Goal: Task Accomplishment & Management: Use online tool/utility

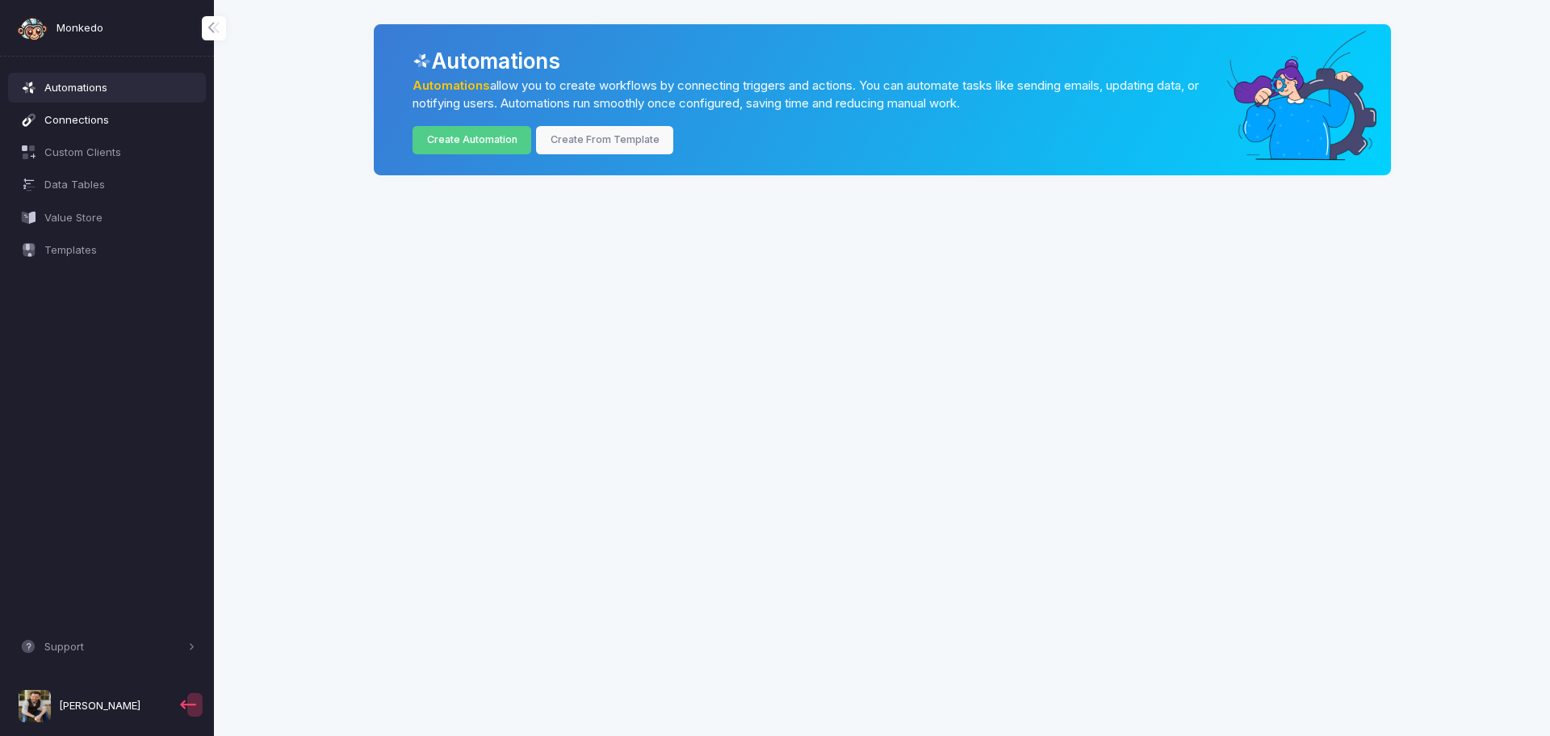
click at [103, 110] on link "Connections" at bounding box center [107, 119] width 199 height 29
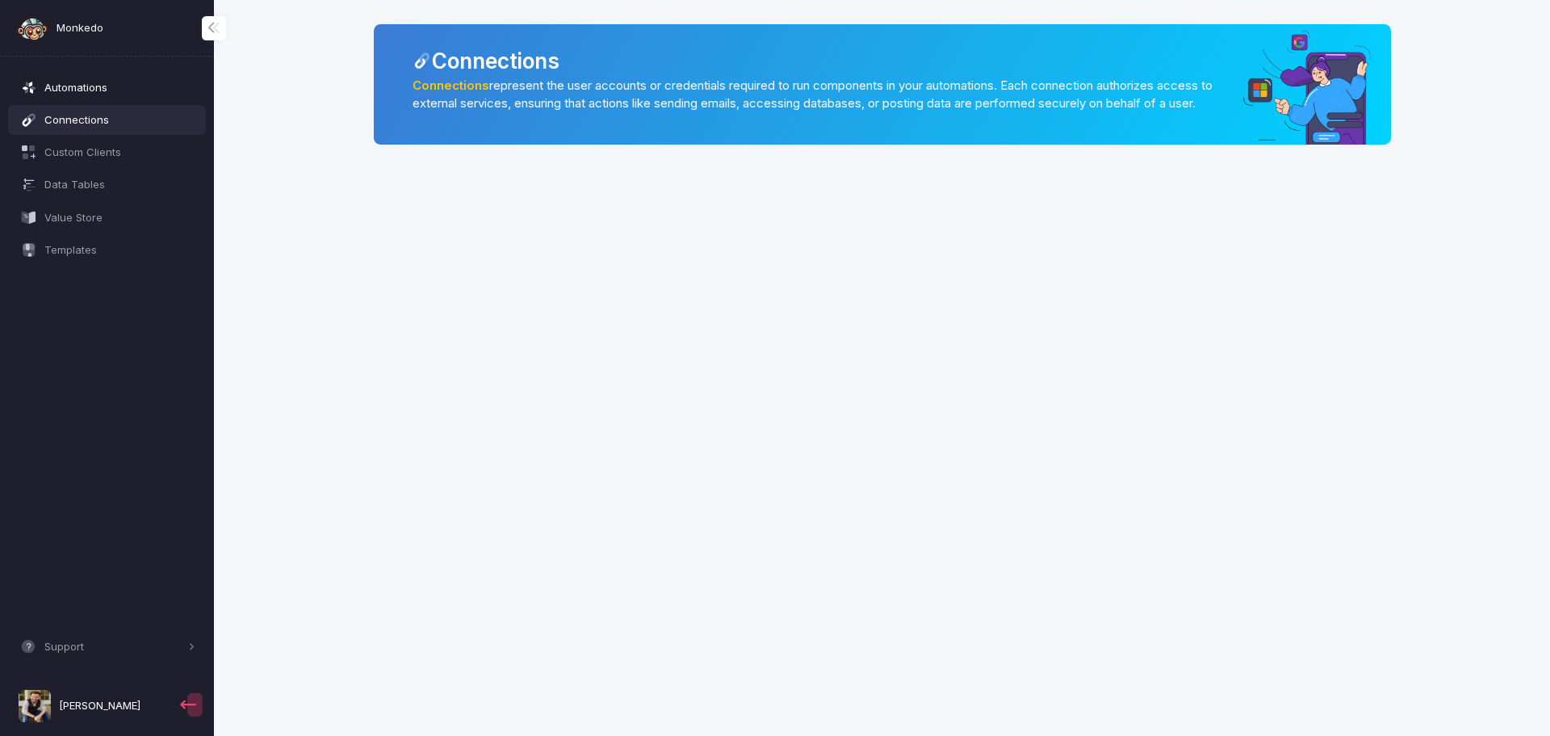
click at [90, 90] on span "Automations" at bounding box center [119, 88] width 151 height 16
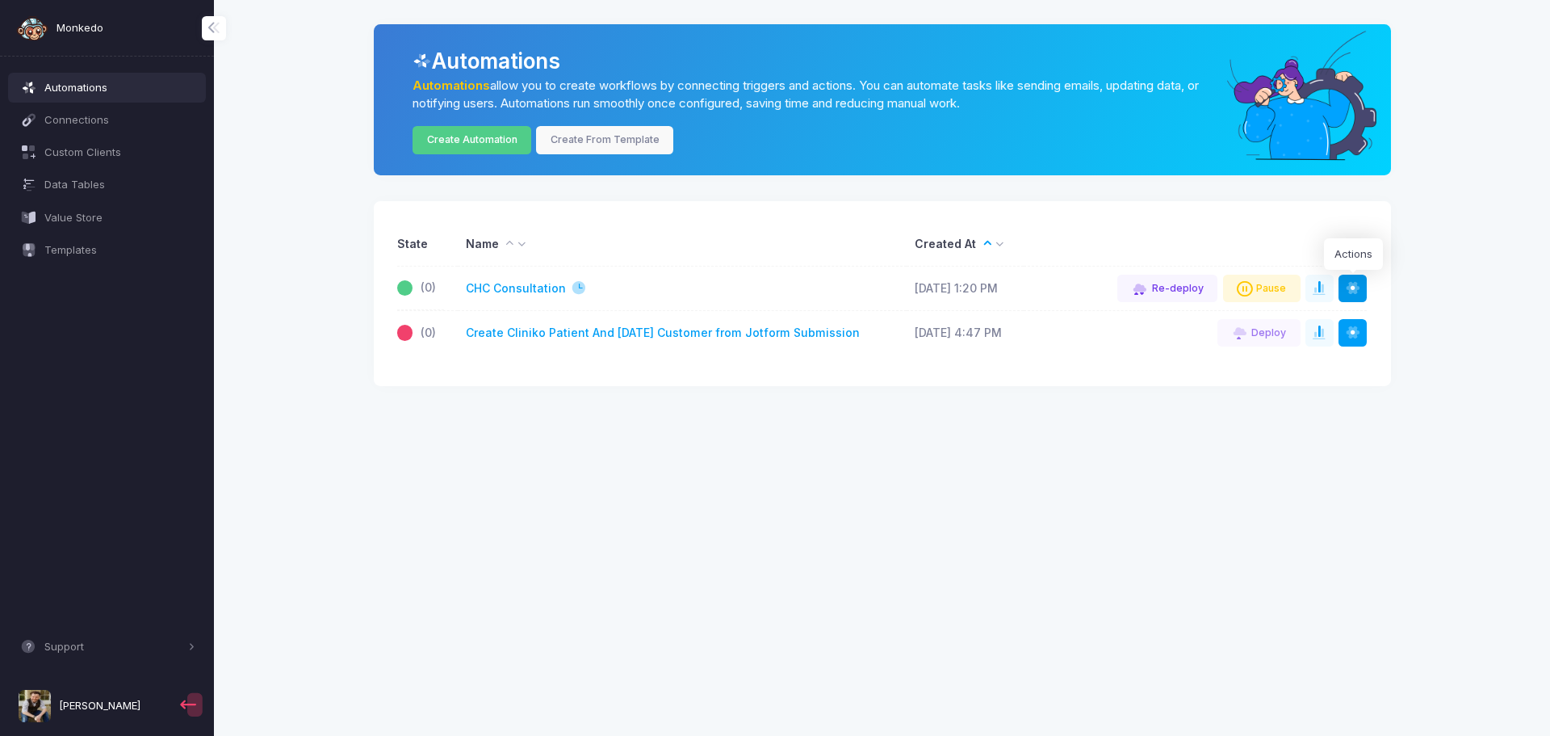
click at [1348, 287] on span at bounding box center [1353, 288] width 16 height 16
click at [1495, 262] on app-automations "Automations Automations allow you to create workflows by connecting triggers an…" at bounding box center [882, 205] width 1288 height 362
click at [536, 290] on link "CHC Consultation" at bounding box center [516, 288] width 100 height 17
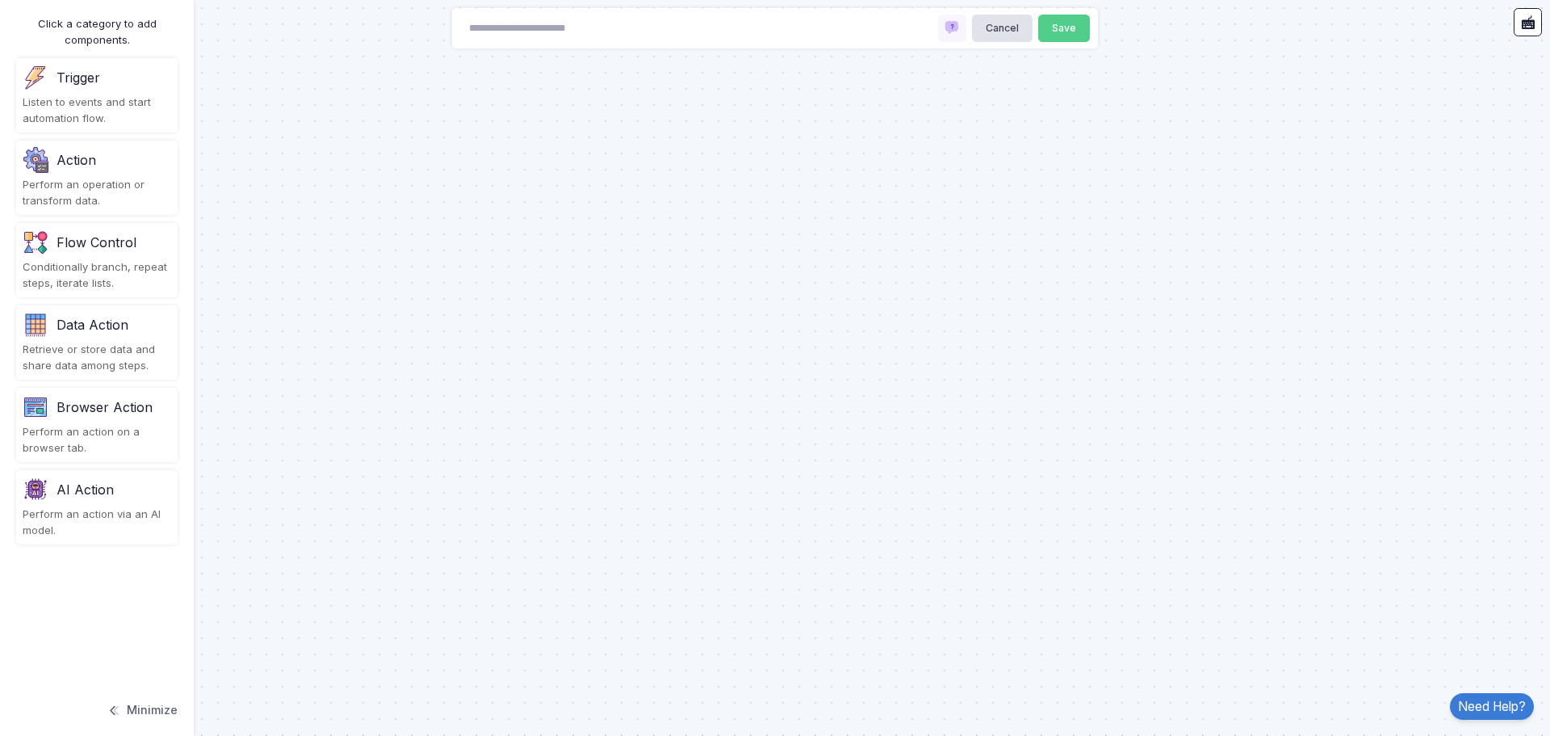
type input "**********"
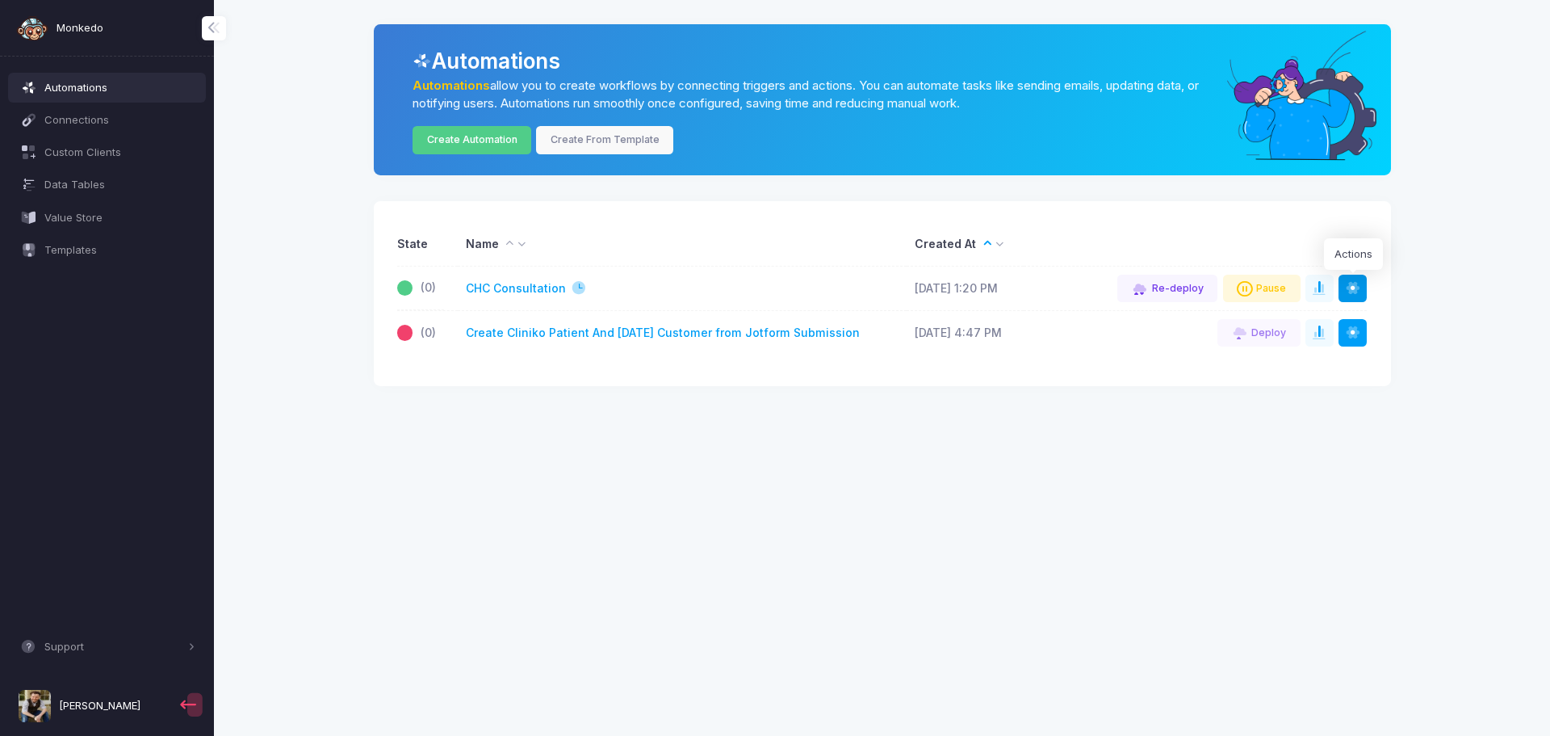
click at [1356, 290] on span at bounding box center [1353, 288] width 16 height 16
click at [1460, 295] on app-automations "Automations Automations allow you to create workflows by connecting triggers an…" at bounding box center [882, 205] width 1288 height 362
drag, startPoint x: 530, startPoint y: 288, endPoint x: 479, endPoint y: 289, distance: 50.9
click at [474, 280] on link "CHC Consultation" at bounding box center [516, 288] width 100 height 17
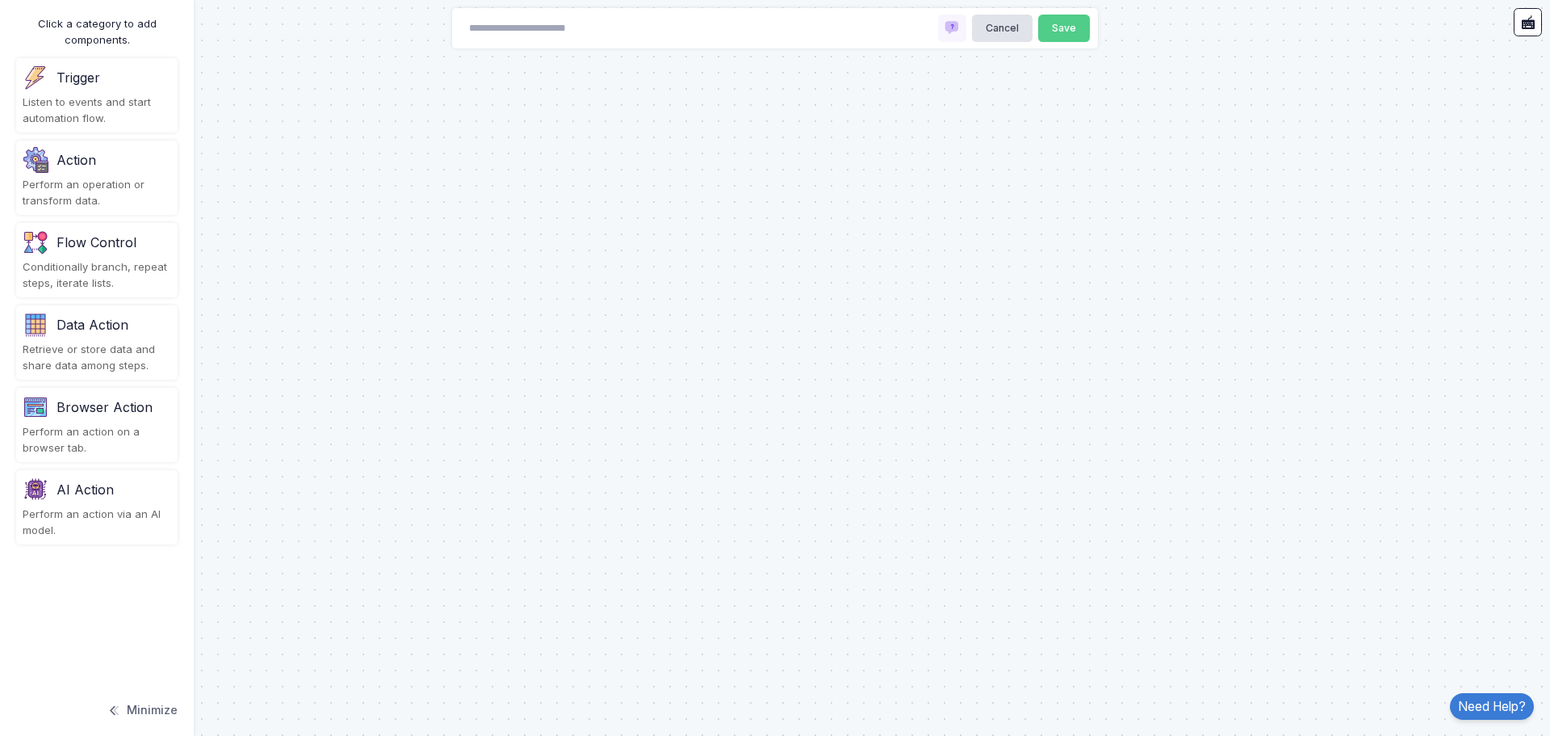
type input "**********"
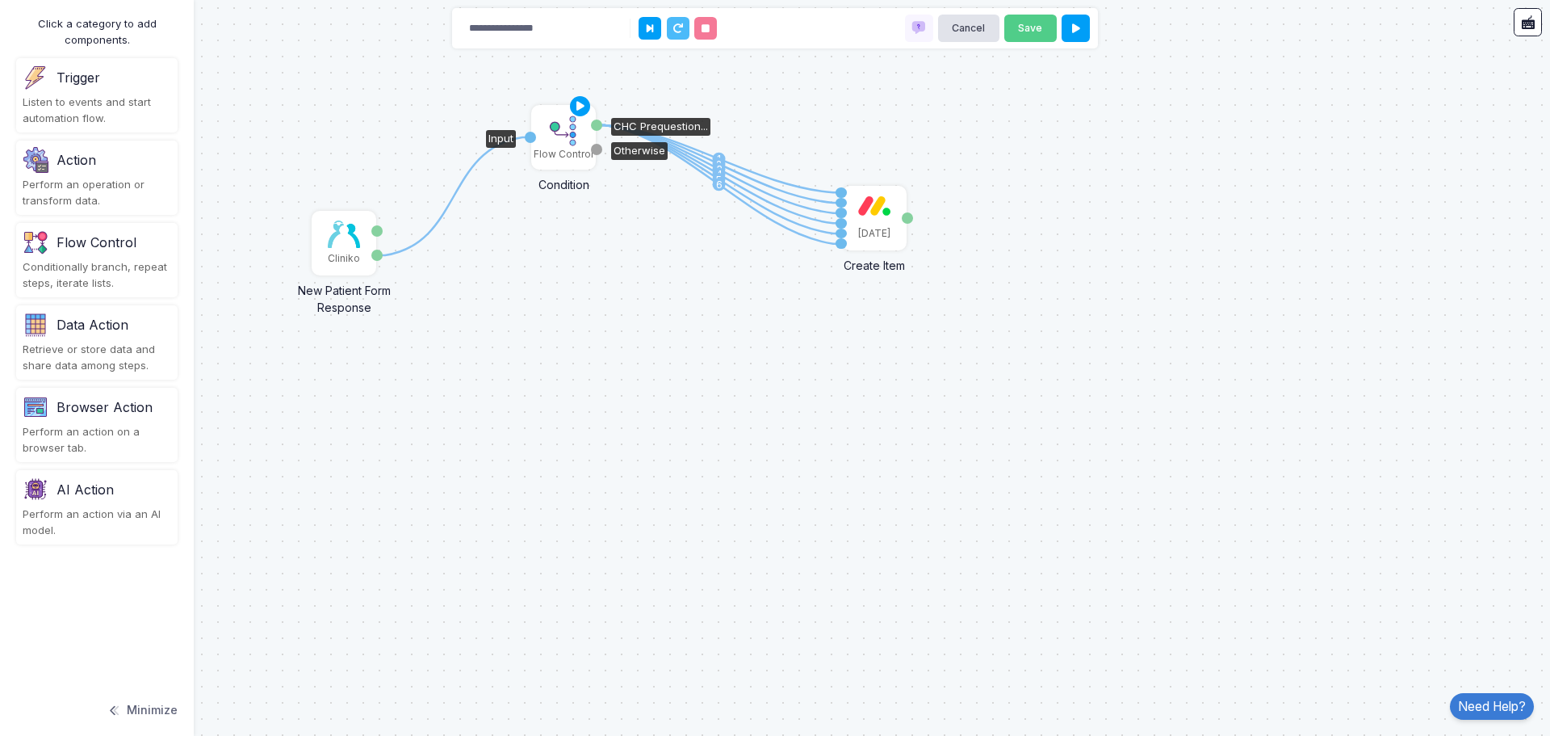
click at [560, 134] on img at bounding box center [564, 131] width 32 height 32
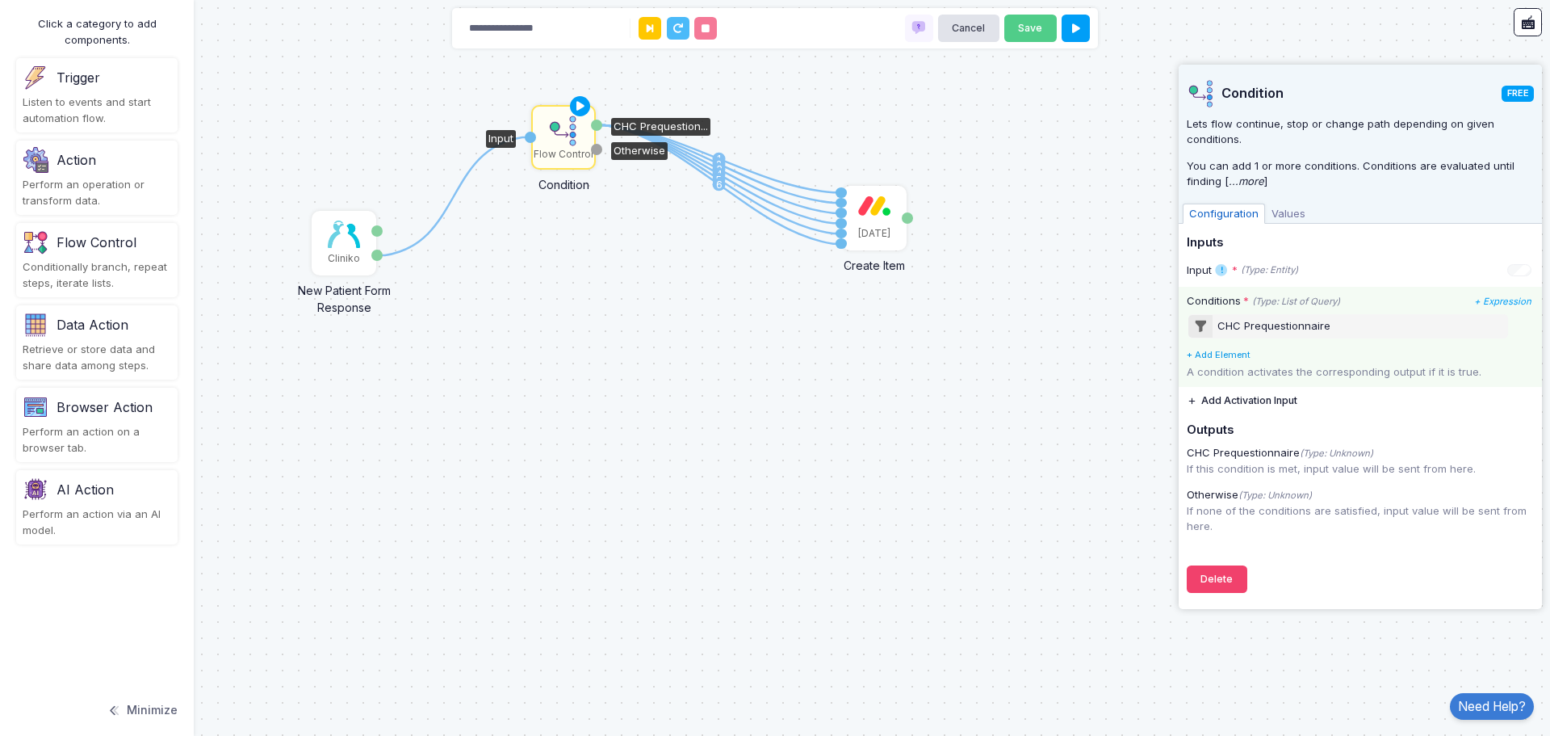
click at [1217, 354] on link "+ Add Element" at bounding box center [1219, 354] width 64 height 11
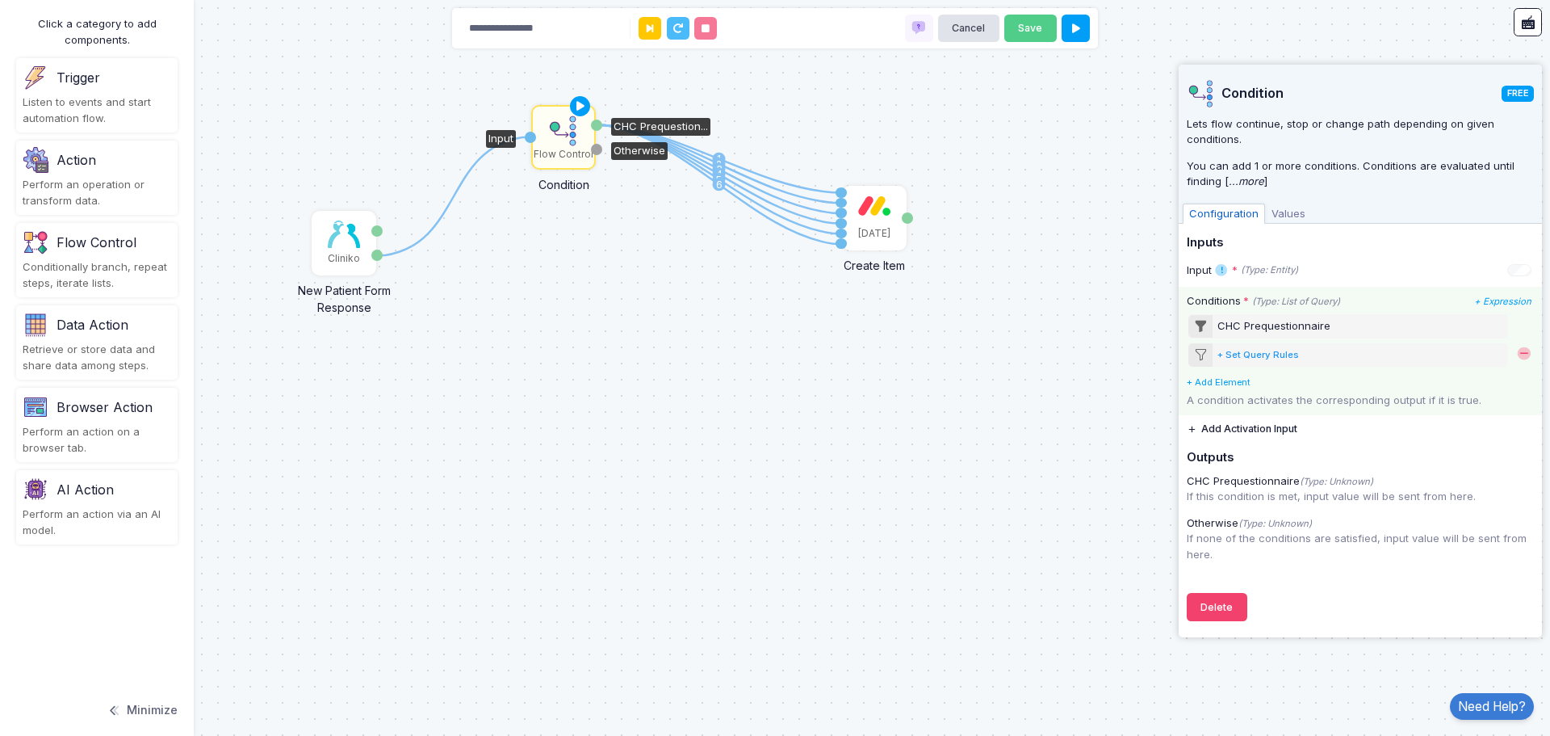
click at [1273, 355] on div "+ Set Query Rules" at bounding box center [1259, 355] width 82 height 14
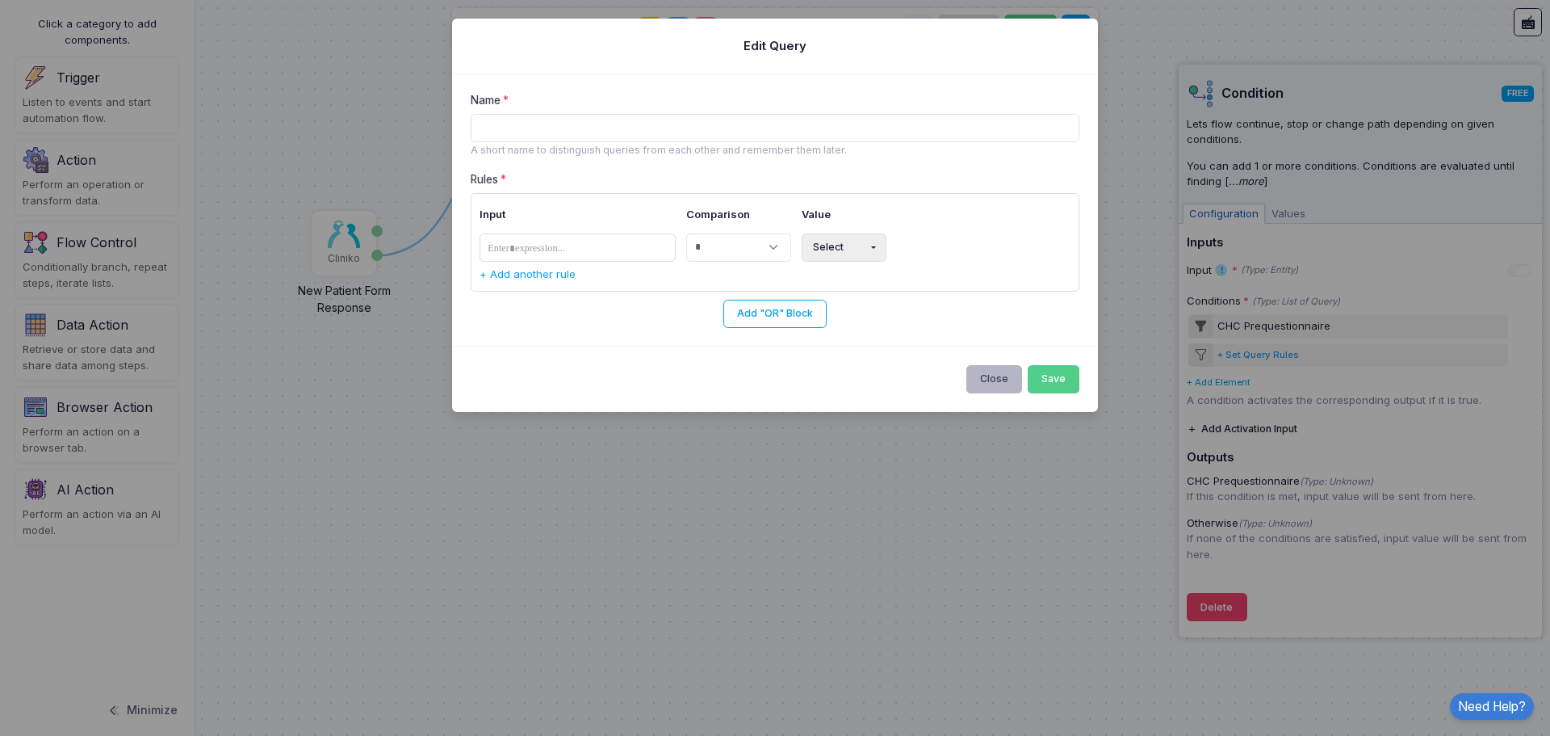
click at [999, 371] on button "Close" at bounding box center [995, 379] width 57 height 28
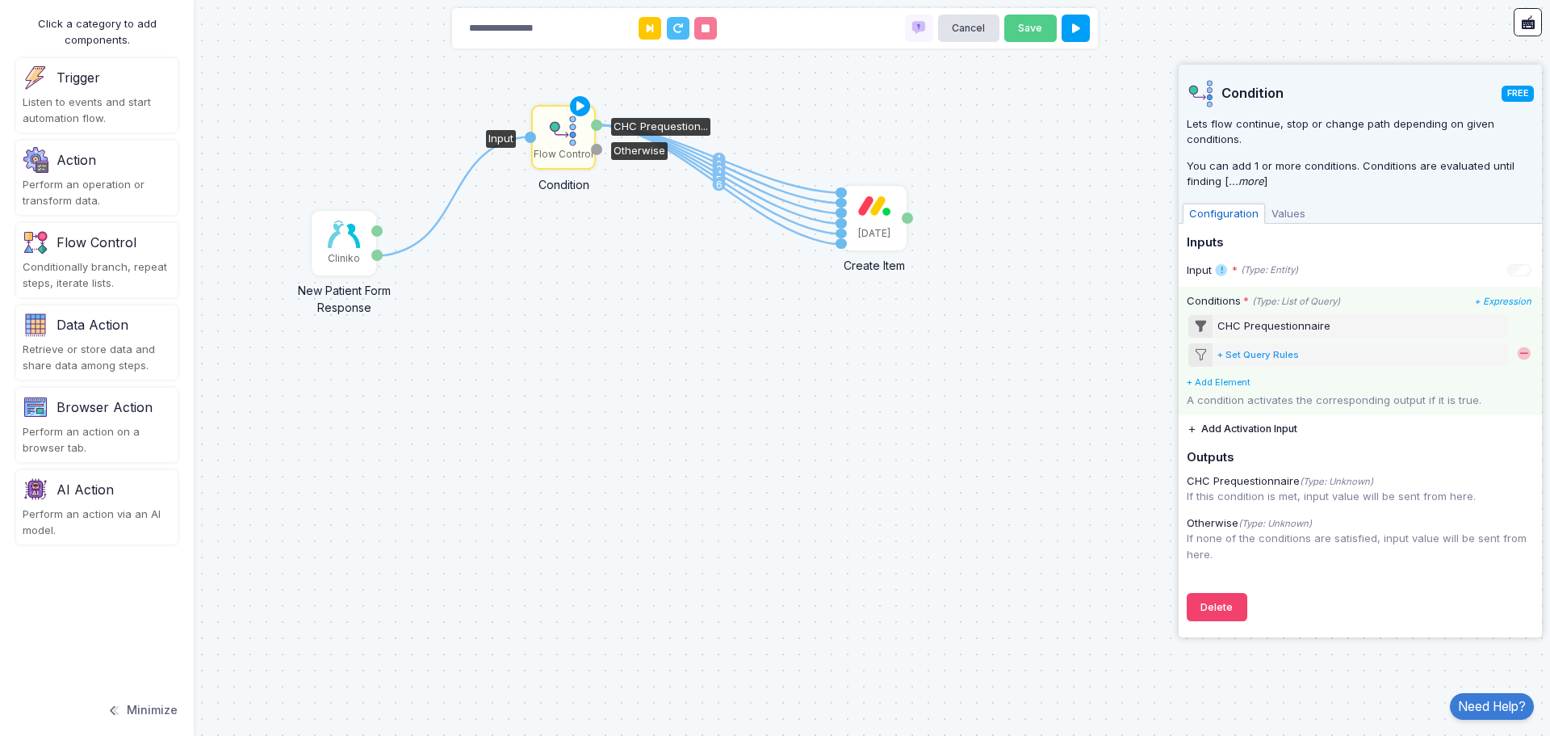
click at [1247, 357] on div "+ Set Query Rules" at bounding box center [1259, 355] width 82 height 14
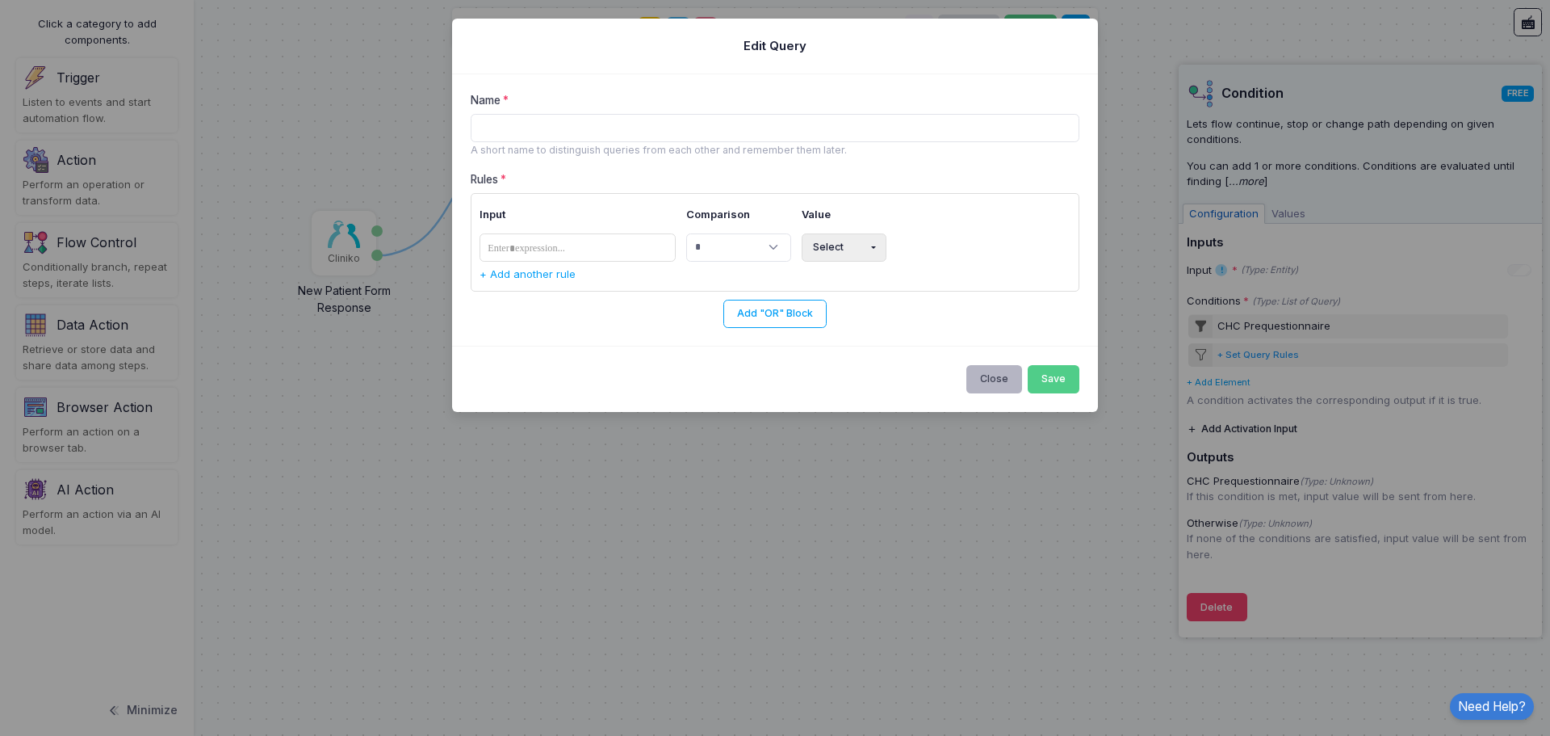
click at [1005, 376] on button "Close" at bounding box center [995, 379] width 57 height 28
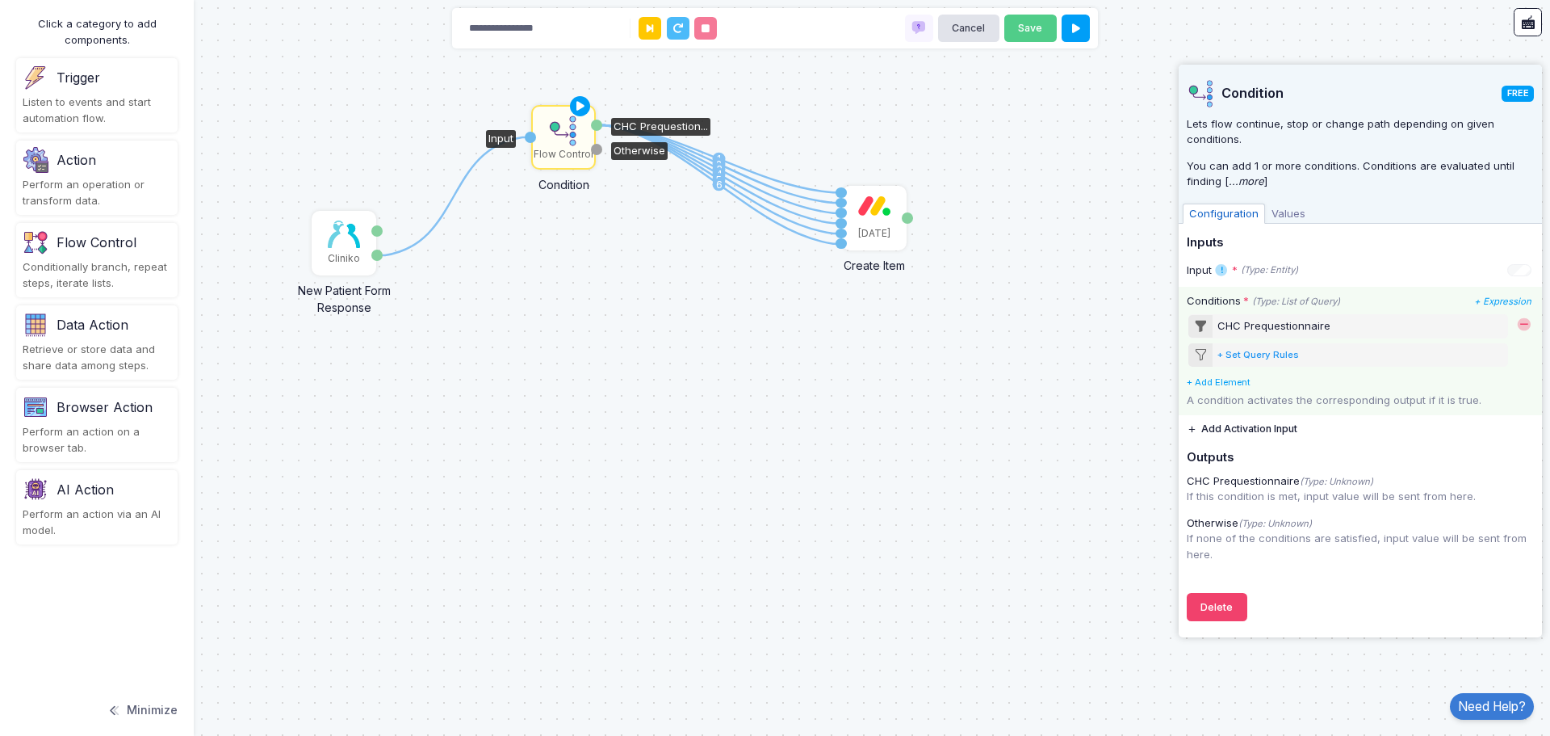
click at [1290, 332] on div "CHC Prequestionnaire" at bounding box center [1274, 326] width 113 height 16
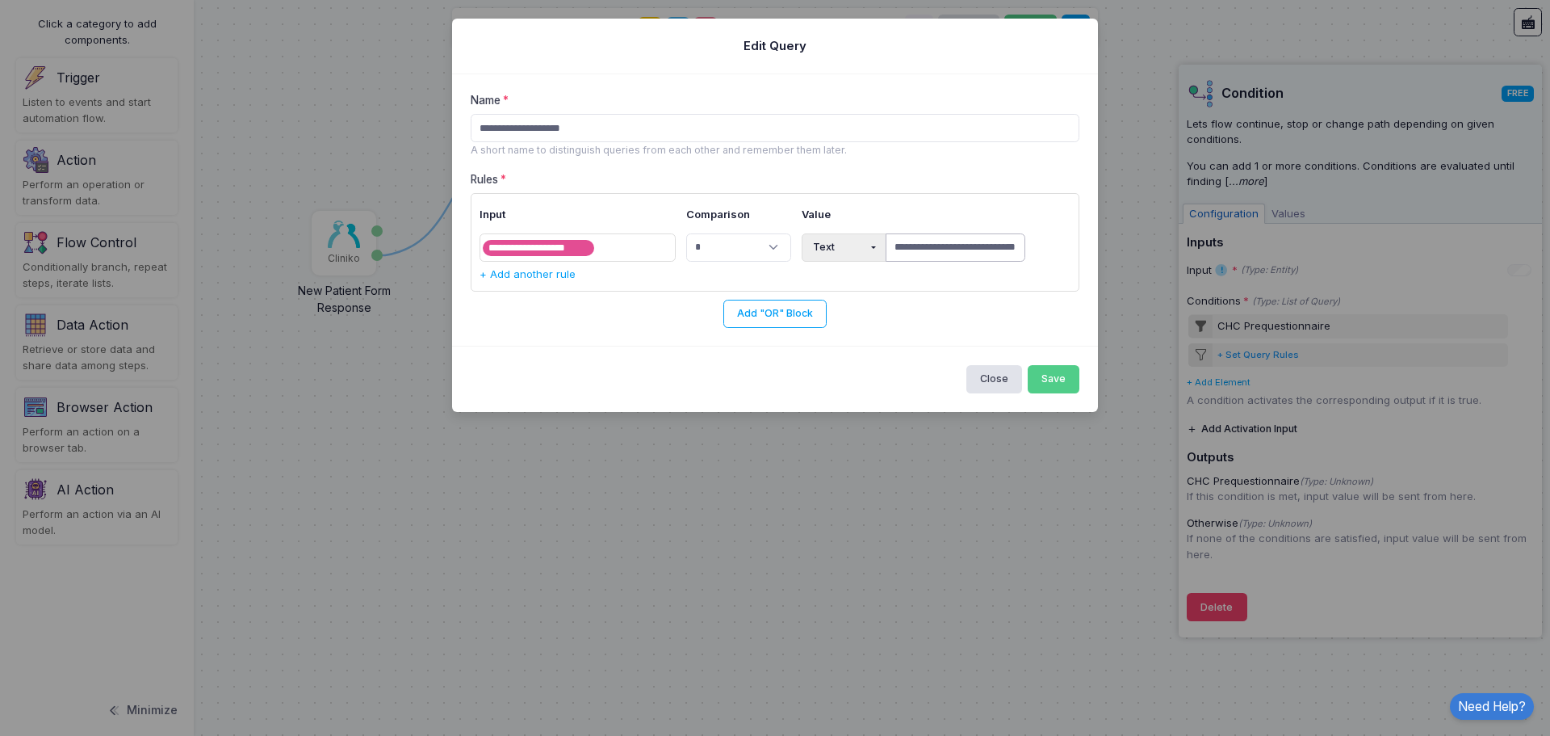
scroll to position [0, 27]
drag, startPoint x: 894, startPoint y: 246, endPoint x: 1051, endPoint y: 259, distance: 158.0
click at [1051, 259] on tr "**********" at bounding box center [776, 247] width 592 height 39
click at [996, 374] on button "Close" at bounding box center [995, 379] width 57 height 28
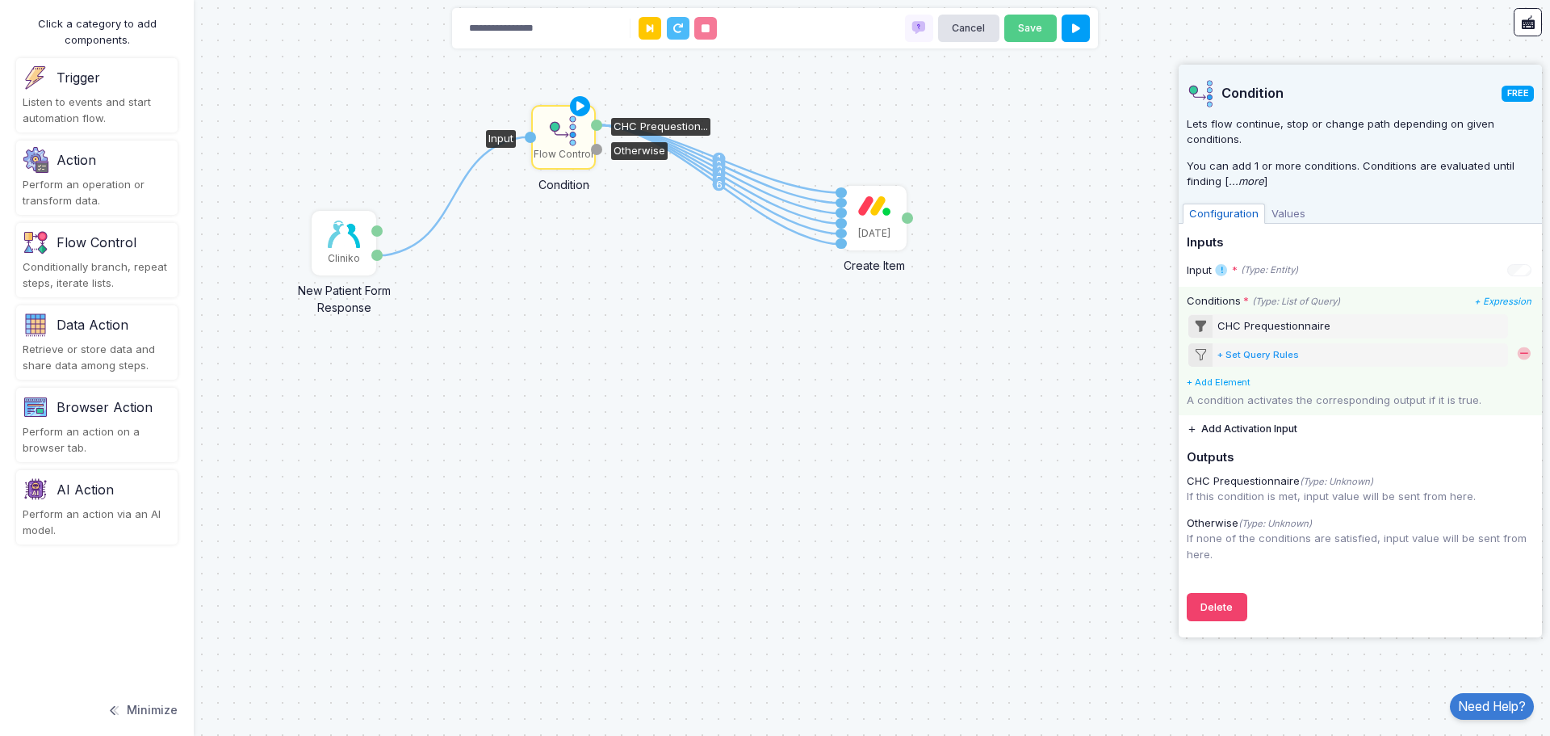
click at [1261, 360] on div "+ Set Query Rules" at bounding box center [1259, 355] width 82 height 14
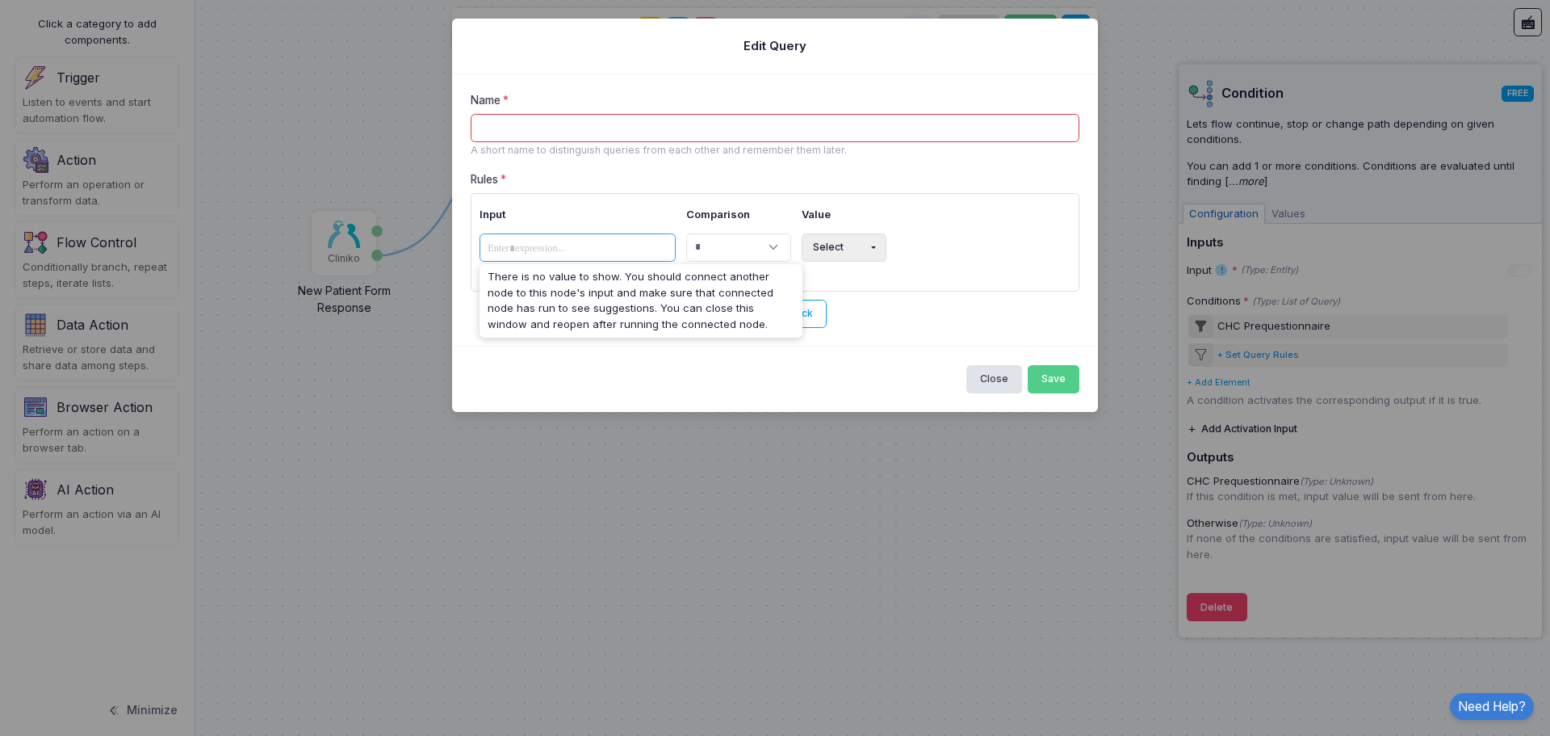
click at [572, 251] on span at bounding box center [527, 248] width 89 height 19
click at [598, 212] on th "Input" at bounding box center [581, 215] width 202 height 27
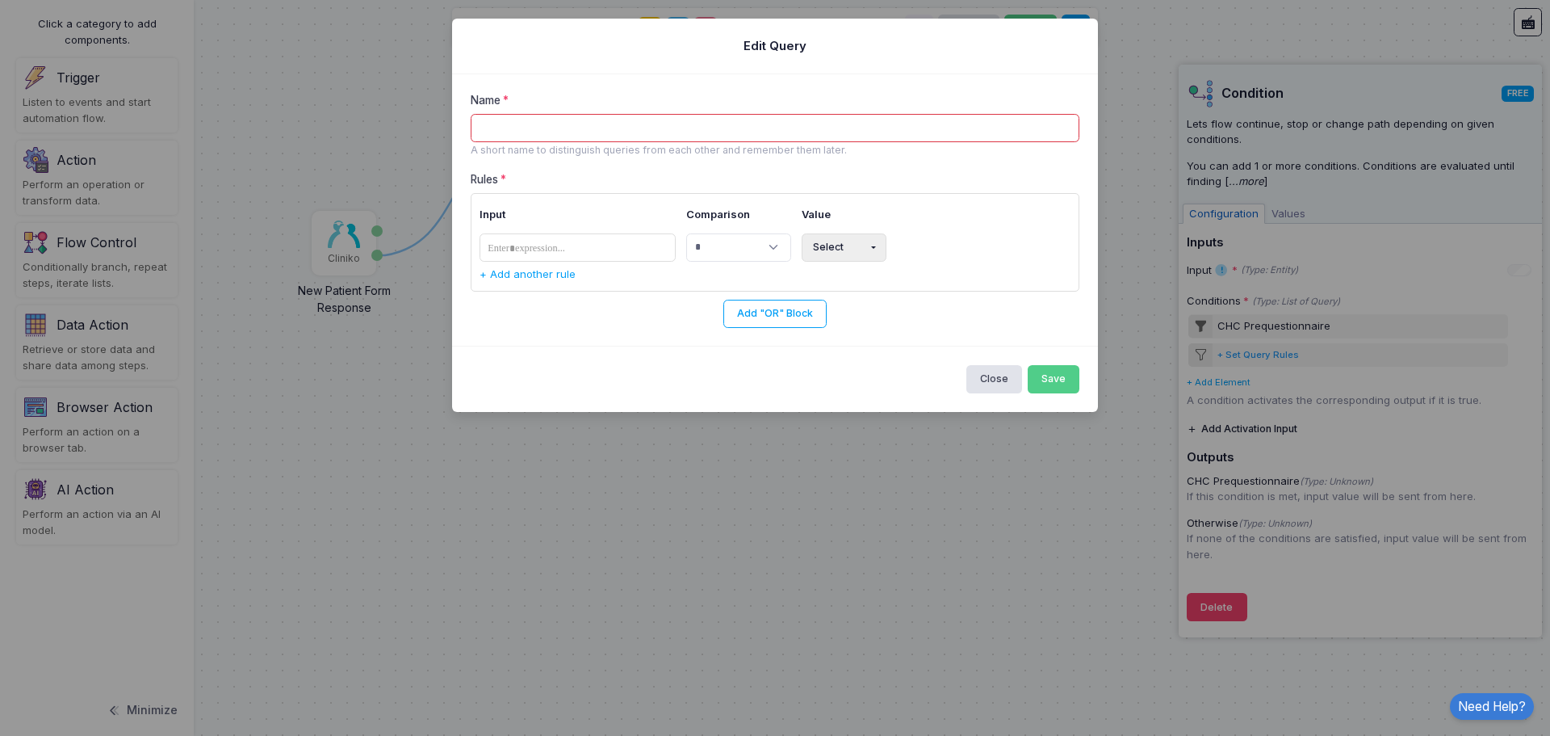
click at [975, 362] on div "Close Save" at bounding box center [775, 378] width 646 height 65
click at [951, 378] on div "Close Save" at bounding box center [775, 378] width 646 height 65
click at [1001, 383] on button "Close" at bounding box center [995, 379] width 57 height 28
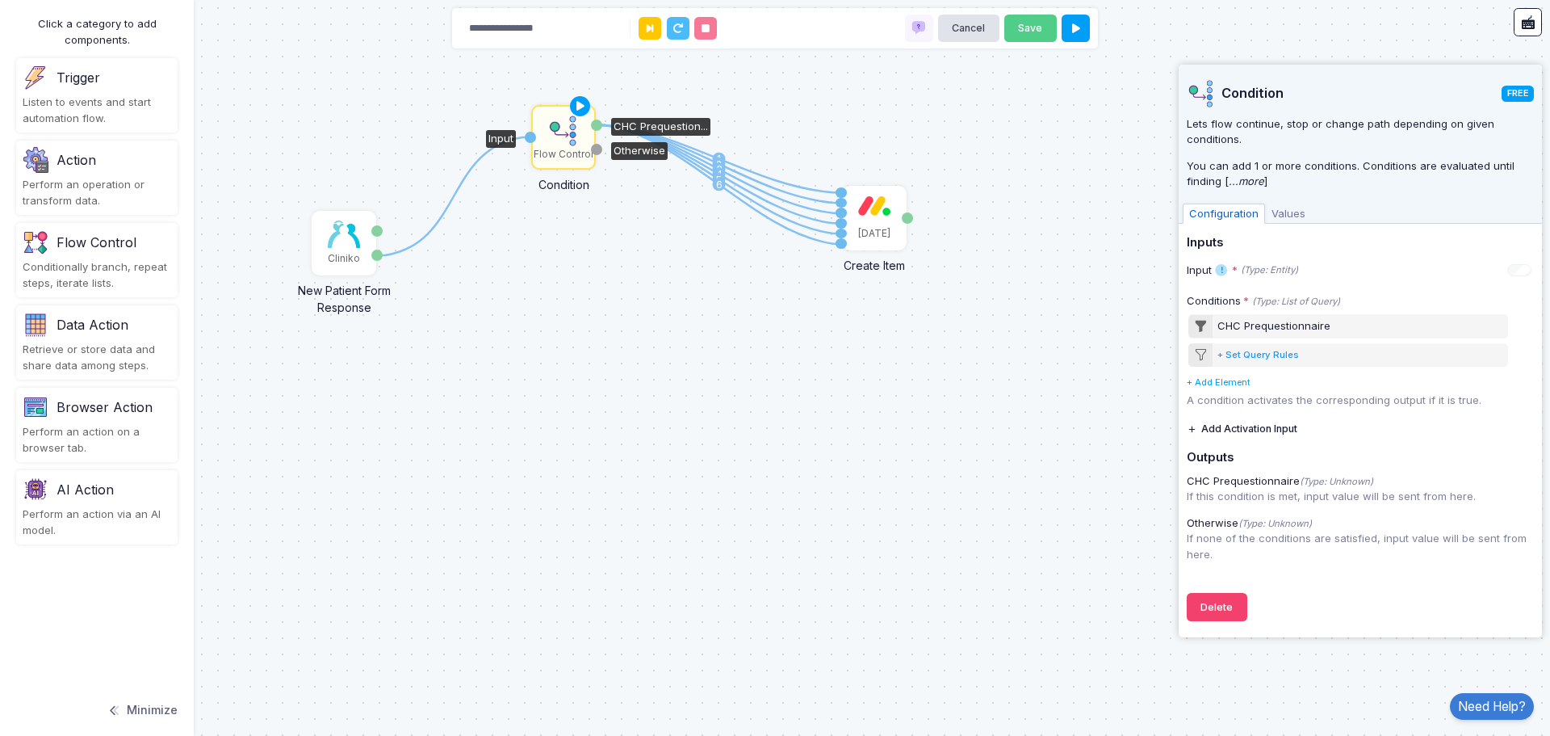
click at [1293, 216] on span "Values" at bounding box center [1288, 213] width 47 height 21
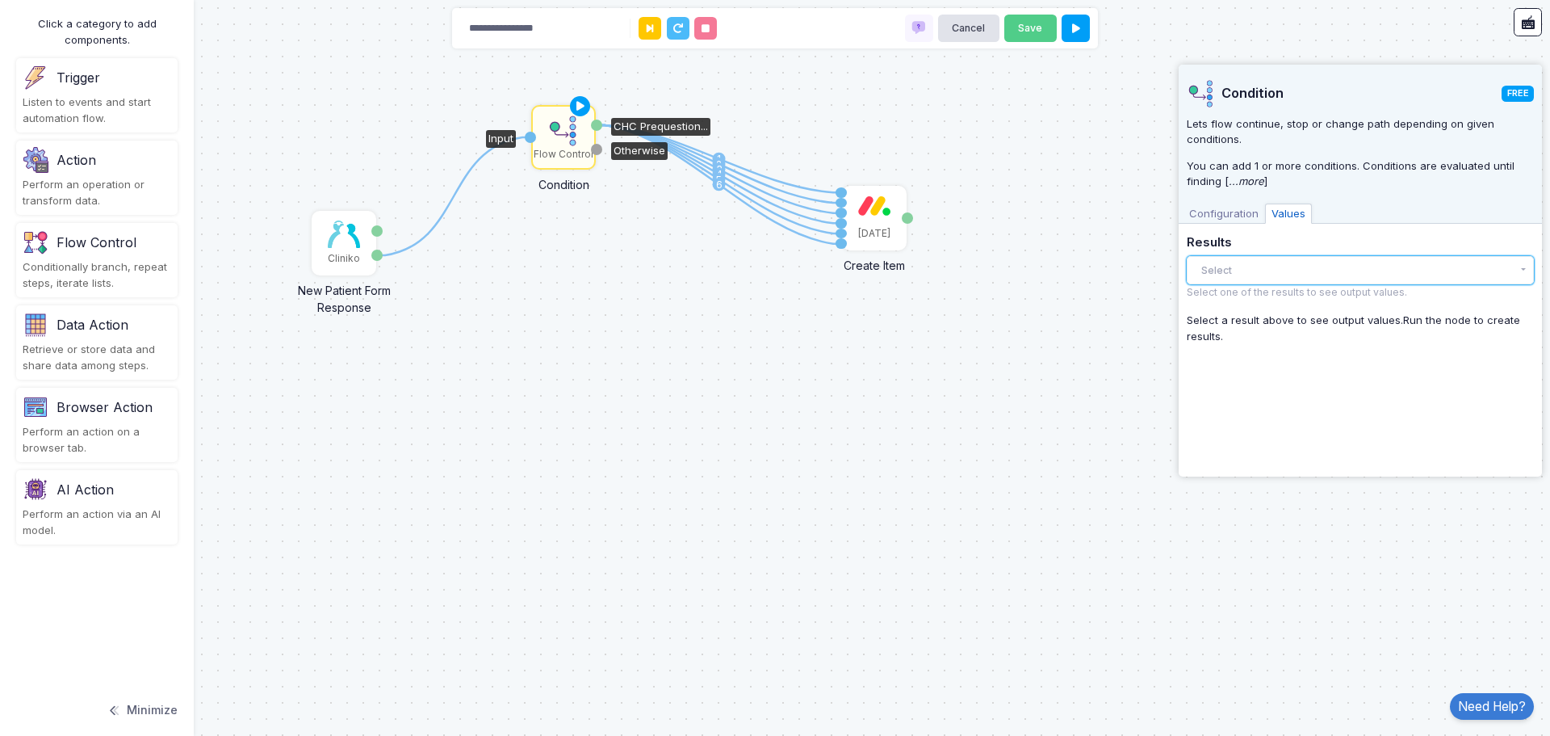
click at [1267, 269] on button "Select" at bounding box center [1360, 270] width 347 height 28
click at [1299, 250] on h5 "Results" at bounding box center [1360, 243] width 347 height 15
click at [1232, 221] on span "Configuration" at bounding box center [1224, 213] width 82 height 21
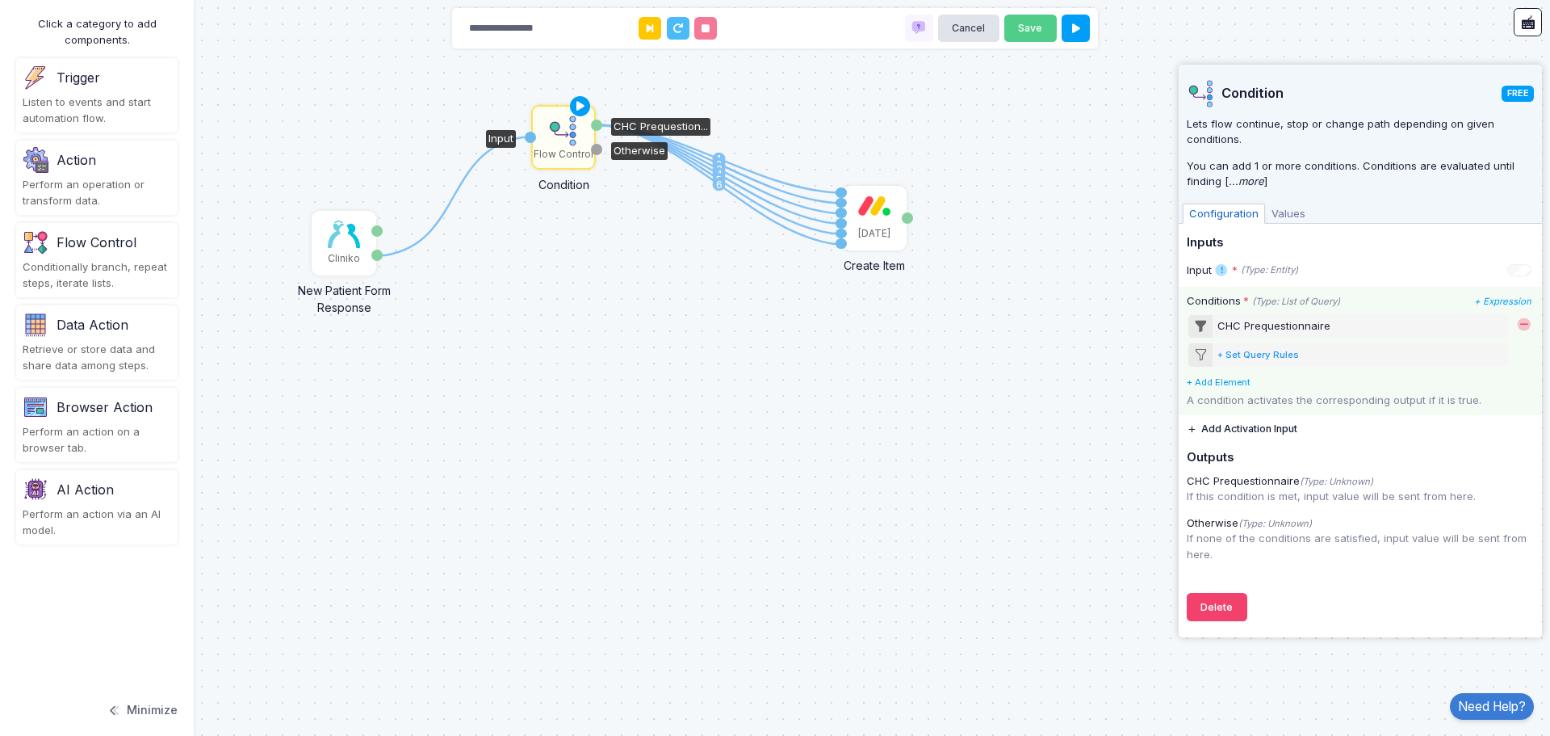
click at [1340, 325] on div "CHC Prequestionnaire" at bounding box center [1349, 326] width 321 height 24
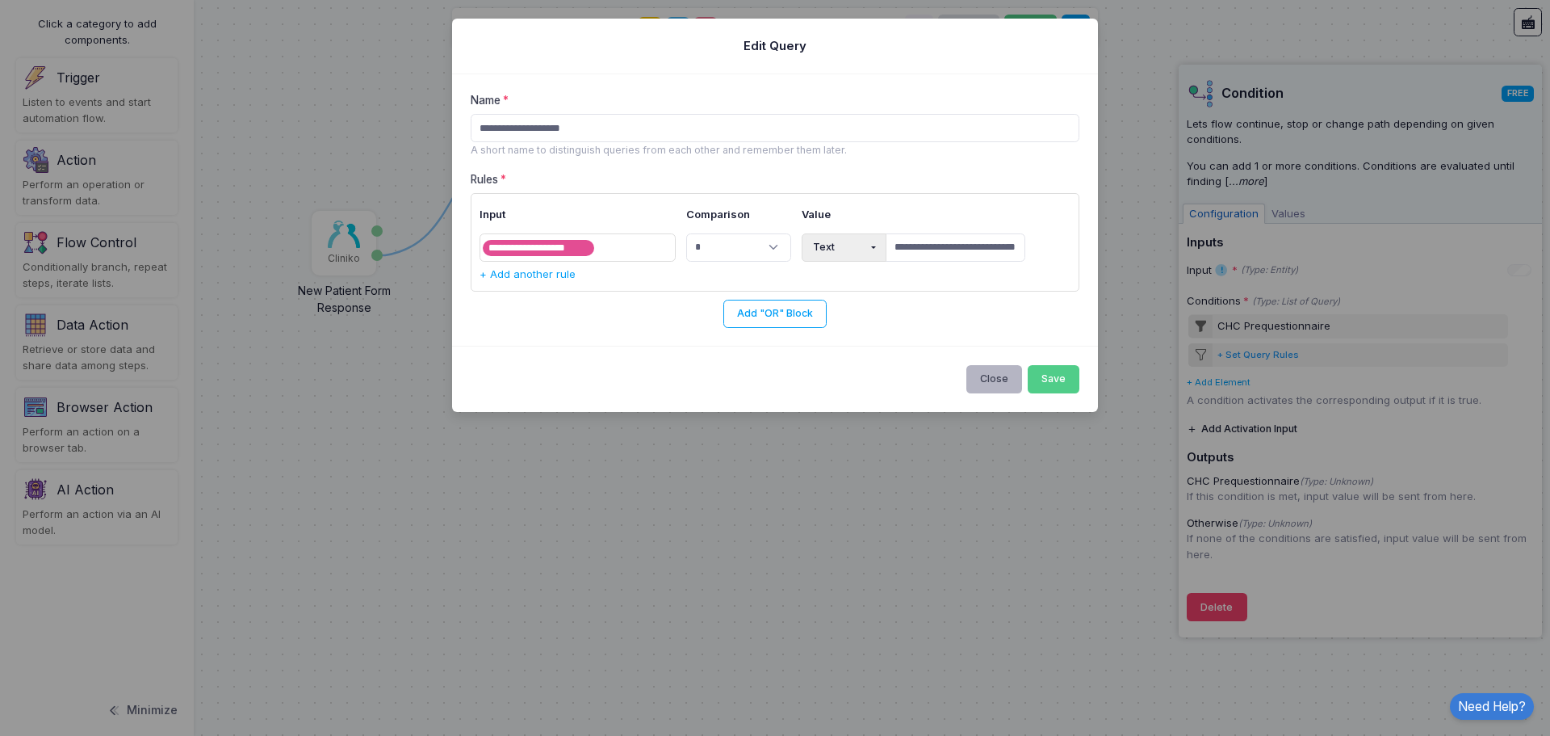
click at [996, 382] on button "Close" at bounding box center [995, 379] width 57 height 28
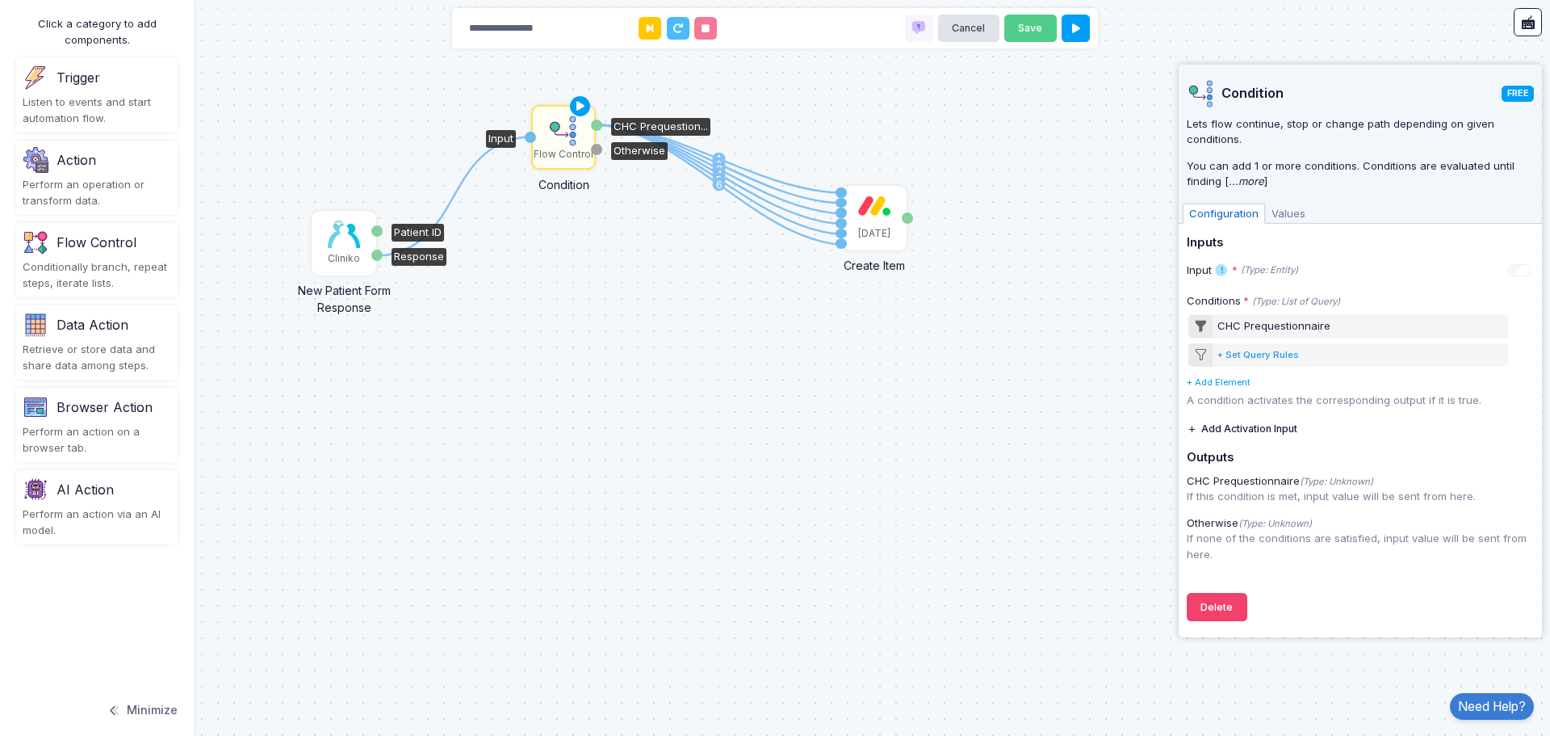
click at [325, 236] on div "Cliniko" at bounding box center [343, 242] width 61 height 61
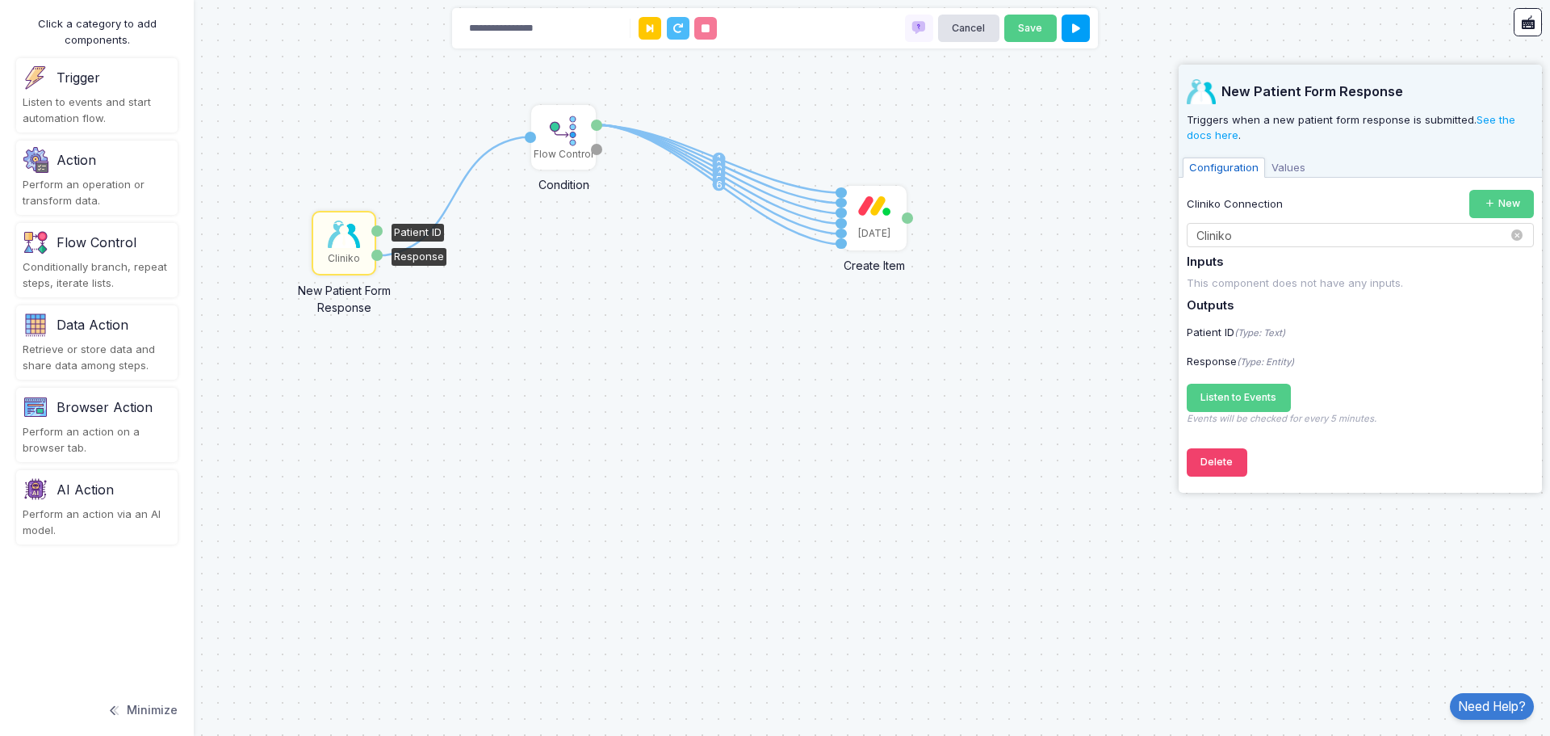
click at [1296, 233] on input "text" at bounding box center [1344, 236] width 297 height 18
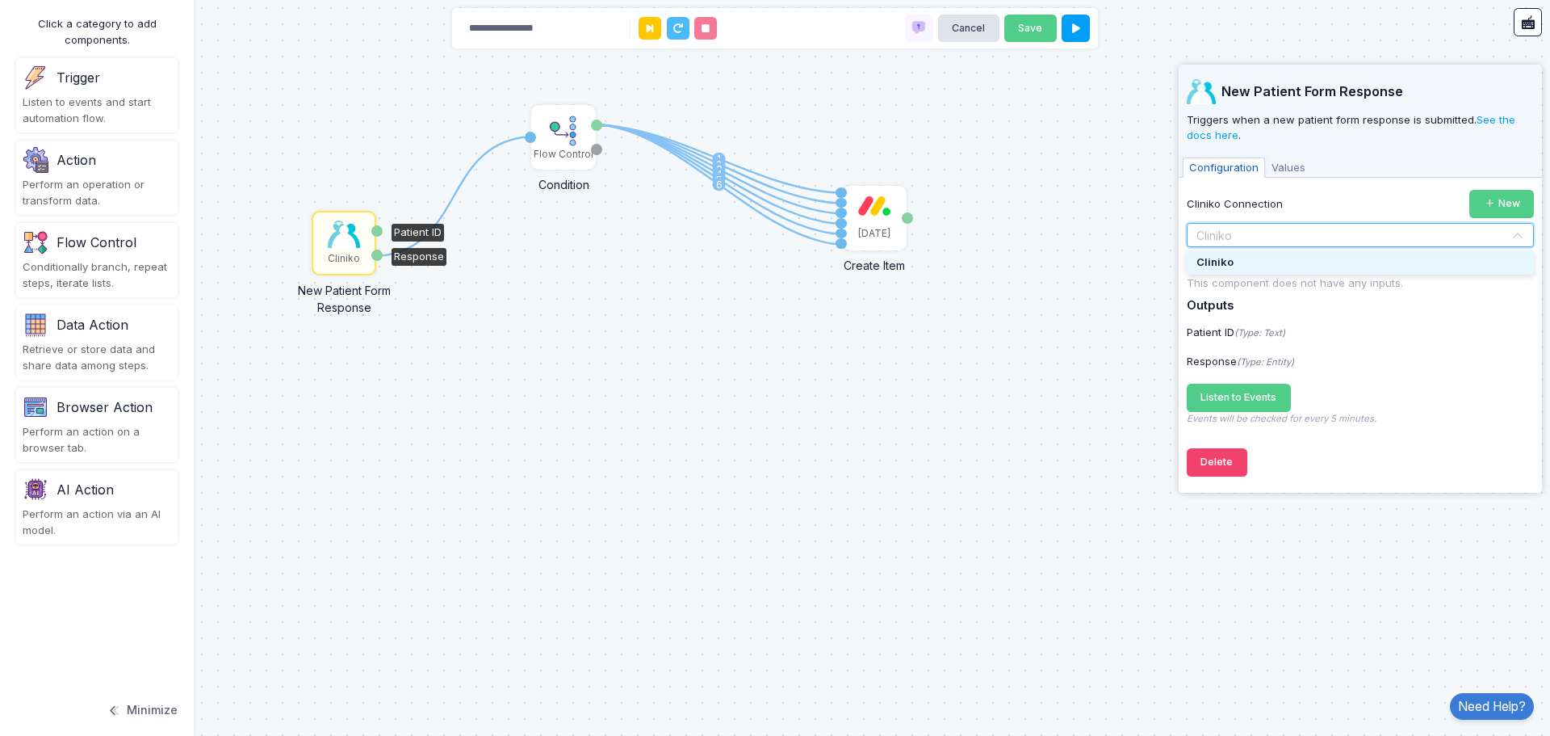
click at [1307, 197] on div "Cliniko Connection New" at bounding box center [1360, 204] width 347 height 28
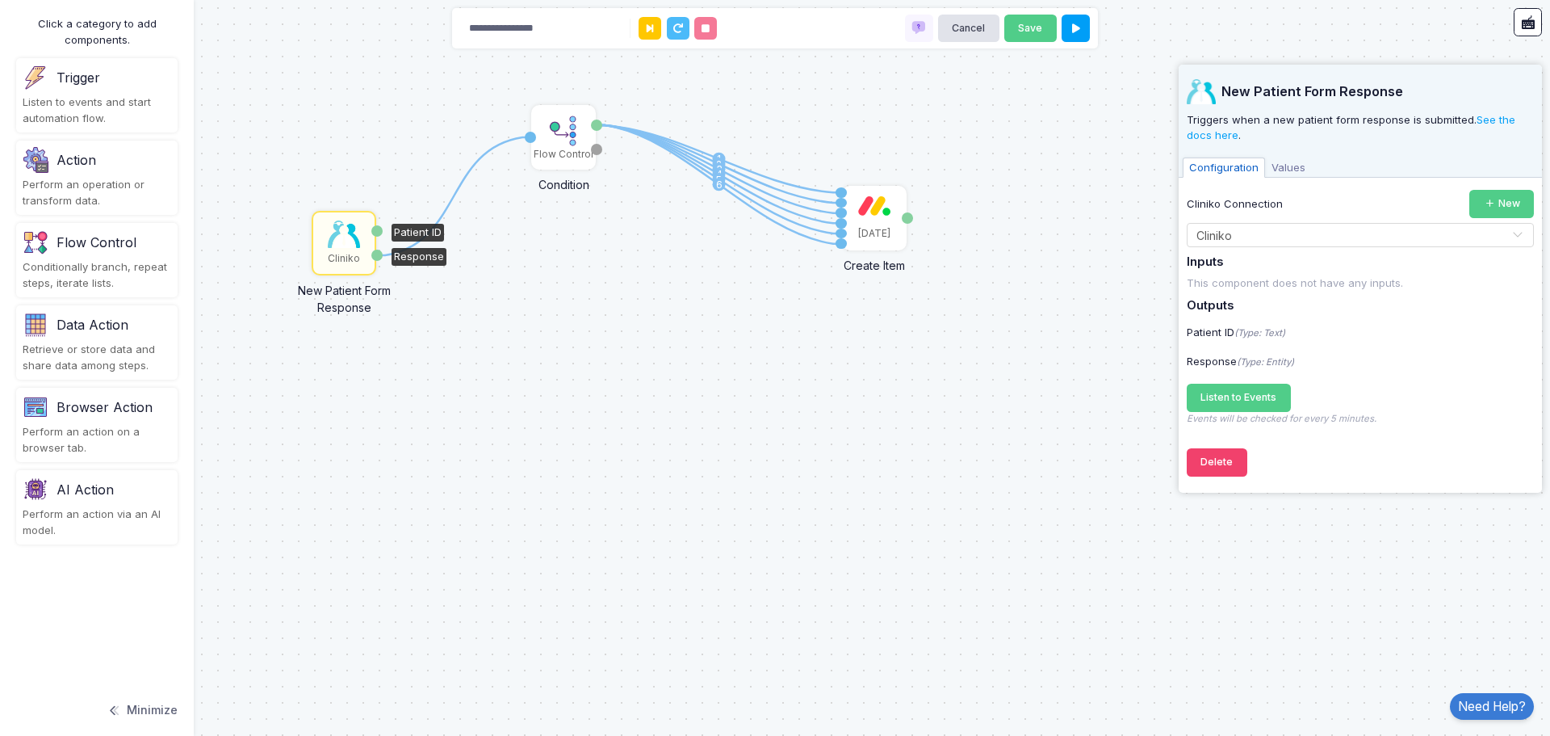
click at [346, 245] on img at bounding box center [344, 233] width 32 height 27
click at [1278, 173] on span "Values" at bounding box center [1288, 167] width 47 height 21
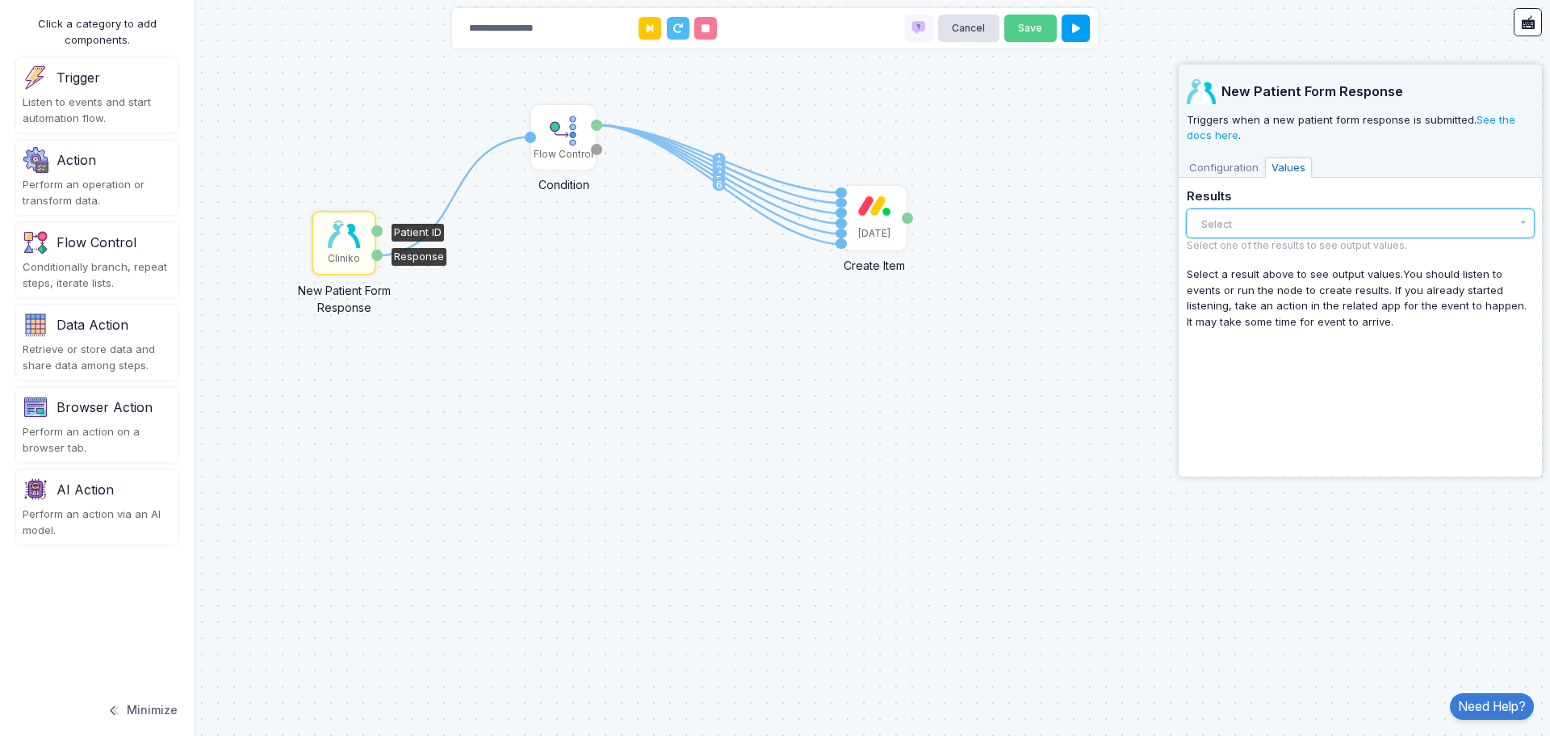
click at [1267, 218] on button "Select" at bounding box center [1360, 223] width 347 height 28
click at [1237, 168] on span "Configuration" at bounding box center [1224, 167] width 82 height 21
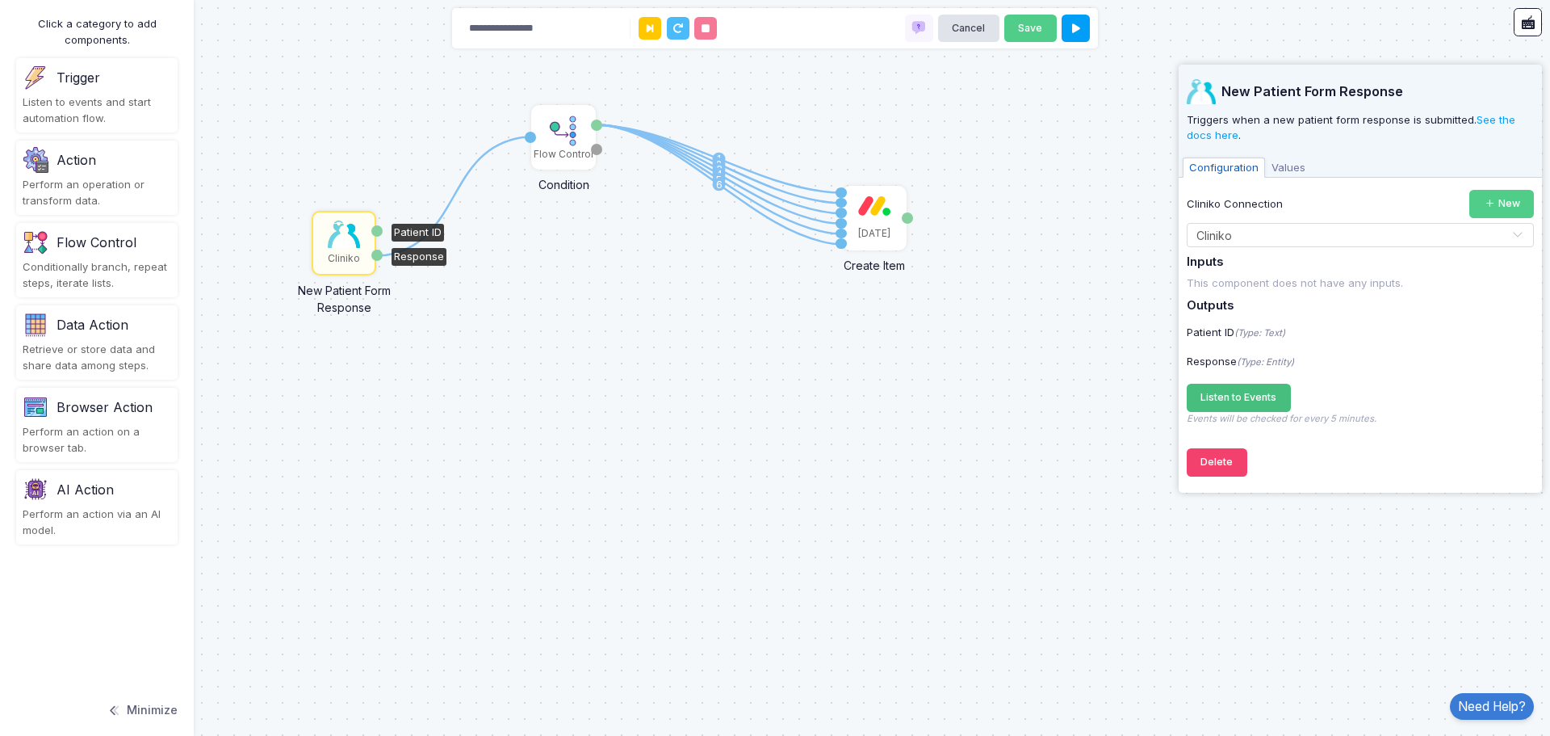
click at [1257, 402] on span "Listen to Events" at bounding box center [1239, 397] width 76 height 12
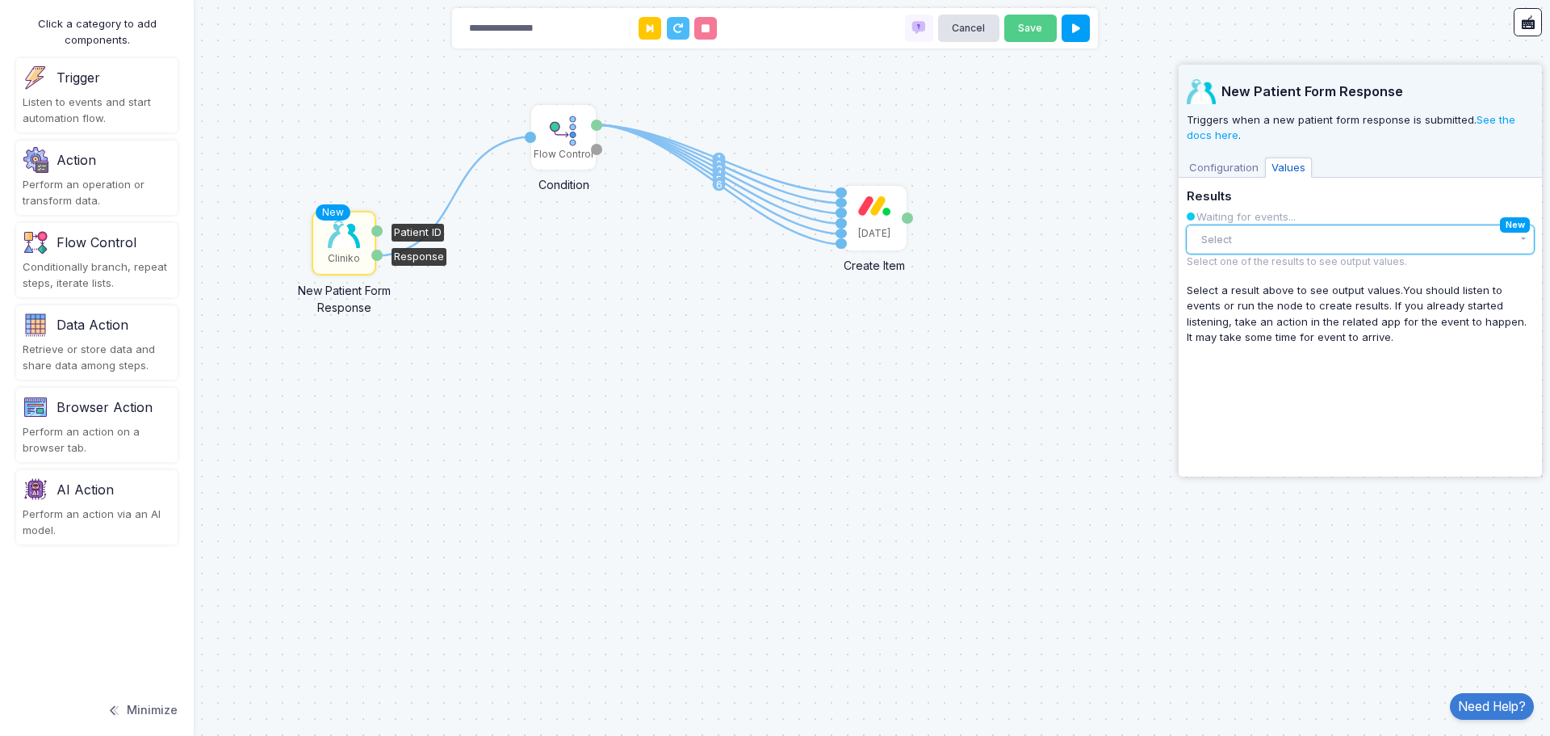
click at [1341, 236] on button "Select" at bounding box center [1360, 239] width 347 height 28
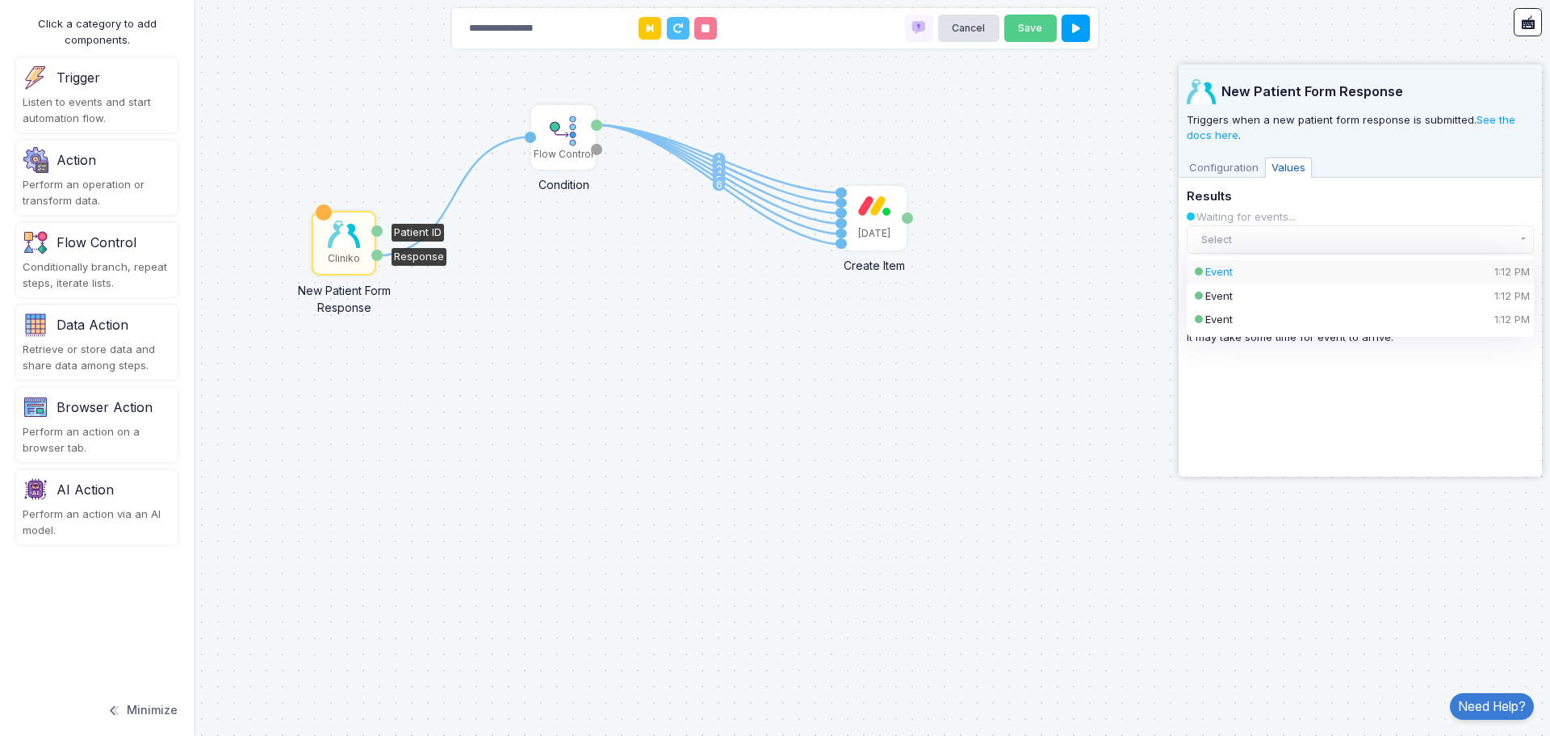
click at [1334, 269] on div "Event 1:12 PM" at bounding box center [1347, 272] width 283 height 16
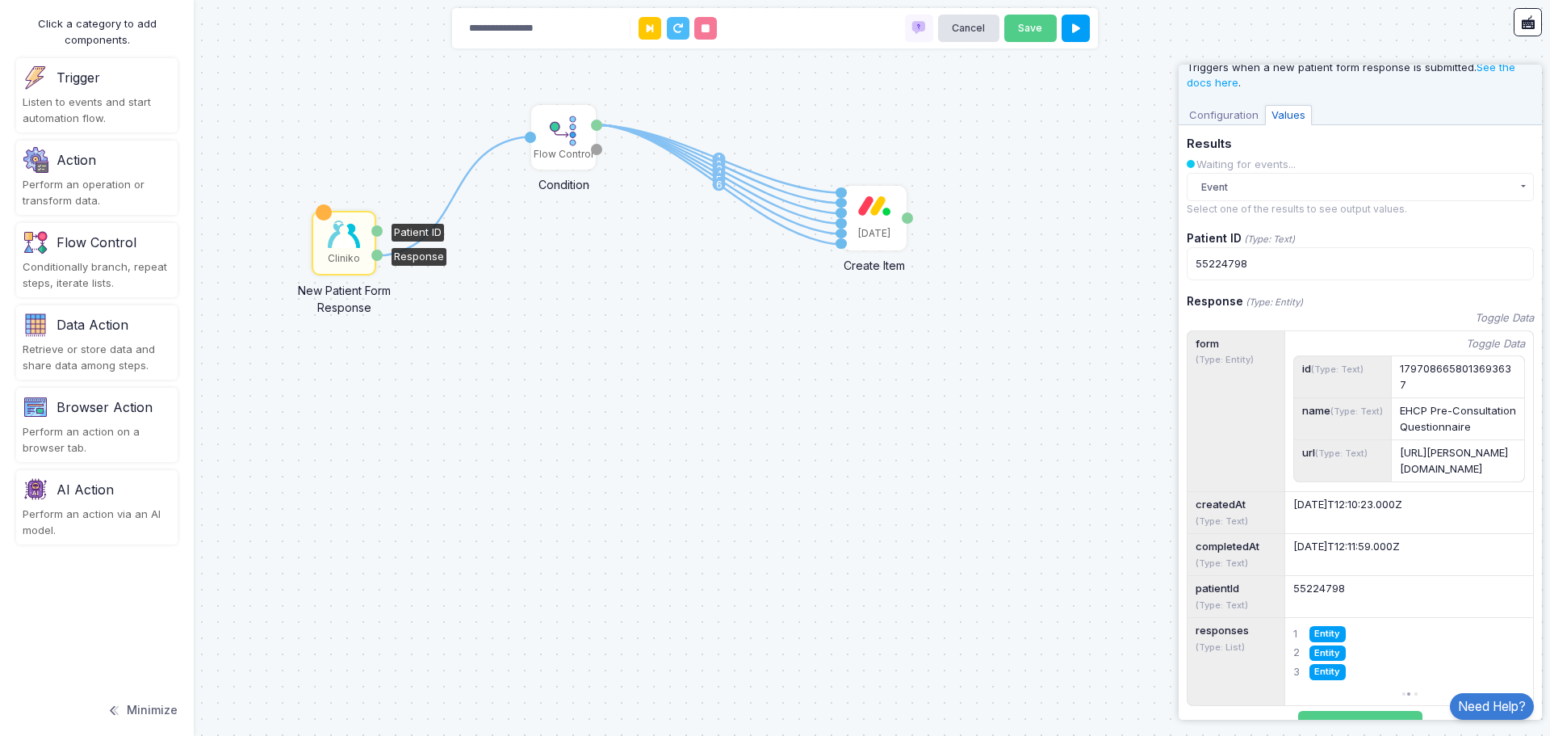
scroll to position [81, 0]
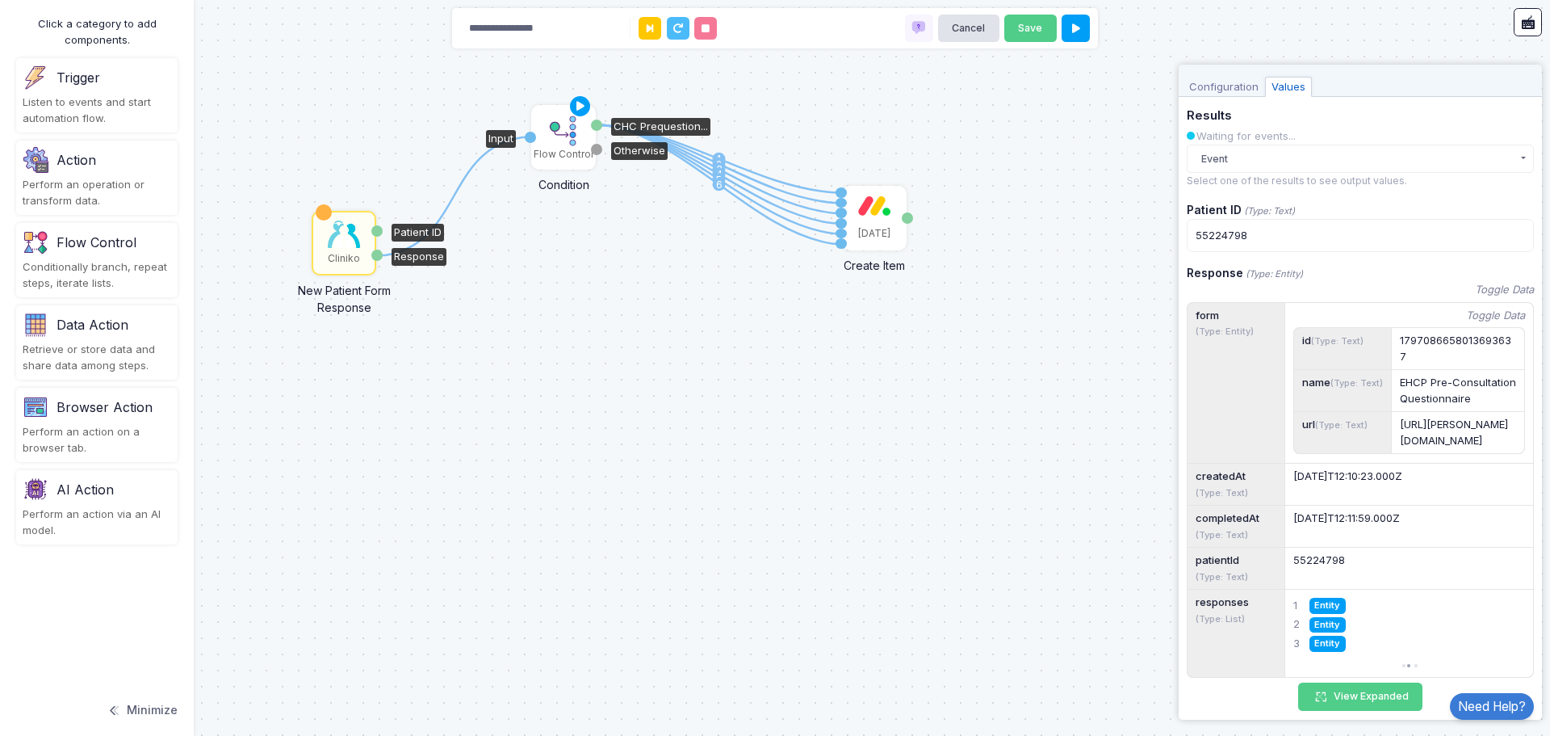
click at [572, 155] on div "Flow Control" at bounding box center [564, 154] width 60 height 15
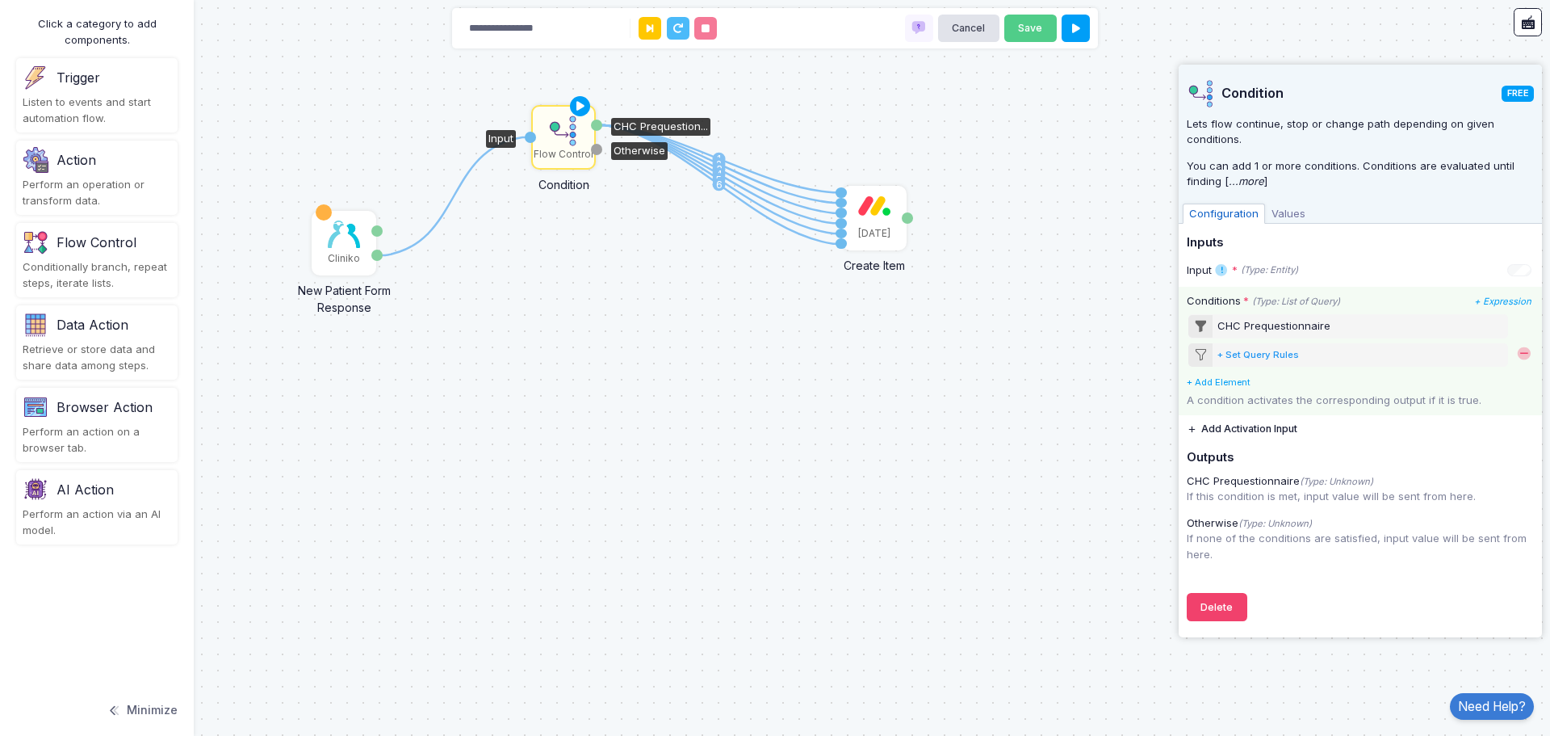
click at [1260, 348] on div "+ Set Query Rules" at bounding box center [1259, 355] width 82 height 14
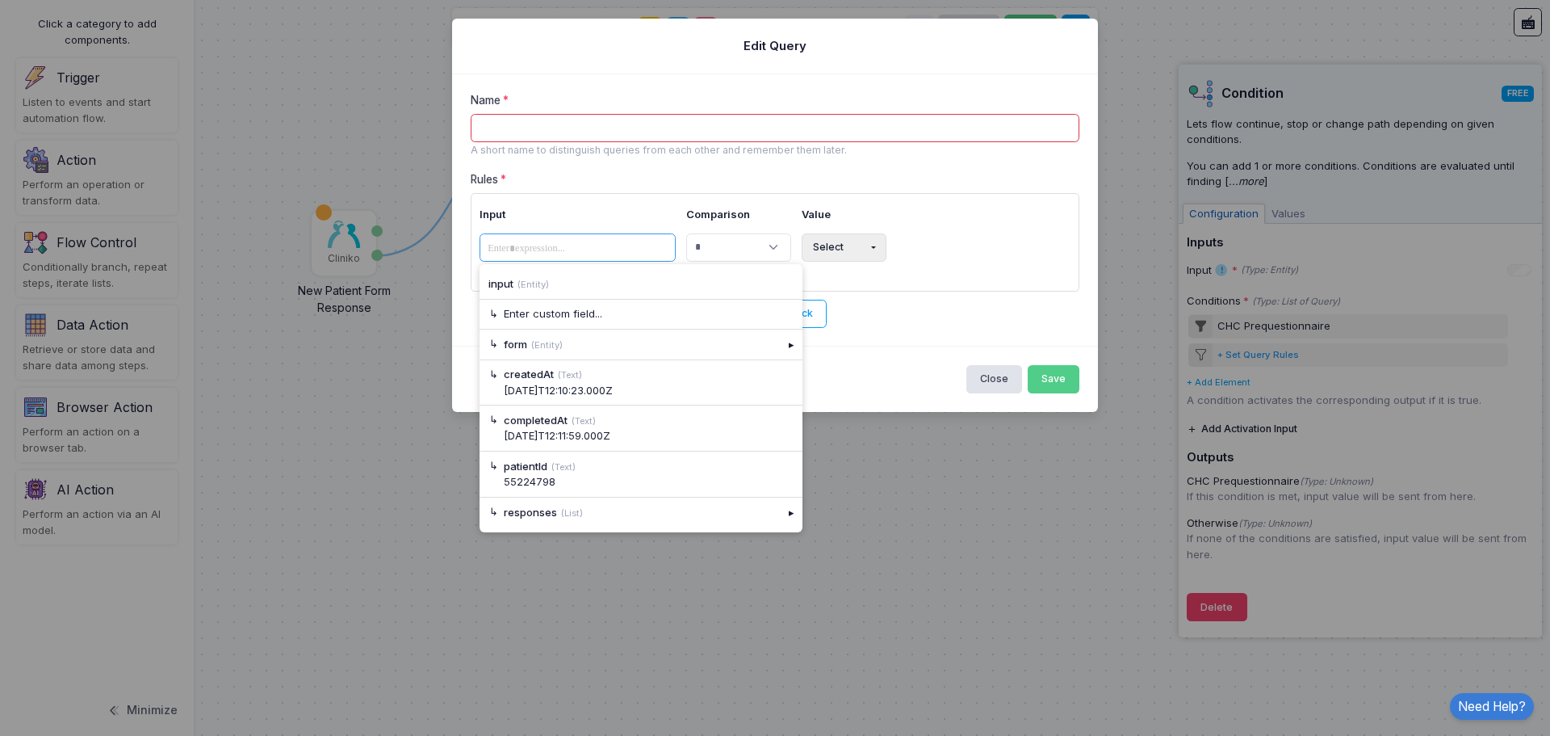
click at [560, 246] on span at bounding box center [527, 248] width 89 height 19
click at [787, 343] on div "▸" at bounding box center [791, 343] width 23 height 29
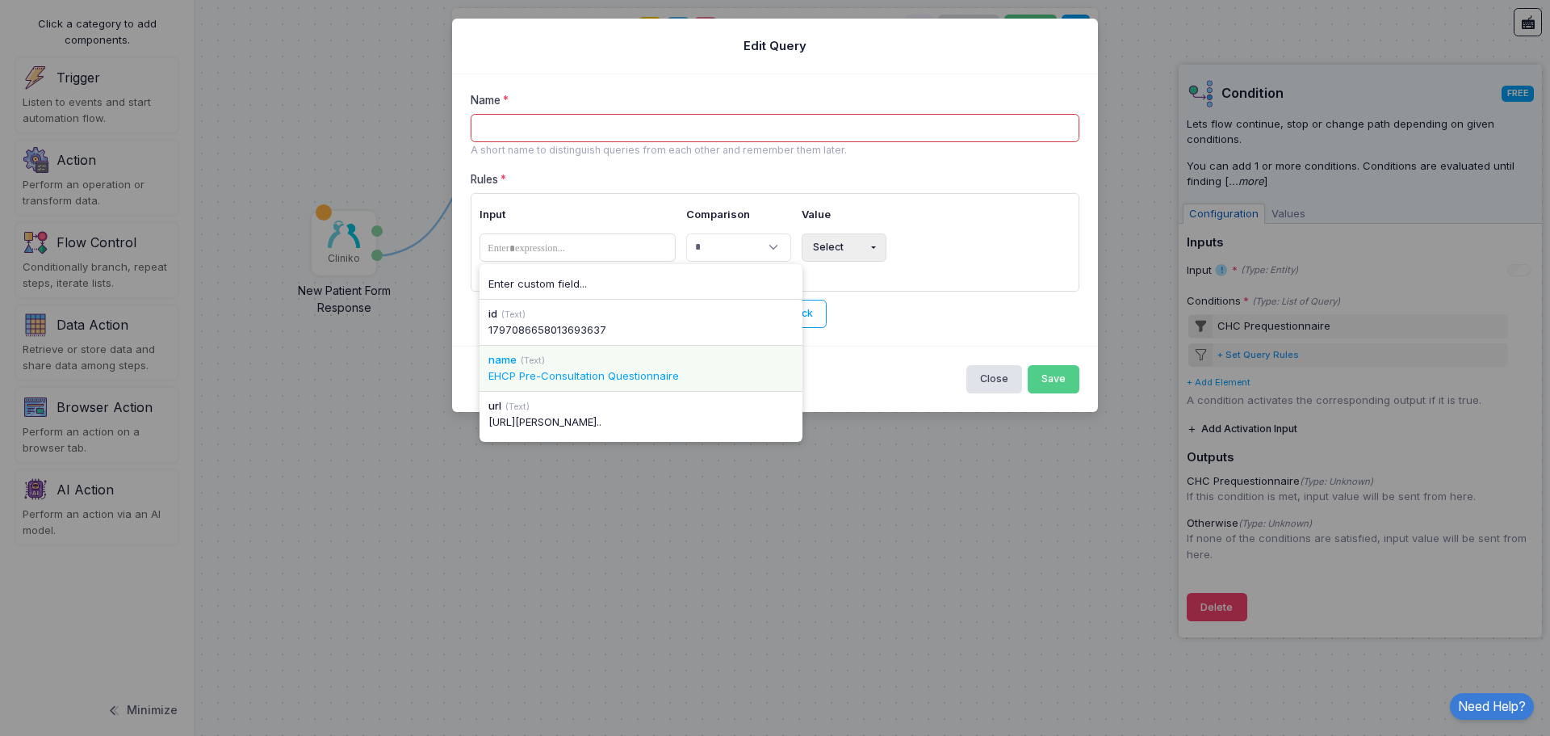
click at [627, 366] on div "name (Text)" at bounding box center [641, 360] width 305 height 16
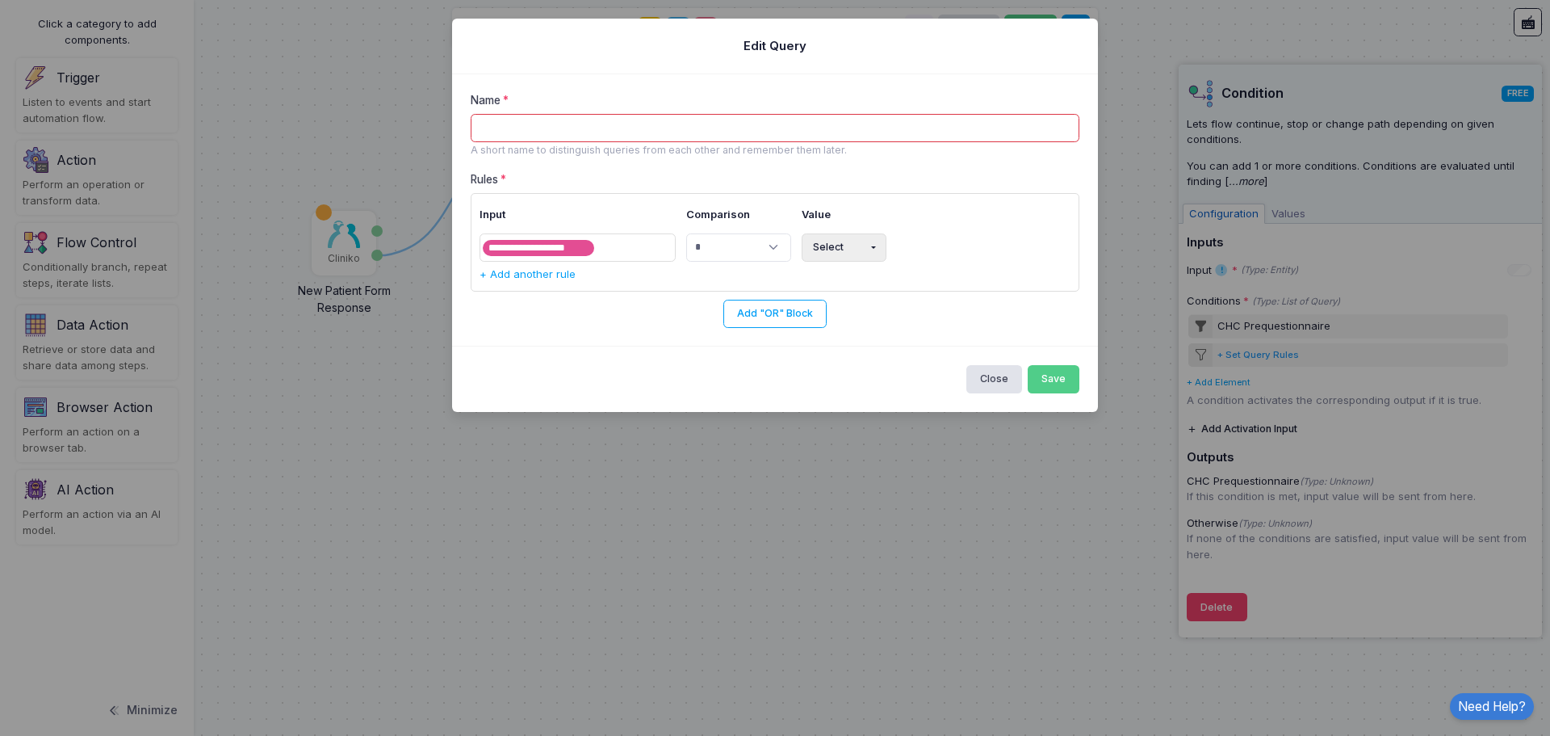
click at [872, 249] on button "Select" at bounding box center [844, 247] width 85 height 28
click at [846, 316] on button "Text" at bounding box center [854, 312] width 105 height 29
click at [941, 247] on input "text" at bounding box center [956, 247] width 140 height 28
paste input "**********"
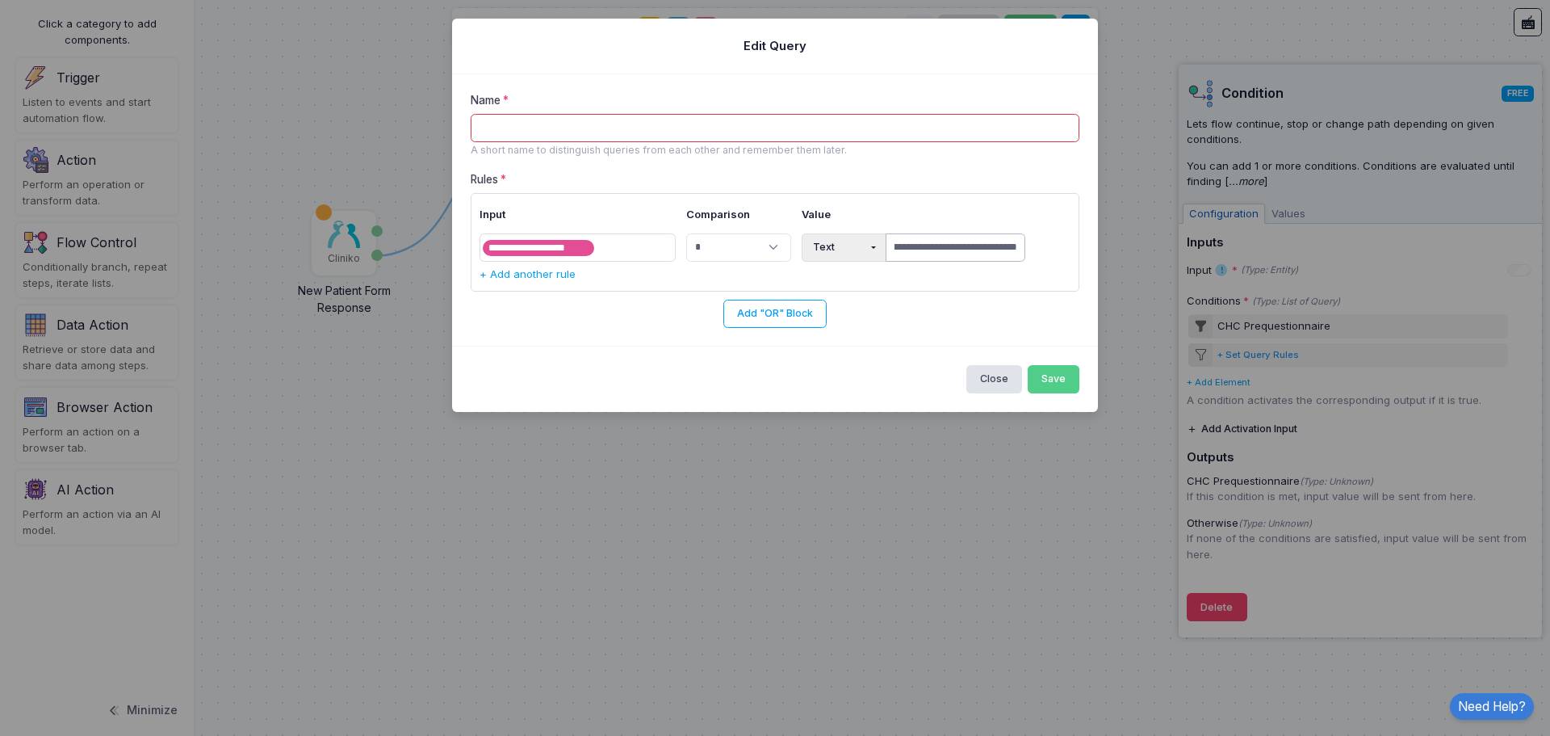
type input "**********"
click at [524, 124] on input "Name" at bounding box center [776, 128] width 610 height 28
type input "****"
click at [741, 254] on select "**********" at bounding box center [738, 247] width 105 height 28
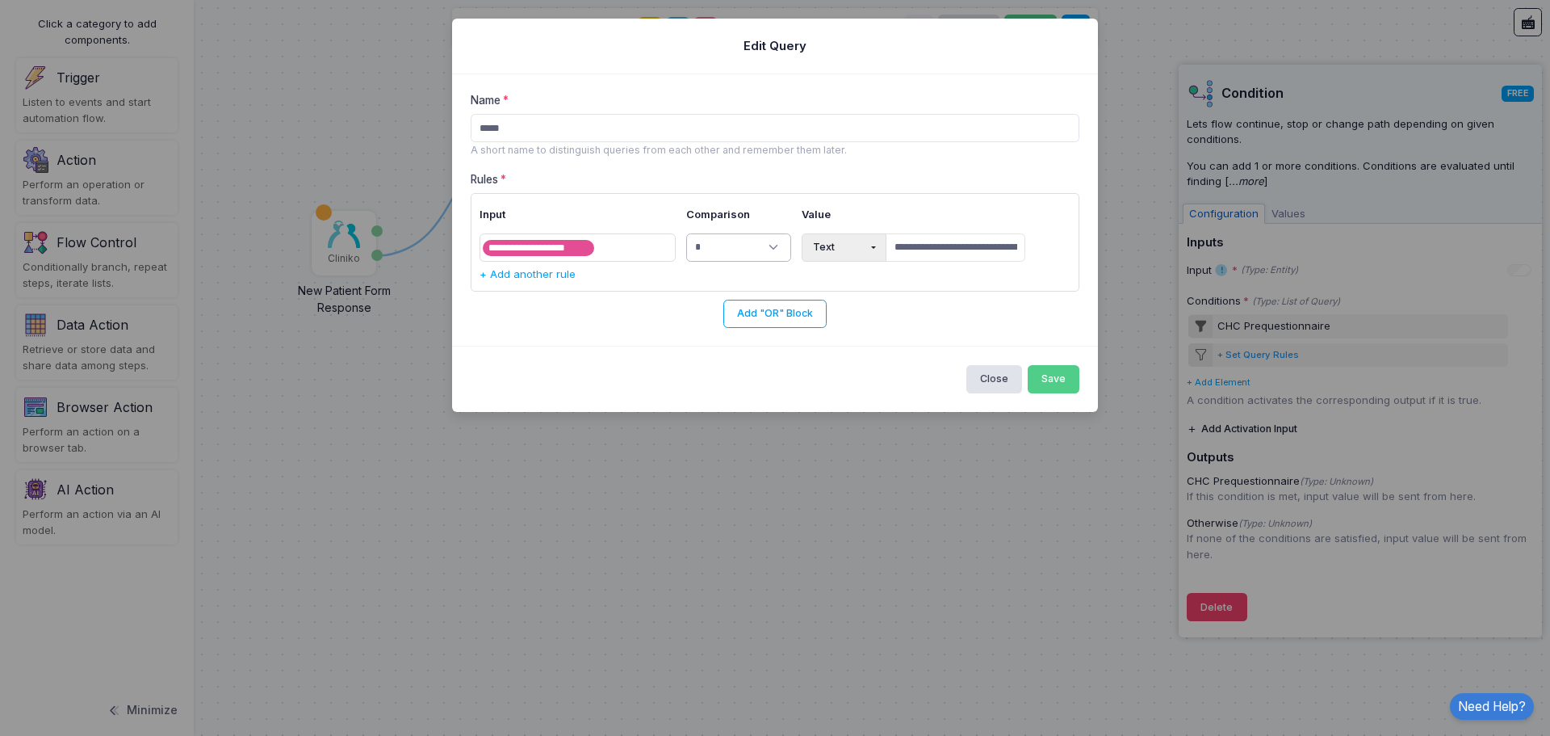
click at [741, 254] on select "**********" at bounding box center [738, 247] width 105 height 28
click at [1063, 381] on button "Save" at bounding box center [1054, 379] width 52 height 28
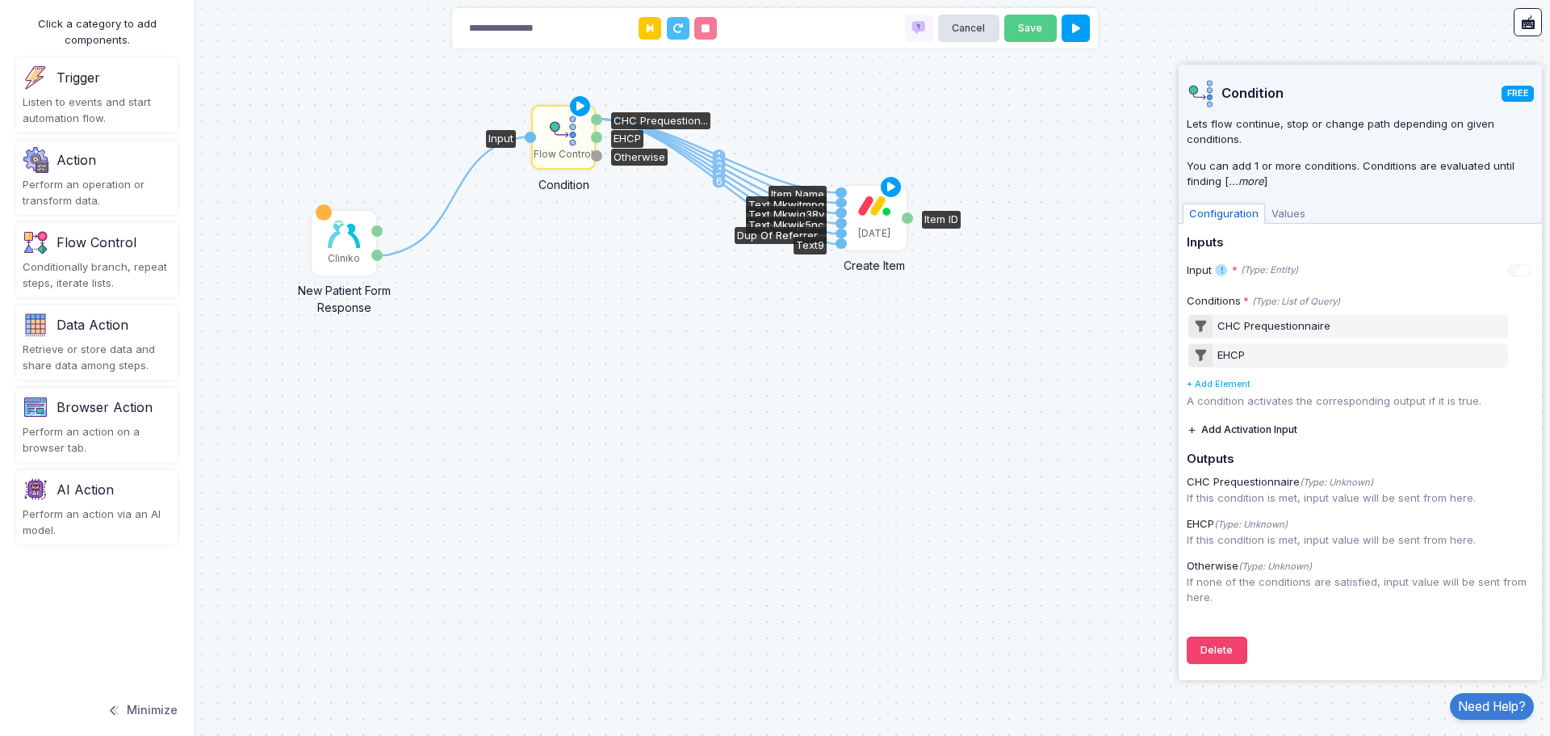
click at [871, 227] on div "[DATE]" at bounding box center [874, 233] width 32 height 15
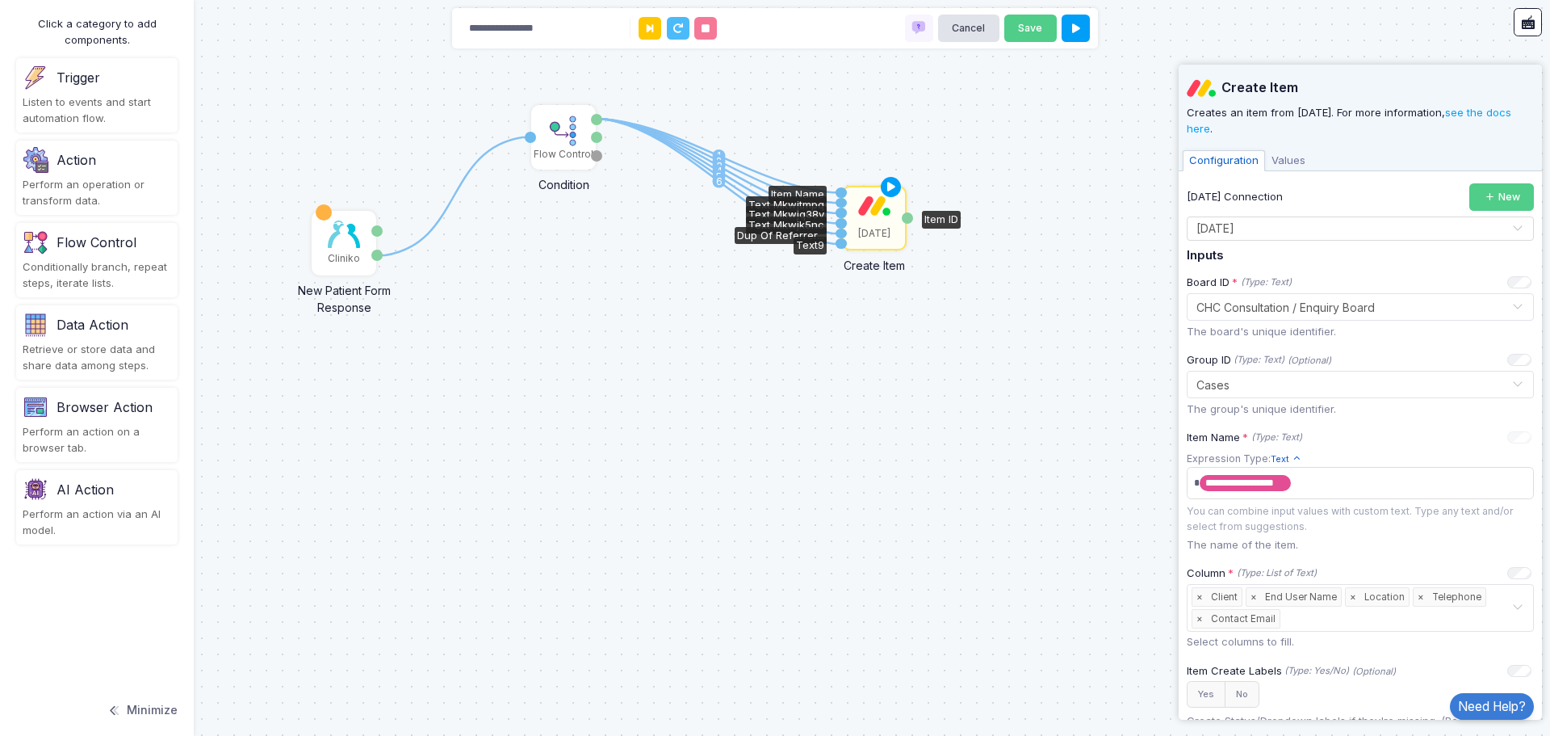
drag, startPoint x: 871, startPoint y: 227, endPoint x: 1016, endPoint y: 133, distance: 172.2
click at [1016, 133] on div "1 1 2 3 4 5 6 Cliniko New Patient Form Response Patient ID Response Flow Contro…" at bounding box center [775, 368] width 1550 height 736
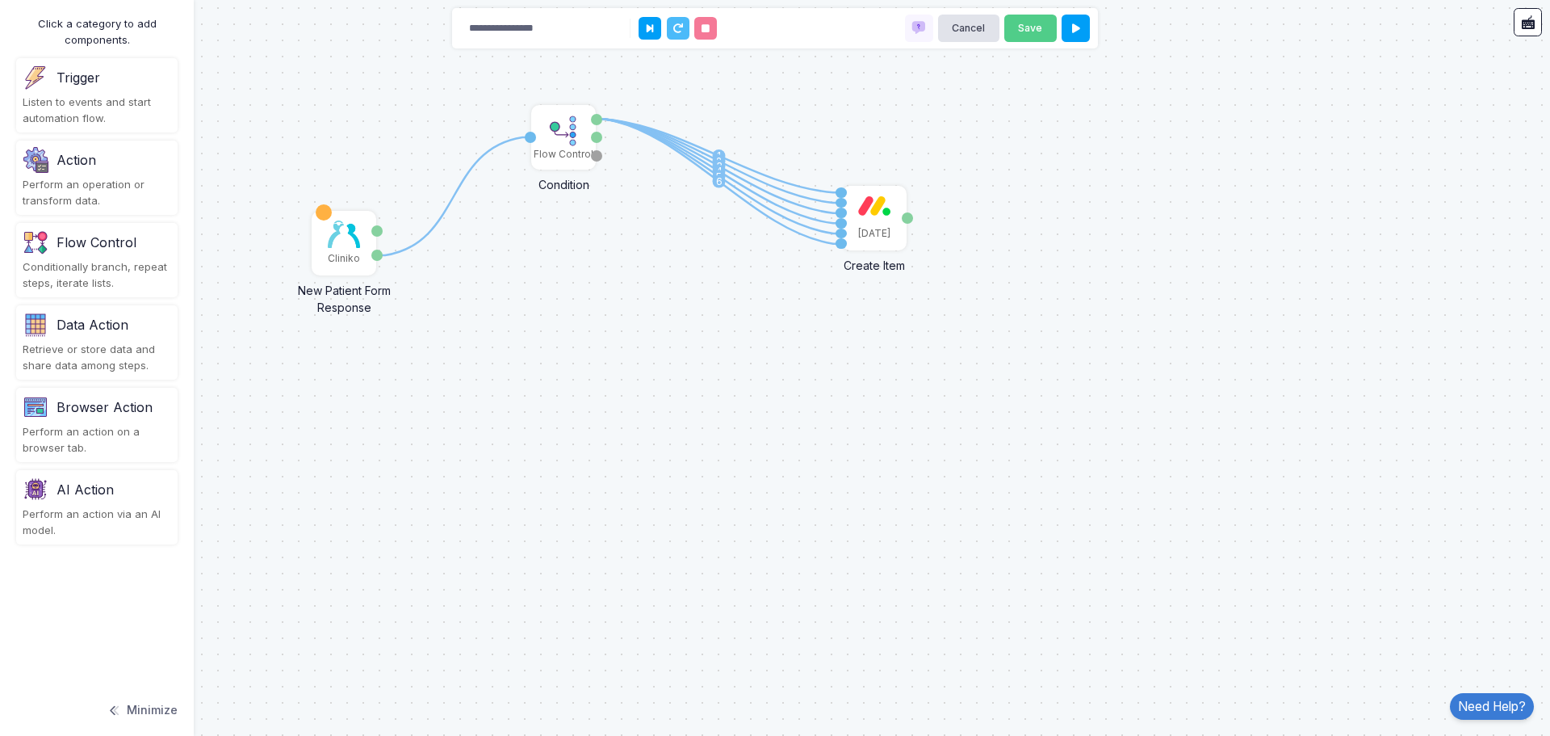
click at [87, 175] on div "Action Perform an operation or transform data." at bounding box center [97, 178] width 162 height 74
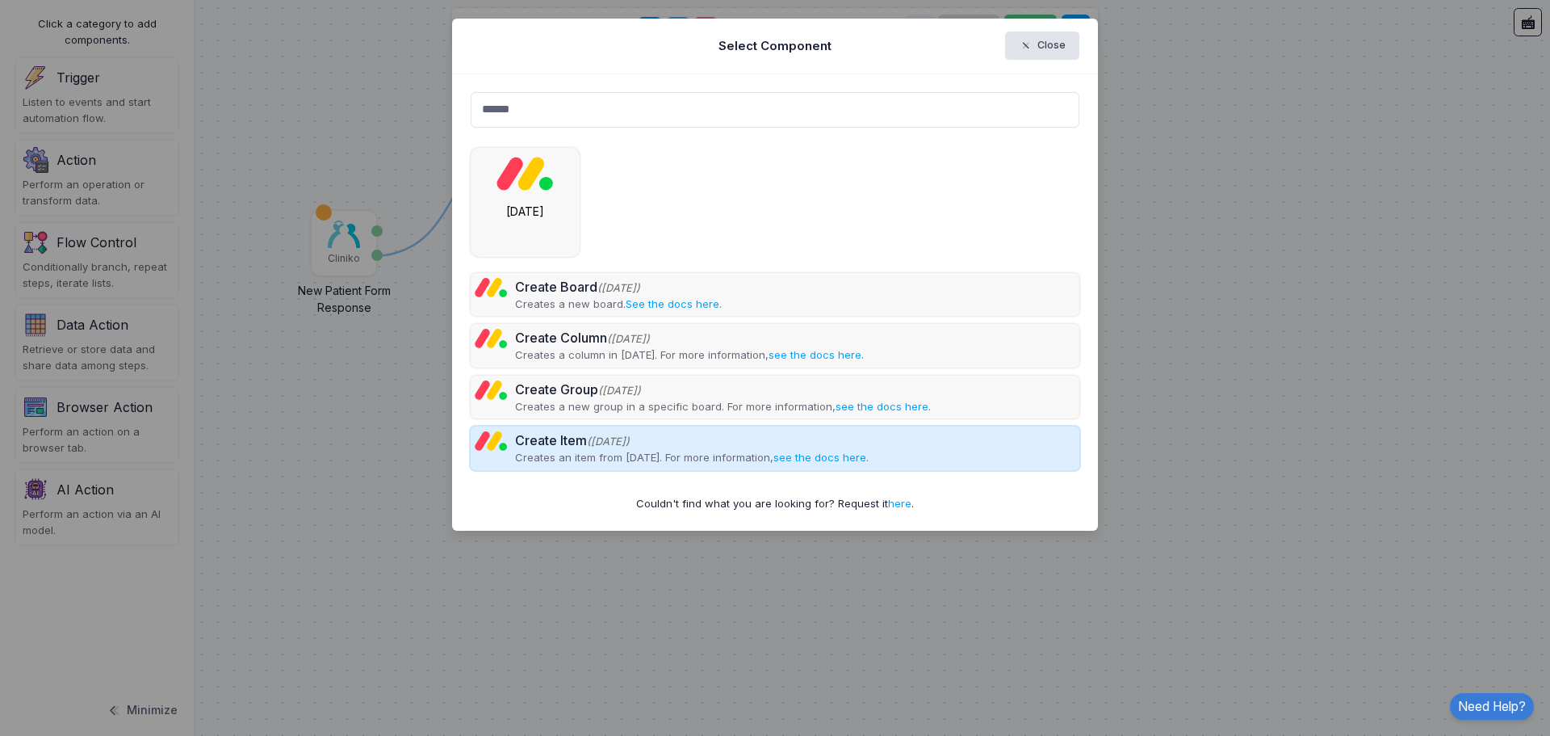
type input "******"
click at [655, 448] on div "Create Item (Monday)" at bounding box center [692, 439] width 354 height 19
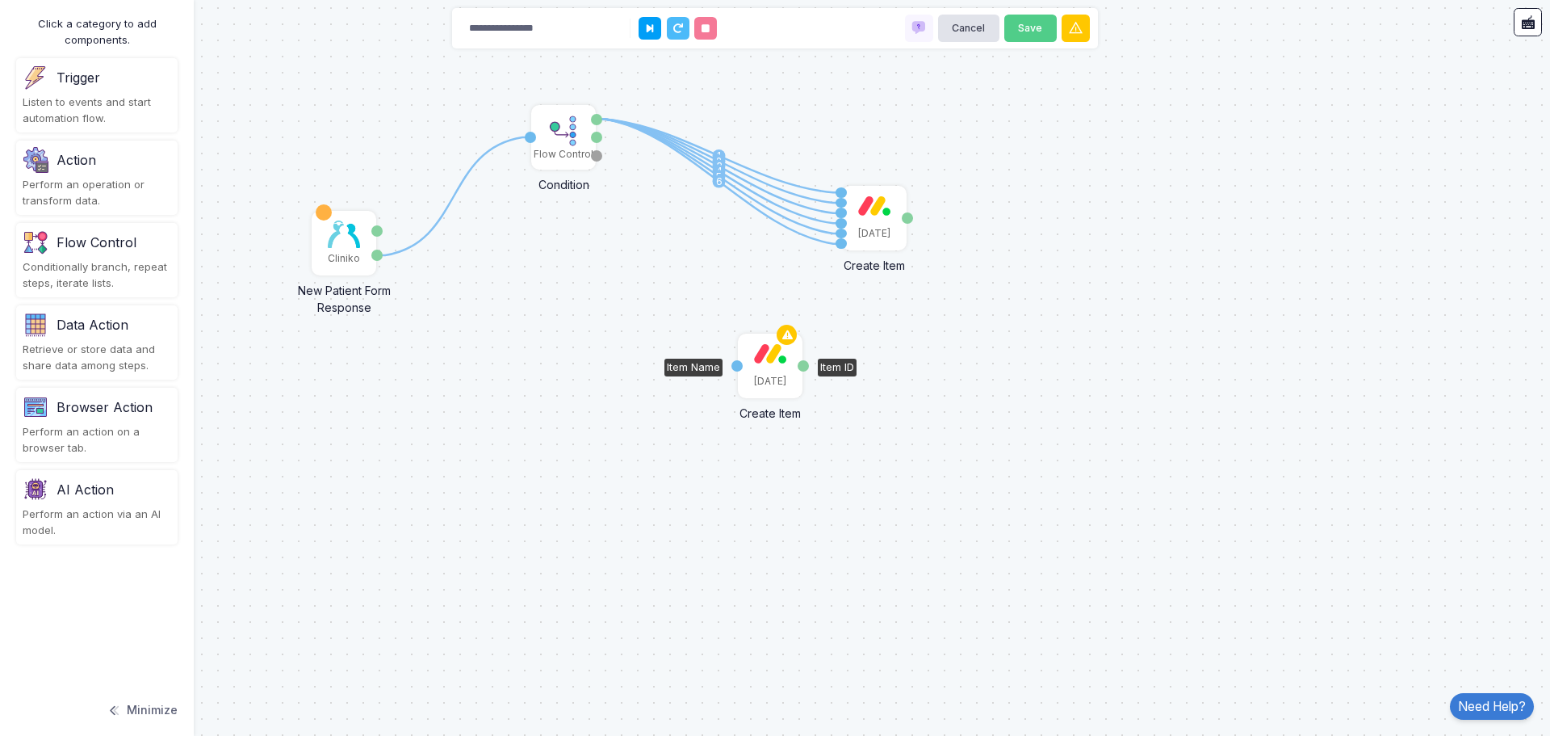
click at [770, 366] on div "[DATE]" at bounding box center [770, 365] width 61 height 61
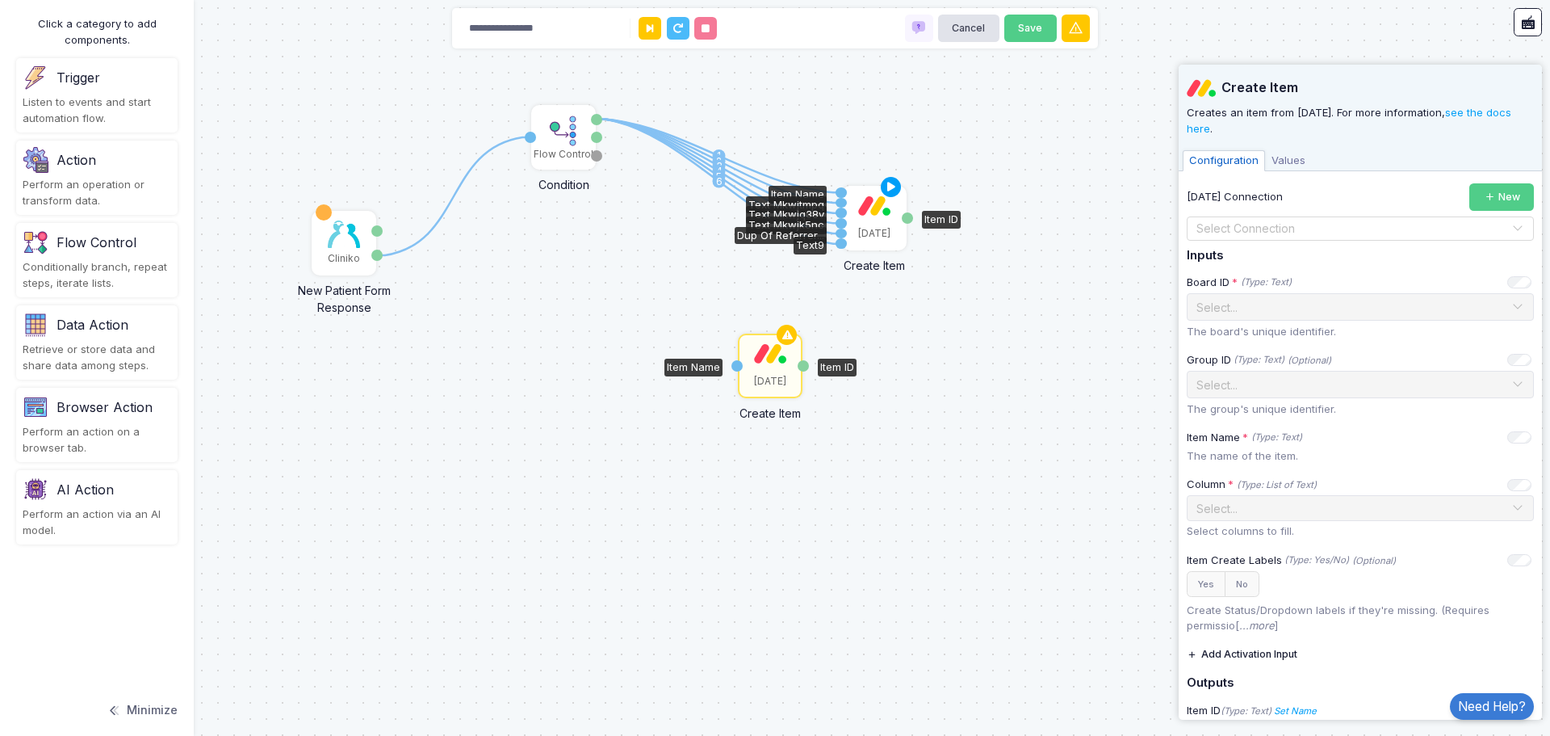
click at [878, 226] on div "[DATE]" at bounding box center [874, 233] width 32 height 15
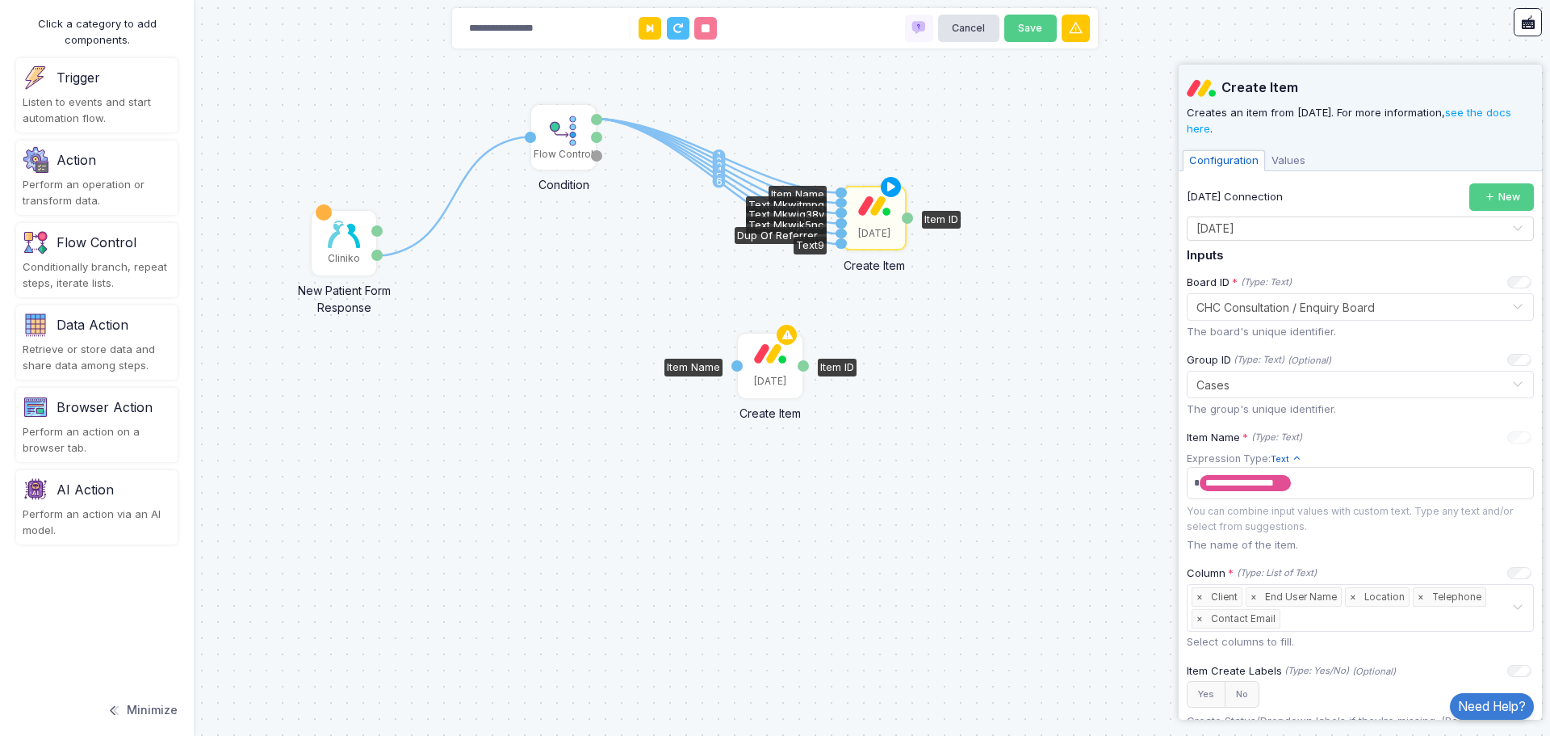
click at [769, 363] on div "[DATE]" at bounding box center [770, 365] width 61 height 61
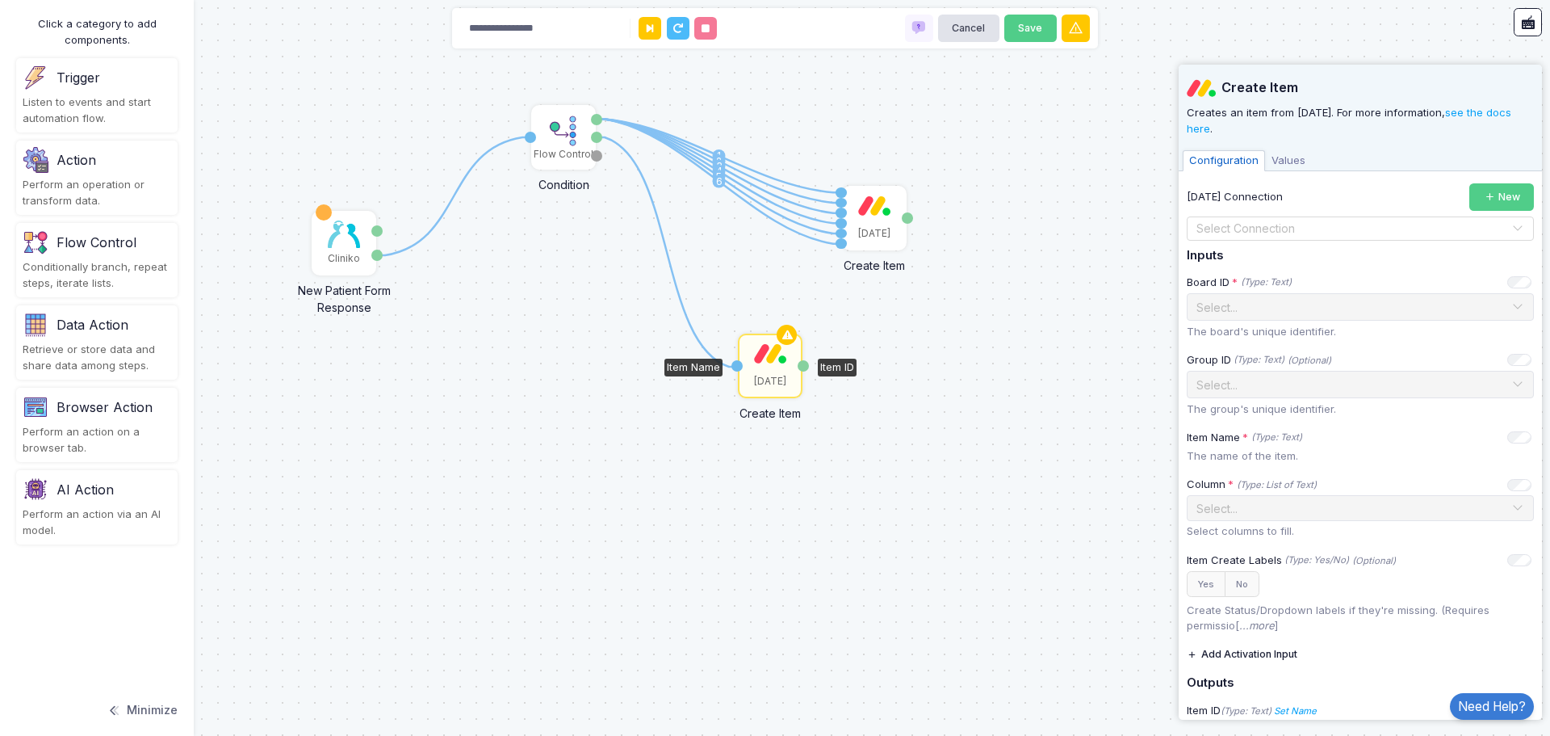
drag, startPoint x: 598, startPoint y: 135, endPoint x: 737, endPoint y: 367, distance: 270.6
click at [1, 1] on div "1 1 2 3 4 5 6 1 Cliniko New Patient Form Response Patient ID Response Flow Cont…" at bounding box center [0, 0] width 1 height 1
click at [1311, 233] on input "text" at bounding box center [1344, 229] width 297 height 18
click at [1299, 247] on div "[DATE]" at bounding box center [1354, 256] width 335 height 24
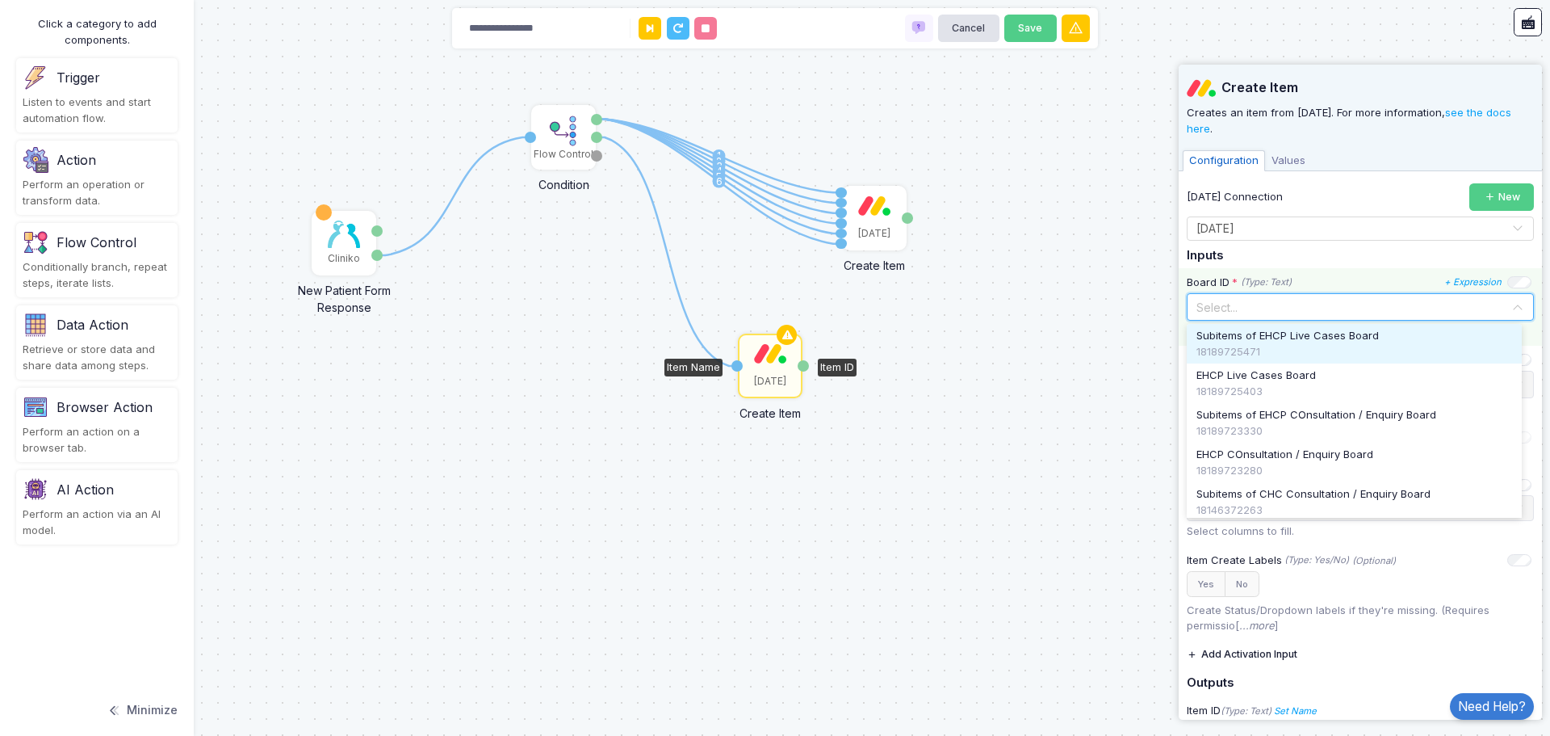
click at [1327, 299] on input "text" at bounding box center [1344, 306] width 297 height 18
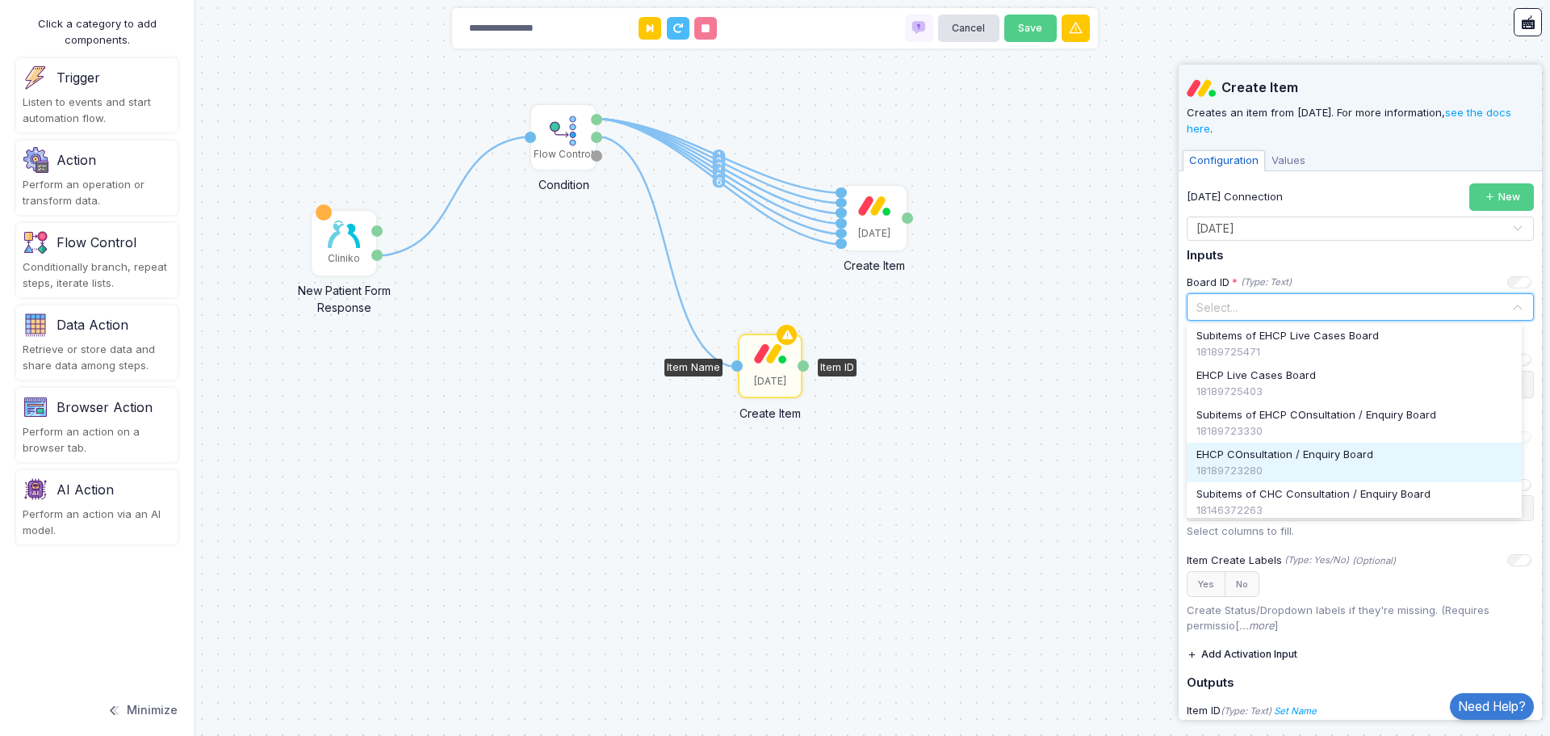
click at [1363, 461] on span "EHCP COnsultation / Enquiry Board" at bounding box center [1285, 455] width 177 height 16
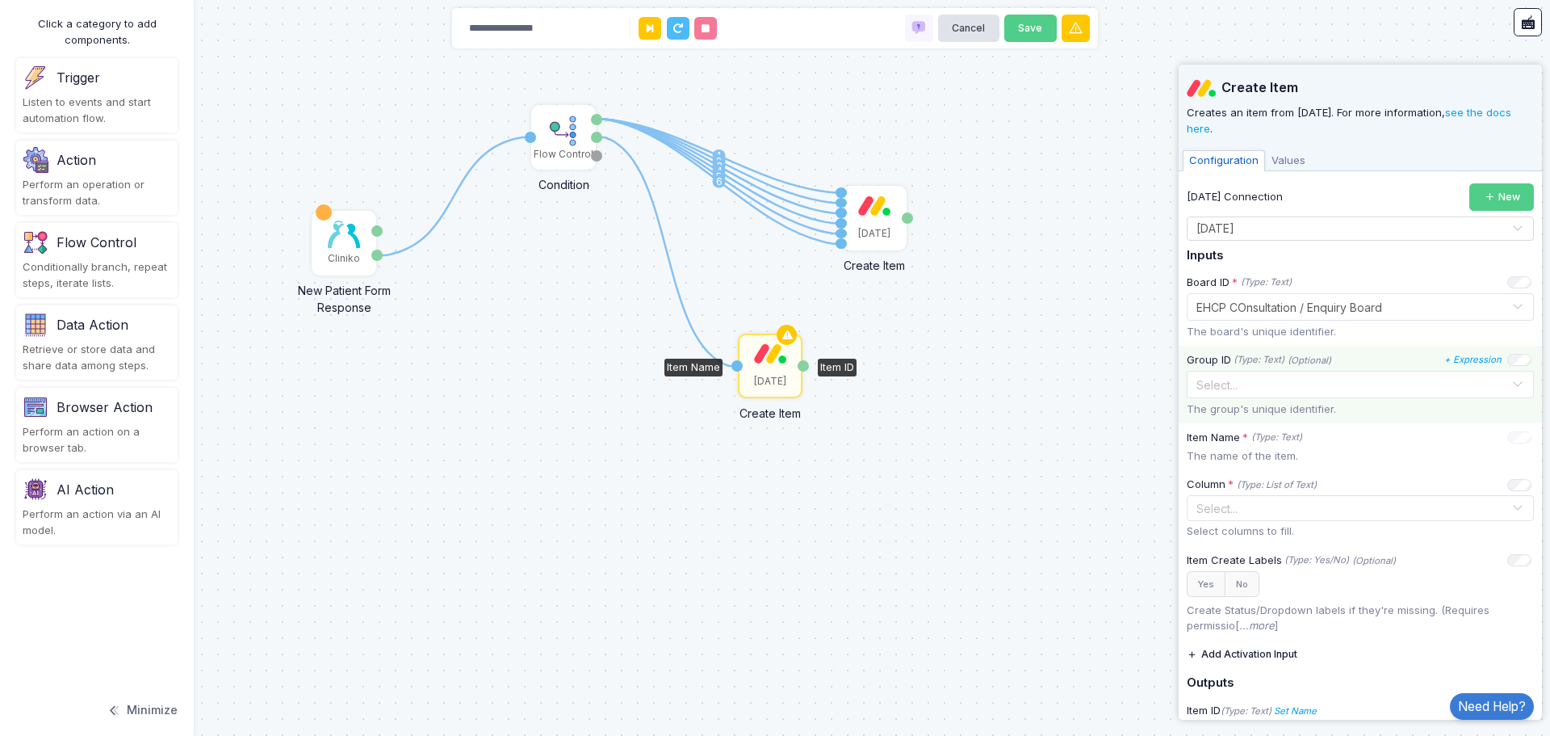
click at [1382, 387] on input "text" at bounding box center [1344, 384] width 297 height 18
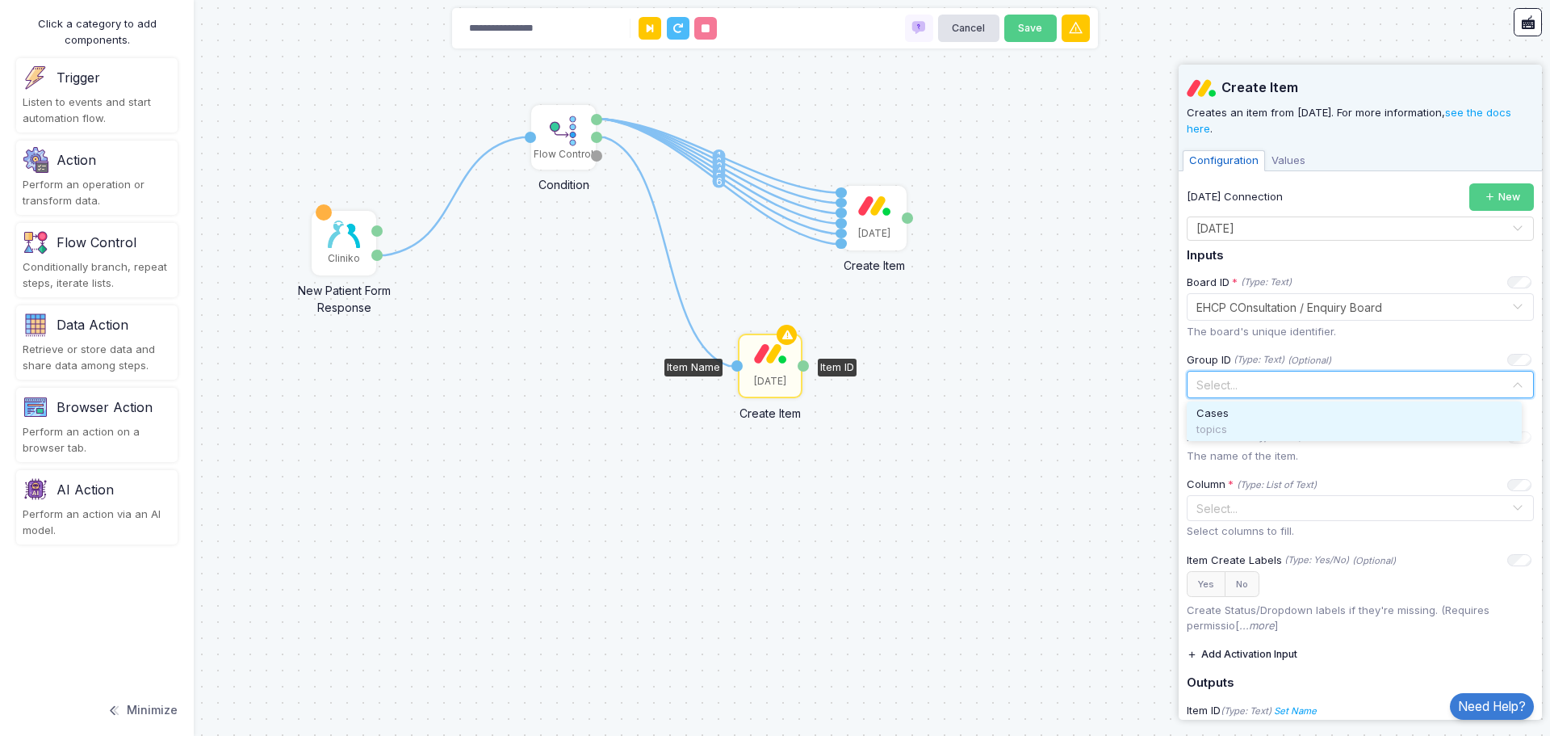
click at [1220, 410] on span "Cases" at bounding box center [1213, 413] width 32 height 16
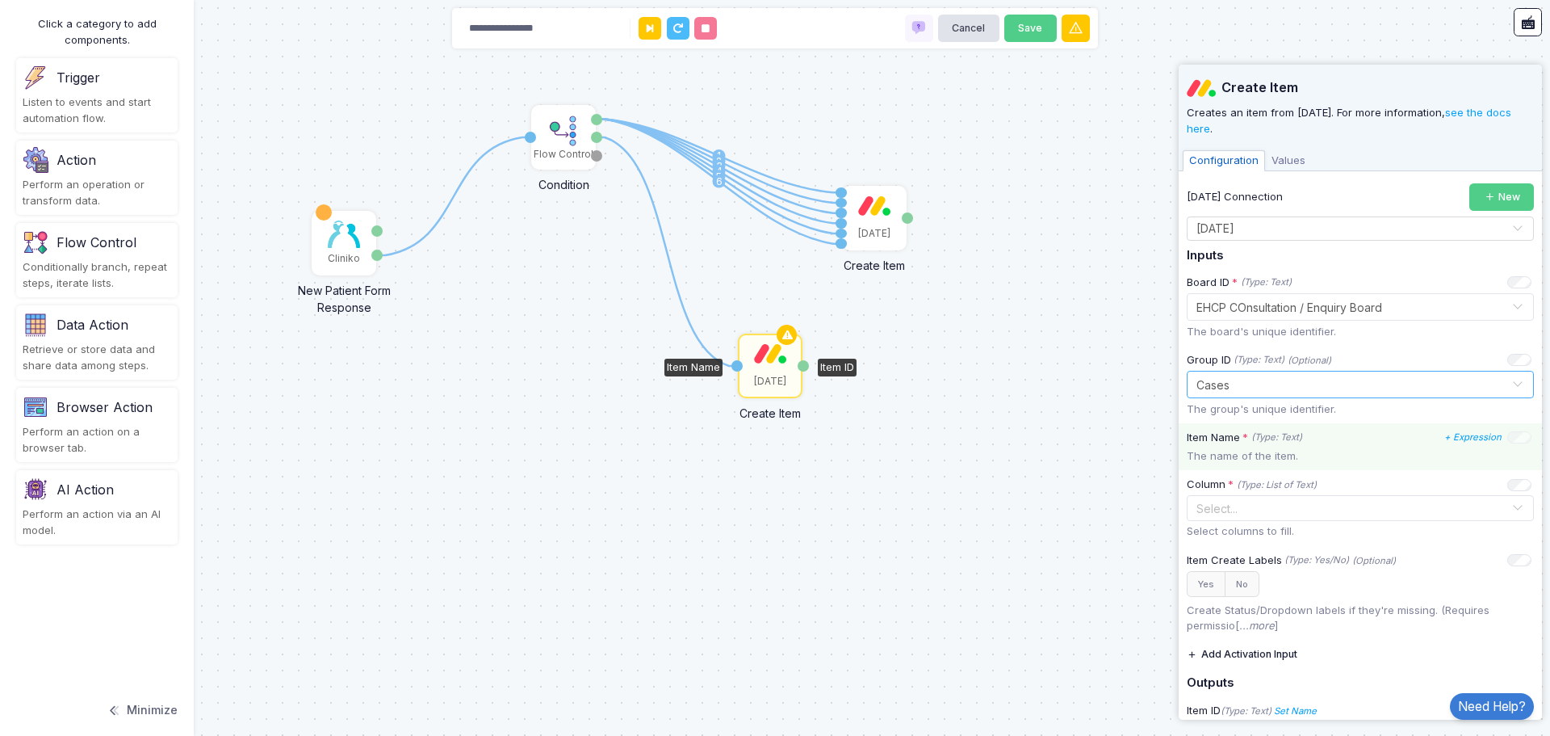
scroll to position [61, 0]
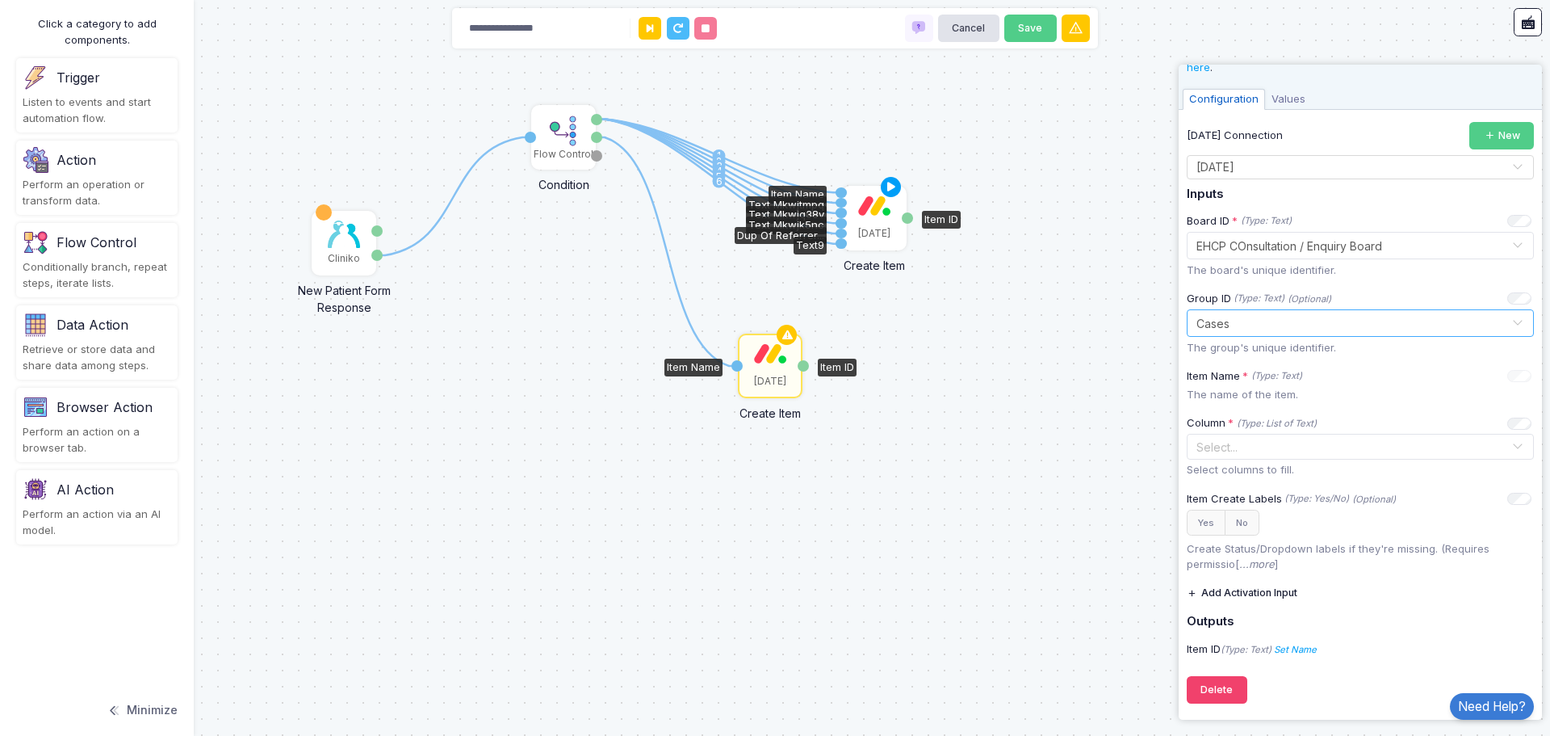
click at [885, 225] on div "[DATE]" at bounding box center [874, 217] width 61 height 61
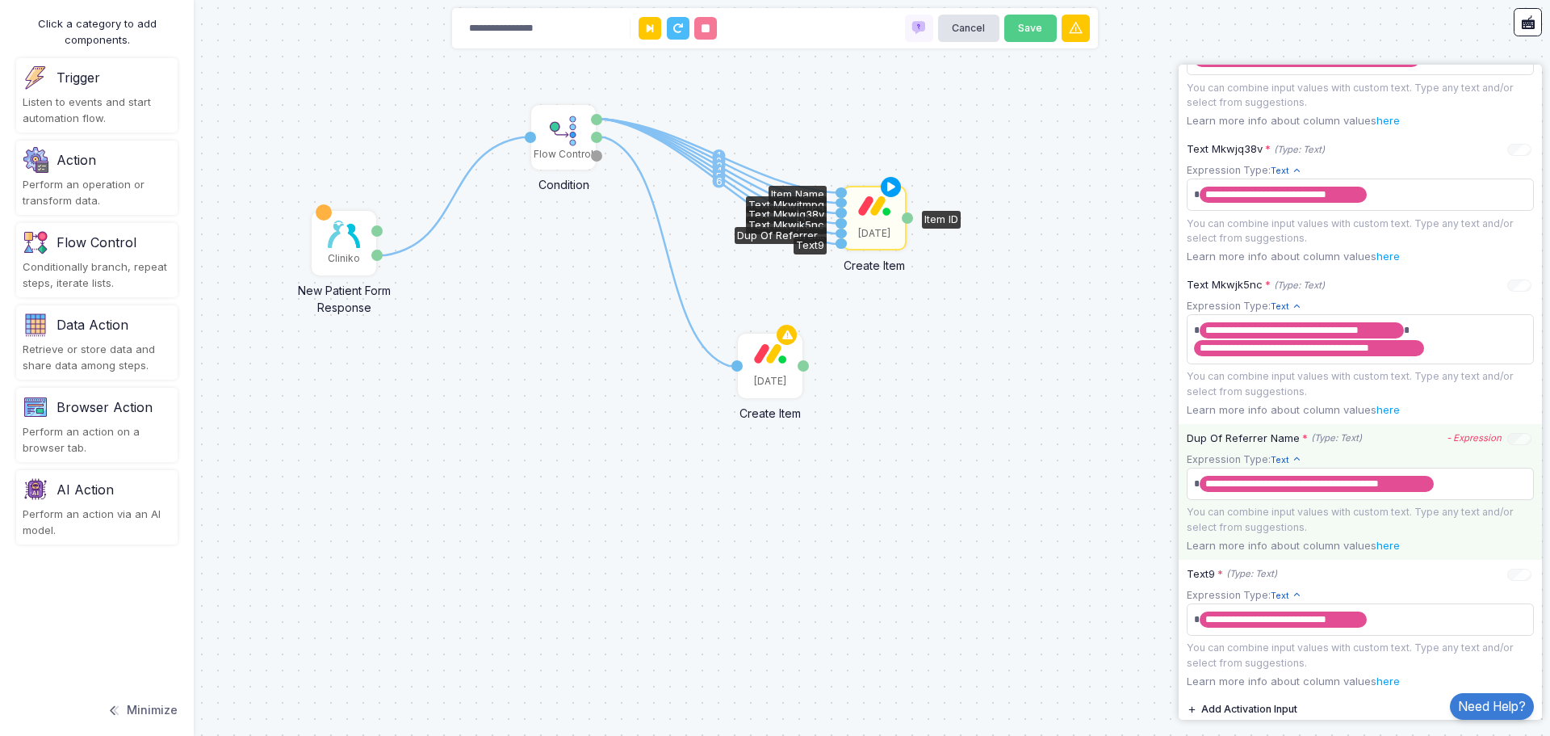
scroll to position [808, 0]
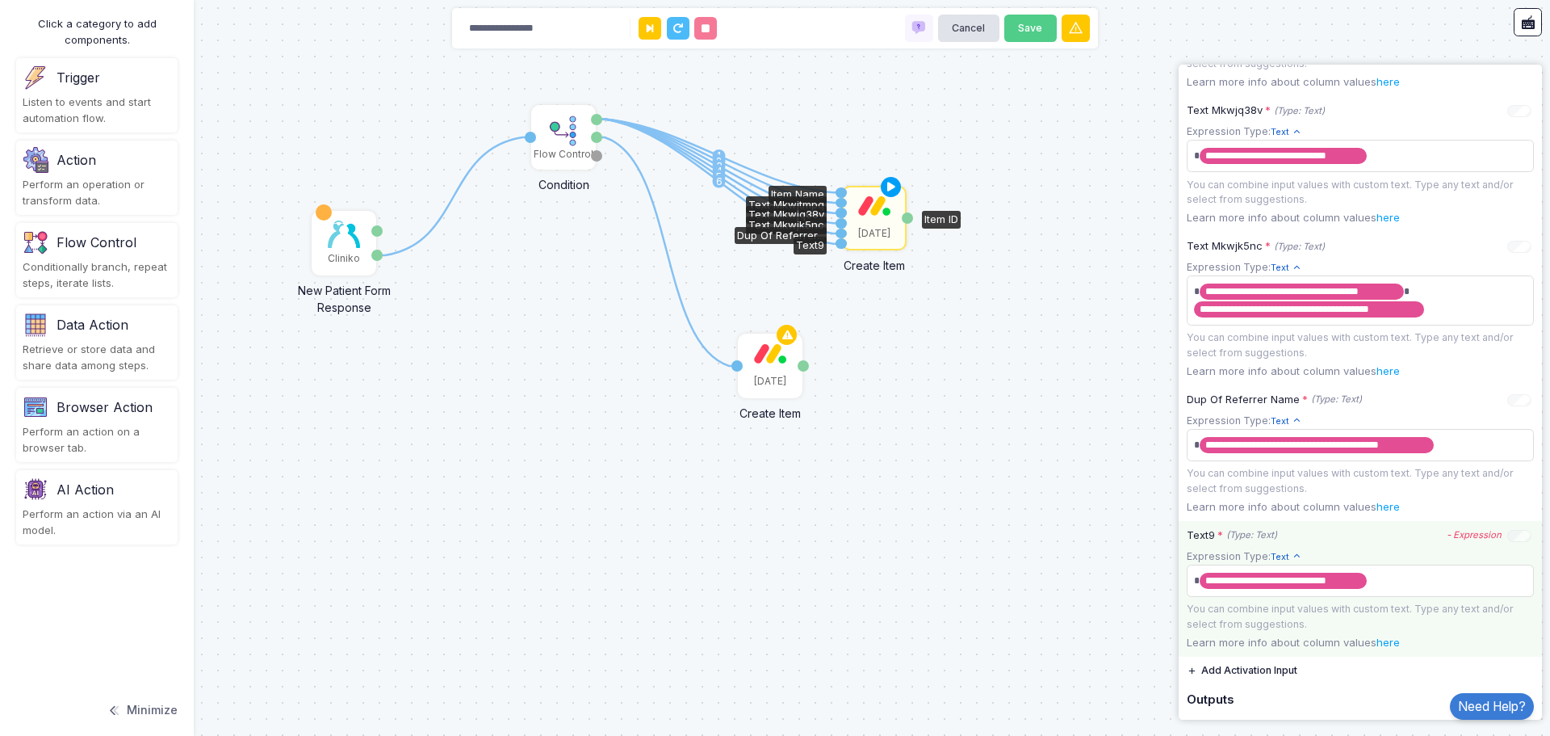
click at [1227, 542] on icon "(Type: Text)" at bounding box center [1252, 535] width 51 height 14
click at [1258, 542] on icon "(Type: Text)" at bounding box center [1252, 535] width 51 height 14
click at [1198, 543] on div "Text9 * (Type: Text)" at bounding box center [1232, 535] width 90 height 16
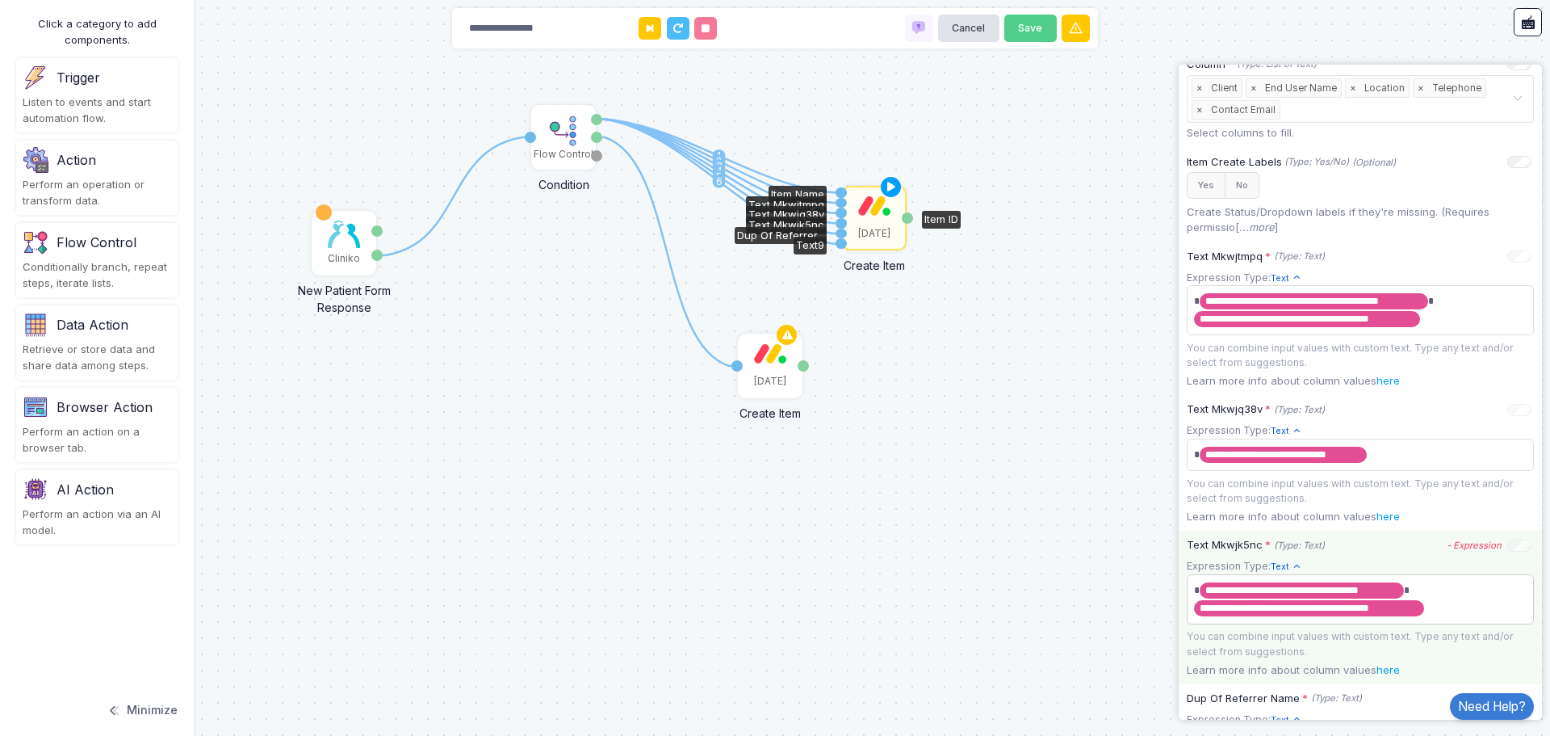
scroll to position [578, 0]
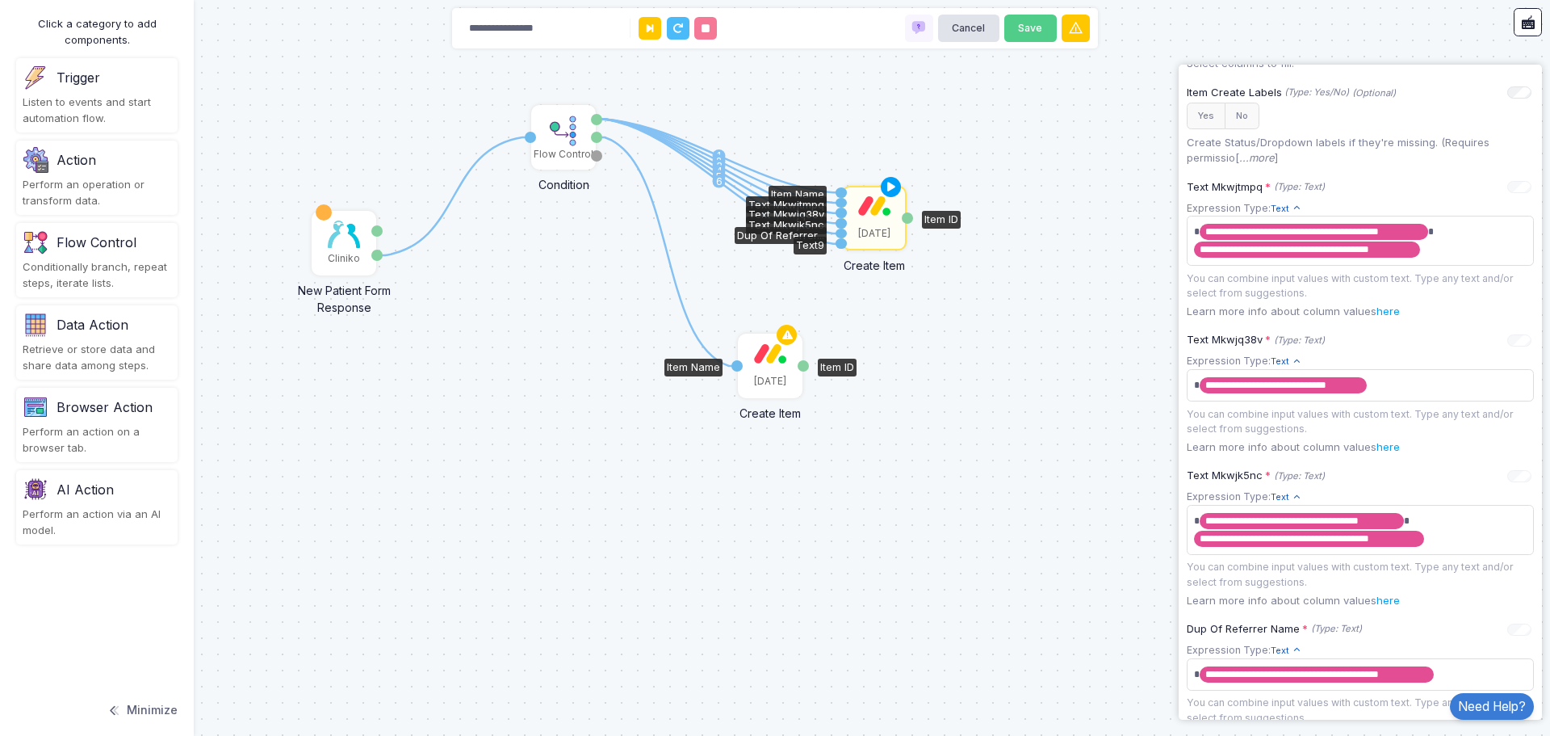
click at [763, 350] on img at bounding box center [770, 353] width 32 height 20
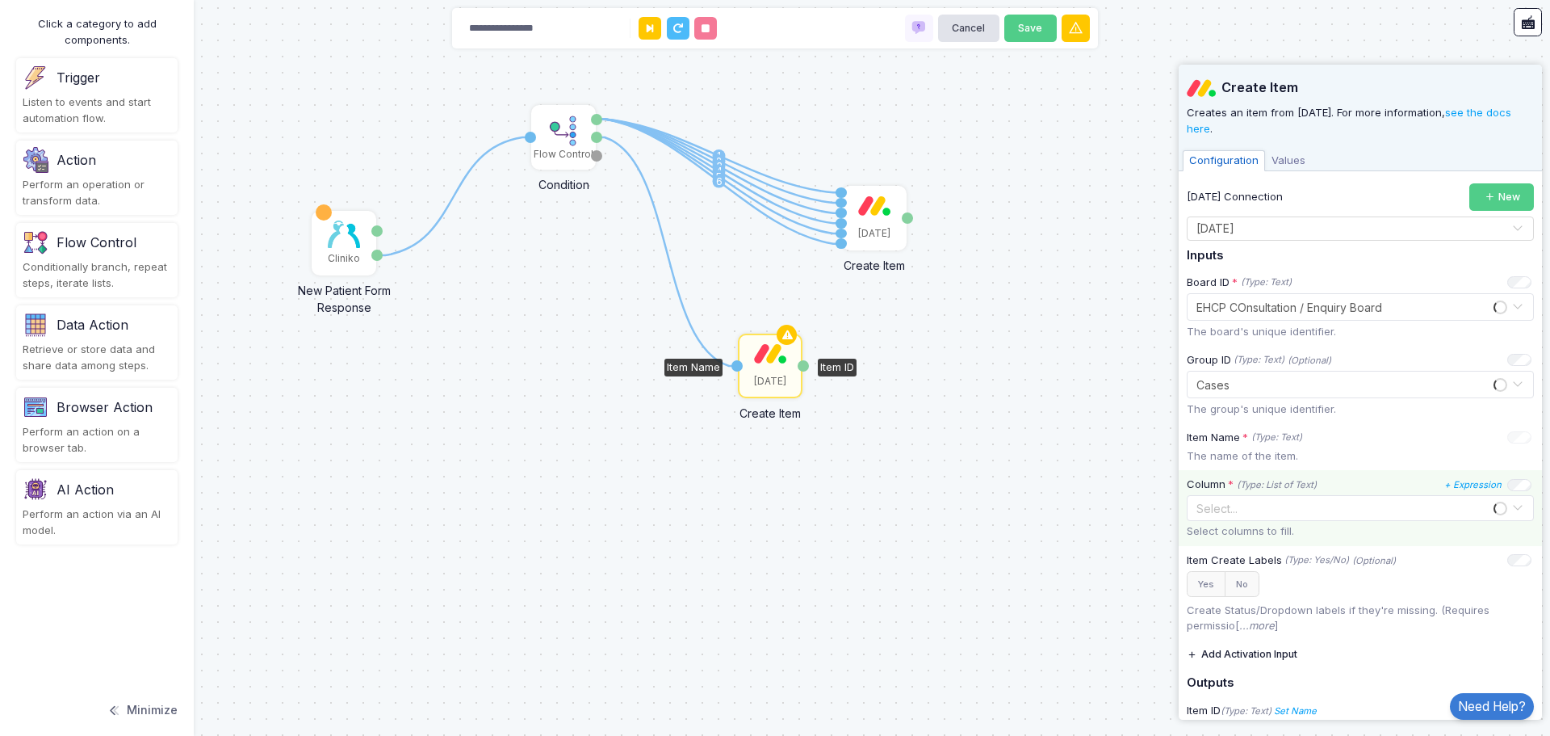
click at [1326, 517] on div at bounding box center [1343, 507] width 302 height 19
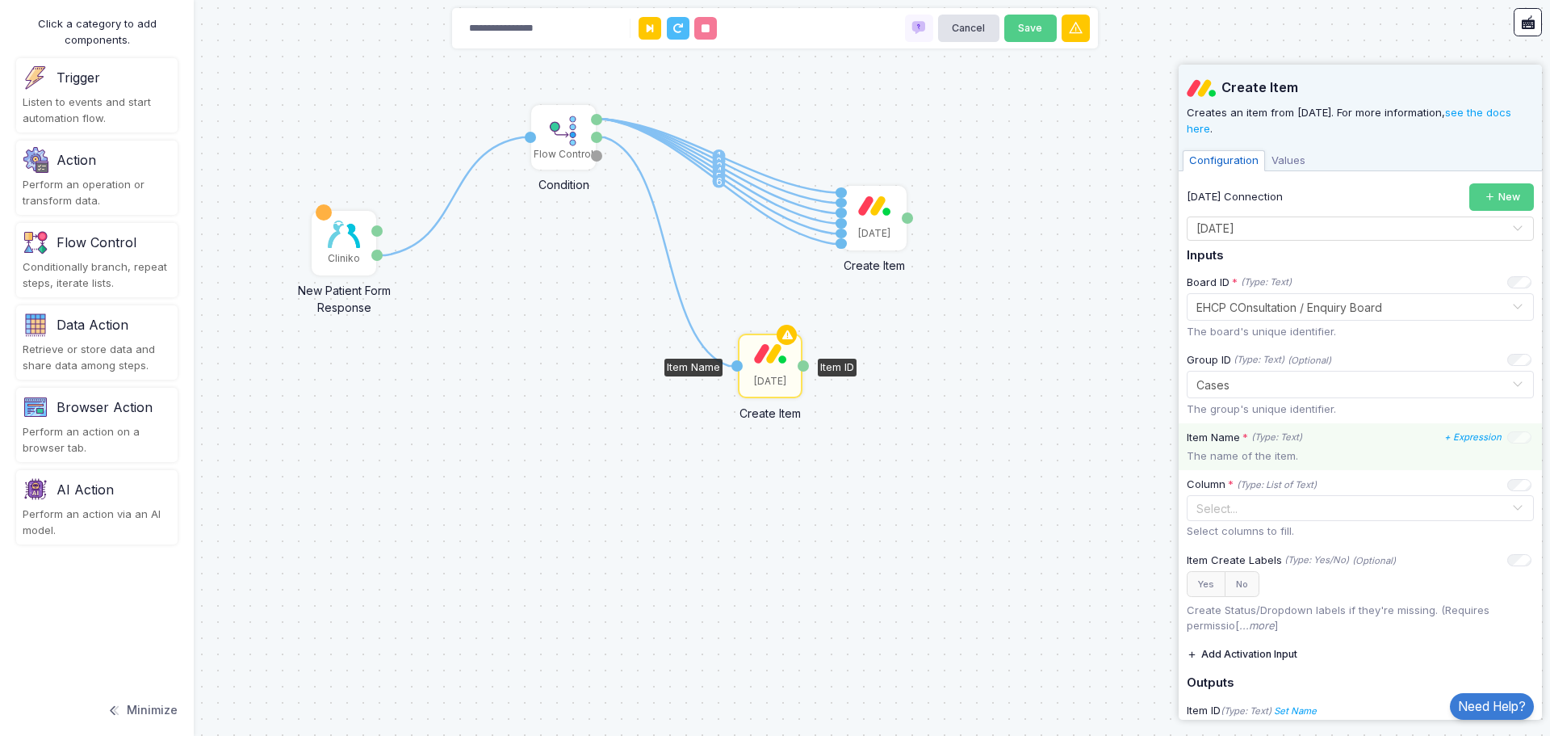
click at [1345, 467] on div "Item Name * (Type: Text) + Expression The name of the item." at bounding box center [1360, 446] width 363 height 47
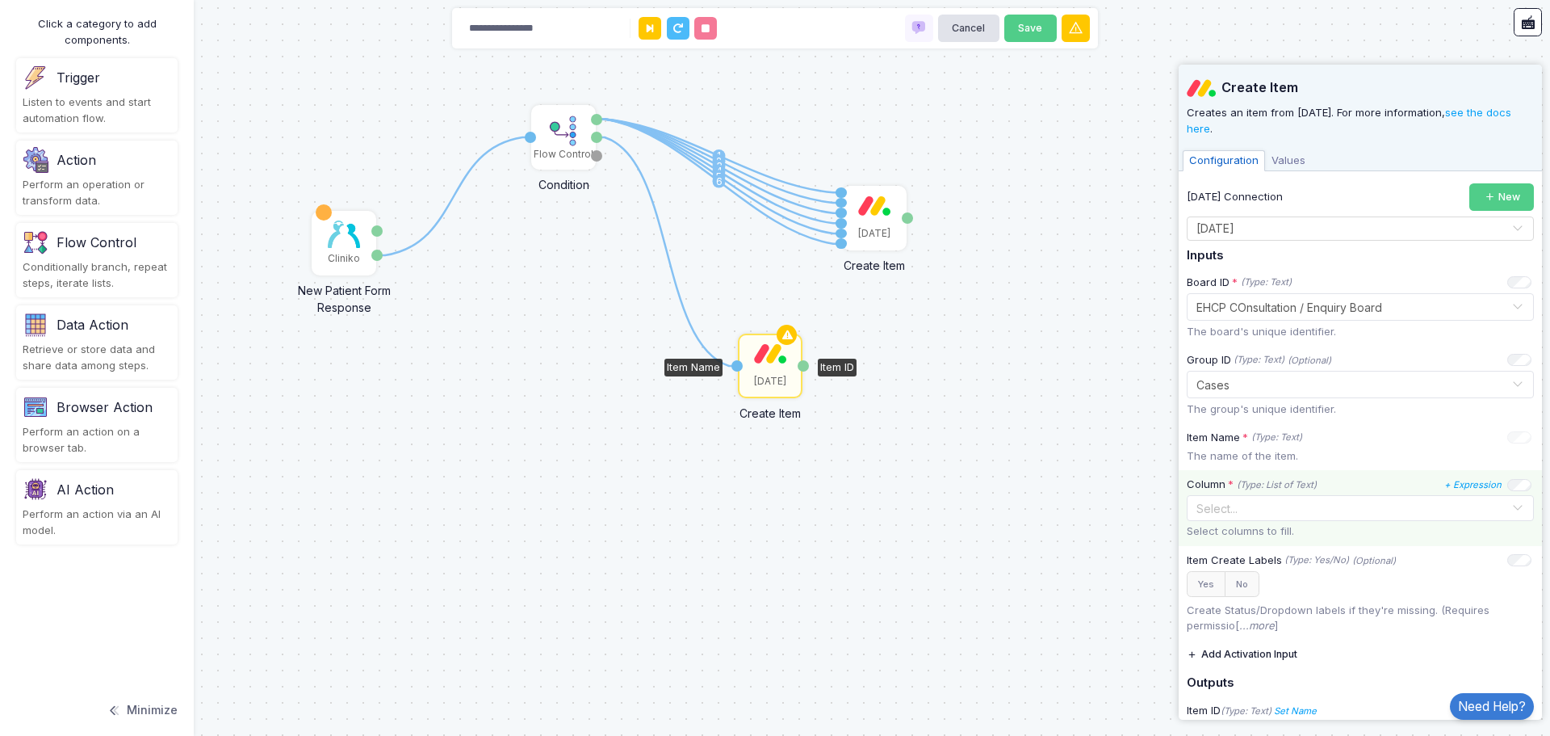
scroll to position [61, 0]
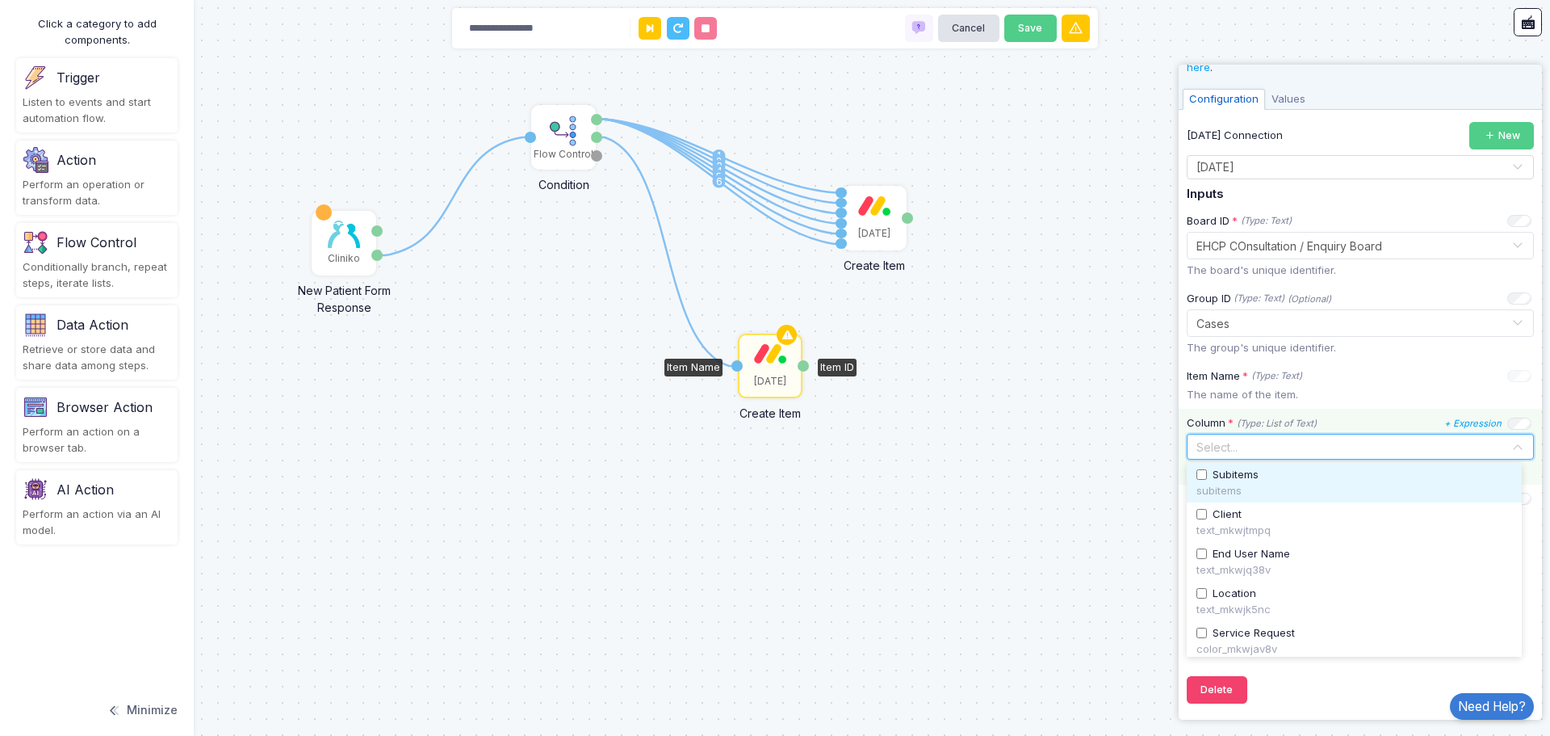
click at [1313, 453] on input "text" at bounding box center [1352, 447] width 320 height 18
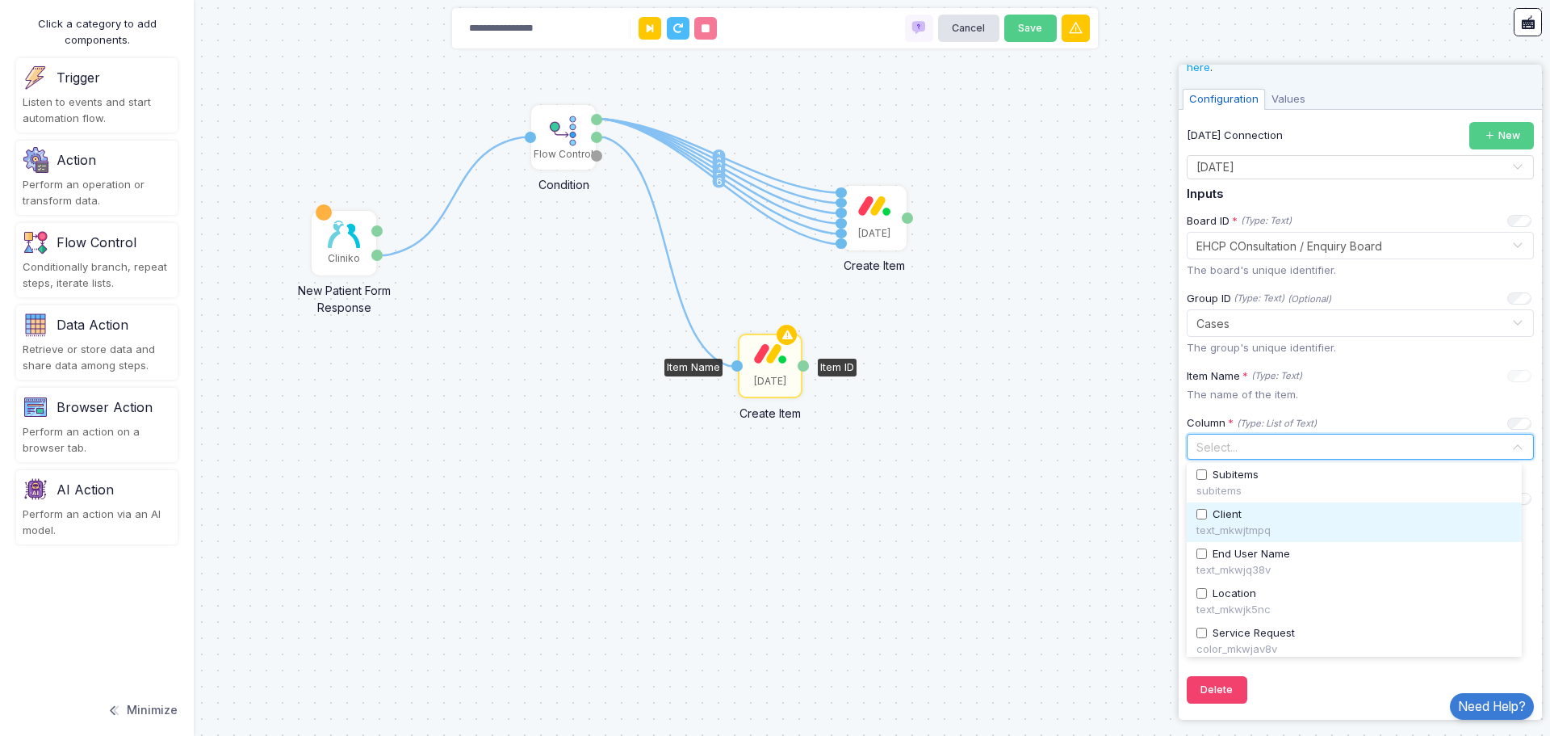
click at [1208, 518] on div "Client" at bounding box center [1355, 514] width 316 height 16
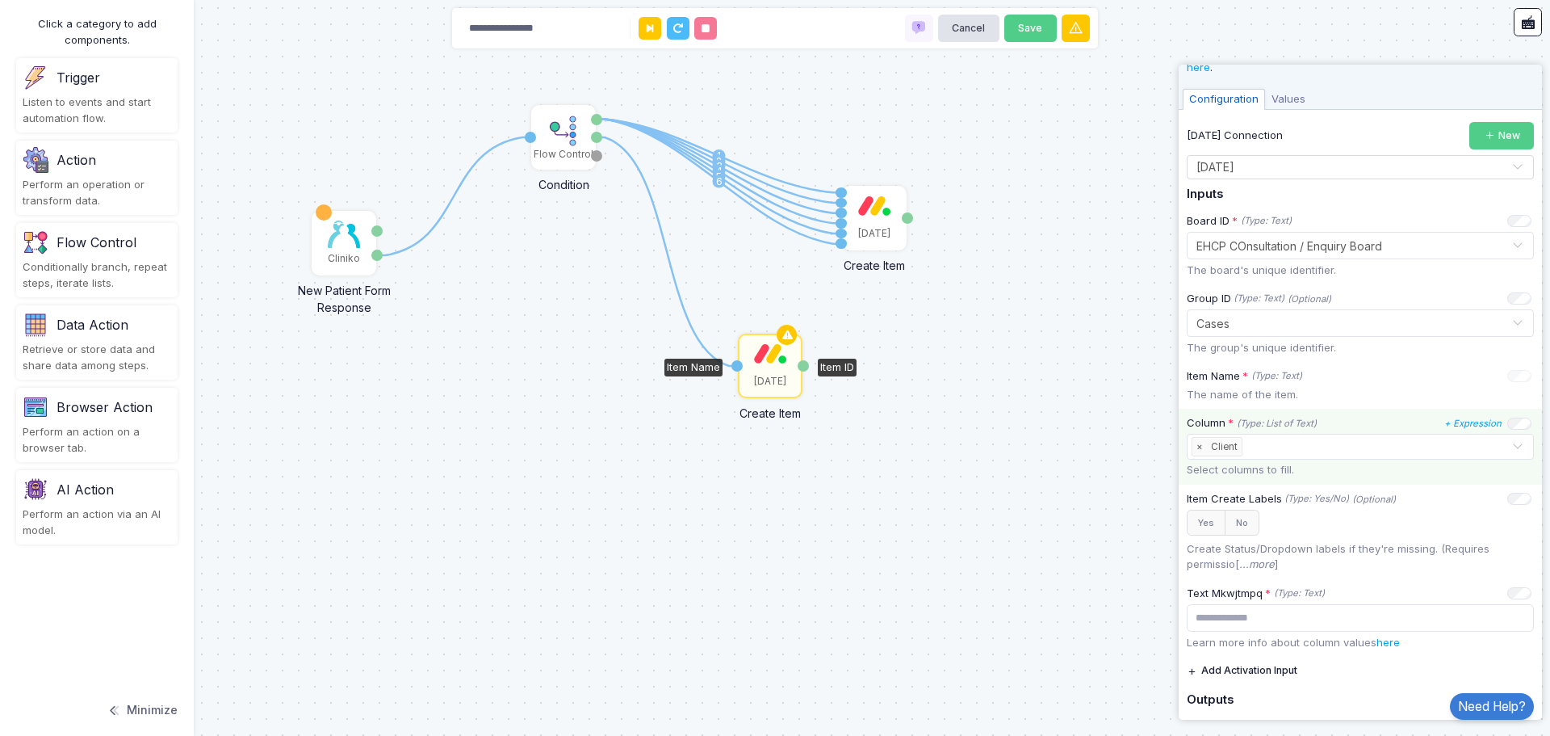
click at [1311, 457] on div "Select... × Client" at bounding box center [1352, 446] width 320 height 24
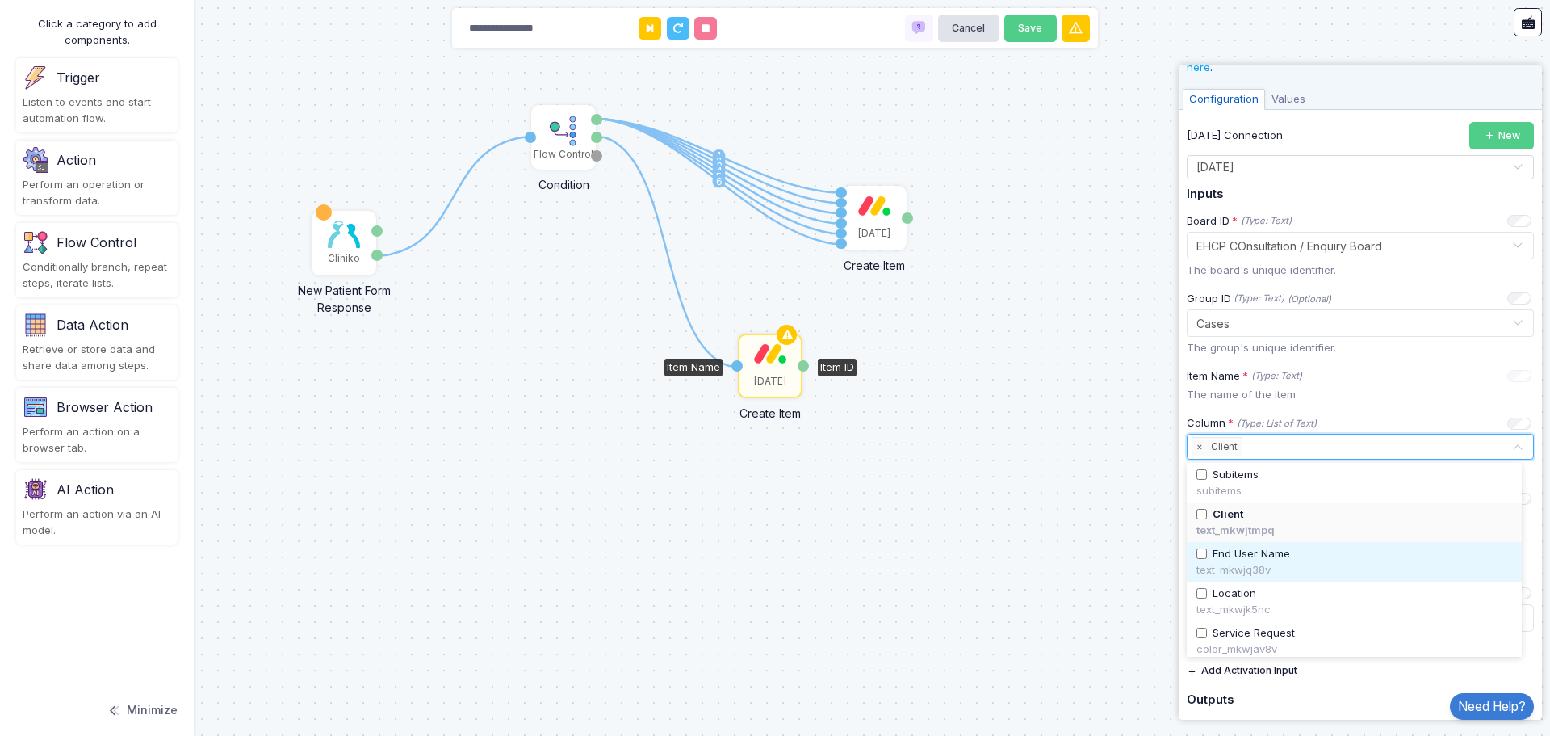
click at [1288, 556] on span "End User Name" at bounding box center [1252, 554] width 78 height 16
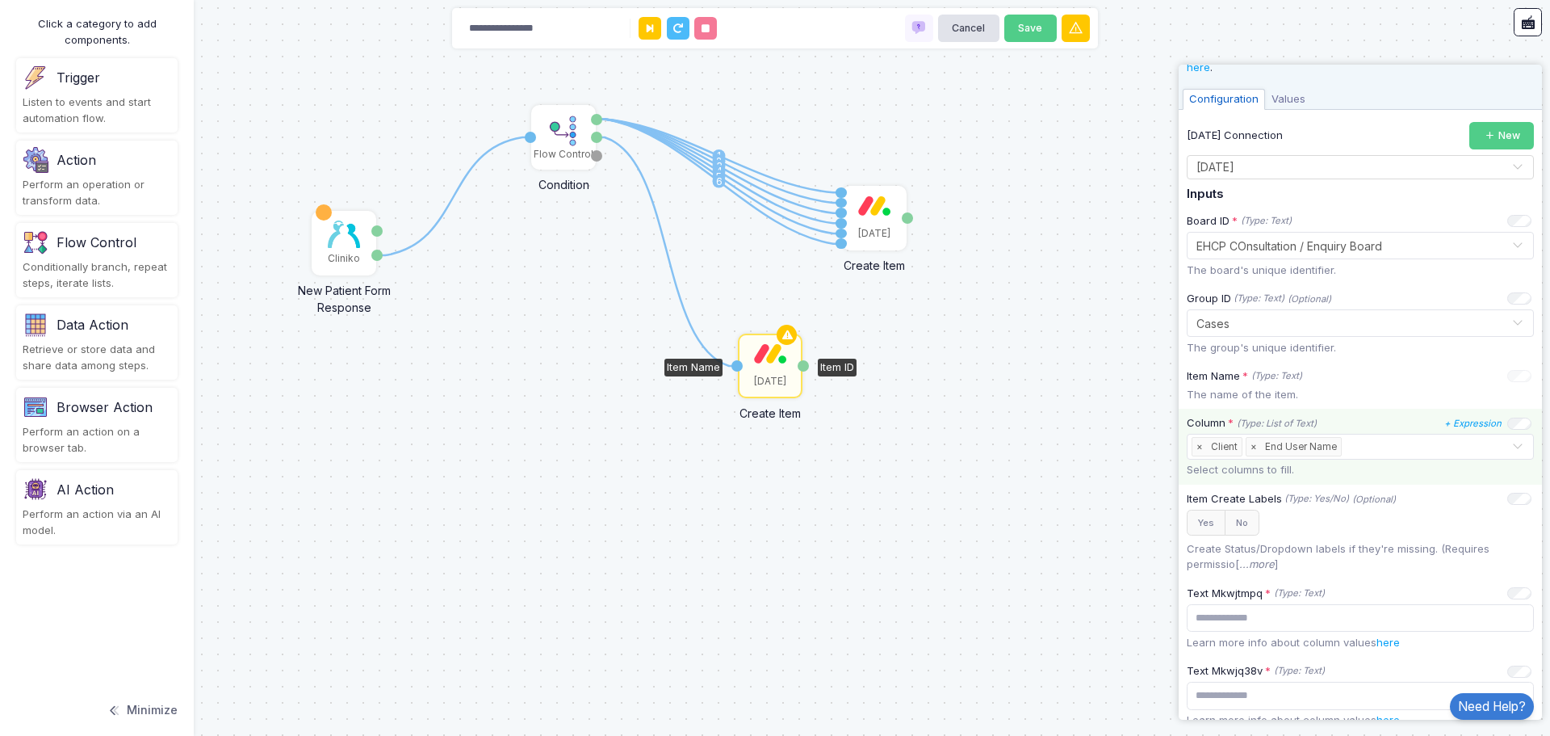
click at [1378, 450] on input "text" at bounding box center [1428, 447] width 166 height 18
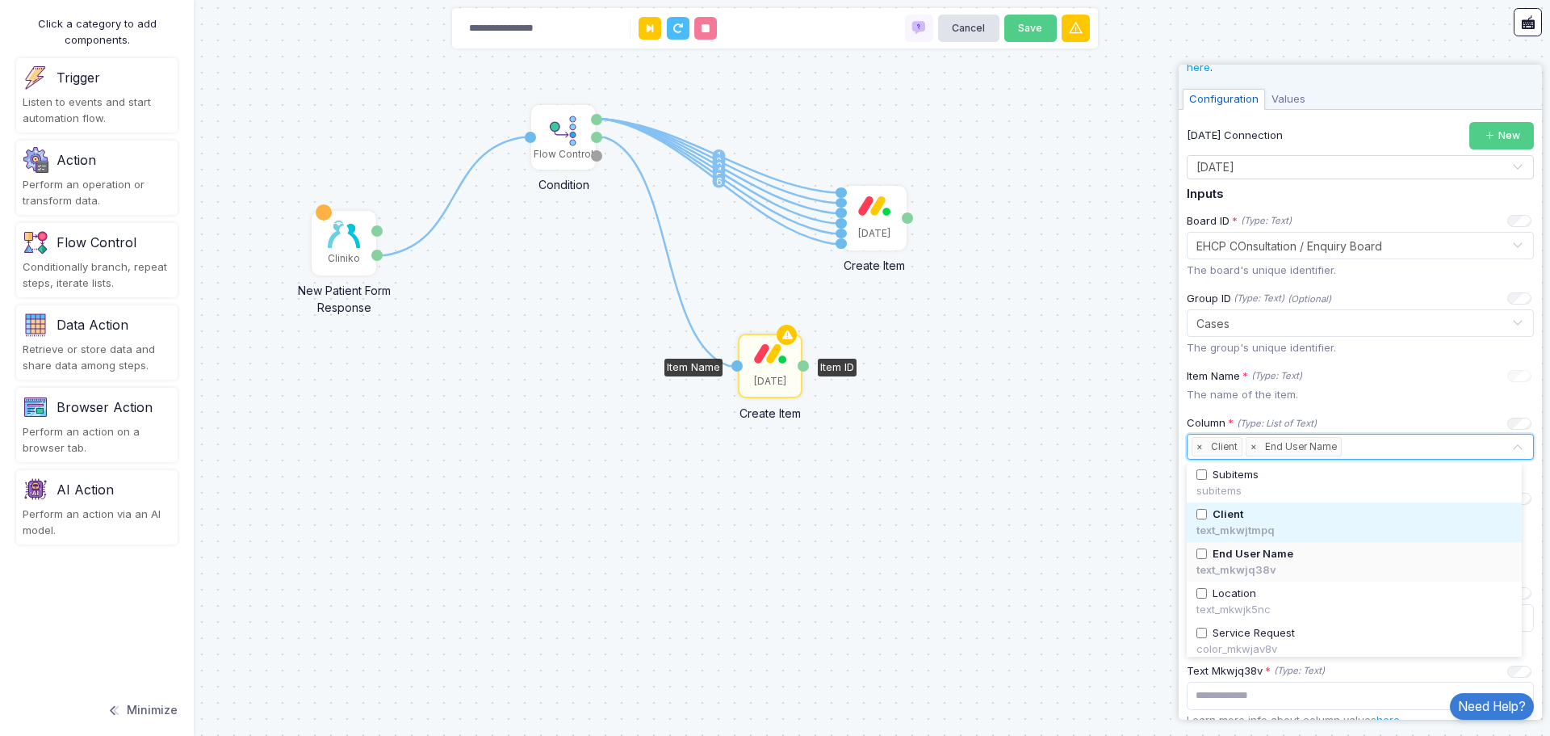
scroll to position [81, 0]
click at [1288, 528] on div "text_mkwjk5nc" at bounding box center [1355, 529] width 316 height 16
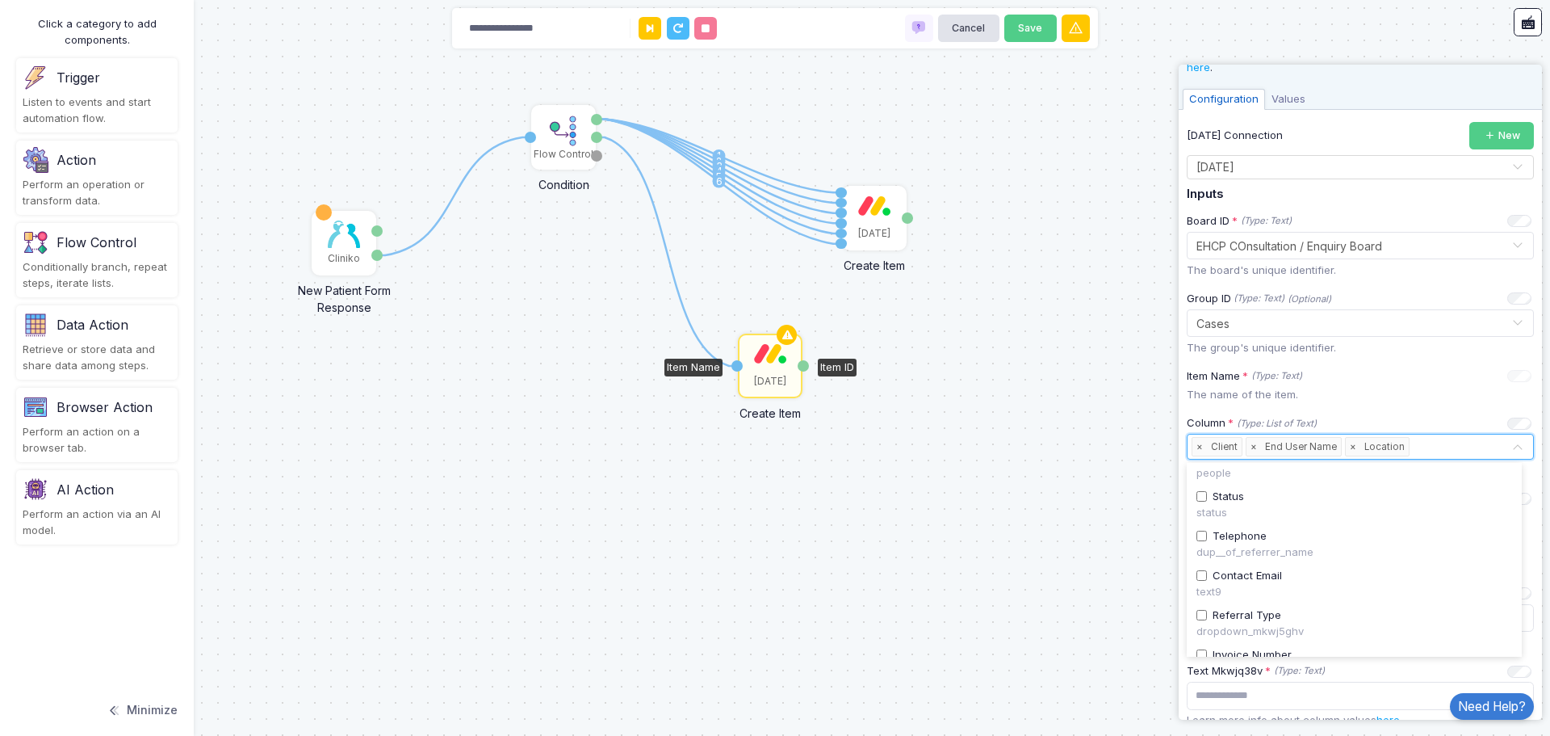
scroll to position [323, 0]
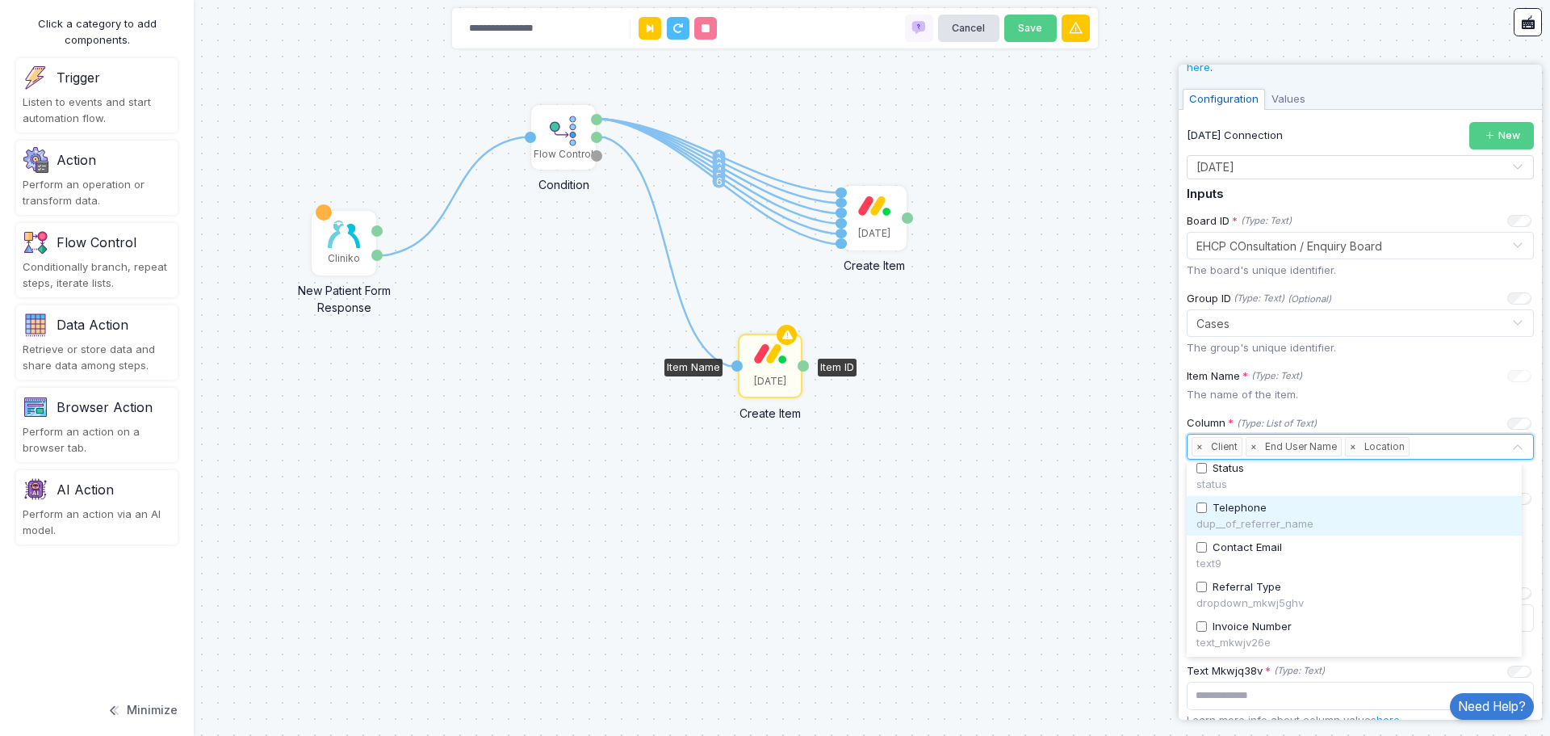
click at [1257, 521] on div "dup__of_referrer_name" at bounding box center [1355, 524] width 316 height 16
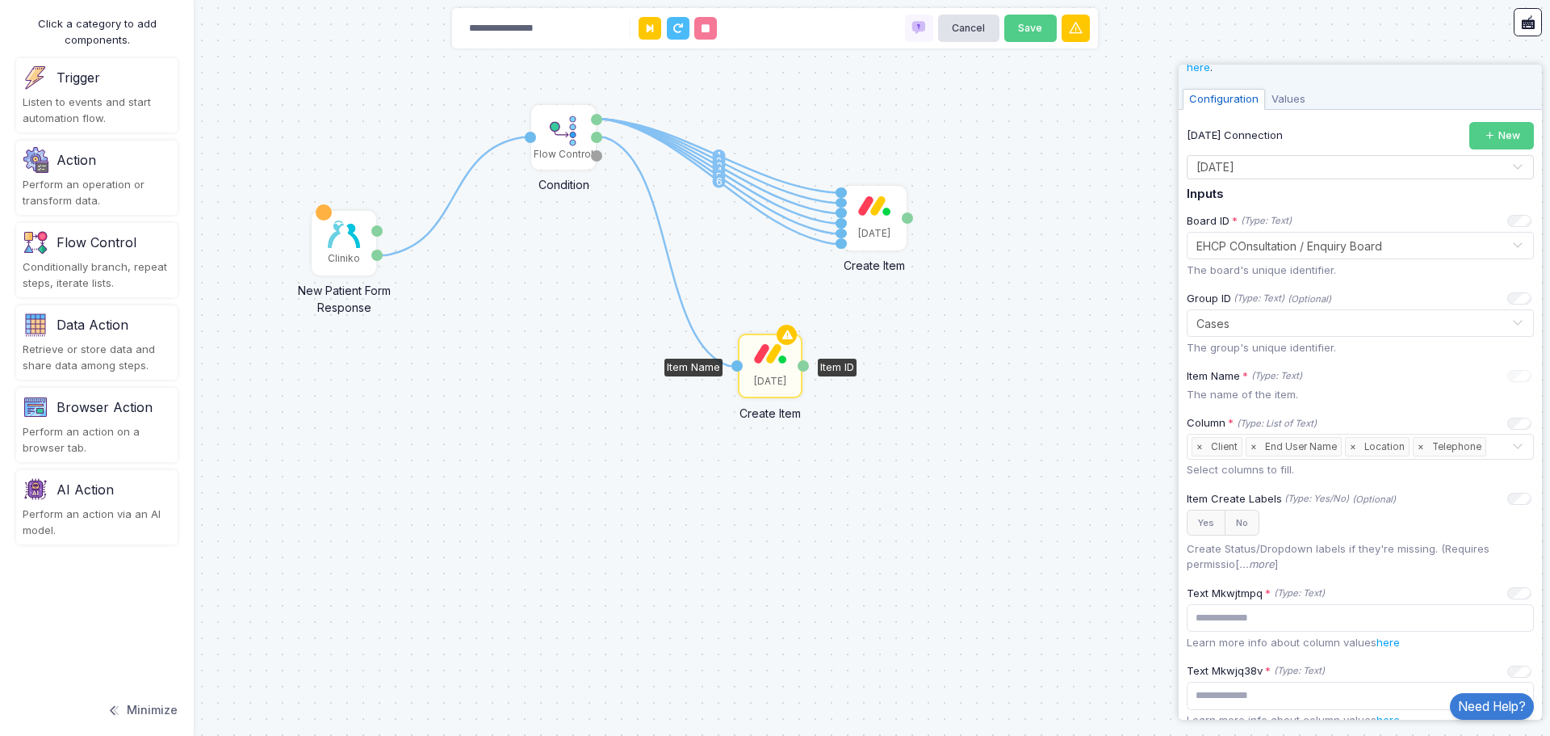
click at [1252, 547] on p "Create Status/Dropdown labels if they're missing. (Requires permissio[ ...more ]" at bounding box center [1360, 556] width 347 height 31
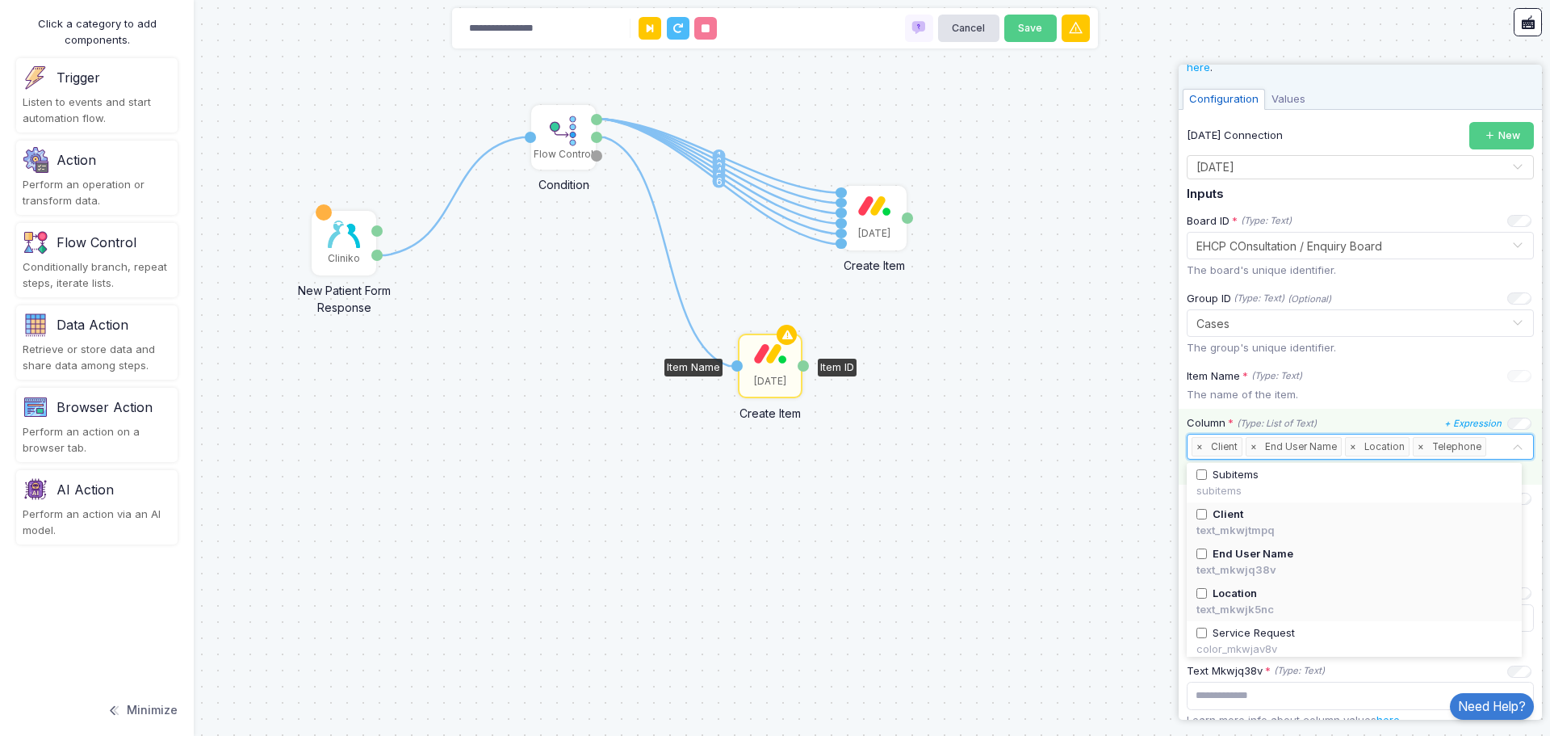
click at [1490, 447] on input "text" at bounding box center [1501, 447] width 22 height 18
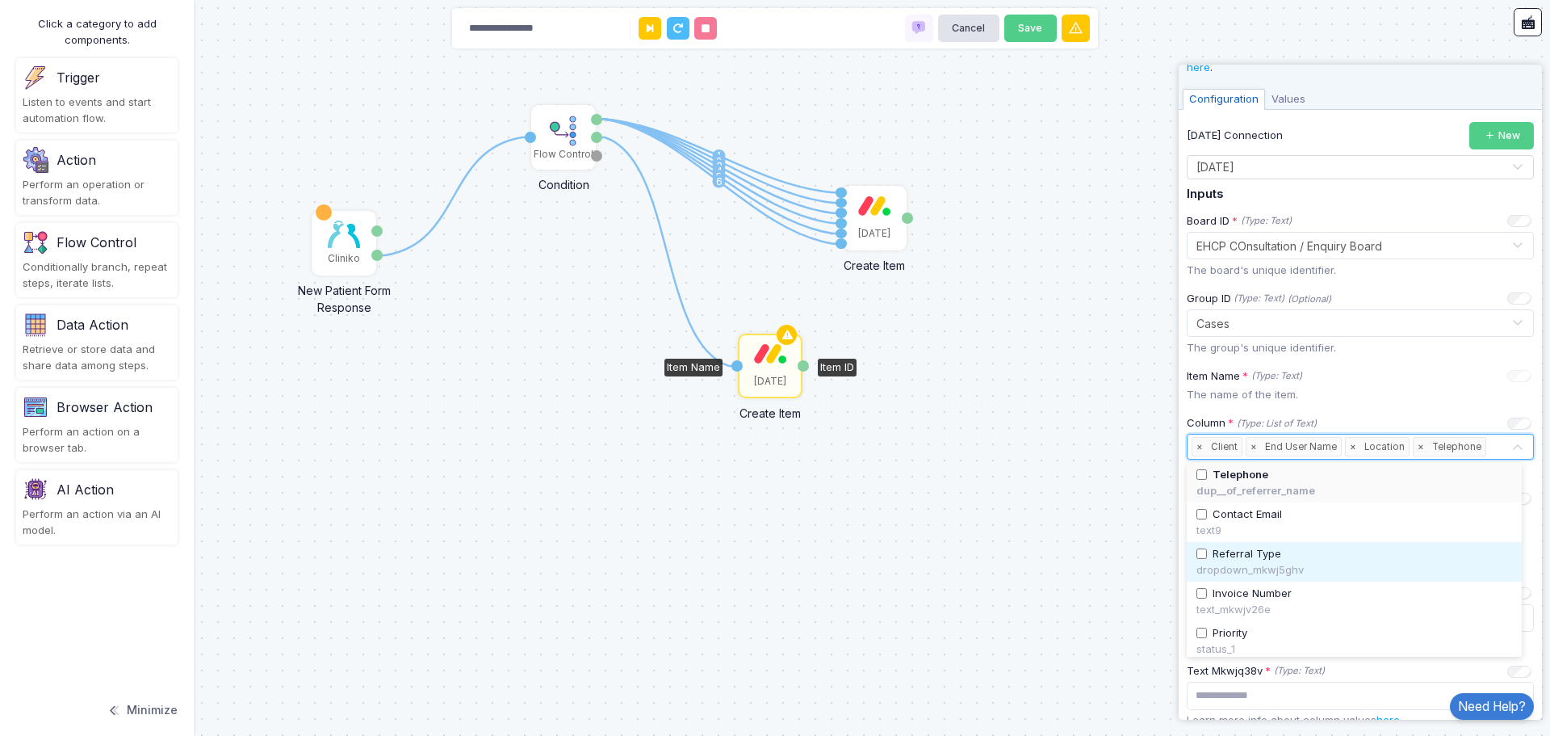
scroll to position [360, 0]
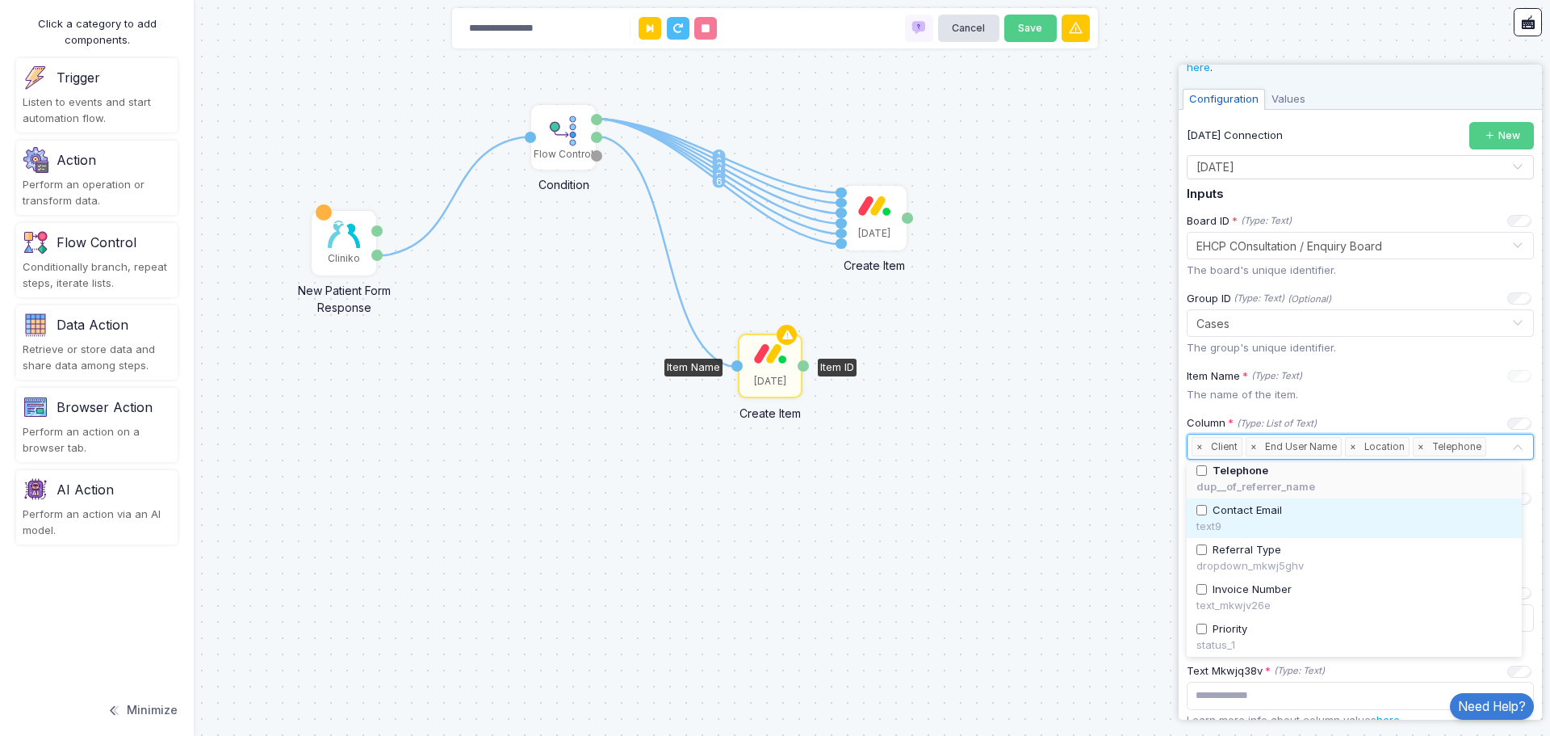
click at [1242, 508] on span "Contact Email" at bounding box center [1247, 510] width 69 height 16
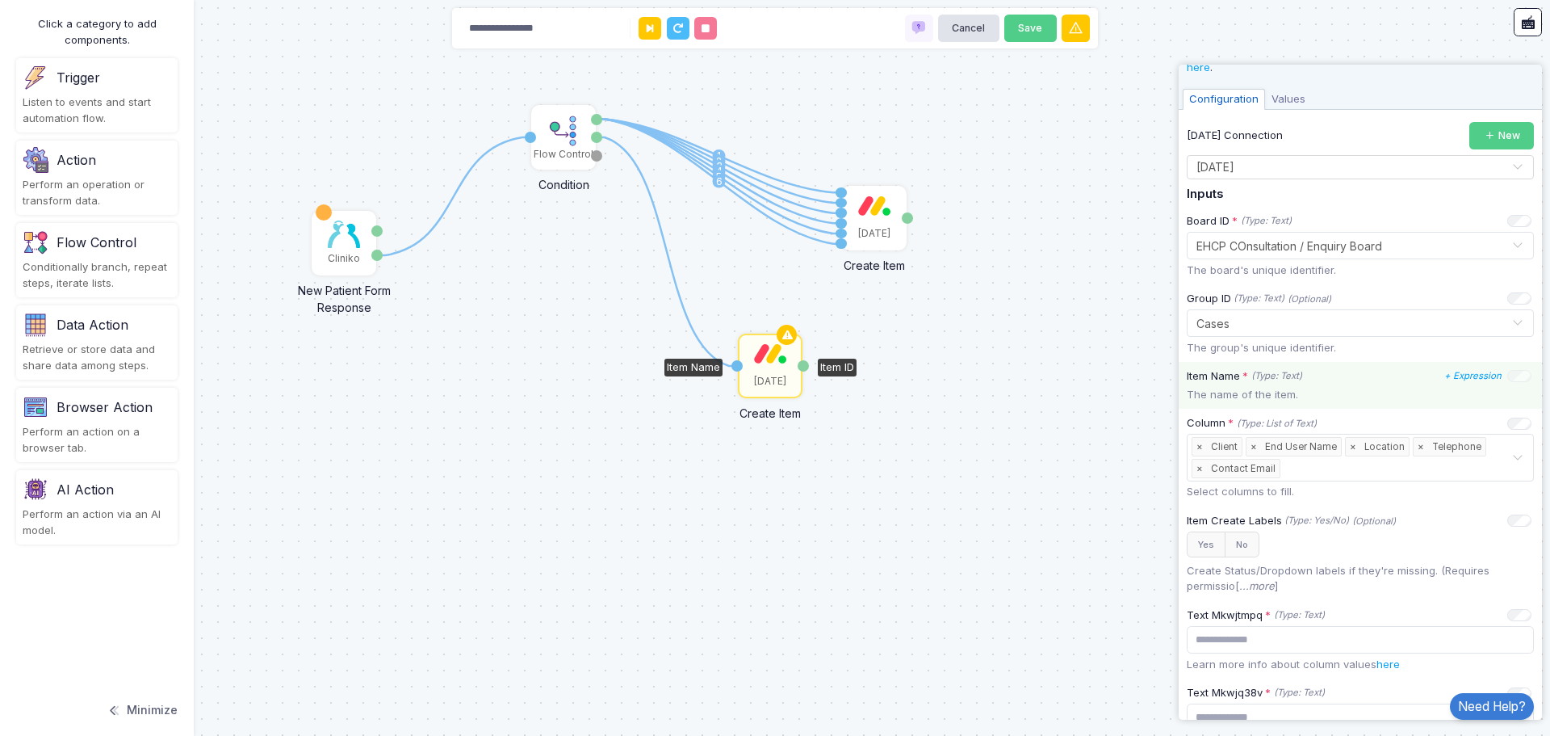
click at [1386, 388] on p "The name of the item." at bounding box center [1360, 395] width 347 height 16
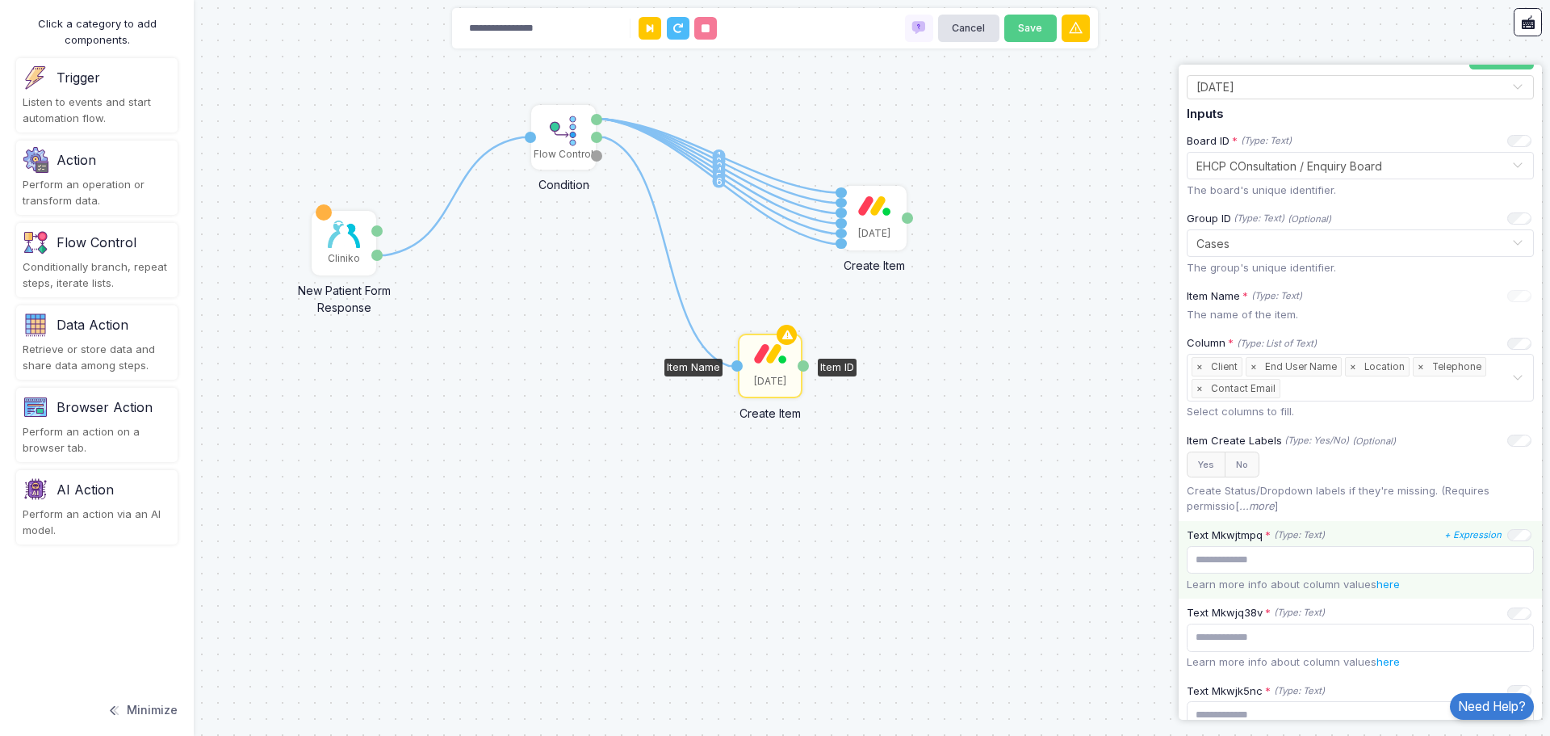
scroll to position [142, 0]
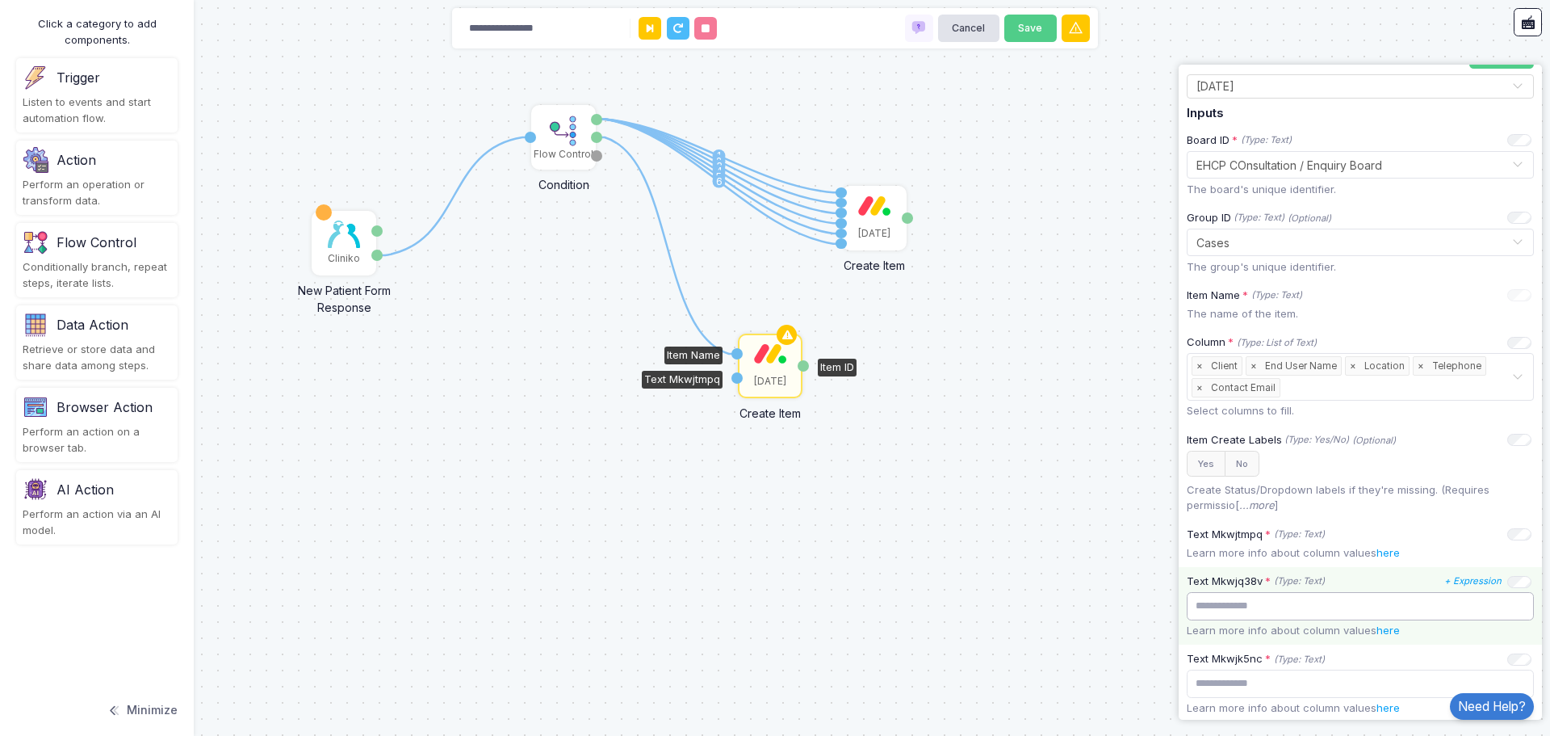
click at [1252, 598] on input "text" at bounding box center [1360, 606] width 347 height 28
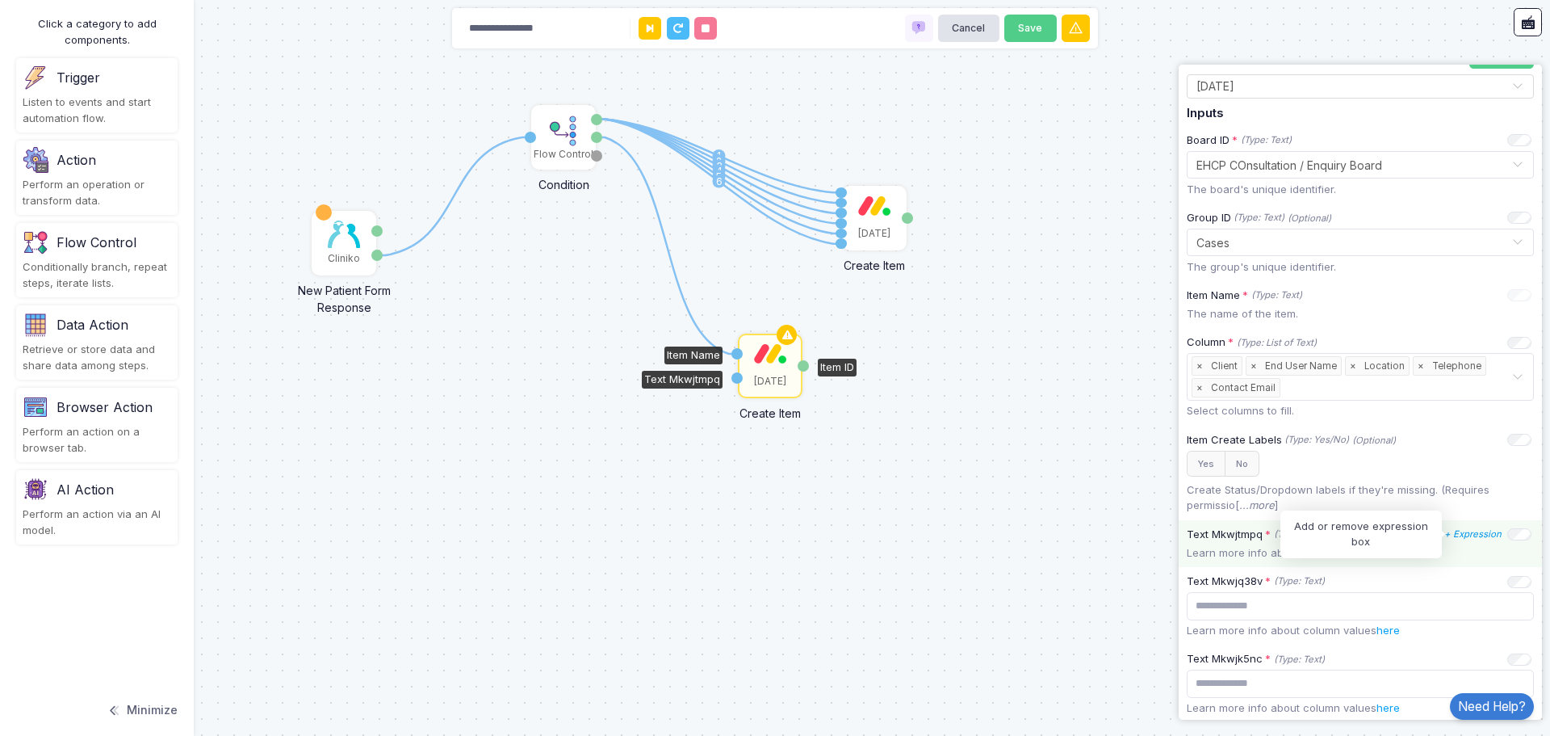
click at [1463, 531] on icon "+ Expression" at bounding box center [1473, 533] width 57 height 11
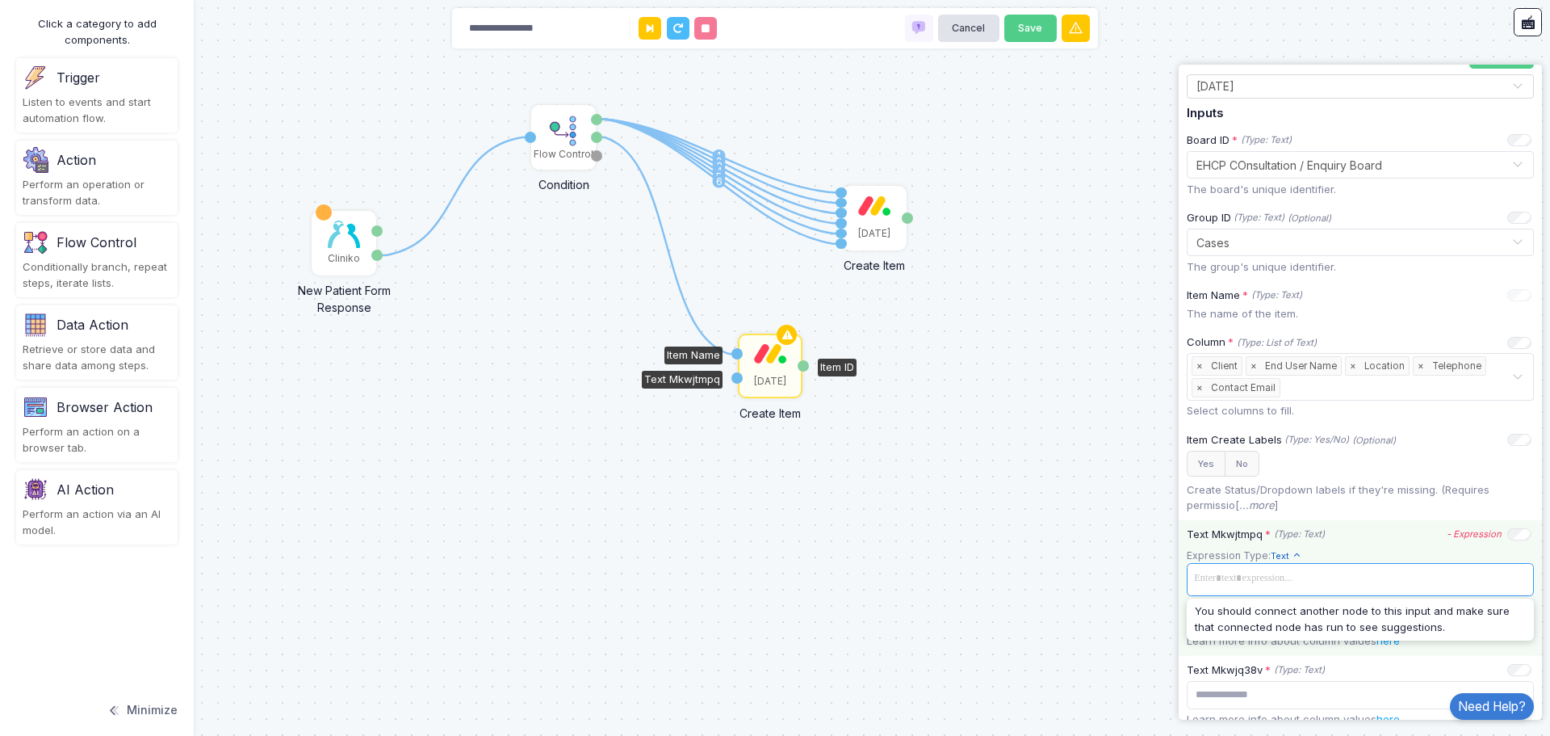
click at [1271, 578] on span at bounding box center [1360, 578] width 341 height 23
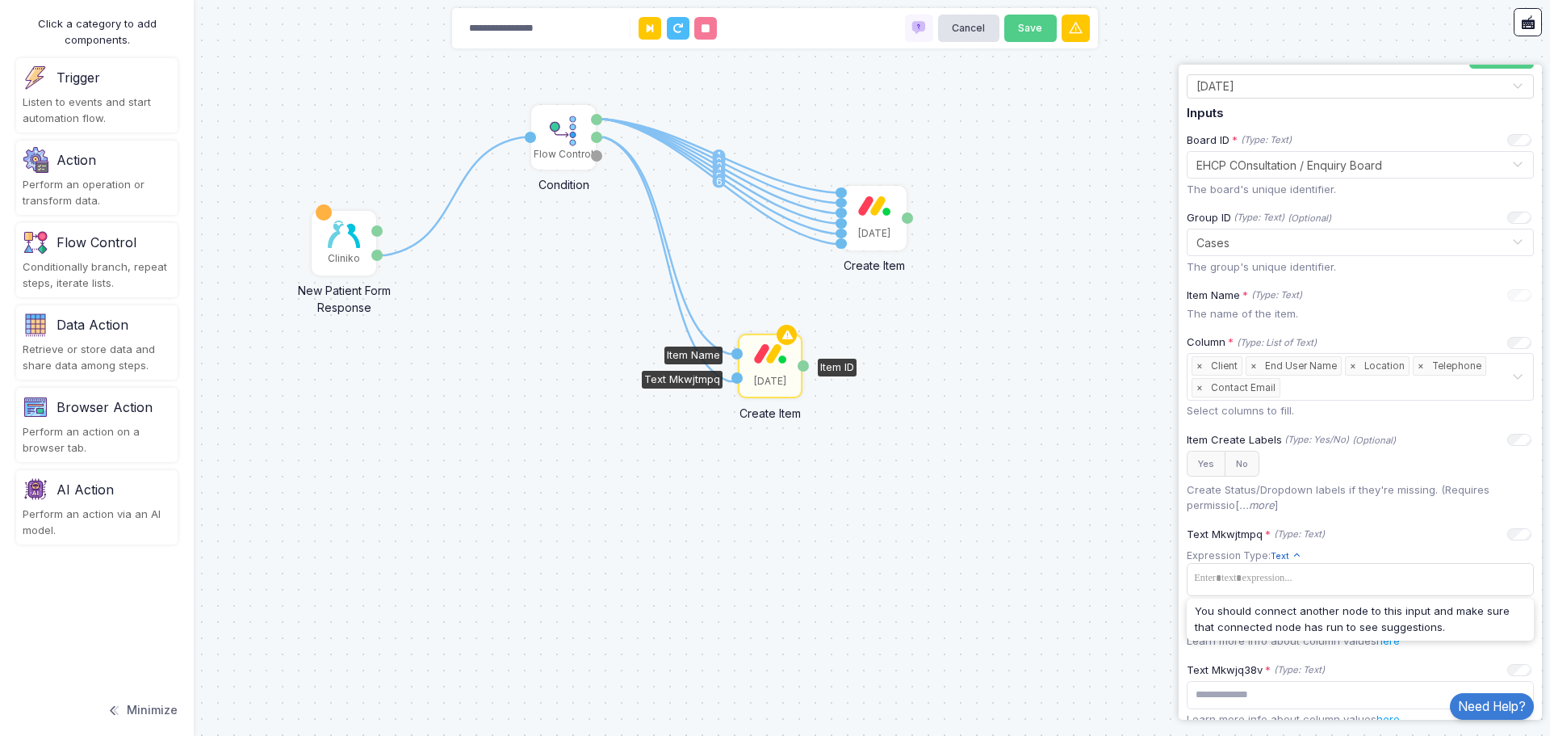
drag, startPoint x: 599, startPoint y: 139, endPoint x: 737, endPoint y: 380, distance: 277.4
click at [1, 1] on div "1 1 2 3 4 5 6 1 1 Cliniko New Patient Form Response Patient ID Response Flow Co…" at bounding box center [0, 0] width 1 height 1
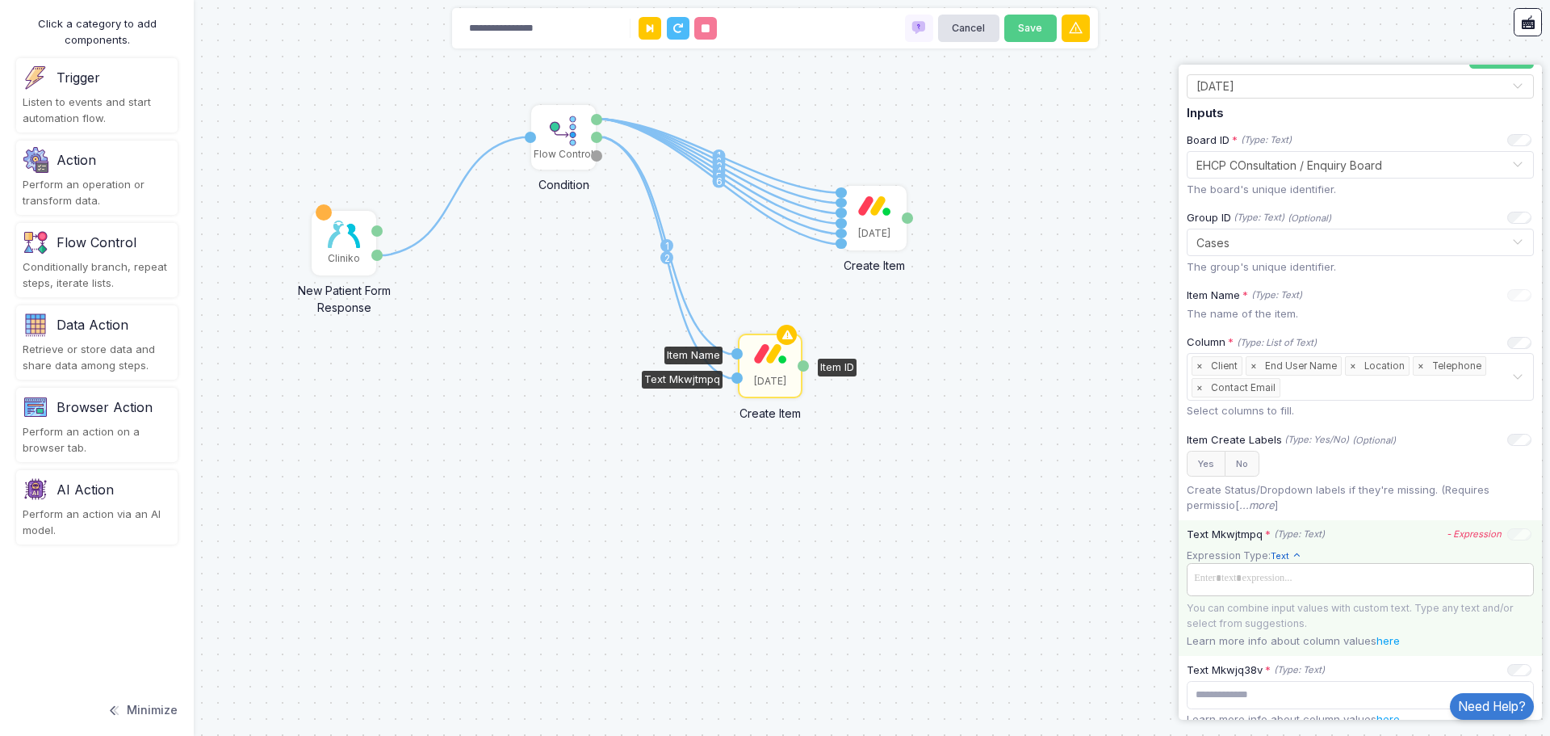
click at [1362, 578] on span at bounding box center [1360, 578] width 341 height 23
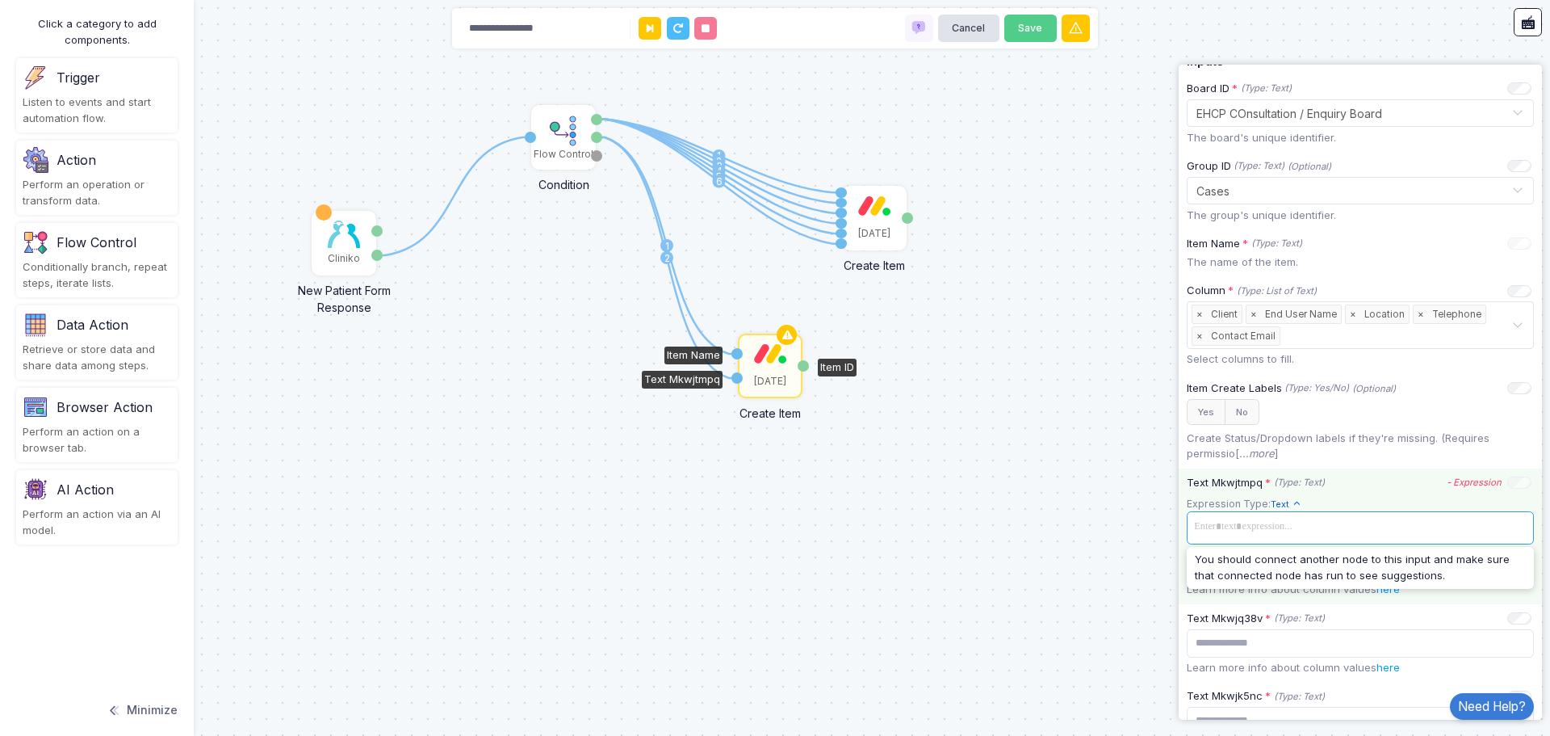
scroll to position [223, 0]
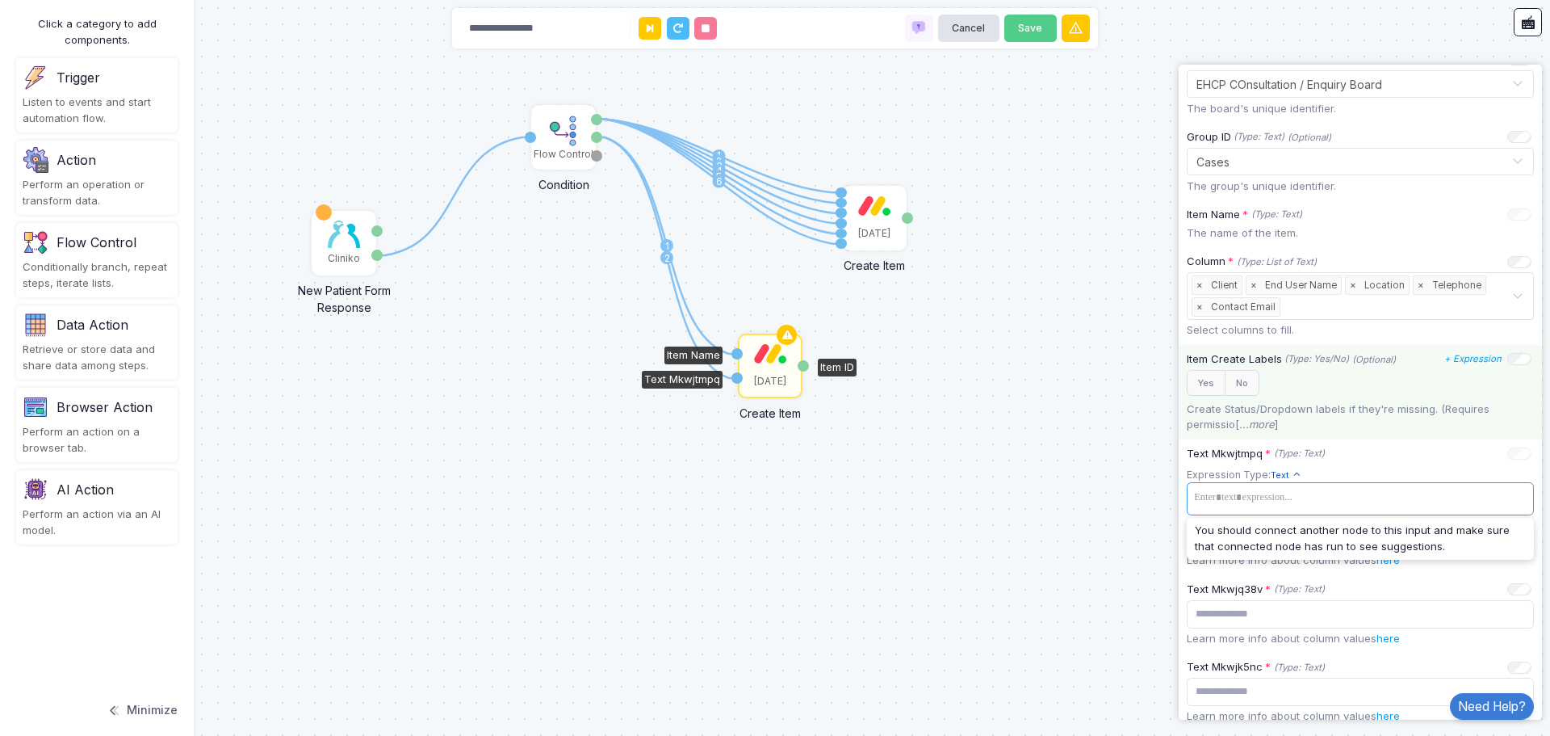
click at [1419, 398] on div "Item Create Labels (Type: Yes/No) (Optional) + Expression Yes No Create Status/…" at bounding box center [1360, 392] width 363 height 94
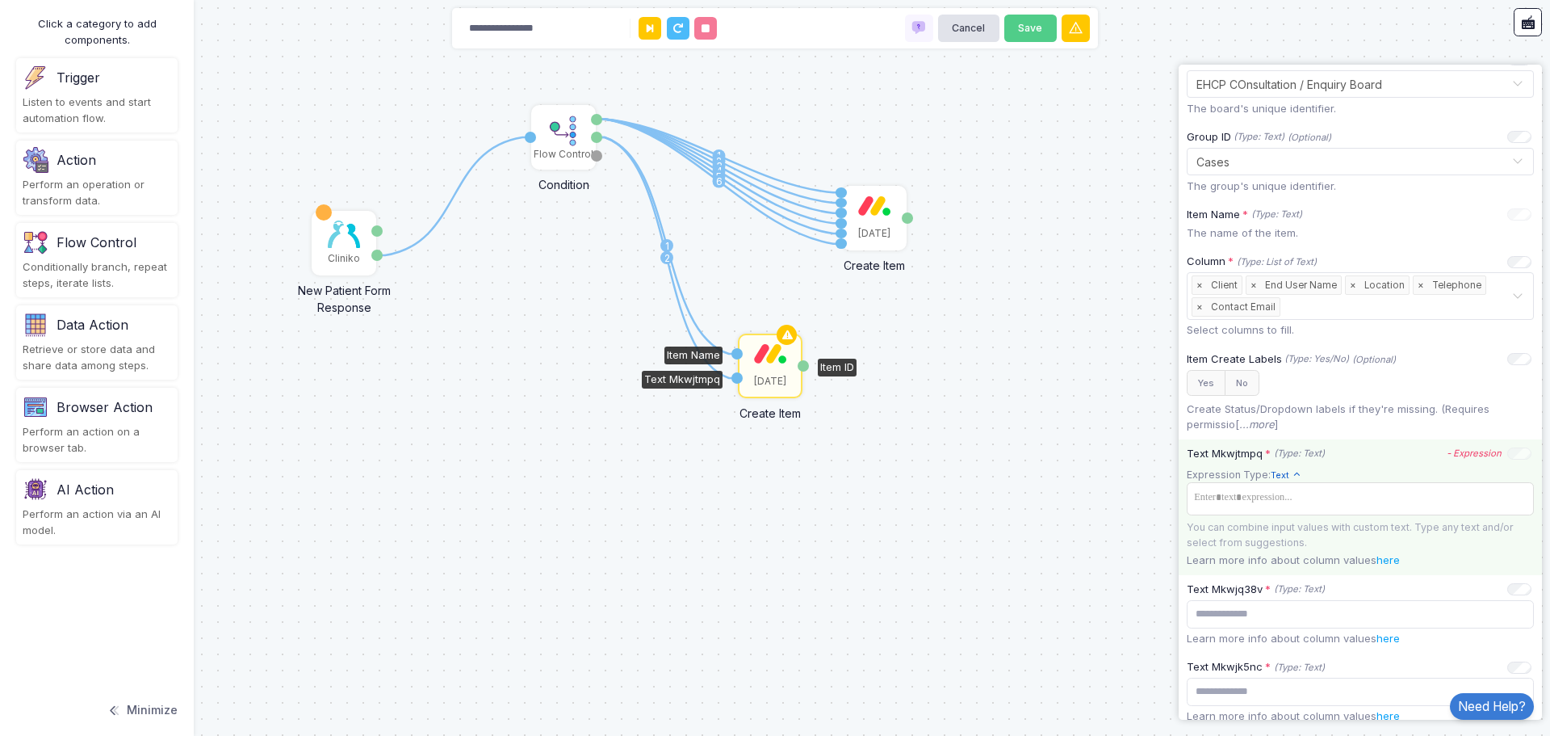
click at [1292, 474] on icon at bounding box center [1297, 475] width 10 height 10
click at [1375, 515] on span "Allows you to create a new text by combining text values." at bounding box center [1351, 527] width 143 height 27
click at [1314, 504] on span at bounding box center [1360, 497] width 341 height 23
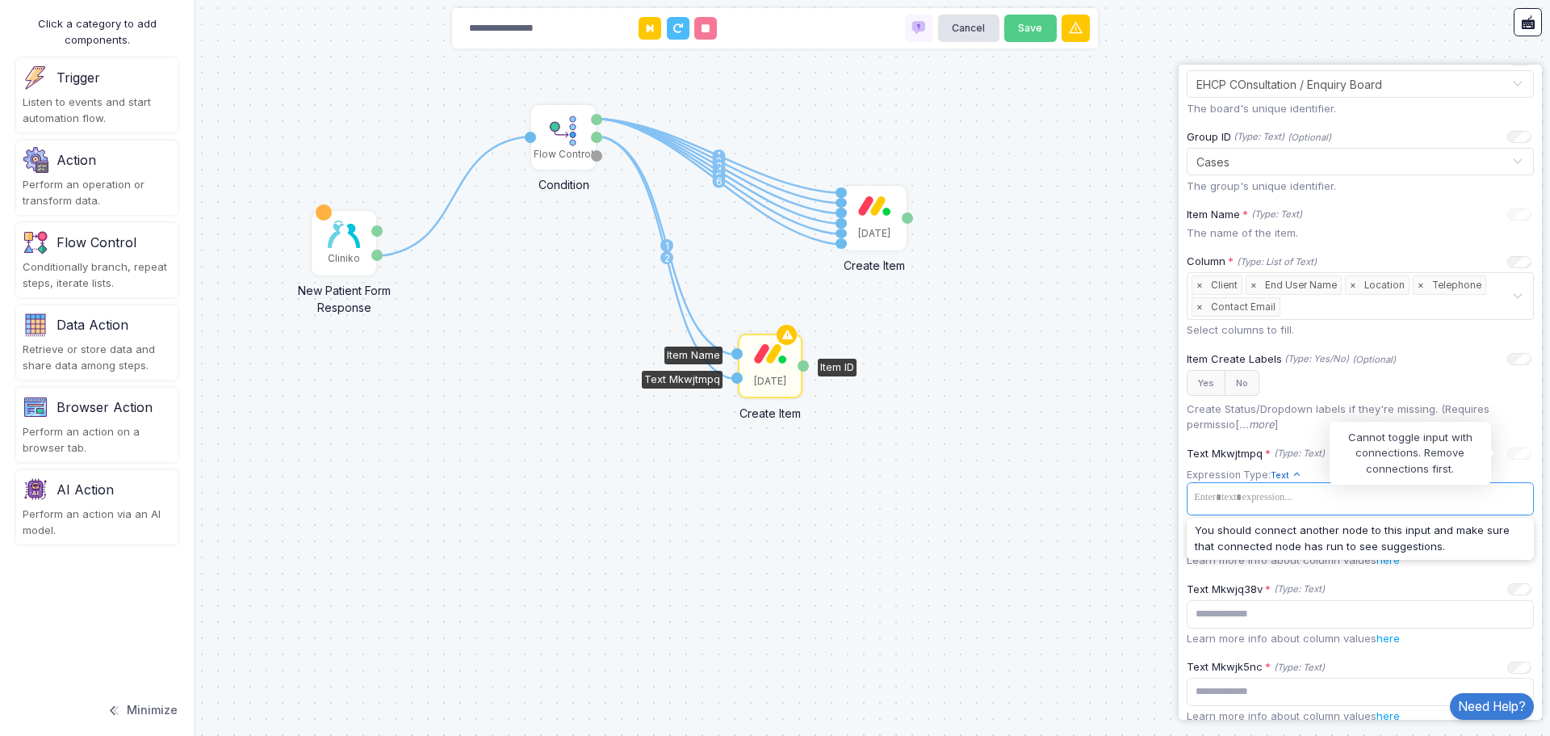
click at [1516, 455] on div at bounding box center [1520, 452] width 24 height 10
click at [0, 0] on icon "- Expression" at bounding box center [0, 0] width 0 height 0
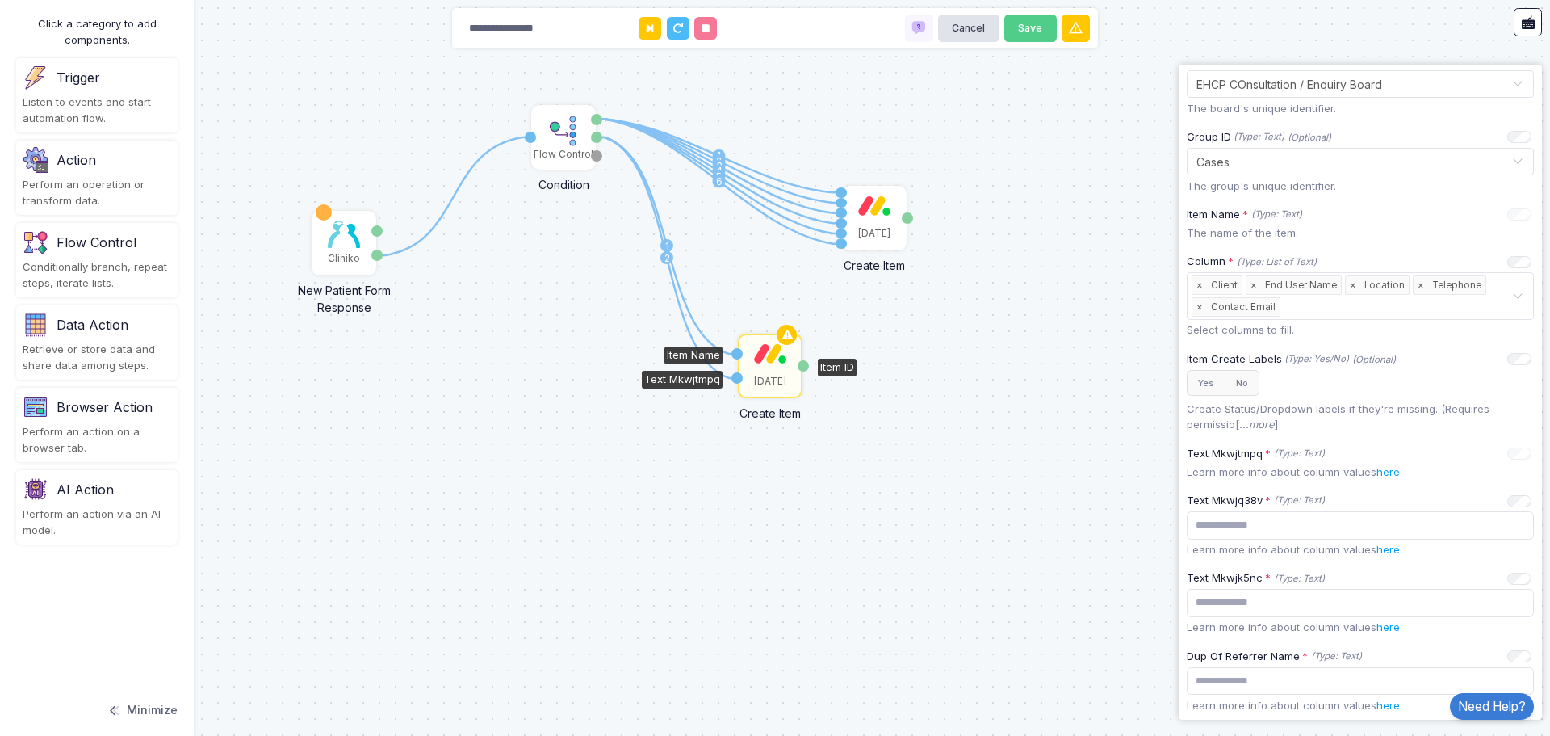
click at [0, 0] on icon "+ Expression" at bounding box center [0, 0] width 0 height 0
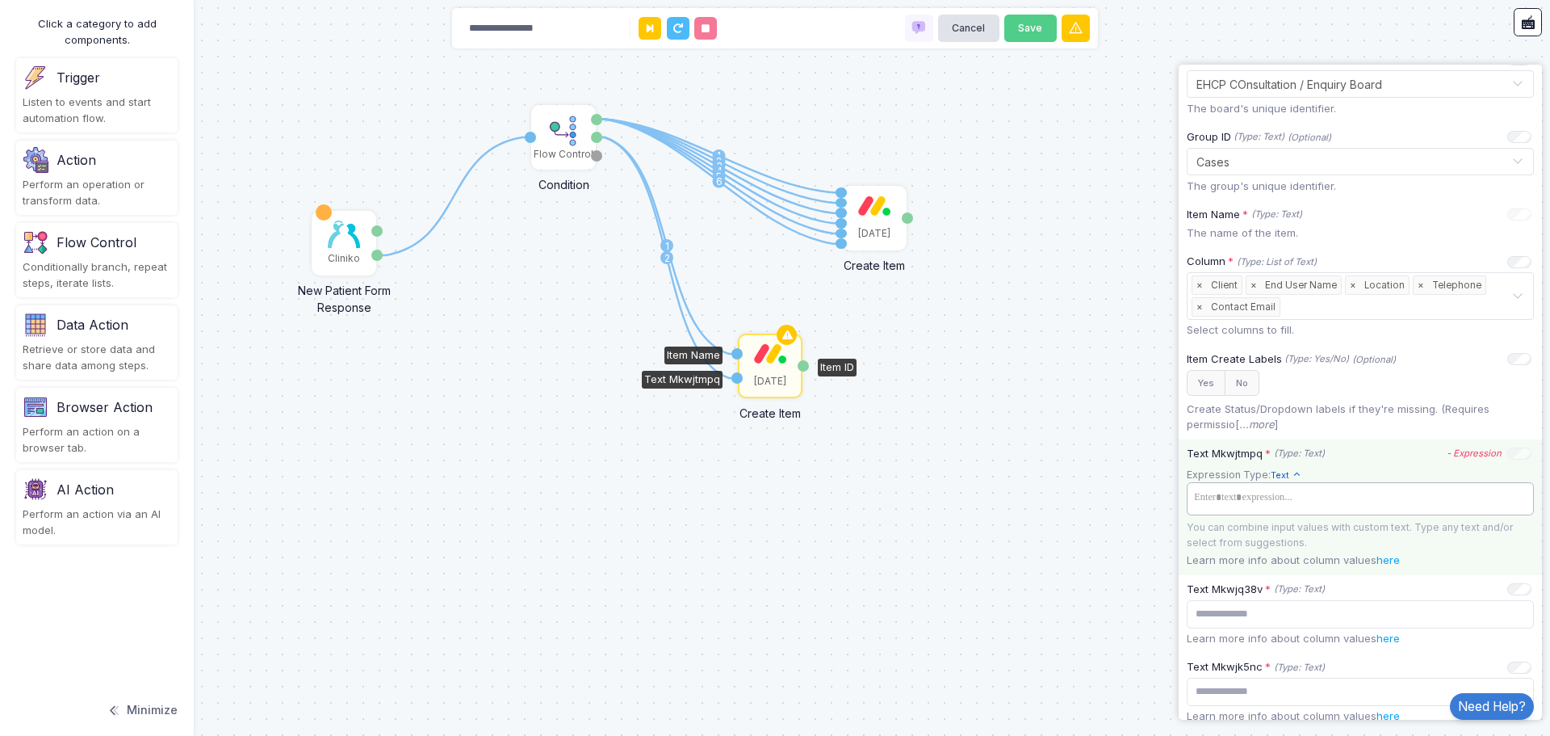
click at [1218, 514] on tags "​" at bounding box center [1360, 498] width 347 height 32
click at [1374, 479] on app-expression-input "Expression Type: Text Text Allows you to create a new text by combining text va…" at bounding box center [1360, 508] width 347 height 83
click at [1294, 474] on icon at bounding box center [1297, 475] width 10 height 10
click at [1352, 467] on app-expression-input "Expression Type: Text Text Allows you to create a new text by combining text va…" at bounding box center [1360, 508] width 347 height 83
click at [1390, 462] on div "Text Mkwjtmpq * (Type: Text) - Expression Expression Type: Text Text Allows you…" at bounding box center [1360, 507] width 363 height 136
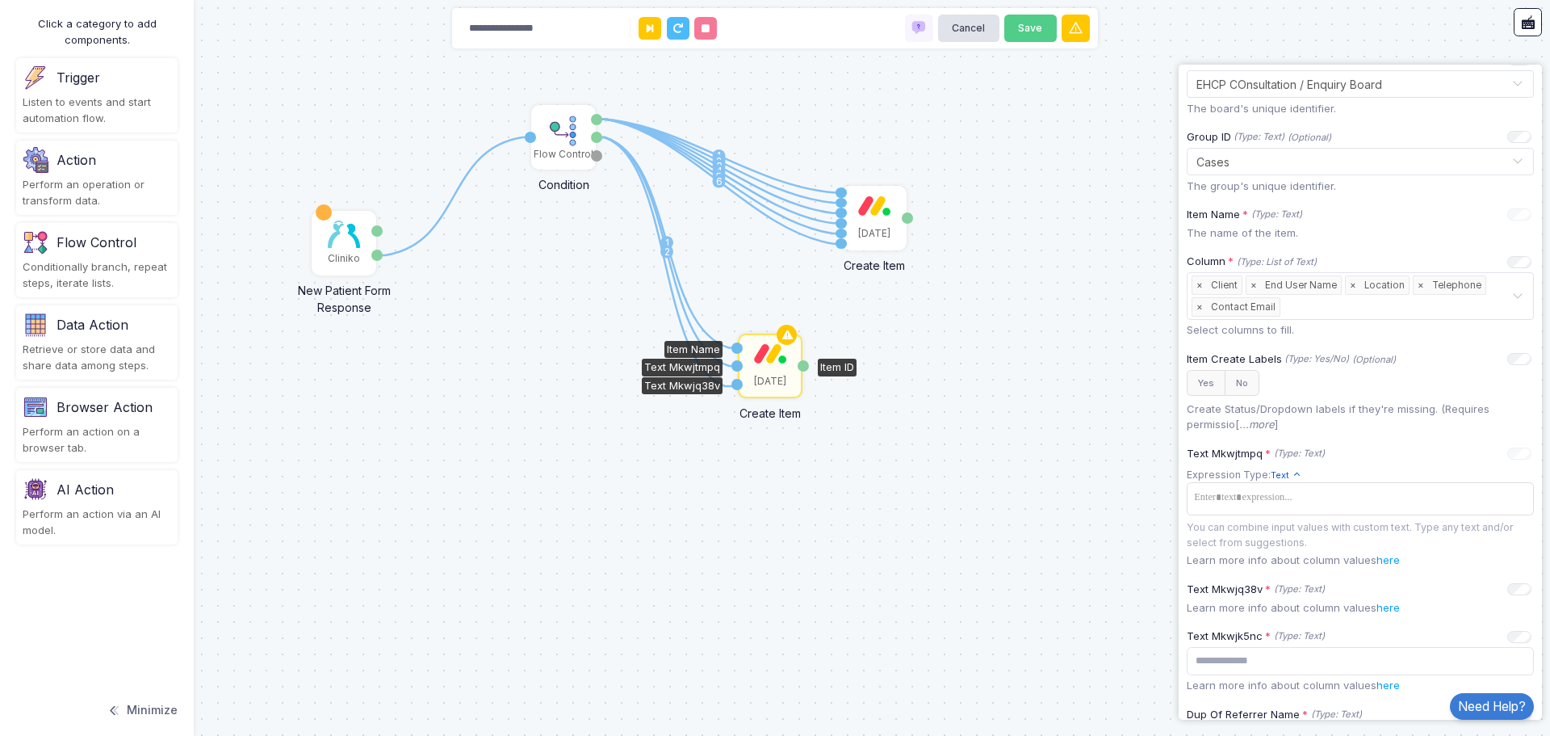
drag, startPoint x: 598, startPoint y: 136, endPoint x: 733, endPoint y: 386, distance: 284.7
click at [1, 1] on div "1 1 2 3 4 5 6 1 2 1 Cliniko New Patient Form Response Patient ID Response Flow …" at bounding box center [0, 0] width 1 height 1
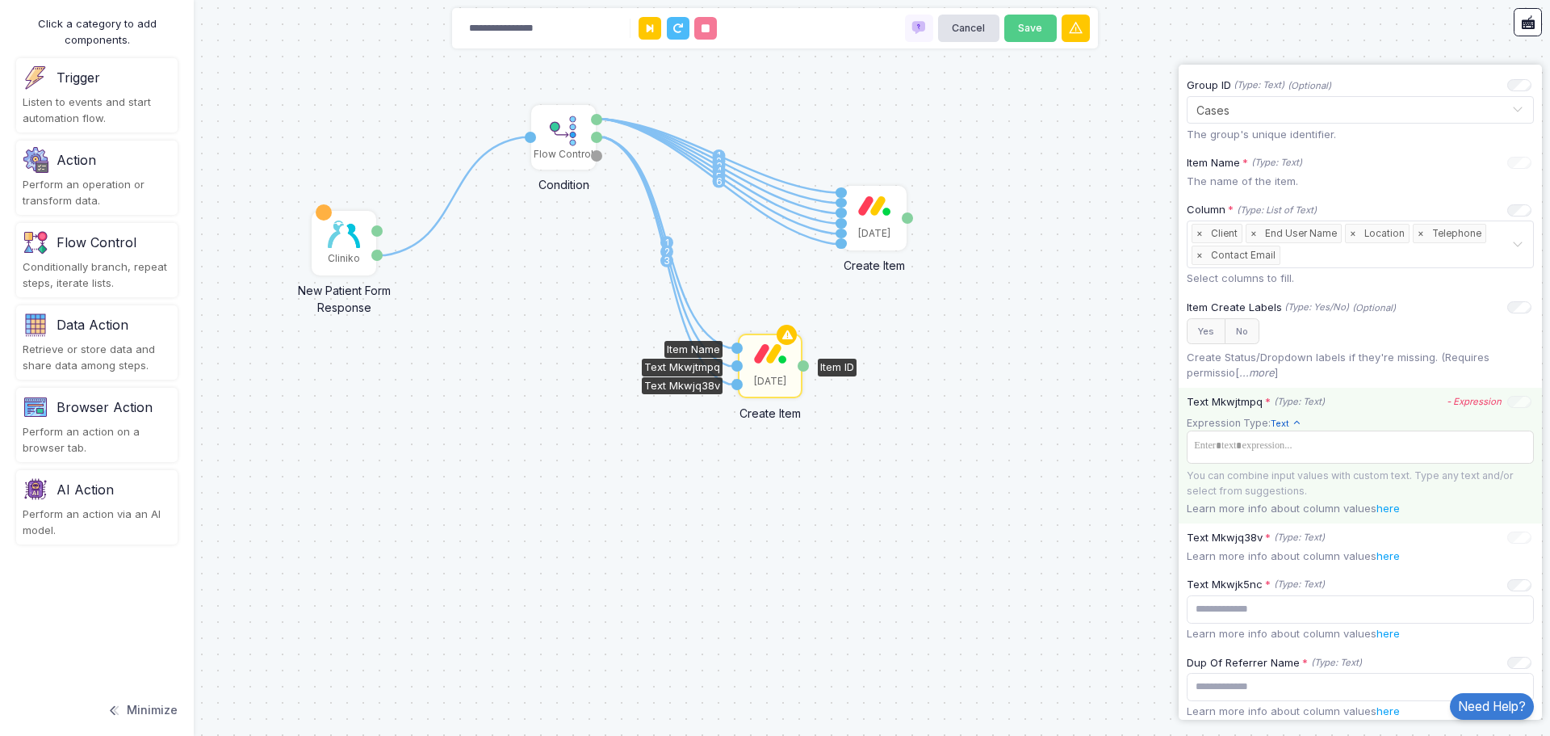
scroll to position [304, 0]
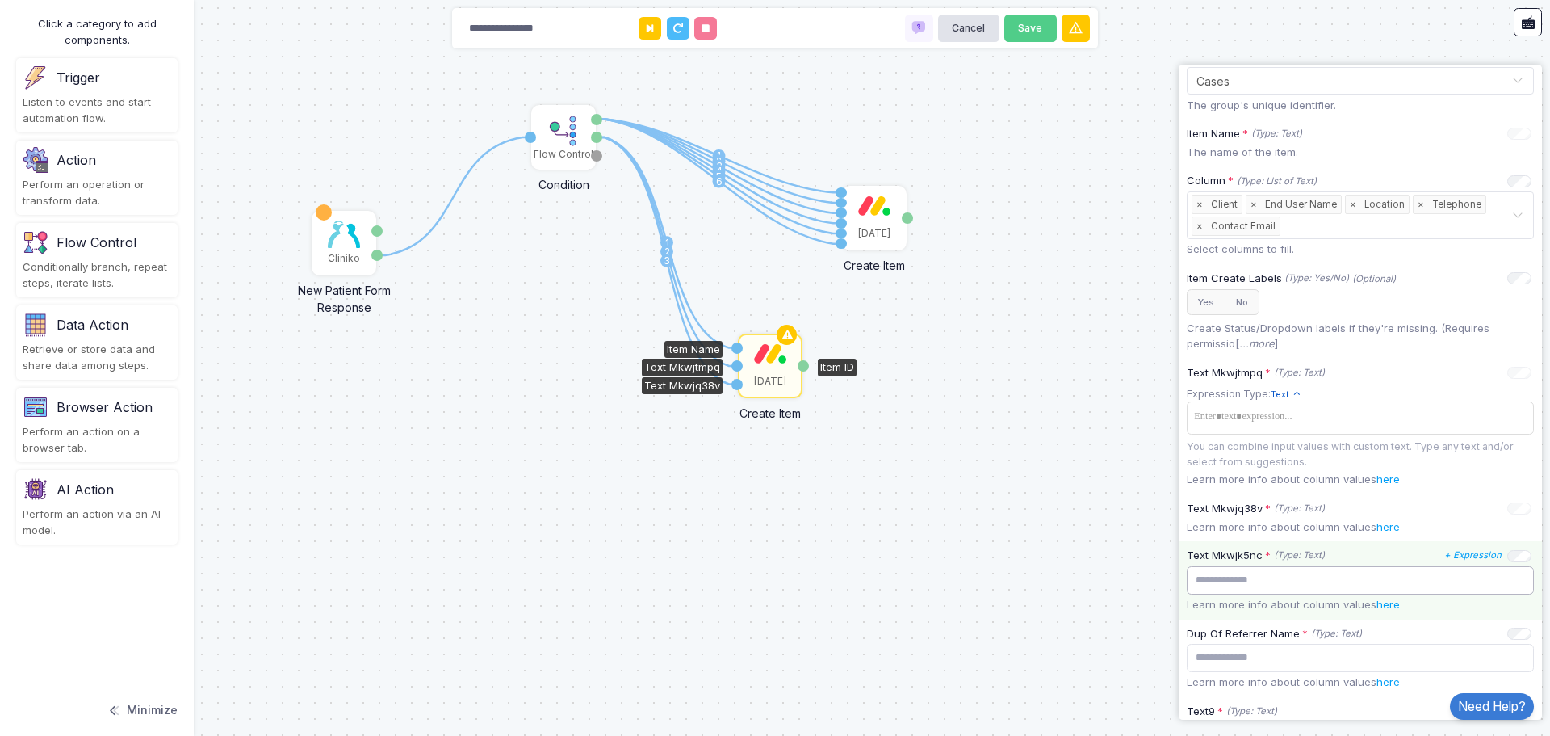
click at [1395, 582] on input "text" at bounding box center [1360, 580] width 347 height 28
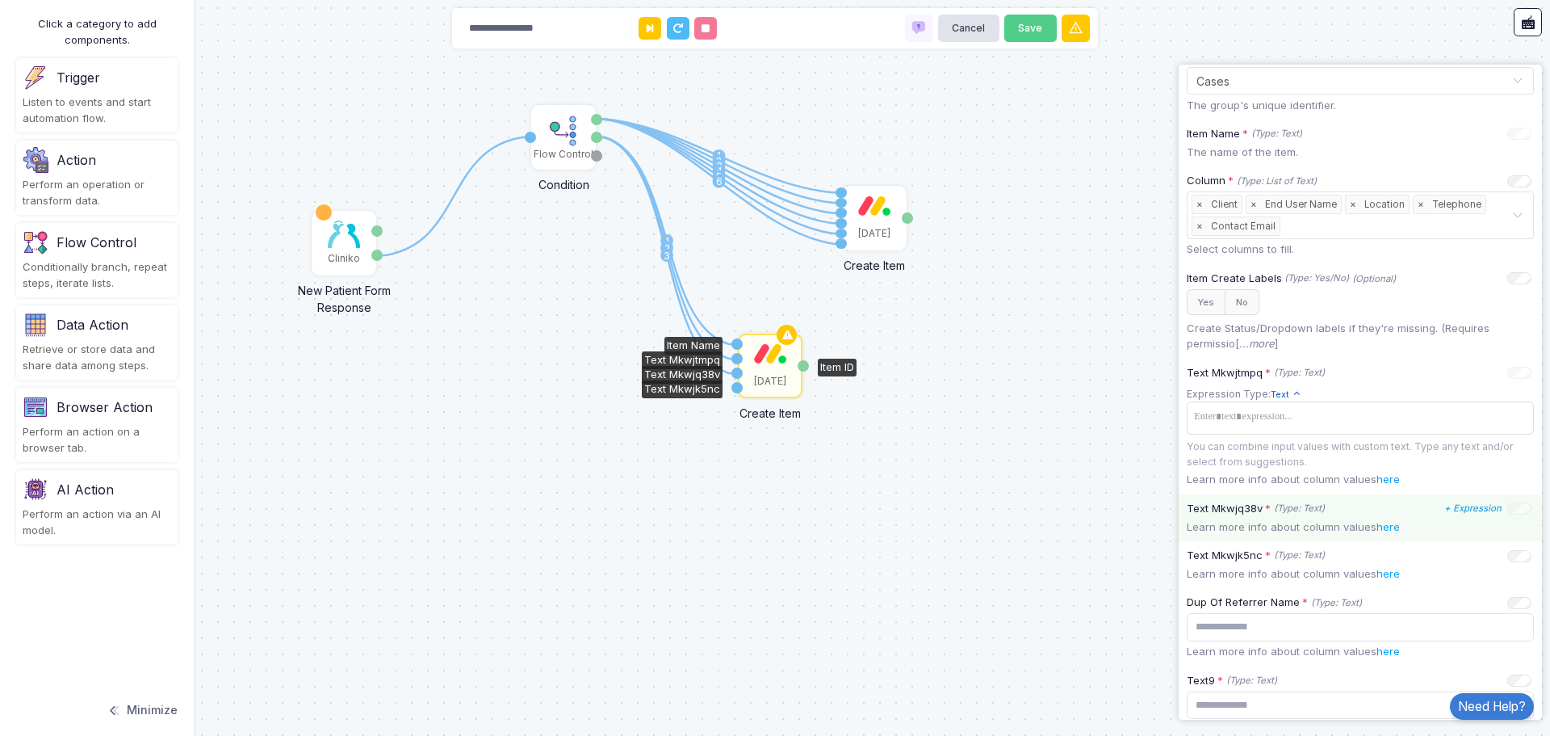
click at [1475, 508] on icon "+ Expression" at bounding box center [1473, 507] width 57 height 11
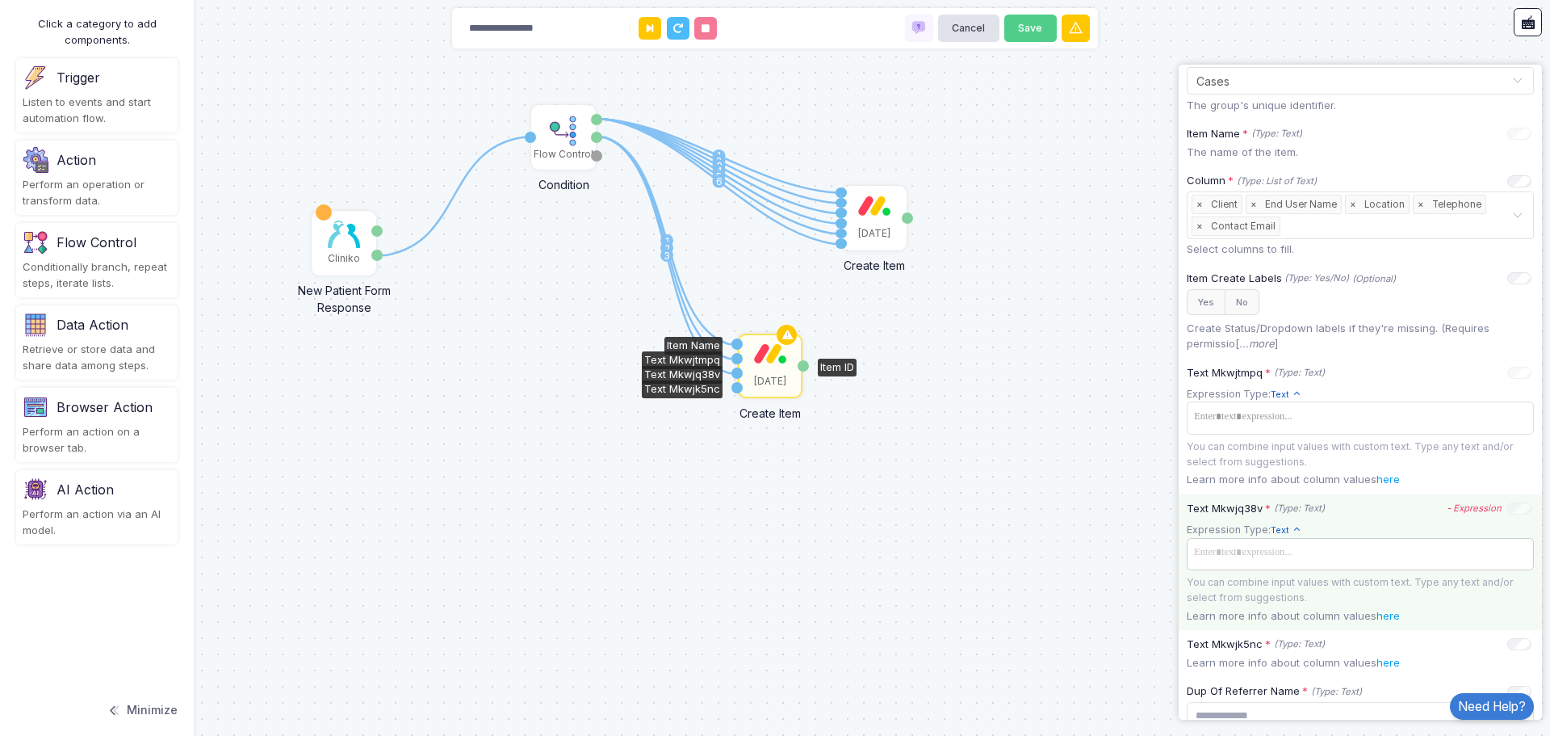
click at [1352, 551] on span at bounding box center [1360, 552] width 341 height 23
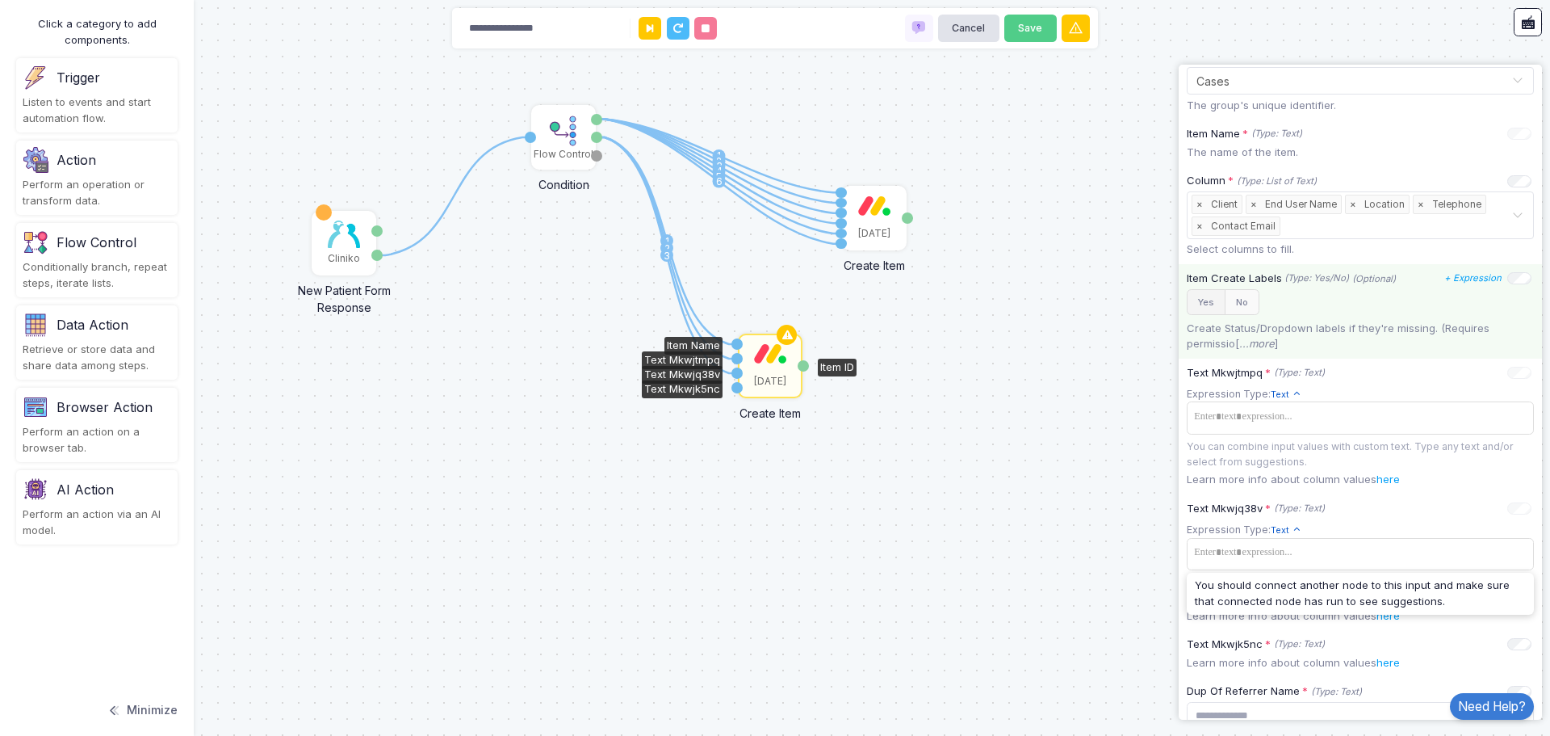
click at [1211, 304] on button "Yes" at bounding box center [1206, 302] width 39 height 27
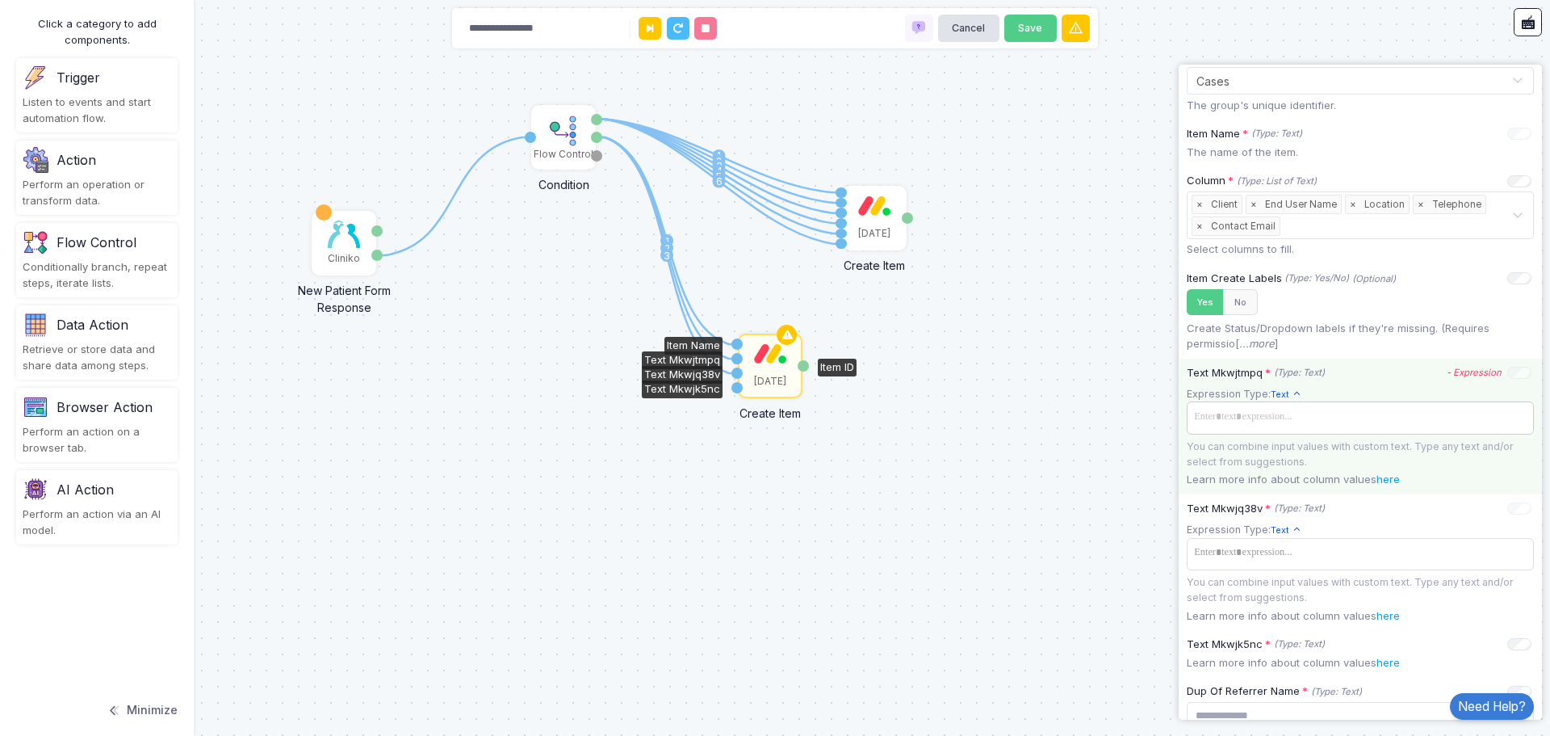
click at [1263, 420] on span at bounding box center [1360, 416] width 341 height 23
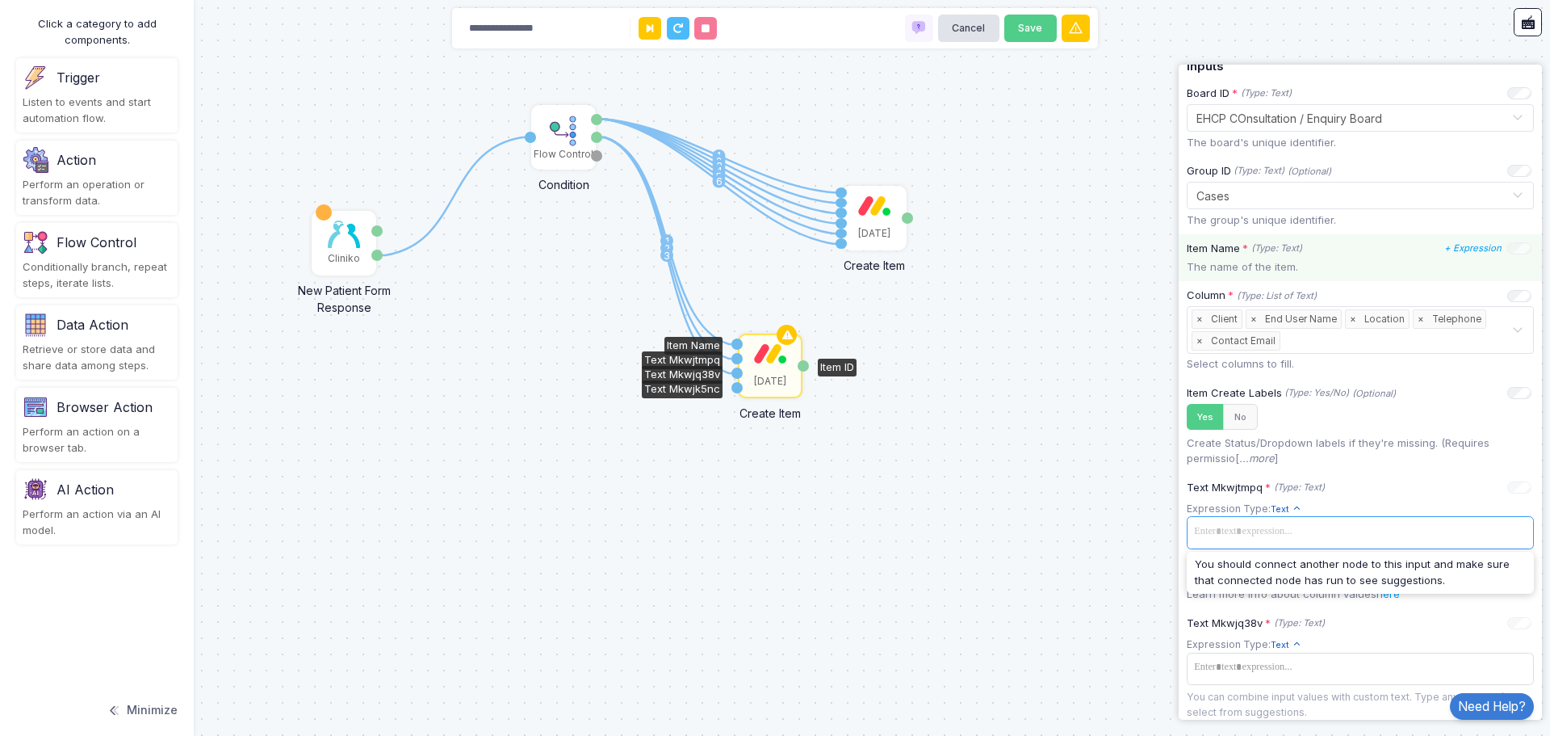
scroll to position [223, 0]
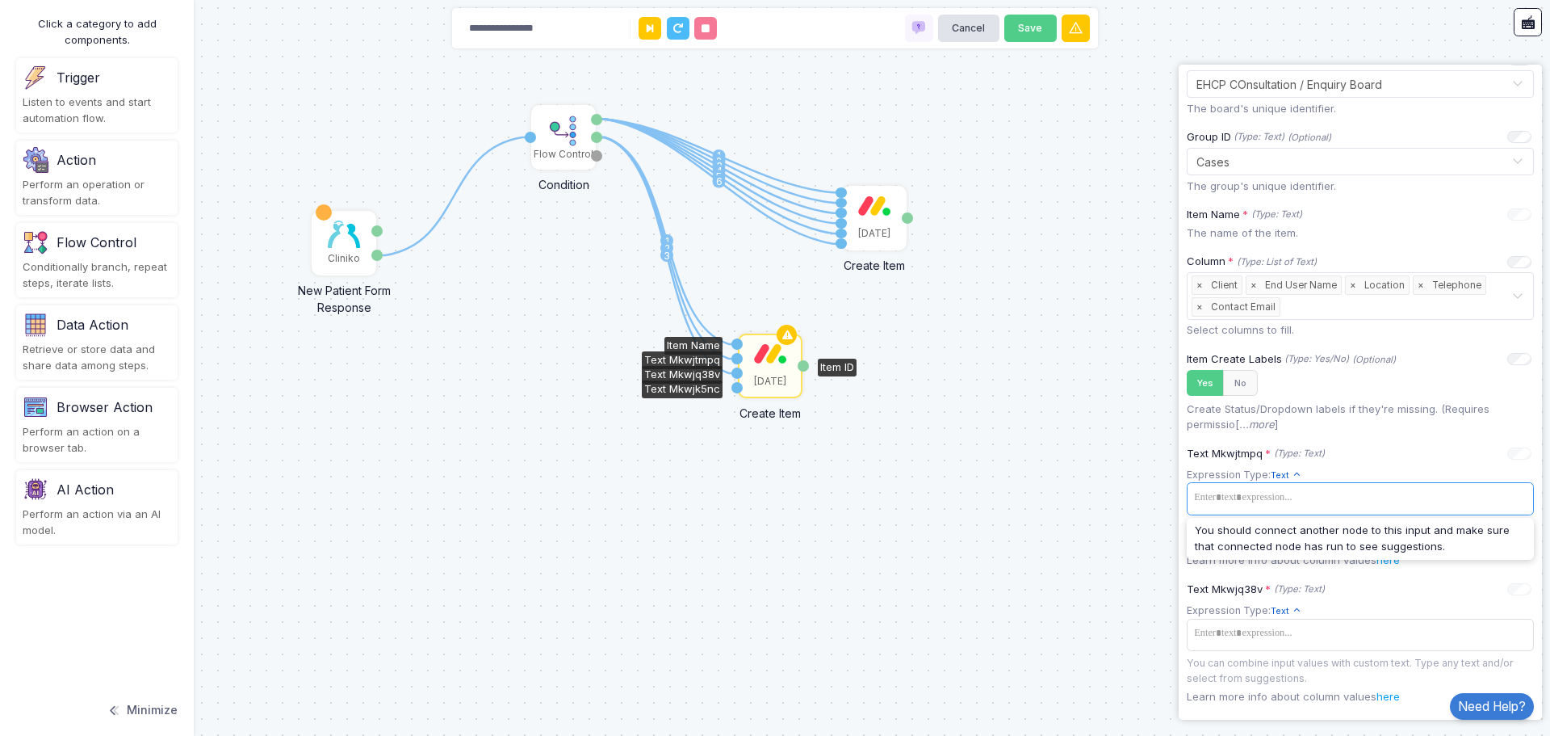
click at [705, 358] on div "Text Mkwjtmpq" at bounding box center [682, 360] width 81 height 18
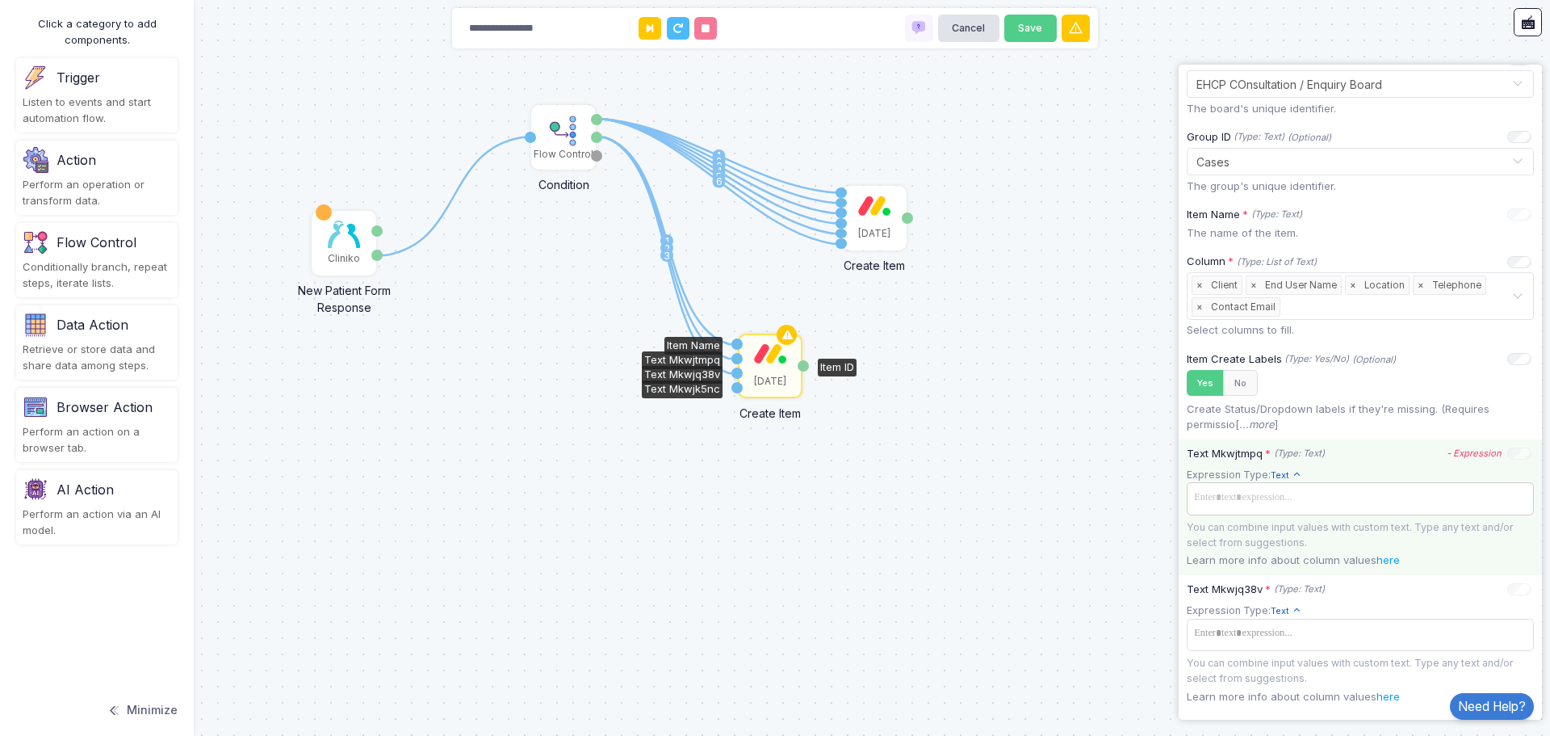
click at [1328, 505] on span at bounding box center [1360, 497] width 341 height 23
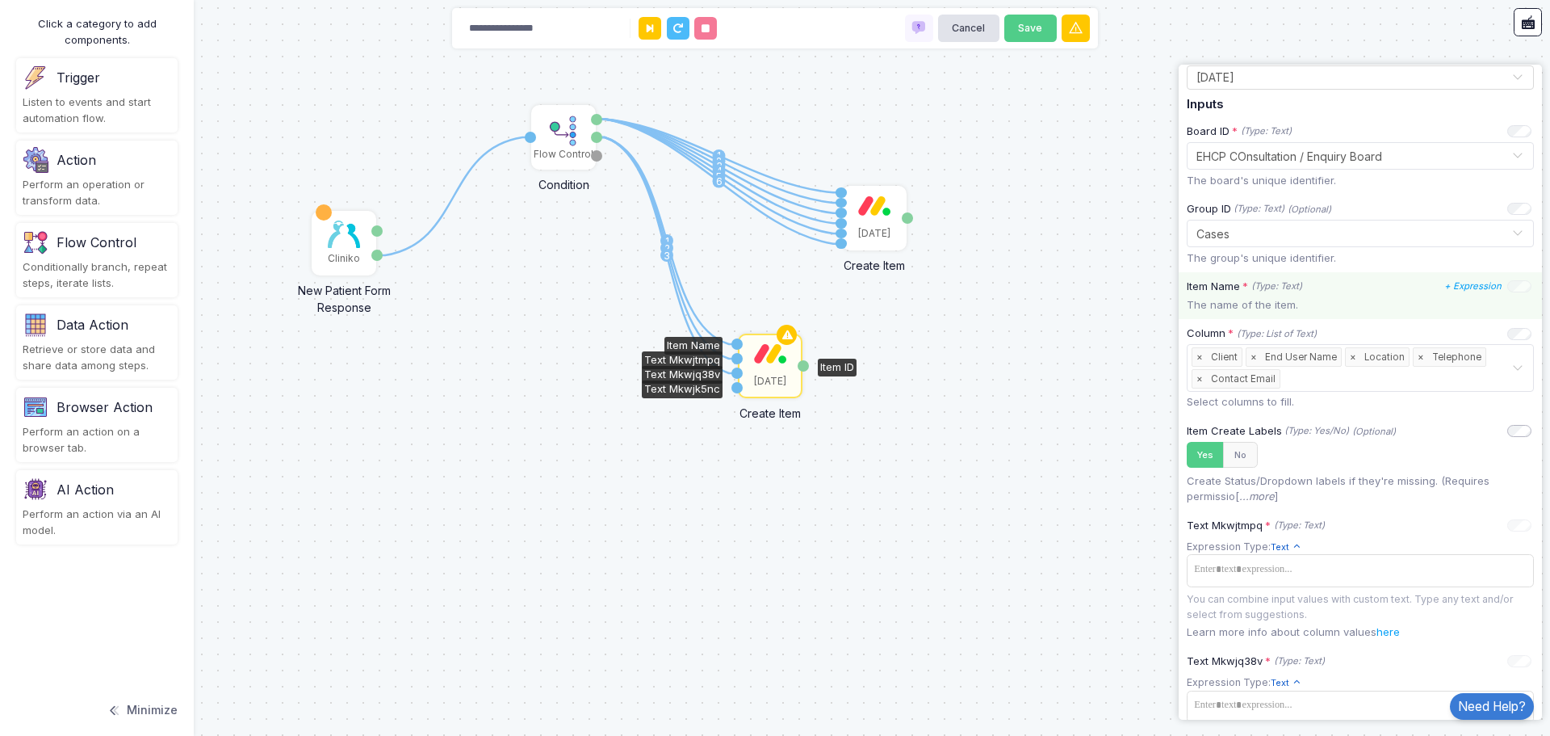
scroll to position [0, 0]
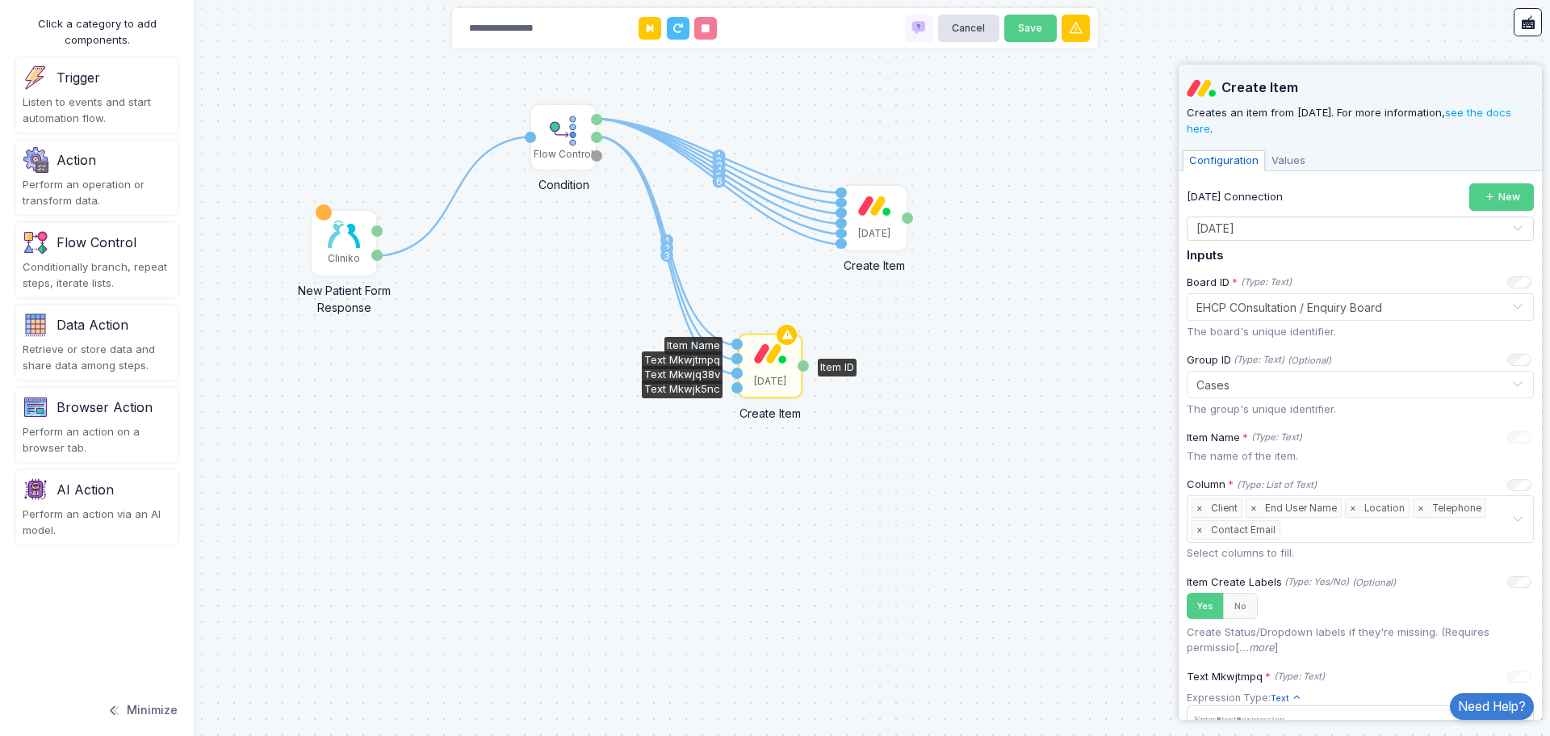
click at [1284, 160] on span "Values" at bounding box center [1288, 160] width 47 height 21
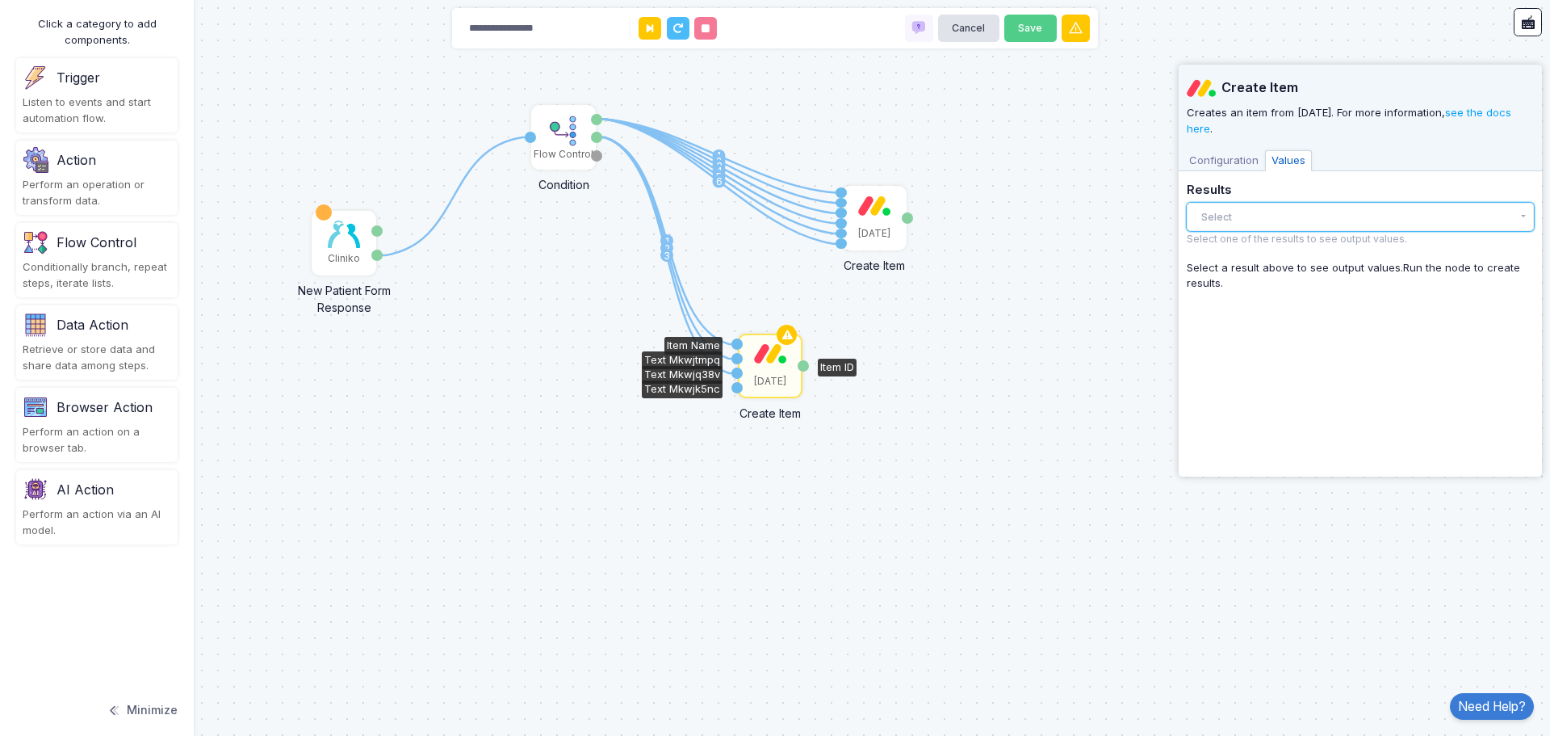
click at [1256, 213] on button "Select" at bounding box center [1360, 217] width 347 height 28
click at [1223, 165] on span "Configuration" at bounding box center [1224, 160] width 82 height 21
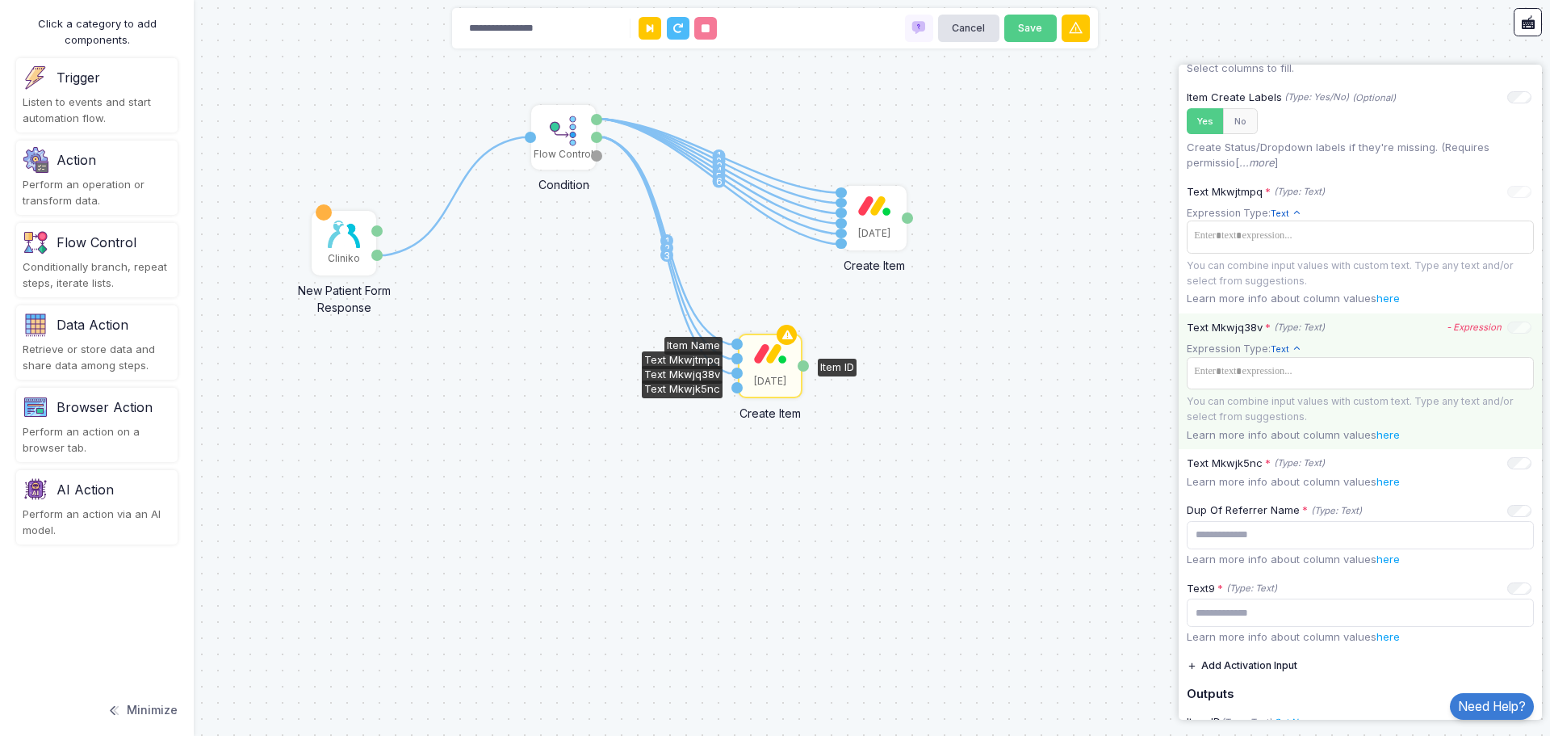
scroll to position [557, 0]
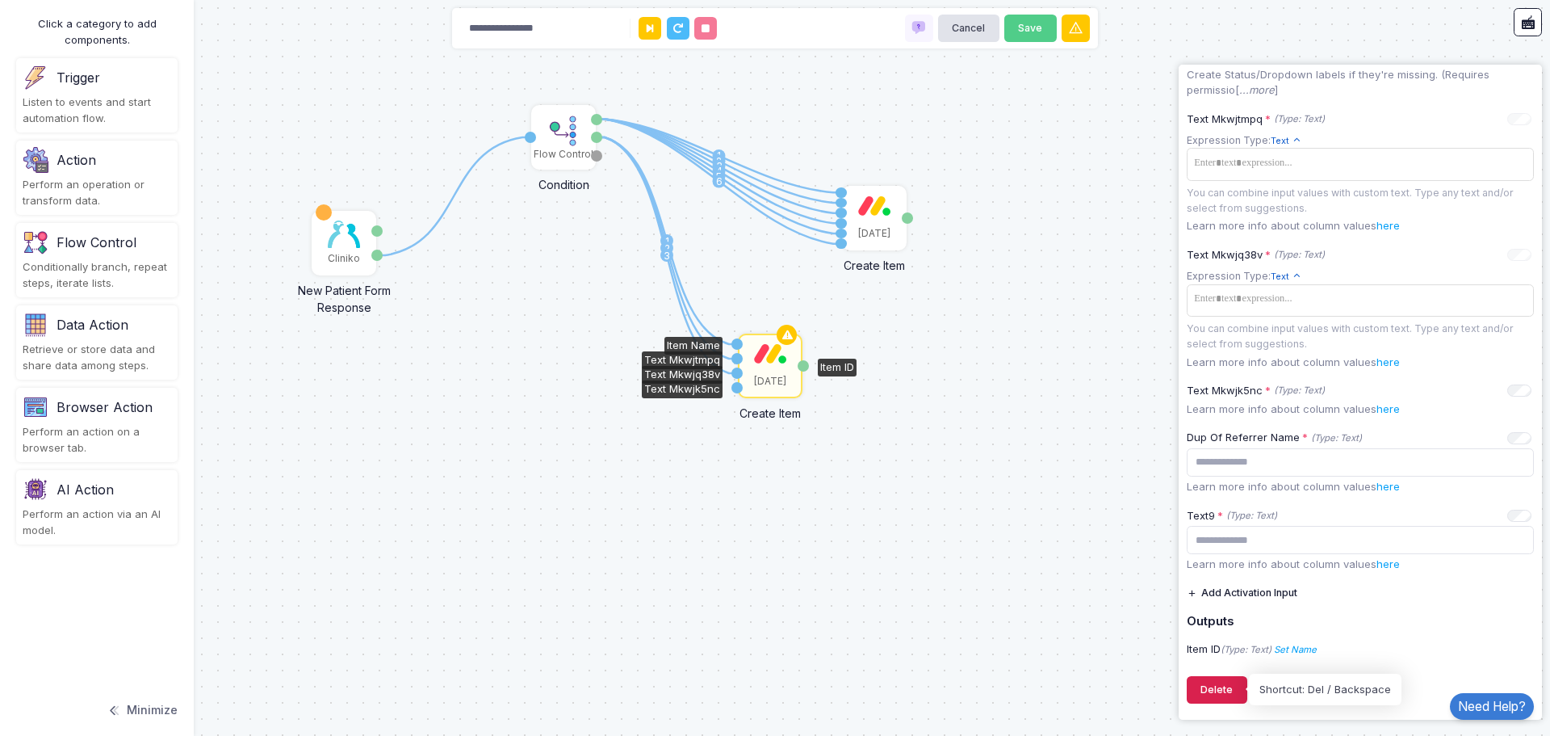
click at [1221, 688] on button "Delete" at bounding box center [1217, 690] width 61 height 28
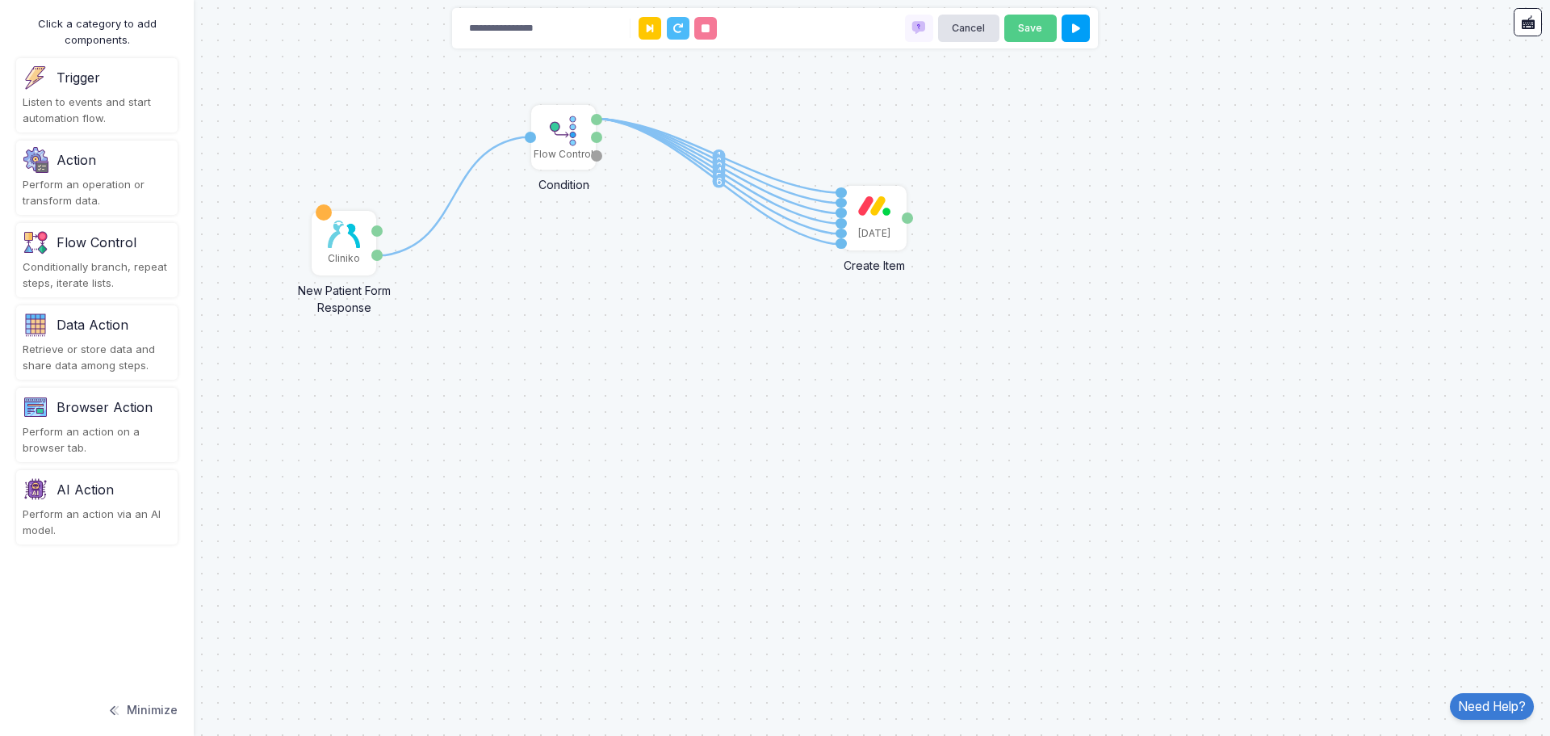
click at [99, 160] on div "Action" at bounding box center [97, 160] width 149 height 26
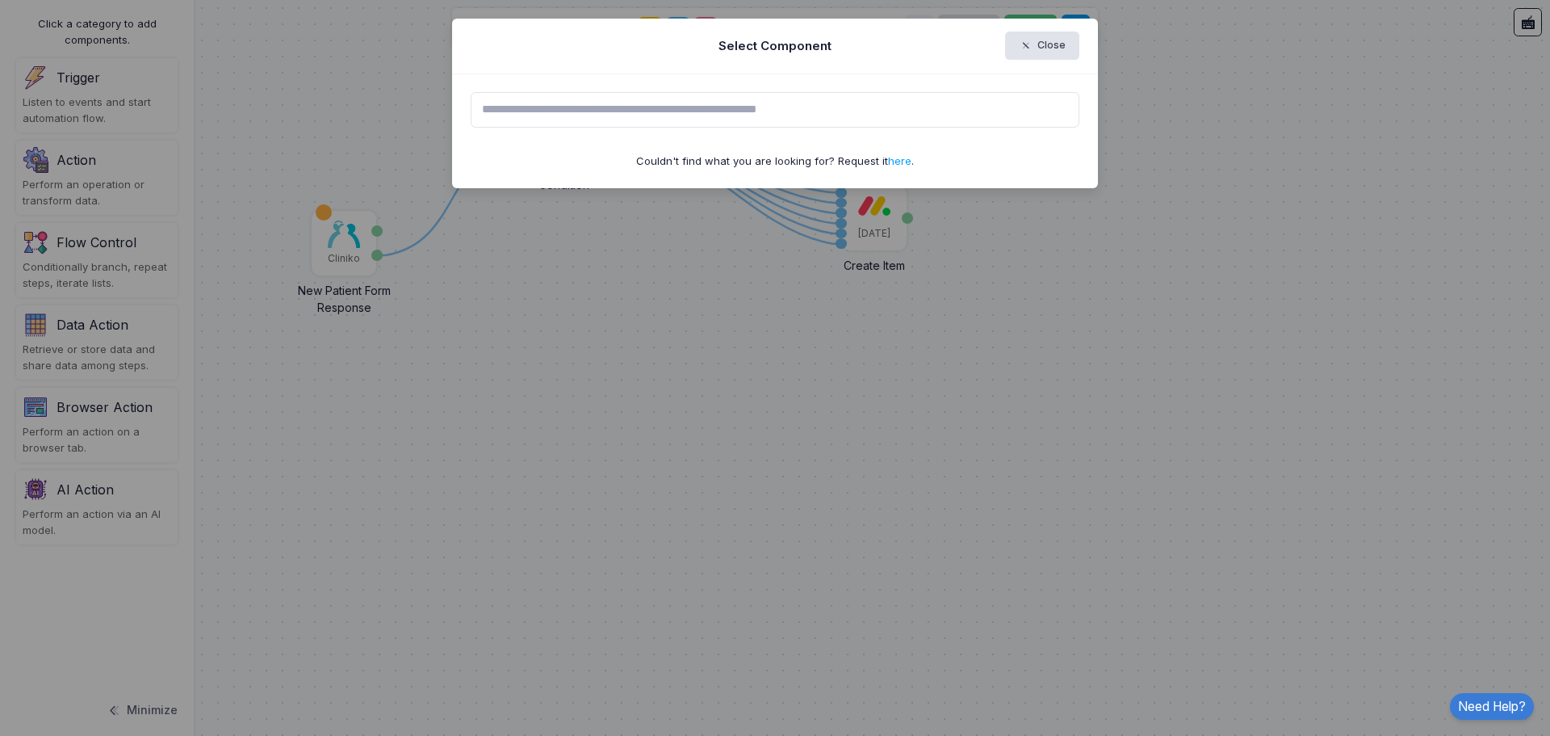
click at [644, 112] on input "text" at bounding box center [776, 110] width 610 height 36
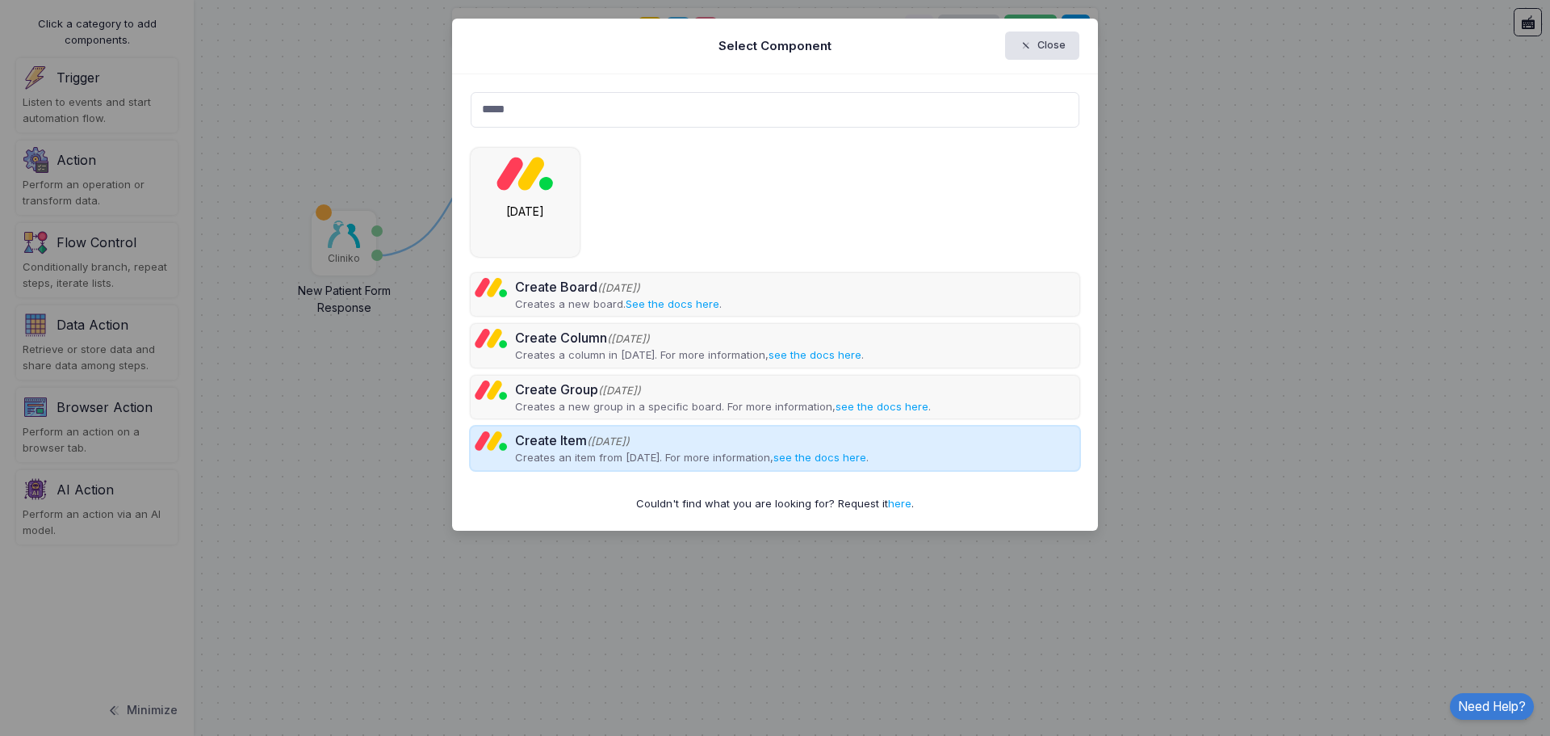
type input "*****"
click at [644, 445] on div "Create Item (Monday)" at bounding box center [692, 439] width 354 height 19
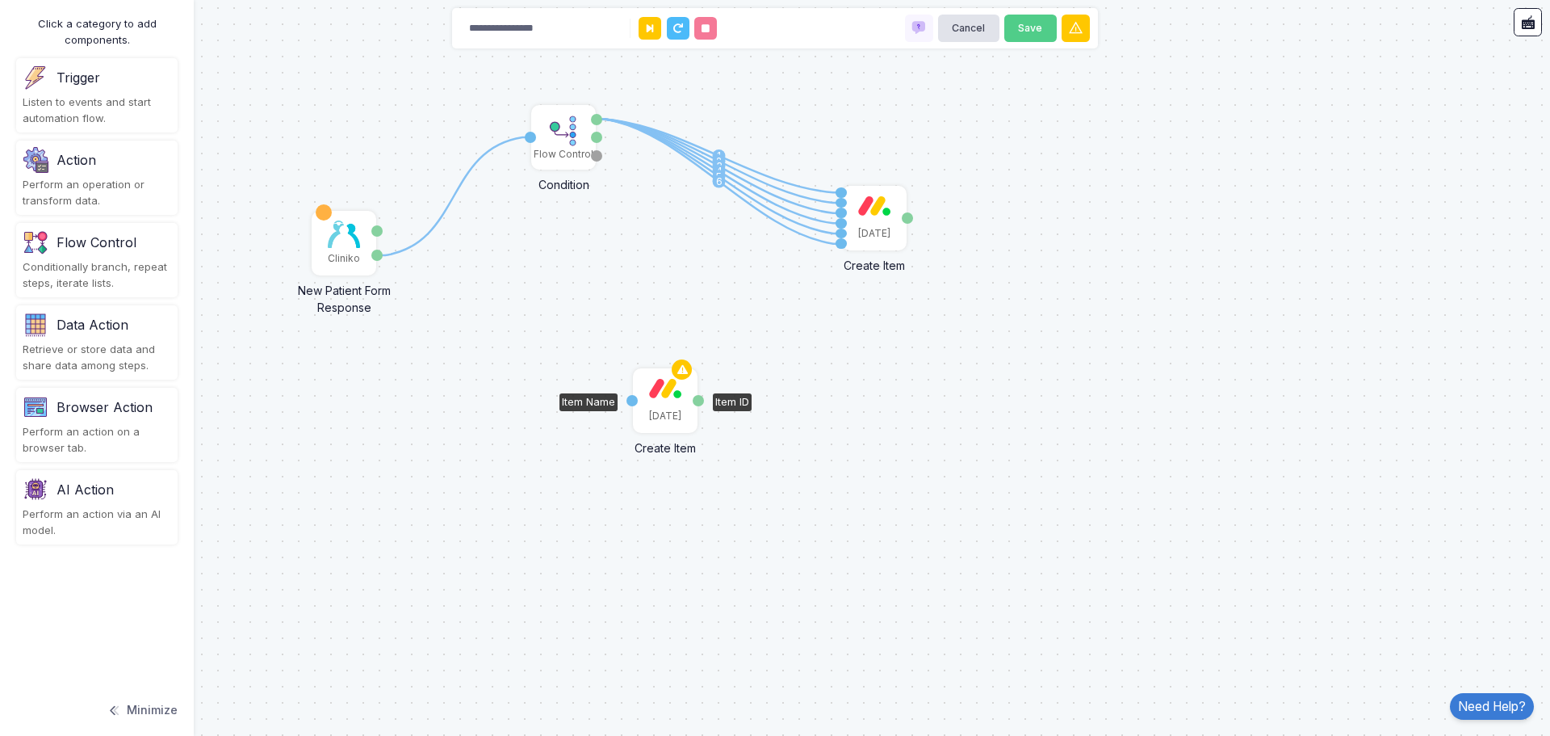
click at [665, 401] on div "[DATE]" at bounding box center [665, 400] width 61 height 61
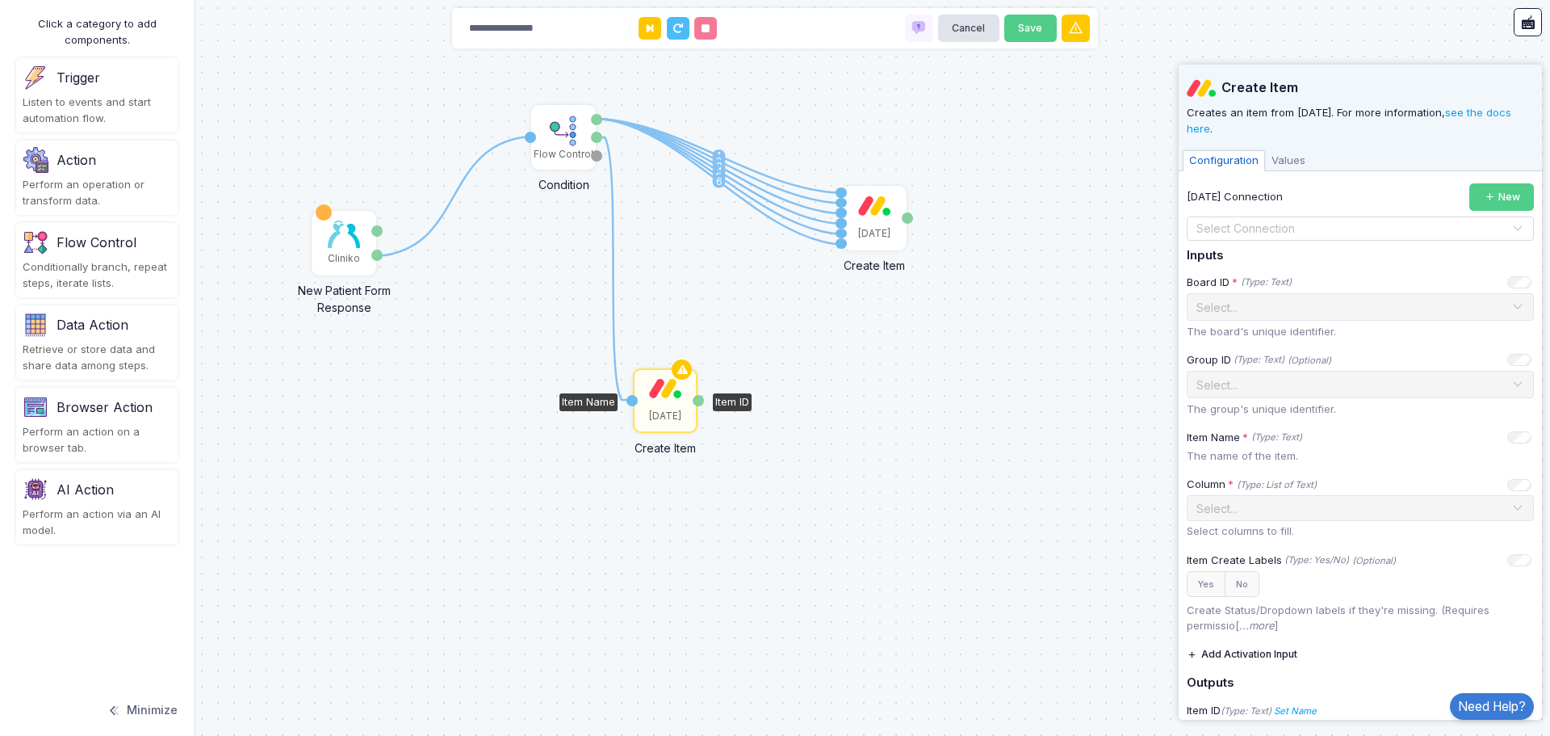
drag, startPoint x: 598, startPoint y: 136, endPoint x: 630, endPoint y: 400, distance: 265.1
click at [1, 1] on div "1 1 2 3 4 5 6 1 Cliniko New Patient Form Response Patient ID Response Flow Cont…" at bounding box center [0, 0] width 1 height 1
click at [1267, 226] on input "text" at bounding box center [1344, 229] width 297 height 18
click at [1267, 247] on div "[DATE]" at bounding box center [1354, 256] width 335 height 24
click at [1308, 308] on input "text" at bounding box center [1344, 306] width 297 height 18
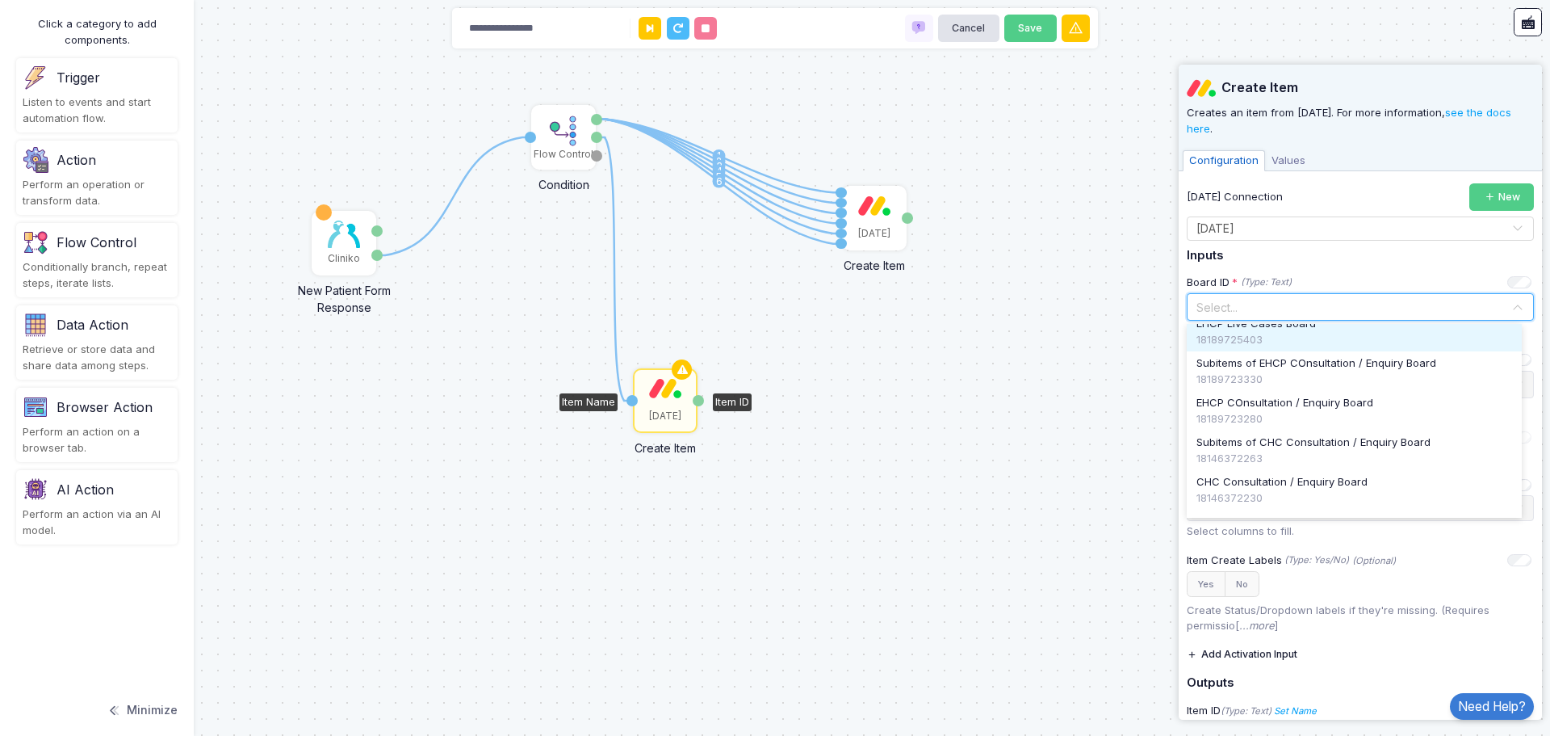
scroll to position [81, 0]
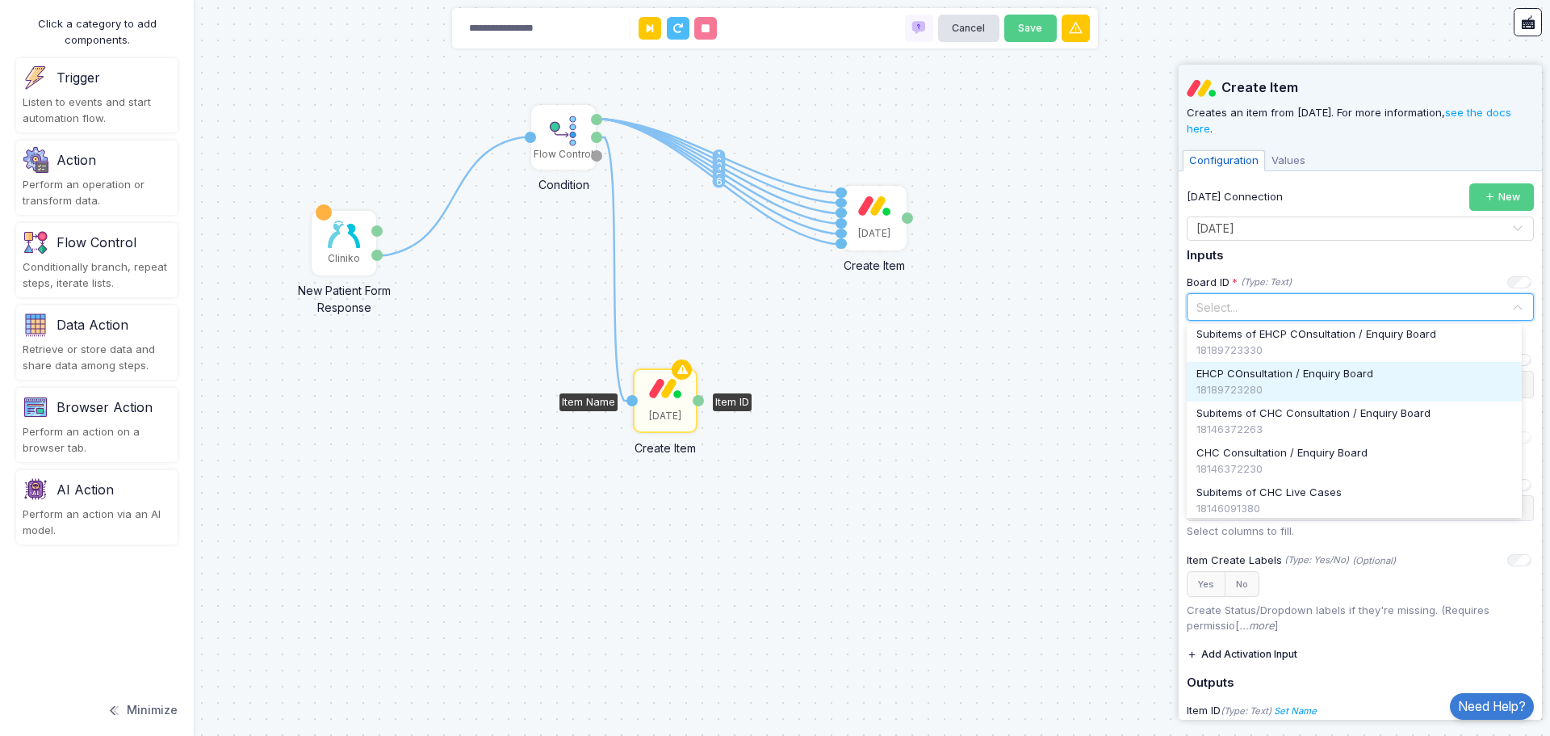
click at [1301, 382] on div "18189723280" at bounding box center [1355, 390] width 316 height 16
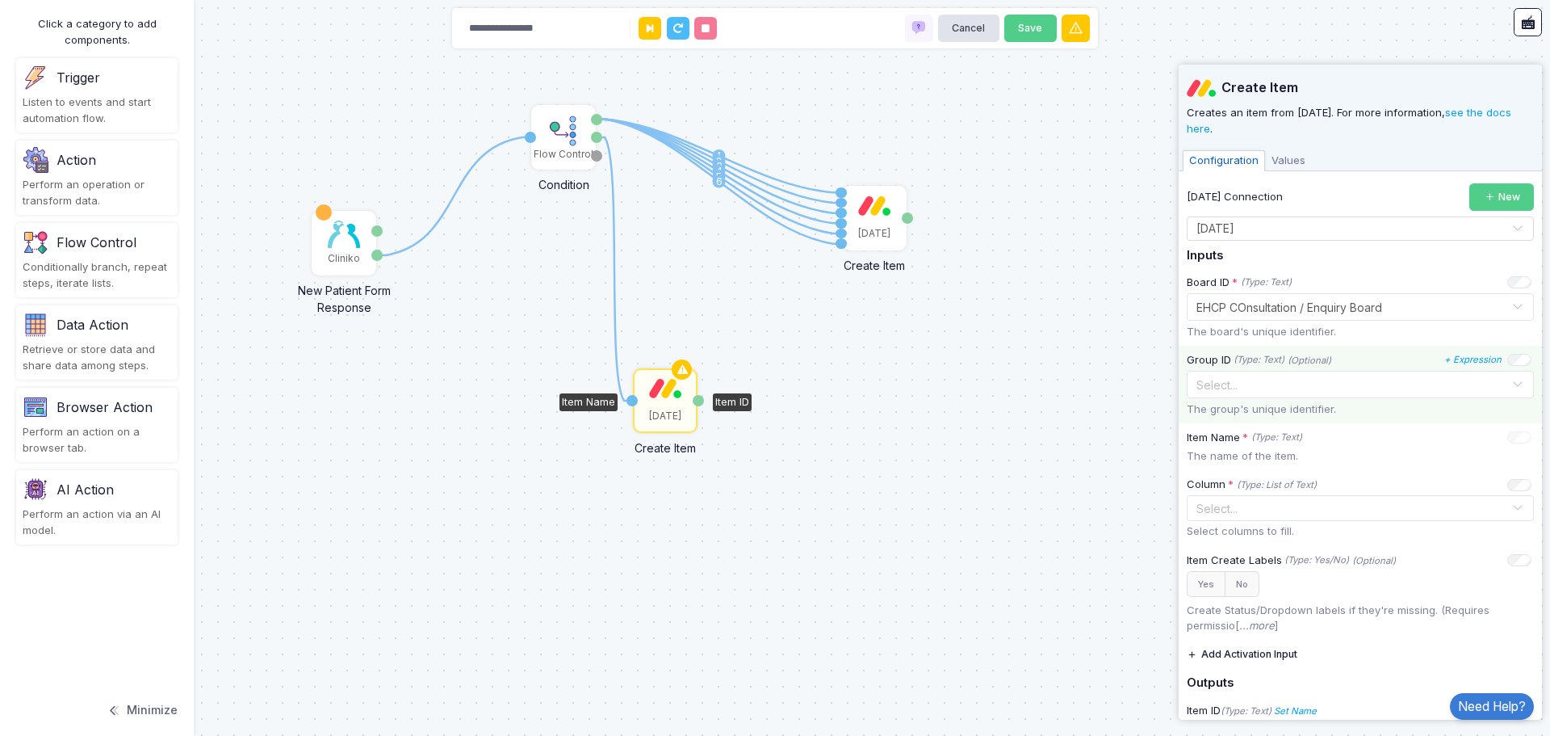
click at [1378, 383] on input "text" at bounding box center [1344, 384] width 297 height 18
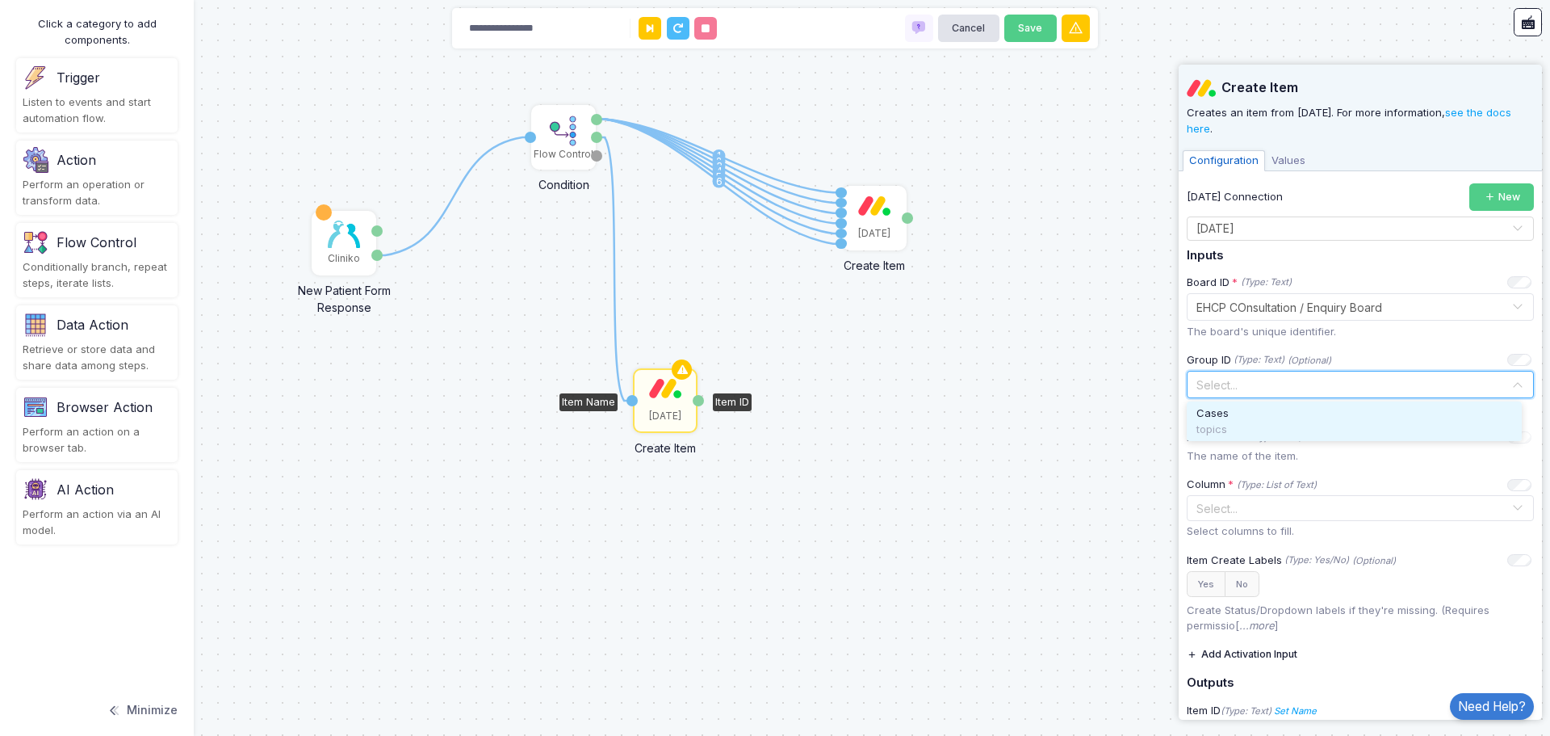
click at [1277, 414] on div "Cases" at bounding box center [1355, 413] width 316 height 16
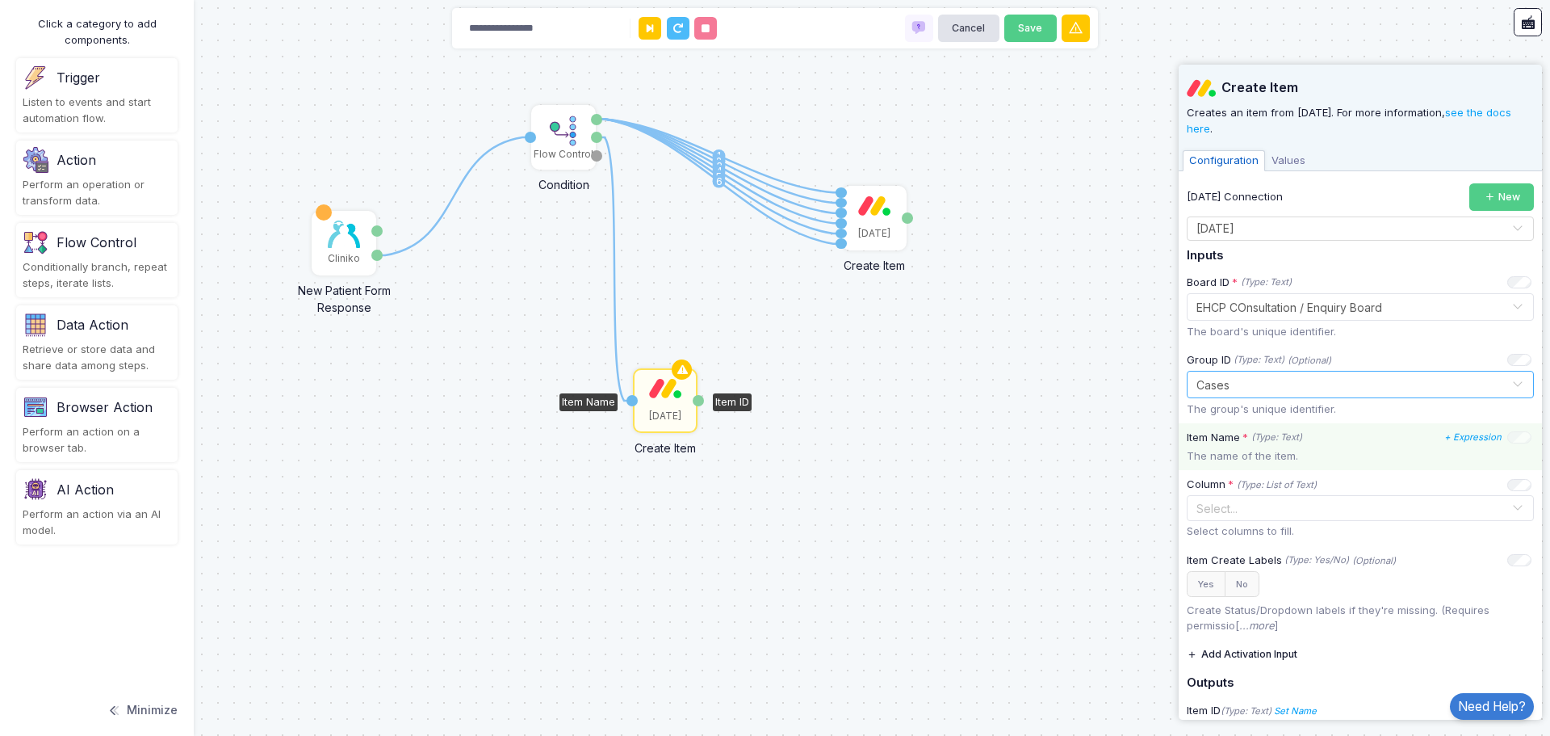
scroll to position [61, 0]
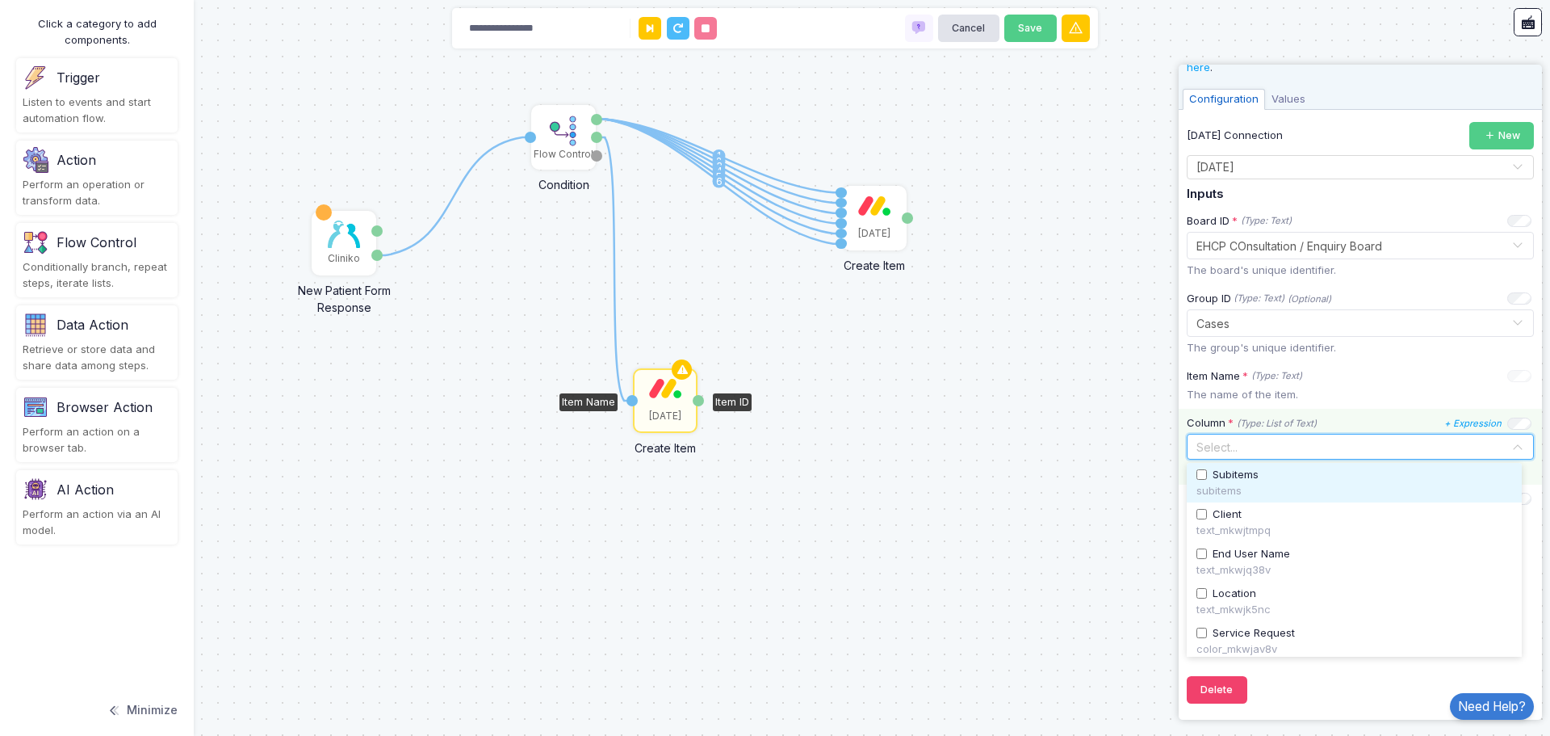
click at [1327, 450] on input "text" at bounding box center [1352, 447] width 320 height 18
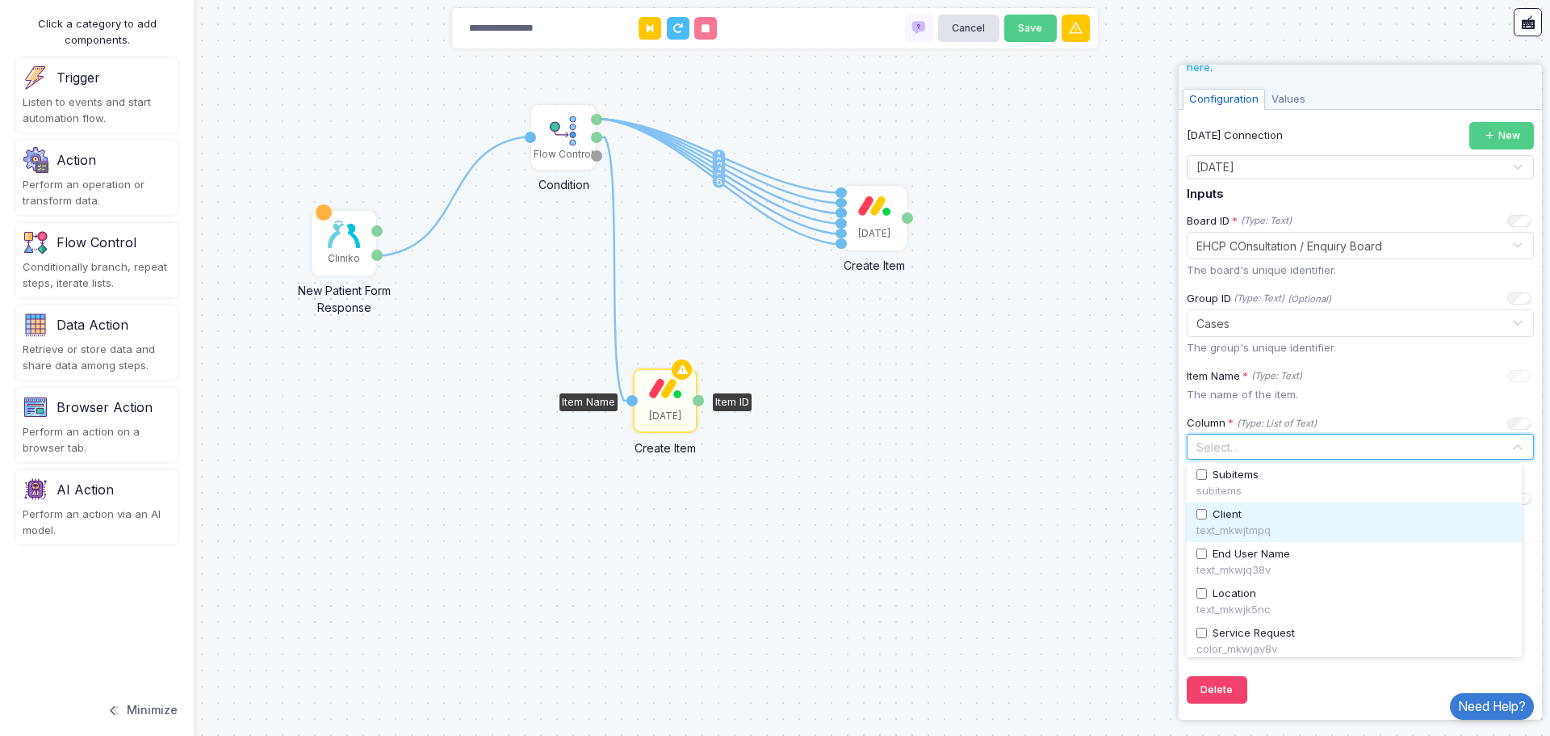
click at [1232, 515] on span "Client" at bounding box center [1227, 514] width 29 height 16
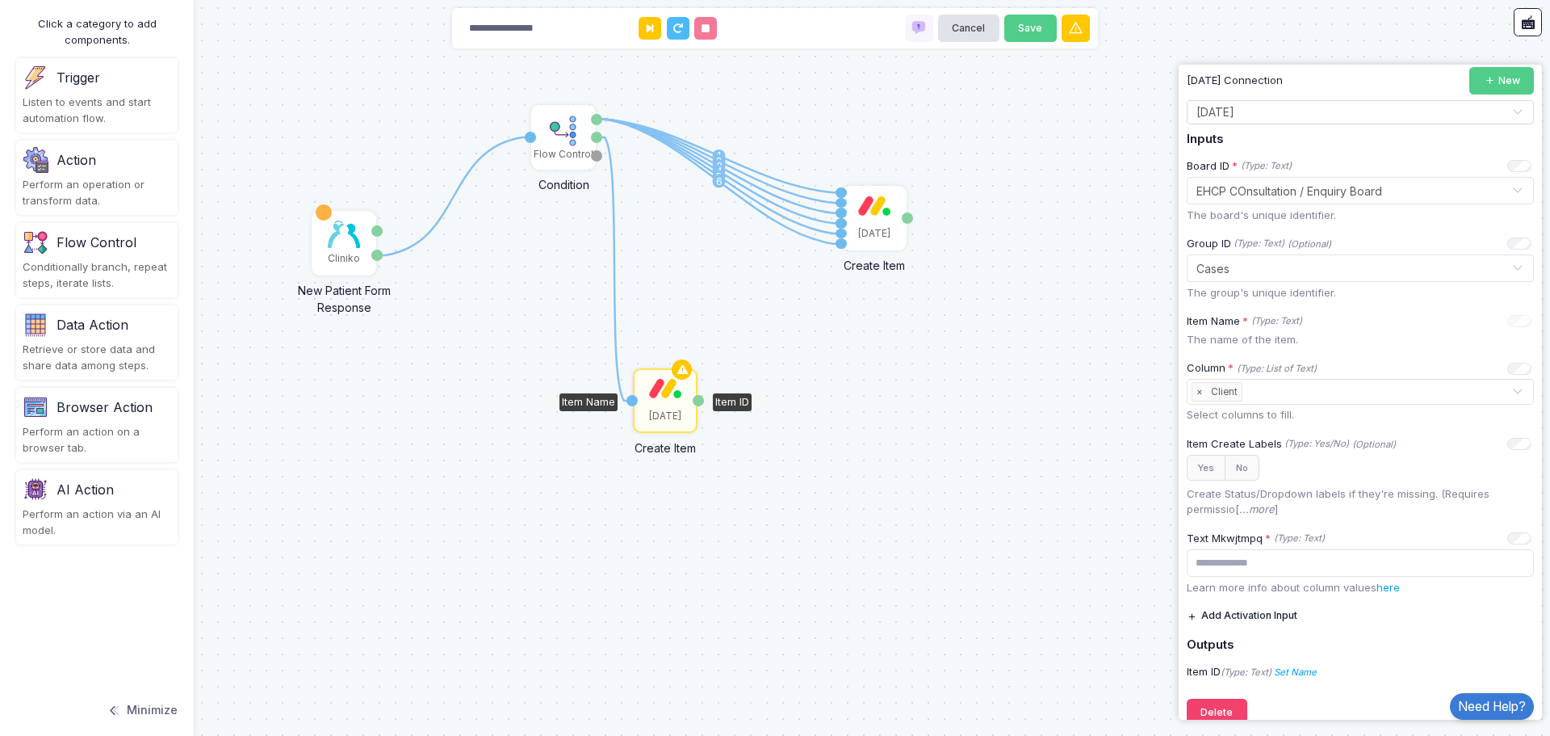
scroll to position [140, 0]
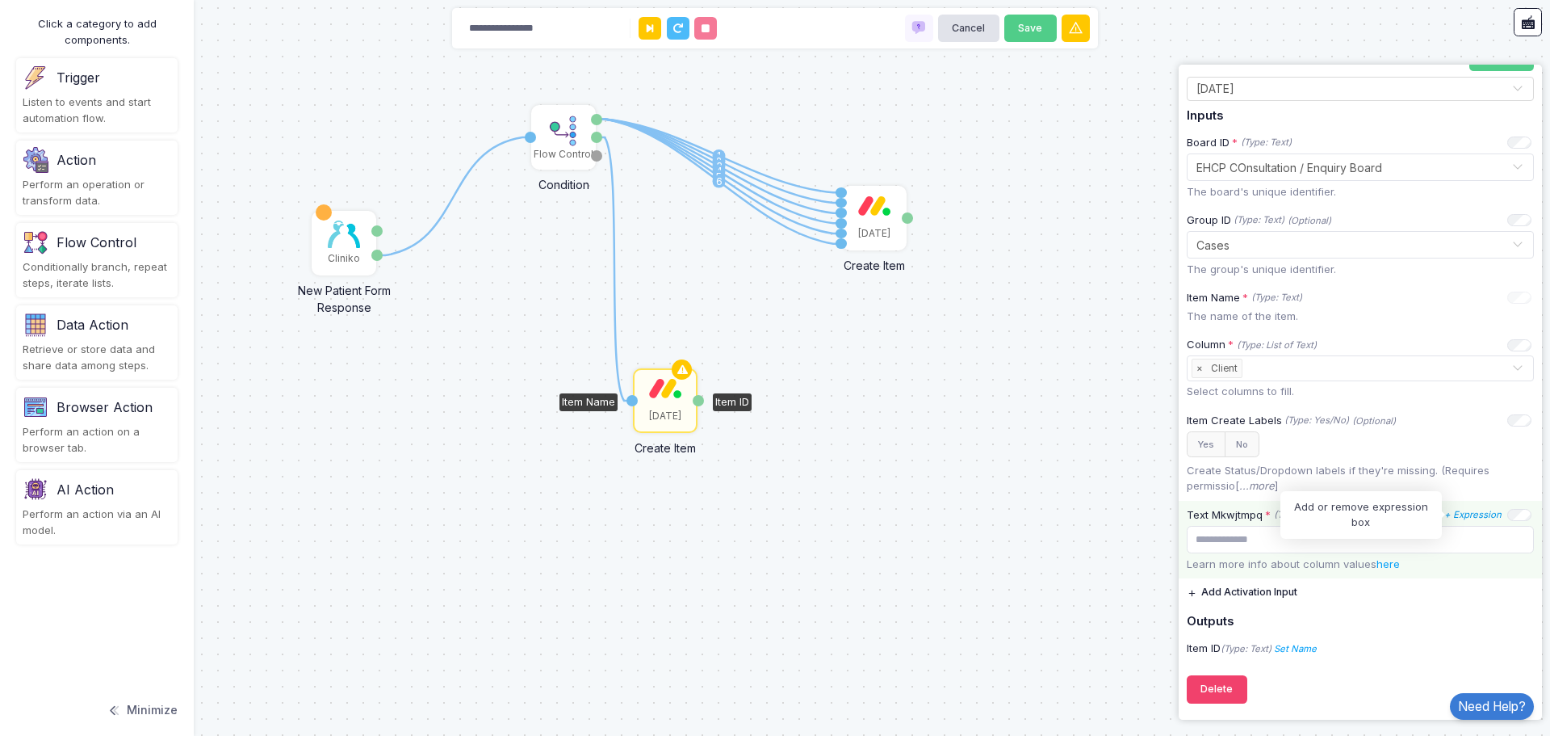
click at [1462, 516] on icon "+ Expression" at bounding box center [1473, 514] width 57 height 11
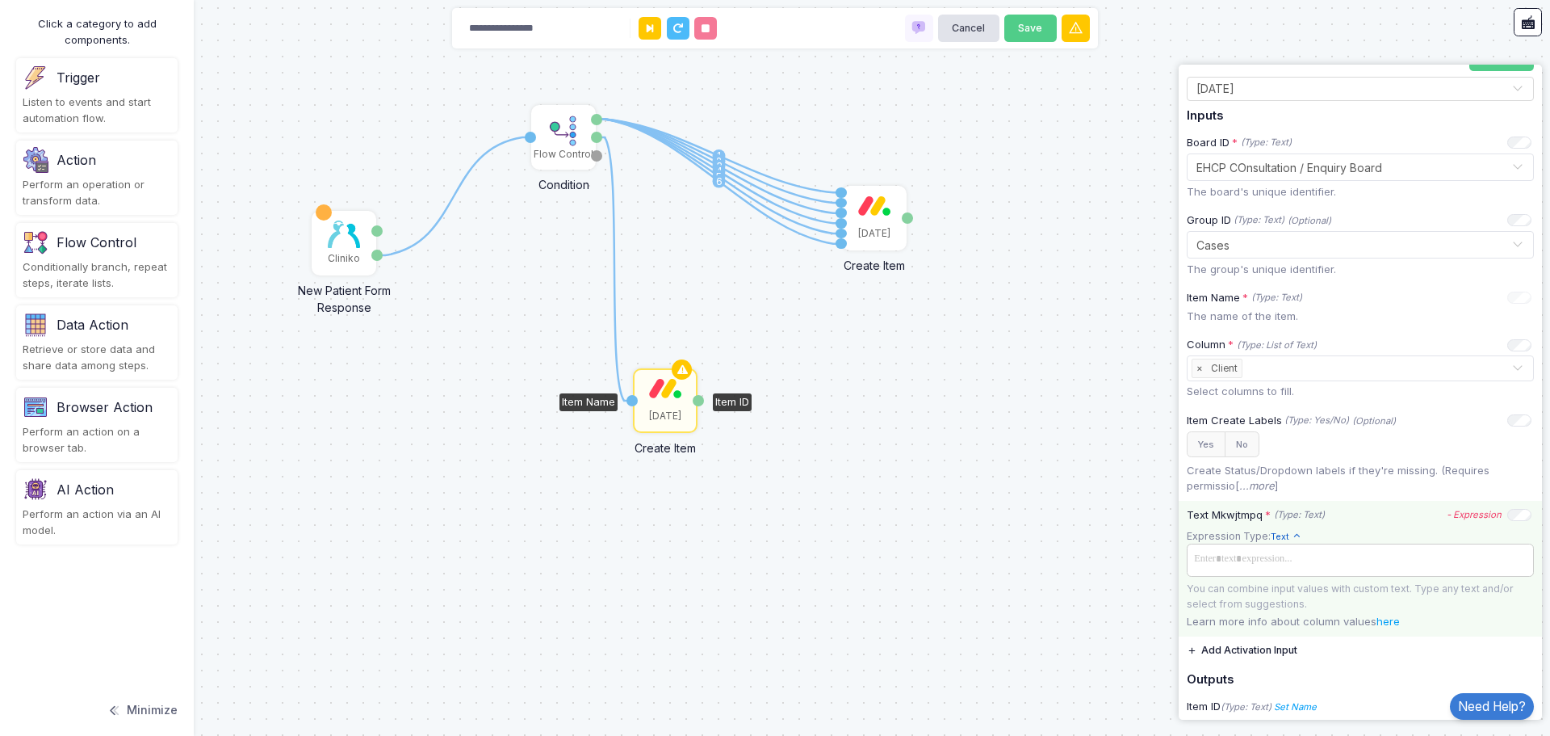
click at [1349, 559] on span at bounding box center [1360, 559] width 341 height 23
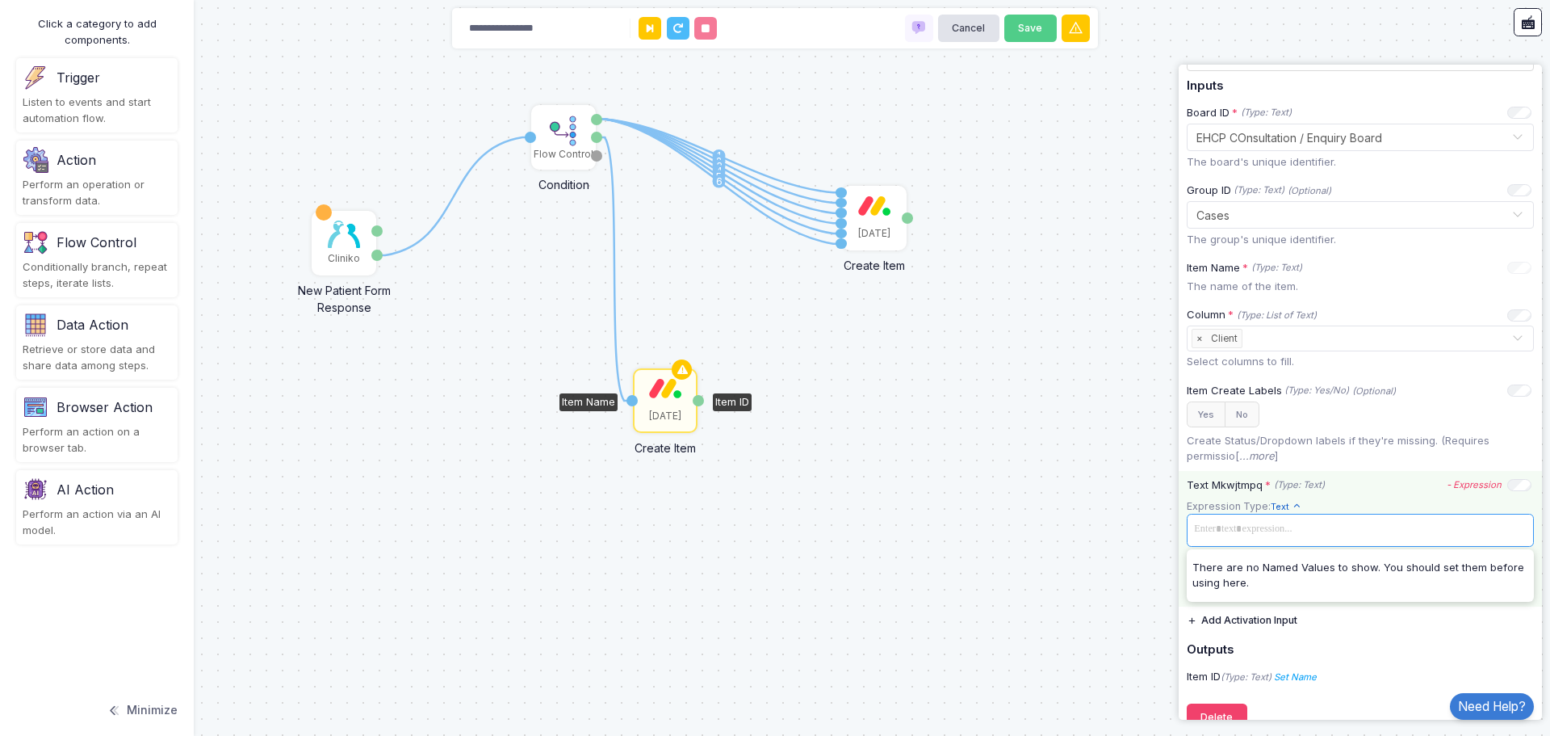
scroll to position [197, 0]
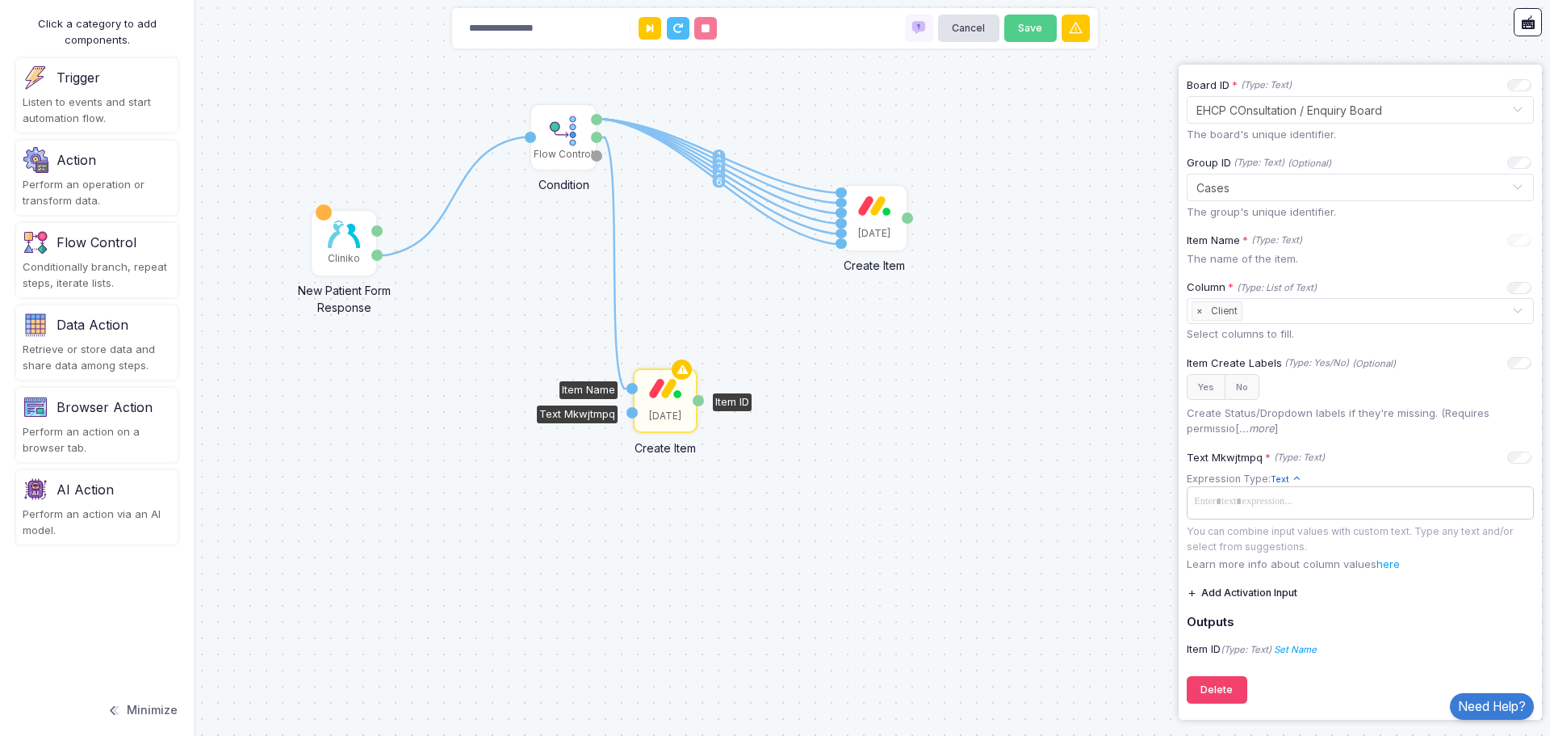
click at [1234, 501] on span at bounding box center [1360, 501] width 341 height 23
click at [1352, 468] on div "Text Mkwjtmpq * (Type: Text) - Expression Expression Type: Text Text Allows you…" at bounding box center [1360, 511] width 363 height 136
click at [1262, 460] on div "Text Mkwjtmpq * (Type: Text)" at bounding box center [1256, 458] width 138 height 16
drag, startPoint x: 602, startPoint y: 135, endPoint x: 616, endPoint y: 195, distance: 61.3
click at [1, 1] on div "1 1 2 3 4 5 6 1 Cliniko New Patient Form Response Patient ID Response Flow Cont…" at bounding box center [0, 0] width 1 height 1
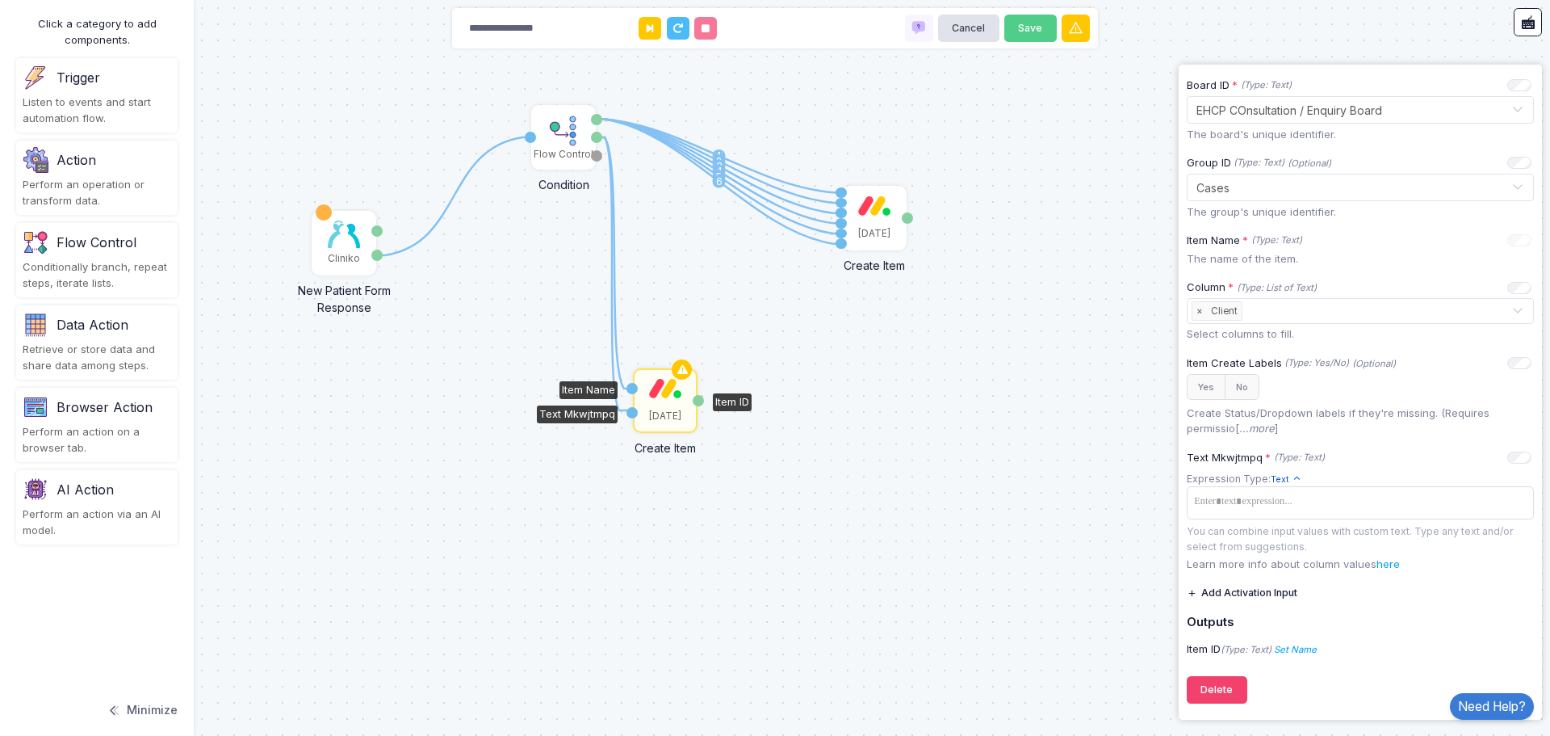
drag, startPoint x: 595, startPoint y: 136, endPoint x: 627, endPoint y: 413, distance: 278.1
click at [1, 1] on div "1 1 2 3 4 5 6 1 1 Cliniko New Patient Form Response Patient ID Response Flow Co…" at bounding box center [0, 0] width 1 height 1
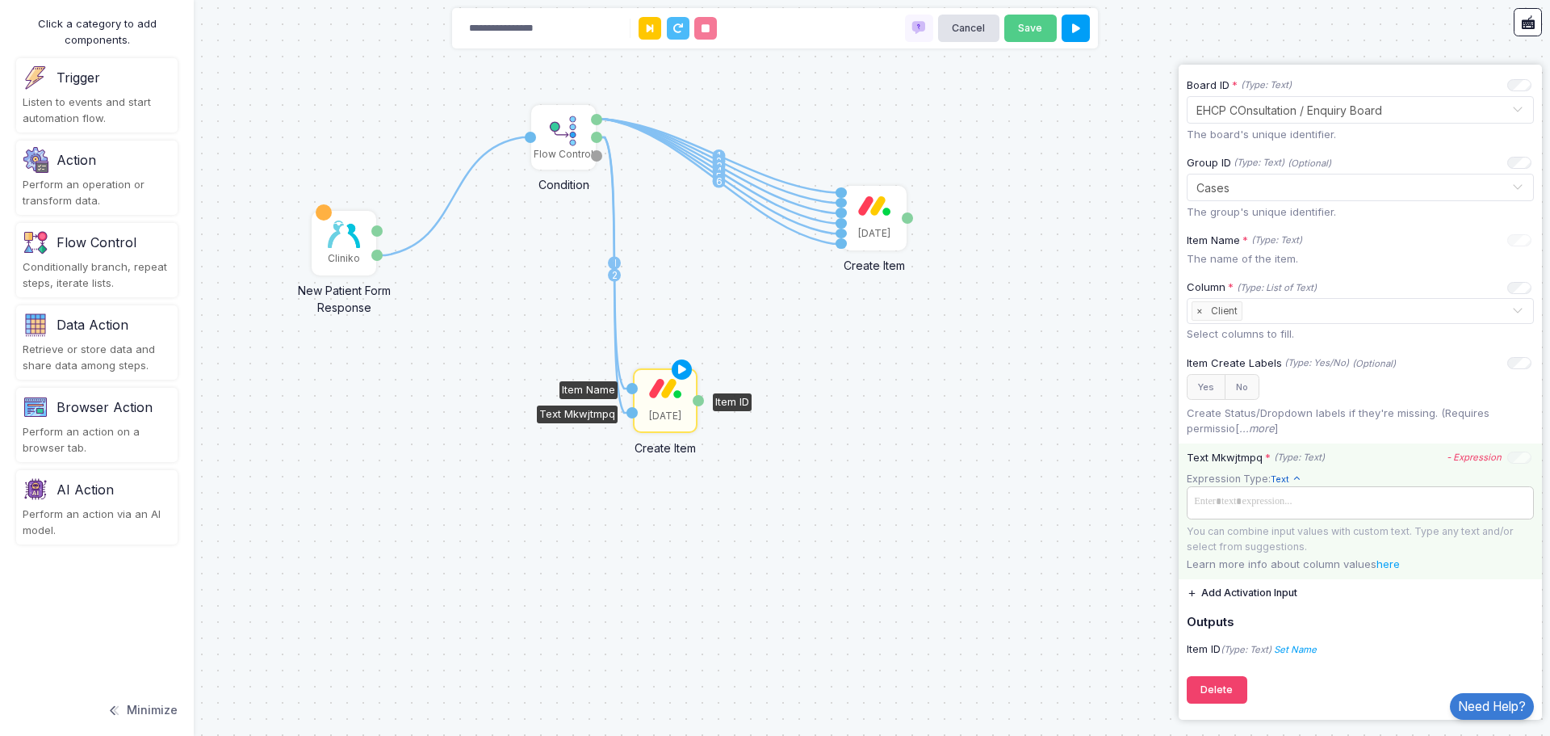
click at [1345, 510] on span at bounding box center [1360, 501] width 341 height 23
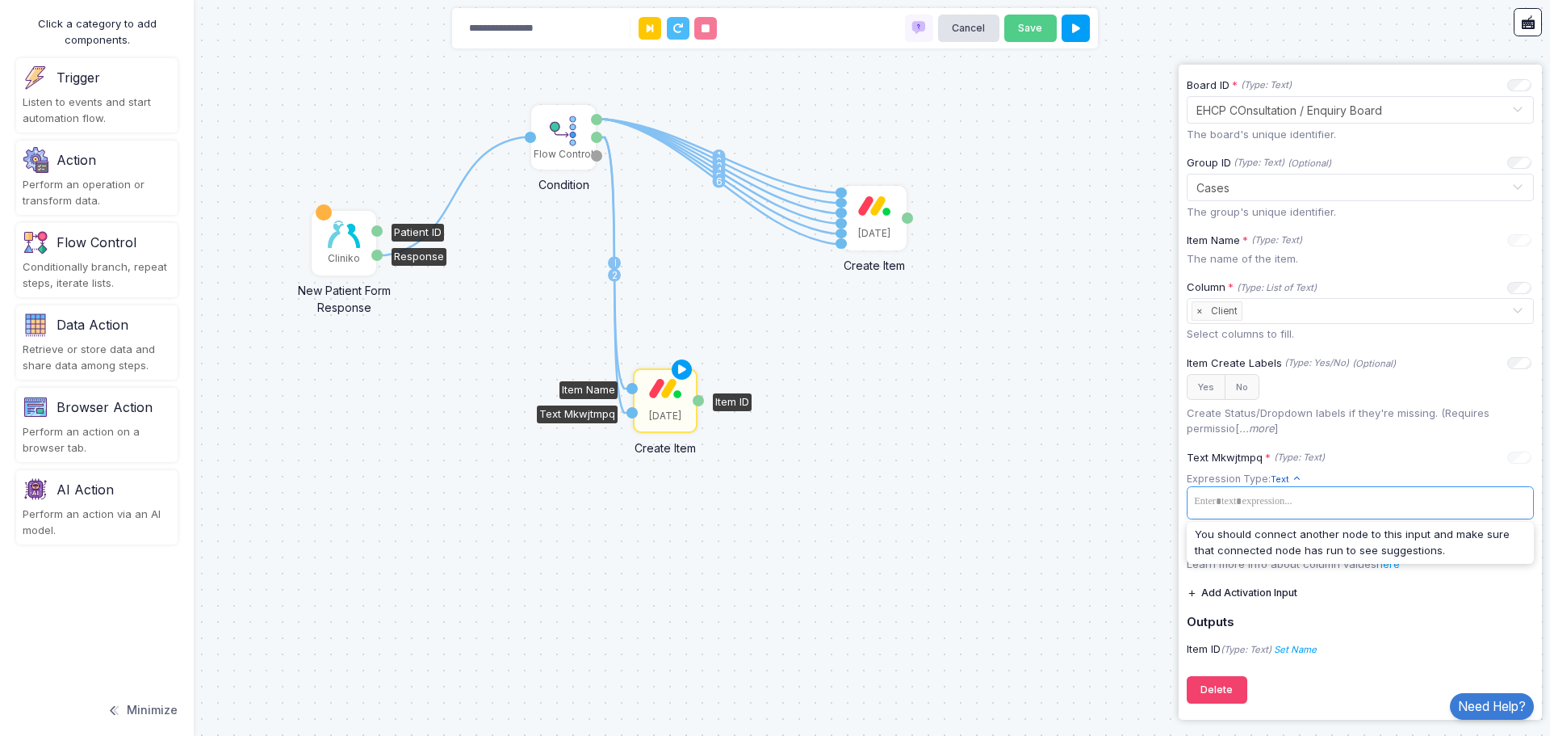
click at [334, 227] on img at bounding box center [344, 233] width 32 height 27
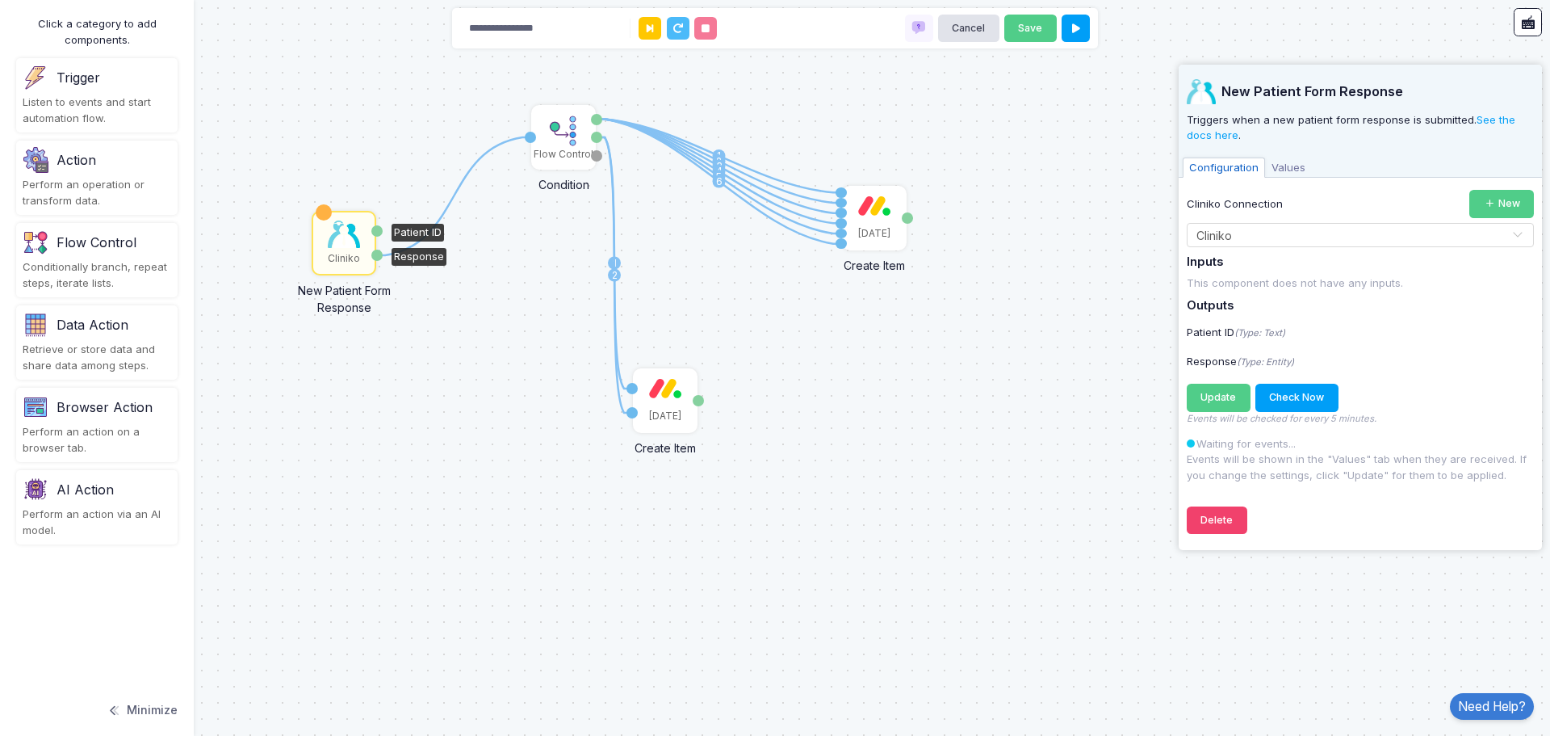
click at [1291, 169] on span "Values" at bounding box center [1288, 167] width 47 height 21
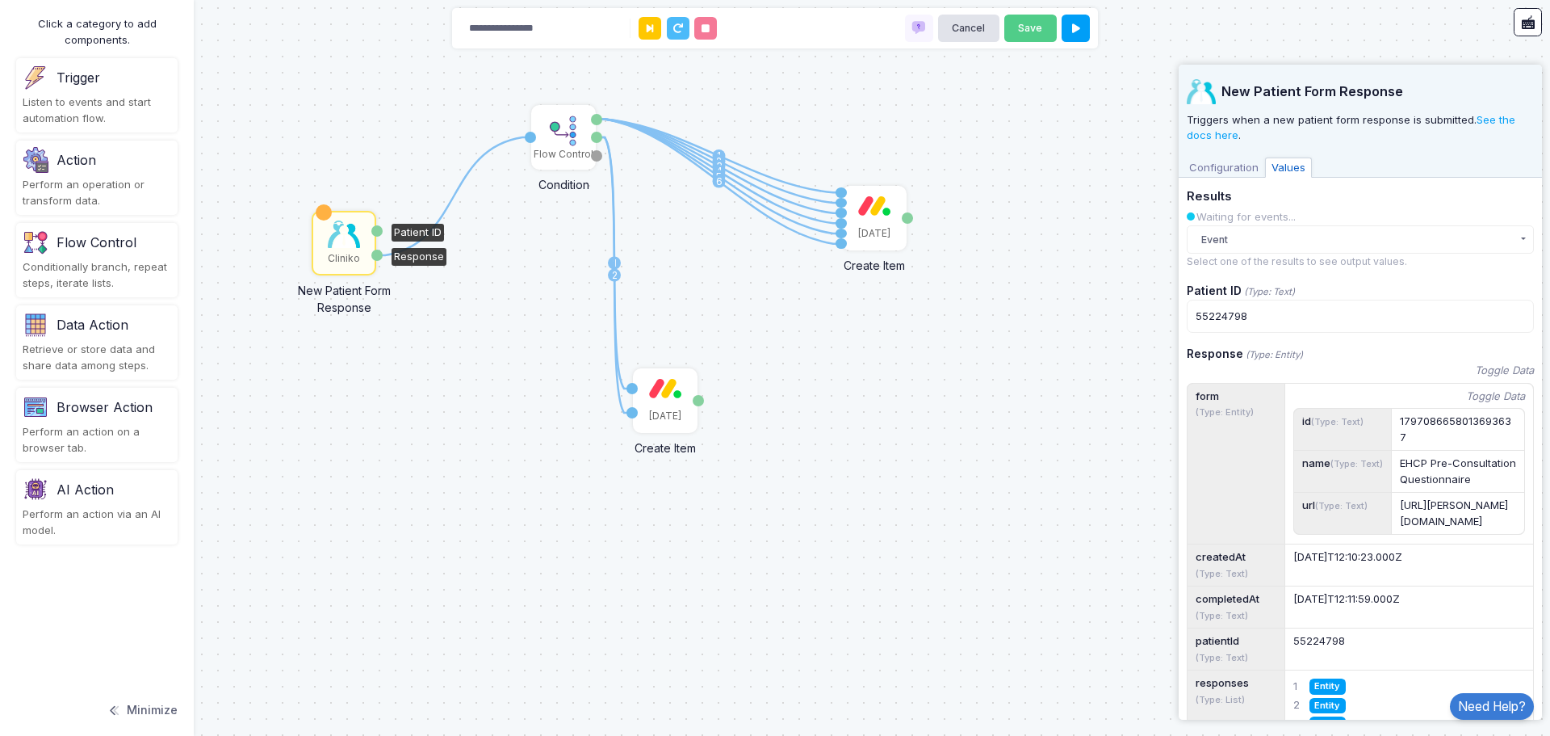
click at [1234, 164] on span "Configuration" at bounding box center [1224, 167] width 82 height 21
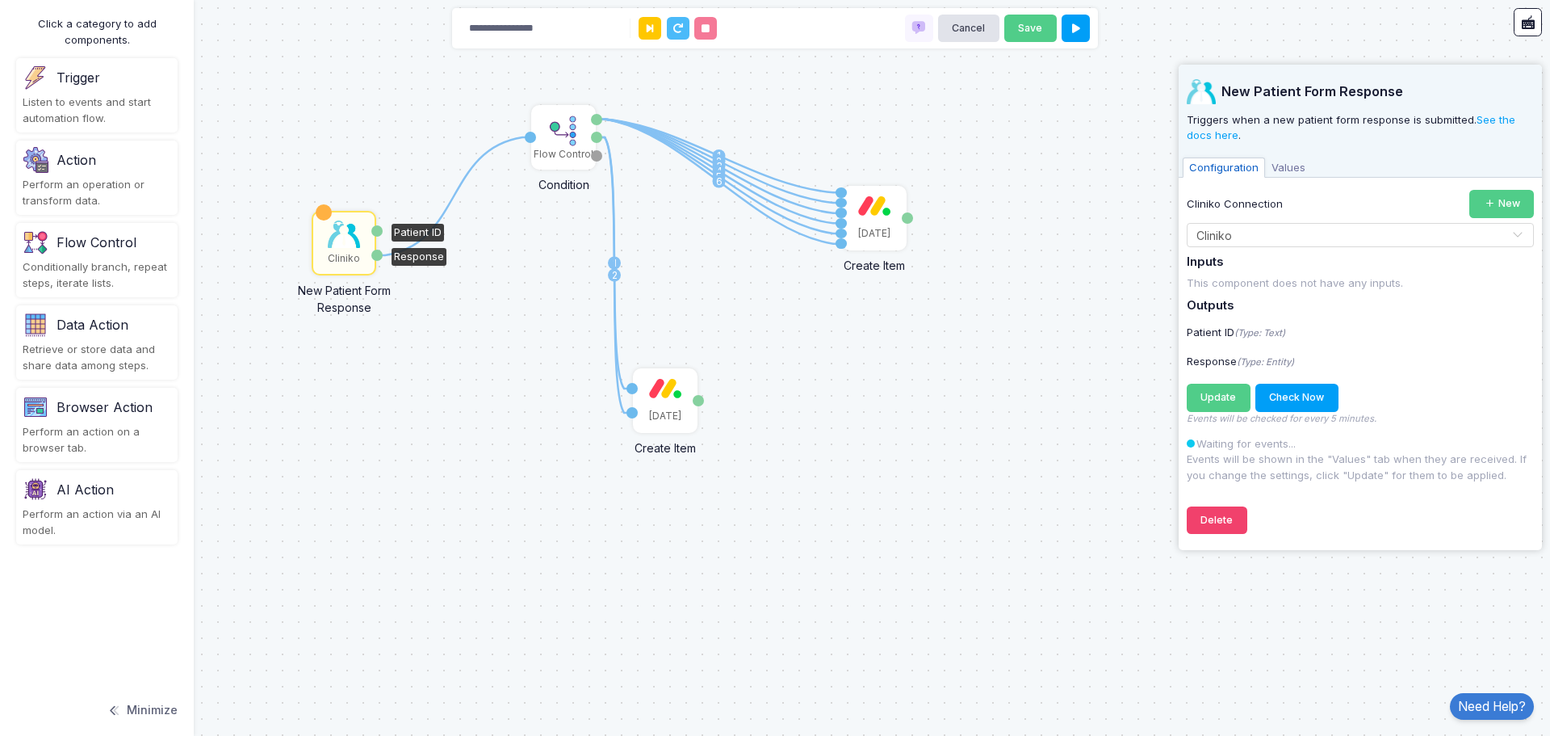
click at [343, 229] on img at bounding box center [344, 233] width 32 height 27
click at [344, 223] on img at bounding box center [344, 233] width 32 height 27
click at [1076, 26] on icon at bounding box center [1076, 28] width 8 height 10
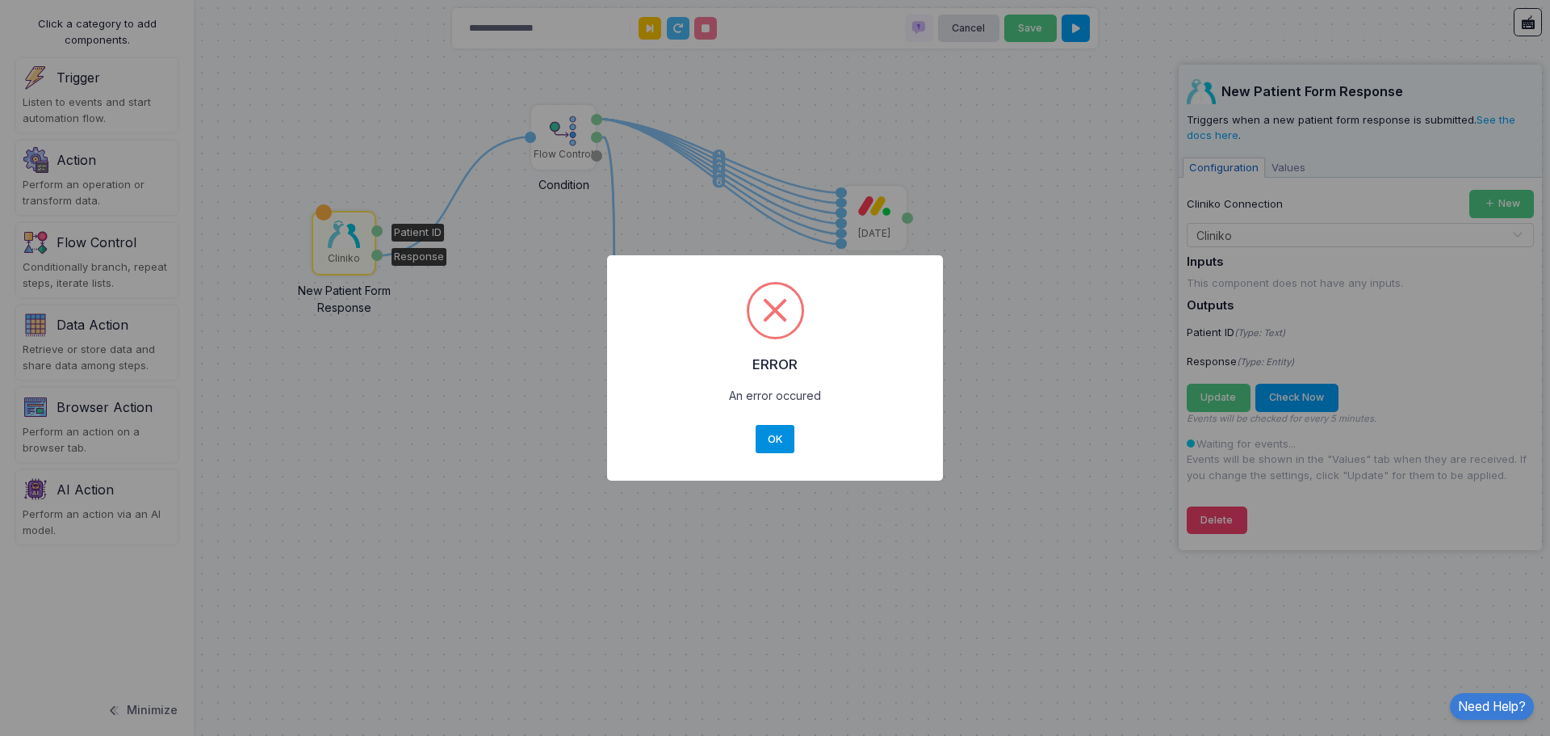
click at [778, 433] on button "OK" at bounding box center [775, 439] width 39 height 29
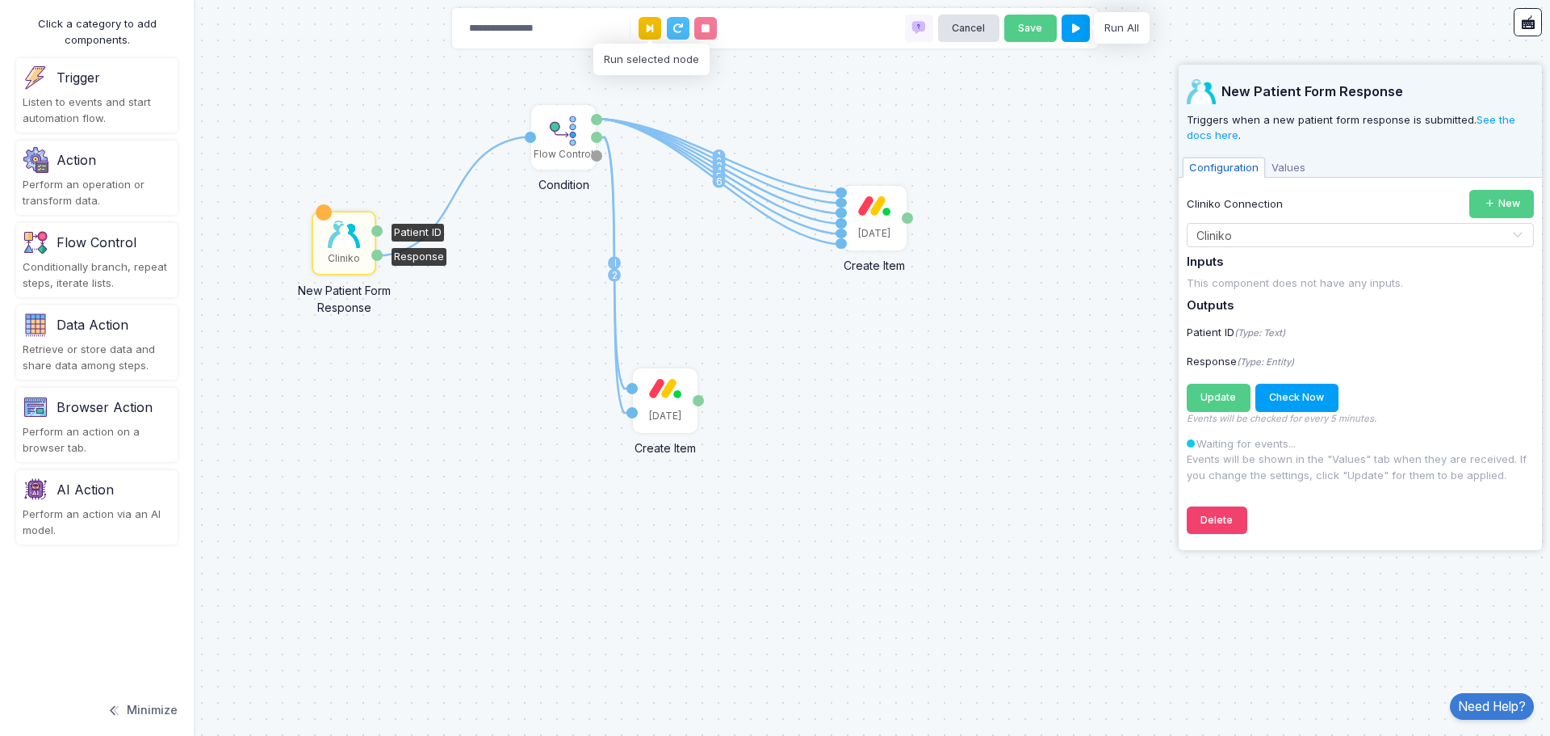
click at [655, 32] on button at bounding box center [650, 28] width 23 height 23
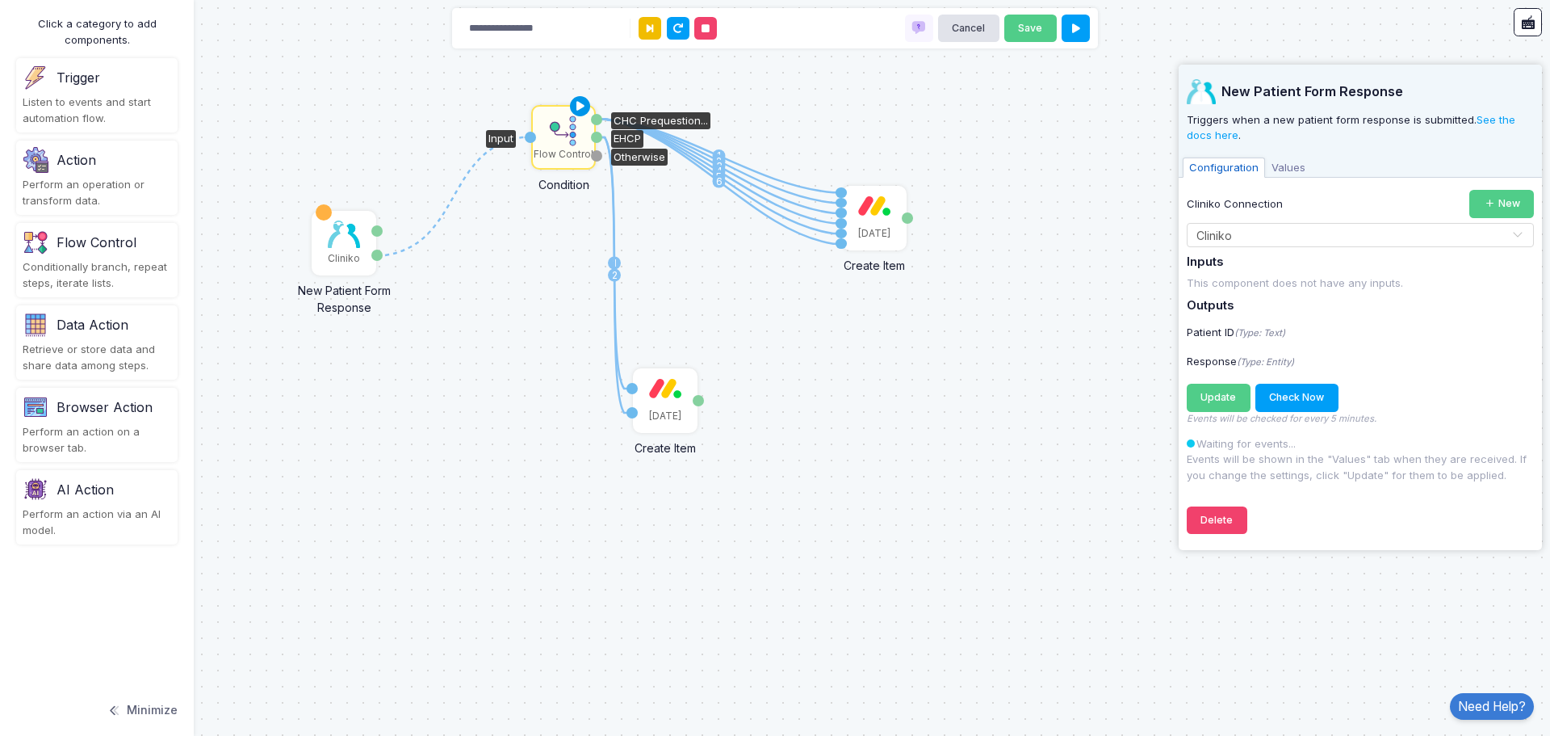
click at [583, 105] on icon at bounding box center [580, 106] width 19 height 23
click at [671, 403] on div "[DATE]" at bounding box center [665, 400] width 61 height 61
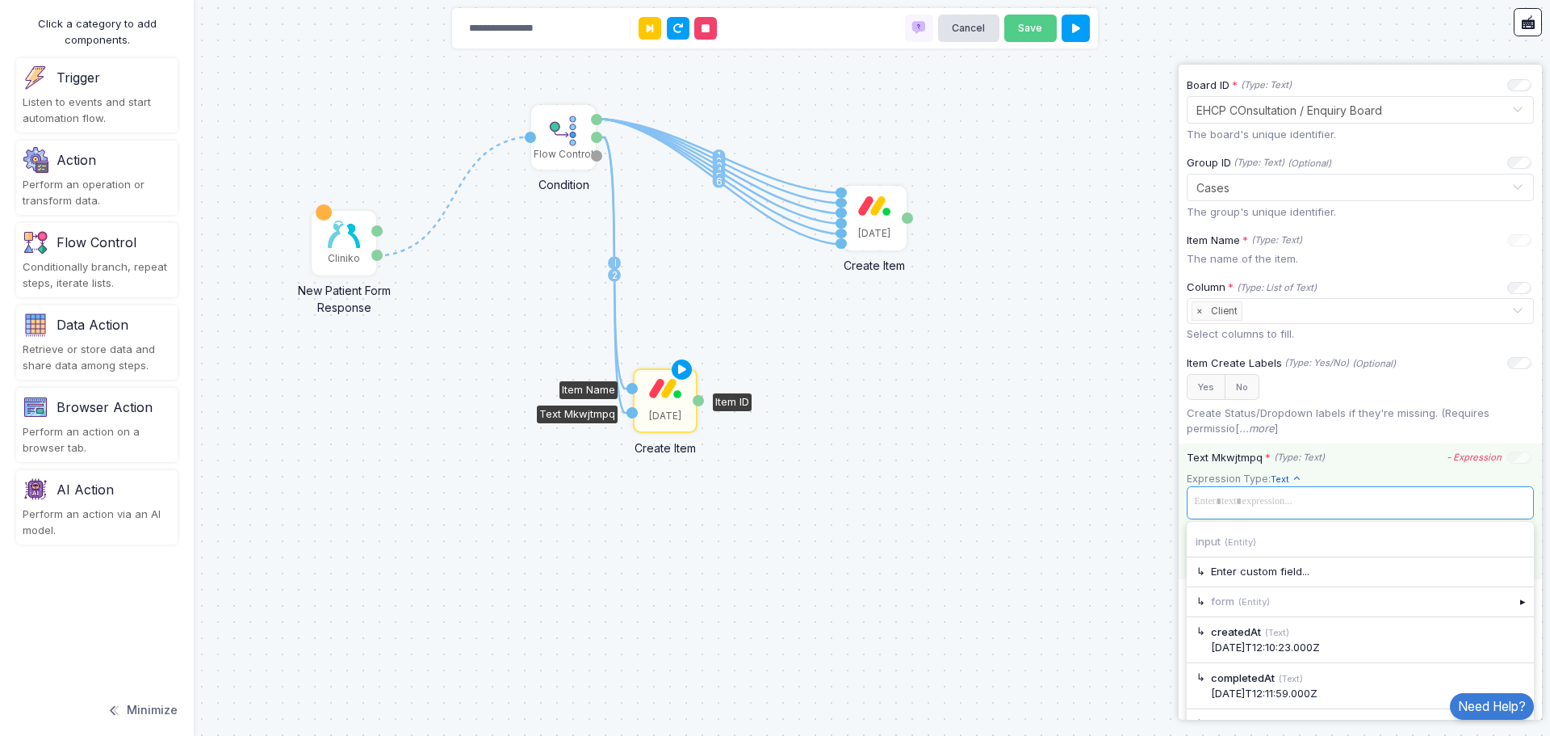
click at [1315, 507] on span at bounding box center [1360, 501] width 341 height 23
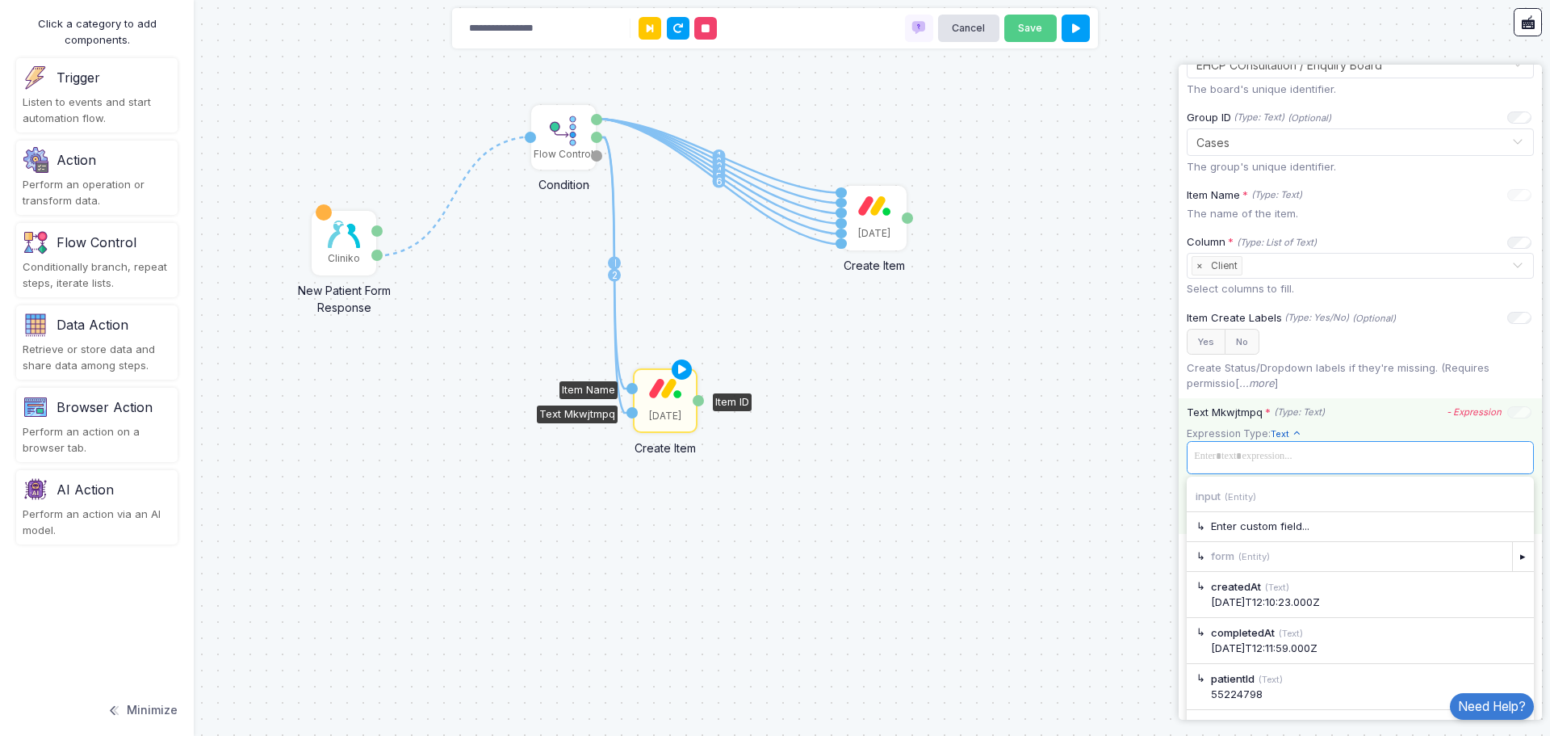
scroll to position [267, 0]
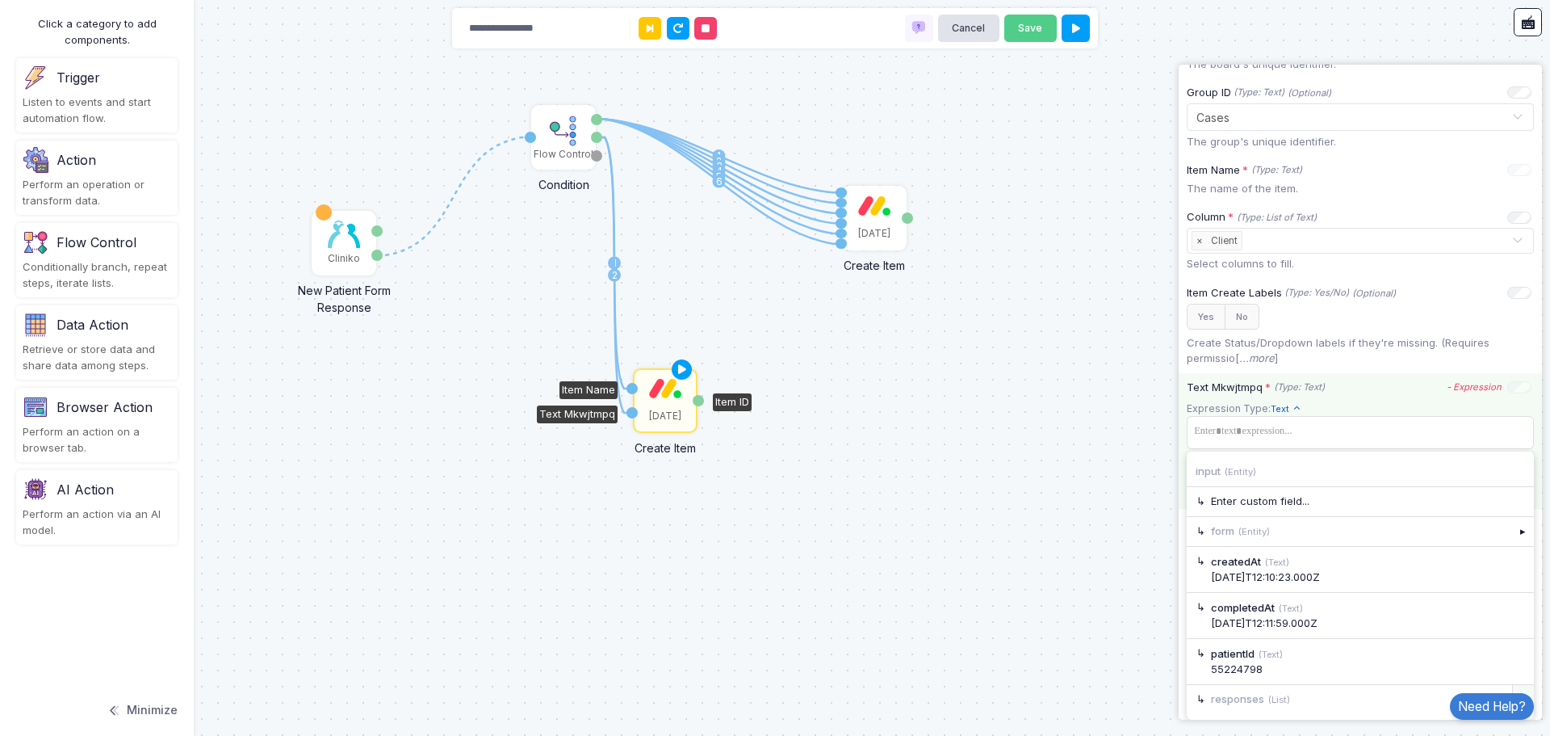
click at [1517, 690] on div "▸" at bounding box center [1524, 699] width 23 height 29
click at [1513, 507] on div "▸" at bounding box center [1524, 501] width 23 height 29
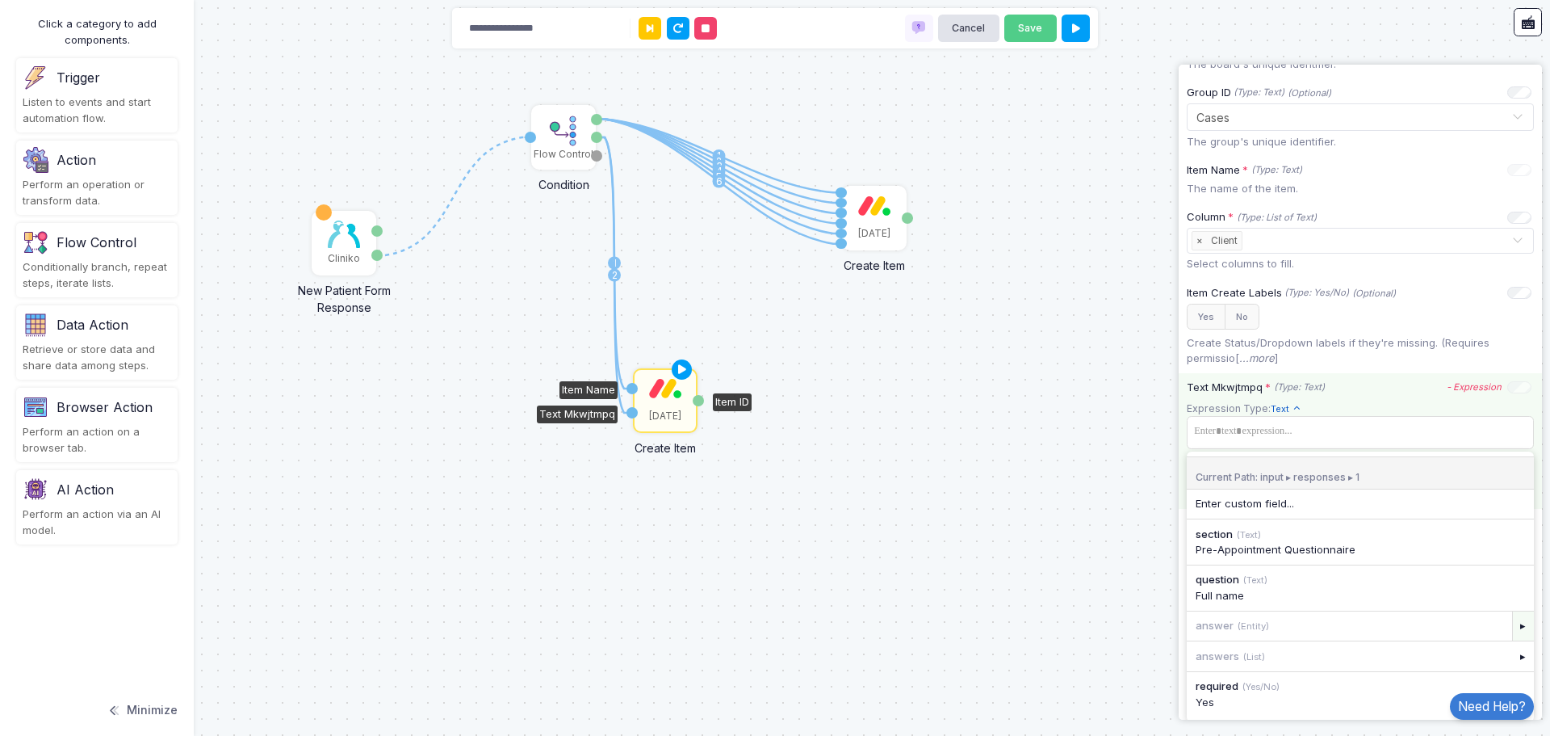
click at [1515, 626] on div "▸" at bounding box center [1524, 625] width 23 height 29
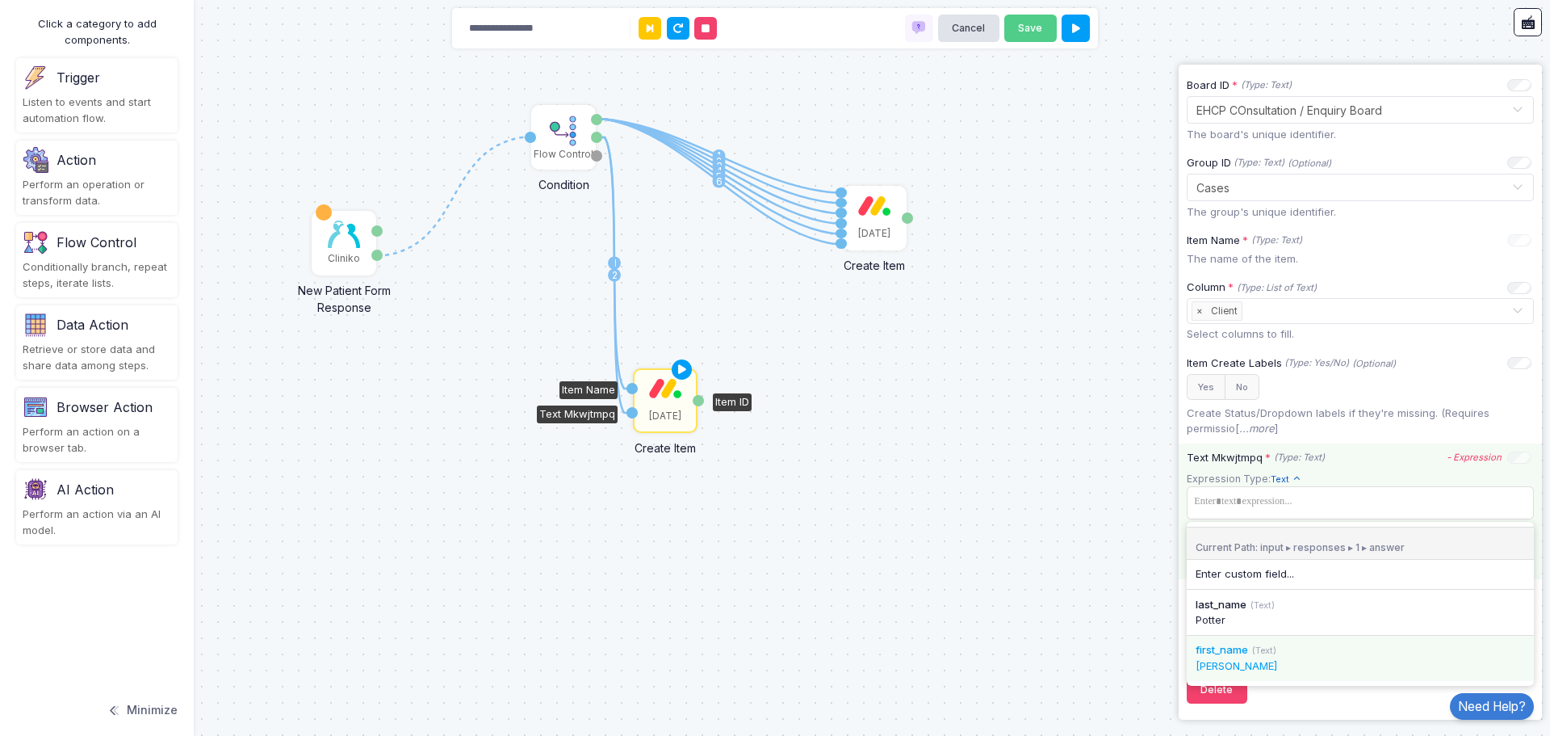
click at [1346, 663] on div "Harry" at bounding box center [1360, 666] width 329 height 16
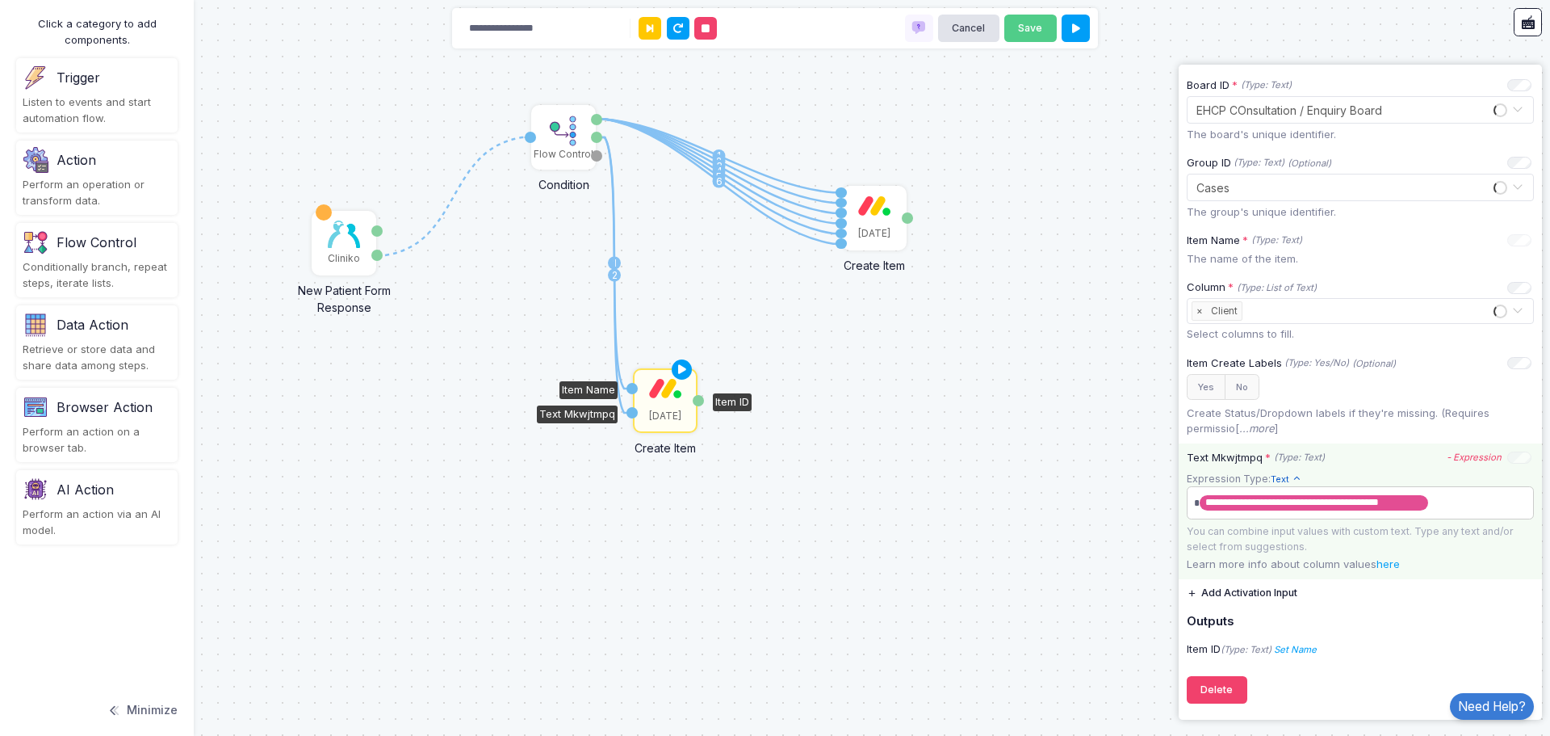
click at [1444, 502] on app-expression-input "**********" at bounding box center [1360, 512] width 347 height 83
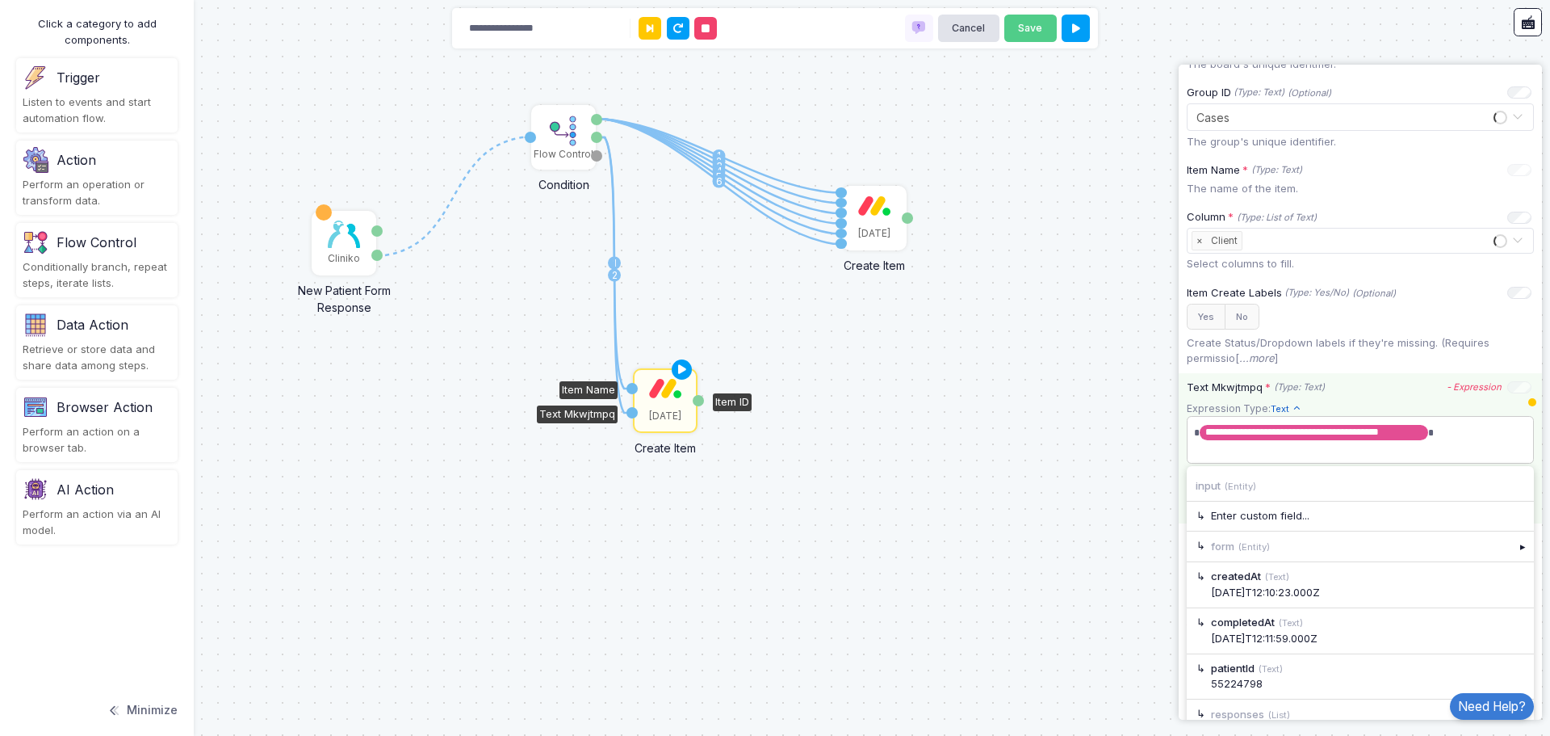
click at [1391, 457] on span "**********" at bounding box center [1354, 440] width 329 height 40
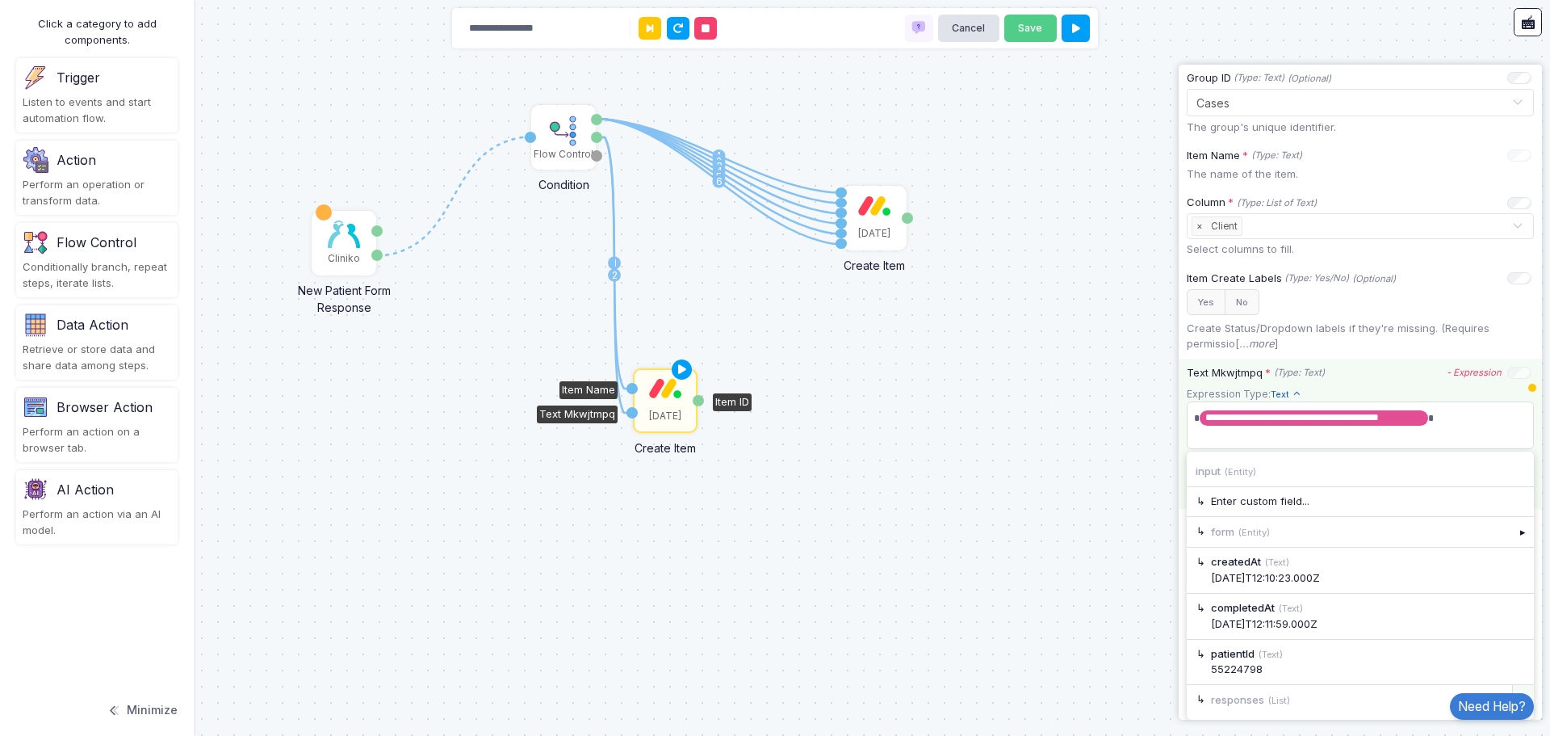
click at [1513, 691] on div "▸" at bounding box center [1524, 699] width 23 height 29
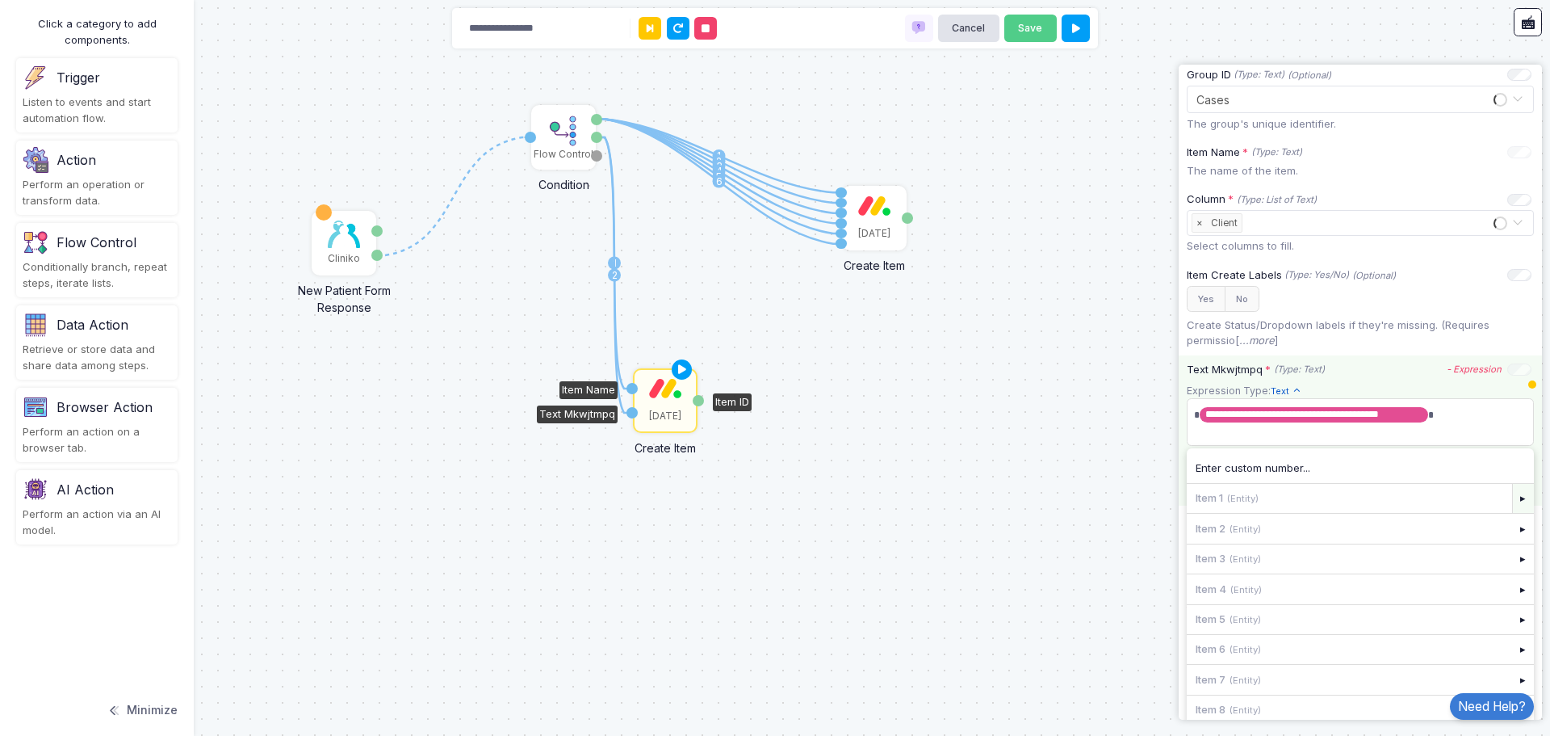
click at [1513, 507] on div "▸" at bounding box center [1524, 498] width 23 height 29
click at [1513, 627] on div "▸" at bounding box center [1524, 623] width 23 height 29
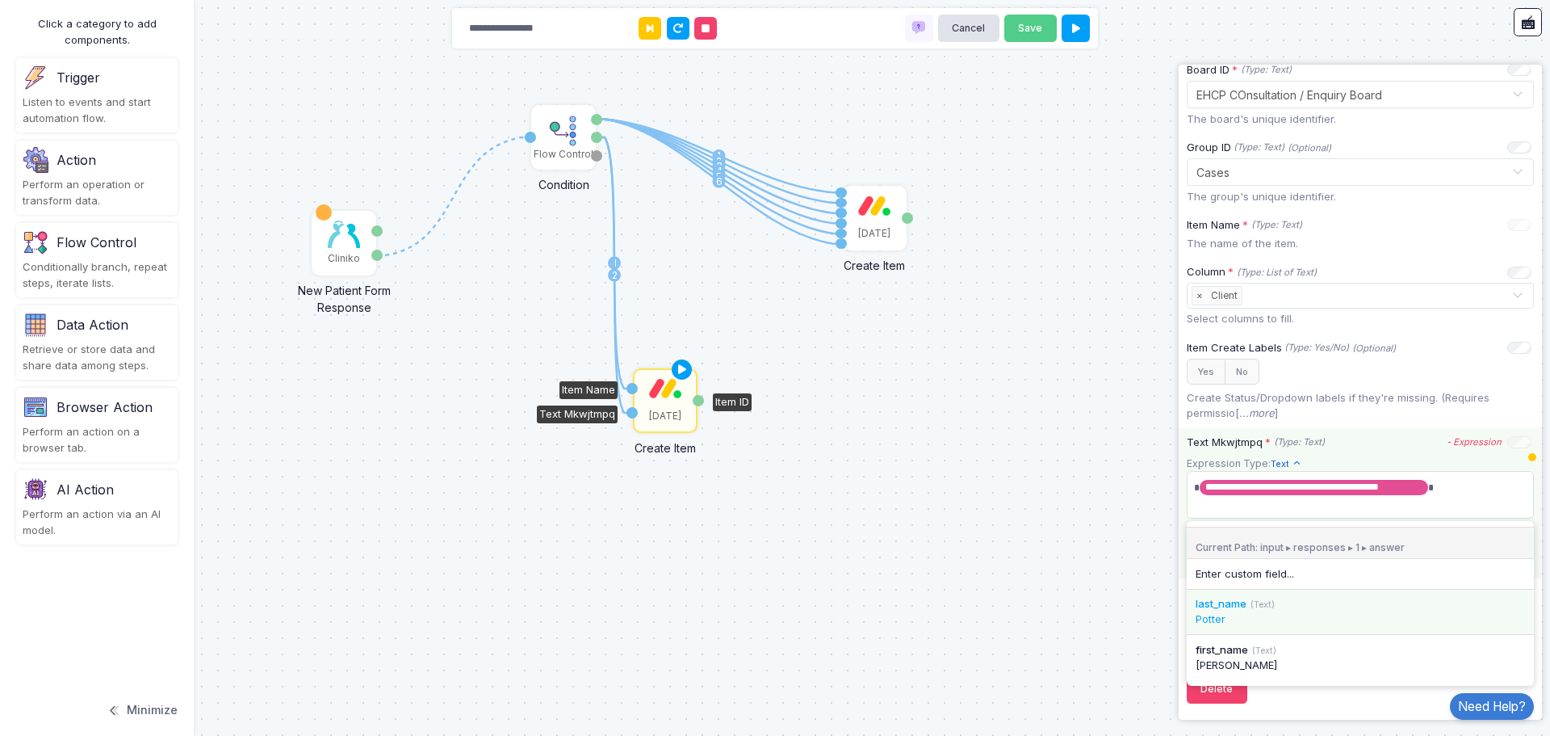
click at [1440, 610] on div "last_name (Text)" at bounding box center [1360, 604] width 329 height 16
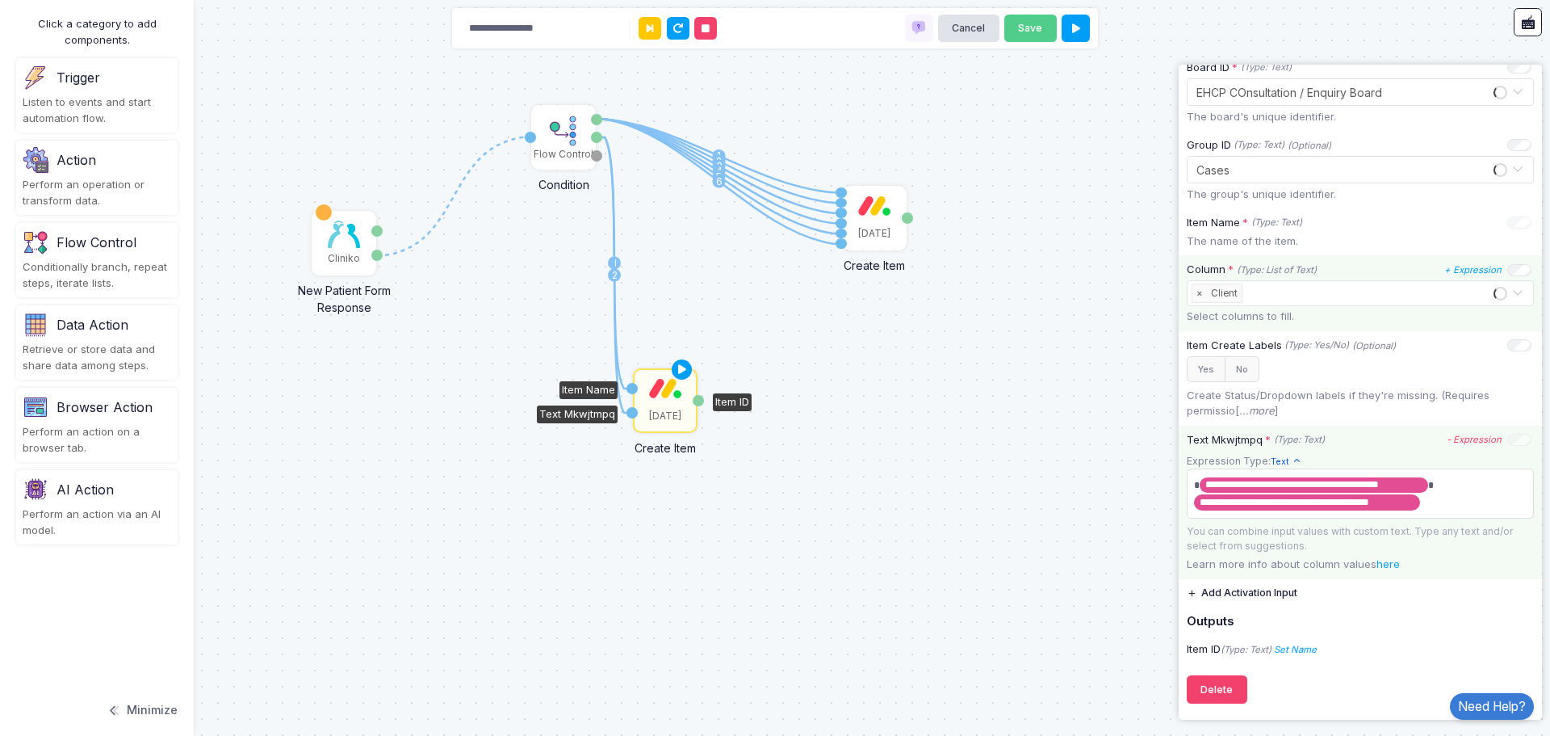
click at [1282, 287] on input "text" at bounding box center [1370, 294] width 248 height 18
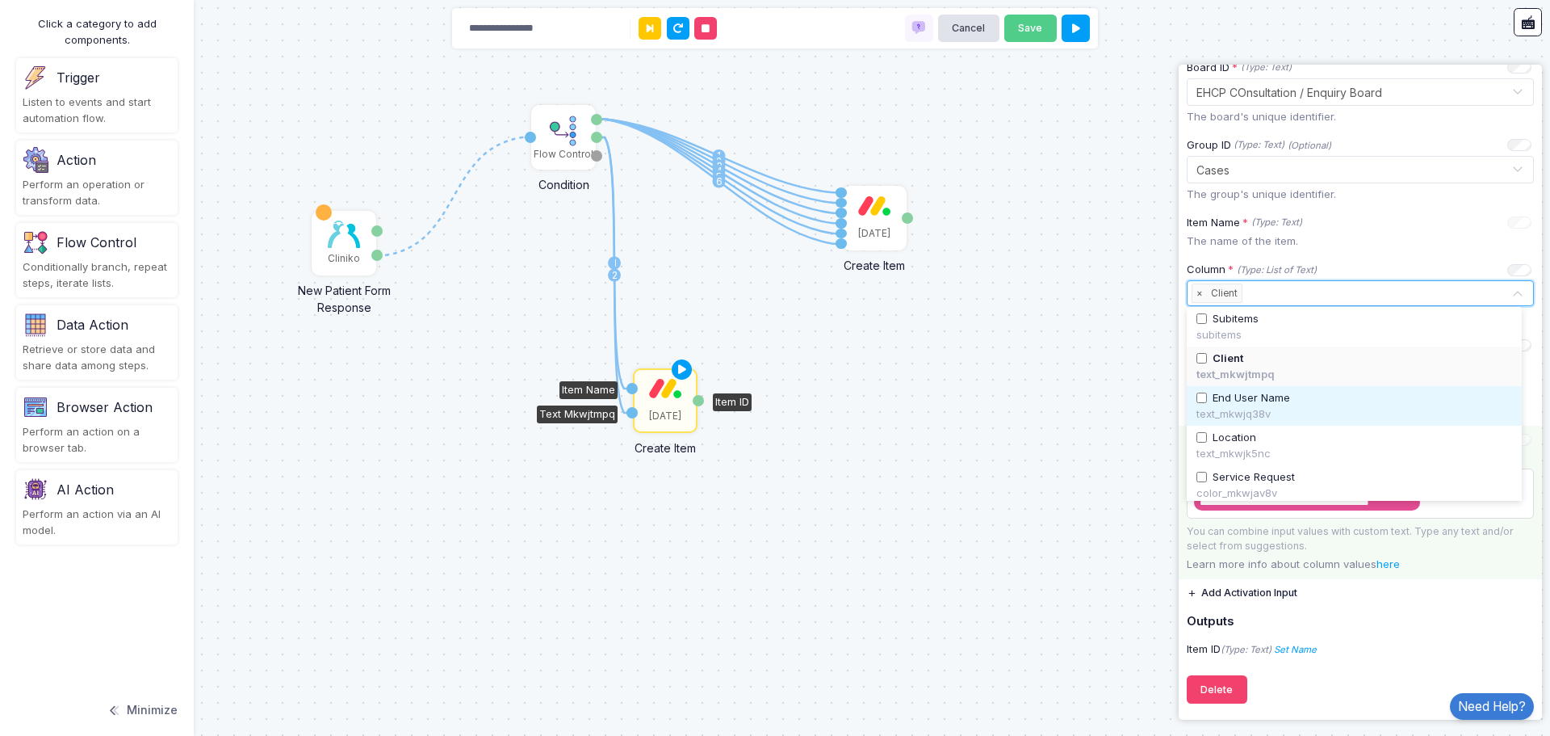
click at [1261, 401] on span "End User Name" at bounding box center [1252, 398] width 78 height 16
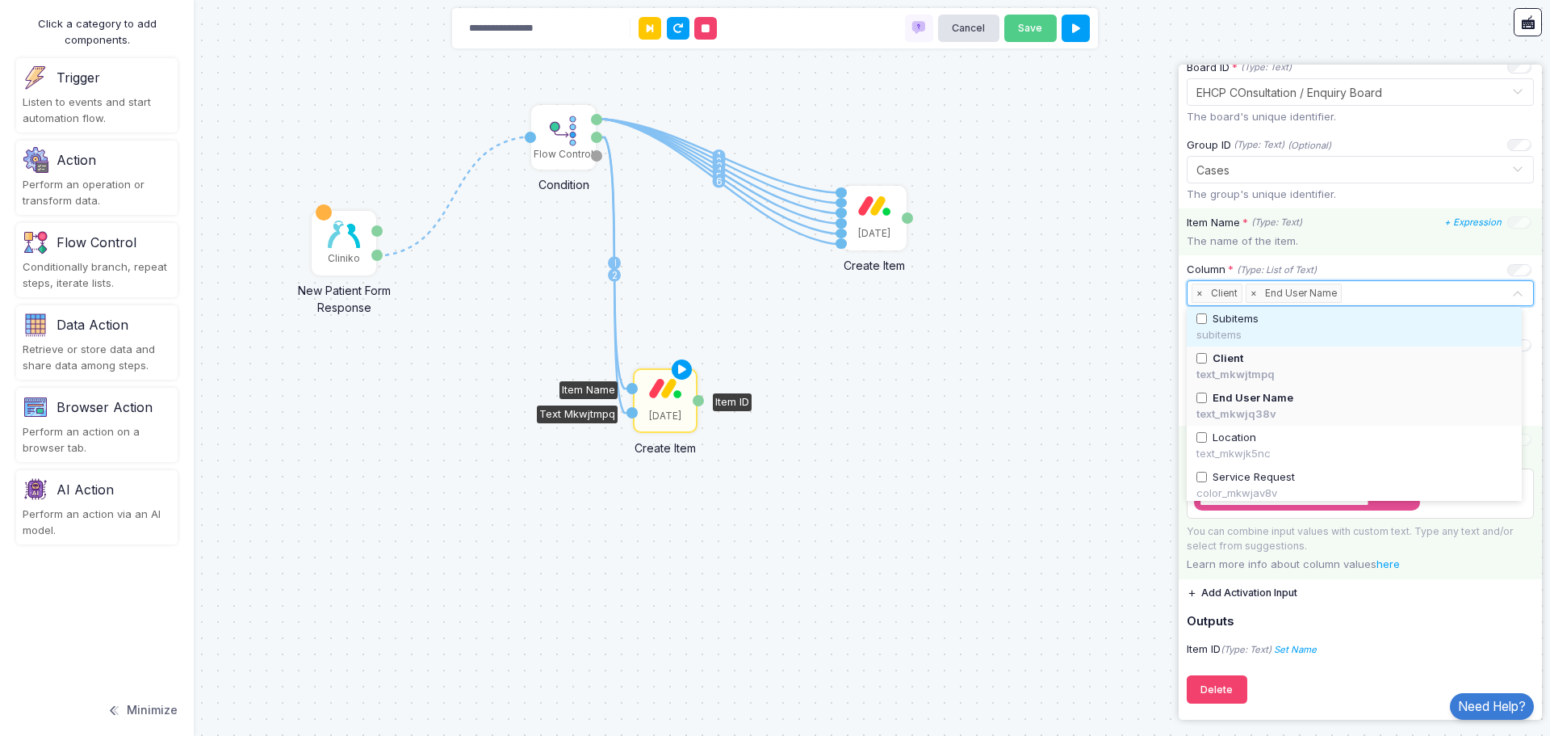
click at [1393, 241] on p "The name of the item." at bounding box center [1360, 241] width 347 height 16
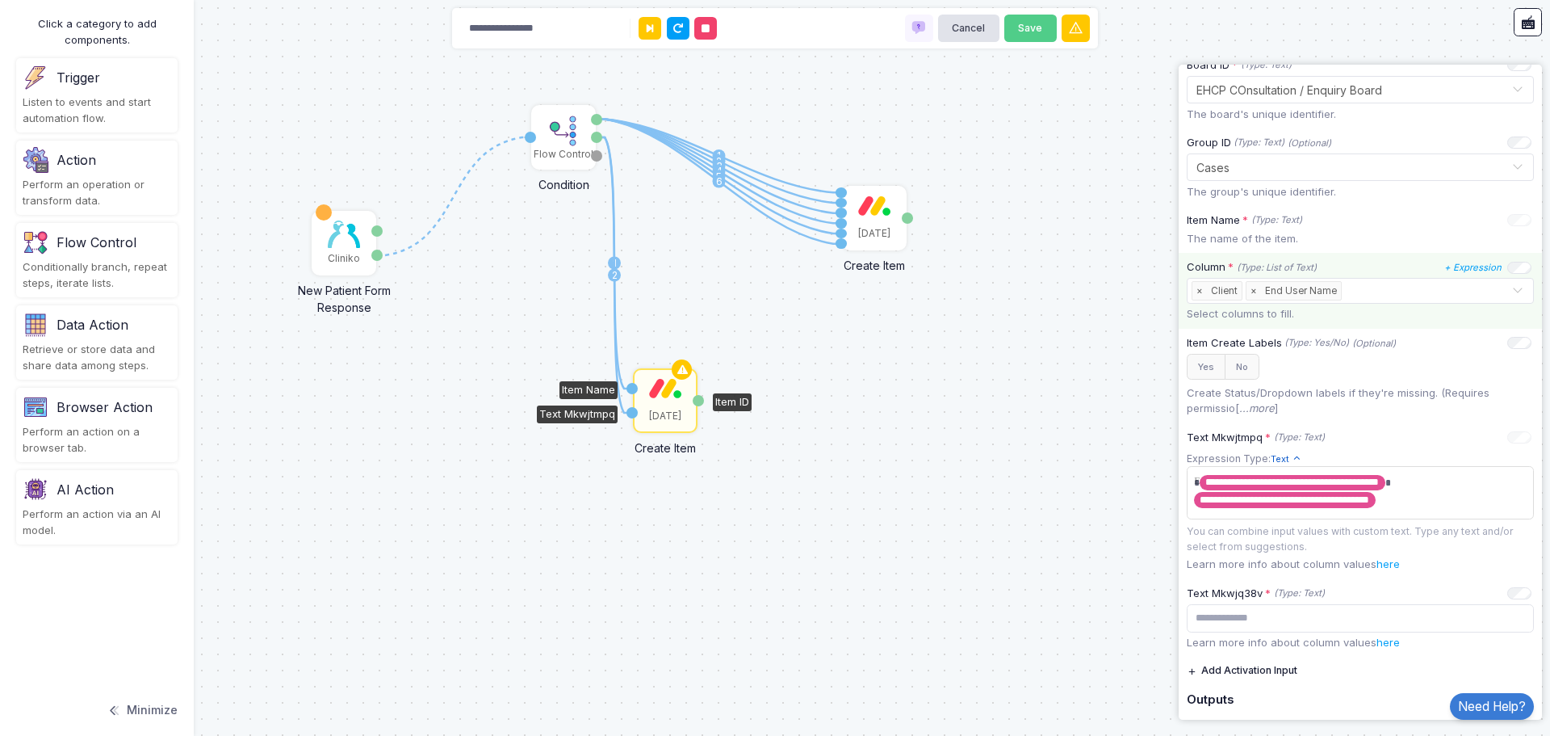
scroll to position [0, 0]
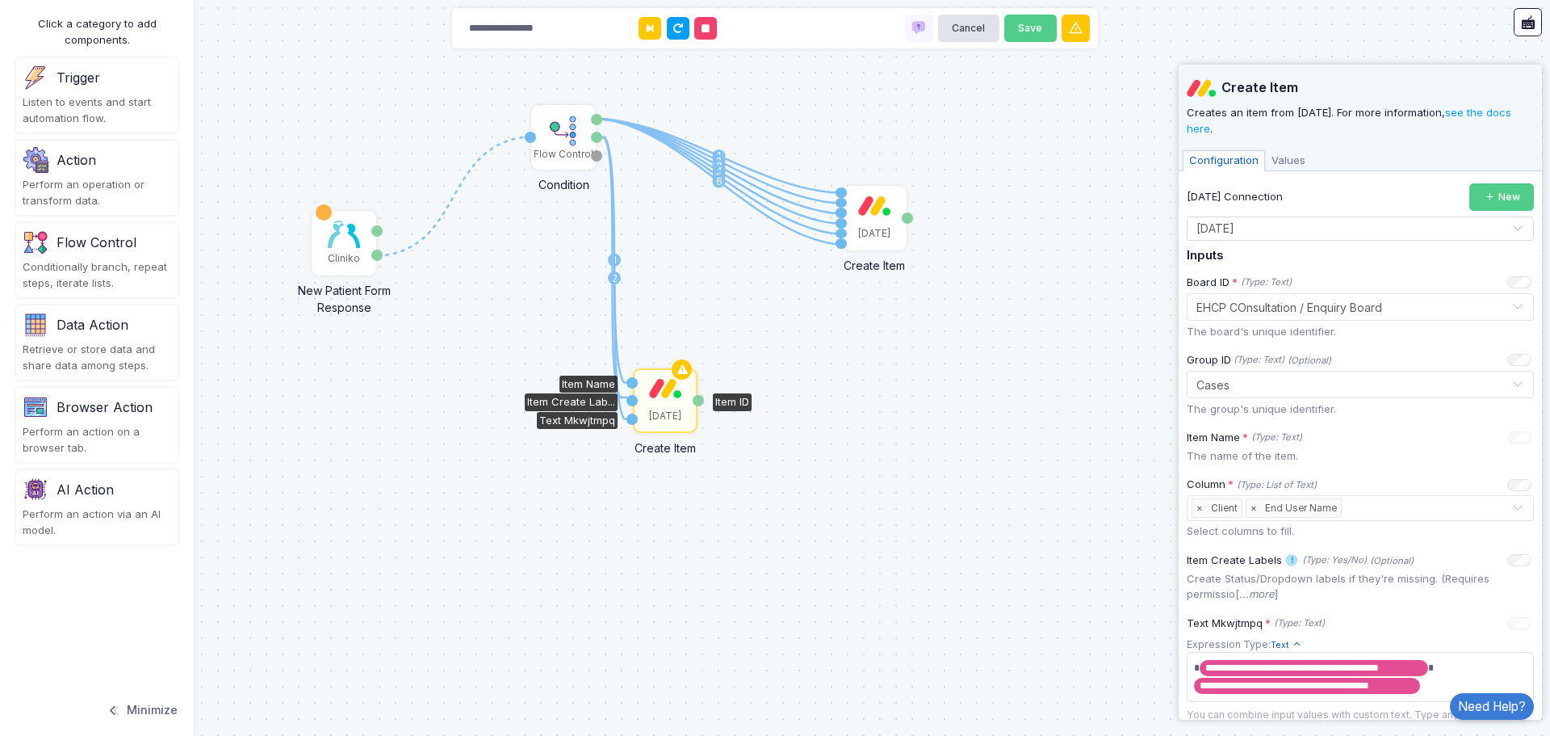
drag, startPoint x: 598, startPoint y: 137, endPoint x: 628, endPoint y: 397, distance: 261.8
click at [1, 1] on div "1 1 2 3 4 5 6 1 2 1 Cliniko New Patient Form Response Patient ID Response Flow …" at bounding box center [0, 0] width 1 height 1
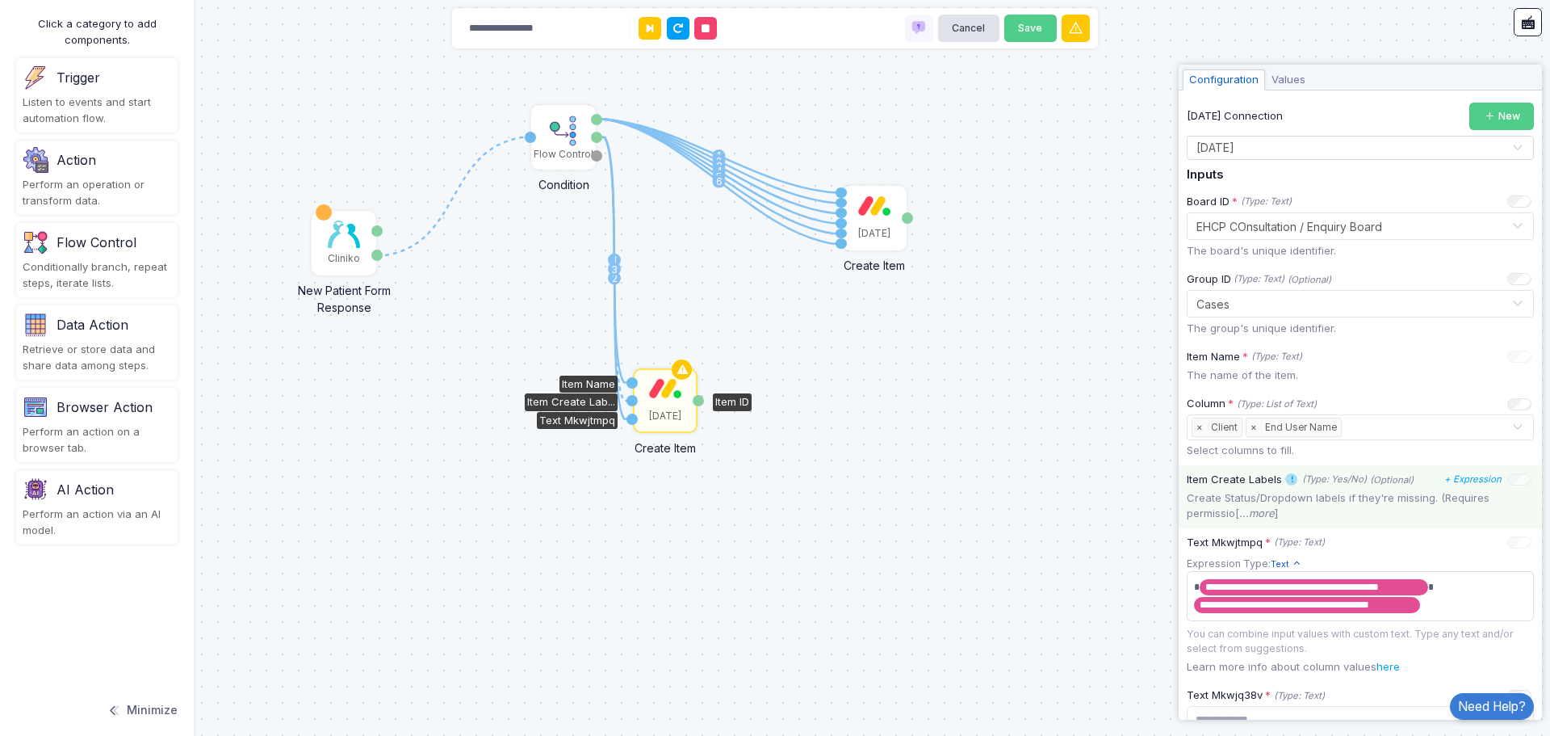
scroll to position [242, 0]
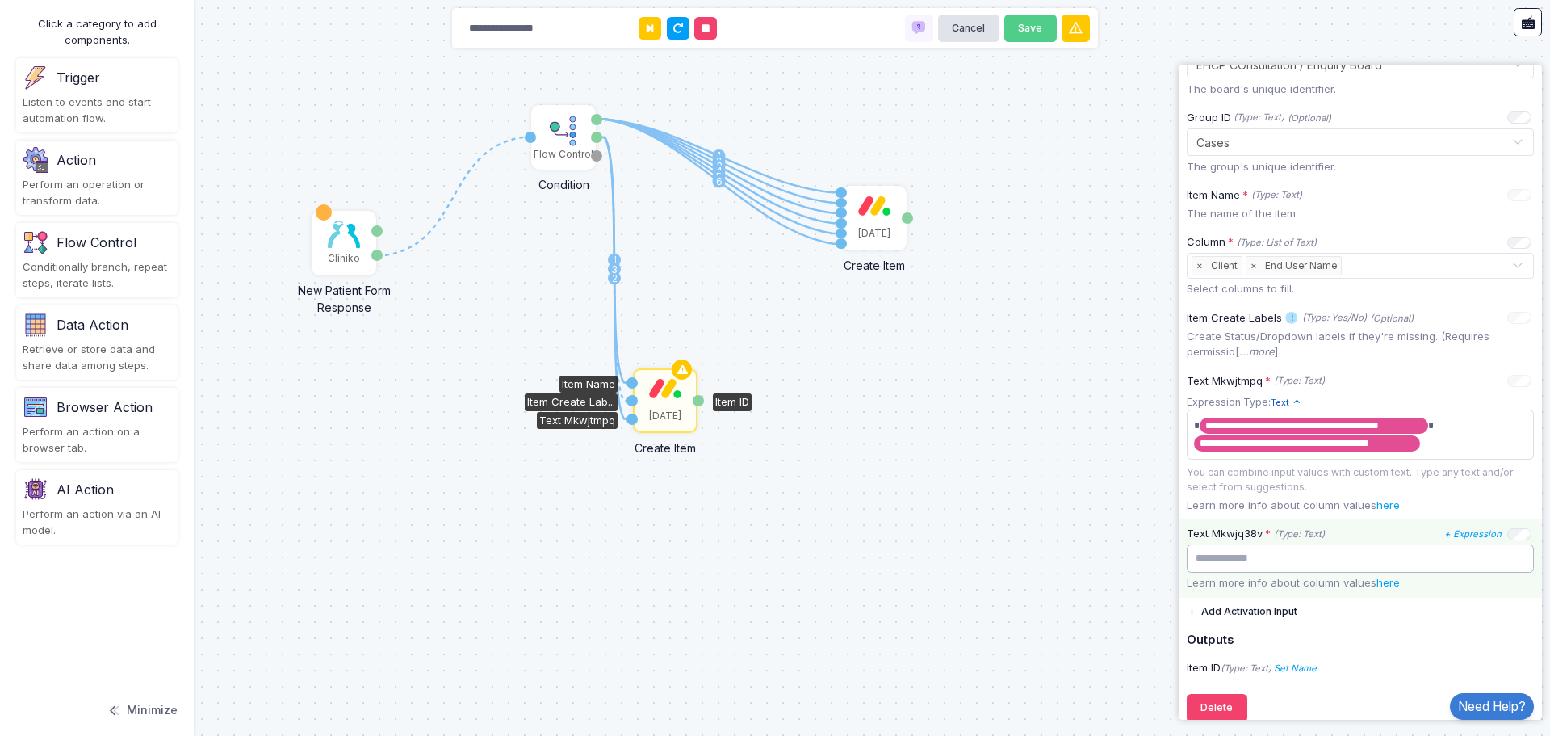
click at [1278, 567] on input "text" at bounding box center [1360, 558] width 347 height 28
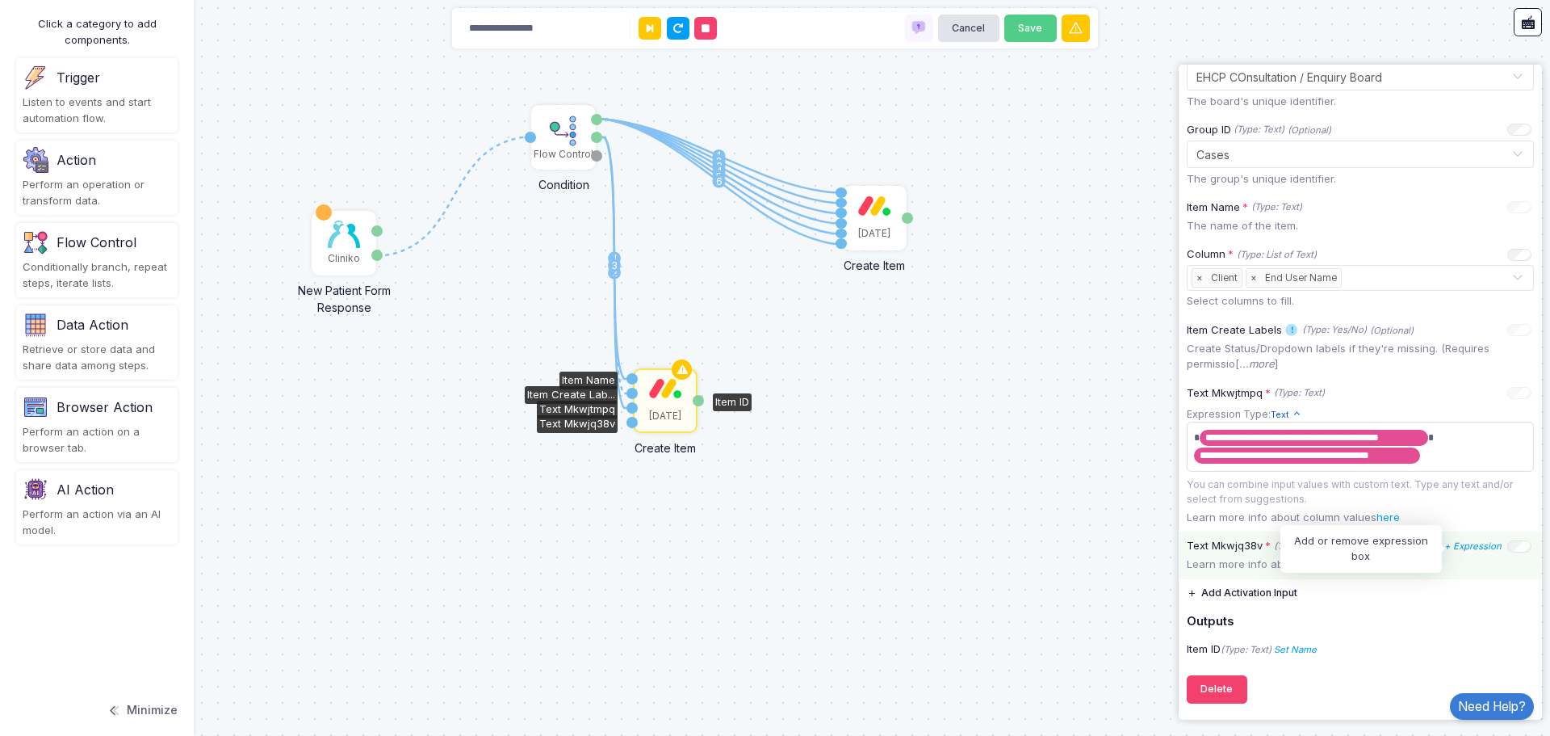
click at [1470, 546] on icon "+ Expression" at bounding box center [1473, 545] width 57 height 11
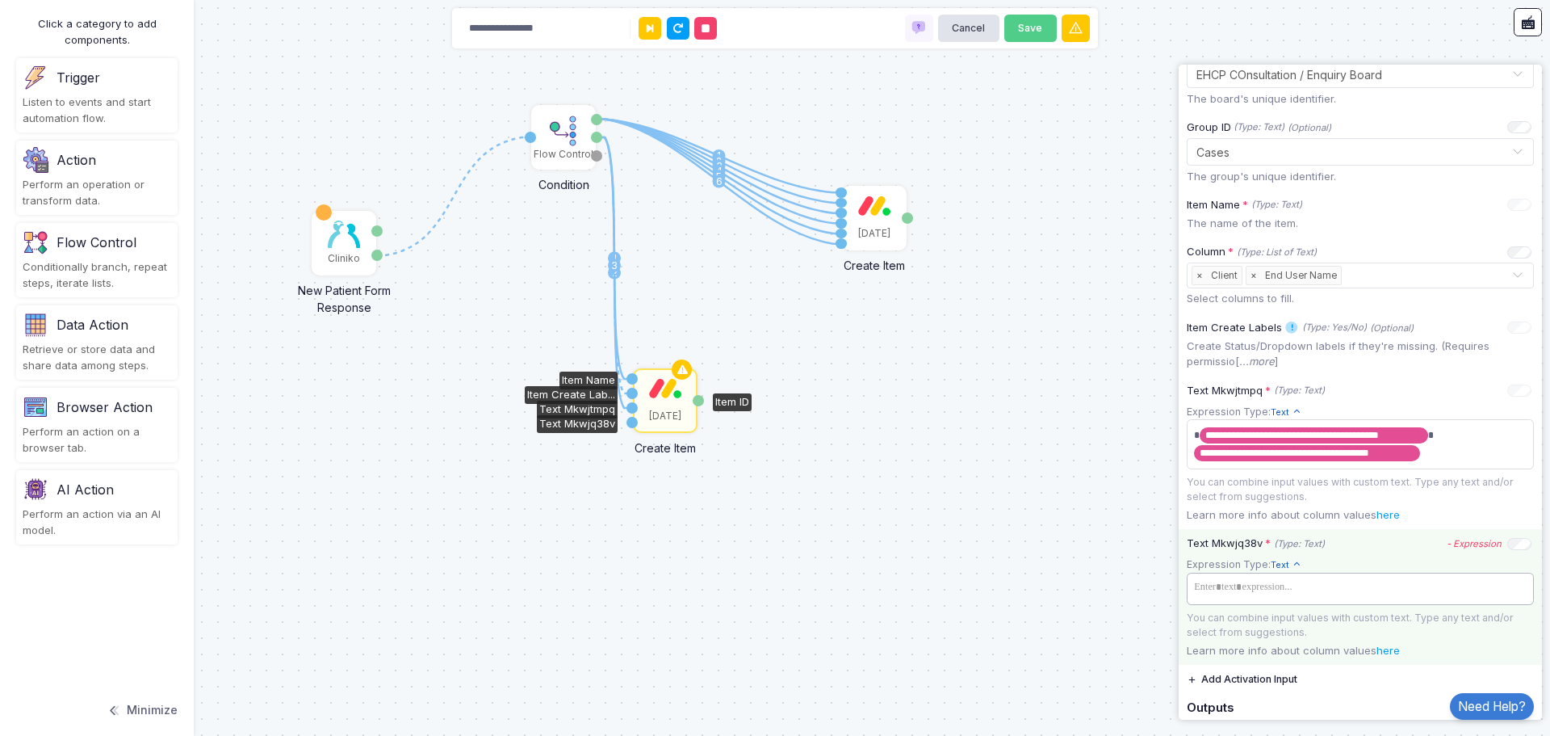
click at [1289, 605] on tags "​" at bounding box center [1360, 589] width 347 height 32
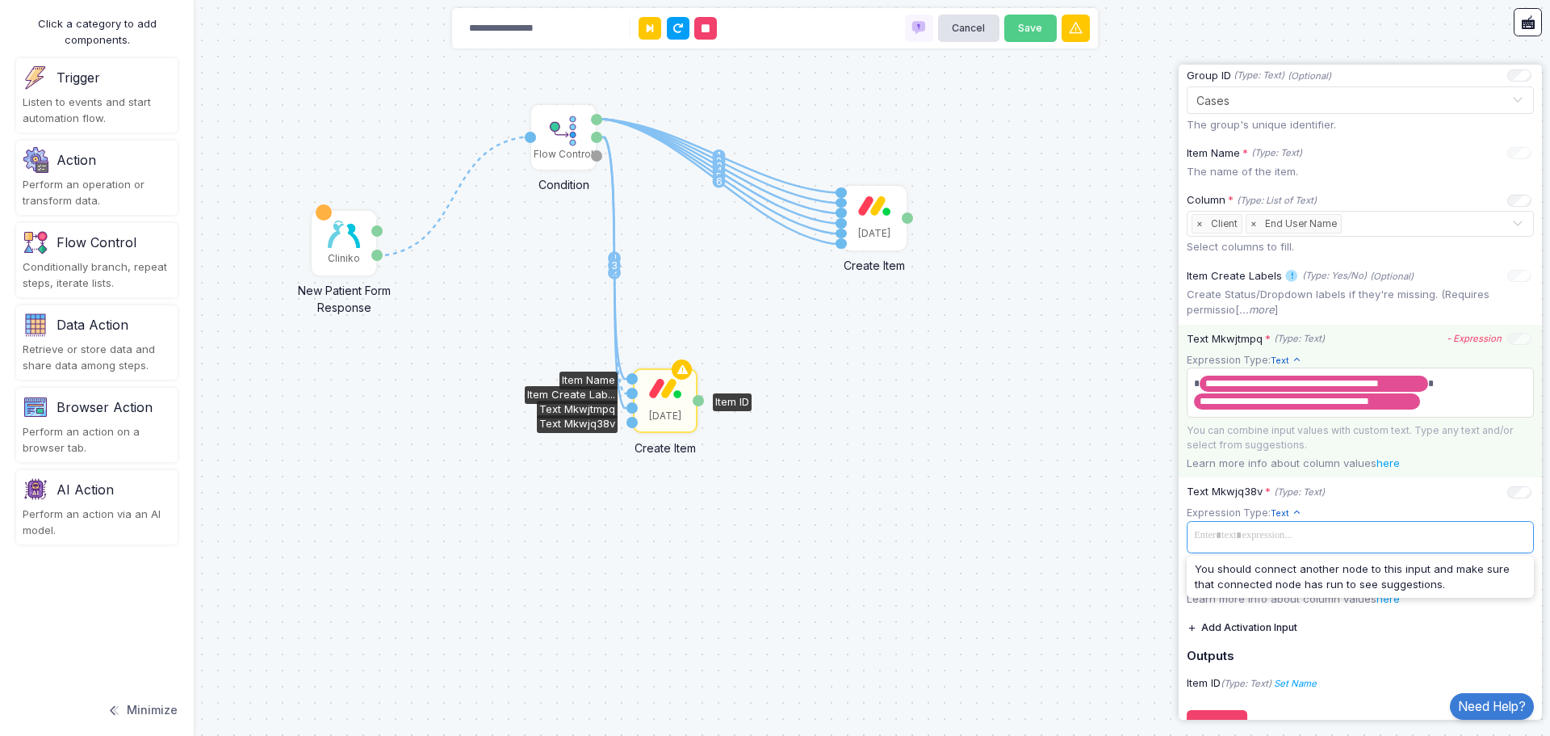
scroll to position [321, 0]
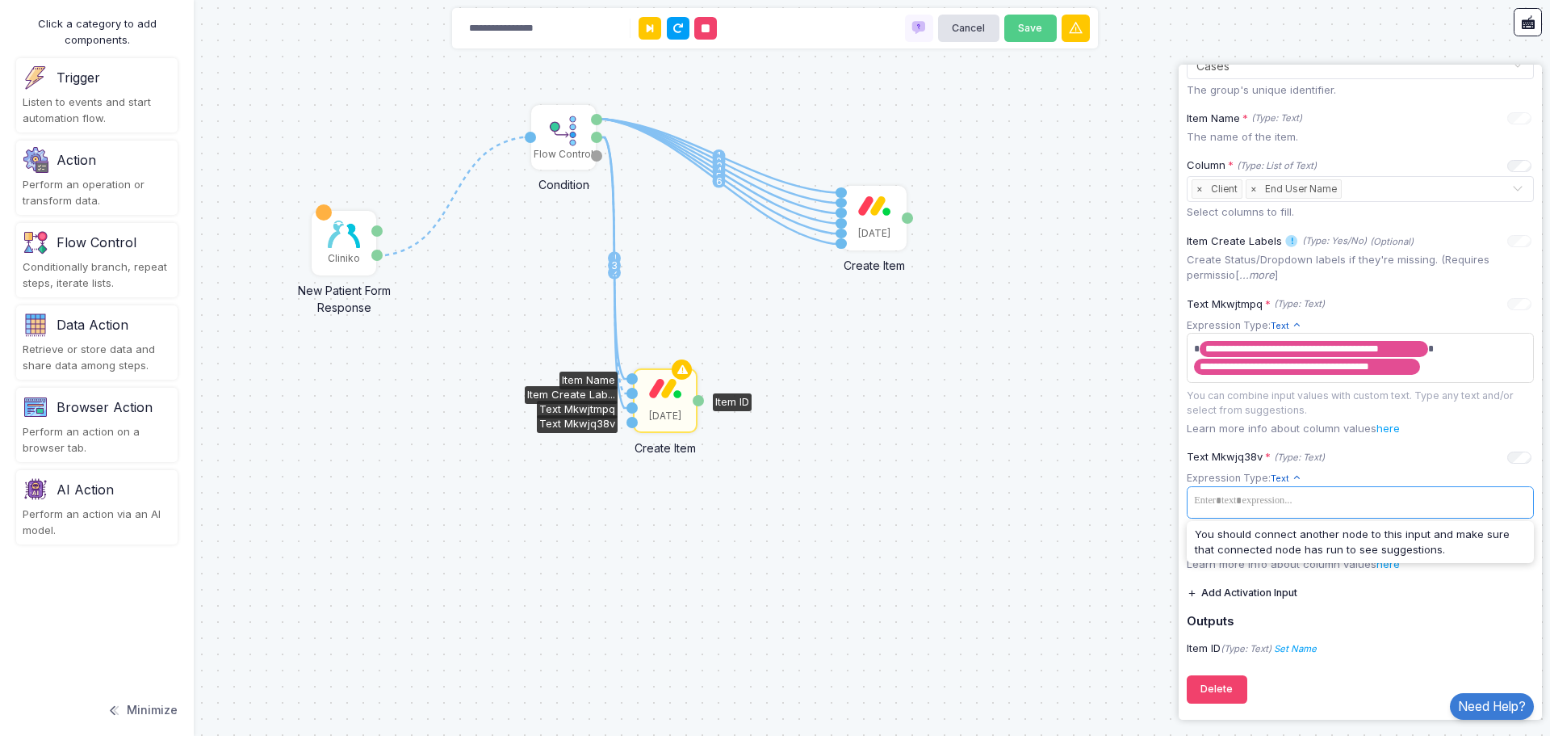
click at [633, 393] on div "Item Create Lab..." at bounding box center [632, 393] width 11 height 11
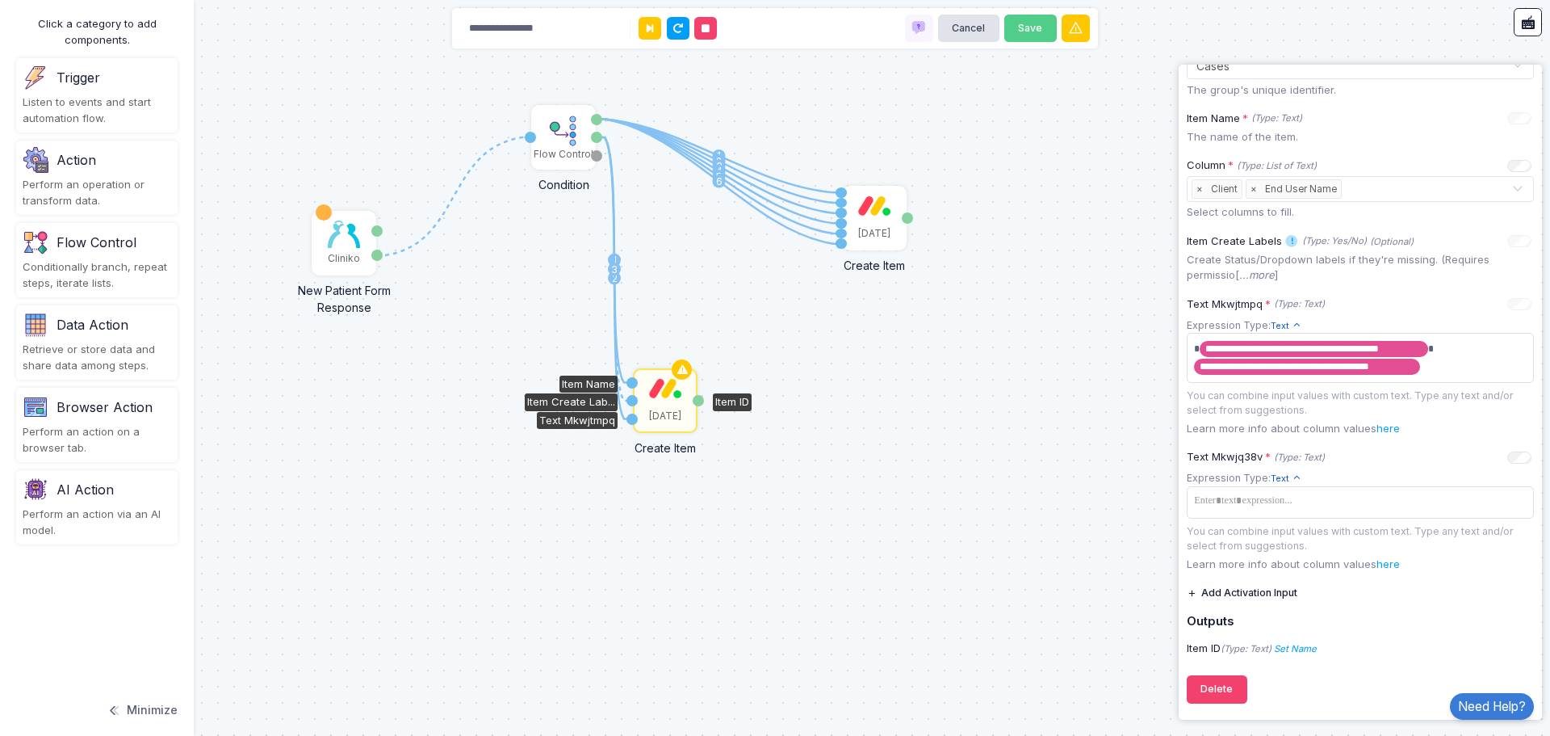
click at [632, 382] on div "Item Name" at bounding box center [632, 382] width 11 height 11
click at [631, 401] on div "Item Create Lab..." at bounding box center [632, 400] width 11 height 11
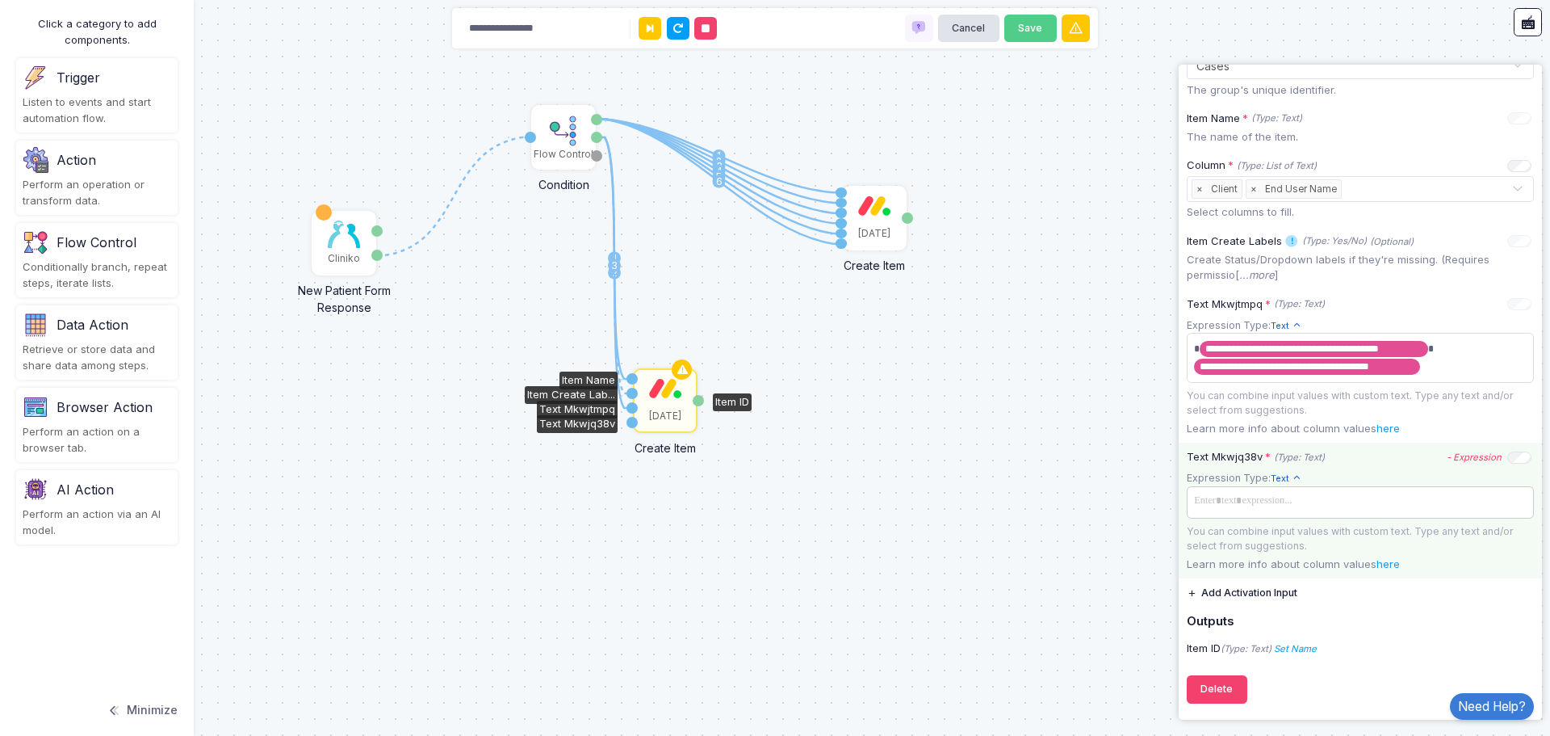
click at [1226, 502] on span at bounding box center [1360, 500] width 341 height 23
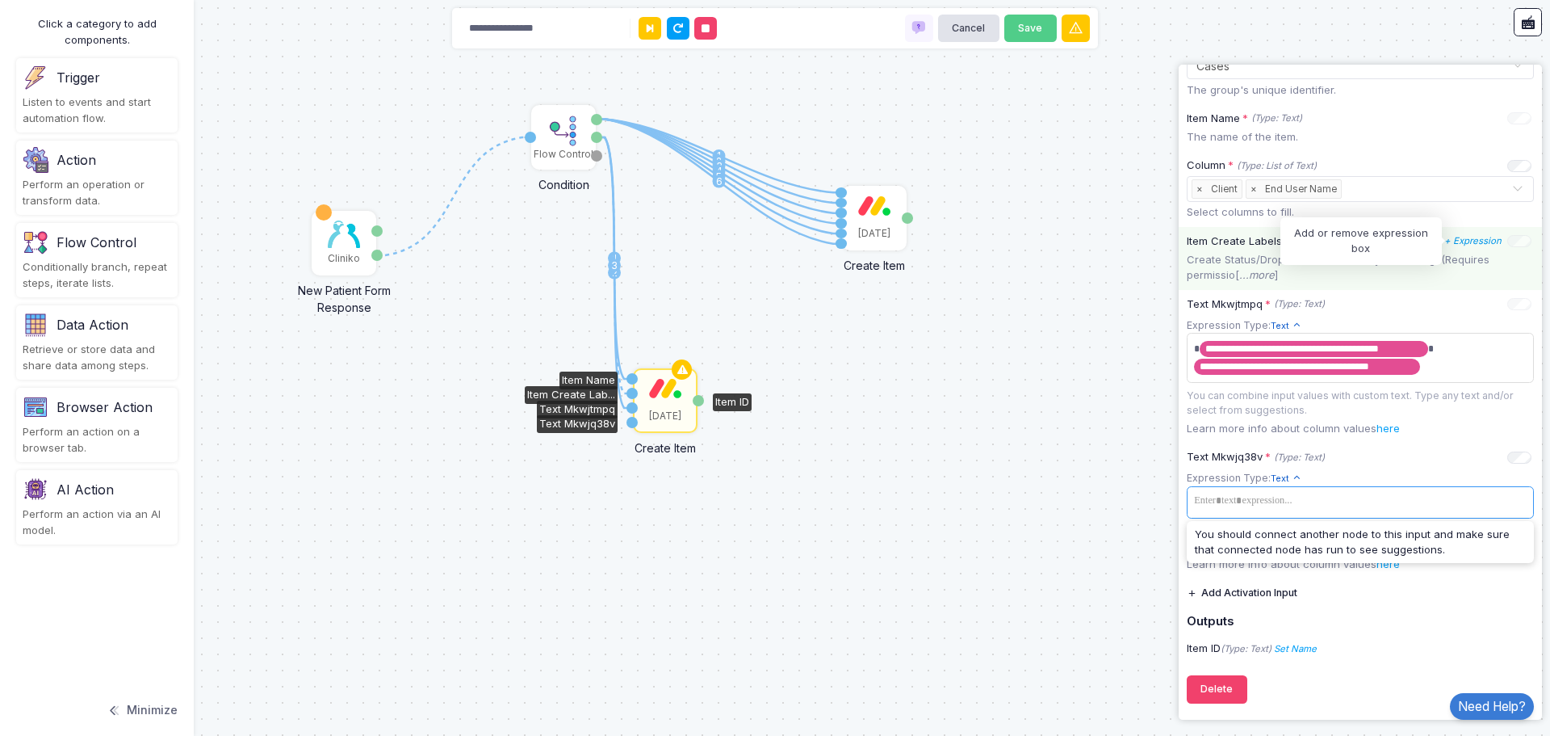
click at [1484, 241] on icon "+ Expression" at bounding box center [1473, 240] width 57 height 11
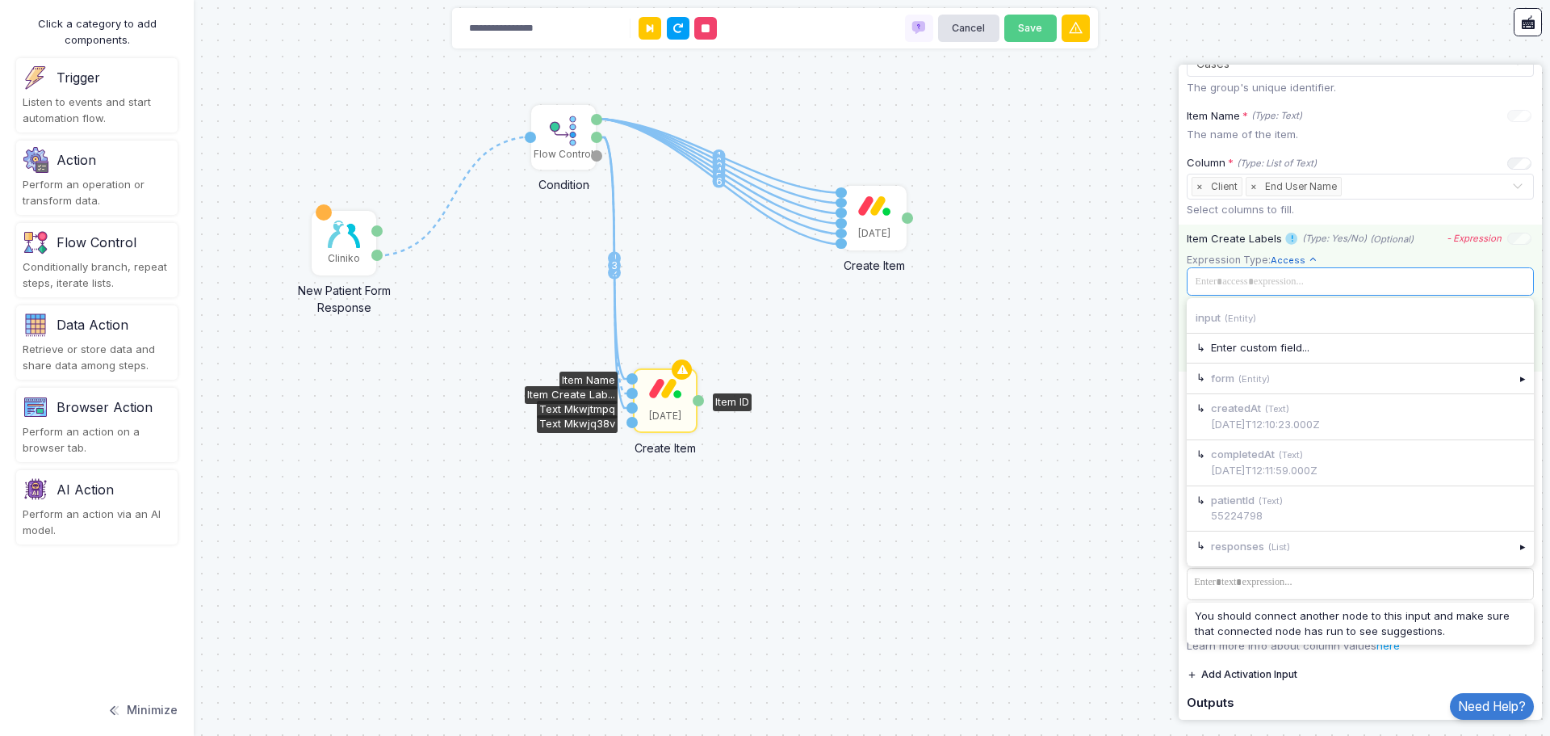
click at [1295, 285] on span at bounding box center [1359, 282] width 338 height 18
click at [1513, 546] on div "▸" at bounding box center [1524, 545] width 23 height 29
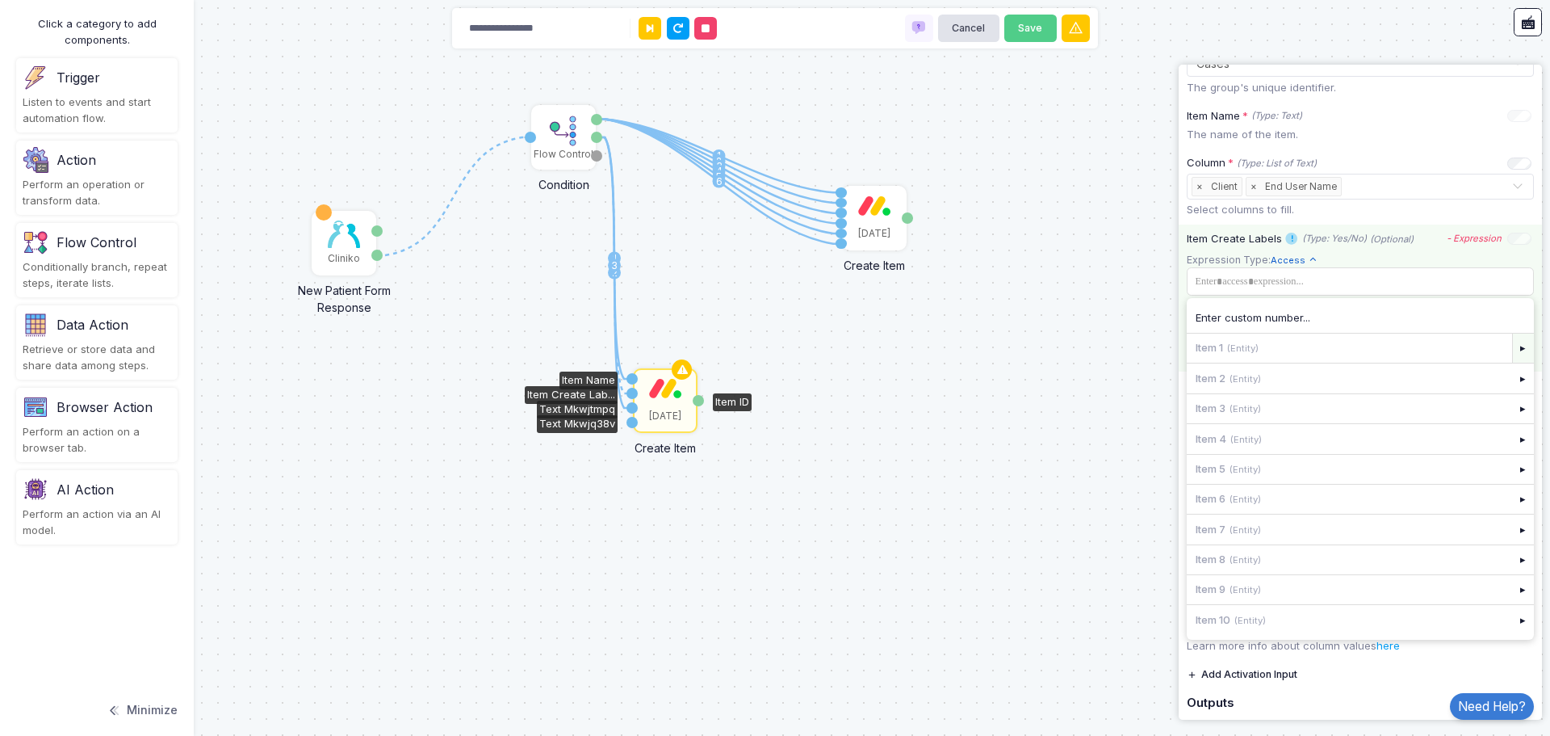
click at [1513, 355] on div "▸" at bounding box center [1524, 348] width 23 height 29
click at [1513, 502] on div "▸" at bounding box center [1524, 503] width 23 height 29
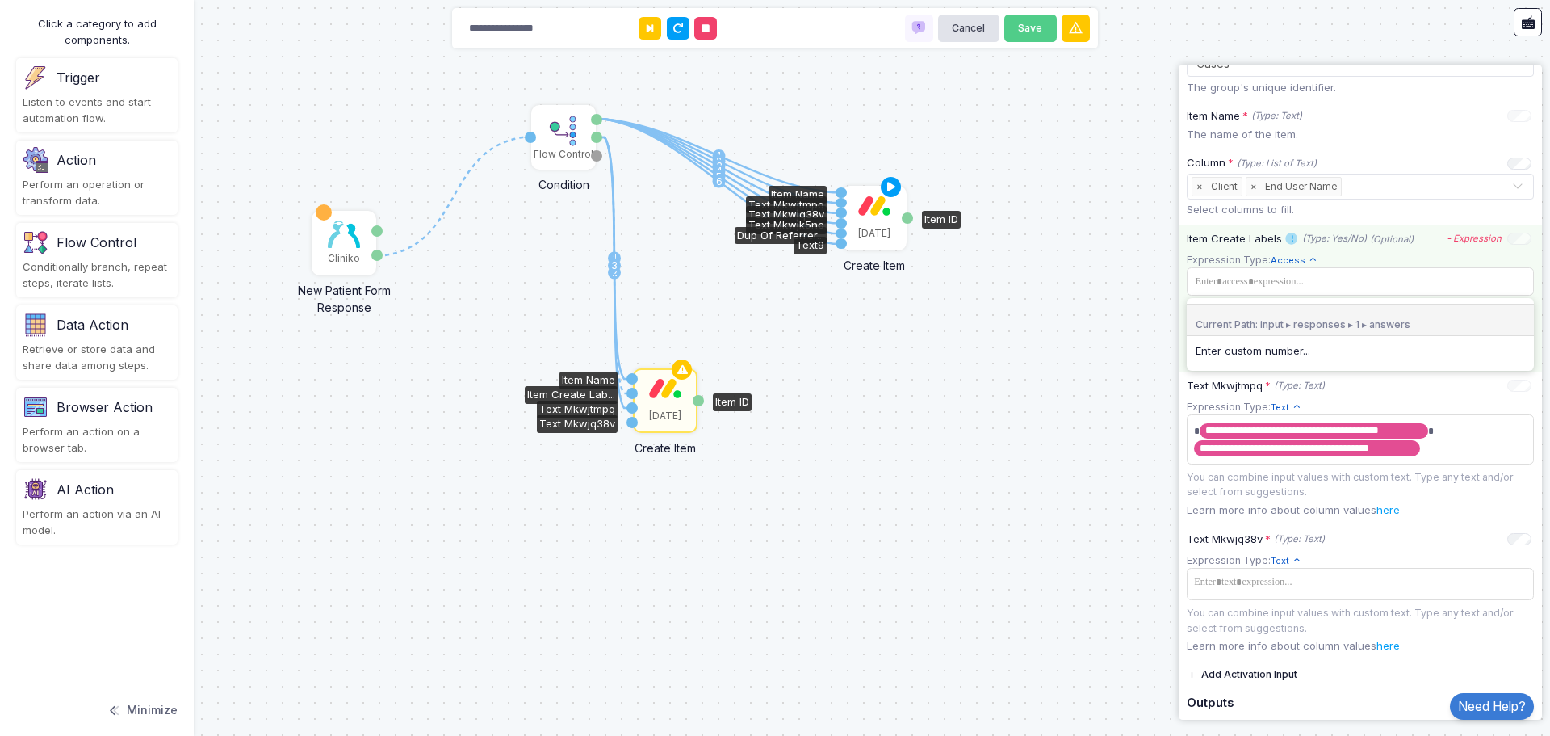
click at [879, 224] on div "[DATE]" at bounding box center [874, 217] width 61 height 61
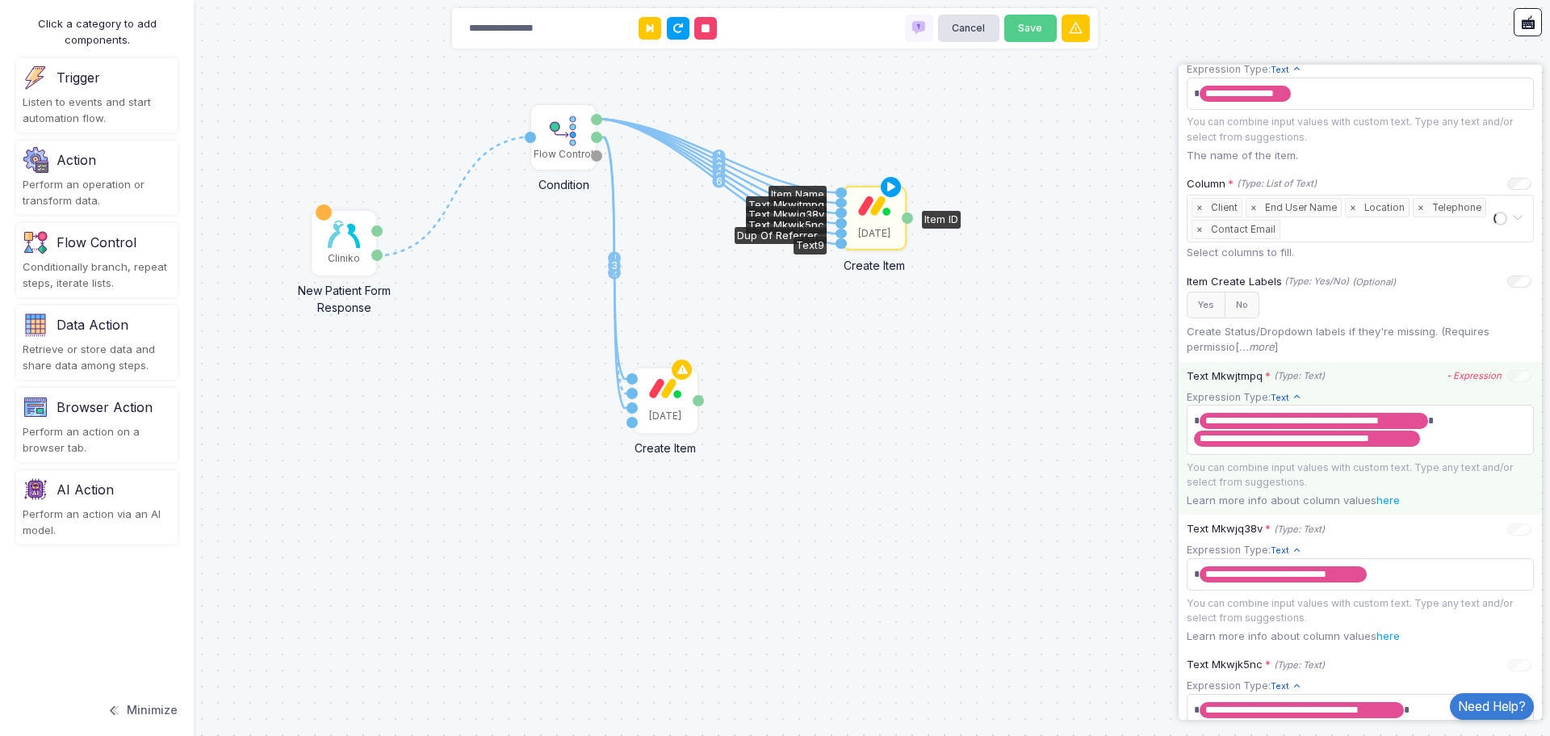
scroll to position [404, 0]
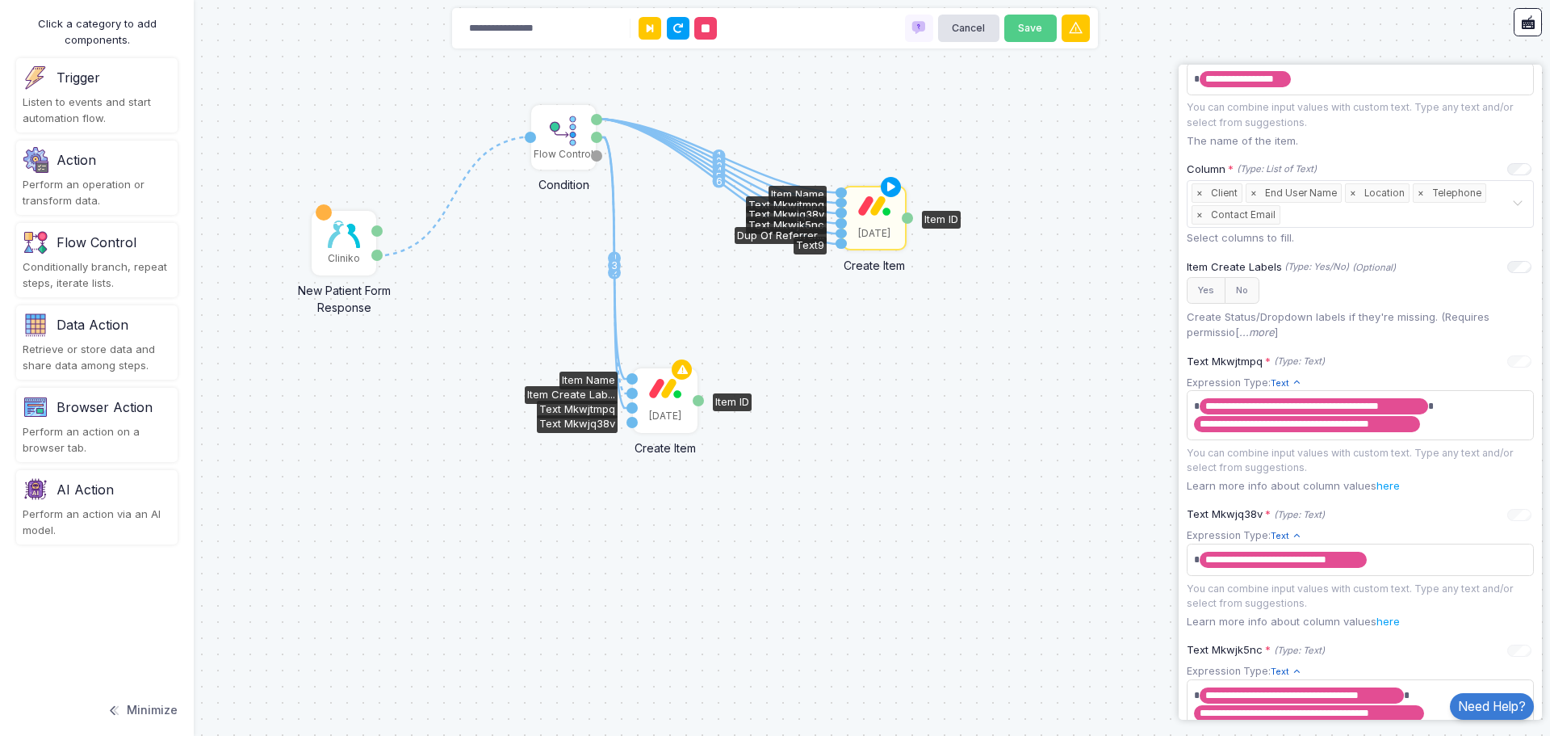
click at [655, 398] on div "[DATE]" at bounding box center [665, 400] width 61 height 61
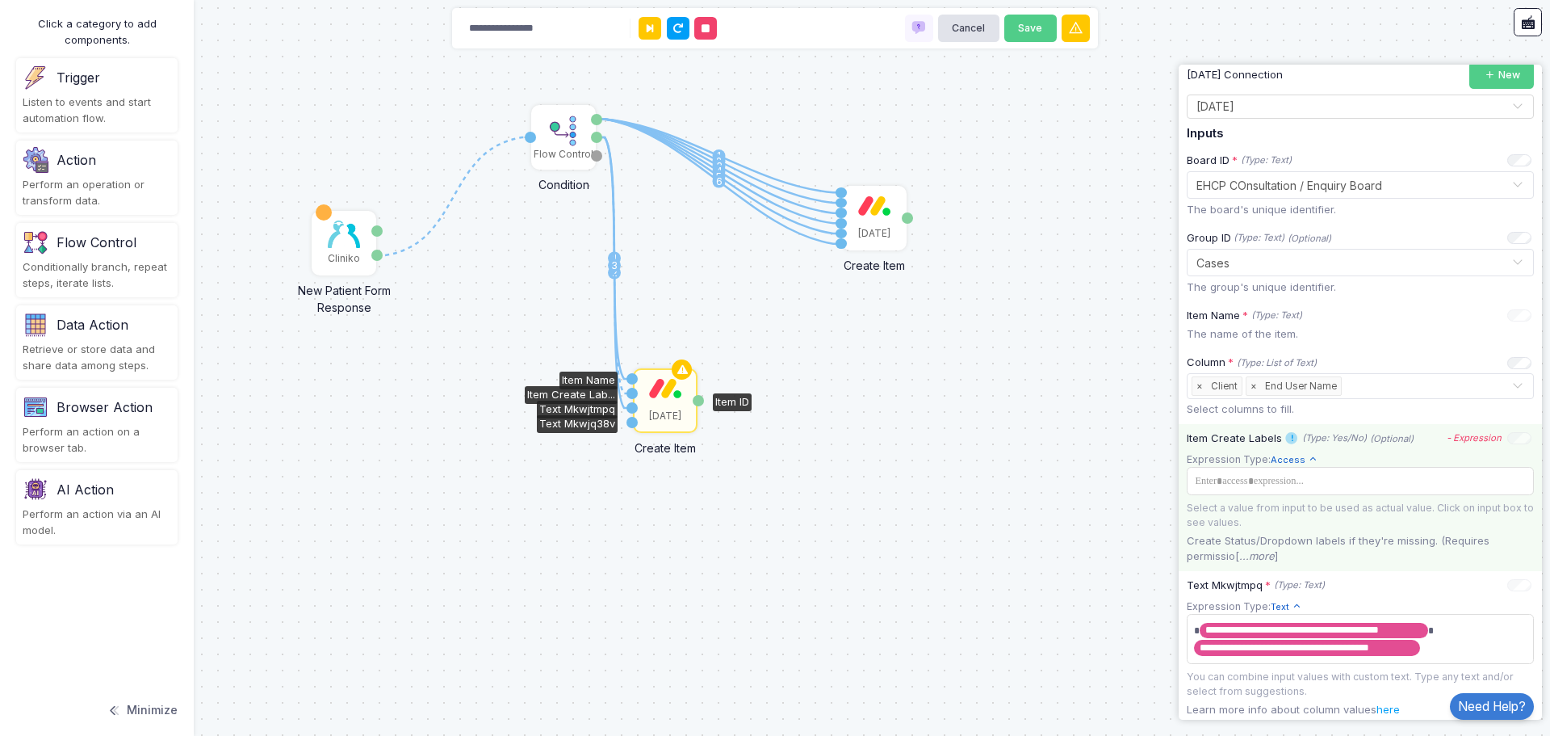
scroll to position [162, 0]
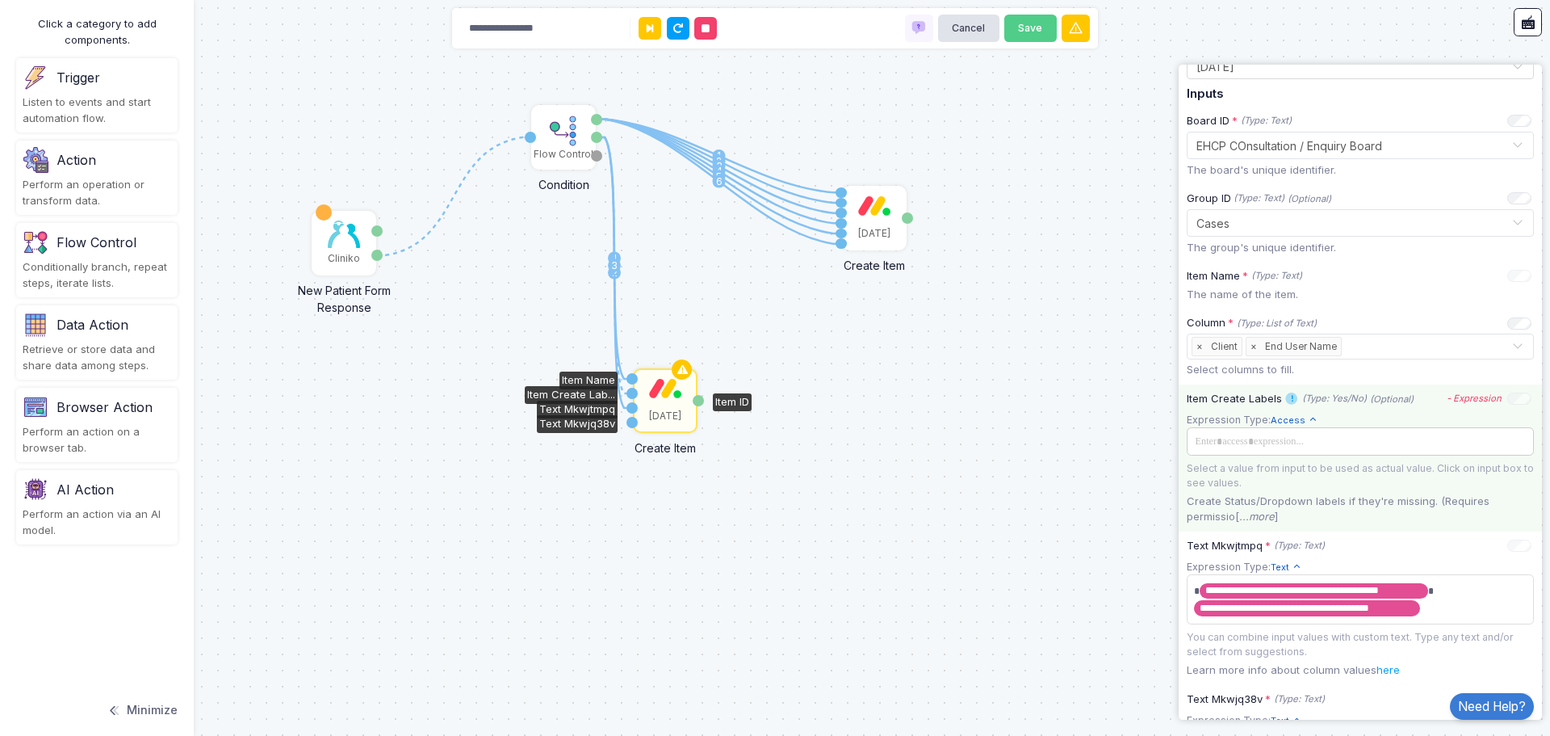
click at [1335, 440] on span at bounding box center [1359, 442] width 338 height 18
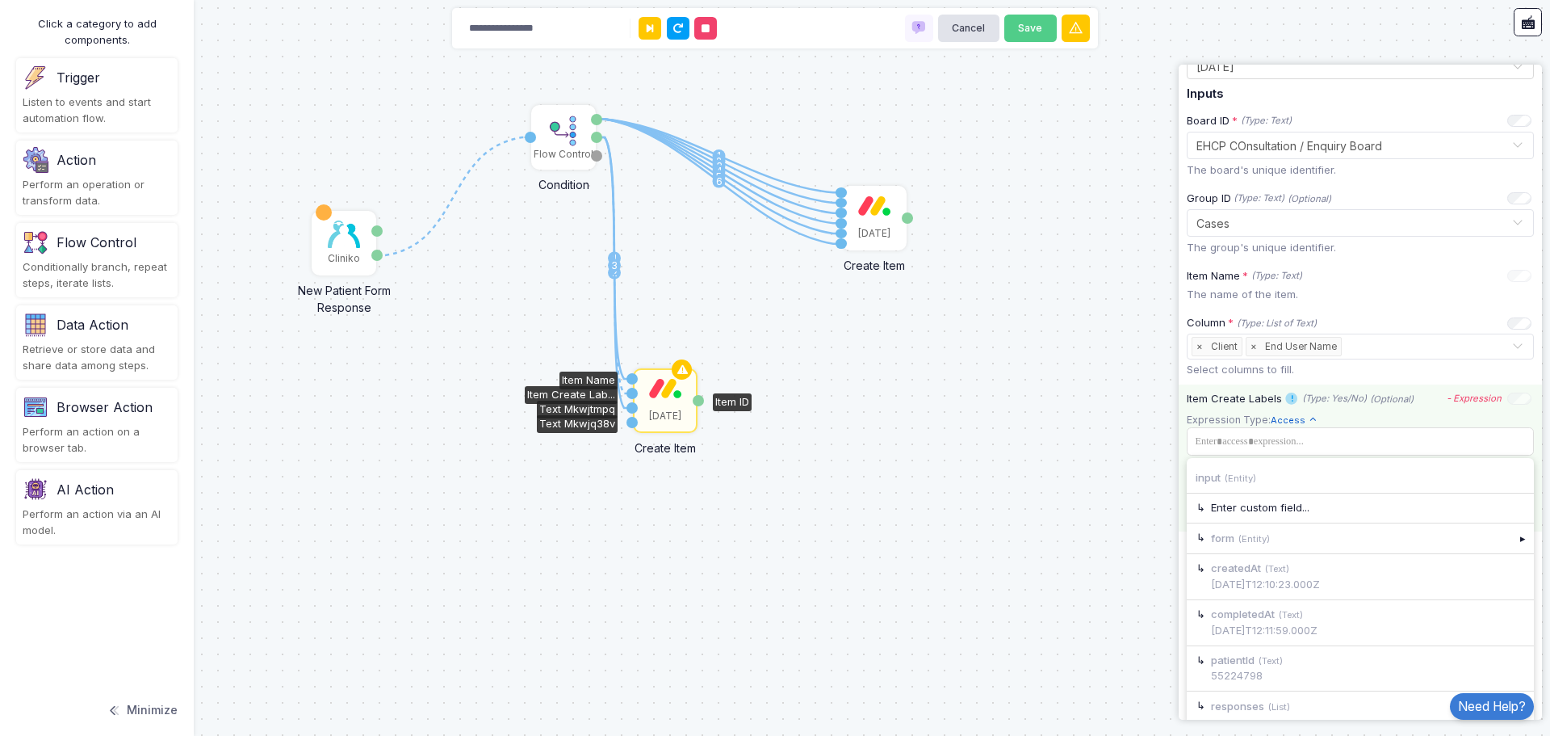
click at [1388, 405] on div "(Optional)" at bounding box center [1391, 399] width 49 height 16
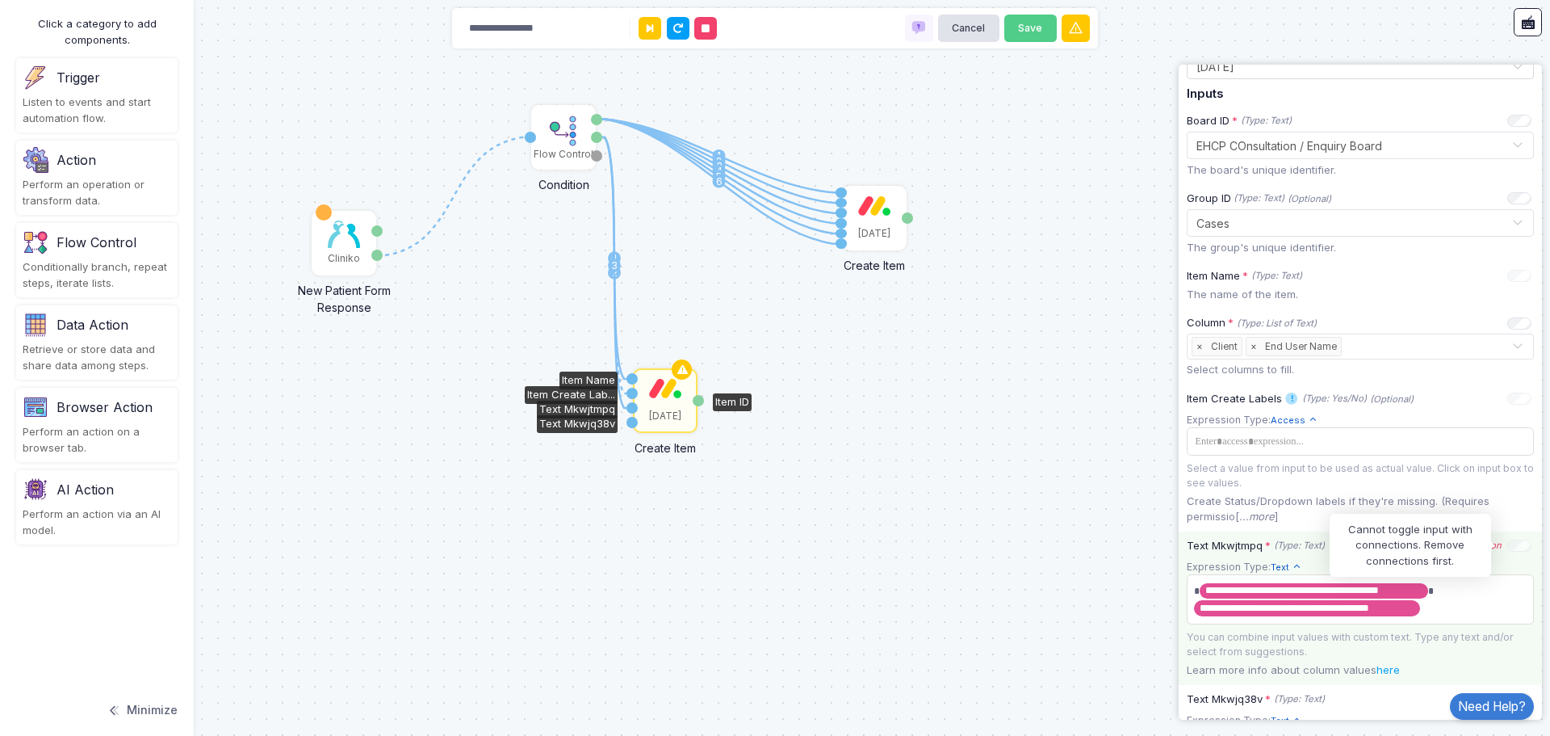
click at [1508, 547] on div at bounding box center [1520, 544] width 24 height 10
click at [1508, 545] on div at bounding box center [1520, 544] width 24 height 10
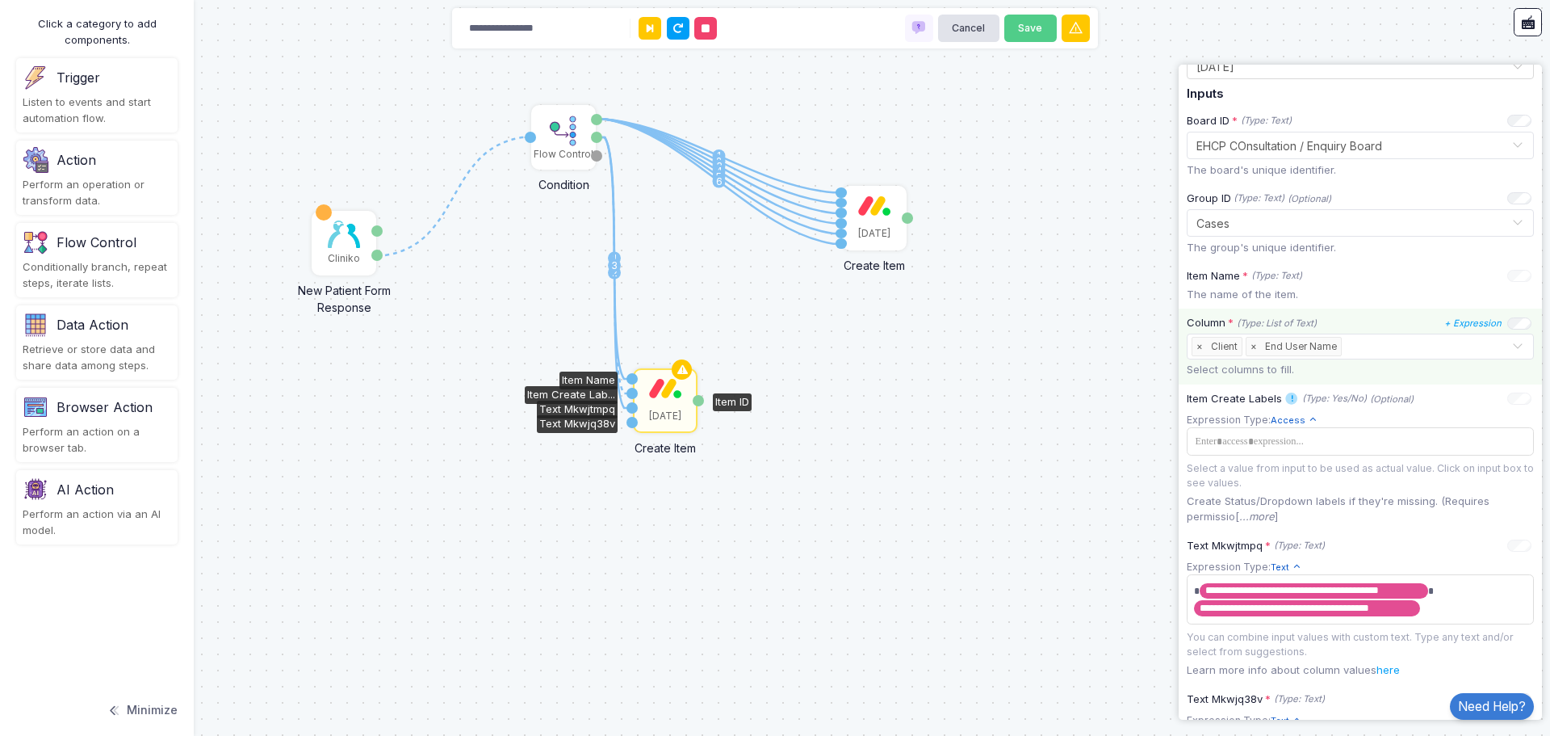
click at [1253, 346] on span "×" at bounding box center [1254, 347] width 15 height 18
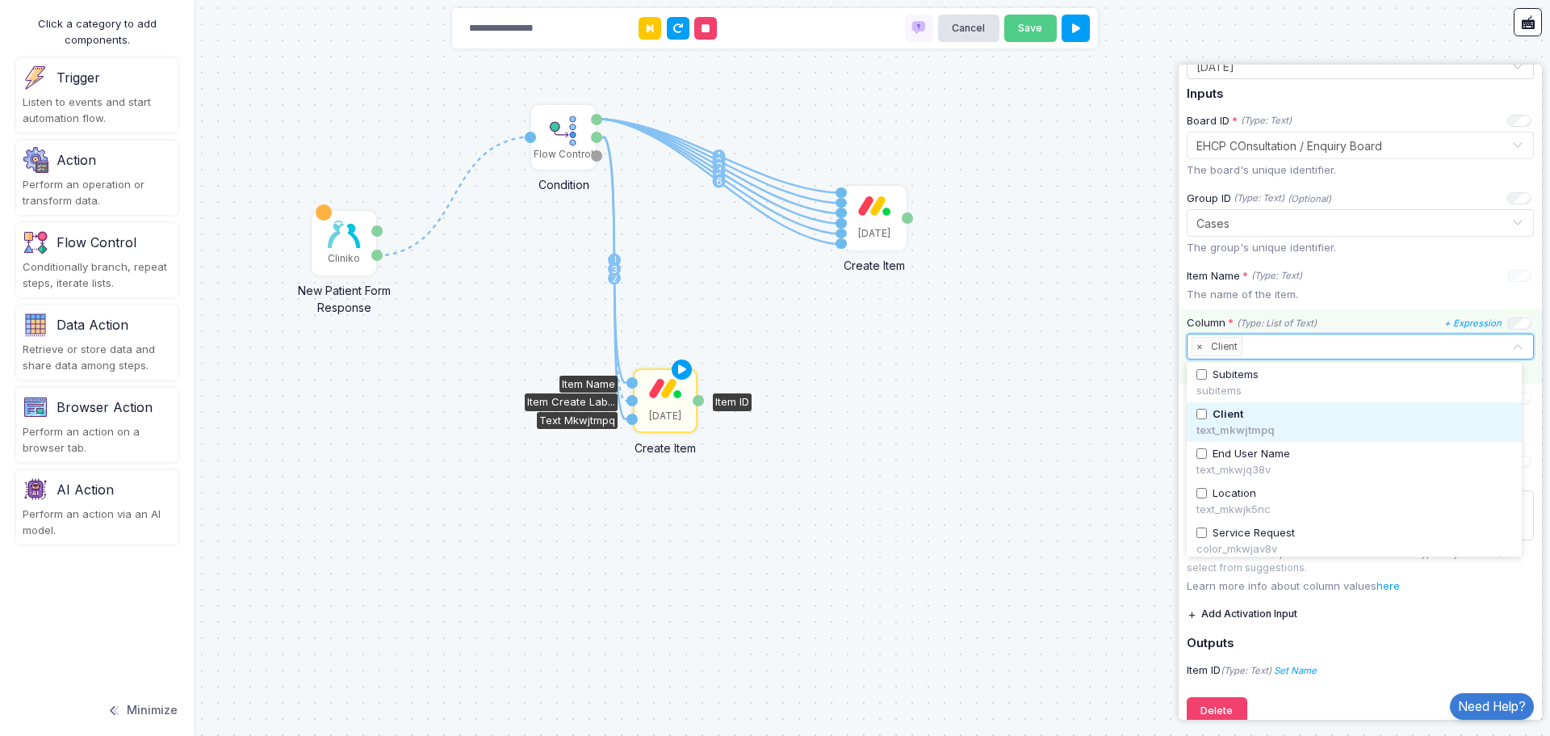
click at [1278, 350] on input "text" at bounding box center [1379, 347] width 266 height 18
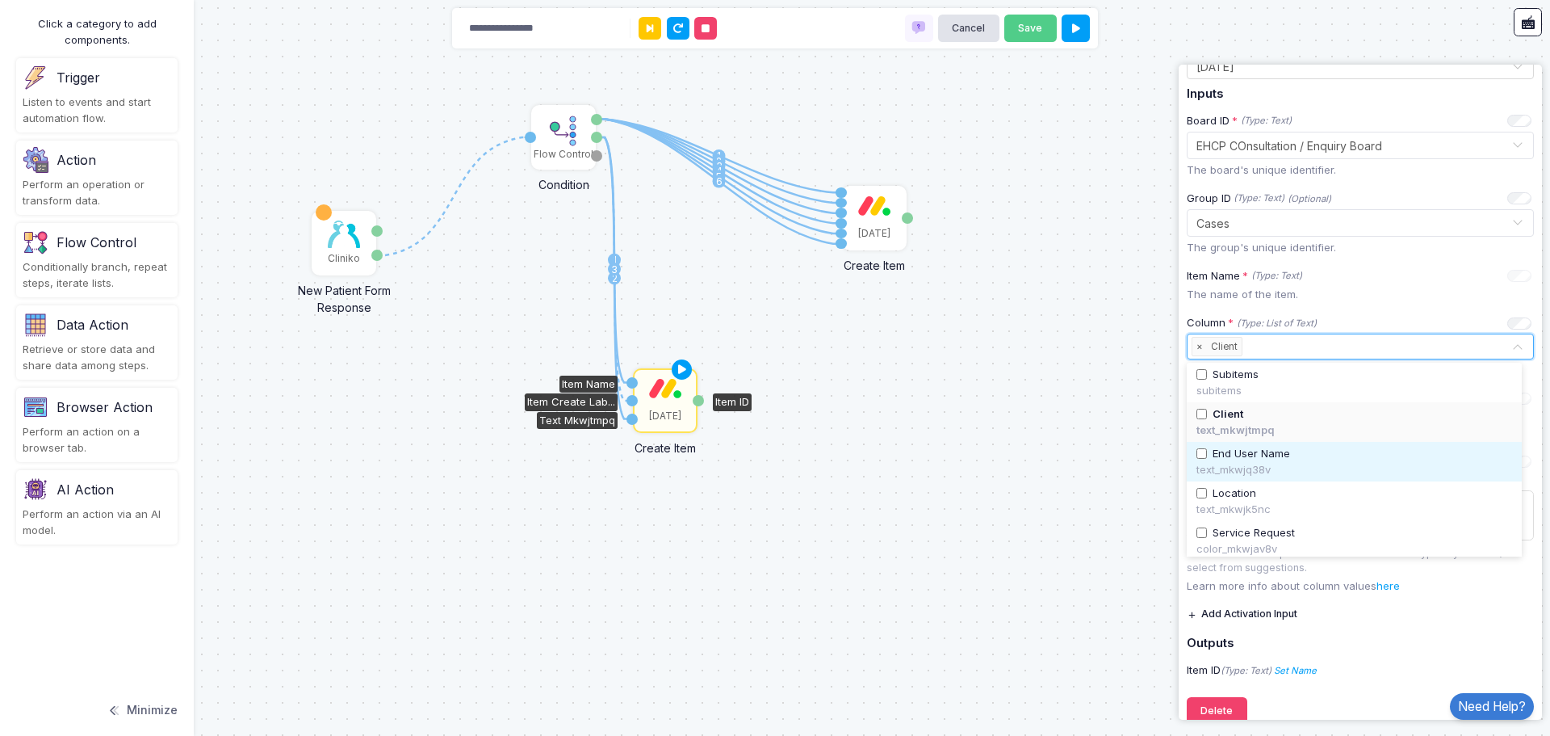
click at [1246, 459] on span "End User Name" at bounding box center [1252, 454] width 78 height 16
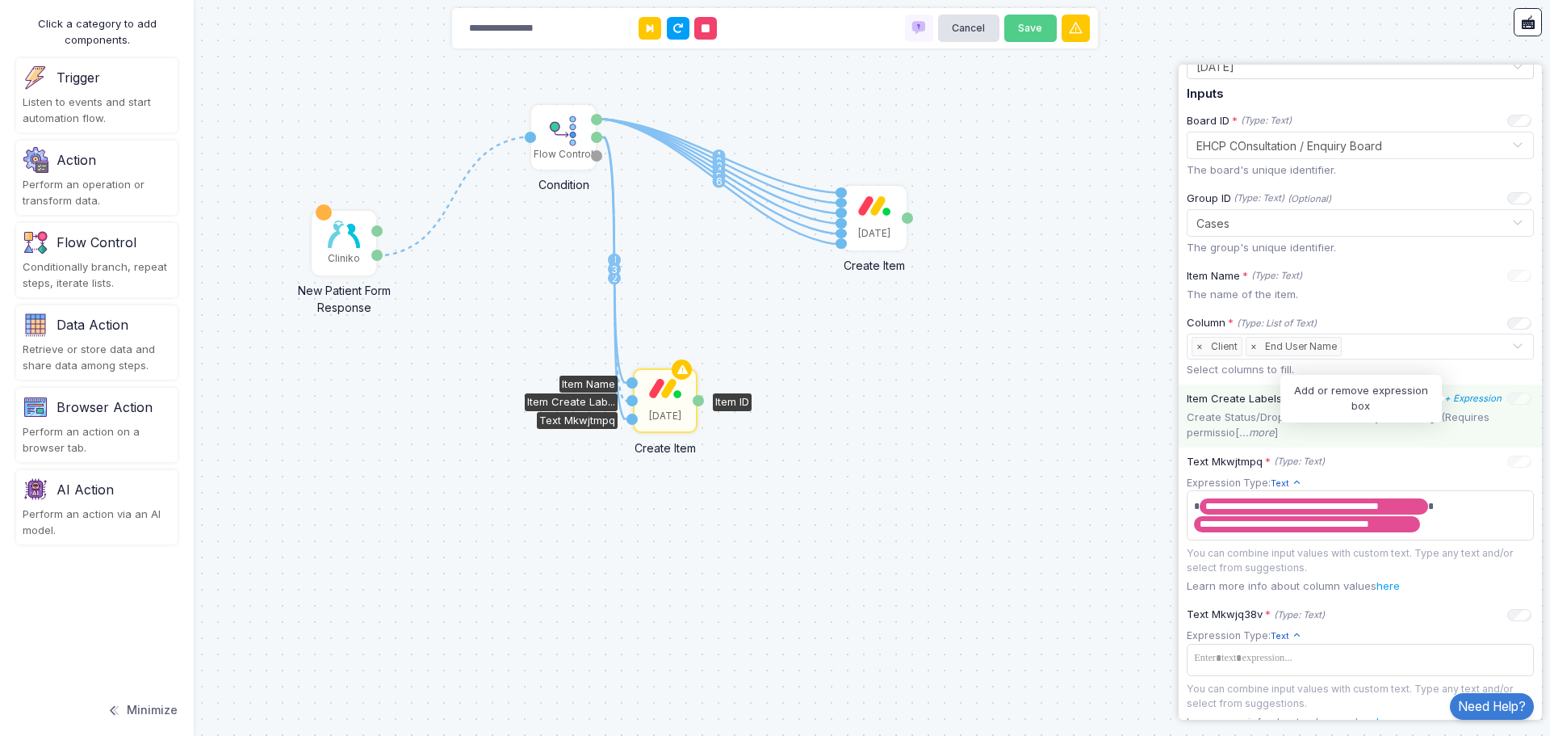
click at [1476, 400] on icon "+ Expression" at bounding box center [1473, 397] width 57 height 11
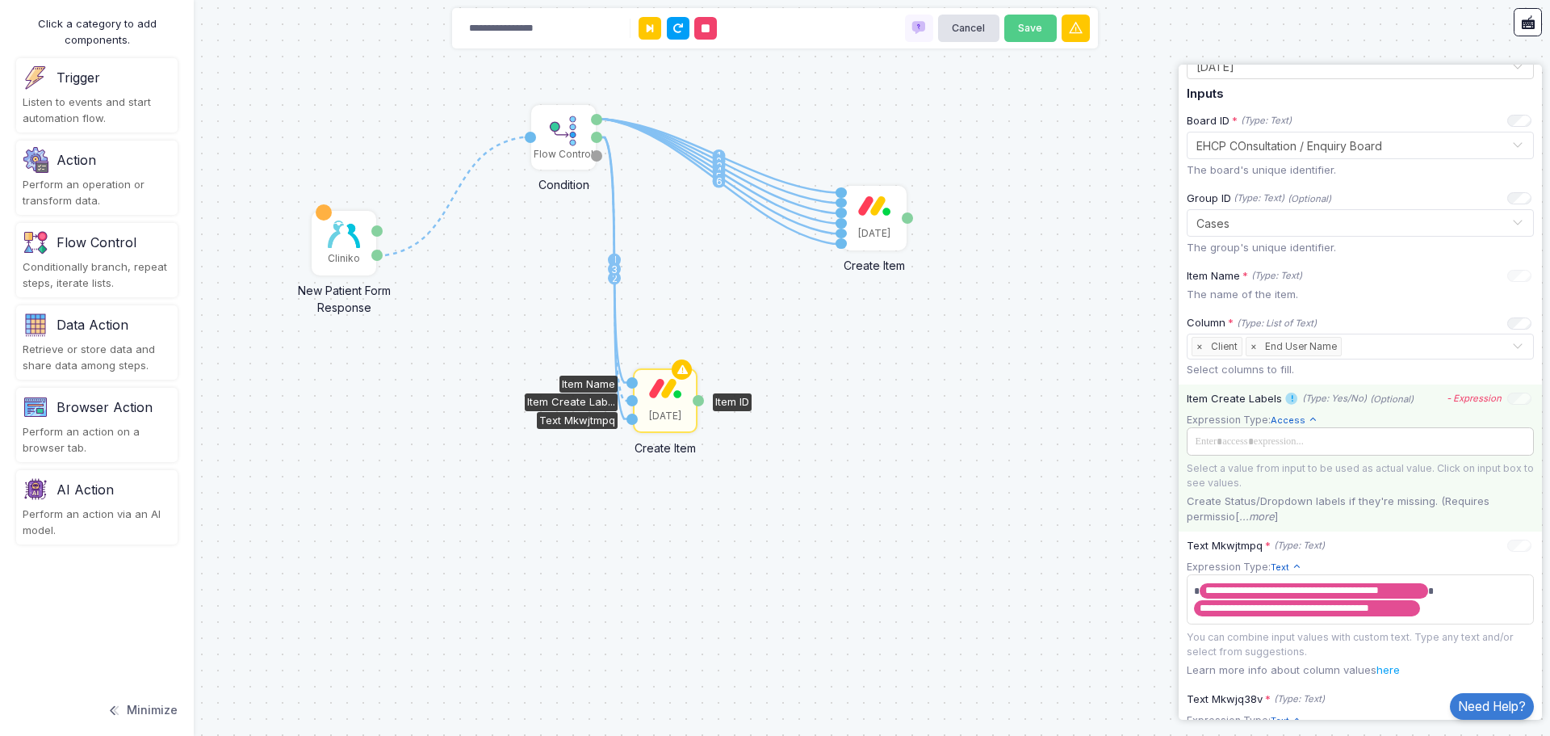
click at [1313, 442] on span at bounding box center [1359, 442] width 338 height 18
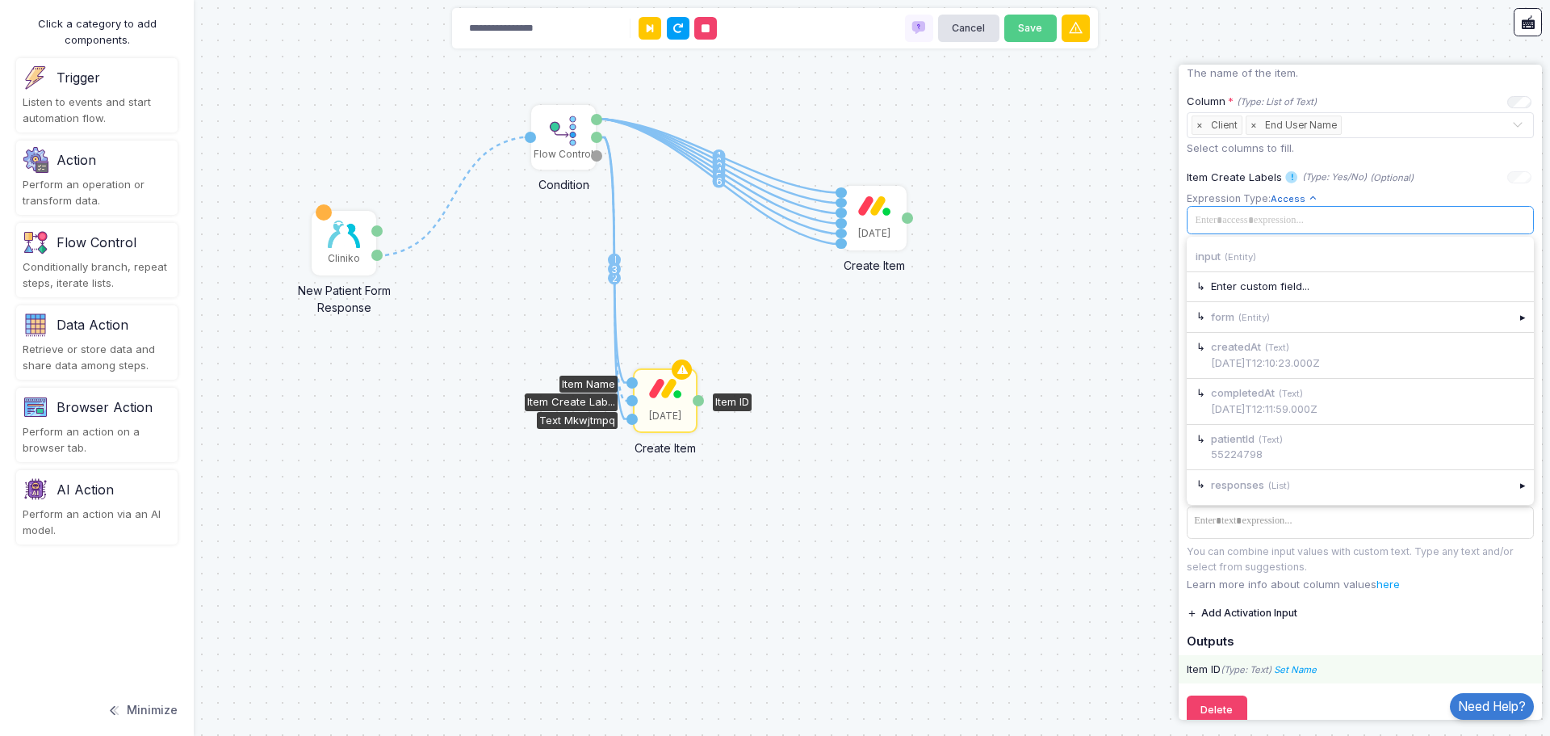
scroll to position [404, 0]
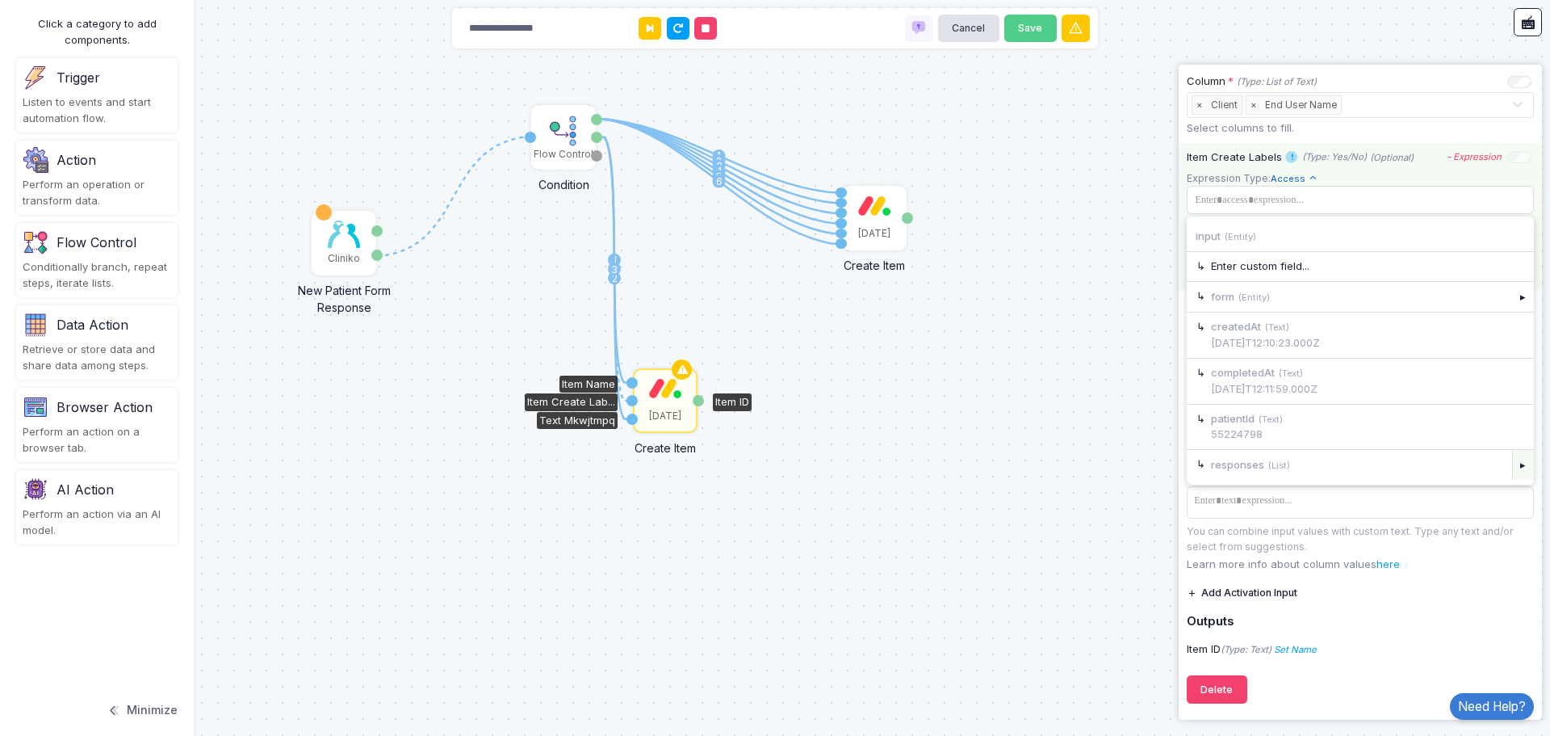
click at [1513, 465] on div "▸" at bounding box center [1524, 464] width 23 height 29
click at [1513, 412] on div "▸" at bounding box center [1524, 417] width 23 height 29
click at [1513, 434] on div "▸" at bounding box center [1524, 436] width 23 height 29
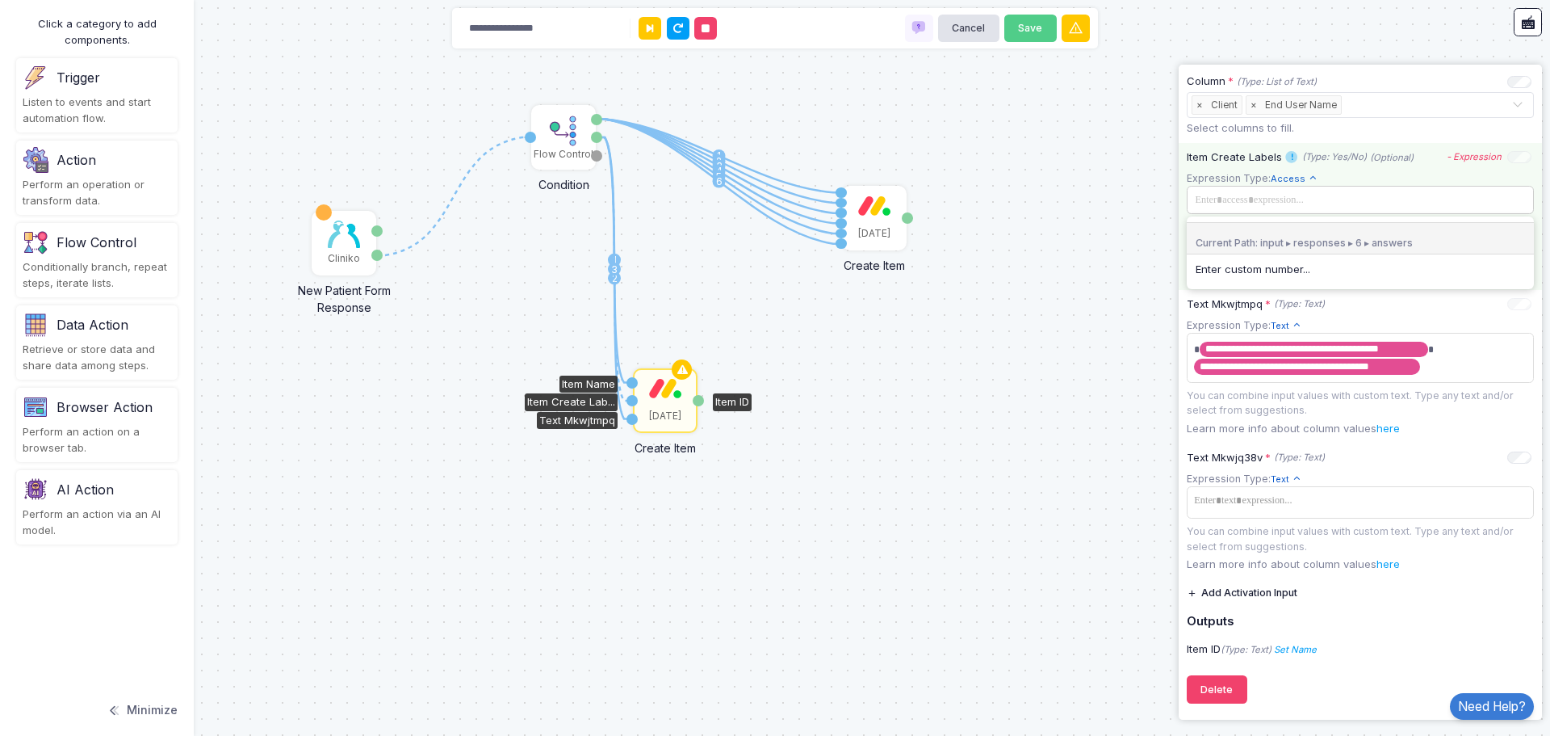
click at [1298, 195] on span at bounding box center [1359, 200] width 338 height 18
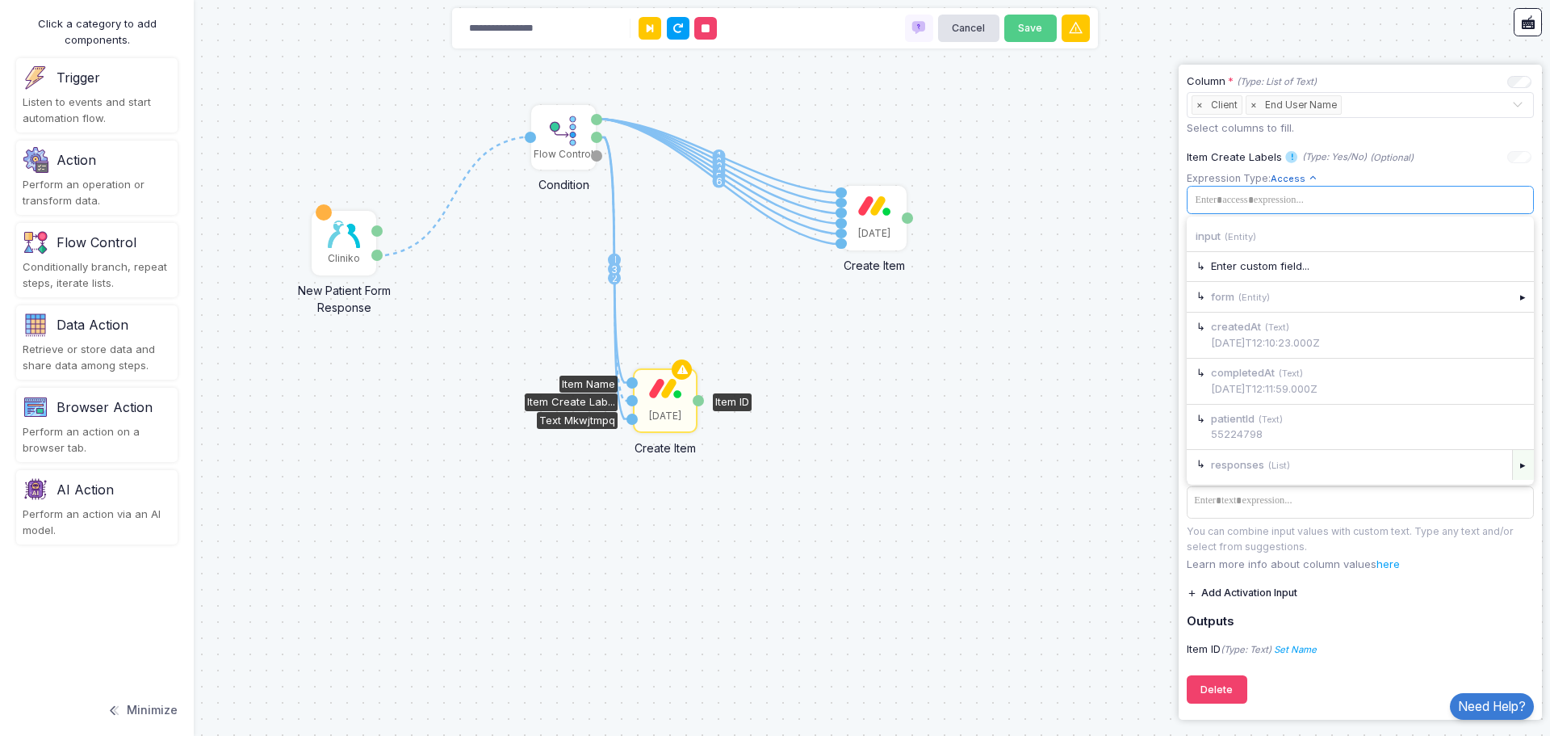
click at [1513, 472] on div "▸" at bounding box center [1524, 464] width 23 height 29
click at [1514, 327] on div "▸" at bounding box center [1524, 327] width 23 height 29
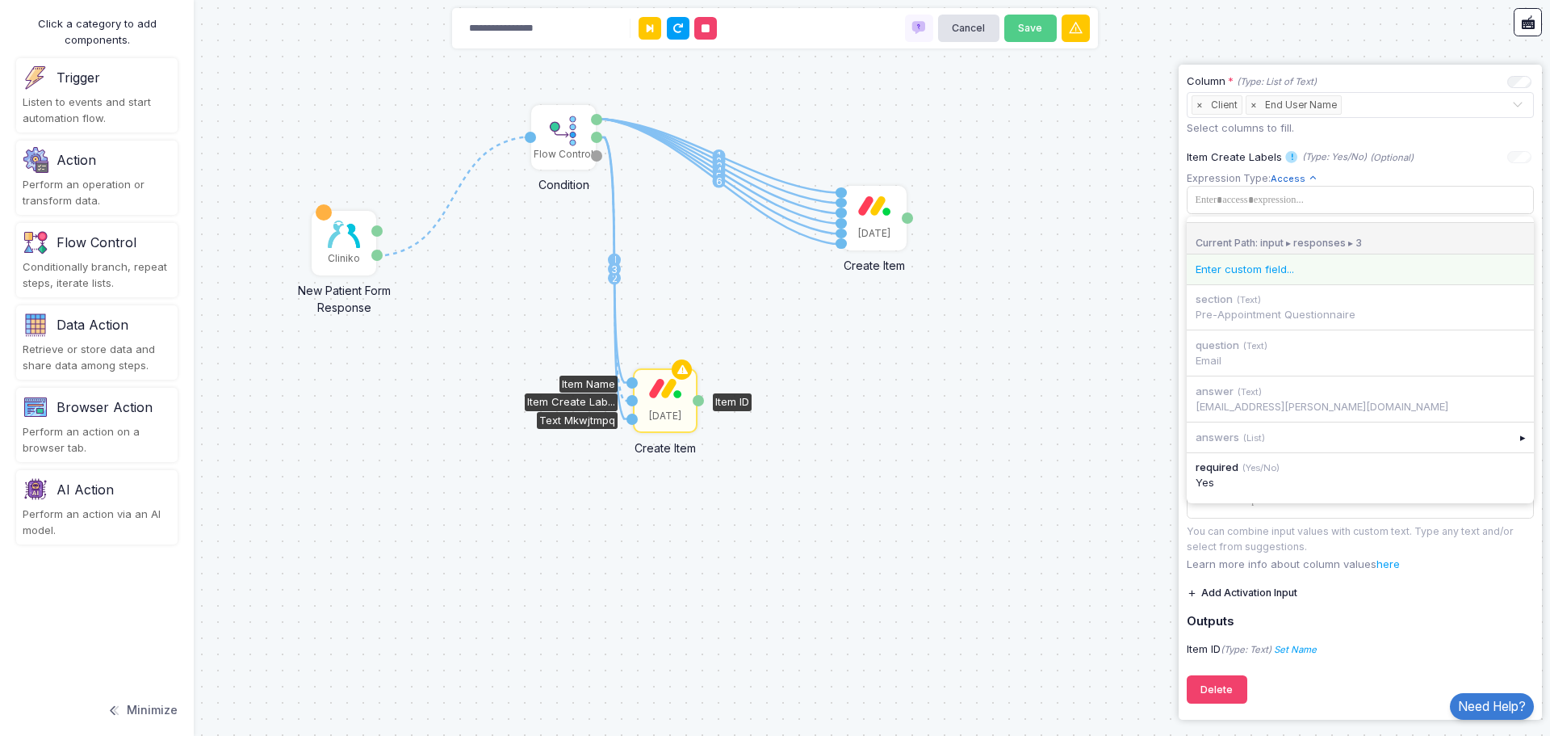
click at [1236, 267] on div "Enter custom field..." at bounding box center [1360, 270] width 329 height 16
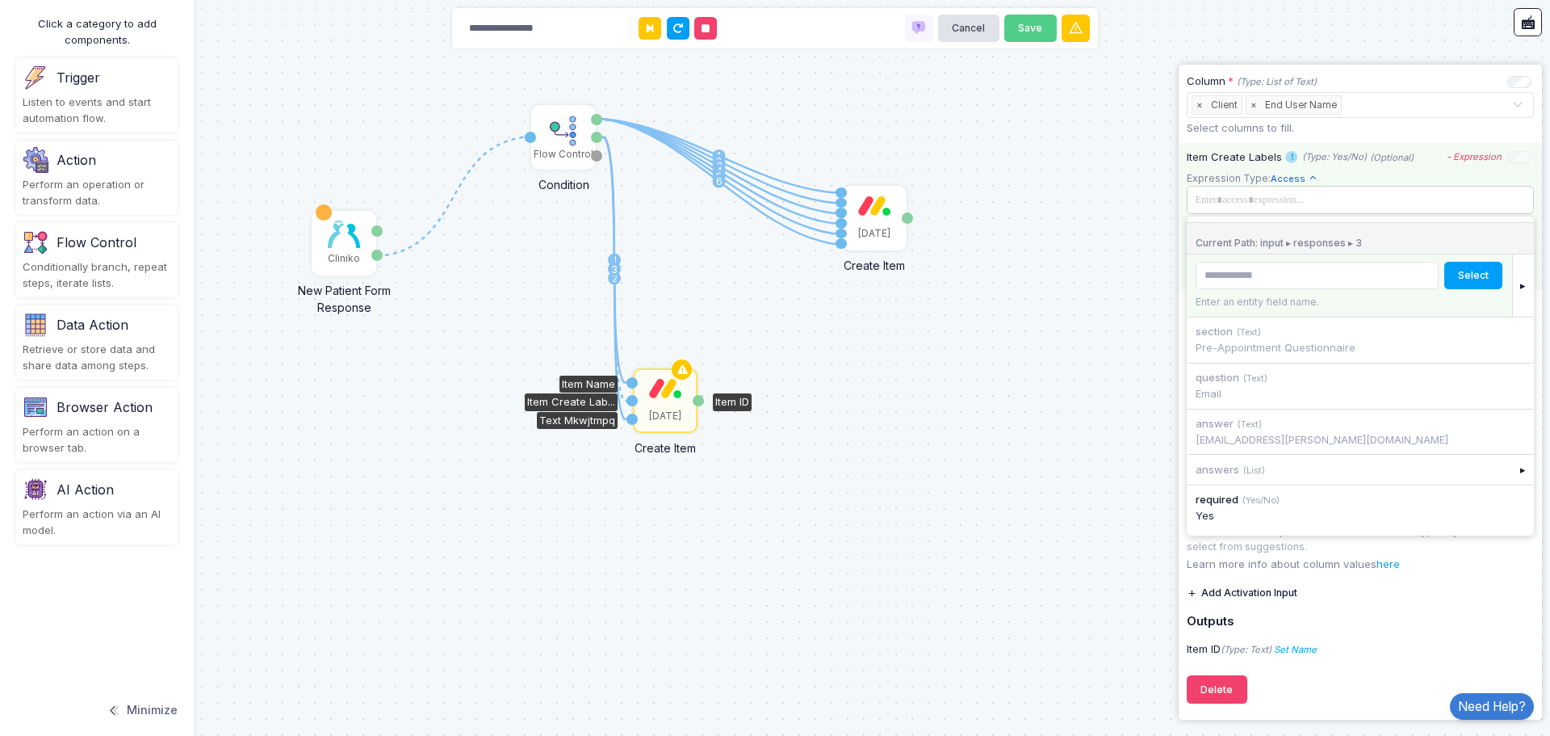
click at [1365, 203] on span at bounding box center [1359, 200] width 338 height 18
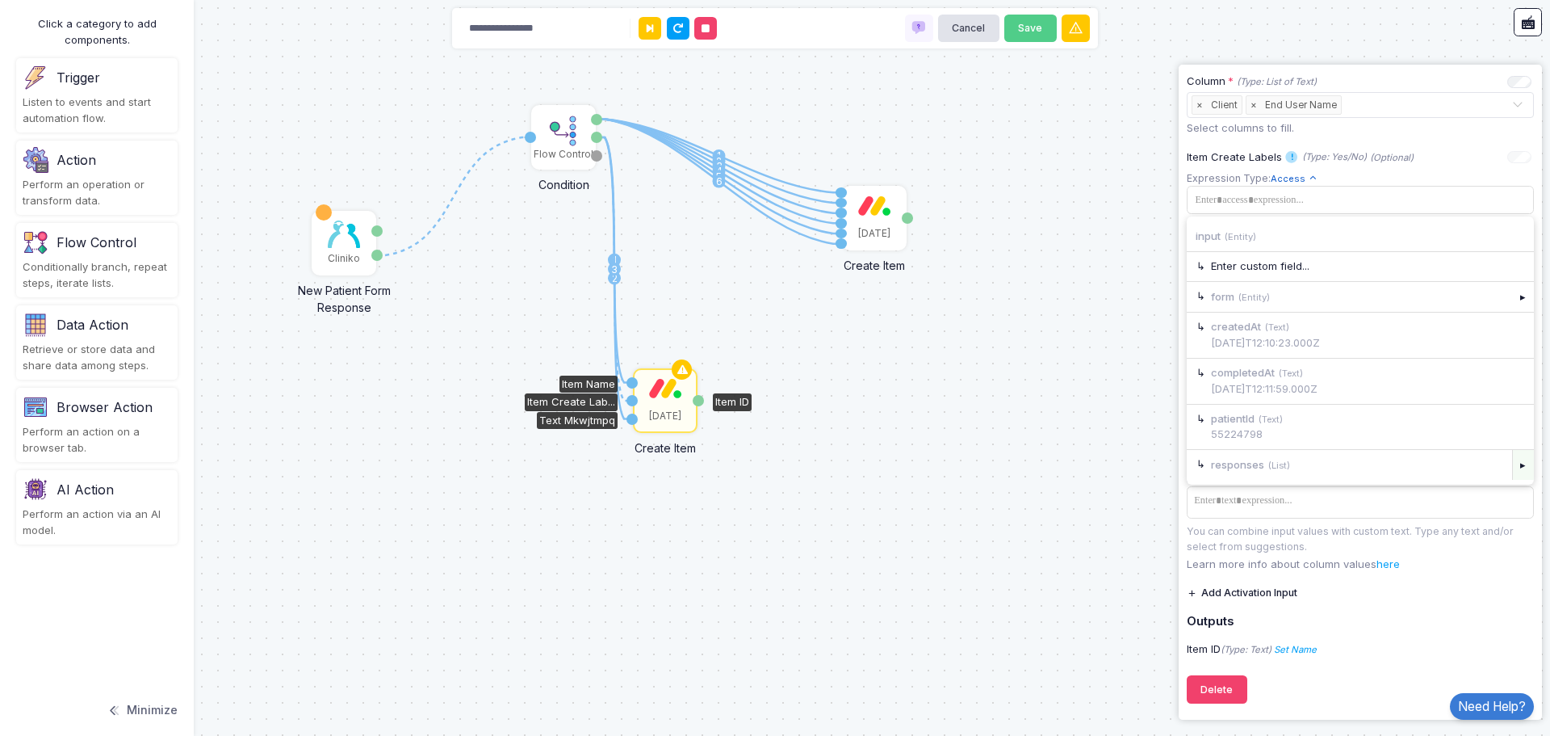
click at [1513, 470] on div "▸" at bounding box center [1524, 464] width 23 height 29
click at [1513, 300] on div "▸" at bounding box center [1524, 296] width 23 height 29
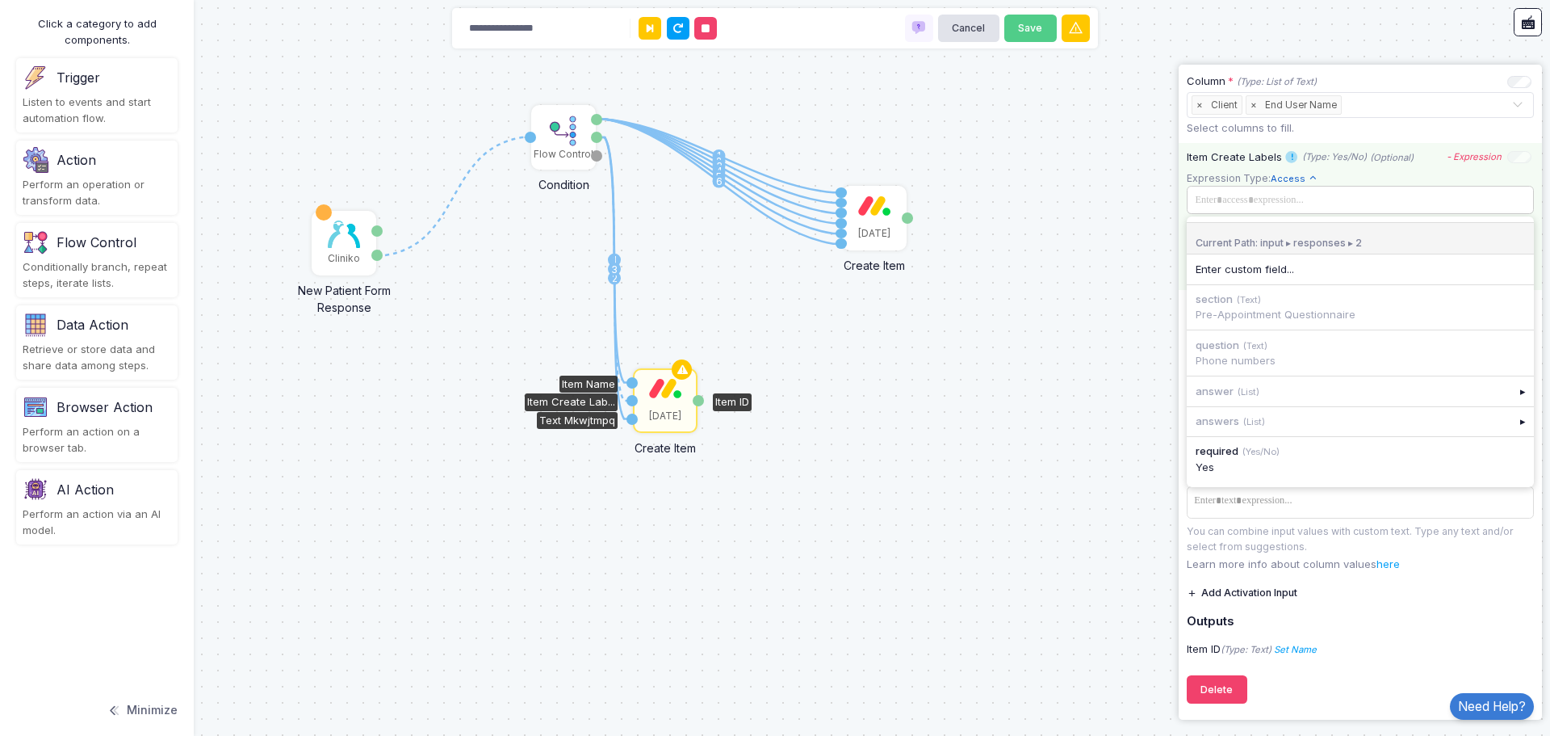
click at [1388, 195] on span at bounding box center [1359, 200] width 338 height 18
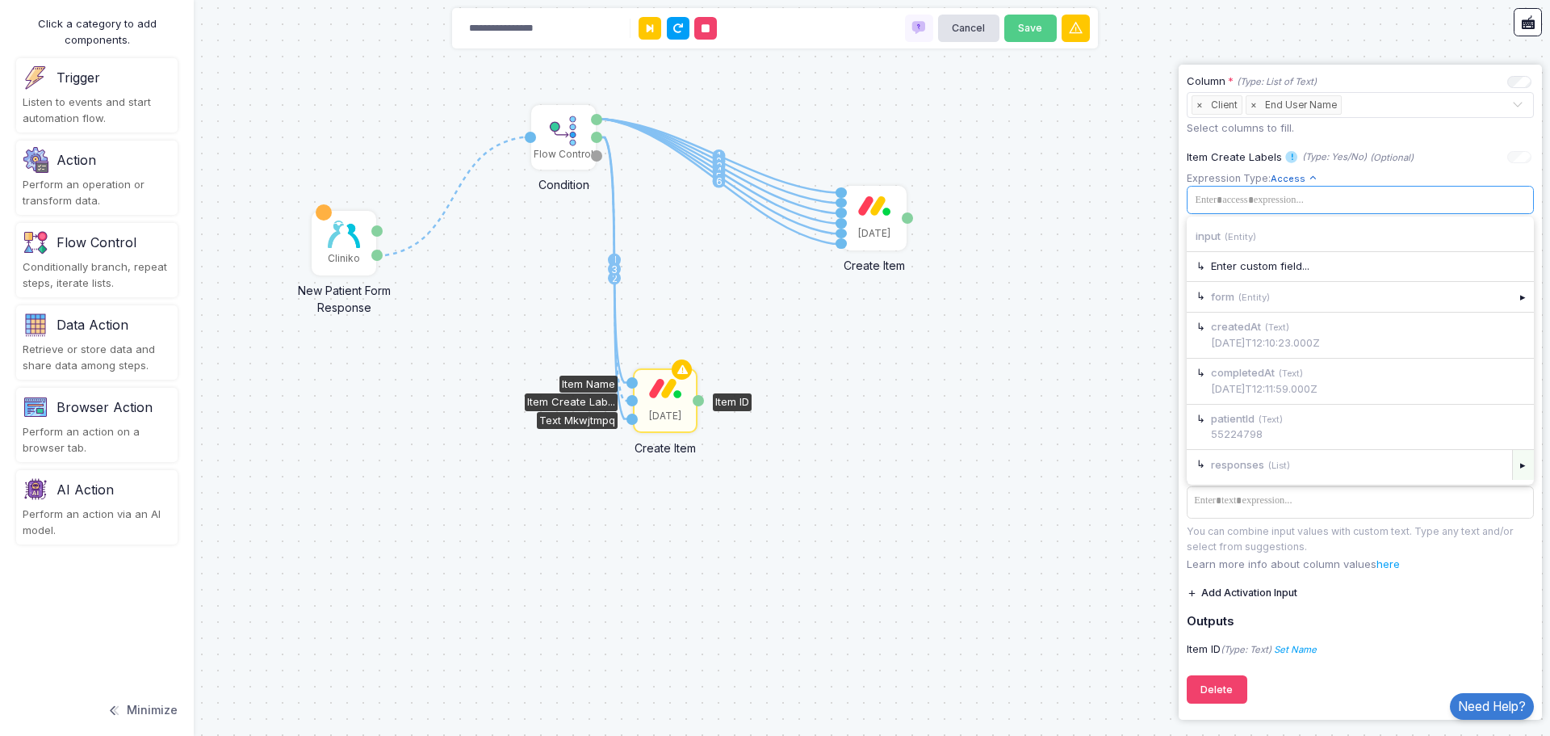
click at [1518, 469] on div "▸" at bounding box center [1524, 464] width 23 height 29
click at [1513, 359] on div "▸" at bounding box center [1524, 356] width 23 height 29
click at [1377, 201] on span at bounding box center [1359, 200] width 338 height 18
click at [1515, 472] on div "▸" at bounding box center [1524, 464] width 23 height 29
click at [1513, 388] on div "▸" at bounding box center [1524, 387] width 23 height 29
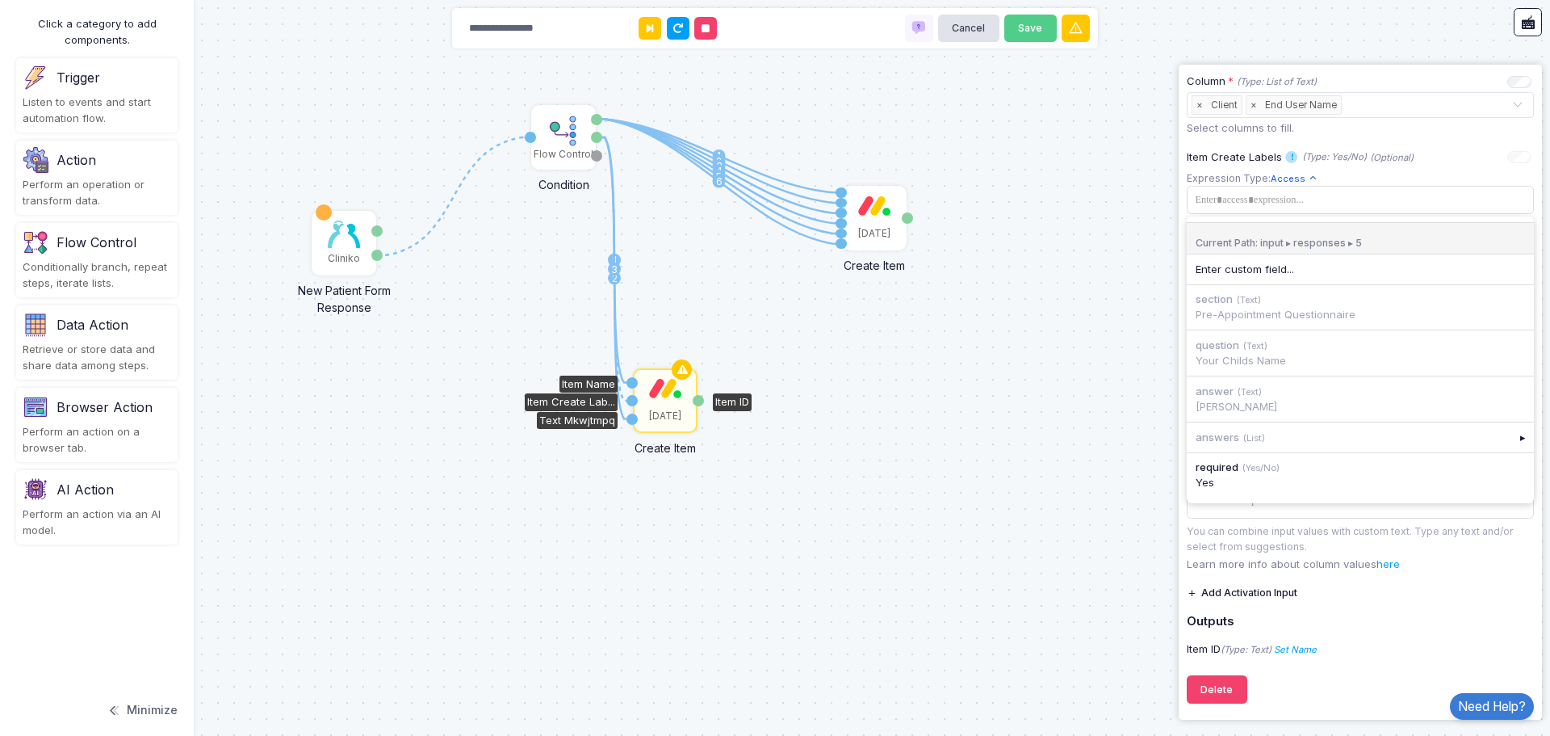
click at [1260, 398] on div "answer (Text) dave smith" at bounding box center [1360, 398] width 347 height 45
click at [1517, 441] on div "▸" at bounding box center [1524, 436] width 23 height 29
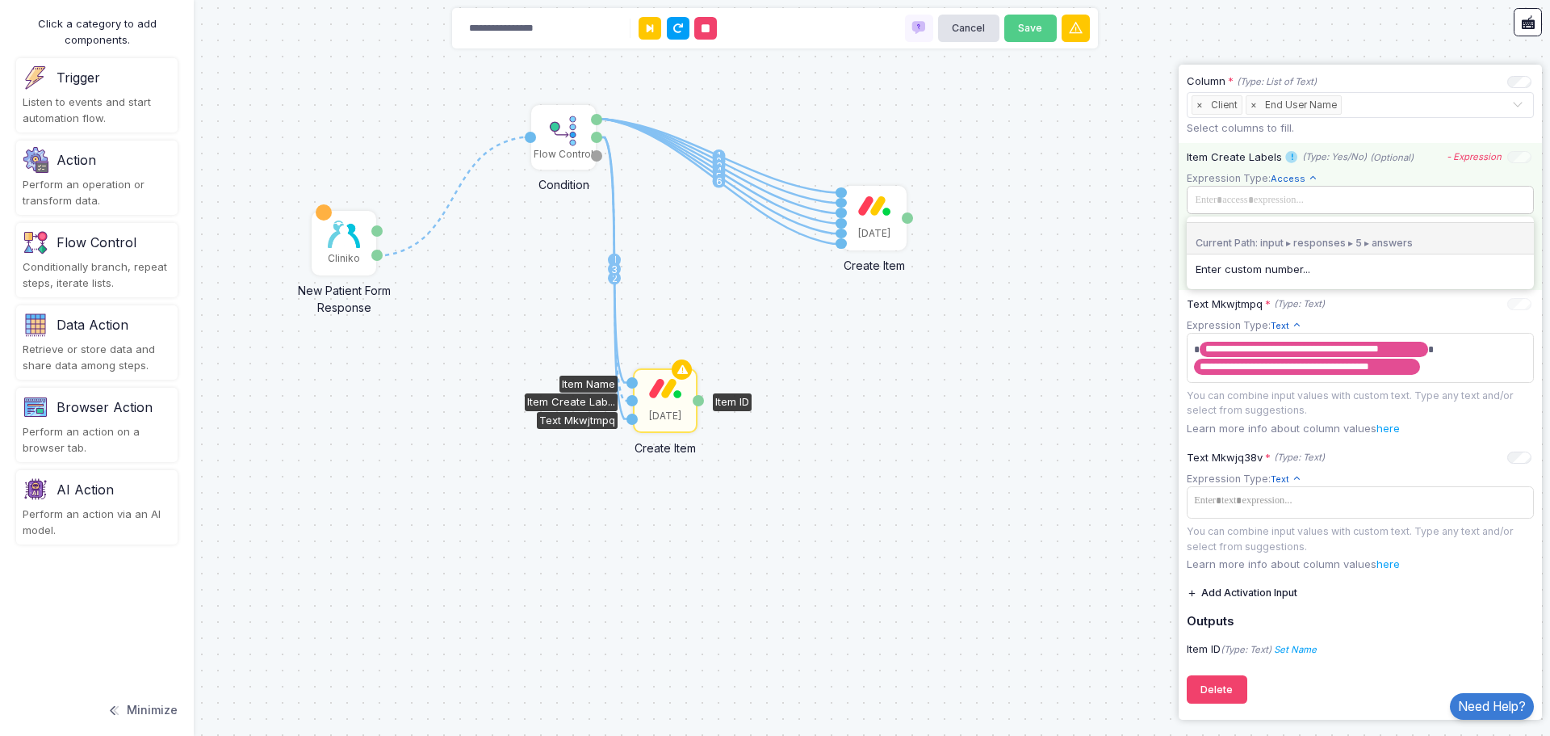
click at [1282, 194] on span at bounding box center [1359, 200] width 338 height 18
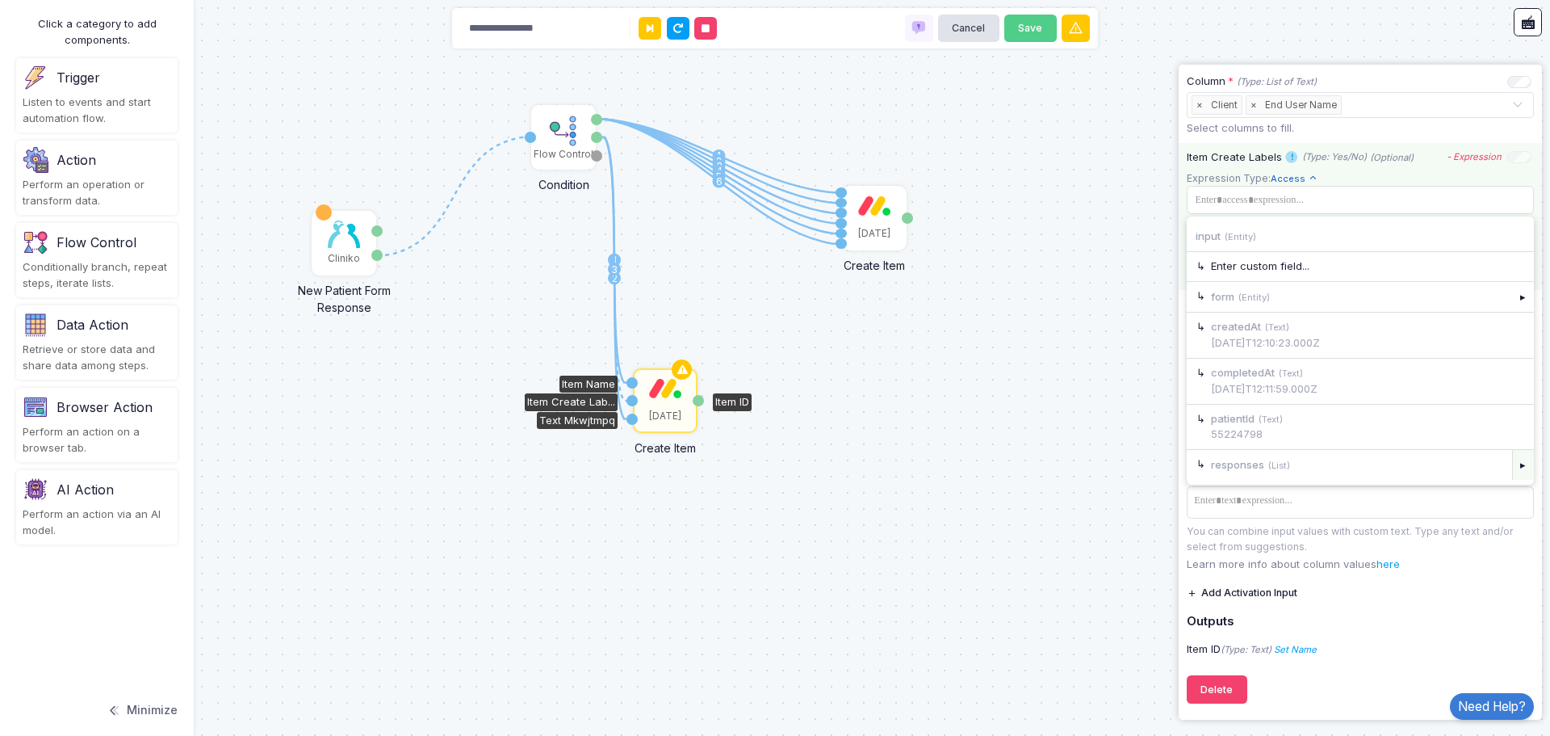
click at [1515, 472] on div "▸" at bounding box center [1524, 464] width 23 height 29
click at [1516, 427] on div "▸" at bounding box center [1524, 417] width 23 height 29
click at [1307, 202] on span at bounding box center [1359, 200] width 338 height 18
click at [1513, 471] on div "▸" at bounding box center [1524, 464] width 23 height 29
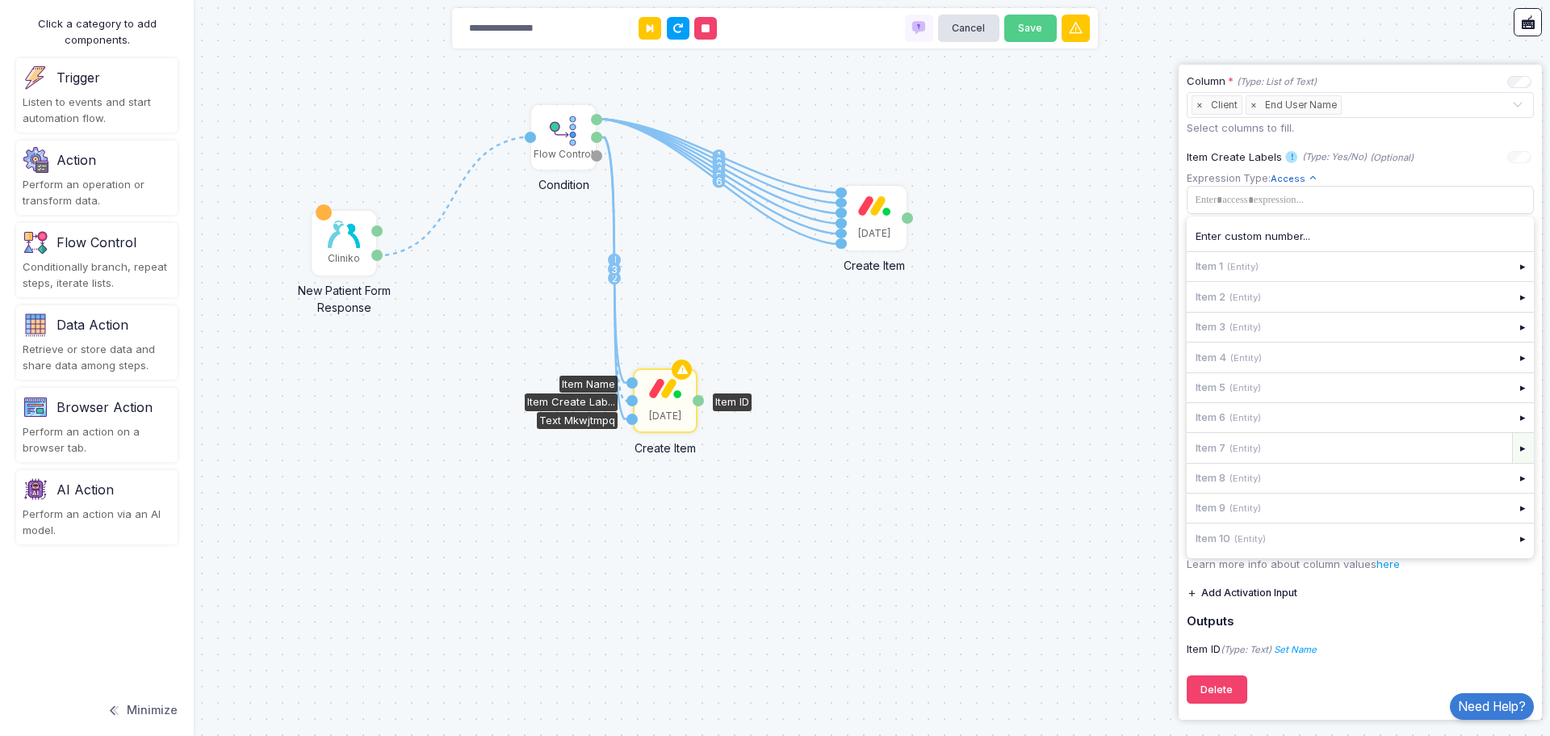
click at [1513, 451] on div "▸" at bounding box center [1524, 447] width 23 height 29
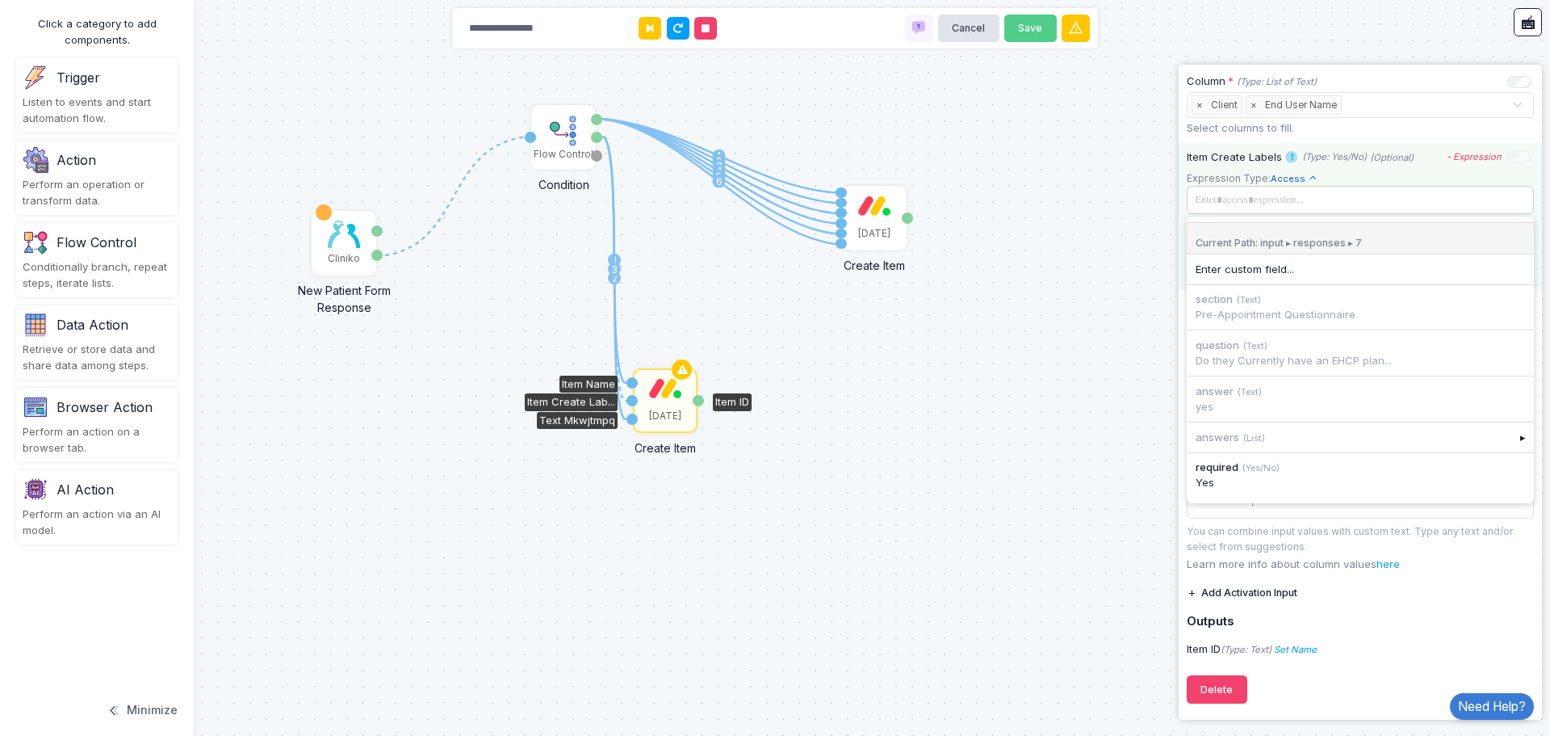
click at [1289, 200] on span at bounding box center [1359, 200] width 338 height 18
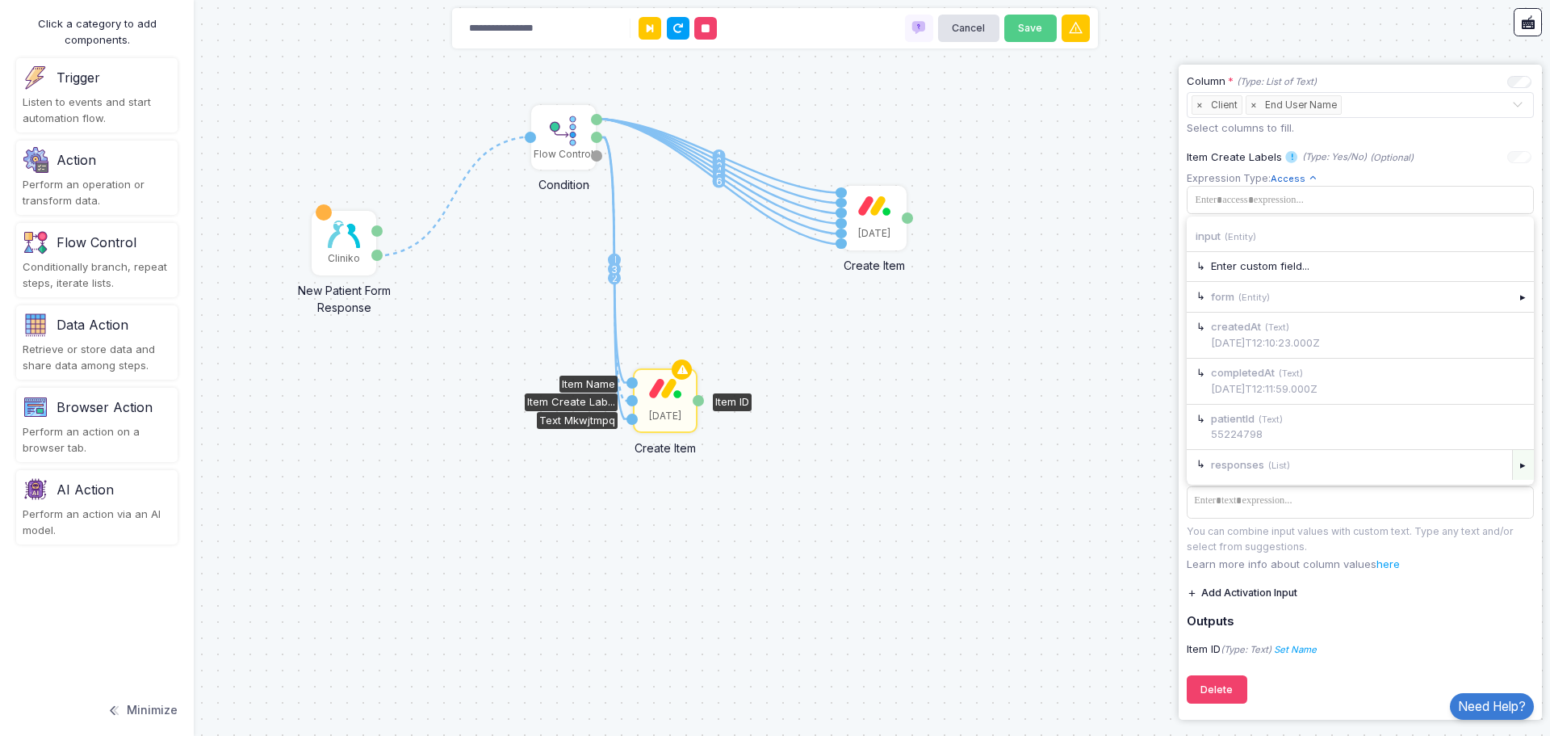
click at [1513, 470] on div "▸" at bounding box center [1524, 464] width 23 height 29
click at [1513, 394] on div "▸" at bounding box center [1524, 387] width 23 height 29
click at [1239, 354] on div "question (Text) Your Childs Name" at bounding box center [1360, 352] width 347 height 45
click at [1239, 396] on div "answer (Text) dave smith" at bounding box center [1360, 398] width 347 height 45
click at [1234, 438] on div "answers (List)" at bounding box center [1349, 436] width 325 height 29
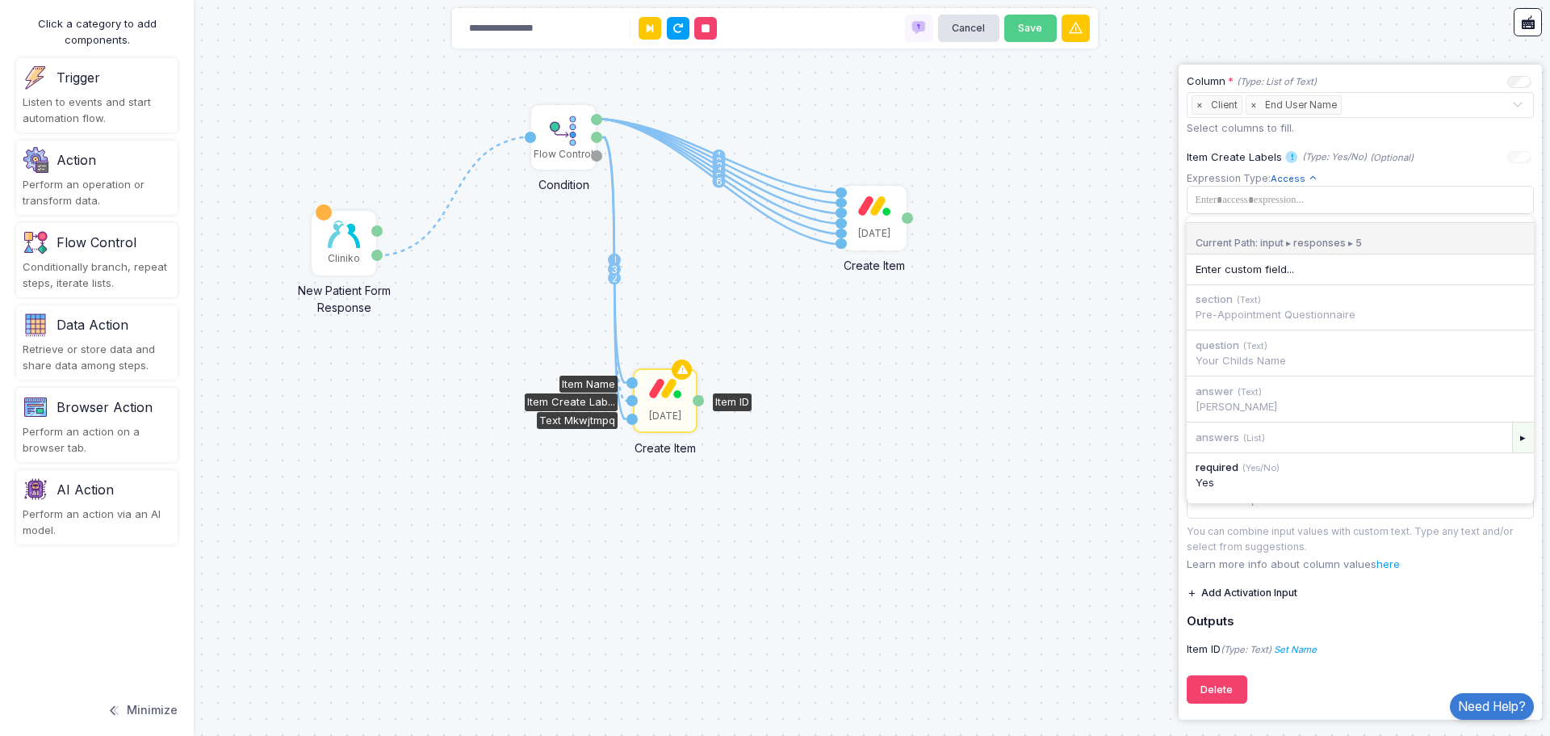
click at [1513, 438] on div "▸" at bounding box center [1524, 436] width 23 height 29
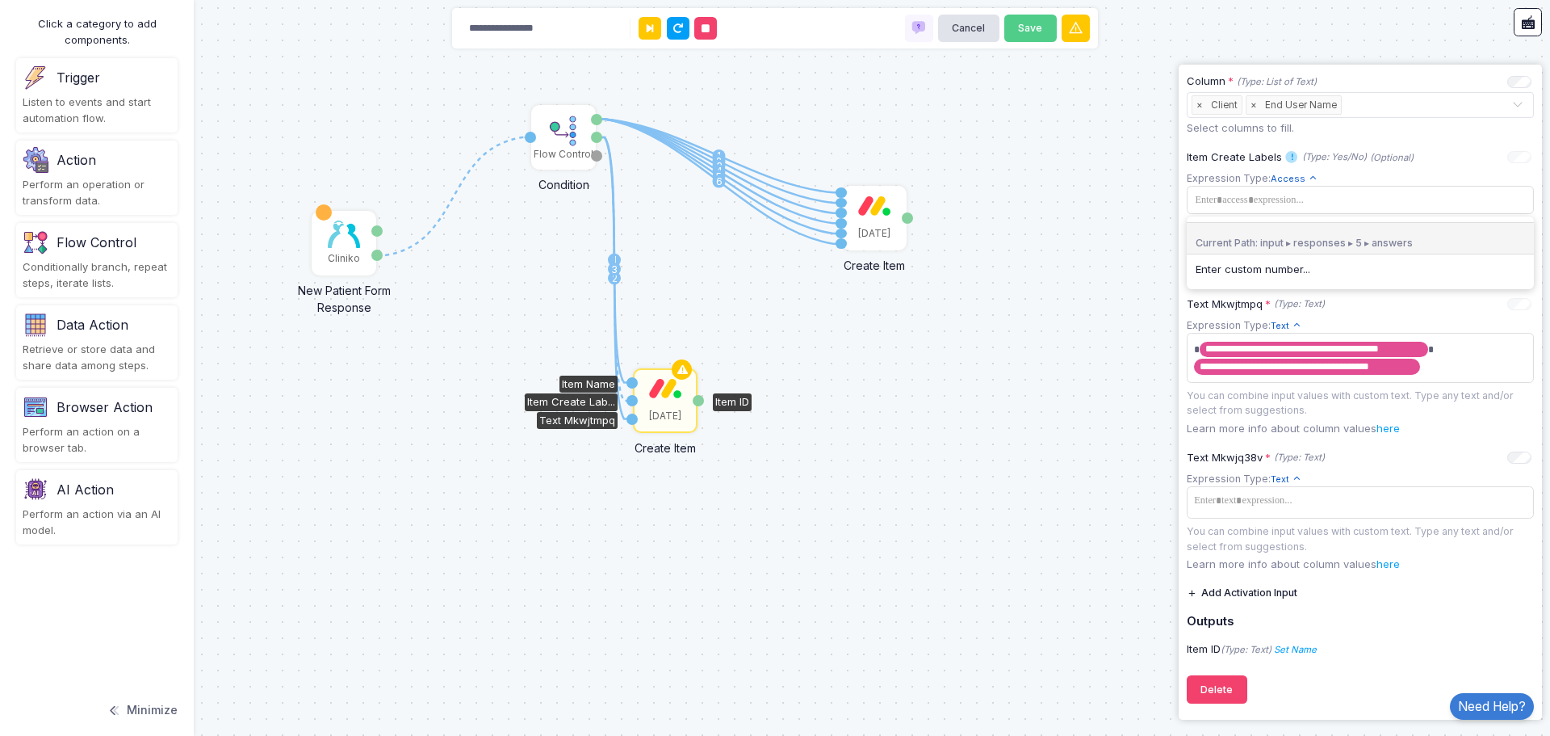
drag, startPoint x: 1429, startPoint y: 238, endPoint x: 1206, endPoint y: 229, distance: 223.1
click at [1206, 229] on div "Current Path: input ▸ responses ▸ 5 ▸ answers" at bounding box center [1360, 238] width 347 height 33
click at [1305, 241] on div "Current Path: input ▸ responses ▸ 5 ▸ answers" at bounding box center [1360, 238] width 347 height 33
click at [1290, 271] on div "Enter custom number..." at bounding box center [1360, 270] width 329 height 16
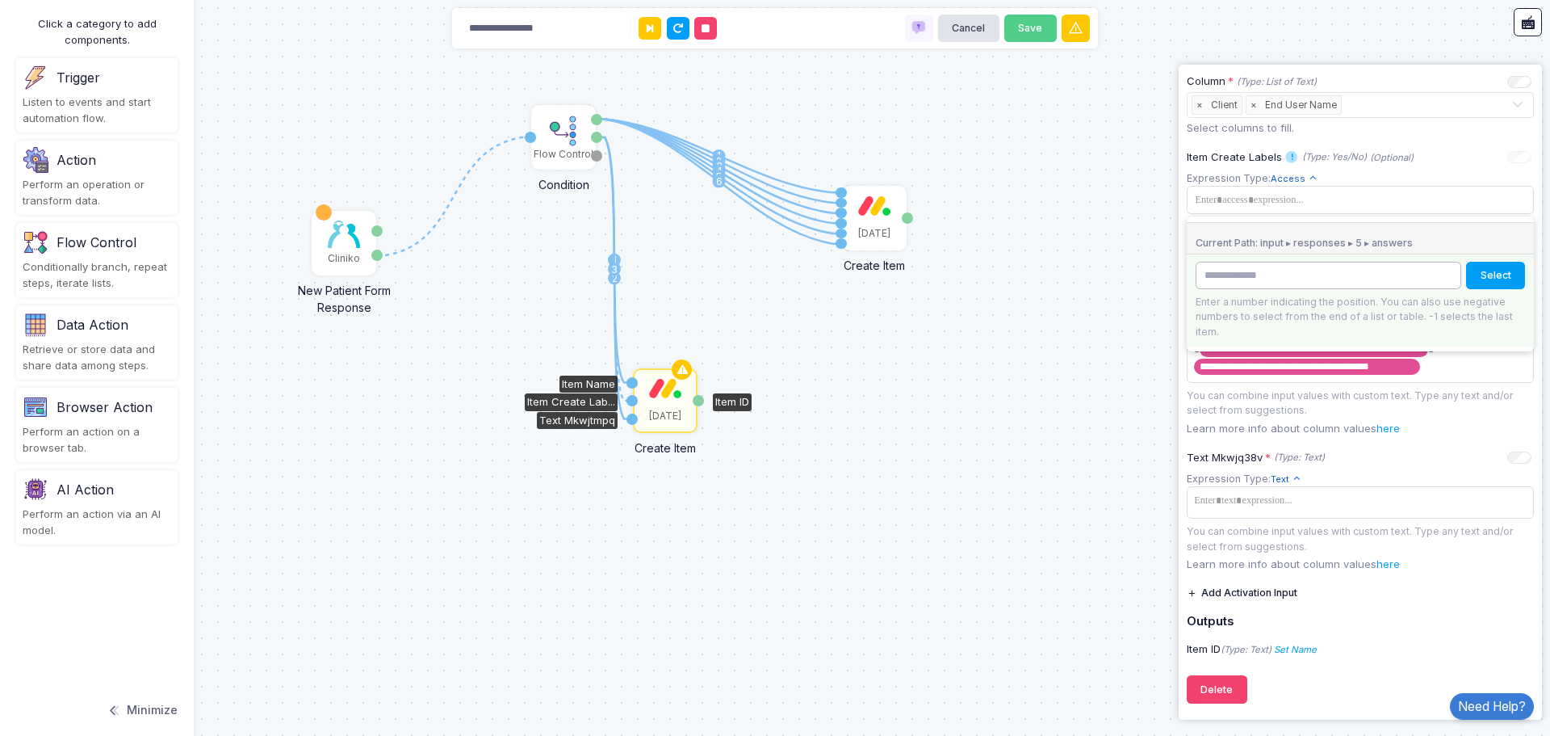
click at [1320, 271] on input "number" at bounding box center [1329, 276] width 266 height 28
type input "*"
click at [1506, 273] on button "Select" at bounding box center [1495, 276] width 59 height 28
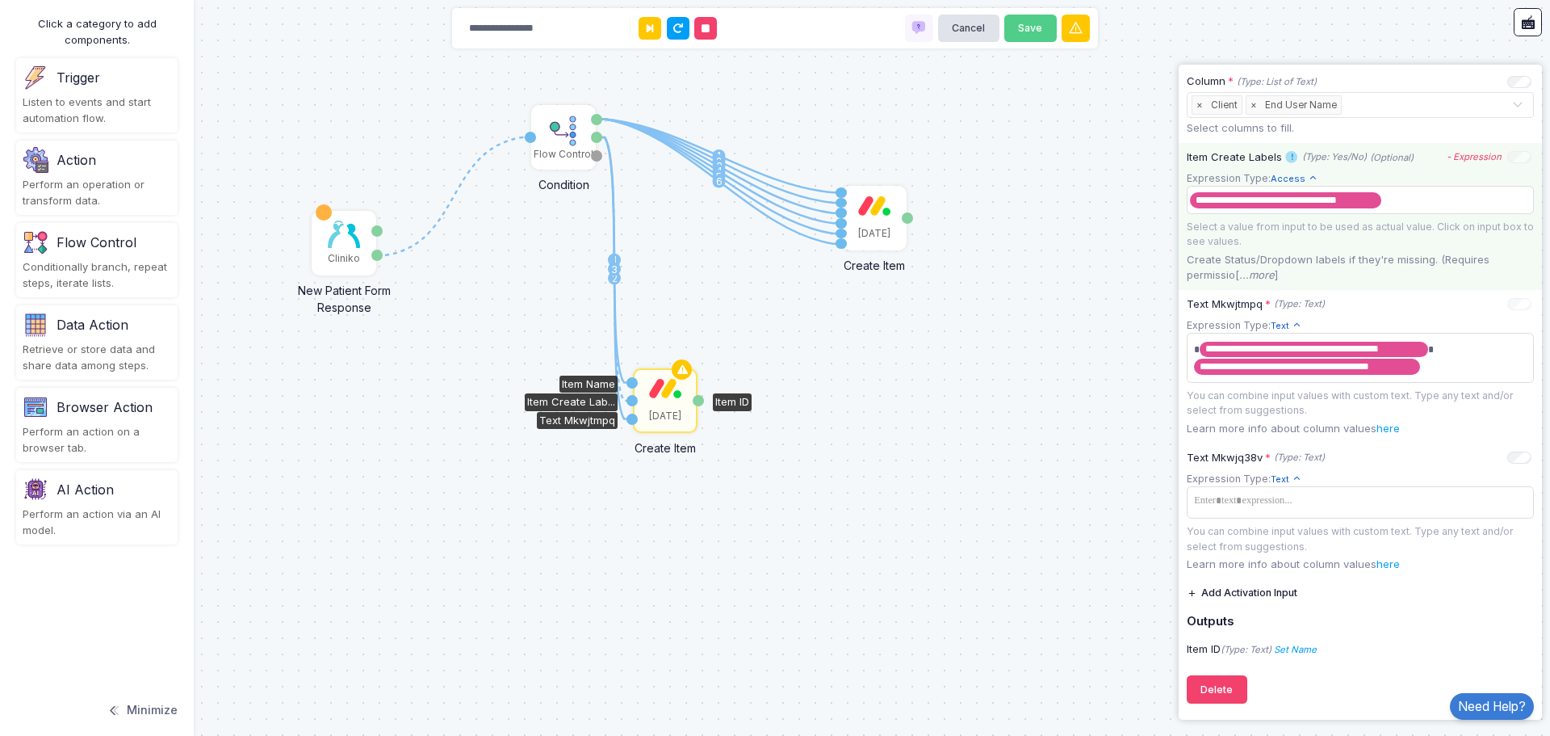
scroll to position [423, 0]
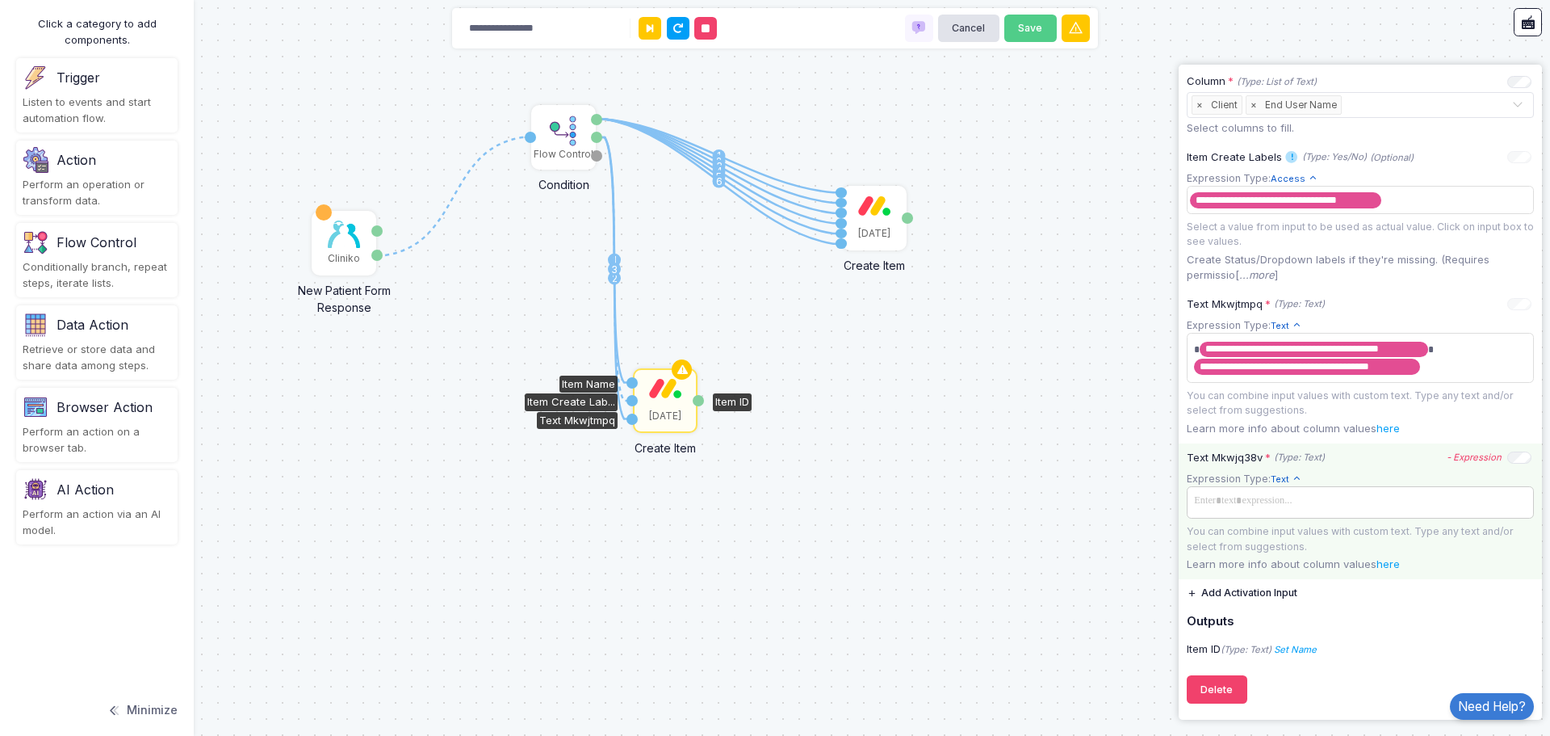
click at [1294, 506] on span at bounding box center [1360, 500] width 341 height 23
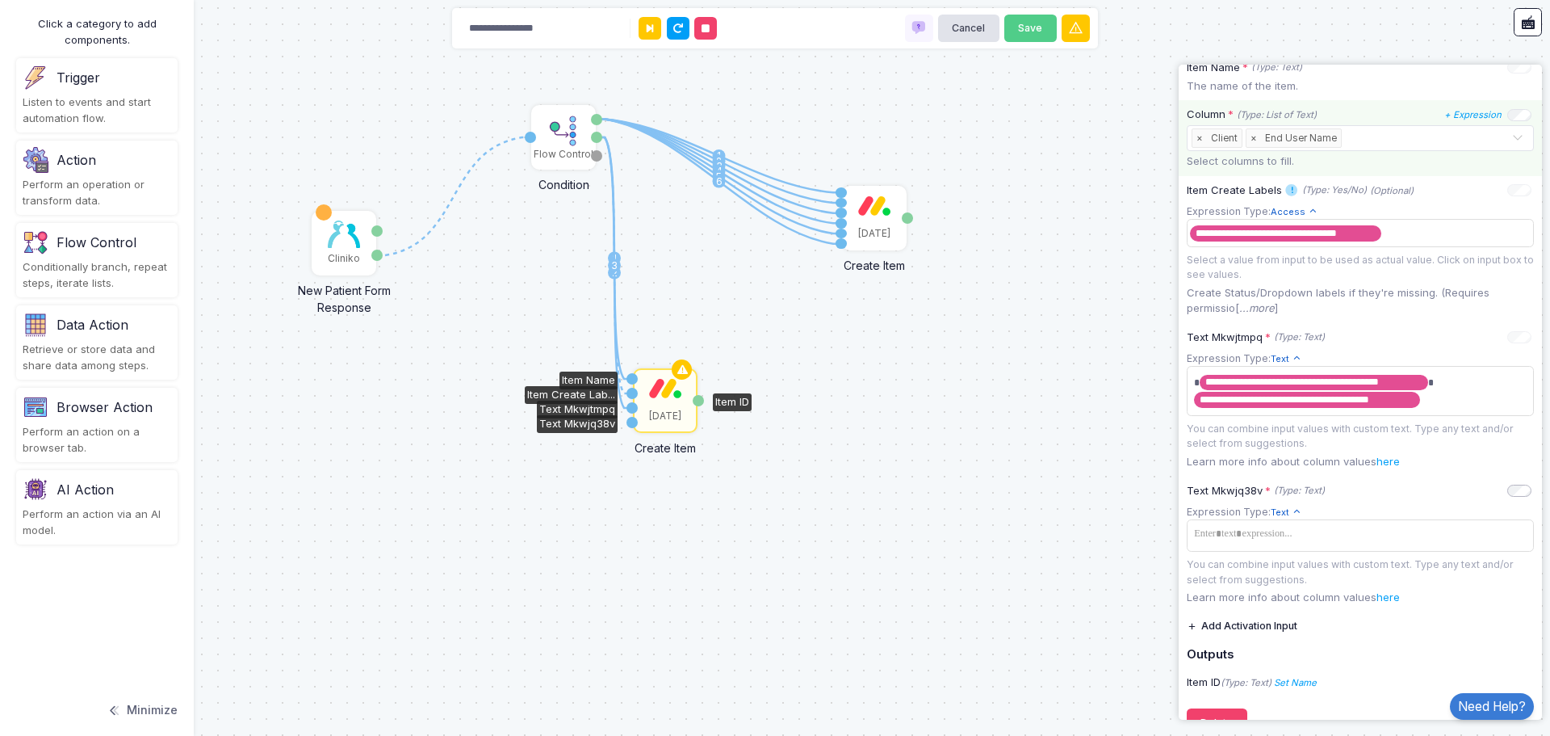
scroll to position [342, 0]
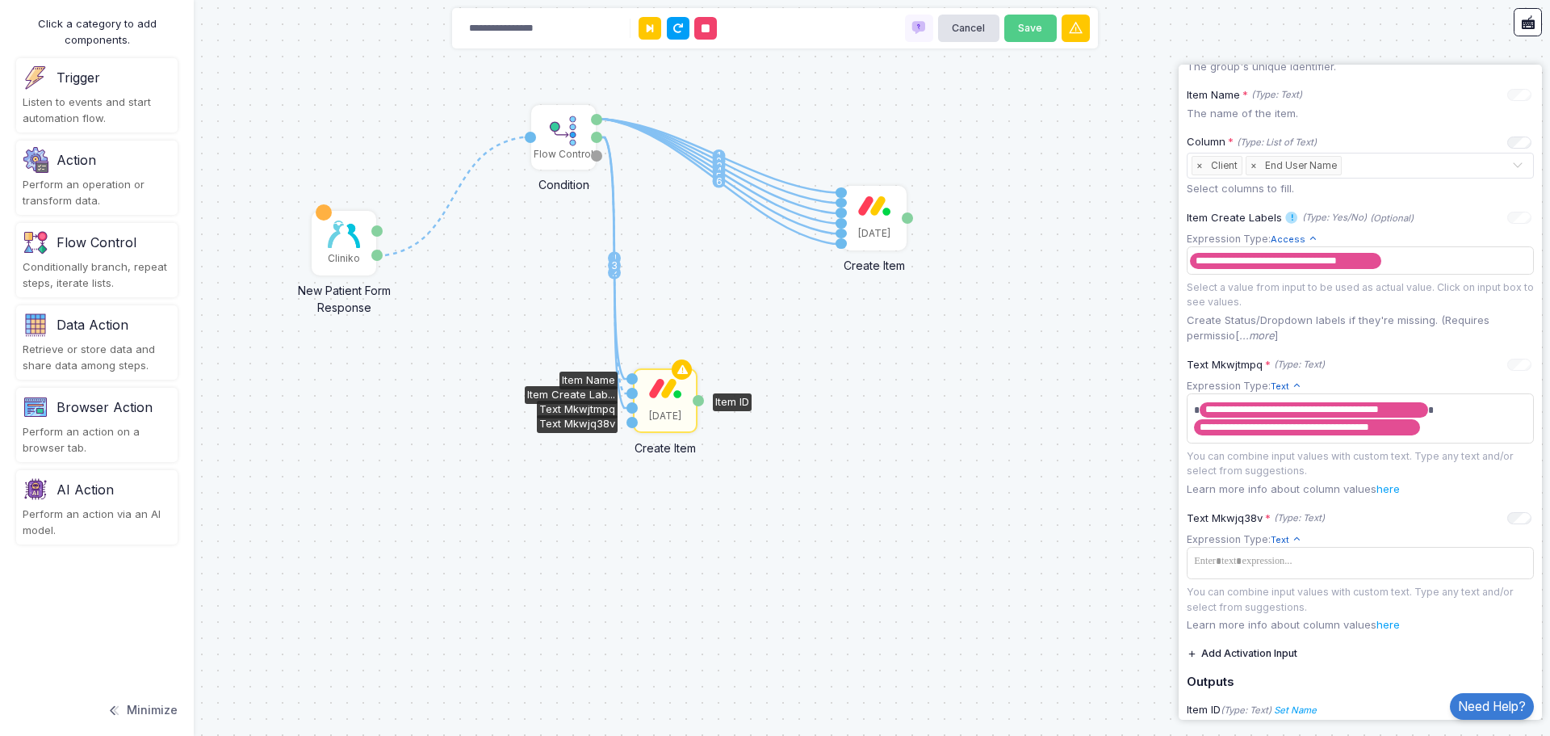
click at [633, 425] on div "Text Mkwjq38v" at bounding box center [632, 422] width 11 height 11
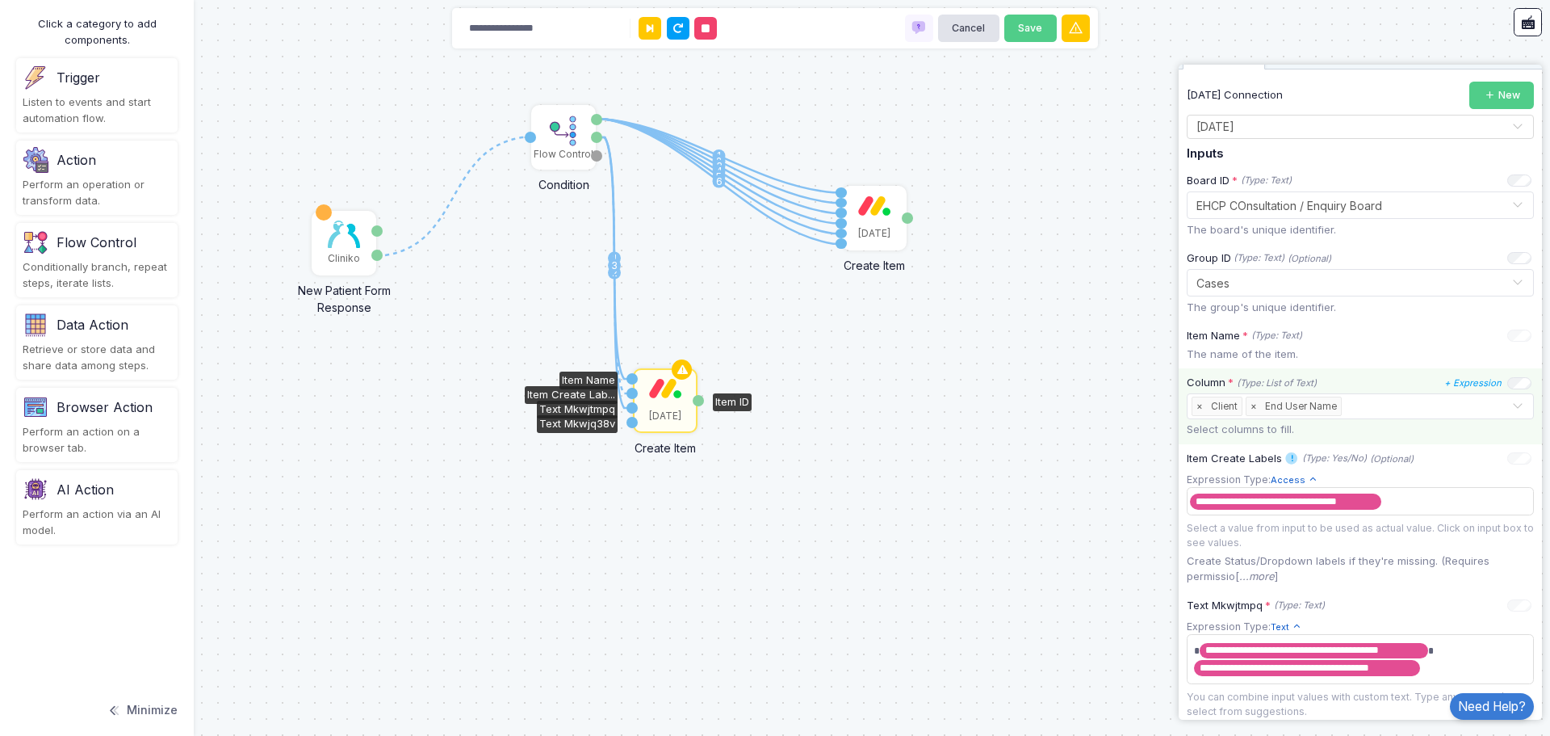
scroll to position [100, 0]
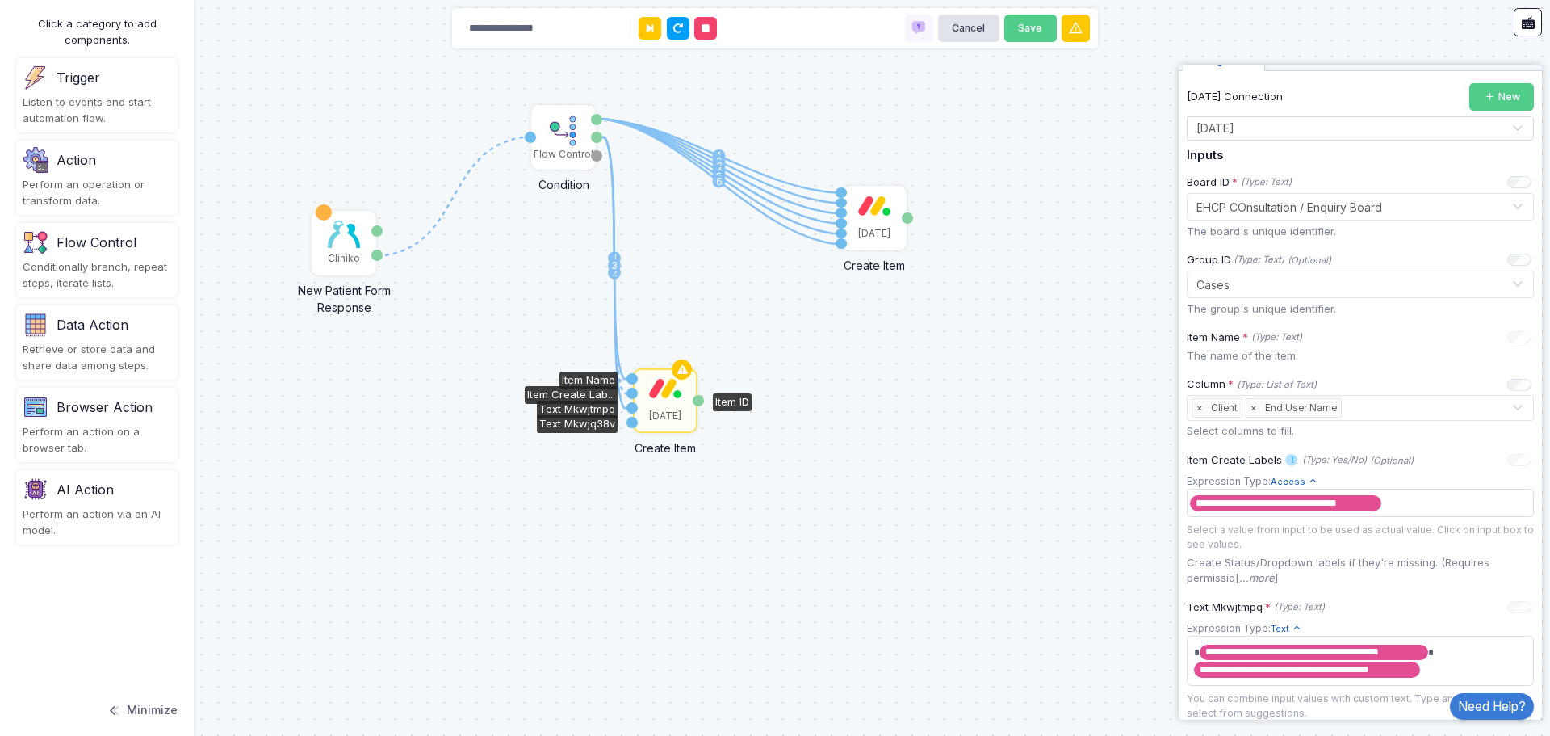
click at [1509, 457] on div at bounding box center [1520, 459] width 24 height 10
click at [1255, 411] on span "×" at bounding box center [1254, 408] width 15 height 18
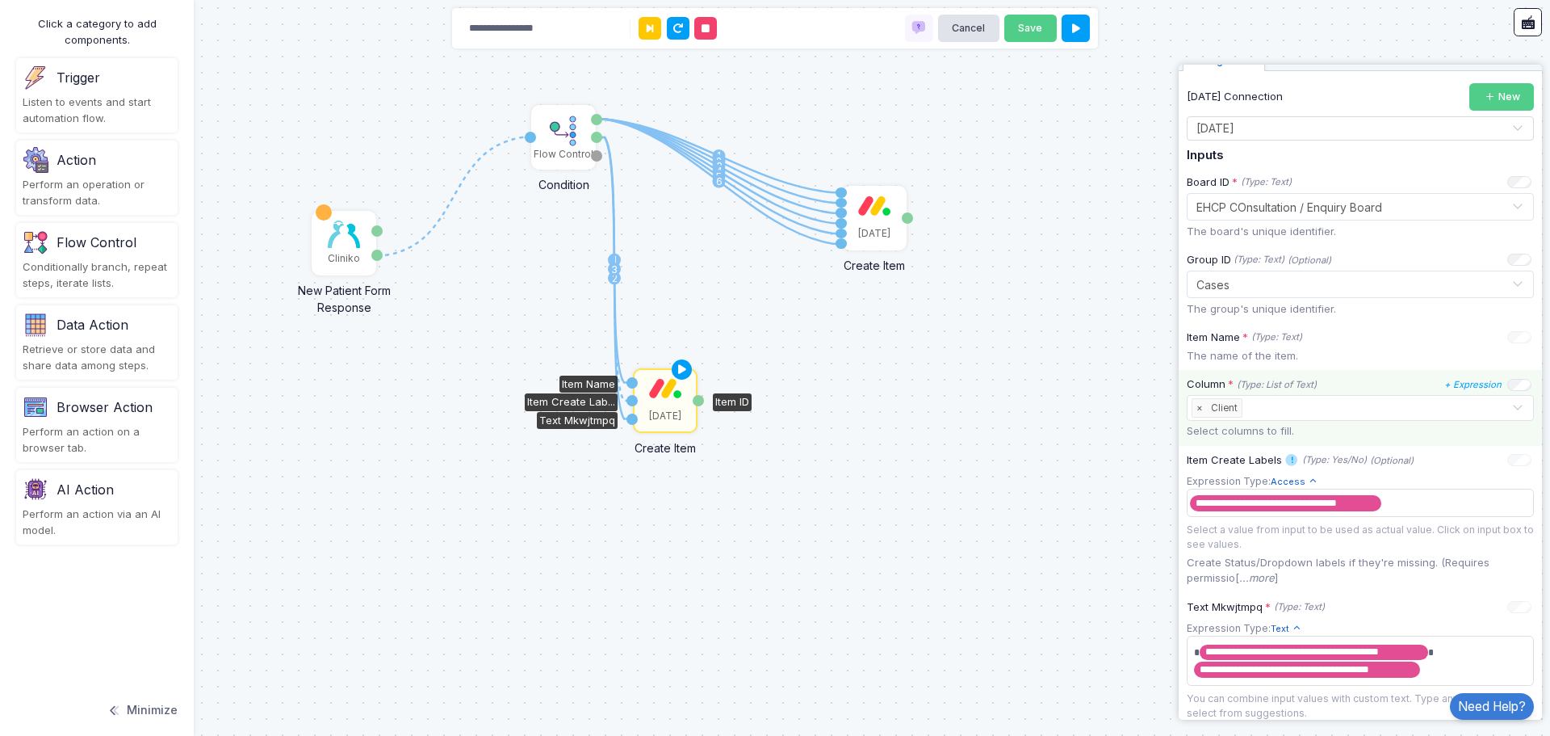
click at [1192, 408] on div "× Client" at bounding box center [1217, 407] width 51 height 19
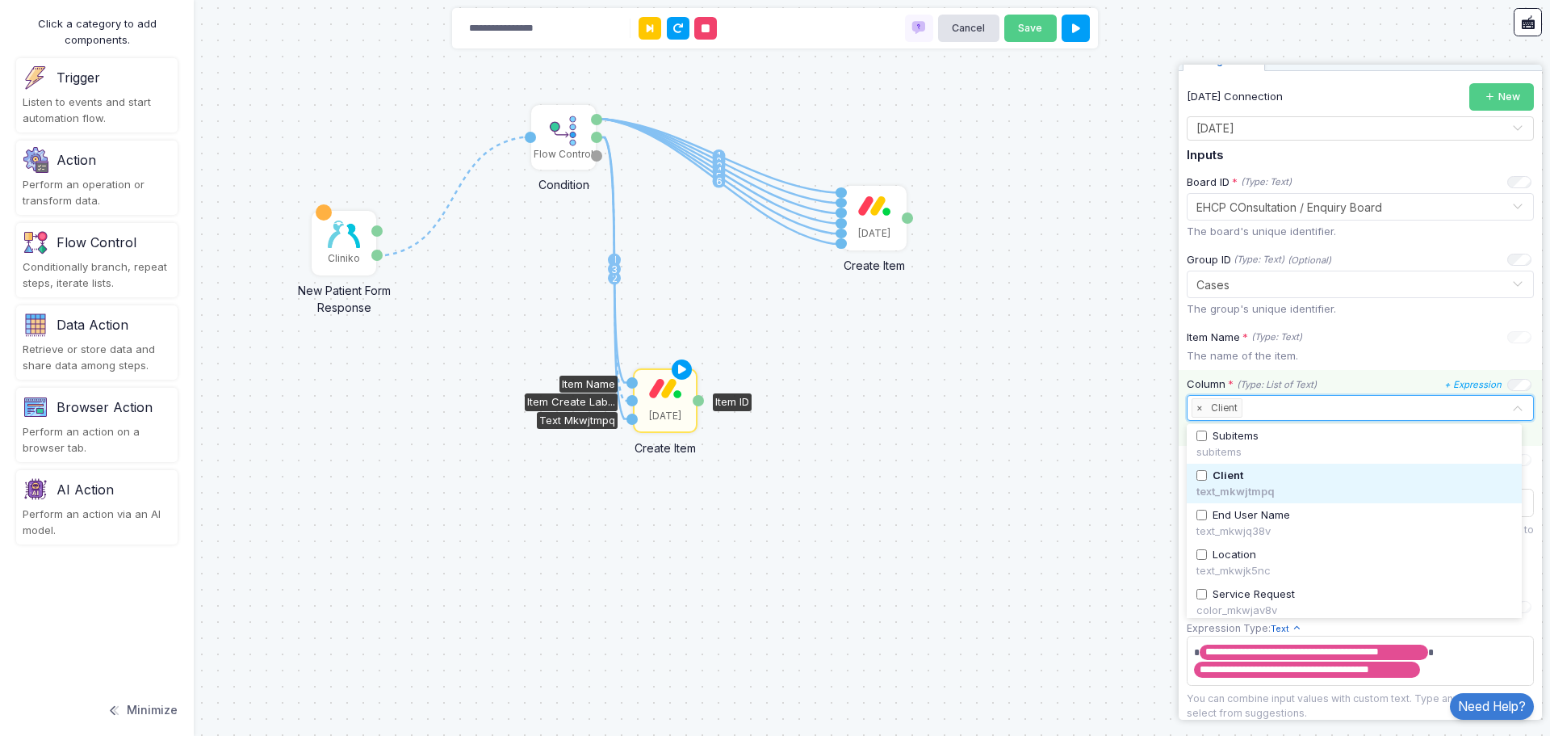
click at [1204, 408] on span "×" at bounding box center [1200, 408] width 15 height 18
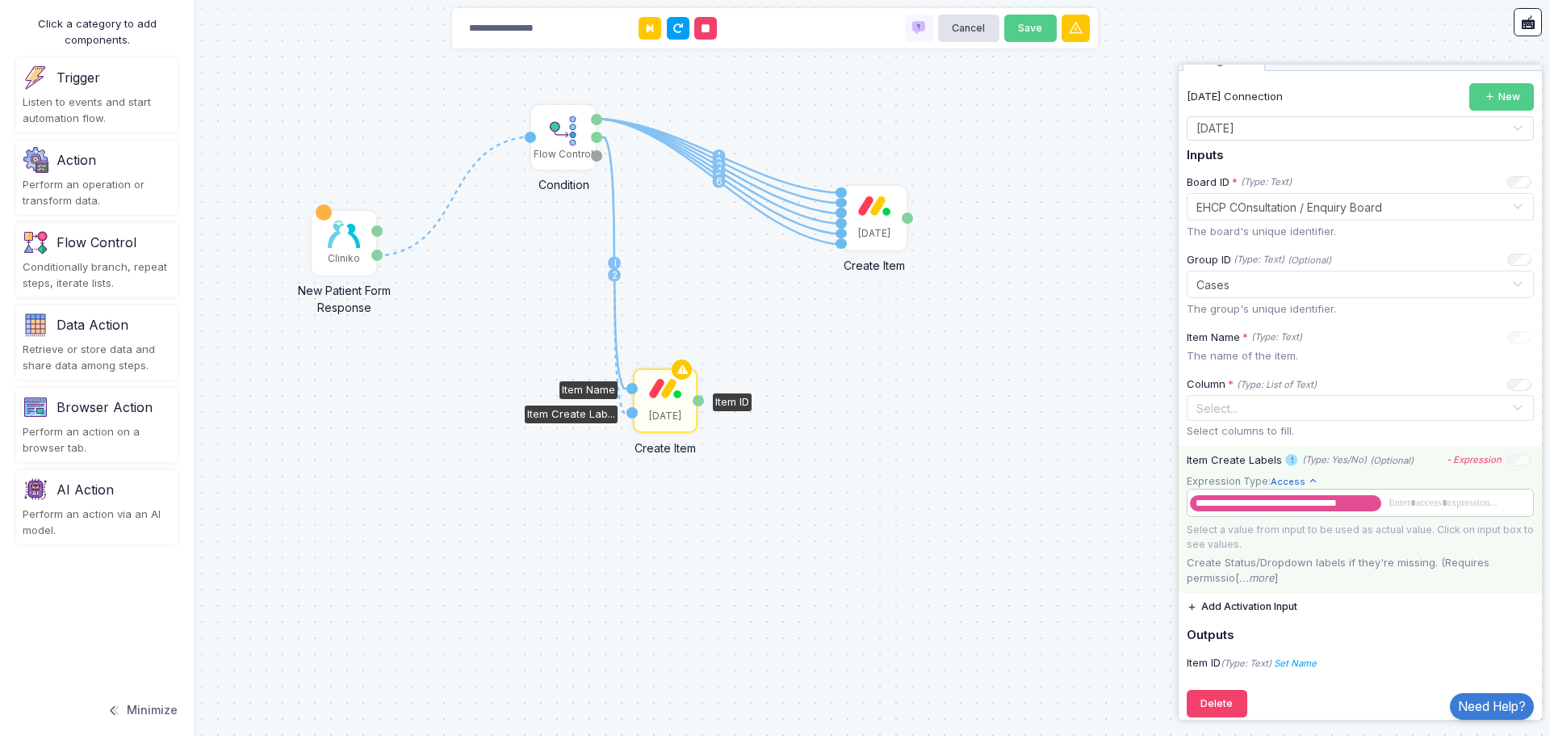
click at [1408, 499] on tags "**********" at bounding box center [1360, 503] width 347 height 28
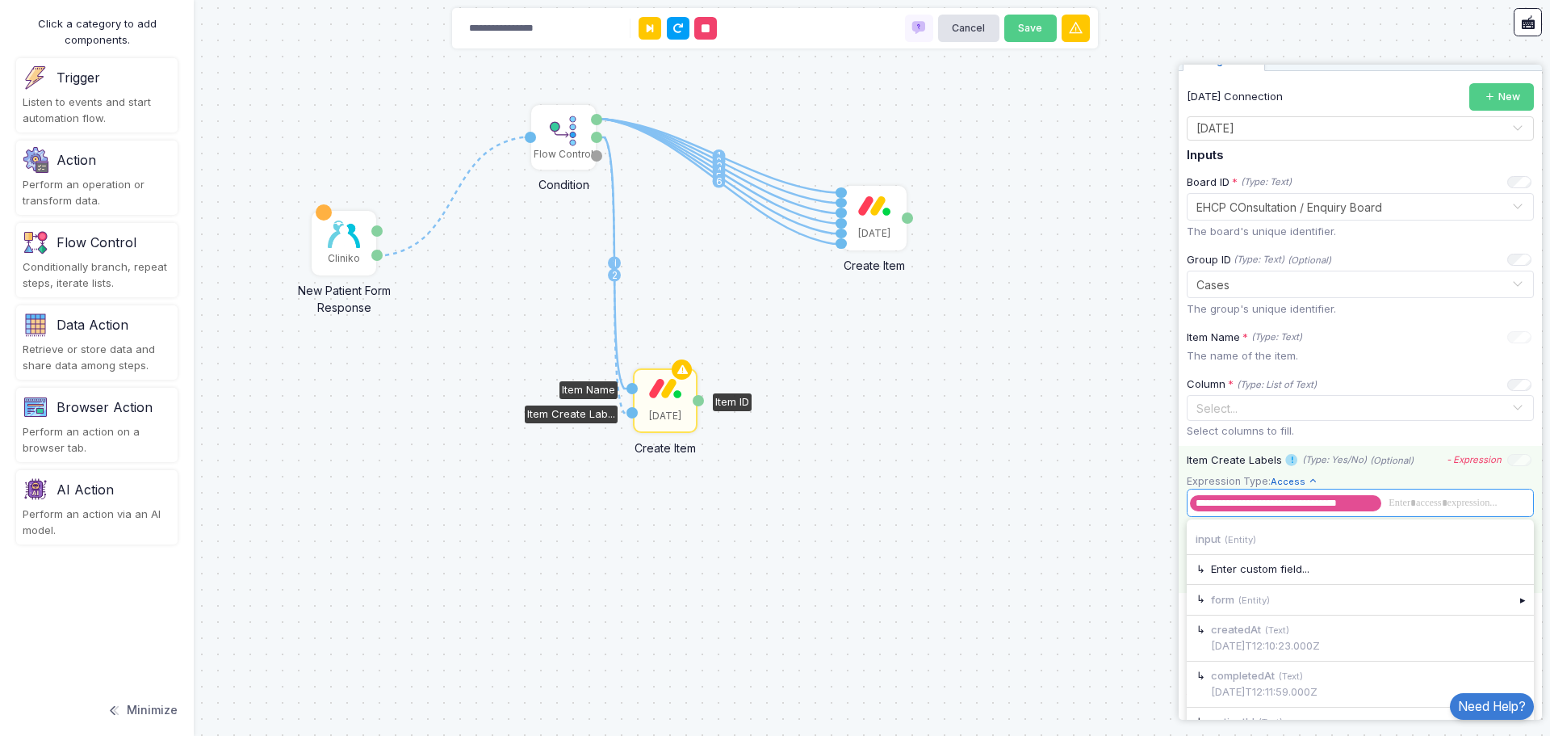
scroll to position [82, 0]
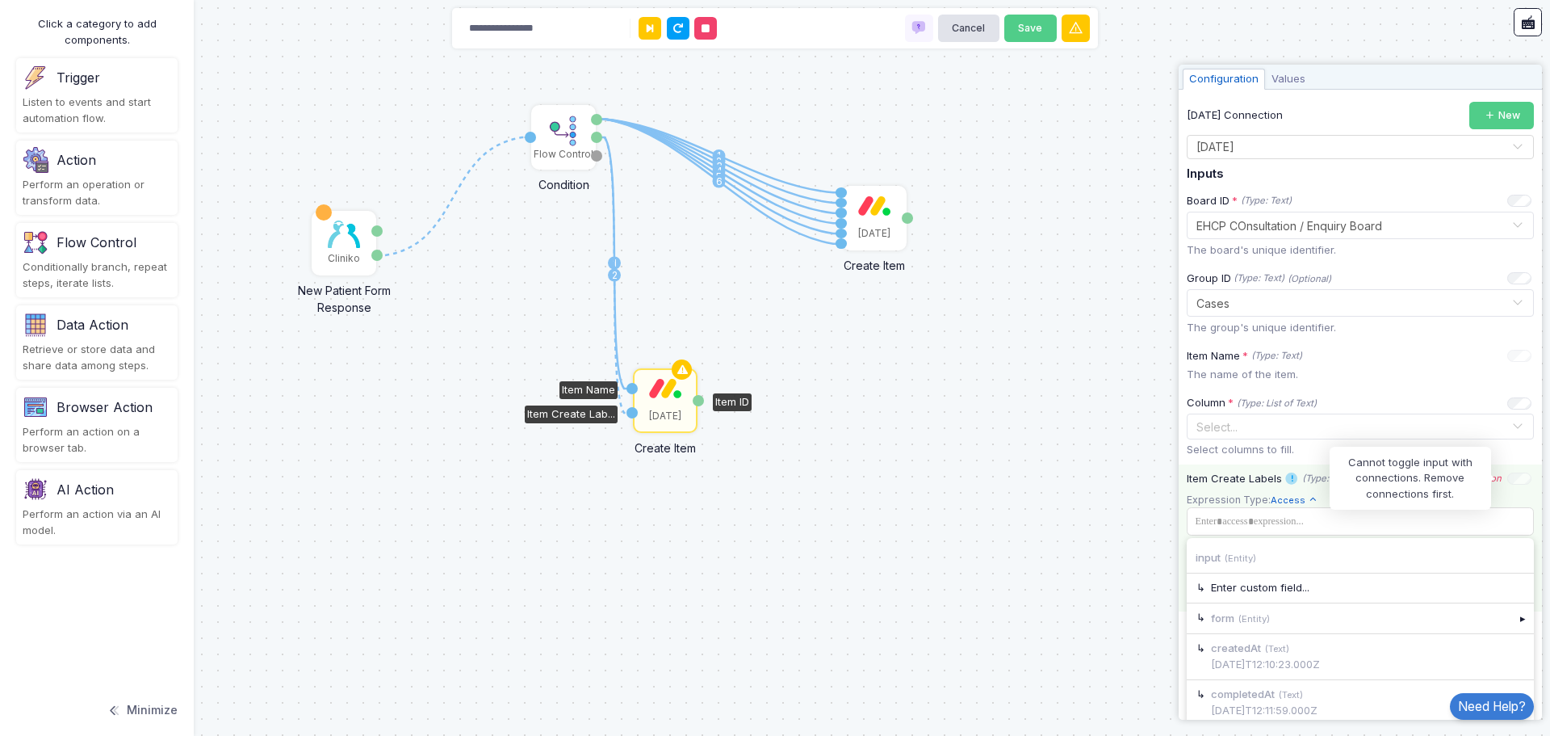
click at [1508, 480] on div at bounding box center [1520, 477] width 24 height 10
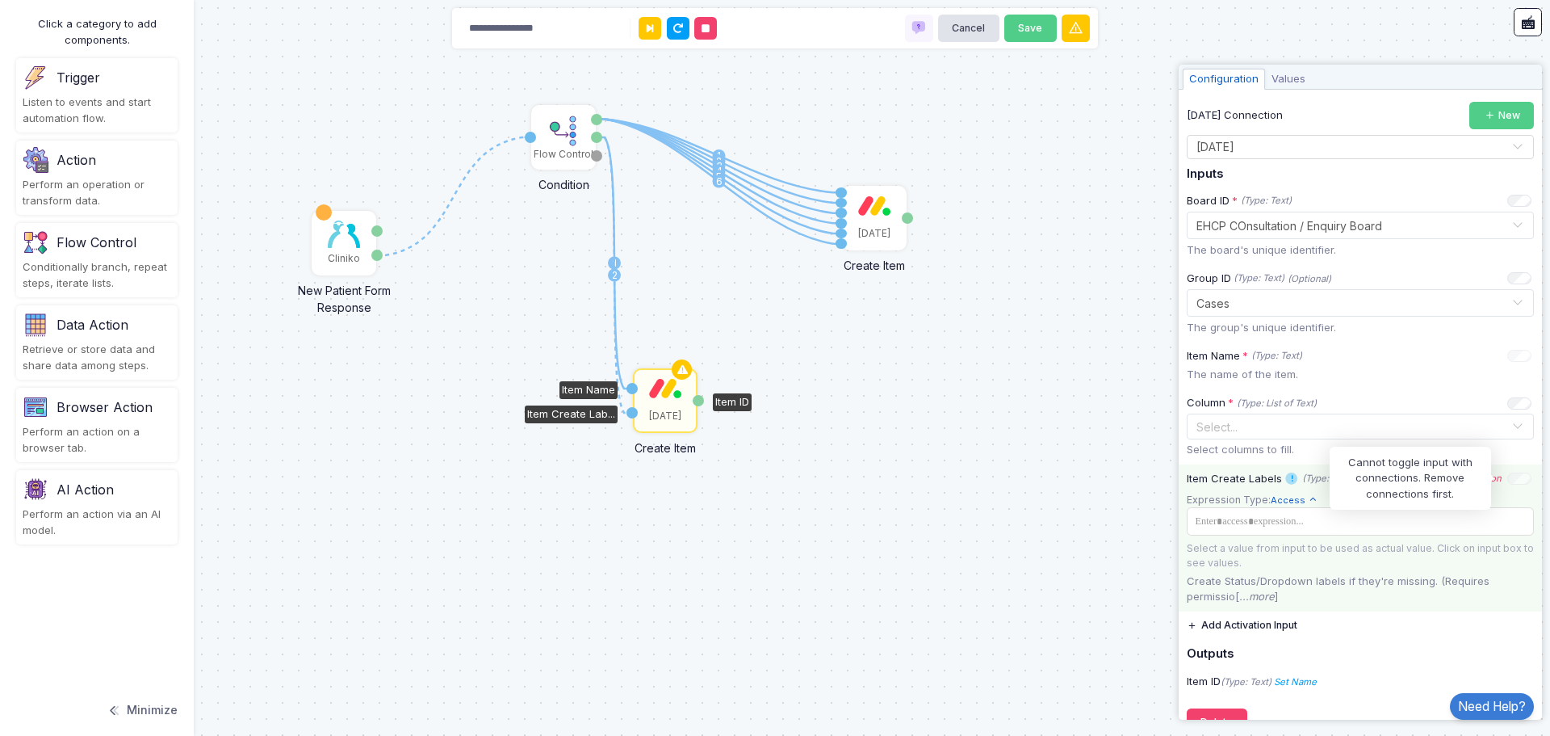
click at [1514, 479] on div at bounding box center [1520, 477] width 24 height 10
click at [1508, 479] on div at bounding box center [1520, 477] width 24 height 10
click at [1462, 477] on icon "- Expression" at bounding box center [1474, 477] width 55 height 11
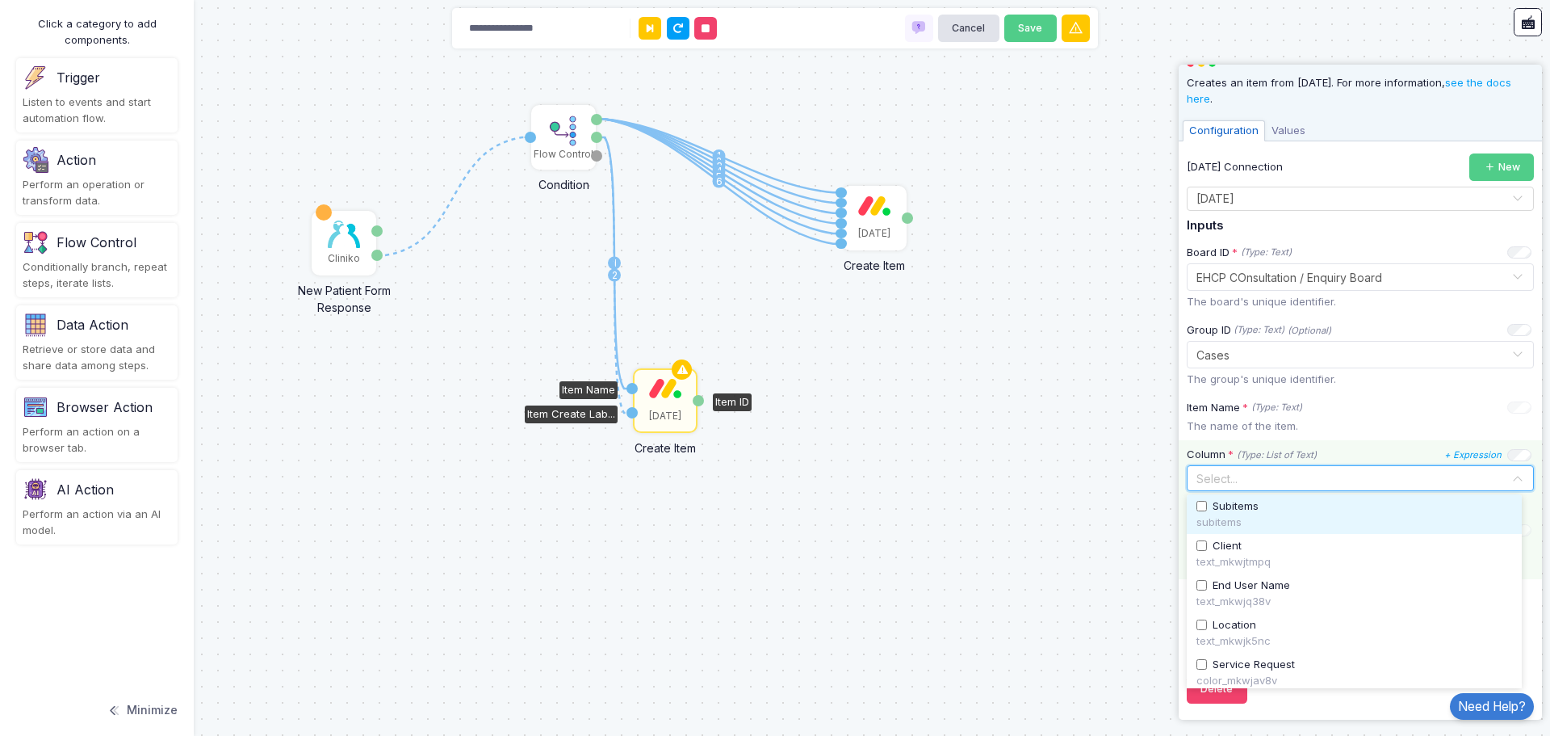
click at [1344, 480] on input "text" at bounding box center [1352, 479] width 320 height 18
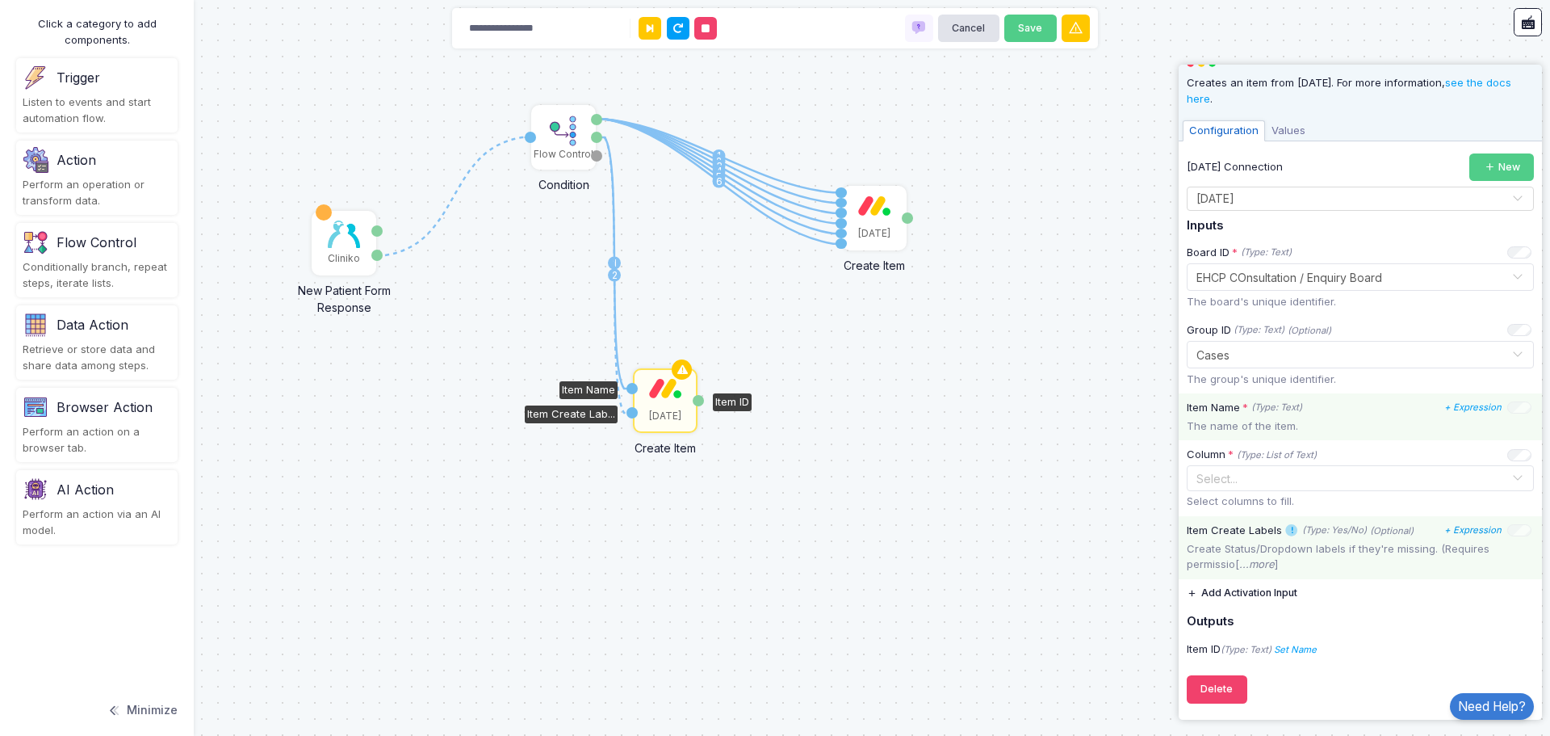
click at [1403, 408] on div "Item Name * (Type: Text) + Expression" at bounding box center [1359, 408] width 345 height 16
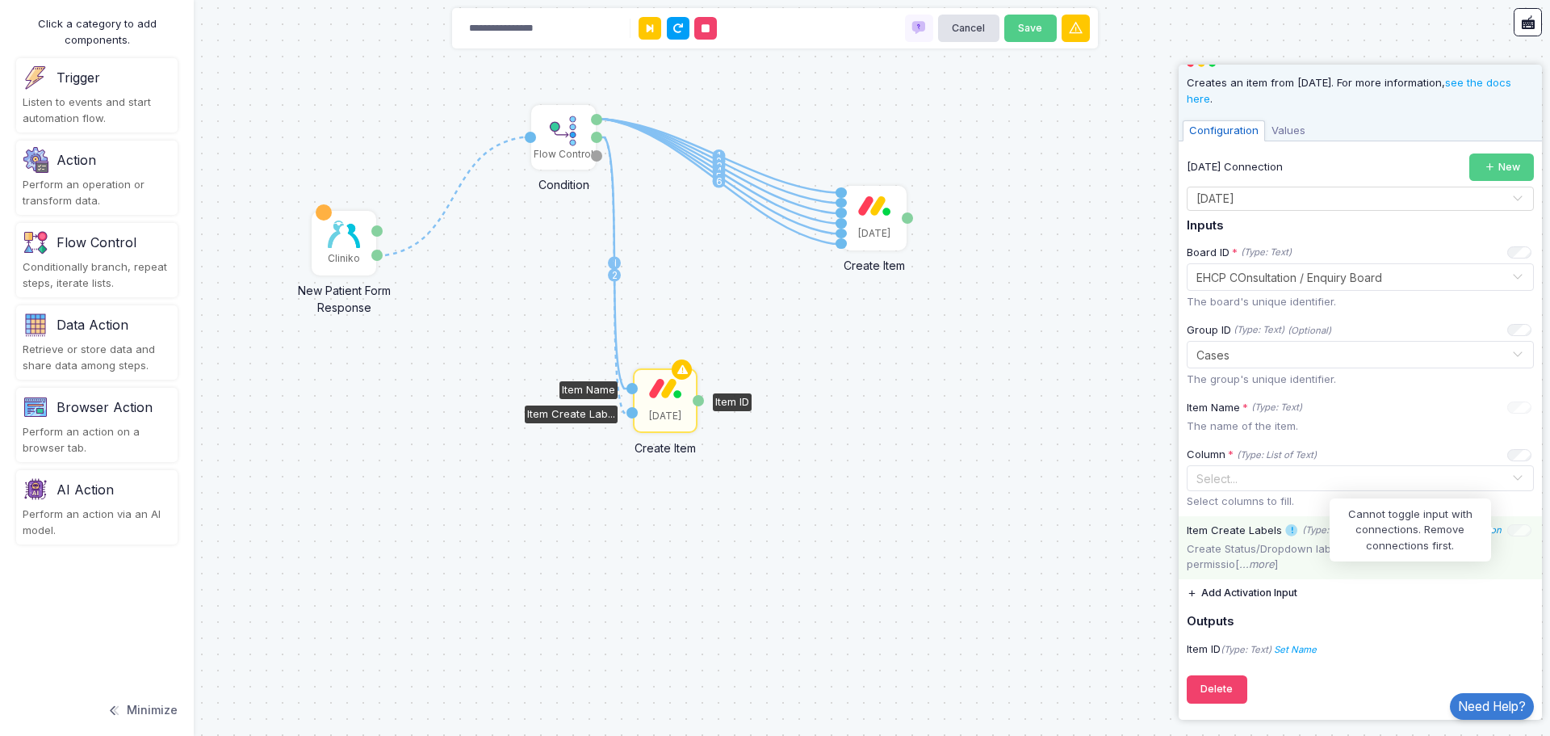
click at [1508, 534] on div at bounding box center [1520, 529] width 24 height 10
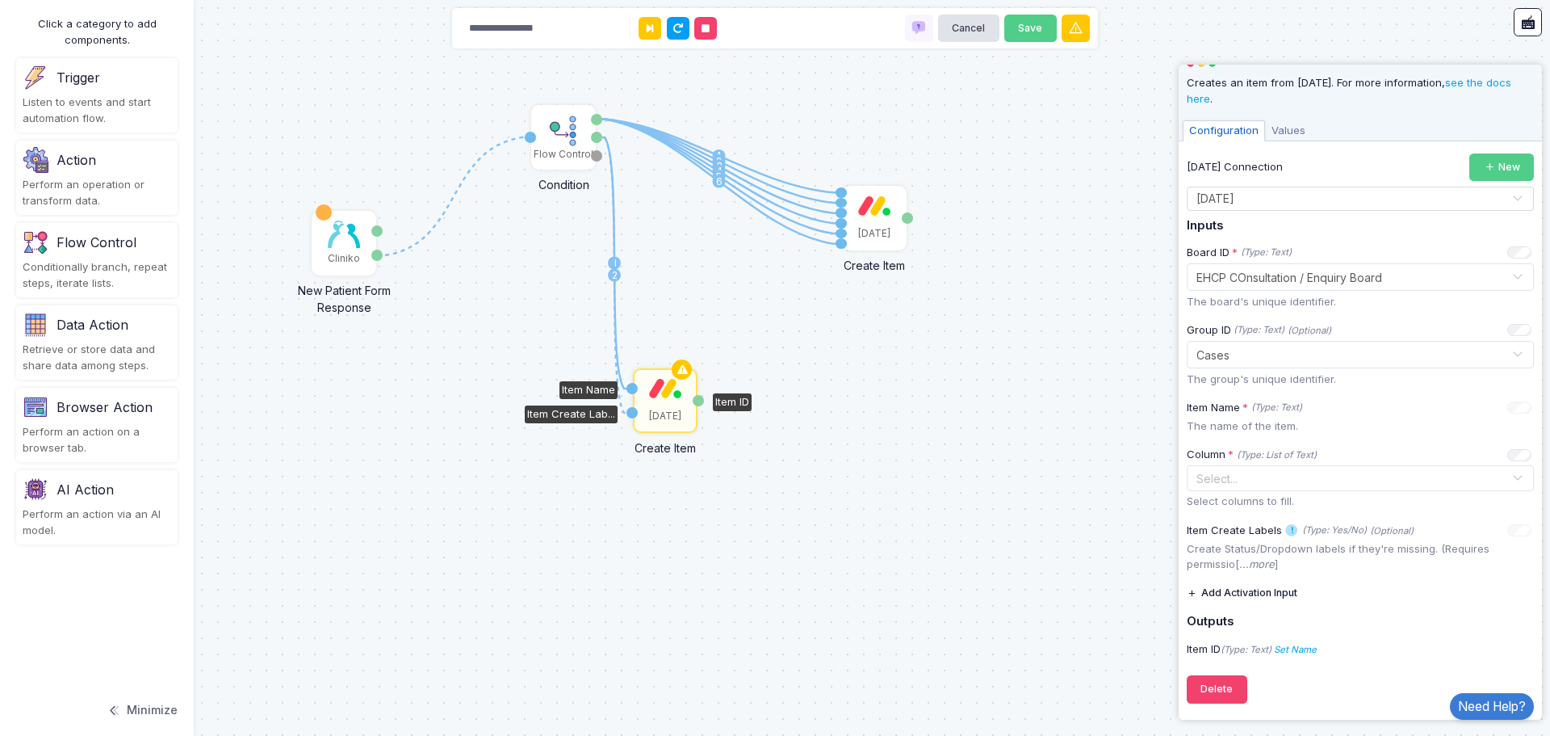
click at [631, 409] on div "Item Create Lab..." at bounding box center [632, 412] width 11 height 11
click at [632, 415] on div "Item Create Lab..." at bounding box center [632, 412] width 11 height 11
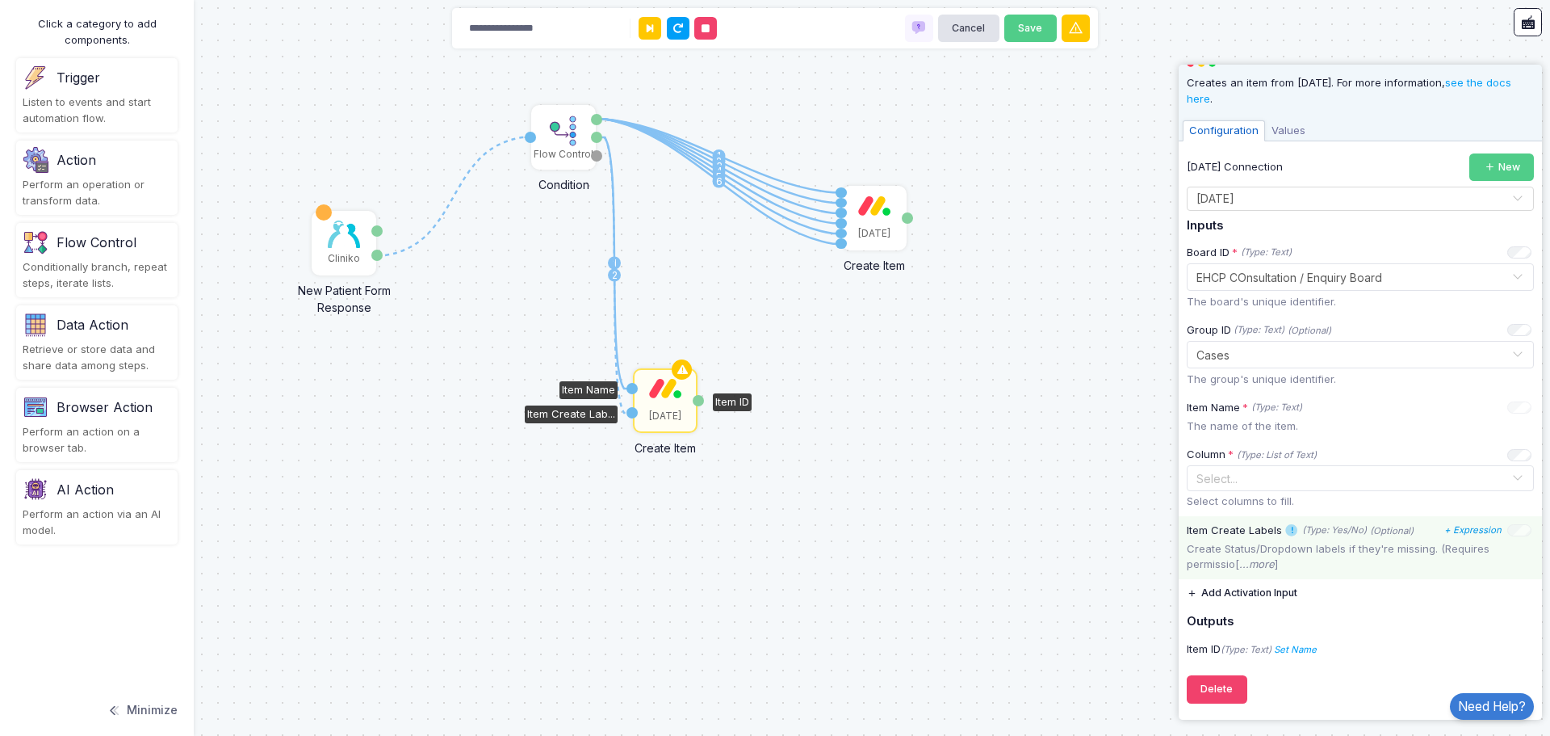
click at [1508, 529] on div at bounding box center [1520, 529] width 24 height 10
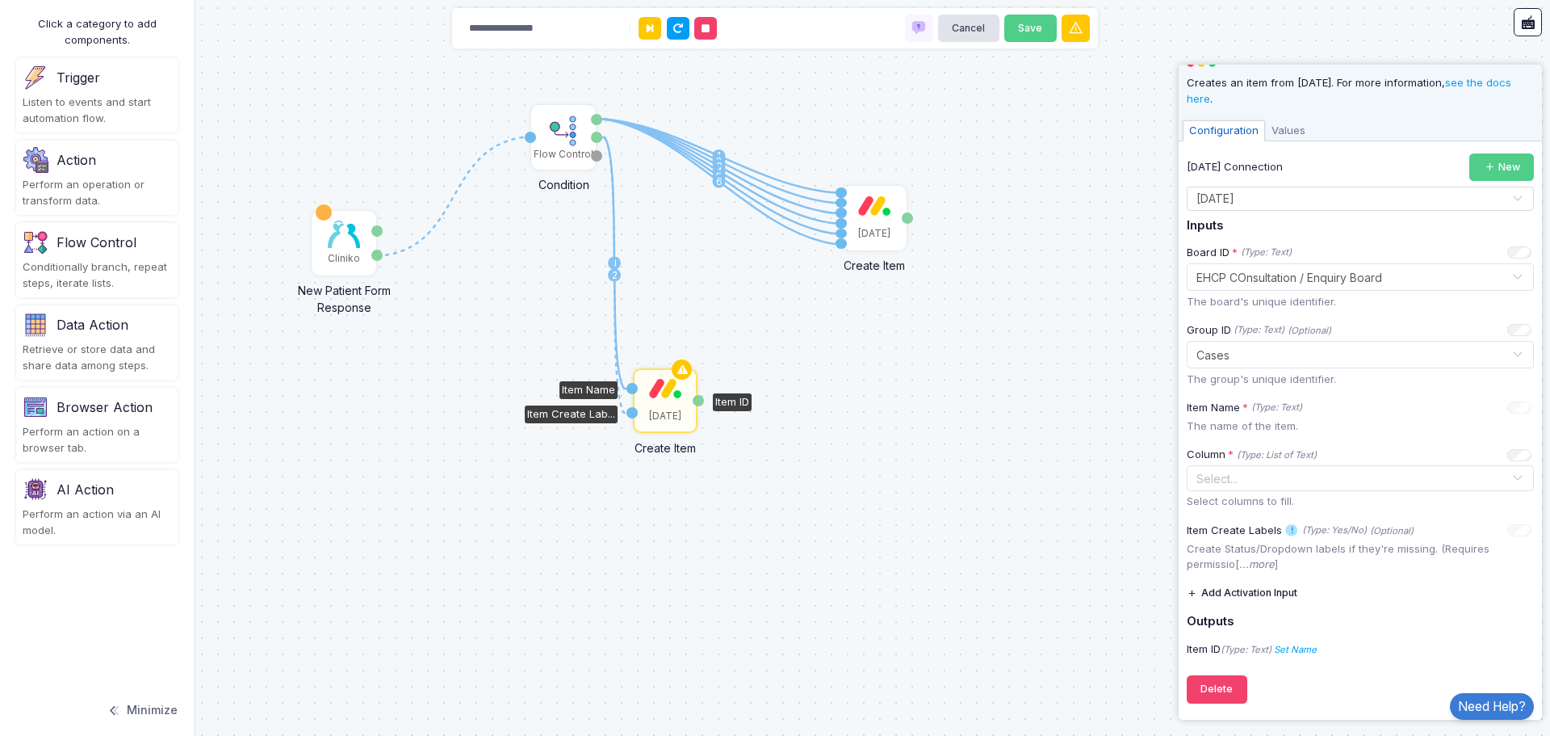
drag, startPoint x: 1516, startPoint y: 530, endPoint x: 1484, endPoint y: 531, distance: 31.5
click at [1486, 531] on div "Item Create Labels (Type: Yes/No) (Optional) + Expression" at bounding box center [1359, 530] width 345 height 16
click at [1508, 532] on div at bounding box center [1520, 529] width 24 height 10
click at [1229, 682] on button "Delete" at bounding box center [1217, 689] width 61 height 28
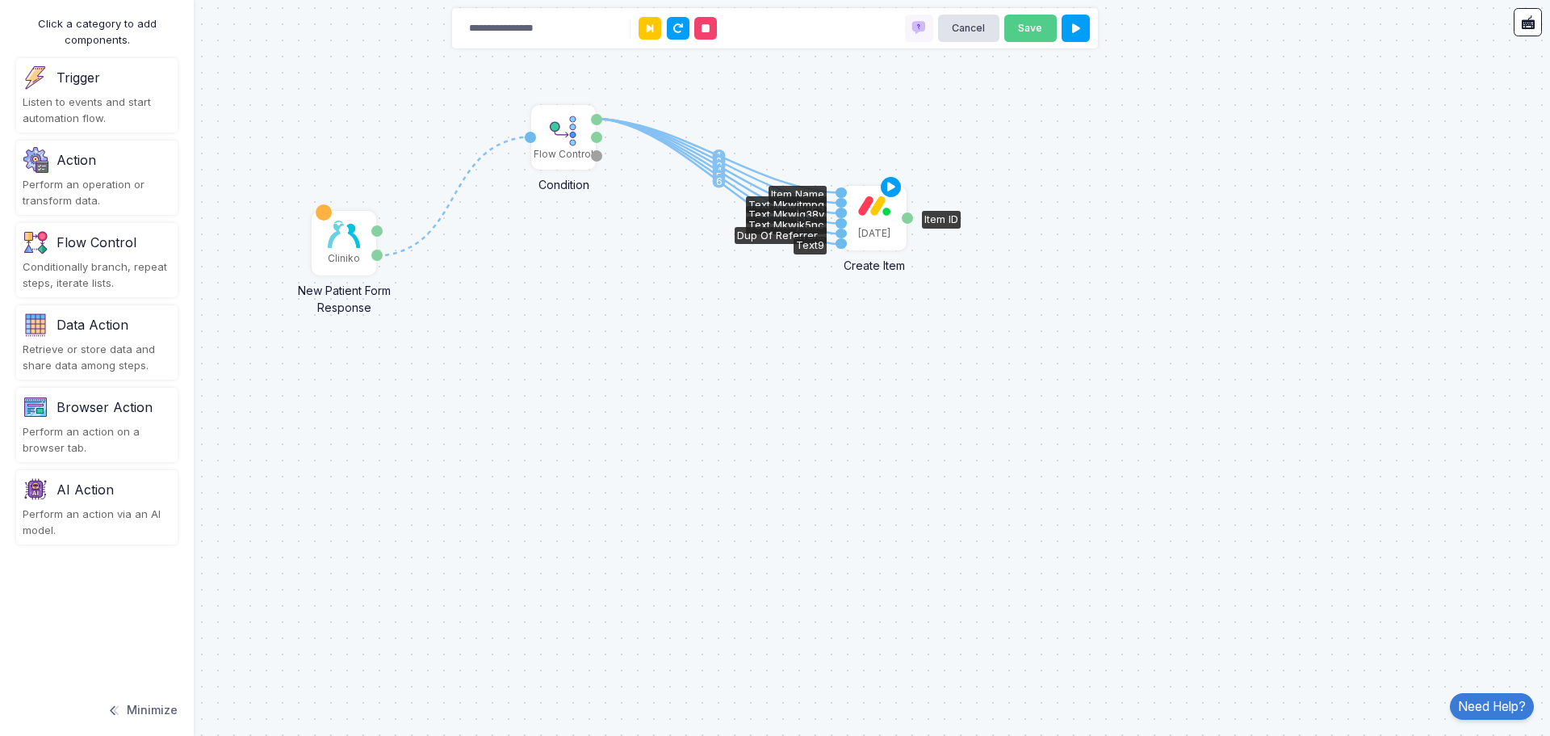
click at [883, 219] on div "[DATE]" at bounding box center [874, 217] width 61 height 61
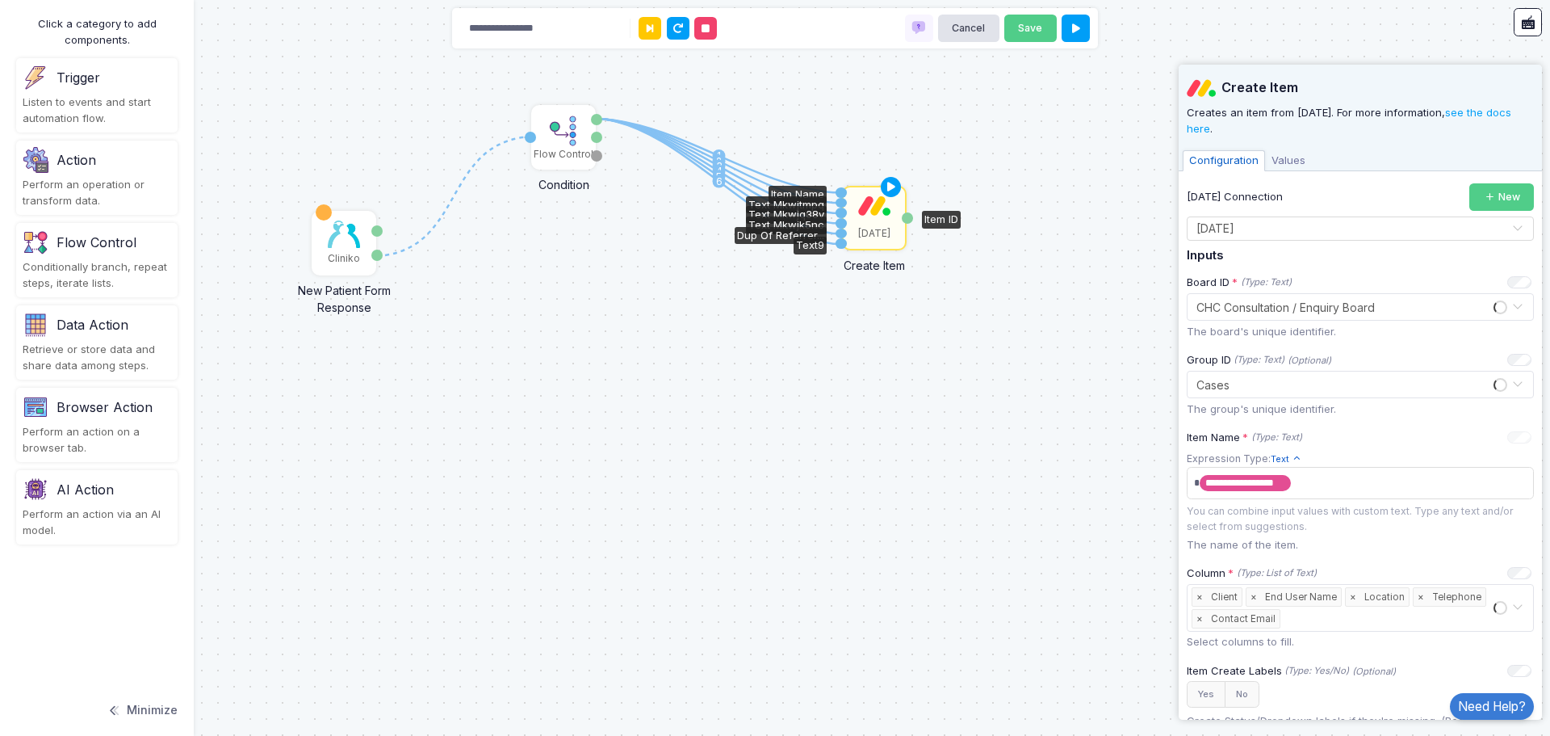
drag, startPoint x: 883, startPoint y: 219, endPoint x: 779, endPoint y: 335, distance: 156.1
click at [793, 363] on div "1 1 2 3 4 5 6 Cliniko New Patient Form Response Patient ID Response Flow Contro…" at bounding box center [775, 368] width 1550 height 736
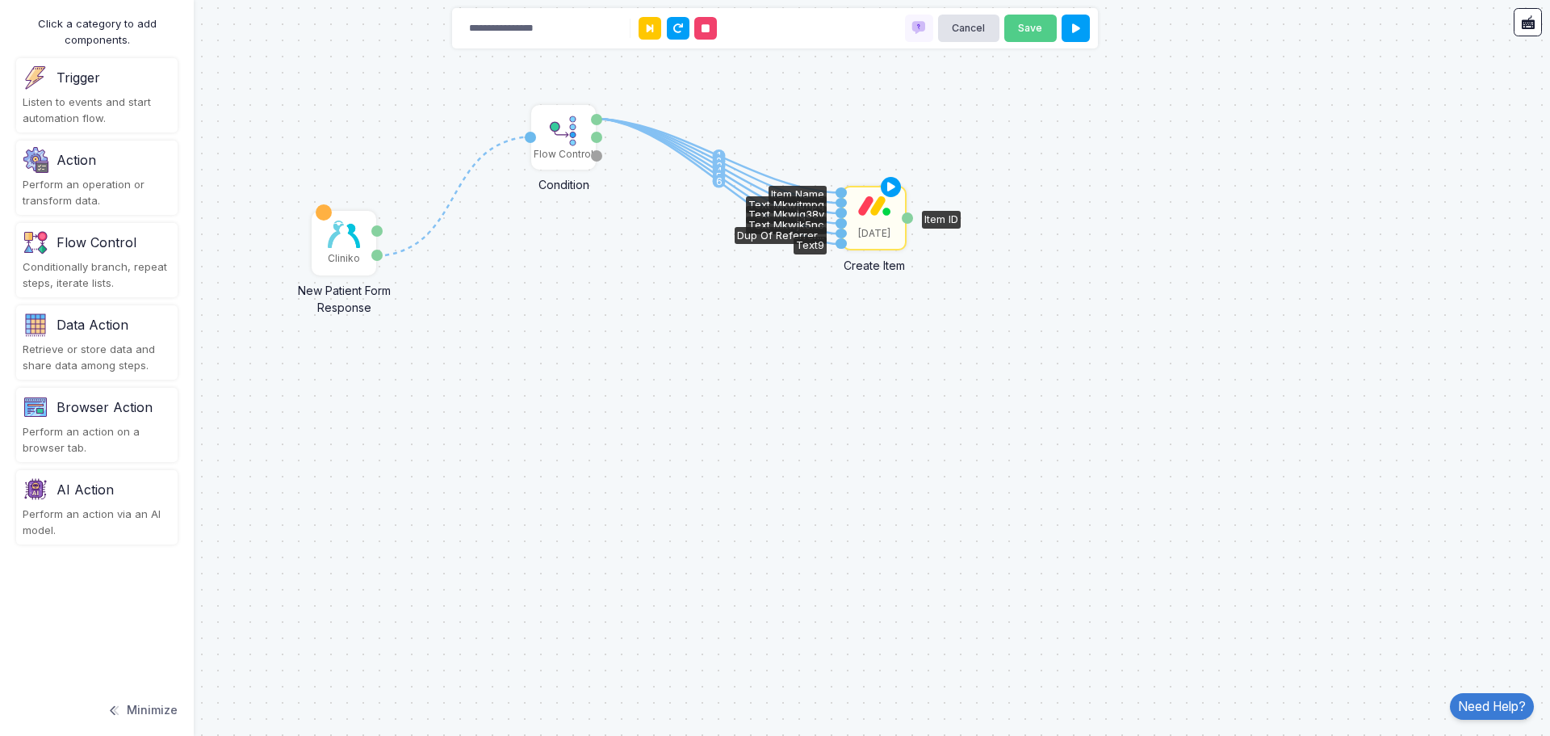
click at [69, 162] on div "Action" at bounding box center [77, 159] width 40 height 19
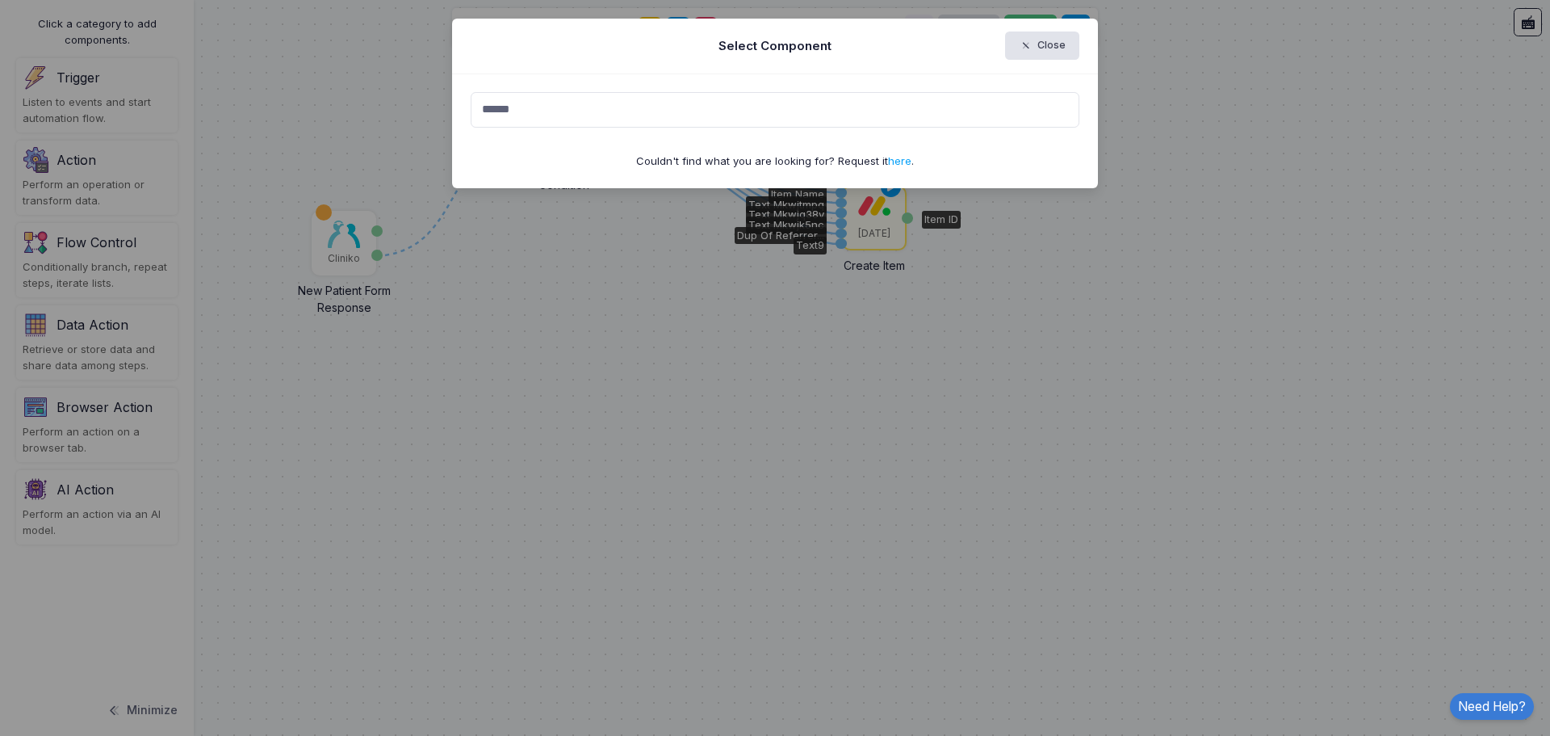
type input "******"
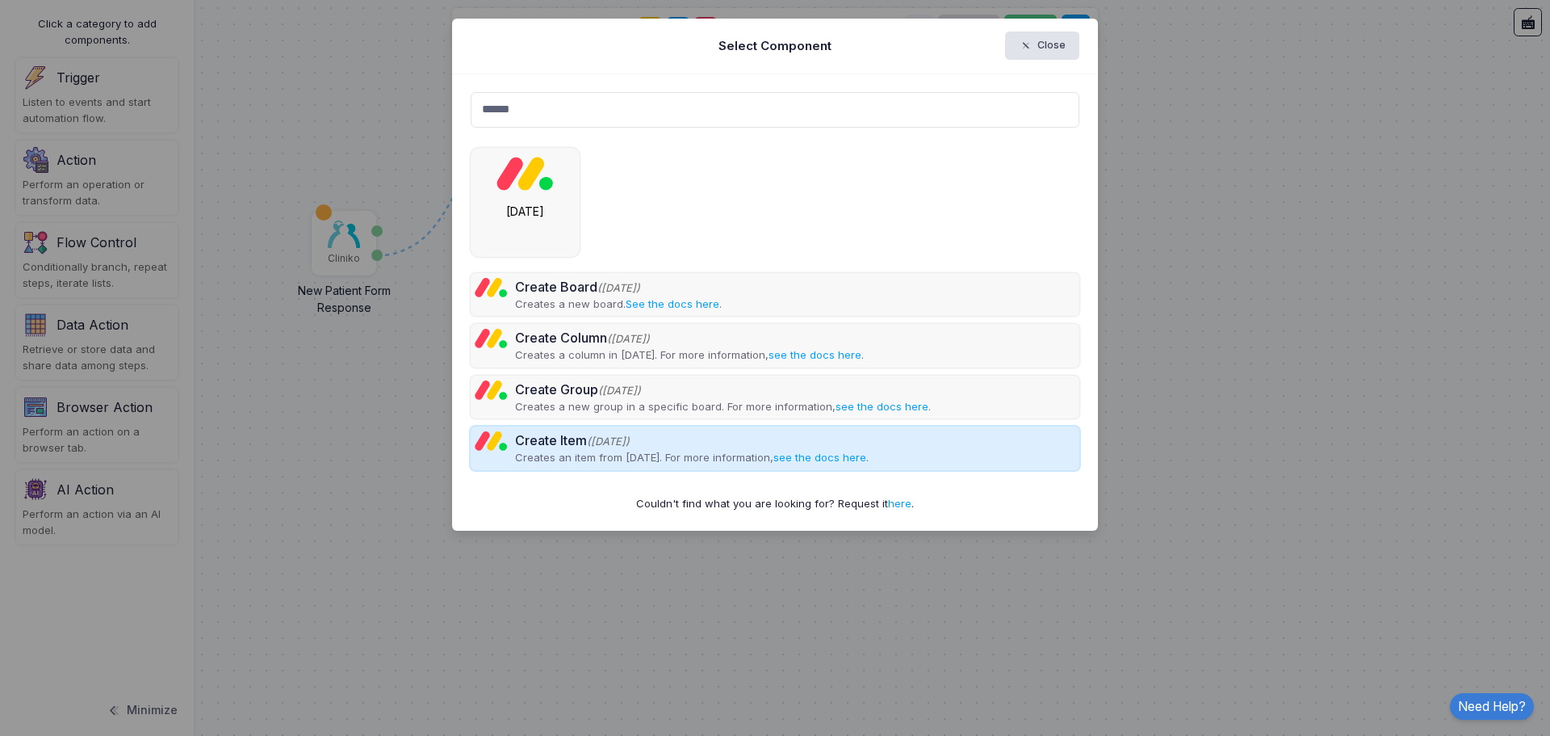
click at [578, 455] on p "Creates an item from Monday. For more information, see the docs here ." at bounding box center [692, 458] width 354 height 16
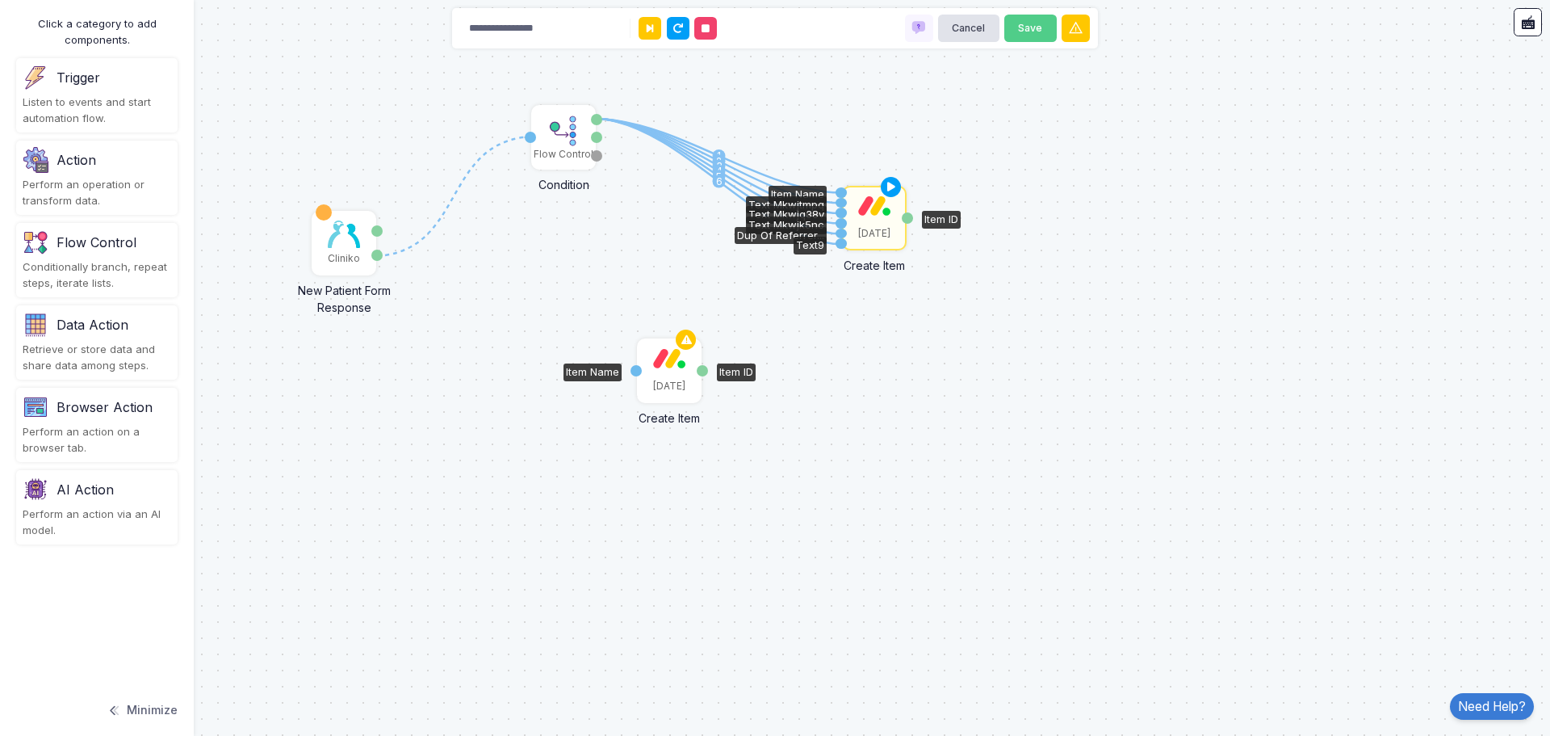
click at [669, 371] on div "[DATE]" at bounding box center [669, 370] width 61 height 61
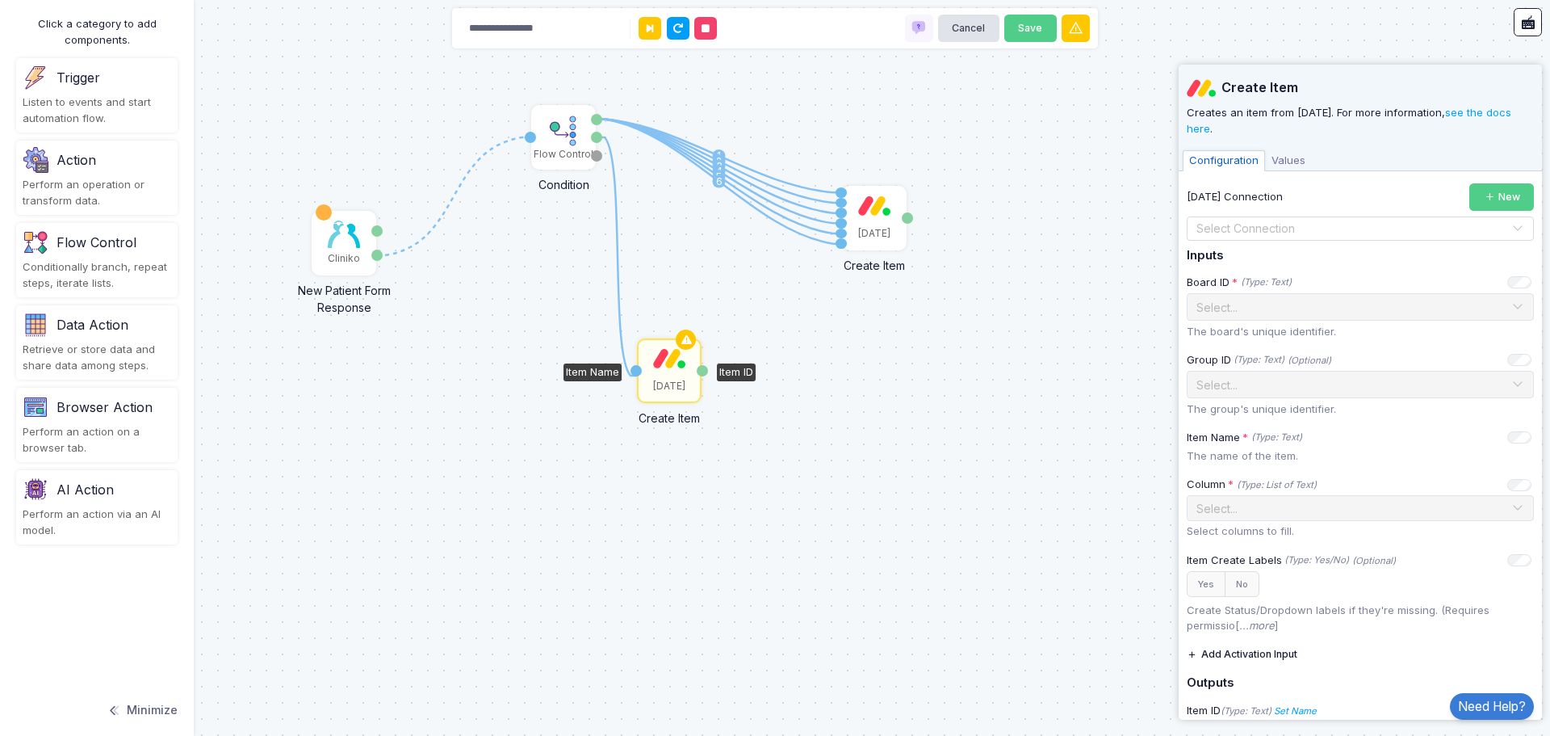
drag, startPoint x: 598, startPoint y: 136, endPoint x: 639, endPoint y: 376, distance: 242.6
click at [1, 1] on div "1 1 2 3 4 5 6 1 Cliniko New Patient Form Response Patient ID Response Flow Cont…" at bounding box center [0, 0] width 1 height 1
click at [1287, 232] on input "text" at bounding box center [1344, 229] width 297 height 18
click at [1262, 259] on div "[DATE]" at bounding box center [1354, 256] width 335 height 24
click at [1288, 310] on input "text" at bounding box center [1344, 306] width 297 height 18
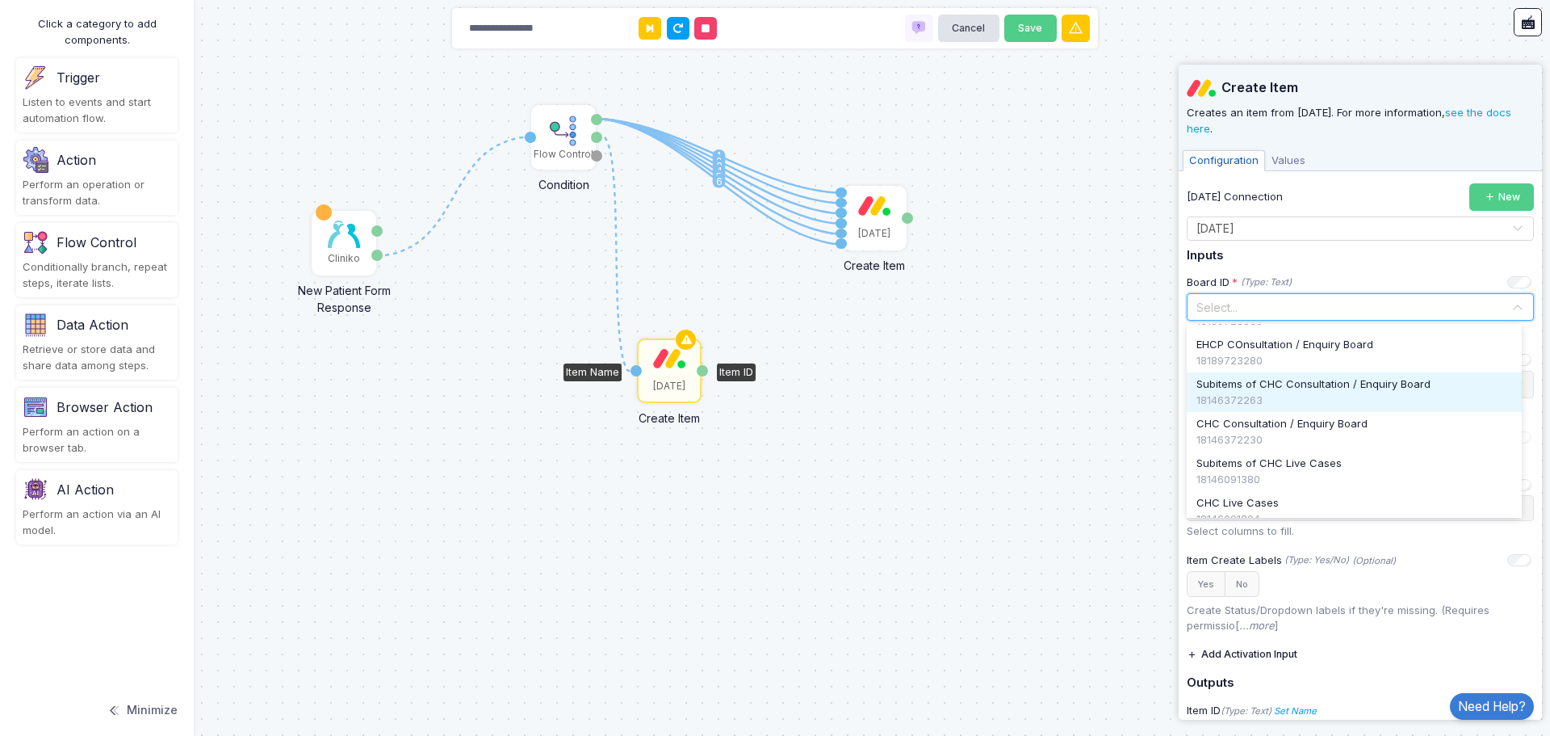
scroll to position [81, 0]
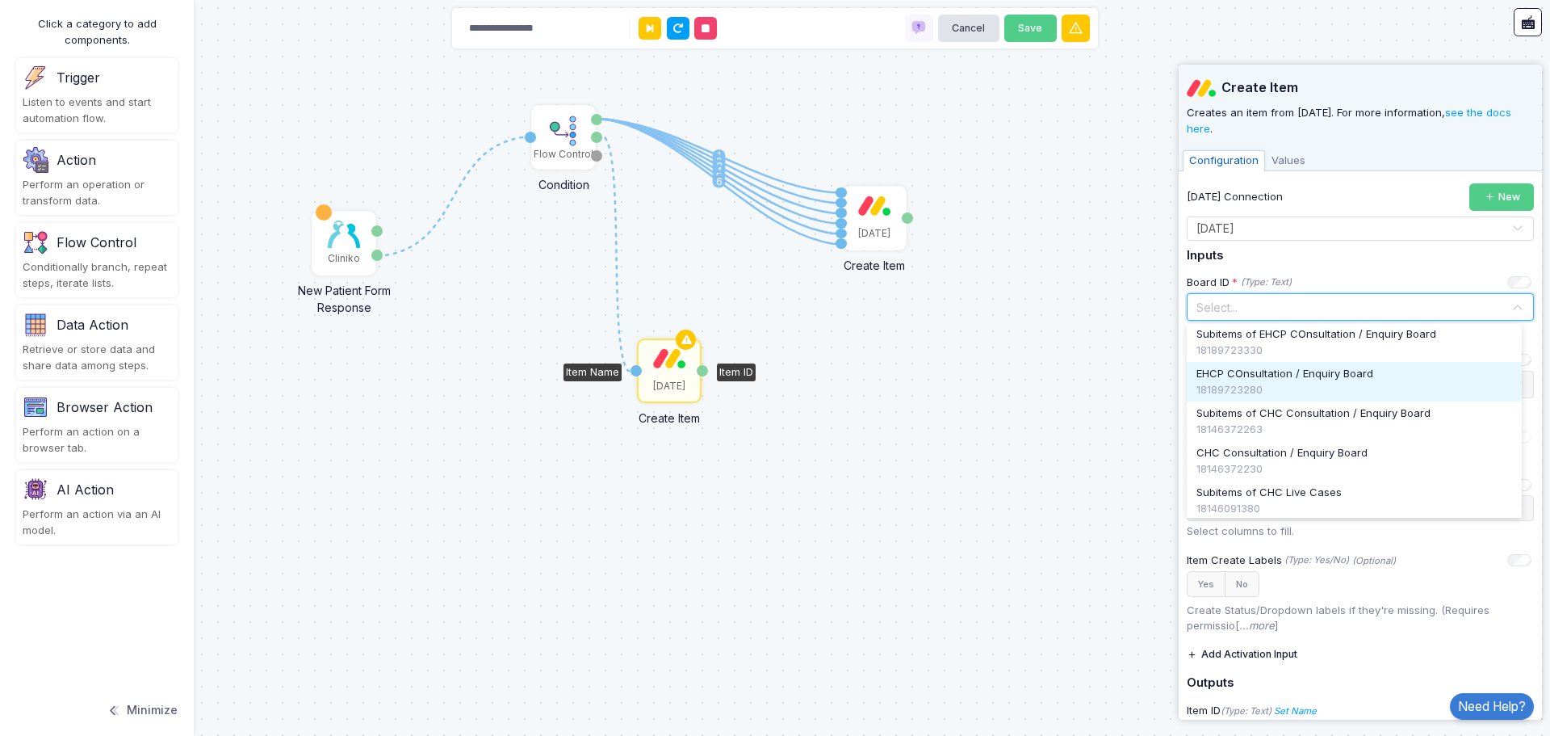
click at [1287, 371] on span "EHCP COnsultation / Enquiry Board" at bounding box center [1285, 374] width 177 height 16
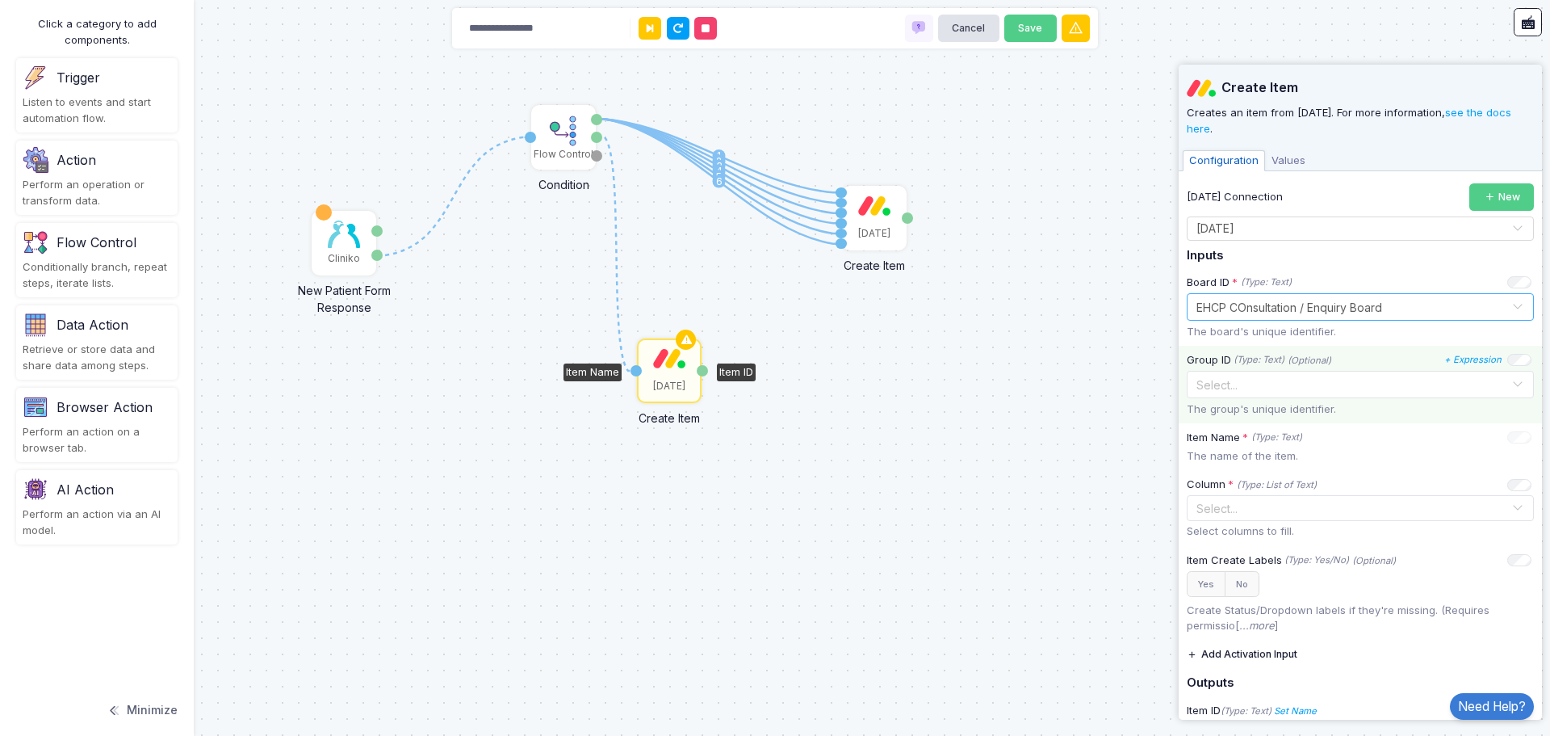
click at [1281, 390] on input "text" at bounding box center [1344, 384] width 297 height 18
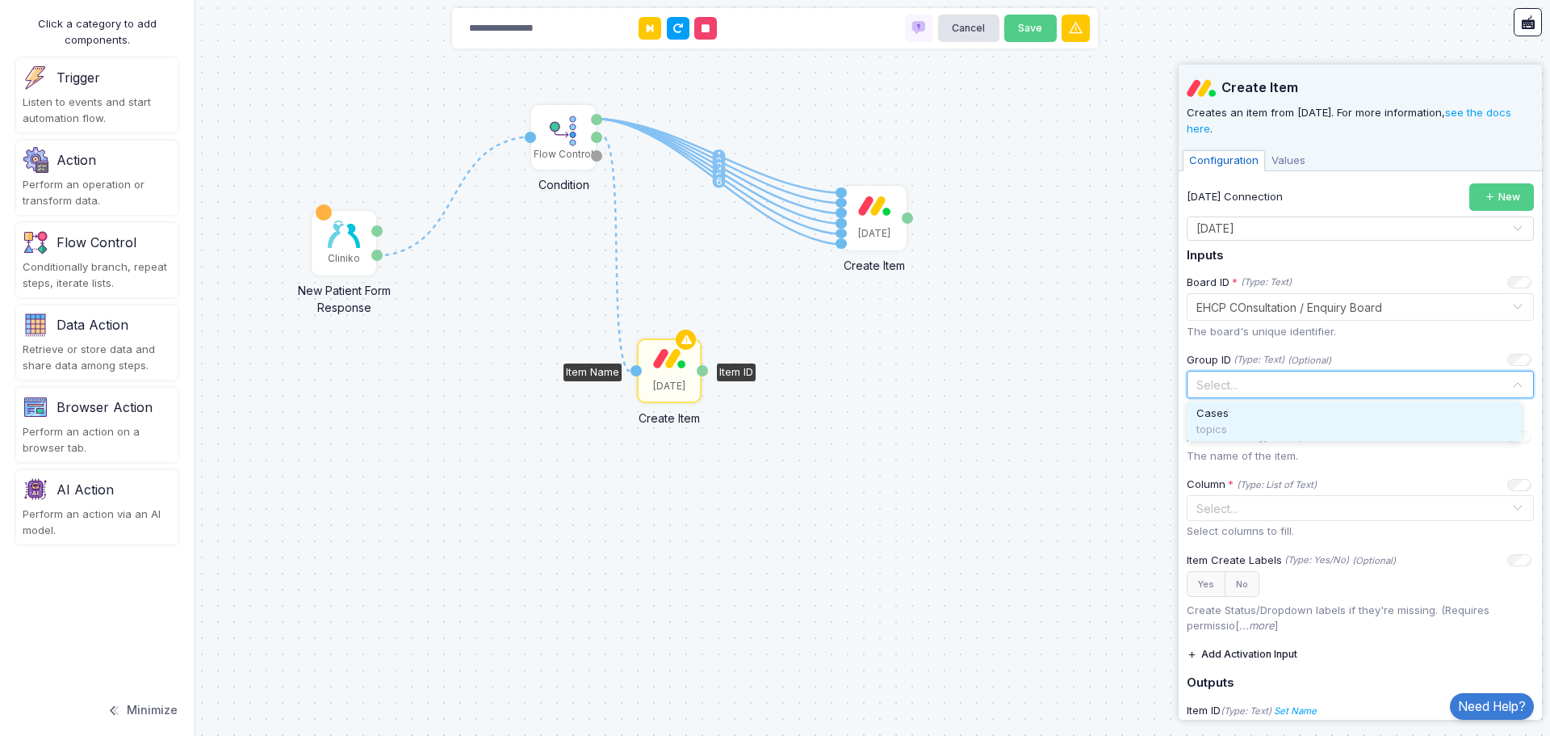
click at [1262, 415] on div "Cases" at bounding box center [1355, 413] width 316 height 16
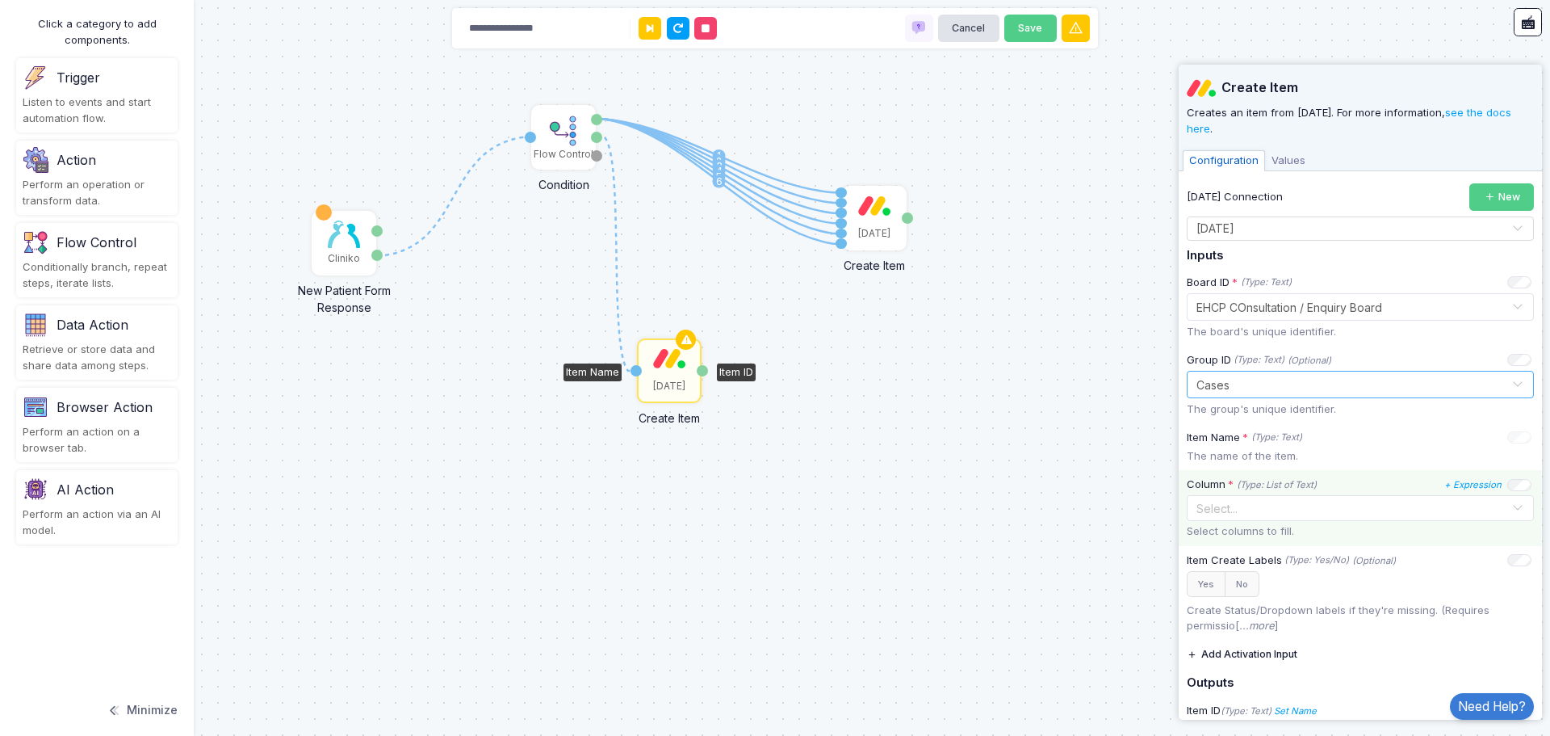
click at [1370, 507] on input "text" at bounding box center [1352, 509] width 320 height 18
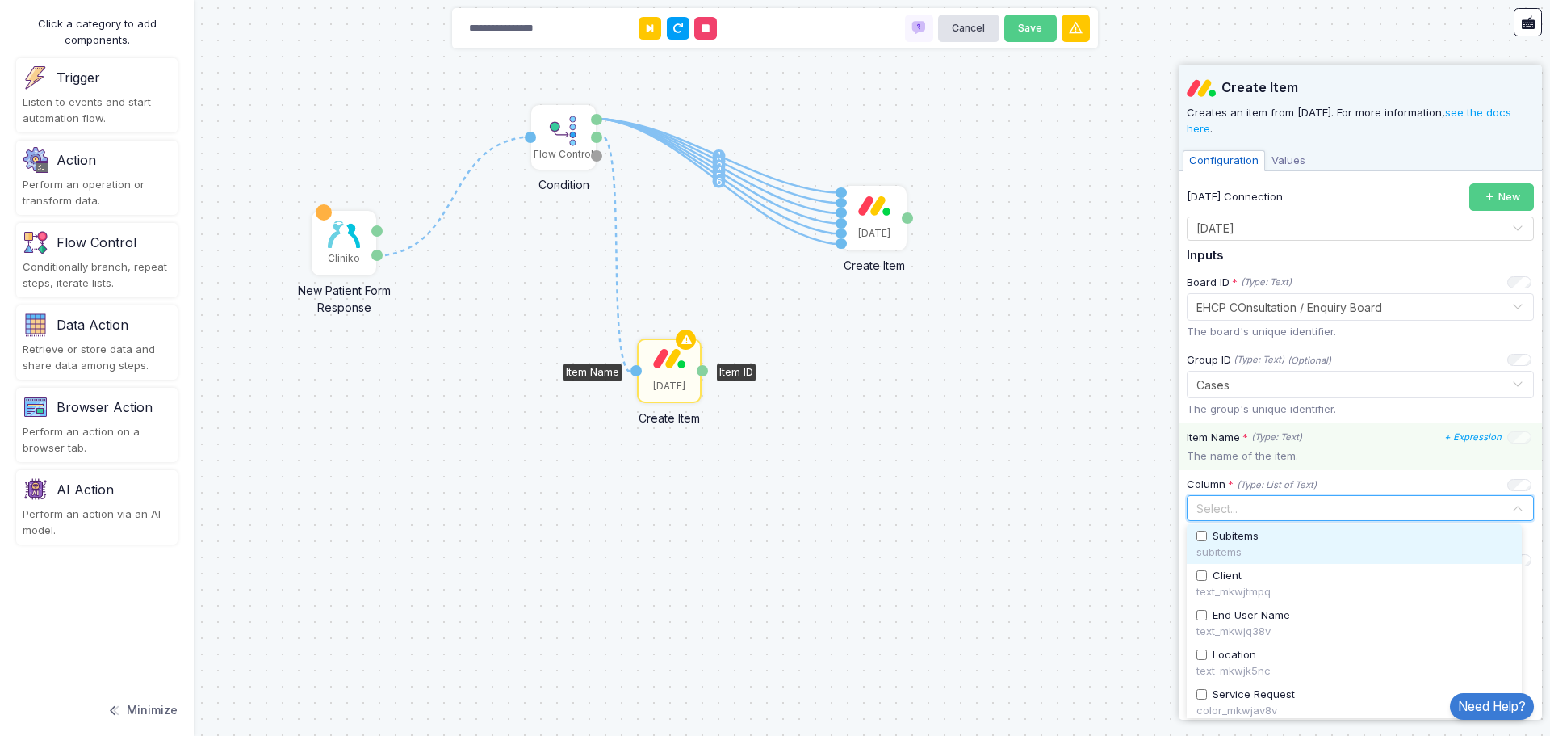
click at [1360, 469] on div "Item Name * (Type: Text) + Expression The name of the item." at bounding box center [1360, 446] width 363 height 47
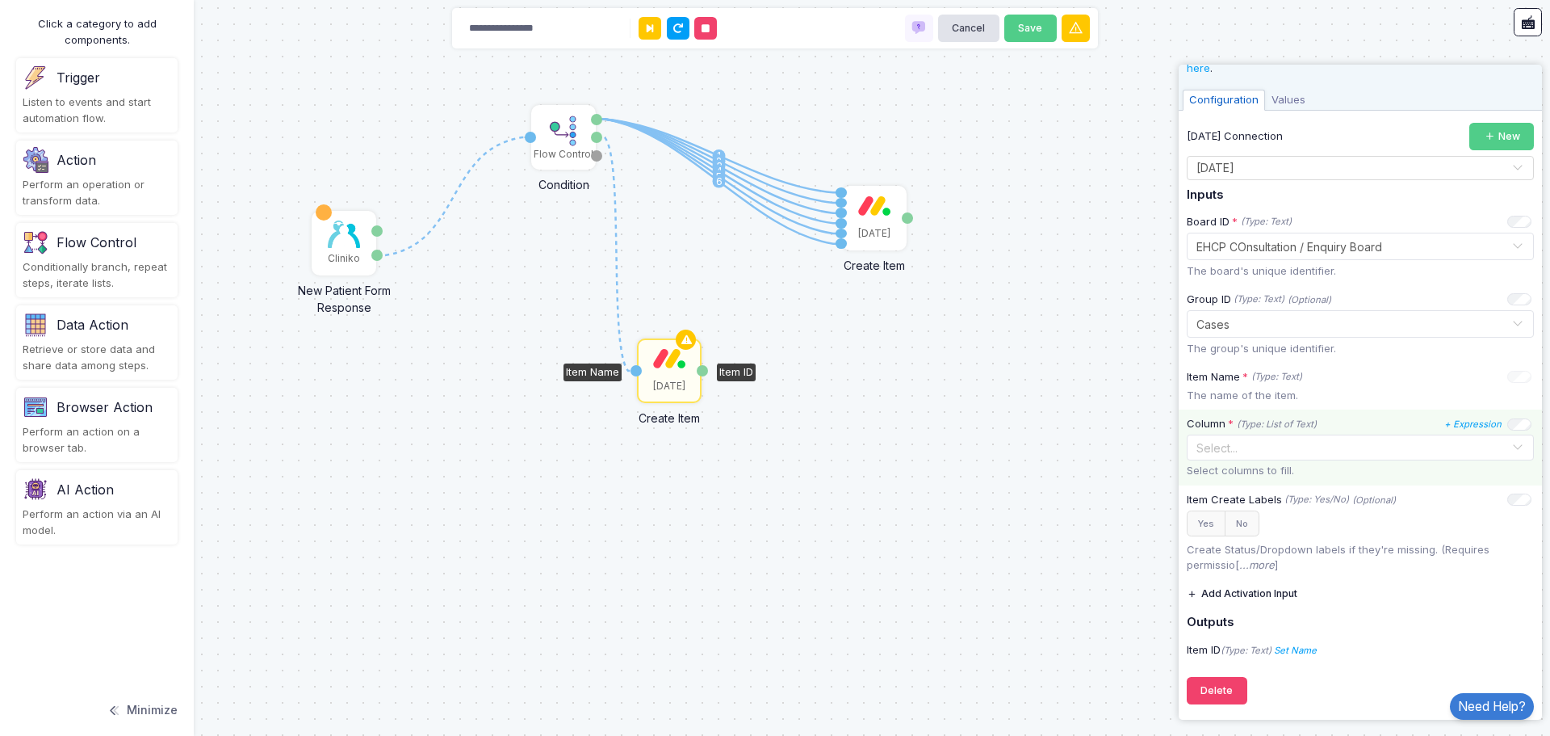
scroll to position [61, 0]
click at [1335, 451] on input "text" at bounding box center [1352, 447] width 320 height 18
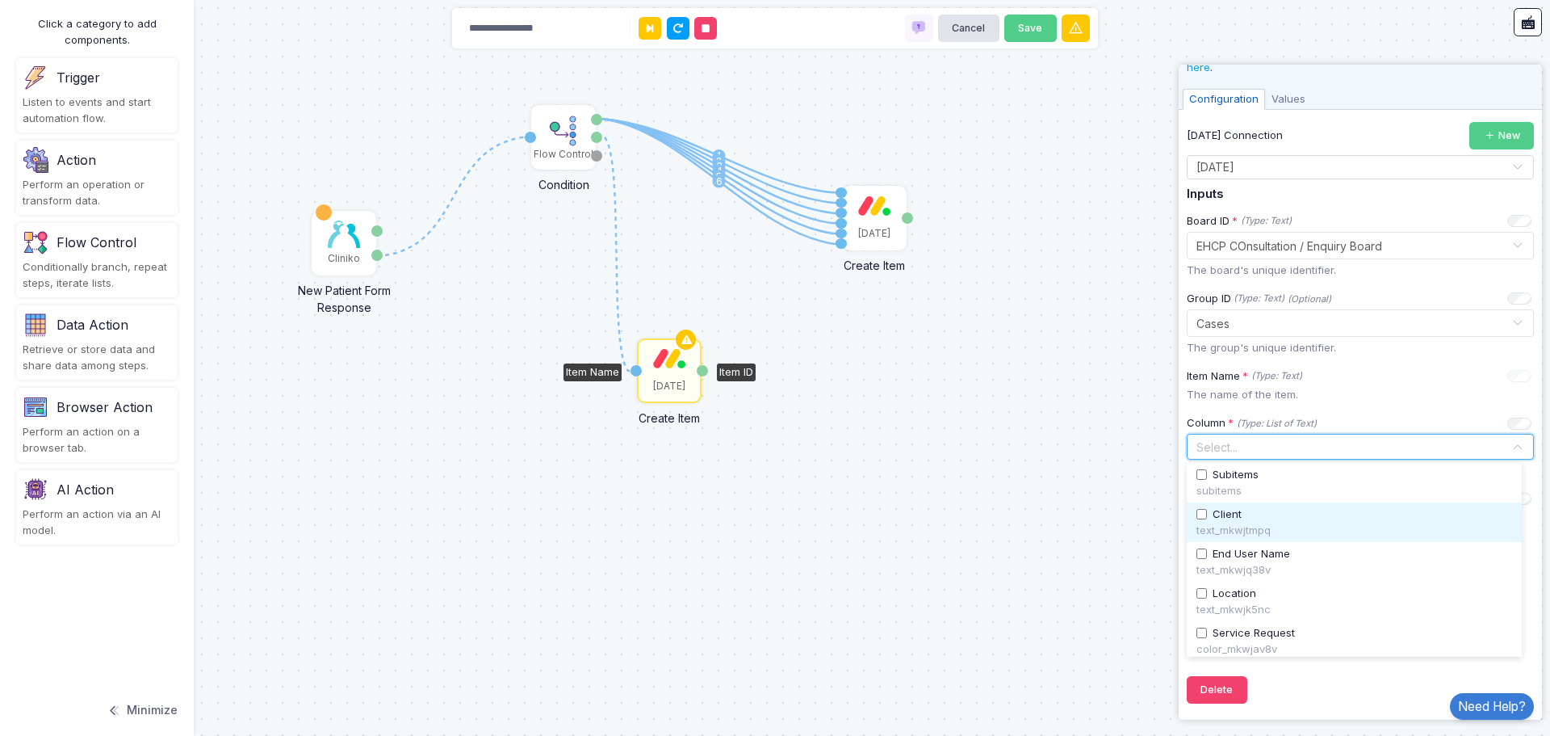
click at [1221, 510] on span "Client" at bounding box center [1227, 514] width 29 height 16
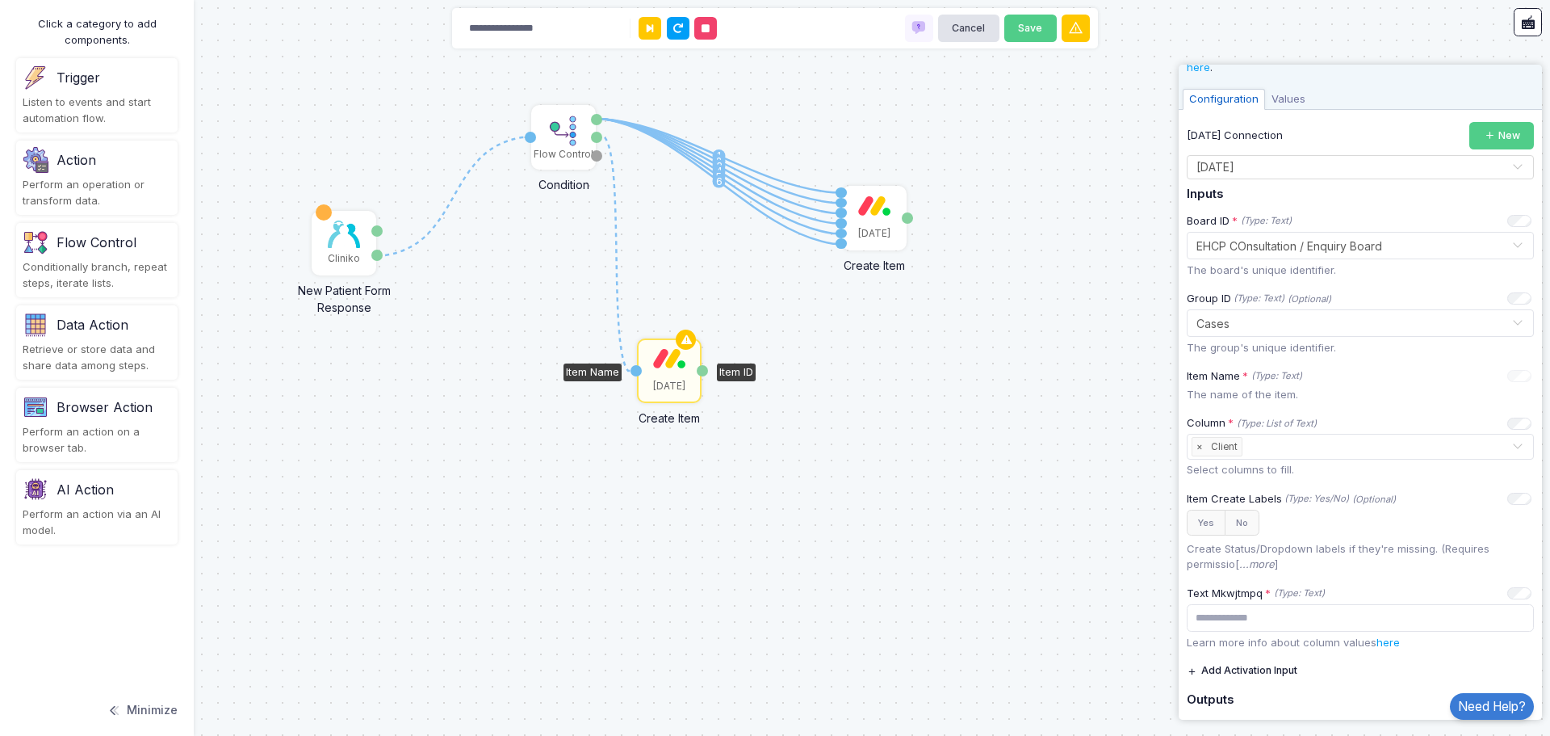
click at [1362, 396] on p "The name of the item." at bounding box center [1360, 395] width 347 height 16
click at [1508, 376] on div at bounding box center [1520, 375] width 24 height 10
click at [1479, 376] on icon "+ Expression" at bounding box center [1473, 375] width 57 height 11
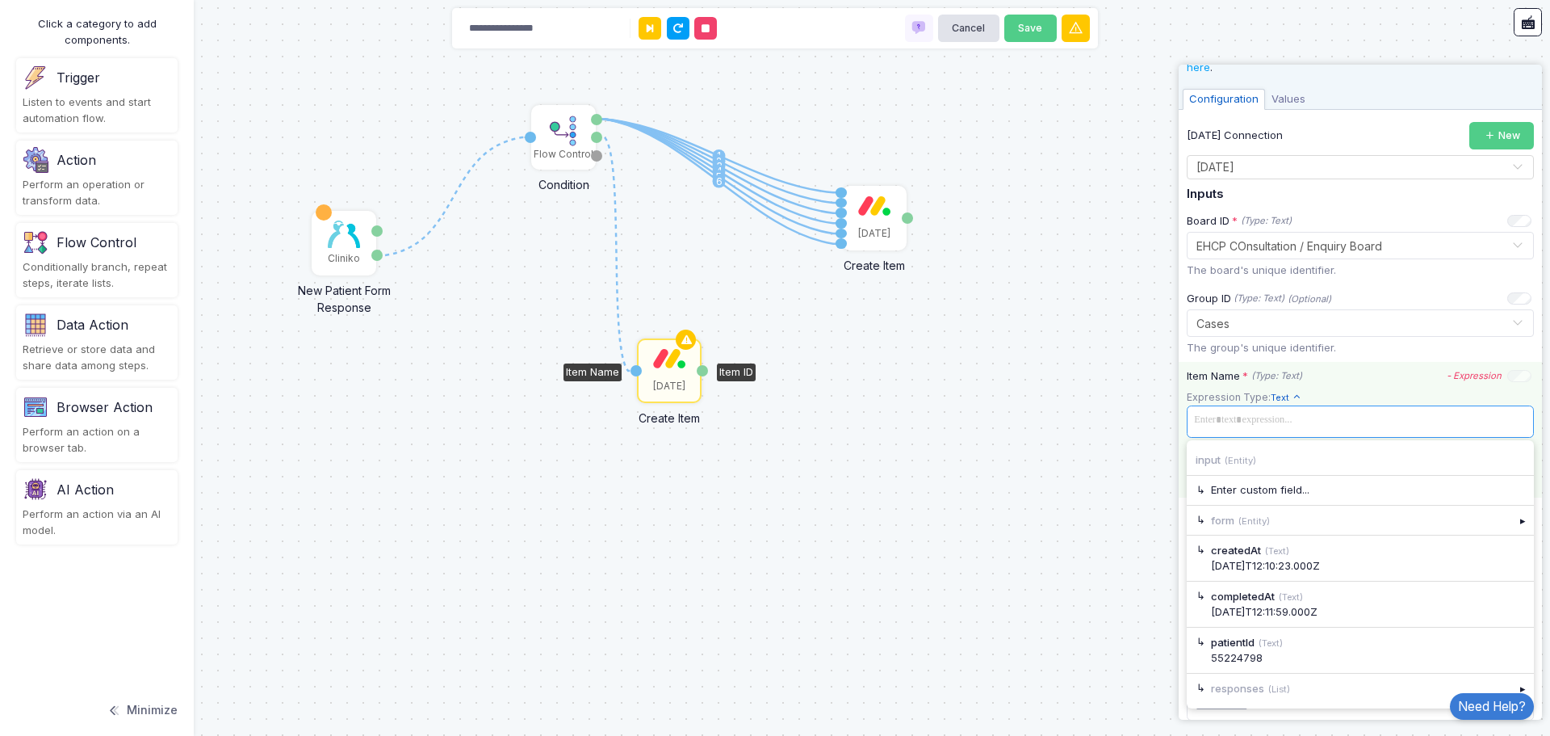
click at [1237, 423] on span at bounding box center [1360, 420] width 341 height 23
click at [1260, 651] on div "55224798" at bounding box center [1368, 658] width 314 height 16
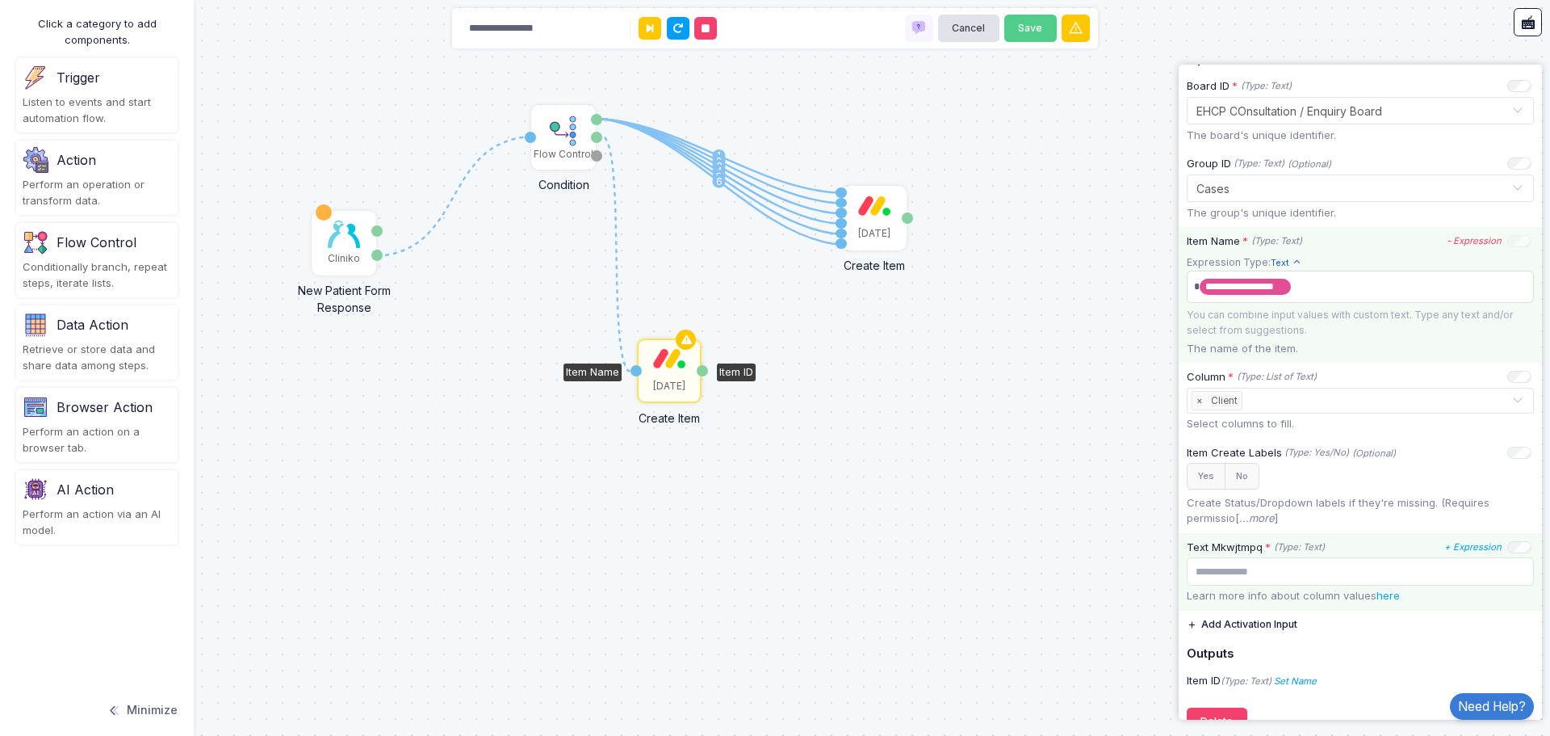
scroll to position [223, 0]
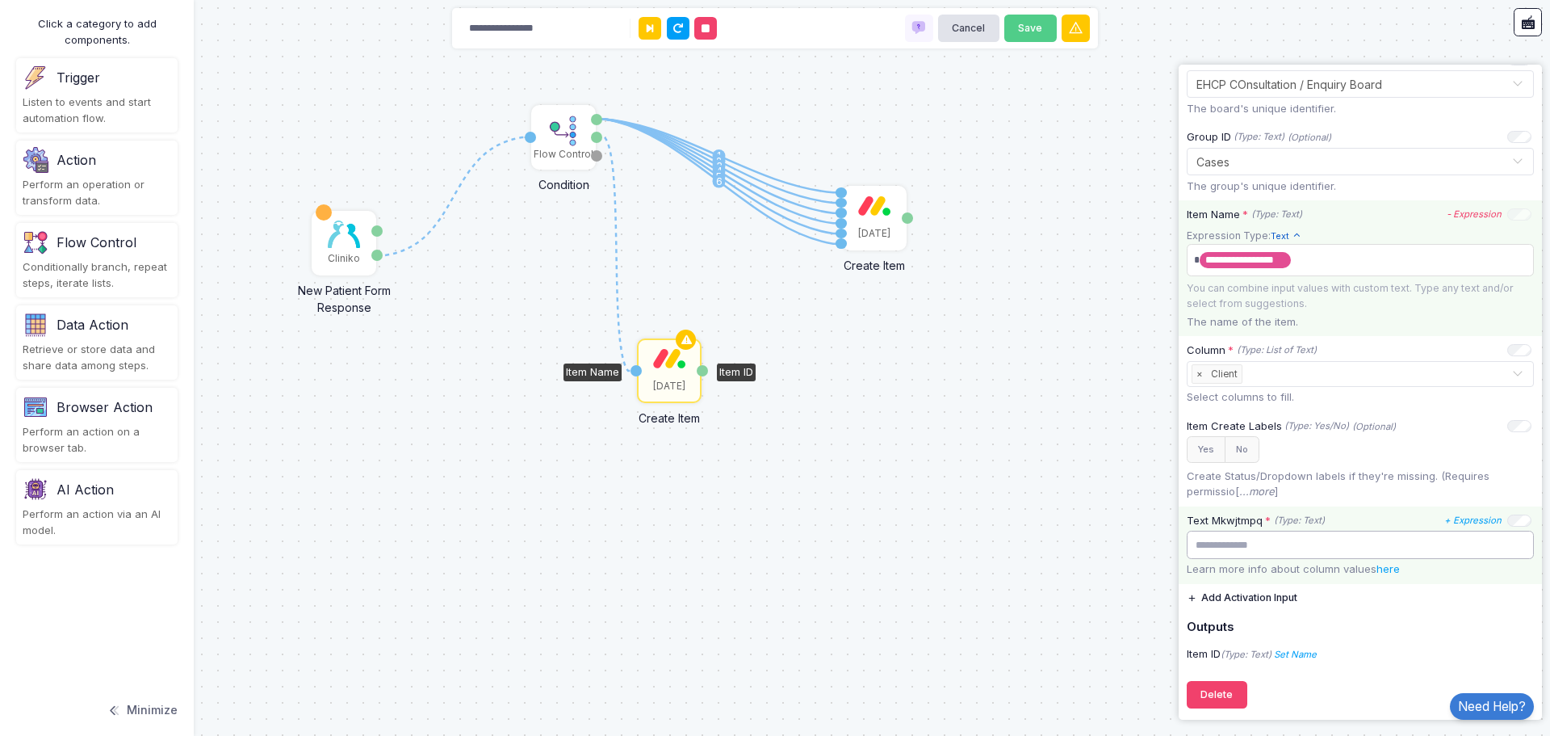
click at [1324, 546] on input "text" at bounding box center [1360, 545] width 347 height 28
click at [1466, 521] on icon "+ Expression" at bounding box center [1473, 519] width 57 height 11
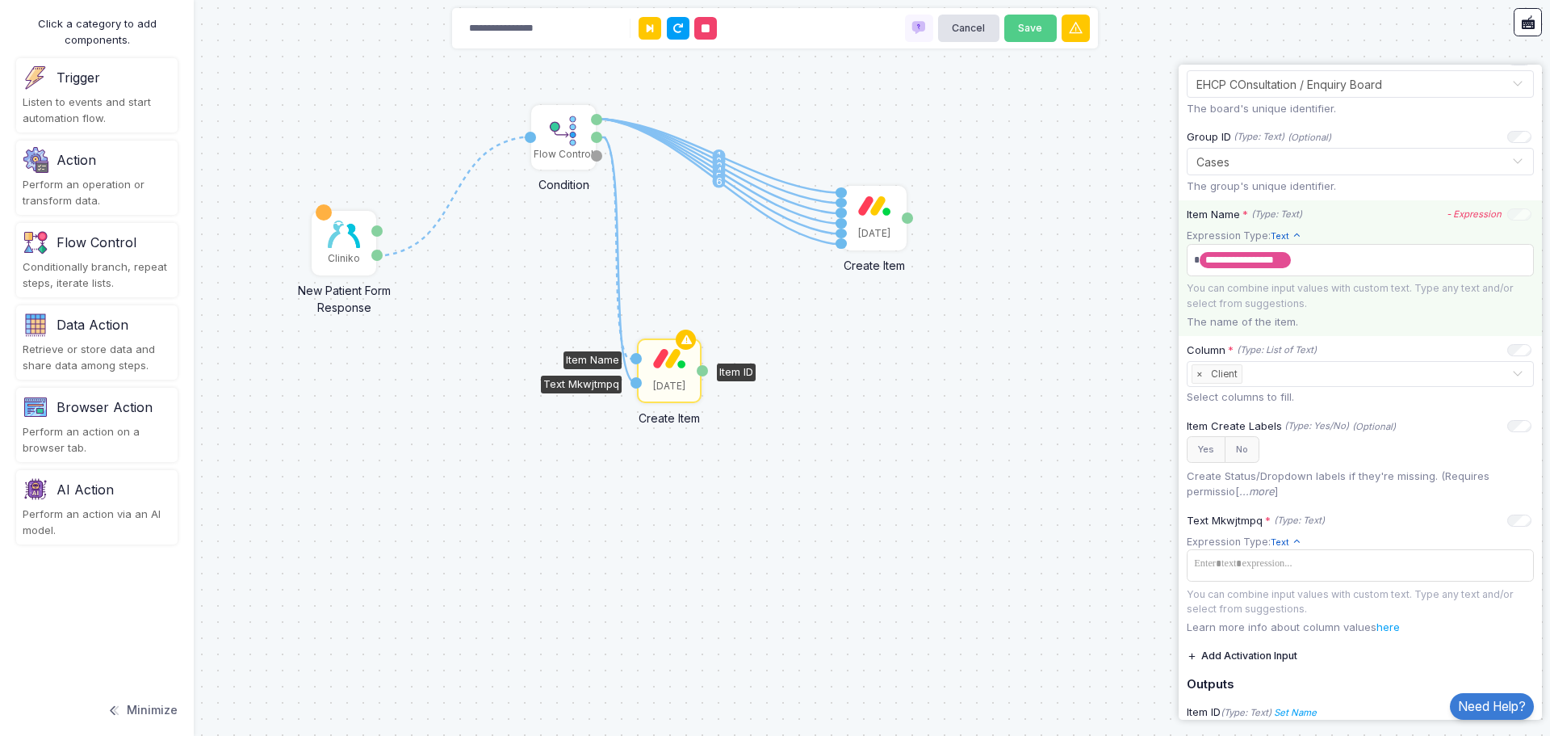
drag, startPoint x: 598, startPoint y: 138, endPoint x: 640, endPoint y: 380, distance: 245.9
click at [1, 1] on div "1 1 2 3 4 5 6 1 1 Cliniko New Patient Form Response Patient ID Response Flow Co…" at bounding box center [0, 0] width 1 height 1
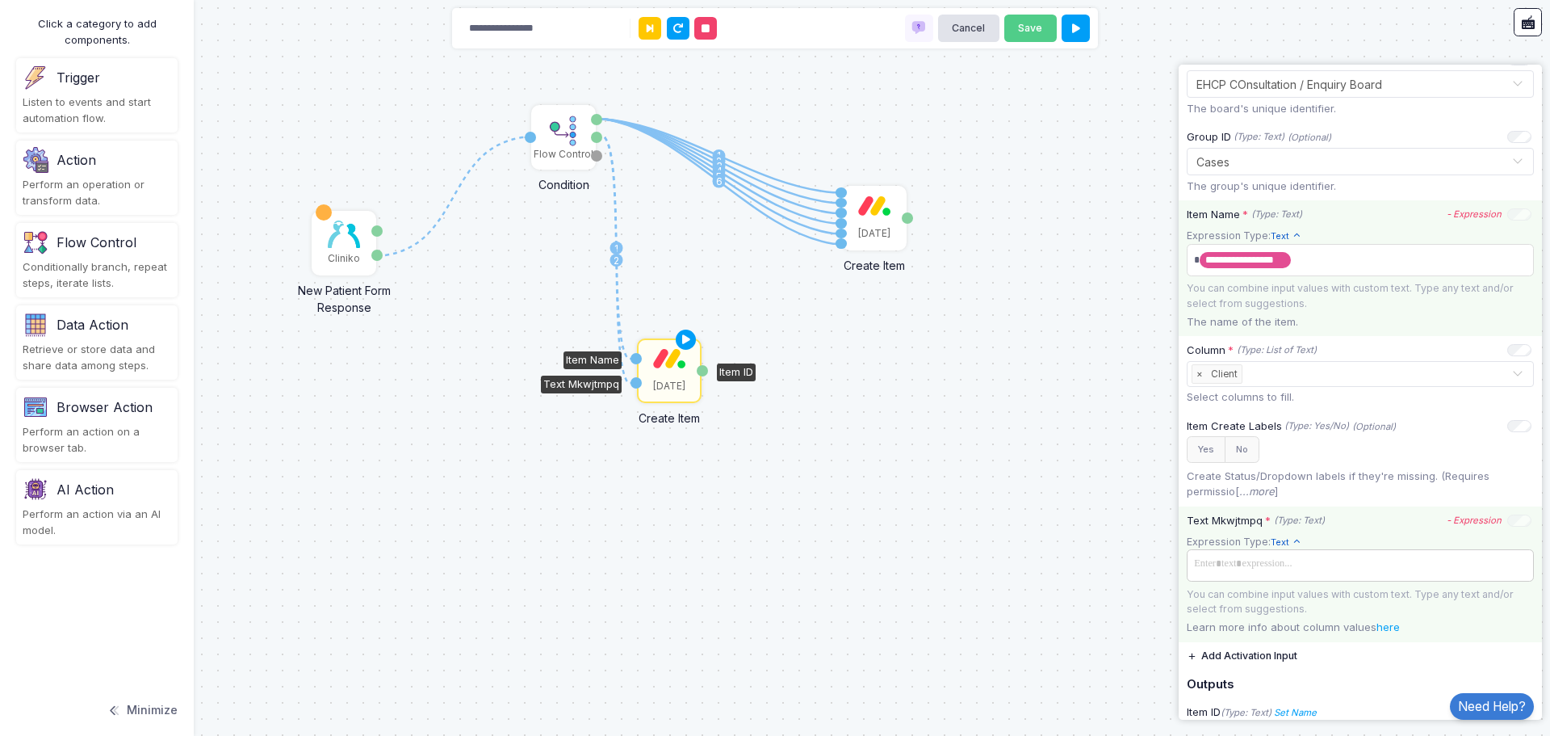
click at [1297, 564] on span at bounding box center [1360, 563] width 341 height 23
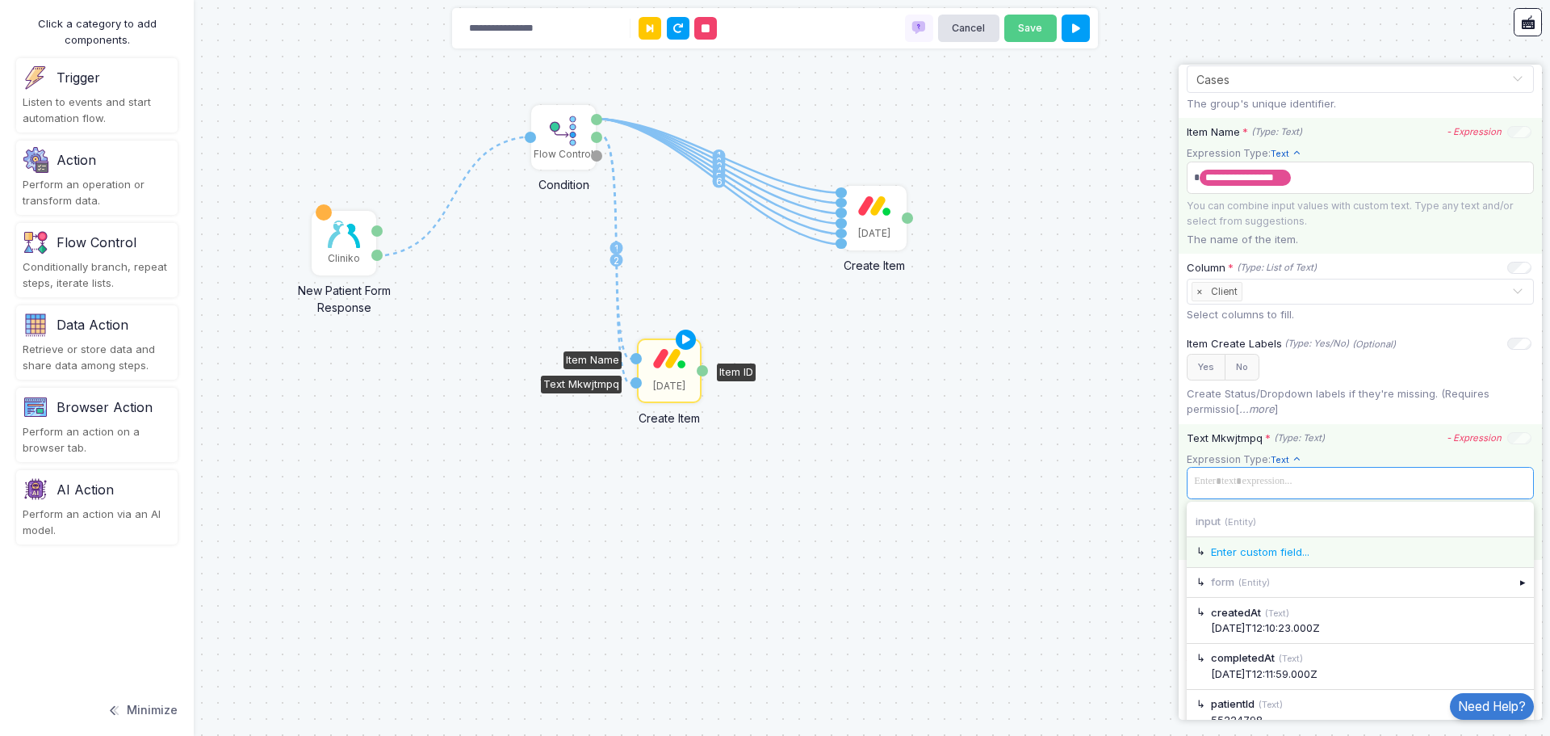
scroll to position [359, 0]
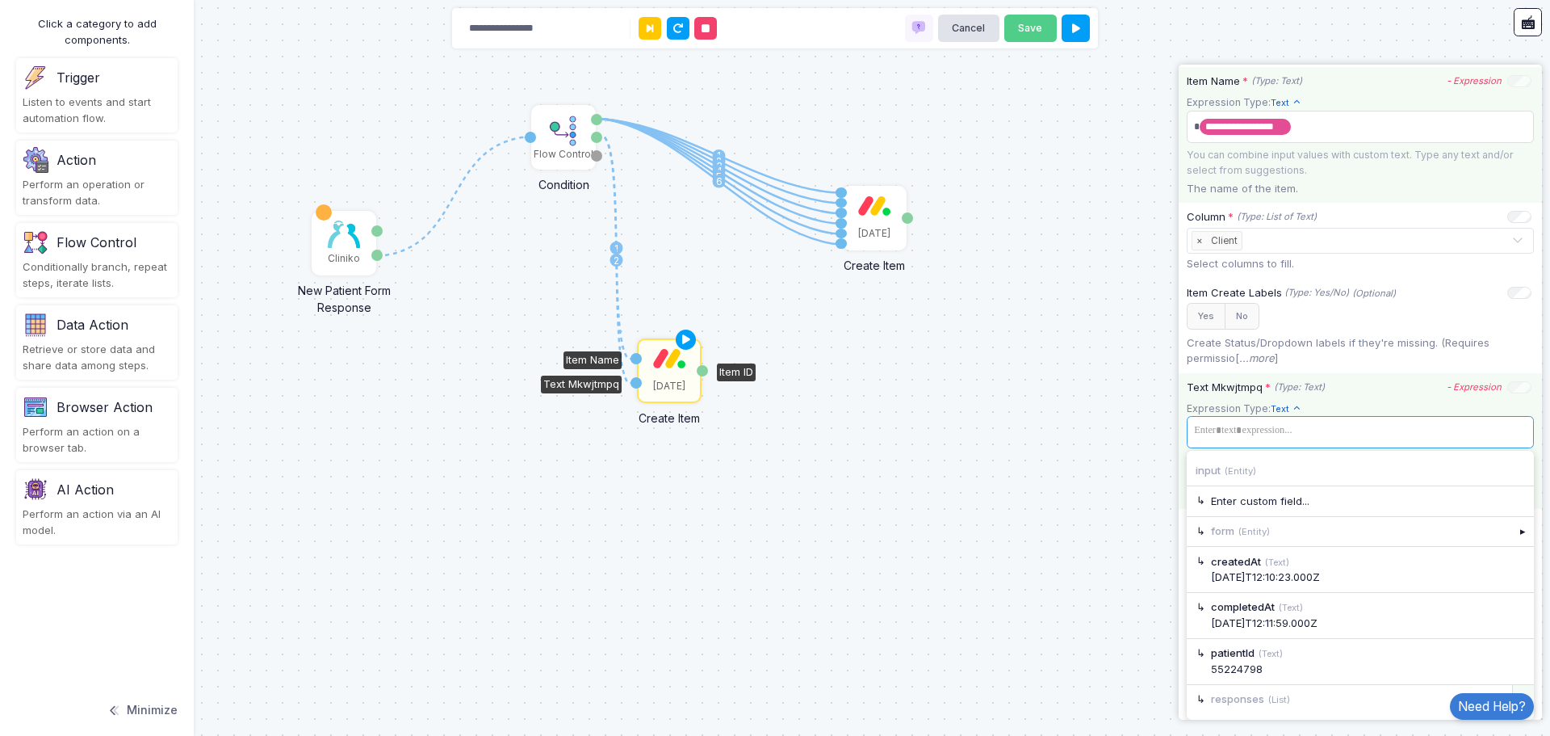
click at [1513, 690] on div "▸" at bounding box center [1524, 699] width 23 height 29
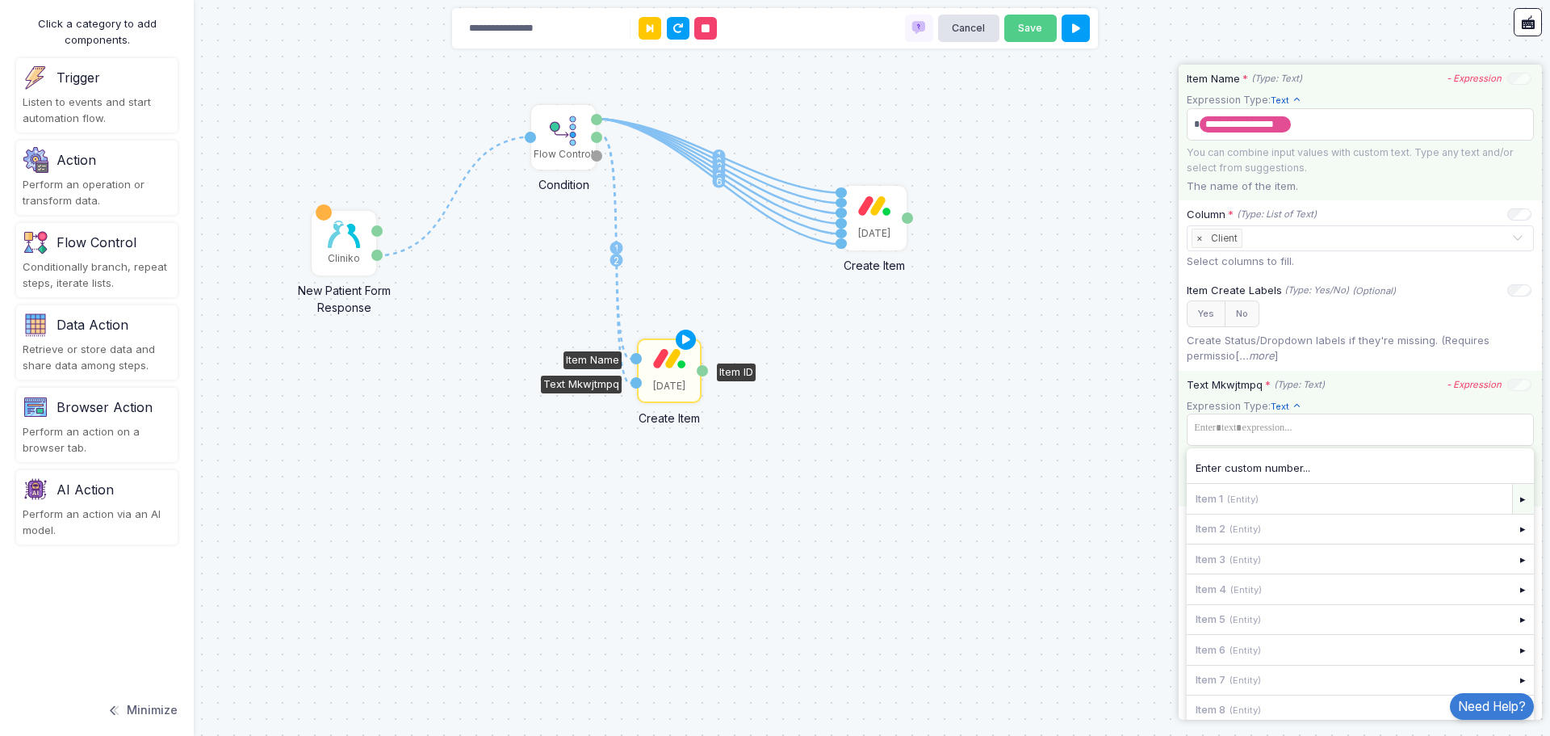
click at [1513, 501] on div "▸" at bounding box center [1524, 498] width 23 height 29
click at [1513, 657] on div "▸" at bounding box center [1524, 653] width 23 height 29
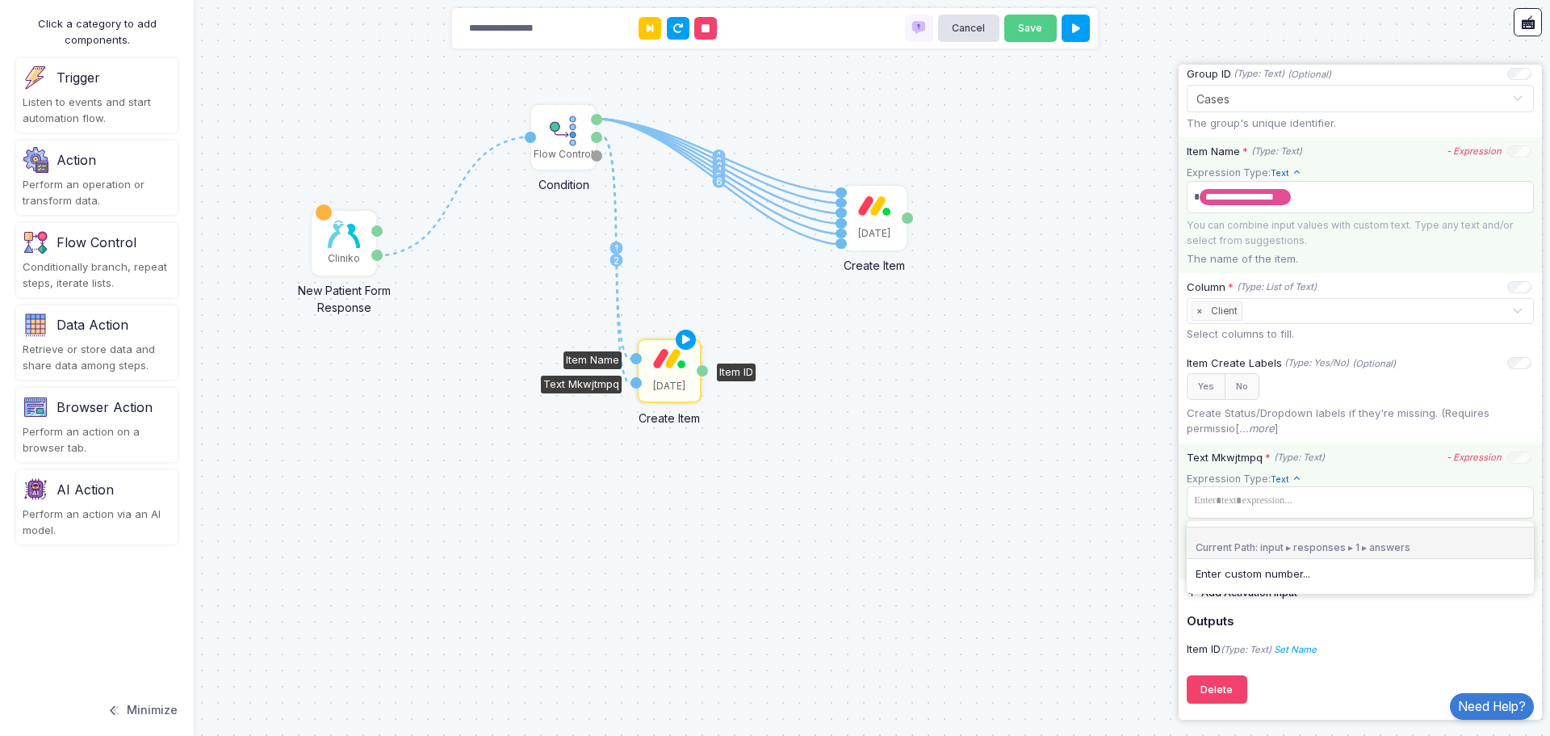
scroll to position [289, 0]
click at [1363, 506] on app-expression-input "Expression Type: Text Text Allows you to create a new text by combining text va…" at bounding box center [1360, 512] width 347 height 83
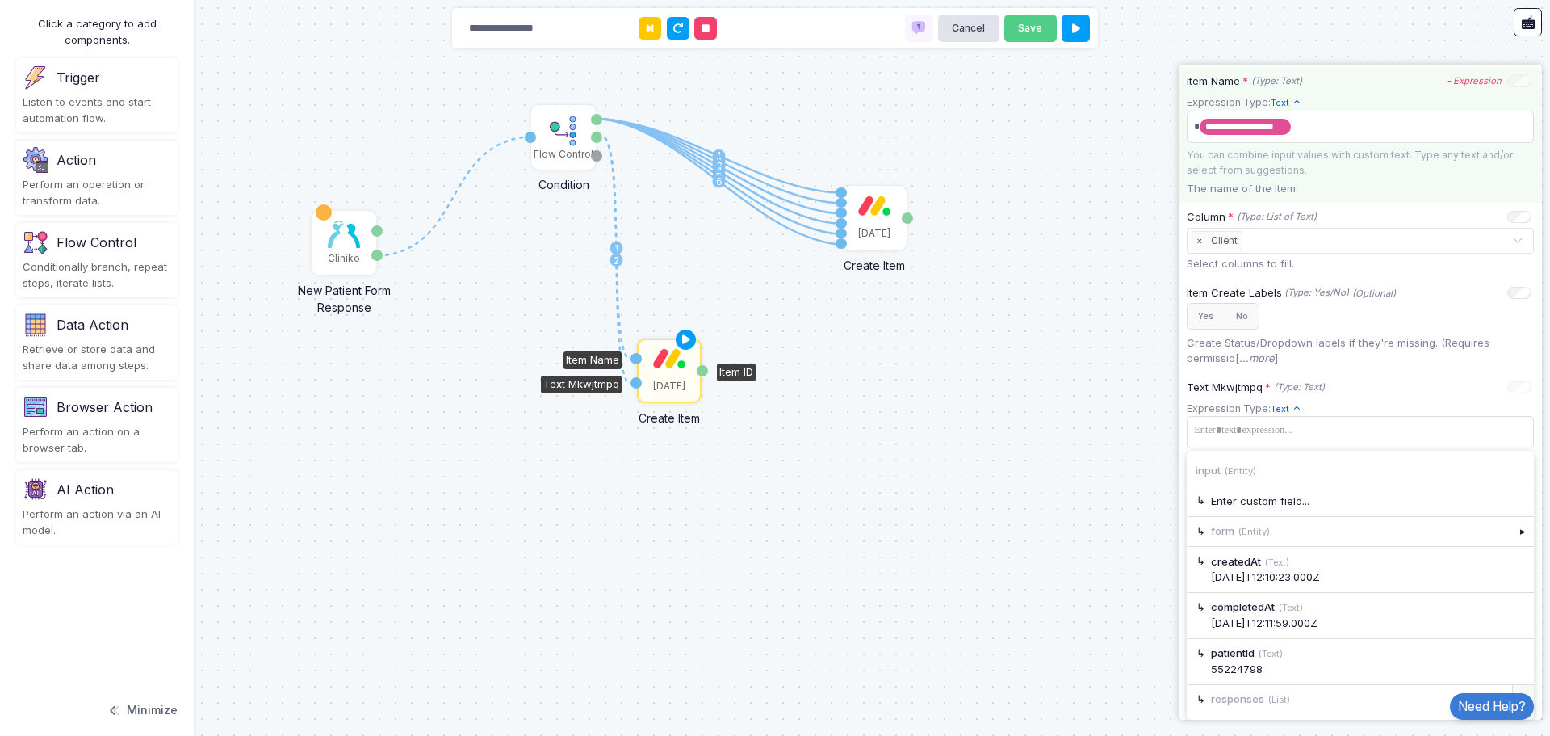
click at [1513, 689] on div "▸" at bounding box center [1524, 699] width 23 height 29
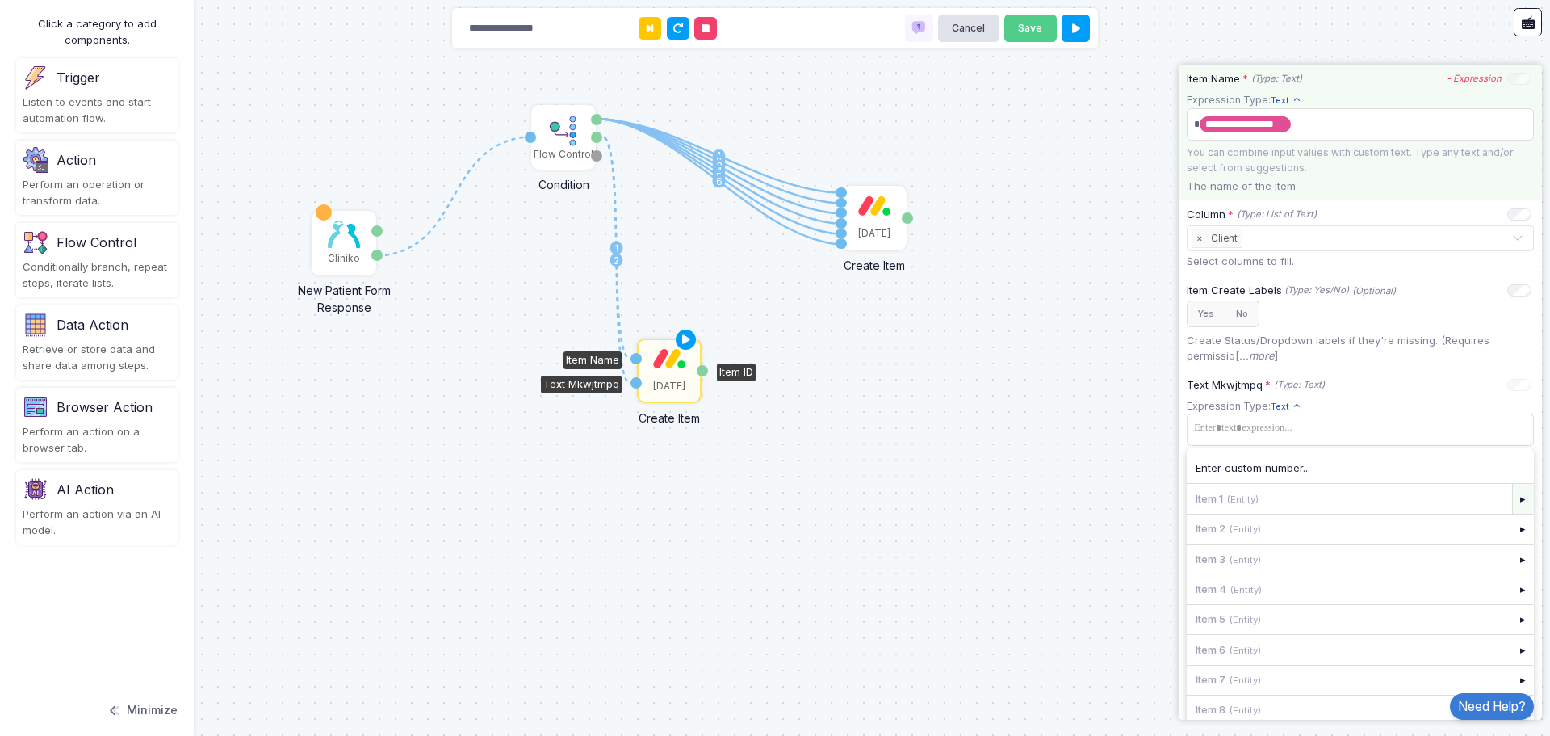
click at [1513, 501] on div "▸" at bounding box center [1524, 498] width 23 height 29
click at [1513, 627] on div "▸" at bounding box center [1524, 623] width 23 height 29
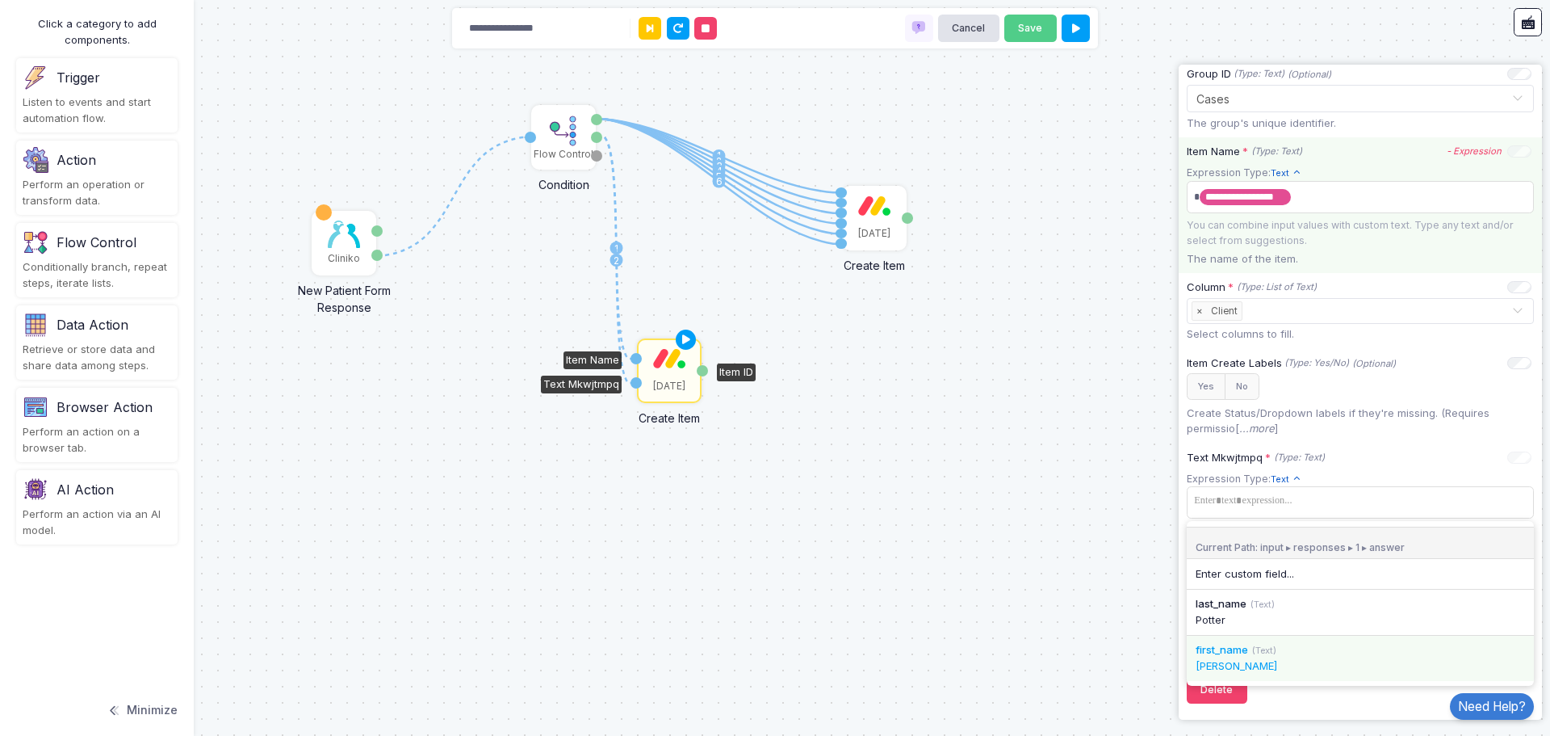
click at [1273, 659] on div "Harry" at bounding box center [1360, 666] width 329 height 16
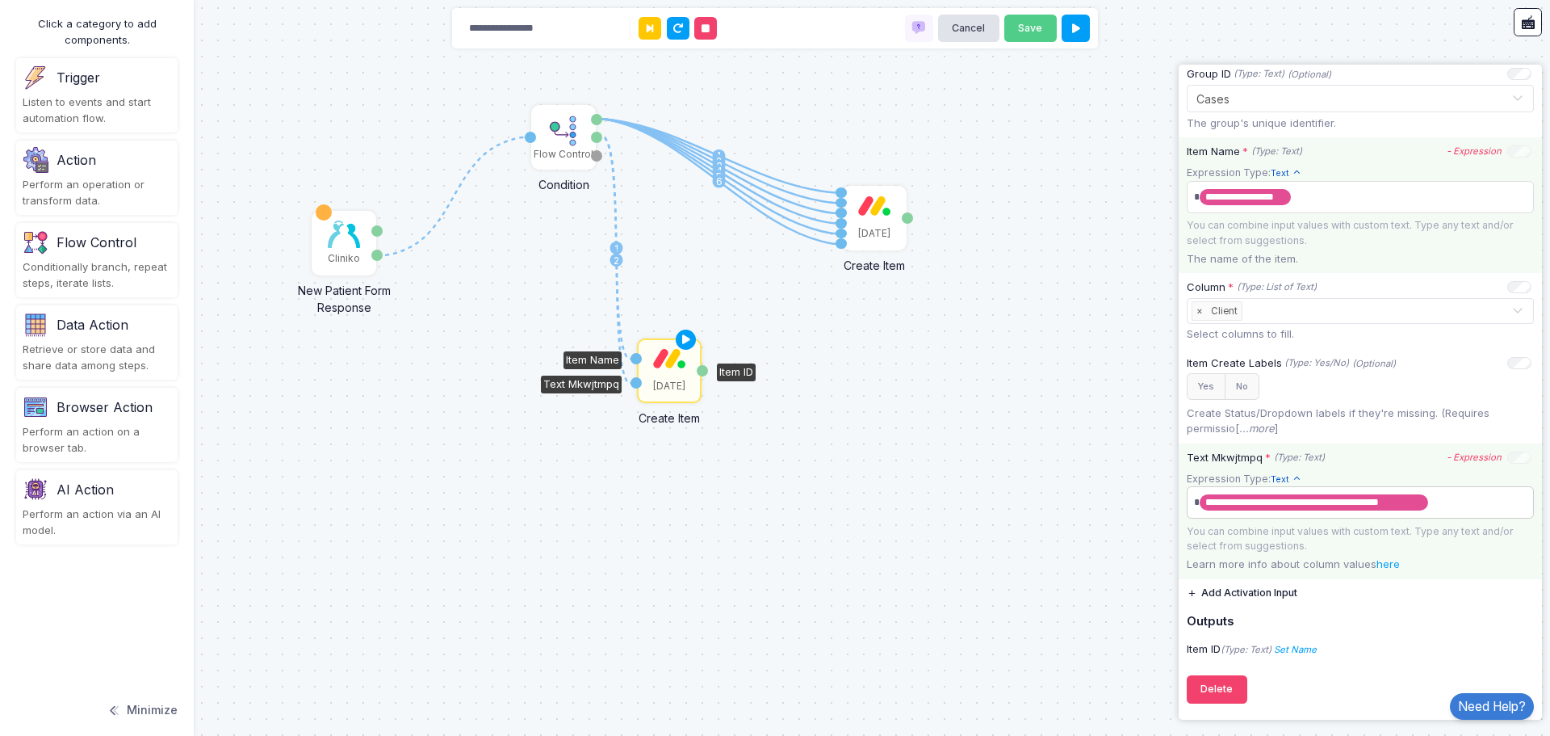
click at [1466, 496] on span "**********" at bounding box center [1354, 502] width 329 height 26
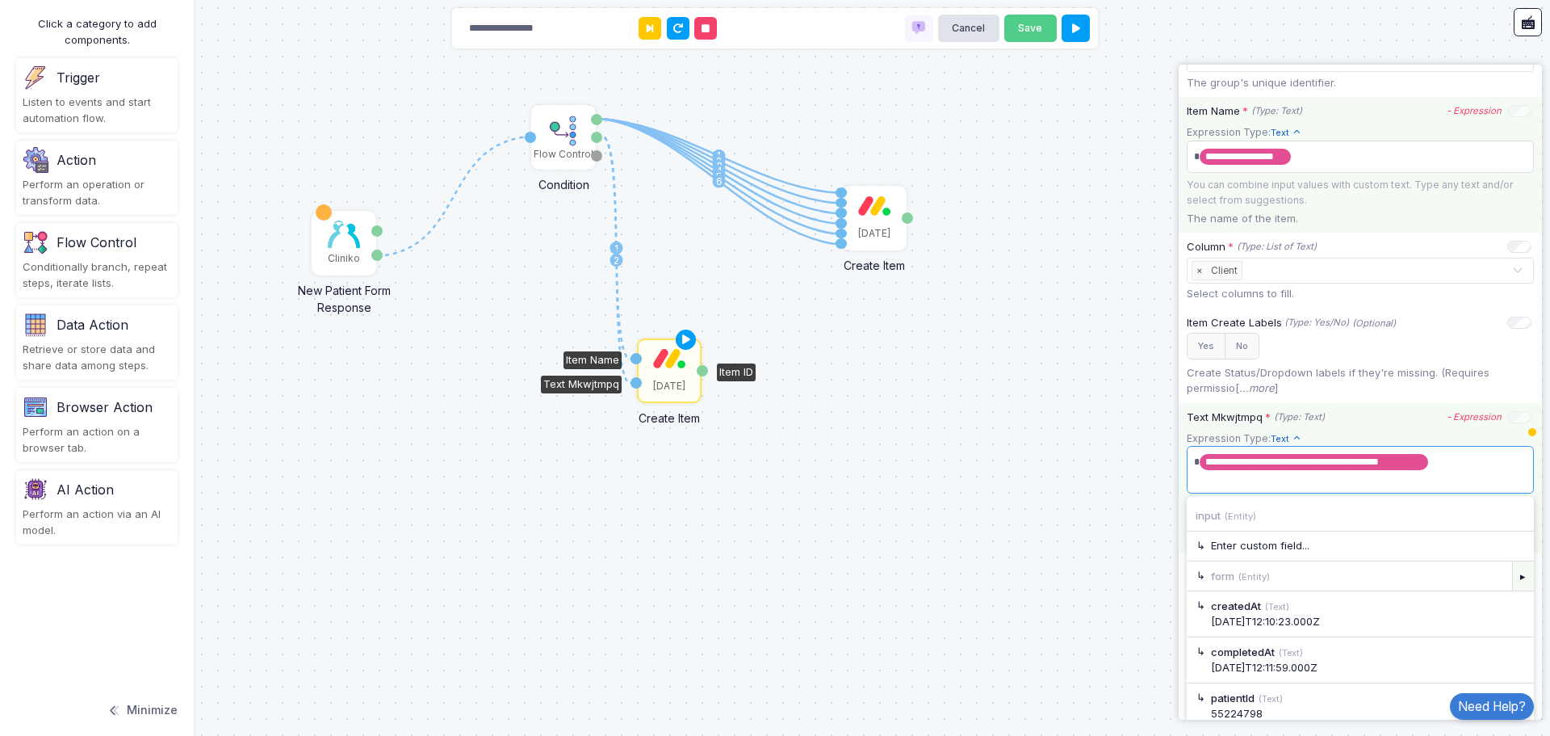
scroll to position [376, 0]
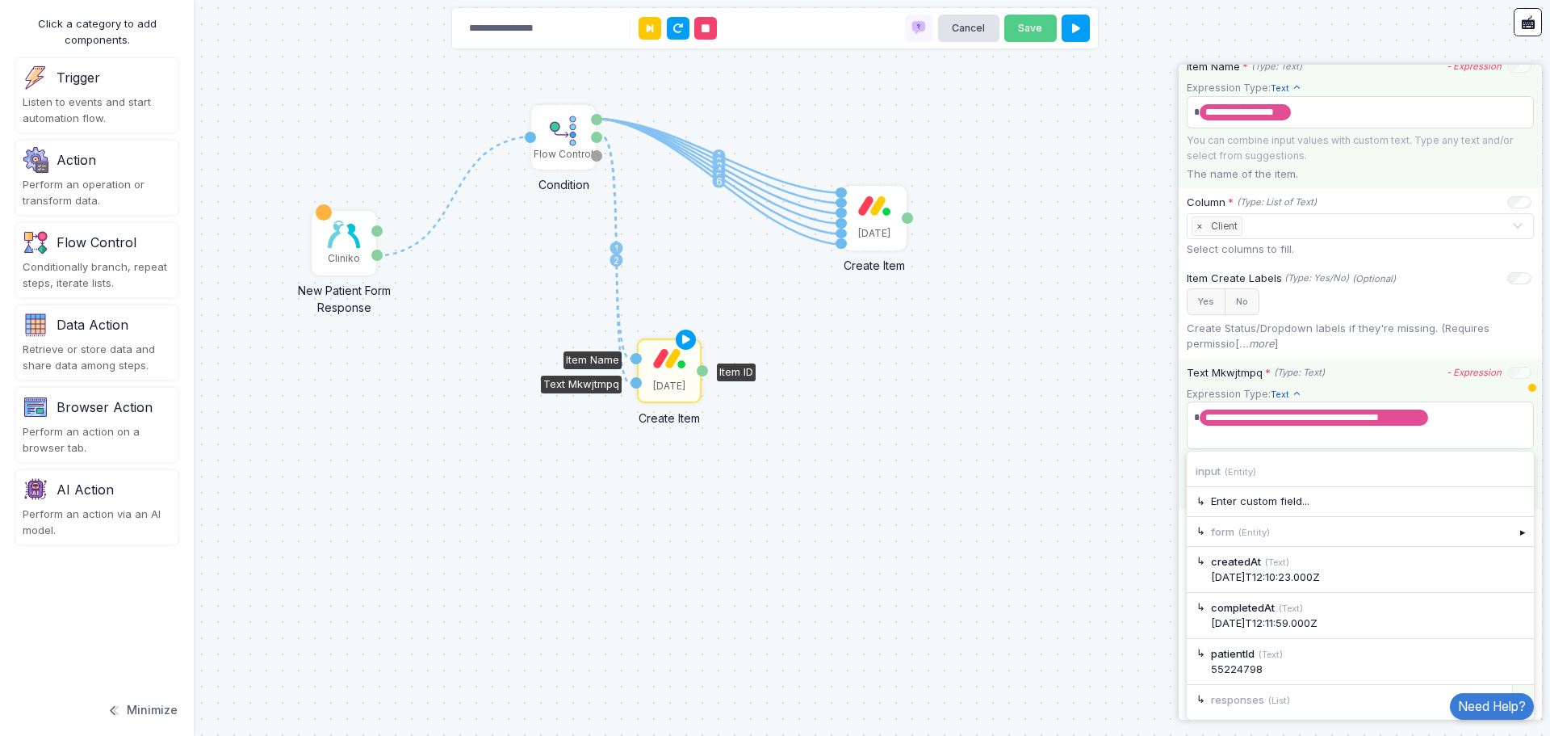
click at [1513, 689] on div "▸" at bounding box center [1524, 699] width 23 height 29
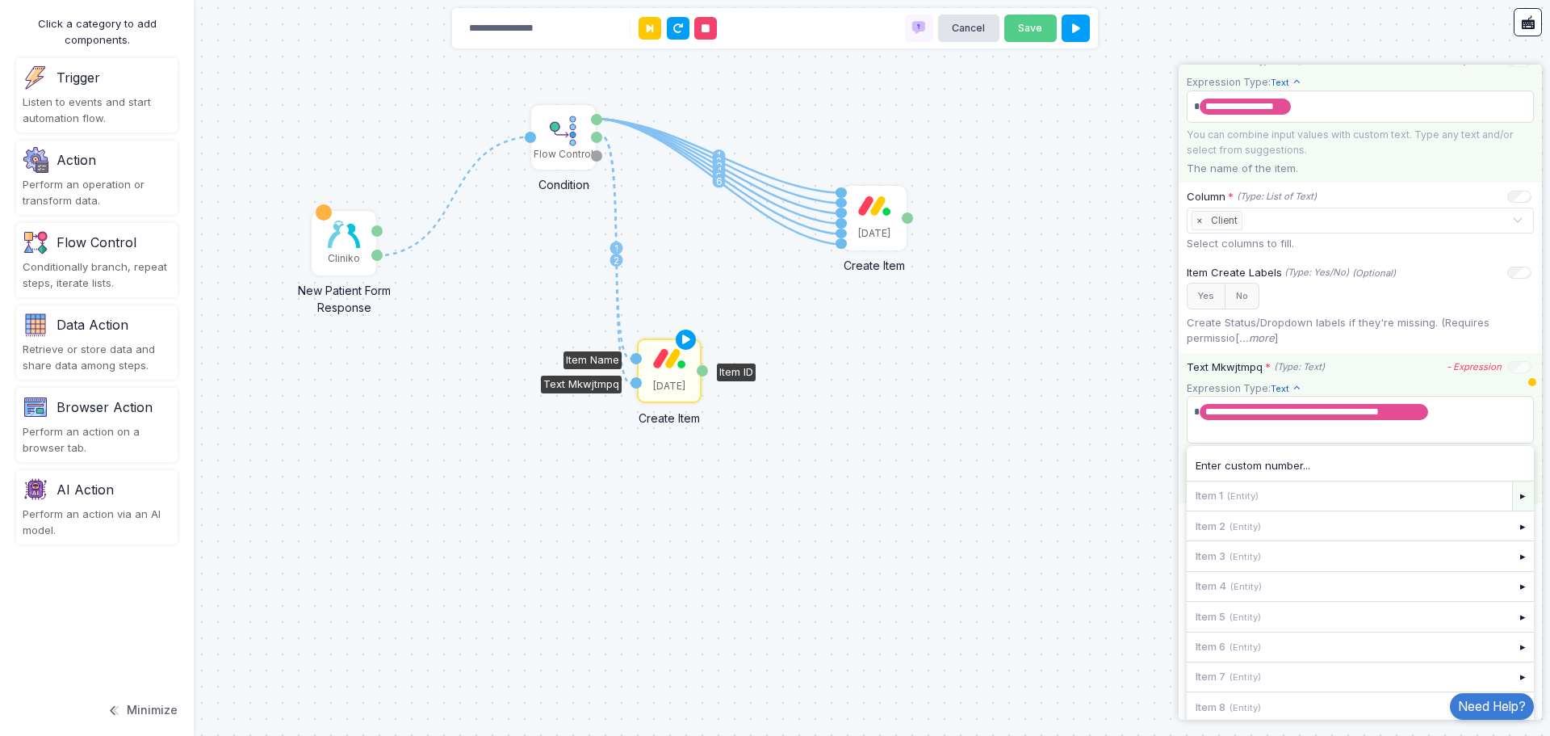
click at [1513, 499] on div "▸" at bounding box center [1524, 495] width 23 height 29
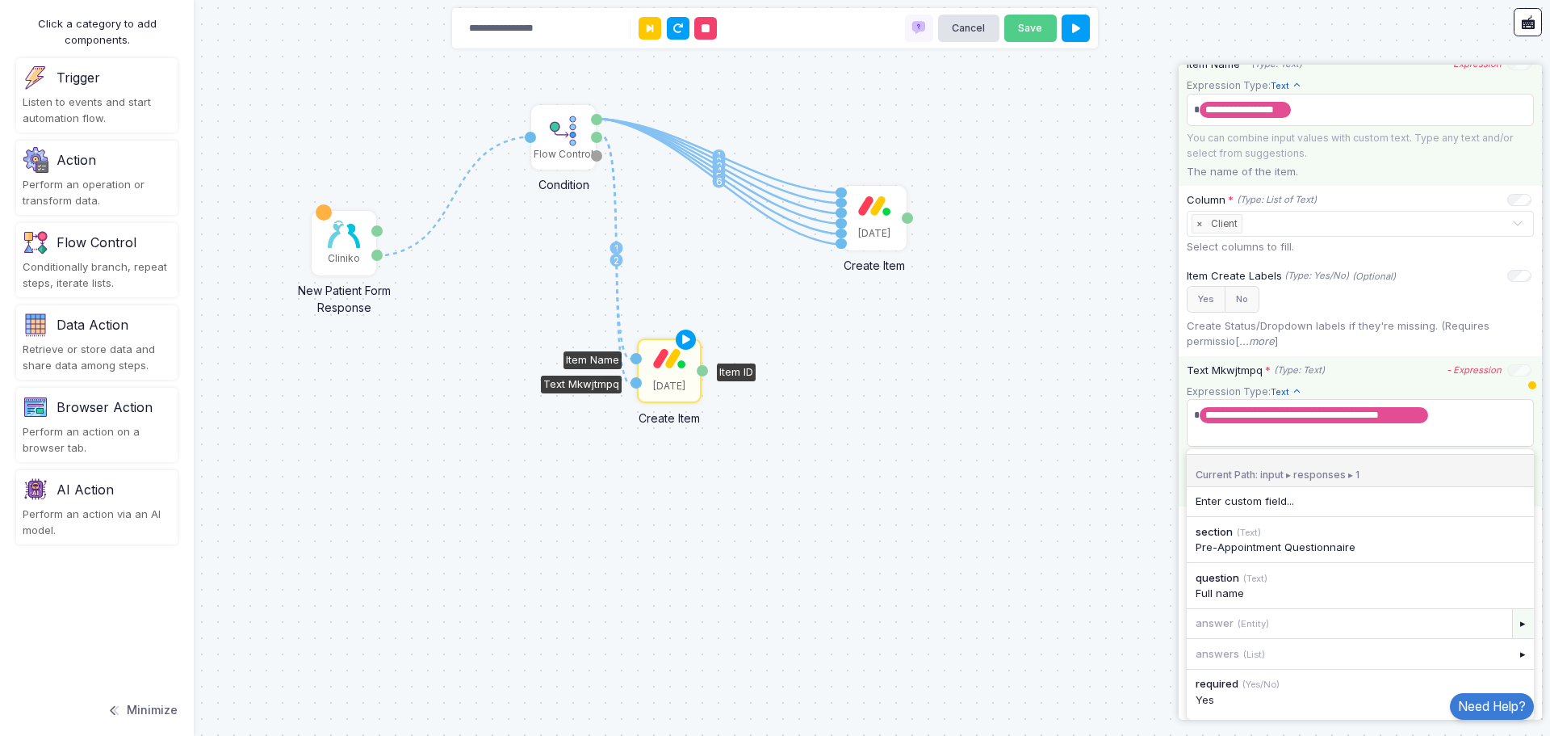
click at [1513, 629] on div "▸" at bounding box center [1524, 623] width 23 height 29
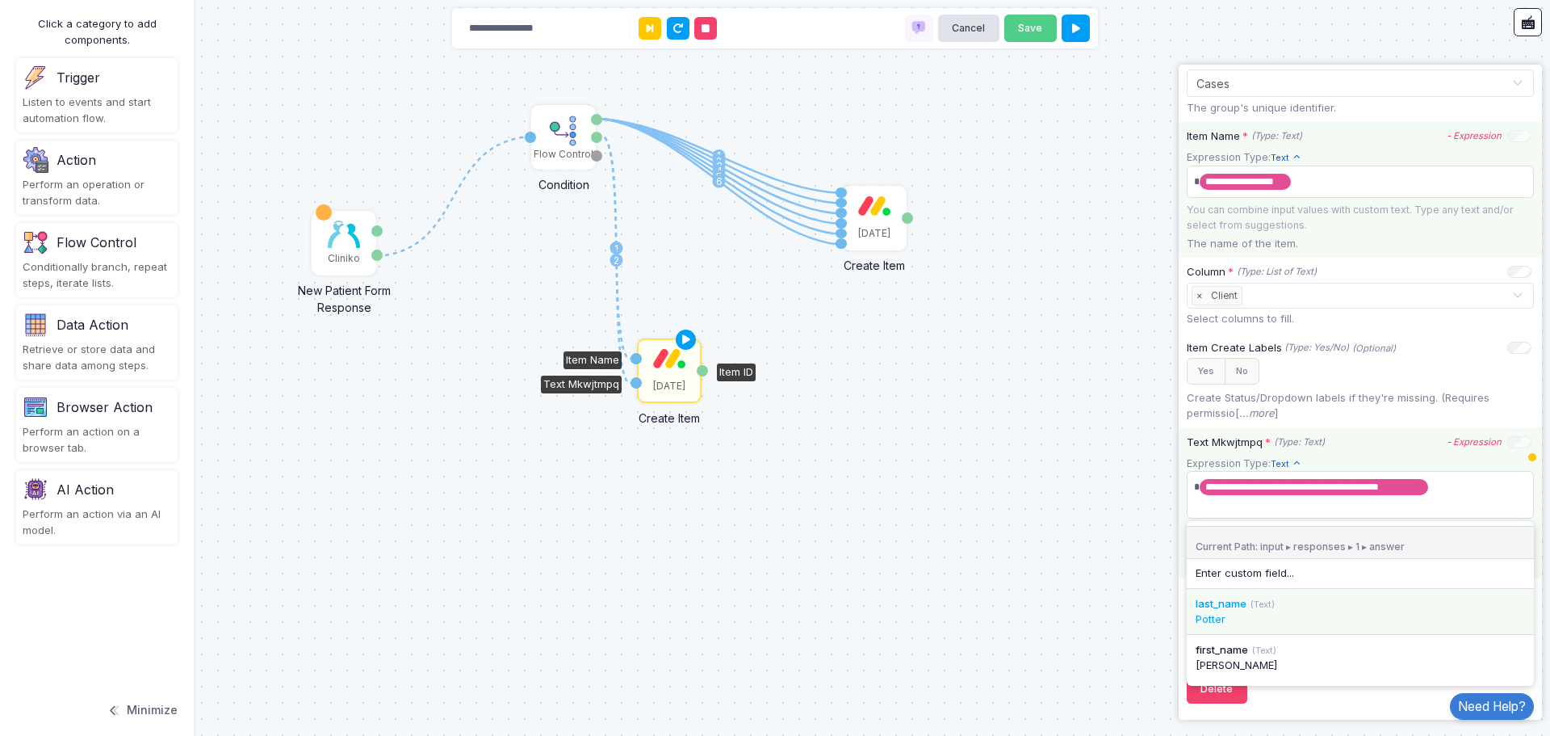
click at [1264, 619] on div "Potter" at bounding box center [1360, 619] width 329 height 16
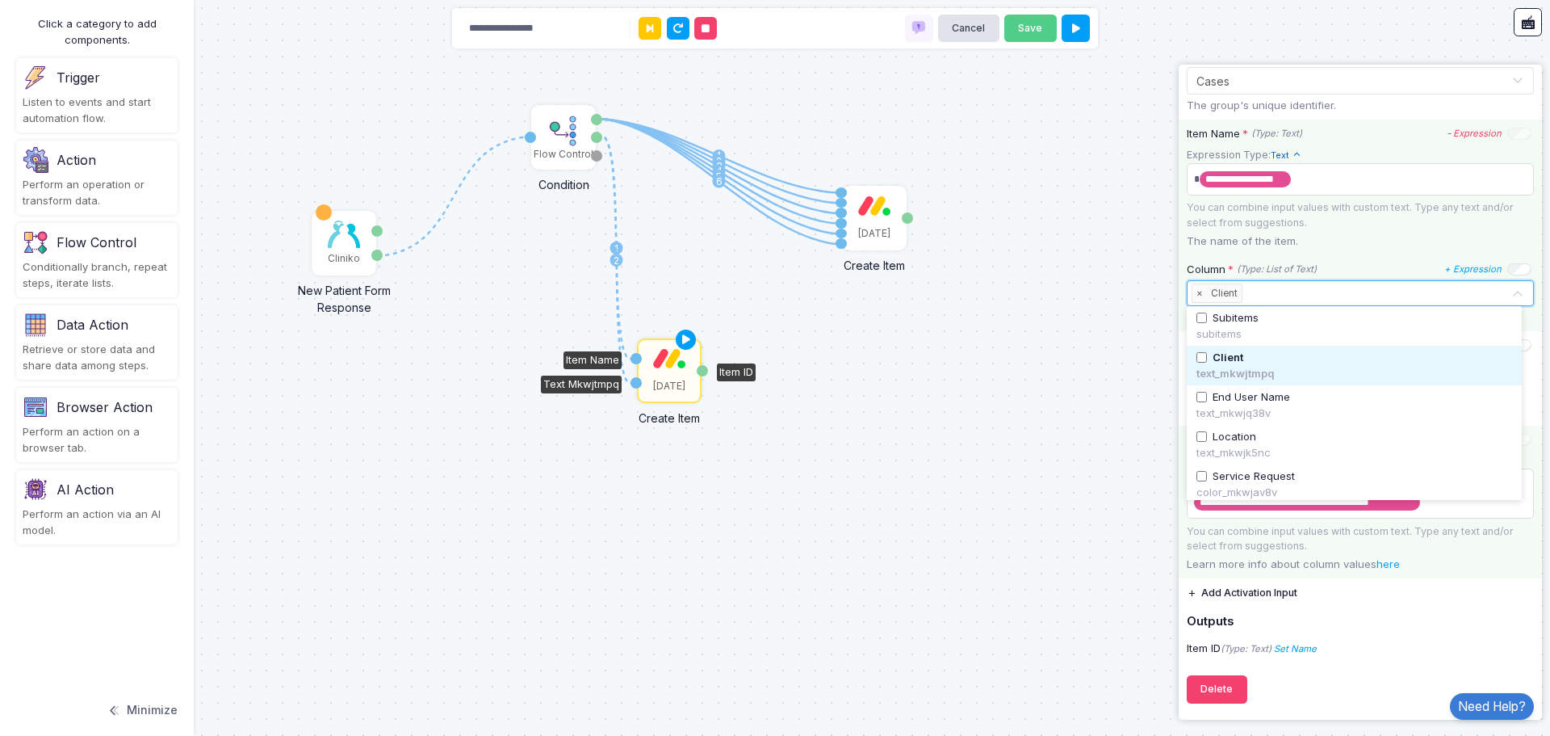
click at [1272, 285] on input "text" at bounding box center [1379, 294] width 266 height 18
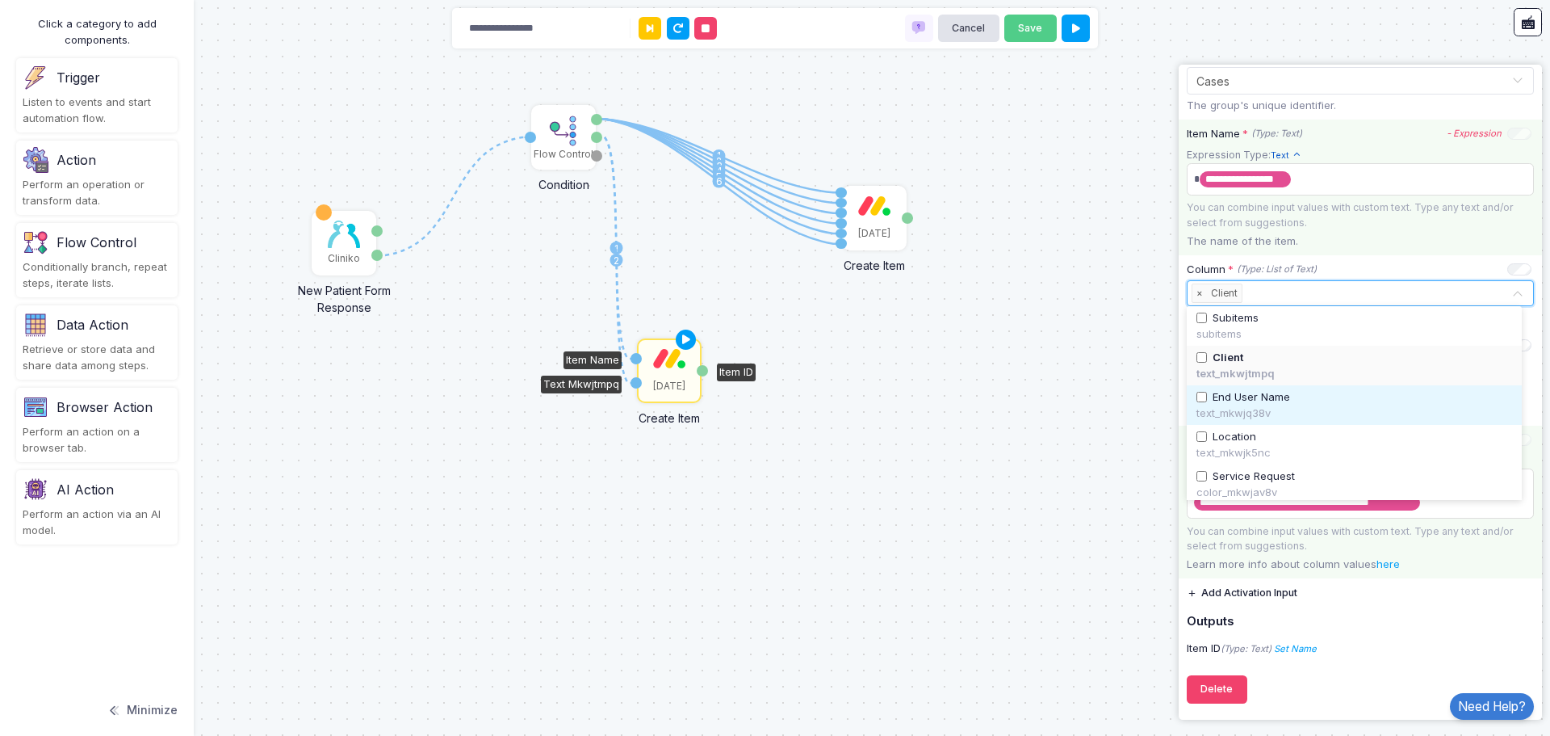
click at [1248, 396] on span "End User Name" at bounding box center [1252, 397] width 78 height 16
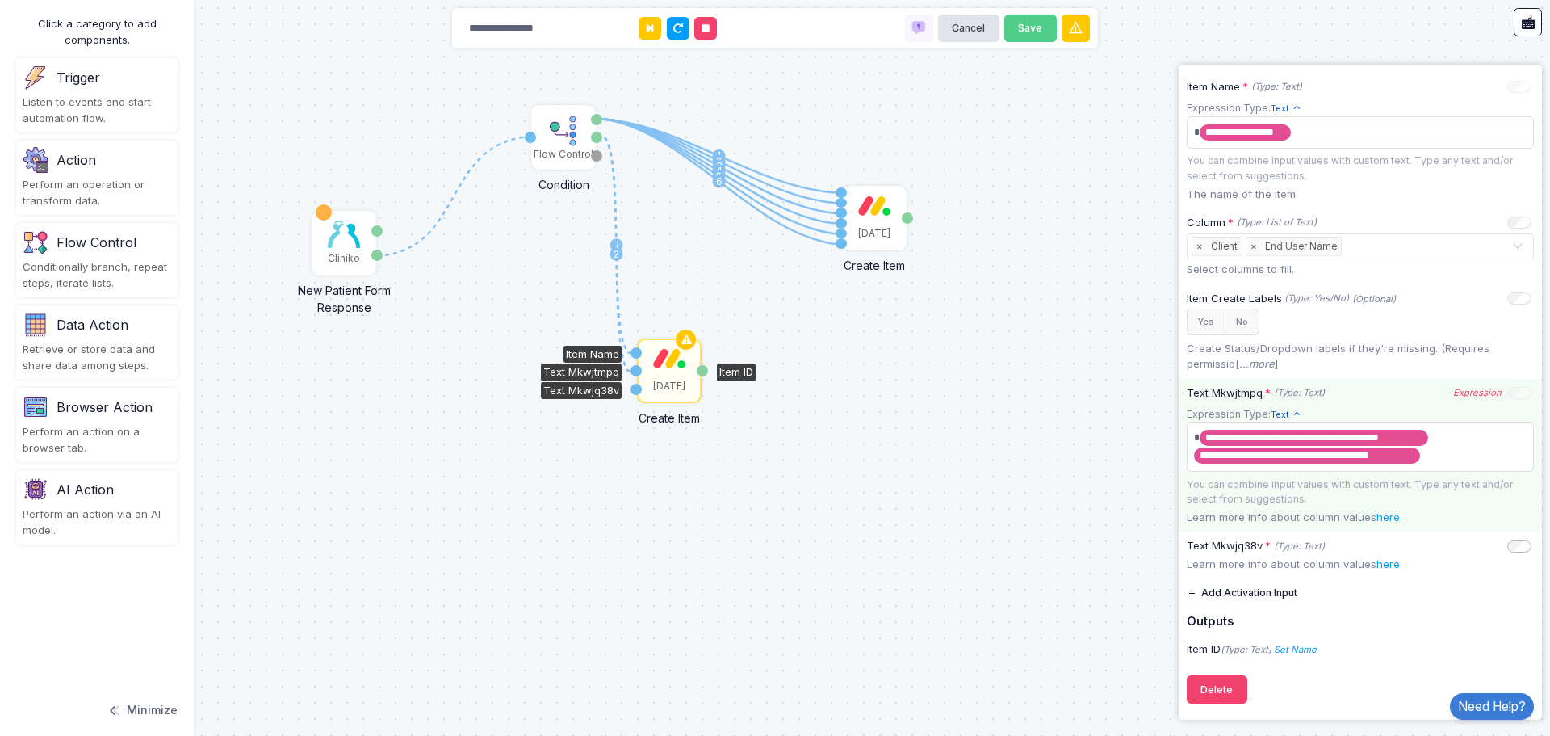
scroll to position [356, 0]
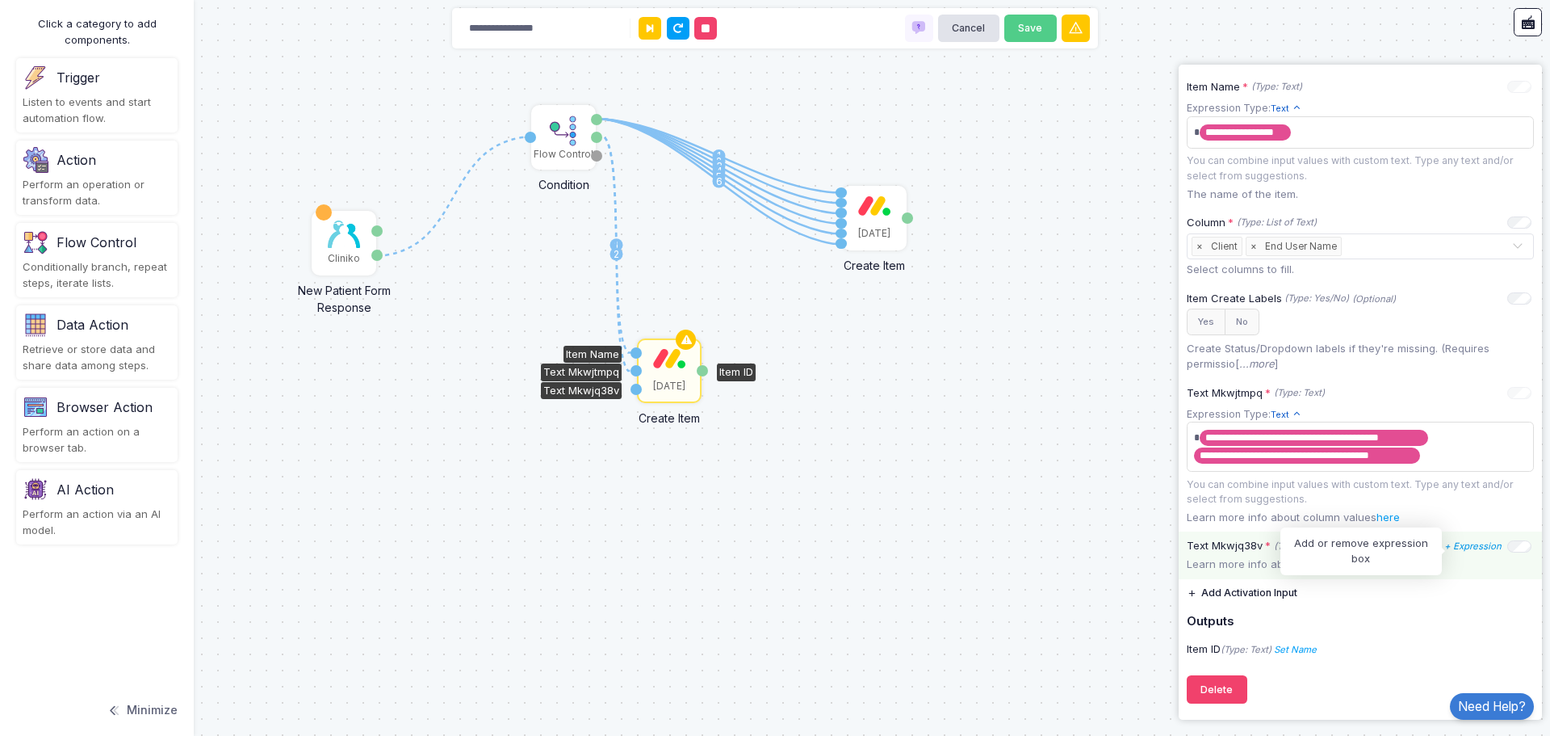
click at [1456, 549] on icon "+ Expression" at bounding box center [1473, 545] width 57 height 11
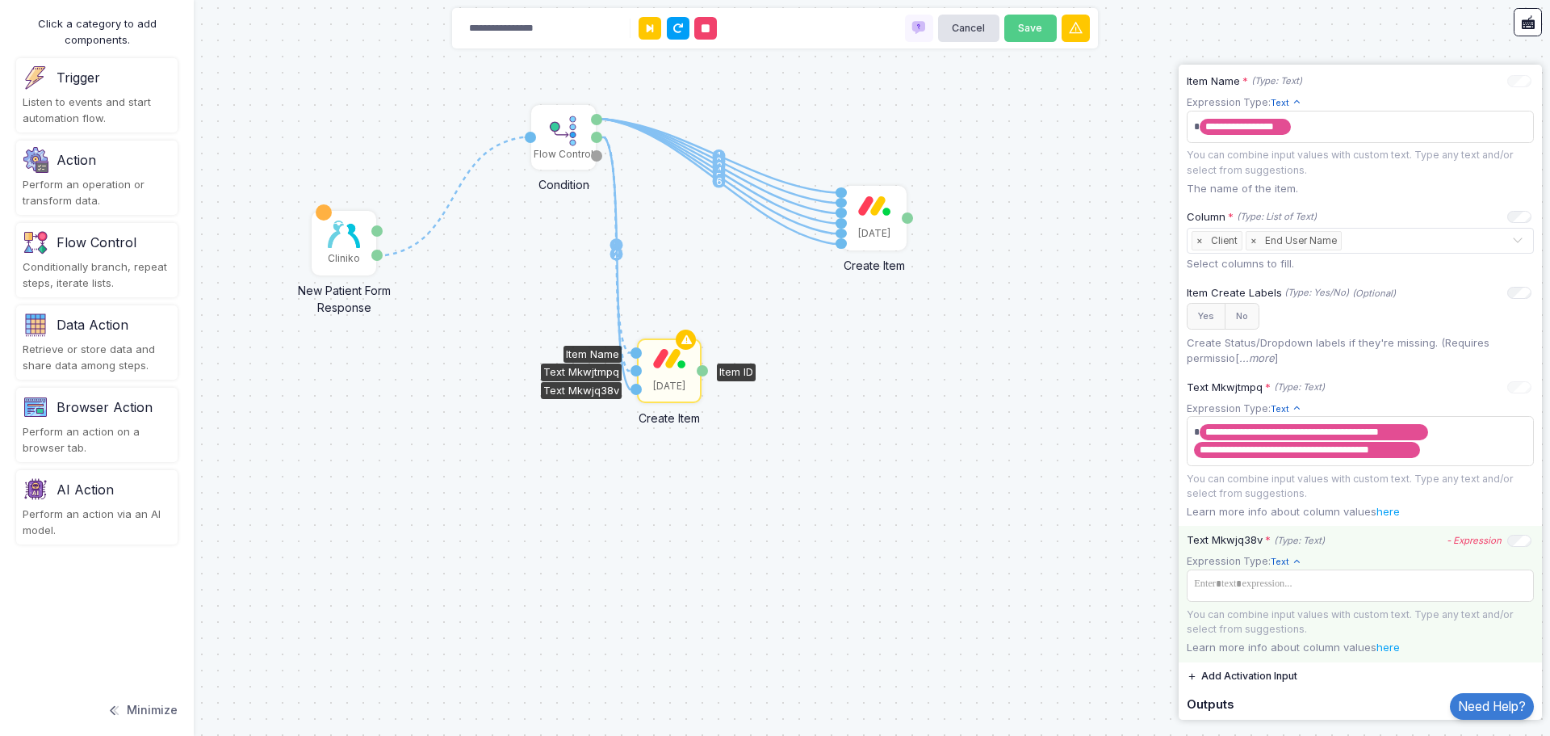
drag, startPoint x: 598, startPoint y: 136, endPoint x: 638, endPoint y: 389, distance: 256.8
click at [1, 1] on div "1 1 2 3 4 5 6 1 2 1 Cliniko New Patient Form Response Patient ID Response Flow …" at bounding box center [0, 0] width 1 height 1
click at [1320, 593] on span at bounding box center [1360, 584] width 341 height 23
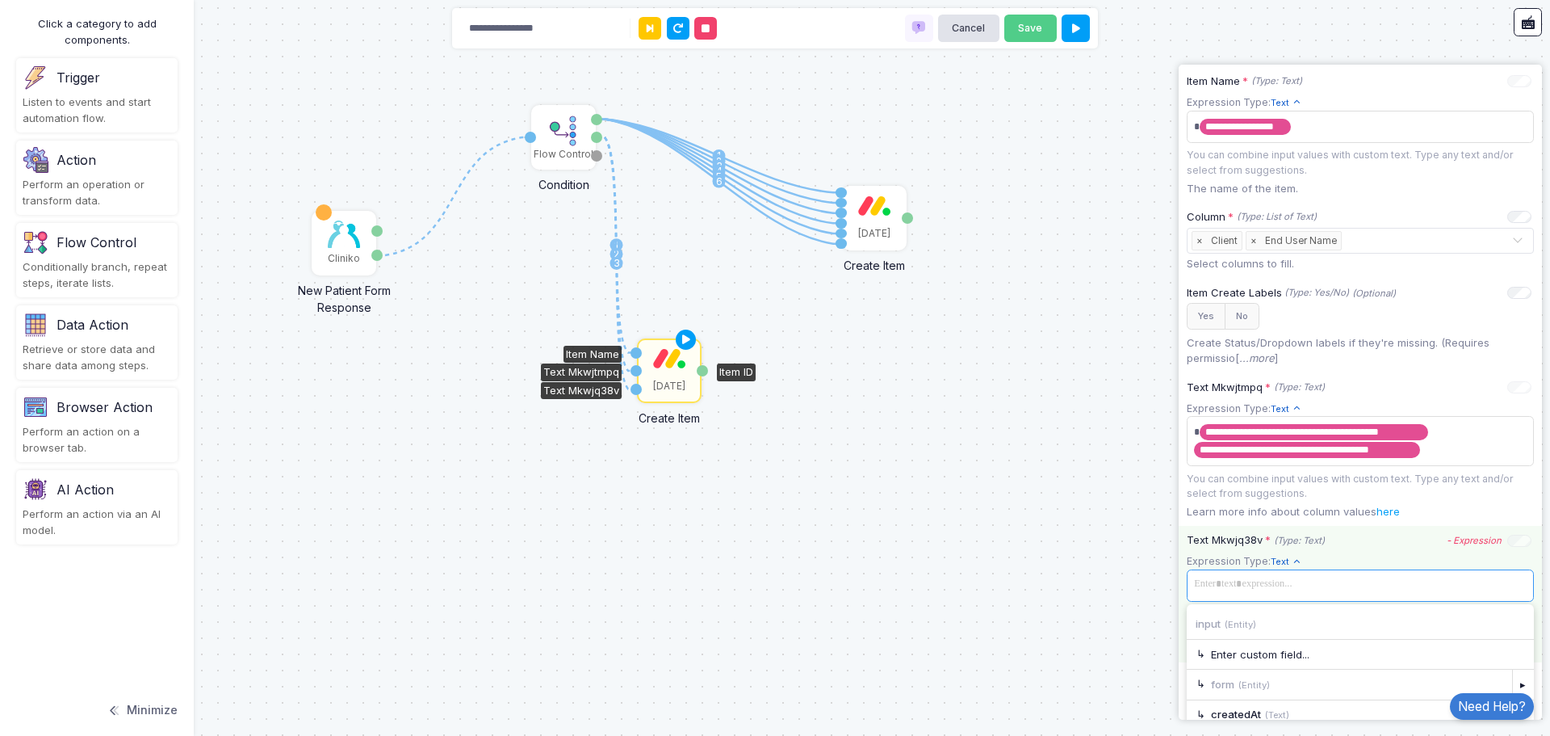
scroll to position [514, 0]
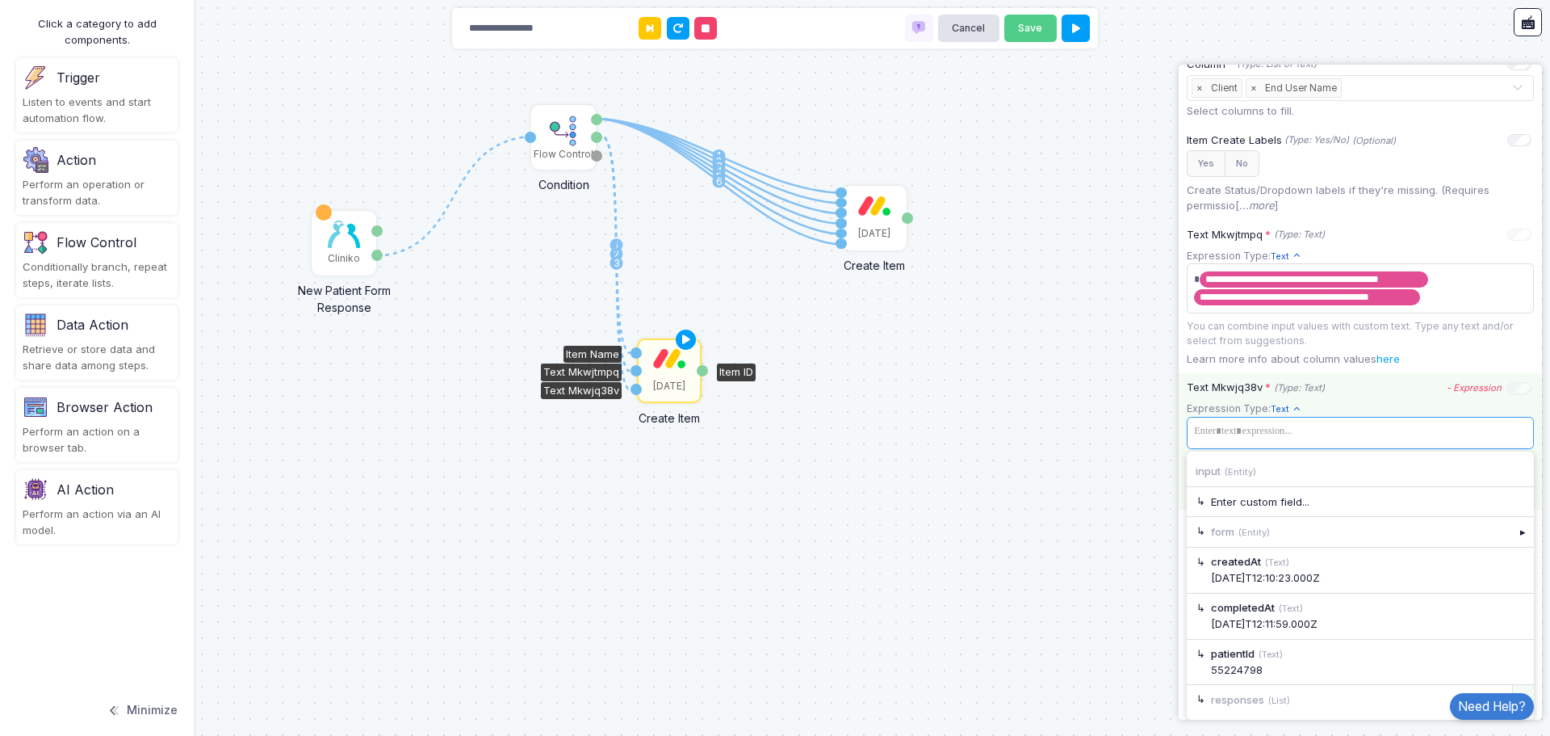
click at [1513, 687] on div "▸" at bounding box center [1524, 699] width 23 height 29
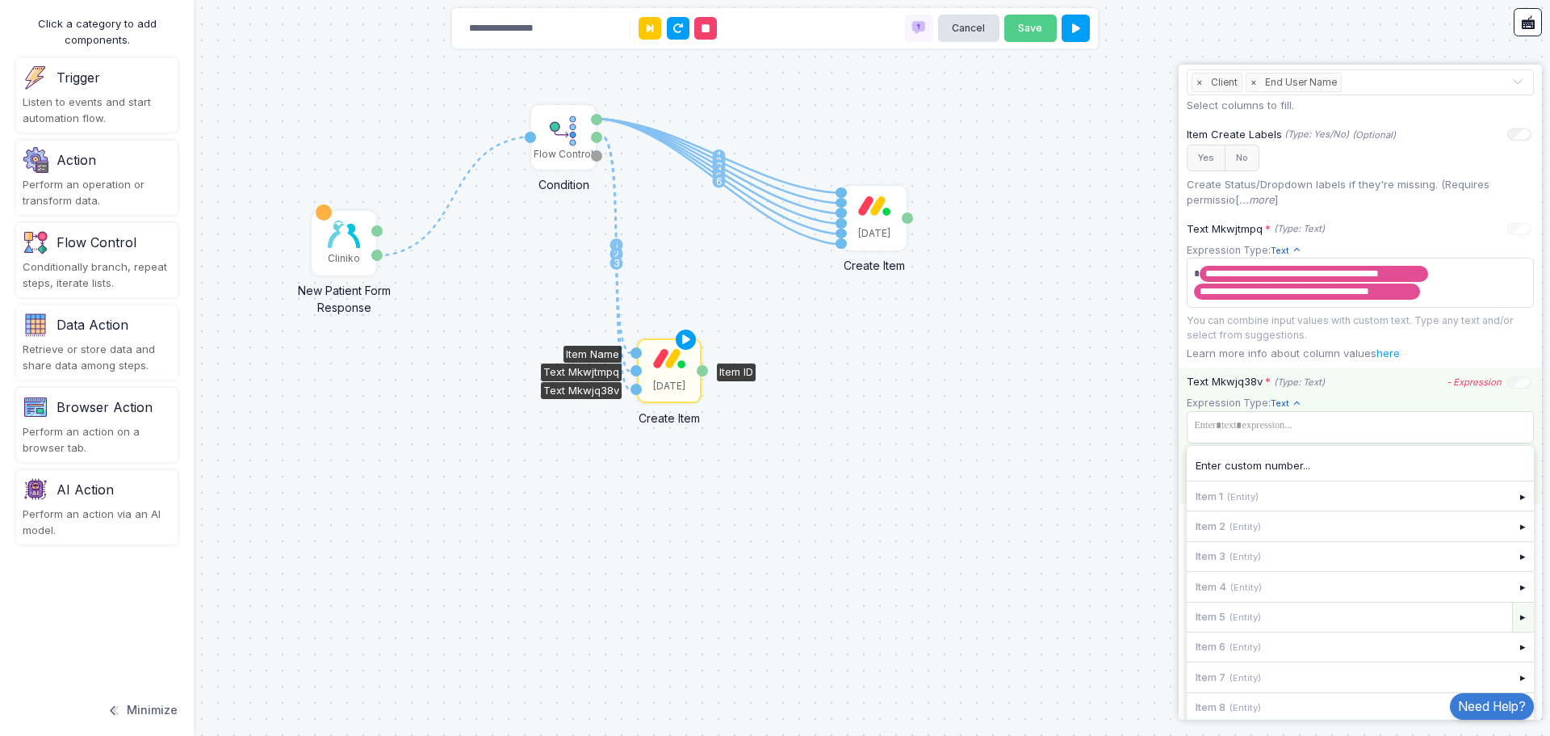
click at [1513, 621] on div "▸" at bounding box center [1524, 616] width 23 height 29
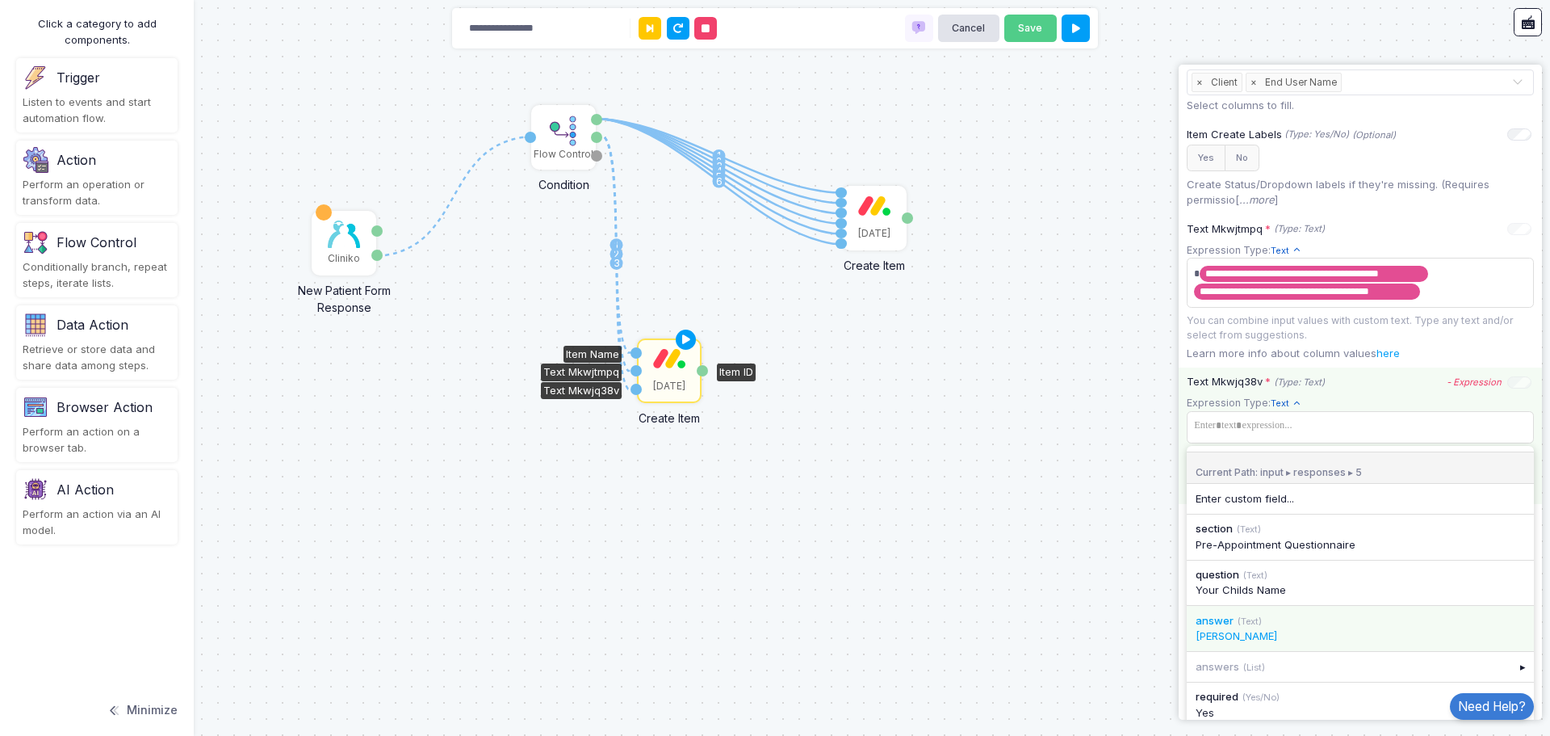
click at [1332, 629] on div "answer (Text)" at bounding box center [1360, 621] width 329 height 16
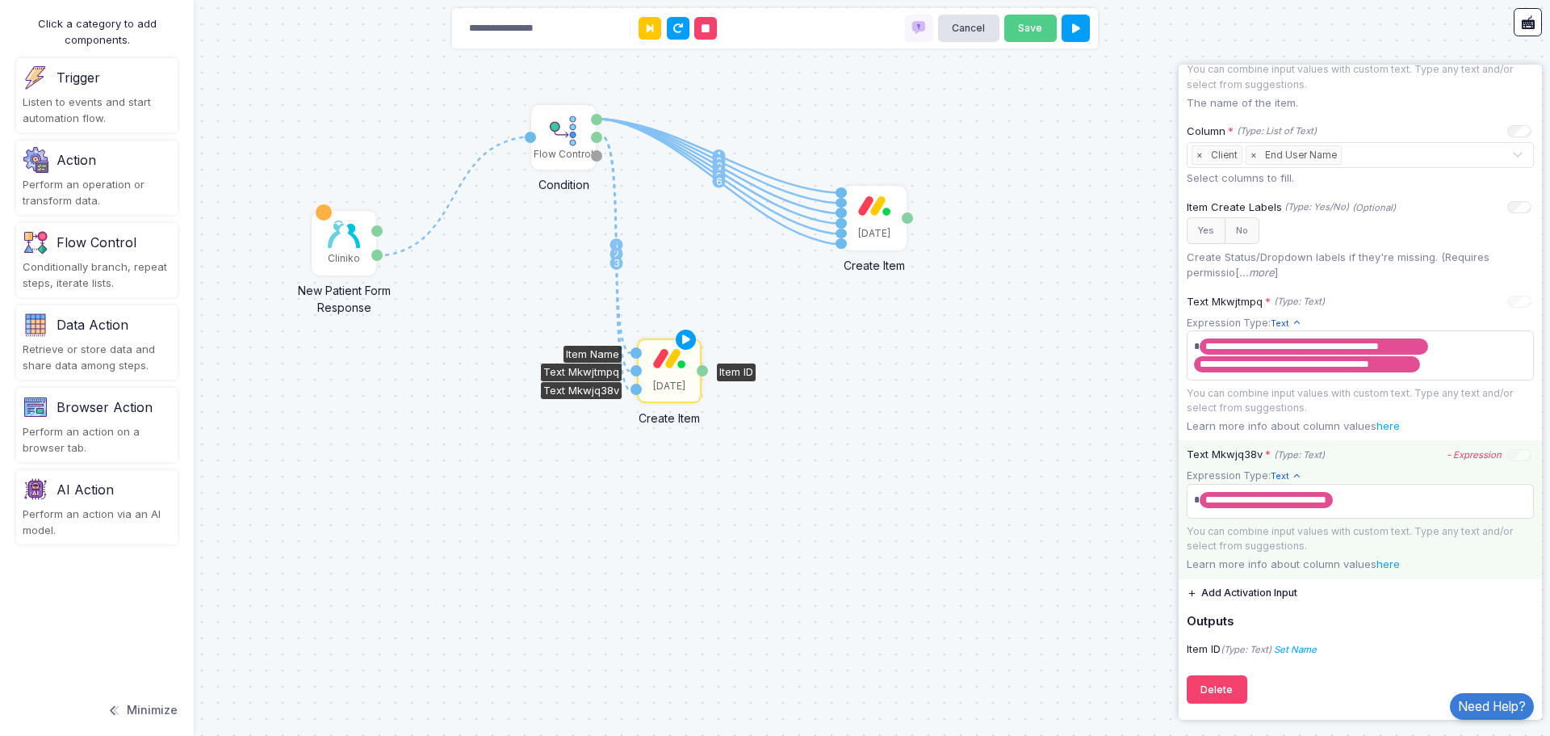
scroll to position [447, 0]
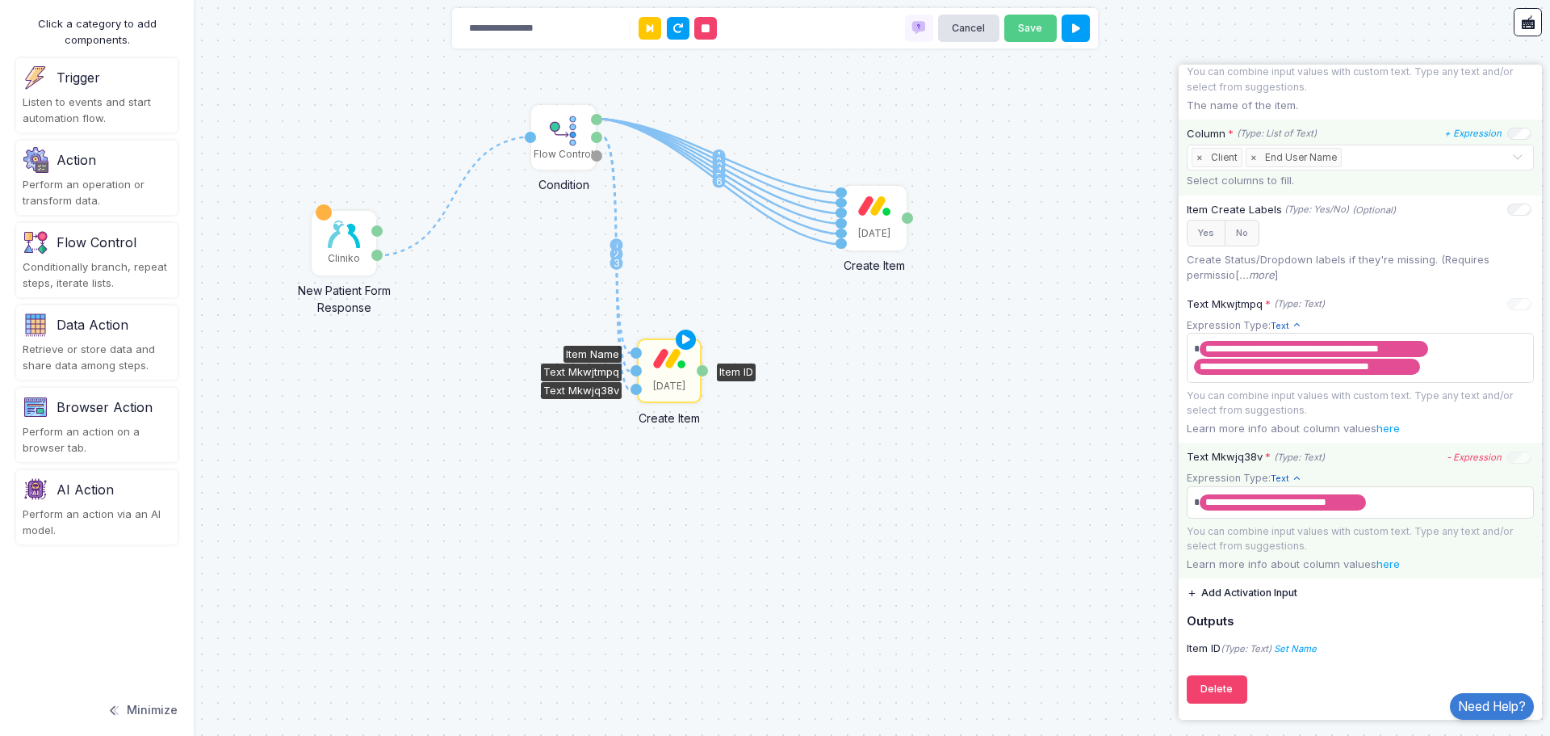
click at [1377, 150] on input "text" at bounding box center [1428, 158] width 166 height 18
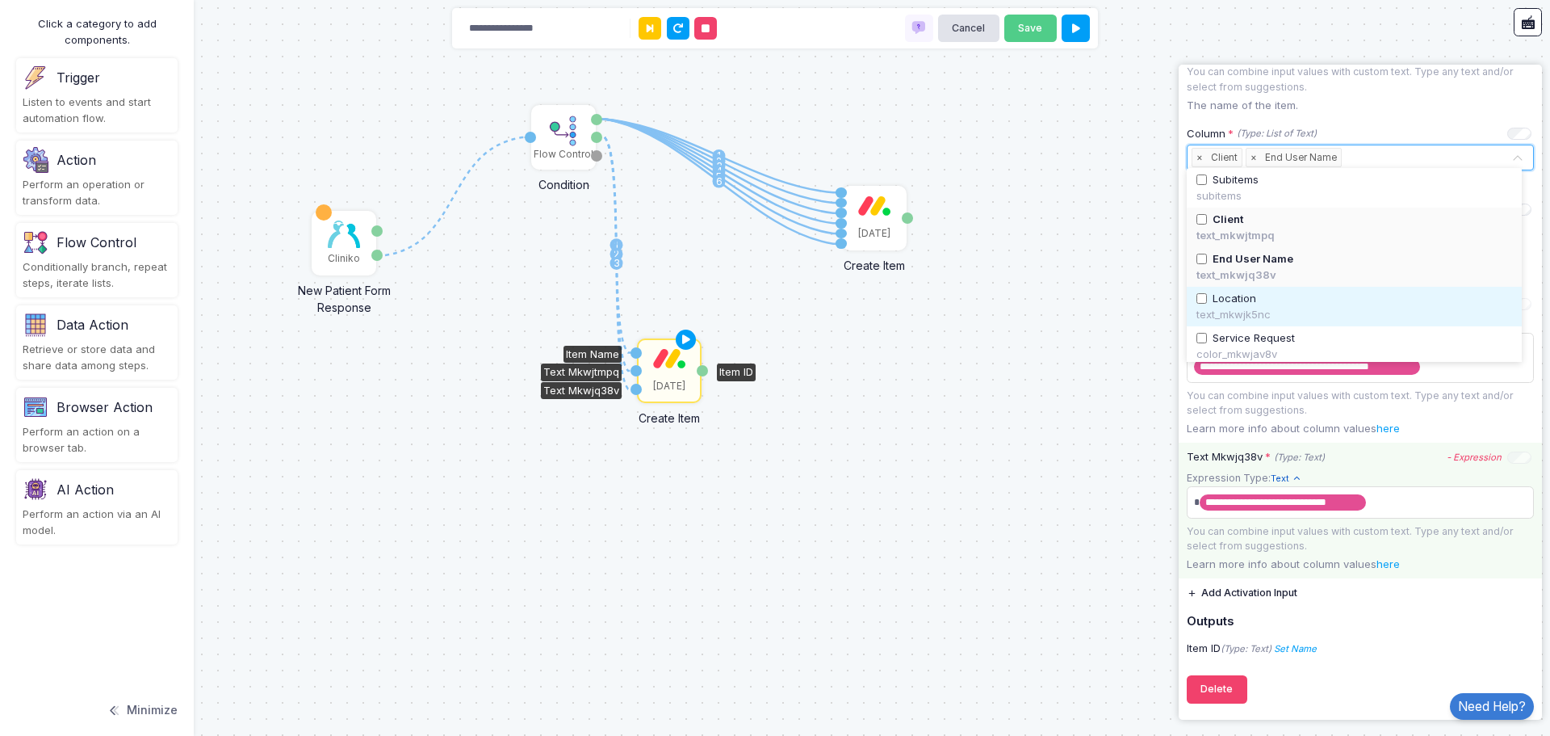
click at [1235, 295] on span "Location" at bounding box center [1235, 299] width 44 height 16
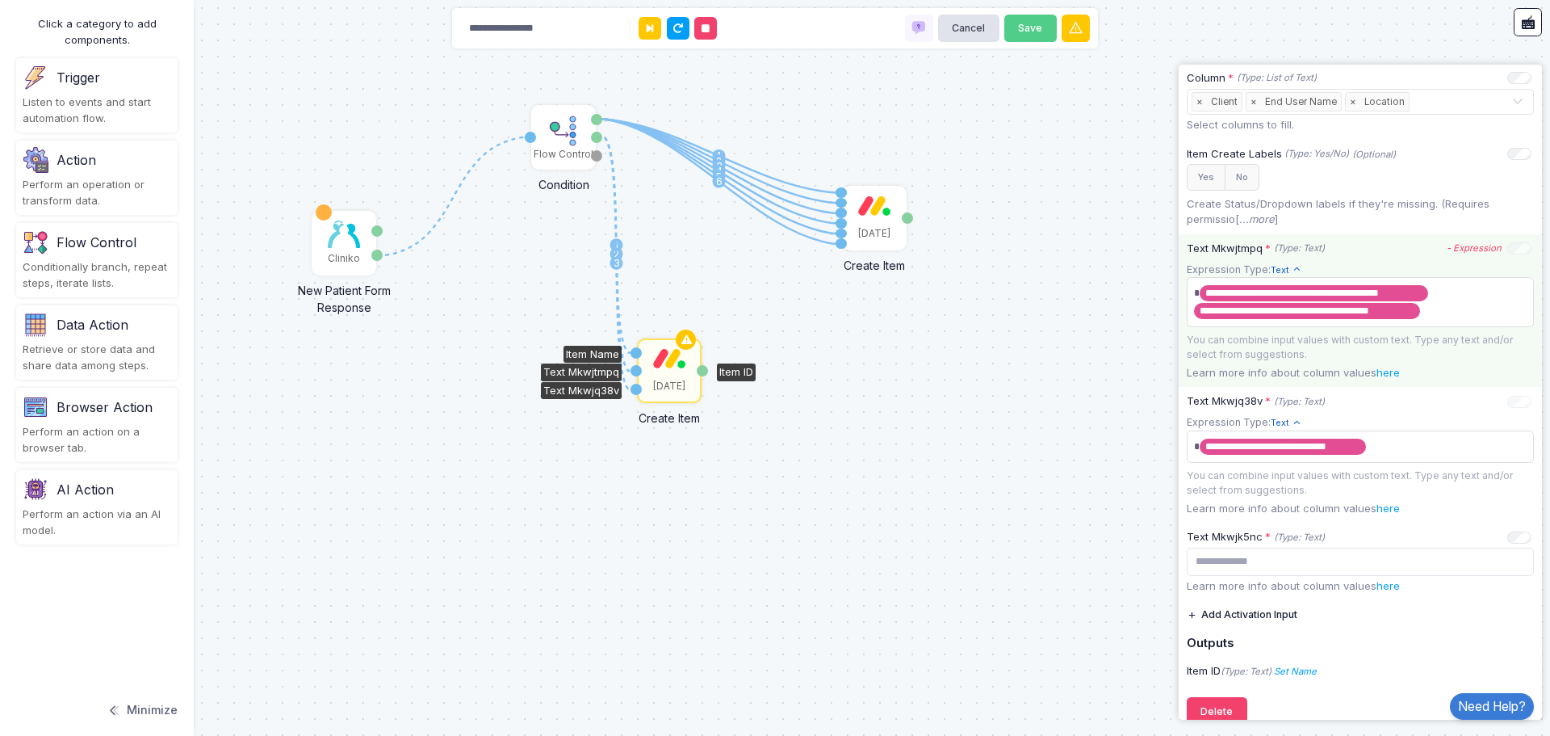
scroll to position [525, 0]
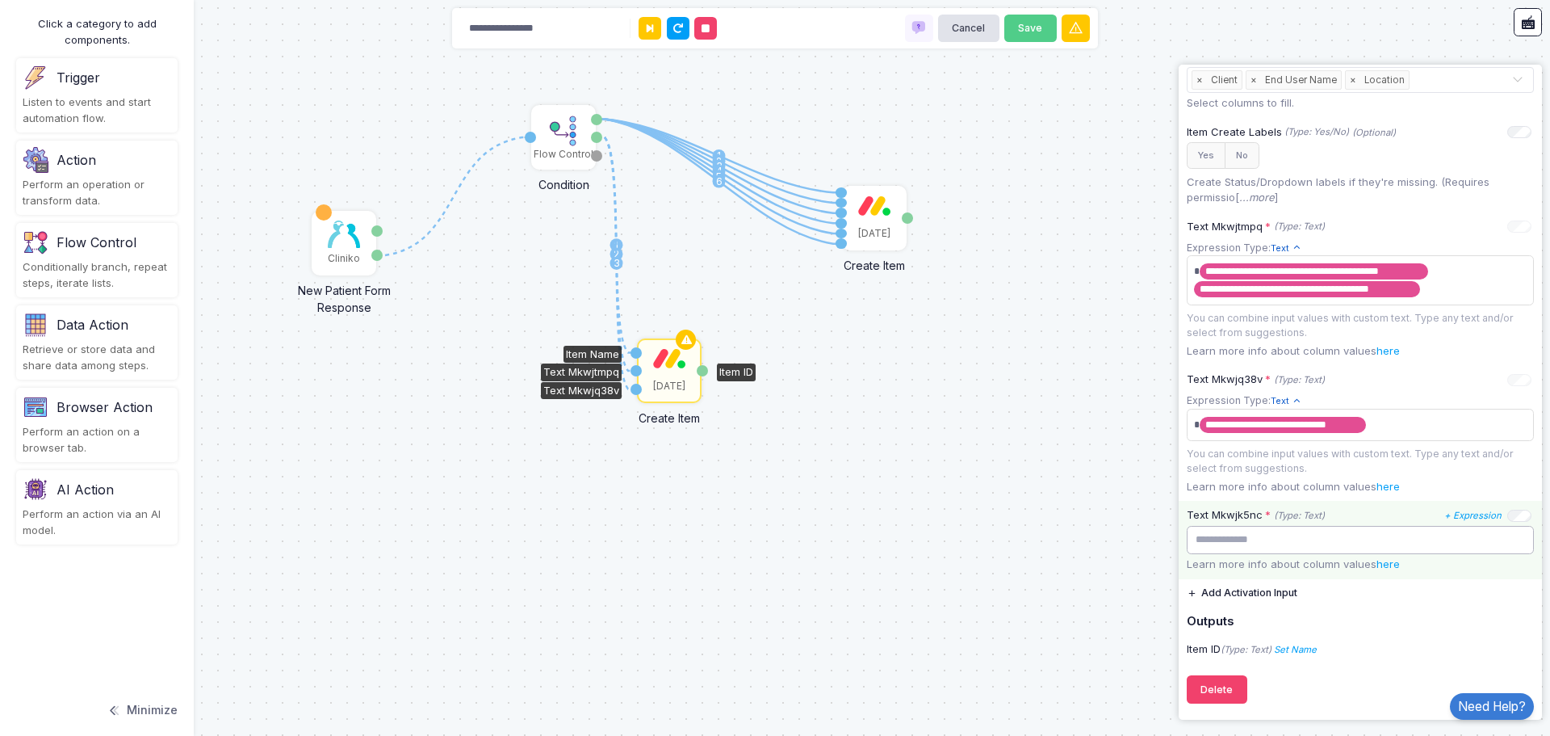
click at [1344, 544] on input "text" at bounding box center [1360, 540] width 347 height 28
click at [1462, 517] on icon "+ Expression" at bounding box center [1473, 515] width 57 height 11
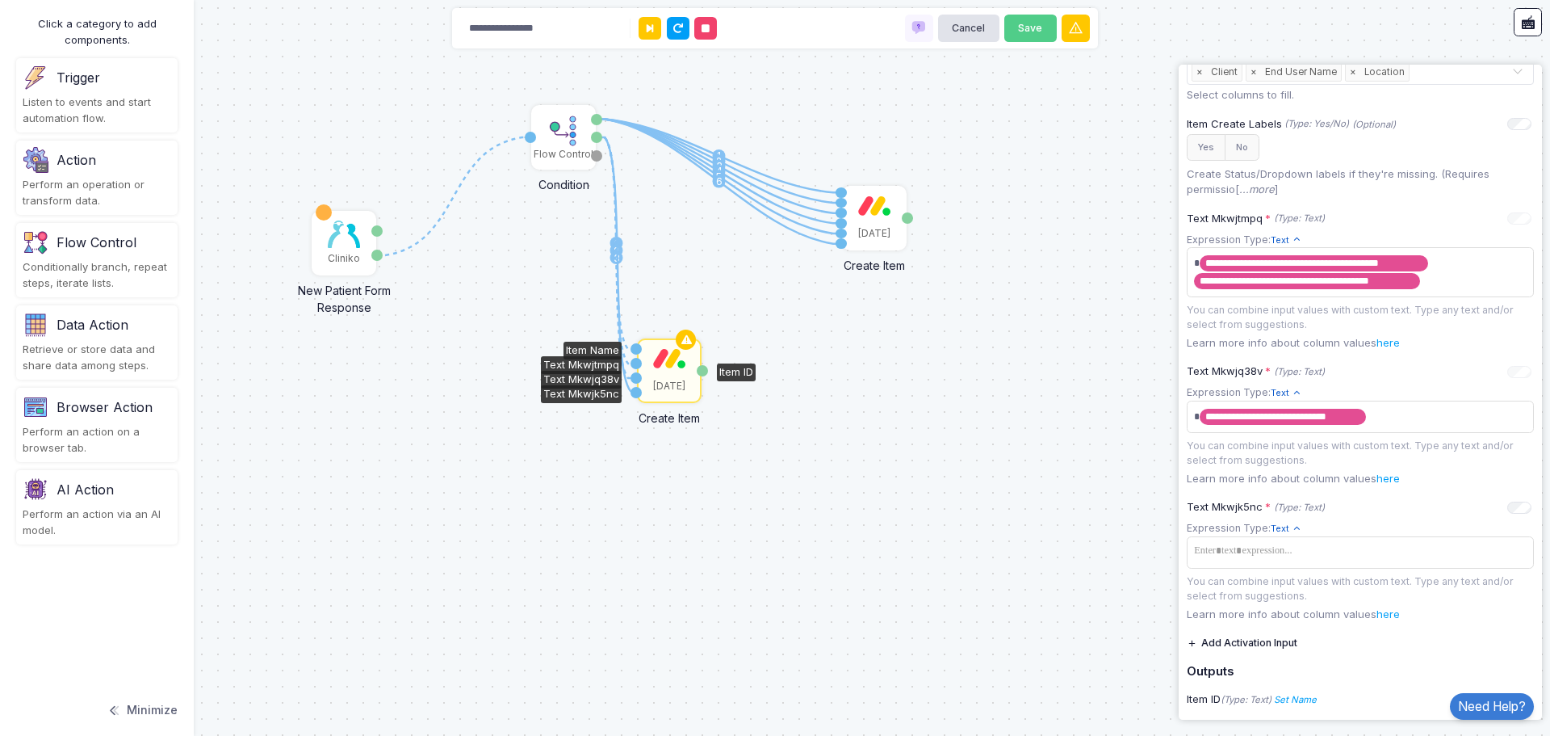
drag, startPoint x: 598, startPoint y: 136, endPoint x: 639, endPoint y: 391, distance: 258.4
click at [1, 1] on div "1 1 2 3 4 5 6 1 2 3 1 Cliniko New Patient Form Response Patient ID Response Flo…" at bounding box center [0, 0] width 1 height 1
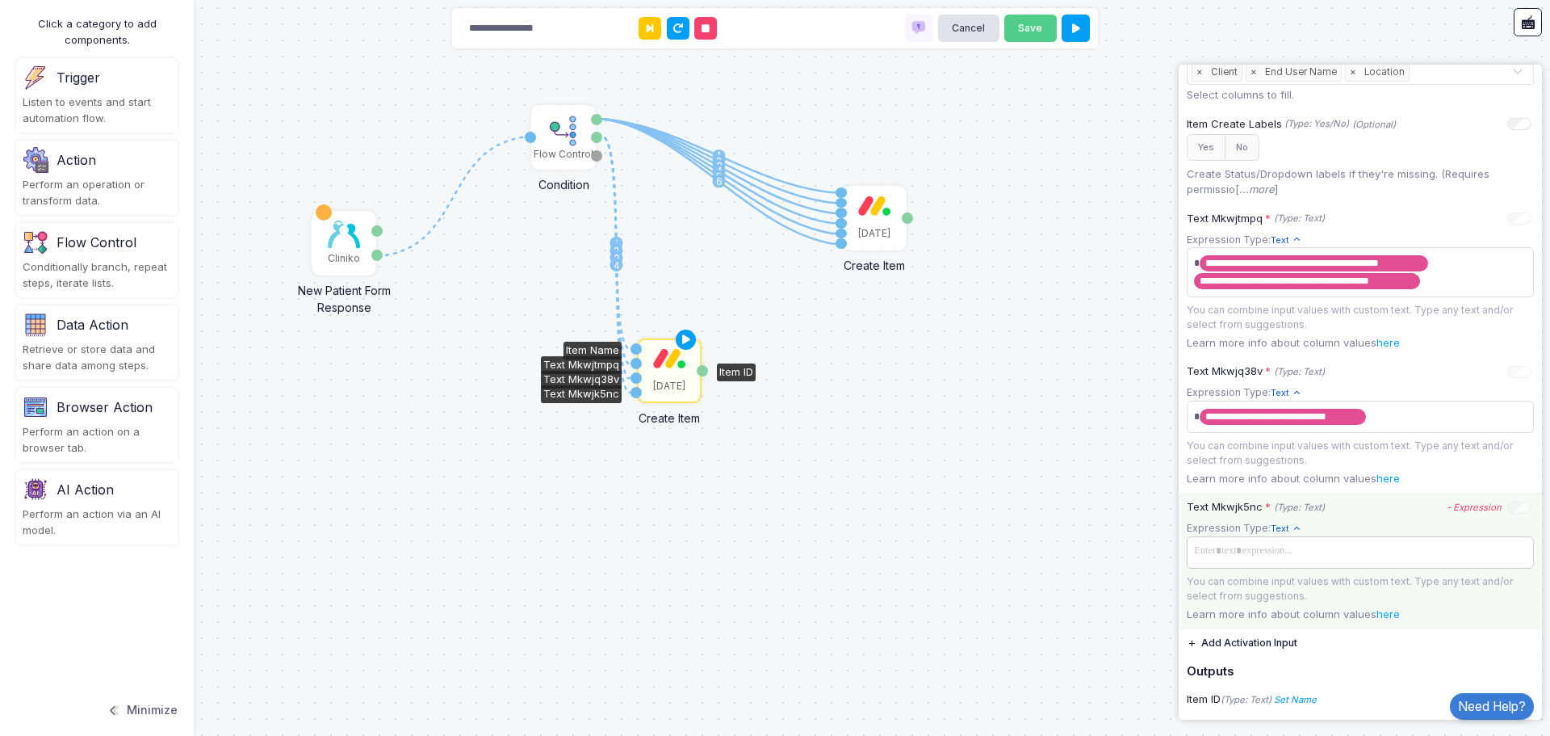
click at [1299, 558] on span at bounding box center [1360, 550] width 341 height 23
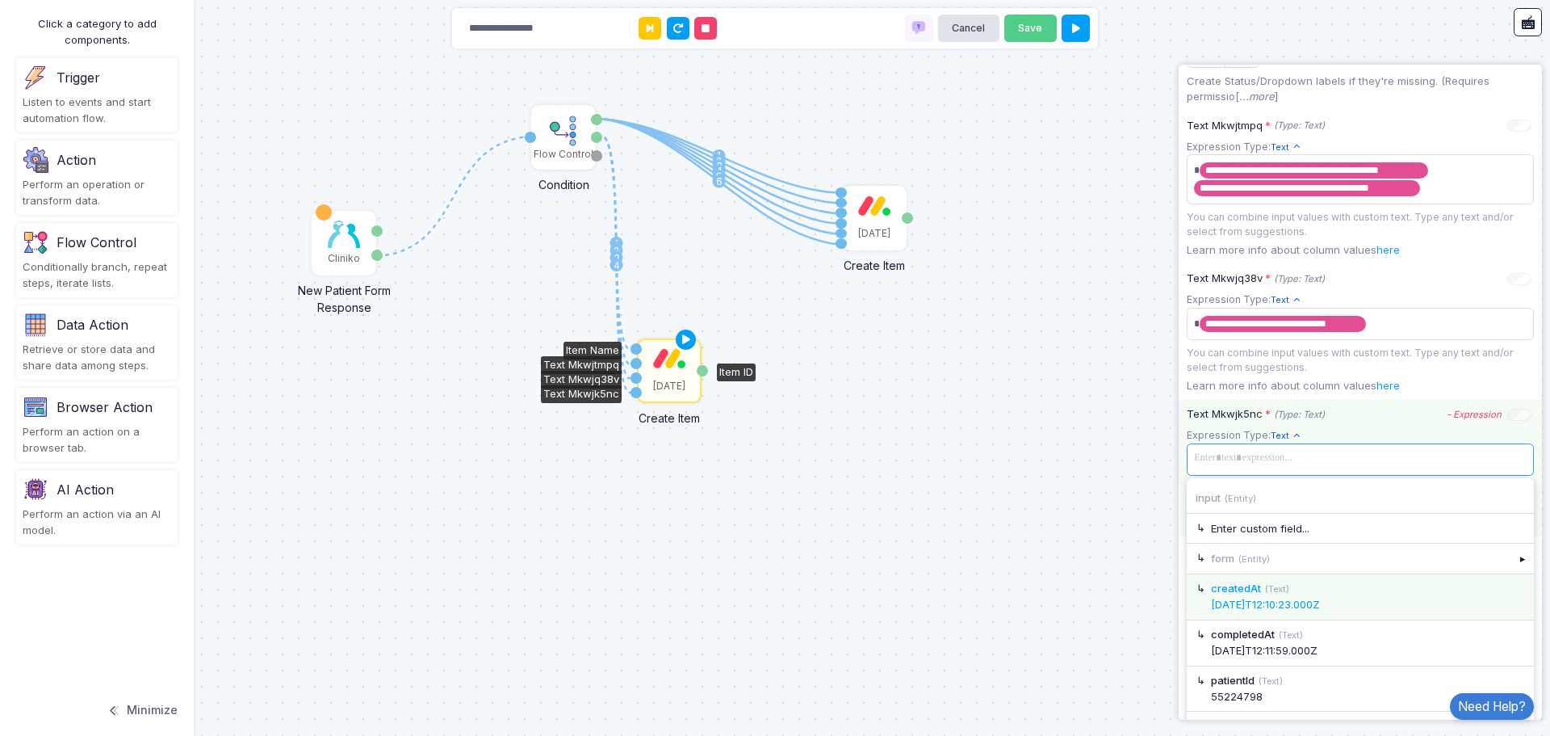
scroll to position [652, 0]
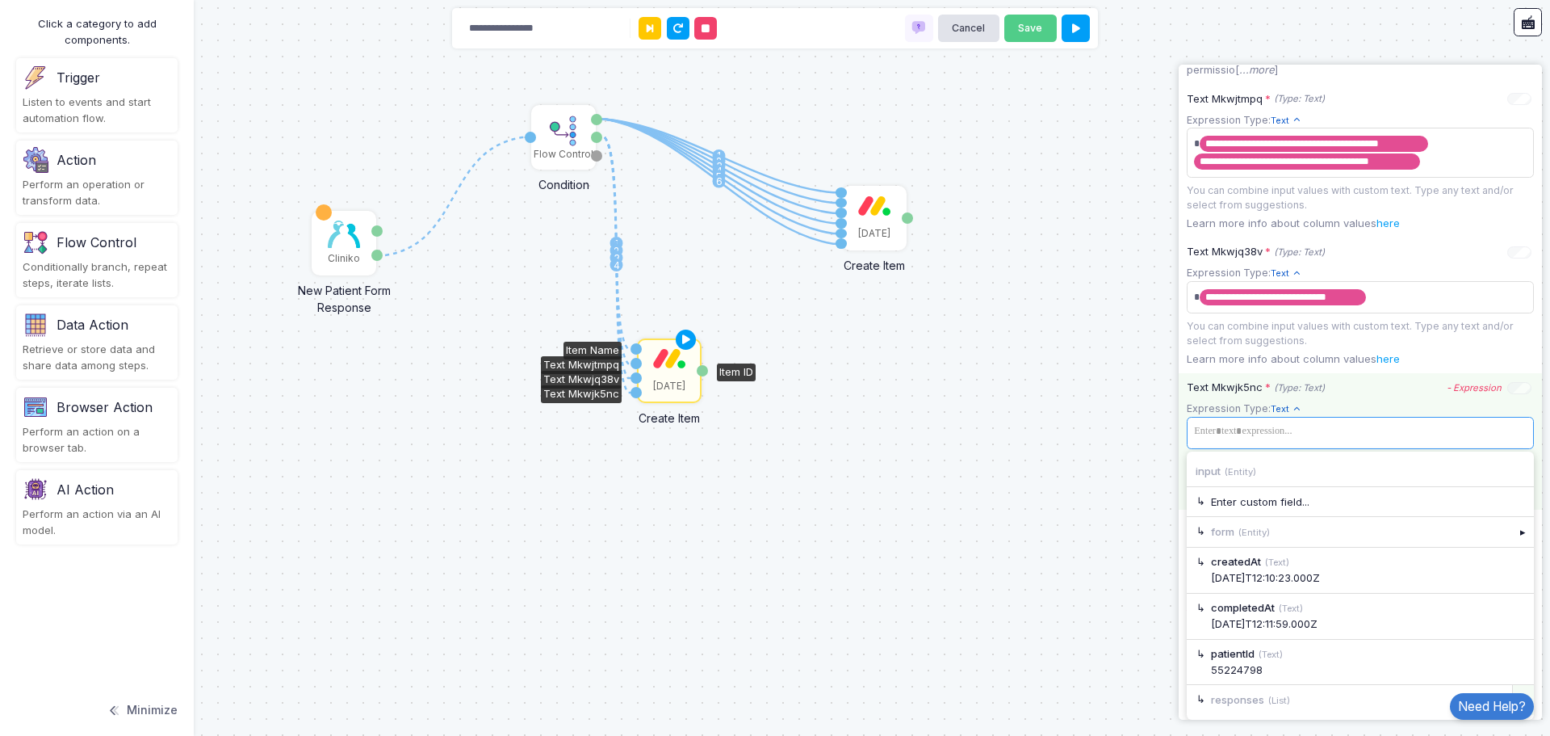
click at [1513, 688] on div "▸" at bounding box center [1524, 699] width 23 height 29
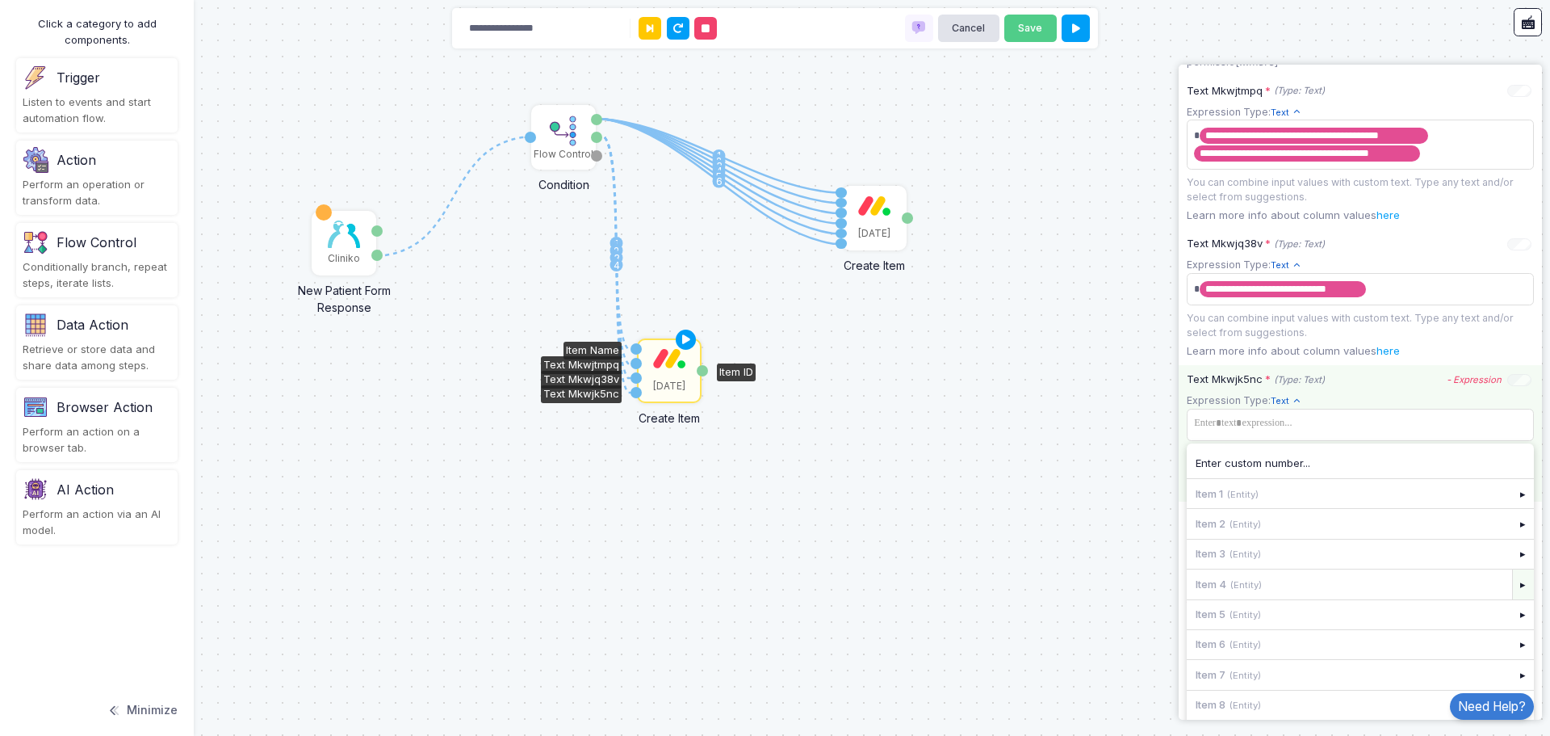
click at [1513, 598] on div "▸" at bounding box center [1524, 583] width 23 height 29
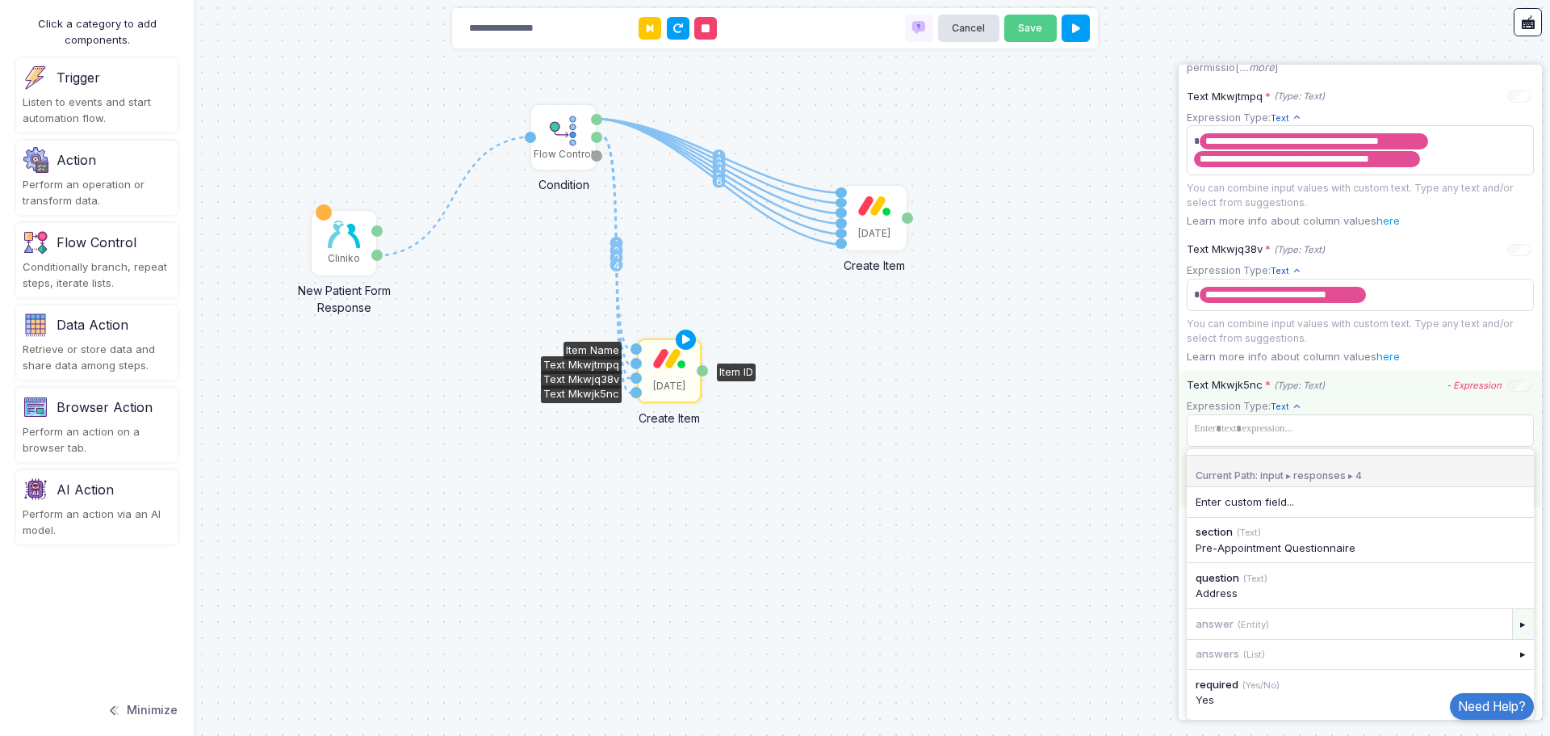
click at [1517, 631] on div "▸" at bounding box center [1524, 623] width 23 height 29
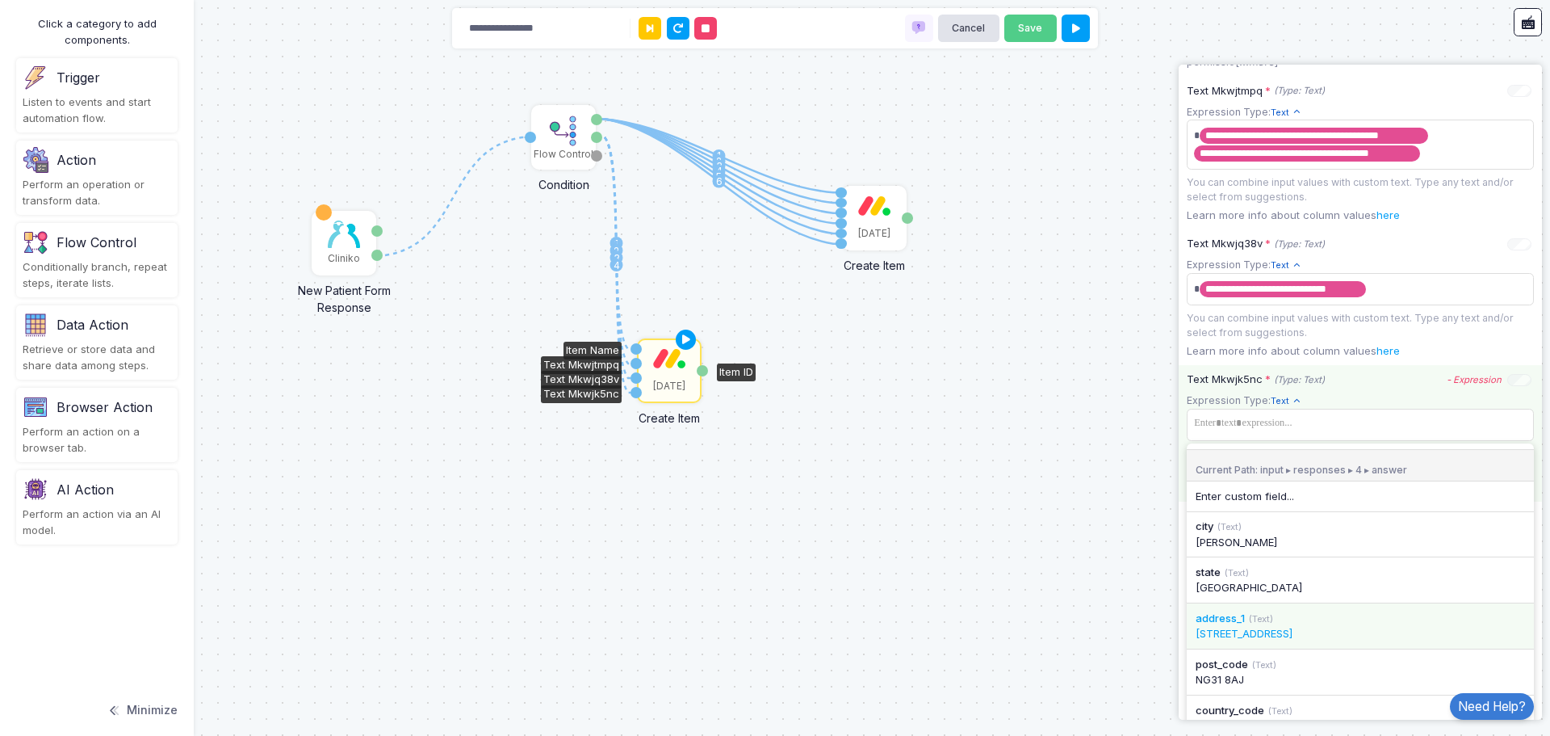
click at [1297, 642] on div "183 Barrowby Road" at bounding box center [1360, 634] width 329 height 16
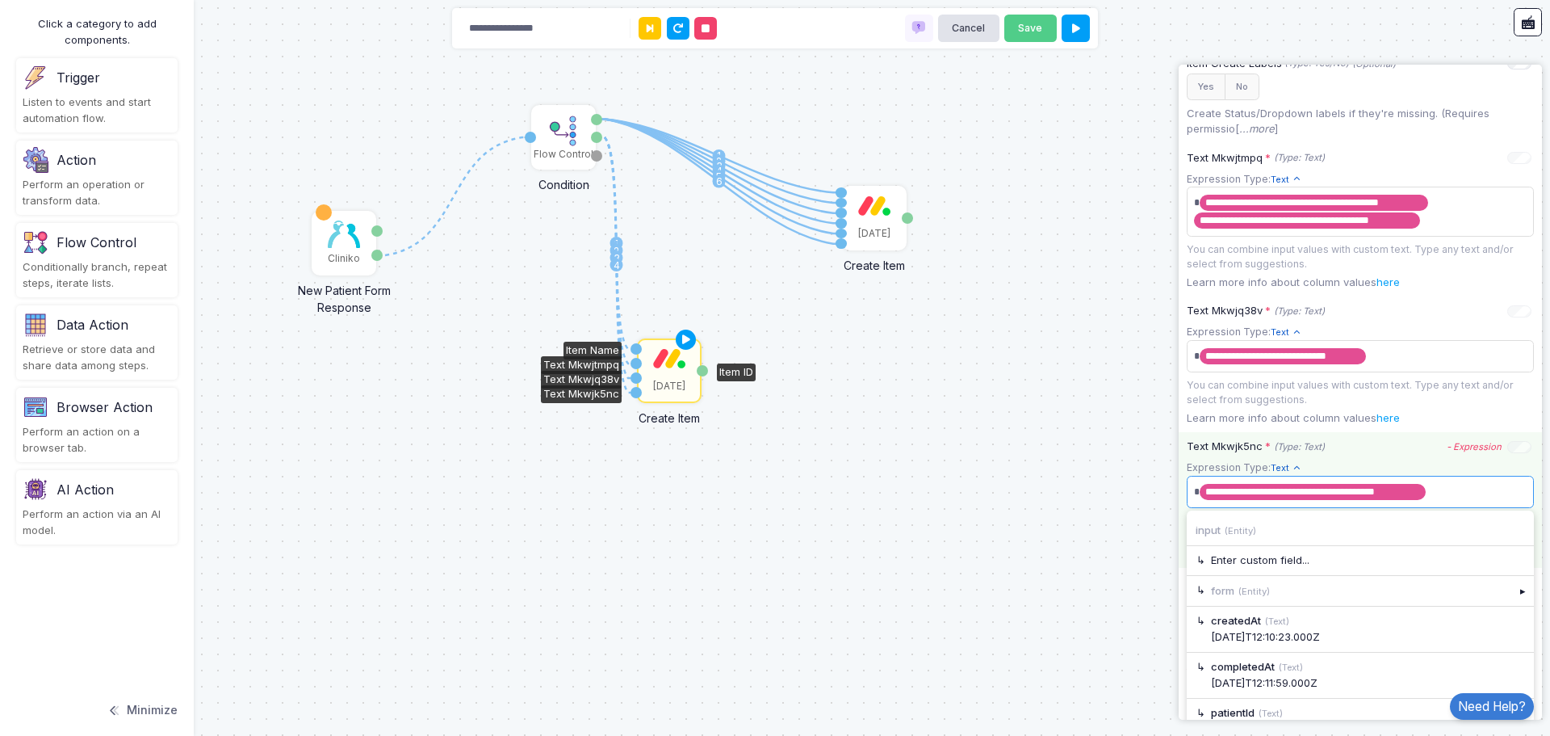
click at [1466, 499] on span "**********" at bounding box center [1354, 492] width 329 height 26
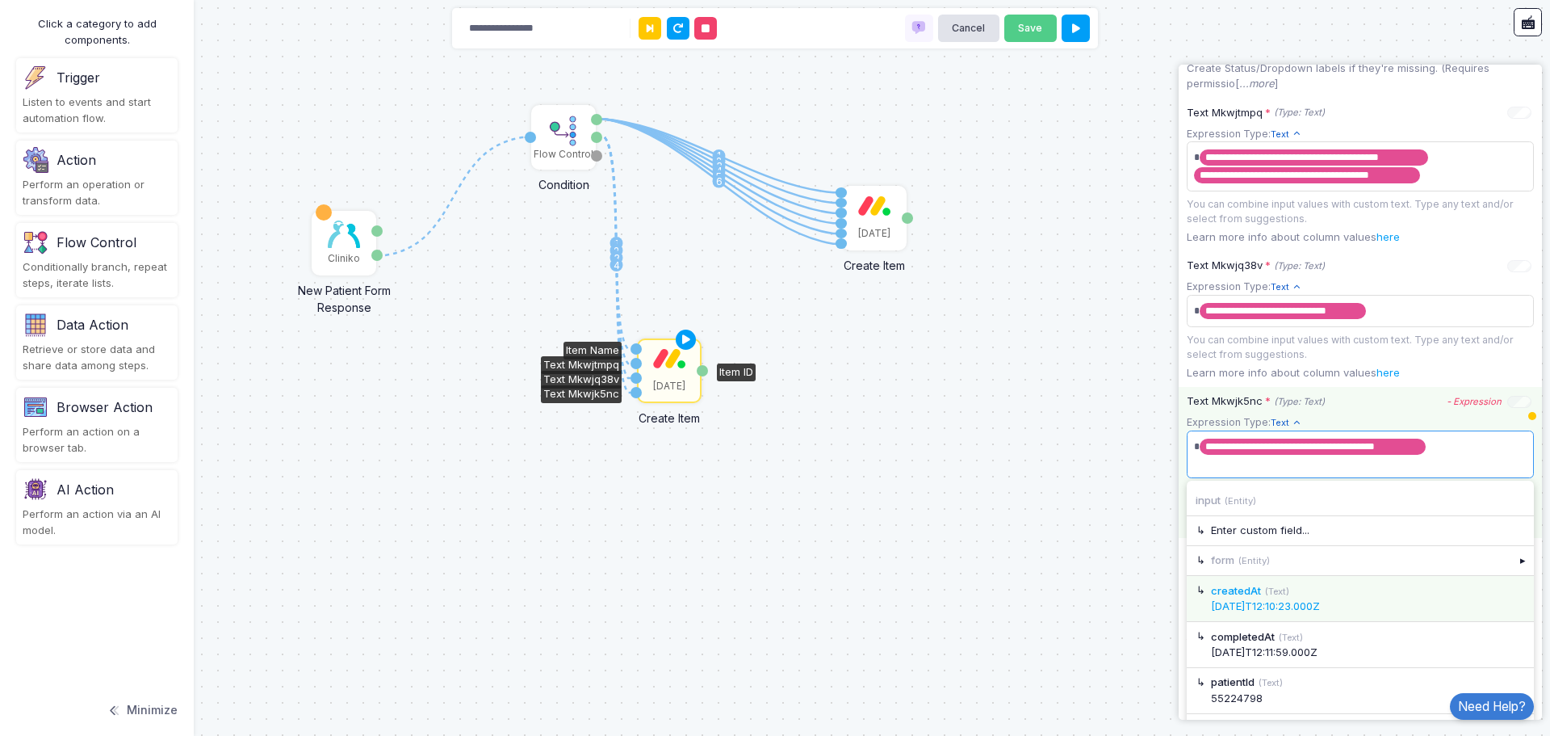
scroll to position [670, 0]
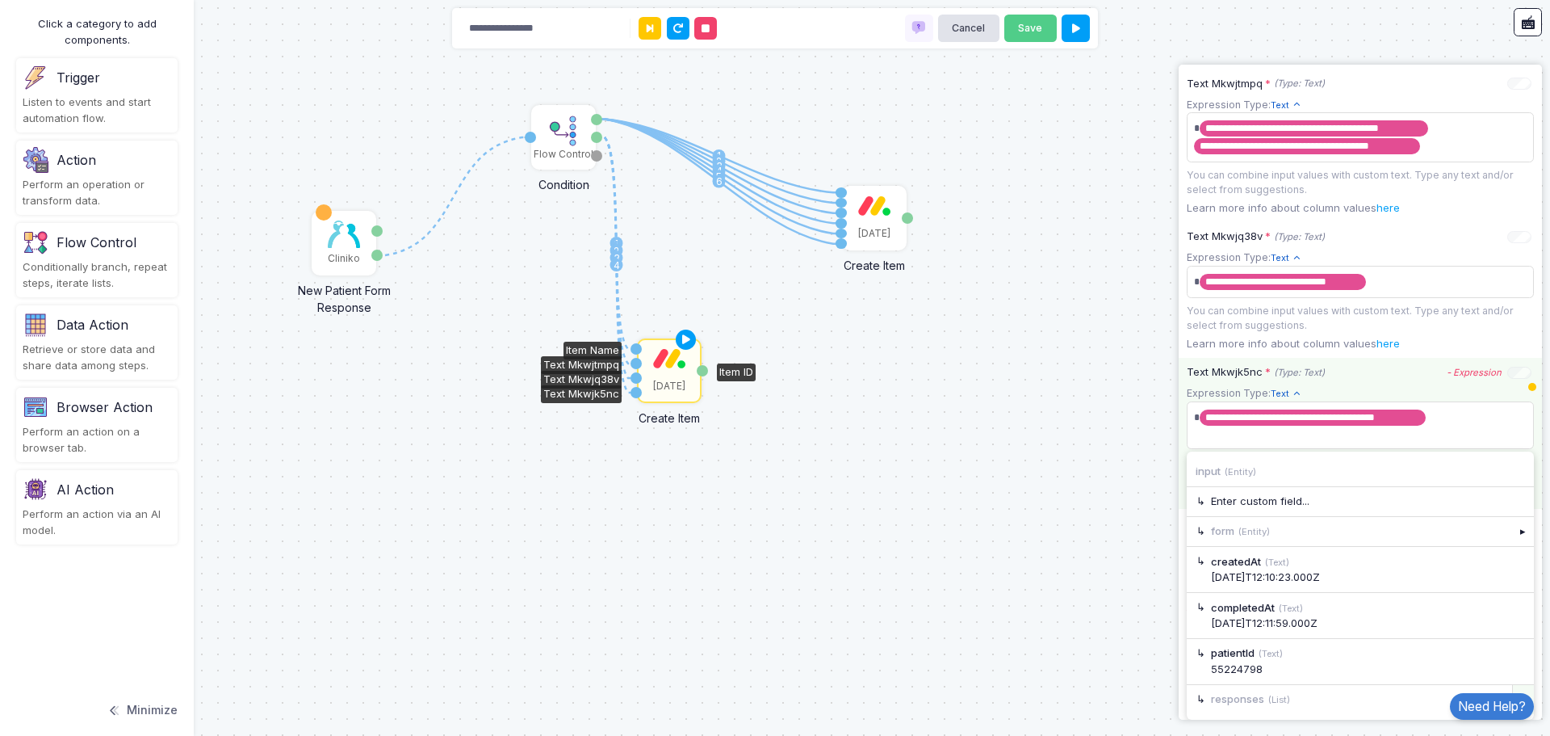
click at [1514, 687] on div "▸" at bounding box center [1524, 699] width 23 height 29
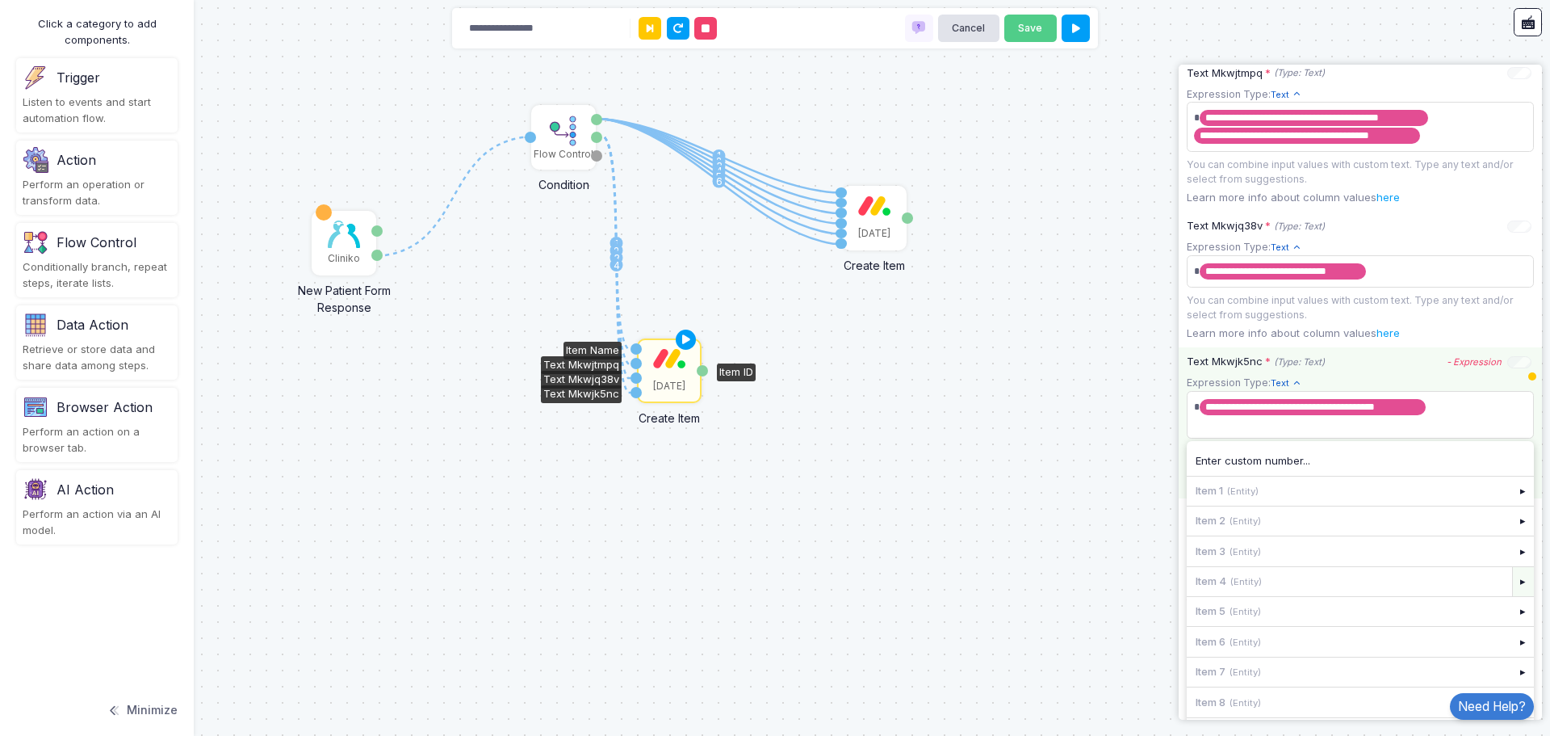
click at [1513, 596] on div "▸" at bounding box center [1524, 581] width 23 height 29
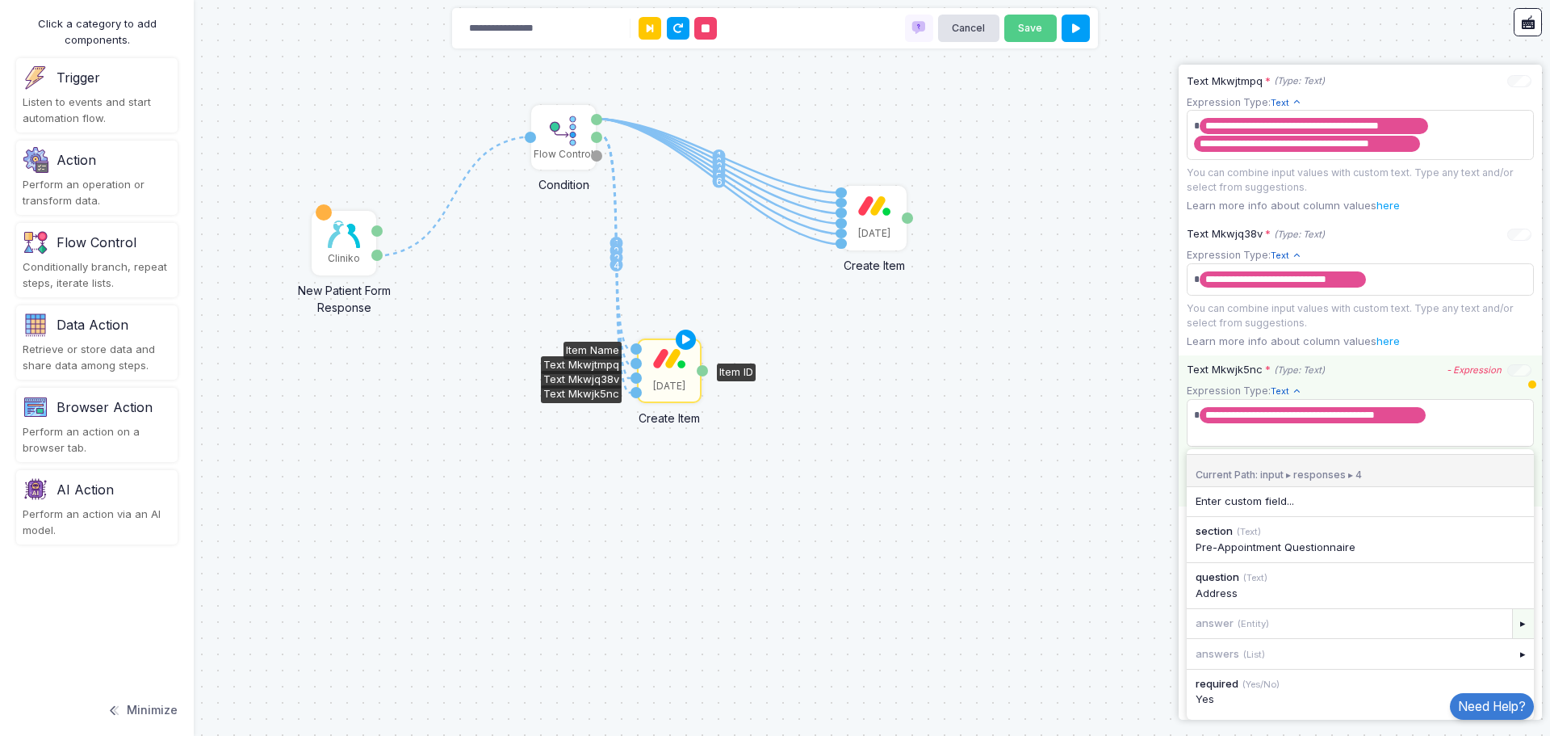
click at [1516, 628] on div "▸" at bounding box center [1524, 623] width 23 height 29
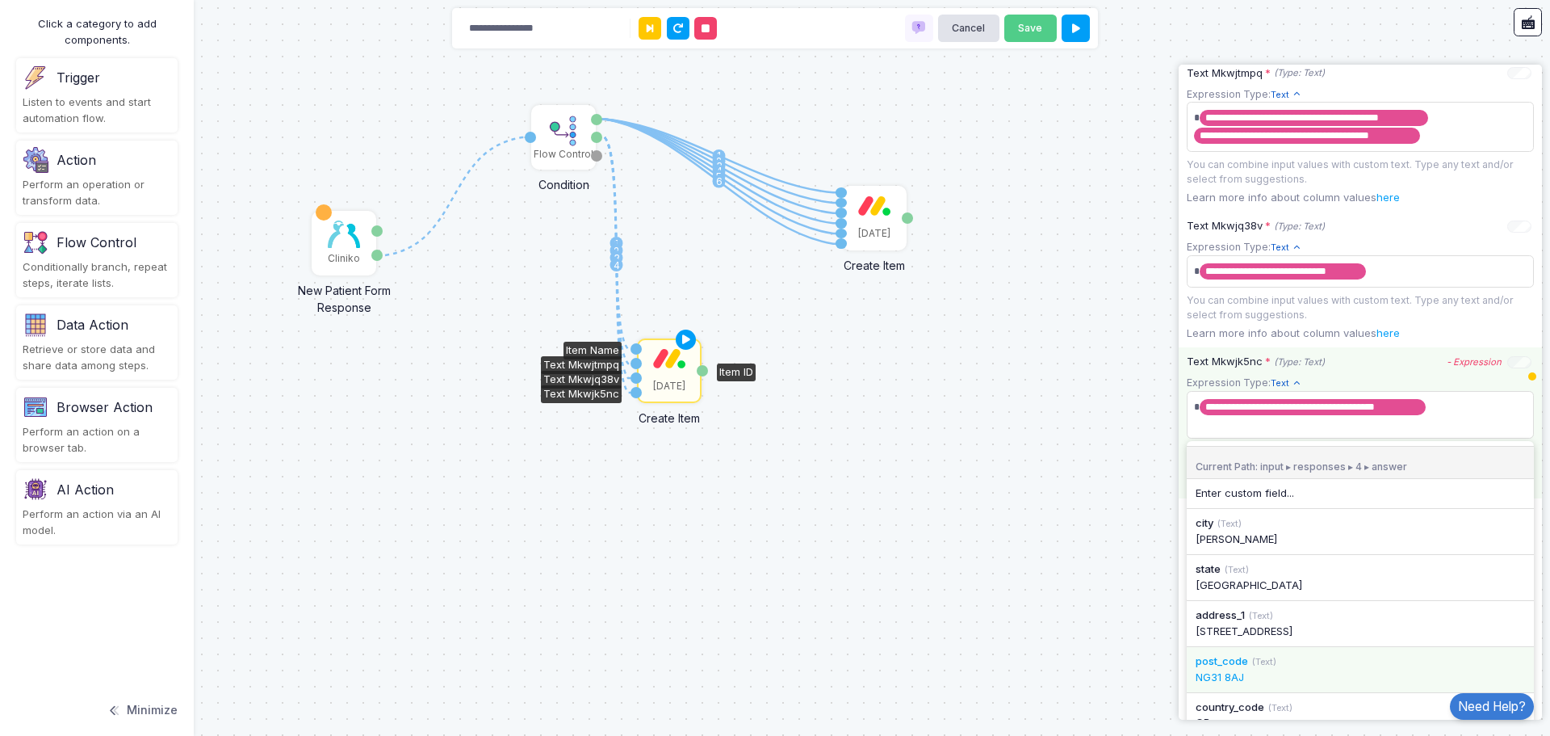
click at [1312, 669] on div "post_code (Text)" at bounding box center [1360, 661] width 329 height 16
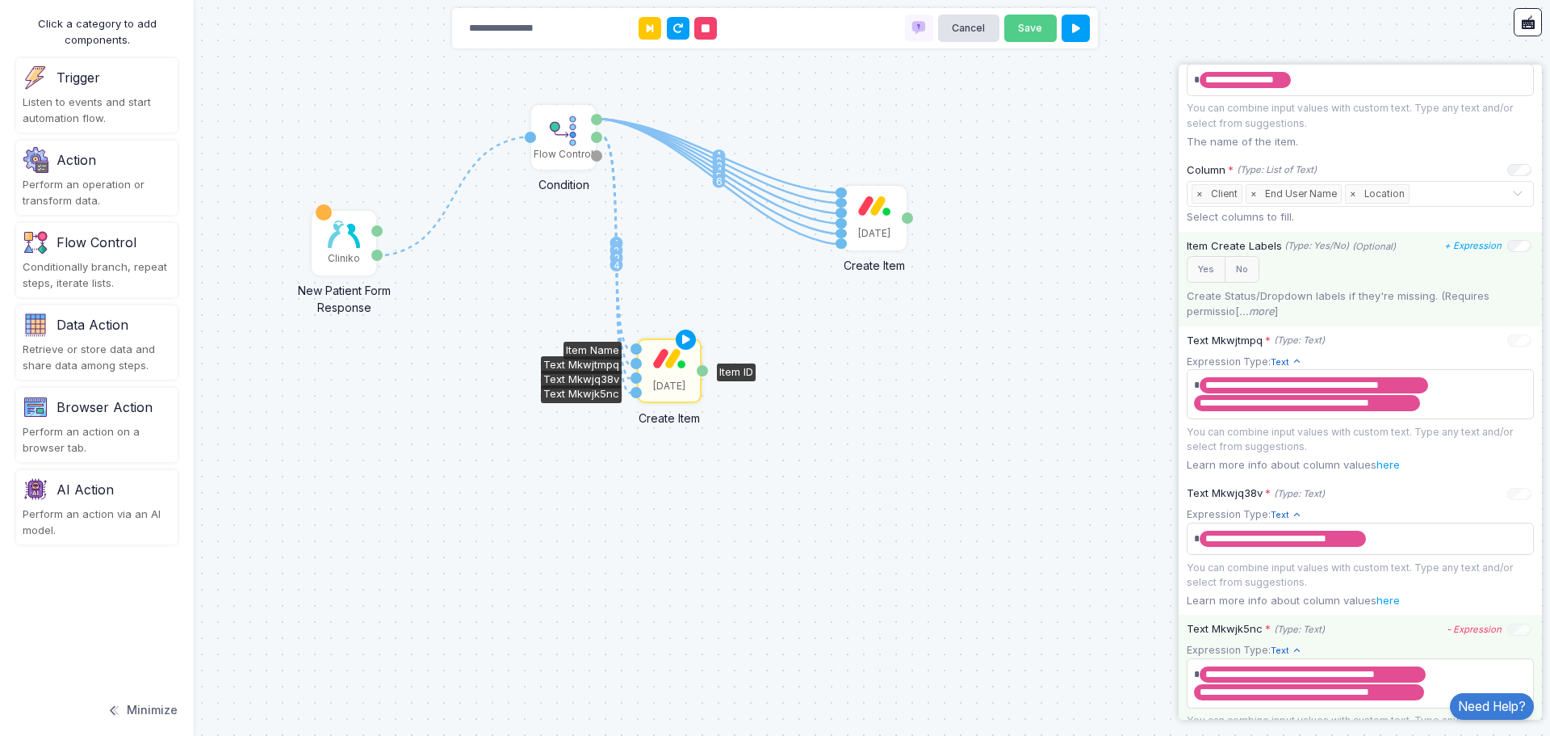
scroll to position [280, 0]
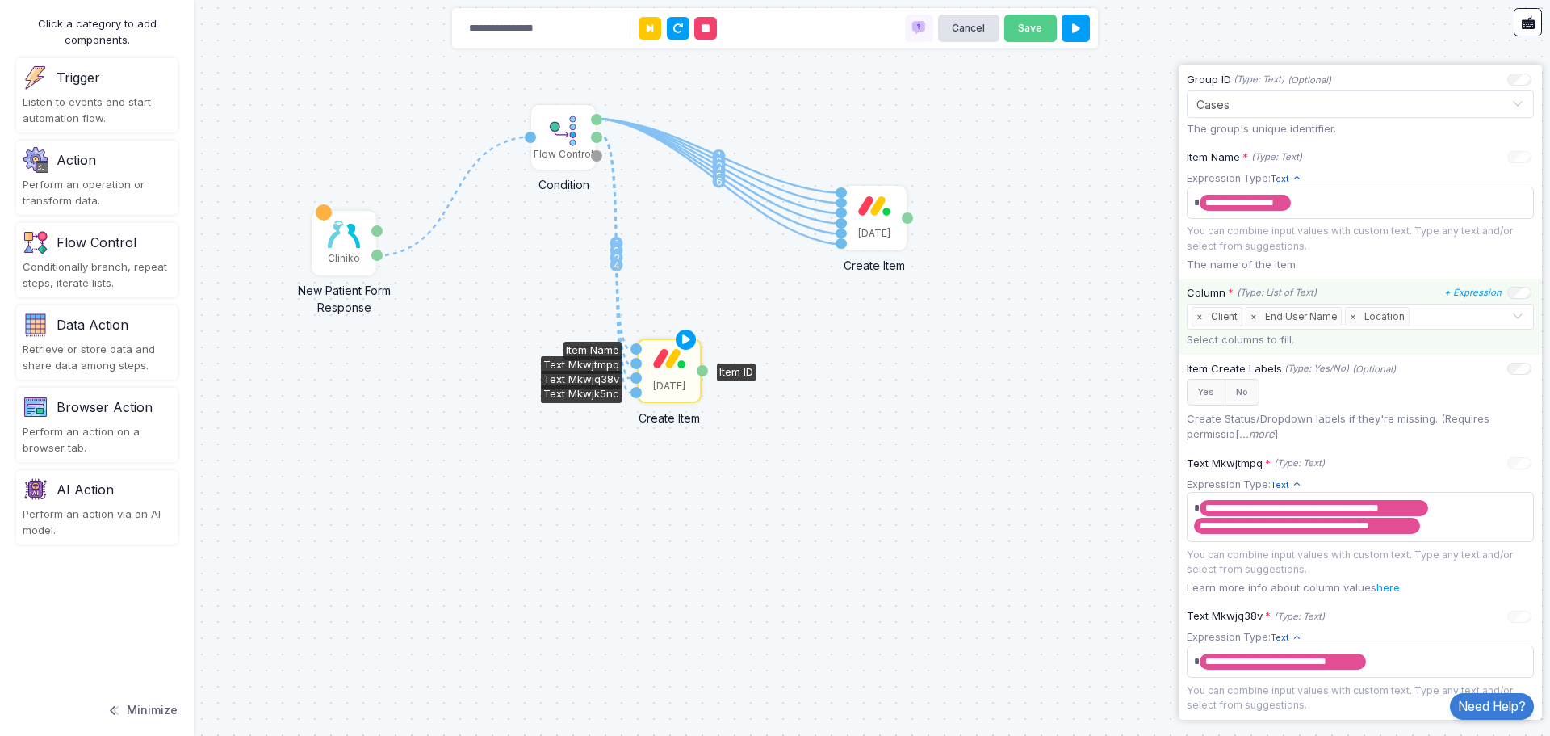
click at [1439, 321] on input "text" at bounding box center [1462, 317] width 99 height 18
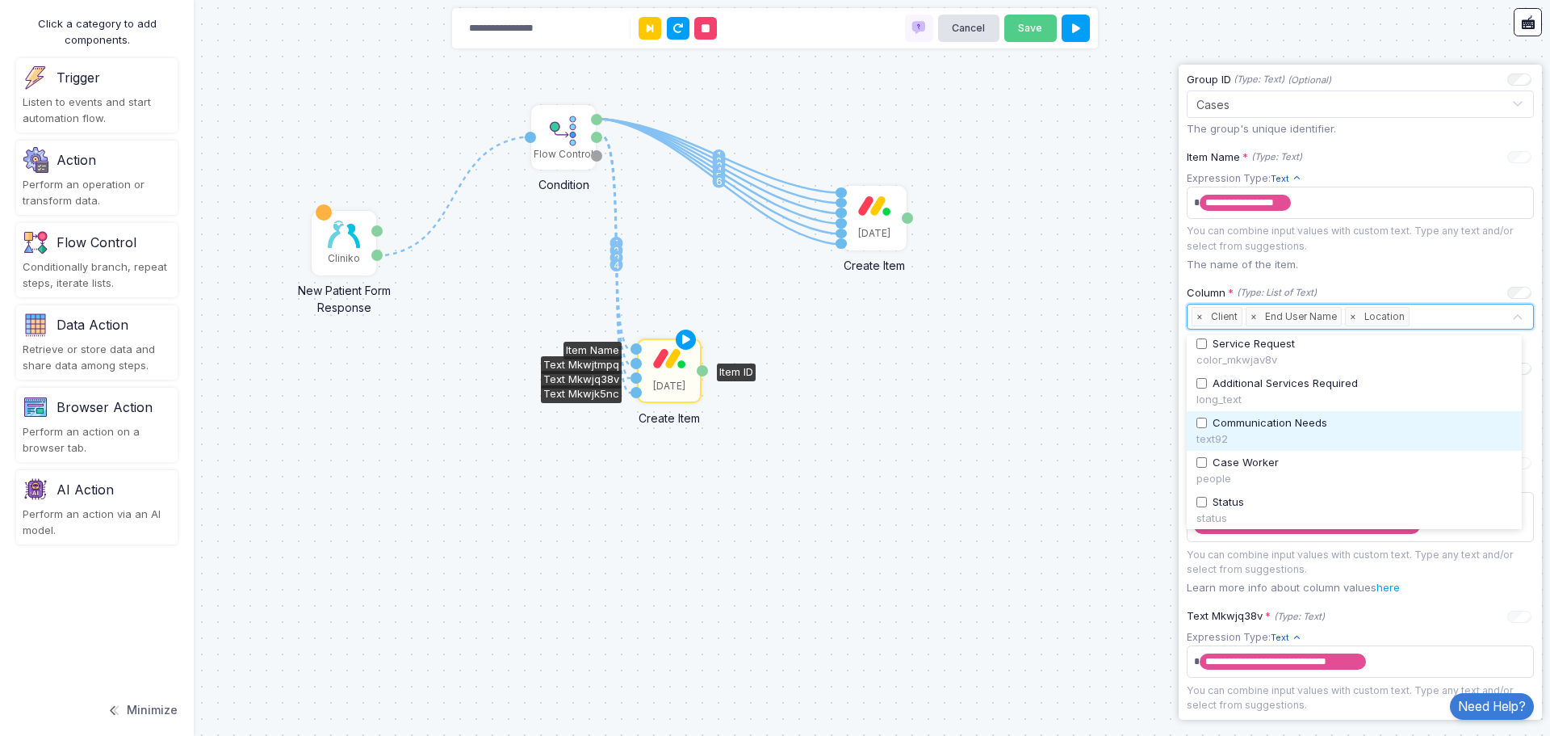
scroll to position [242, 0]
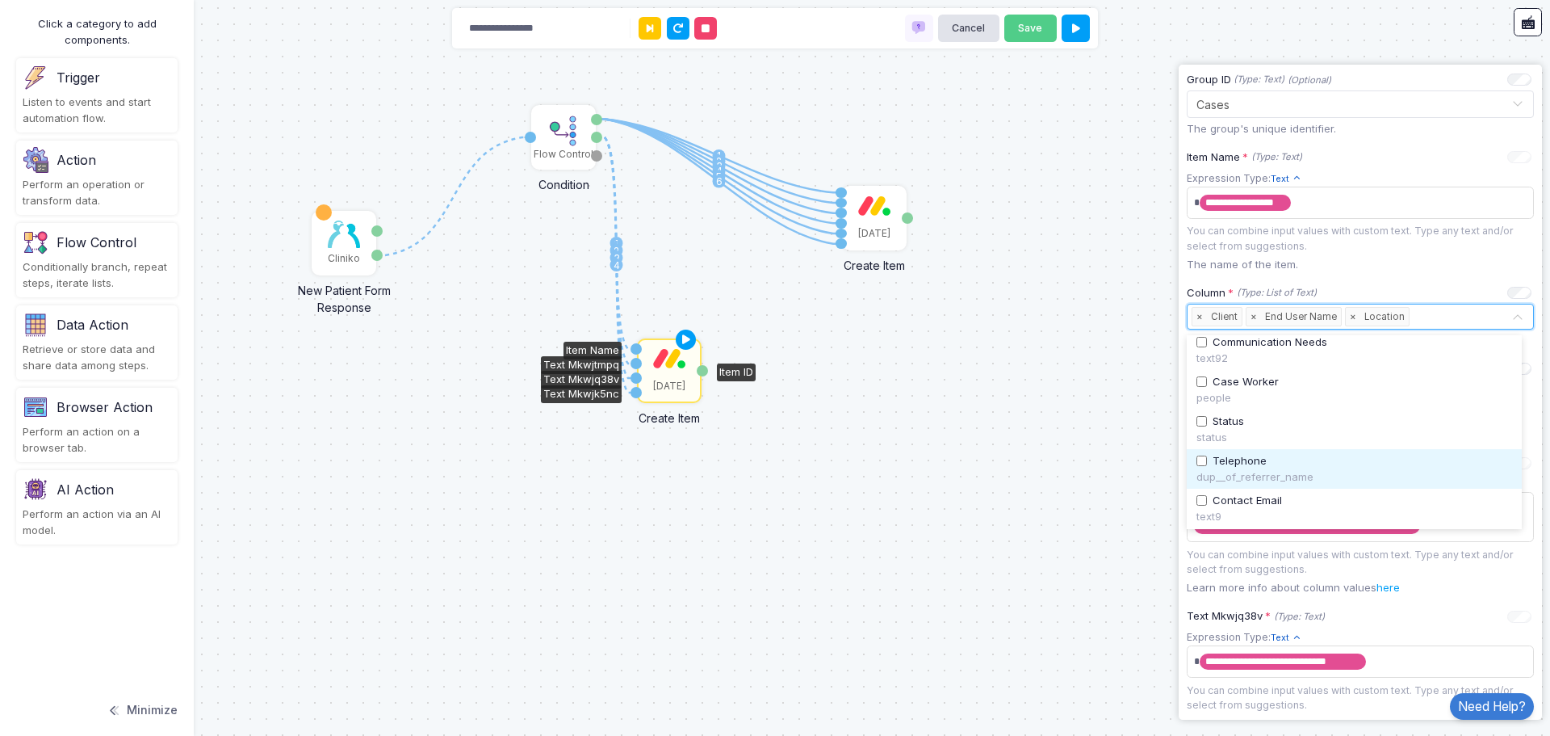
click at [1264, 471] on div "dup__of_referrer_name" at bounding box center [1355, 477] width 316 height 16
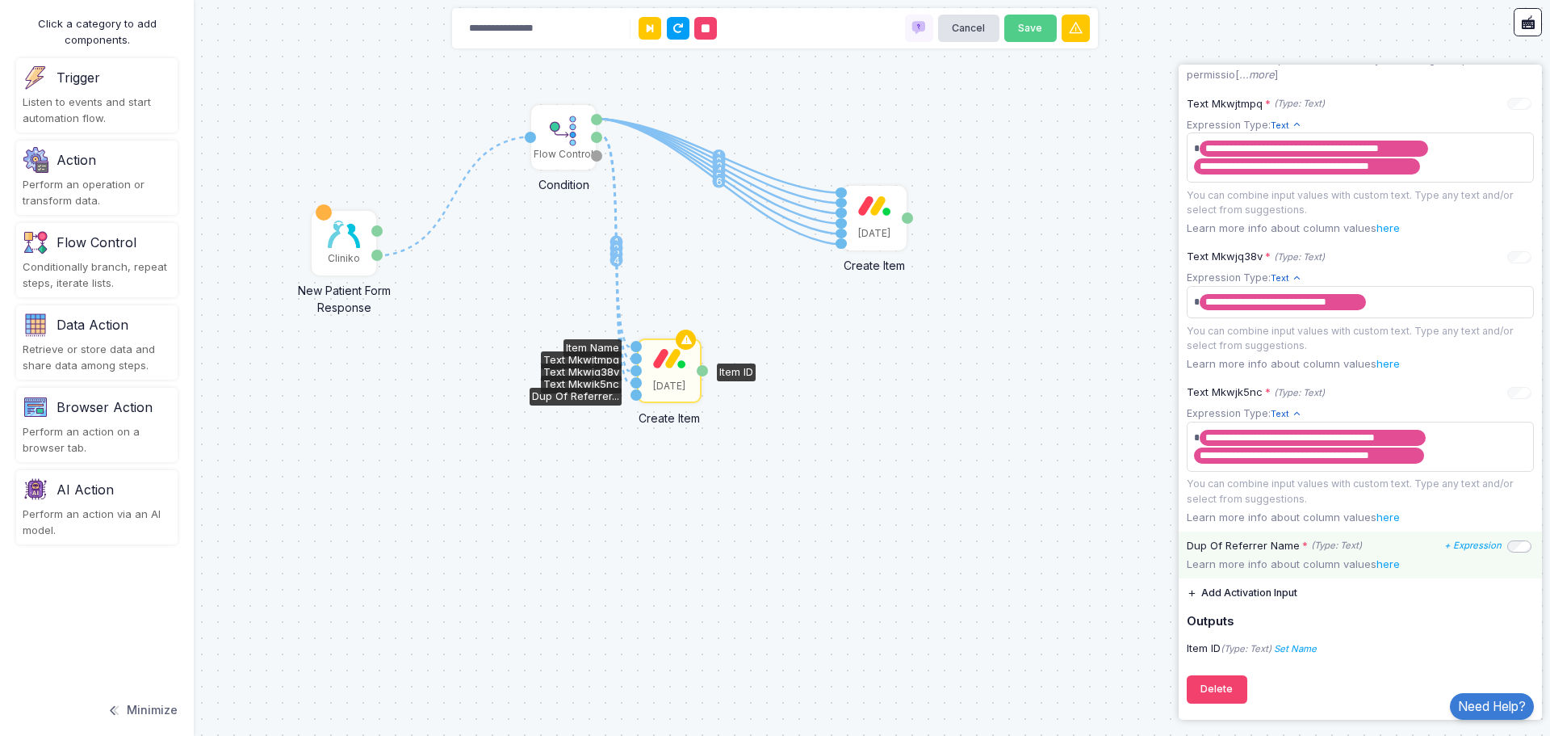
scroll to position [650, 0]
click at [1475, 548] on icon "+ Expression" at bounding box center [1473, 544] width 57 height 11
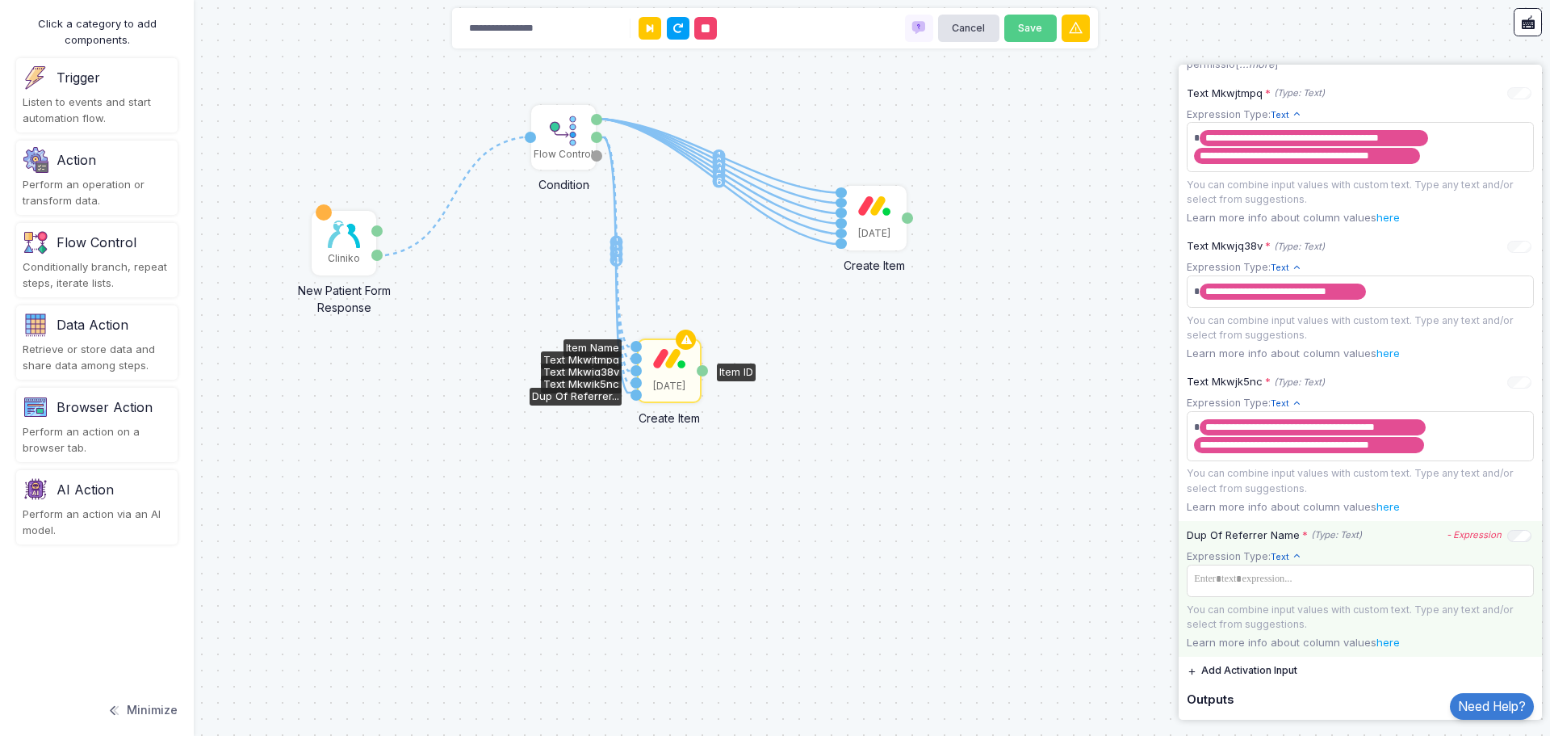
drag, startPoint x: 594, startPoint y: 141, endPoint x: 636, endPoint y: 392, distance: 254.6
click at [1, 1] on div "1 1 2 3 4 5 6 1 2 3 4 1 Cliniko New Patient Form Response Patient ID Response F…" at bounding box center [0, 0] width 1 height 1
click at [1403, 591] on span at bounding box center [1360, 579] width 341 height 23
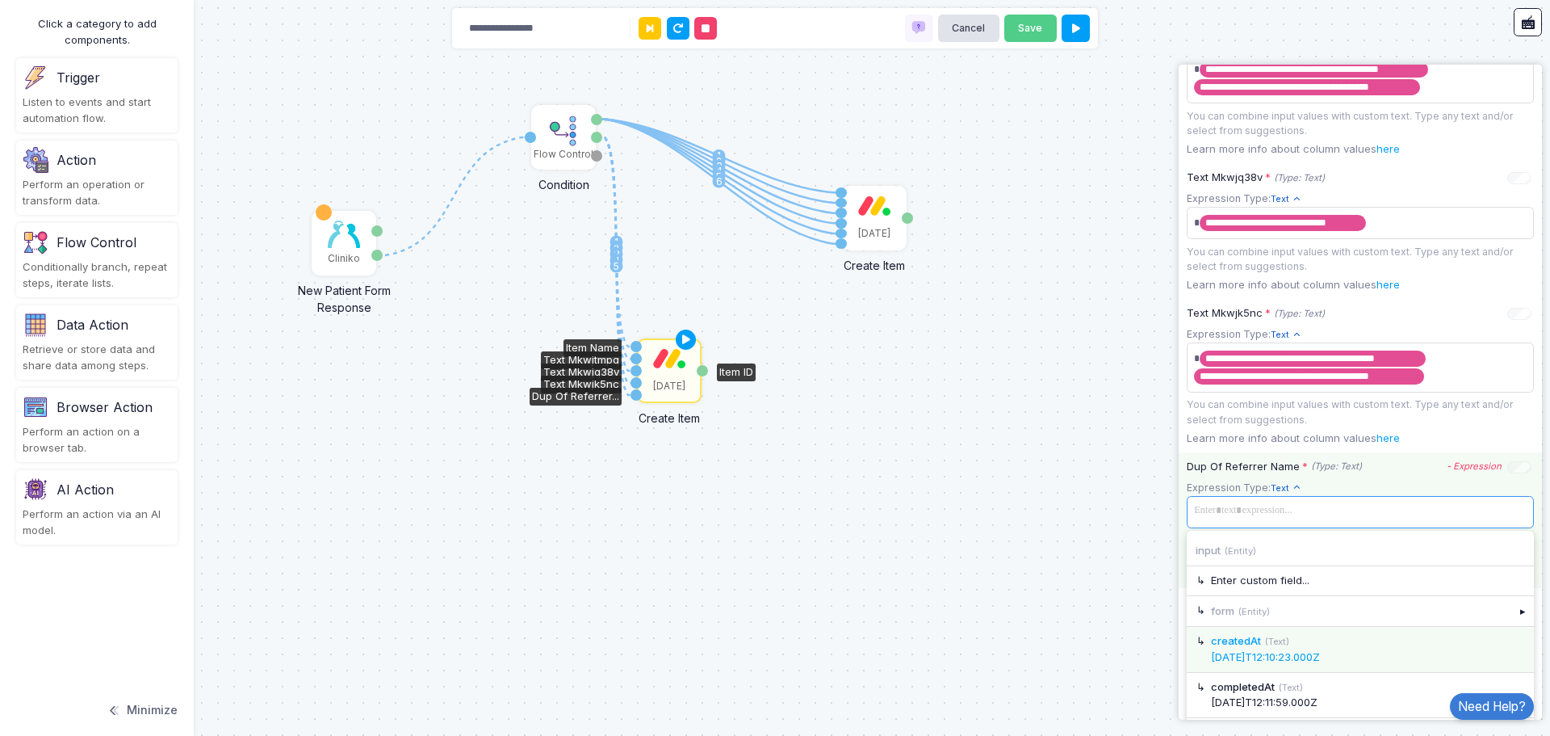
scroll to position [808, 0]
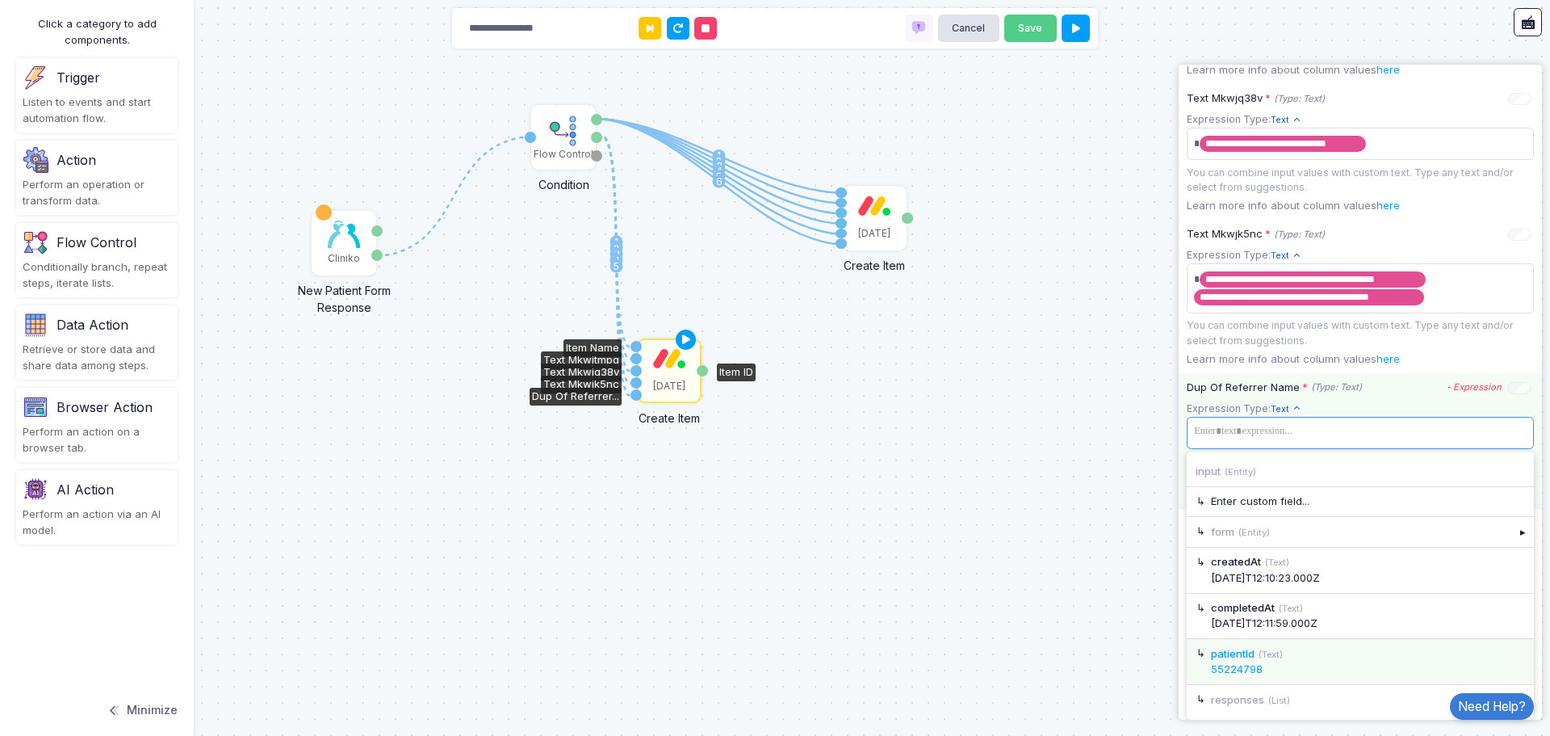
click at [1510, 684] on div "patientId (Text) 55224798" at bounding box center [1360, 661] width 347 height 45
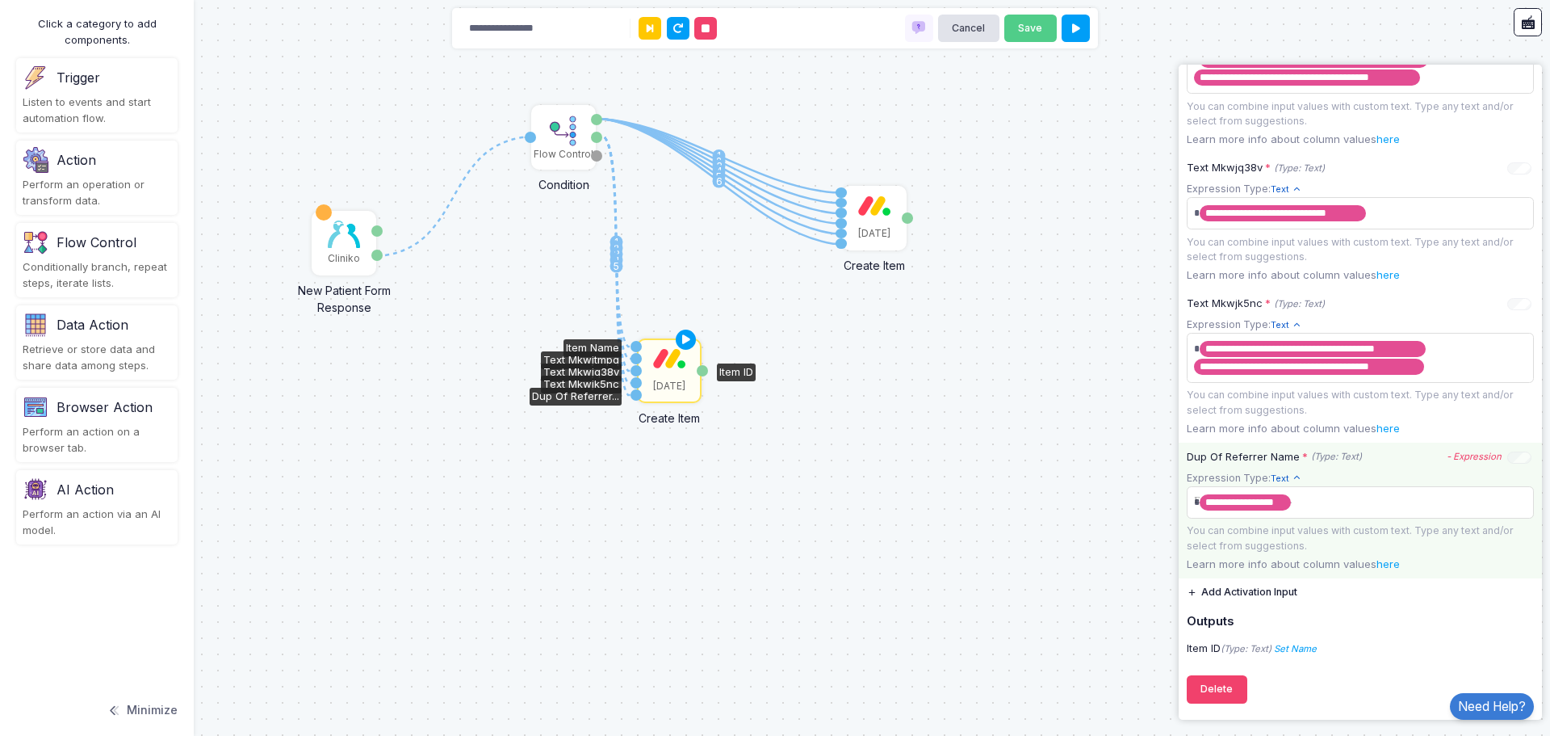
scroll to position [741, 0]
click at [1310, 506] on app-expression-input "**********" at bounding box center [1360, 511] width 347 height 83
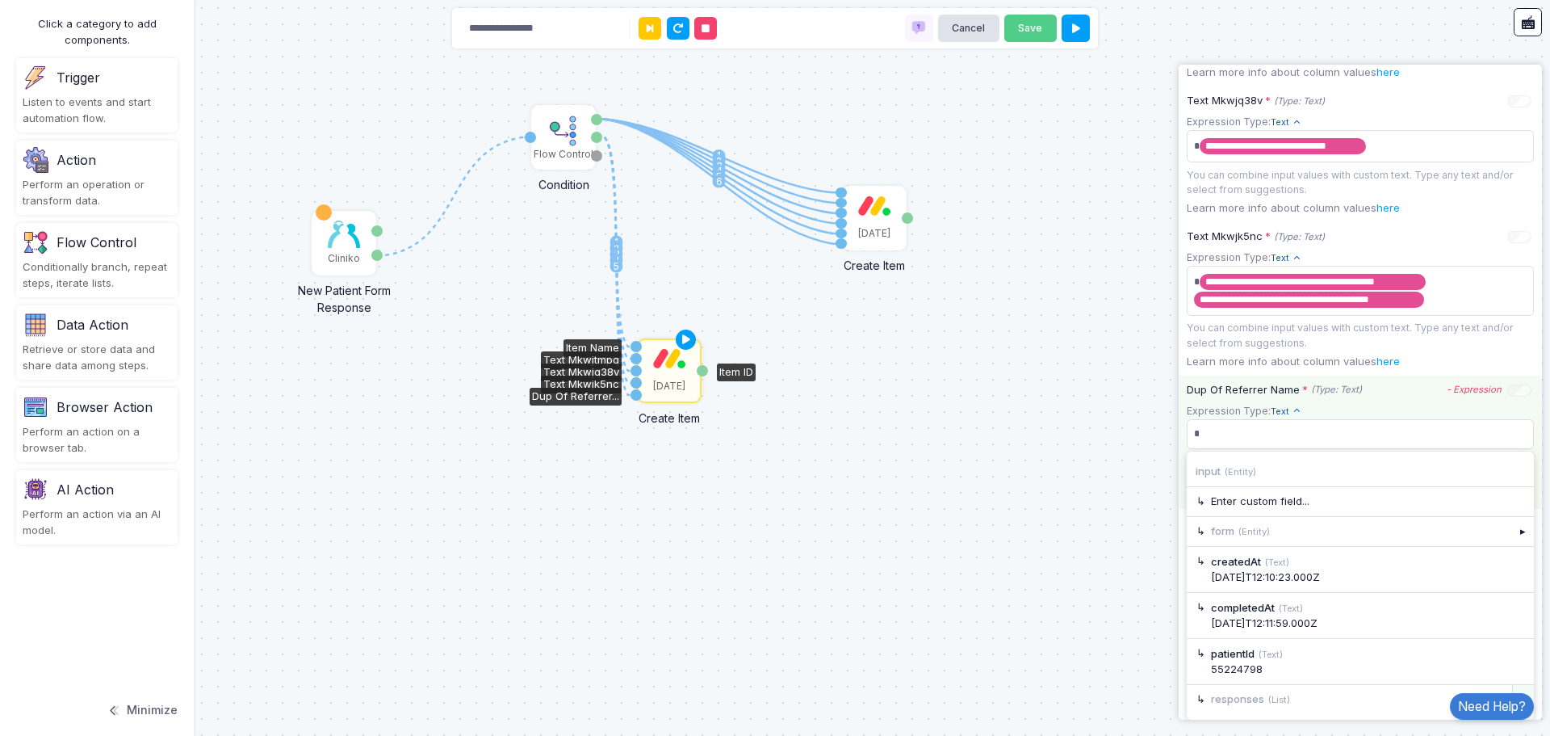
click at [1513, 691] on div "▸" at bounding box center [1524, 699] width 23 height 29
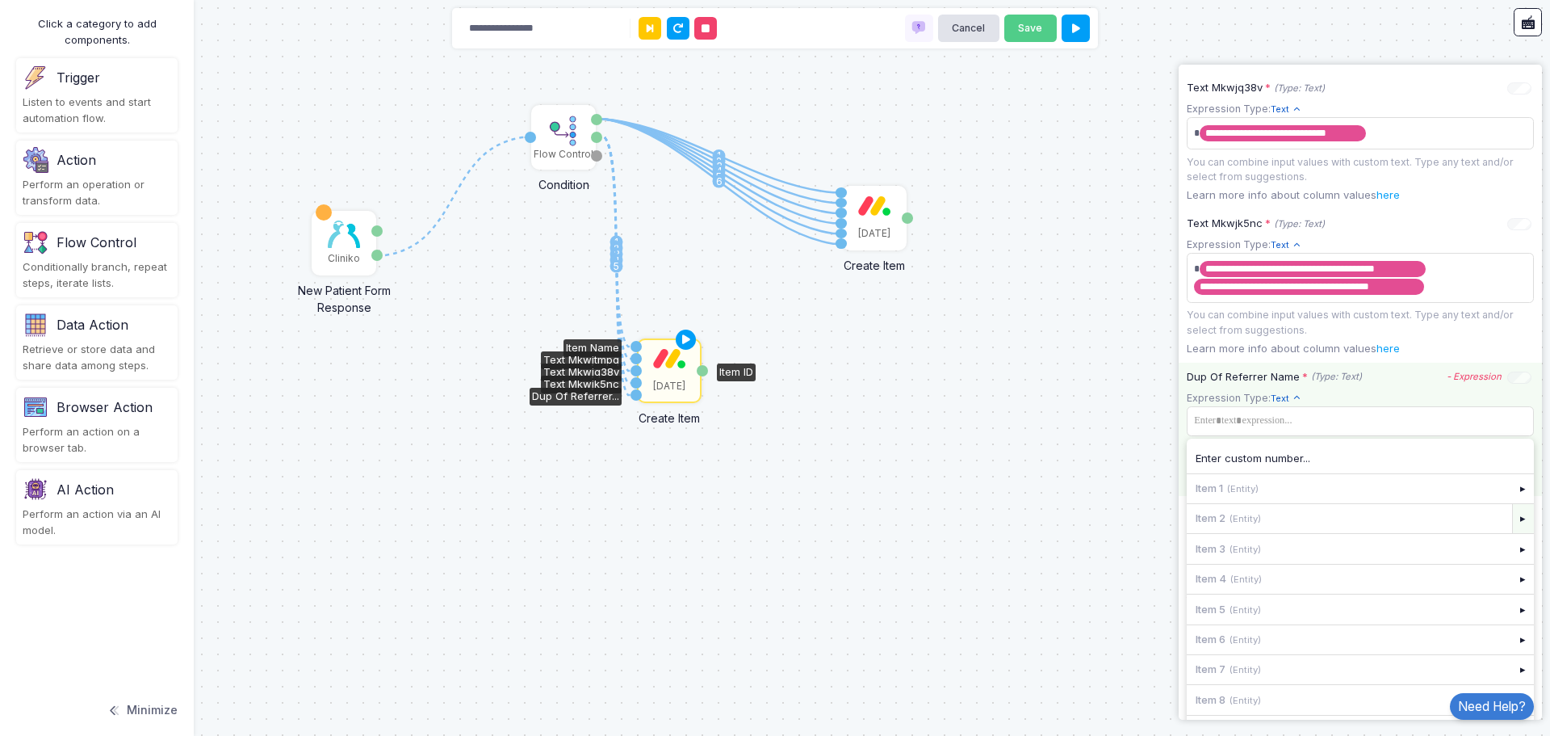
click at [1513, 527] on div "▸" at bounding box center [1524, 518] width 23 height 29
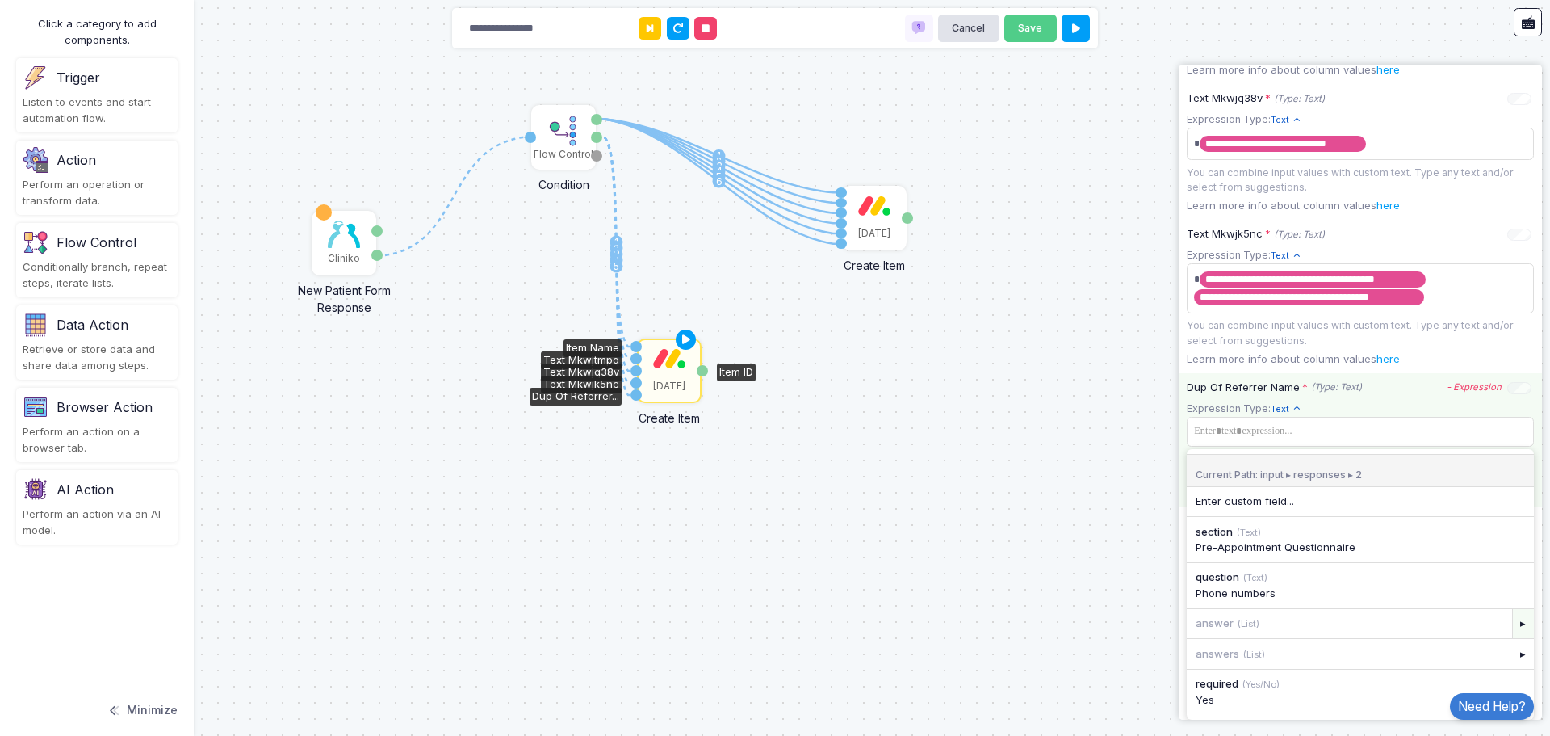
click at [1513, 631] on div "▸" at bounding box center [1524, 623] width 23 height 29
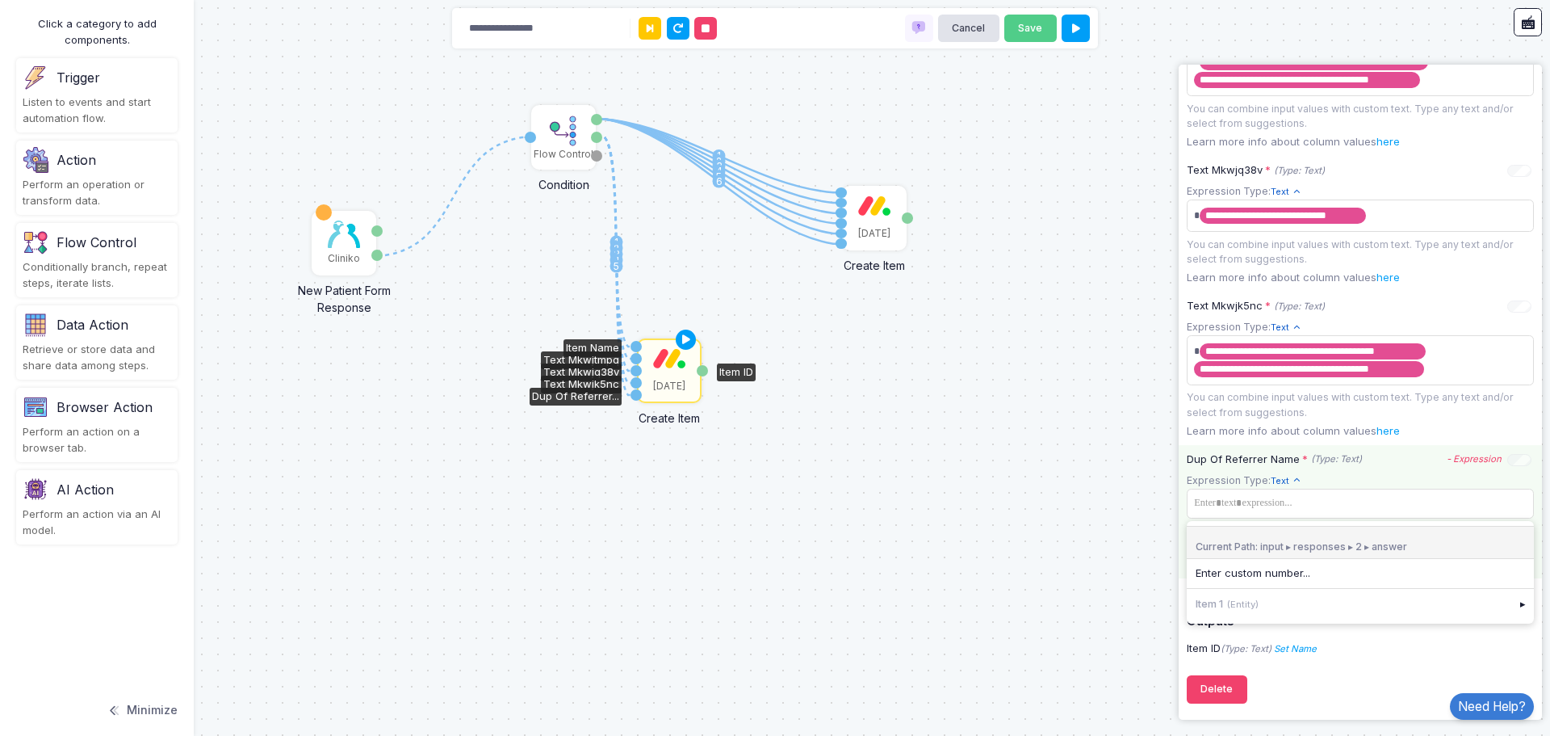
scroll to position [739, 0]
click at [1336, 509] on app-expression-input "Expression Type: Text Text Allows you to create a new text by combining text va…" at bounding box center [1360, 512] width 347 height 81
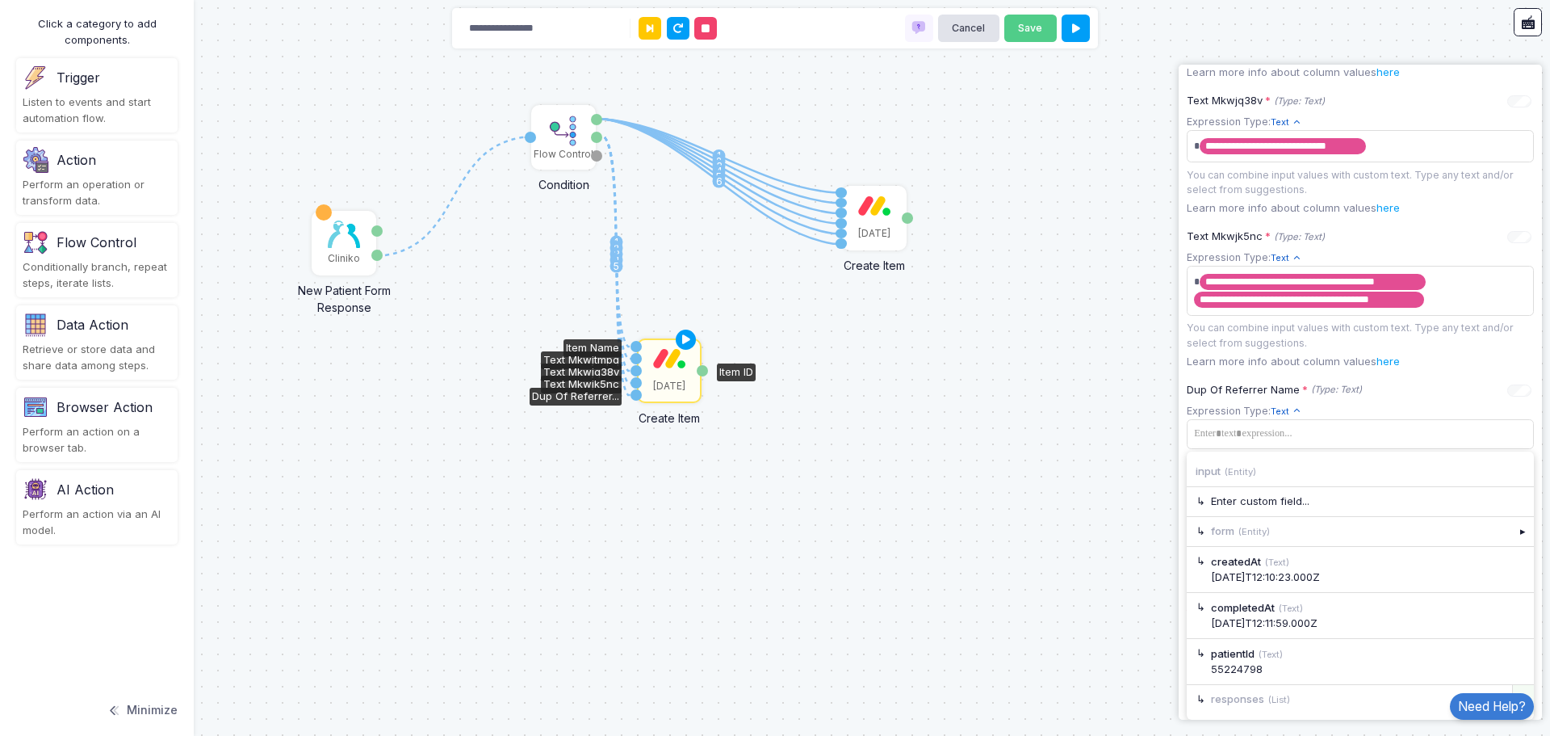
click at [1513, 691] on div "▸" at bounding box center [1524, 699] width 23 height 29
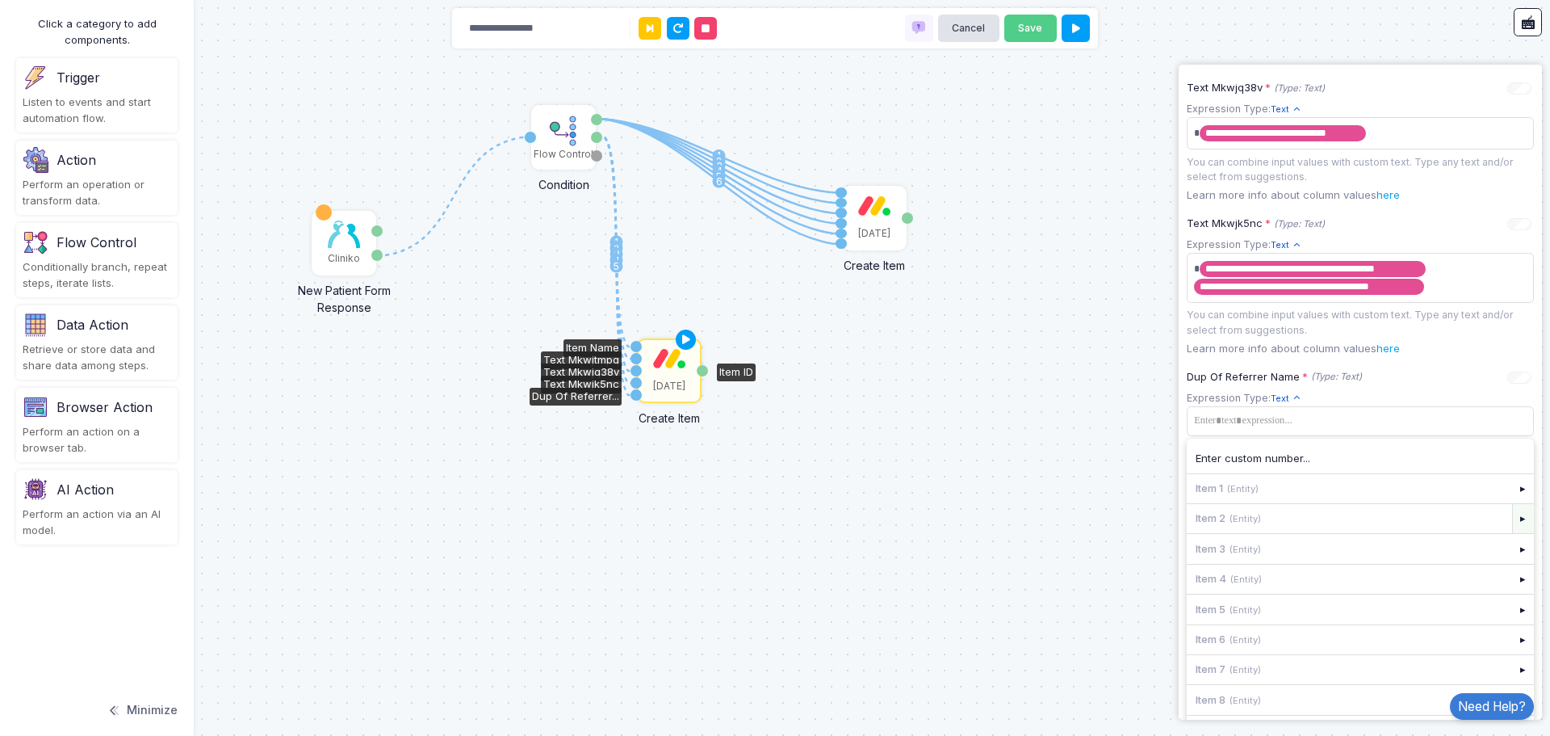
click at [1514, 532] on div "▸" at bounding box center [1524, 518] width 23 height 29
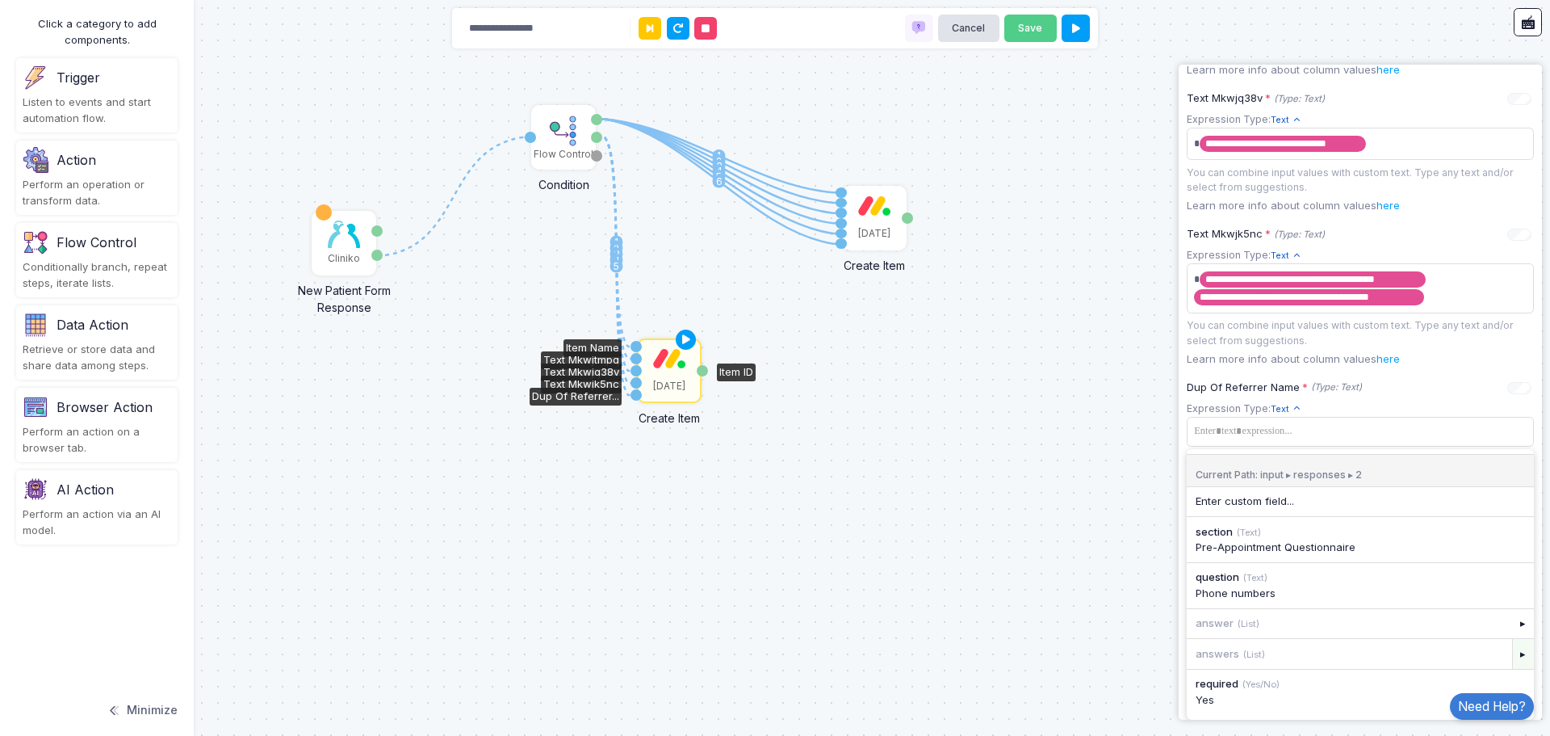
click at [1513, 661] on div "▸" at bounding box center [1524, 653] width 23 height 29
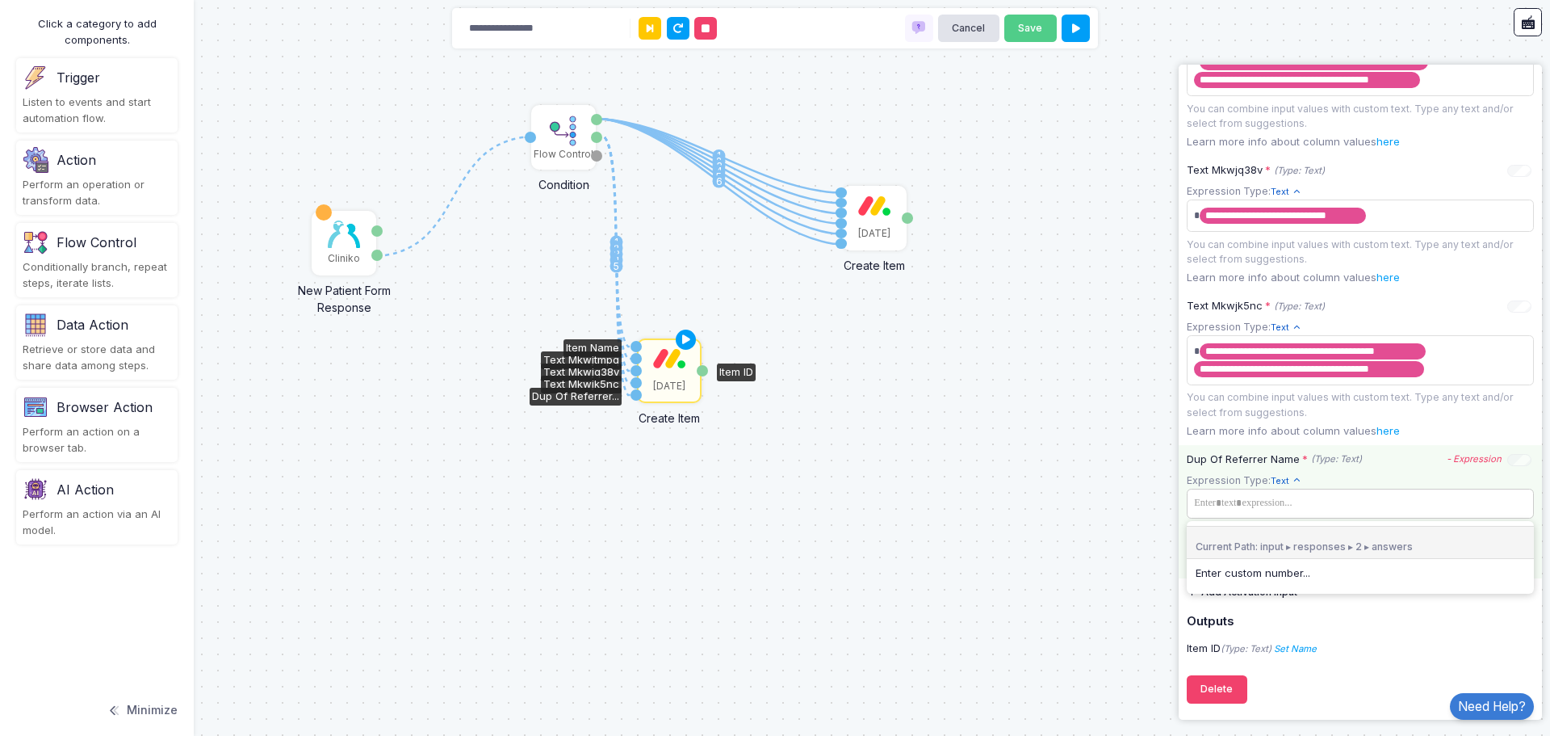
click at [1286, 502] on app-expression-input "Expression Type: Text Text Allows you to create a new text by combining text va…" at bounding box center [1360, 512] width 347 height 81
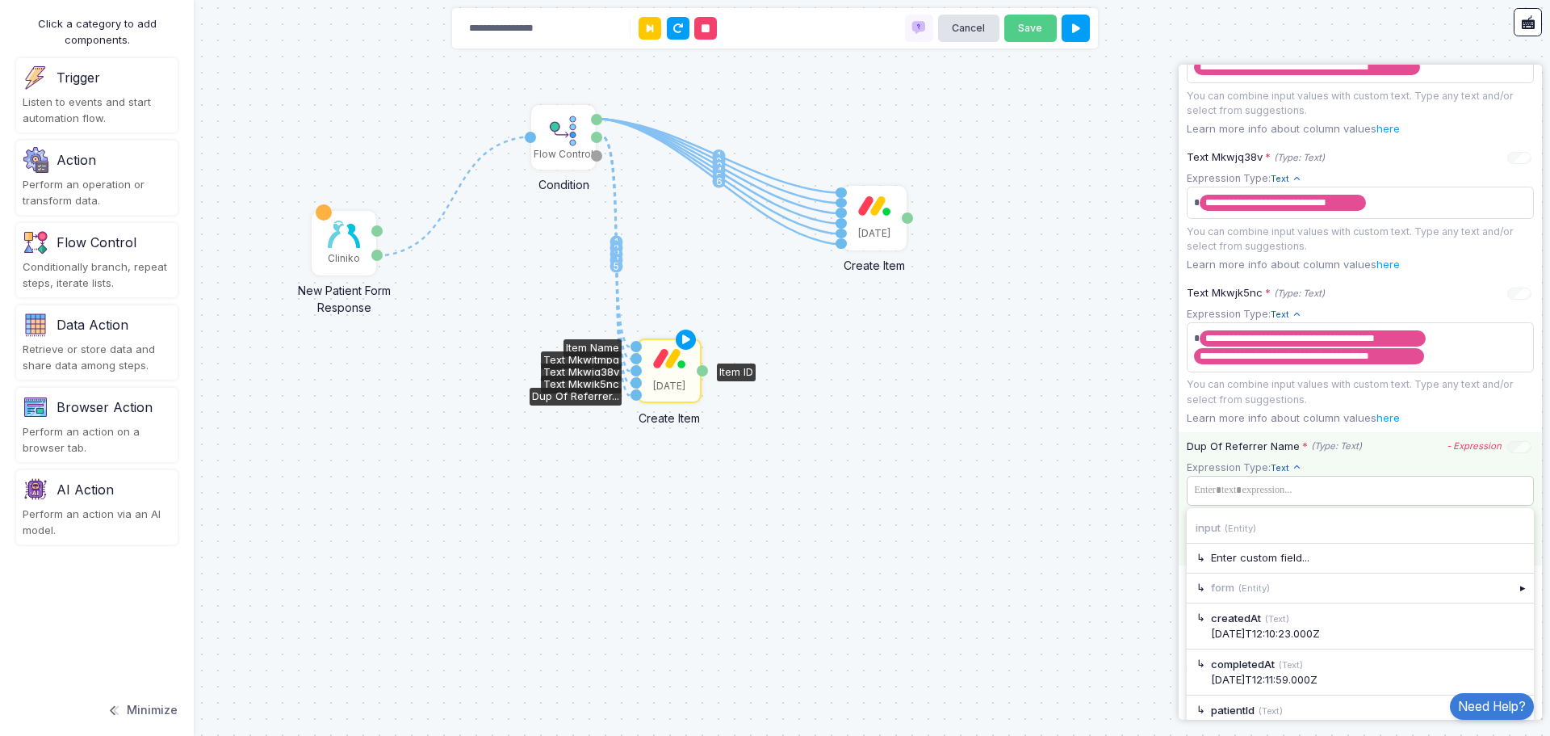
scroll to position [808, 0]
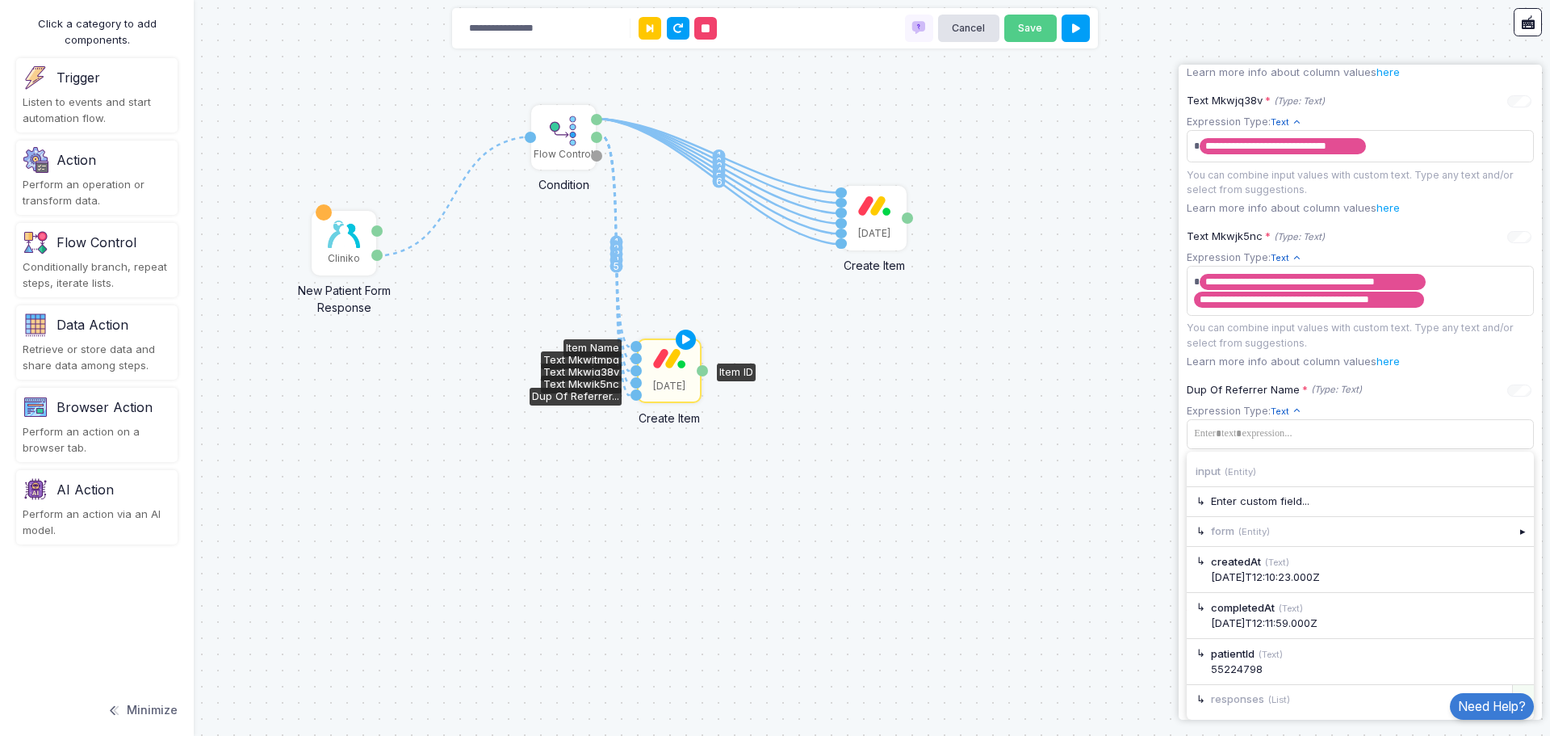
click at [1513, 686] on div "▸" at bounding box center [1524, 699] width 23 height 29
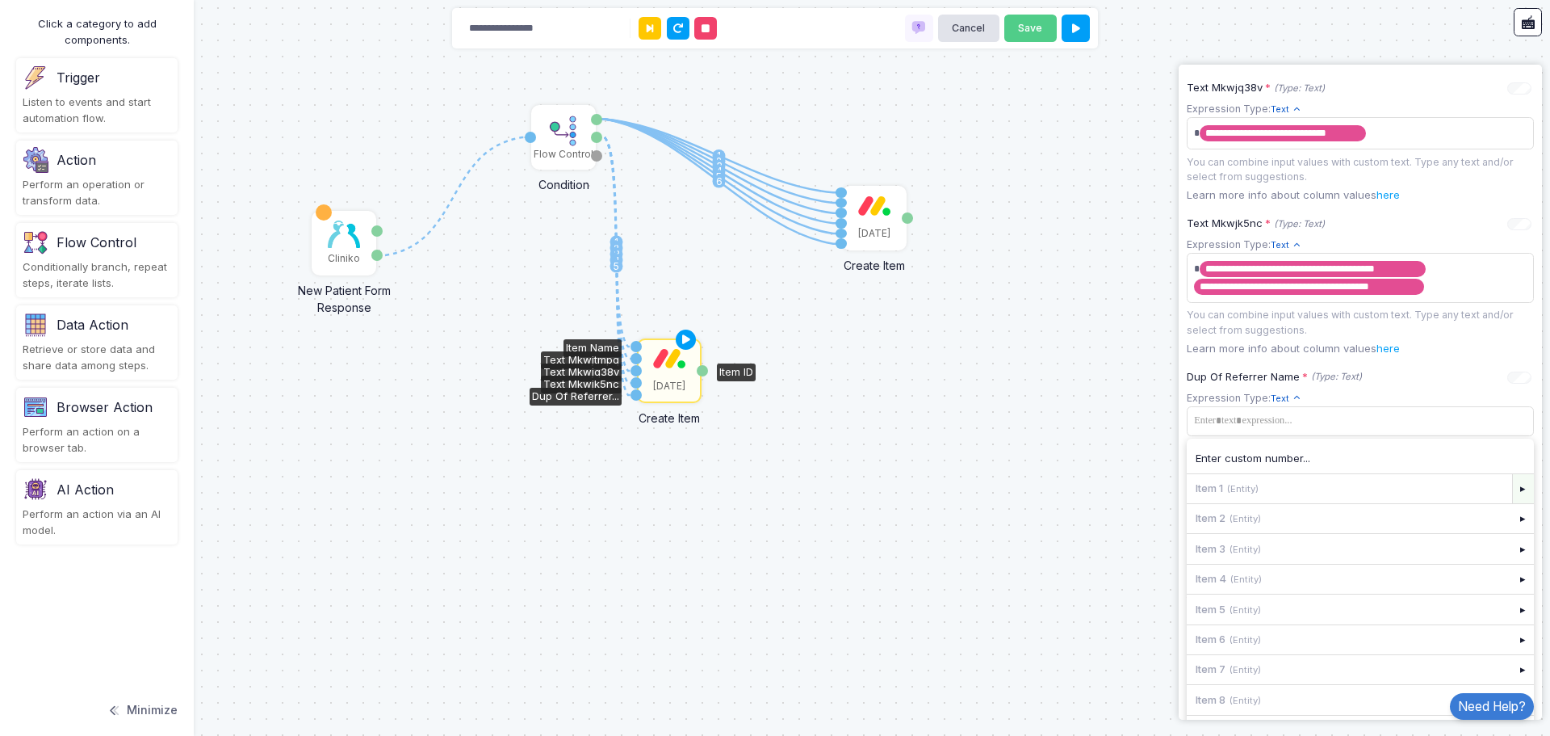
click at [1513, 503] on div "▸" at bounding box center [1524, 488] width 23 height 29
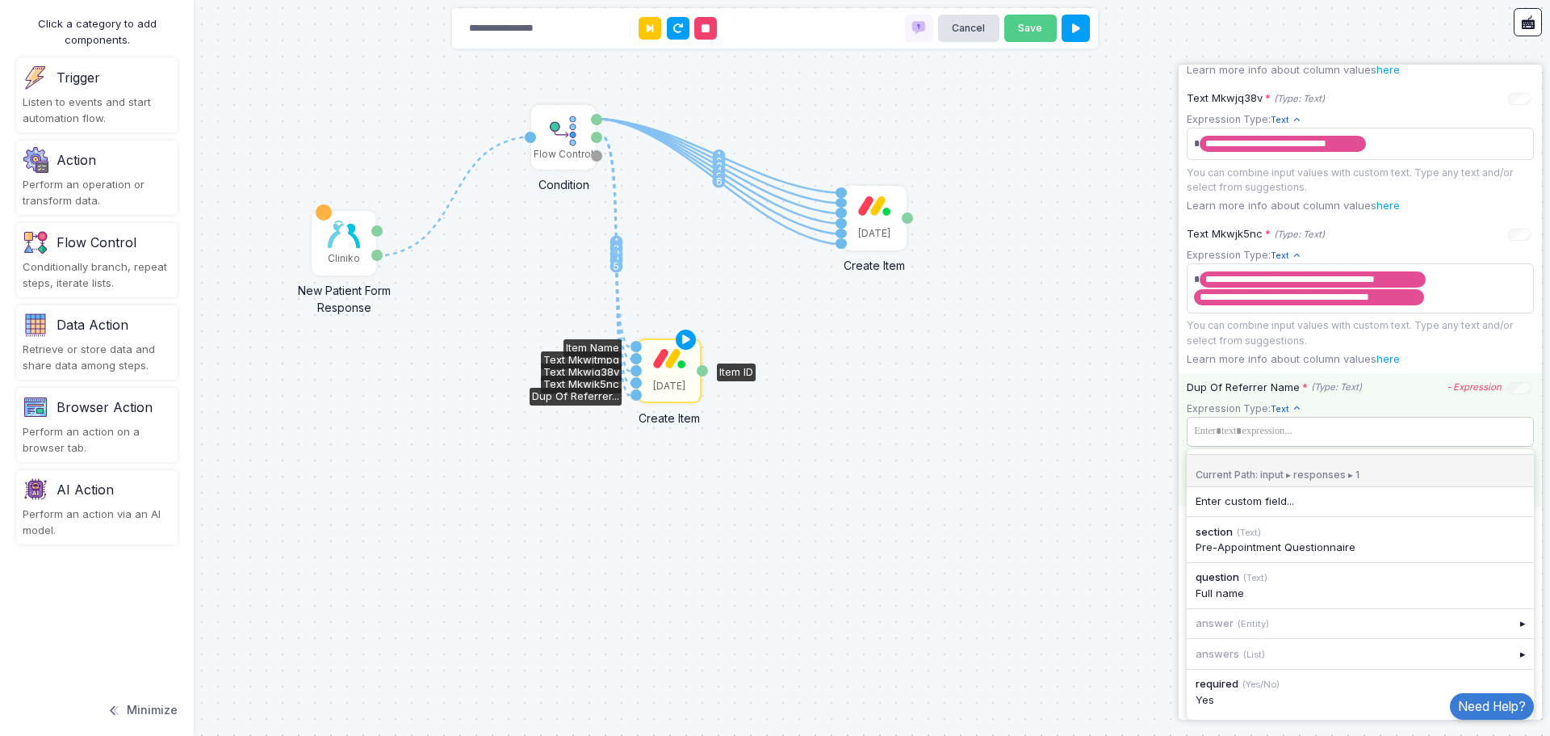
click at [1295, 442] on span at bounding box center [1354, 431] width 329 height 23
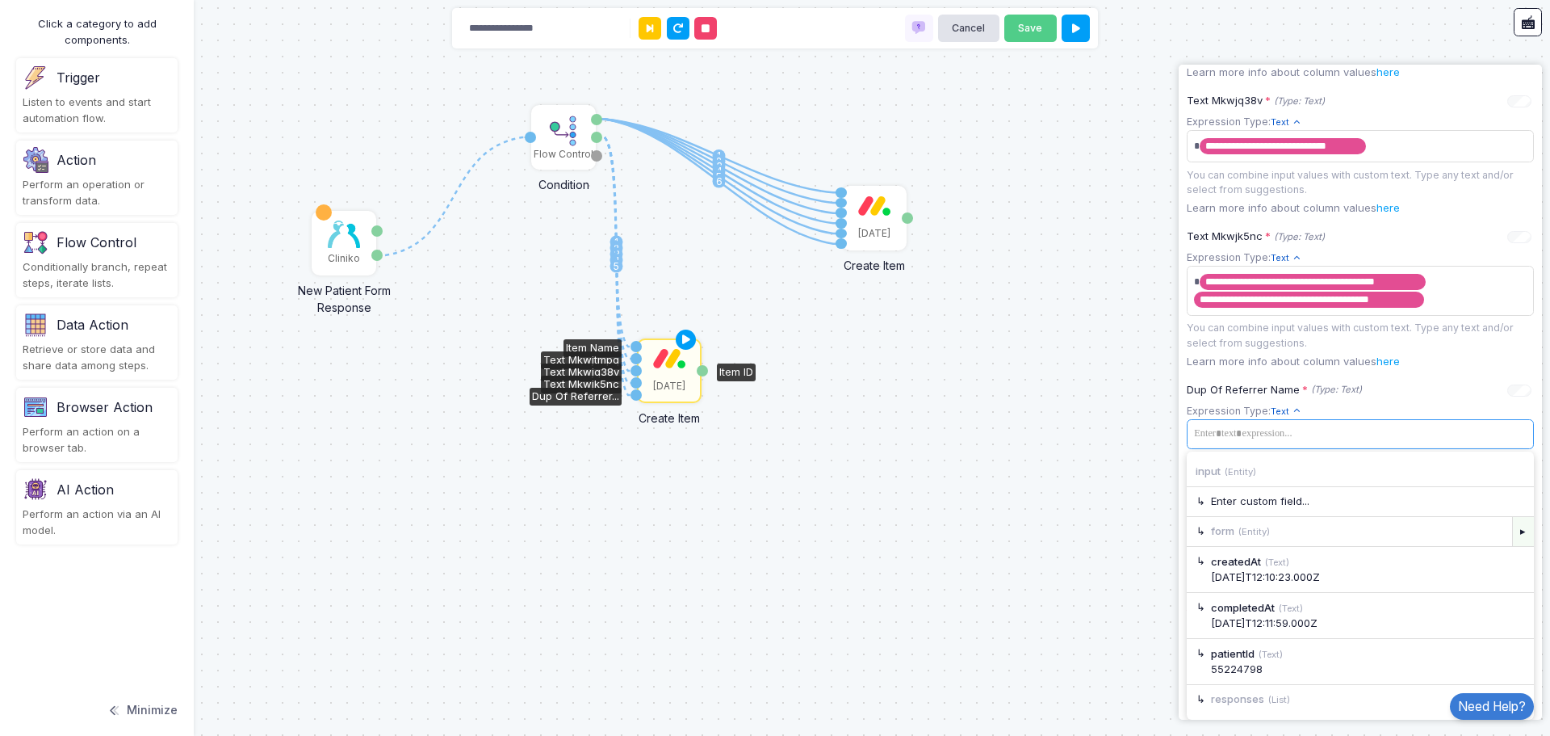
click at [1513, 525] on div "▸" at bounding box center [1524, 531] width 23 height 29
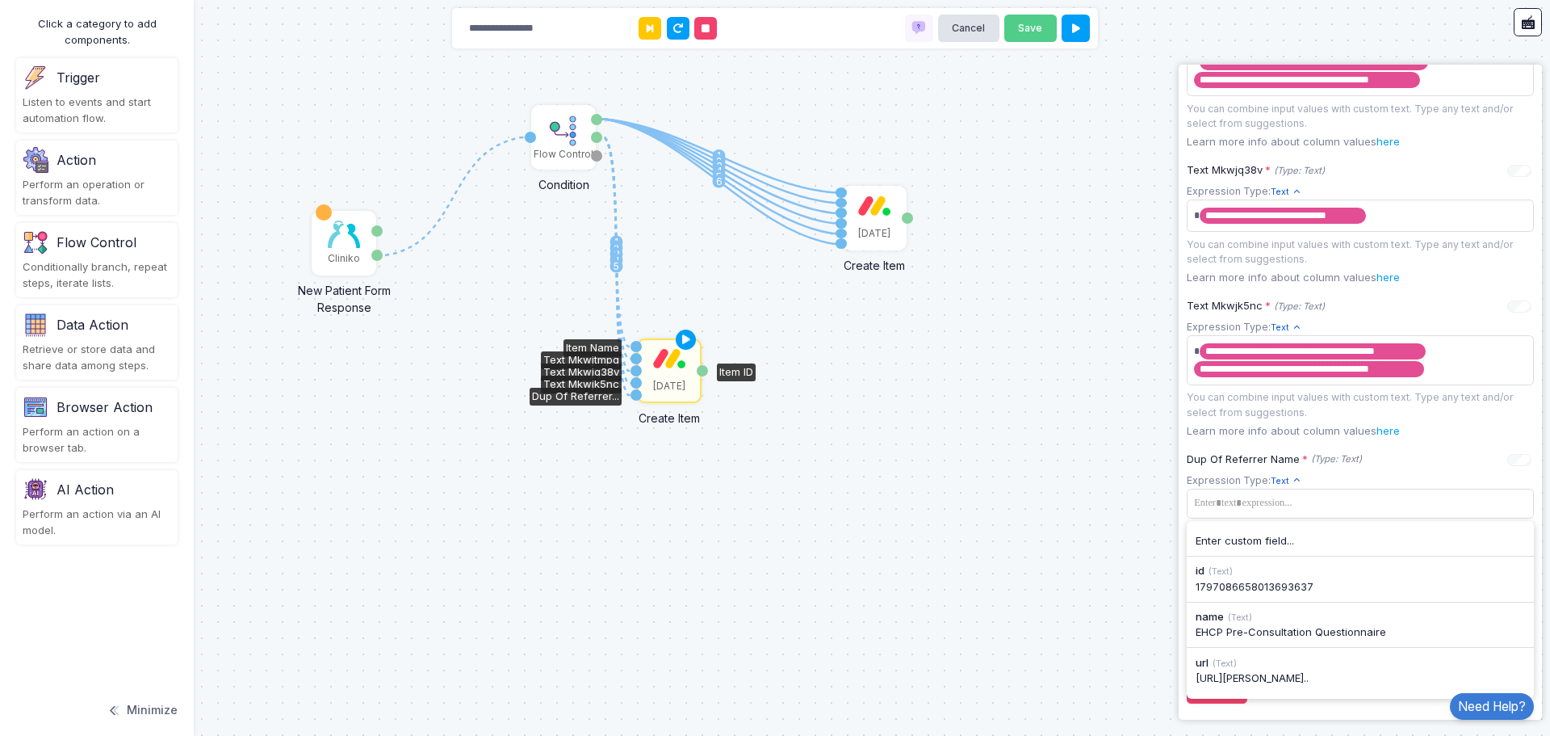
scroll to position [739, 0]
click at [1376, 510] on app-expression-input "Expression Type: Text Text Allows you to create a new text by combining text va…" at bounding box center [1360, 512] width 347 height 81
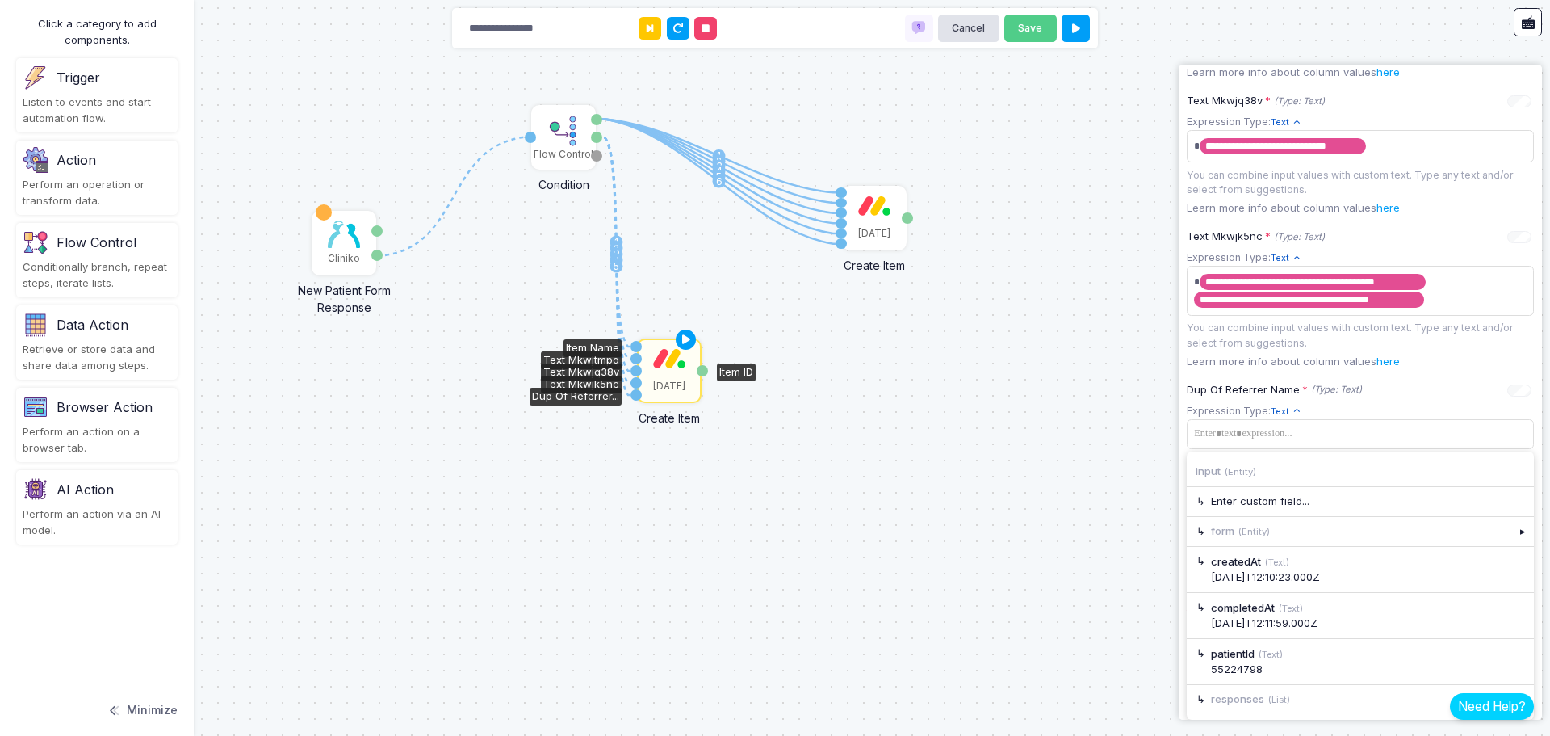
click at [1513, 693] on link "Need Help?" at bounding box center [1492, 706] width 84 height 27
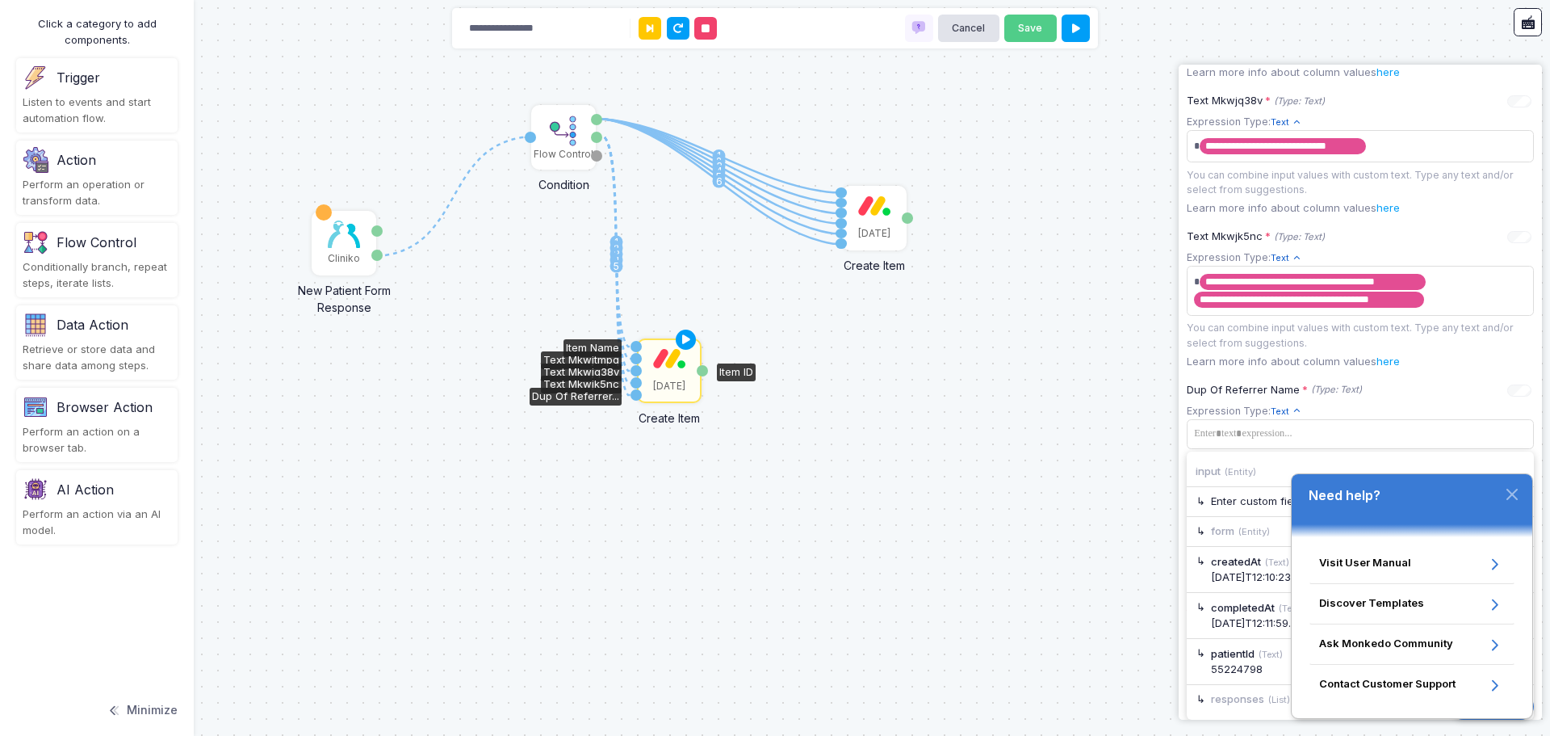
click at [1513, 489] on icon "button" at bounding box center [1512, 494] width 13 height 13
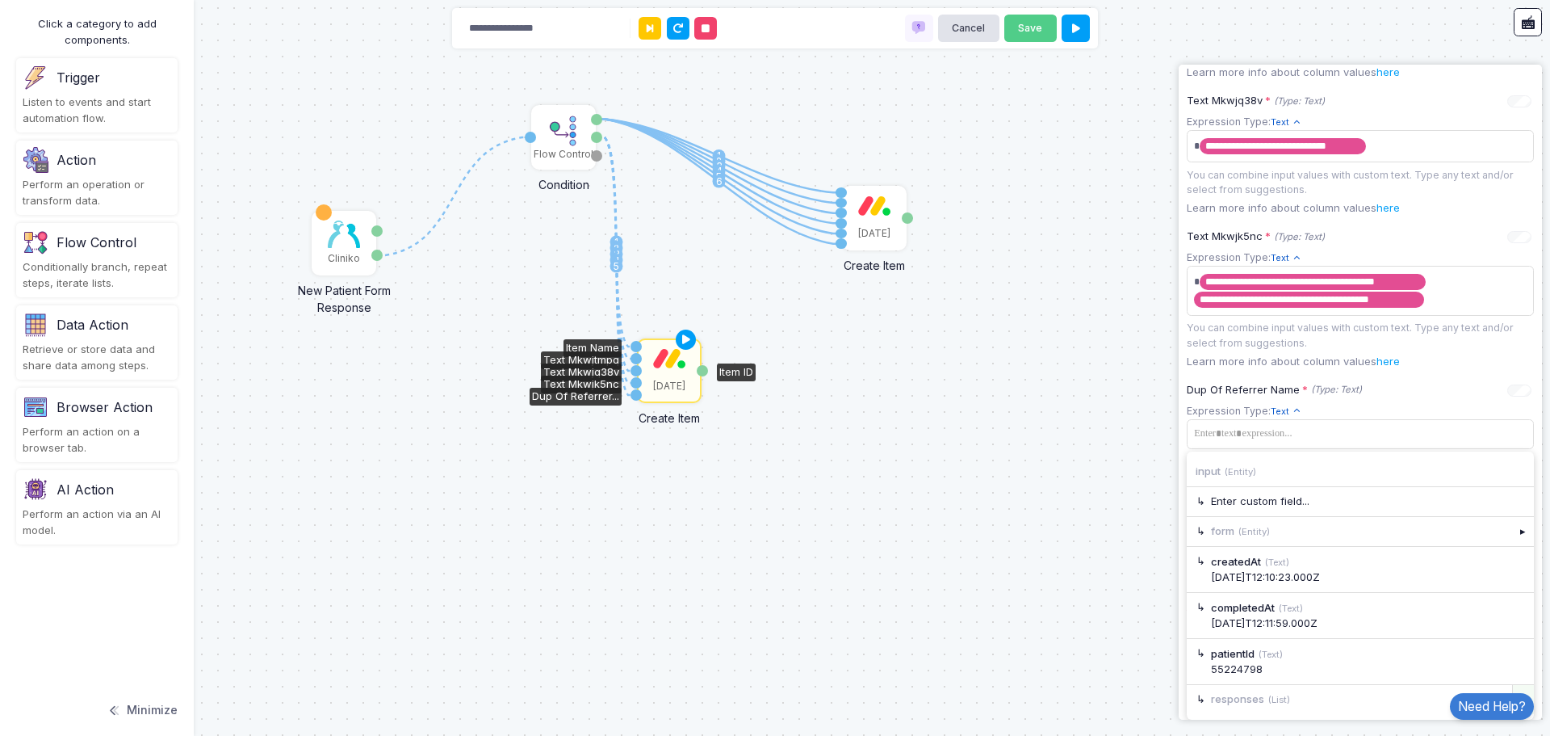
click at [1513, 689] on div "▸" at bounding box center [1524, 699] width 23 height 29
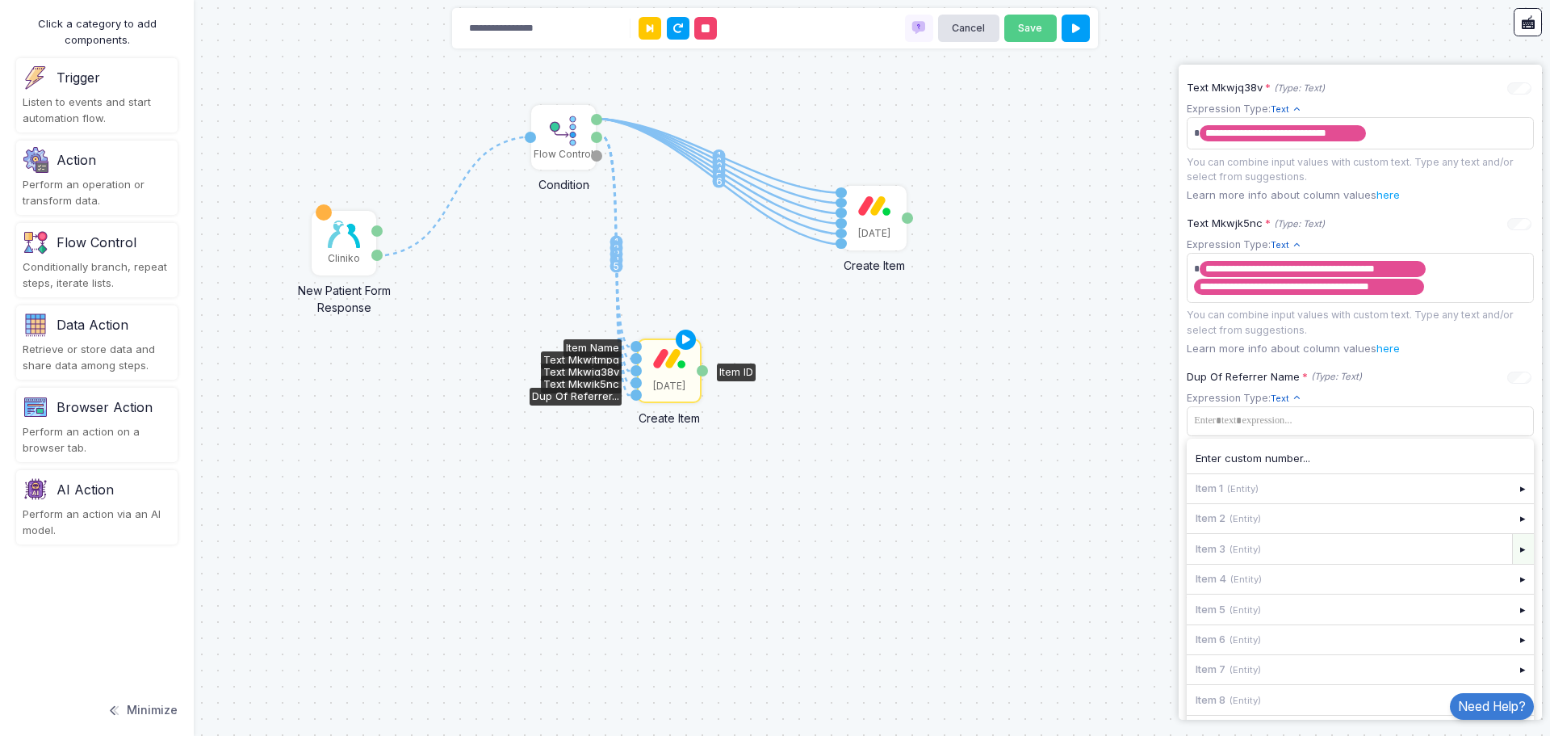
click at [1513, 563] on div "▸" at bounding box center [1524, 548] width 23 height 29
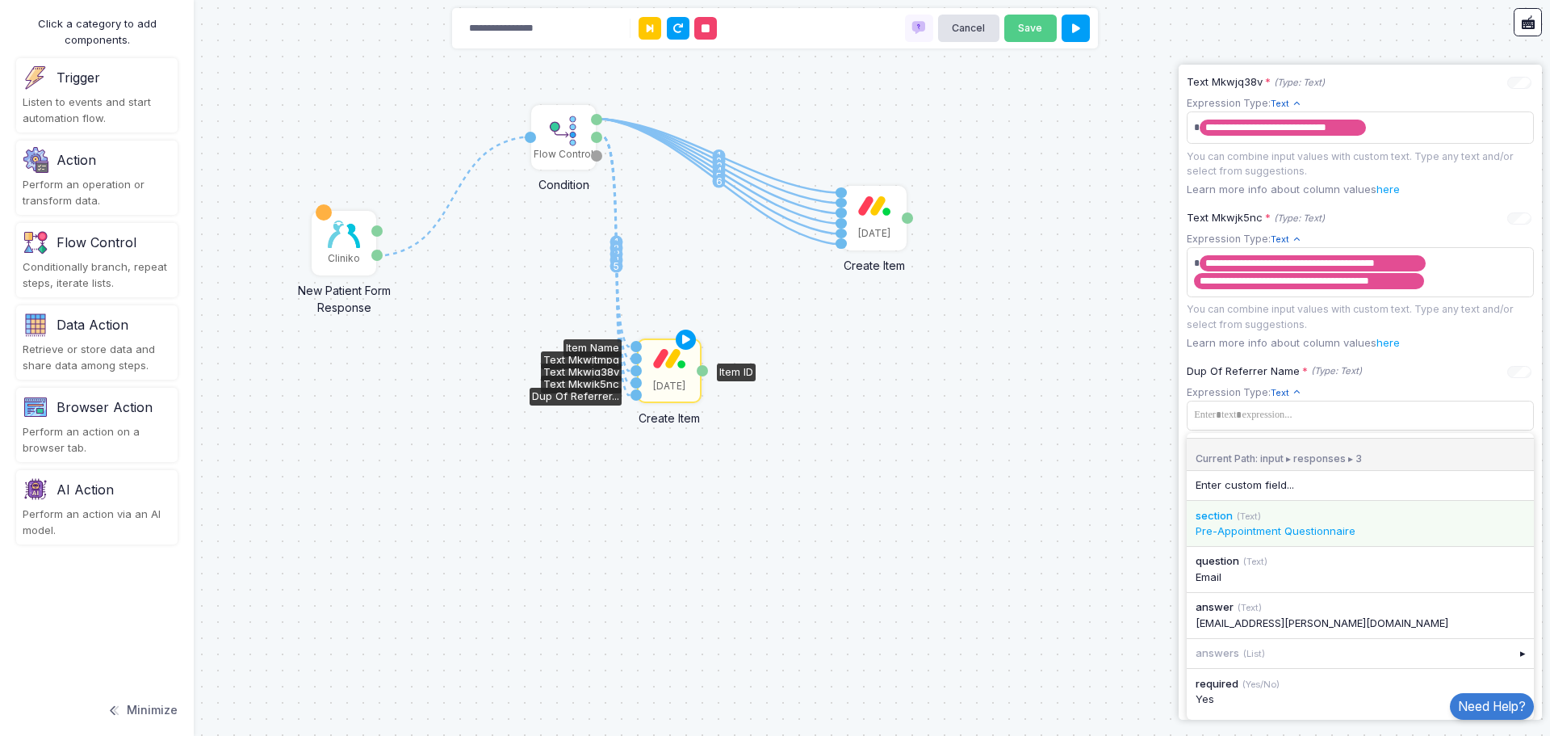
scroll to position [827, 0]
click at [1333, 419] on tags "​" at bounding box center [1360, 416] width 347 height 30
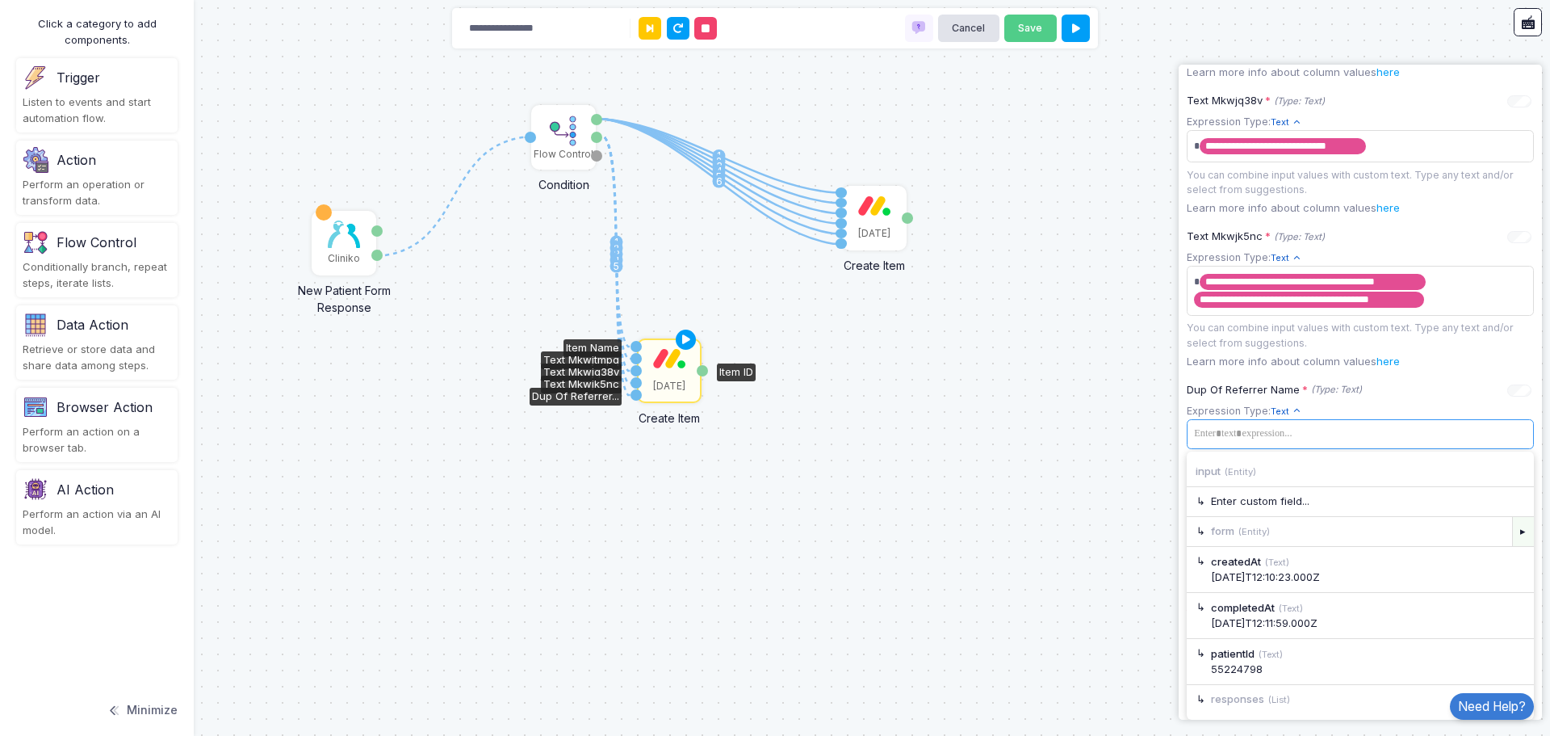
click at [1513, 530] on div "▸" at bounding box center [1524, 531] width 23 height 29
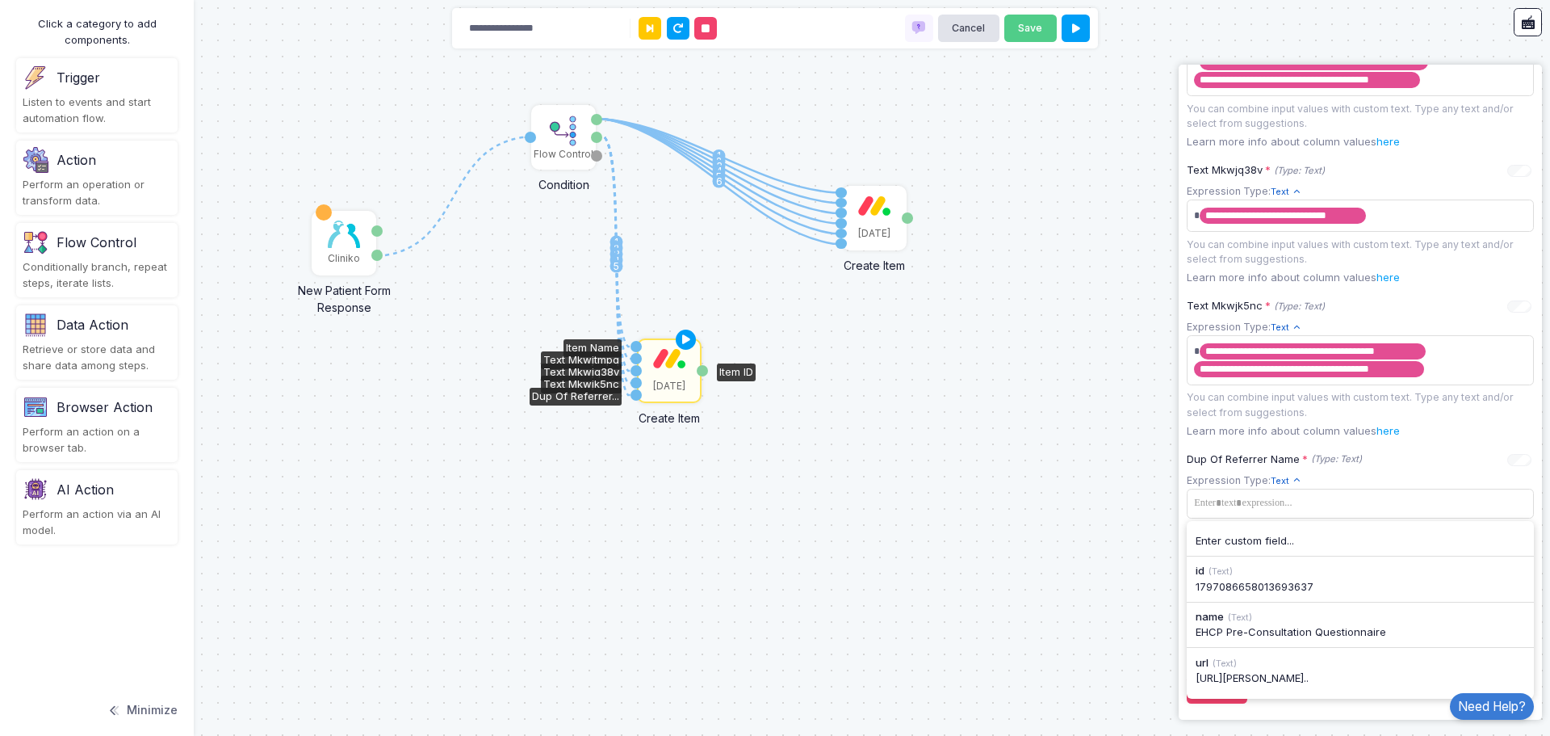
scroll to position [739, 0]
click at [1458, 536] on div "Enter custom field..." at bounding box center [1360, 541] width 329 height 16
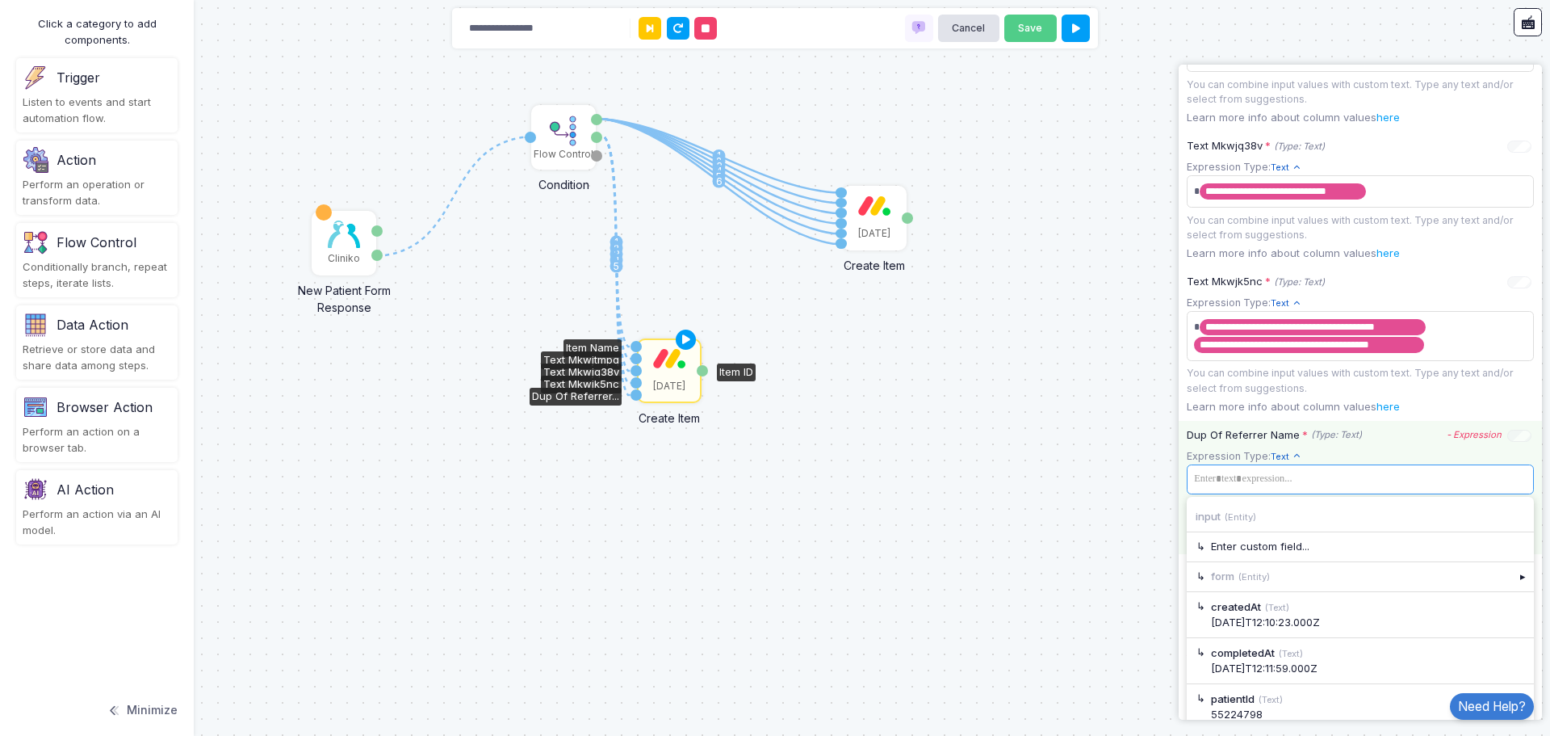
click at [1243, 498] on app-expression-input "Expression Type: Text Text Allows you to create a new text by combining text va…" at bounding box center [1360, 488] width 347 height 81
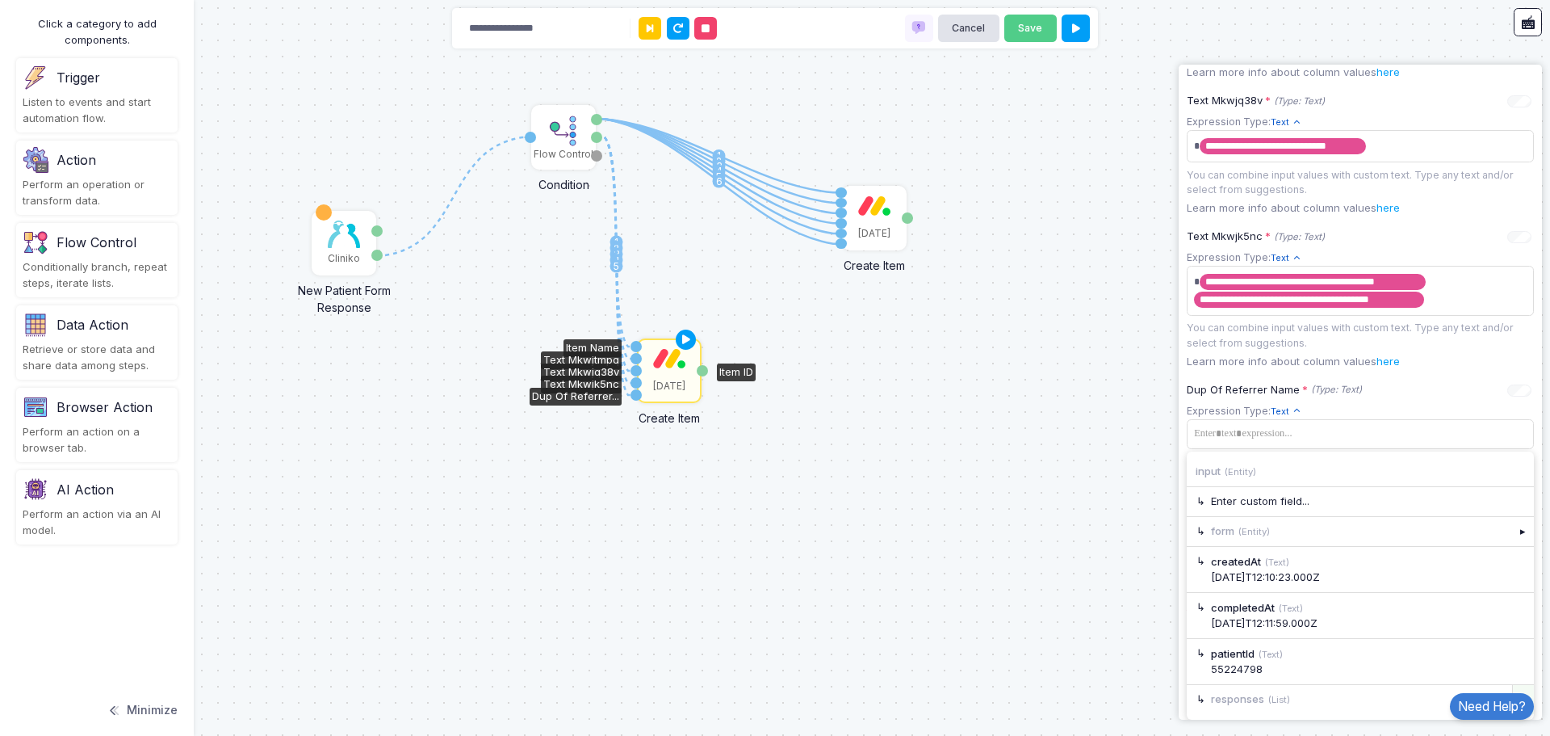
click at [1516, 690] on div "▸" at bounding box center [1524, 699] width 23 height 29
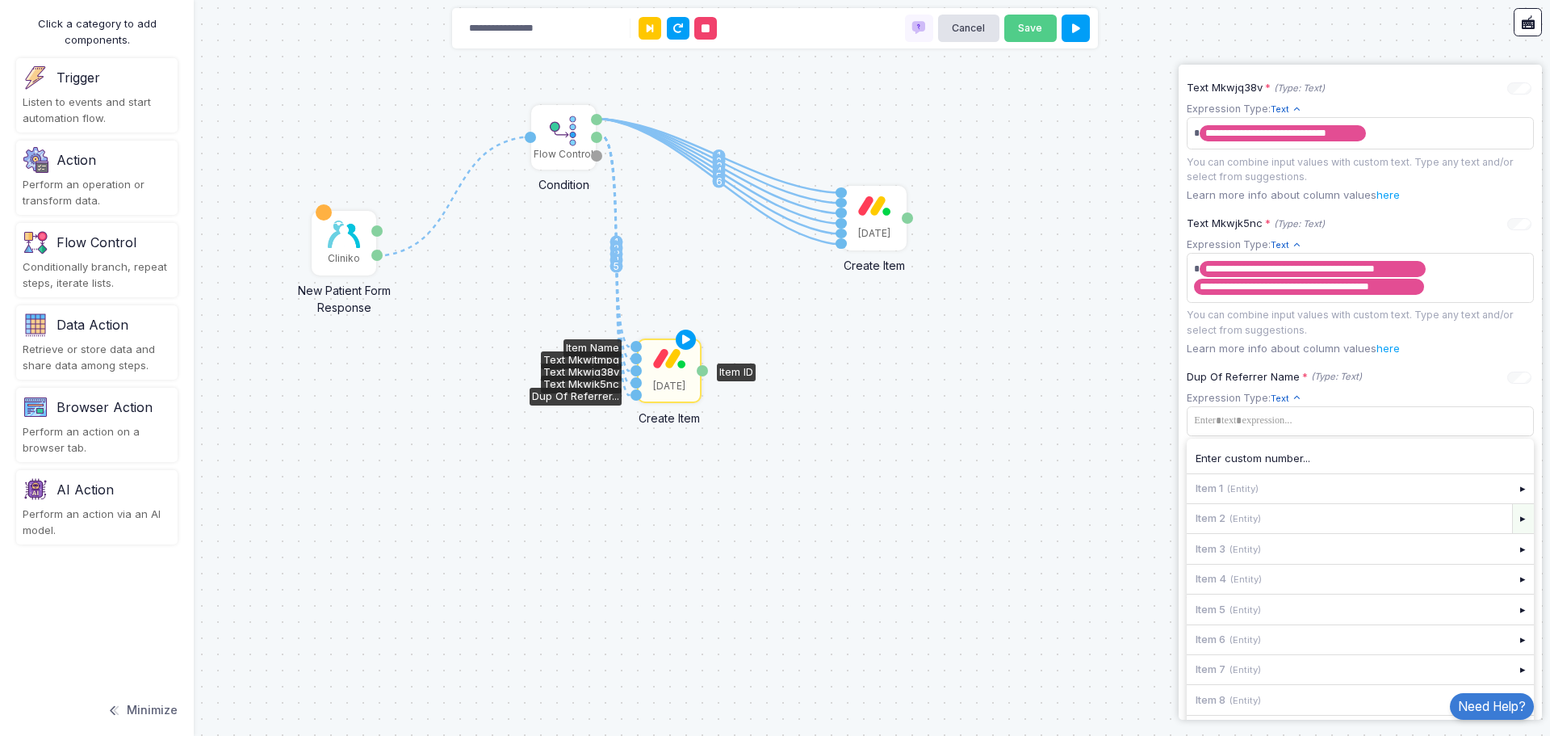
click at [1513, 533] on div "▸" at bounding box center [1524, 518] width 23 height 29
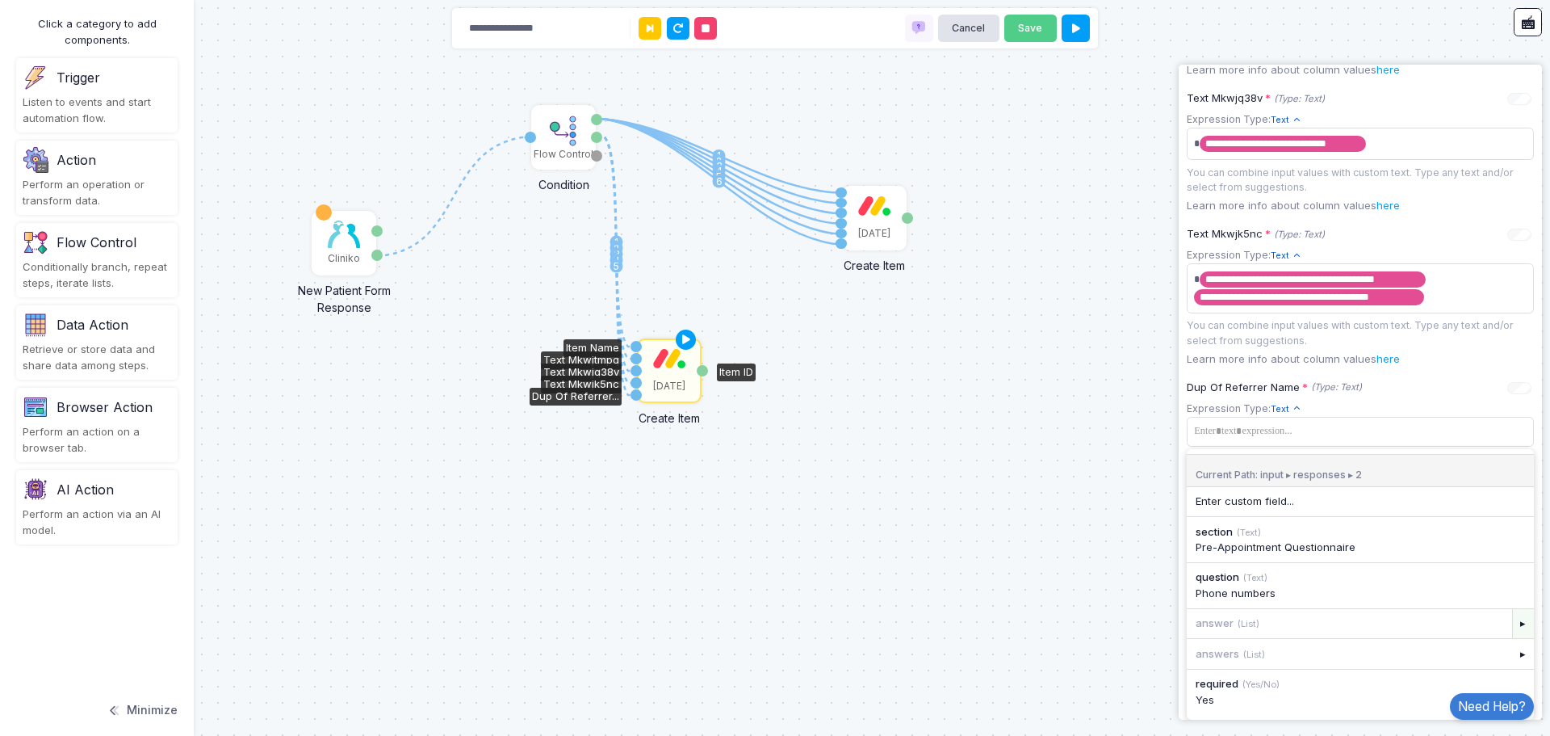
click at [1515, 623] on div "▸" at bounding box center [1524, 623] width 23 height 29
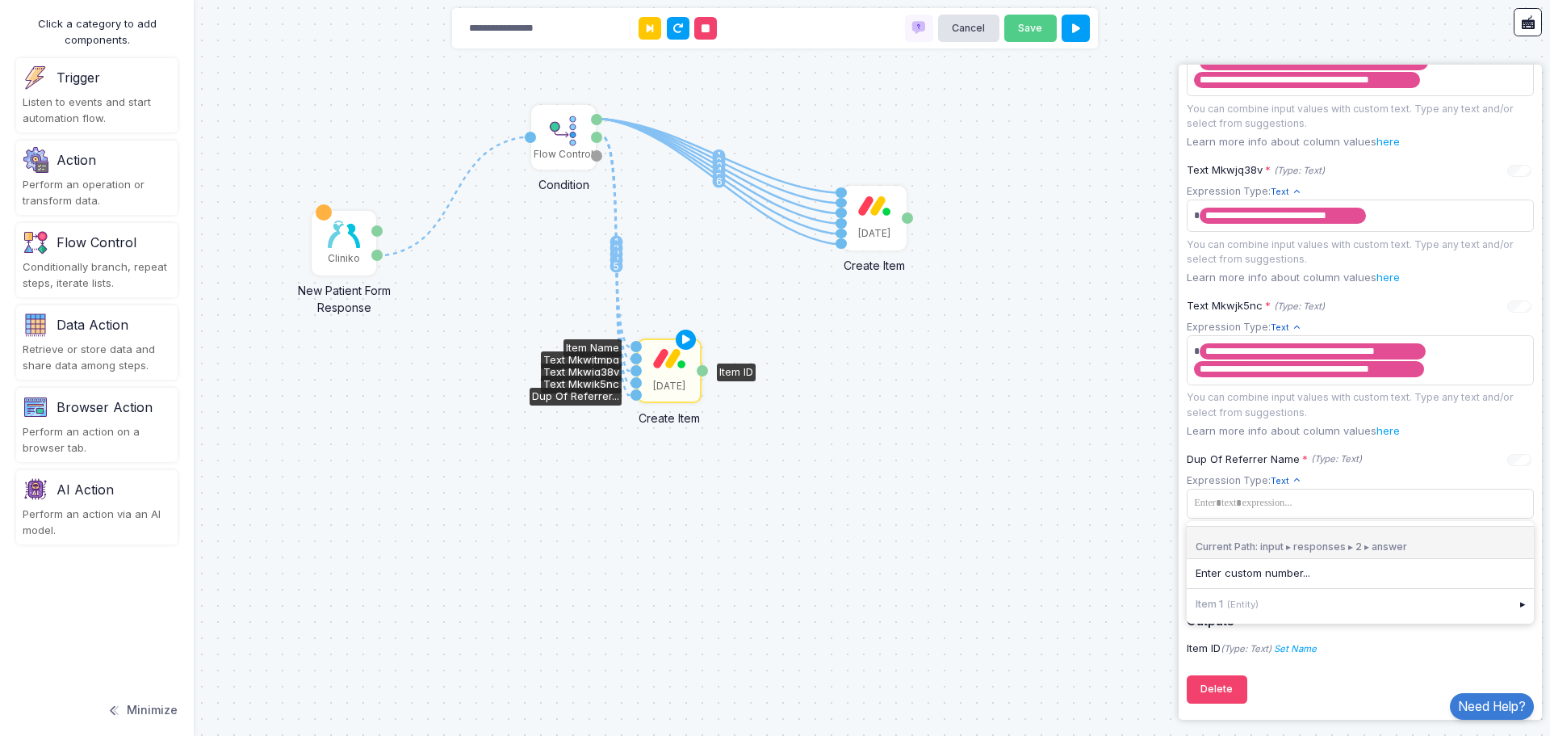
scroll to position [739, 0]
click at [1513, 607] on div "▸" at bounding box center [1524, 603] width 23 height 29
click at [1252, 619] on div "07817590535" at bounding box center [1360, 619] width 329 height 16
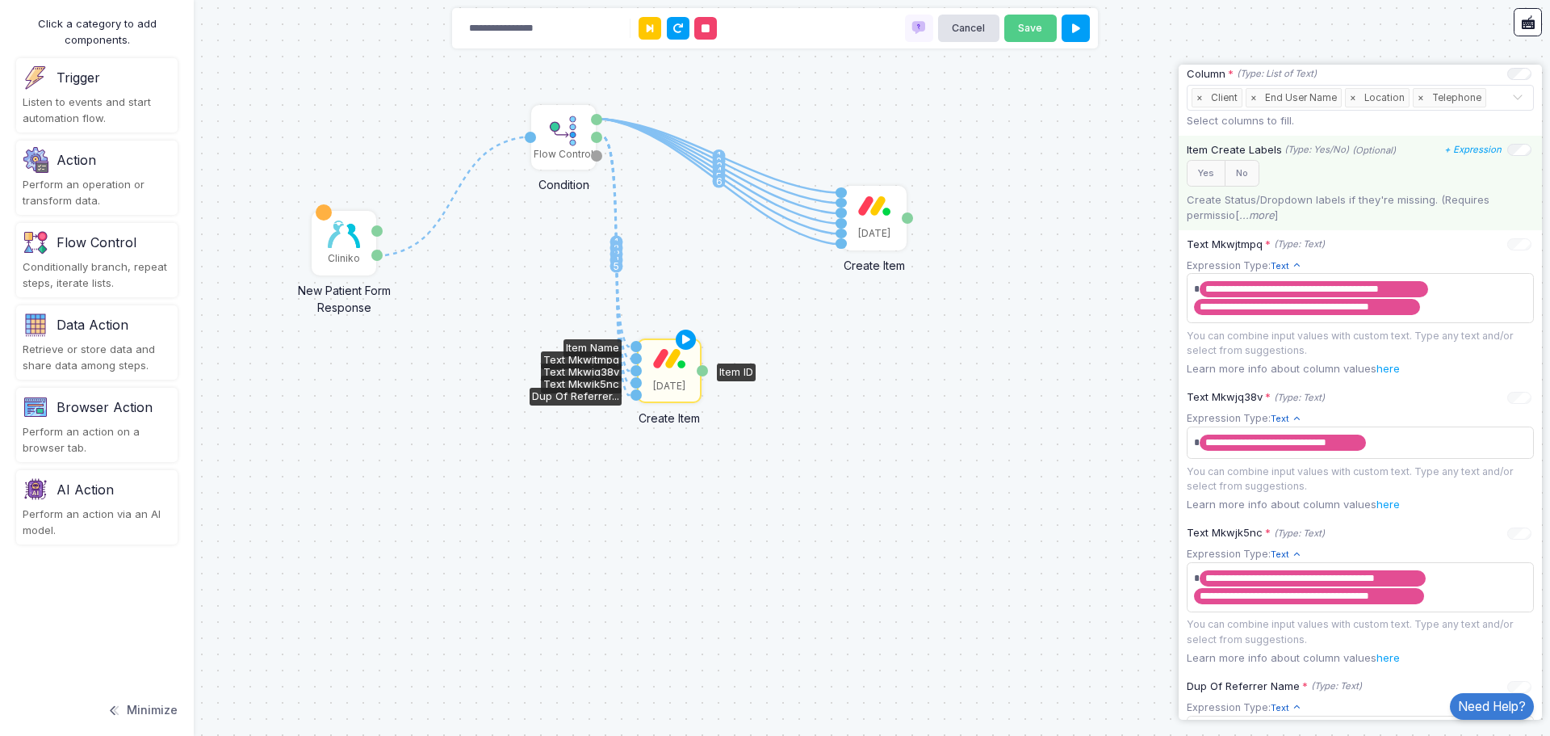
scroll to position [418, 0]
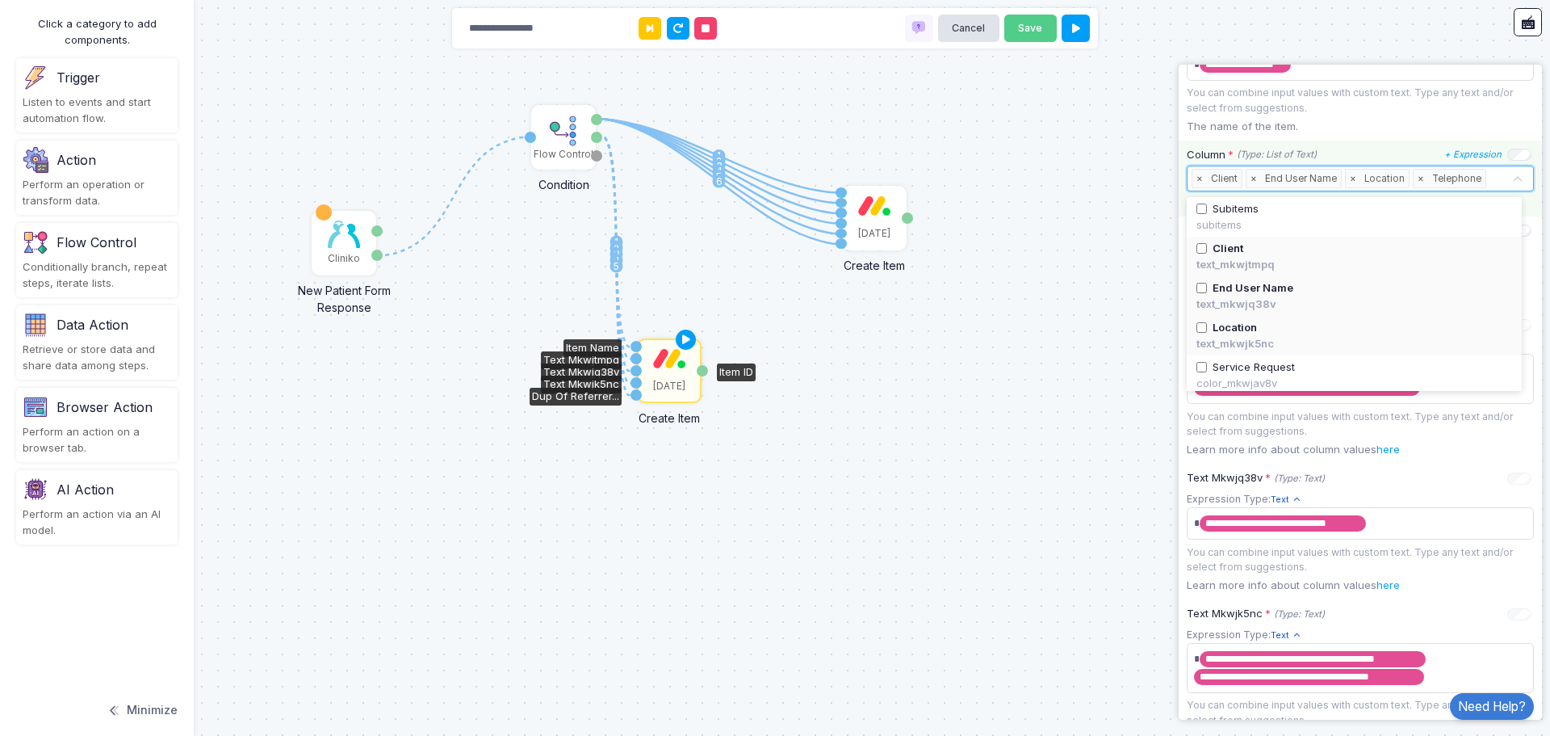
click at [1490, 184] on input "text" at bounding box center [1501, 179] width 22 height 18
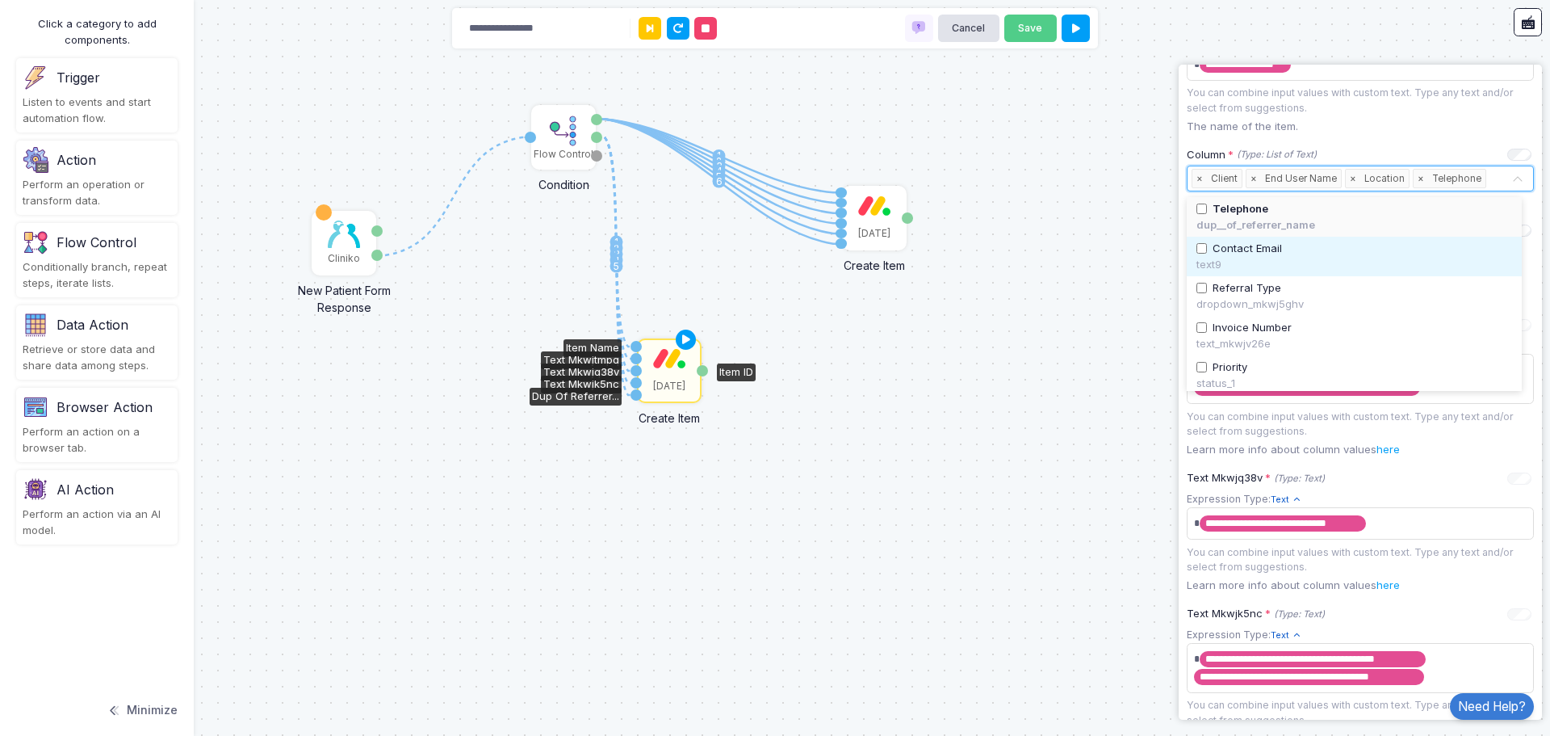
click at [1253, 254] on span "Contact Email" at bounding box center [1247, 249] width 69 height 16
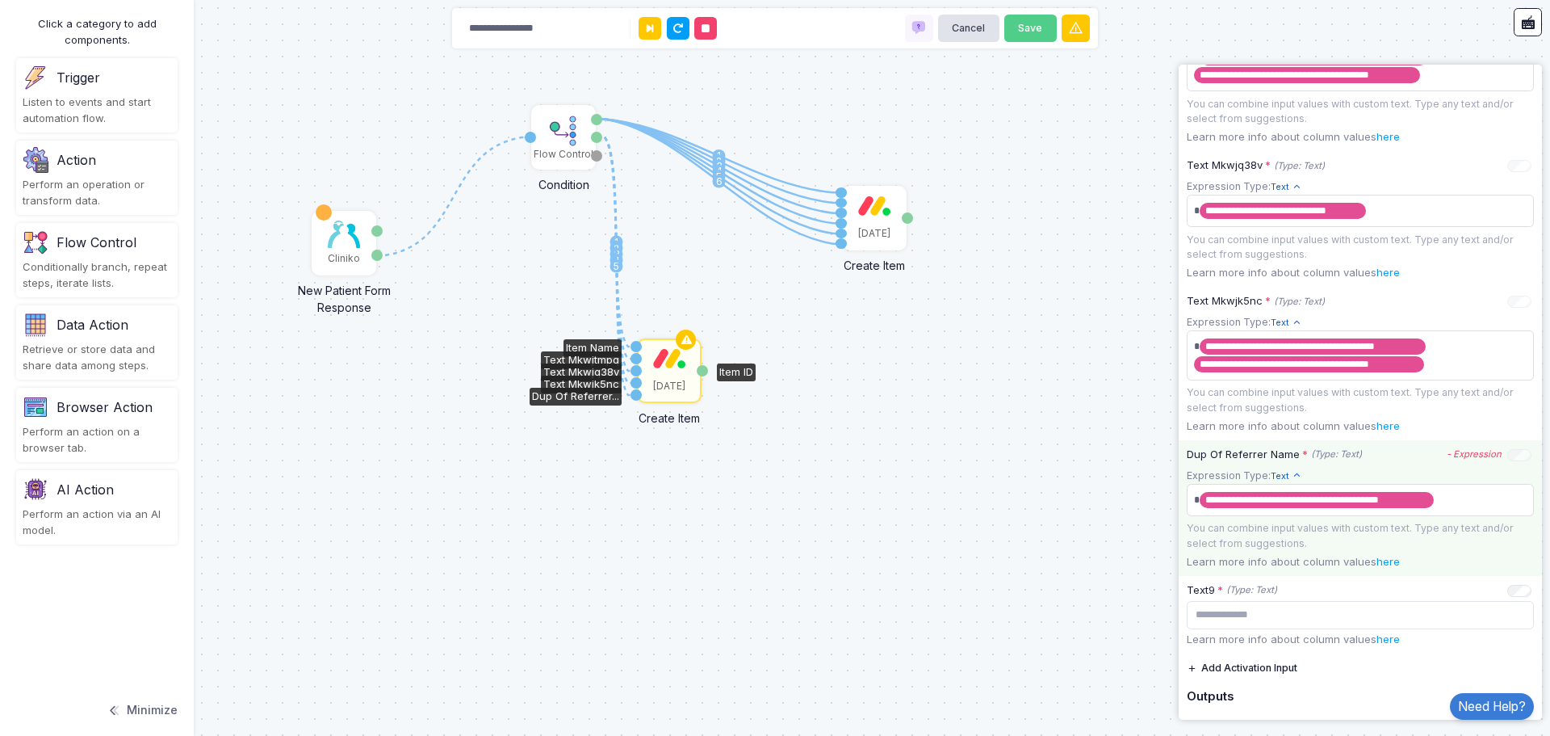
scroll to position [841, 0]
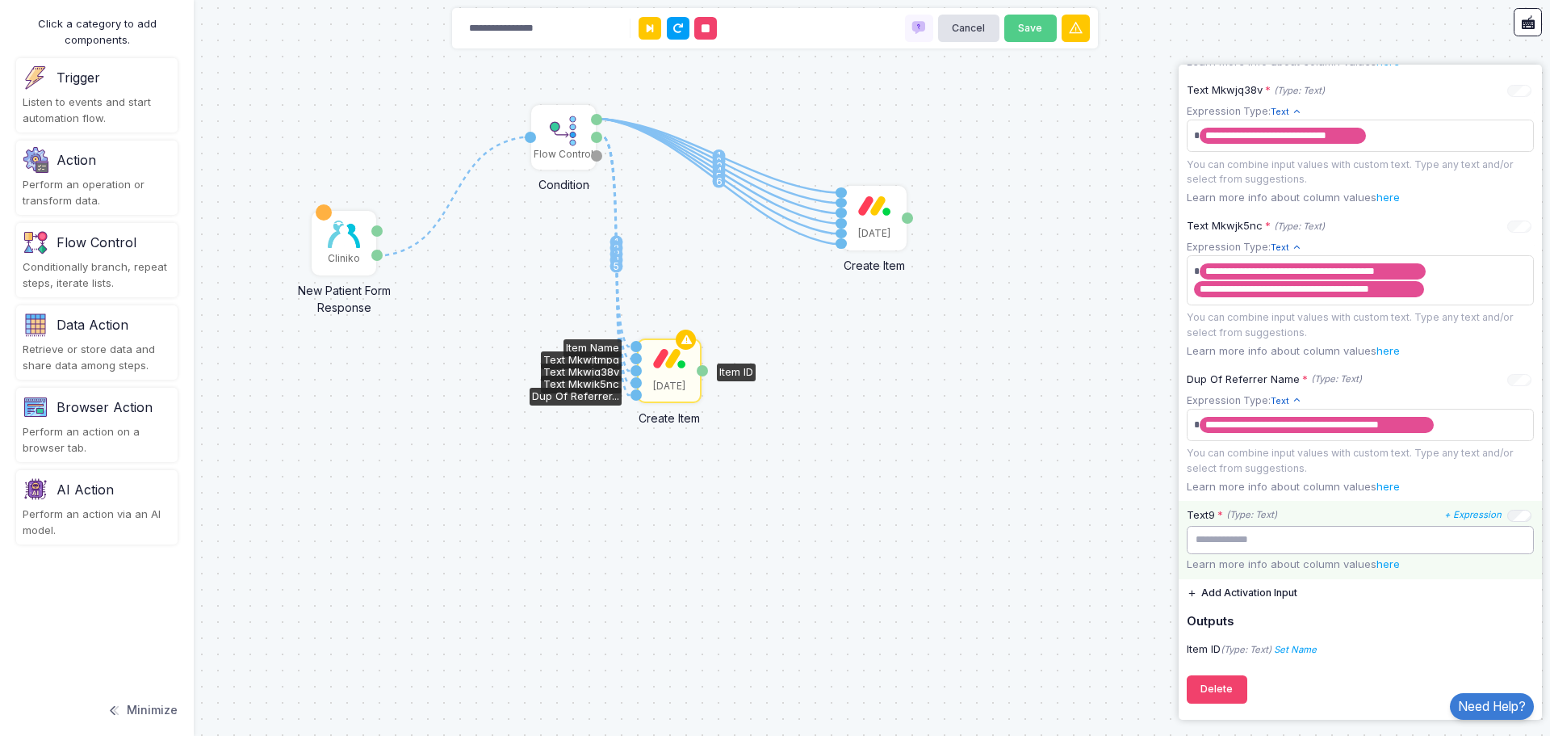
click at [1284, 544] on input "text" at bounding box center [1360, 540] width 347 height 28
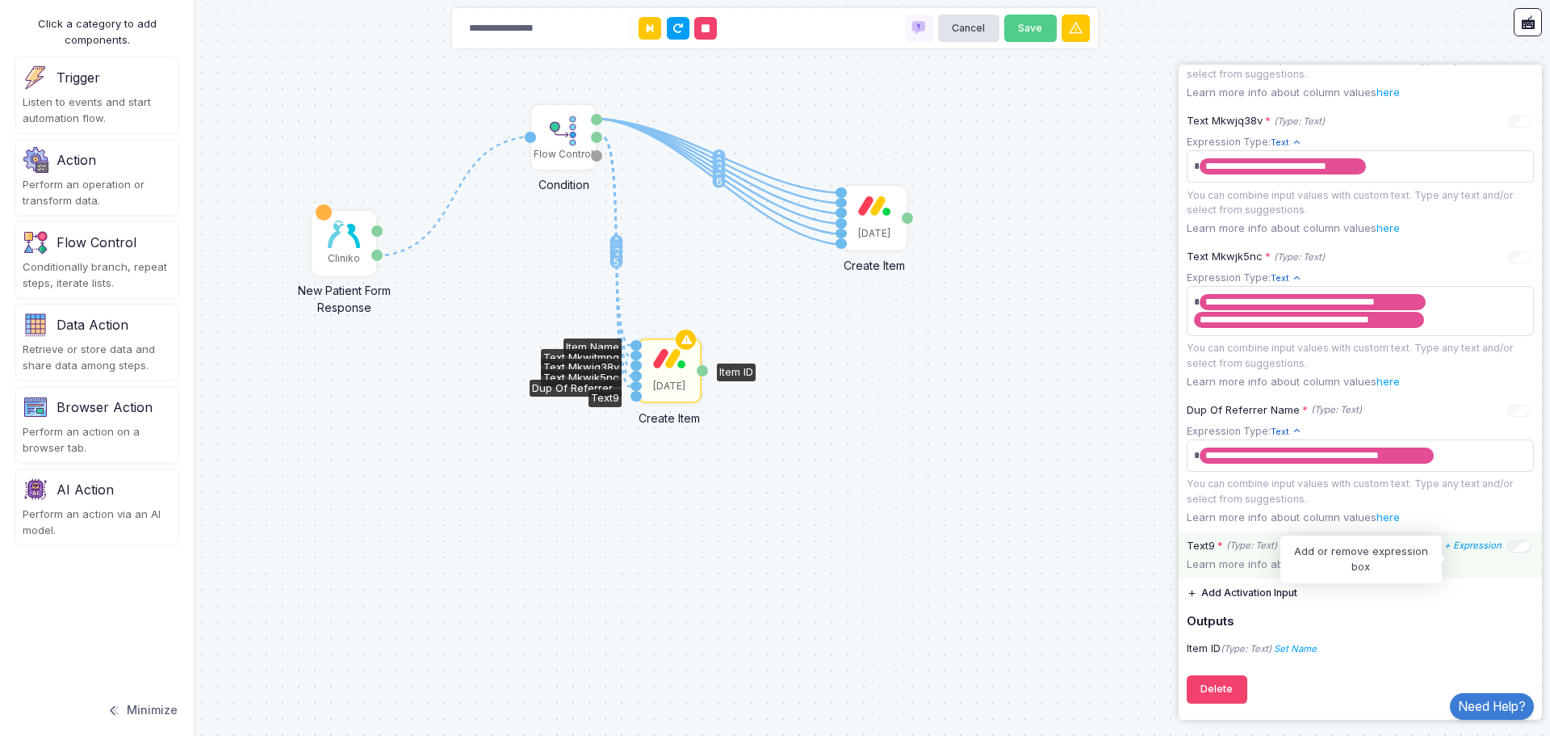
click at [1470, 548] on icon "+ Expression" at bounding box center [1473, 544] width 57 height 11
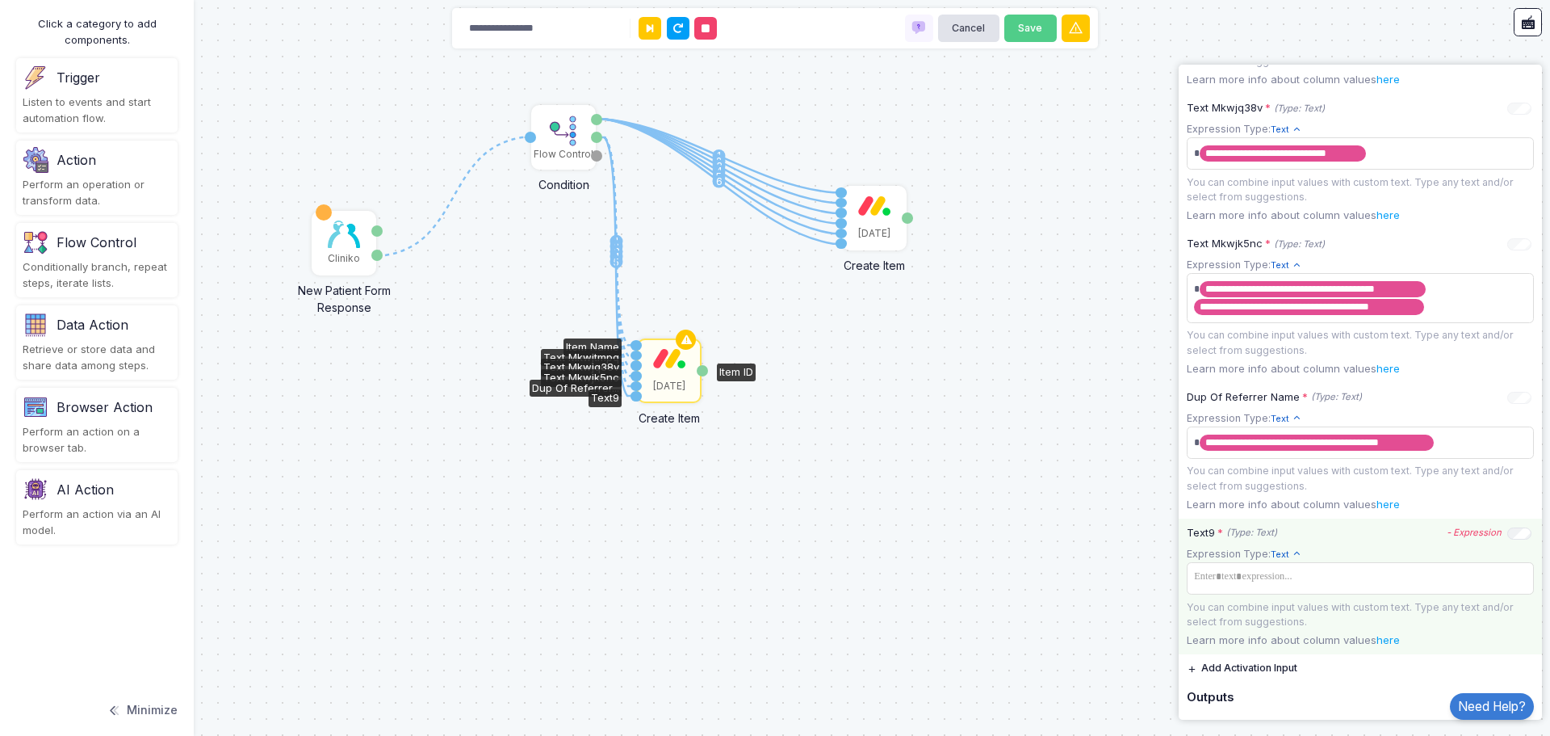
drag, startPoint x: 595, startPoint y: 138, endPoint x: 633, endPoint y: 397, distance: 262.0
click at [1, 1] on div "1 1 2 3 4 5 6 1 2 3 4 5 1 Cliniko New Patient Form Response Patient ID Response…" at bounding box center [0, 0] width 1 height 1
click at [1323, 589] on span at bounding box center [1360, 576] width 341 height 23
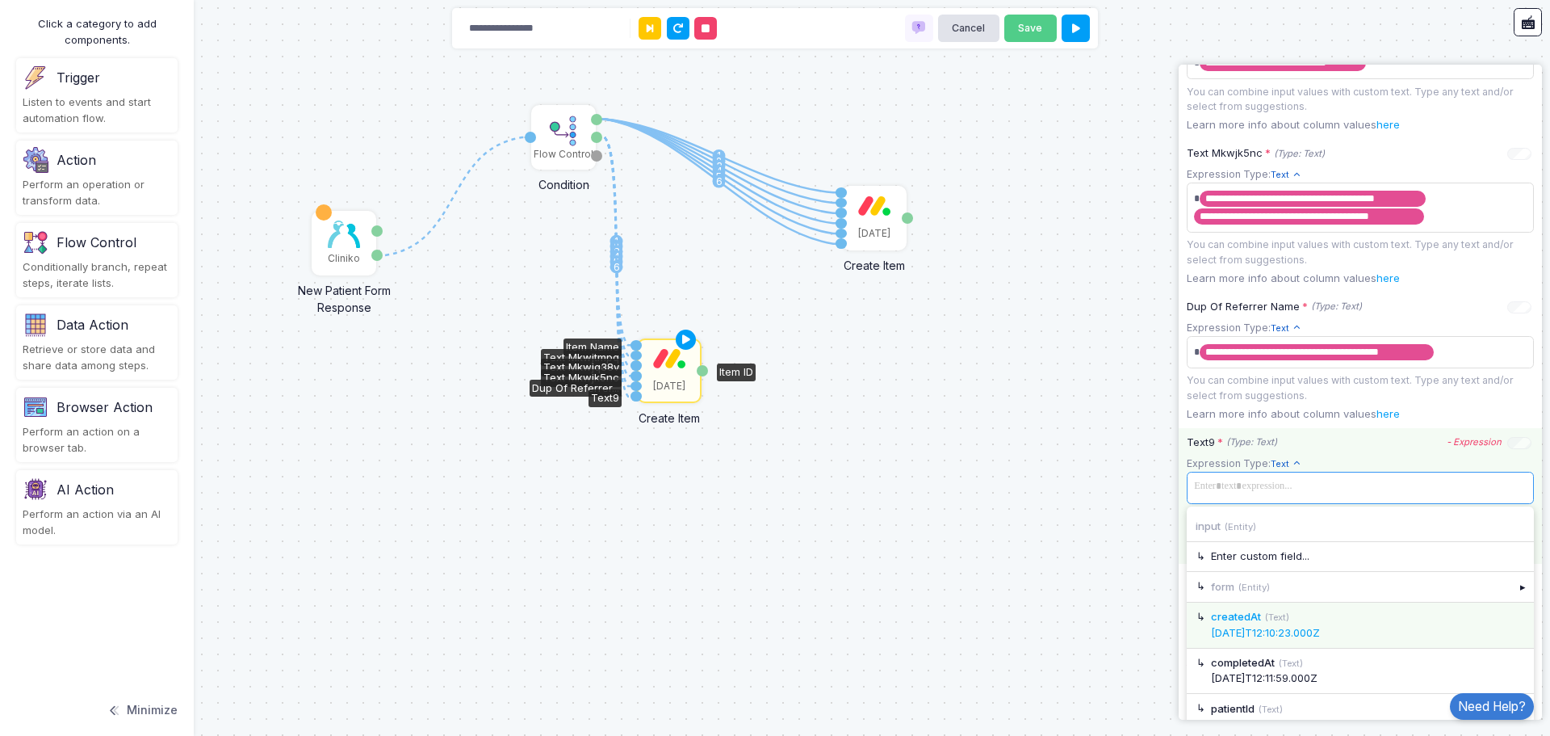
scroll to position [969, 0]
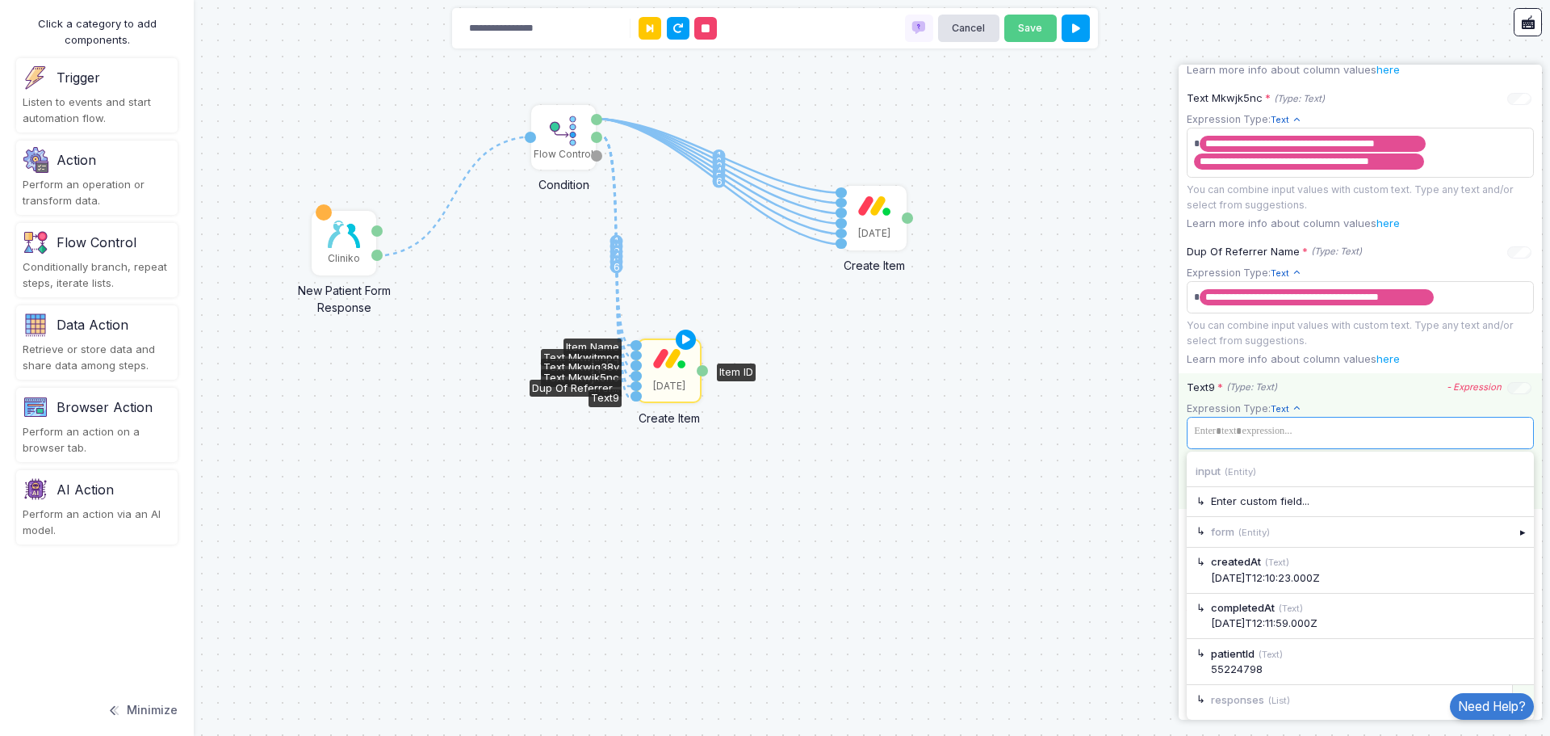
click at [1513, 687] on div "▸" at bounding box center [1524, 699] width 23 height 29
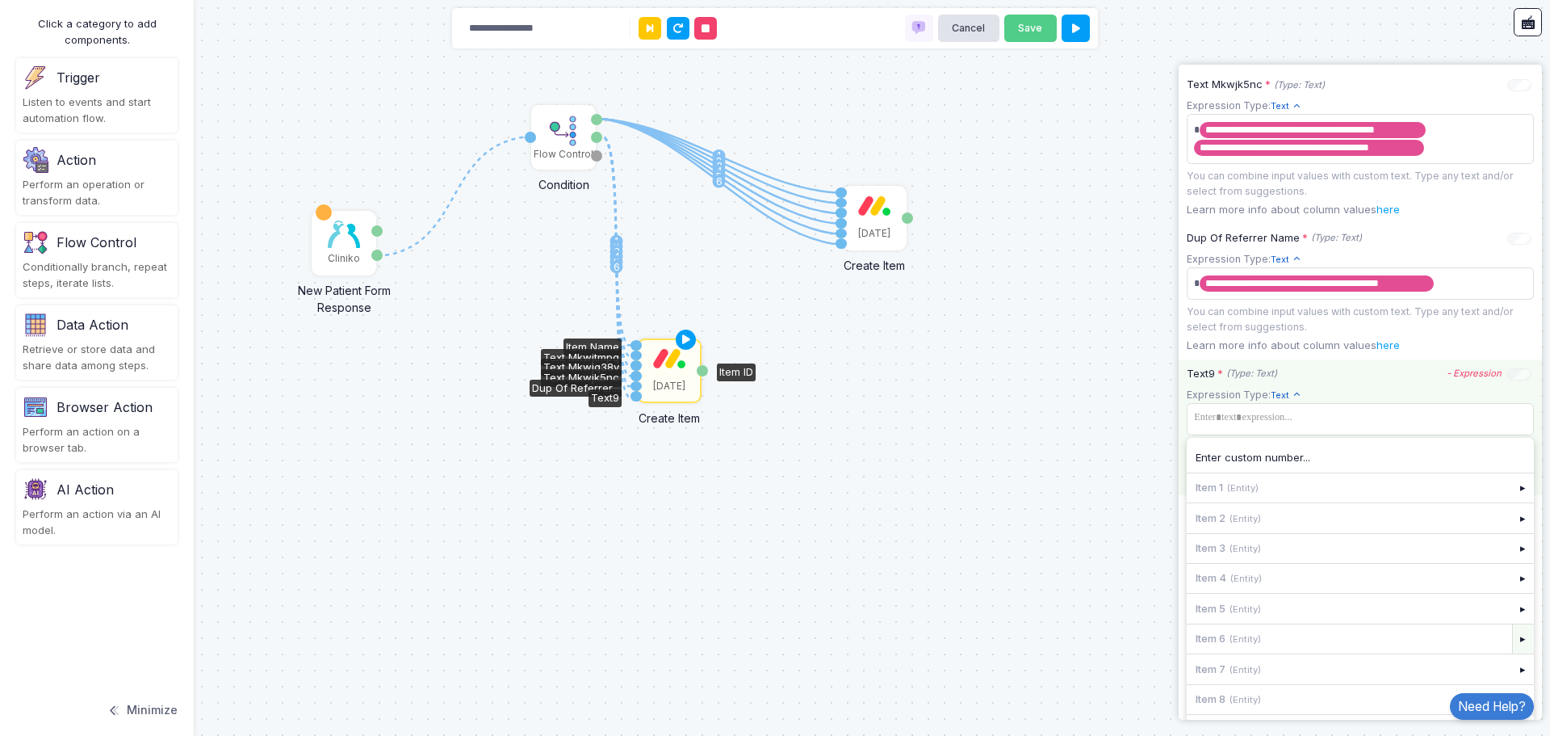
click at [1513, 653] on div "▸" at bounding box center [1524, 638] width 23 height 29
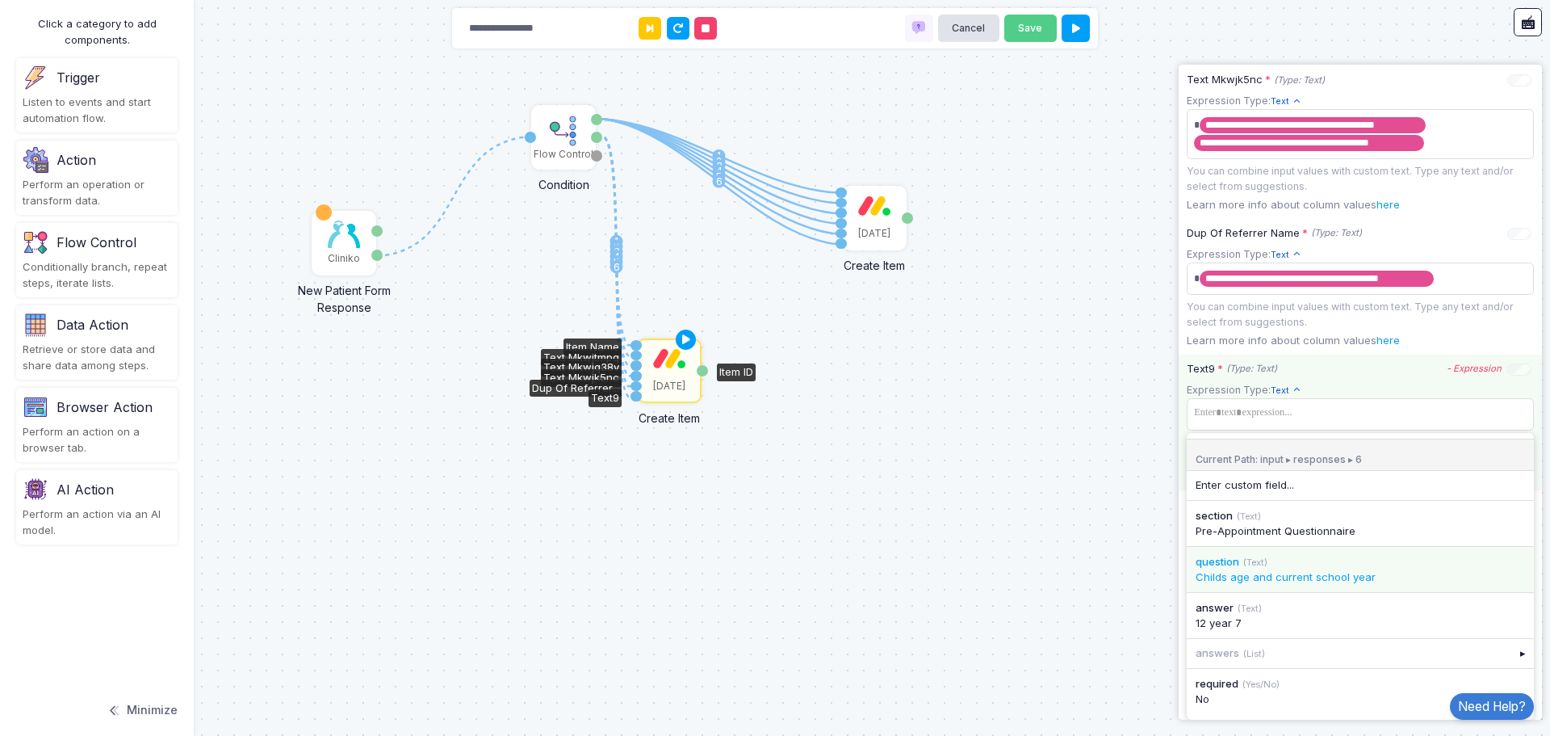
scroll to position [987, 0]
click at [1379, 420] on span at bounding box center [1360, 412] width 341 height 23
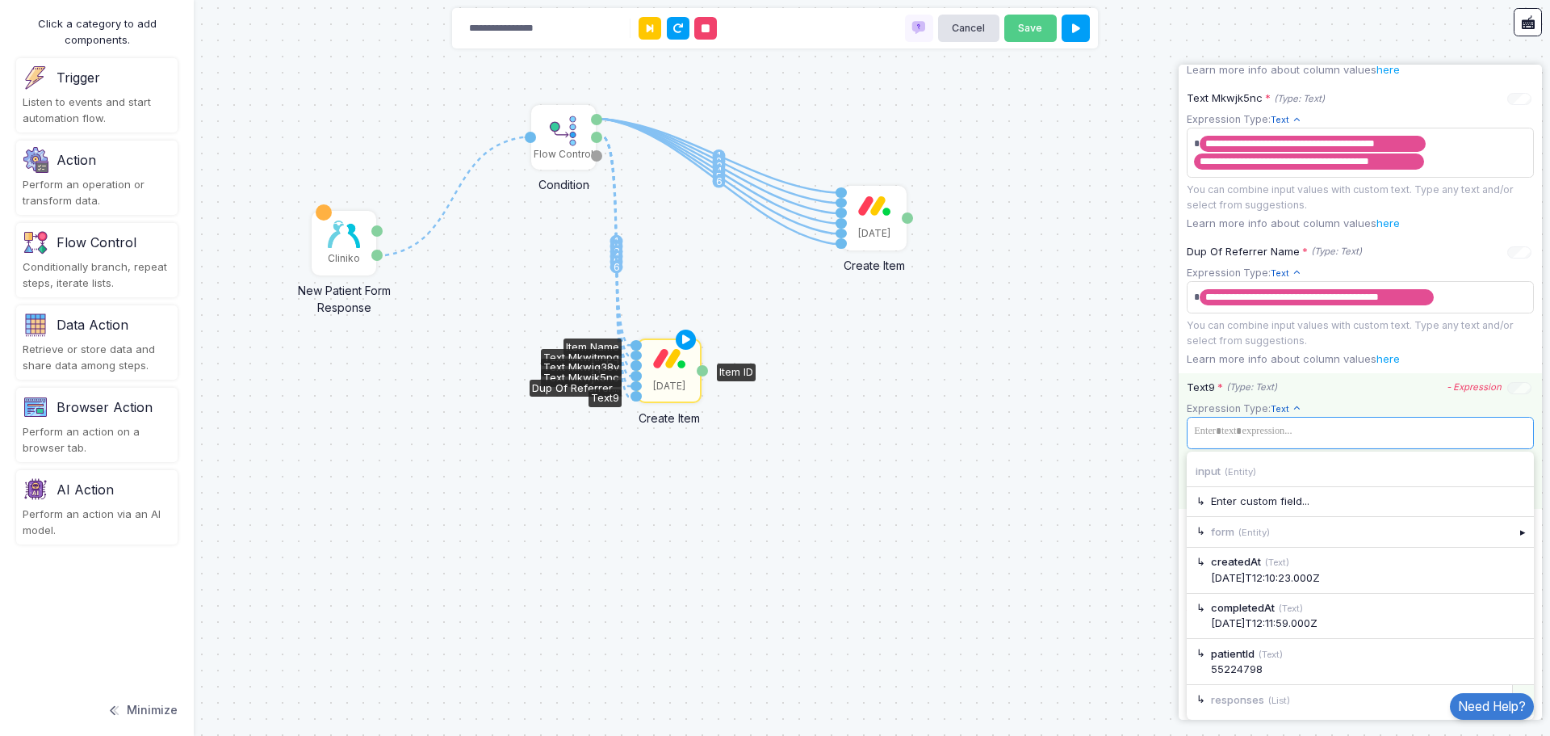
click at [1513, 686] on div "▸" at bounding box center [1524, 699] width 23 height 29
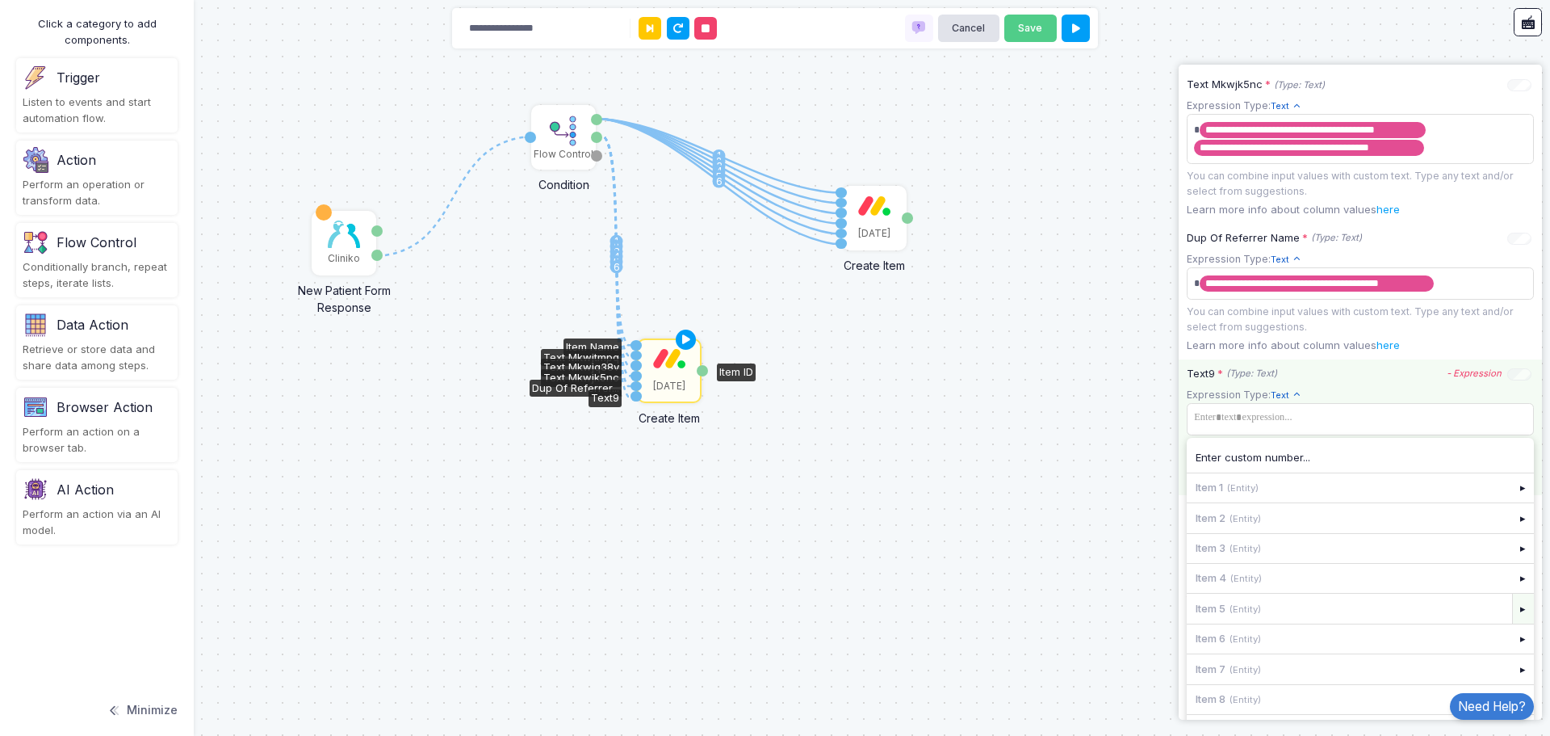
click at [1513, 623] on div "▸" at bounding box center [1524, 608] width 23 height 29
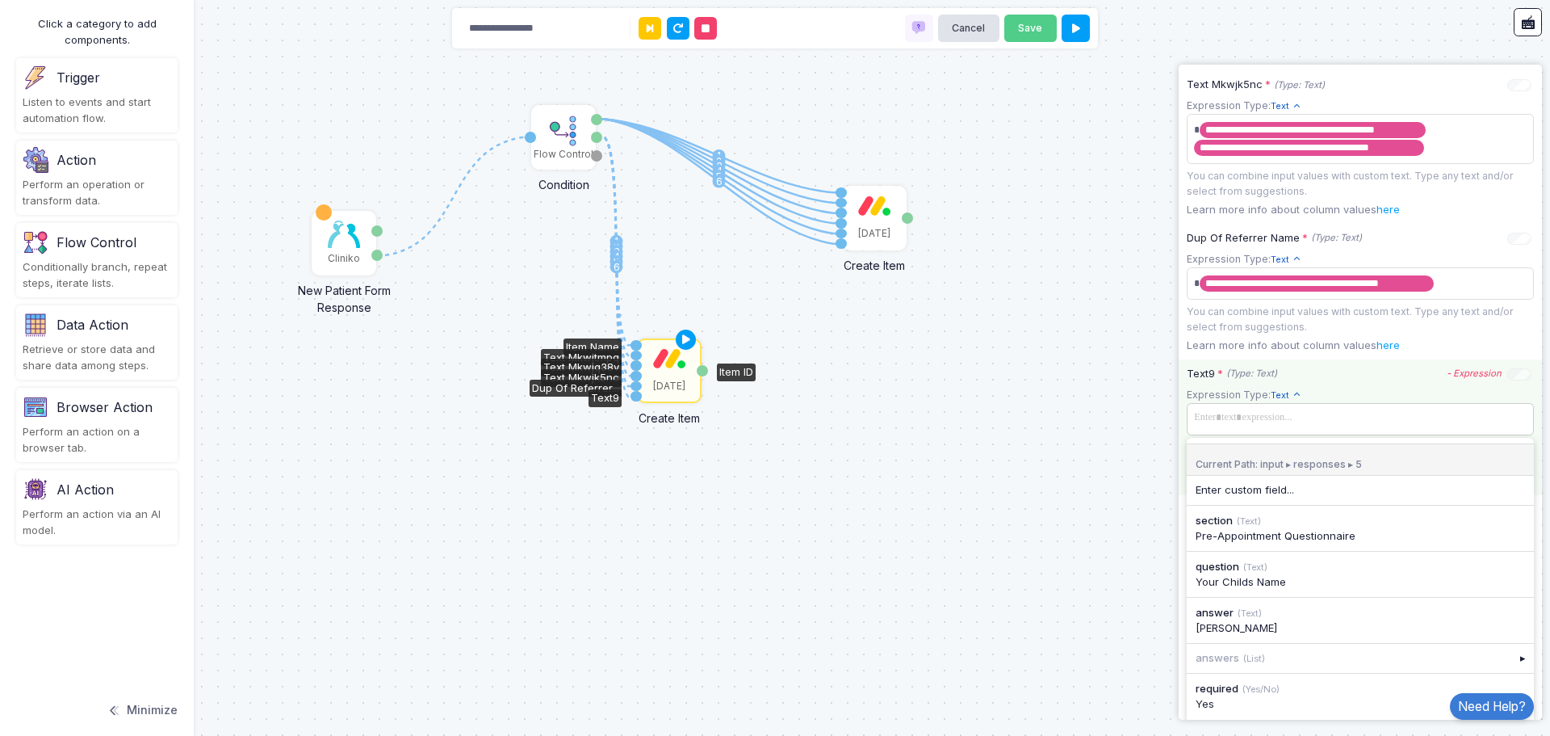
click at [1309, 422] on span at bounding box center [1360, 417] width 341 height 23
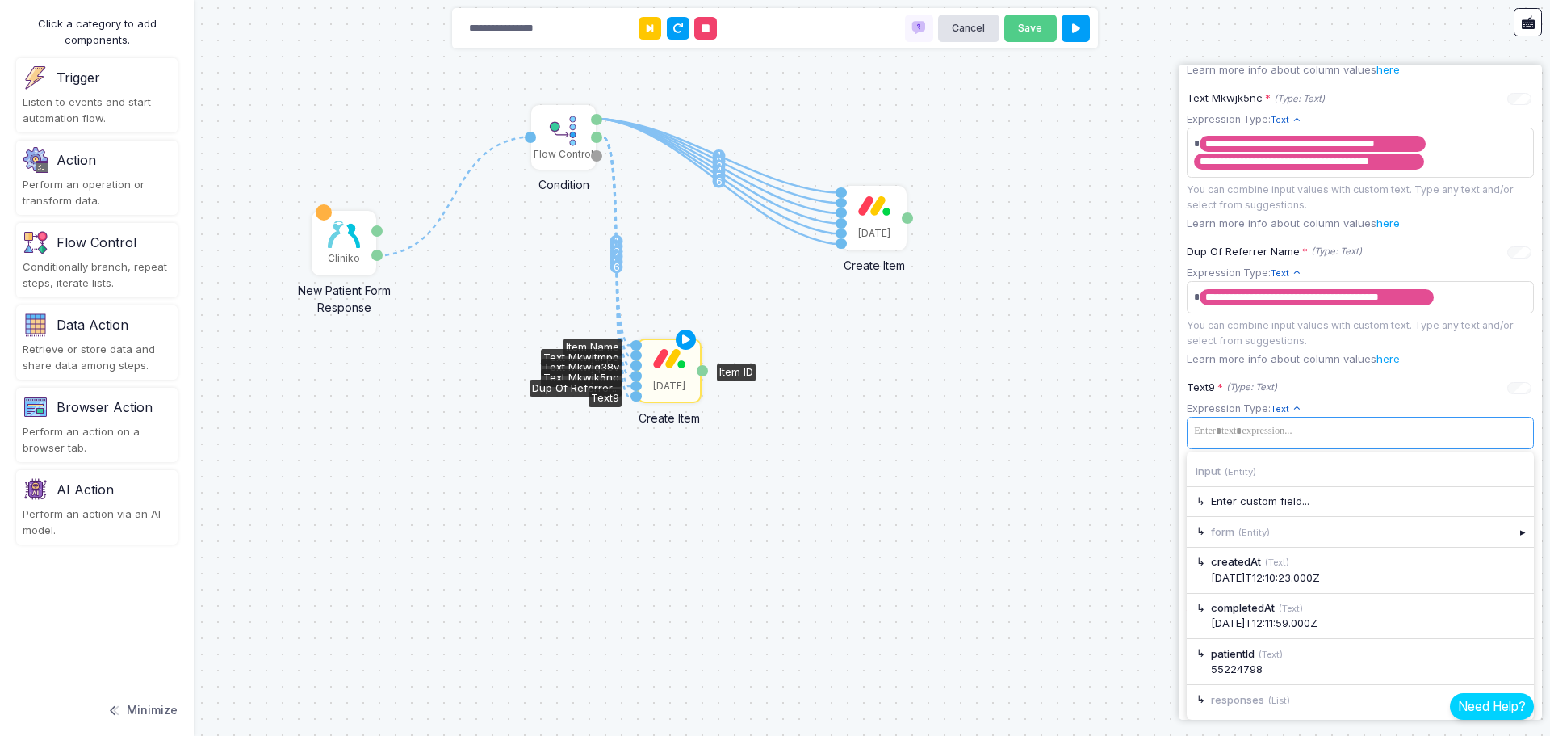
click at [1513, 693] on link "Need Help?" at bounding box center [1492, 706] width 84 height 27
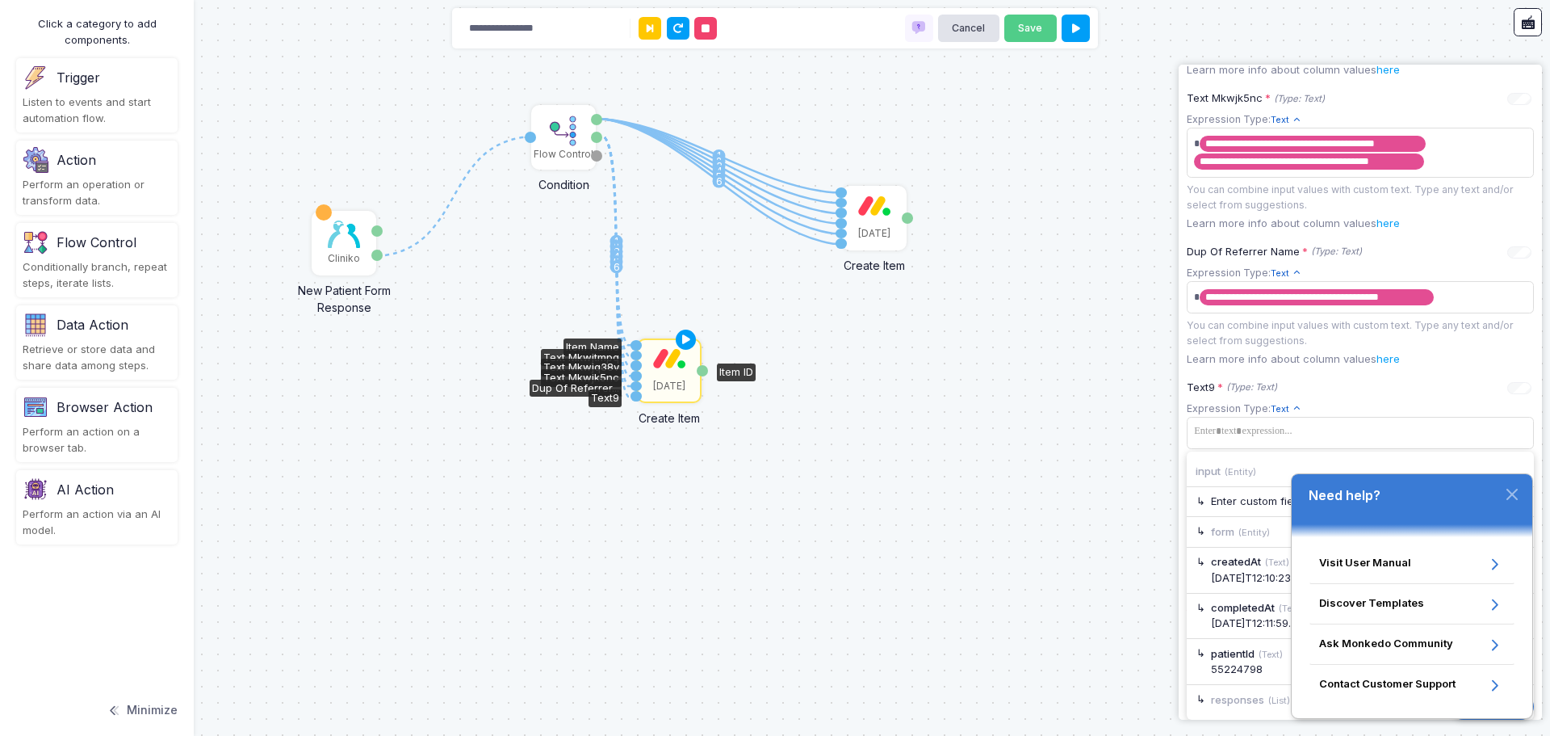
click at [1508, 499] on icon "button" at bounding box center [1513, 494] width 10 height 10
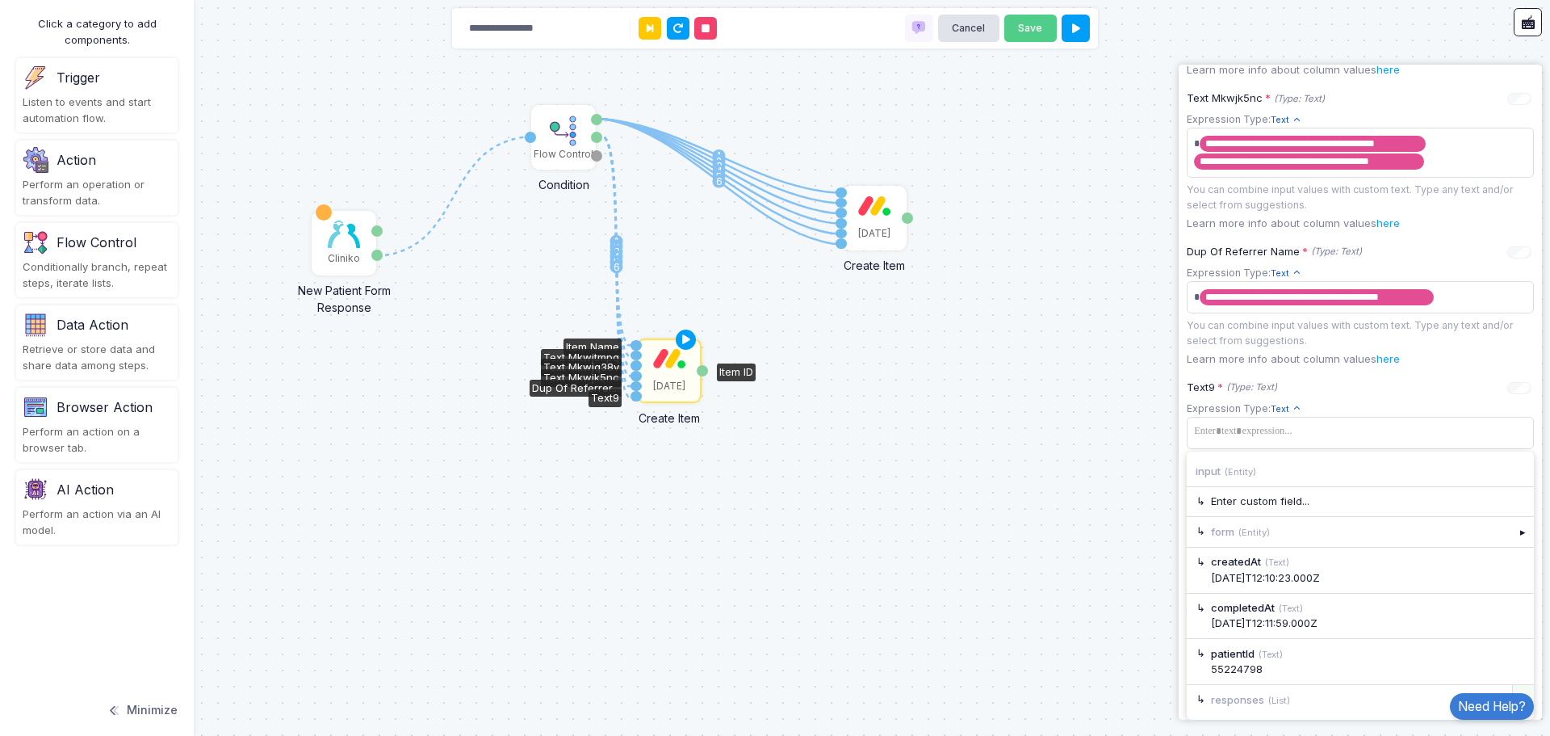
click at [1513, 686] on div "▸" at bounding box center [1524, 699] width 23 height 29
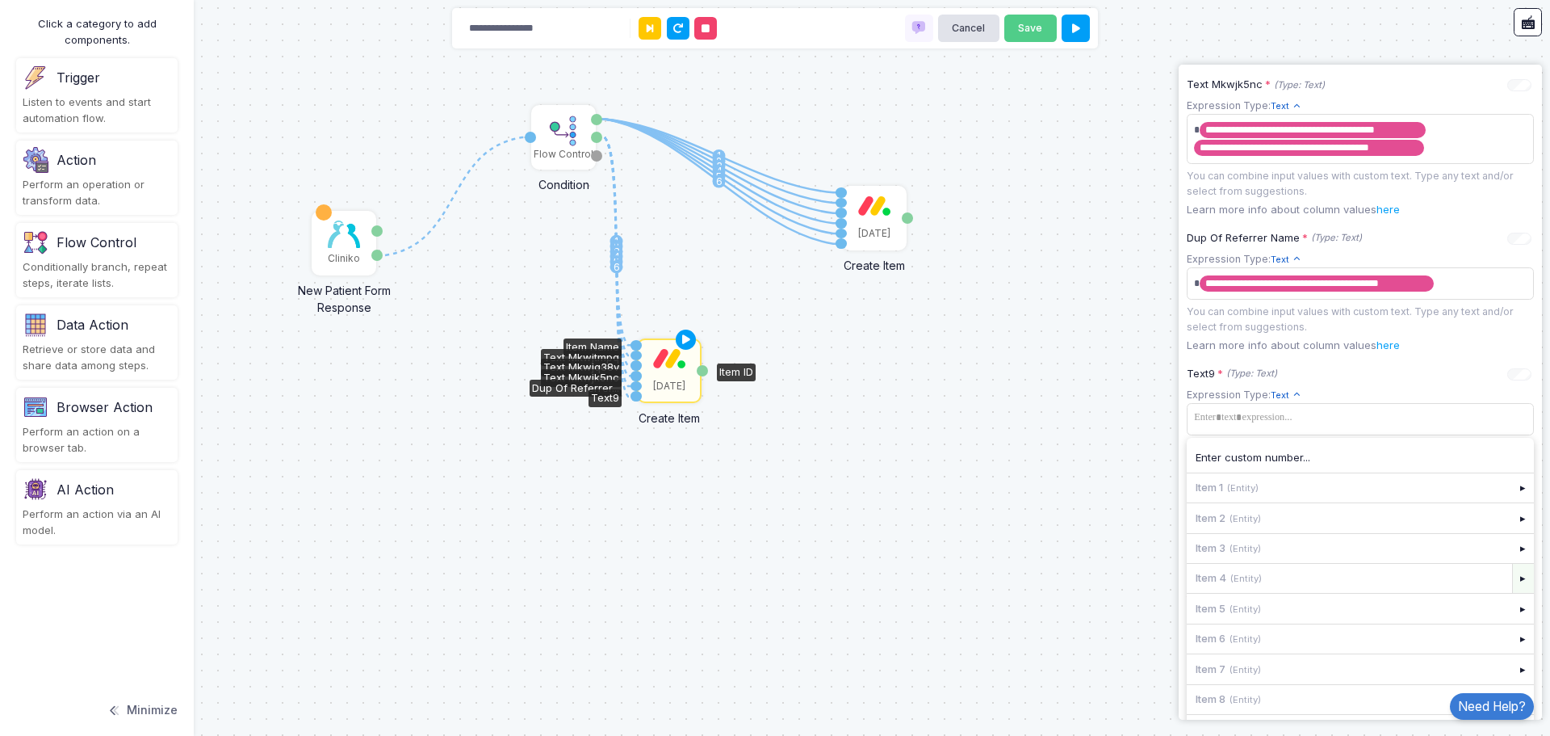
click at [1513, 593] on div "▸" at bounding box center [1524, 578] width 23 height 29
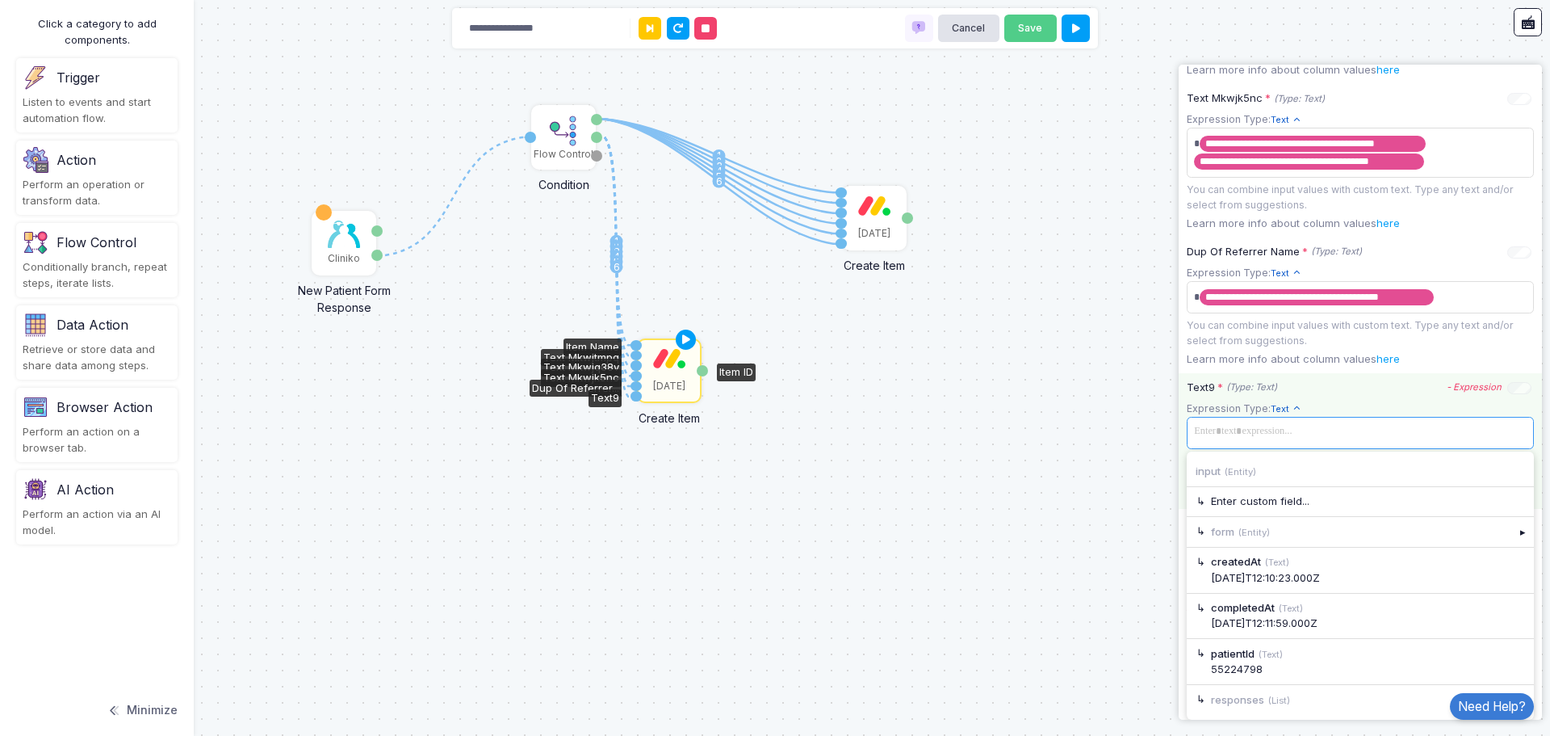
click at [1326, 422] on span at bounding box center [1360, 431] width 341 height 23
click at [1517, 690] on div "▸" at bounding box center [1524, 699] width 23 height 29
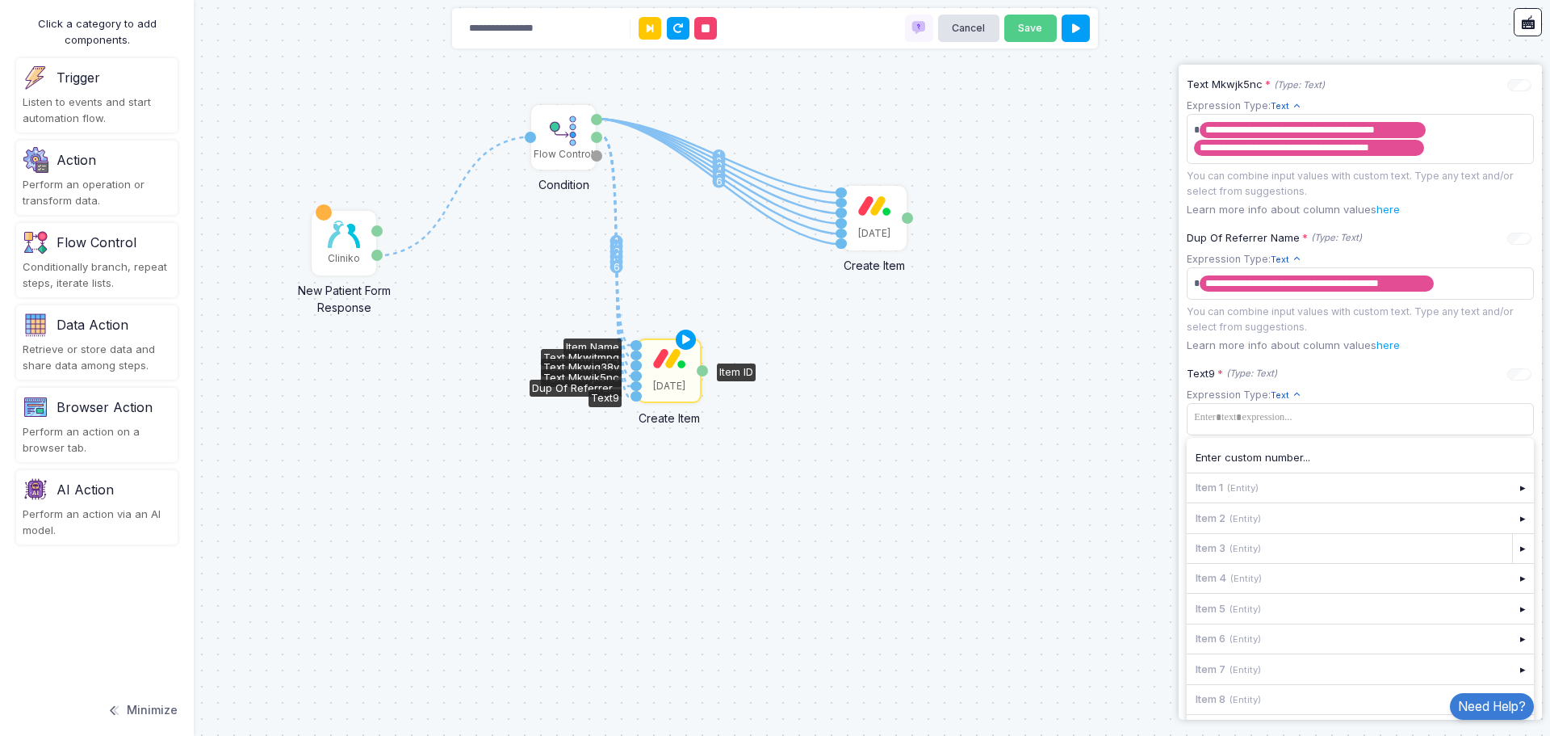
scroll to position [1043, 0]
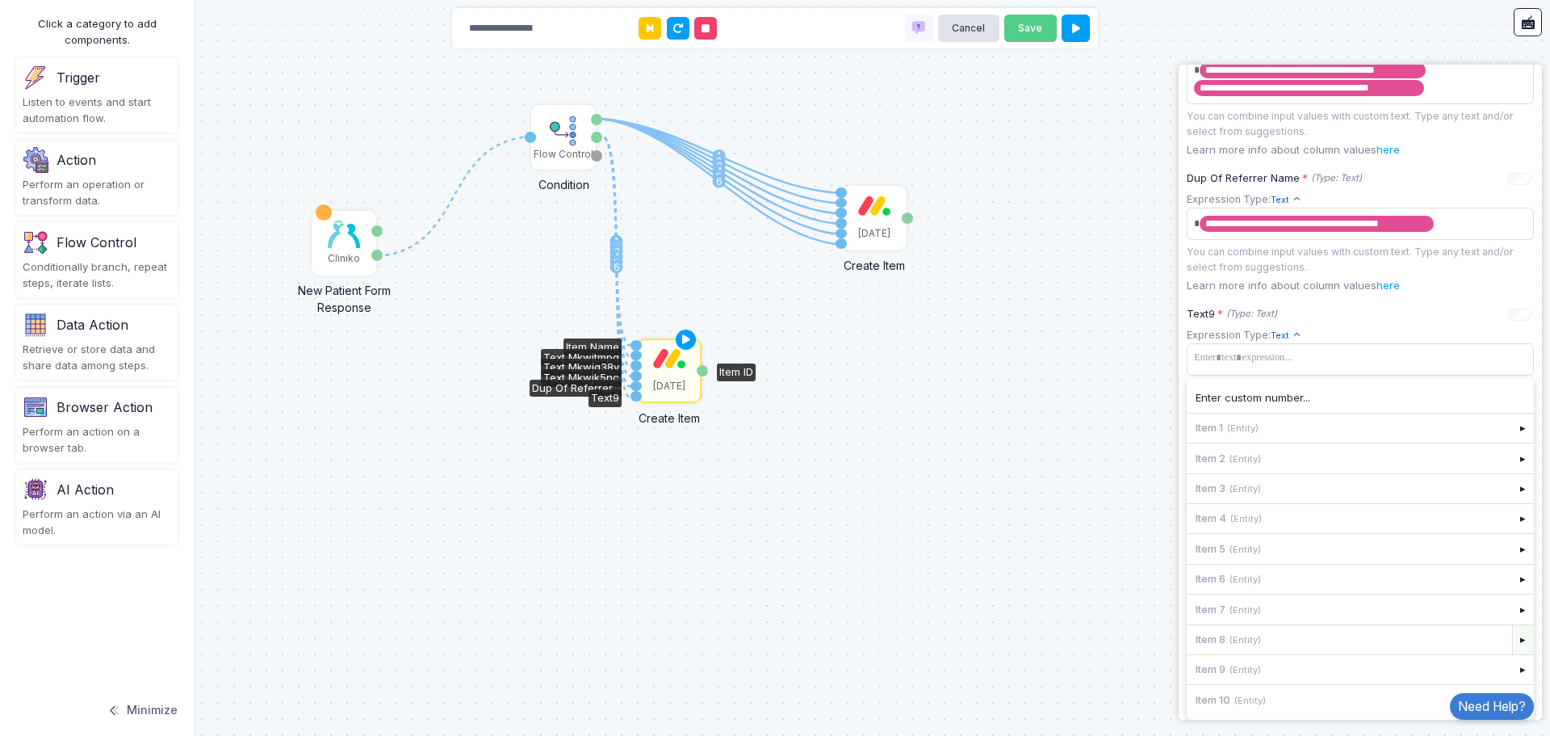
click at [1513, 640] on div "▸" at bounding box center [1524, 639] width 23 height 29
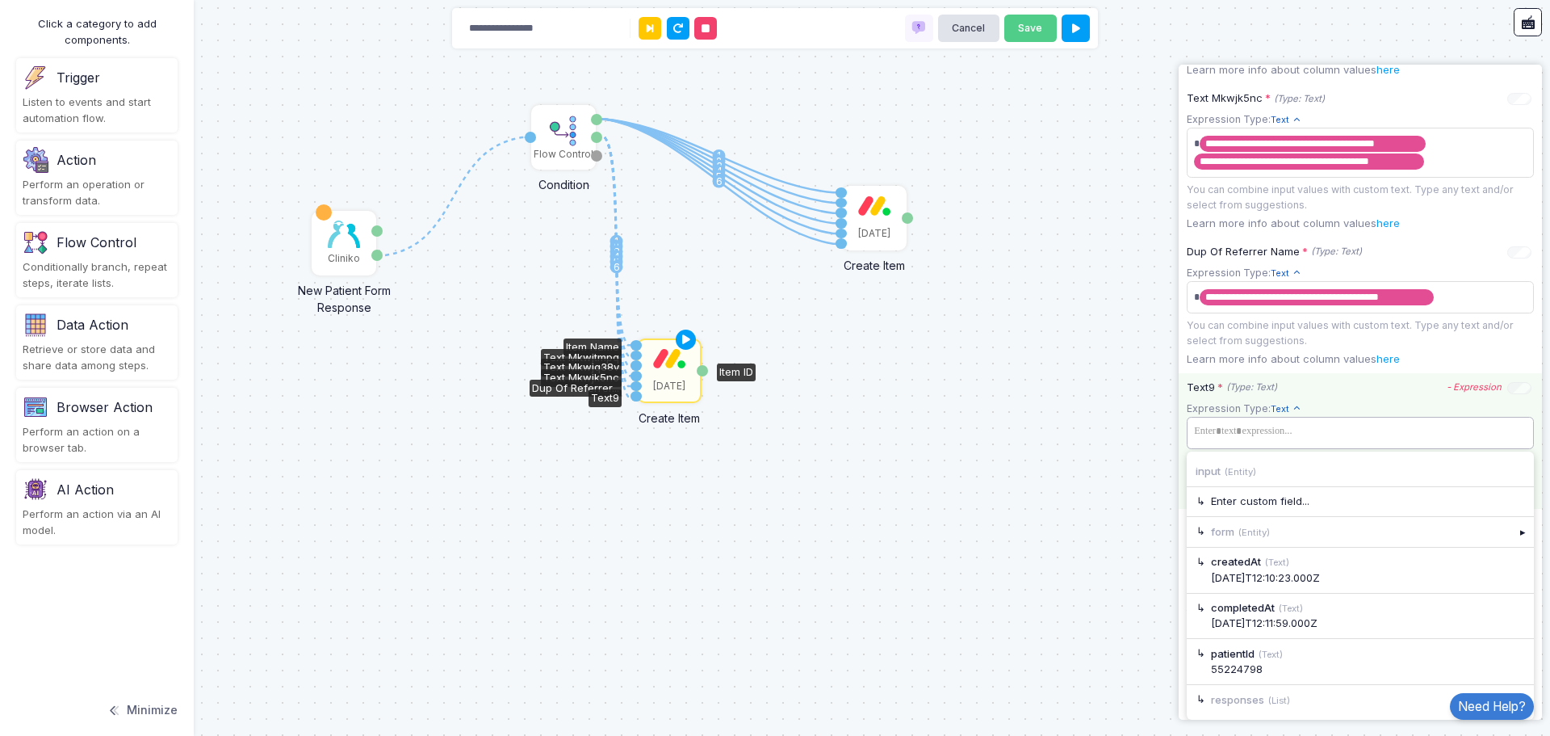
click at [1313, 430] on tags "​" at bounding box center [1360, 433] width 347 height 32
click at [1271, 428] on span at bounding box center [1360, 431] width 341 height 23
click at [1513, 688] on div "▸" at bounding box center [1524, 699] width 23 height 29
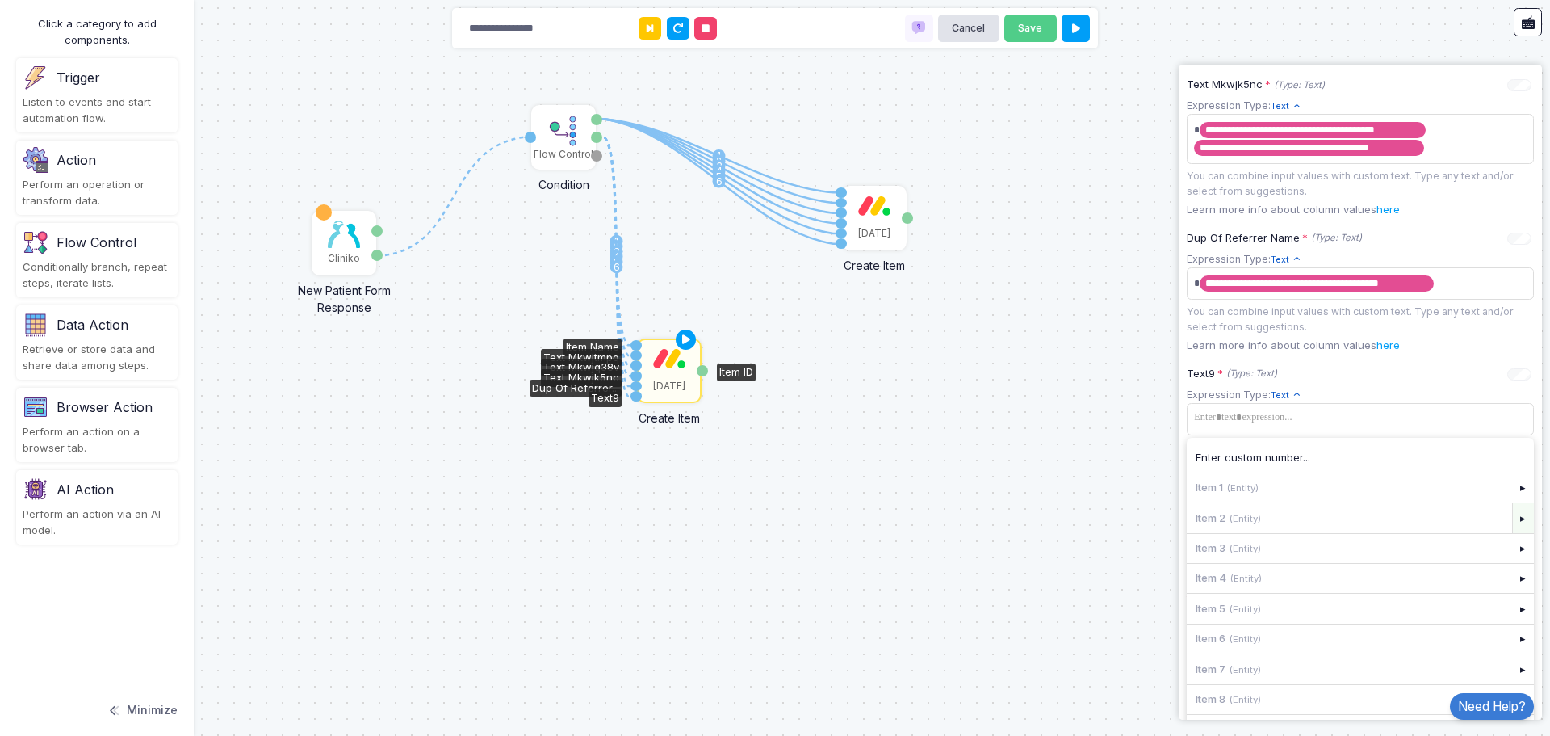
click at [1513, 532] on div "▸" at bounding box center [1524, 517] width 23 height 29
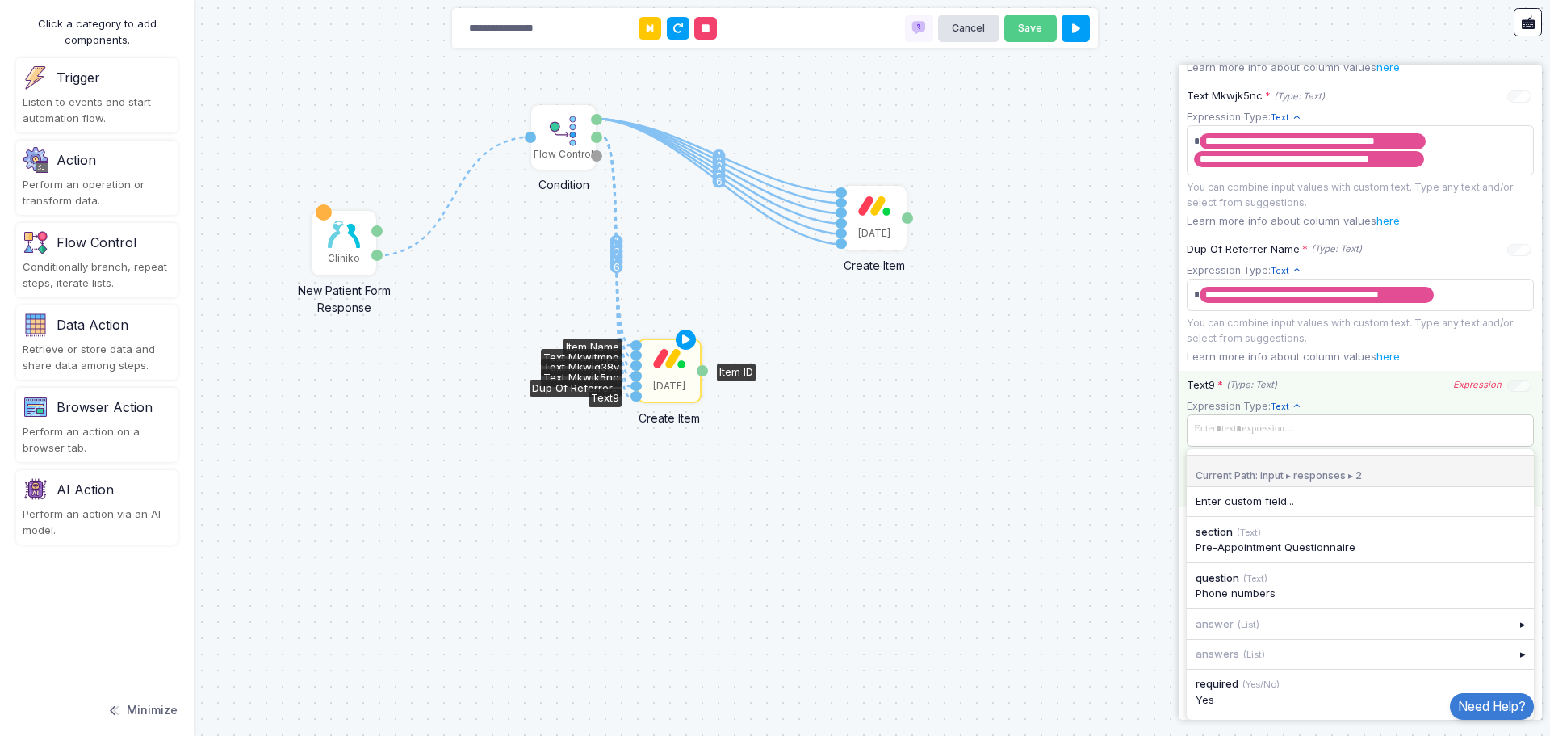
click at [1424, 441] on span at bounding box center [1360, 428] width 341 height 23
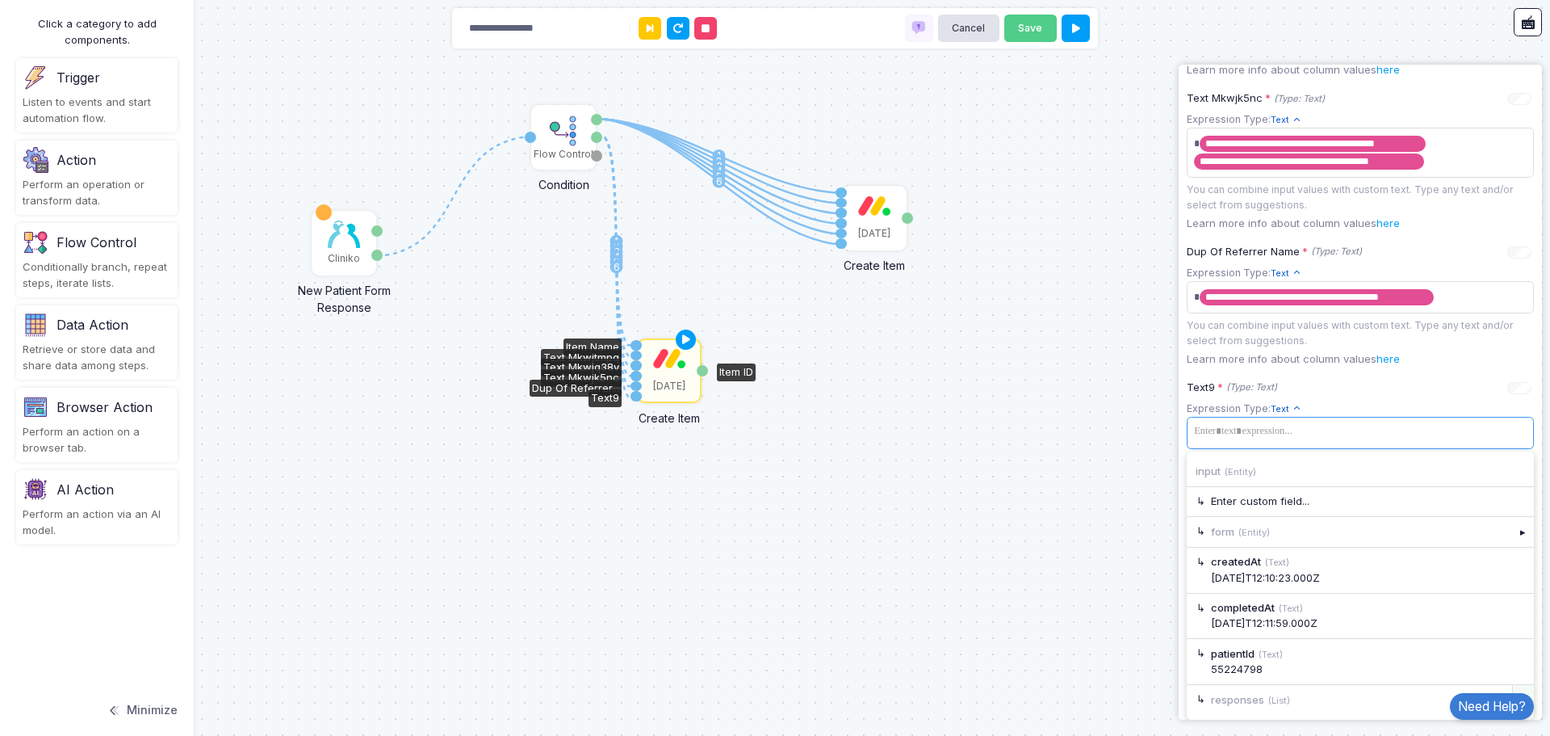
click at [1516, 686] on div "▸" at bounding box center [1524, 699] width 23 height 29
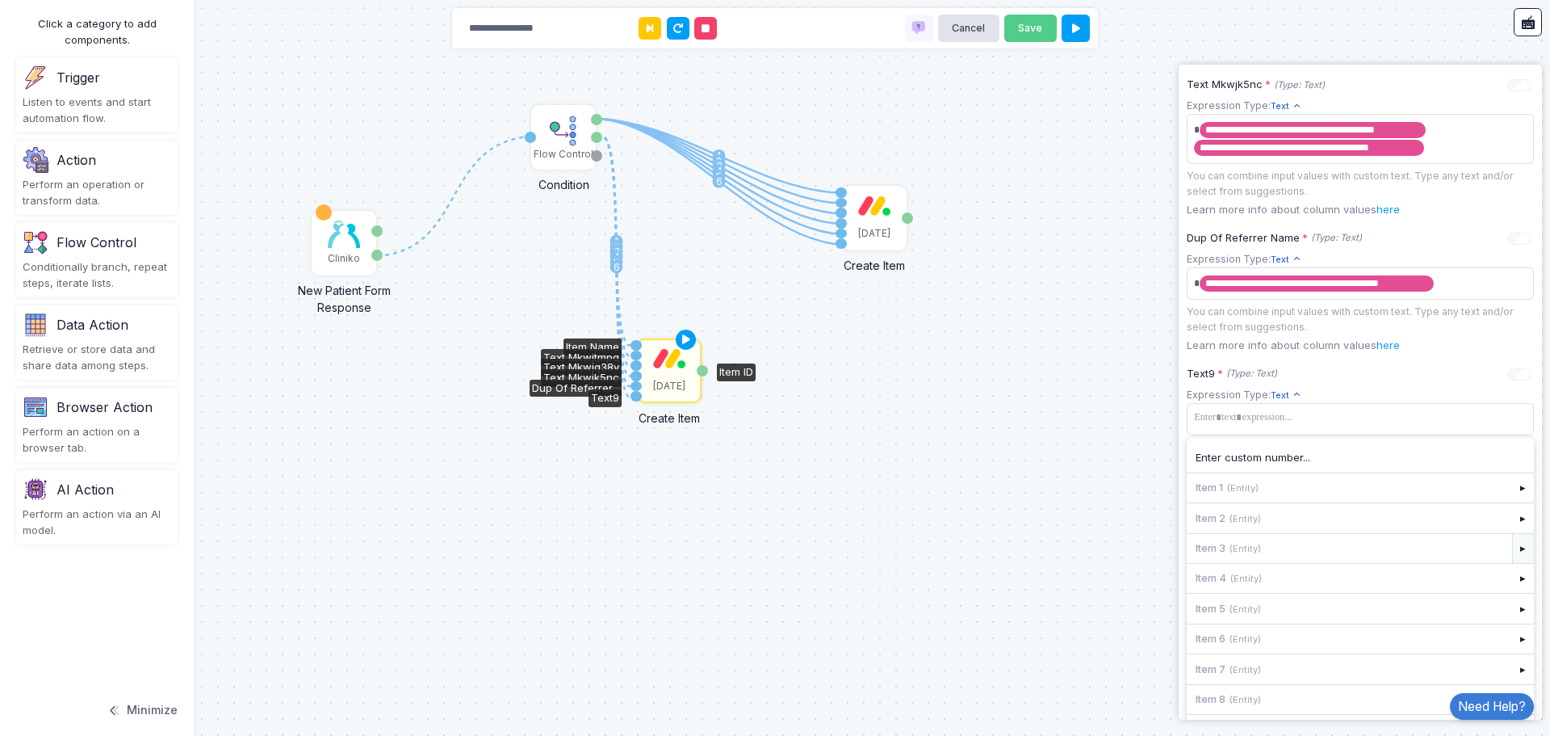
click at [1513, 563] on div "▸" at bounding box center [1524, 548] width 23 height 29
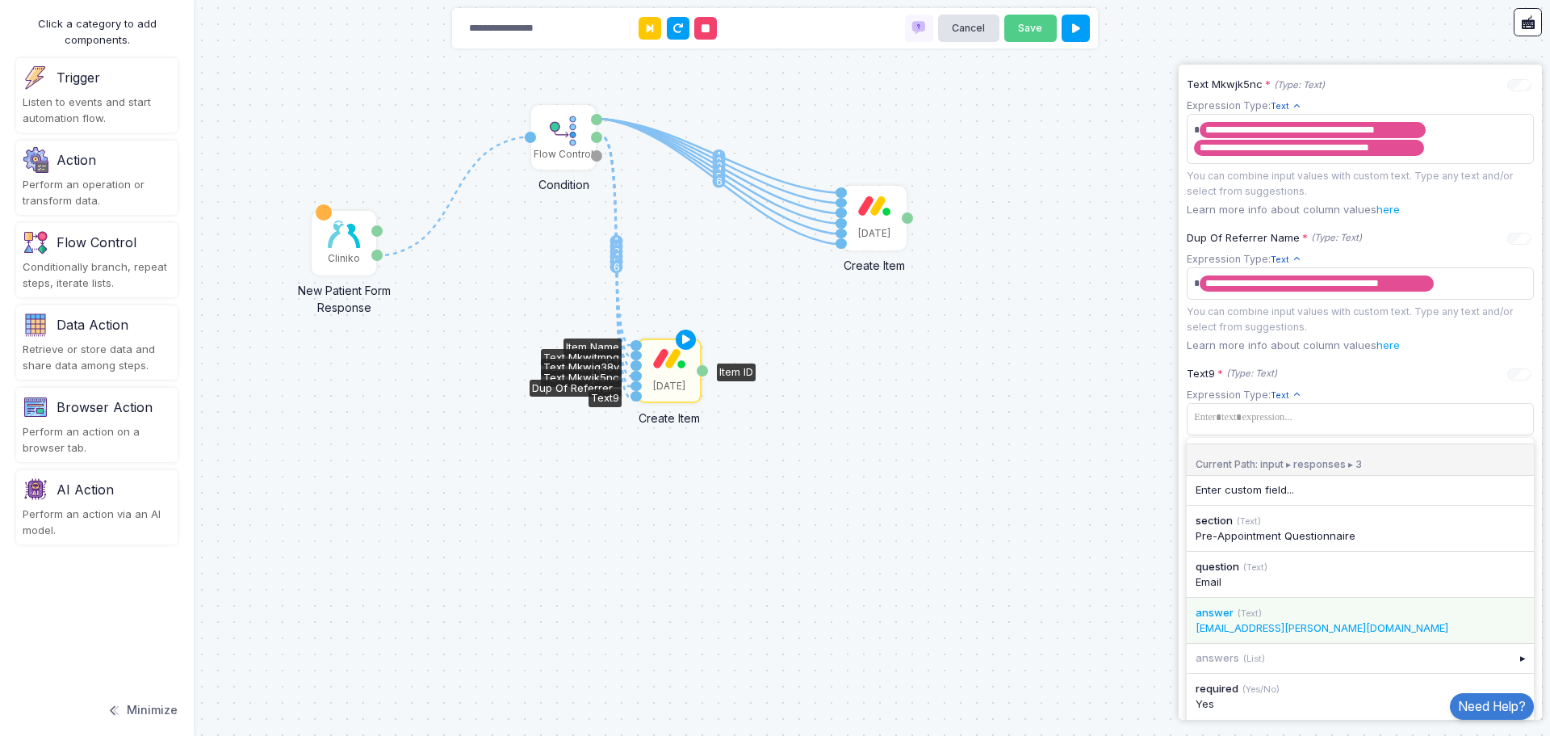
click at [1333, 636] on div "ben.slater@nelliesupports.com" at bounding box center [1360, 628] width 329 height 16
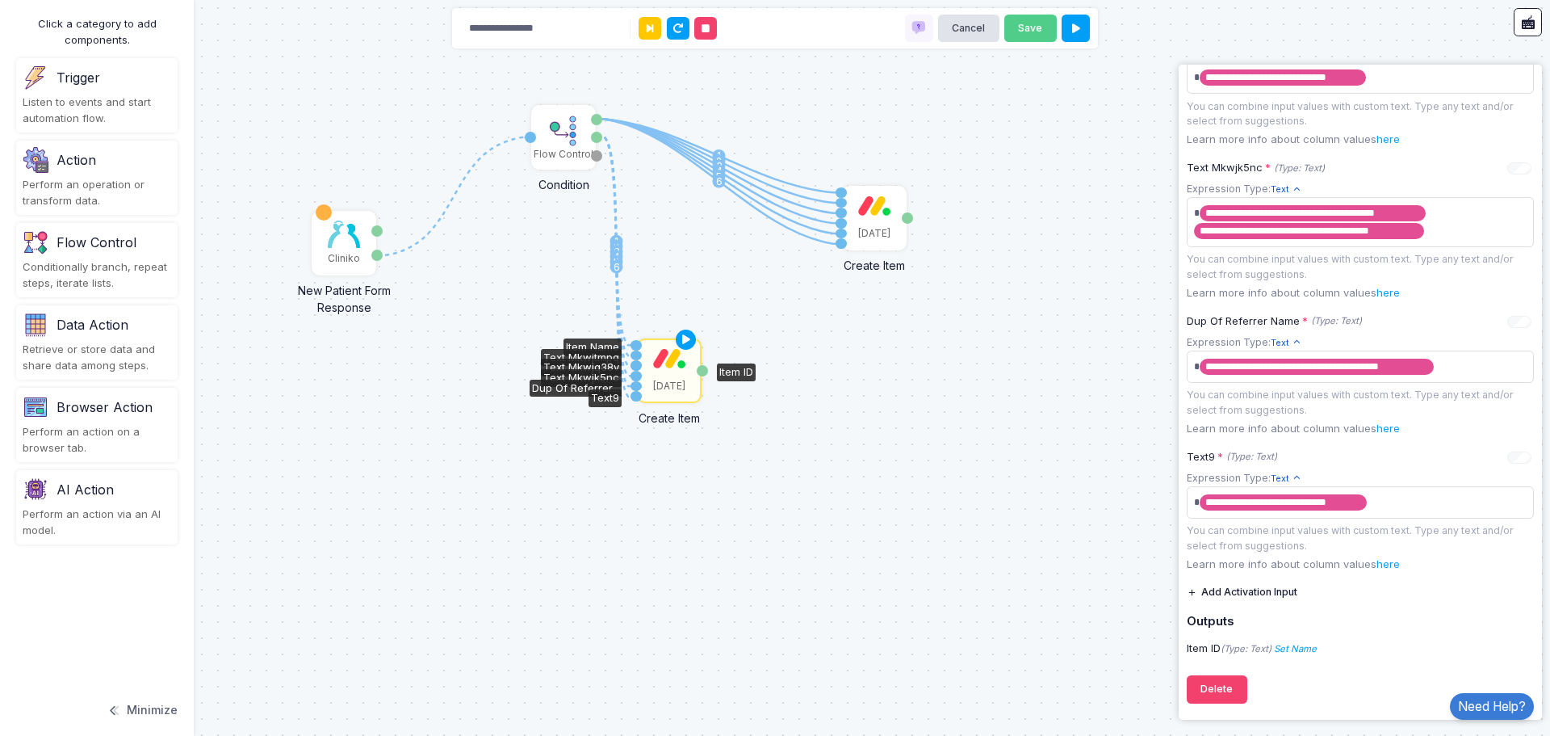
scroll to position [578, 0]
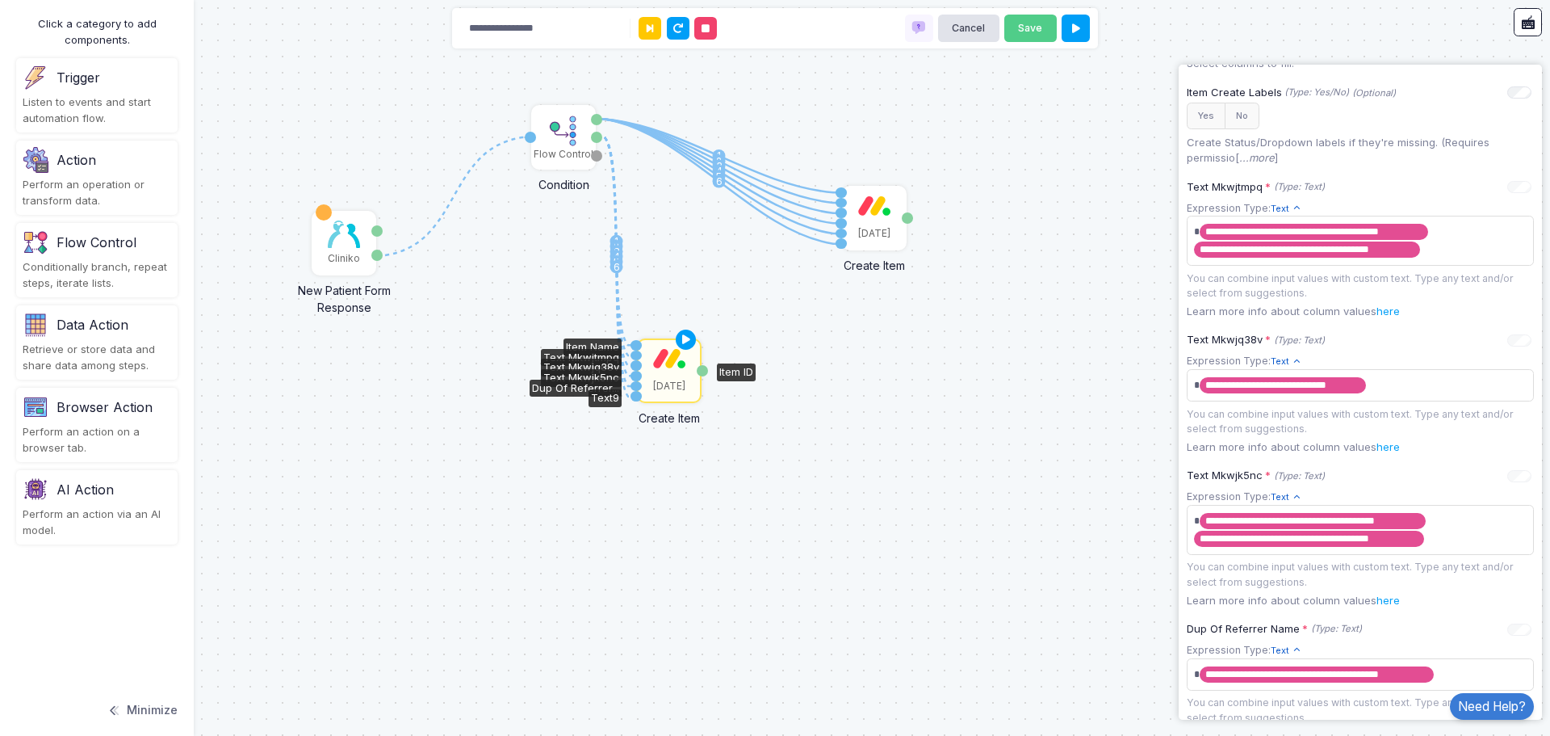
click at [1052, 493] on div "1 1 2 3 4 5 6 1 2 3 4 5 6 Cliniko New Patient Form Response Patient ID Response…" at bounding box center [775, 368] width 1550 height 736
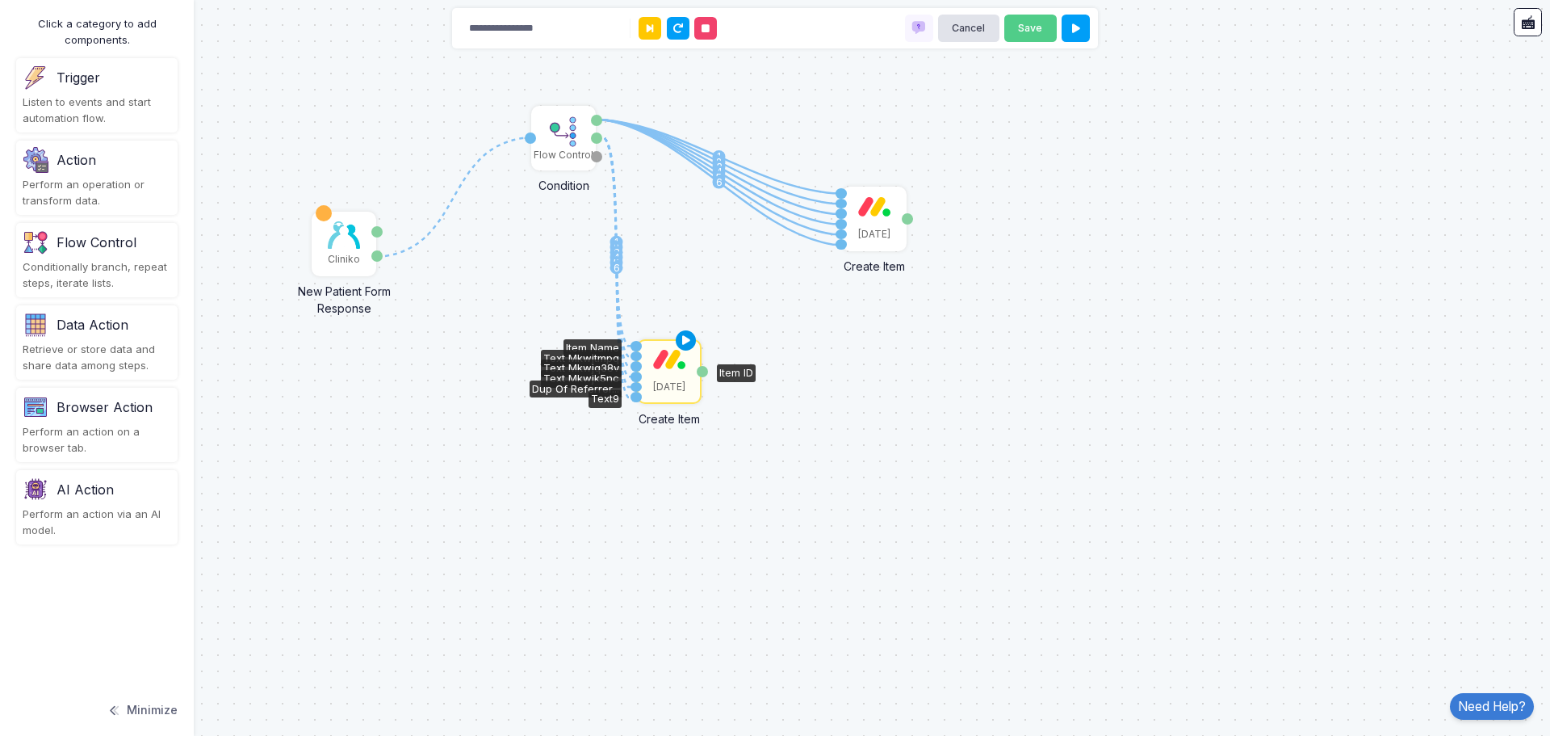
click at [686, 334] on icon at bounding box center [686, 340] width 19 height 23
click at [336, 233] on img at bounding box center [344, 234] width 32 height 27
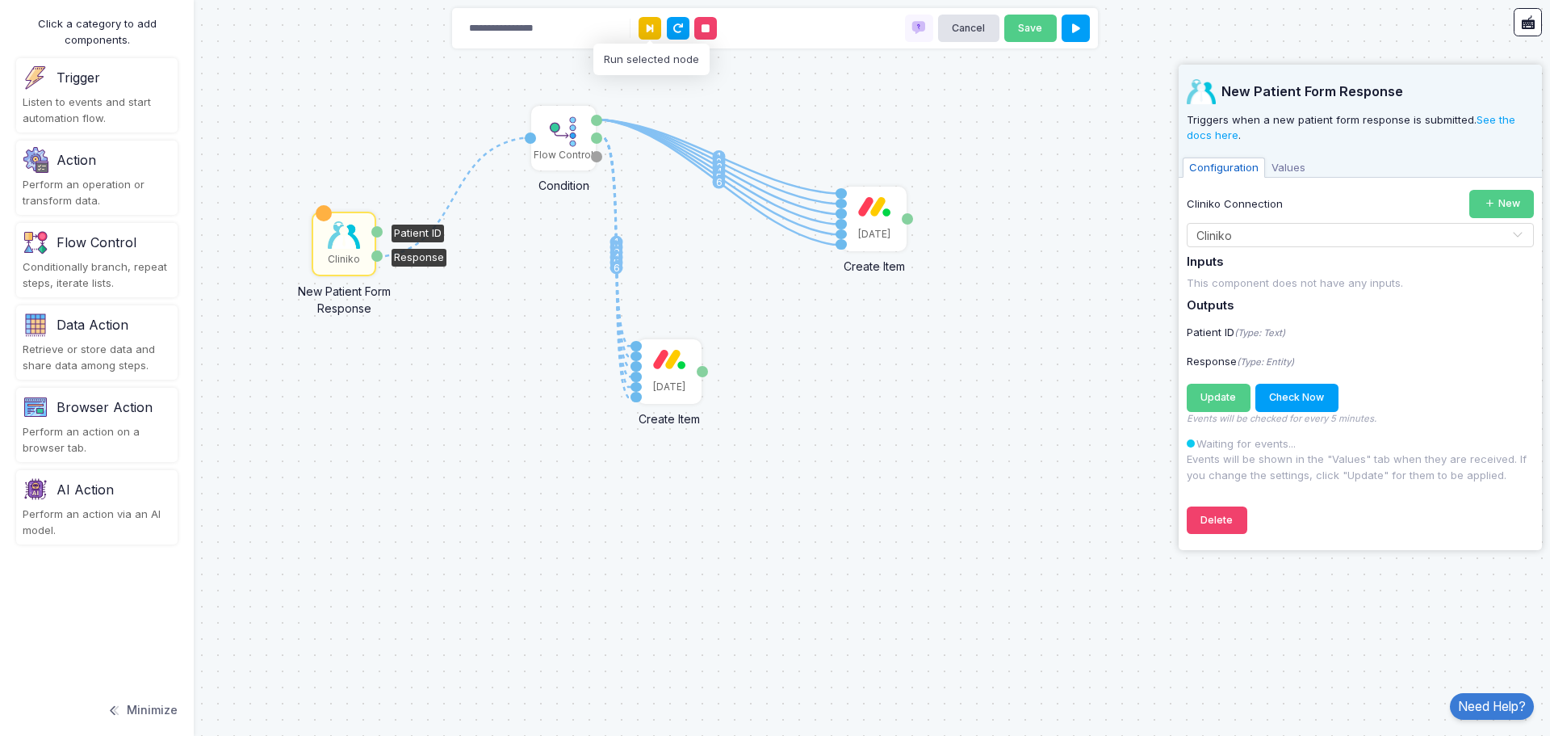
click at [643, 32] on button at bounding box center [650, 28] width 23 height 23
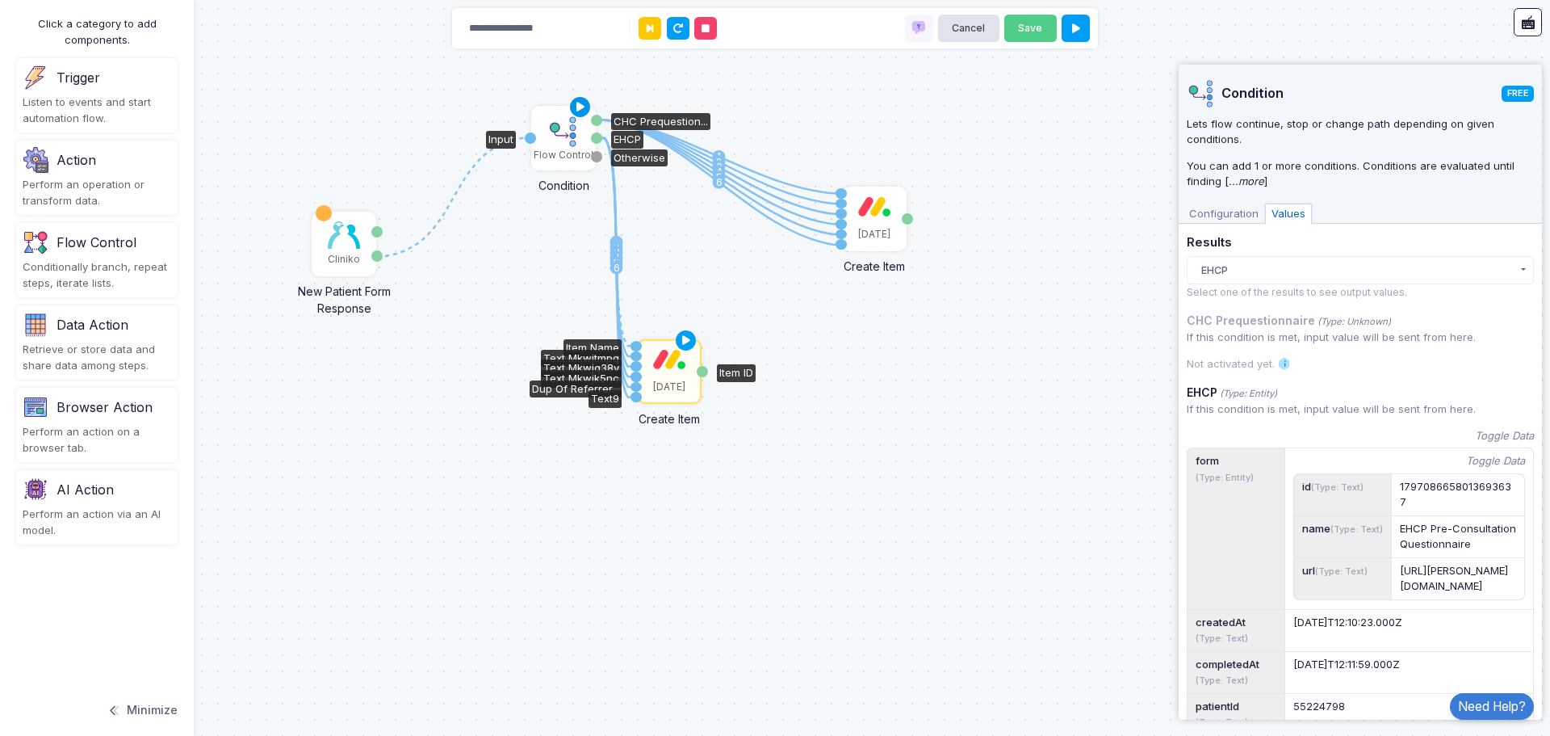
click at [583, 107] on icon at bounding box center [580, 107] width 19 height 23
click at [687, 342] on icon at bounding box center [686, 340] width 19 height 23
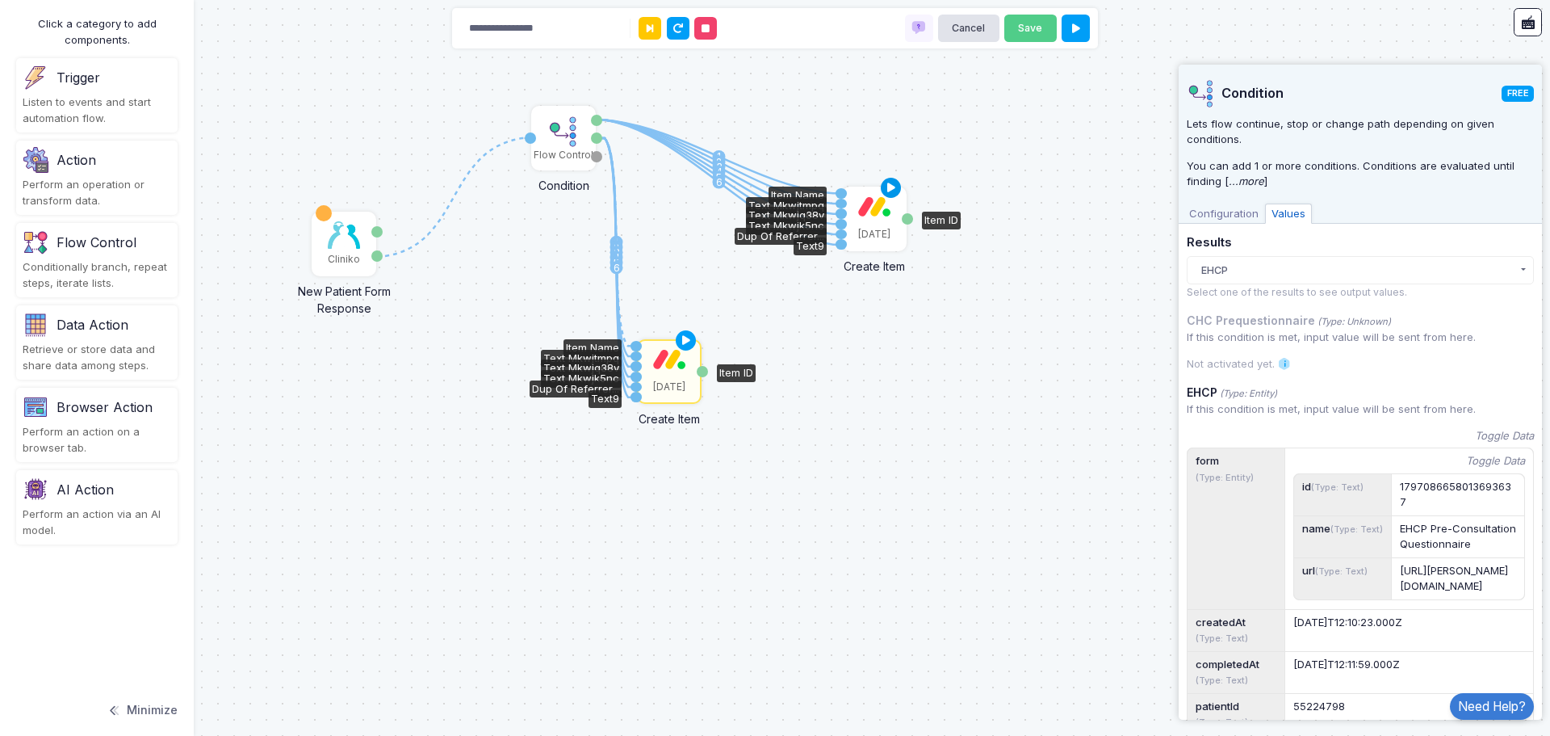
click at [892, 190] on icon at bounding box center [891, 188] width 19 height 23
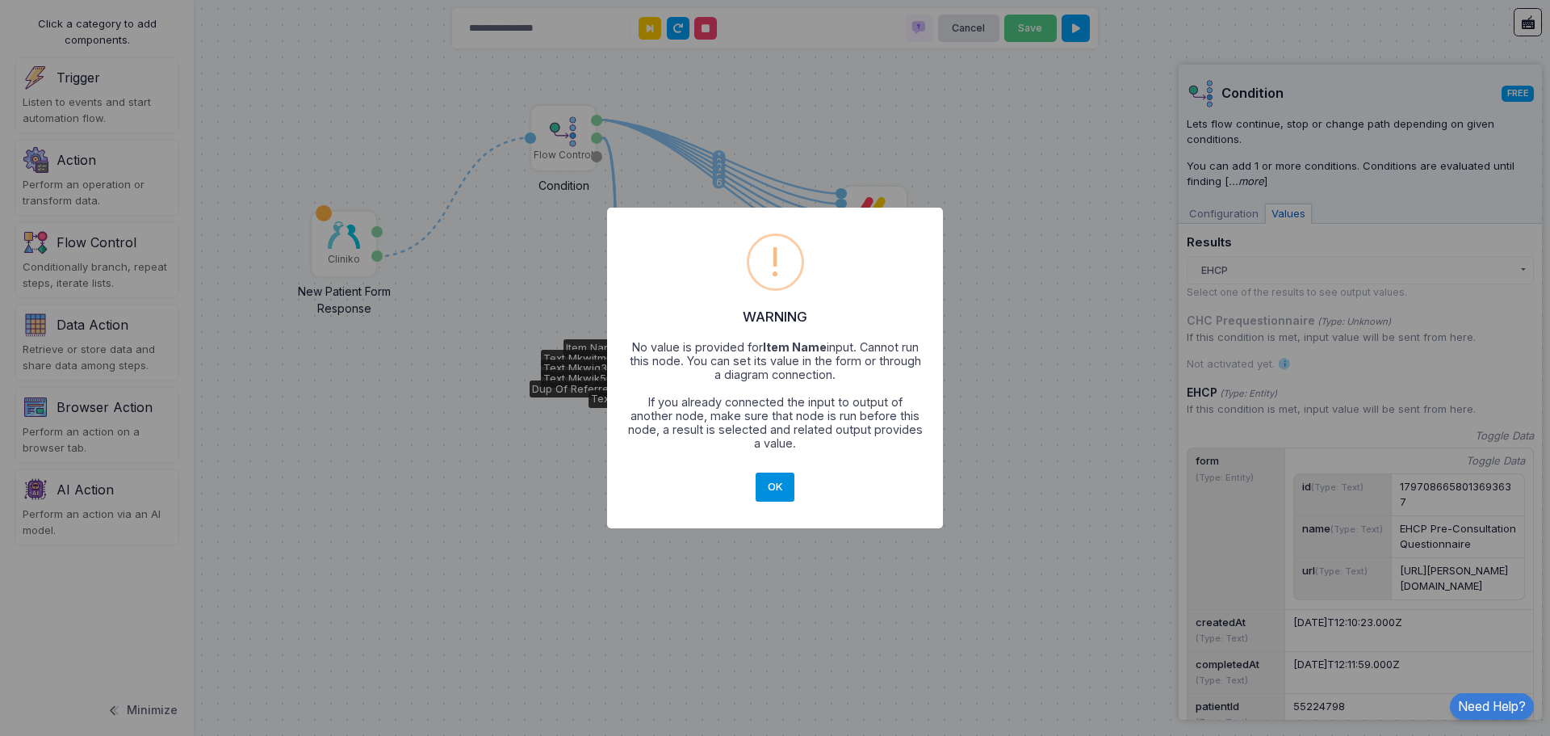
click at [770, 476] on button "OK" at bounding box center [775, 486] width 39 height 29
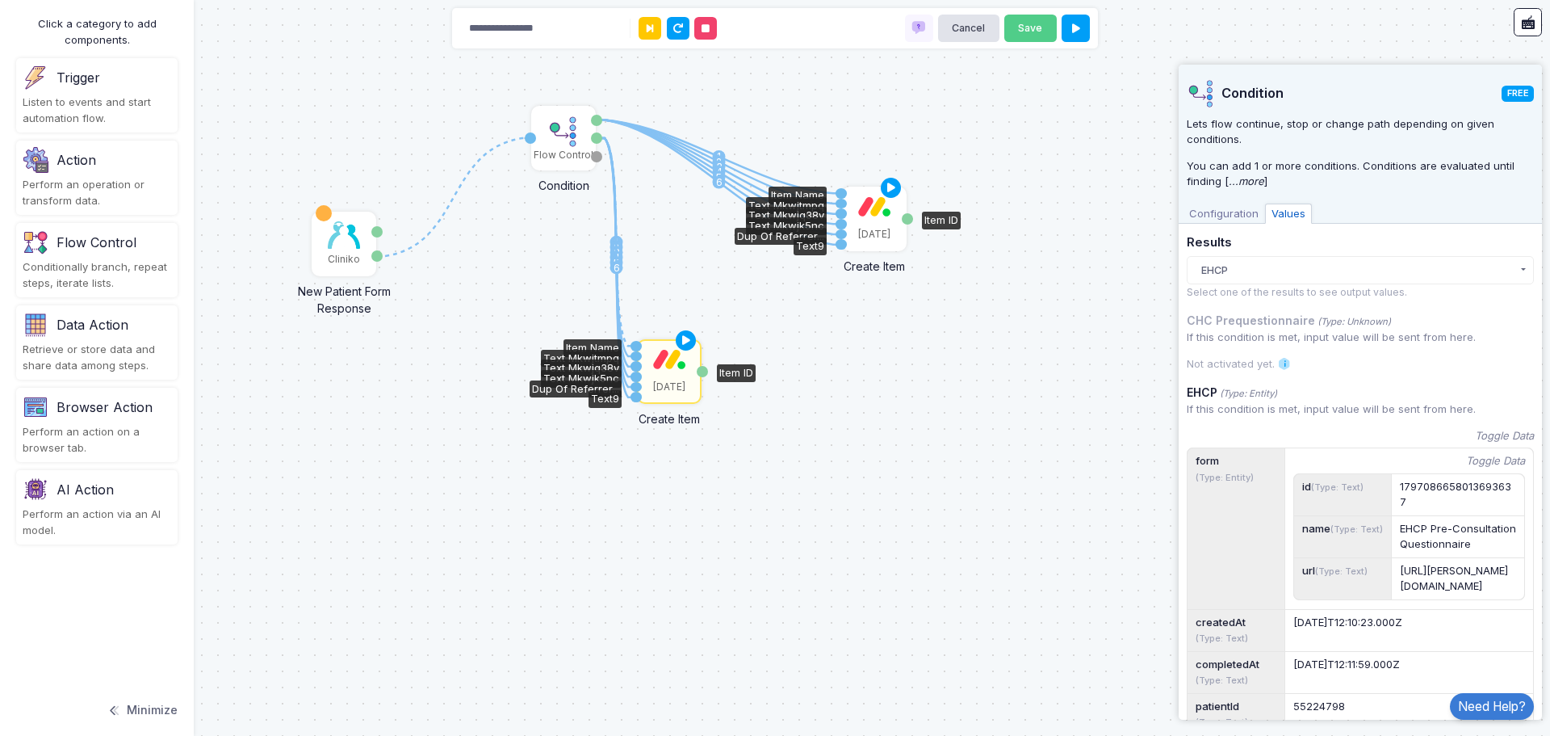
click at [866, 220] on div "[DATE]" at bounding box center [874, 218] width 61 height 61
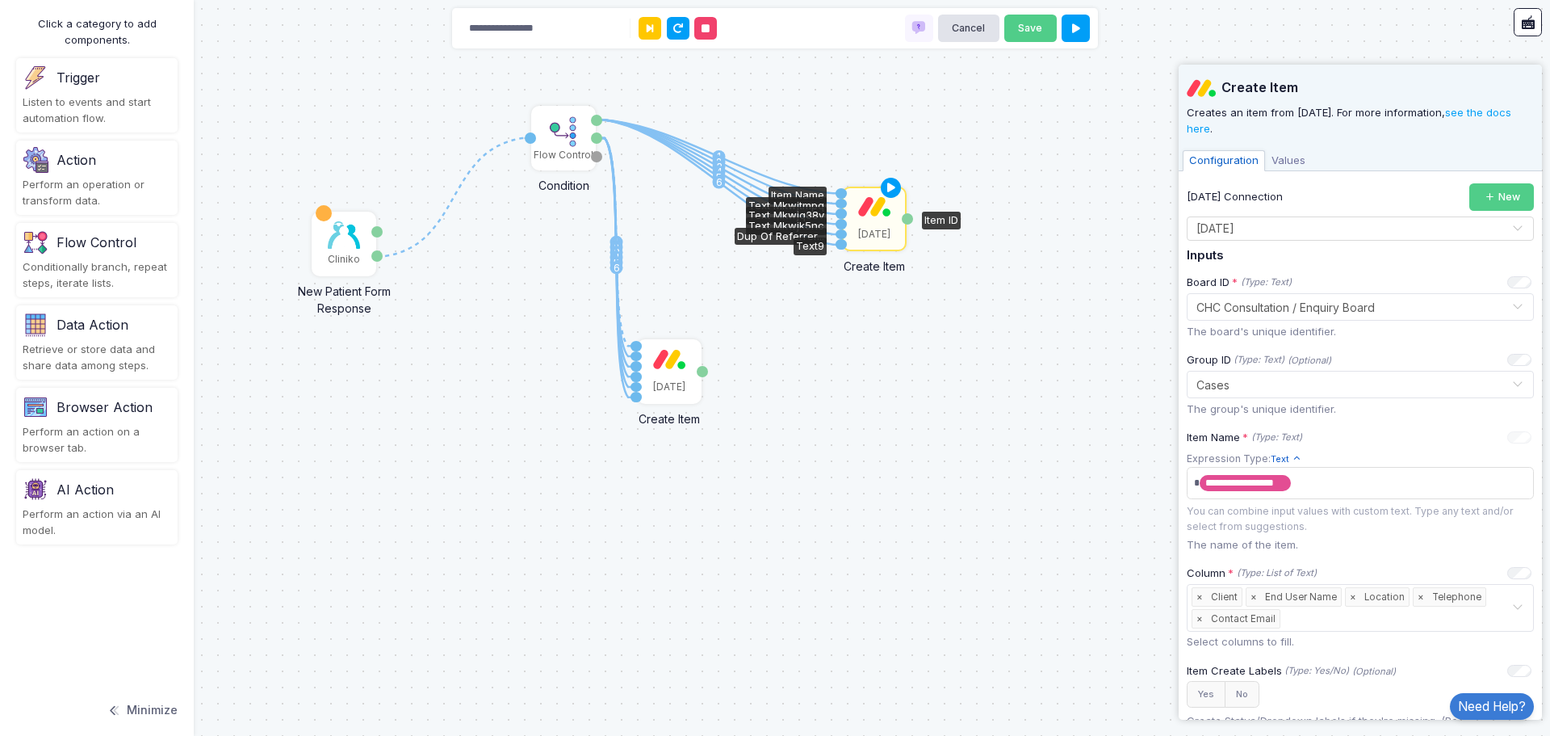
click at [1300, 163] on span "Values" at bounding box center [1288, 160] width 47 height 21
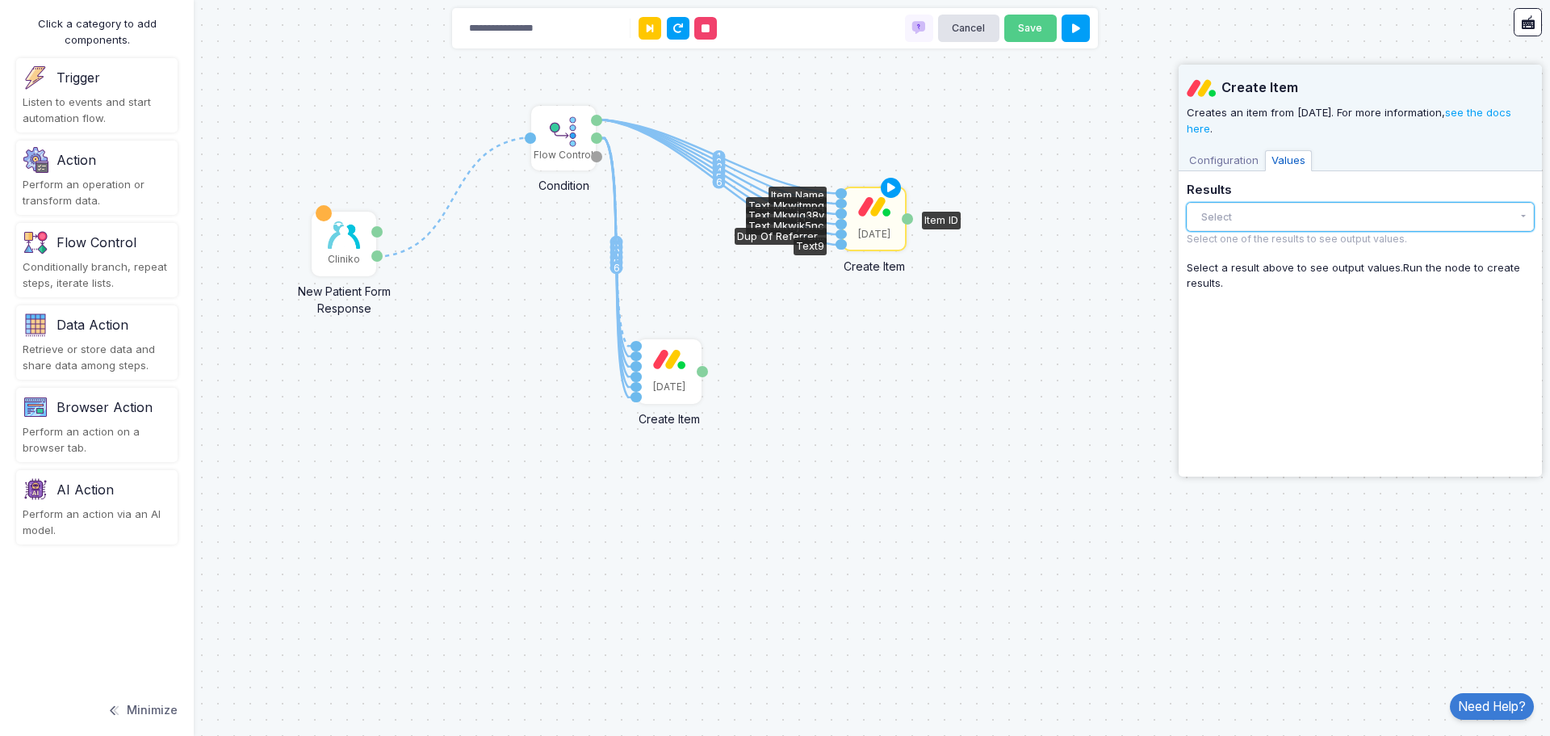
click at [1286, 218] on button "Select" at bounding box center [1360, 217] width 347 height 28
click at [1237, 153] on span "Configuration" at bounding box center [1224, 160] width 82 height 21
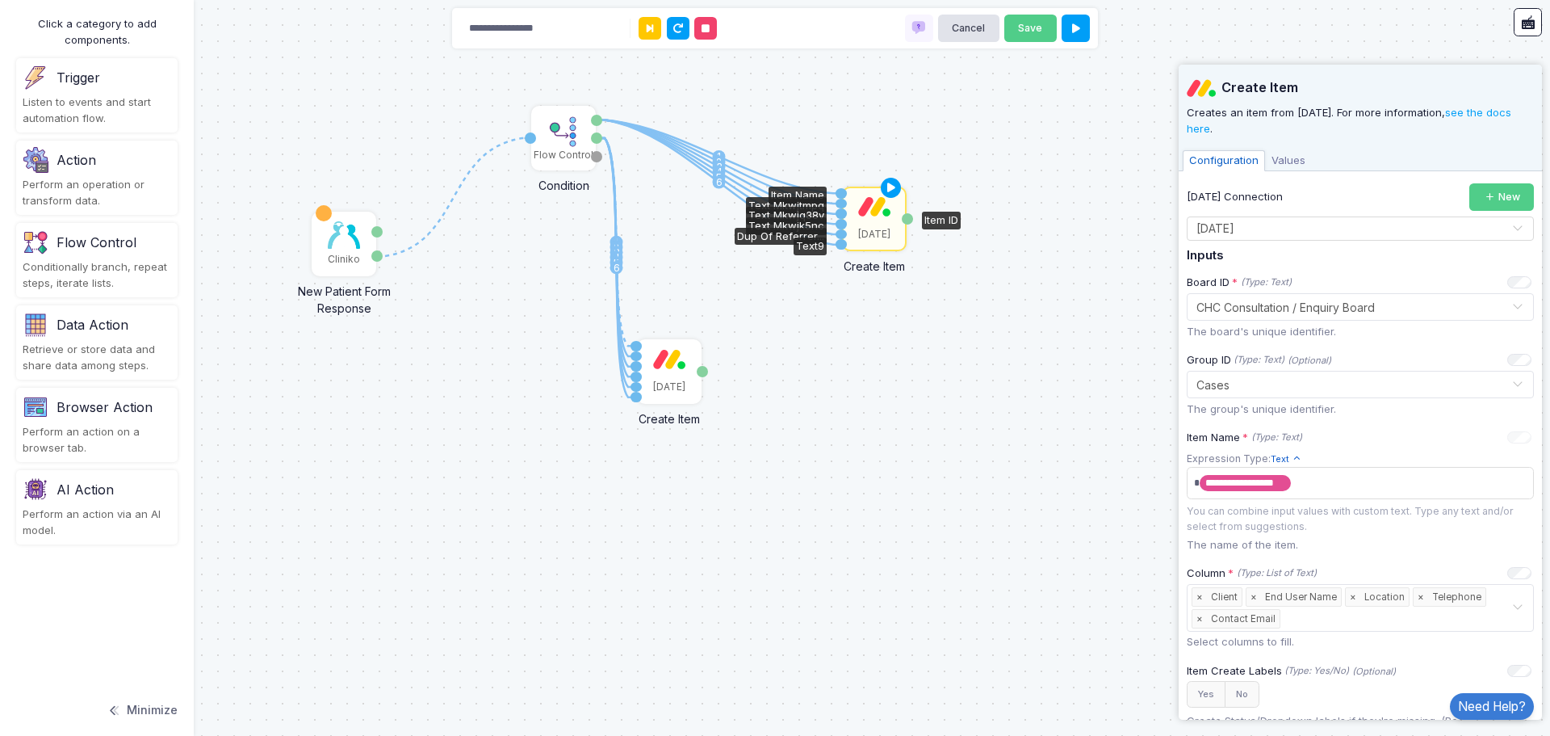
click at [989, 195] on div "1 1 2 3 4 5 6 1 2 3 4 5 6 Cliniko New Patient Form Response Patient ID Response…" at bounding box center [775, 368] width 1550 height 736
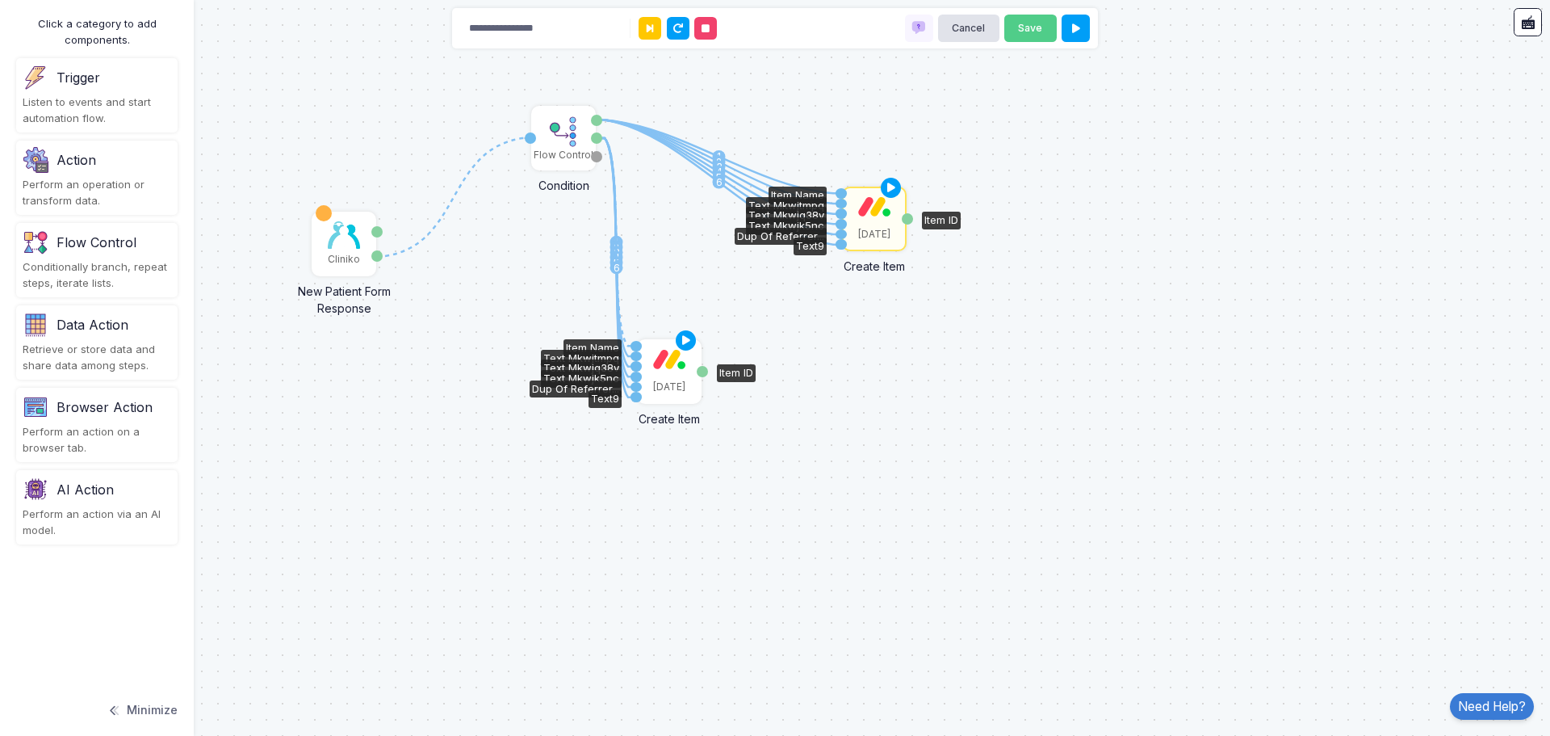
click at [662, 373] on div "[DATE]" at bounding box center [669, 371] width 61 height 61
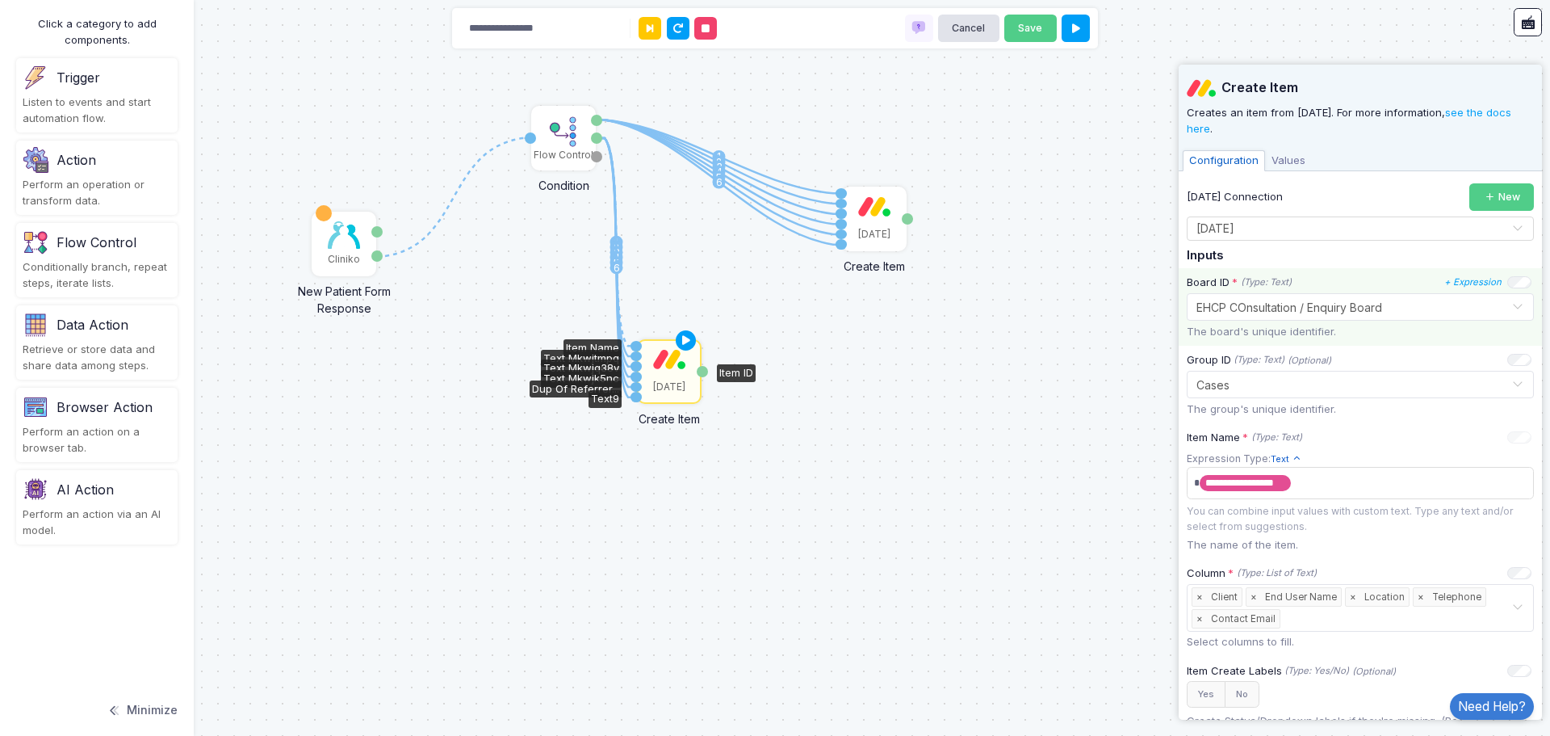
click at [1362, 315] on div "× EHCP COnsultation / Enquiry Board" at bounding box center [1290, 307] width 186 height 17
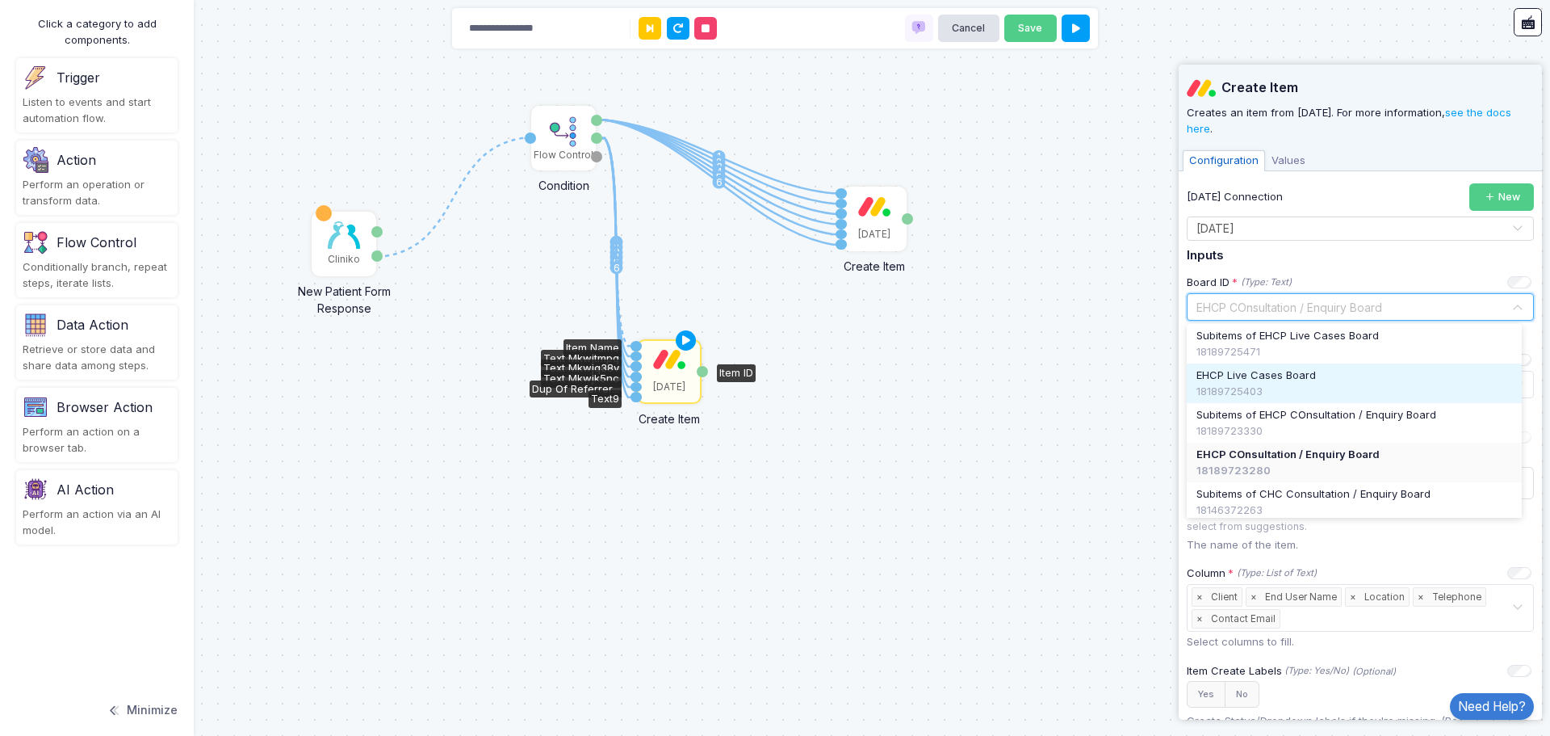
click at [1318, 378] on div "EHCP Live Cases Board" at bounding box center [1355, 375] width 316 height 16
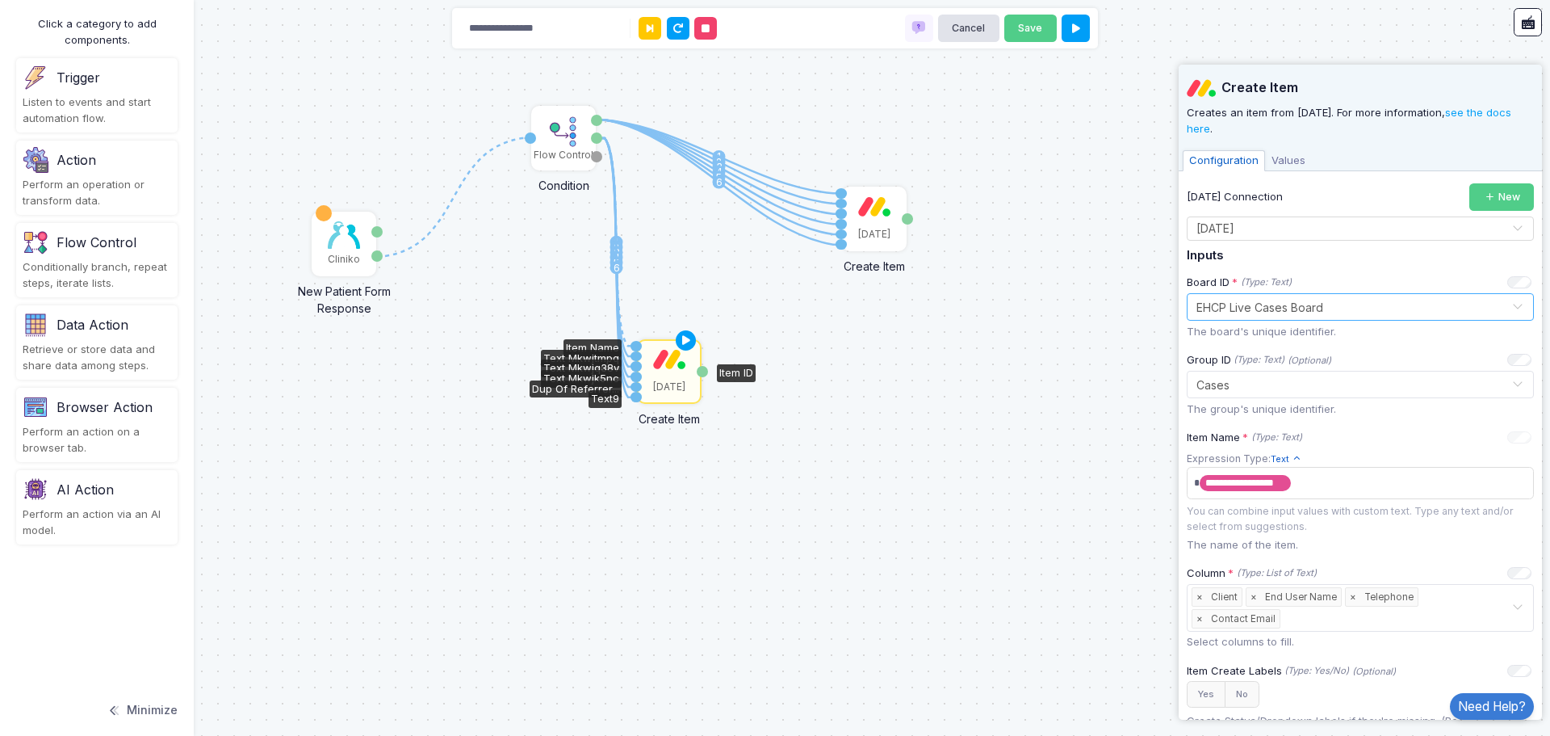
click at [673, 361] on img at bounding box center [669, 359] width 32 height 20
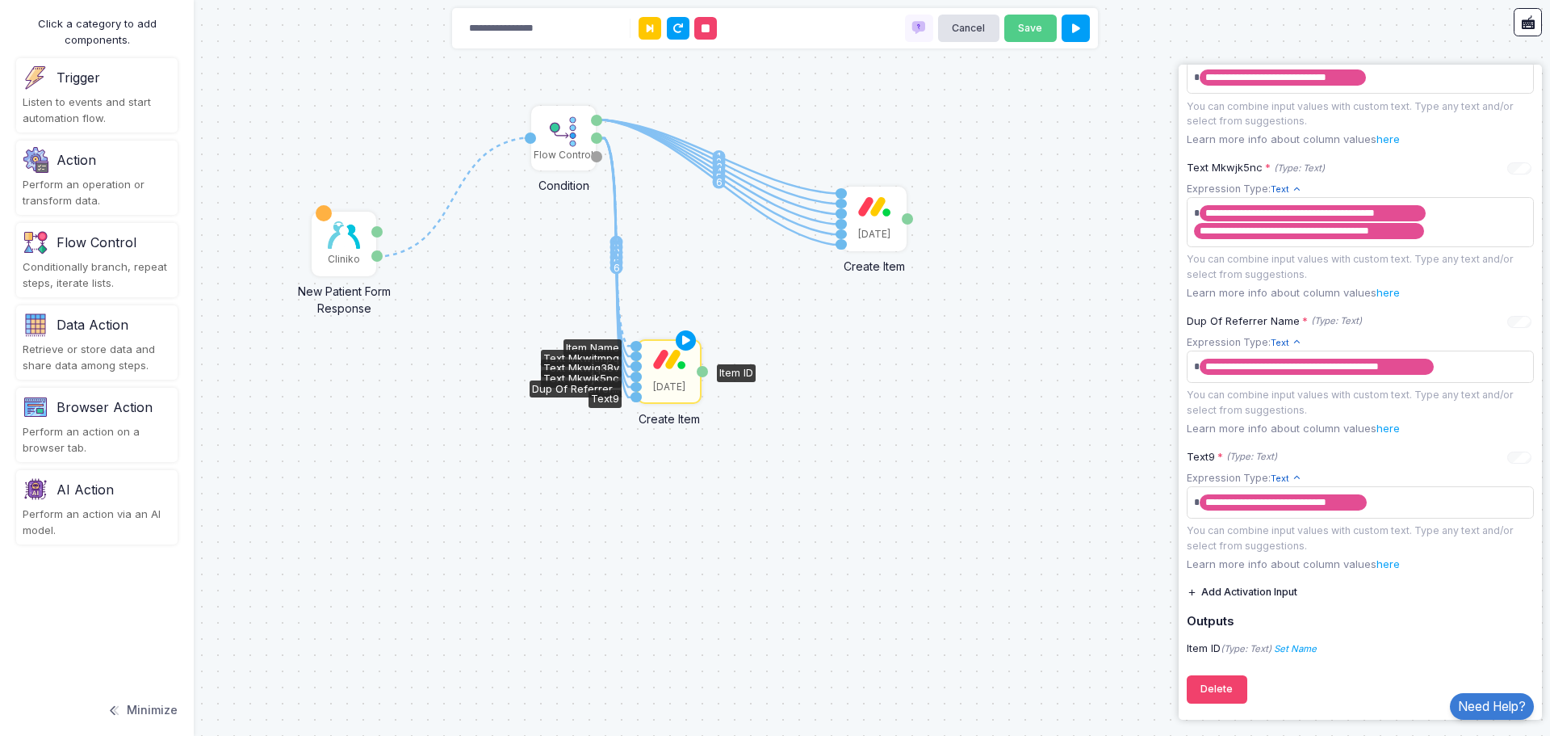
scroll to position [901, 0]
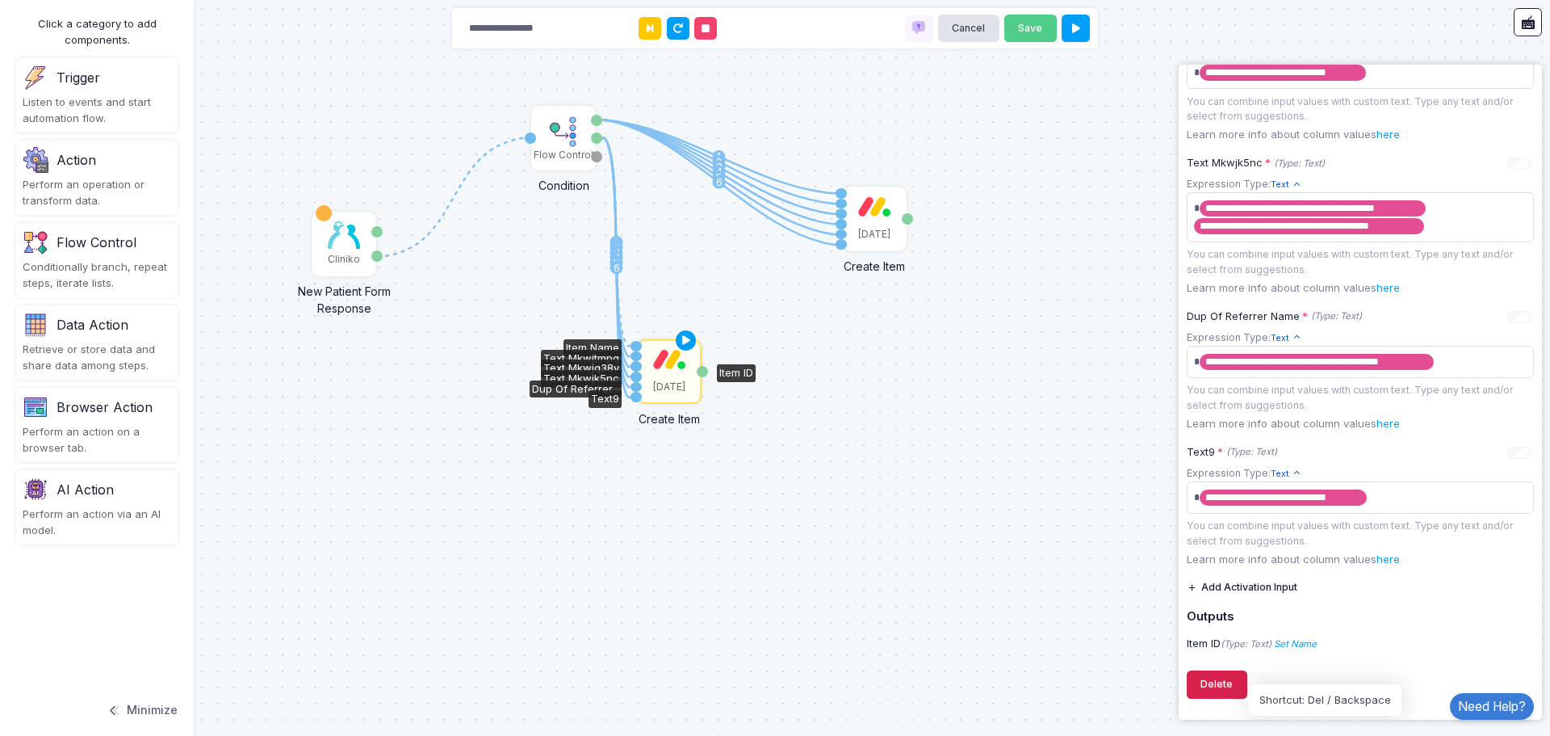
click at [1202, 688] on button "Delete" at bounding box center [1217, 684] width 61 height 28
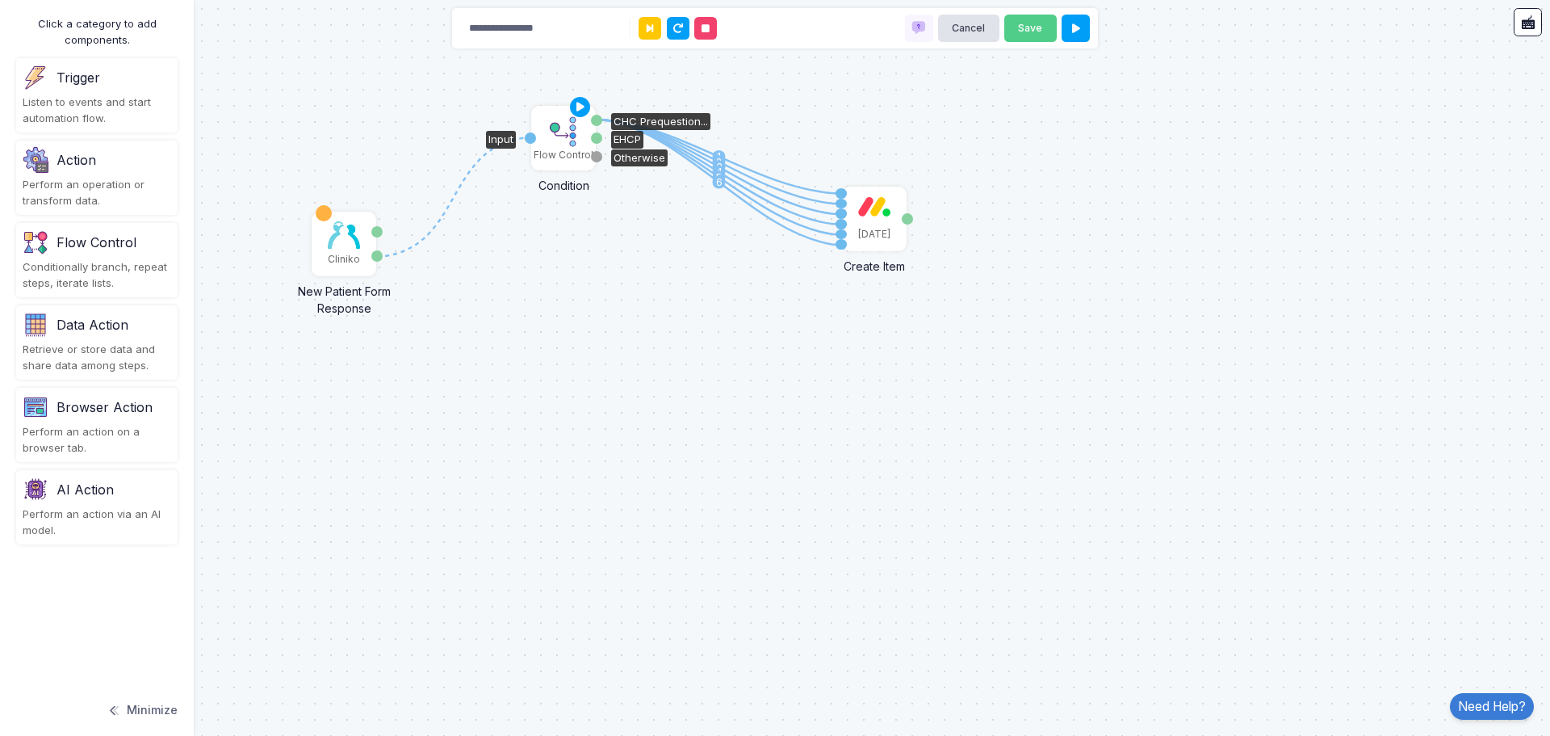
click at [568, 137] on img at bounding box center [564, 131] width 32 height 32
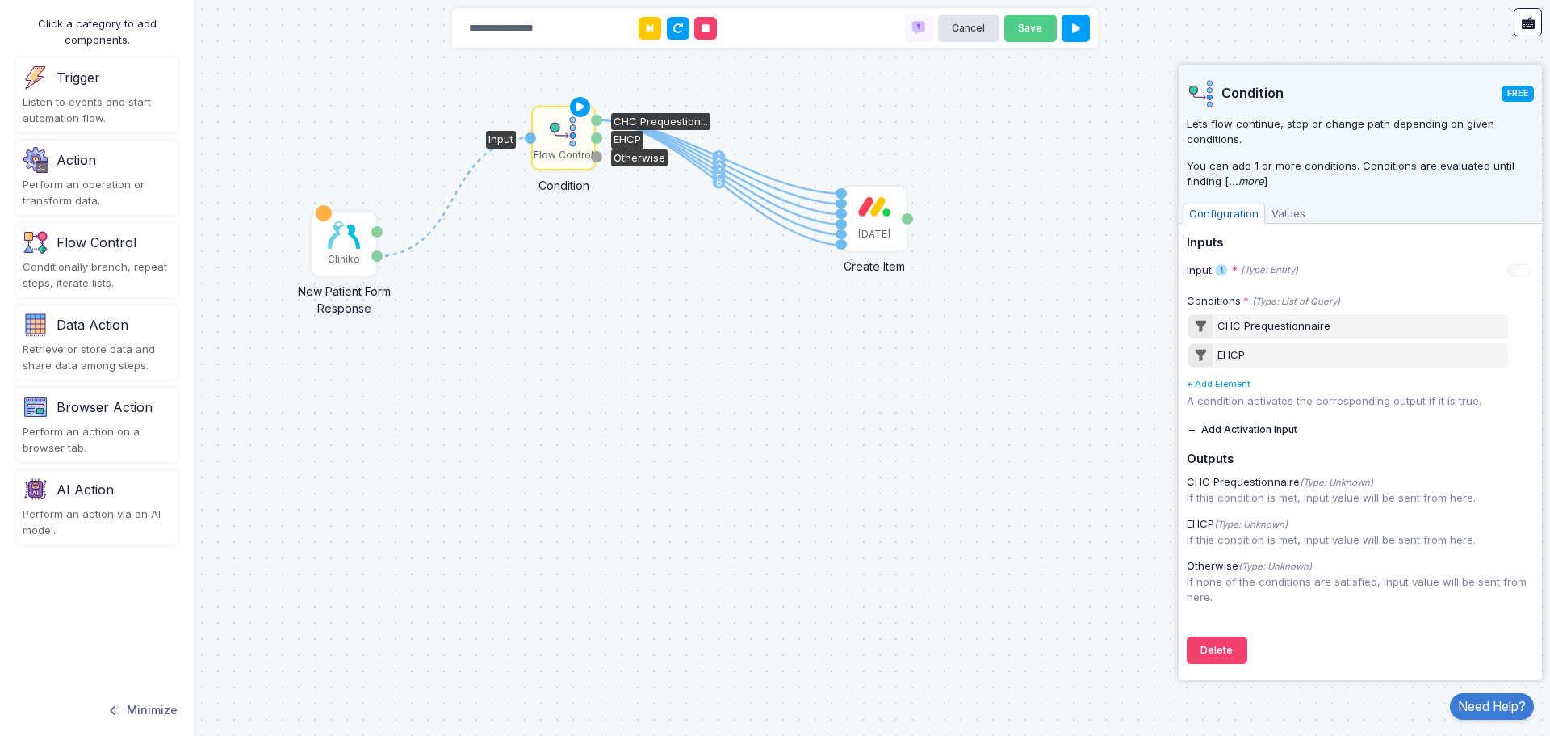
click at [121, 187] on div "Perform an operation or transform data." at bounding box center [97, 192] width 149 height 31
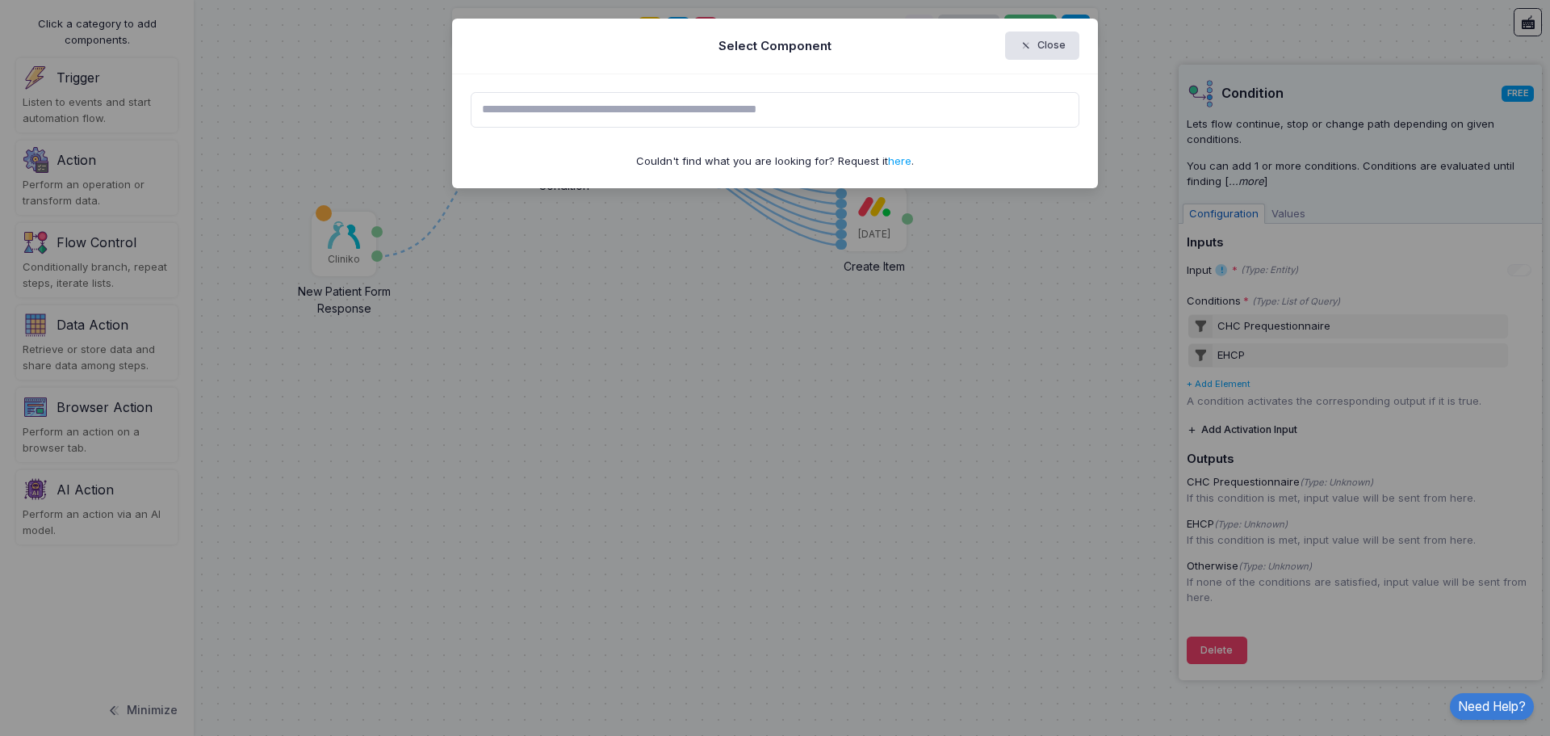
click at [691, 119] on input "text" at bounding box center [776, 110] width 610 height 36
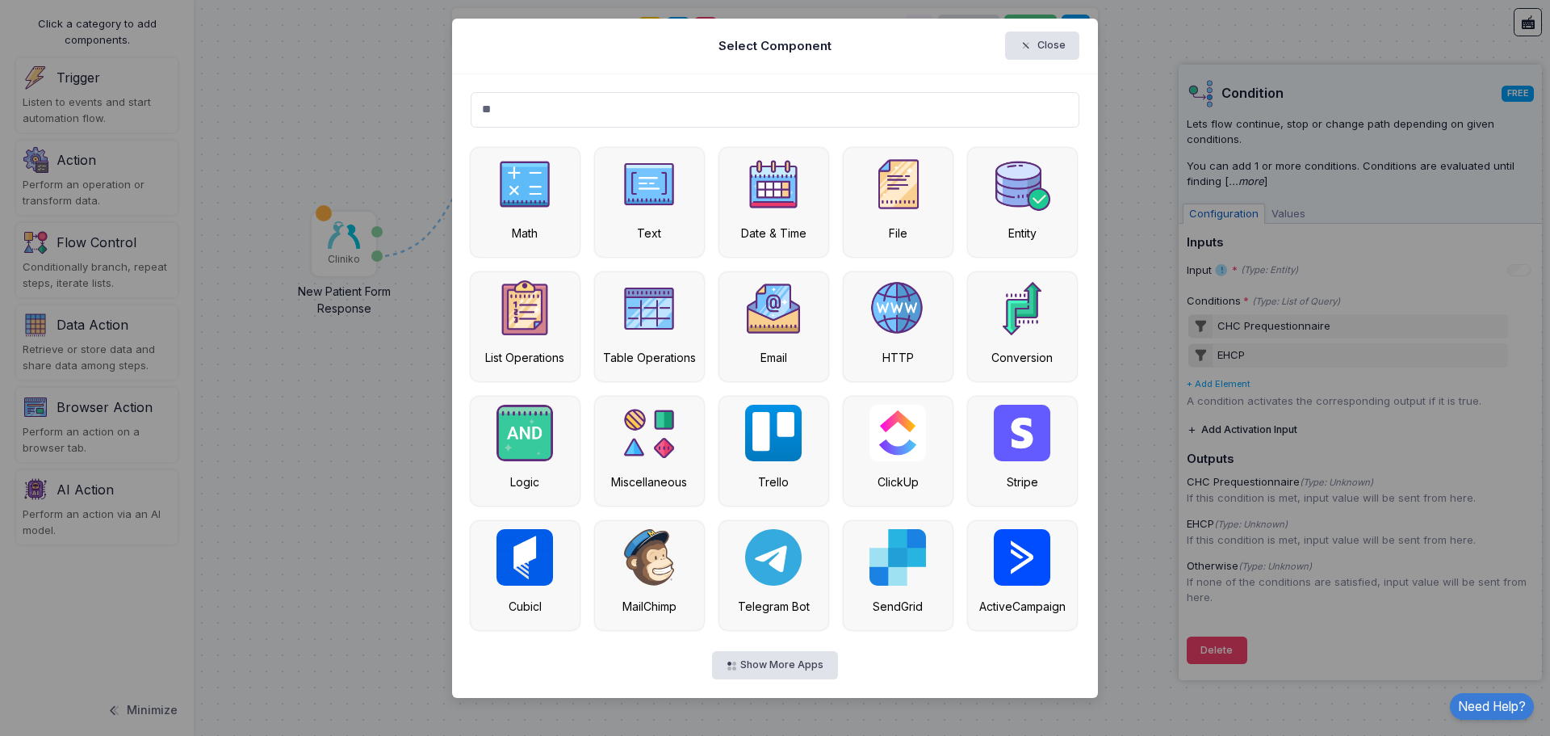
type input "*"
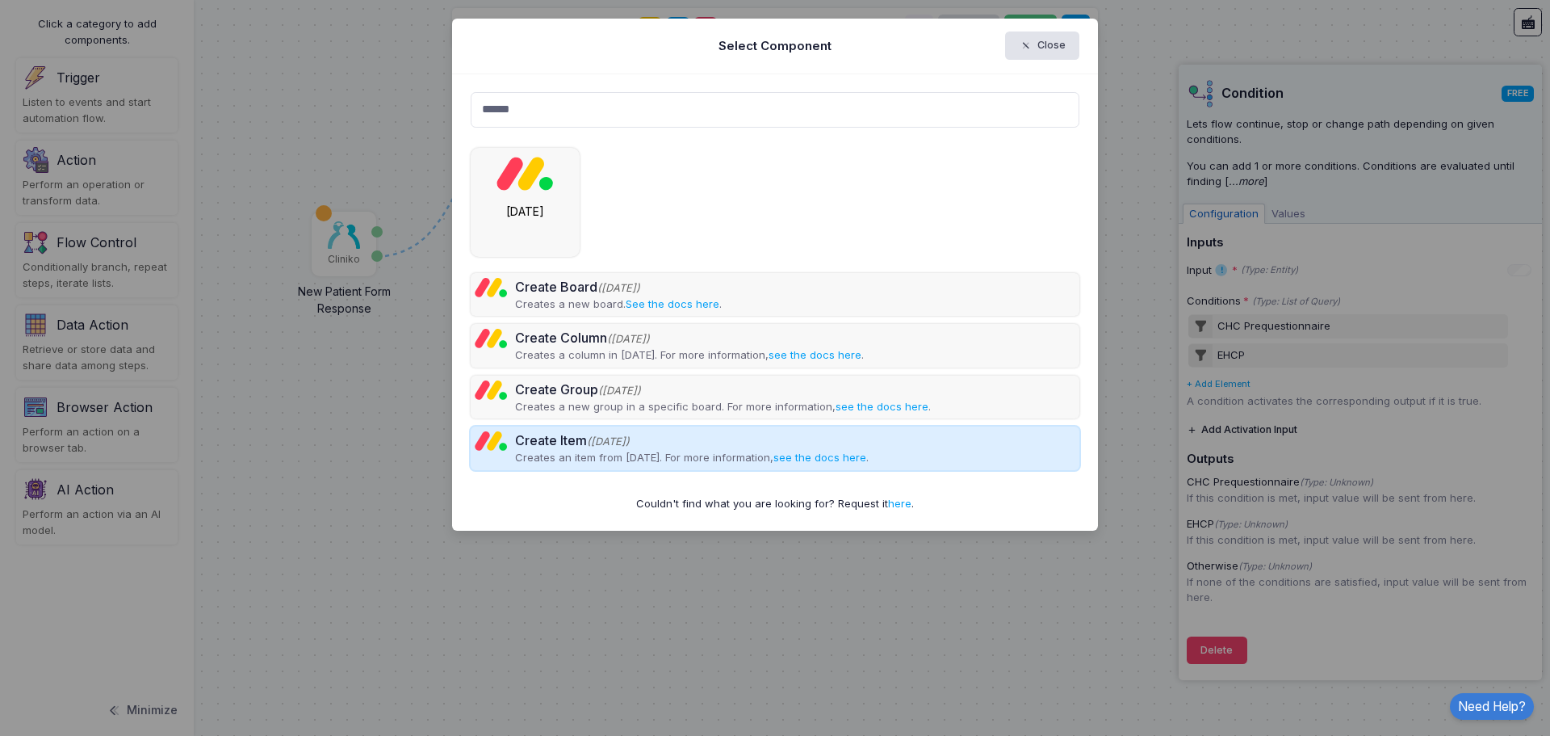
type input "******"
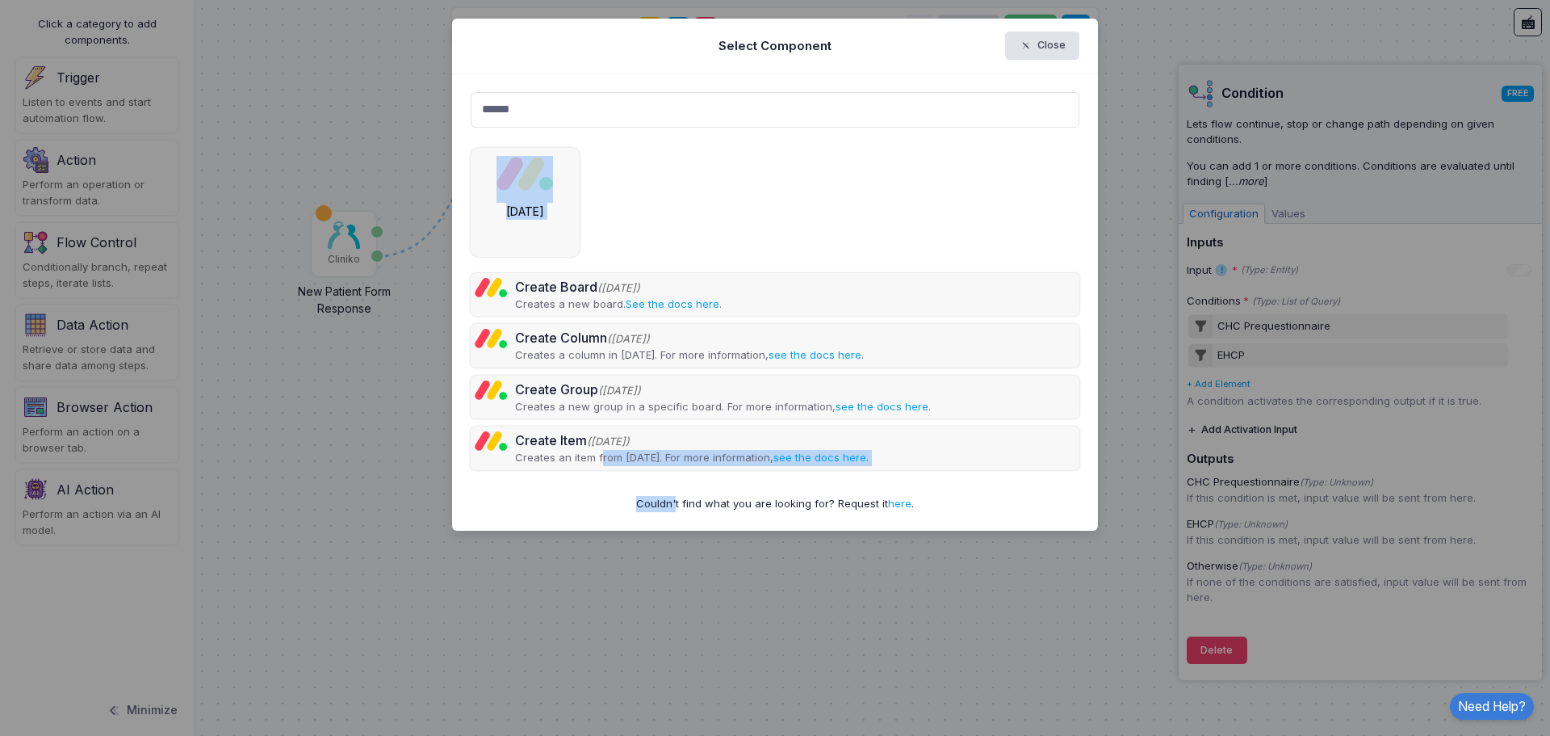
drag, startPoint x: 600, startPoint y: 455, endPoint x: 648, endPoint y: 558, distance: 113.4
click at [663, 576] on ngb-modal-window "Select Component Close ****** Create Board (Monday) Creates a new board. See th…" at bounding box center [775, 368] width 1550 height 736
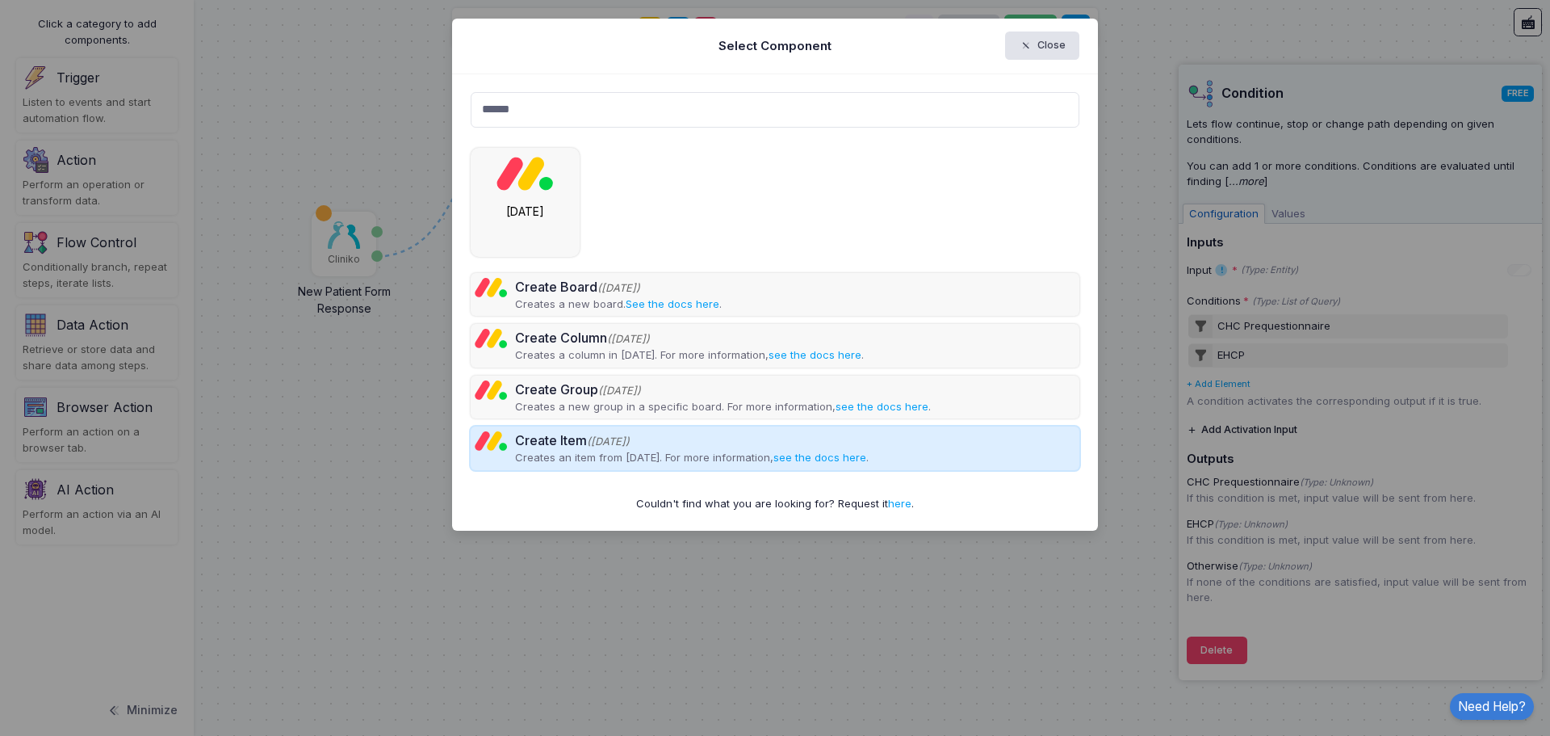
click at [542, 455] on p "Creates an item from Monday. For more information, see the docs here ." at bounding box center [692, 458] width 354 height 16
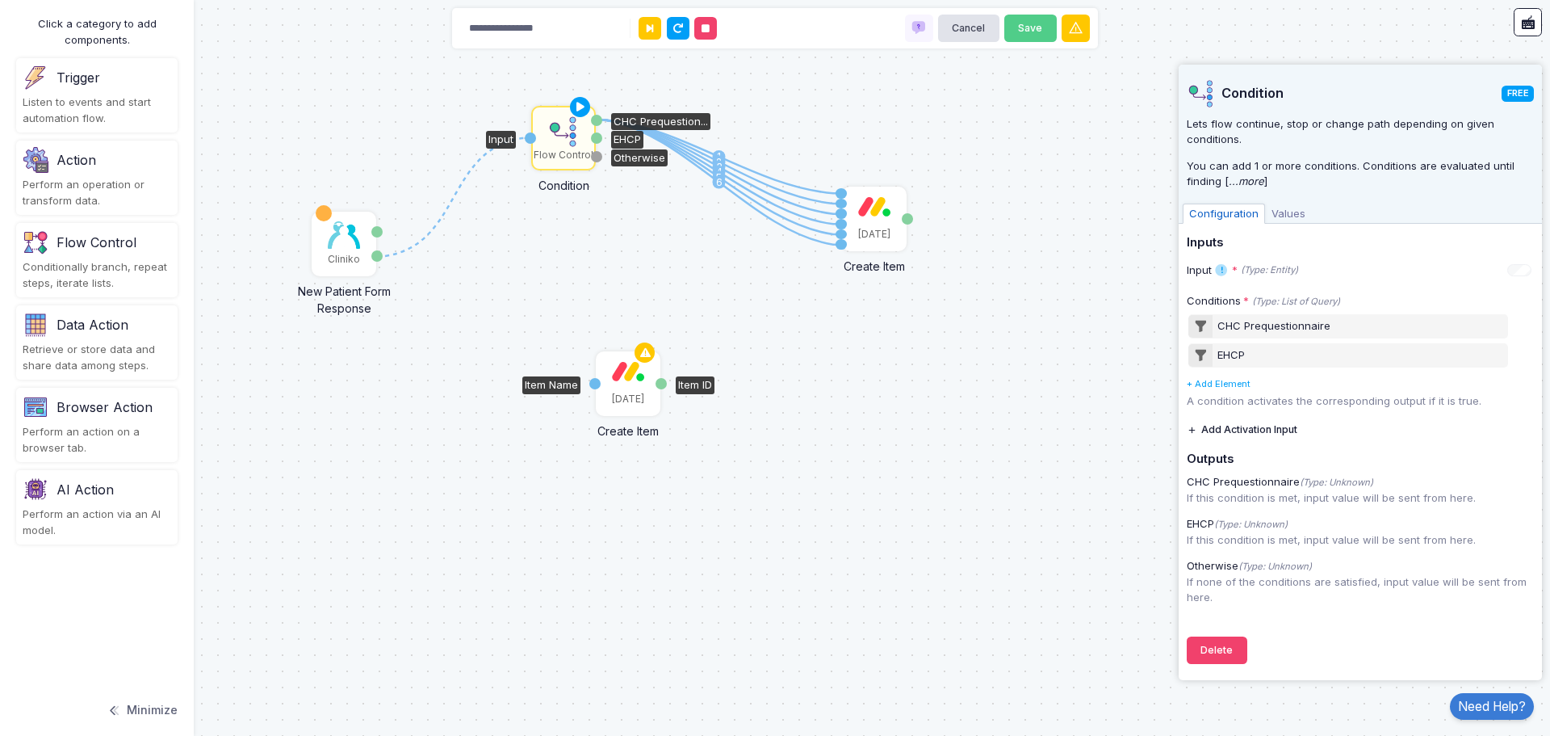
click at [628, 384] on div "[DATE]" at bounding box center [628, 383] width 61 height 61
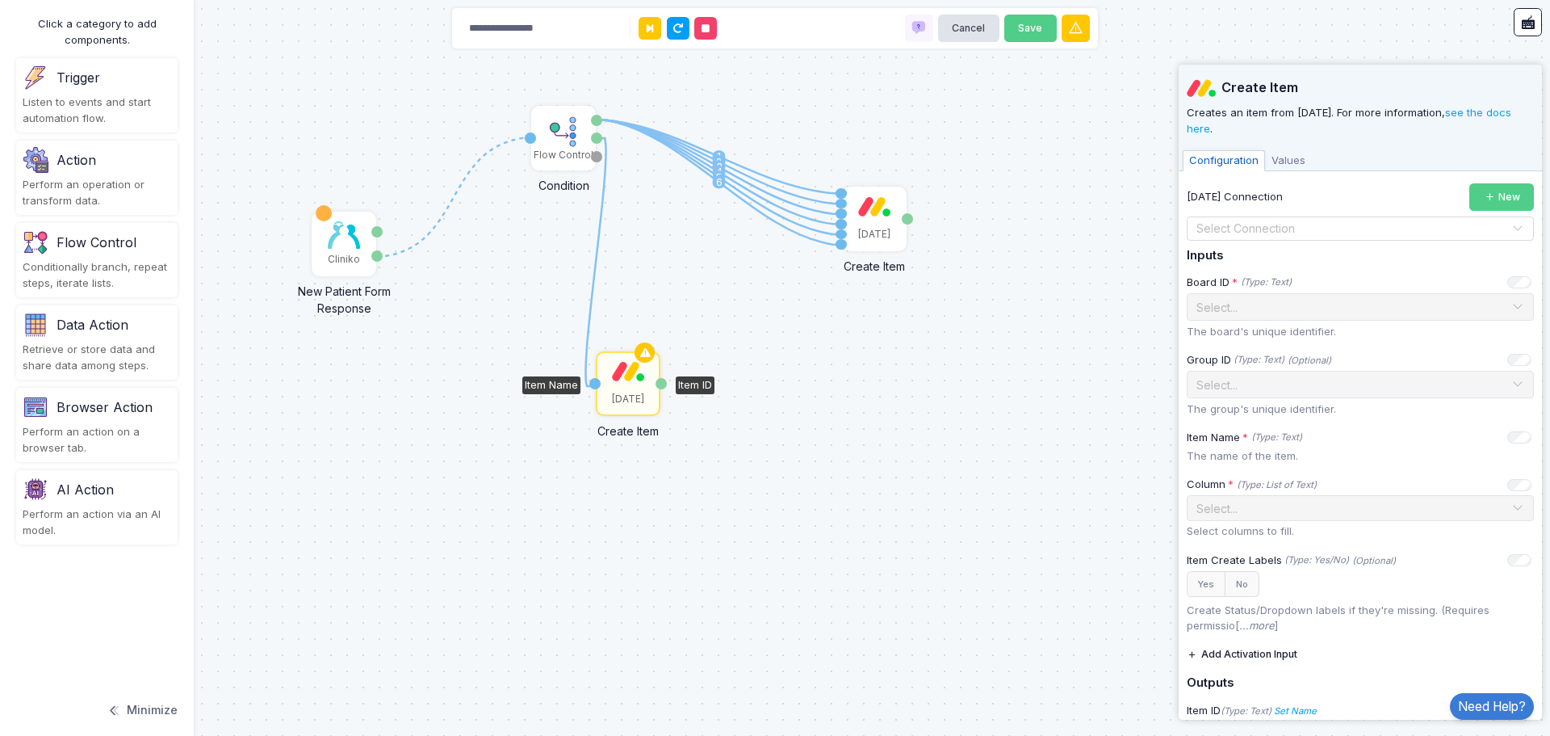
drag, startPoint x: 598, startPoint y: 136, endPoint x: 595, endPoint y: 386, distance: 250.4
click at [1, 2] on div "1 1 2 3 4 5 6 1 Cliniko New Patient Form Response Patient ID Response Flow Cont…" at bounding box center [0, 1] width 1 height 1
click at [351, 233] on img at bounding box center [344, 234] width 32 height 27
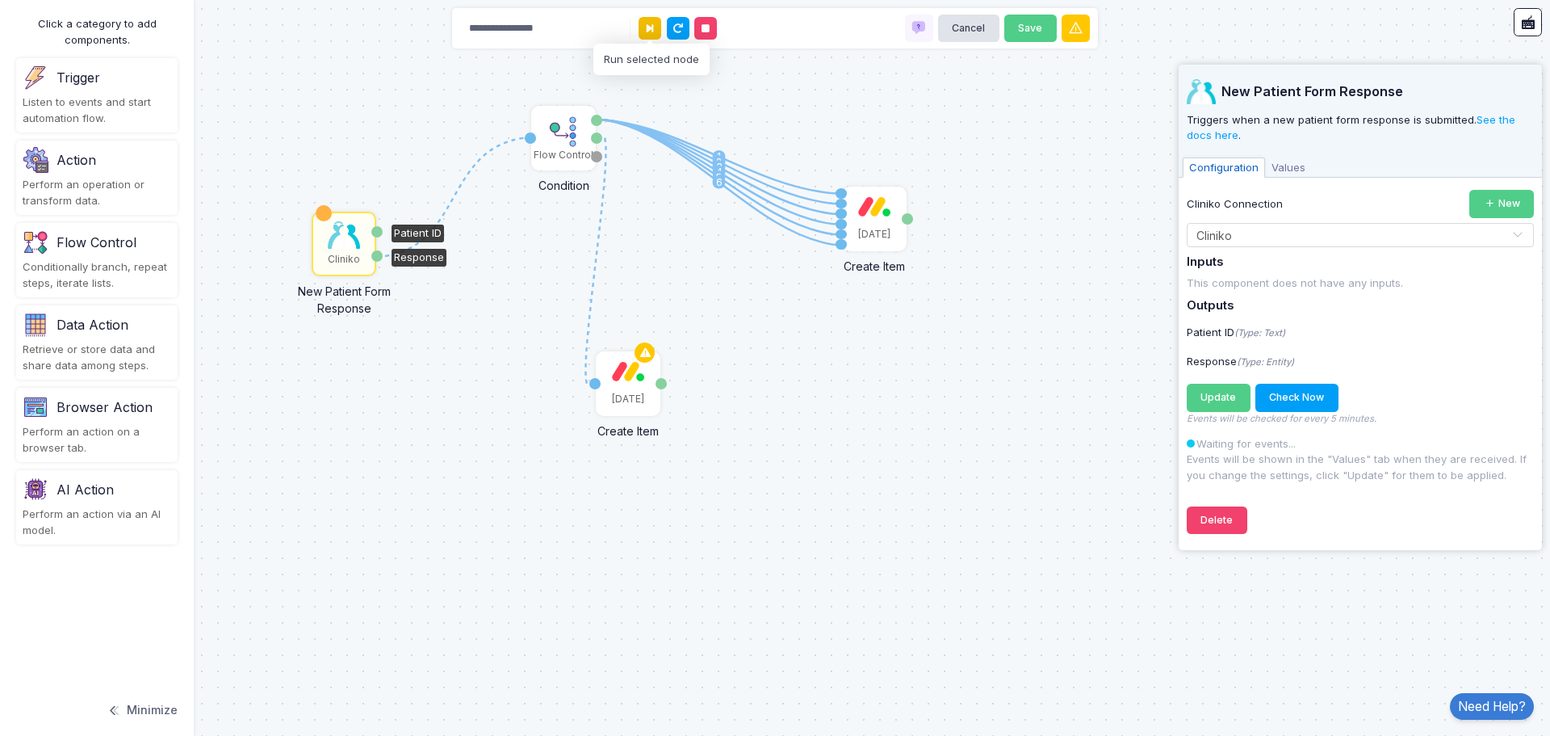
click at [654, 28] on button at bounding box center [650, 28] width 23 height 23
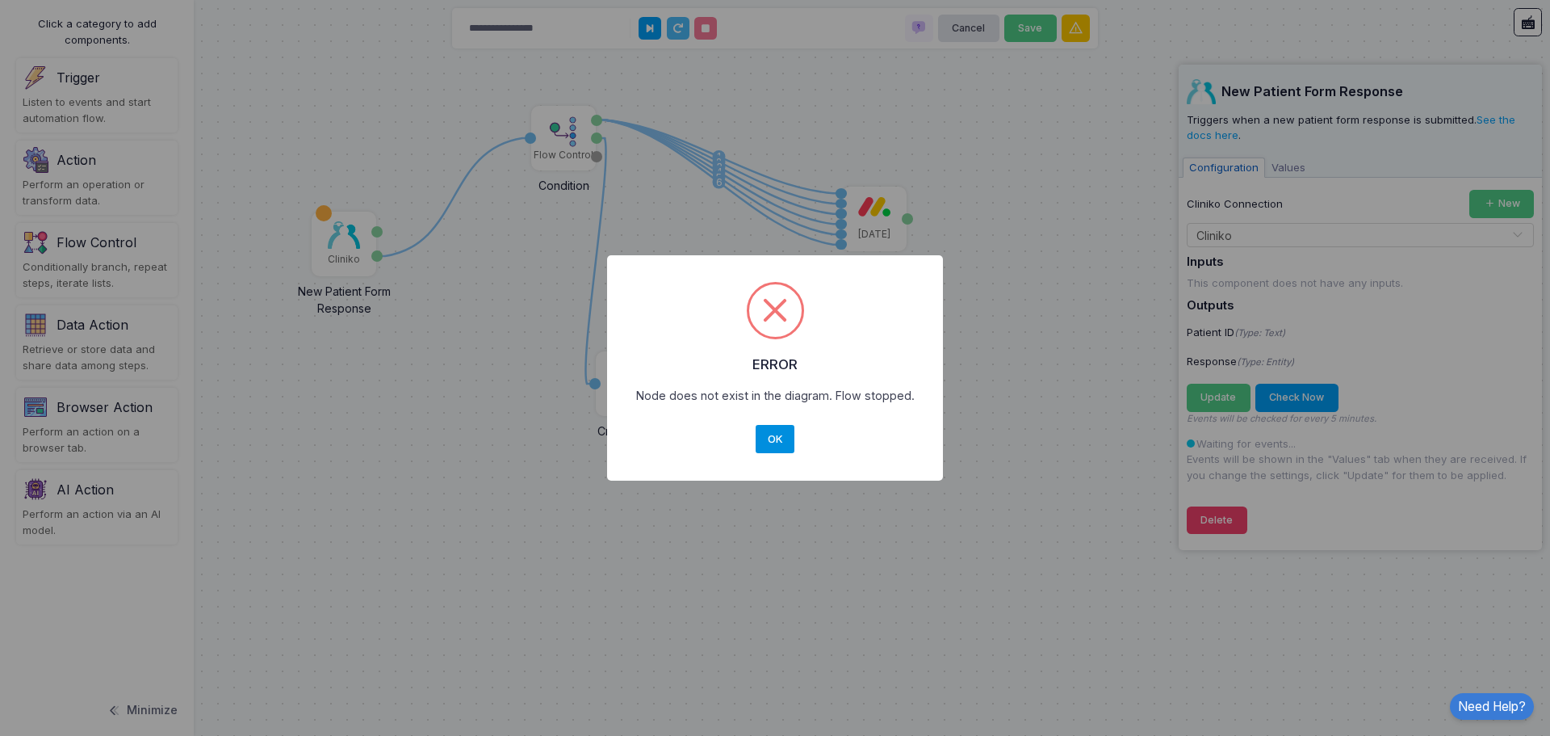
click at [775, 447] on button "OK" at bounding box center [775, 439] width 39 height 29
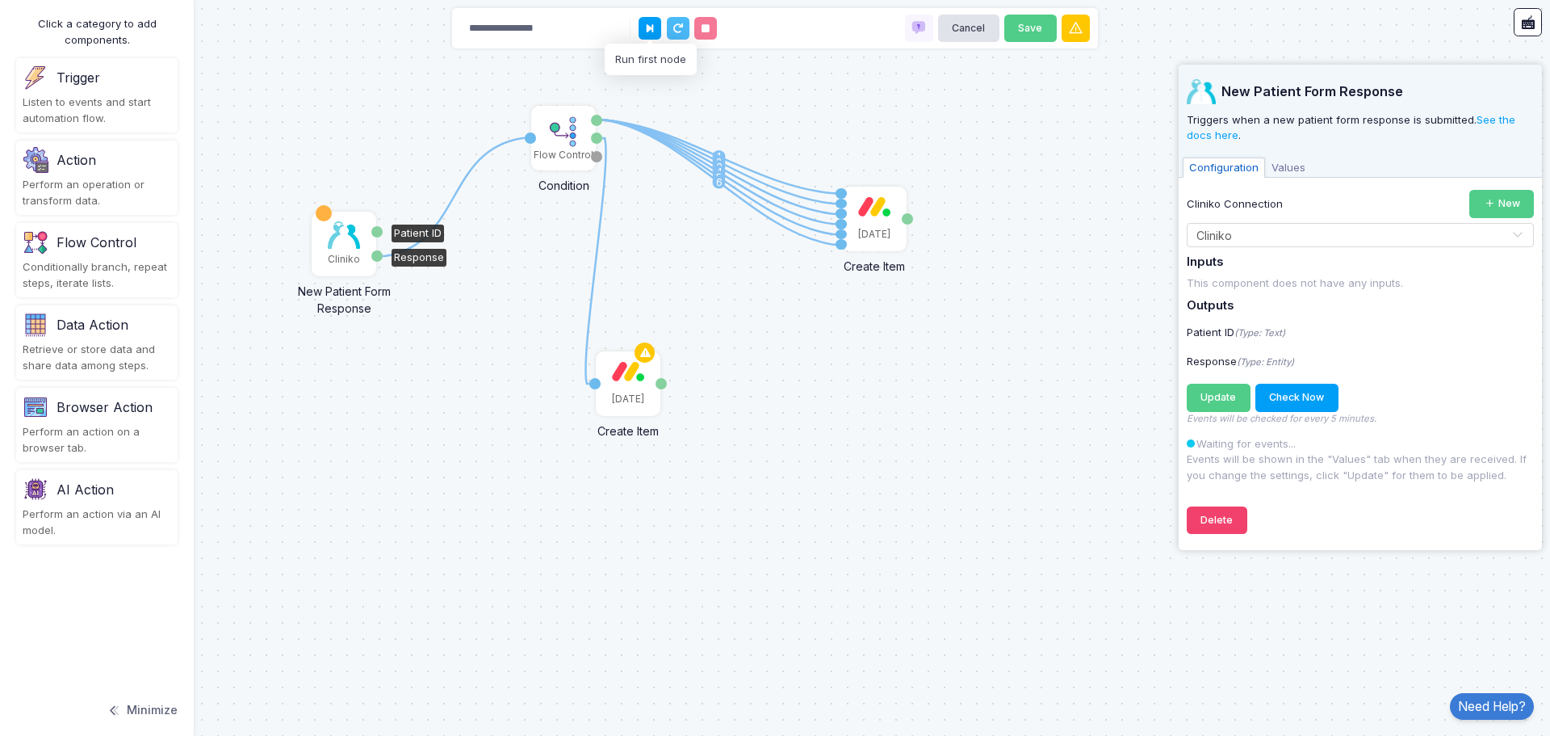
click at [339, 243] on img at bounding box center [344, 234] width 32 height 27
click at [643, 36] on button at bounding box center [650, 28] width 23 height 23
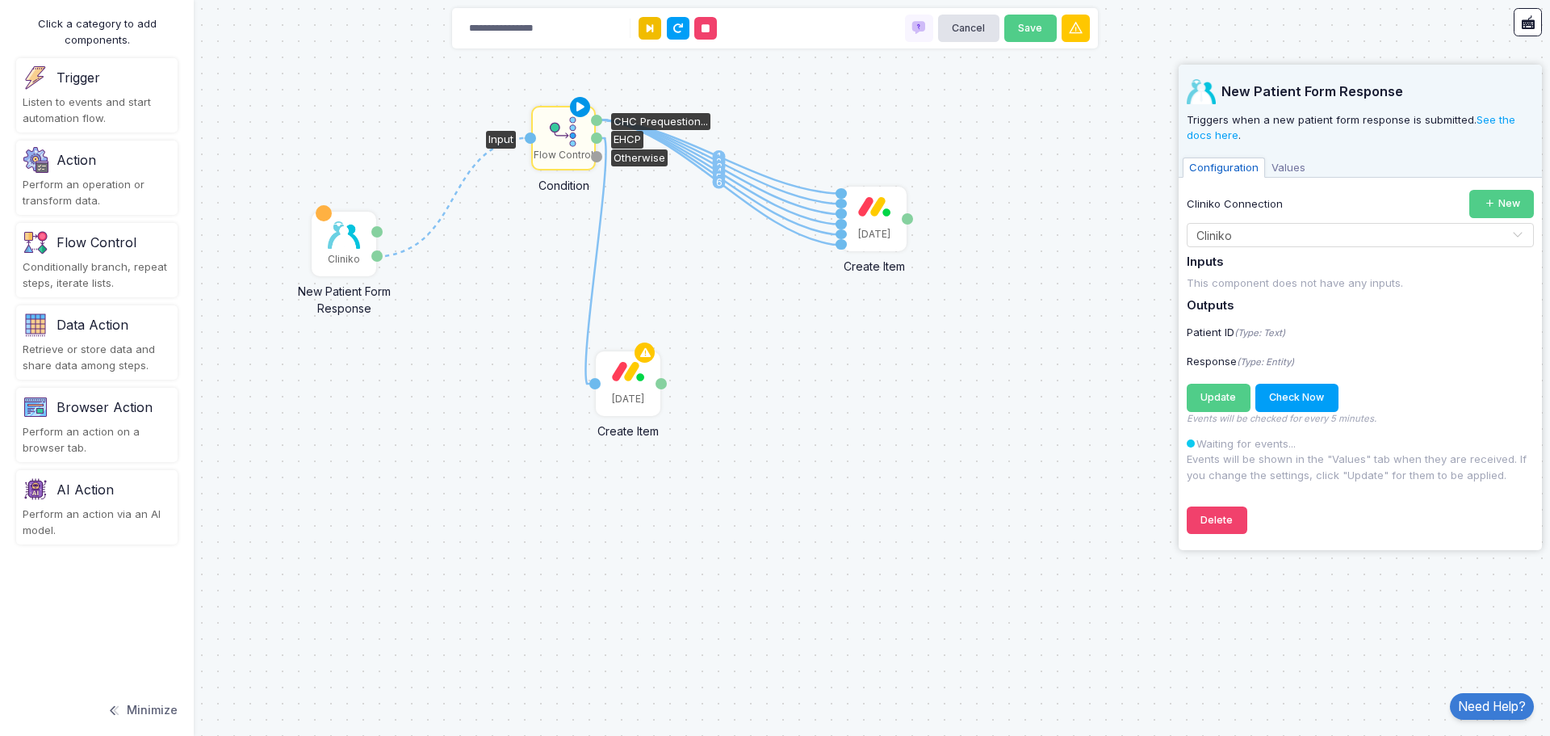
click at [583, 103] on icon at bounding box center [580, 107] width 19 height 23
click at [627, 384] on div "[DATE]" at bounding box center [628, 383] width 61 height 61
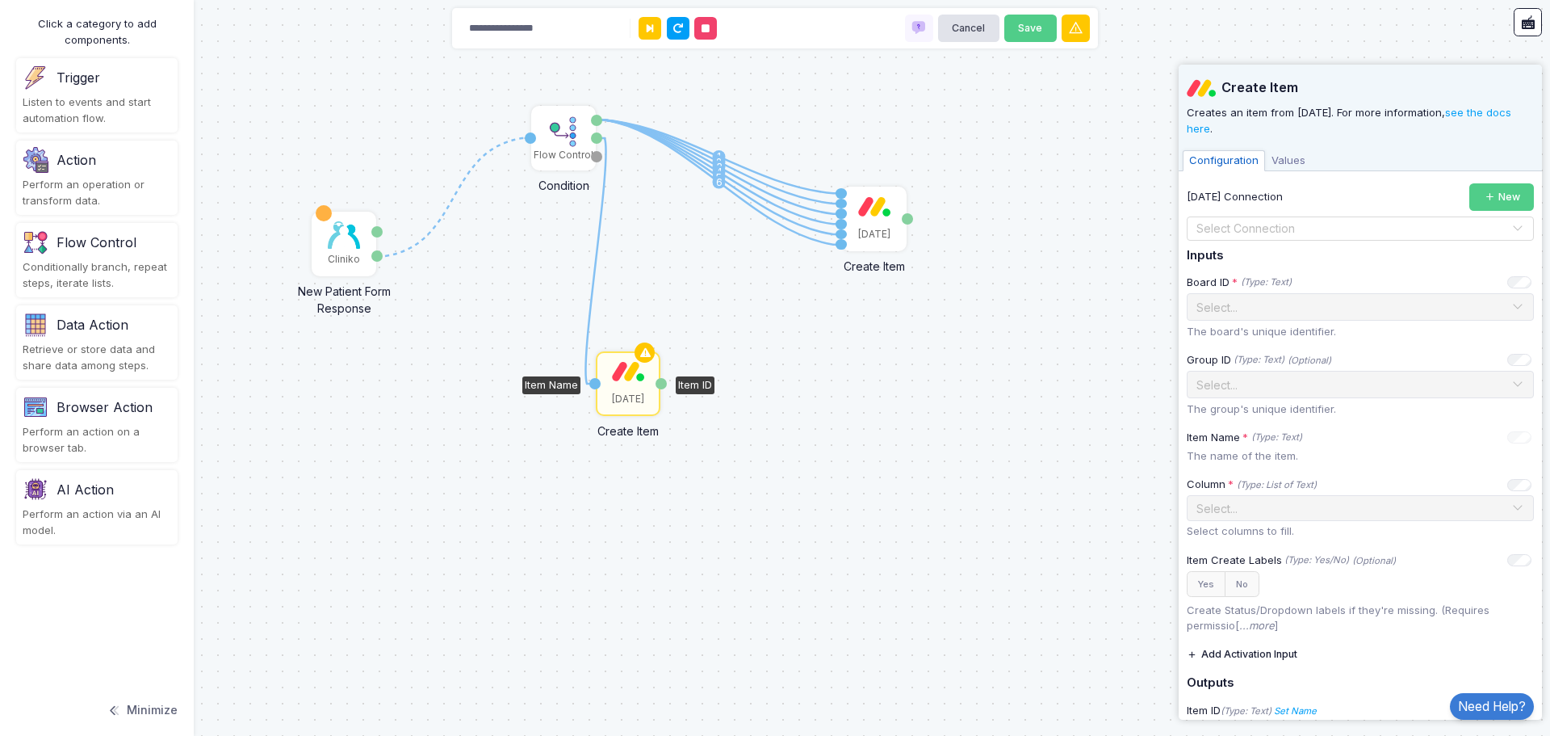
click at [1271, 237] on div "Select Connection" at bounding box center [1360, 228] width 347 height 24
click at [1249, 256] on div "[DATE]" at bounding box center [1354, 256] width 335 height 24
click at [1255, 304] on input "text" at bounding box center [1344, 306] width 297 height 18
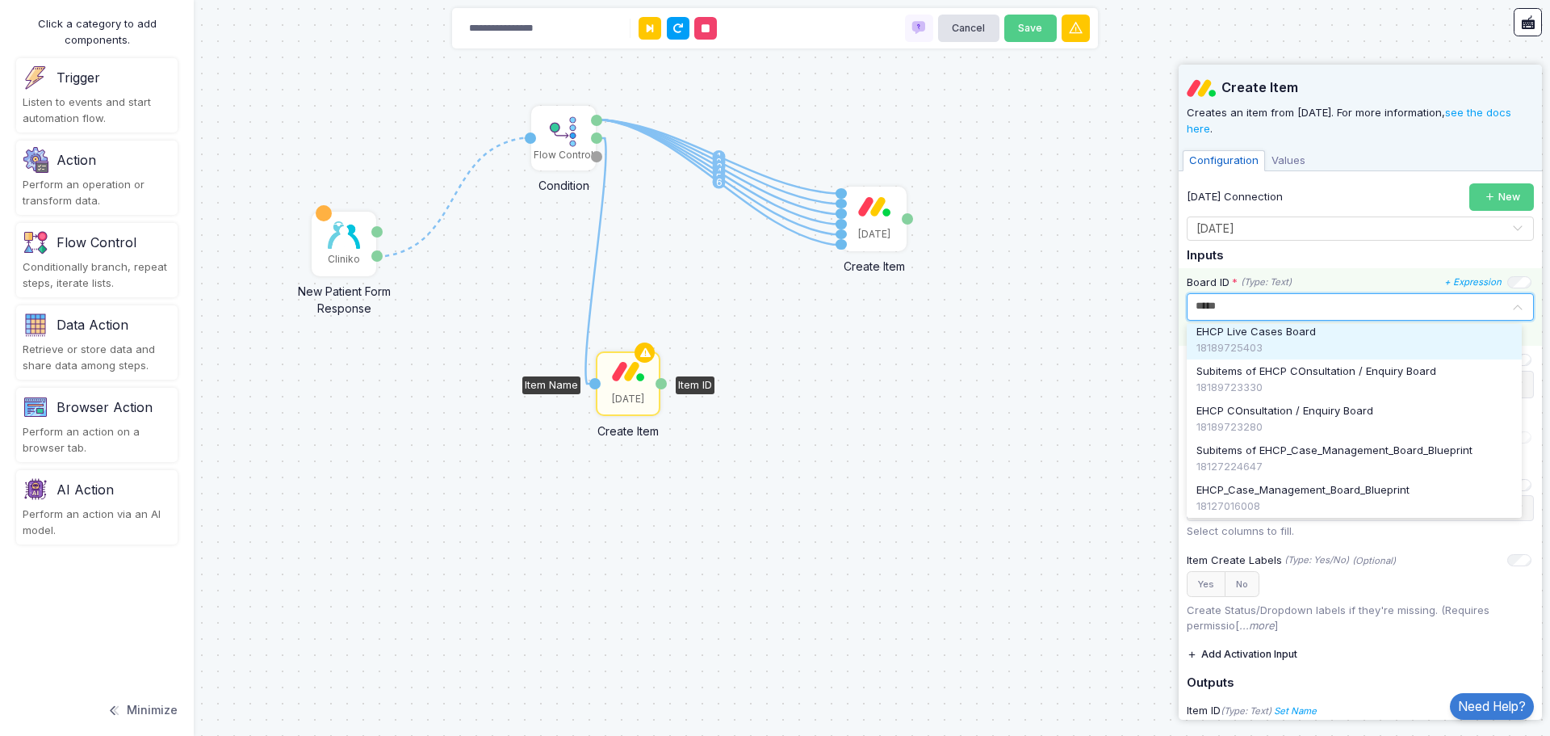
scroll to position [0, 0]
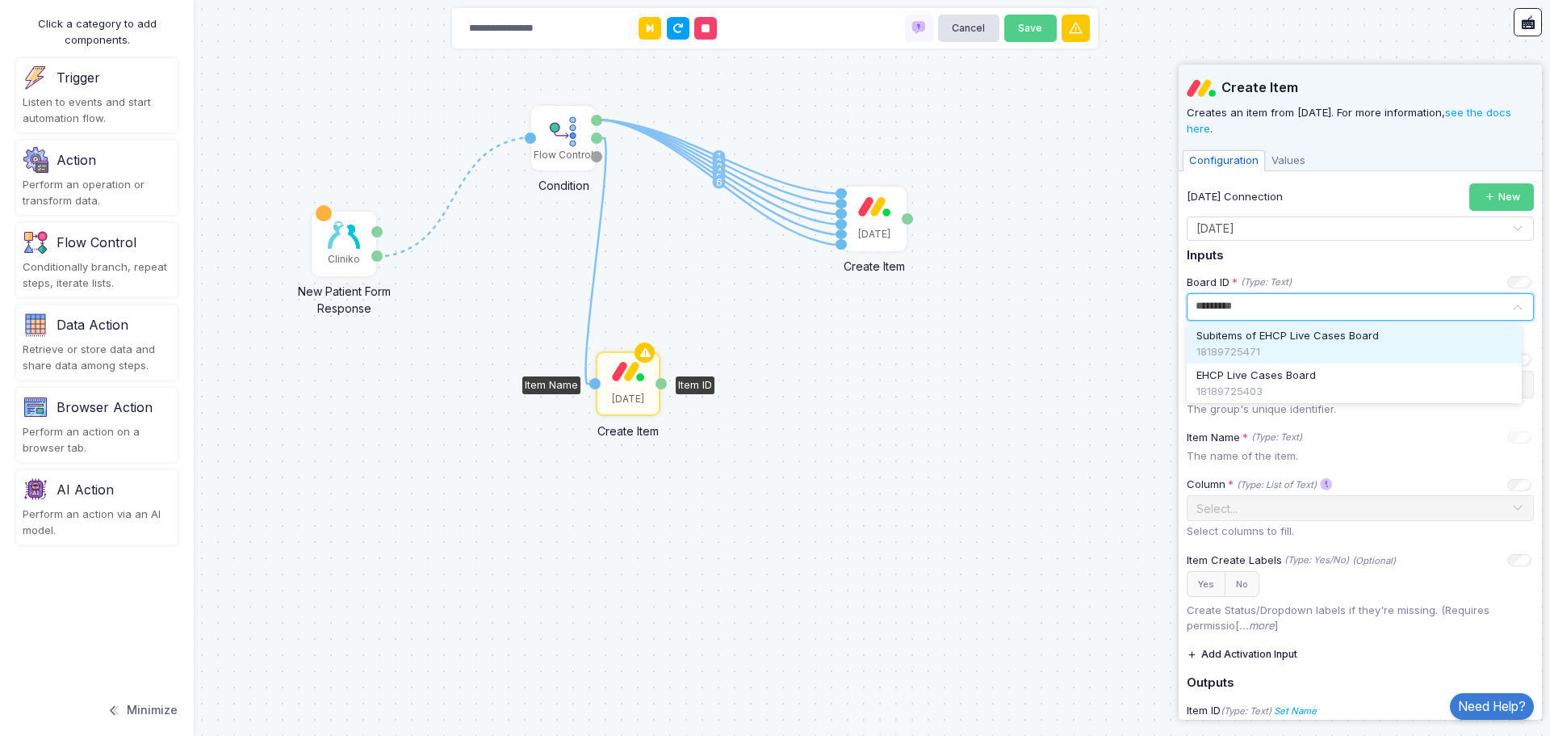
type input "*********"
click at [1320, 230] on input "text" at bounding box center [1344, 229] width 297 height 18
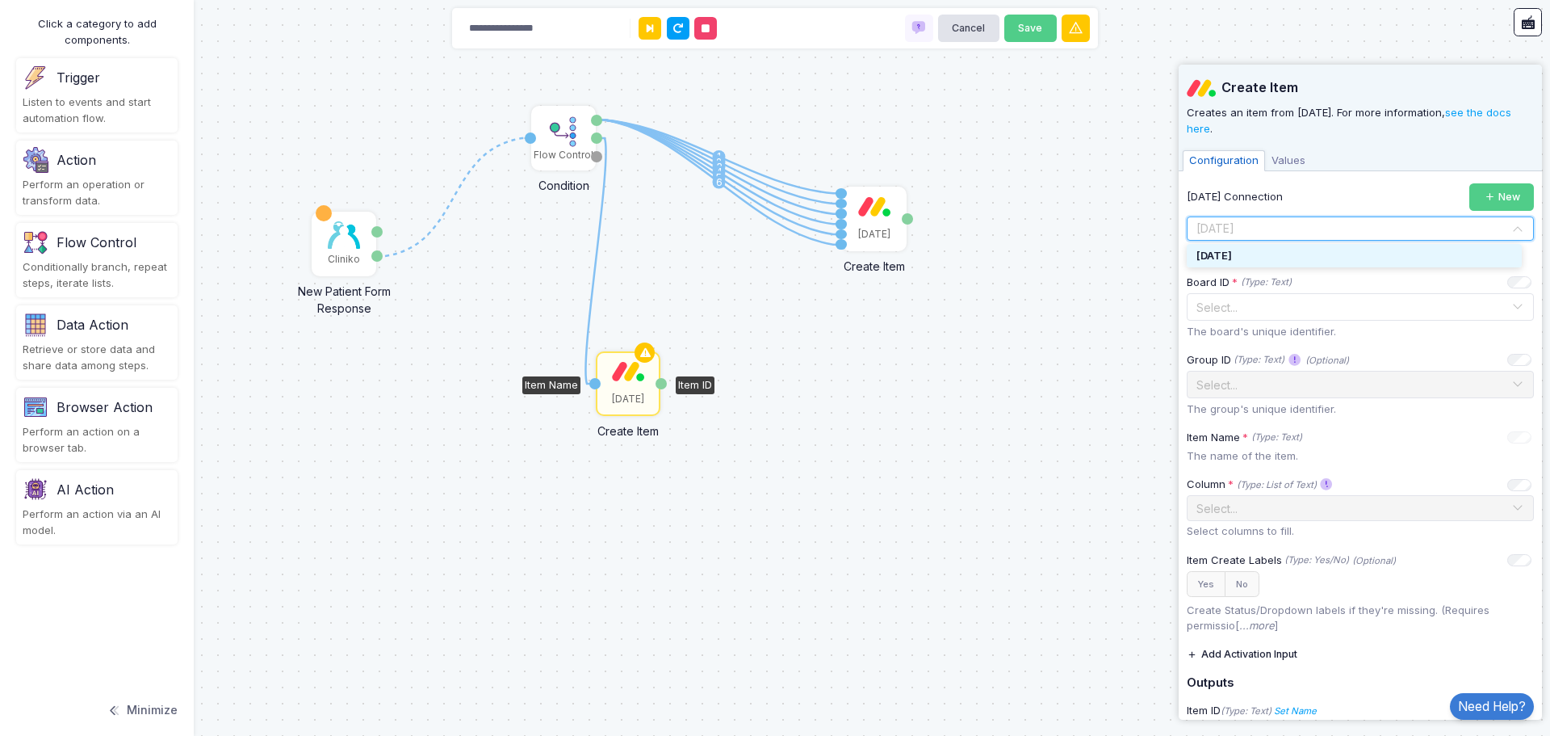
click at [1285, 258] on div "[DATE]" at bounding box center [1354, 256] width 335 height 24
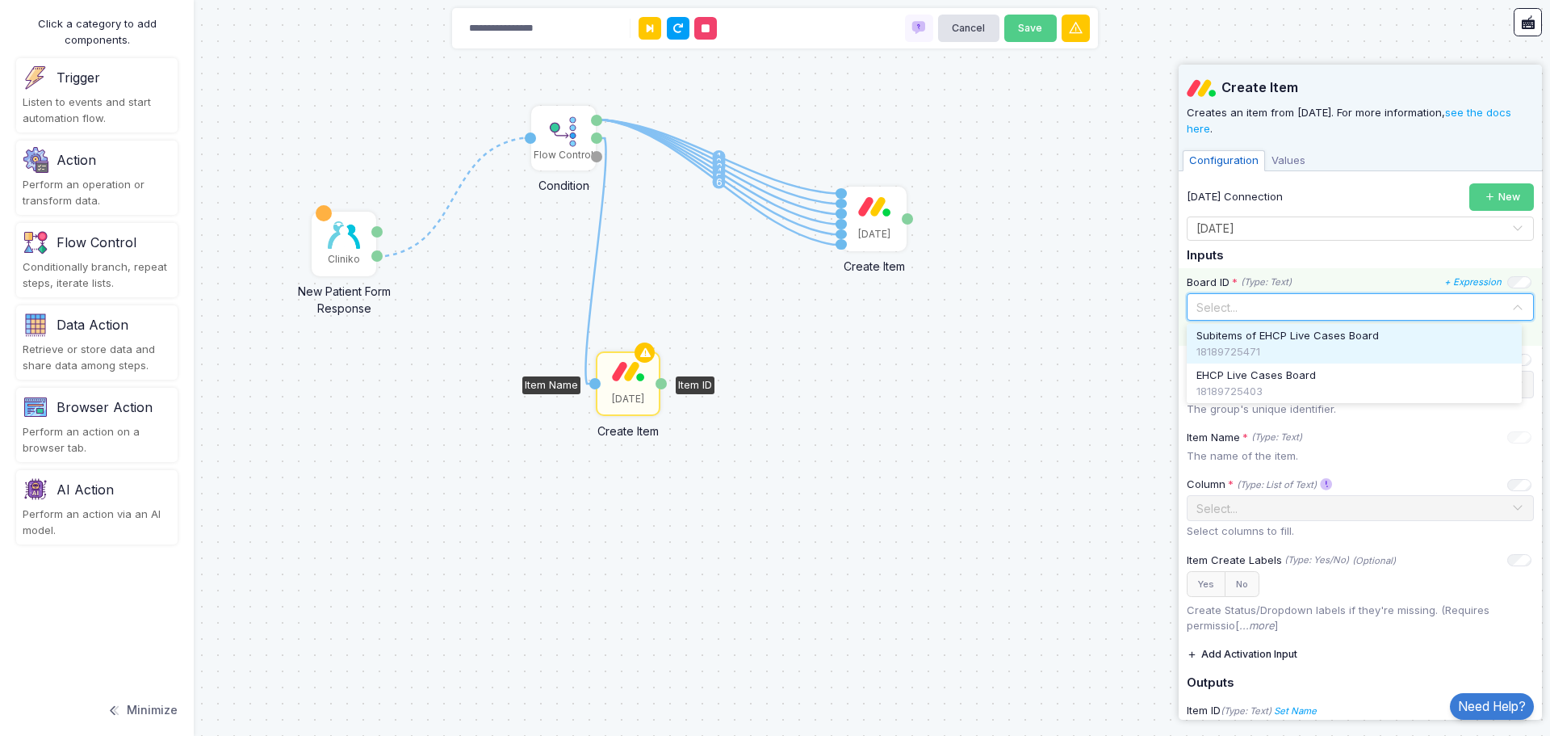
click at [1269, 313] on div "Select..." at bounding box center [1354, 307] width 315 height 17
click at [1347, 266] on div "Monday Connection New Select Connection × Monday × Inputs Board ID * (Type: Tex…" at bounding box center [1360, 454] width 347 height 542
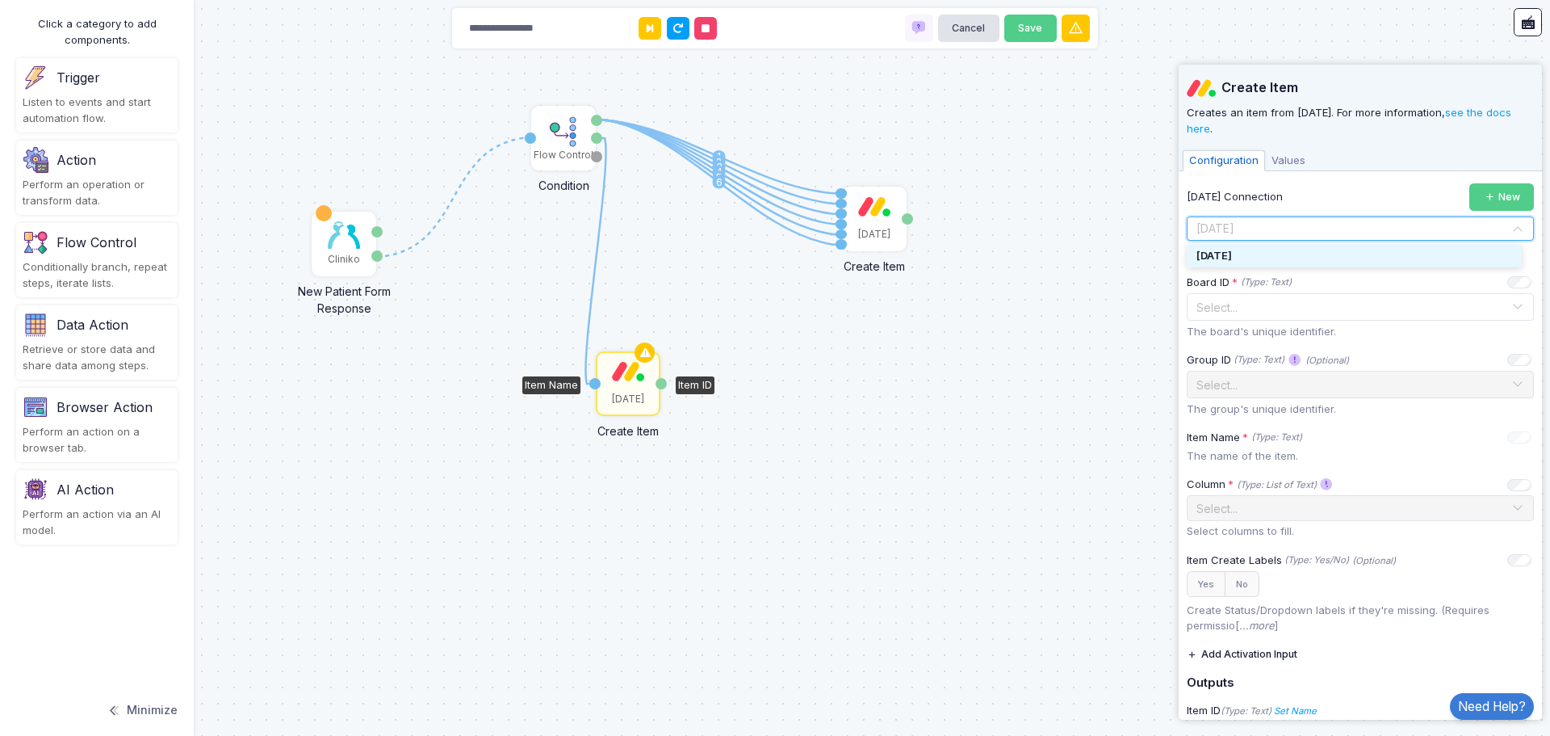
click at [1299, 234] on input "text" at bounding box center [1344, 229] width 297 height 18
click at [1379, 178] on div "Create Item Creates an item from Monday. For more information, see the docs her…" at bounding box center [1360, 419] width 347 height 708
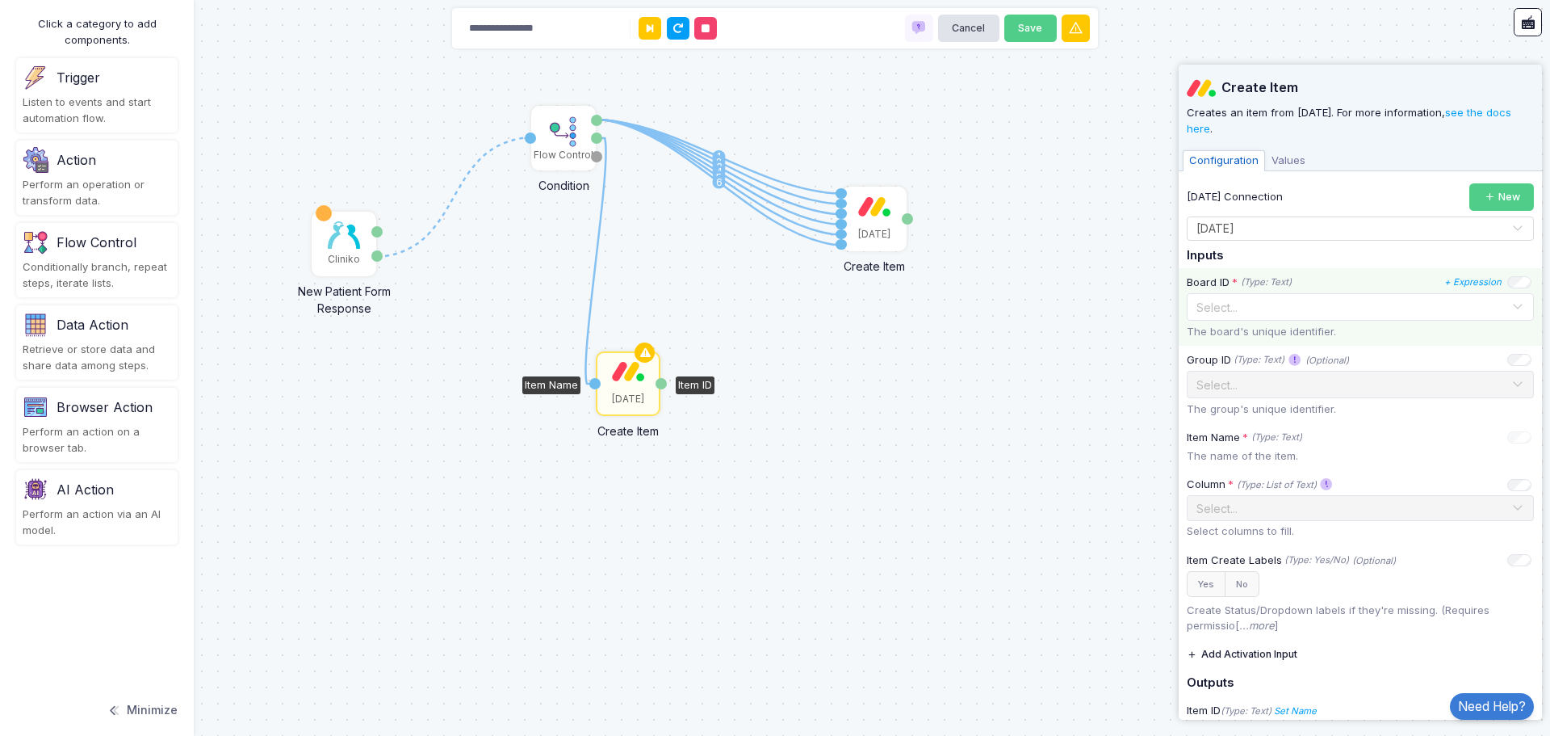
click at [1236, 305] on input "text" at bounding box center [1344, 306] width 297 height 18
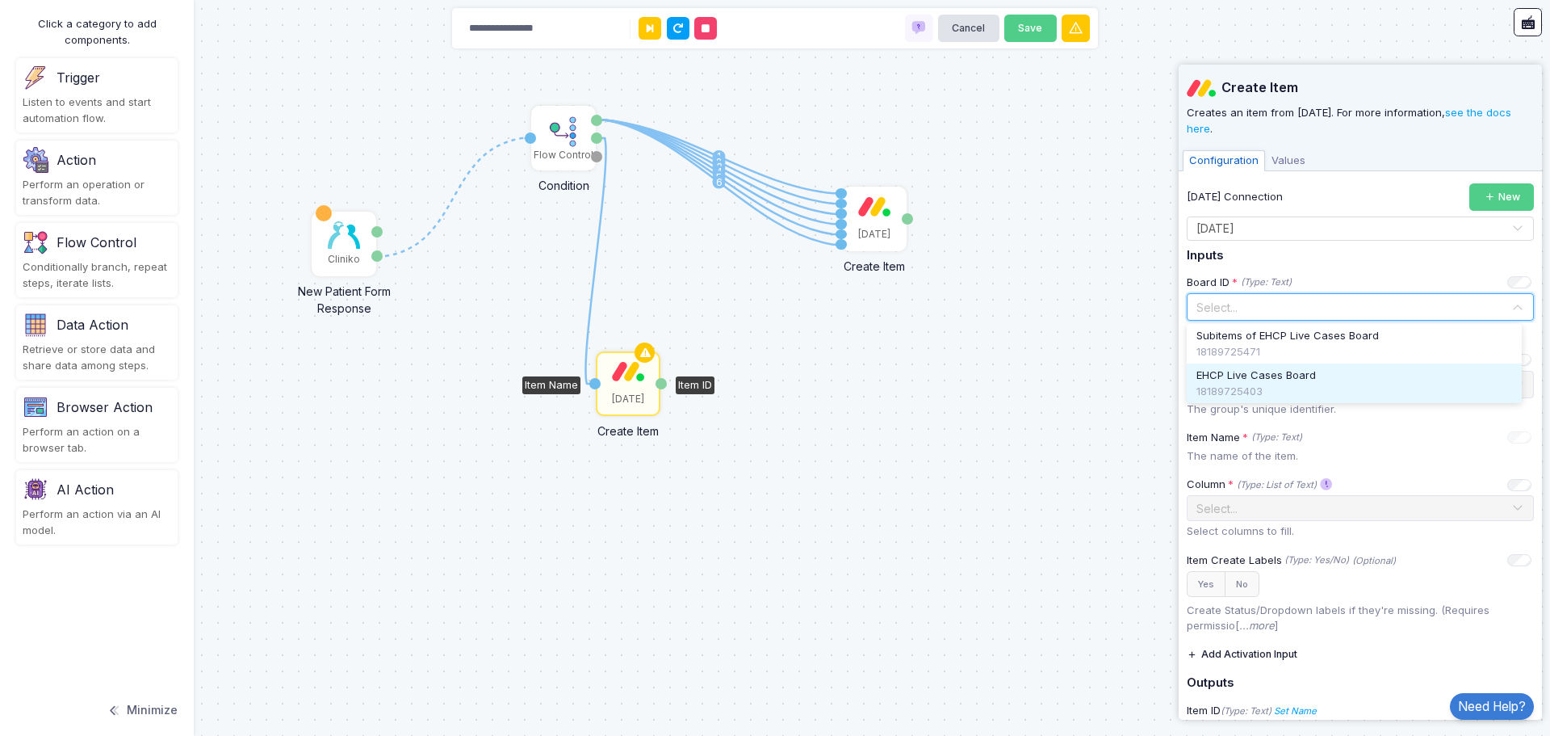
click at [1237, 382] on span "EHCP Live Cases Board" at bounding box center [1257, 375] width 120 height 16
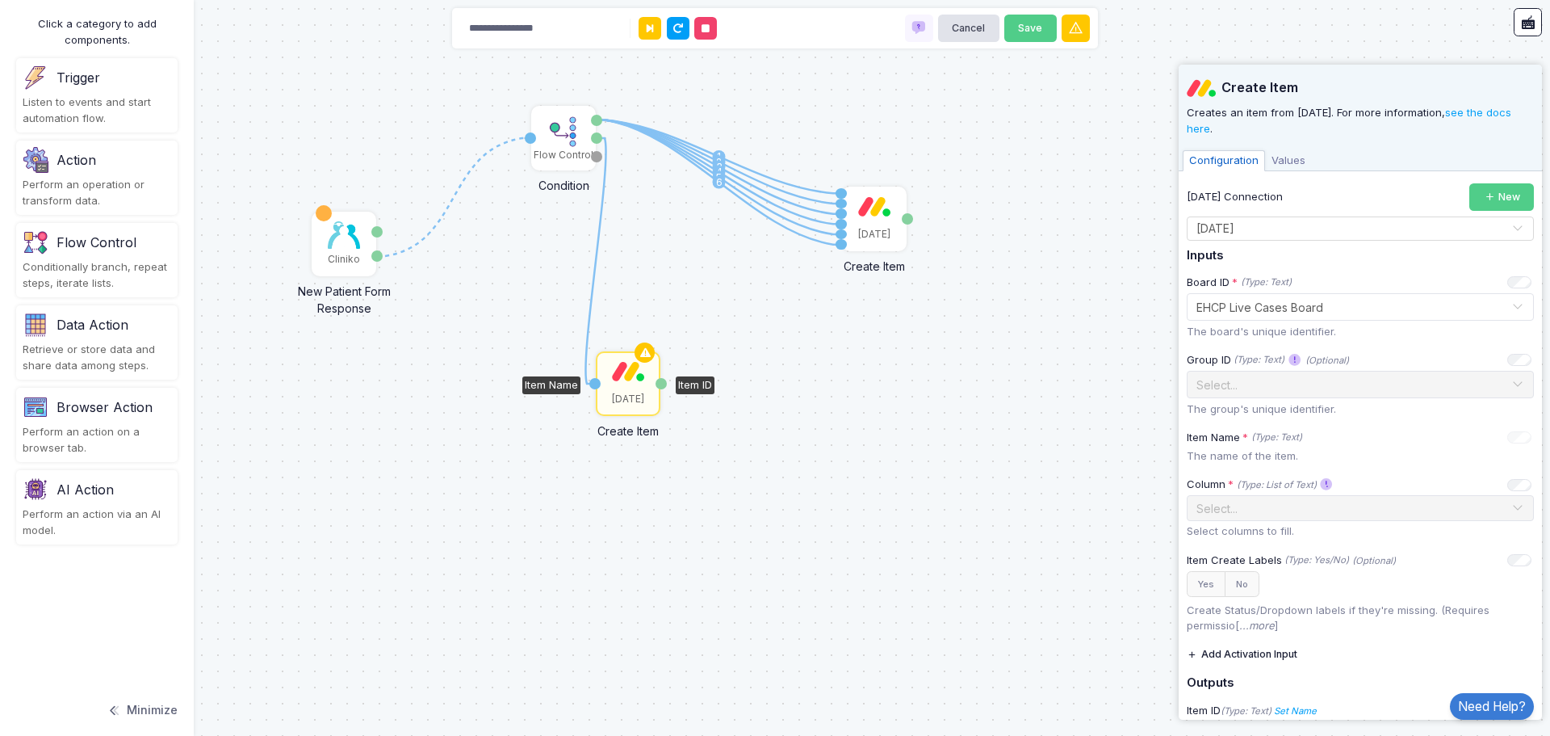
drag, startPoint x: 636, startPoint y: 385, endPoint x: 761, endPoint y: 535, distance: 195.5
click at [761, 535] on div "1 1 2 3 4 5 6 1 Cliniko New Patient Form Response Patient ID Response Flow Cont…" at bounding box center [775, 368] width 1550 height 736
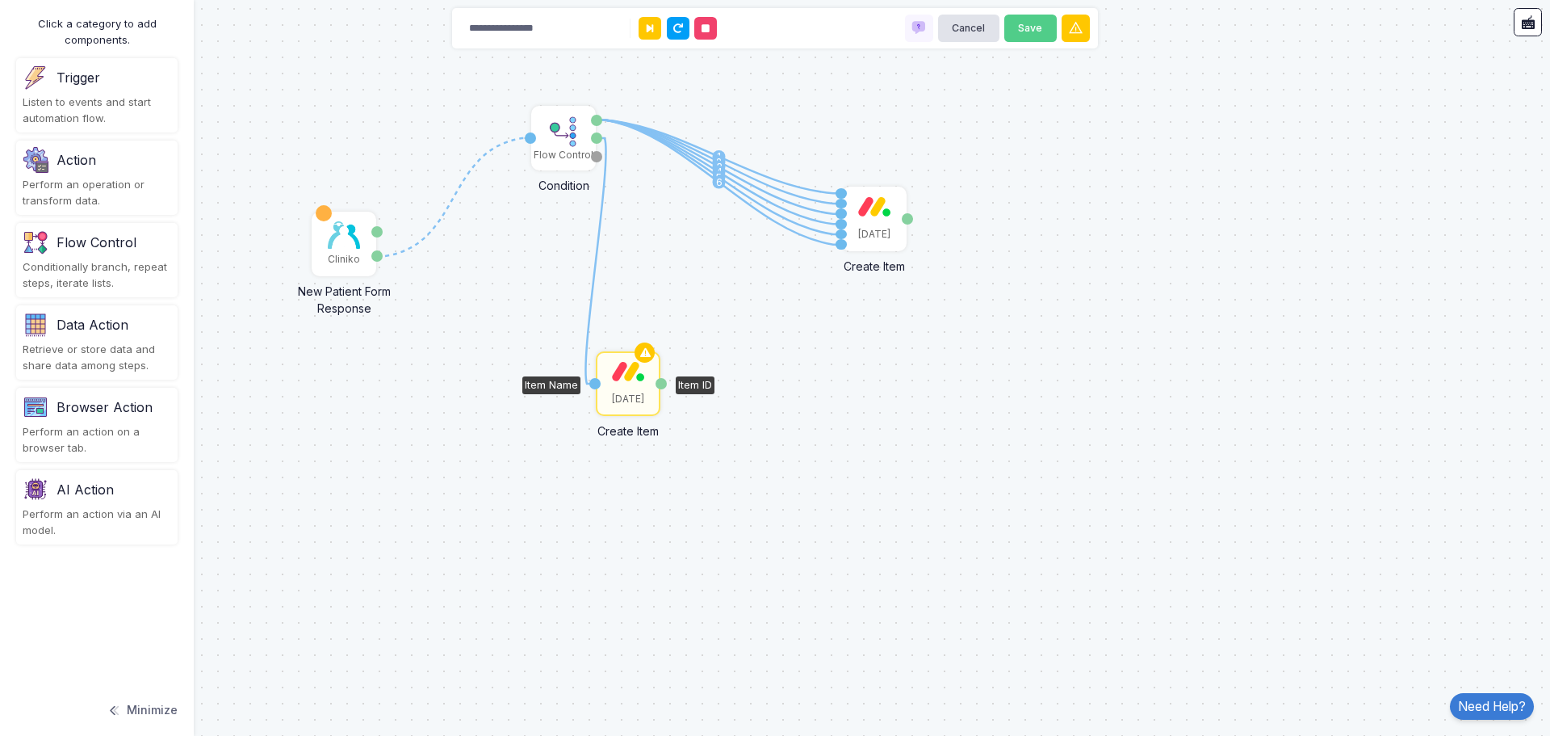
click at [638, 395] on div "[DATE]" at bounding box center [628, 399] width 32 height 15
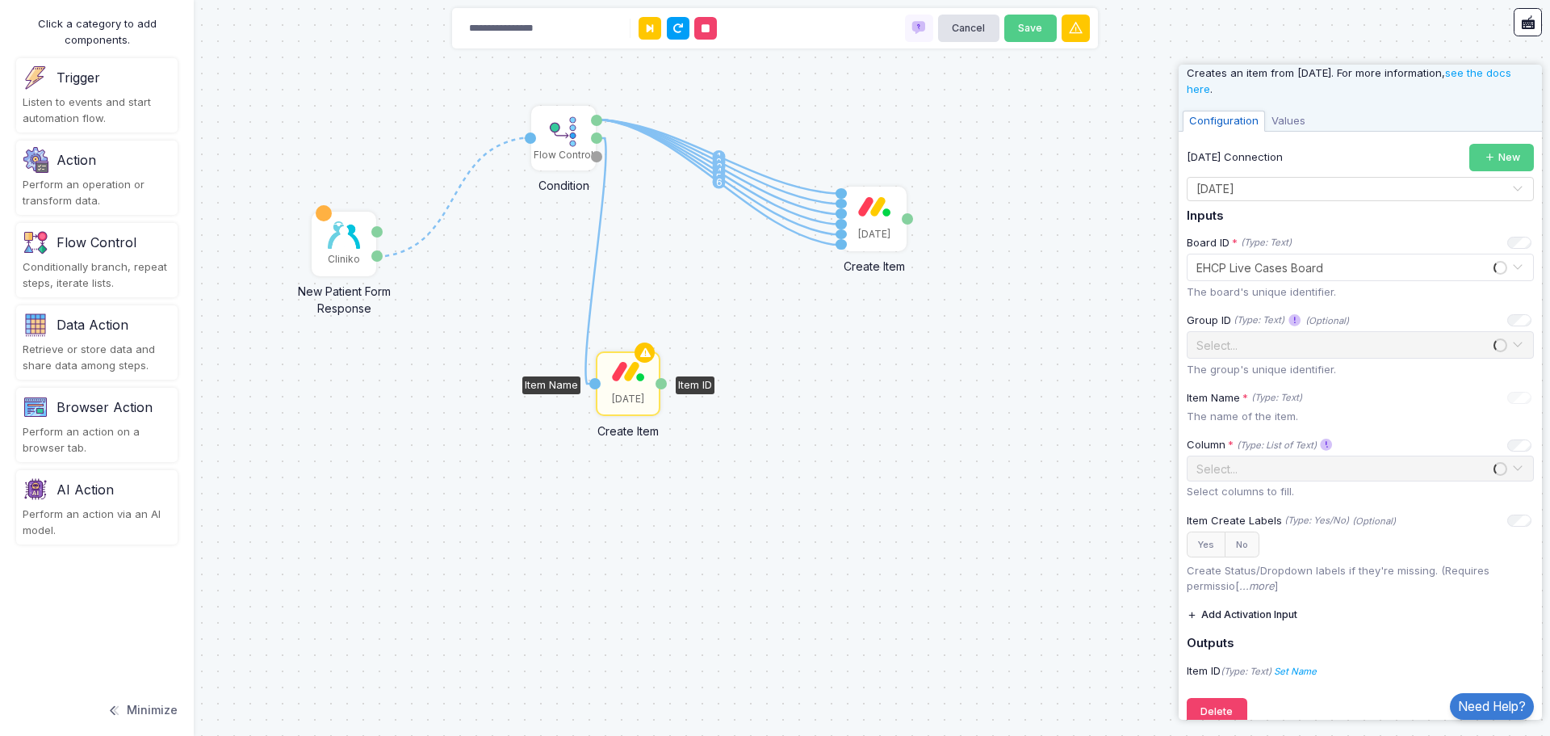
scroll to position [61, 0]
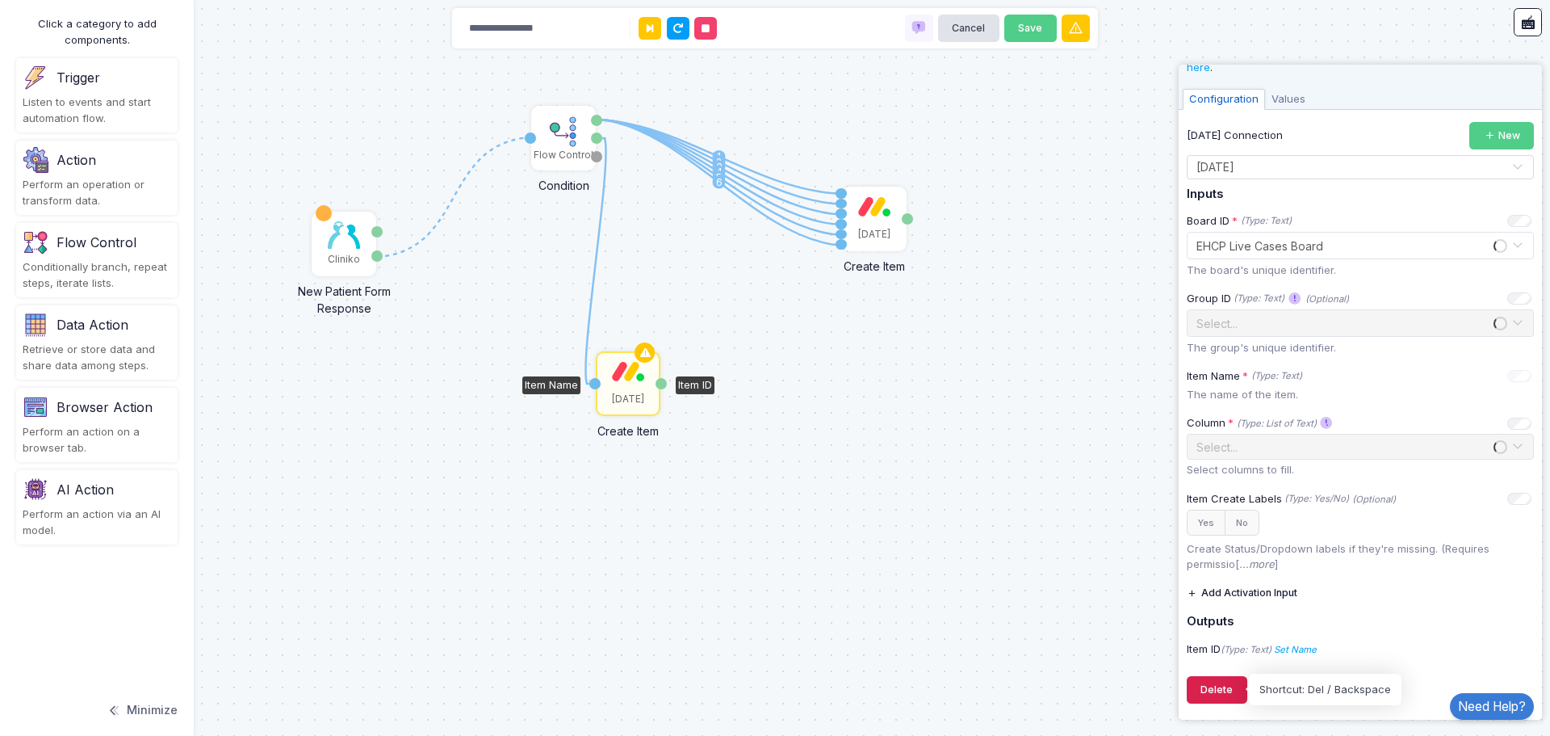
click at [1216, 690] on button "Delete" at bounding box center [1217, 690] width 61 height 28
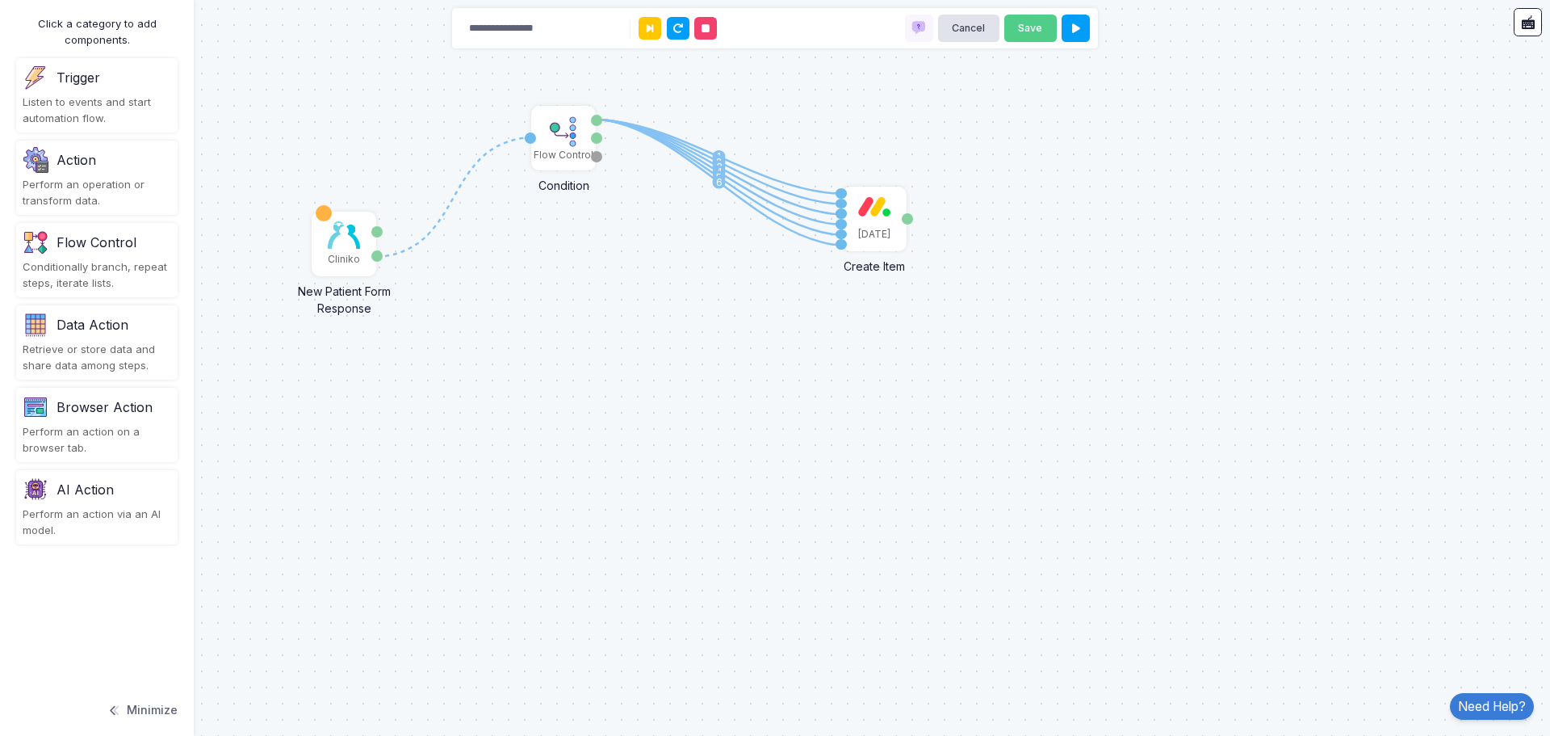
click at [119, 174] on div "Action Perform an operation or transform data." at bounding box center [97, 178] width 162 height 74
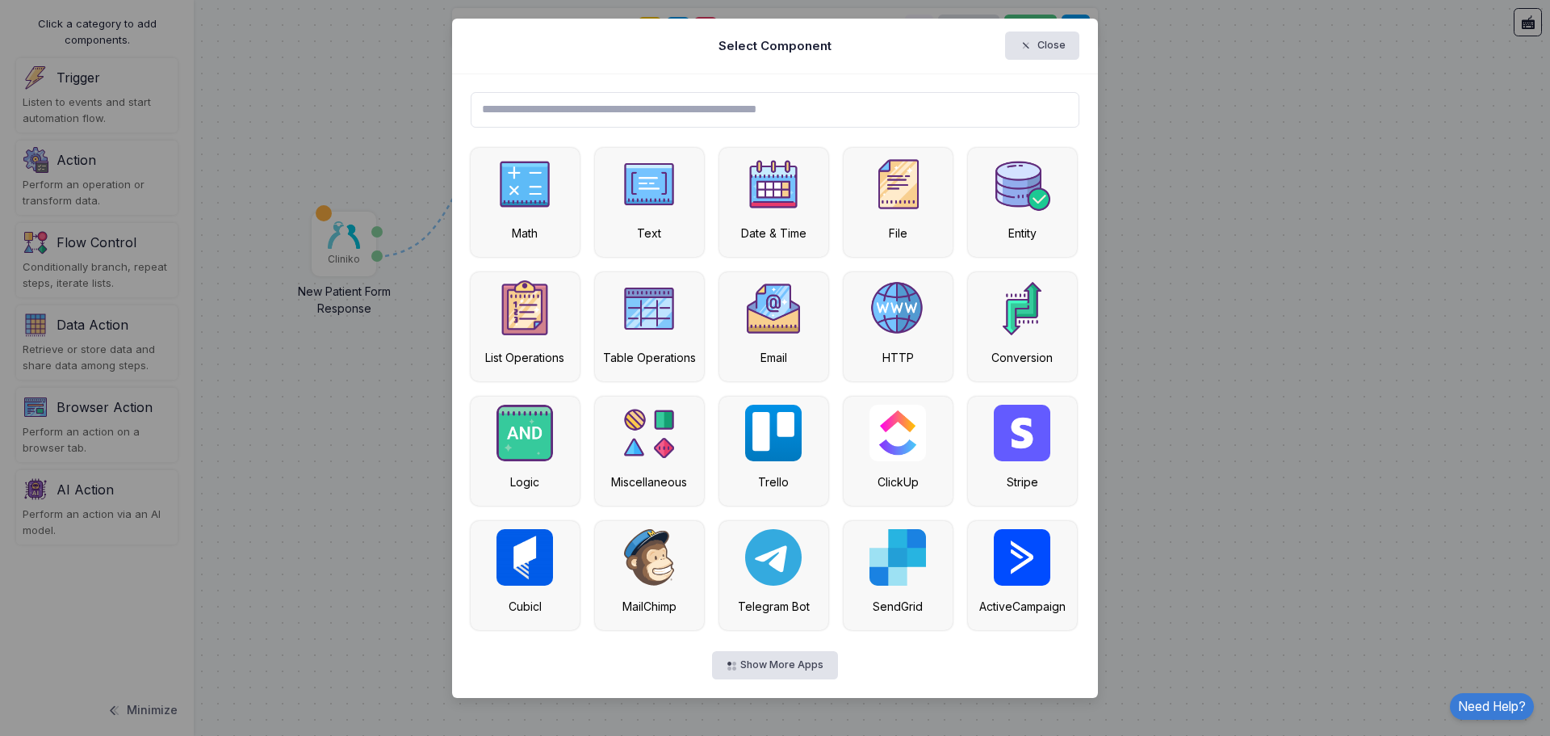
click at [661, 95] on input "text" at bounding box center [776, 110] width 610 height 36
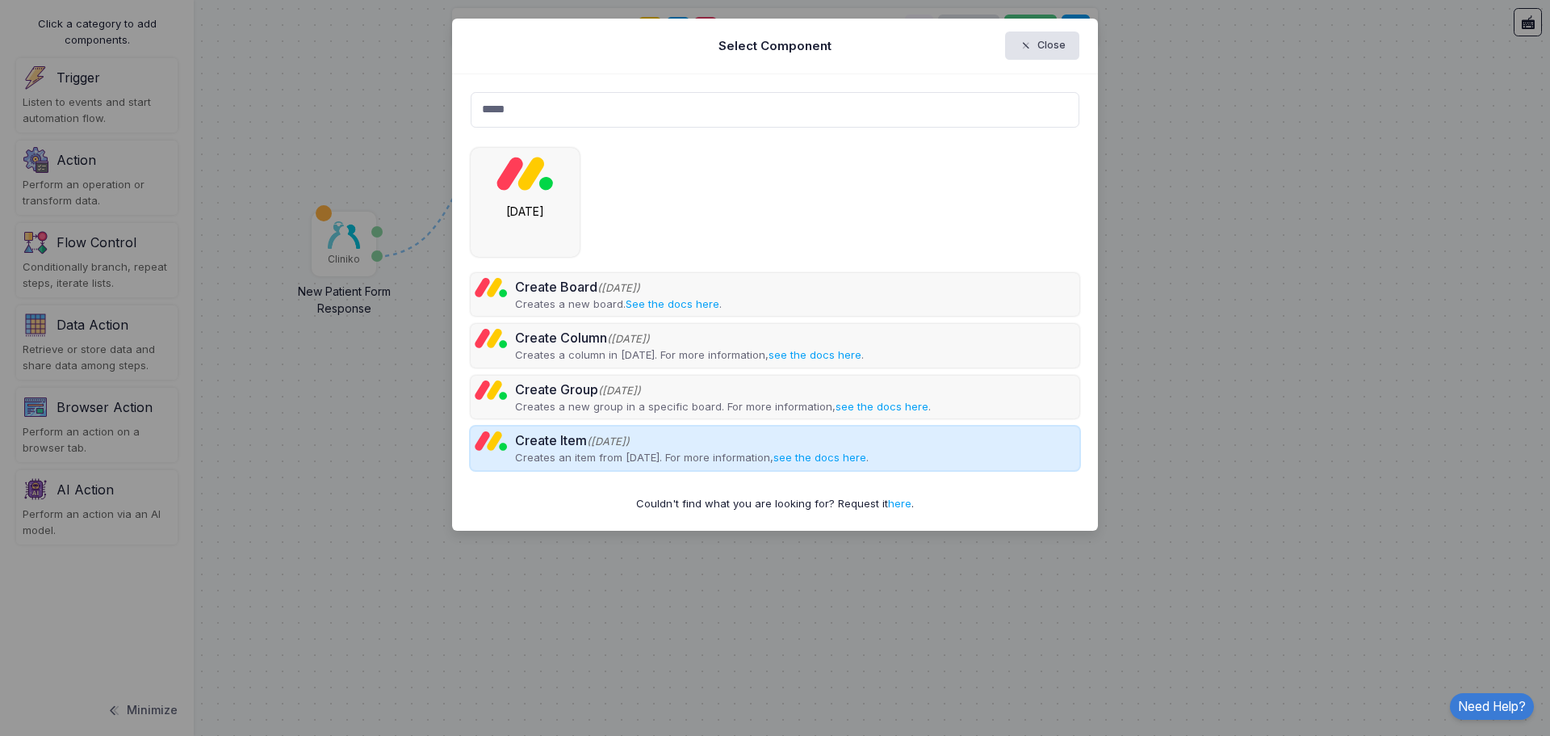
type input "*****"
click at [569, 445] on div "Create Item (Monday)" at bounding box center [692, 439] width 354 height 19
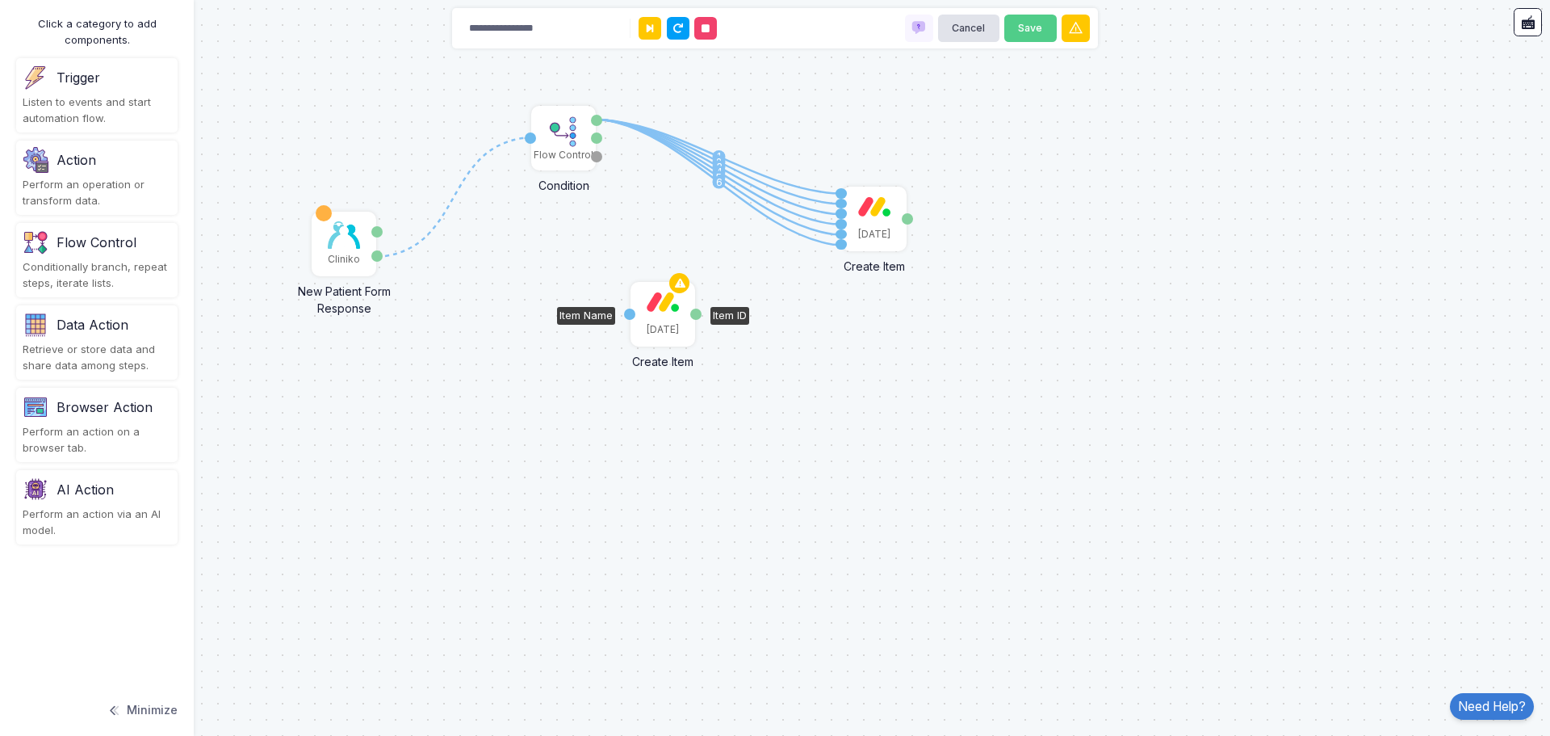
click at [658, 313] on div "[DATE]" at bounding box center [662, 313] width 61 height 61
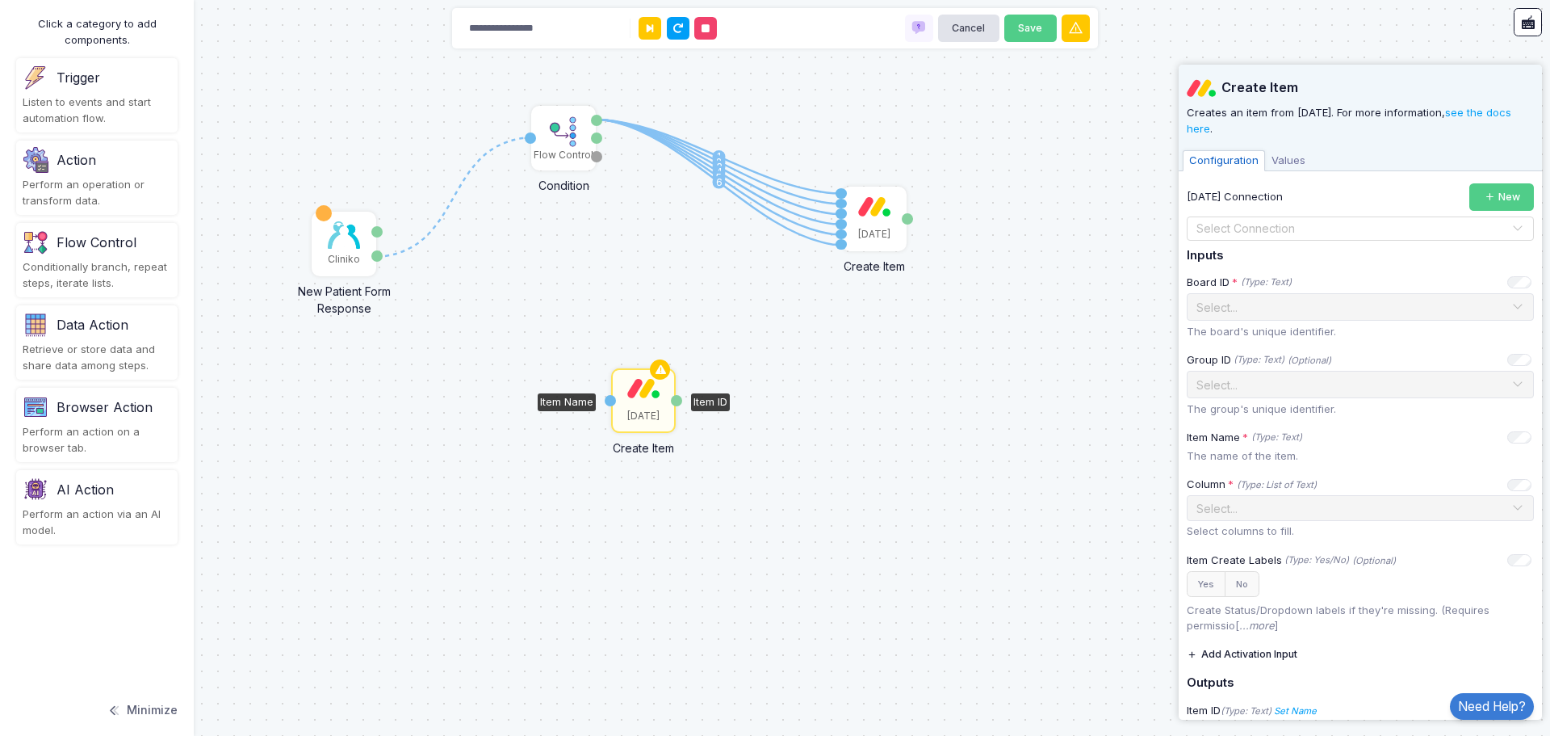
drag, startPoint x: 664, startPoint y: 299, endPoint x: 648, endPoint y: 329, distance: 33.6
click at [650, 390] on img at bounding box center [643, 388] width 32 height 20
drag, startPoint x: 597, startPoint y: 136, endPoint x: 618, endPoint y: 404, distance: 268.9
click at [1, 2] on div "1 1 2 3 4 5 6 1 Cliniko New Patient Form Response Patient ID Response Flow Cont…" at bounding box center [0, 1] width 1 height 1
drag, startPoint x: 599, startPoint y: 146, endPoint x: 610, endPoint y: 401, distance: 255.4
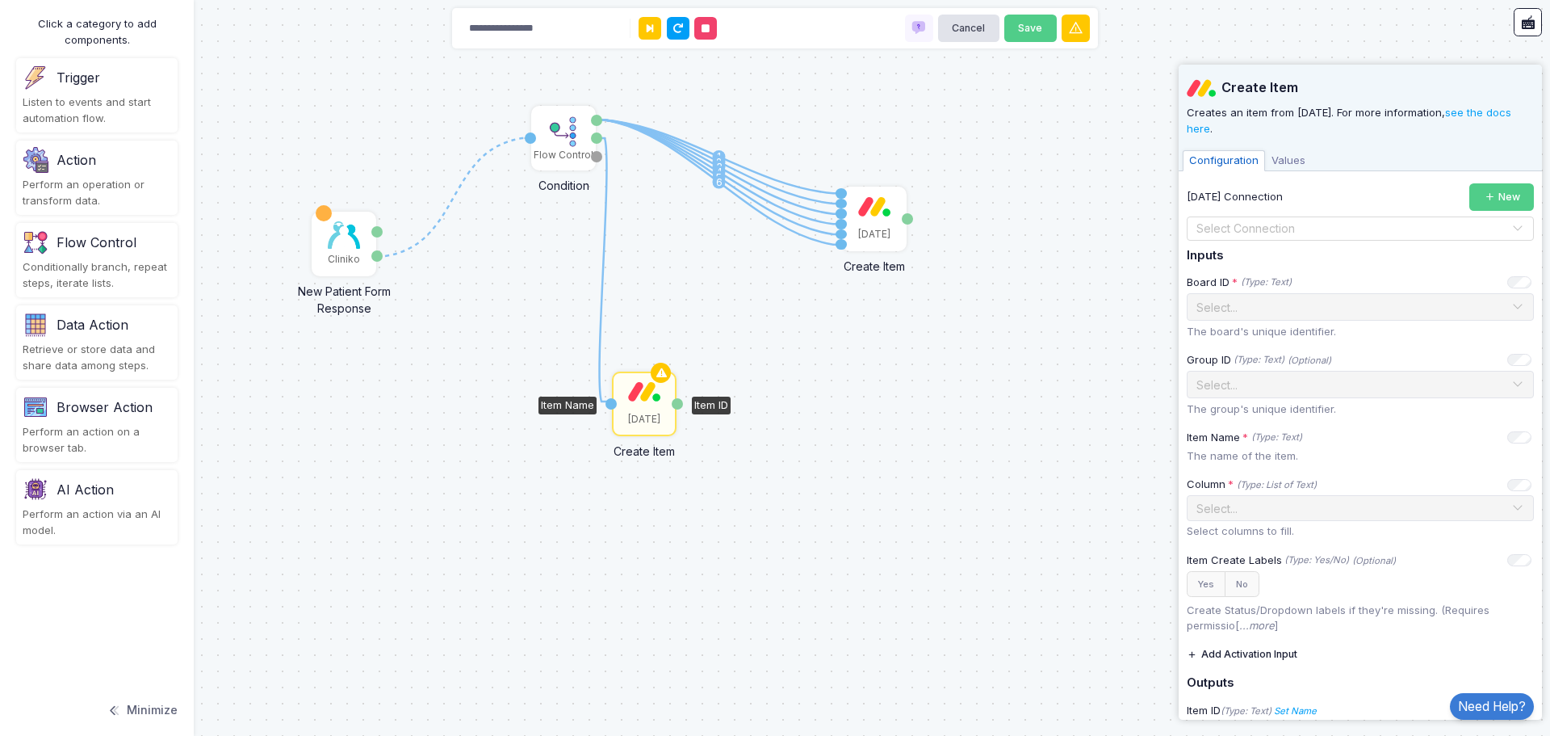
click at [1, 2] on div "1 1 2 3 4 5 6 1 Cliniko New Patient Form Response Patient ID Response Flow Cont…" at bounding box center [0, 1] width 1 height 1
click at [582, 106] on icon at bounding box center [580, 107] width 19 height 23
click at [1283, 237] on div "Select Connection" at bounding box center [1360, 228] width 347 height 24
click at [1244, 247] on div "[DATE]" at bounding box center [1354, 256] width 335 height 24
click at [1313, 302] on input "text" at bounding box center [1344, 306] width 297 height 18
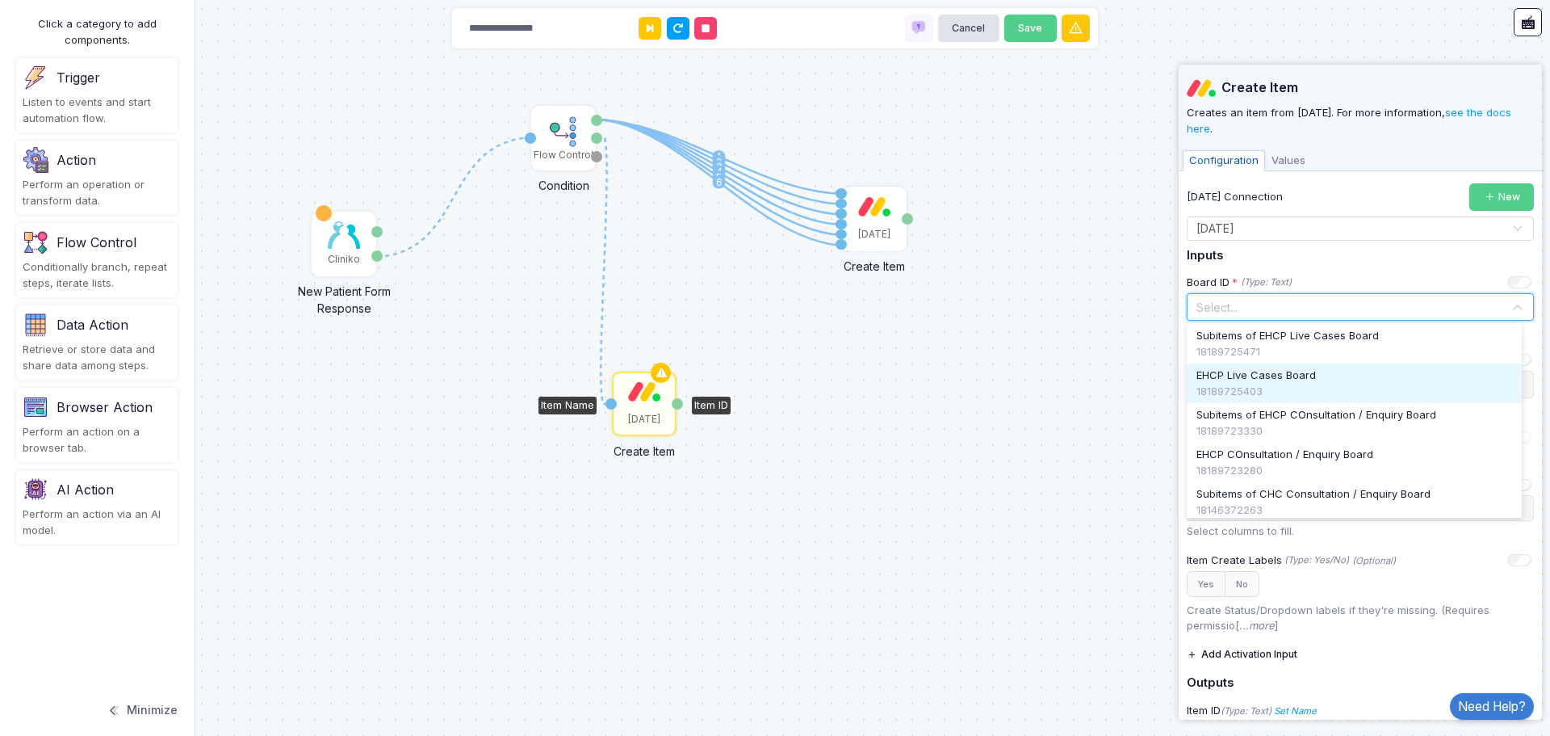
click at [1307, 380] on span "EHCP Live Cases Board" at bounding box center [1257, 375] width 120 height 16
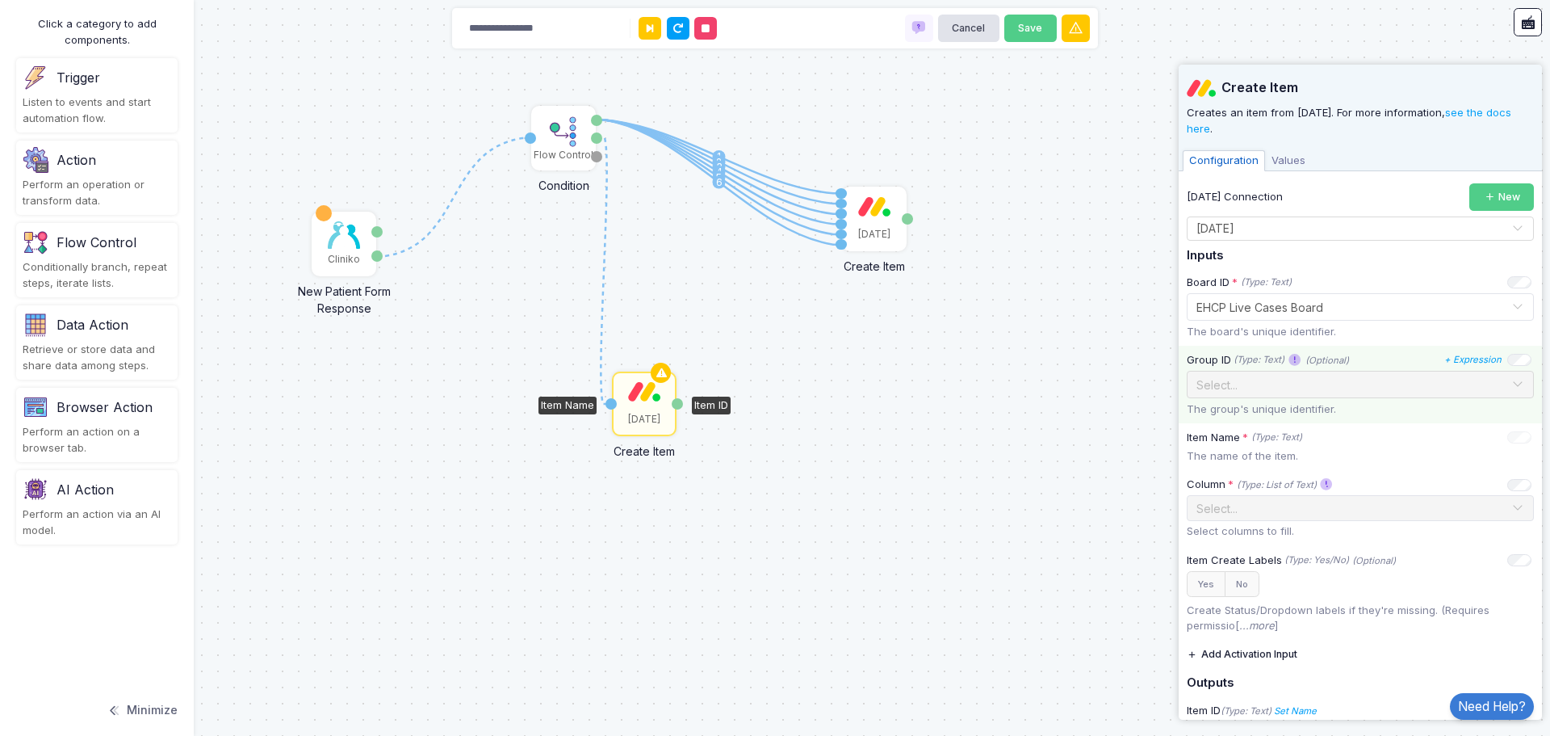
click at [1496, 391] on div "Select..." at bounding box center [1354, 384] width 315 height 17
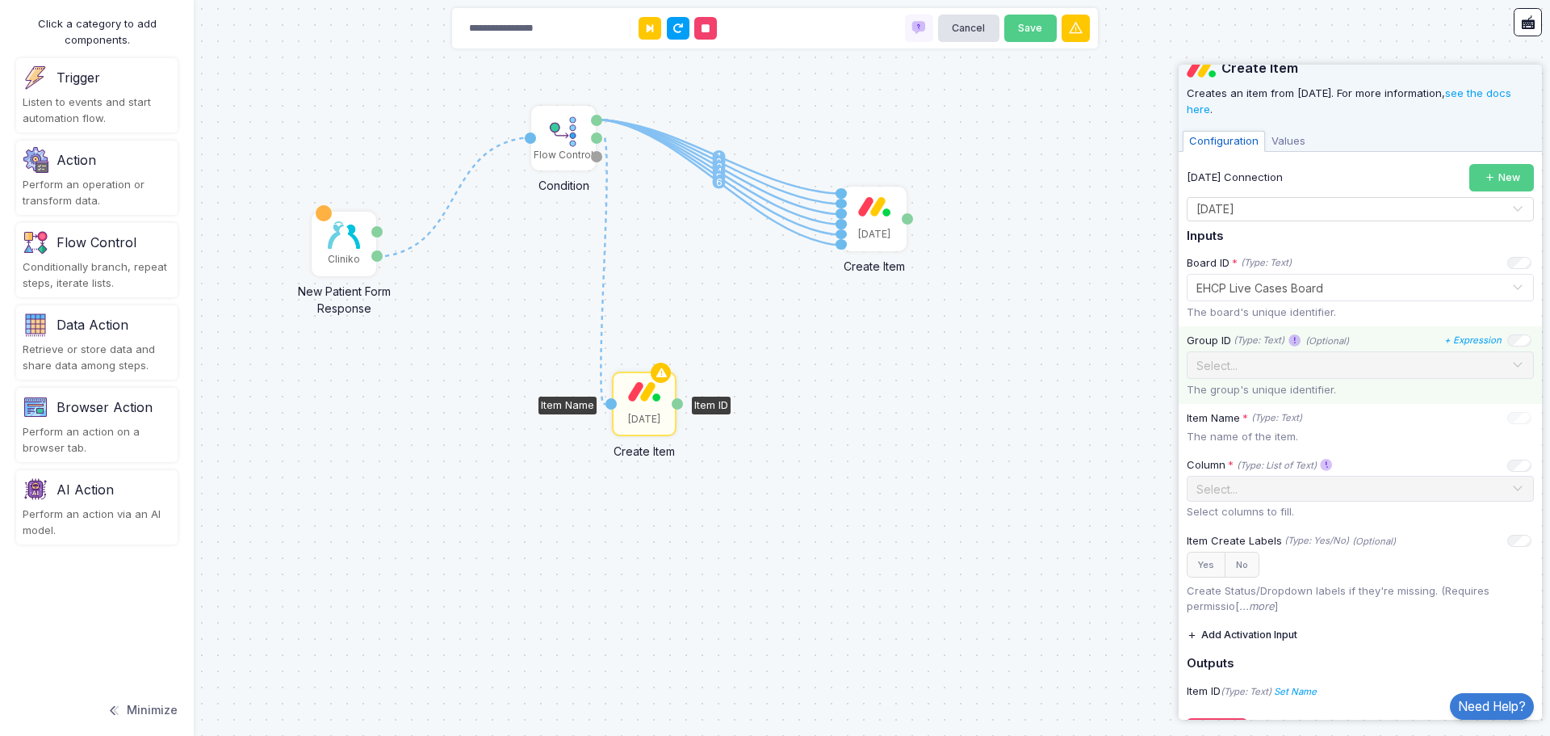
scroll to position [0, 0]
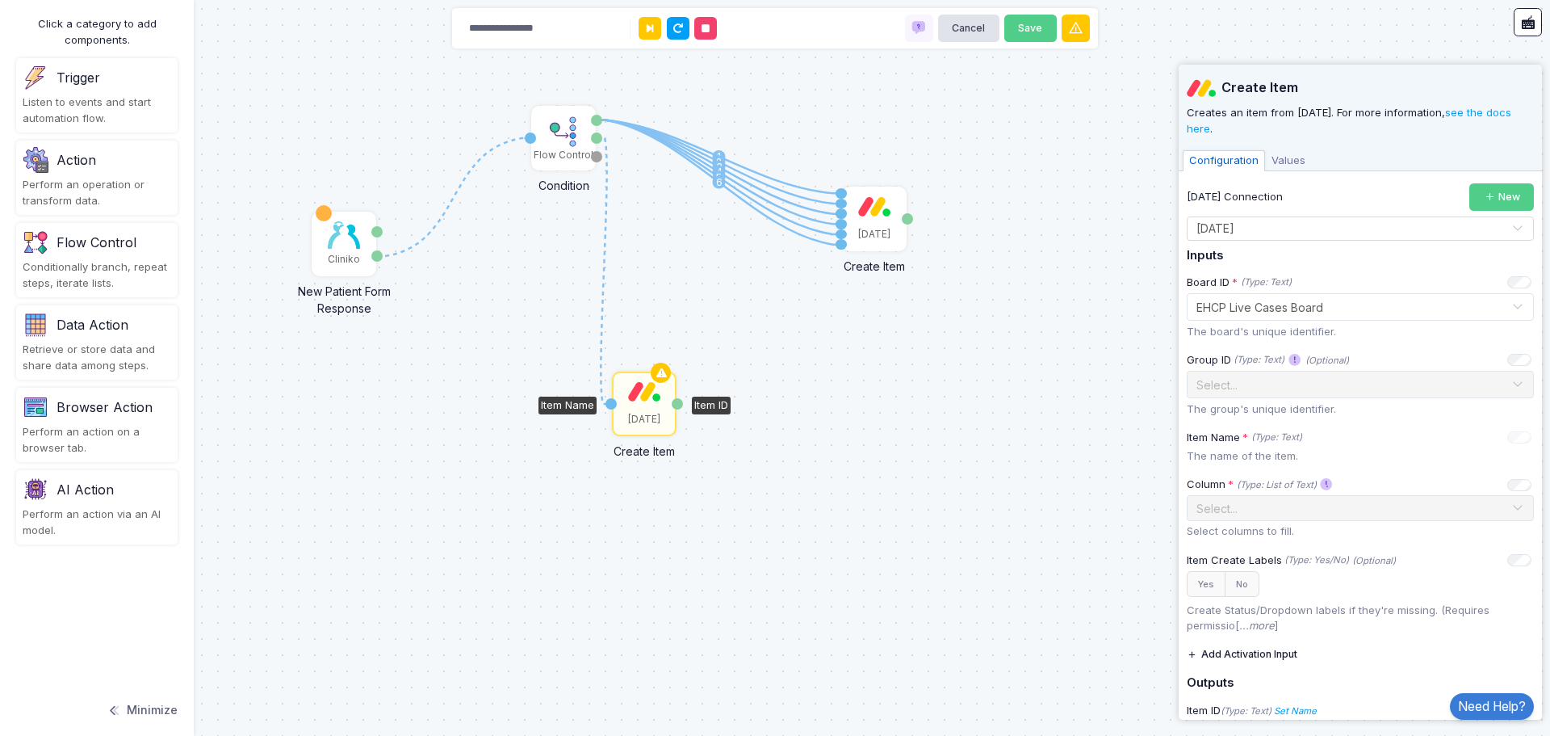
click at [1297, 157] on span "Values" at bounding box center [1288, 160] width 47 height 21
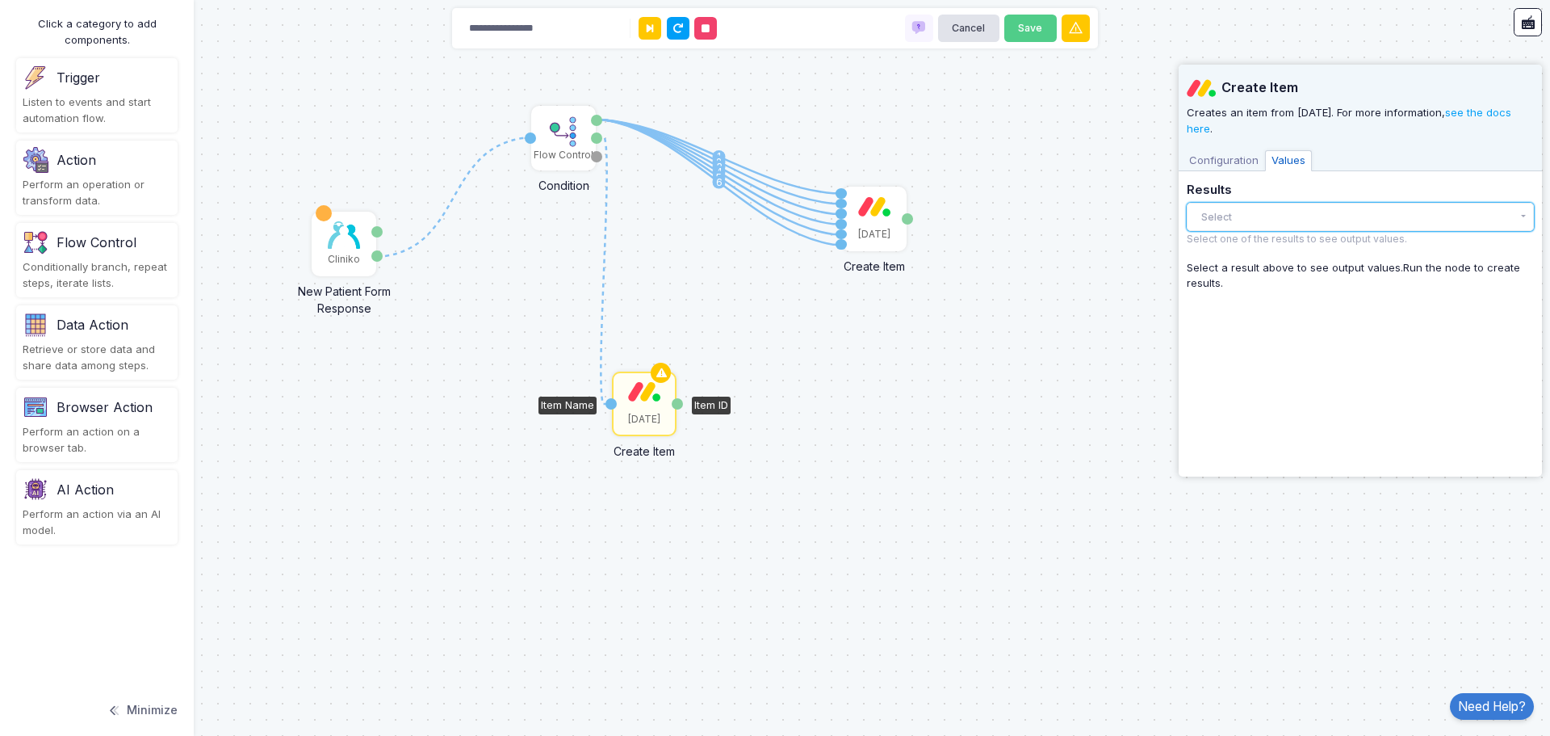
click at [1261, 204] on button "Select" at bounding box center [1360, 217] width 347 height 28
click at [1234, 150] on span "Configuration" at bounding box center [1224, 160] width 82 height 21
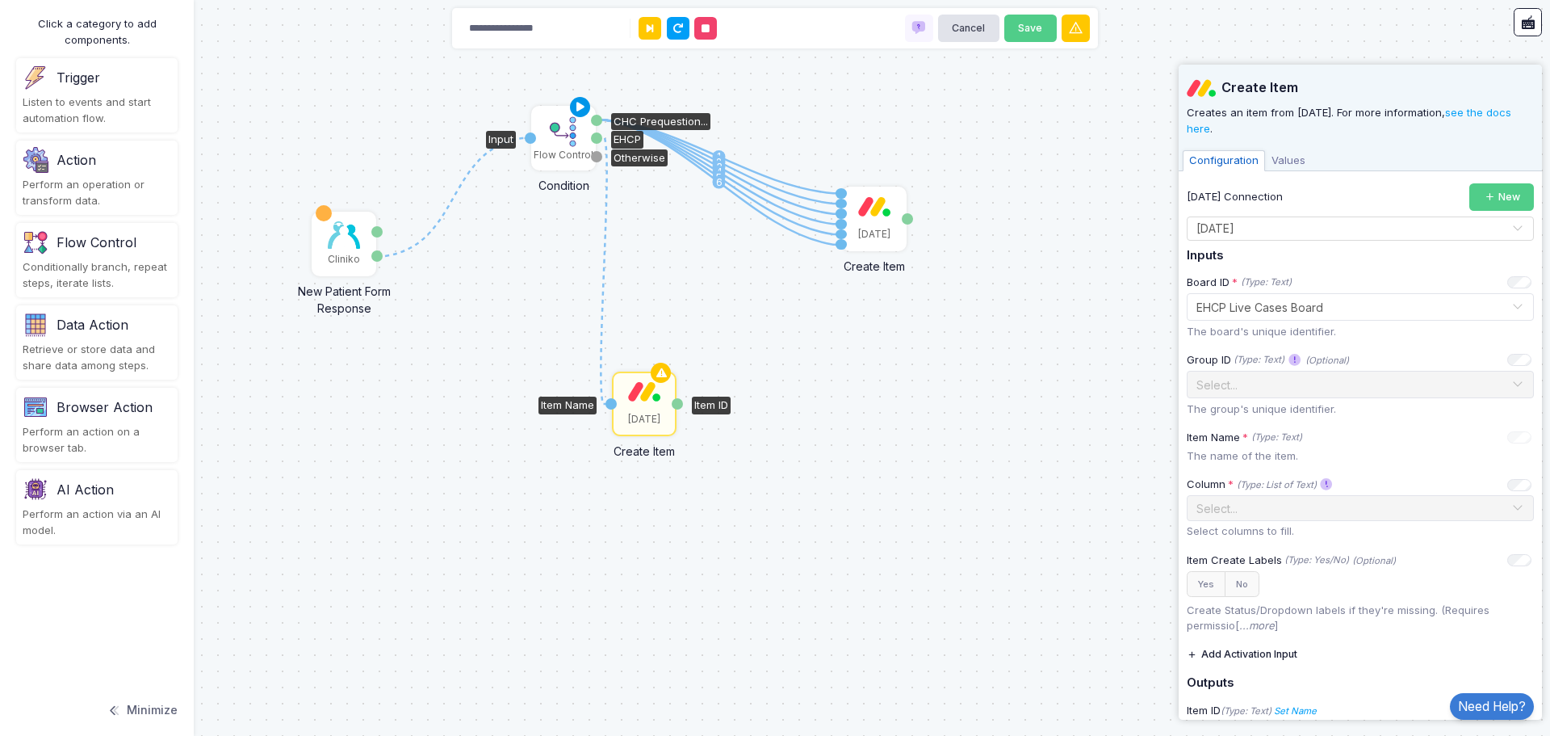
click at [578, 101] on icon at bounding box center [580, 107] width 19 height 23
click at [341, 245] on img at bounding box center [344, 234] width 32 height 27
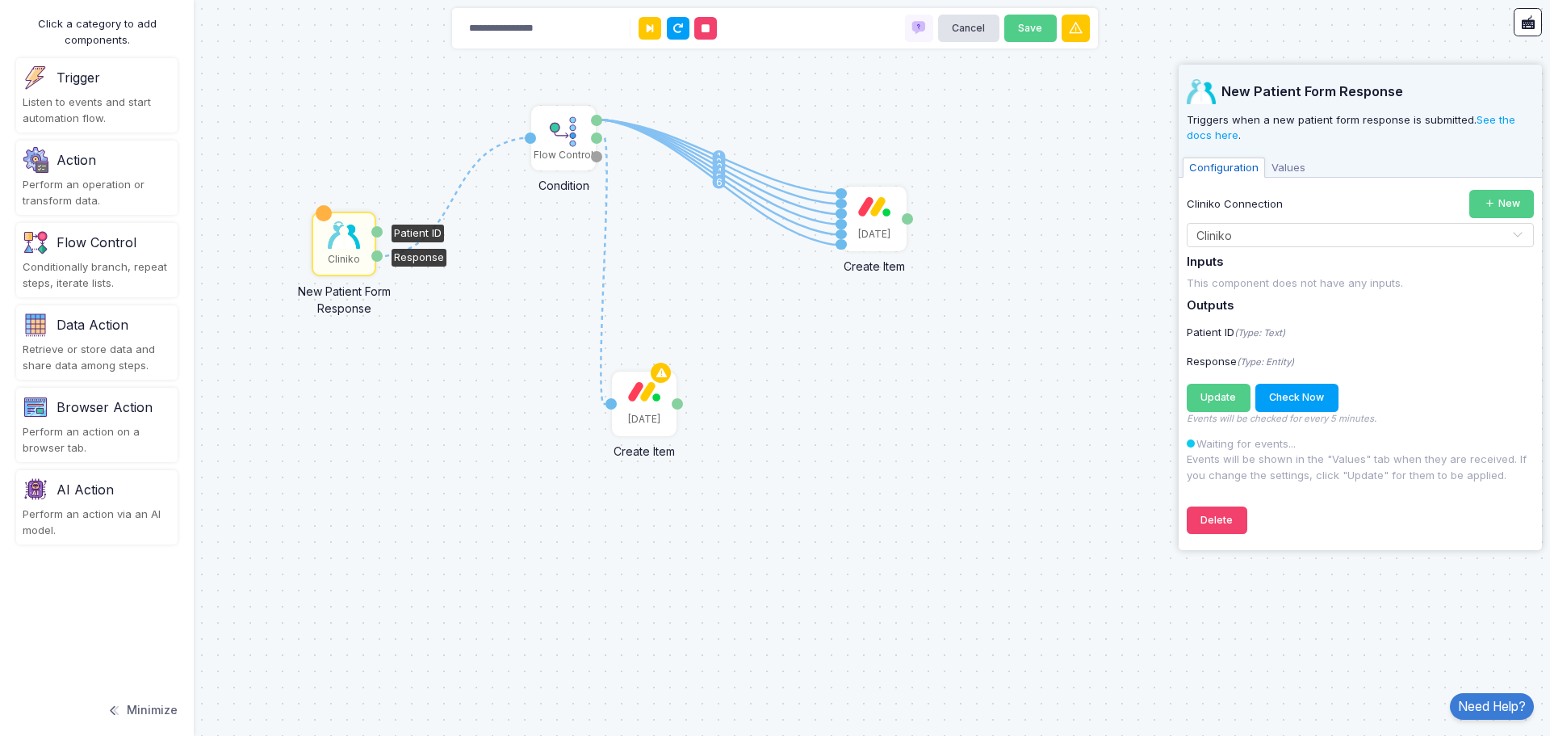
click at [1280, 166] on span "Values" at bounding box center [1288, 167] width 47 height 21
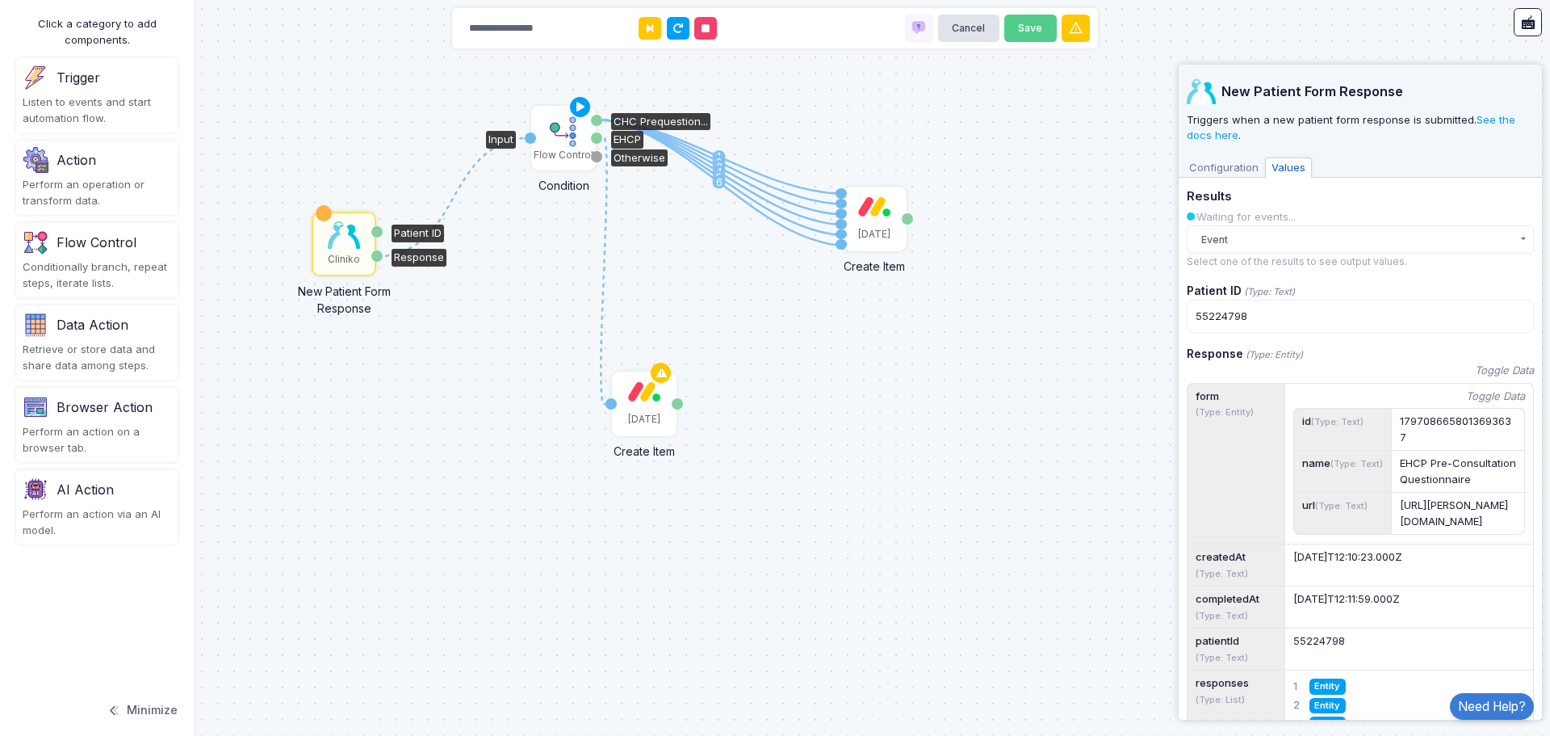
click at [560, 129] on img at bounding box center [564, 131] width 32 height 32
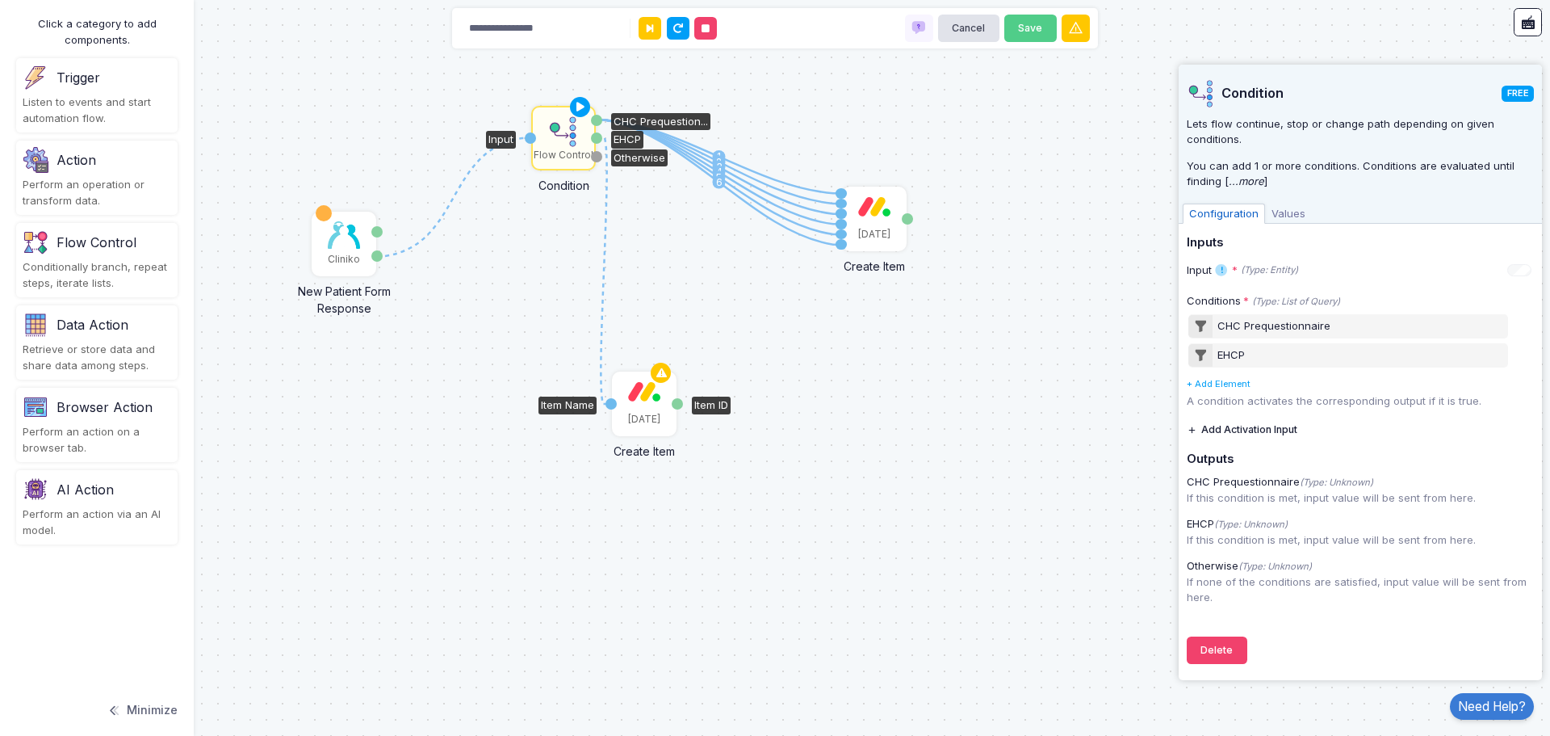
click at [657, 409] on div "[DATE]" at bounding box center [644, 403] width 61 height 61
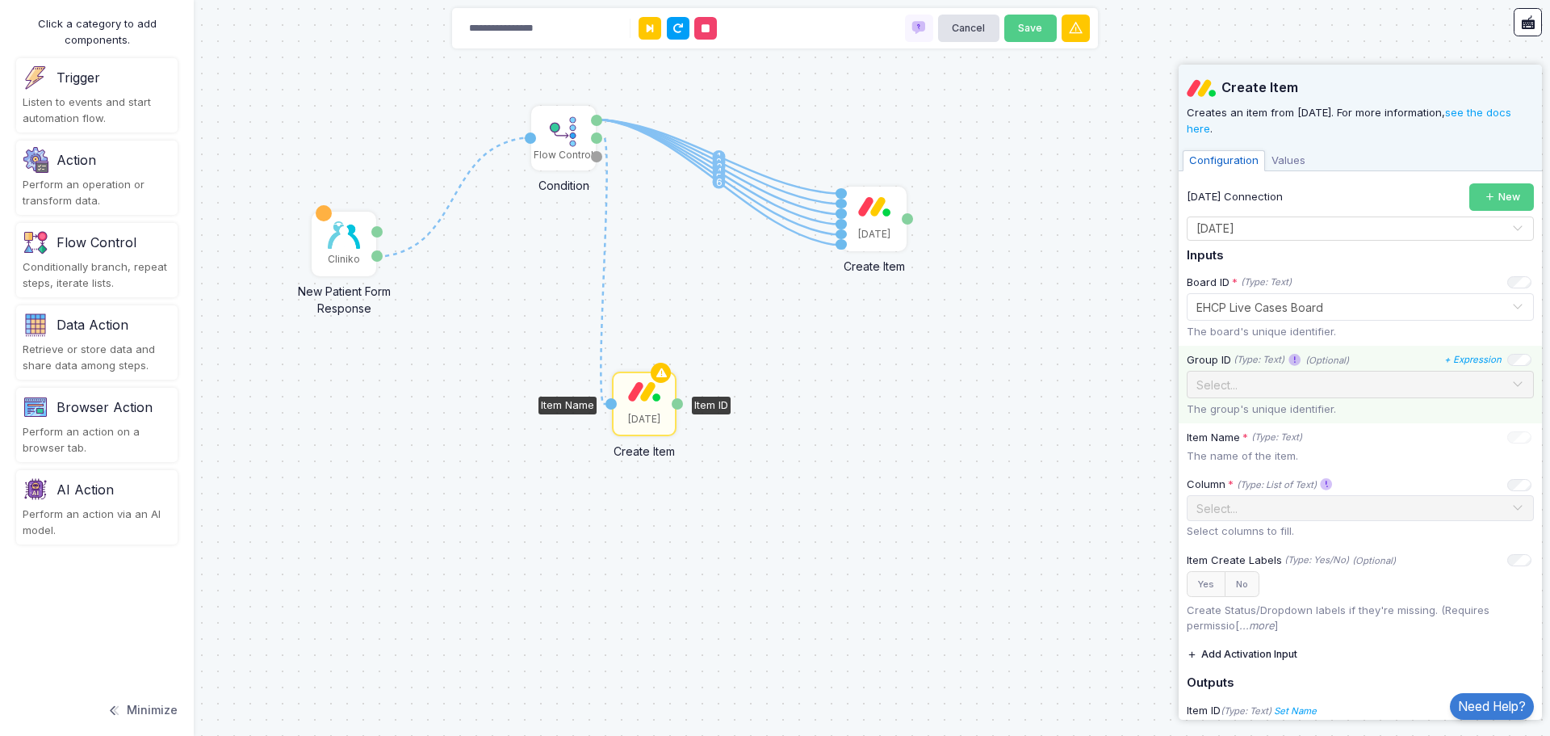
click at [1484, 390] on div at bounding box center [1361, 382] width 346 height 19
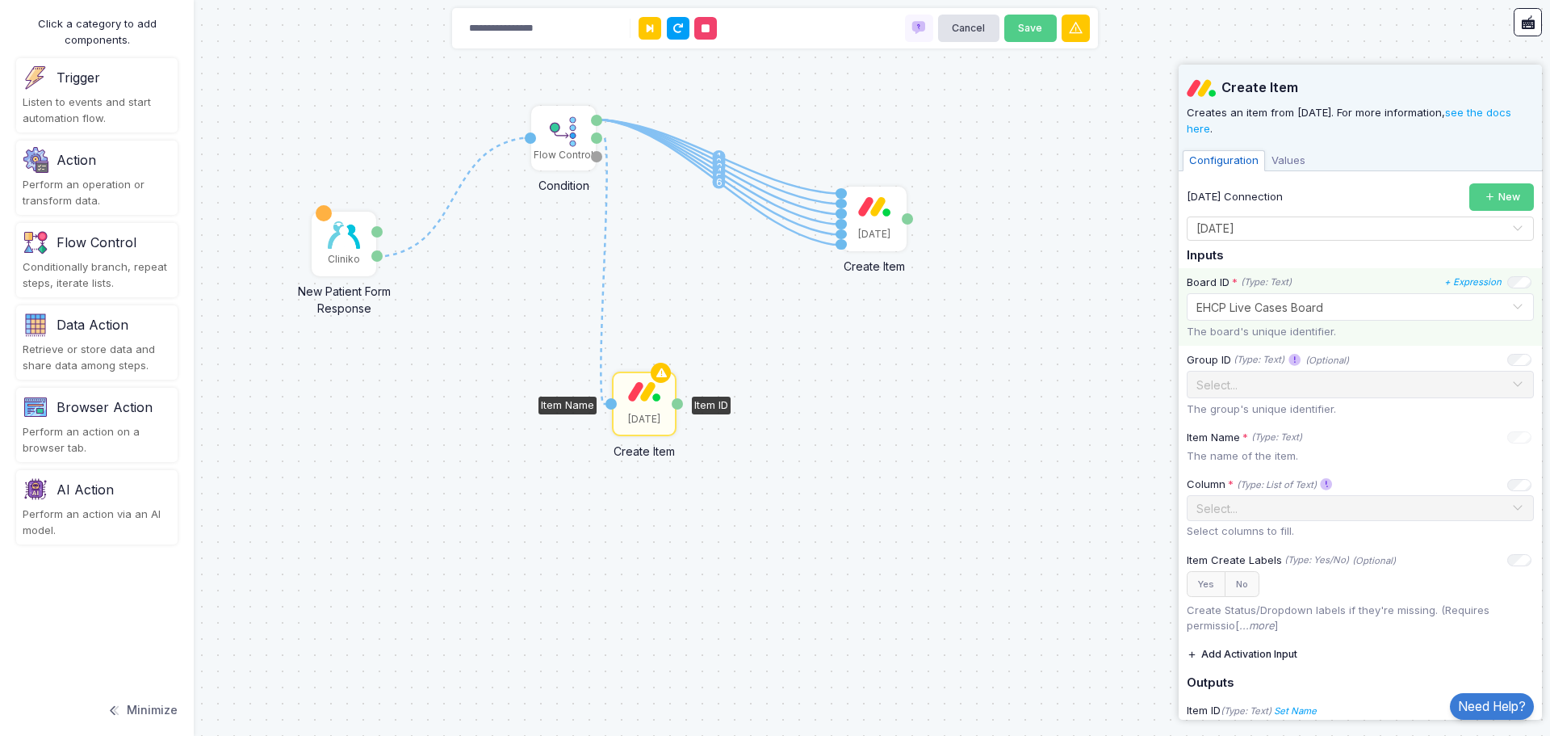
click at [1466, 306] on input "text" at bounding box center [1344, 306] width 297 height 18
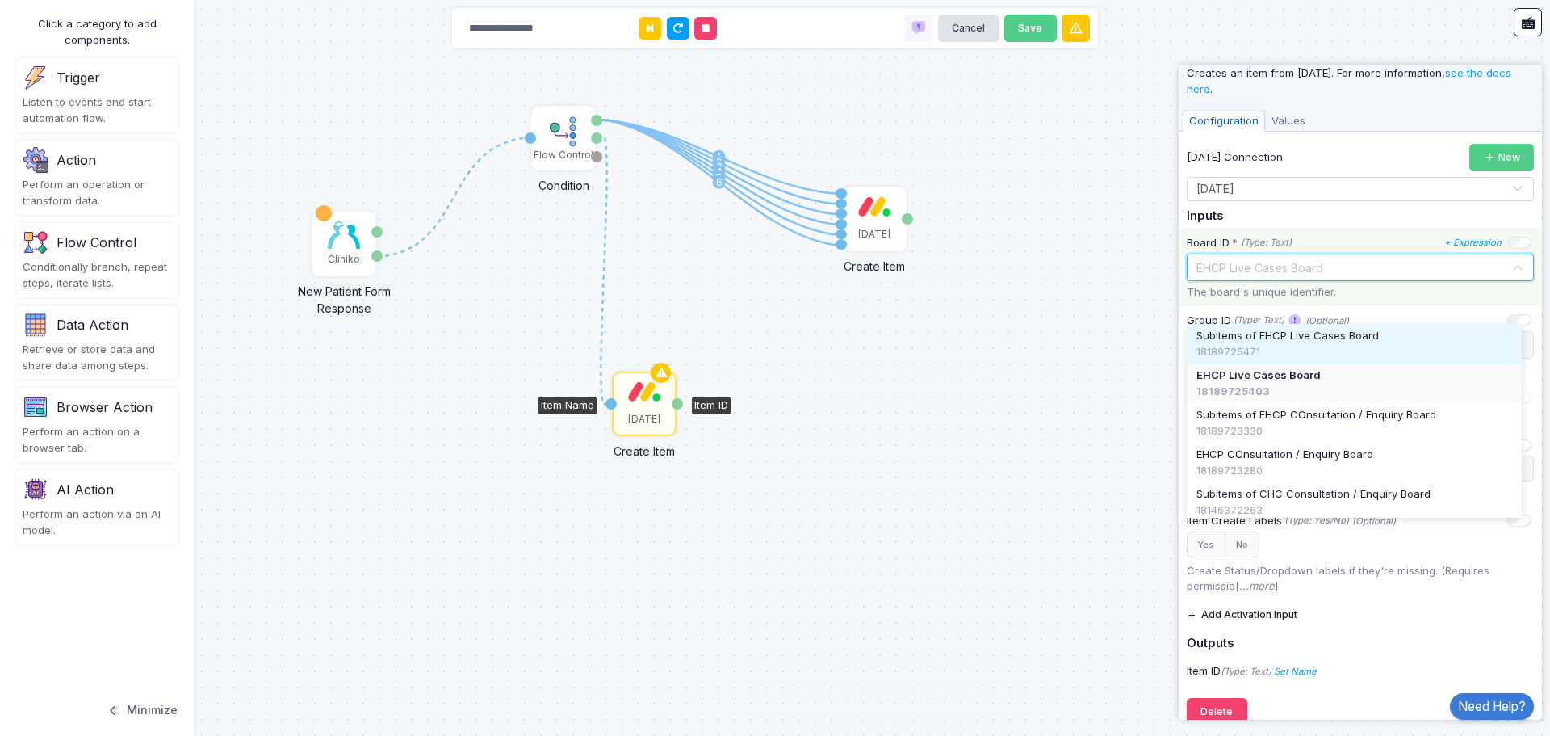
scroll to position [61, 0]
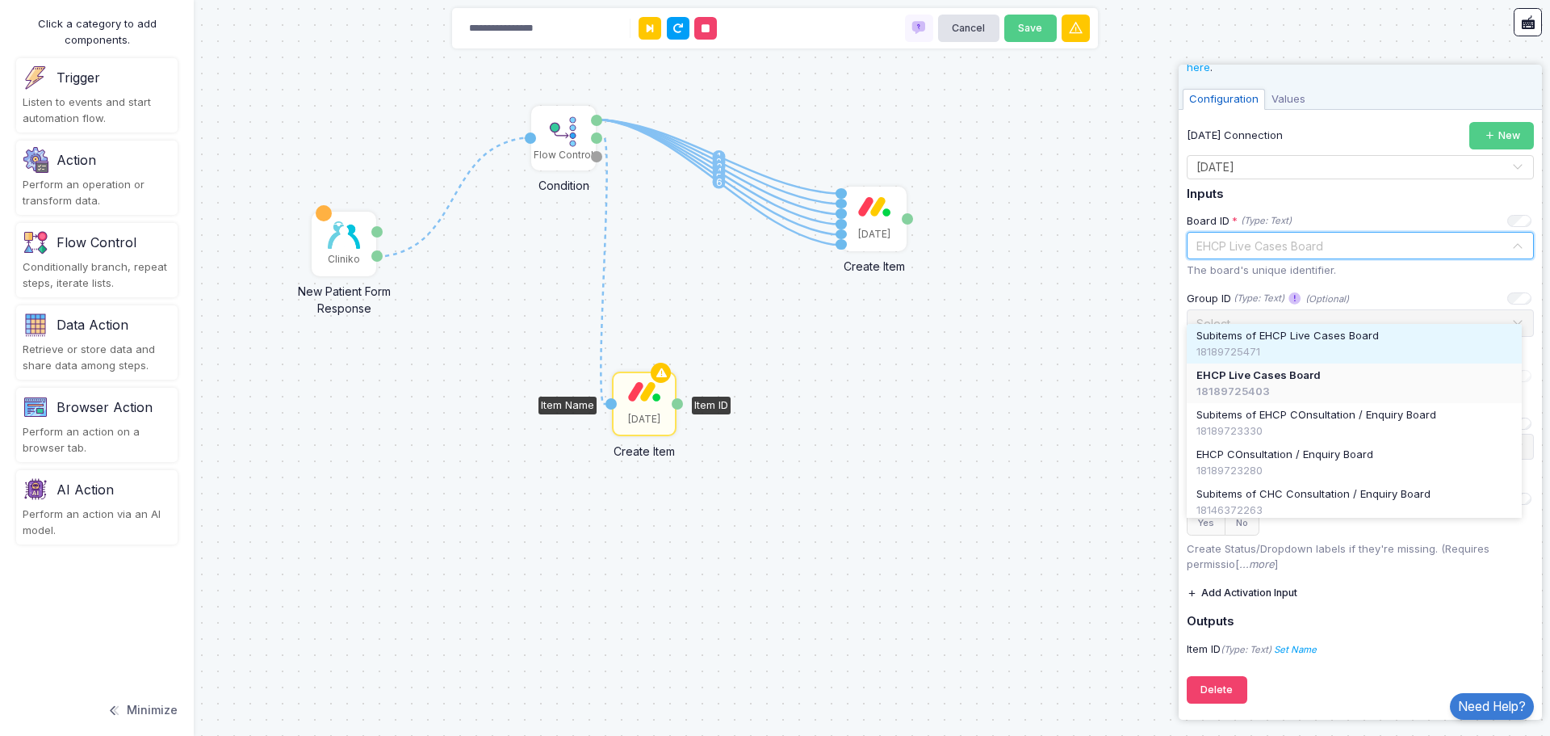
click at [1363, 347] on div "18189725471" at bounding box center [1355, 352] width 316 height 16
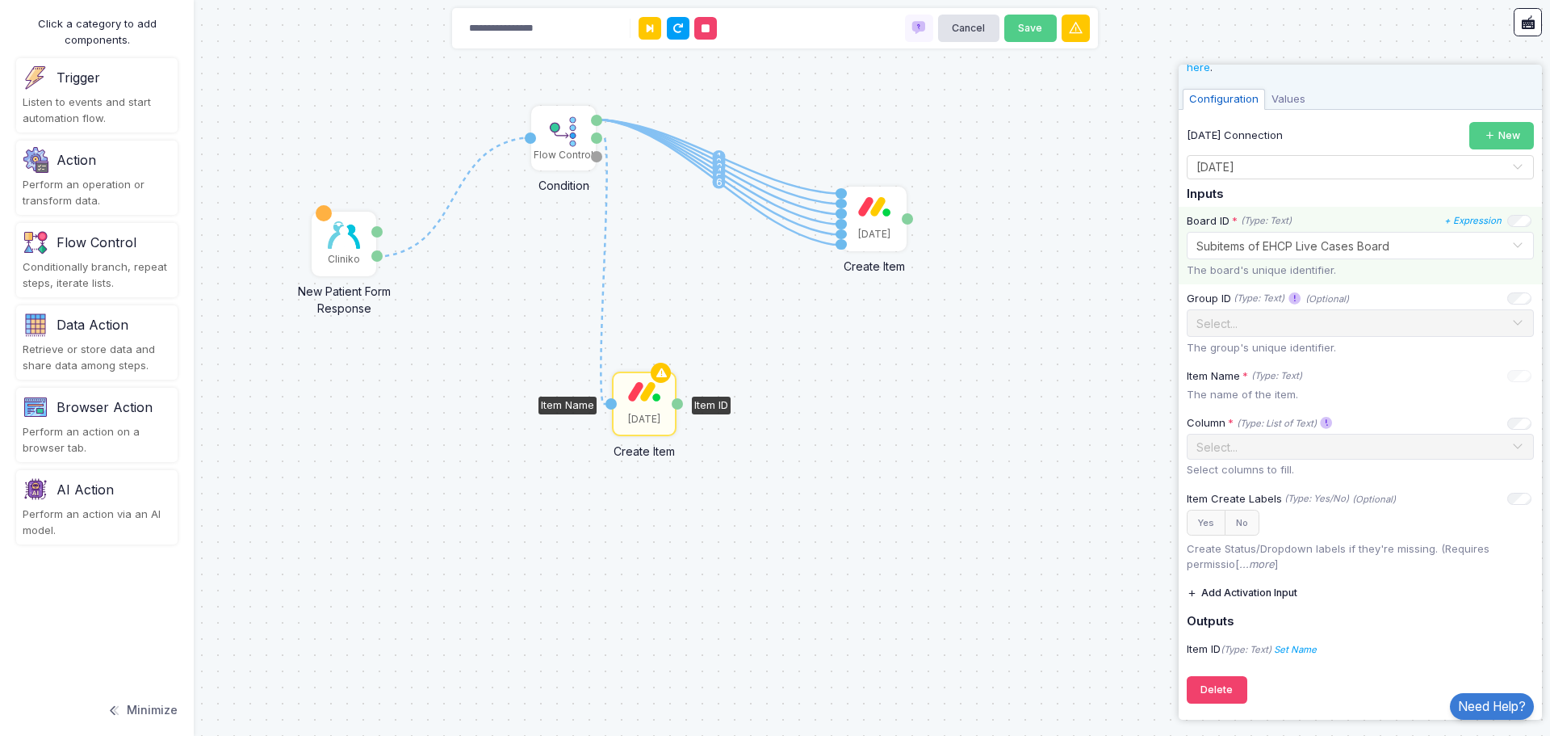
click at [1252, 242] on input "text" at bounding box center [1344, 245] width 297 height 18
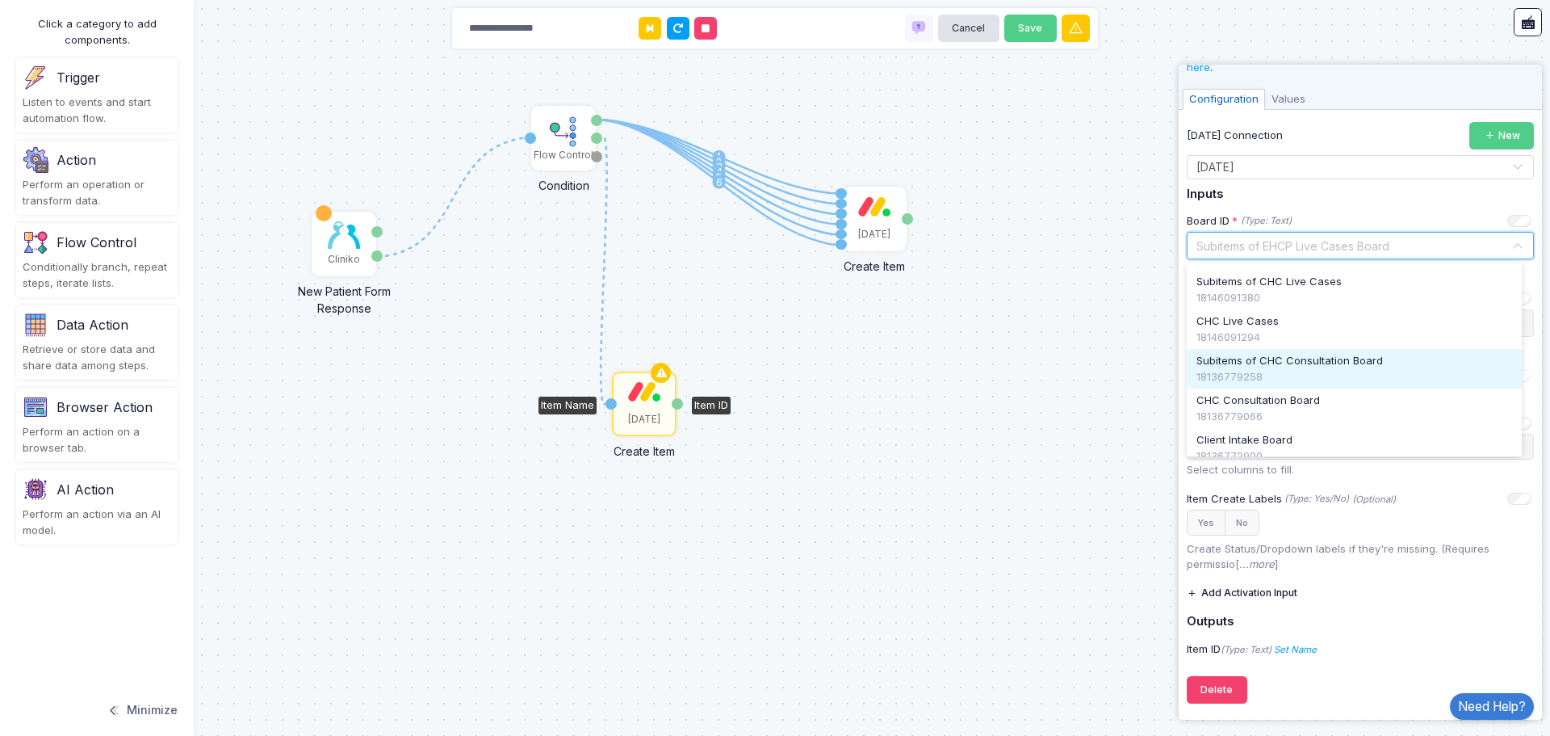
scroll to position [149, 0]
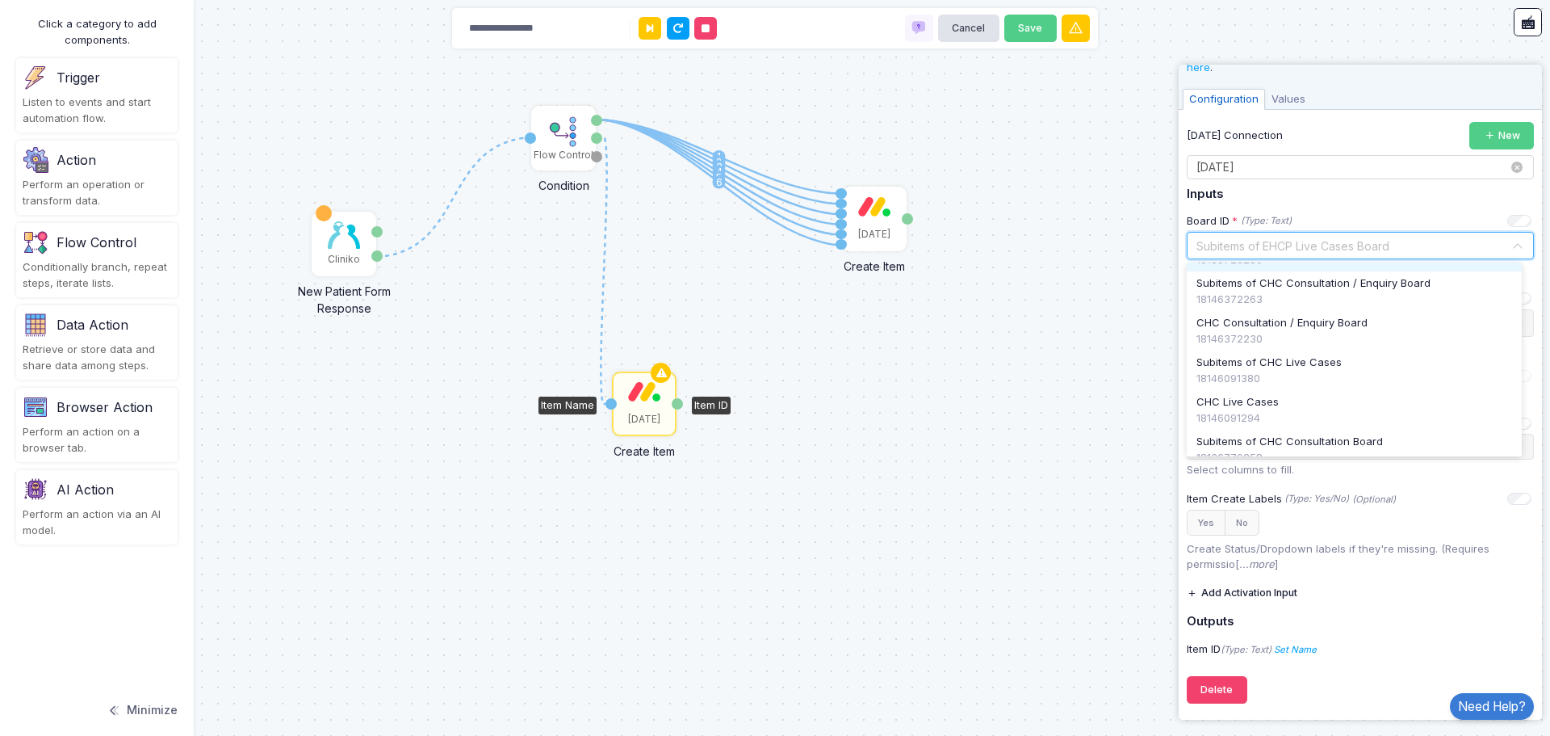
click at [1293, 178] on div "Select Connection × Monday ×" at bounding box center [1360, 167] width 347 height 24
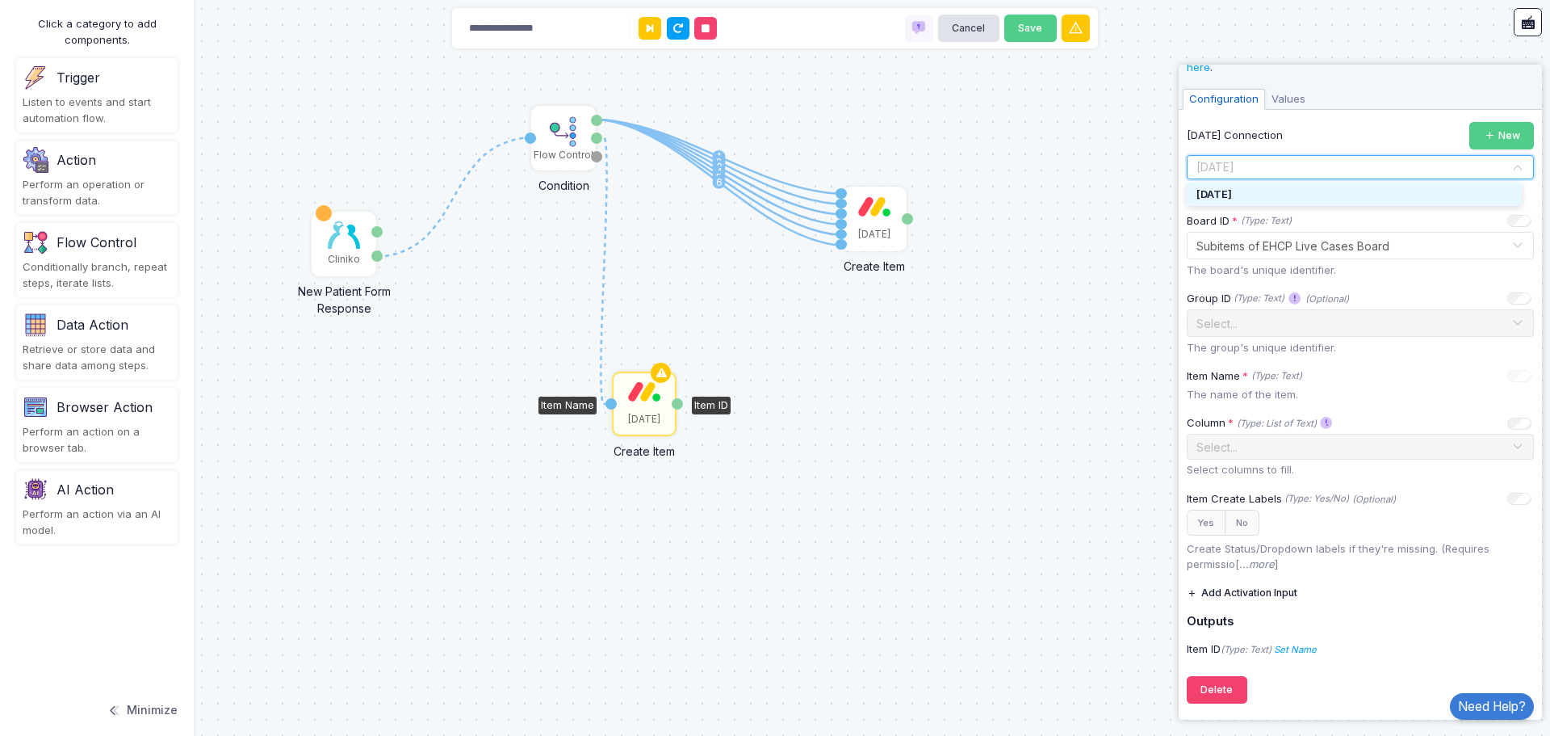
click at [1272, 195] on div "[DATE]" at bounding box center [1354, 195] width 335 height 24
click at [1341, 251] on input "text" at bounding box center [1344, 245] width 297 height 18
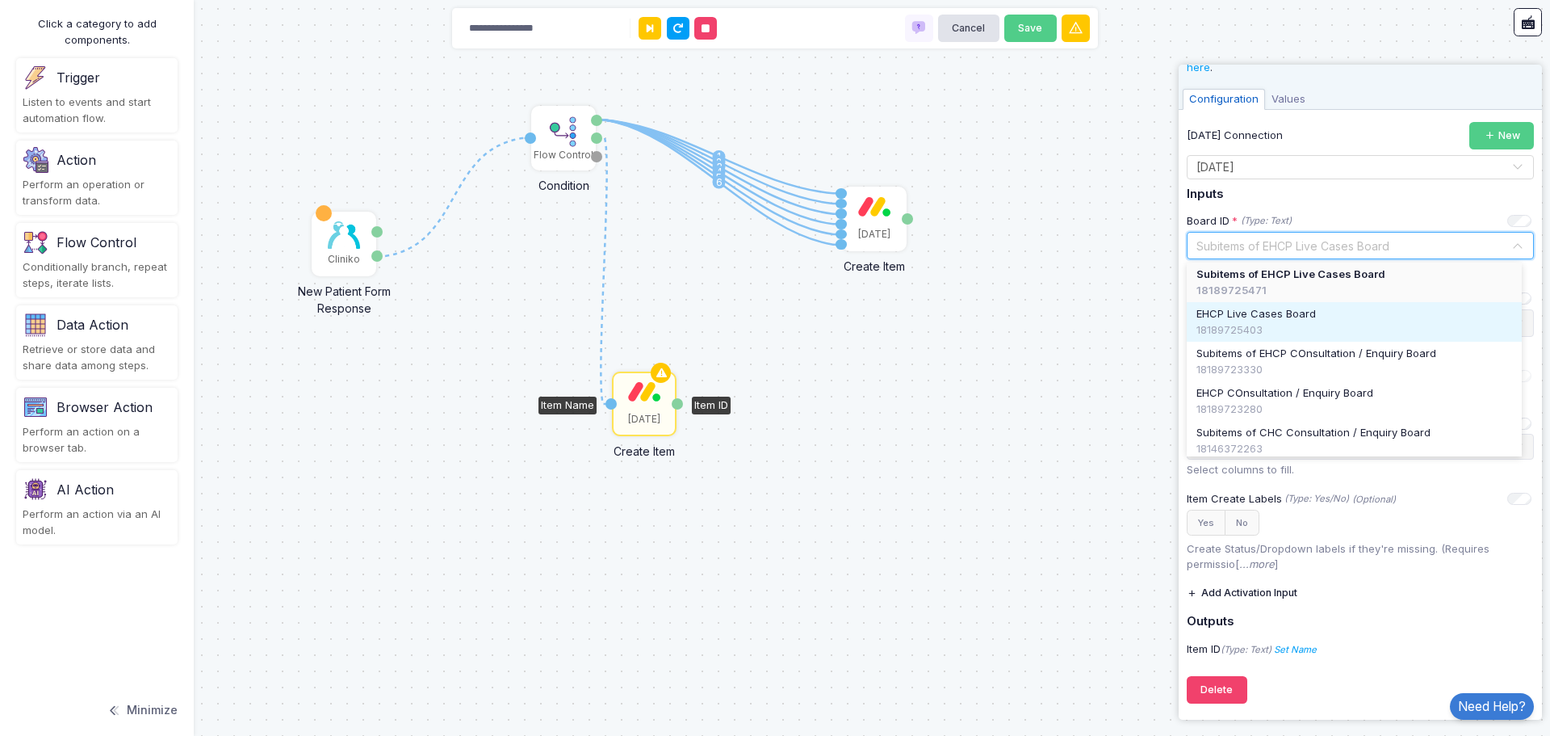
click at [1295, 319] on span "EHCP Live Cases Board" at bounding box center [1257, 314] width 120 height 16
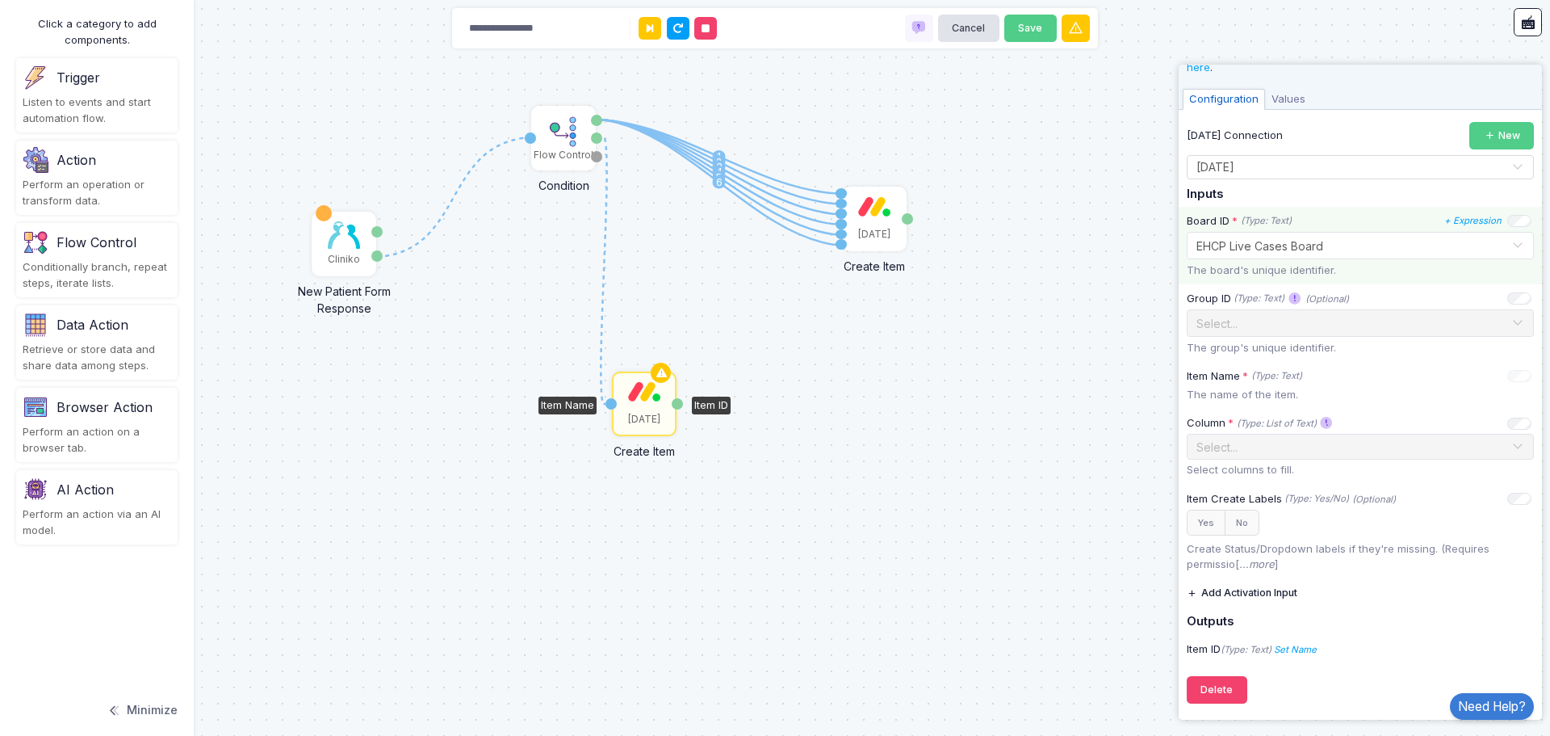
click at [1282, 252] on span "EHCP Live Cases Board" at bounding box center [1260, 246] width 127 height 14
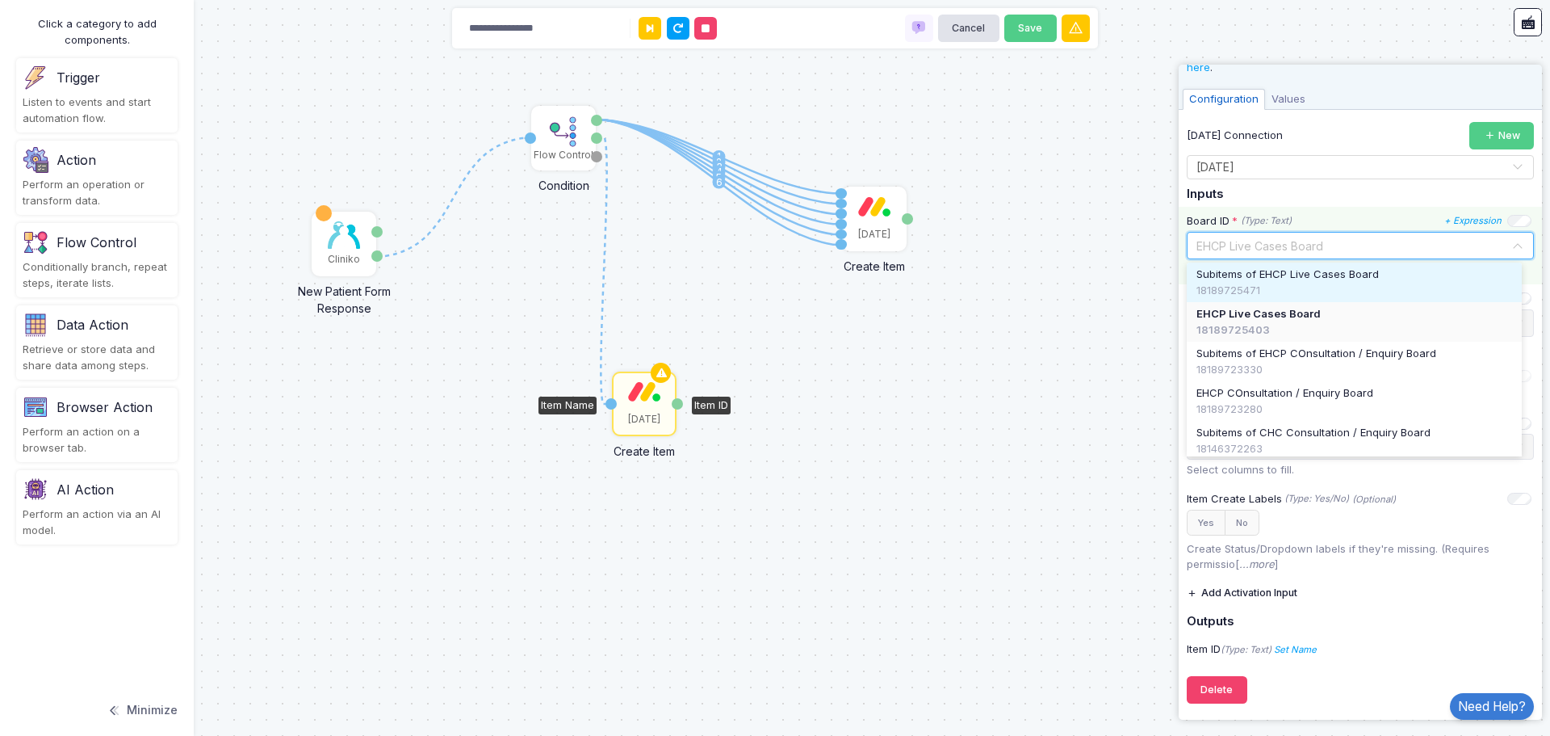
click at [1345, 211] on div "Board ID * (Type: Text) + Expression Select... × EHCP Live Cases Board The boar…" at bounding box center [1360, 246] width 363 height 78
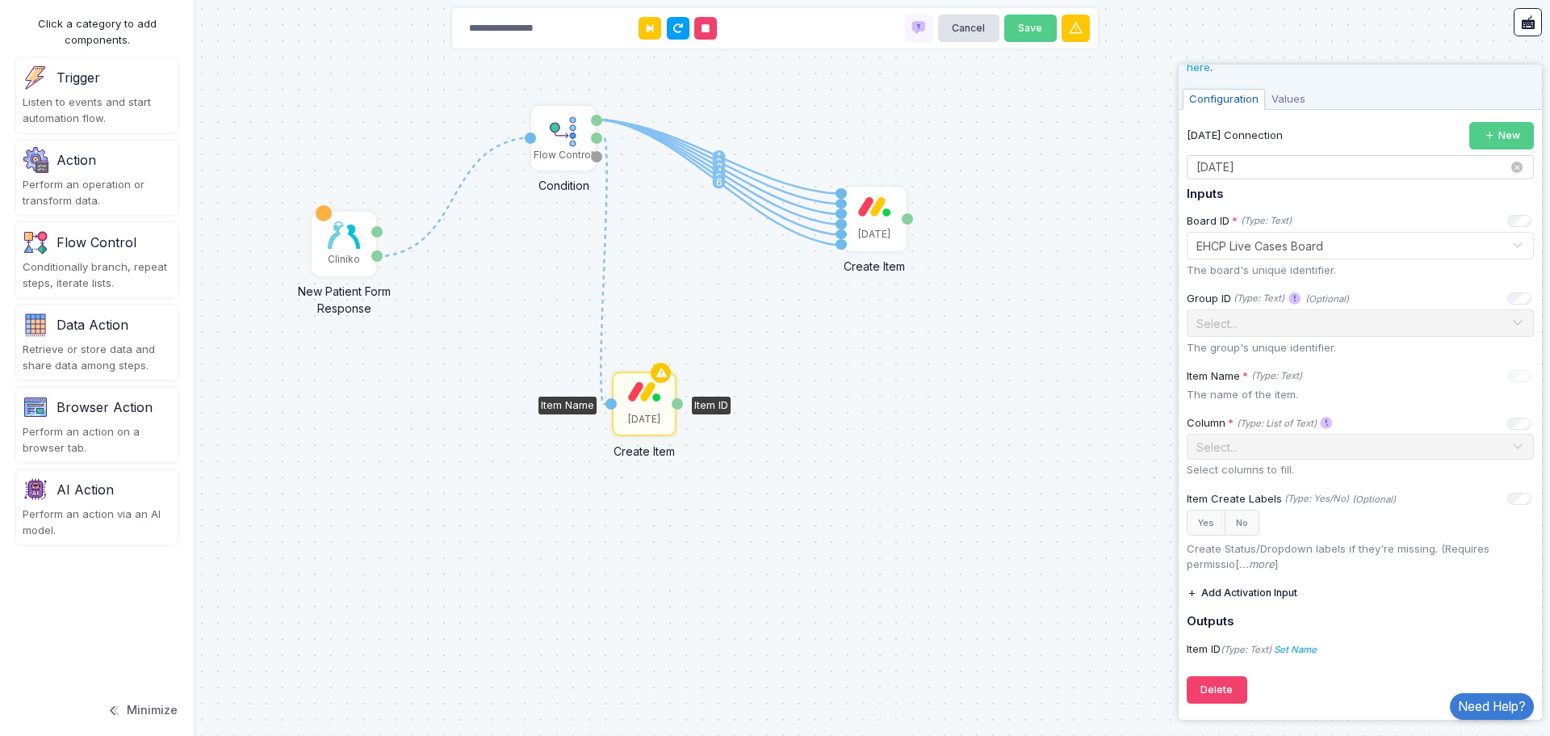
click at [1356, 171] on input "text" at bounding box center [1344, 168] width 297 height 18
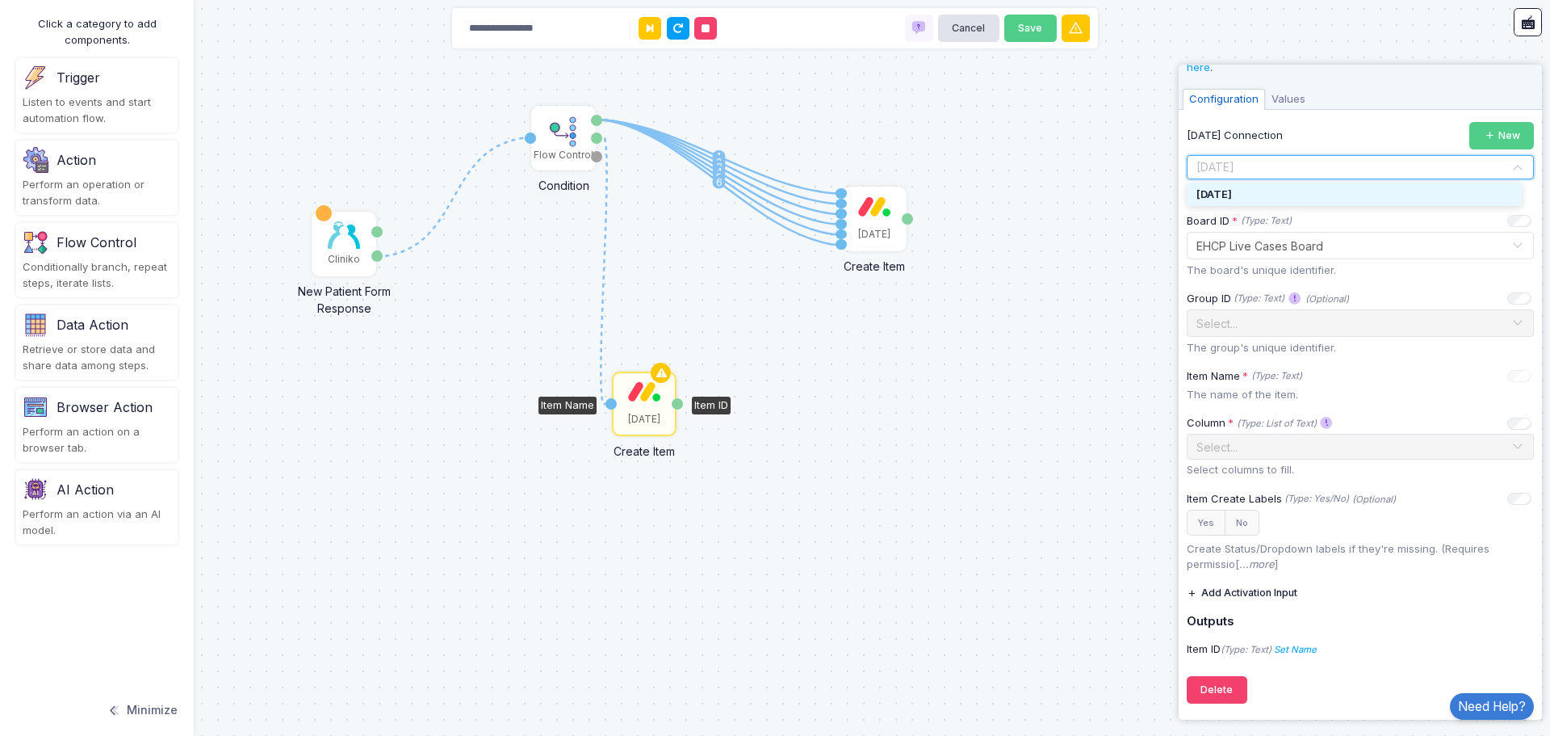
click at [1277, 194] on div "[DATE]" at bounding box center [1354, 195] width 335 height 24
click at [1370, 248] on input "text" at bounding box center [1344, 245] width 297 height 18
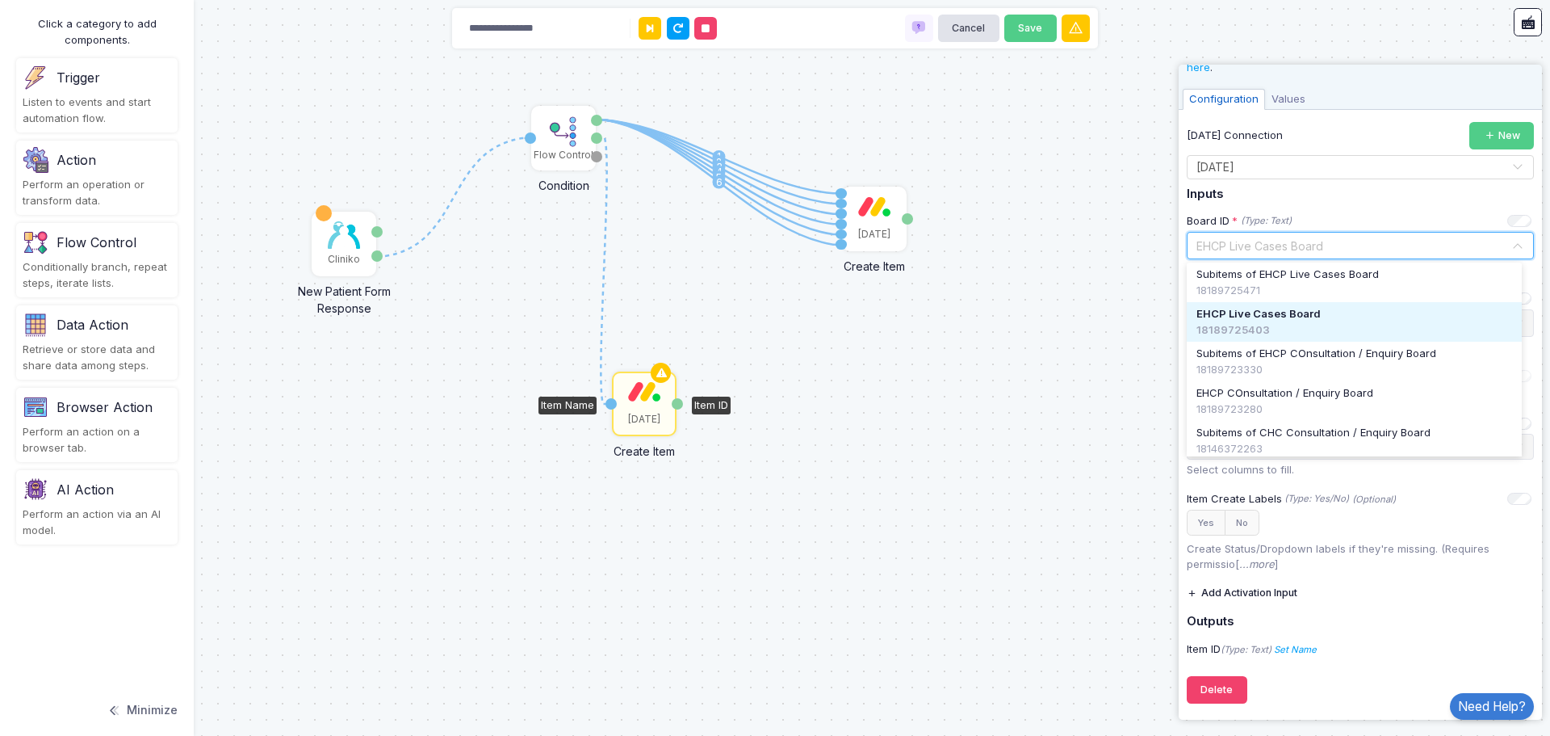
click at [1310, 315] on span "EHCP Live Cases Board" at bounding box center [1259, 314] width 124 height 16
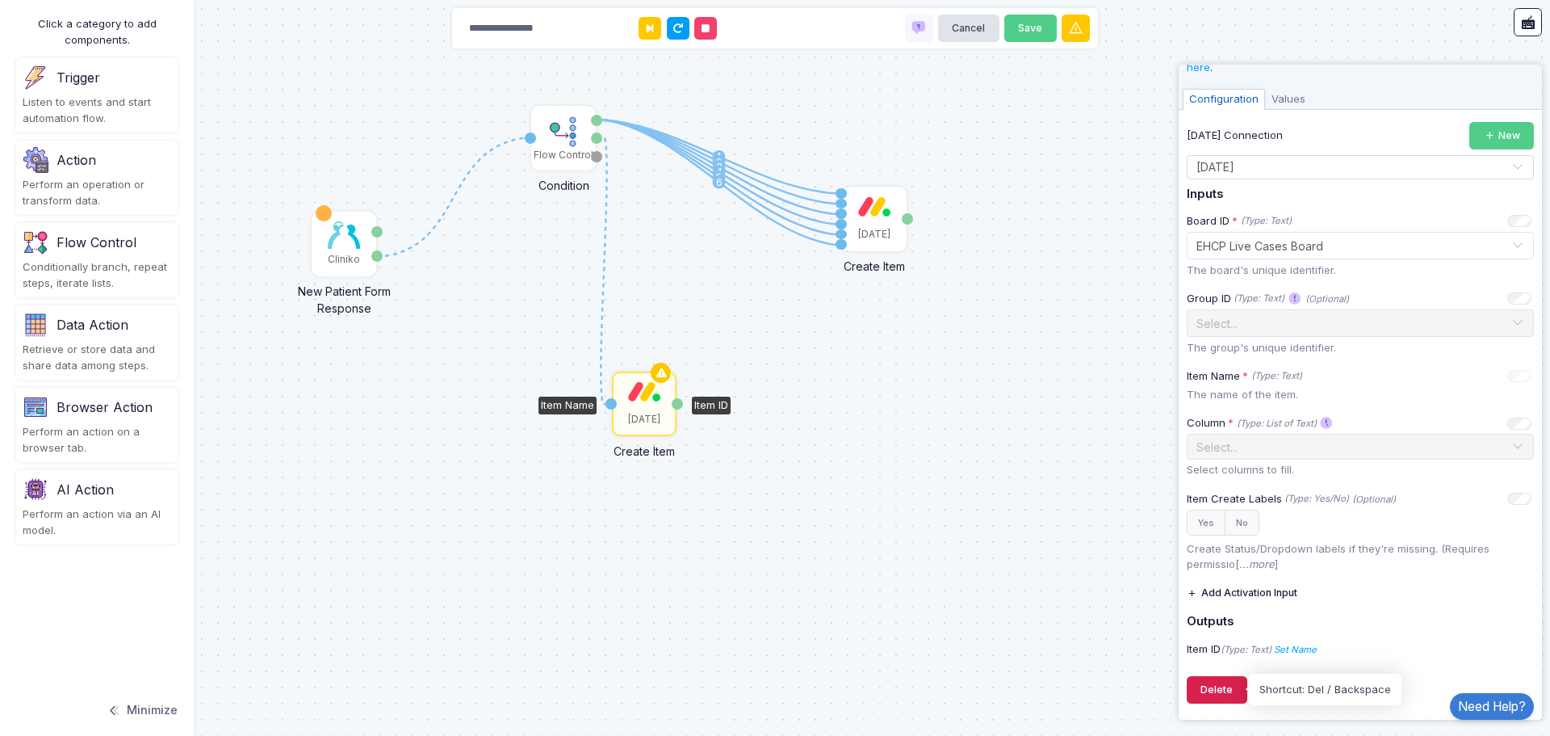
click at [1221, 694] on button "Delete" at bounding box center [1217, 690] width 61 height 28
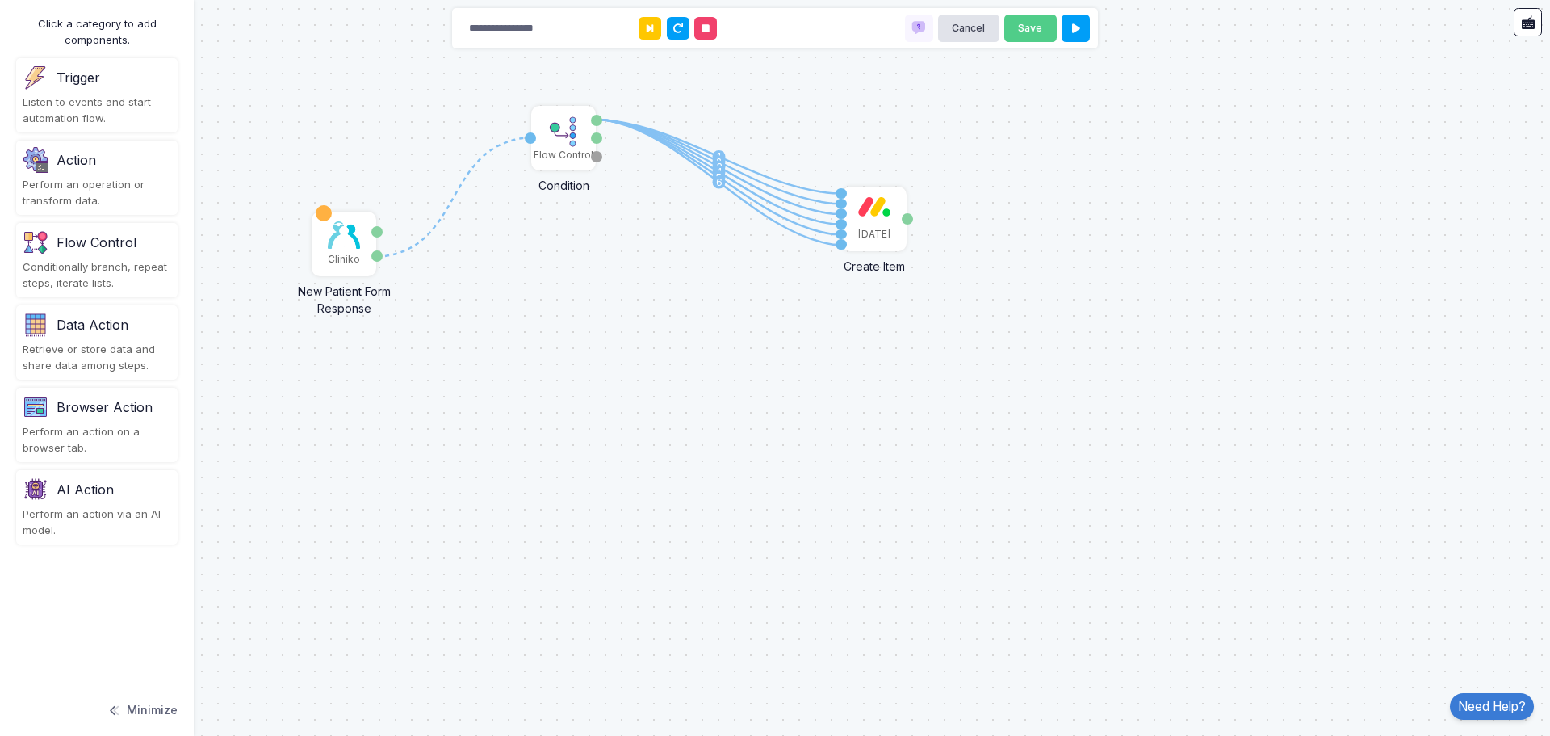
click at [64, 177] on div "Perform an operation or transform data." at bounding box center [97, 192] width 149 height 31
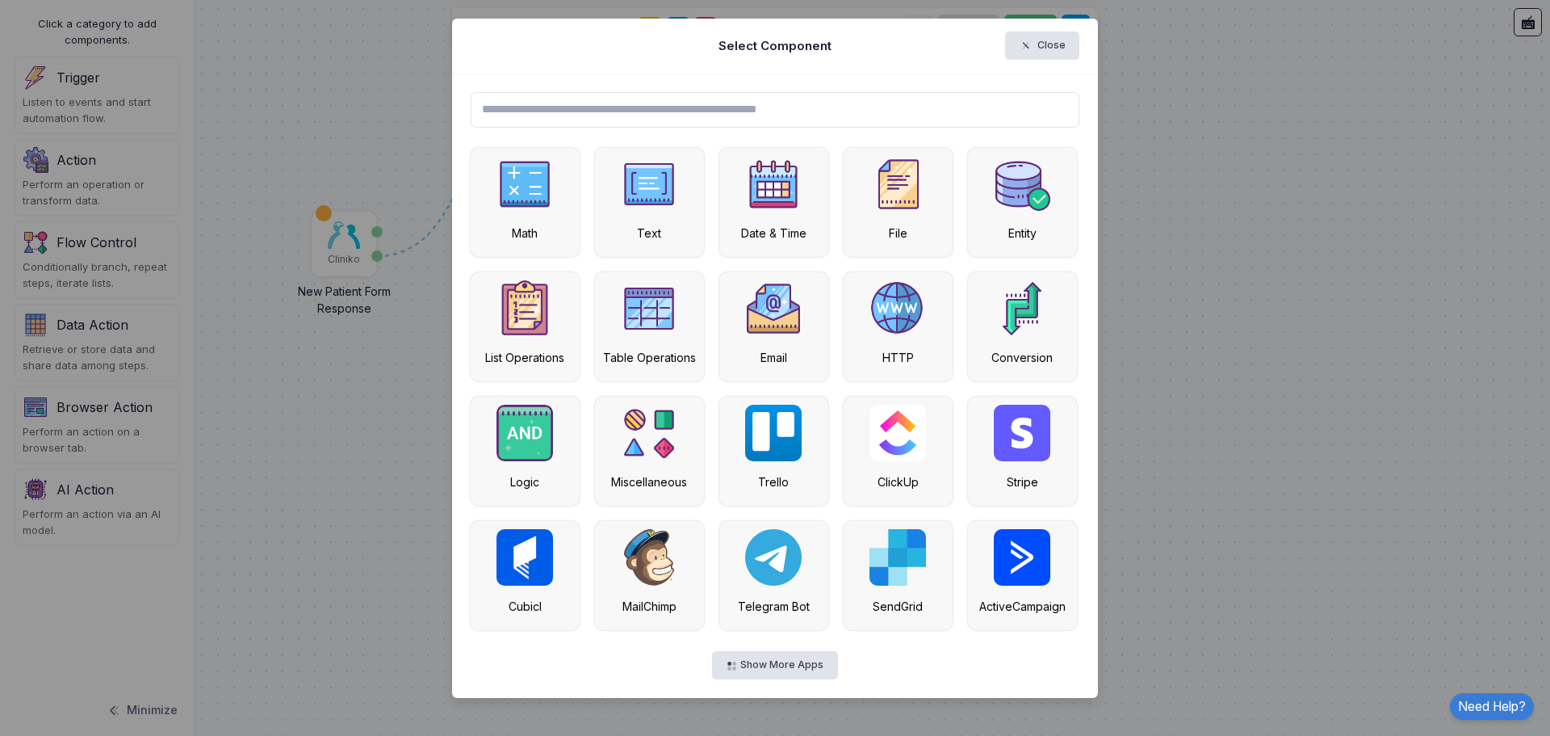
click at [543, 115] on input "text" at bounding box center [776, 110] width 610 height 36
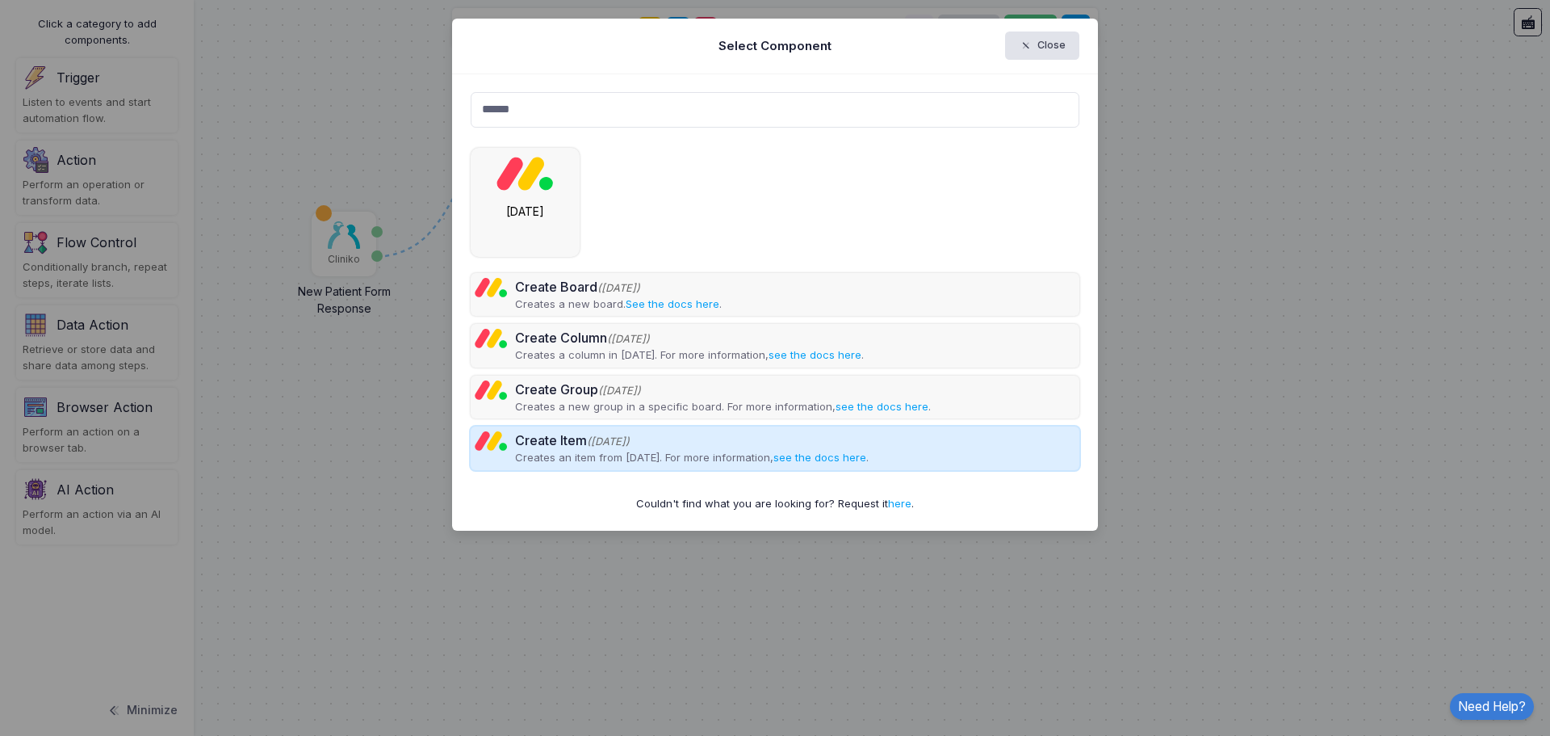
type input "******"
click at [562, 444] on div "Create Item (Monday)" at bounding box center [692, 439] width 354 height 19
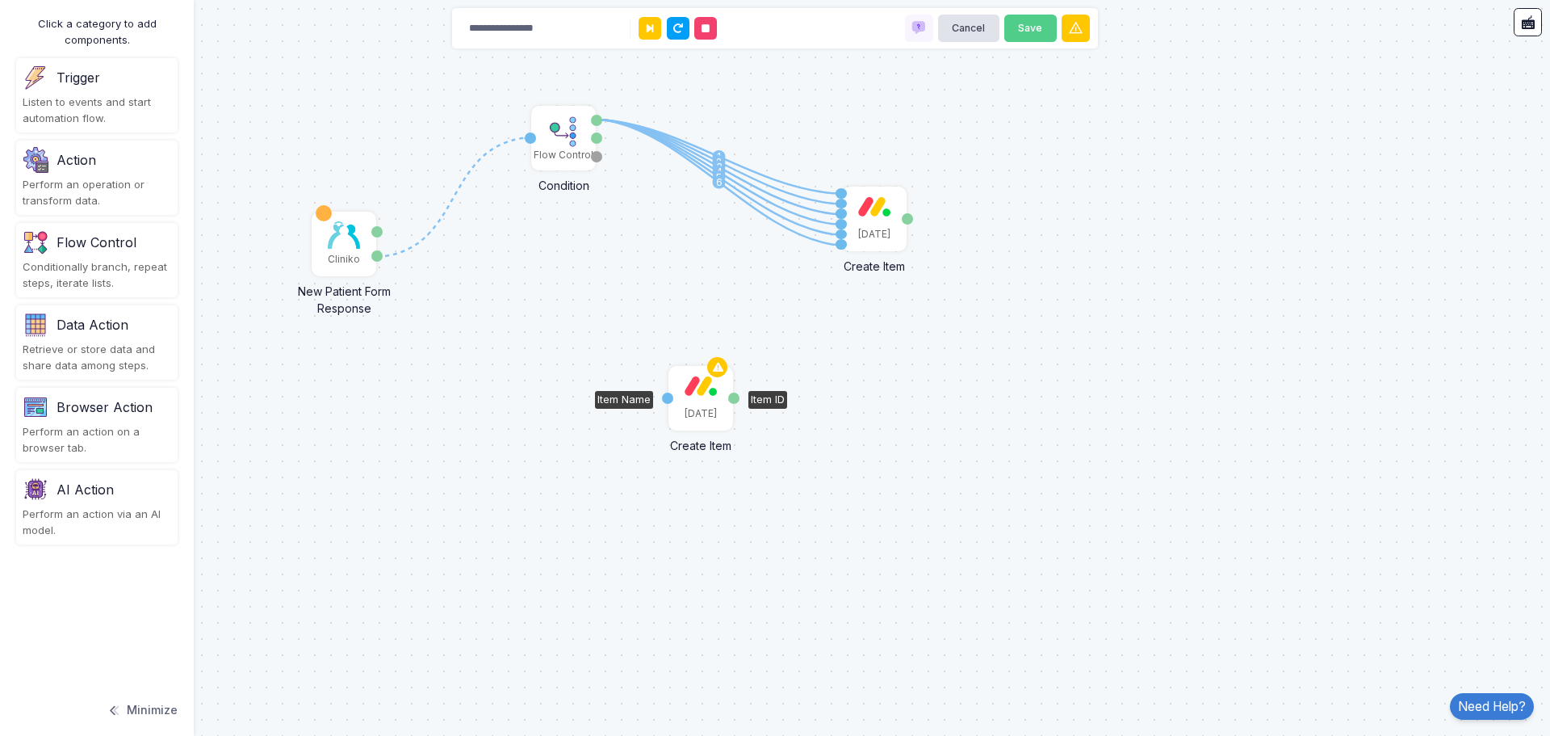
drag, startPoint x: 701, startPoint y: 398, endPoint x: 703, endPoint y: 390, distance: 8.2
click at [701, 398] on div "[DATE]" at bounding box center [700, 397] width 61 height 61
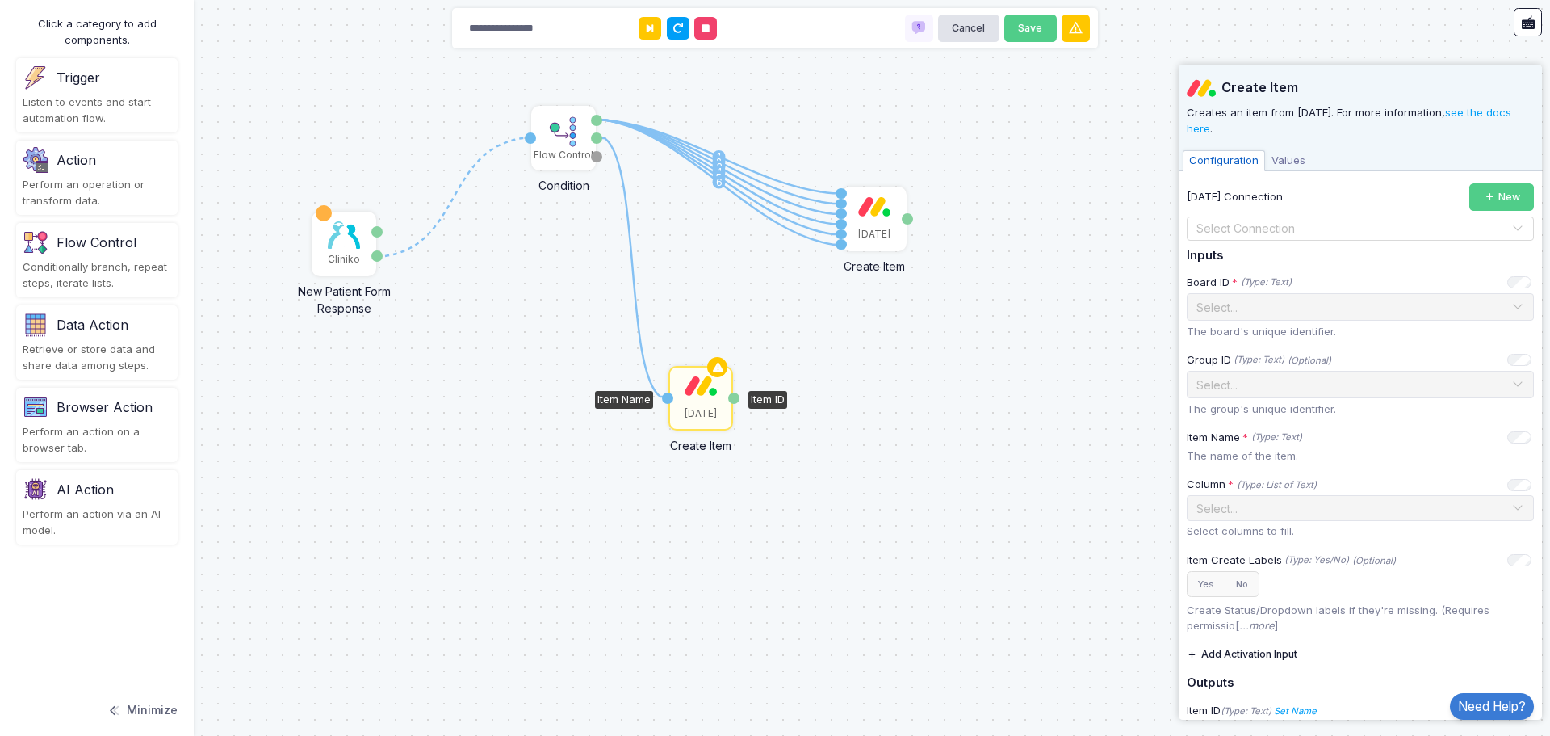
drag, startPoint x: 597, startPoint y: 136, endPoint x: 668, endPoint y: 397, distance: 271.1
click at [1, 2] on div "1 1 2 3 4 5 6 1 Cliniko New Patient Form Response Patient ID Response Flow Cont…" at bounding box center [0, 1] width 1 height 1
click at [1262, 230] on input "text" at bounding box center [1344, 229] width 297 height 18
click at [1241, 244] on div "[DATE]" at bounding box center [1354, 256] width 335 height 24
click at [1304, 306] on input "text" at bounding box center [1344, 306] width 297 height 18
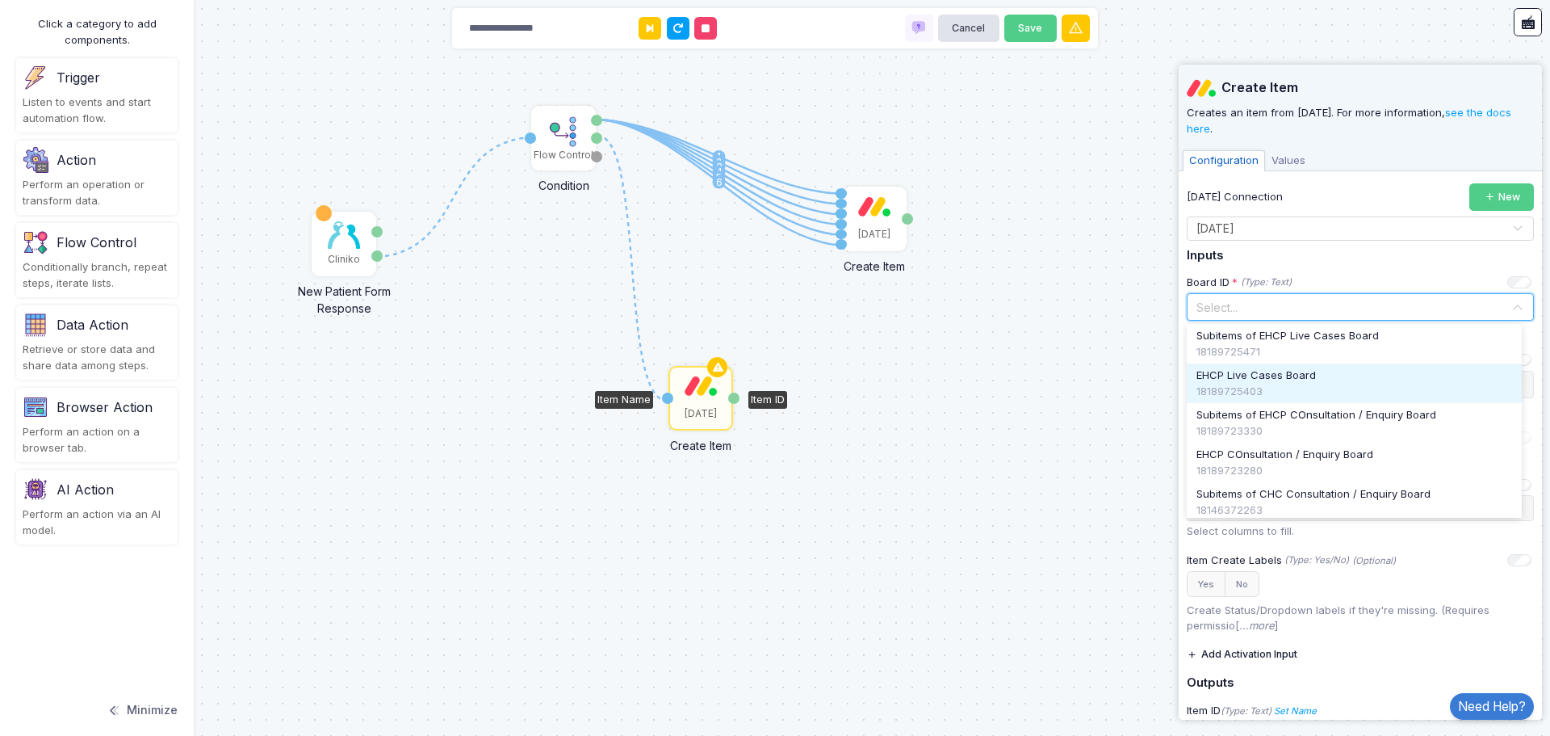
click at [1295, 384] on div "18189725403" at bounding box center [1355, 392] width 316 height 16
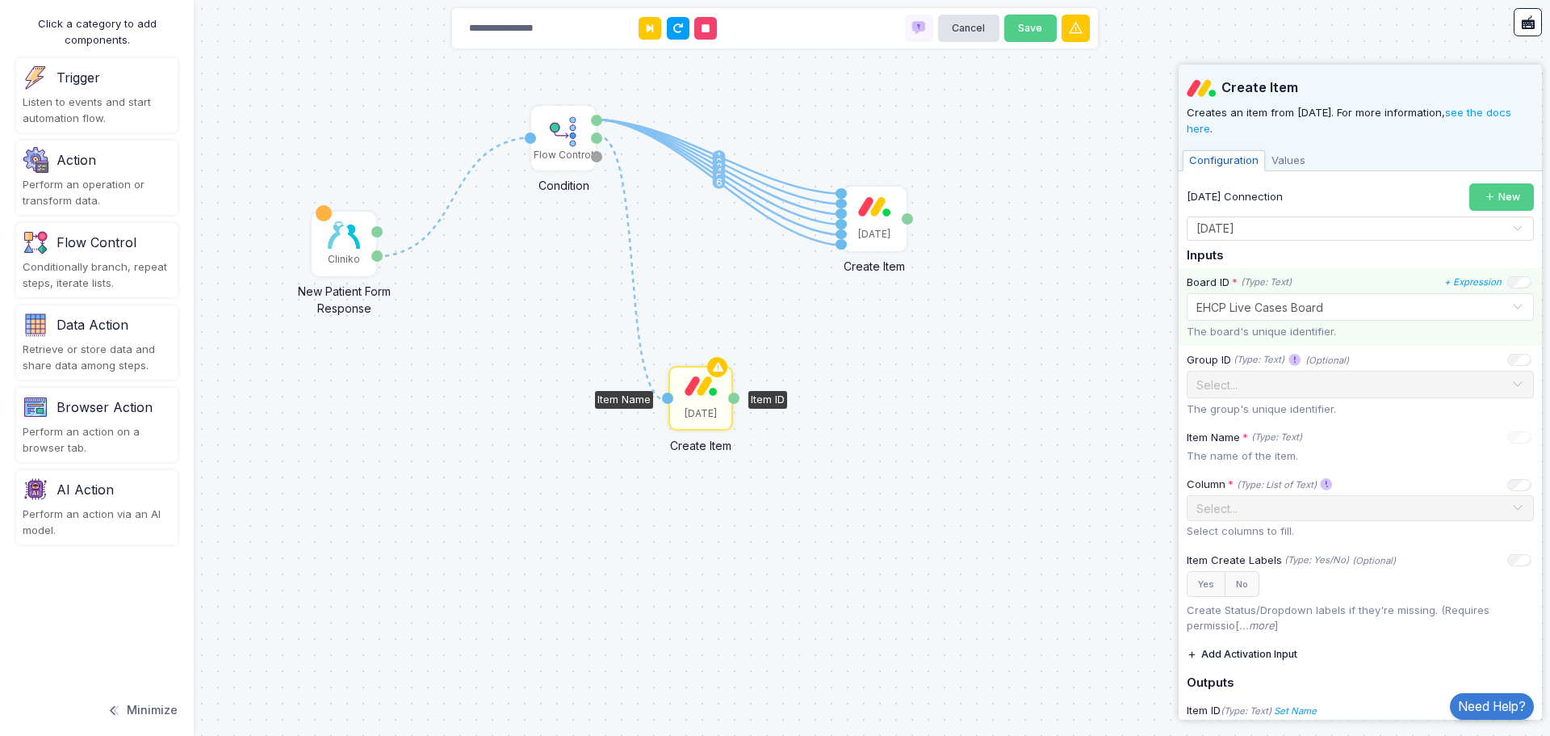
click at [1327, 305] on input "text" at bounding box center [1344, 306] width 297 height 18
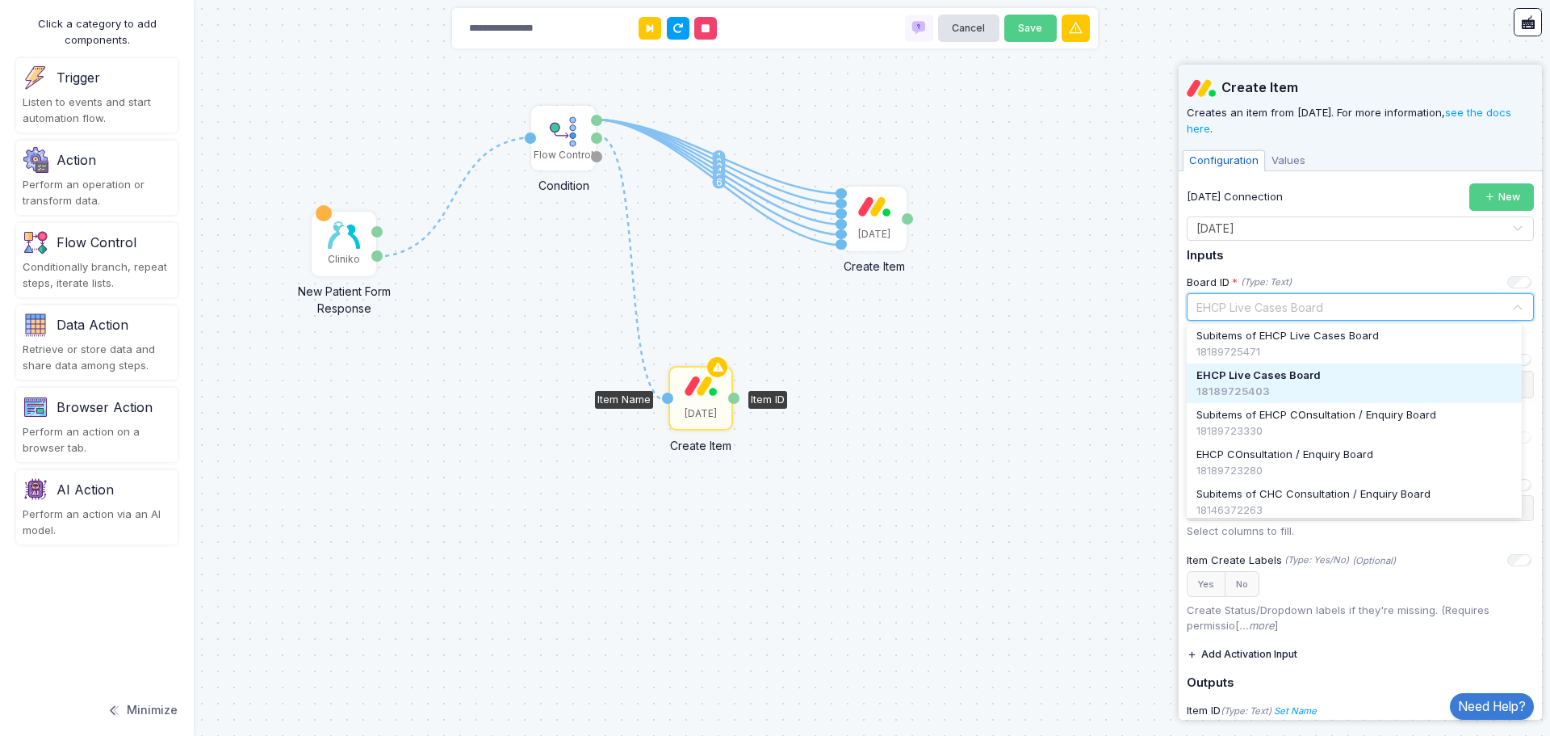
click at [1342, 380] on div "EHCP Live Cases Board" at bounding box center [1355, 375] width 316 height 16
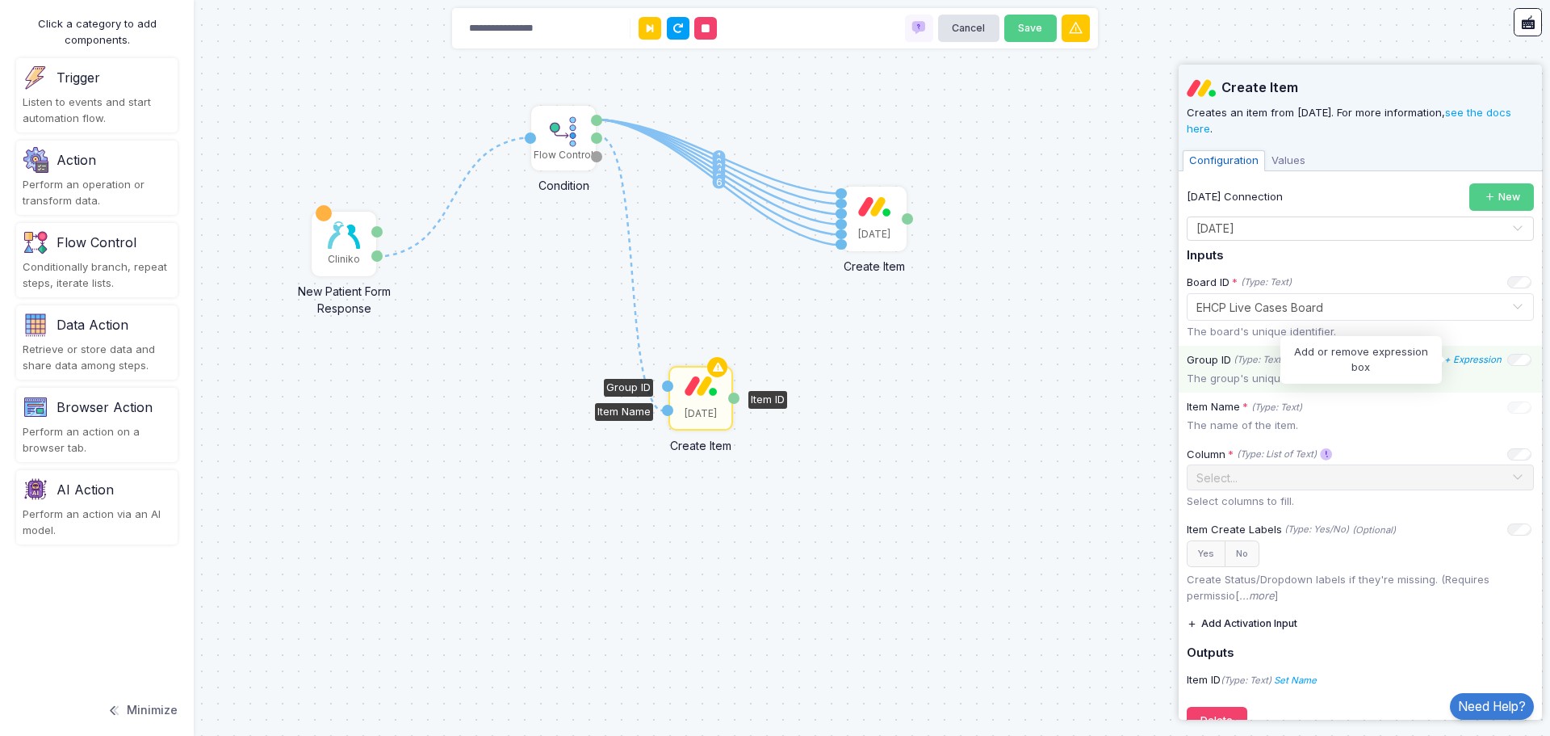
click at [1488, 362] on icon "+ Expression" at bounding box center [1473, 359] width 57 height 11
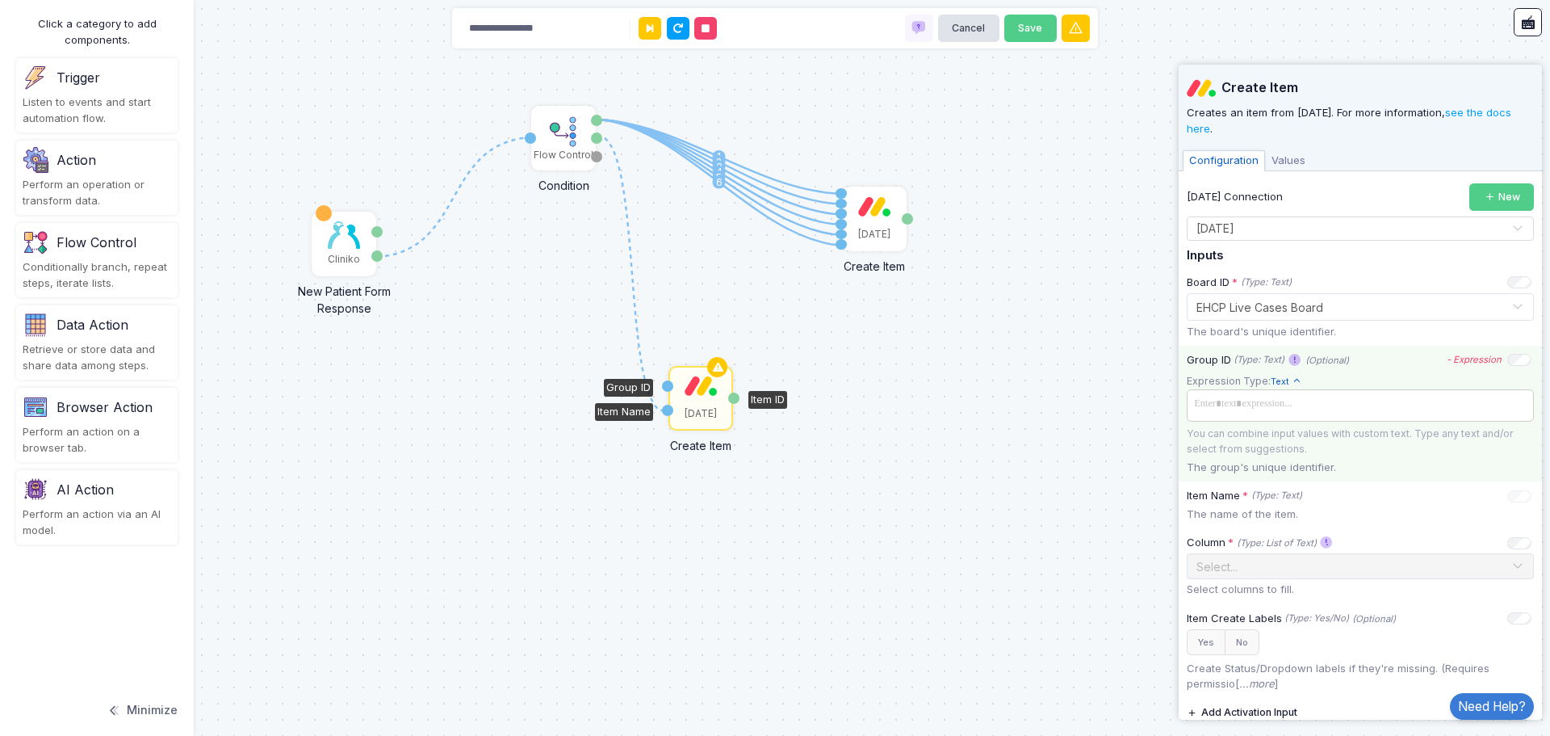
click at [1341, 401] on span at bounding box center [1360, 403] width 341 height 23
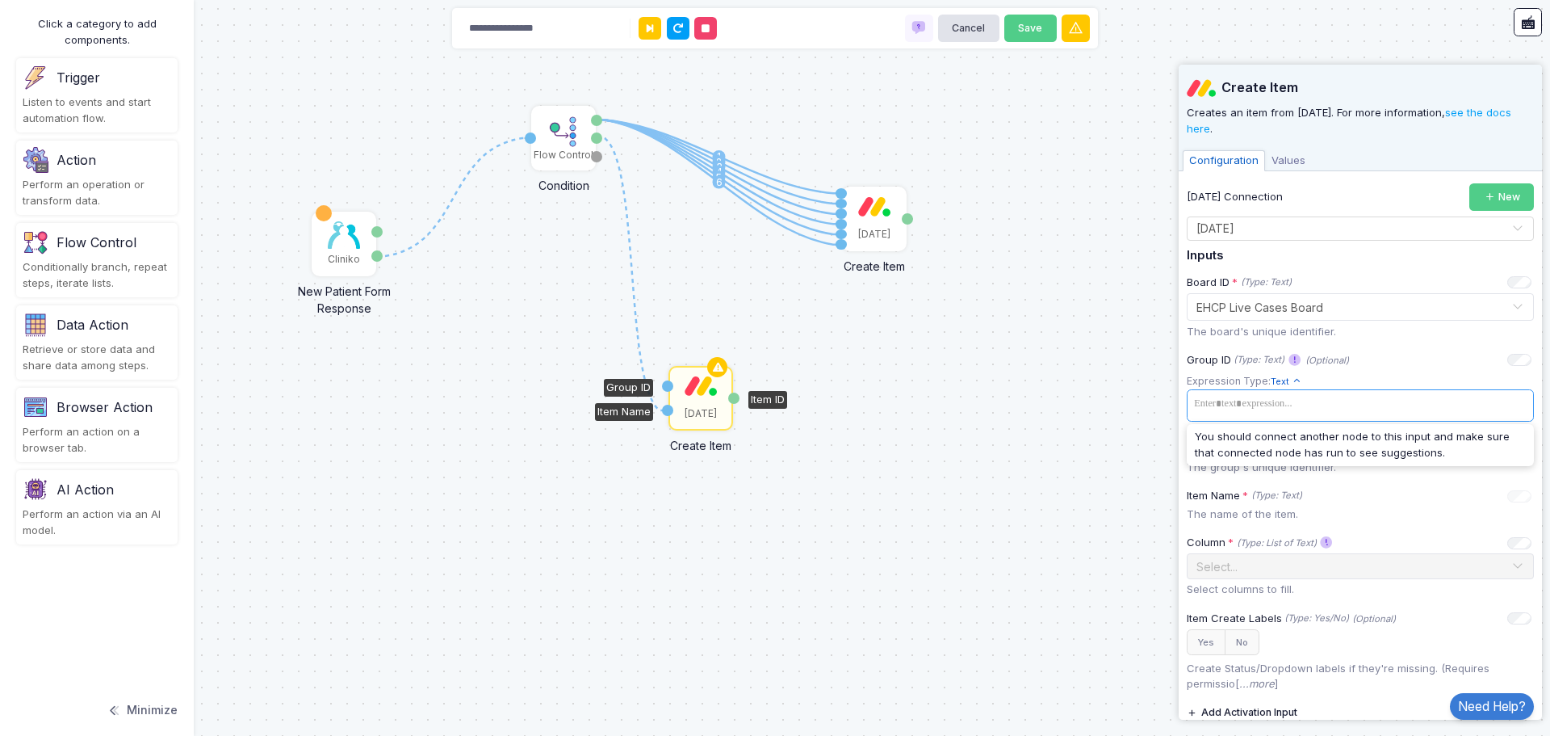
click at [1382, 353] on div "Group ID (Type: Text) (Optional) - Expression" at bounding box center [1359, 360] width 345 height 16
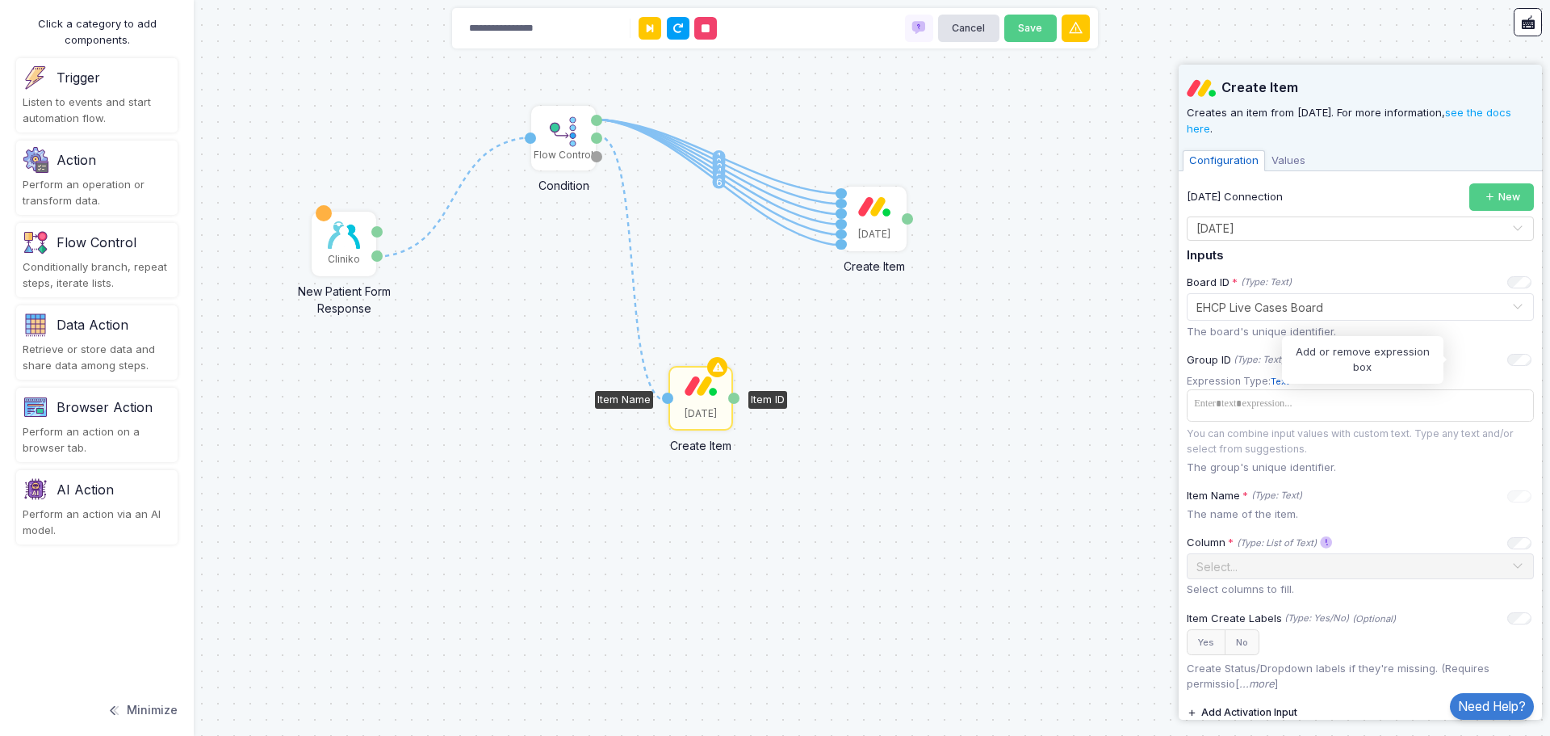
click at [0, 0] on icon "- Expression" at bounding box center [0, 0] width 0 height 0
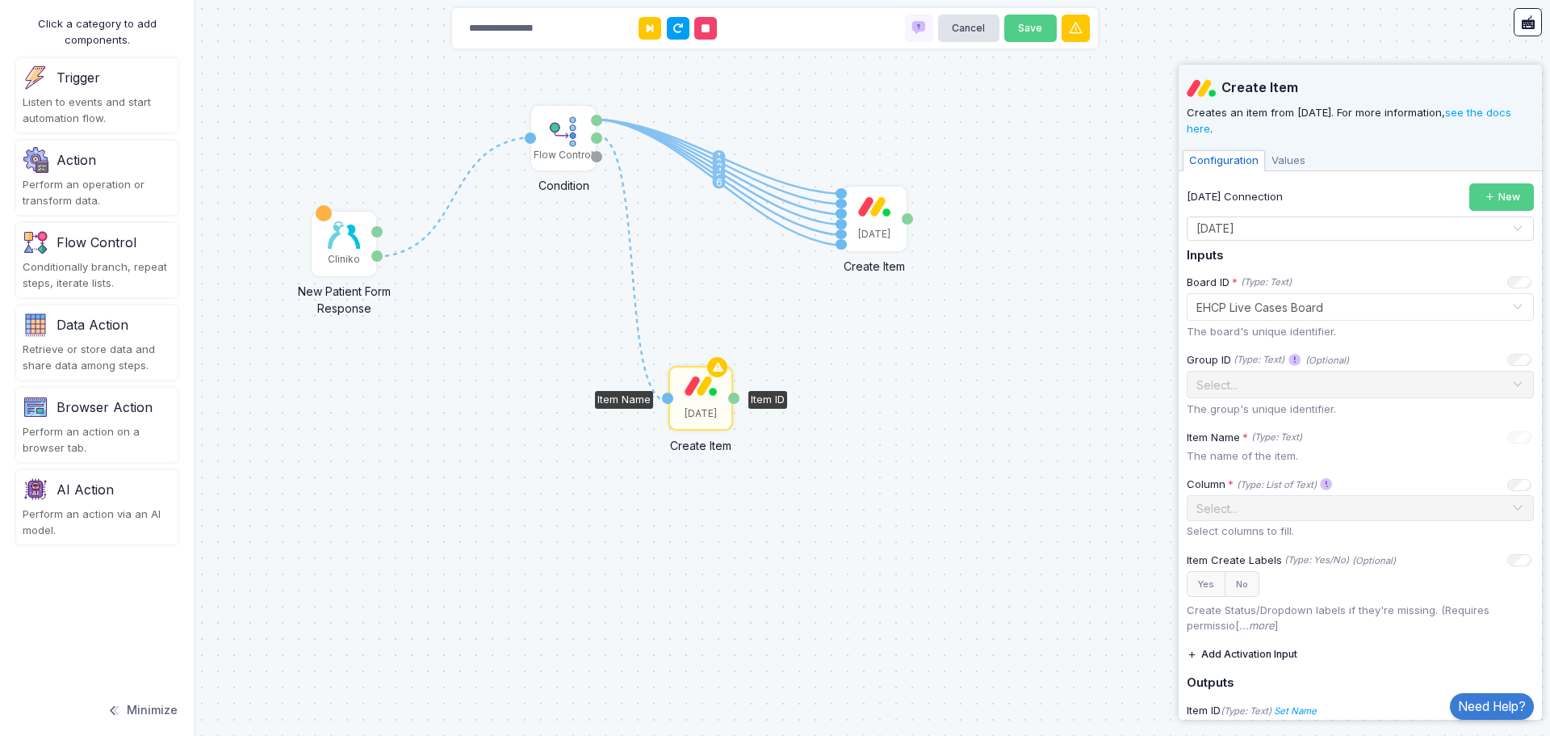
click at [1286, 164] on span "Values" at bounding box center [1288, 160] width 47 height 21
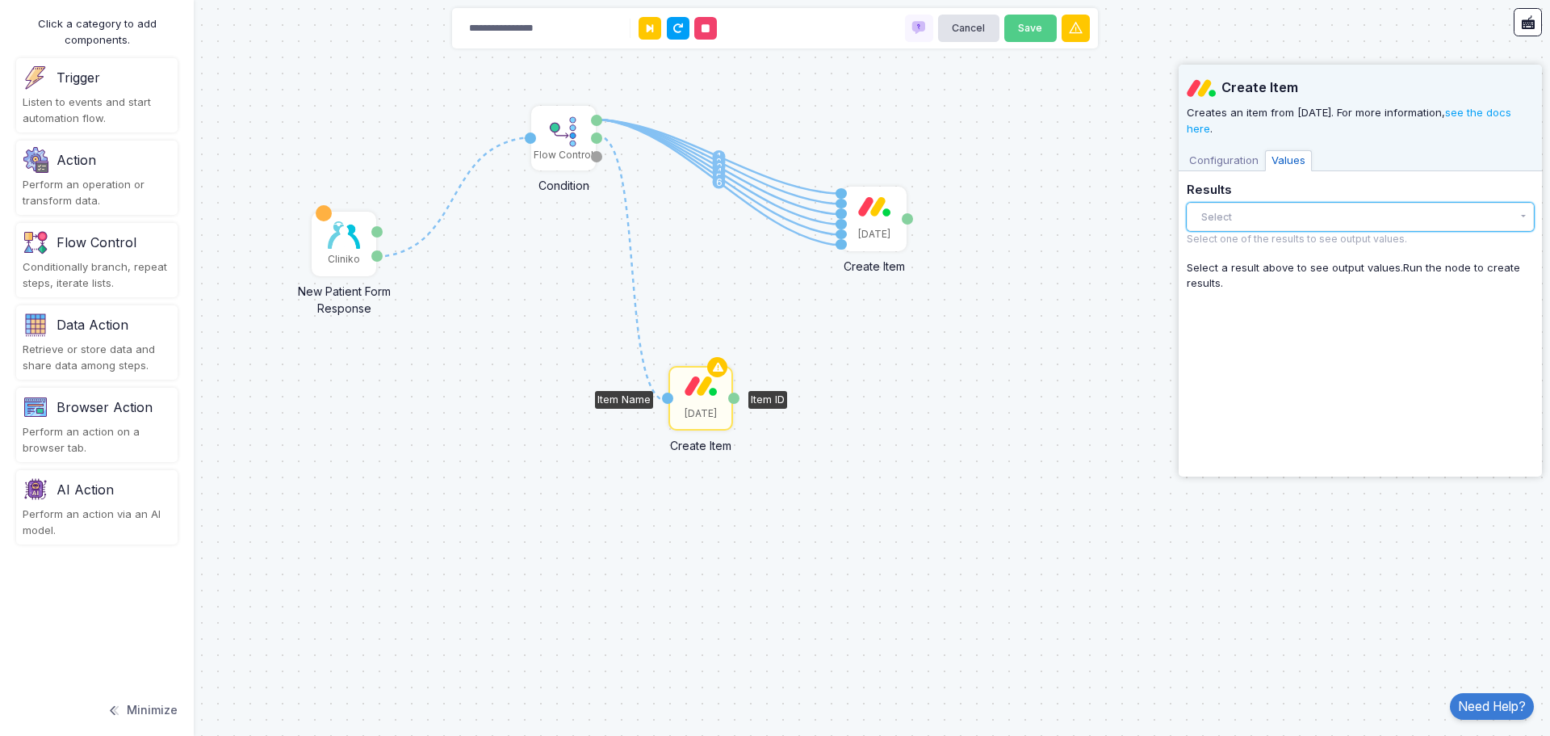
click at [1260, 218] on button "Select" at bounding box center [1360, 217] width 347 height 28
click at [1249, 224] on button "Select" at bounding box center [1360, 217] width 347 height 28
click at [575, 107] on icon at bounding box center [580, 107] width 19 height 23
click at [1222, 162] on span "Configuration" at bounding box center [1224, 160] width 82 height 21
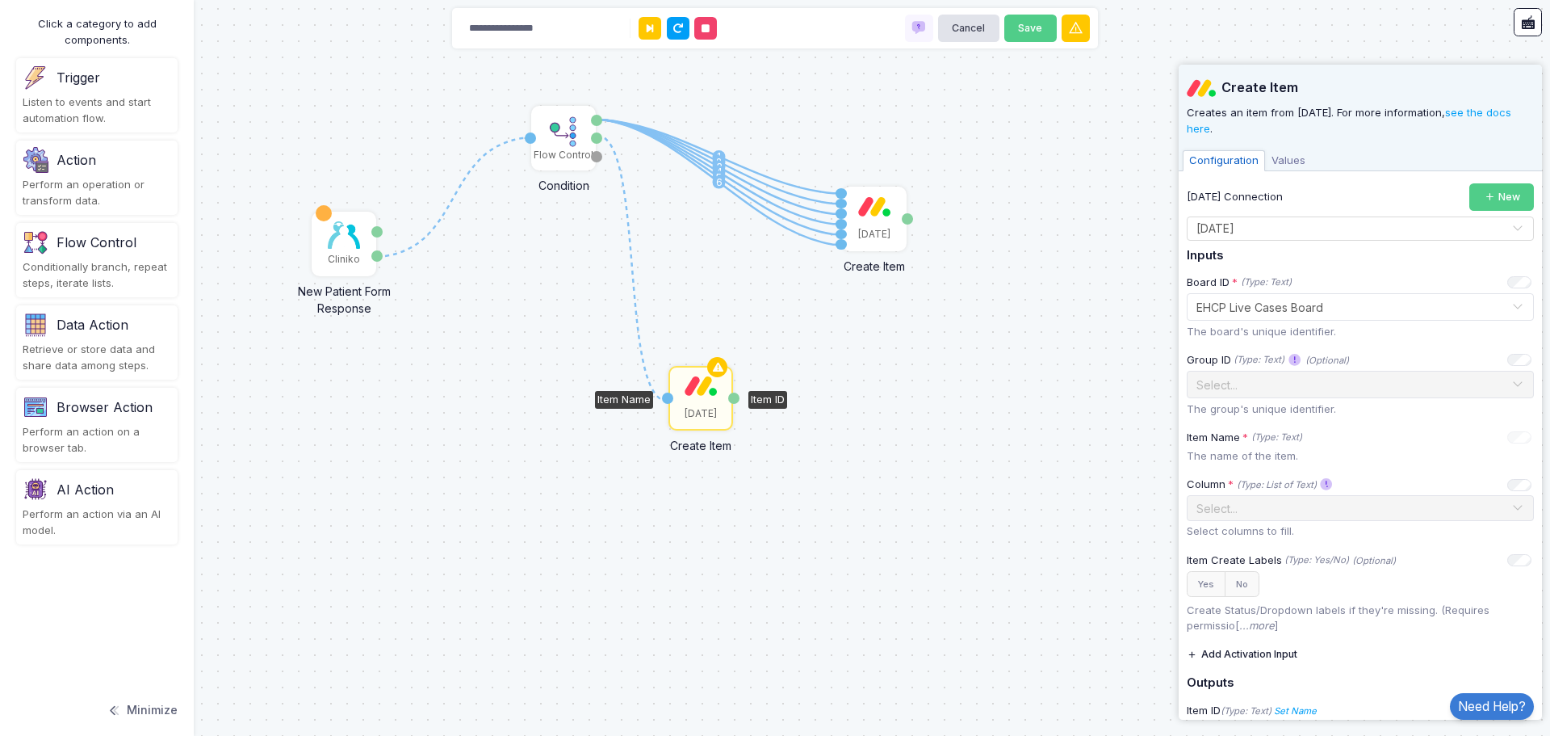
click at [1283, 159] on span "Values" at bounding box center [1288, 160] width 47 height 21
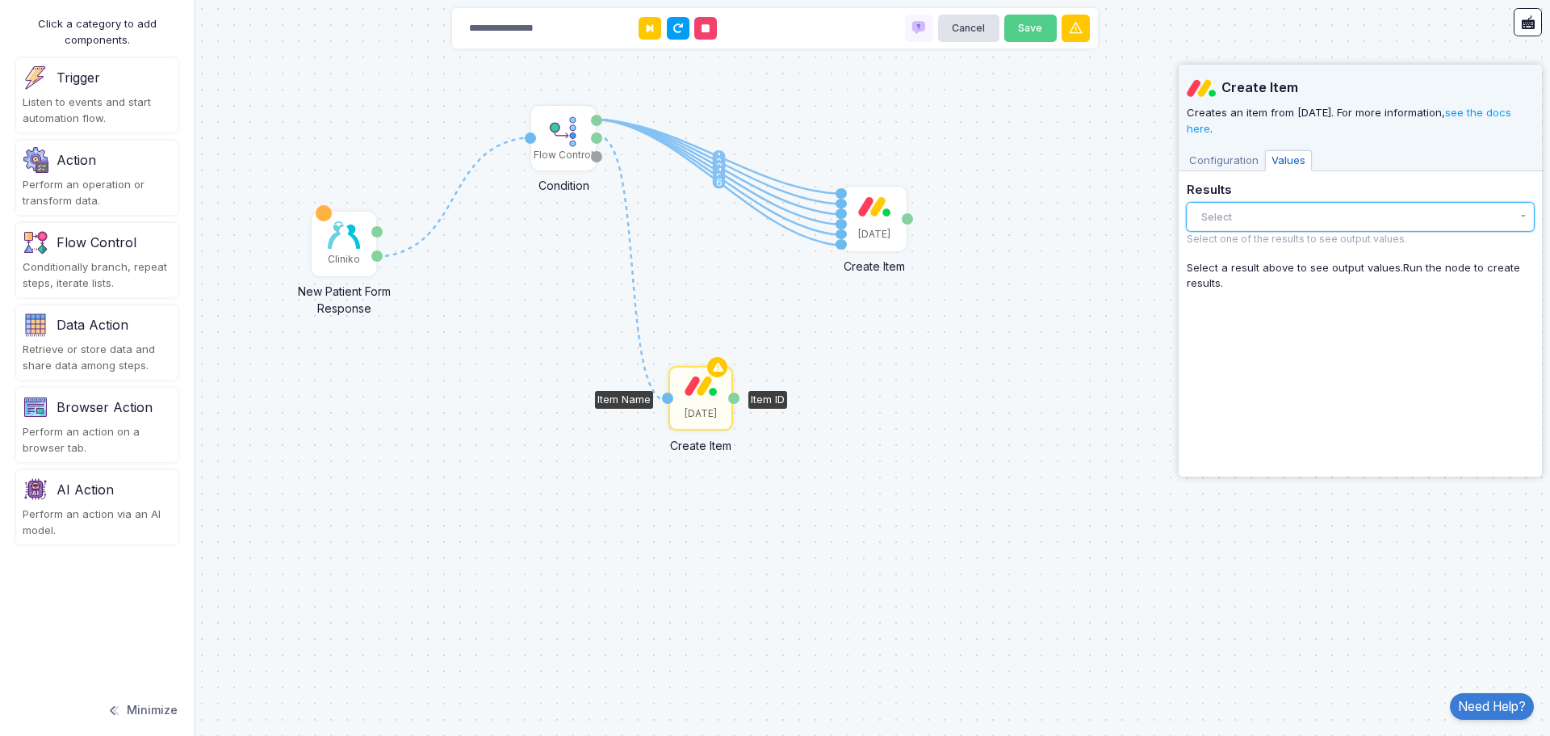
click at [1264, 212] on button "Select" at bounding box center [1360, 217] width 347 height 28
click at [1225, 151] on span "Configuration" at bounding box center [1224, 160] width 82 height 21
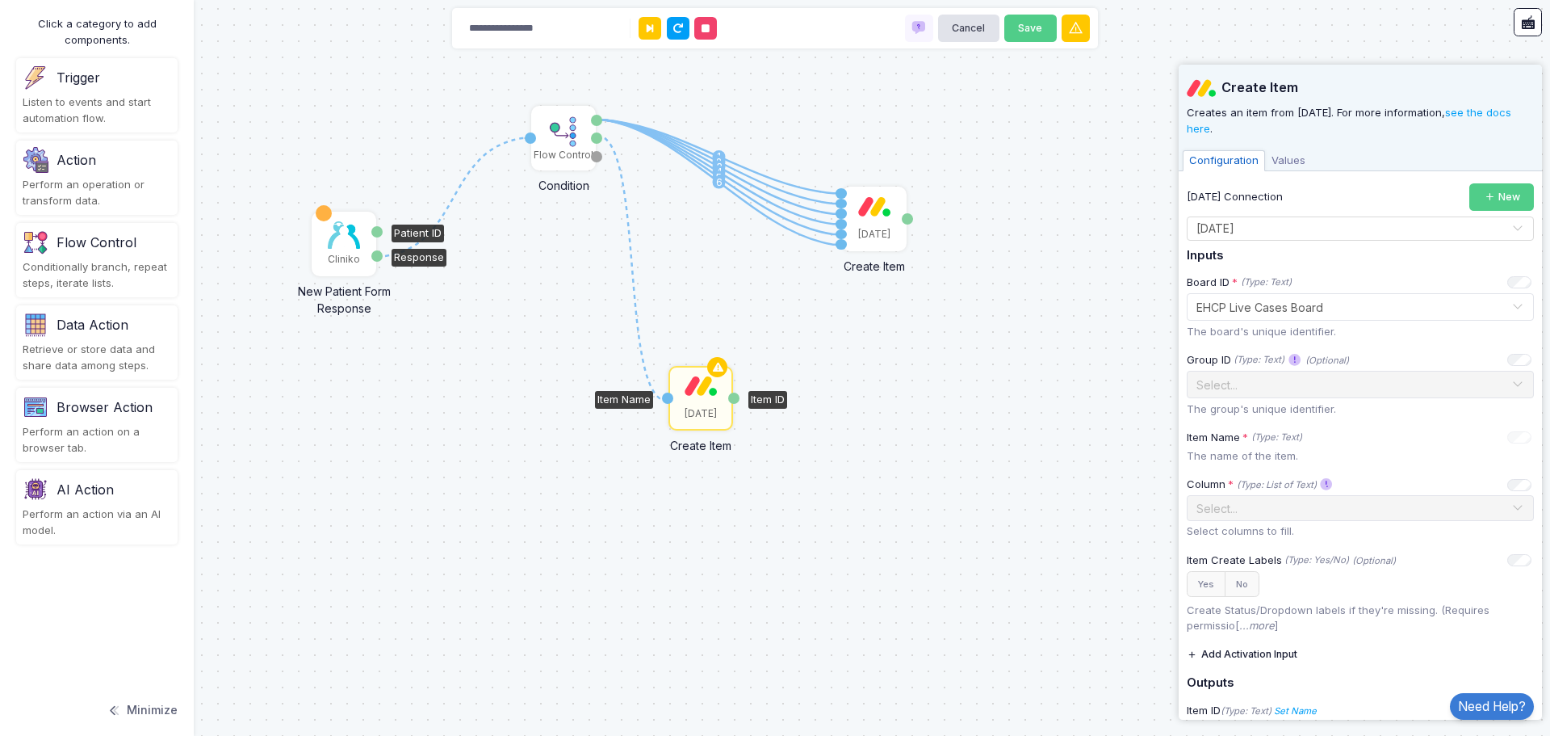
click at [371, 231] on div "Patient ID" at bounding box center [376, 231] width 11 height 11
click at [363, 233] on div "Cliniko" at bounding box center [343, 243] width 61 height 61
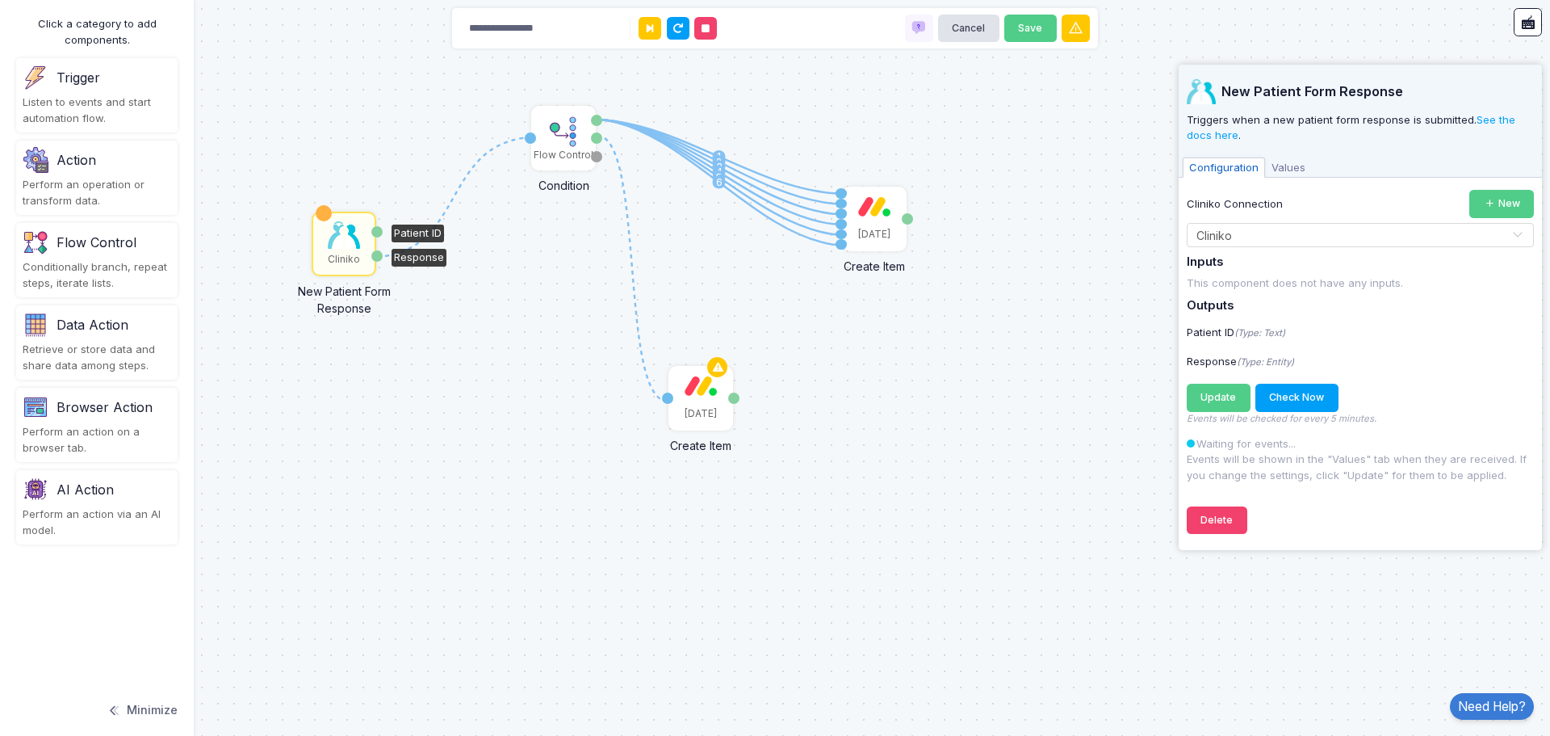
click at [1286, 167] on span "Values" at bounding box center [1288, 167] width 47 height 21
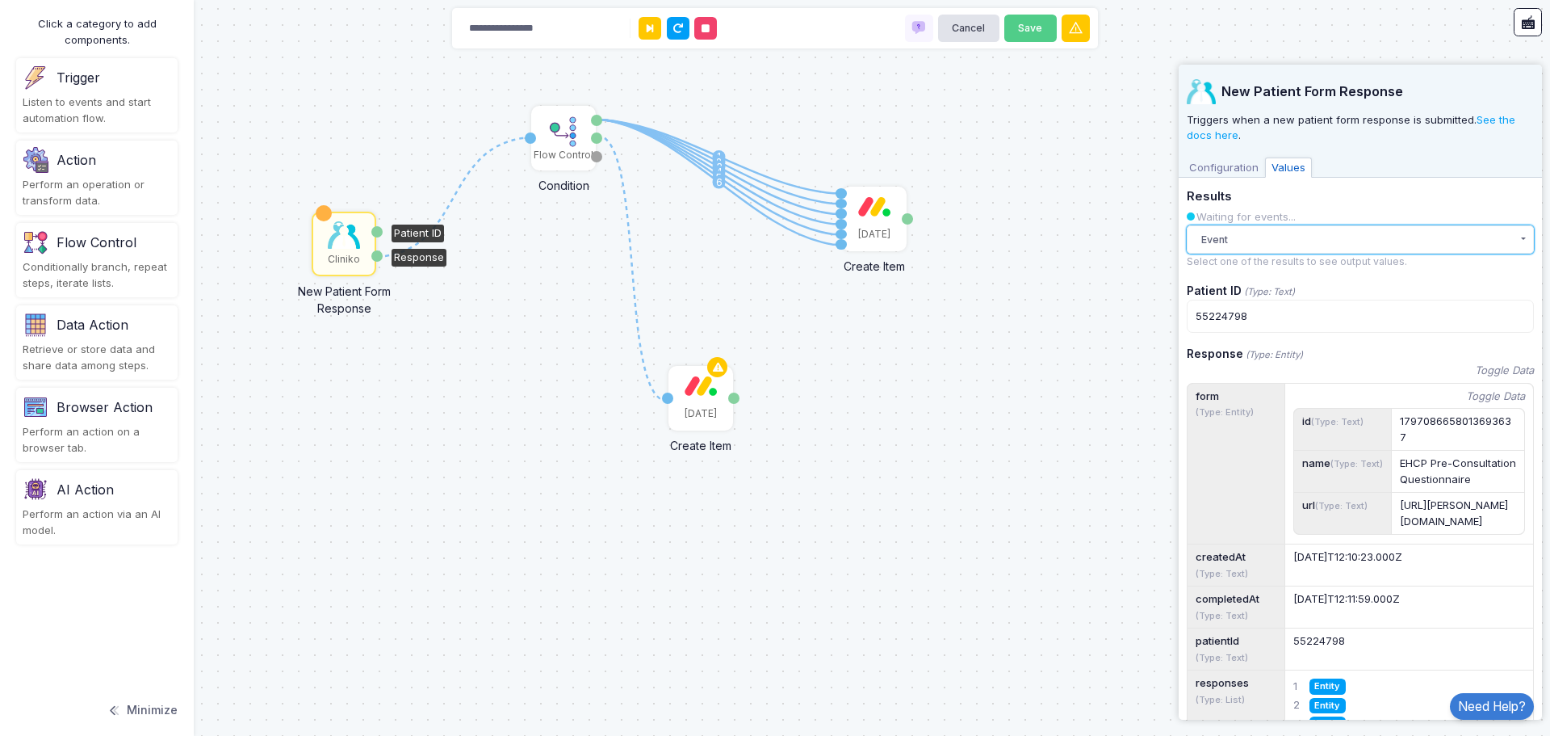
click at [1278, 243] on button "Event" at bounding box center [1360, 239] width 347 height 28
click at [1243, 296] on div "Event 1:12 PM" at bounding box center [1347, 296] width 283 height 16
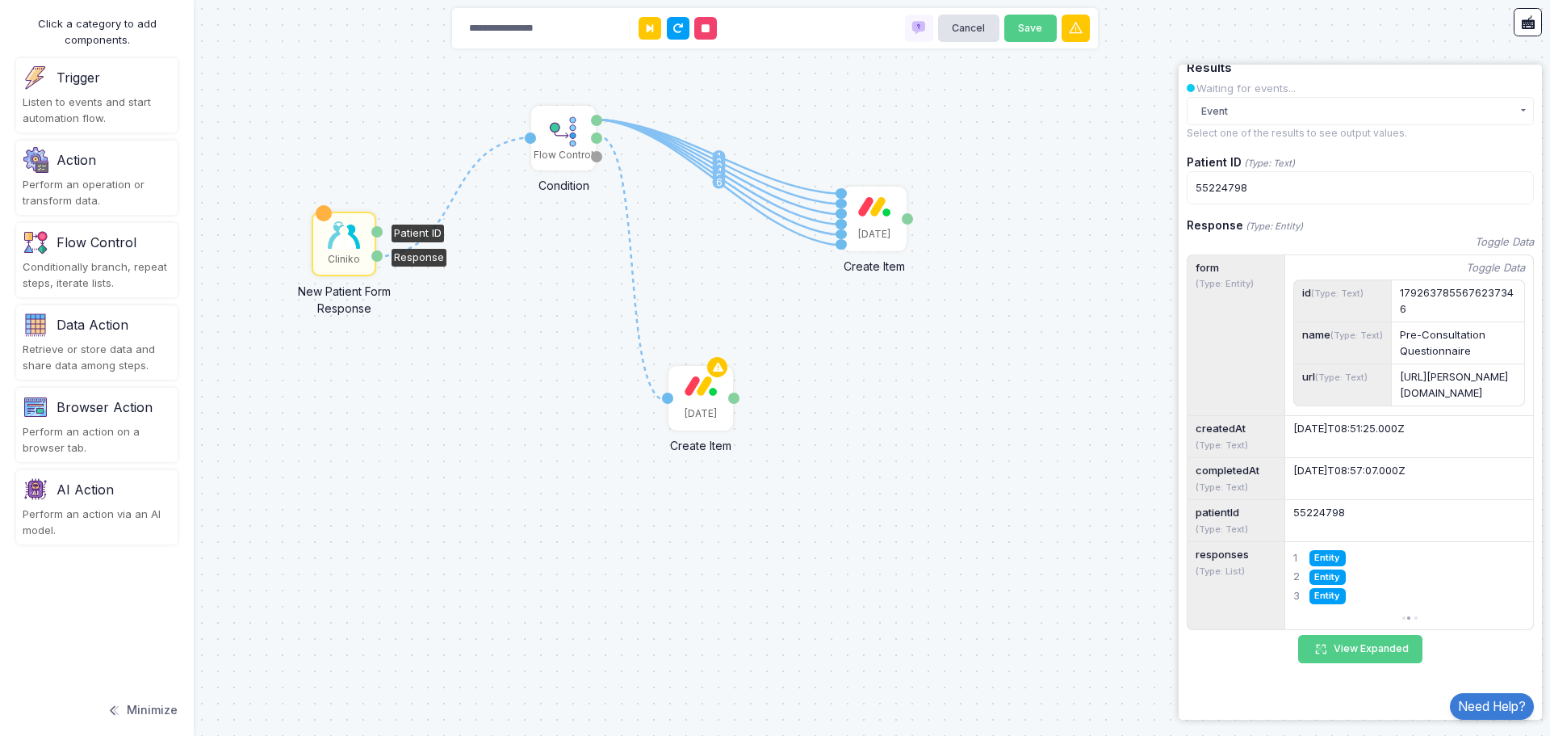
scroll to position [191, 0]
click at [1374, 652] on button "View Expanded" at bounding box center [1361, 649] width 124 height 28
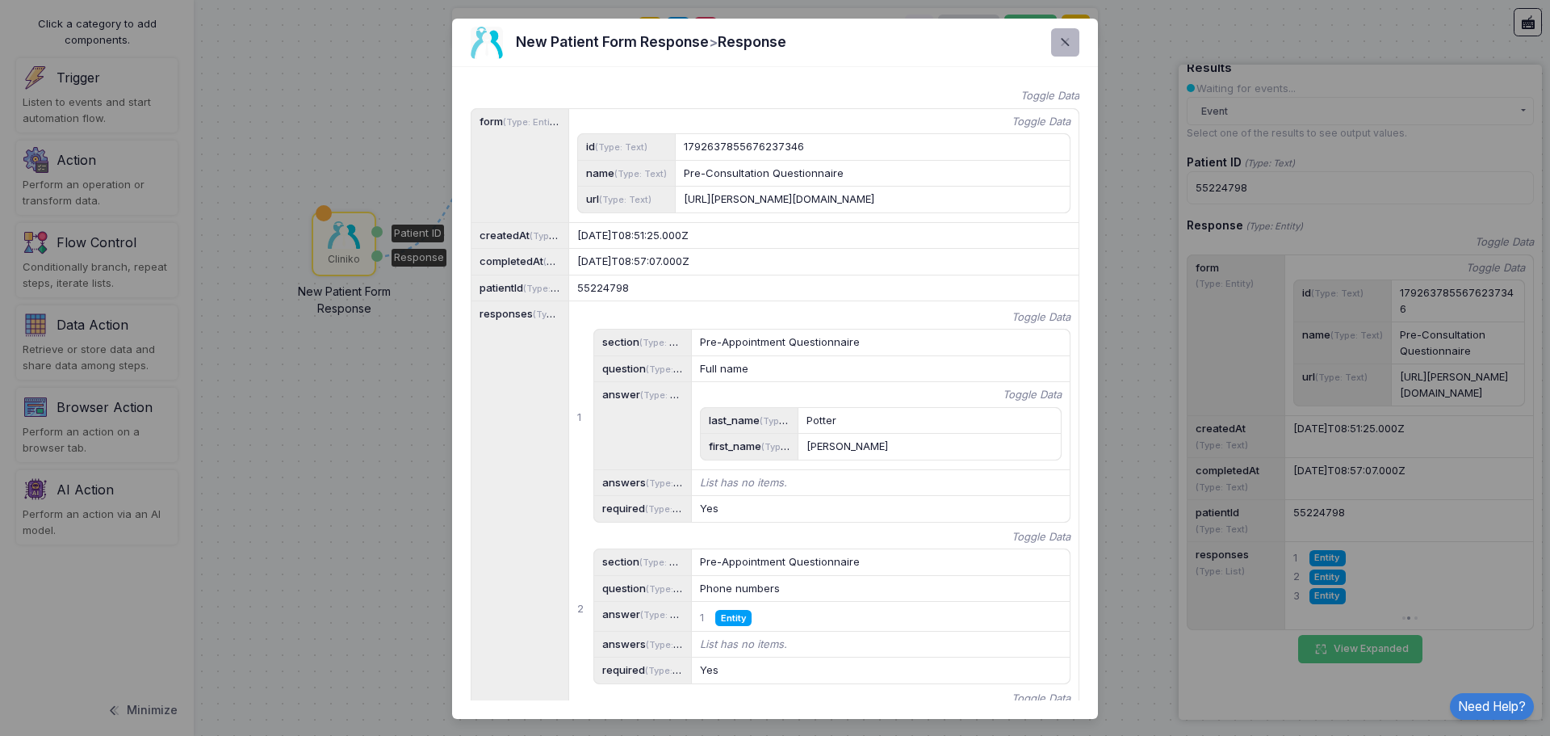
click at [1075, 44] on span at bounding box center [1075, 42] width 0 height 19
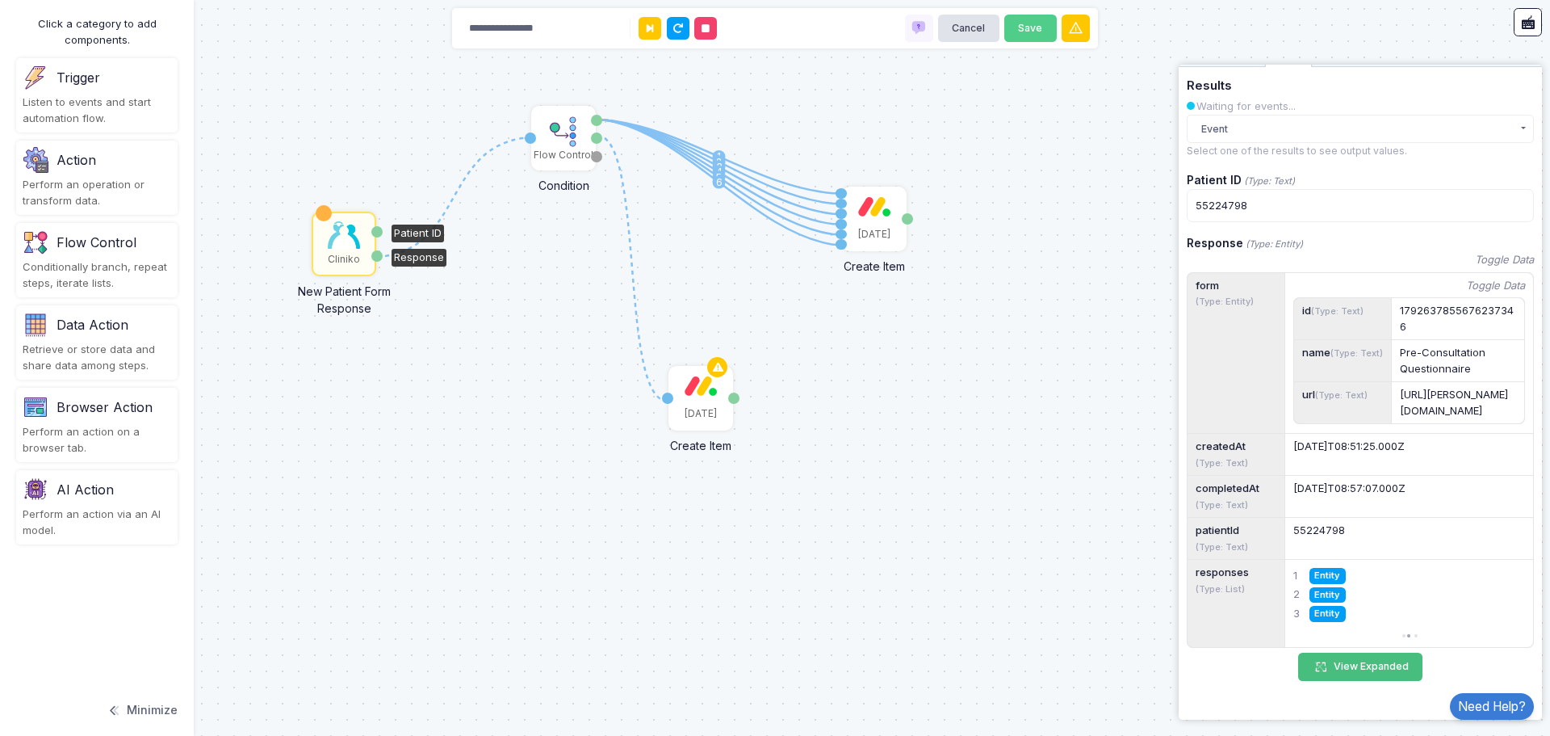
scroll to position [0, 0]
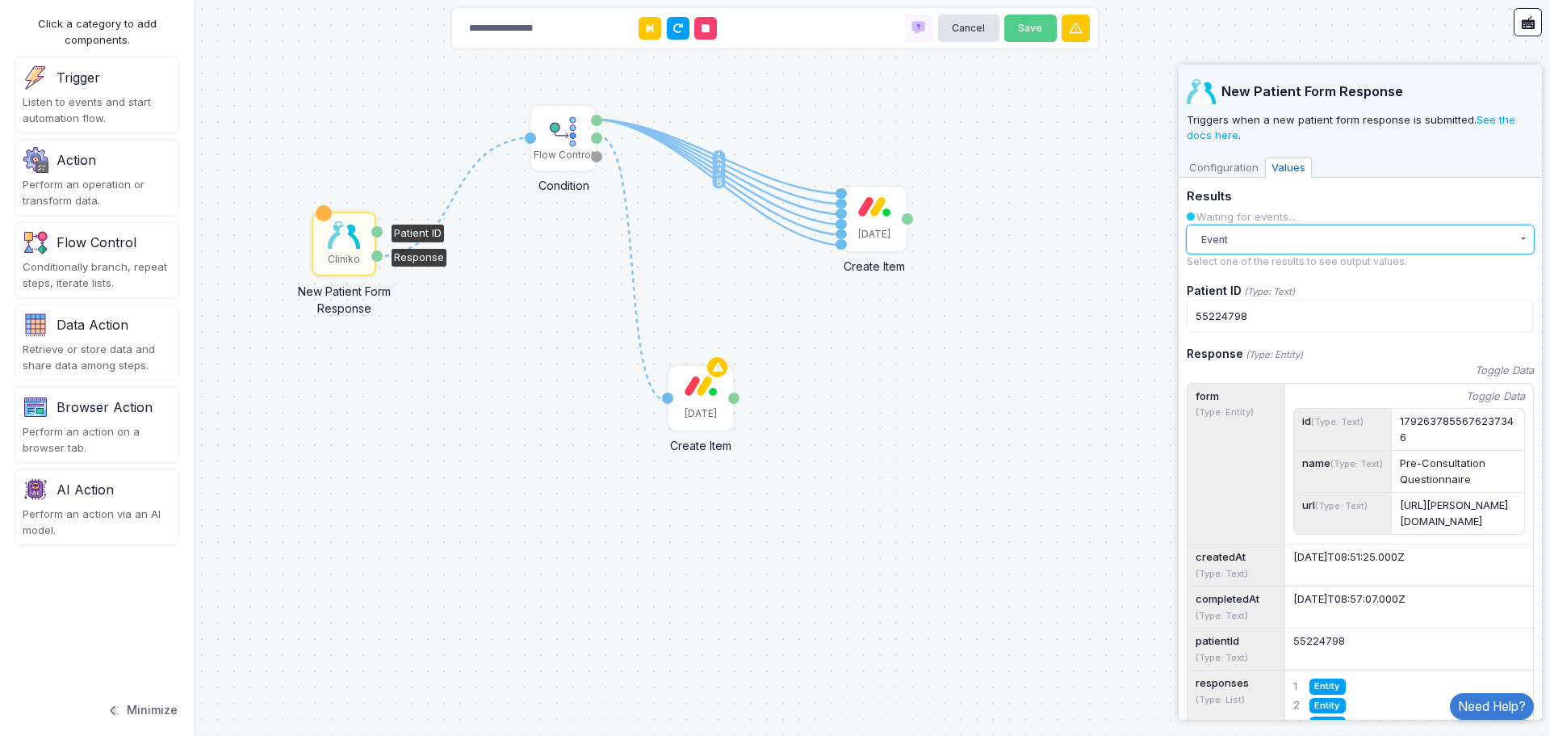
click at [1243, 240] on button "Event" at bounding box center [1360, 239] width 347 height 28
click at [1238, 267] on div "Event 1:12 PM" at bounding box center [1347, 272] width 283 height 16
click at [1212, 162] on span "Configuration" at bounding box center [1224, 167] width 82 height 21
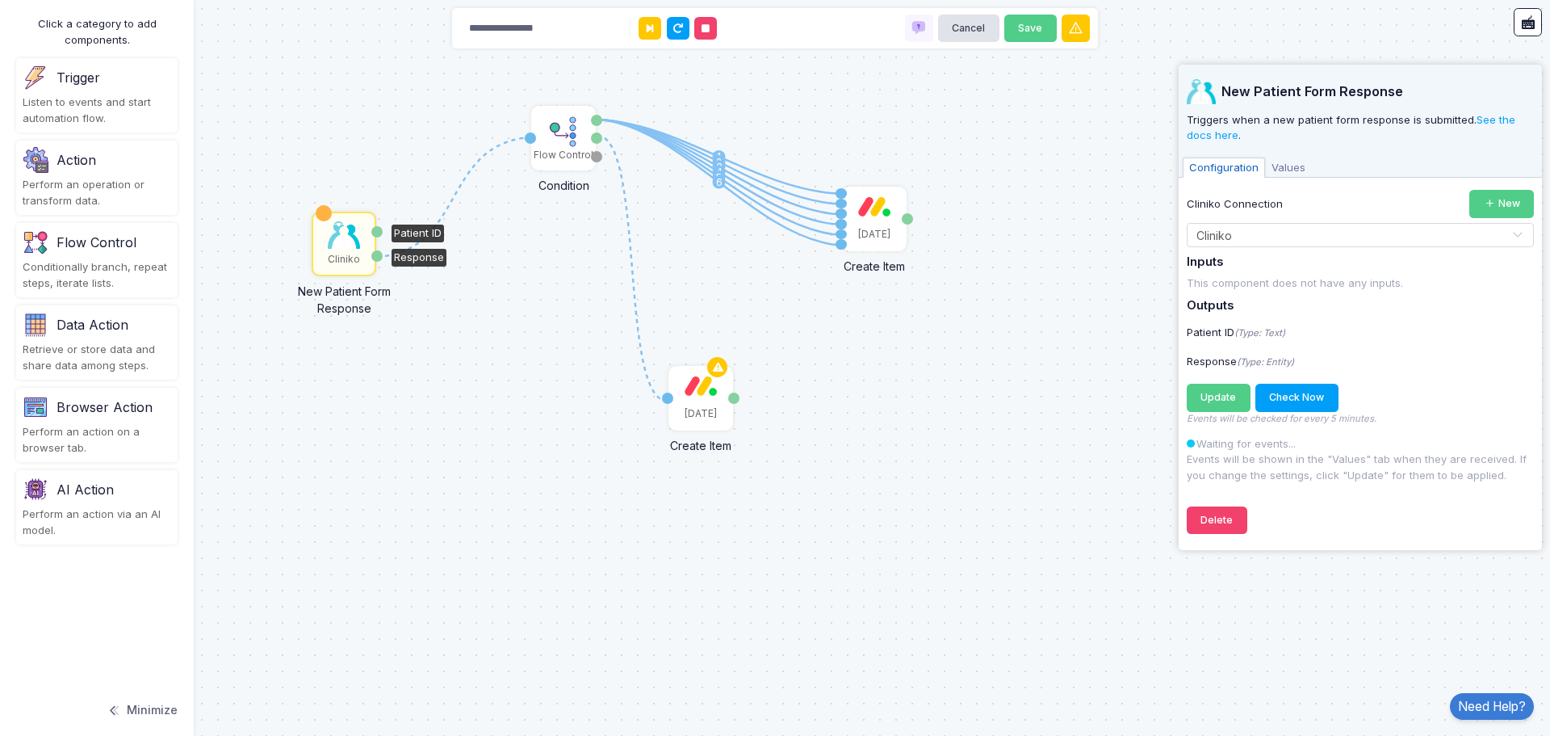
click at [348, 224] on img at bounding box center [344, 234] width 32 height 27
click at [646, 35] on button at bounding box center [650, 28] width 23 height 23
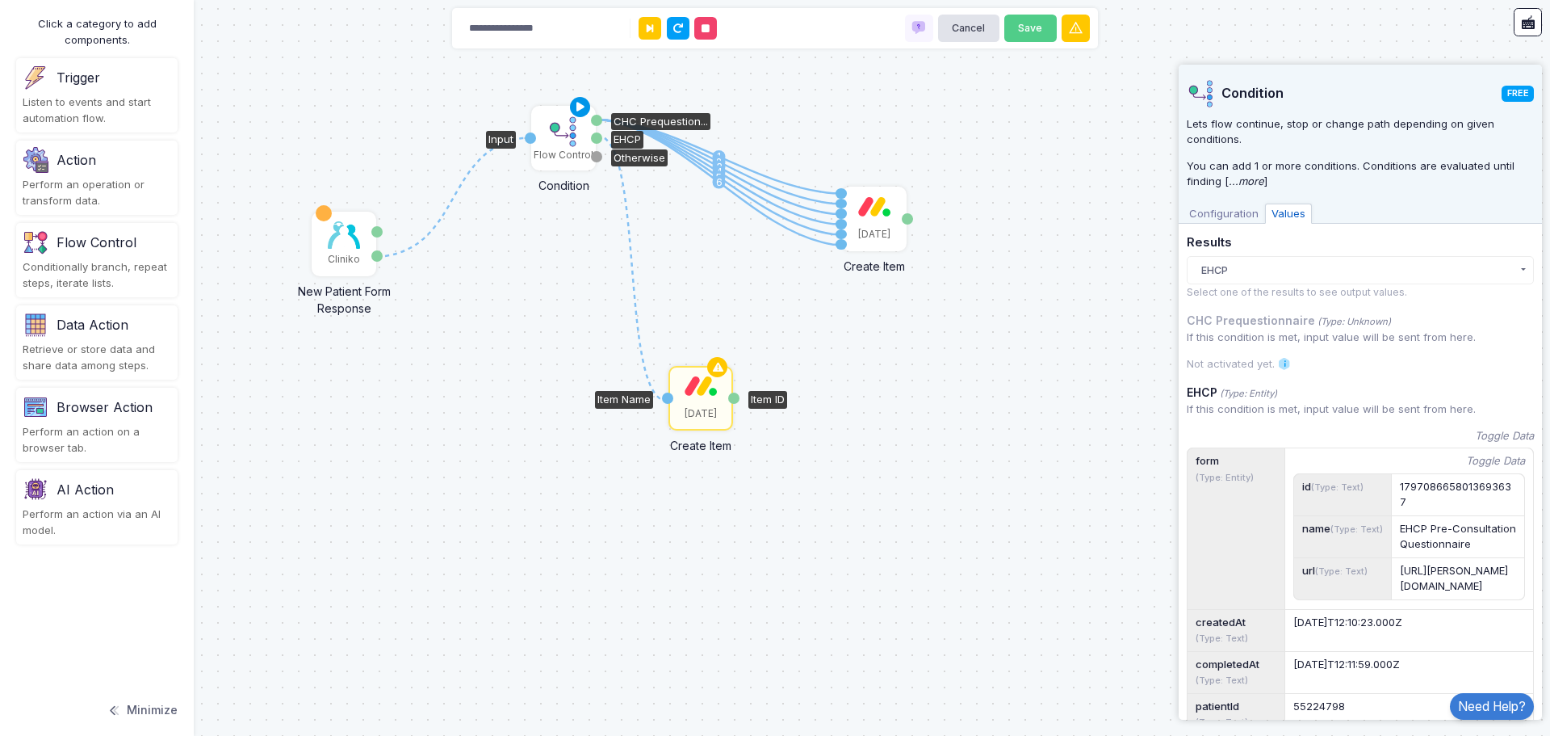
click at [581, 106] on icon at bounding box center [580, 107] width 19 height 23
click at [705, 409] on div "[DATE]" at bounding box center [701, 413] width 32 height 15
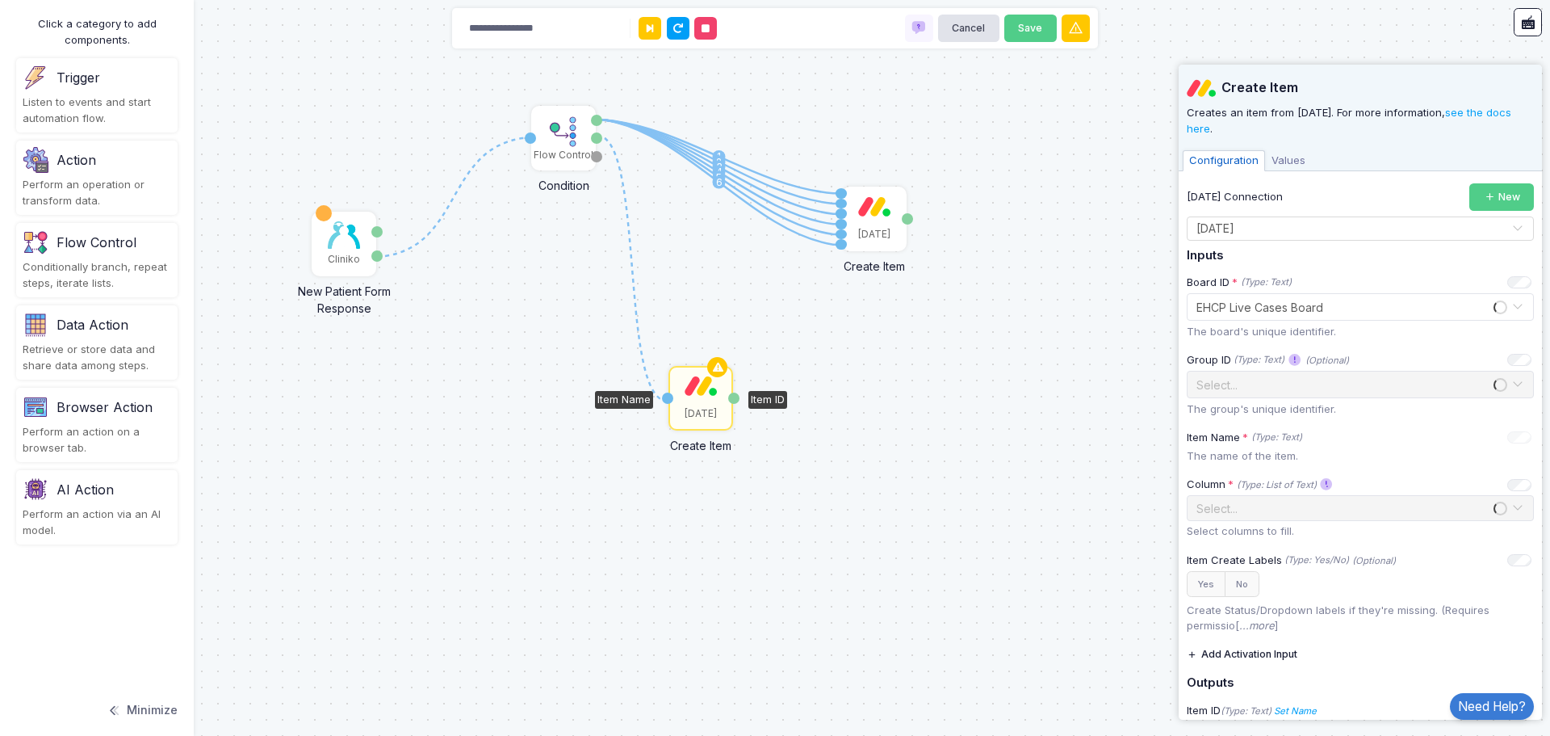
click at [1277, 163] on span "Values" at bounding box center [1288, 160] width 47 height 21
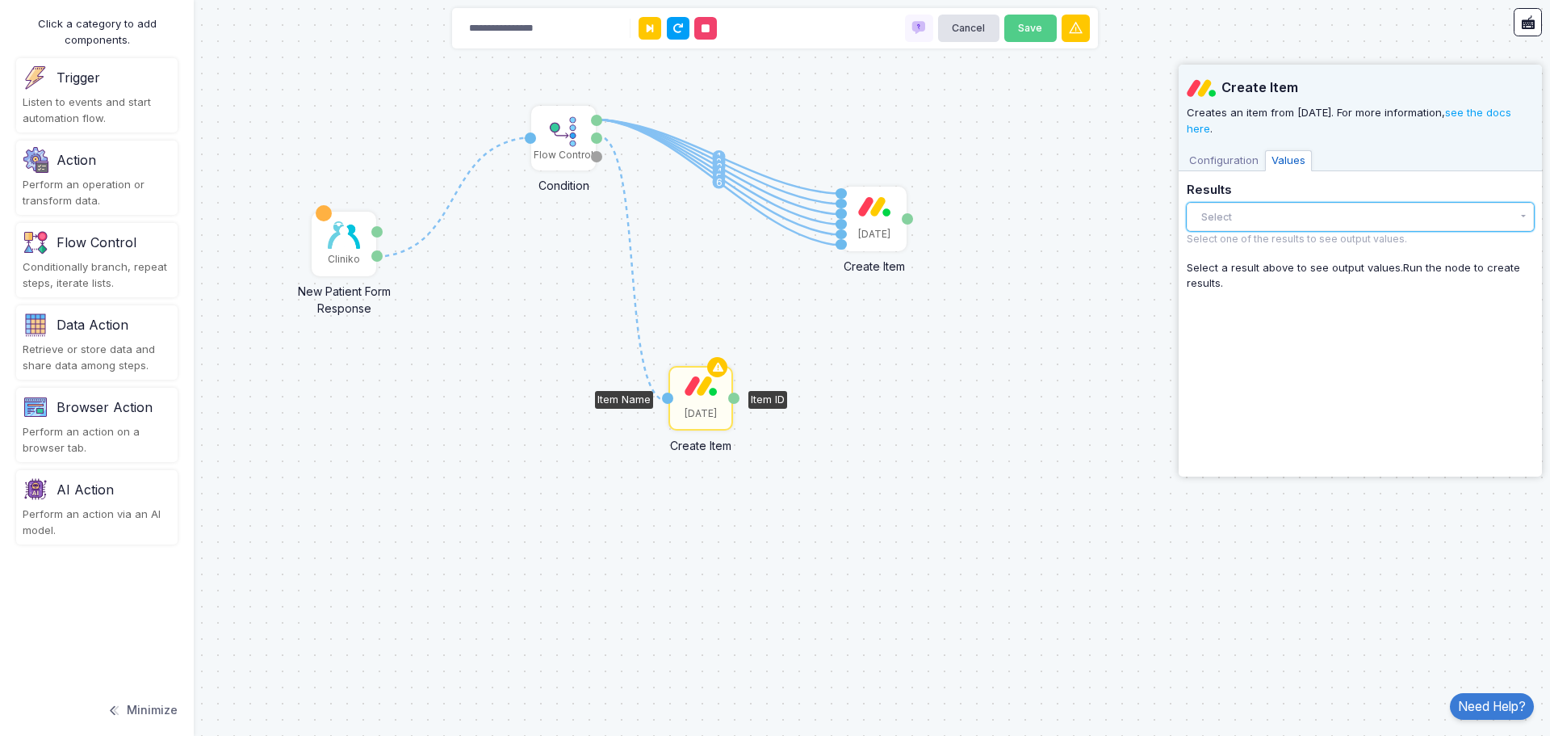
click at [1263, 215] on button "Select" at bounding box center [1360, 217] width 347 height 28
click at [1236, 153] on span "Configuration" at bounding box center [1224, 160] width 82 height 21
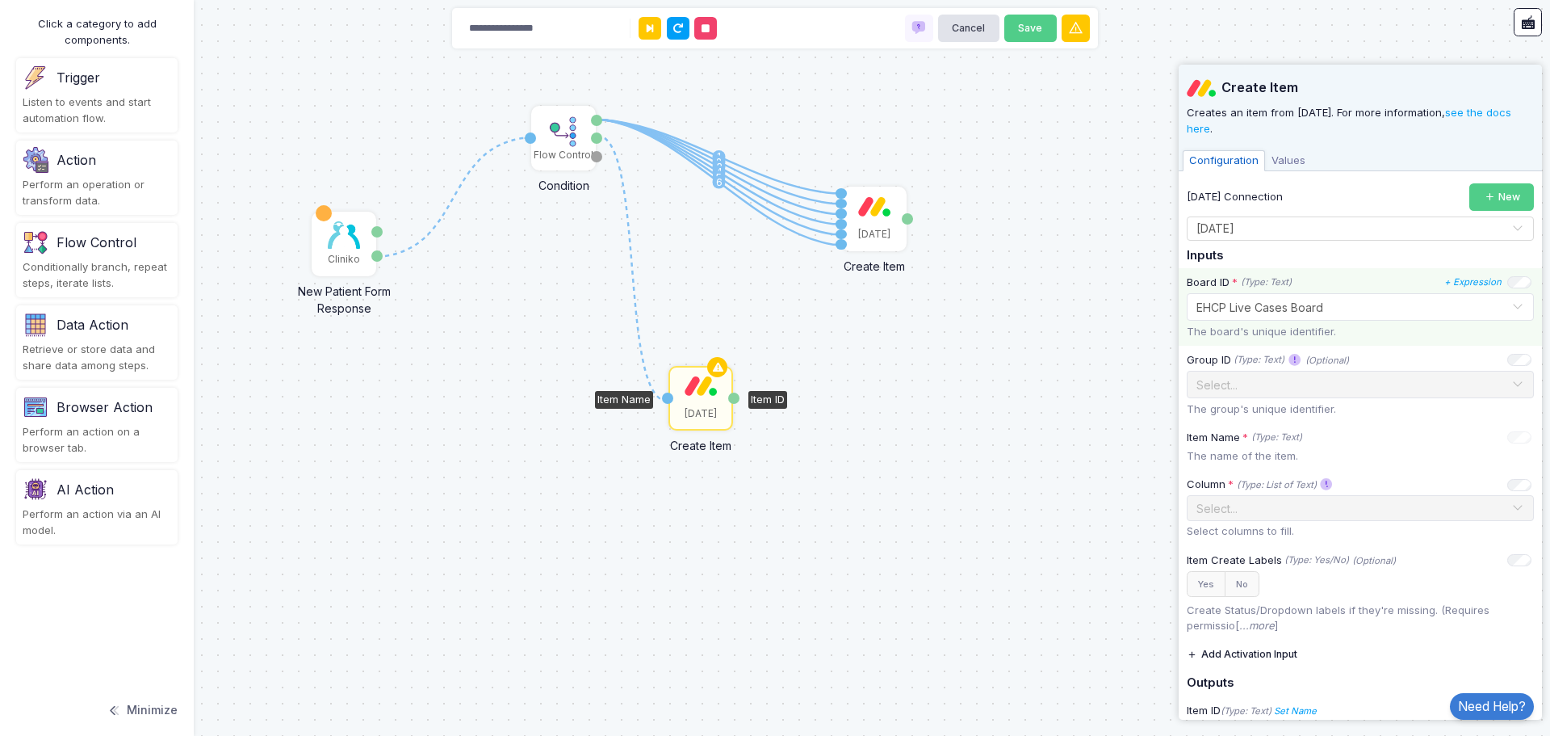
click at [1336, 314] on div "Select... × EHCP Live Cases Board" at bounding box center [1354, 307] width 315 height 17
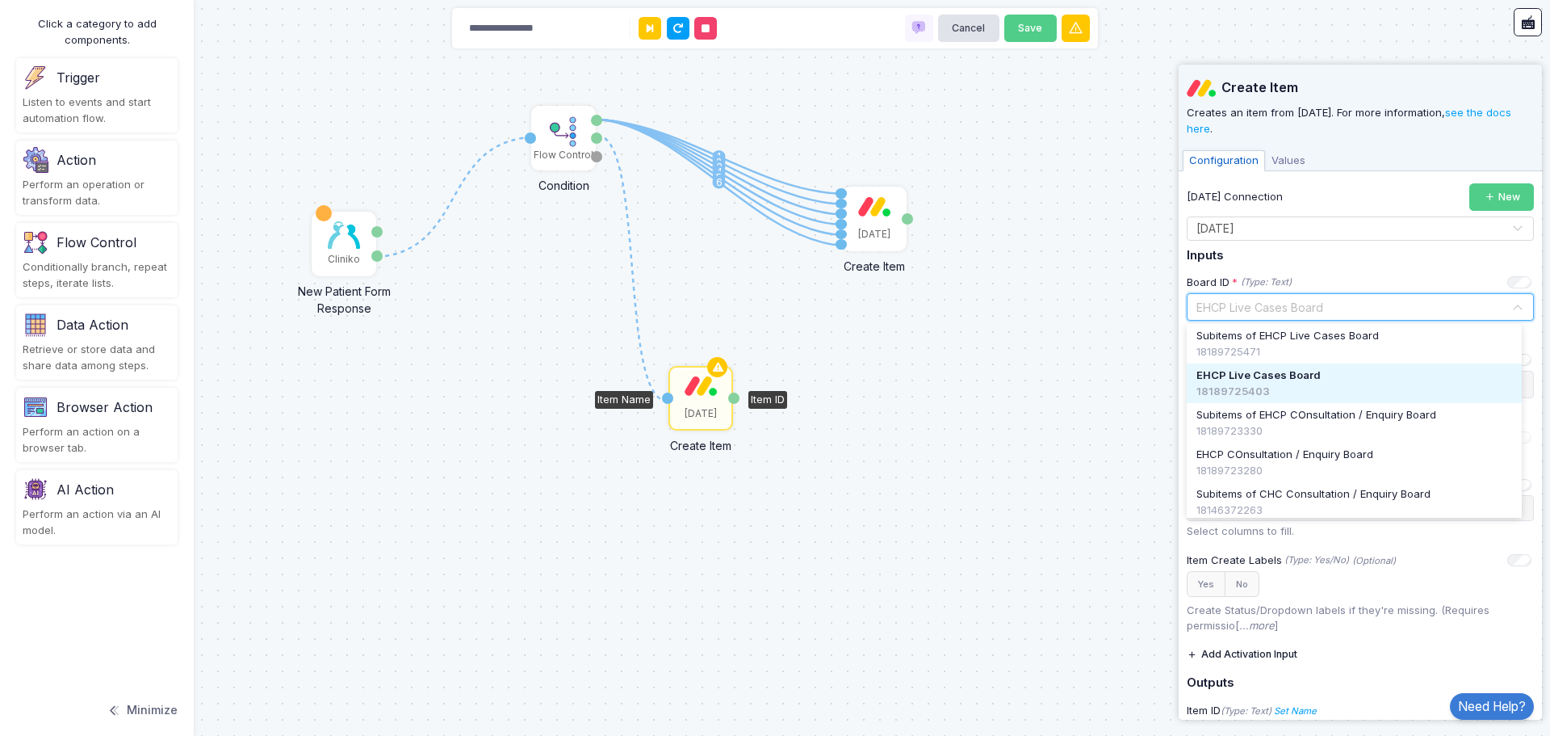
click at [1273, 388] on div "18189725403" at bounding box center [1355, 392] width 316 height 16
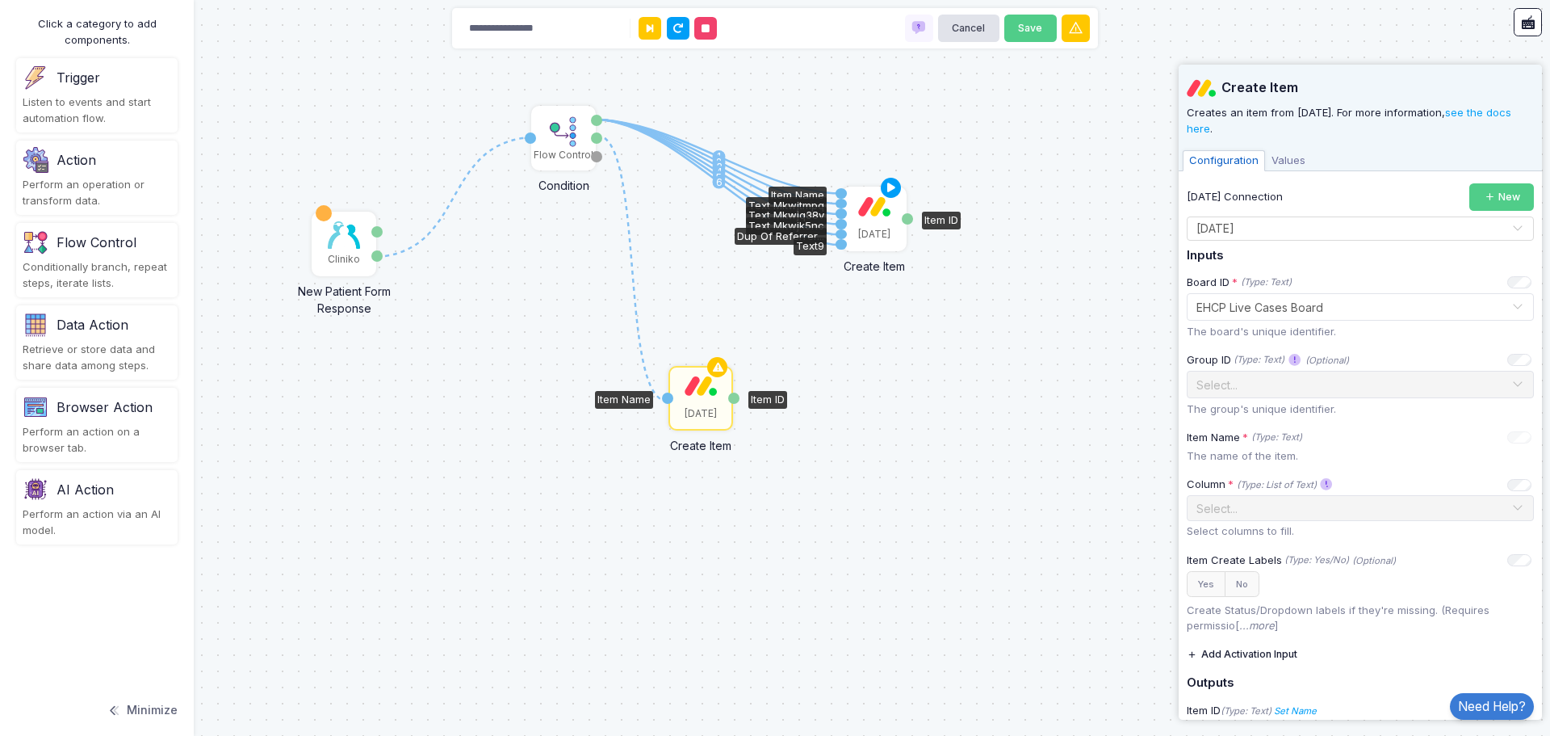
click at [885, 205] on img at bounding box center [874, 206] width 32 height 20
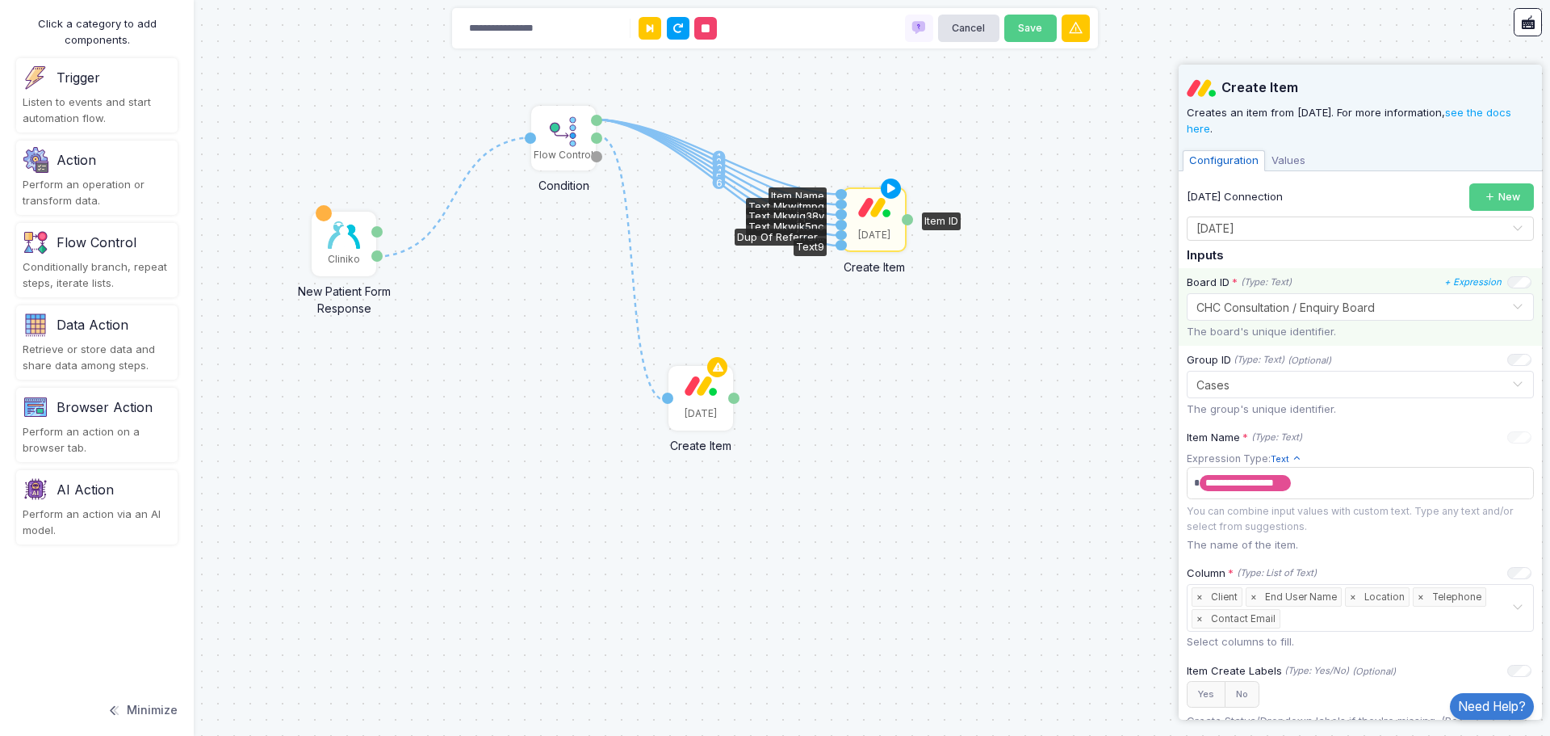
click at [1278, 305] on input "text" at bounding box center [1344, 306] width 297 height 18
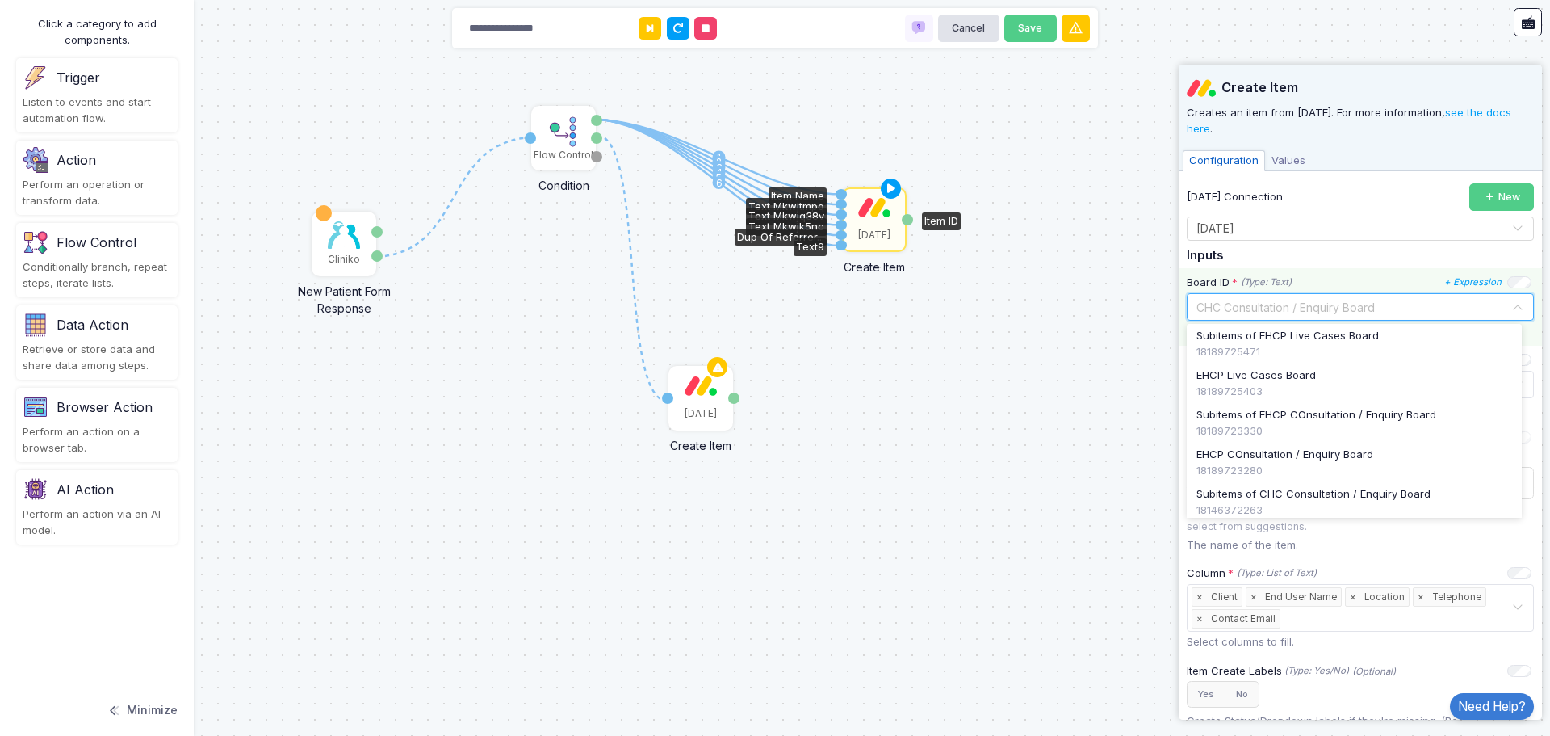
scroll to position [198, 0]
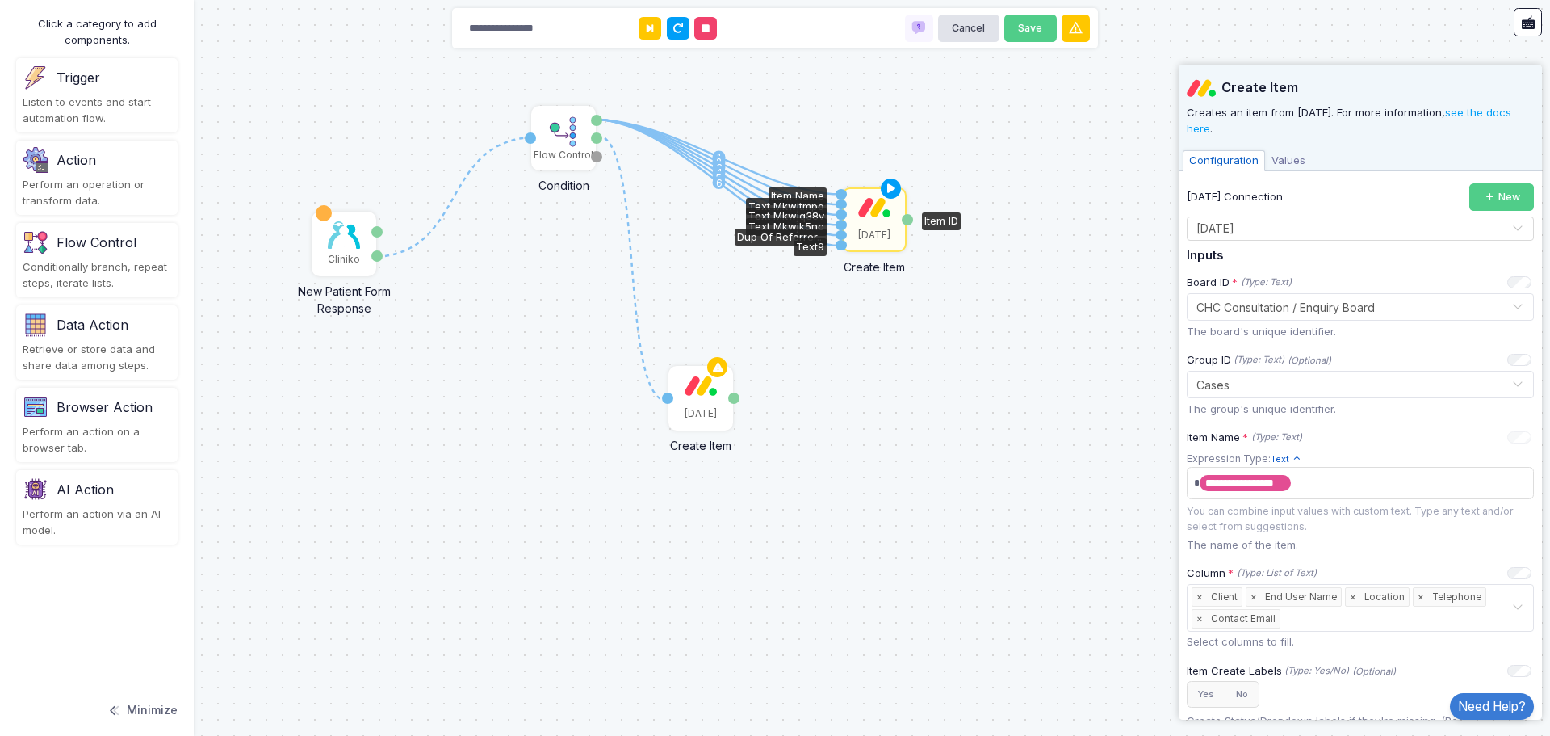
click at [709, 397] on div "[DATE]" at bounding box center [700, 397] width 61 height 61
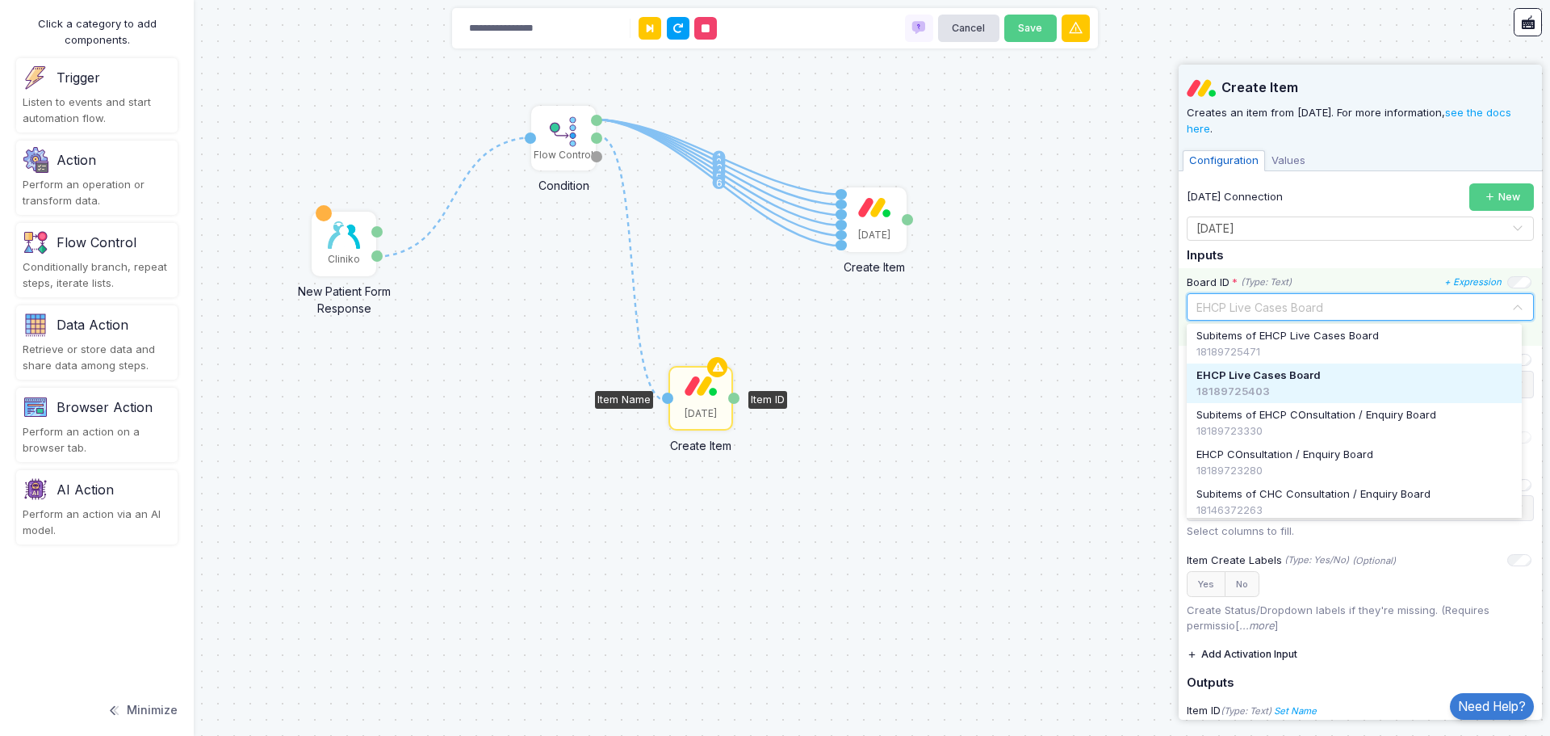
click at [1294, 308] on input "text" at bounding box center [1344, 306] width 297 height 18
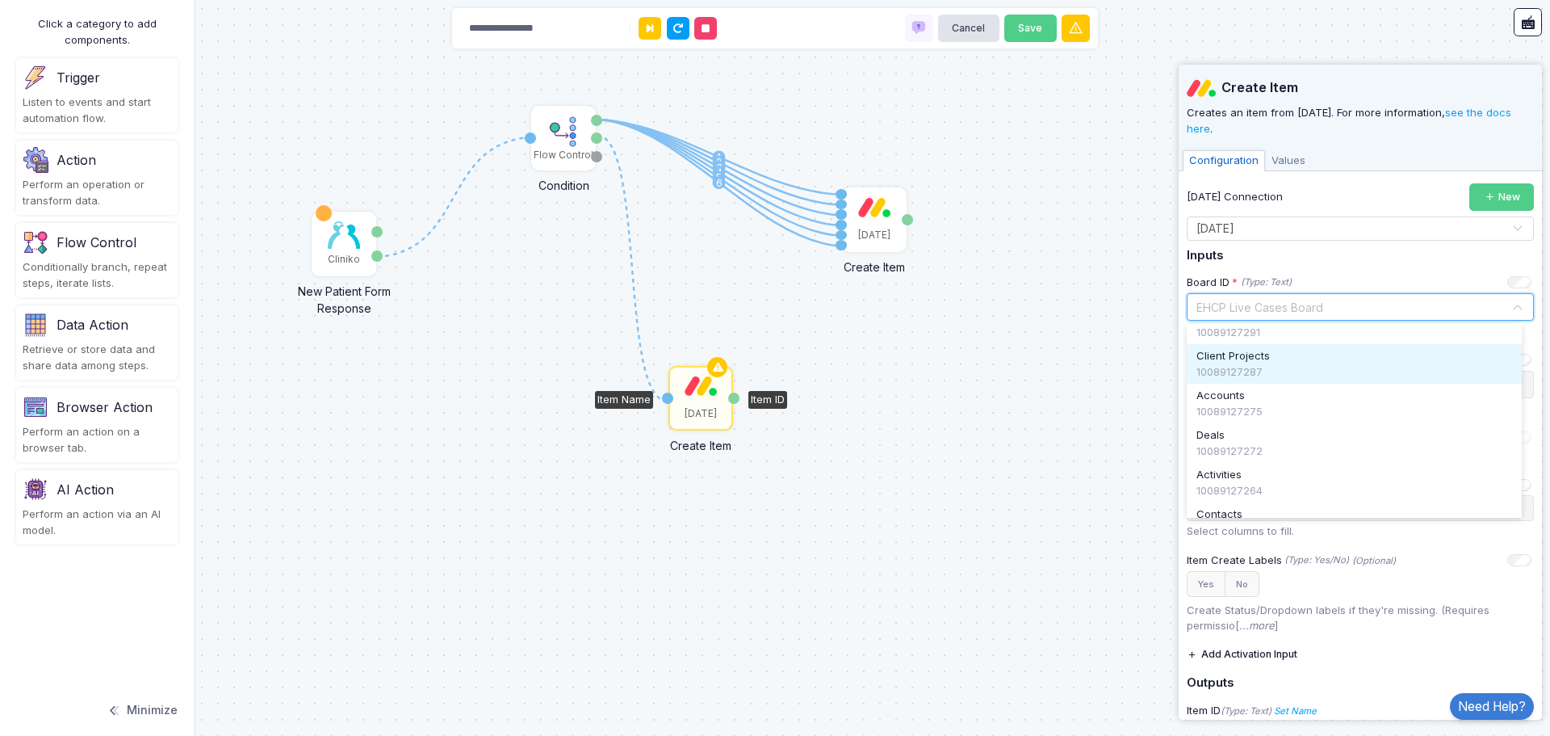
scroll to position [795, 0]
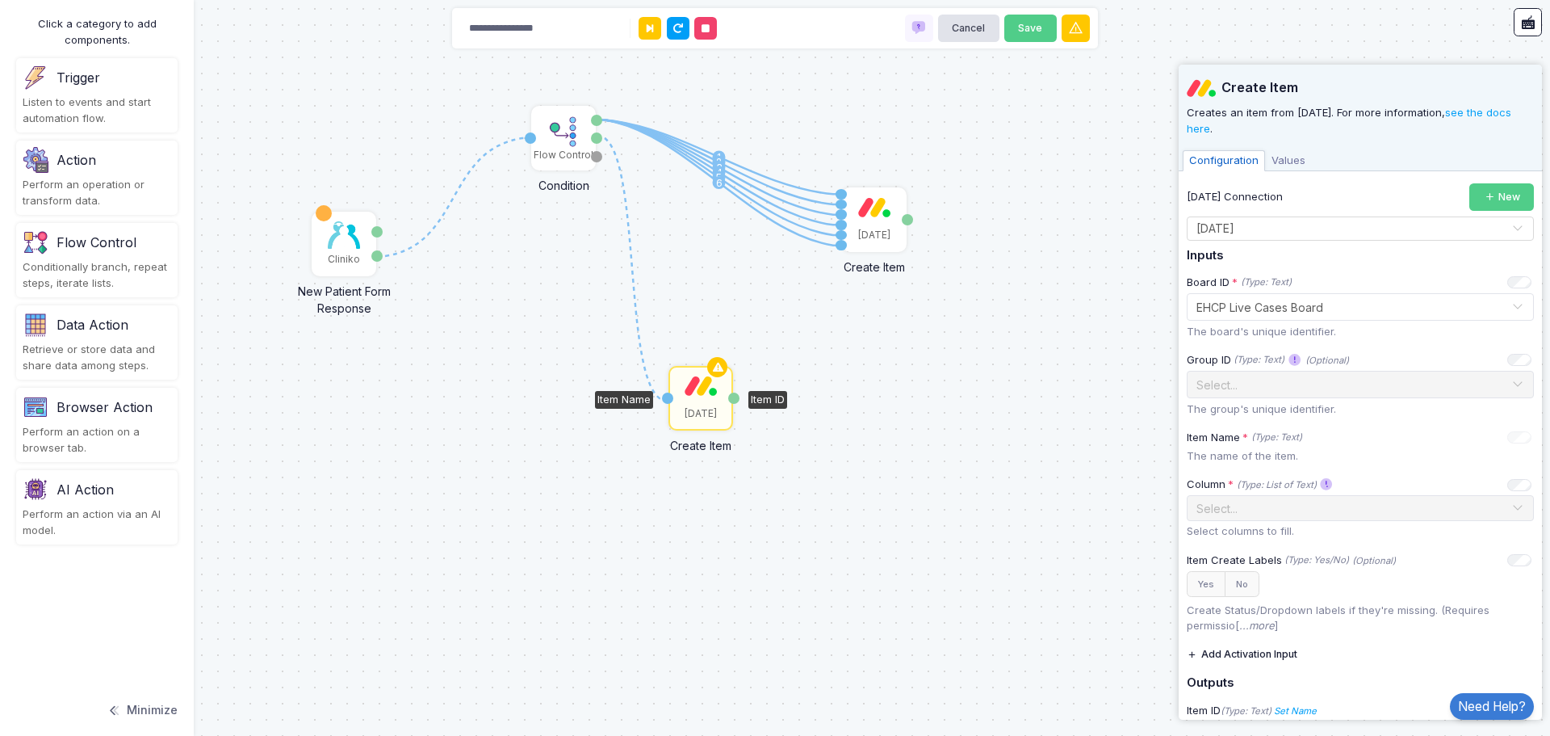
click at [1076, 276] on div "1 1 2 3 4 5 6 1 Cliniko New Patient Form Response Patient ID Response Flow Cont…" at bounding box center [775, 368] width 1550 height 736
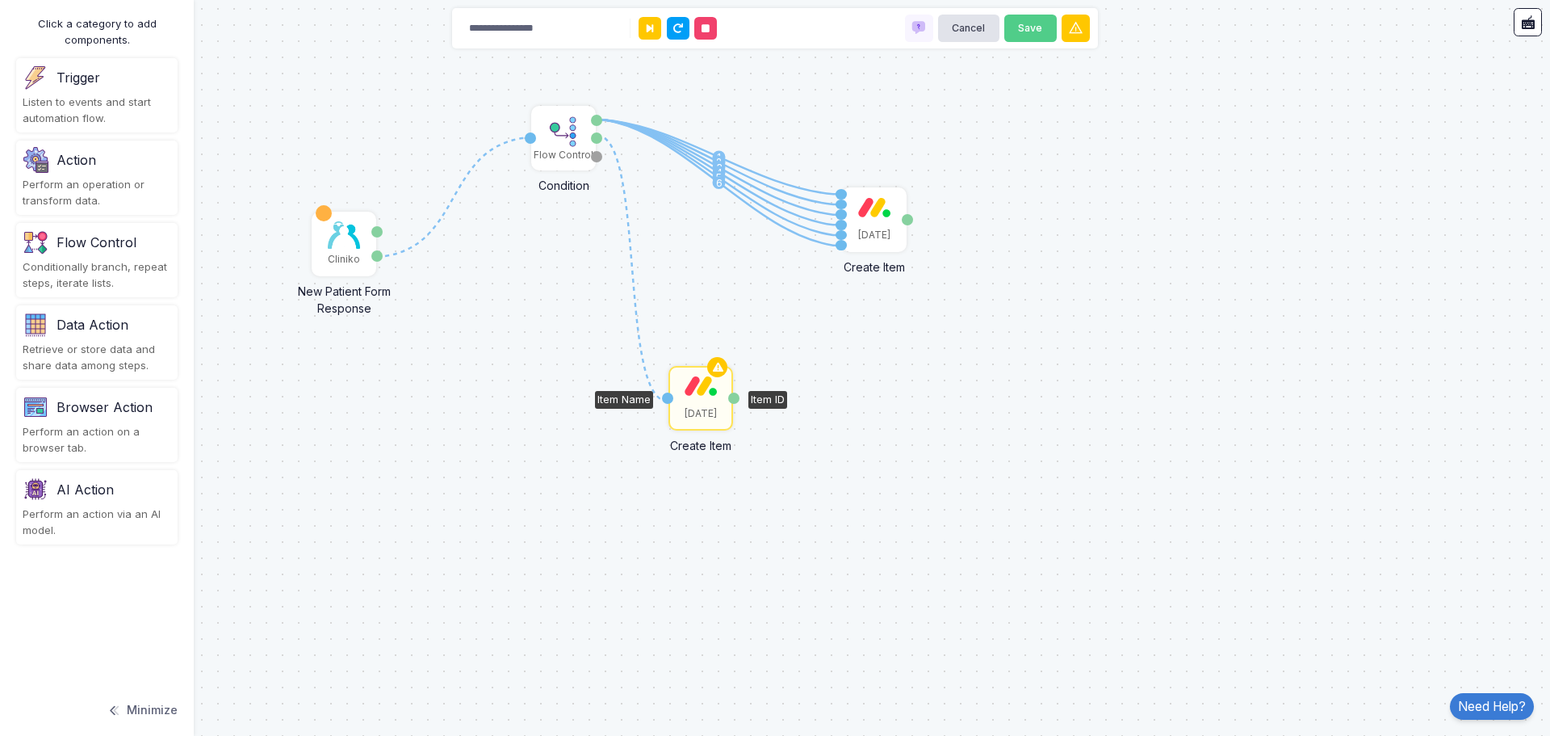
click at [710, 392] on img at bounding box center [701, 386] width 32 height 20
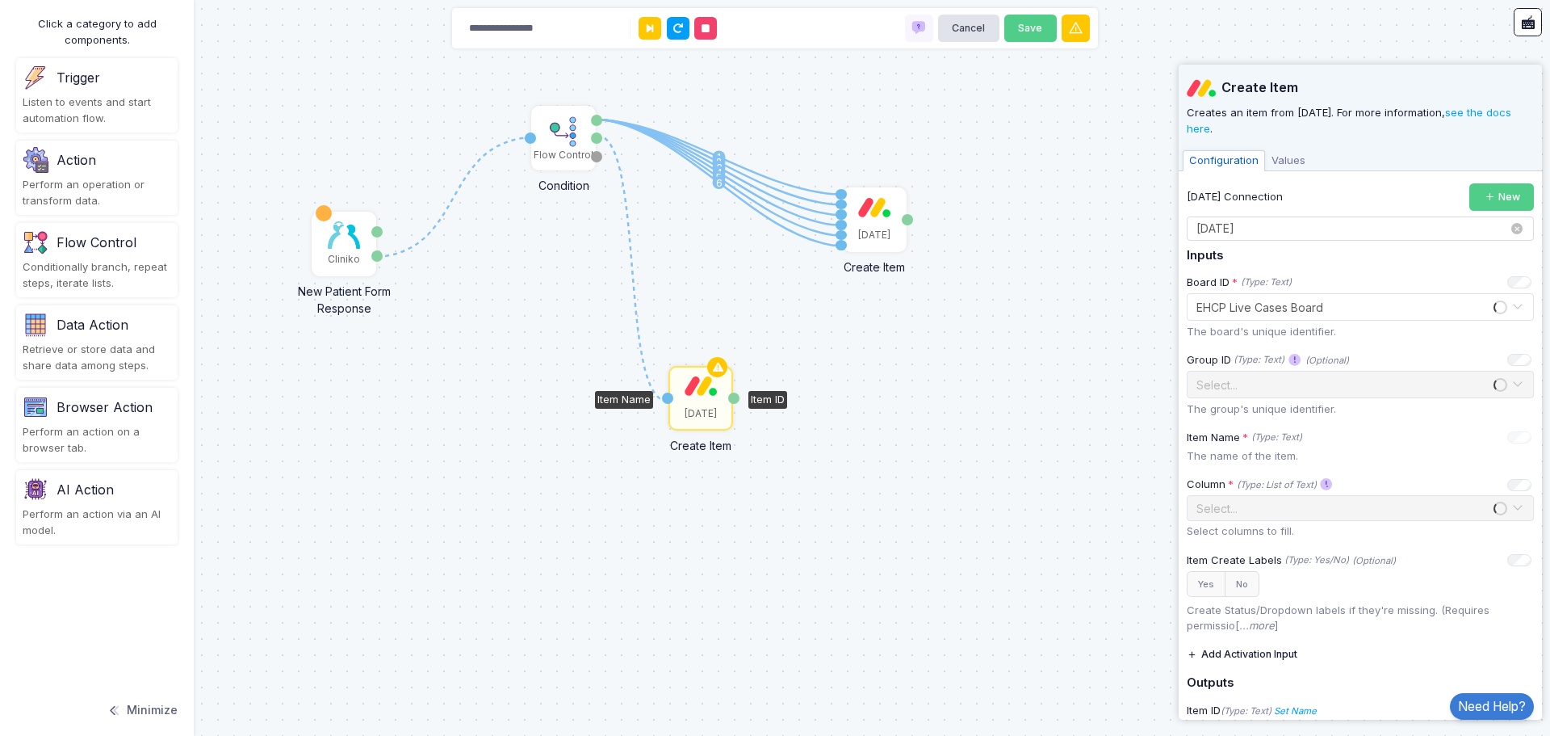
click at [1250, 228] on input "text" at bounding box center [1344, 229] width 297 height 18
click at [1250, 252] on div "[DATE]" at bounding box center [1354, 256] width 335 height 24
click at [1393, 307] on input "text" at bounding box center [1344, 306] width 297 height 18
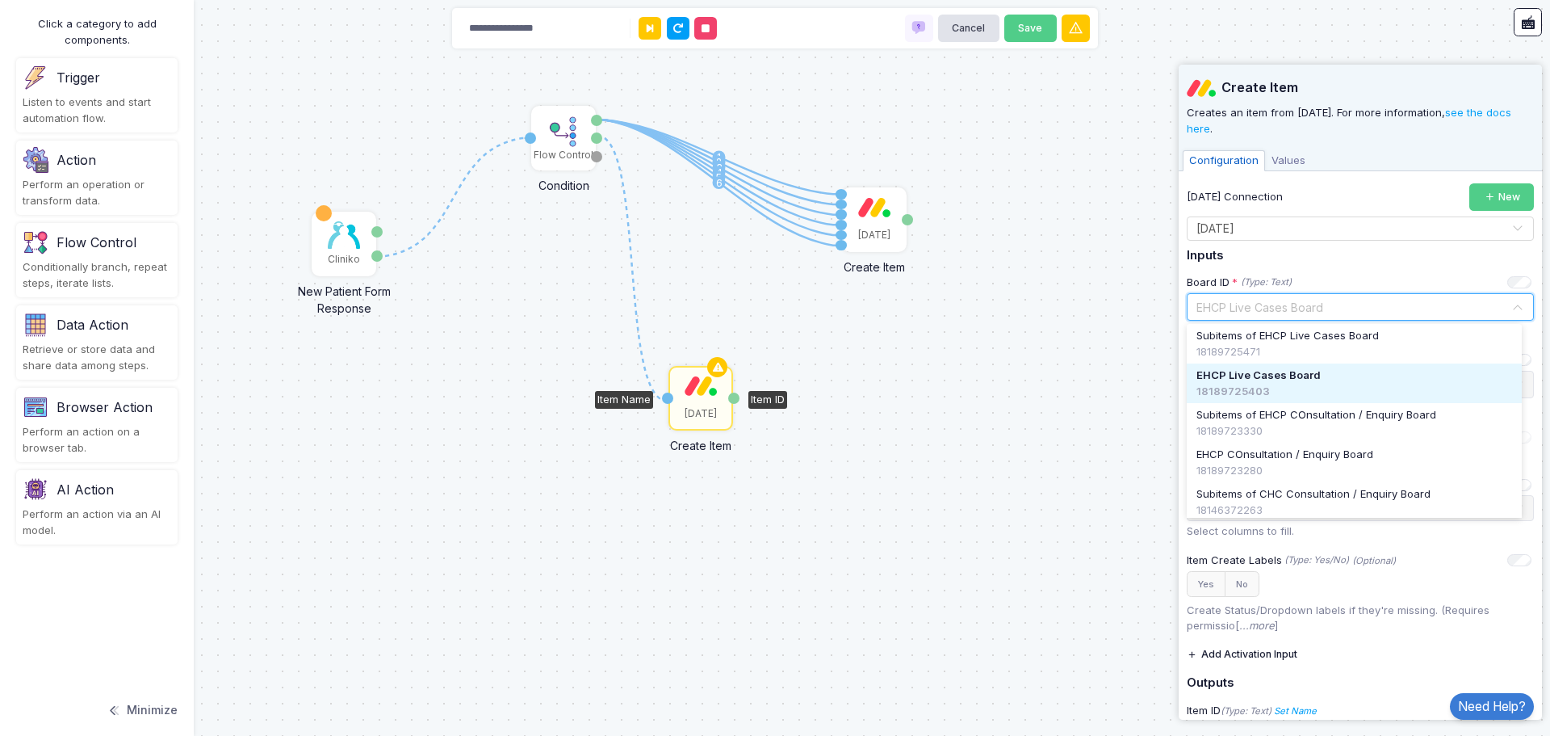
click at [1321, 378] on div "EHCP Live Cases Board" at bounding box center [1355, 375] width 316 height 16
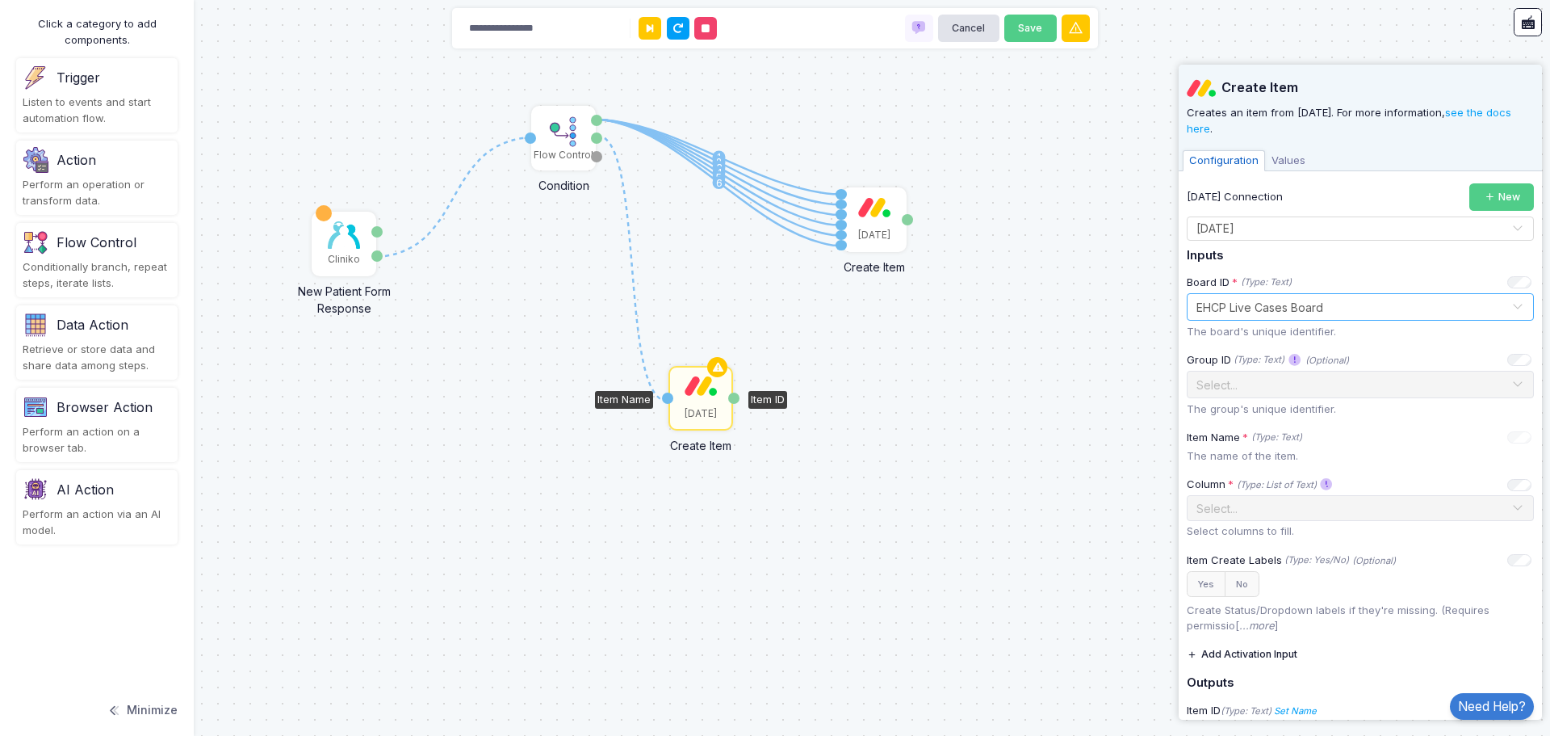
click at [715, 401] on div "[DATE]" at bounding box center [700, 397] width 61 height 61
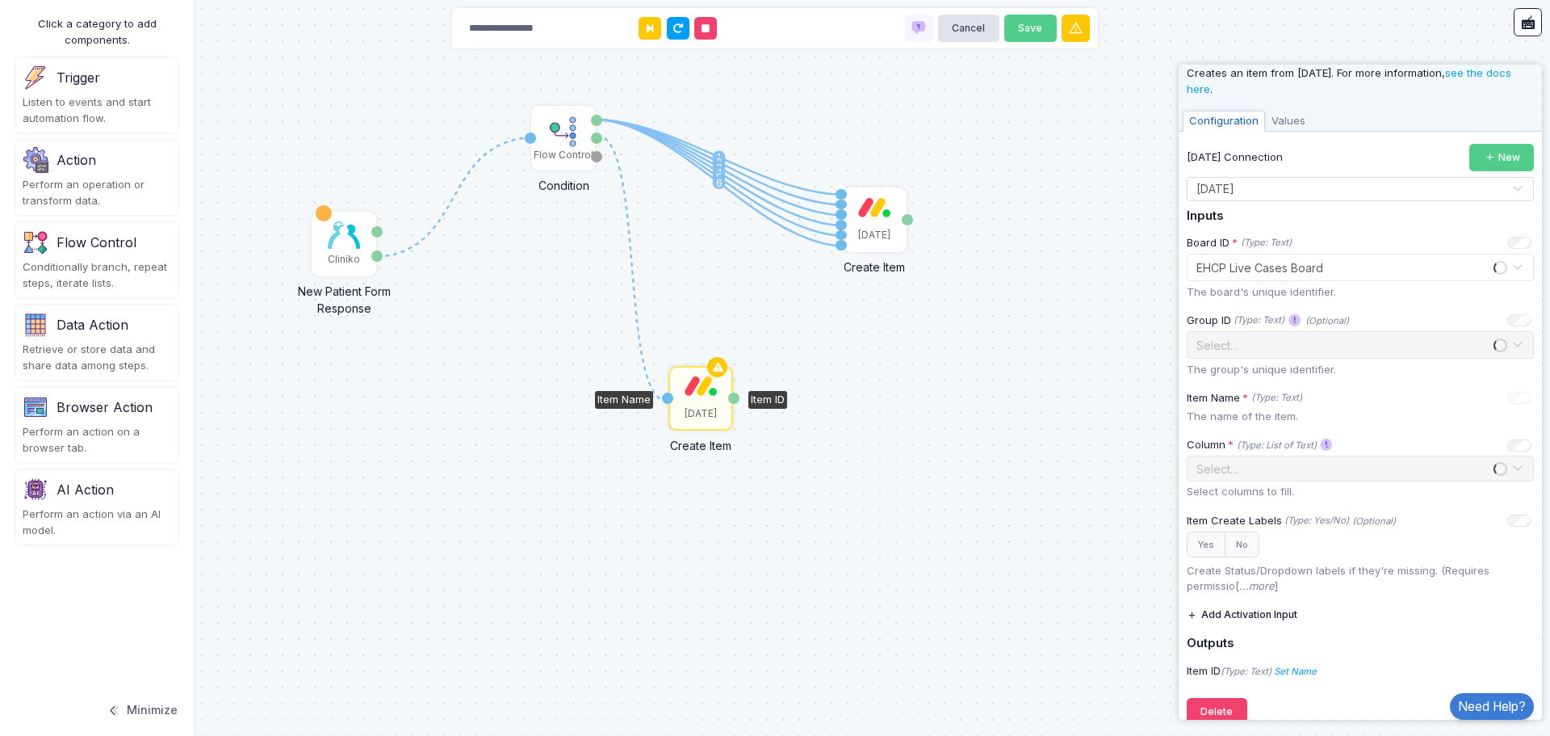
scroll to position [61, 0]
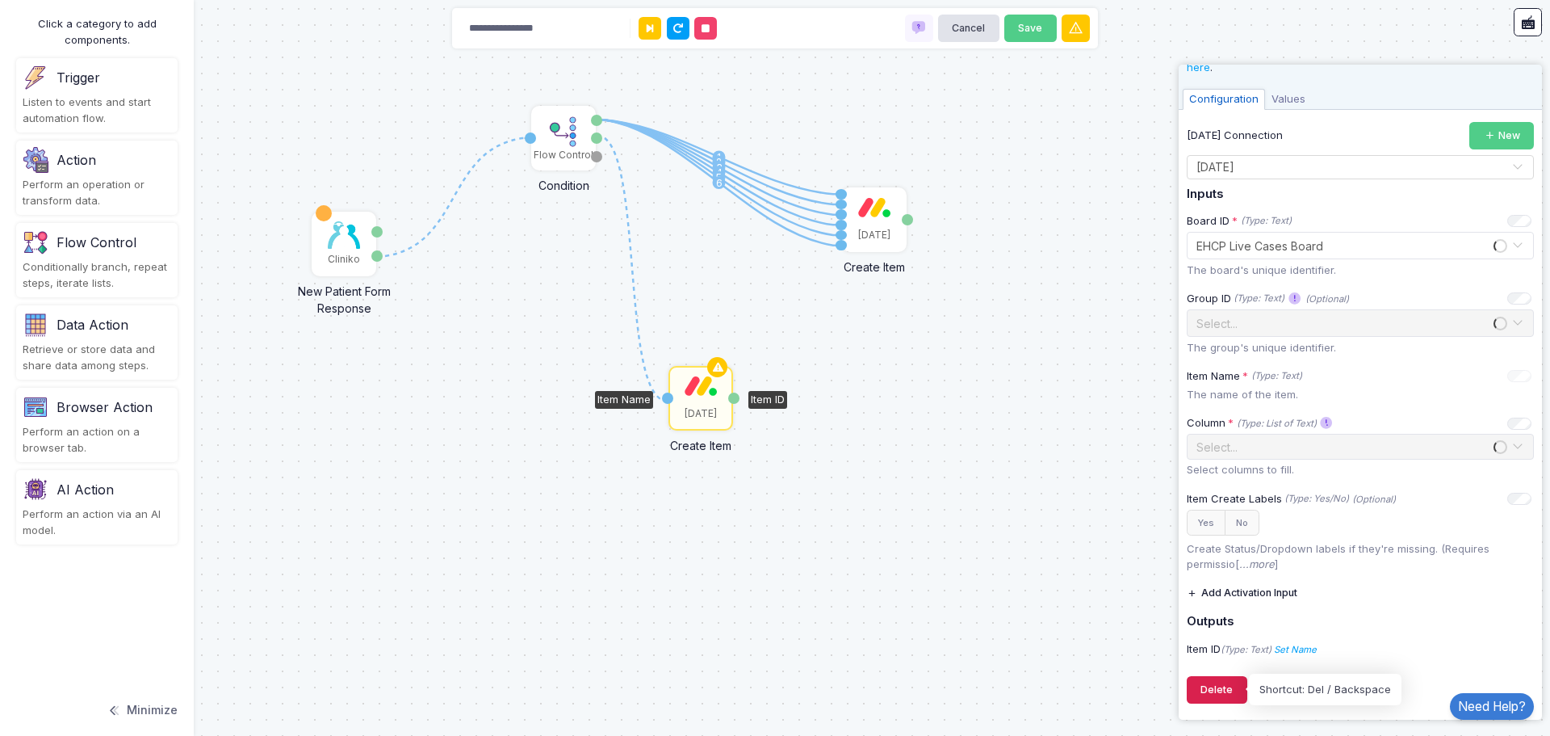
click at [1236, 690] on button "Delete" at bounding box center [1217, 690] width 61 height 28
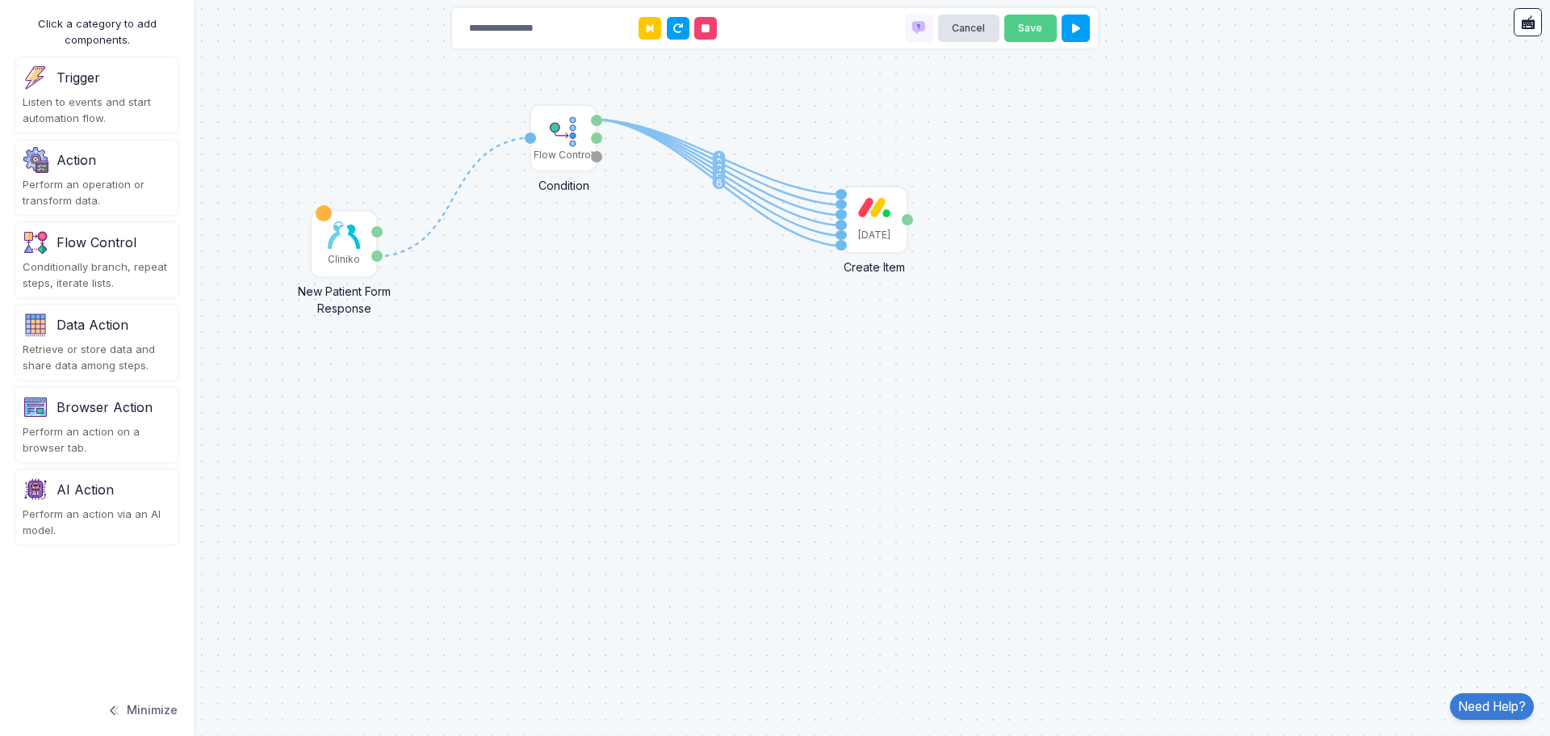
click at [86, 151] on div "Action" at bounding box center [77, 159] width 40 height 19
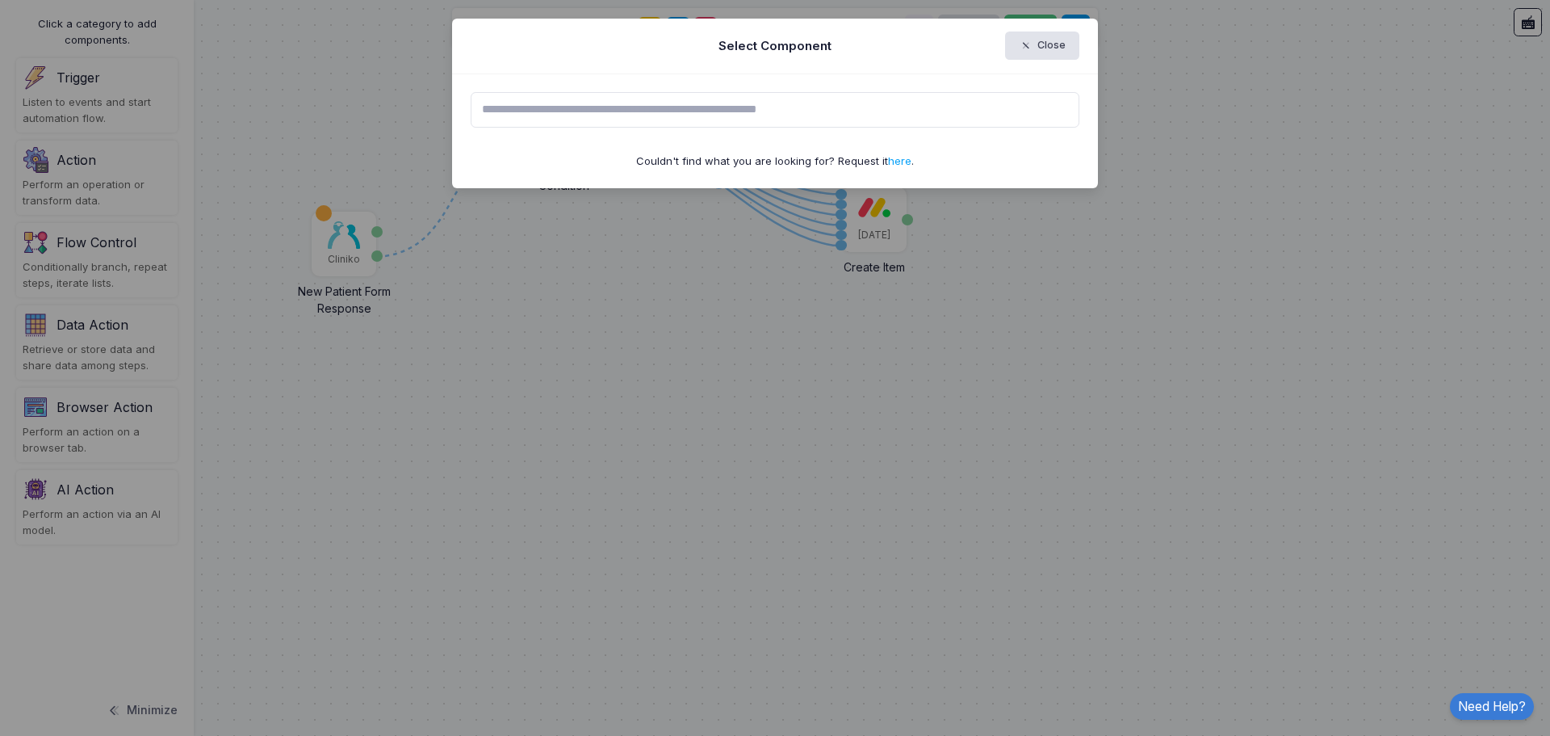
click at [693, 114] on input "text" at bounding box center [776, 110] width 610 height 36
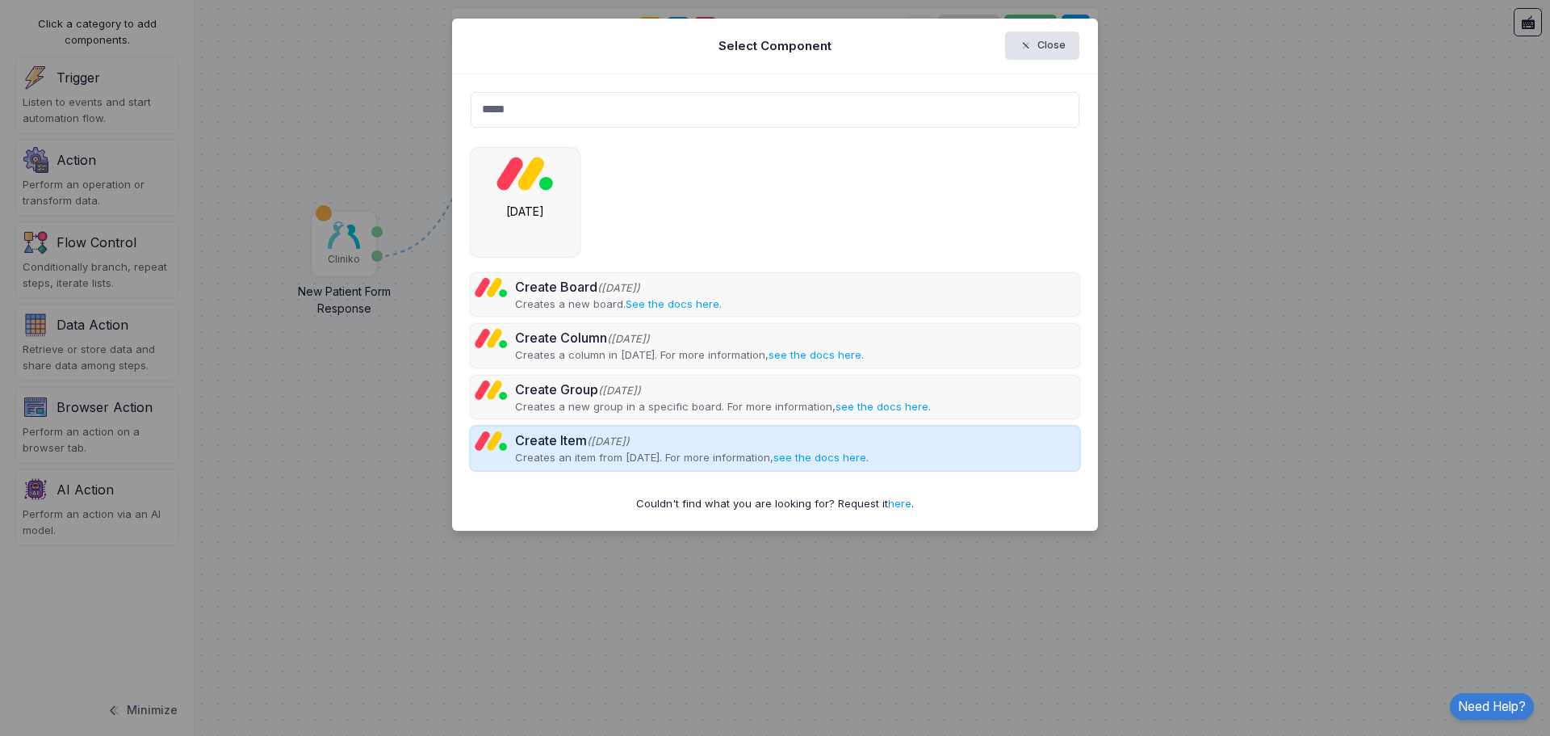
type input "*****"
click at [598, 450] on p "Creates an item from Monday. For more information, see the docs here ." at bounding box center [692, 458] width 354 height 16
click at [671, 457] on p "Creates an item from Monday. For more information, see the docs here ." at bounding box center [692, 458] width 354 height 16
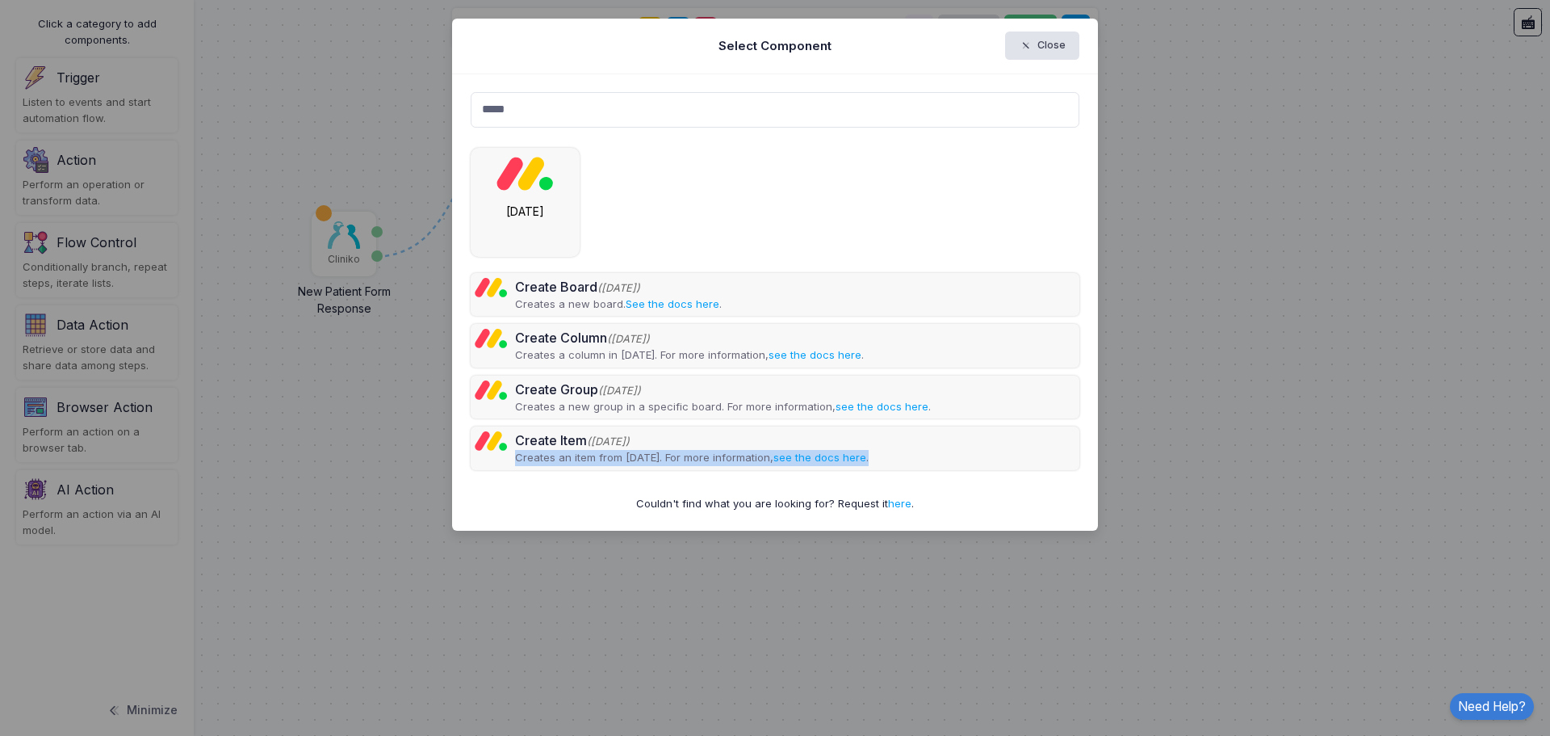
drag, startPoint x: 967, startPoint y: 460, endPoint x: 1318, endPoint y: 422, distance: 352.6
click at [1383, 427] on ngb-modal-window "Select Component Close ***** Create Board (Monday) Creates a new board. See the…" at bounding box center [775, 368] width 1550 height 736
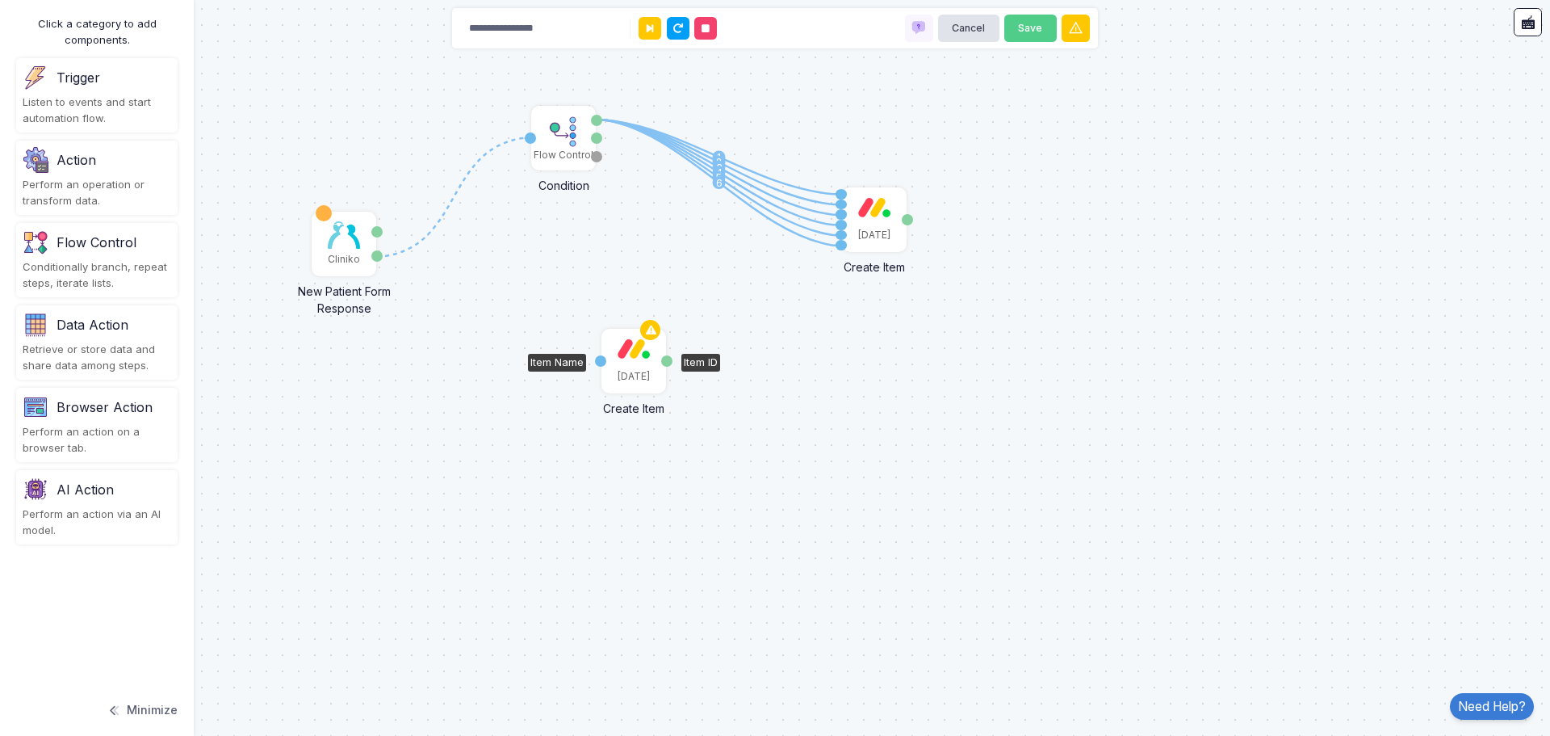
drag, startPoint x: 1401, startPoint y: 422, endPoint x: 667, endPoint y: 326, distance: 740.3
click at [665, 330] on div "[DATE]" at bounding box center [633, 360] width 61 height 61
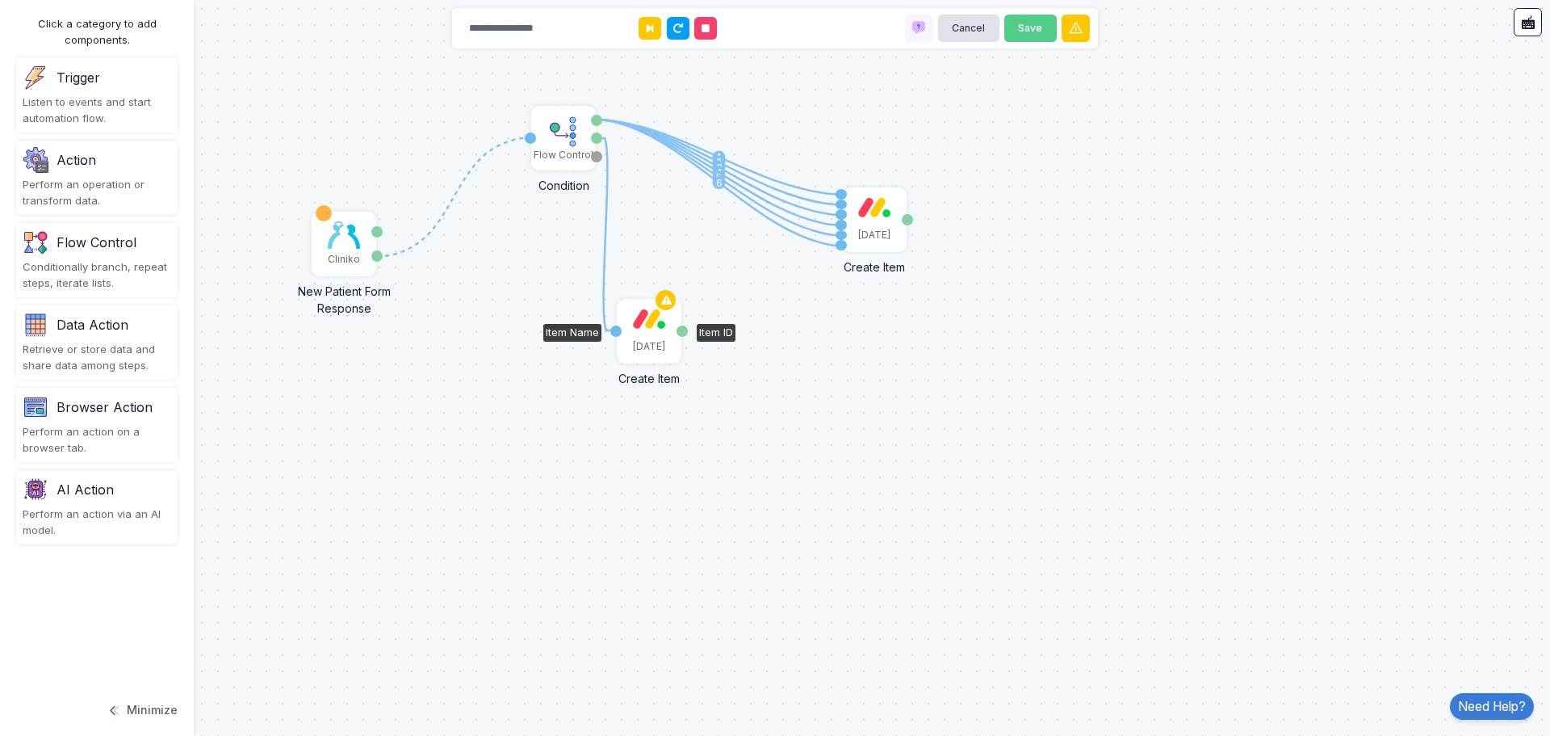
drag, startPoint x: 598, startPoint y: 141, endPoint x: 615, endPoint y: 328, distance: 188.1
click at [1, 2] on div "1 1 2 3 4 5 6 1 Cliniko New Patient Form Response Patient ID Response Flow Cont…" at bounding box center [0, 1] width 1 height 1
click at [632, 325] on div "[DATE]" at bounding box center [649, 330] width 61 height 61
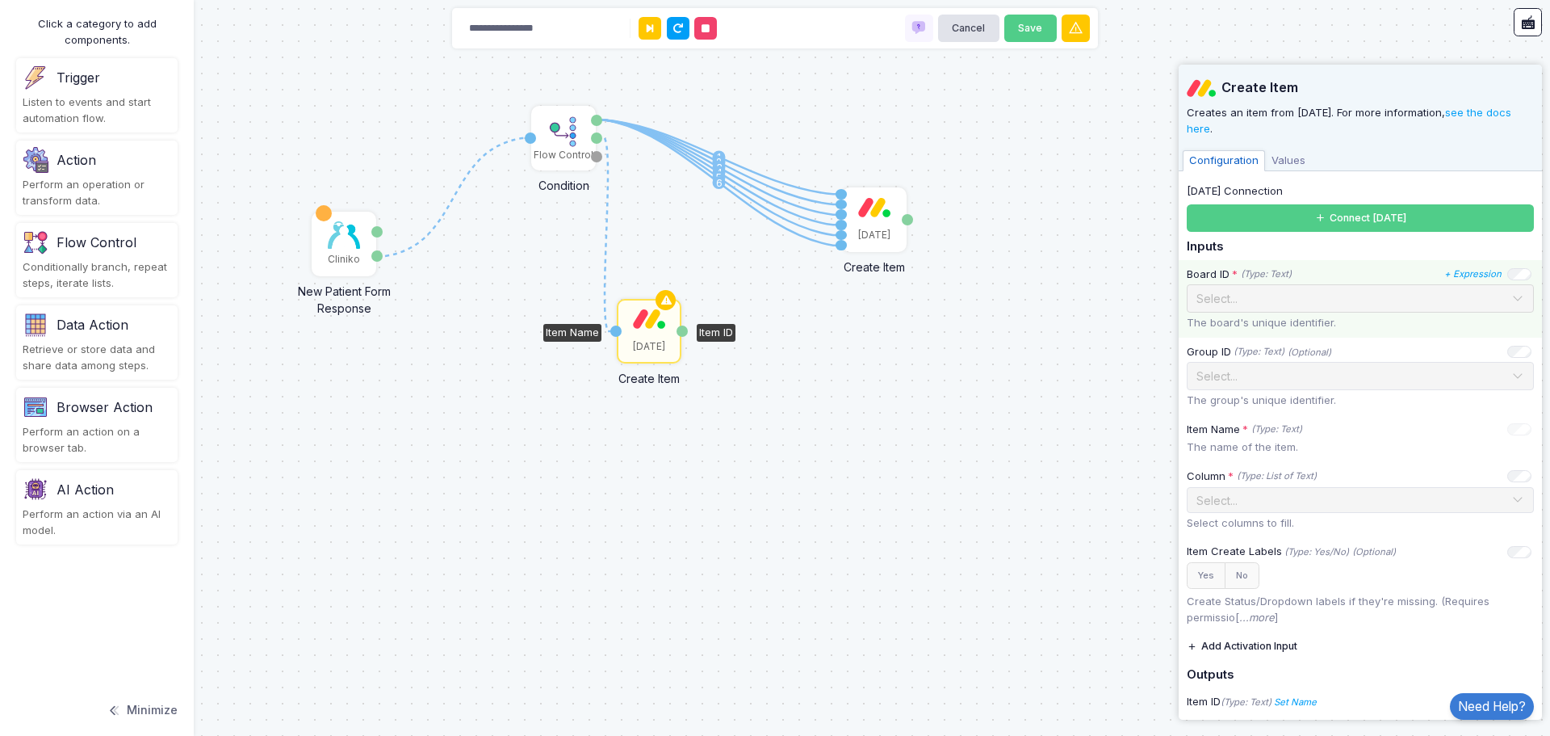
click at [1291, 311] on div "Select..." at bounding box center [1360, 298] width 347 height 28
click at [1316, 216] on icon at bounding box center [1321, 218] width 12 height 12
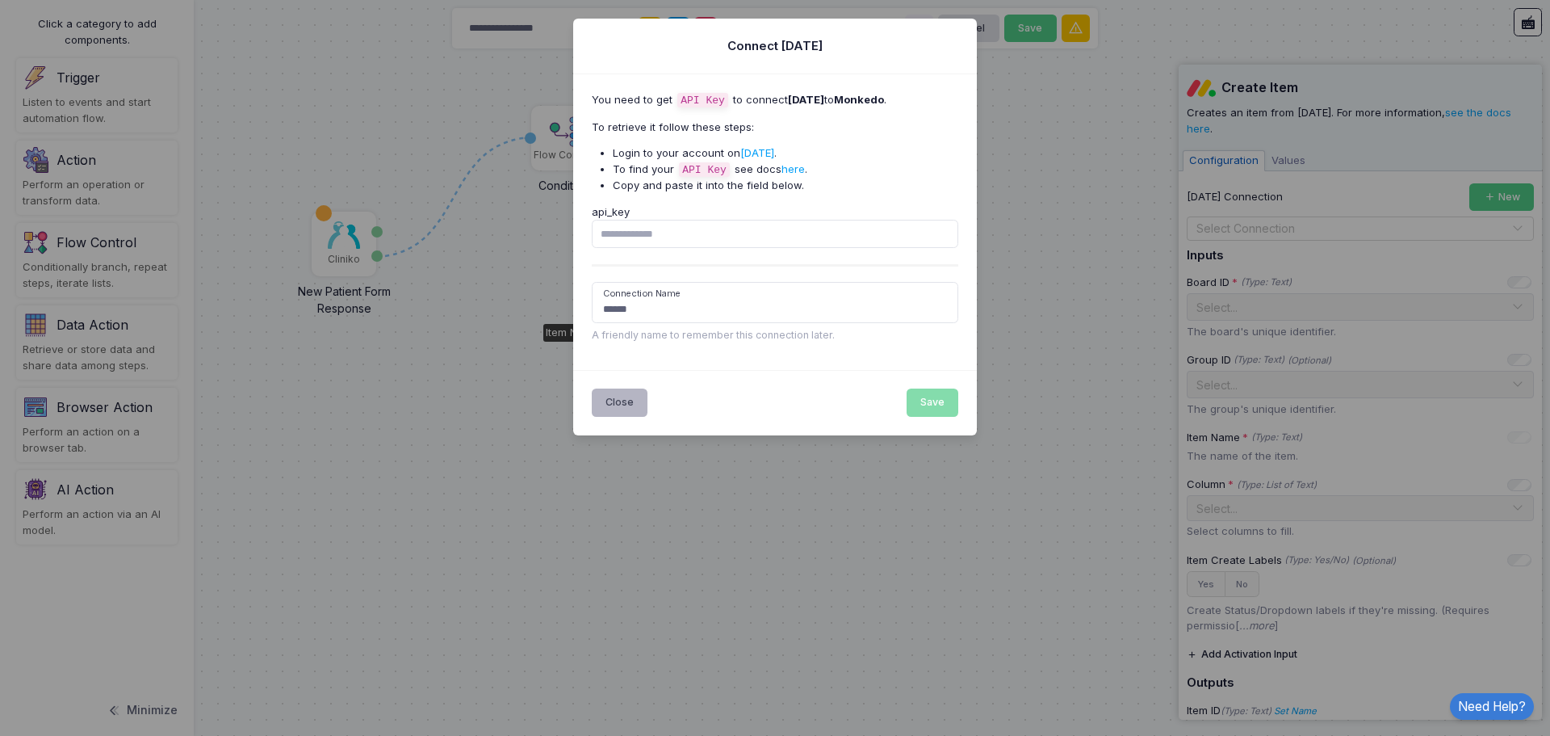
click at [619, 403] on button "Close" at bounding box center [620, 402] width 57 height 28
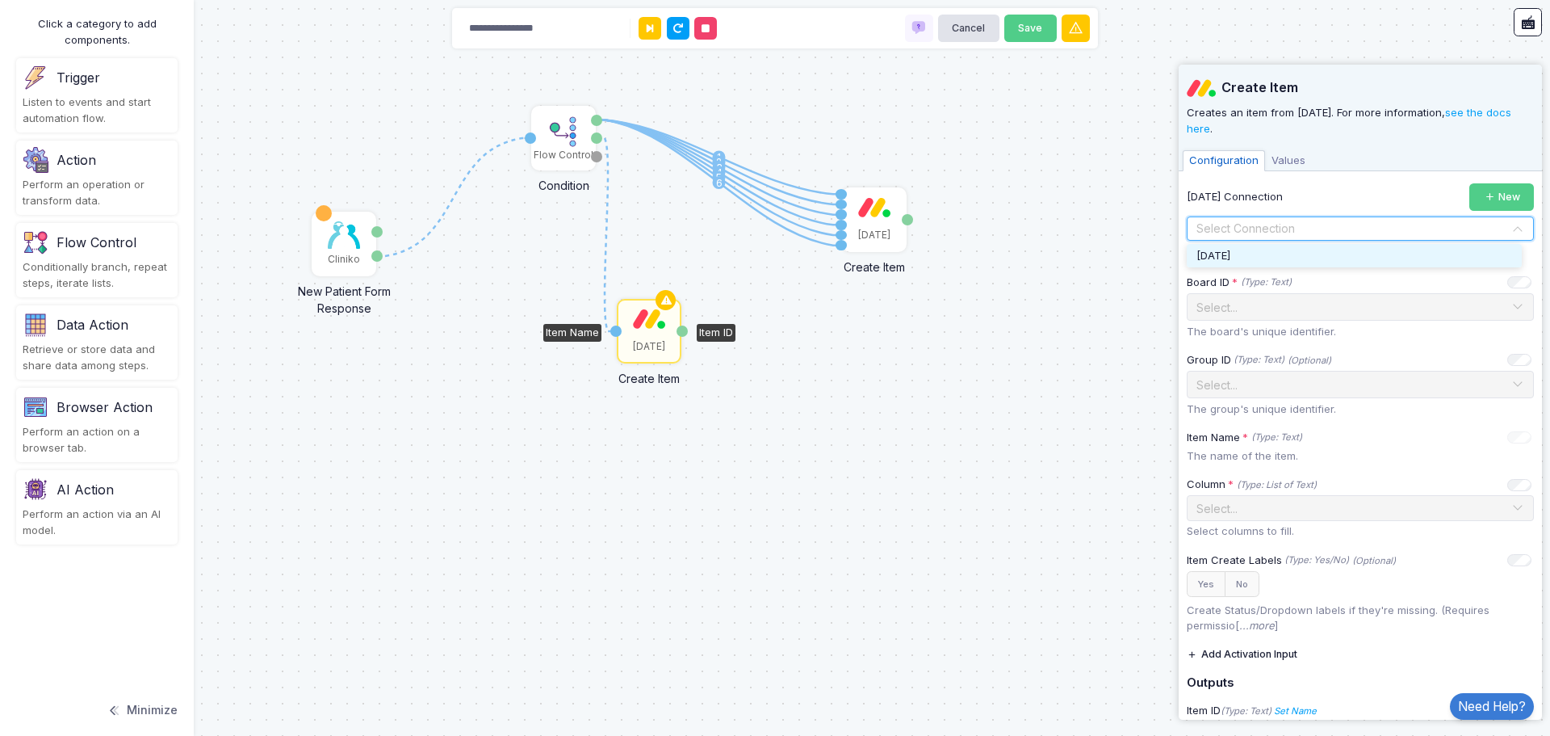
click at [1385, 229] on input "text" at bounding box center [1344, 229] width 297 height 18
click at [1313, 255] on div "[DATE]" at bounding box center [1354, 256] width 335 height 24
click at [1306, 304] on input "text" at bounding box center [1344, 306] width 297 height 18
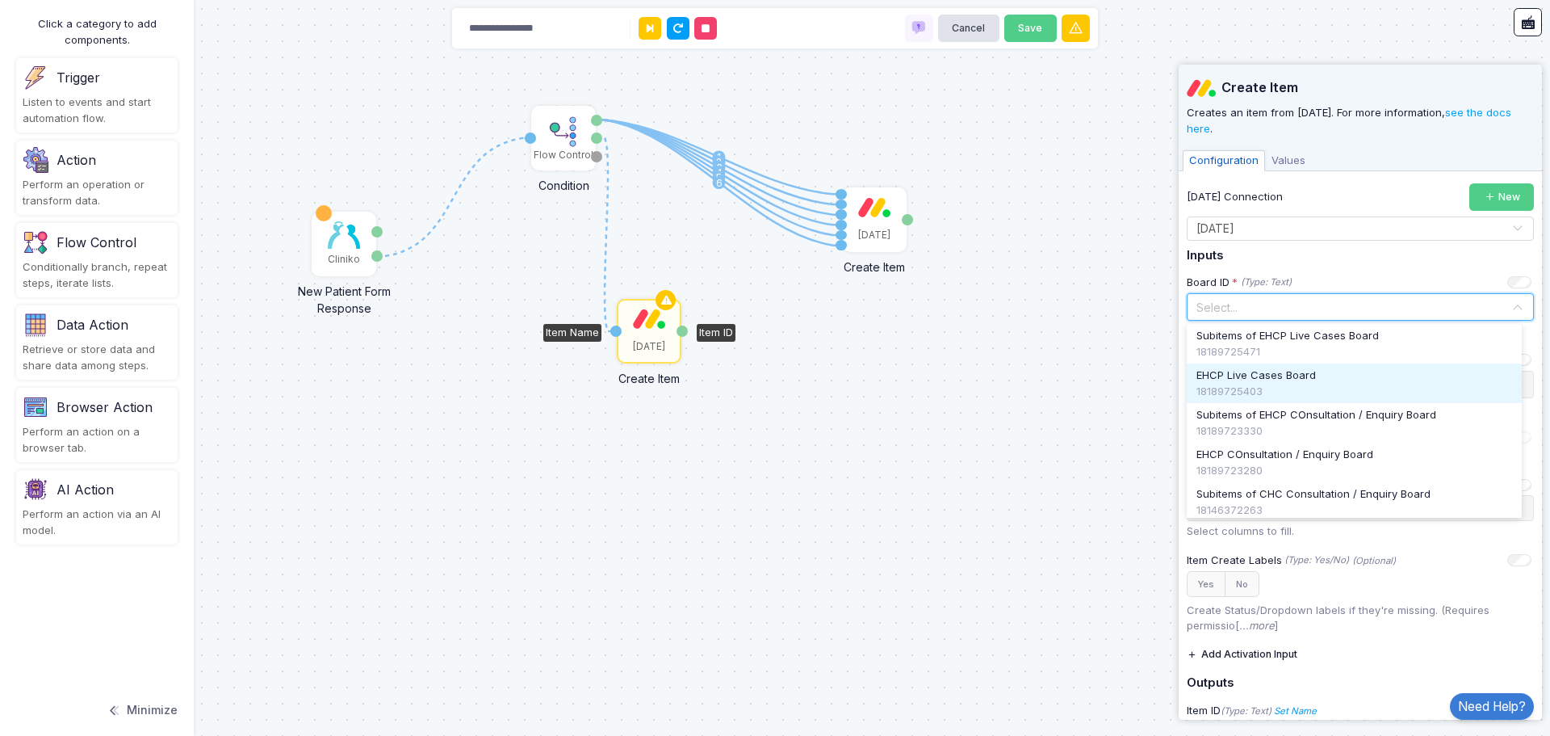
click at [1297, 376] on span "EHCP Live Cases Board" at bounding box center [1257, 375] width 120 height 16
click at [1366, 320] on div "Select... × EHCP Live Cases Board" at bounding box center [1360, 307] width 347 height 28
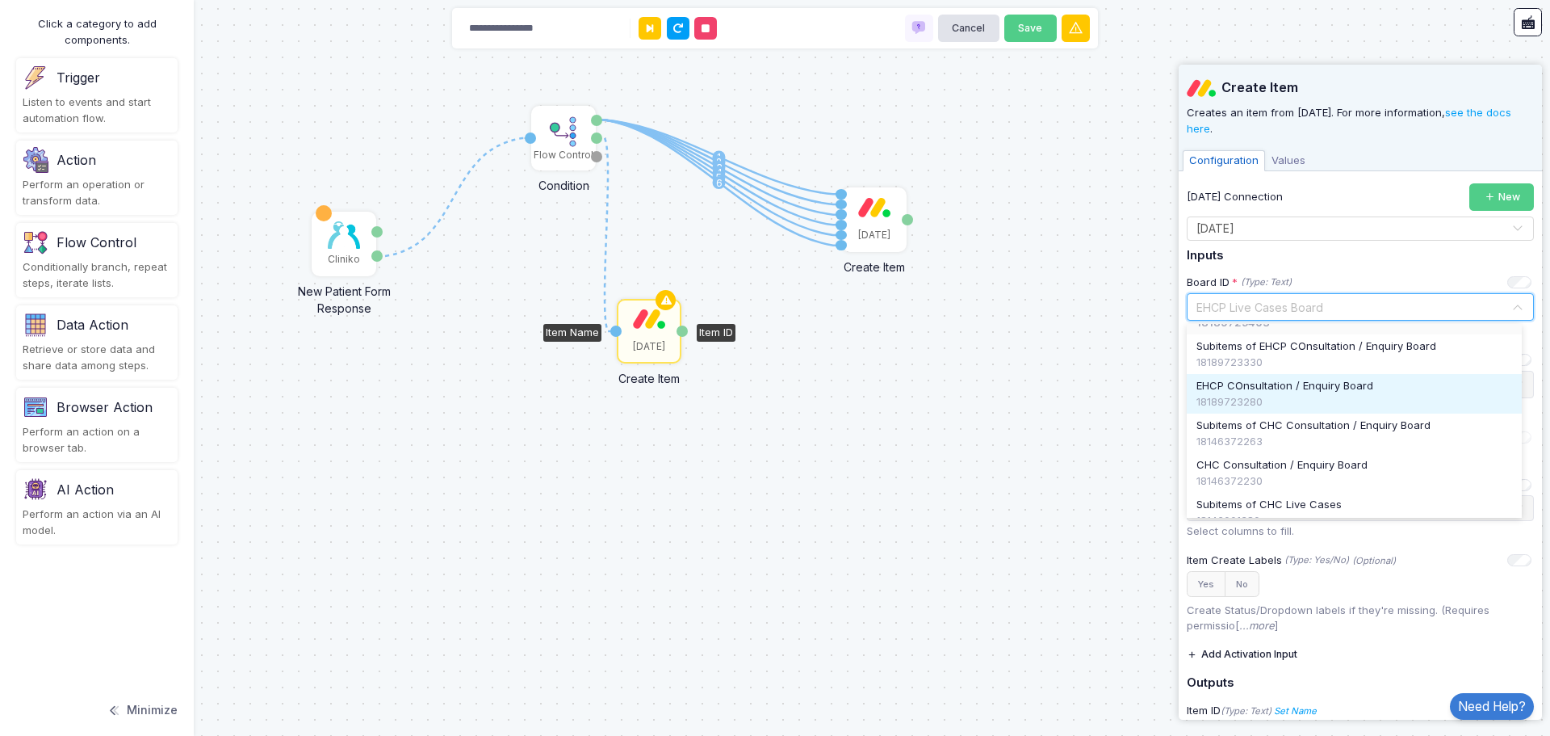
scroll to position [0, 0]
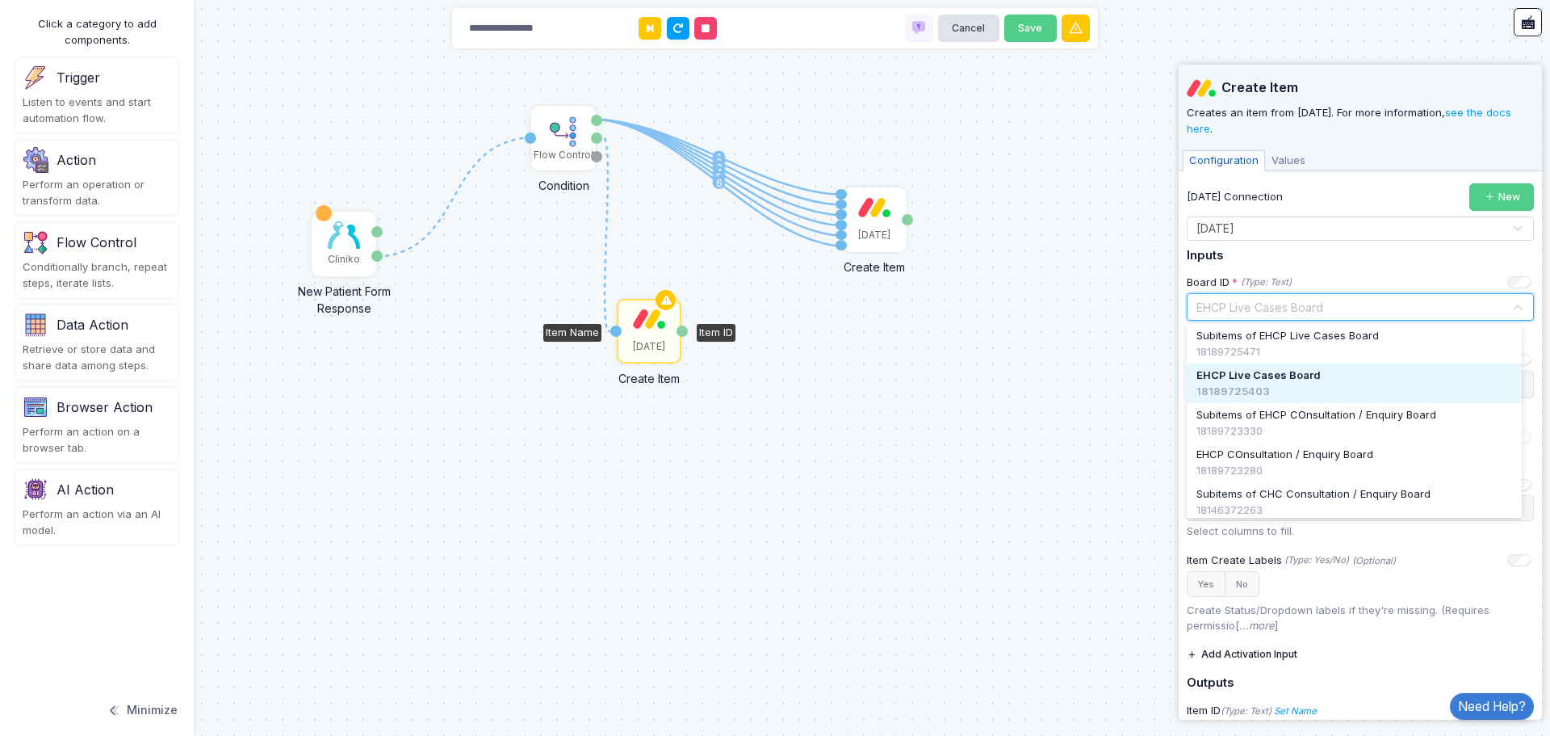
click at [1101, 261] on div "1 1 2 3 4 5 6 1 Cliniko New Patient Form Response Patient ID Response Flow Cont…" at bounding box center [775, 368] width 1550 height 736
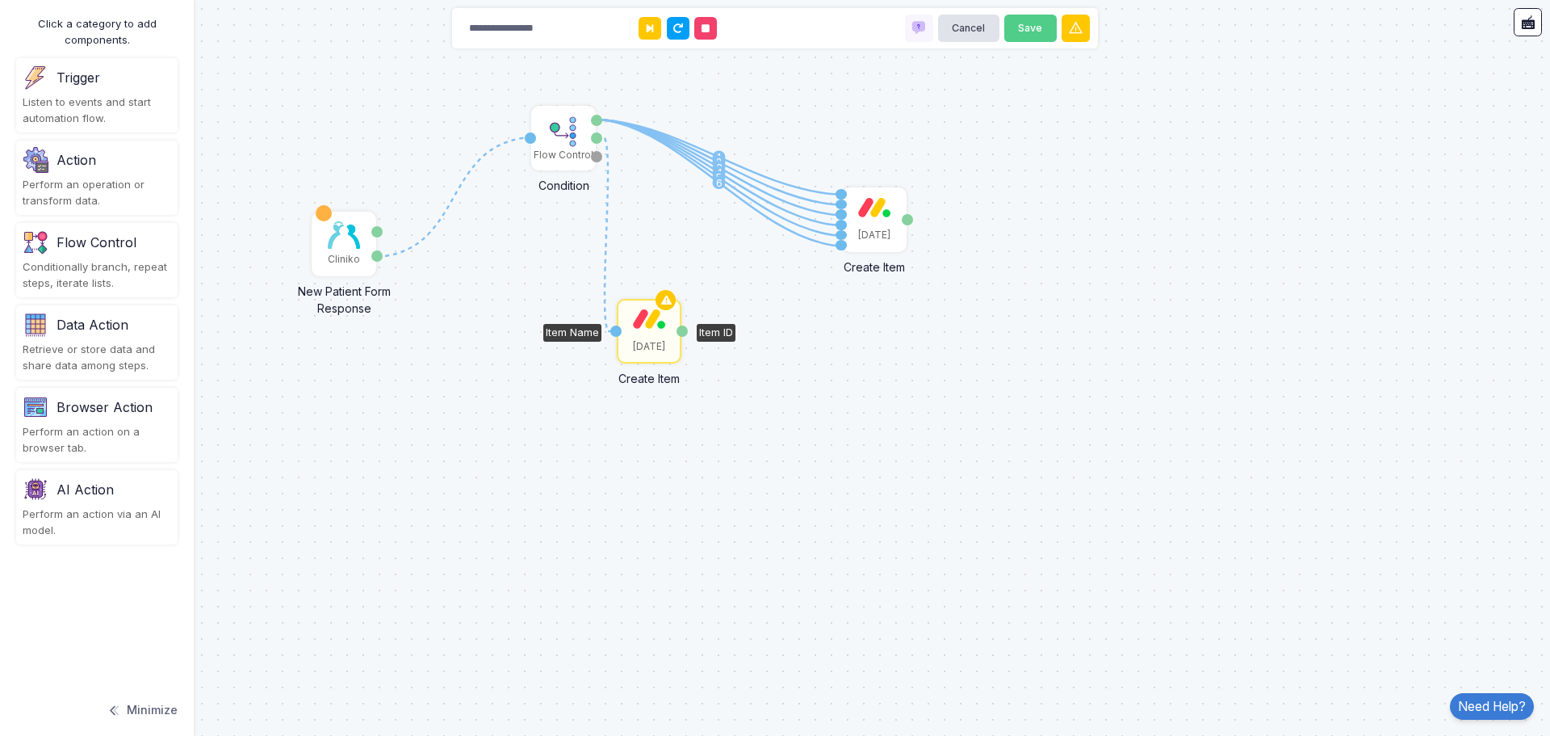
click at [640, 330] on div "[DATE]" at bounding box center [649, 330] width 61 height 61
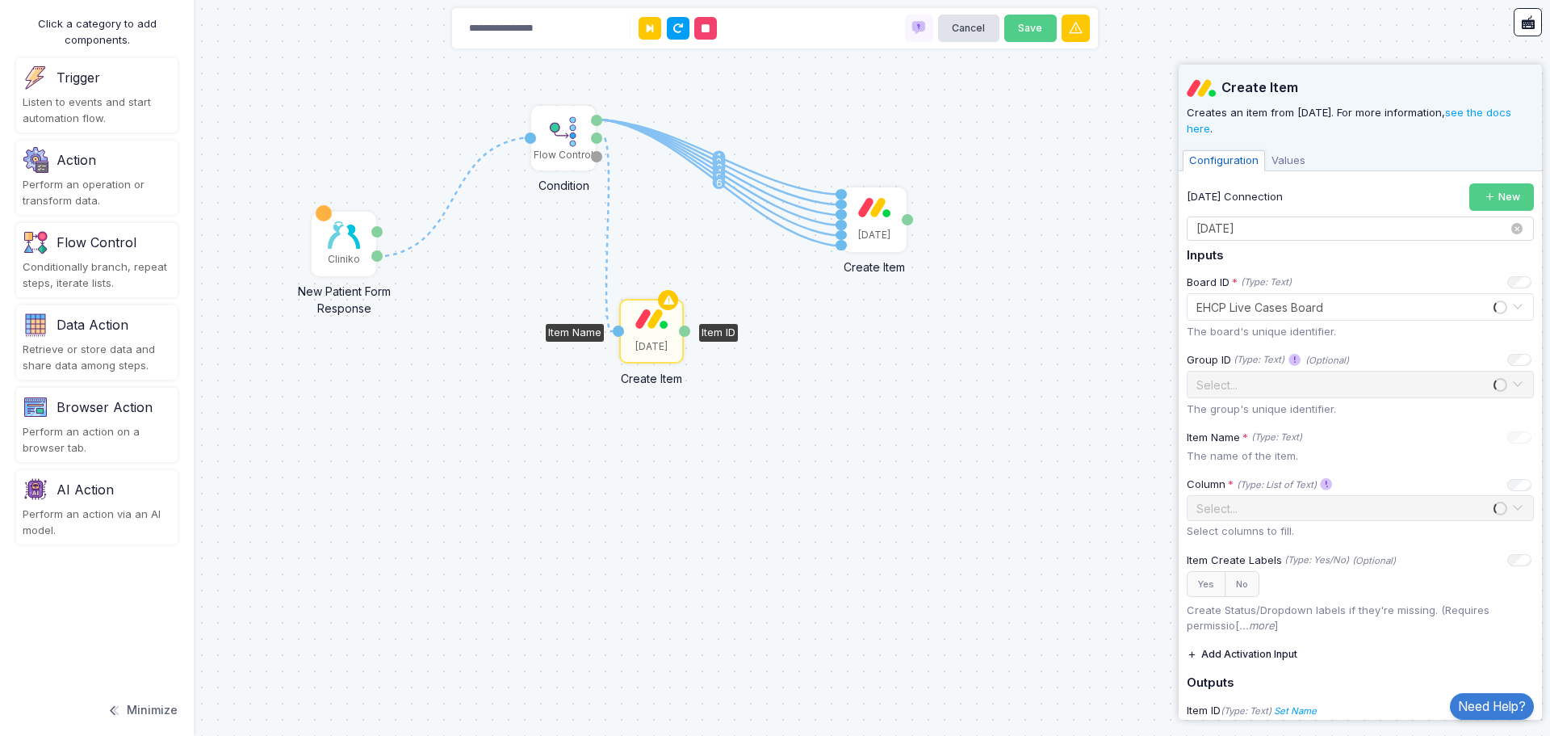
click at [1246, 237] on div "Select Connection × Monday ×" at bounding box center [1360, 228] width 347 height 24
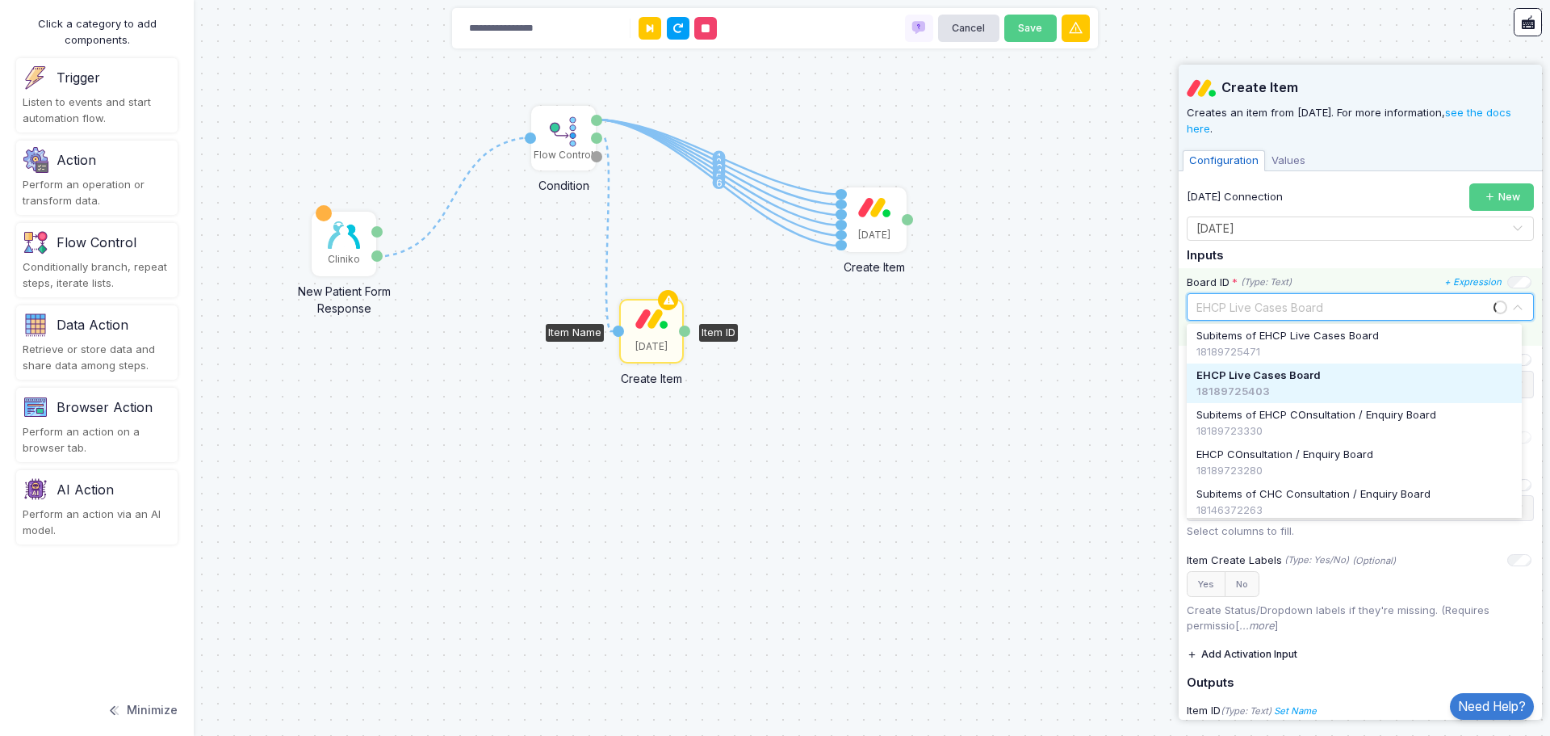
click at [1274, 309] on input "text" at bounding box center [1344, 306] width 297 height 18
click at [1280, 371] on span "EHCP Live Cases Board" at bounding box center [1259, 375] width 124 height 16
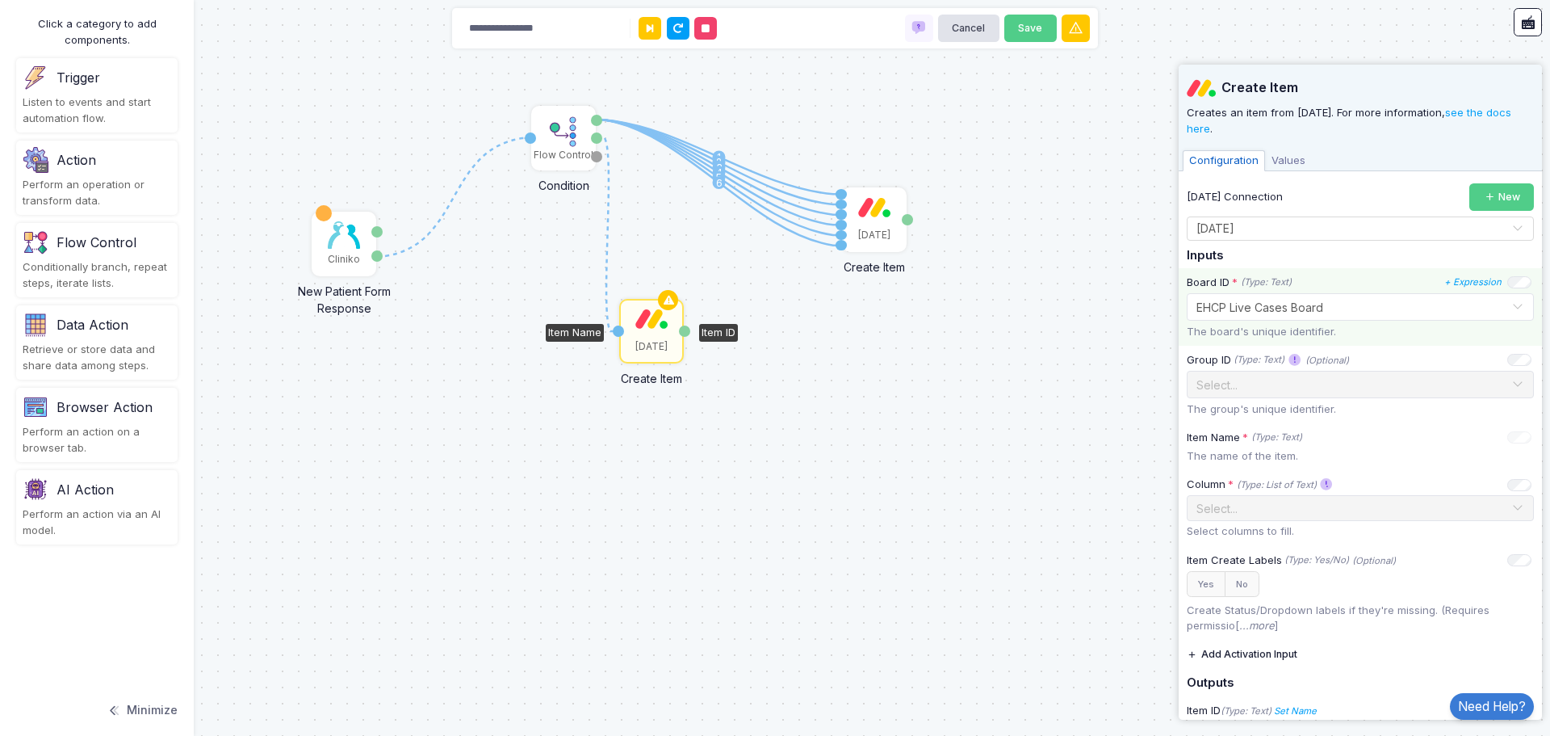
click at [1346, 316] on div "Select... × EHCP Live Cases Board" at bounding box center [1360, 307] width 347 height 28
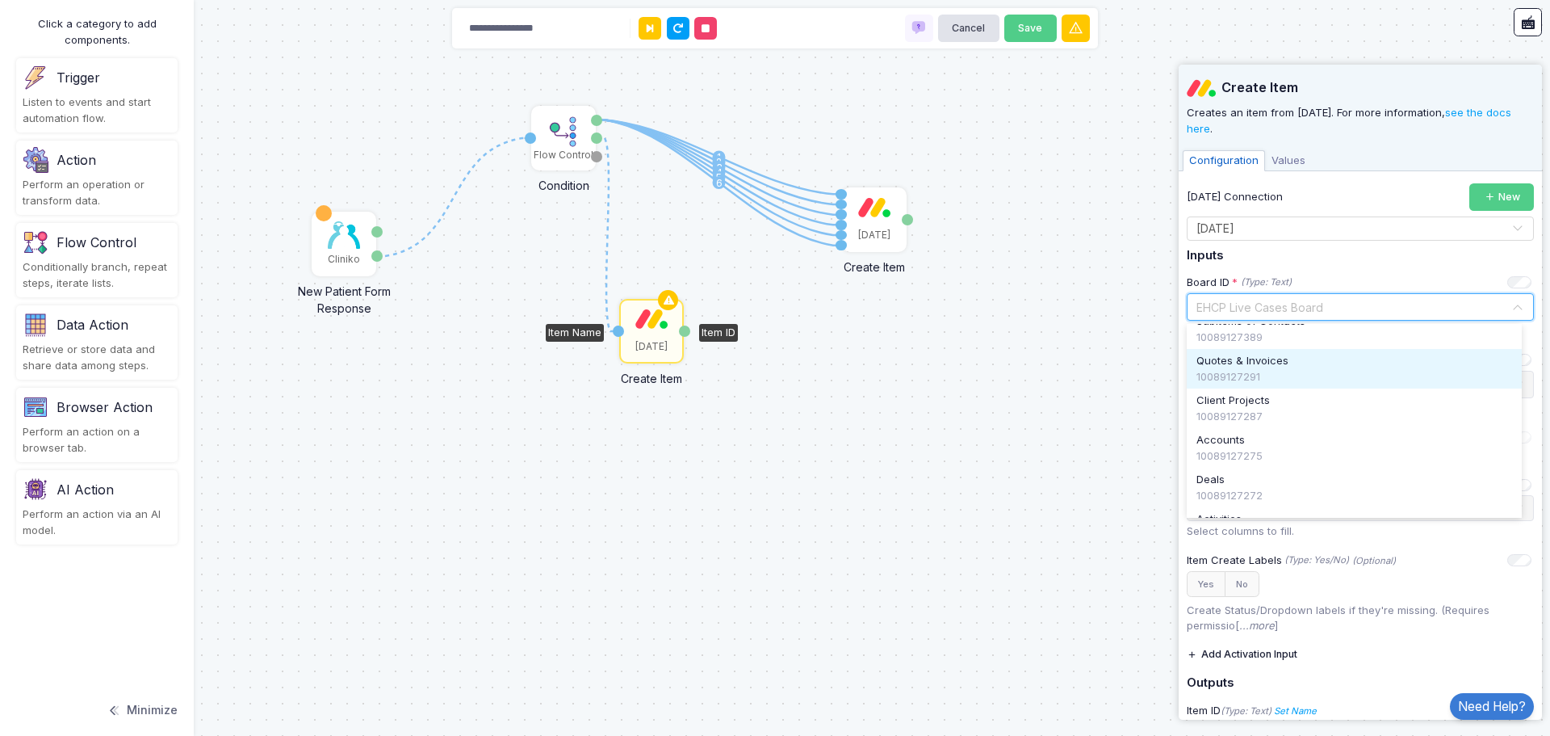
scroll to position [795, 0]
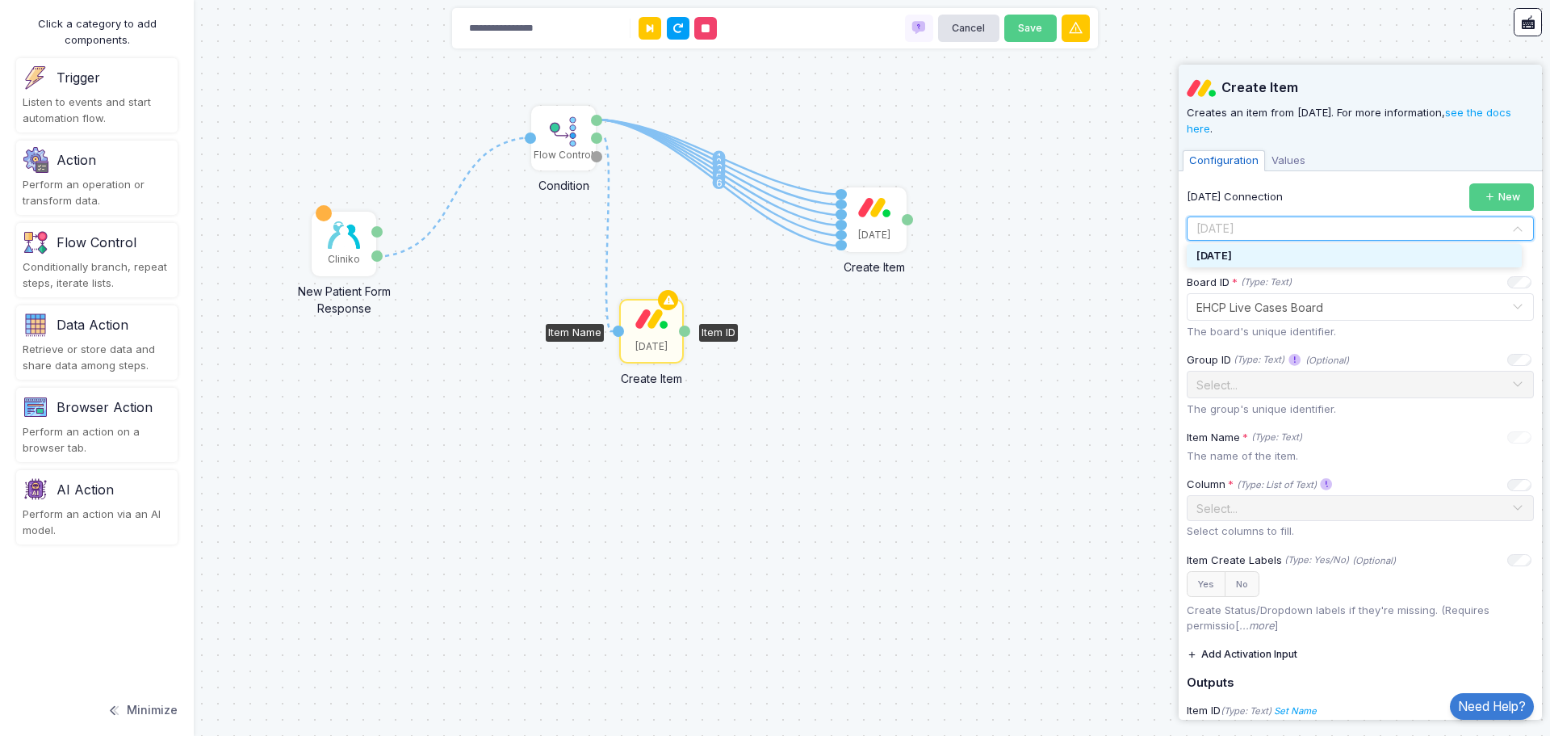
click at [1268, 224] on input "text" at bounding box center [1344, 229] width 297 height 18
click at [1374, 255] on div "[DATE]" at bounding box center [1354, 256] width 335 height 24
click at [652, 334] on div "[DATE]" at bounding box center [651, 330] width 61 height 61
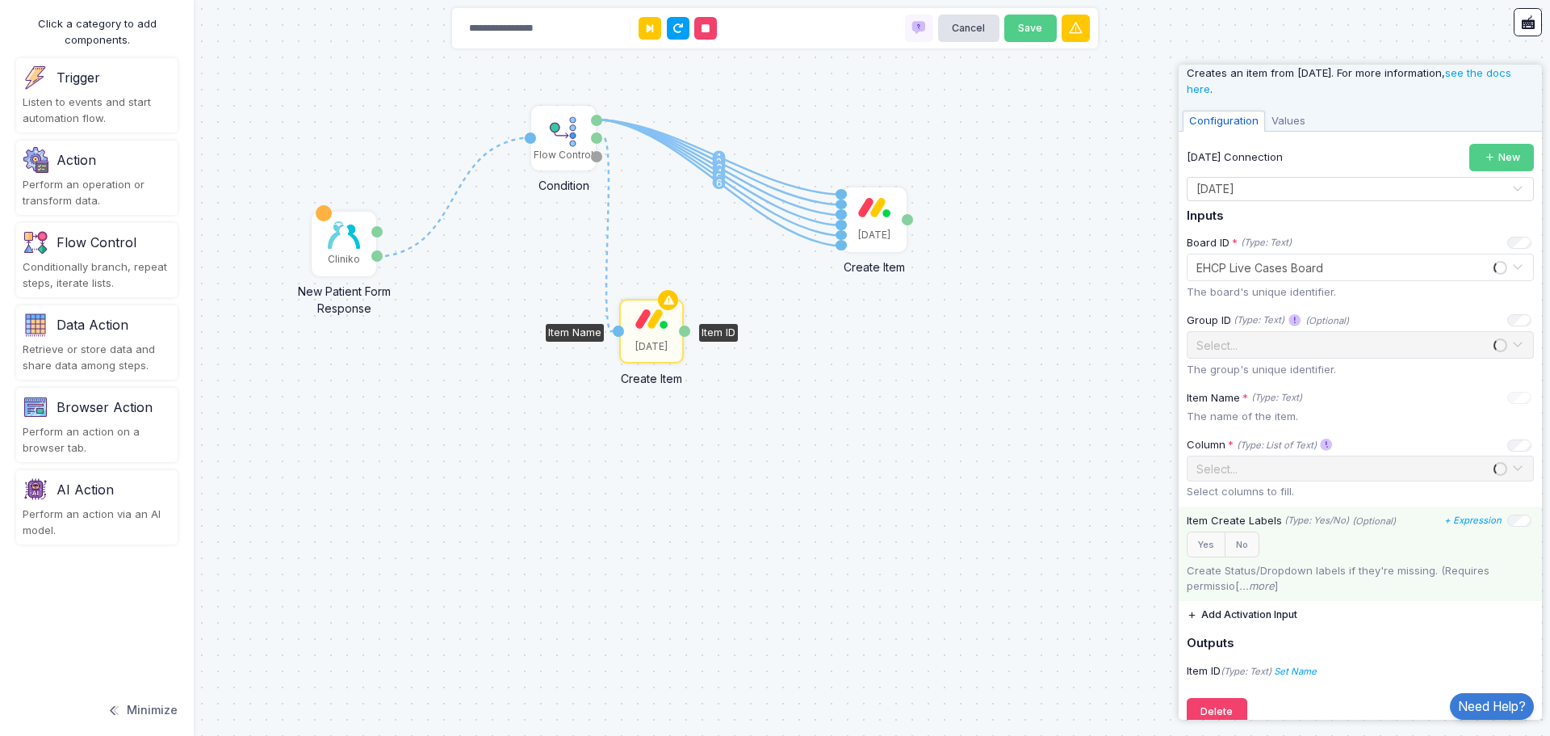
scroll to position [61, 0]
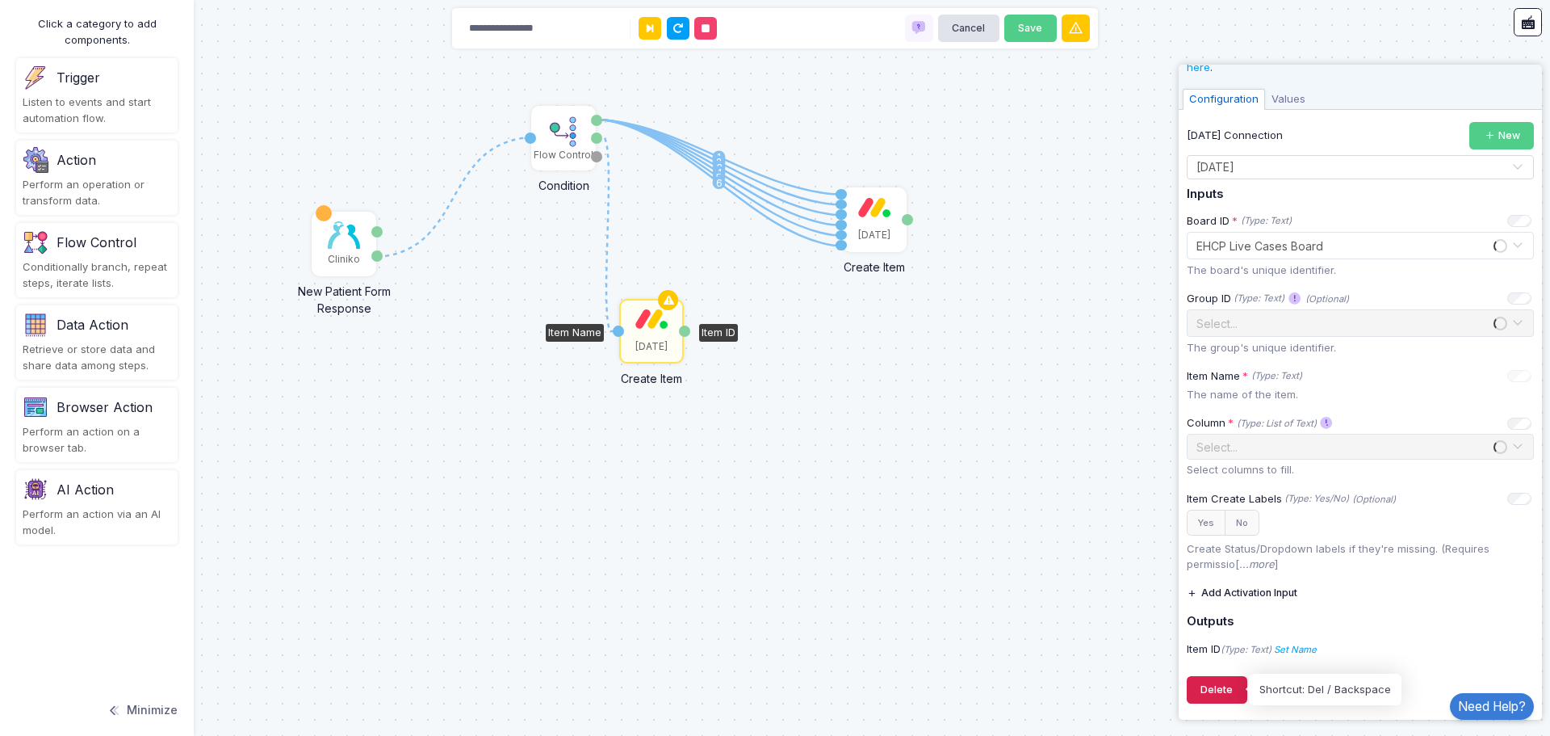
click at [1222, 686] on button "Delete" at bounding box center [1217, 690] width 61 height 28
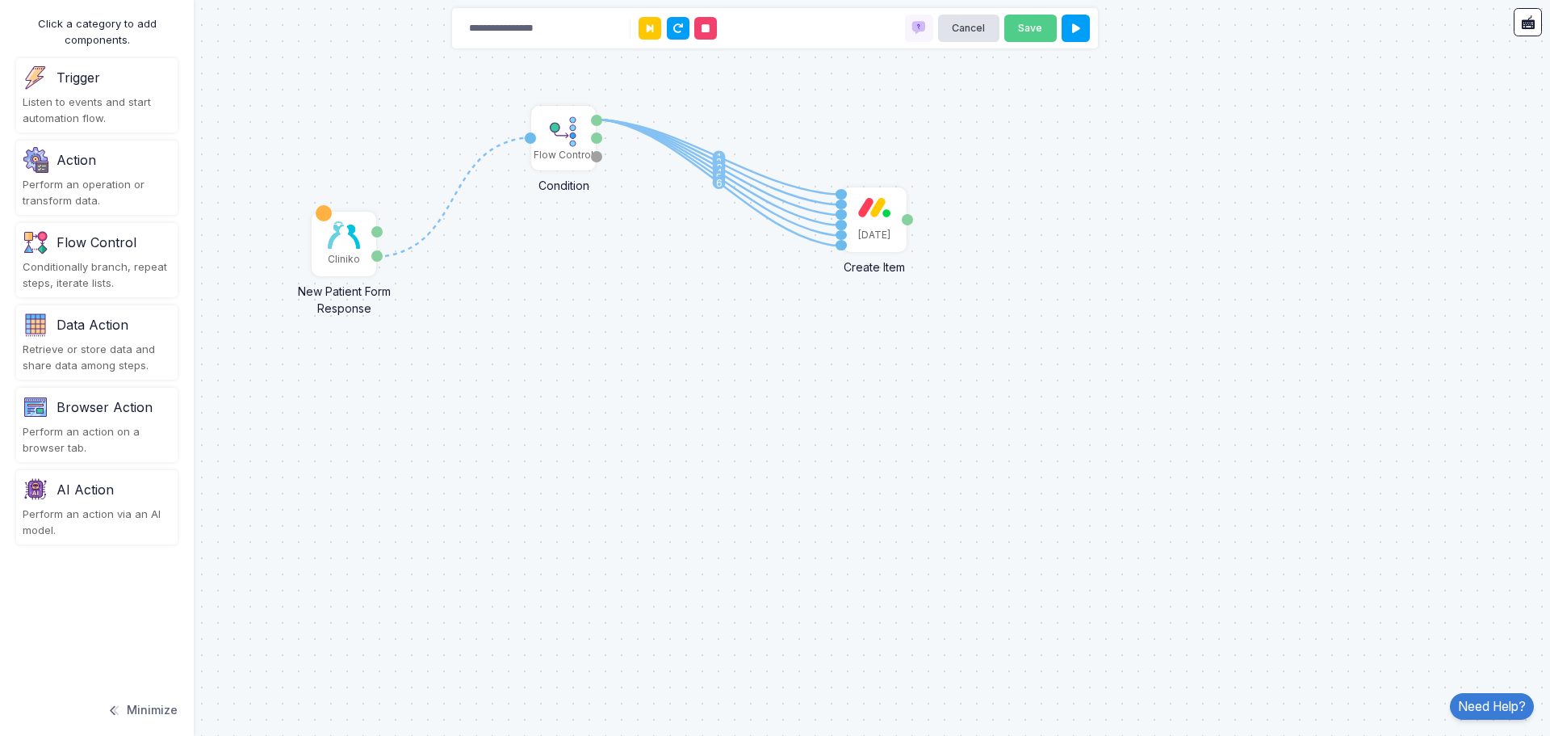
click at [84, 182] on div "Perform an operation or transform data." at bounding box center [97, 192] width 149 height 31
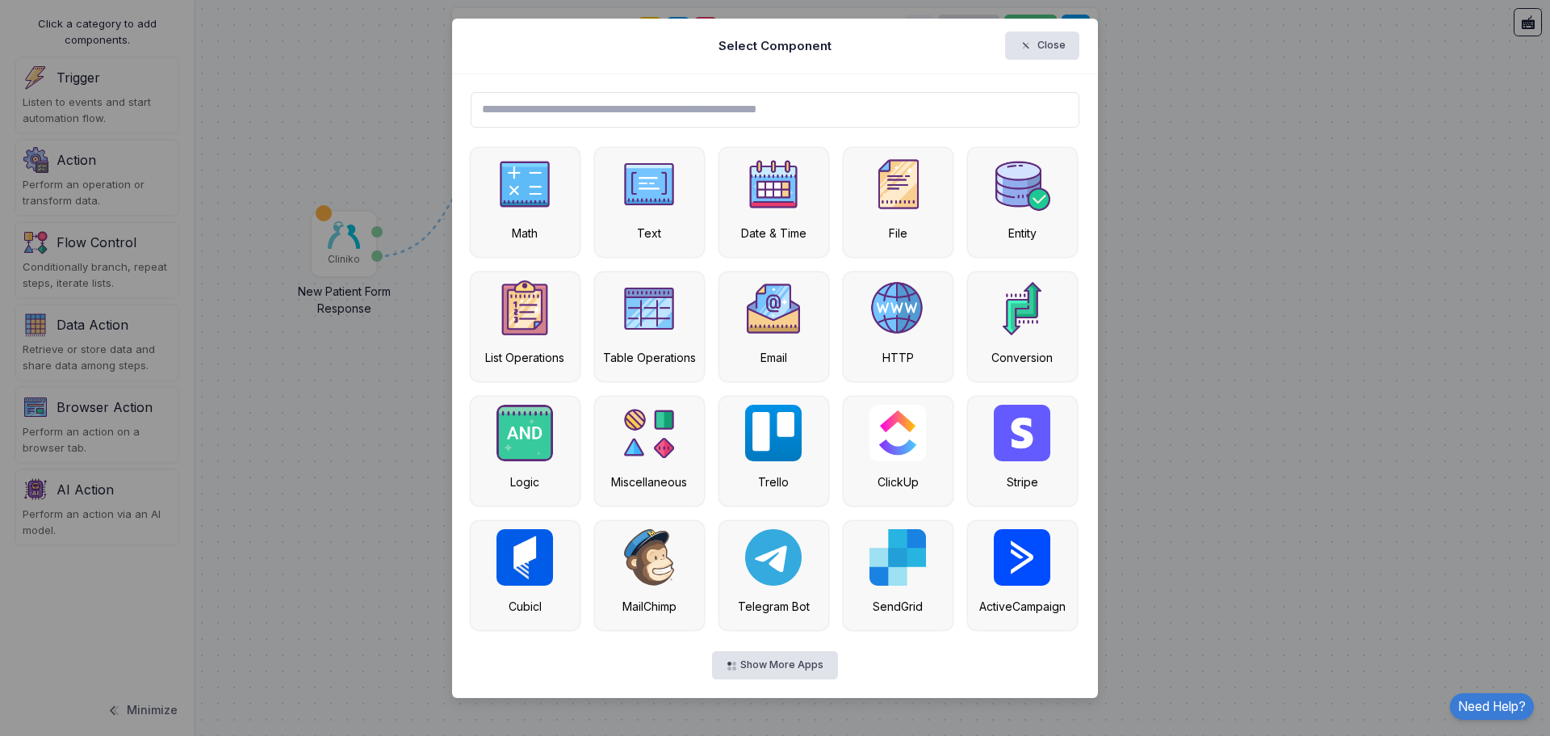
click at [543, 113] on input "text" at bounding box center [776, 110] width 610 height 36
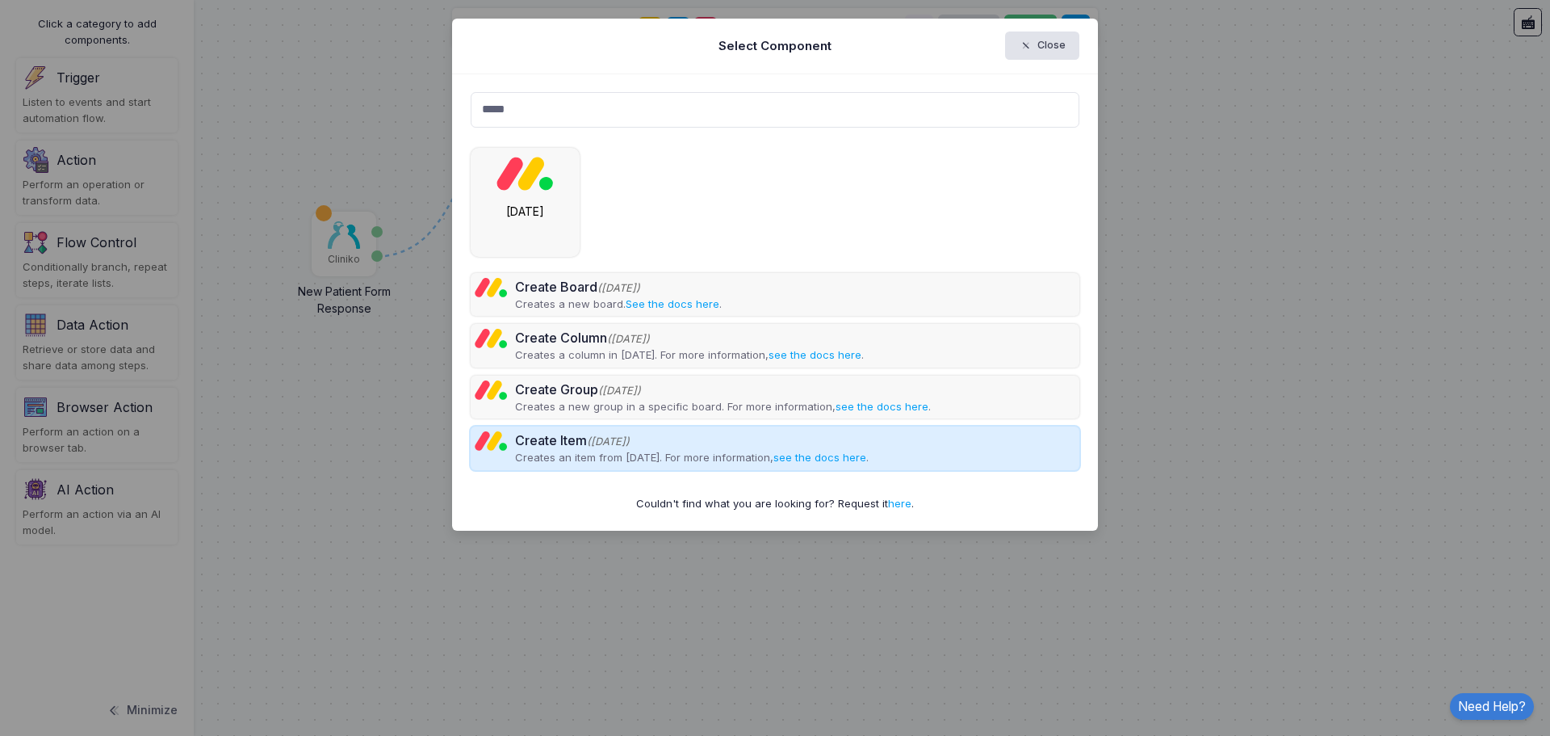
type input "*****"
click at [623, 446] on span "(Monday)" at bounding box center [608, 441] width 43 height 12
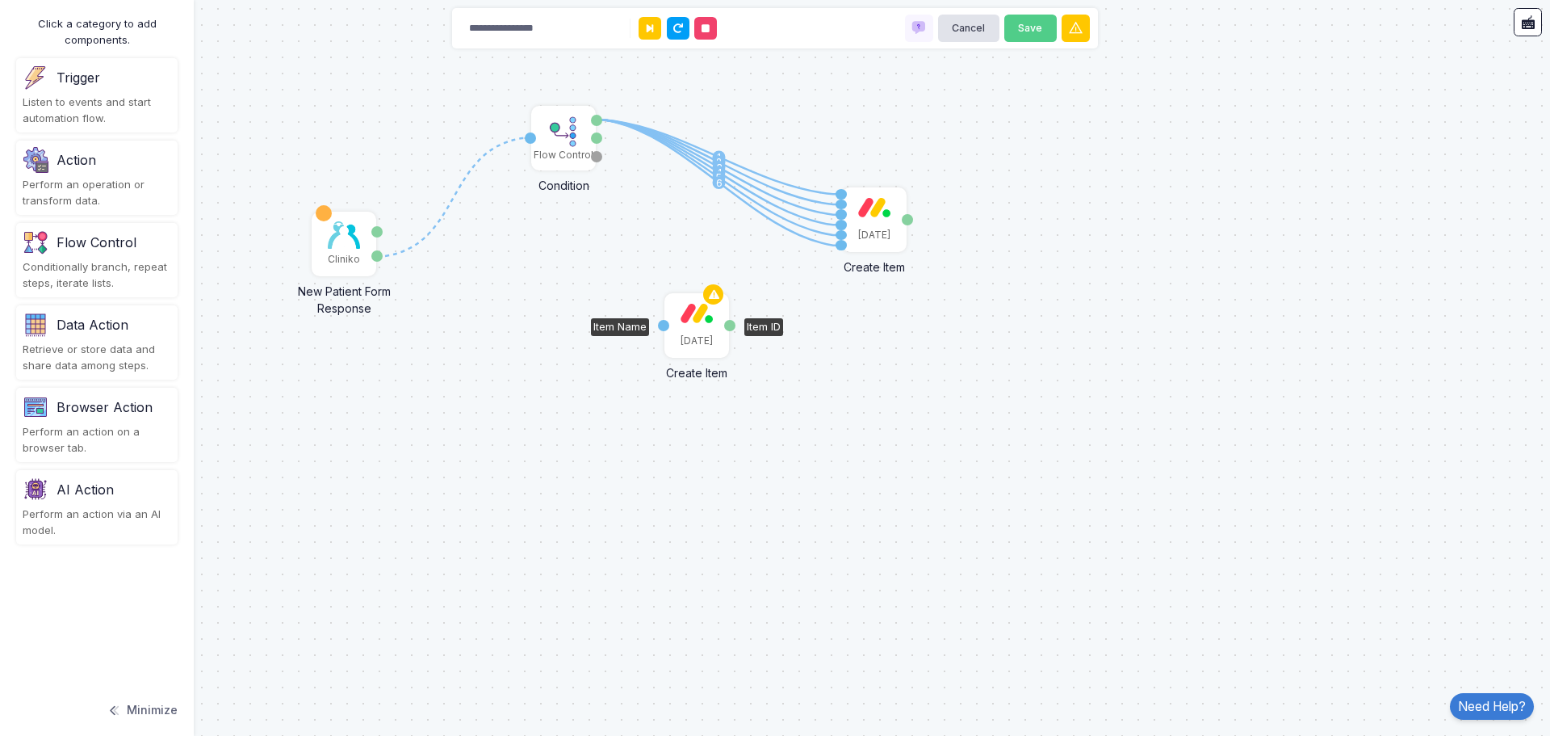
click at [696, 332] on div "[DATE]" at bounding box center [696, 325] width 61 height 61
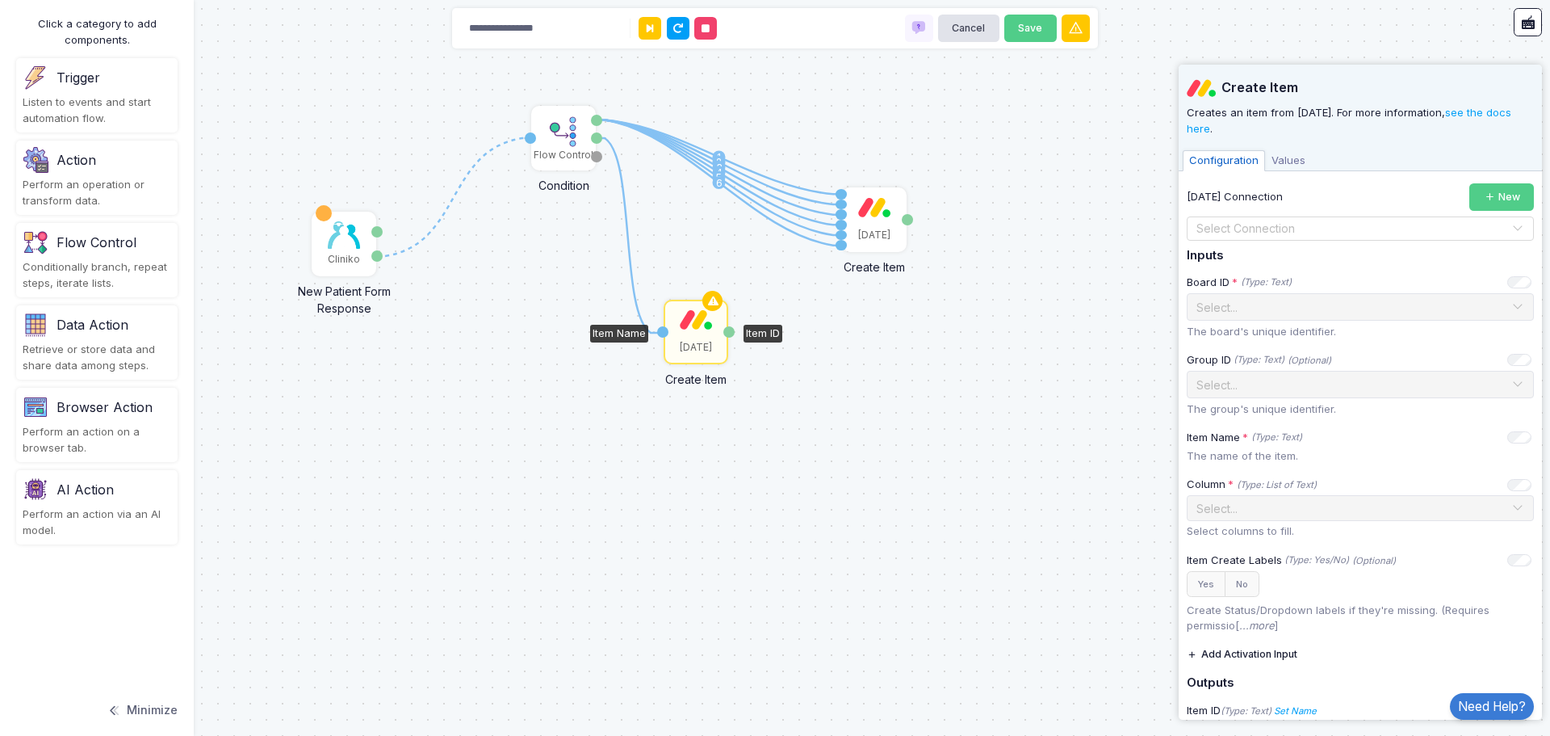
drag, startPoint x: 622, startPoint y: 158, endPoint x: 659, endPoint y: 333, distance: 178.3
click at [1, 2] on div "1 1 2 3 4 5 6 1 Cliniko New Patient Form Response Patient ID Response Flow Cont…" at bounding box center [0, 1] width 1 height 1
click at [1269, 237] on div "Select Connection" at bounding box center [1246, 228] width 99 height 17
click at [1247, 259] on div "[DATE]" at bounding box center [1354, 256] width 335 height 24
click at [1248, 304] on input "text" at bounding box center [1344, 306] width 297 height 18
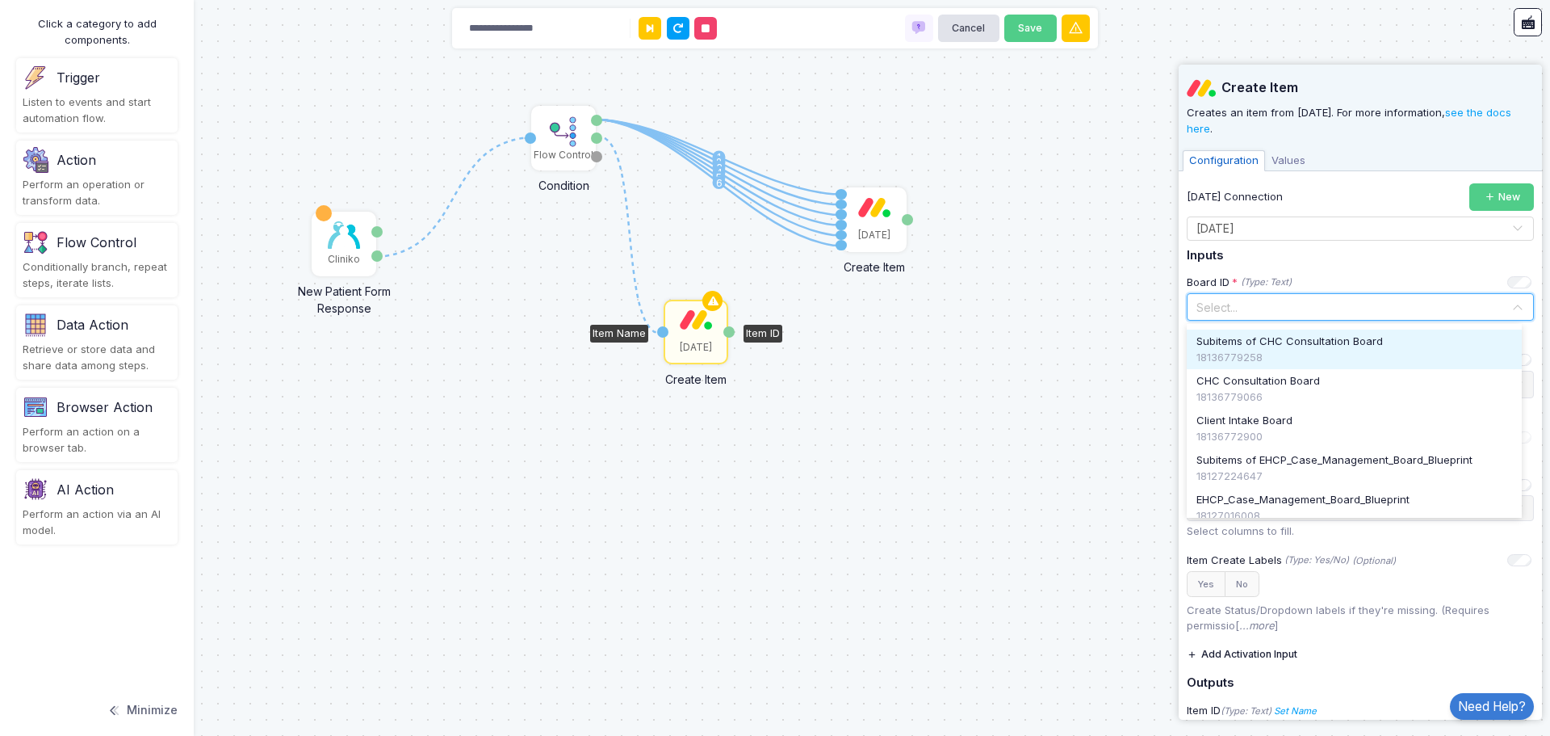
scroll to position [149, 0]
click at [1280, 148] on div "Configuration Values" at bounding box center [1360, 159] width 363 height 24
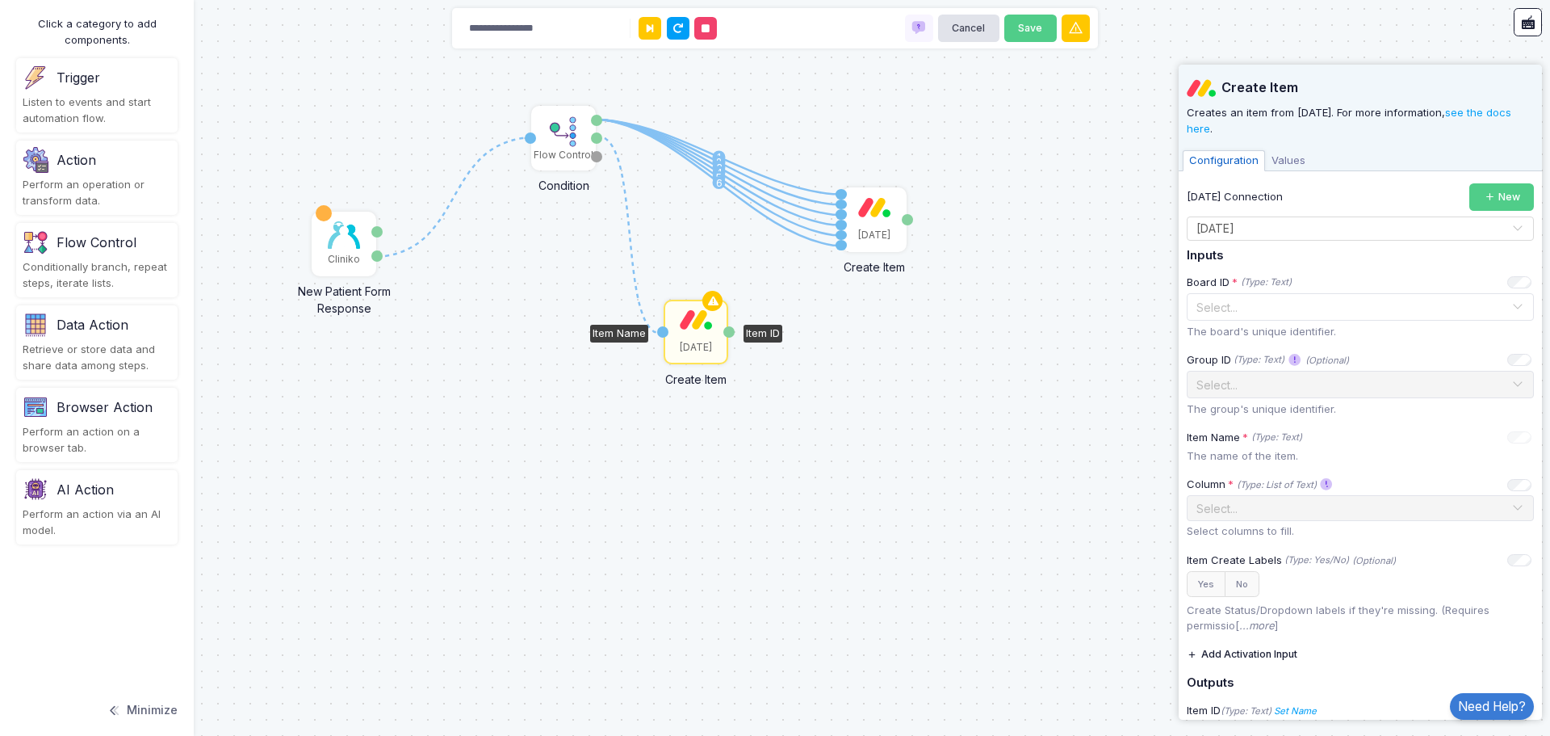
click at [1293, 161] on span "Values" at bounding box center [1288, 160] width 47 height 21
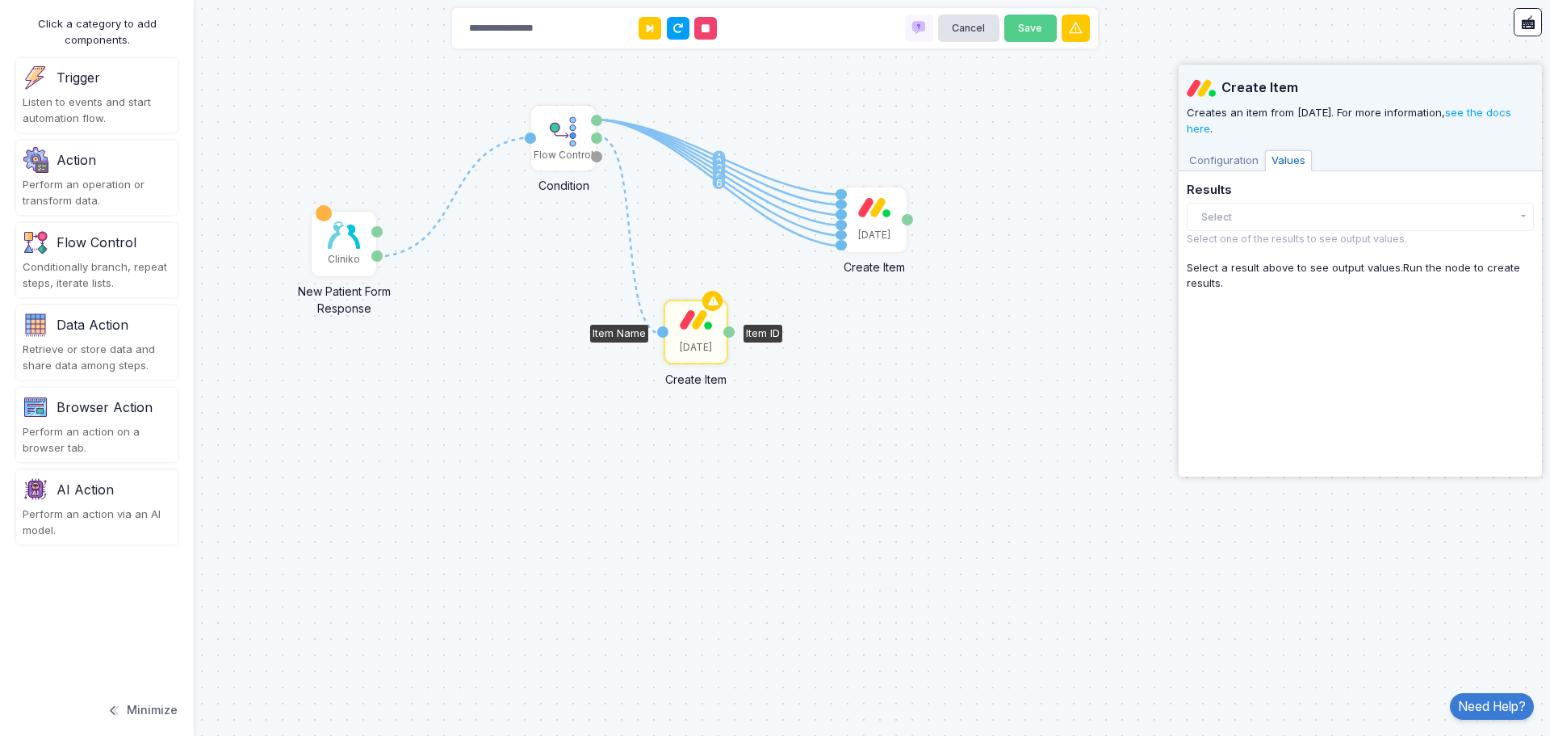
click at [1210, 166] on span "Configuration" at bounding box center [1224, 160] width 82 height 21
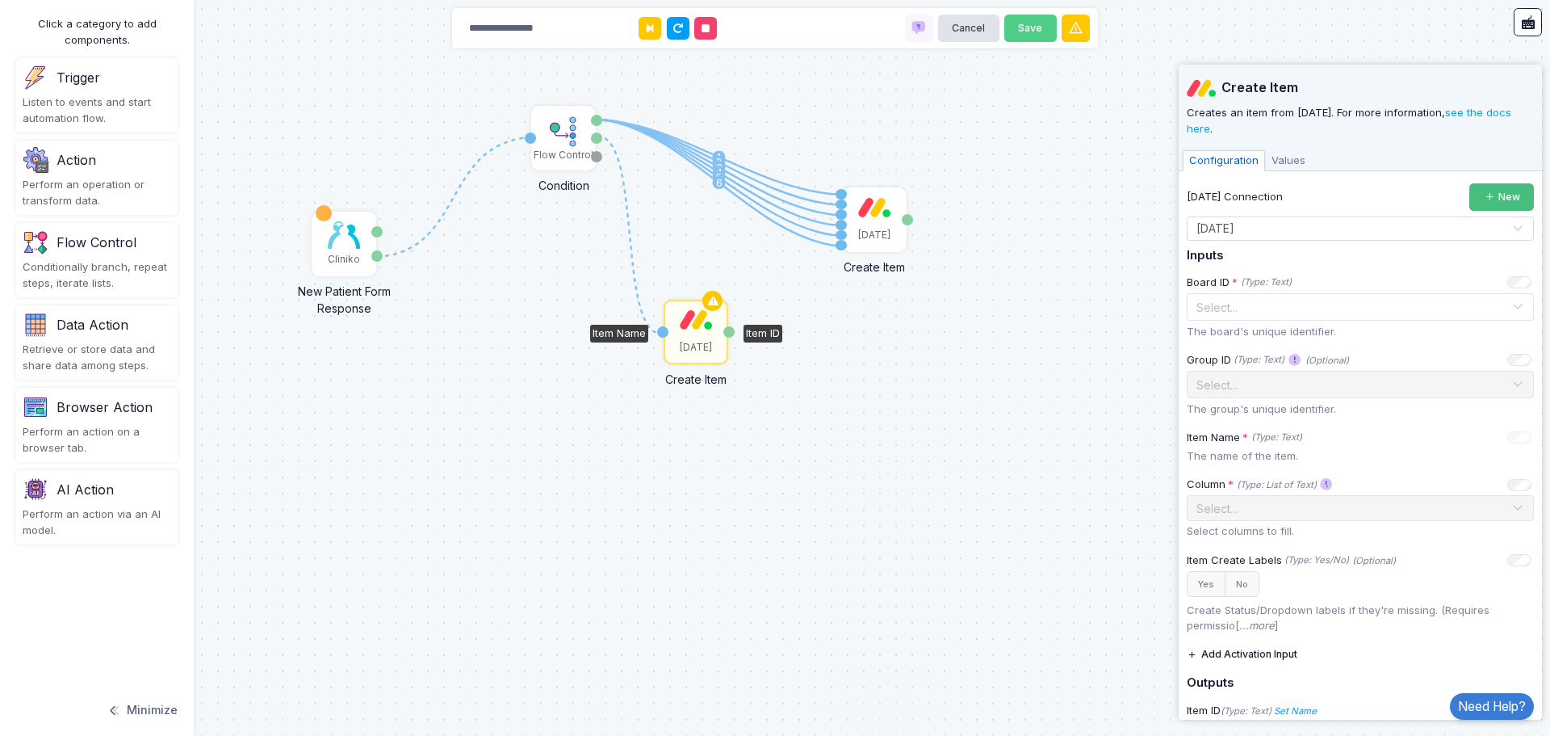
click at [1489, 192] on button "New" at bounding box center [1502, 197] width 65 height 28
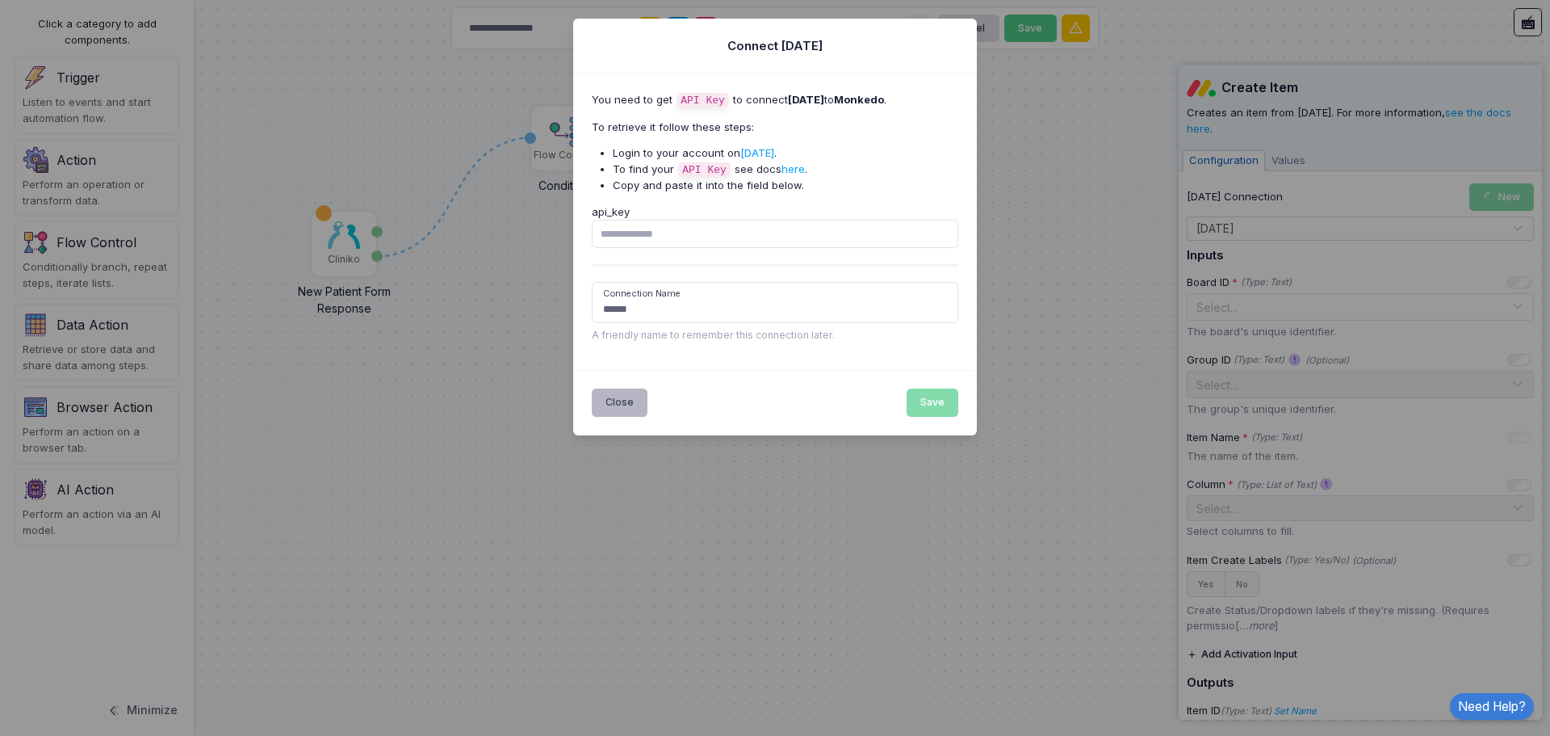
click at [608, 403] on button "Close" at bounding box center [620, 402] width 57 height 28
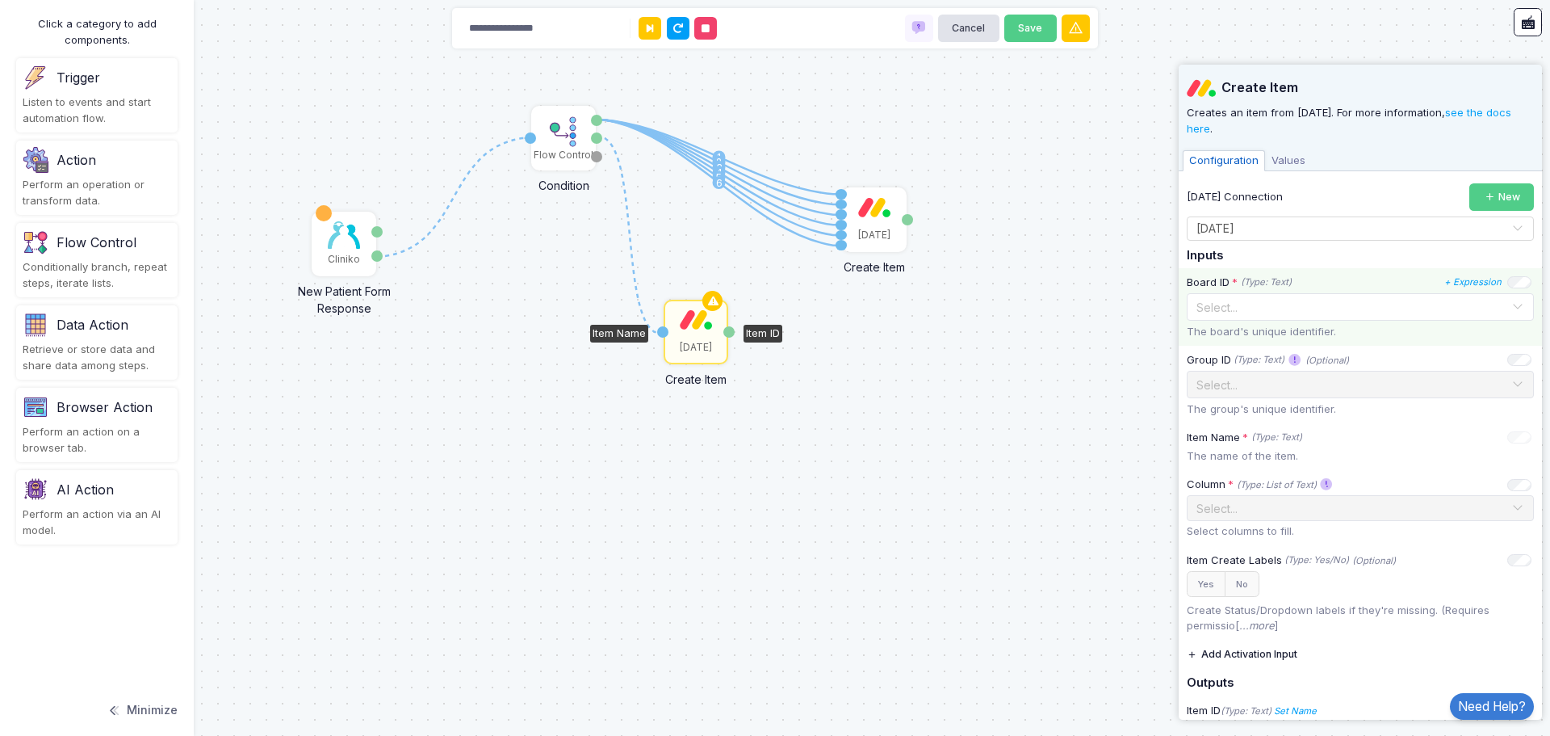
click at [1342, 313] on div "Select..." at bounding box center [1354, 307] width 315 height 17
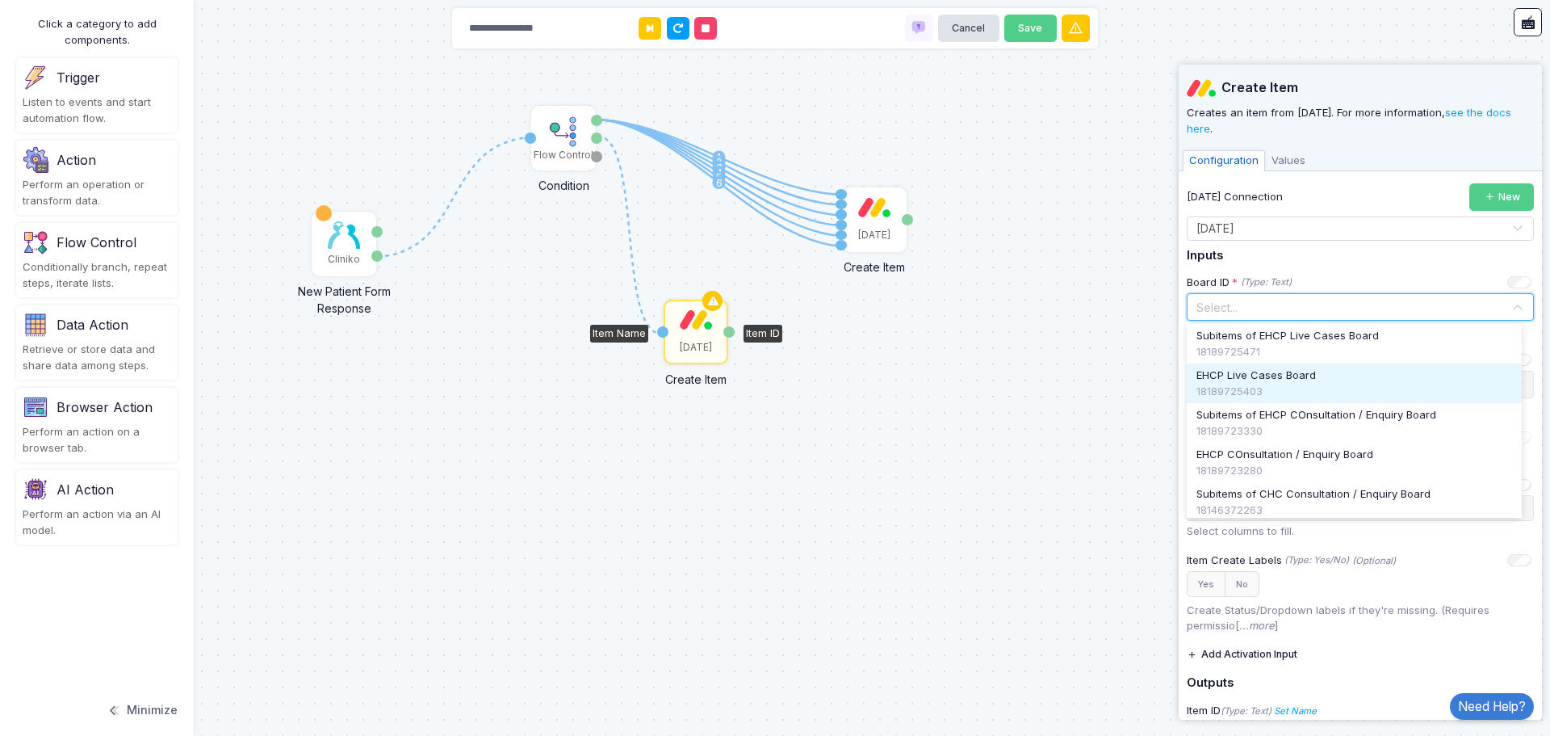
click at [1273, 381] on span "EHCP Live Cases Board" at bounding box center [1257, 375] width 120 height 16
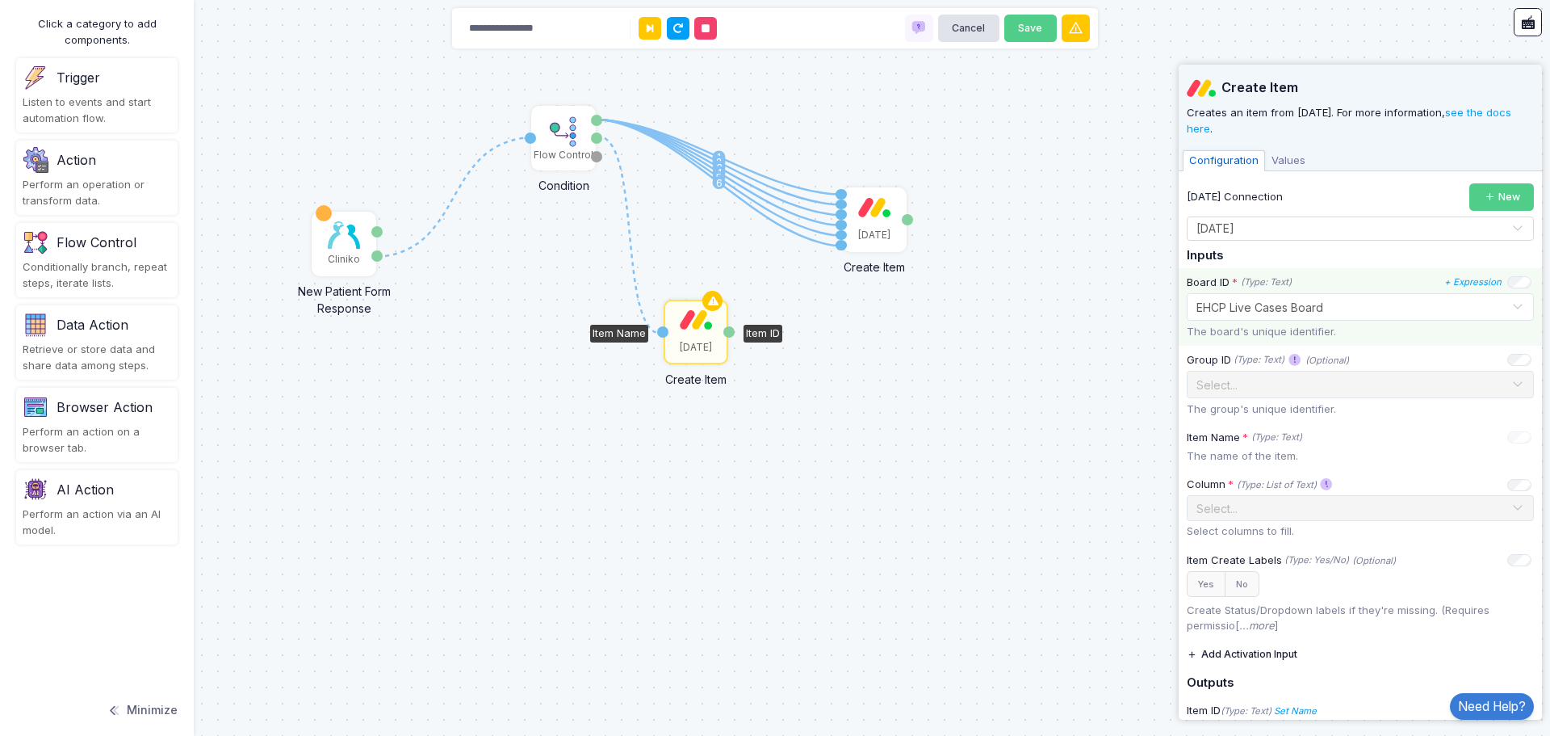
click at [1311, 307] on input "text" at bounding box center [1344, 306] width 297 height 18
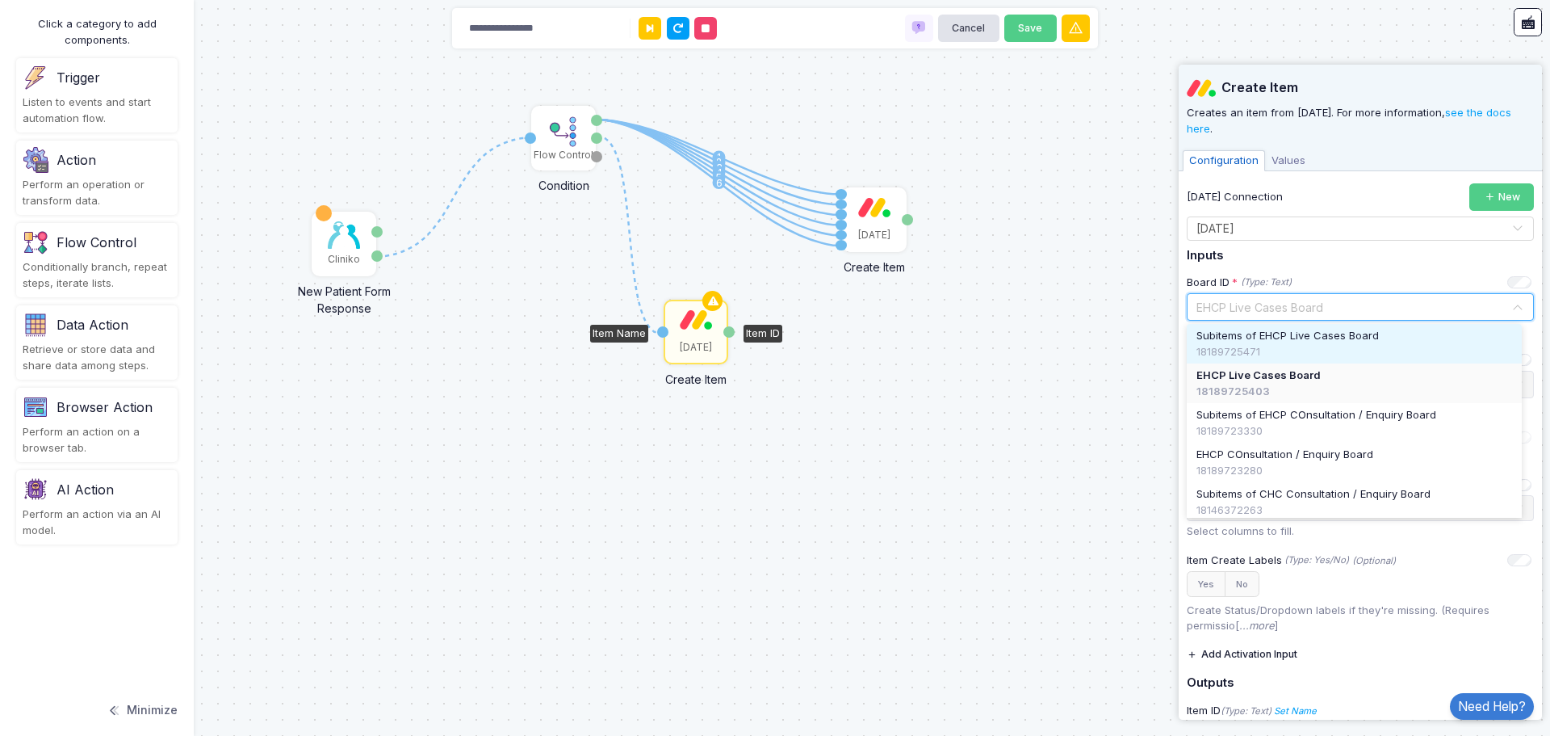
click at [1306, 344] on div "18189725471" at bounding box center [1355, 352] width 316 height 16
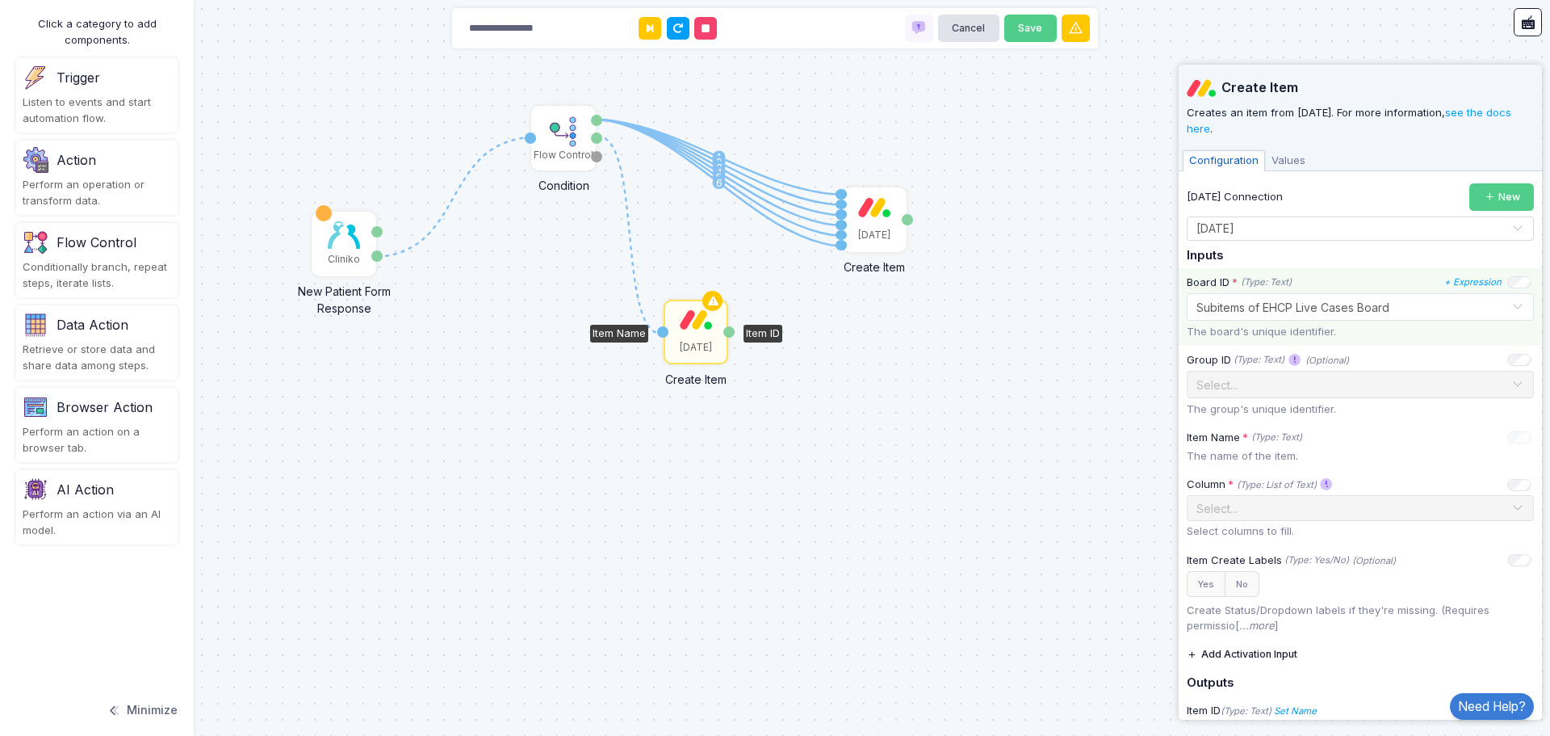
click at [1319, 307] on input "text" at bounding box center [1344, 306] width 297 height 18
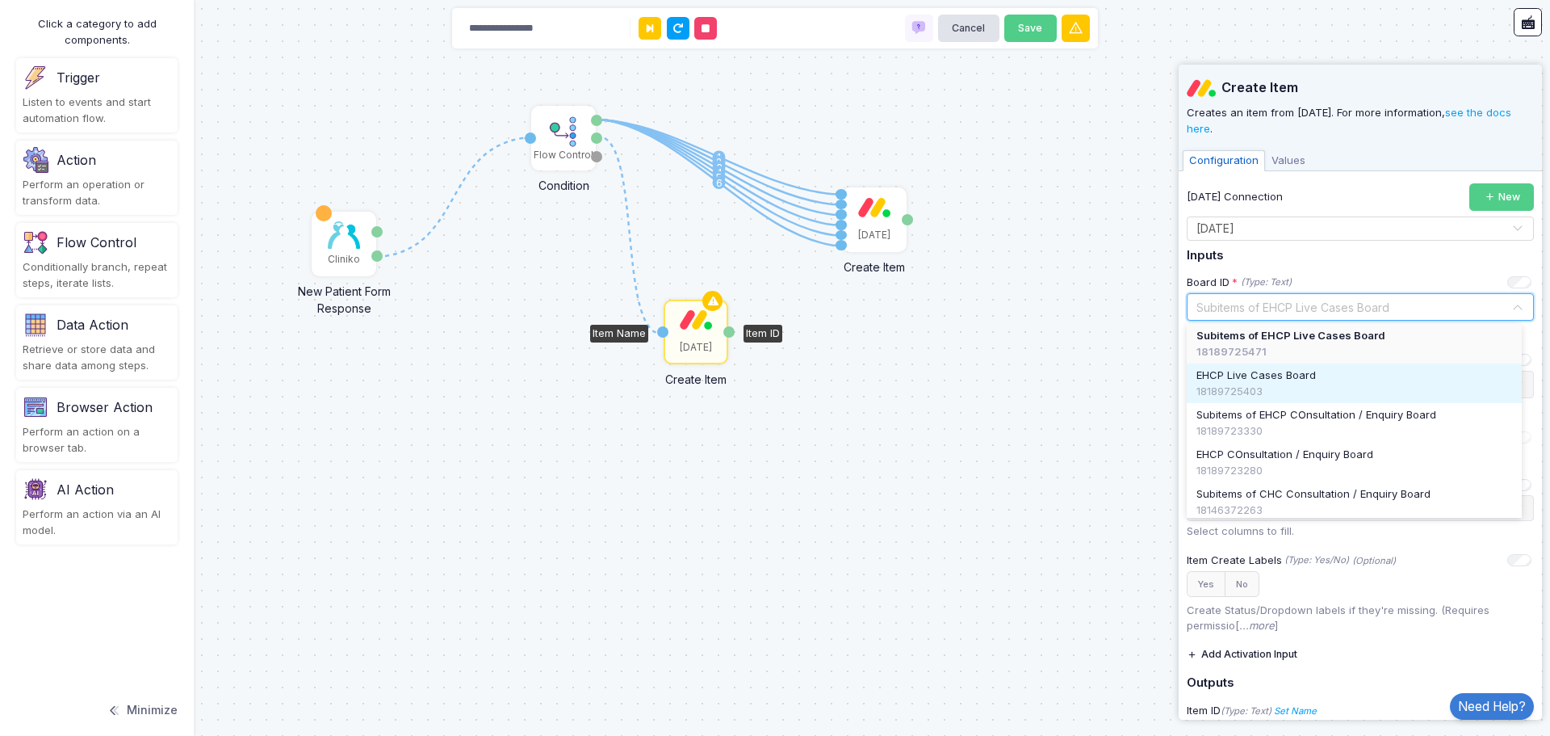
click at [1293, 381] on span "EHCP Live Cases Board" at bounding box center [1257, 375] width 120 height 16
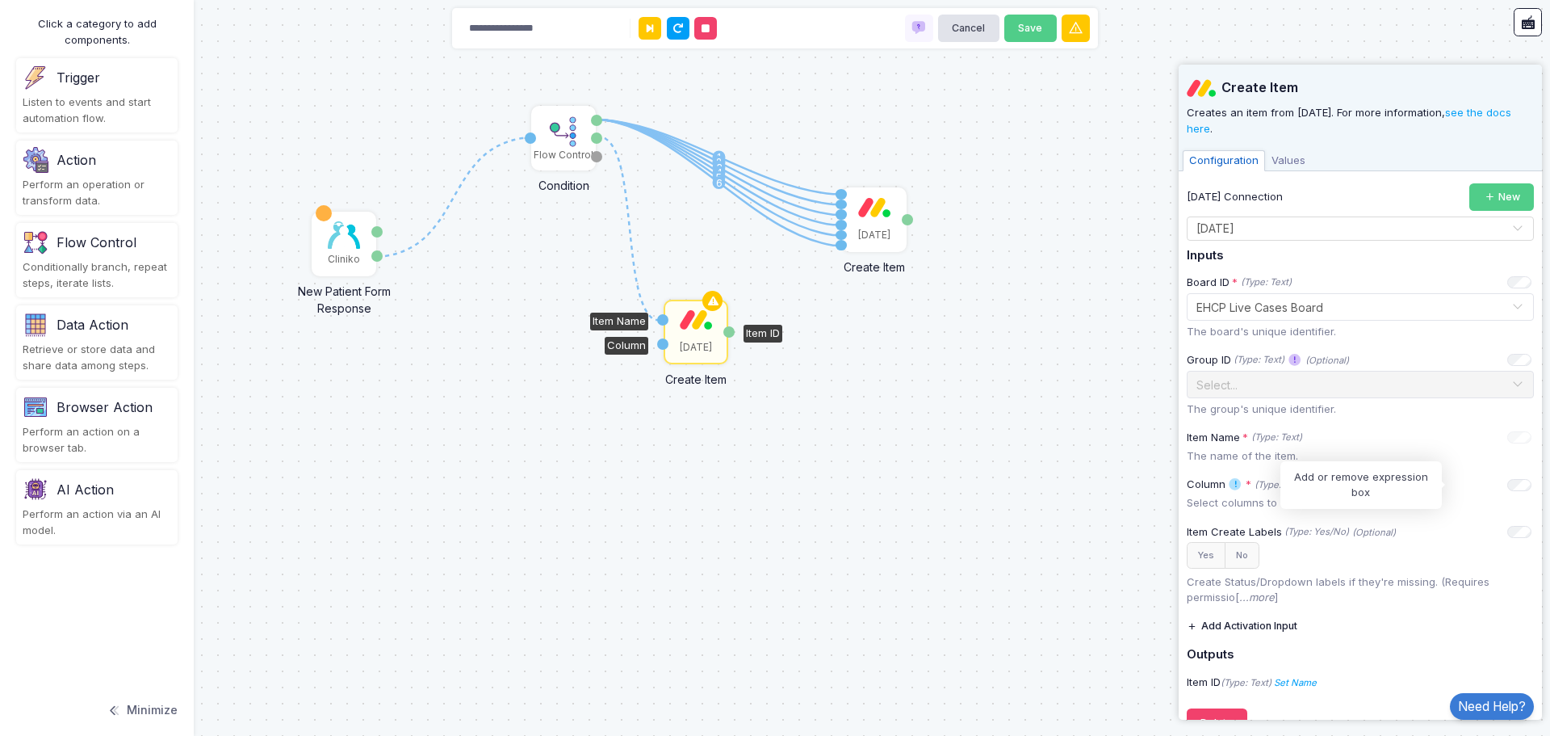
click at [0, 0] on icon "+ Expression" at bounding box center [0, 0] width 0 height 0
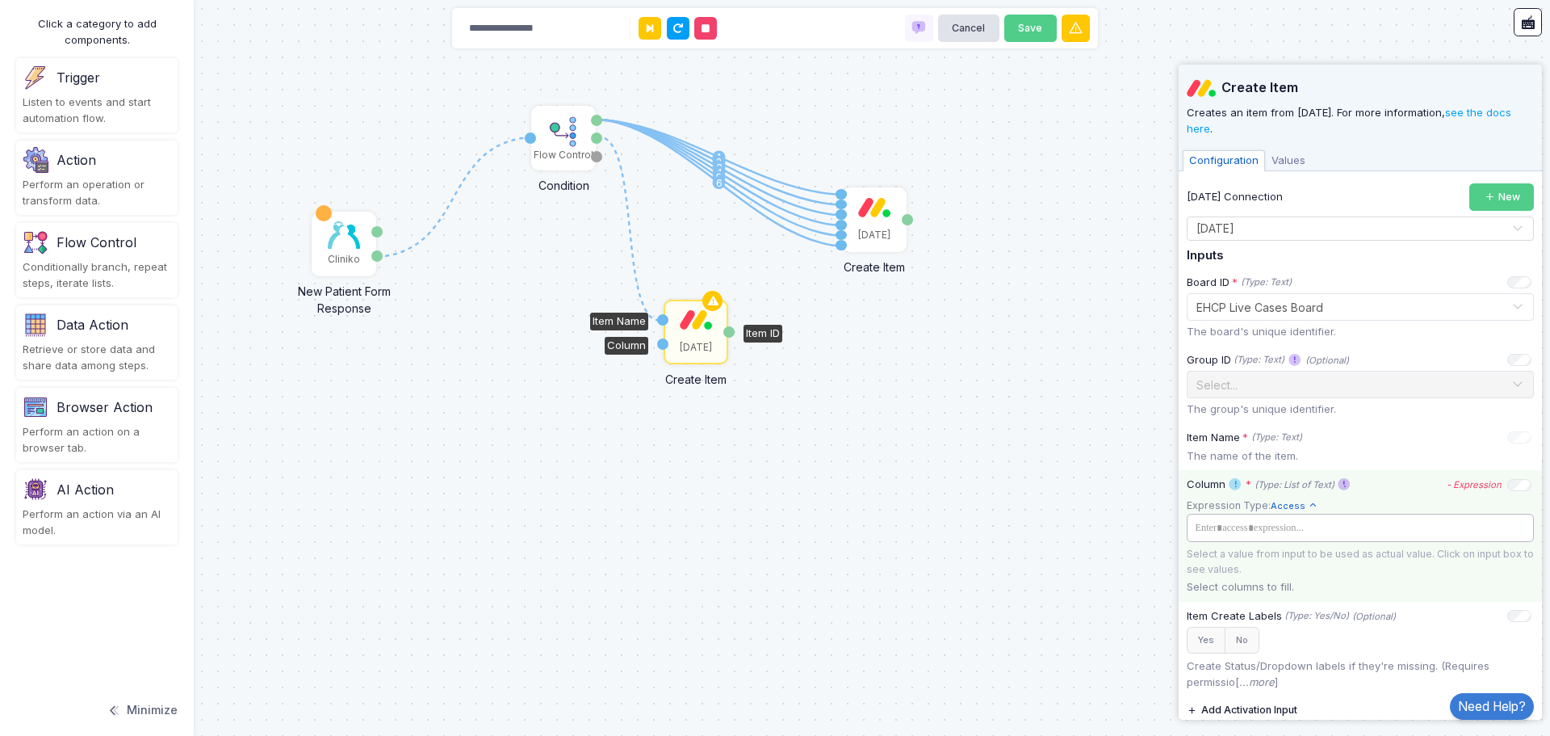
click at [1328, 537] on tags "​" at bounding box center [1360, 528] width 347 height 28
click at [1252, 526] on span at bounding box center [1359, 527] width 338 height 18
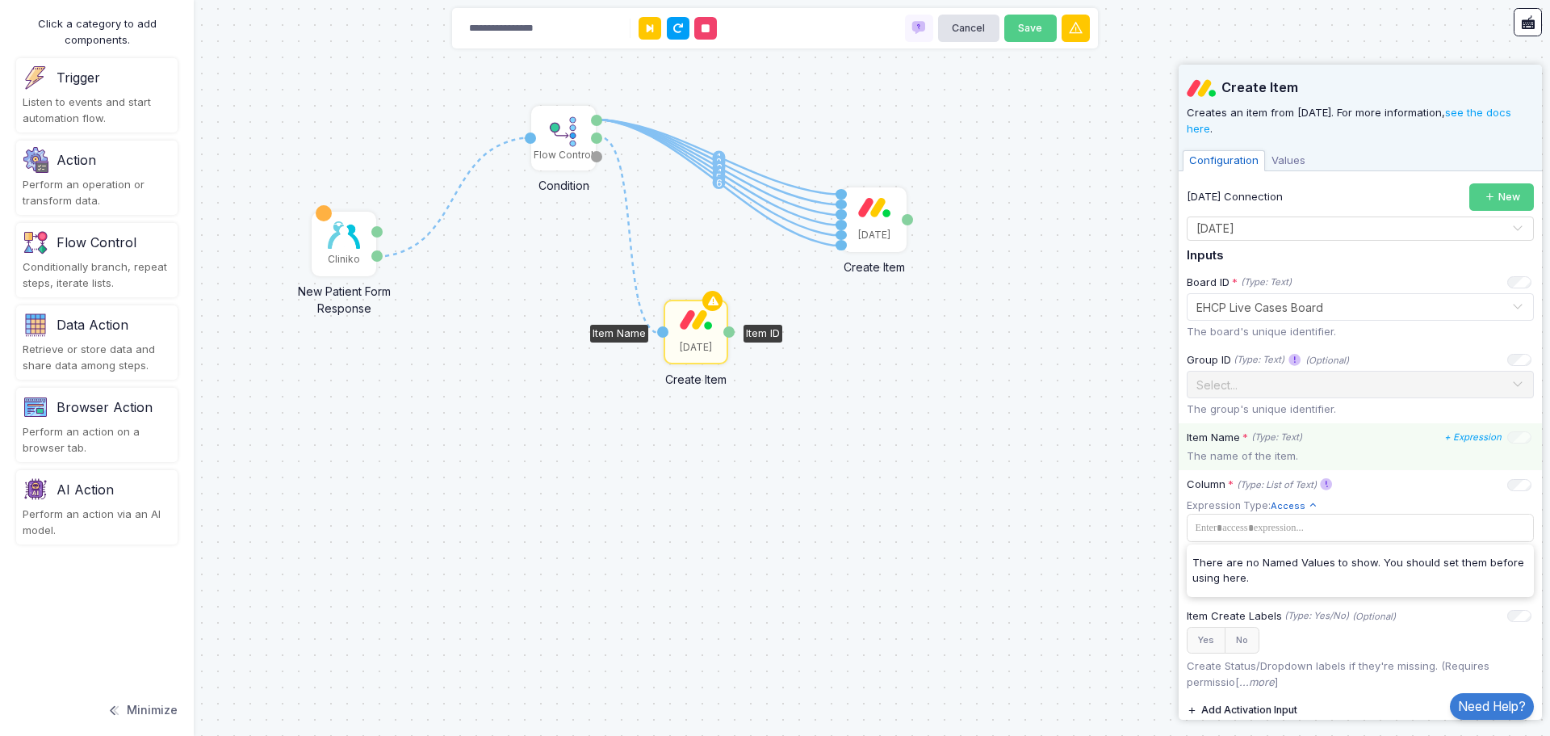
click at [1387, 457] on p "The name of the item." at bounding box center [1360, 456] width 347 height 16
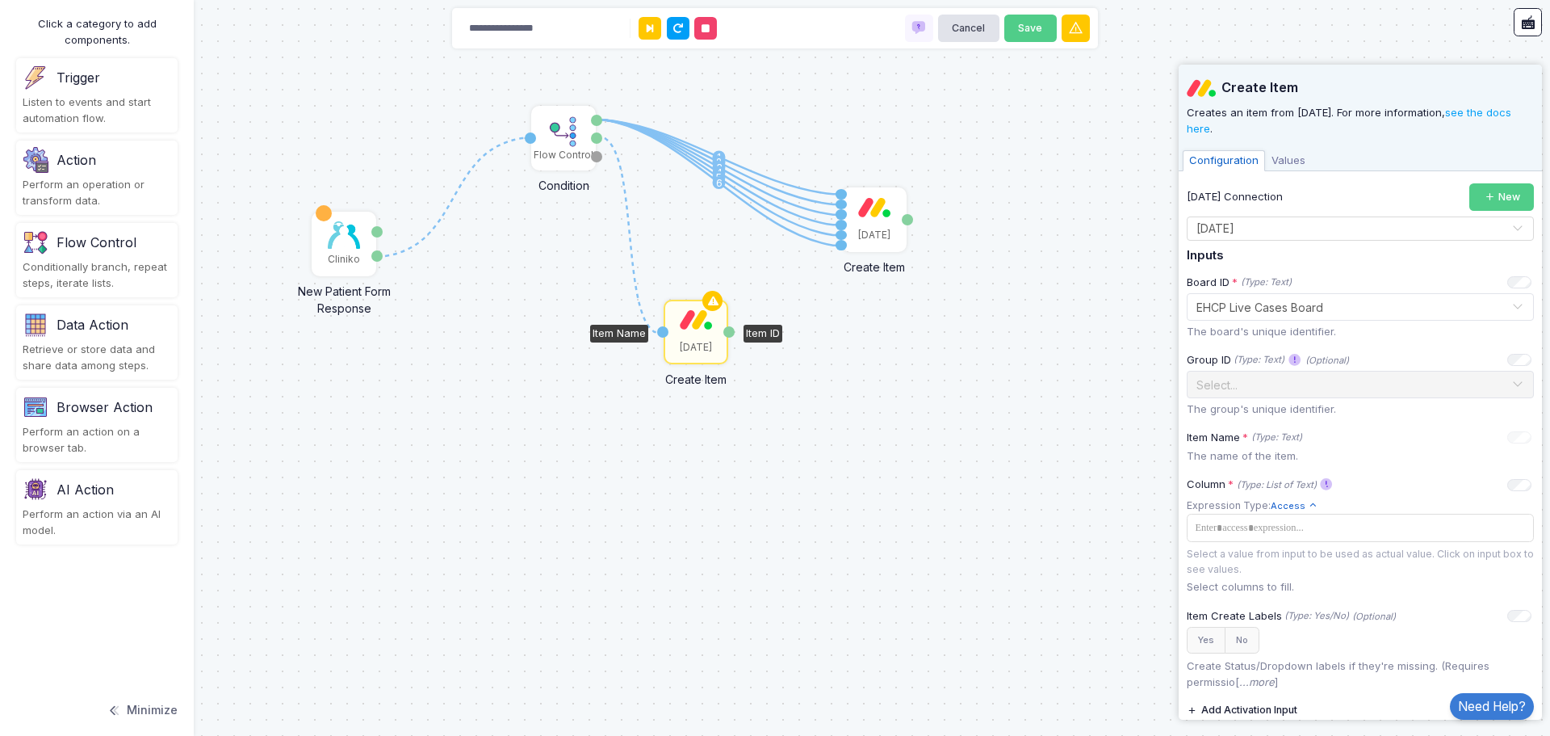
click at [698, 344] on div "[DATE]" at bounding box center [696, 347] width 32 height 15
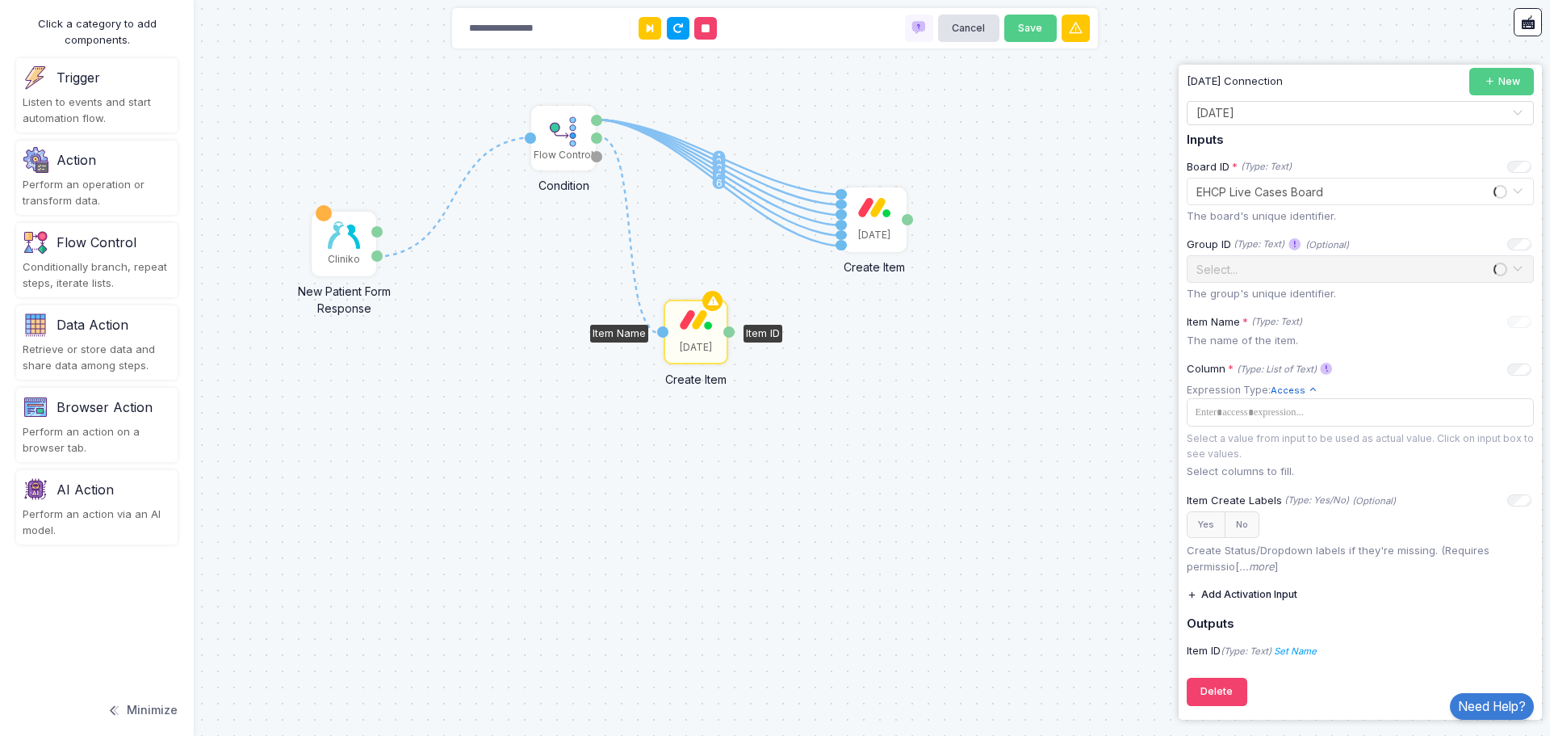
scroll to position [118, 0]
click at [1210, 688] on button "Delete" at bounding box center [1217, 689] width 61 height 28
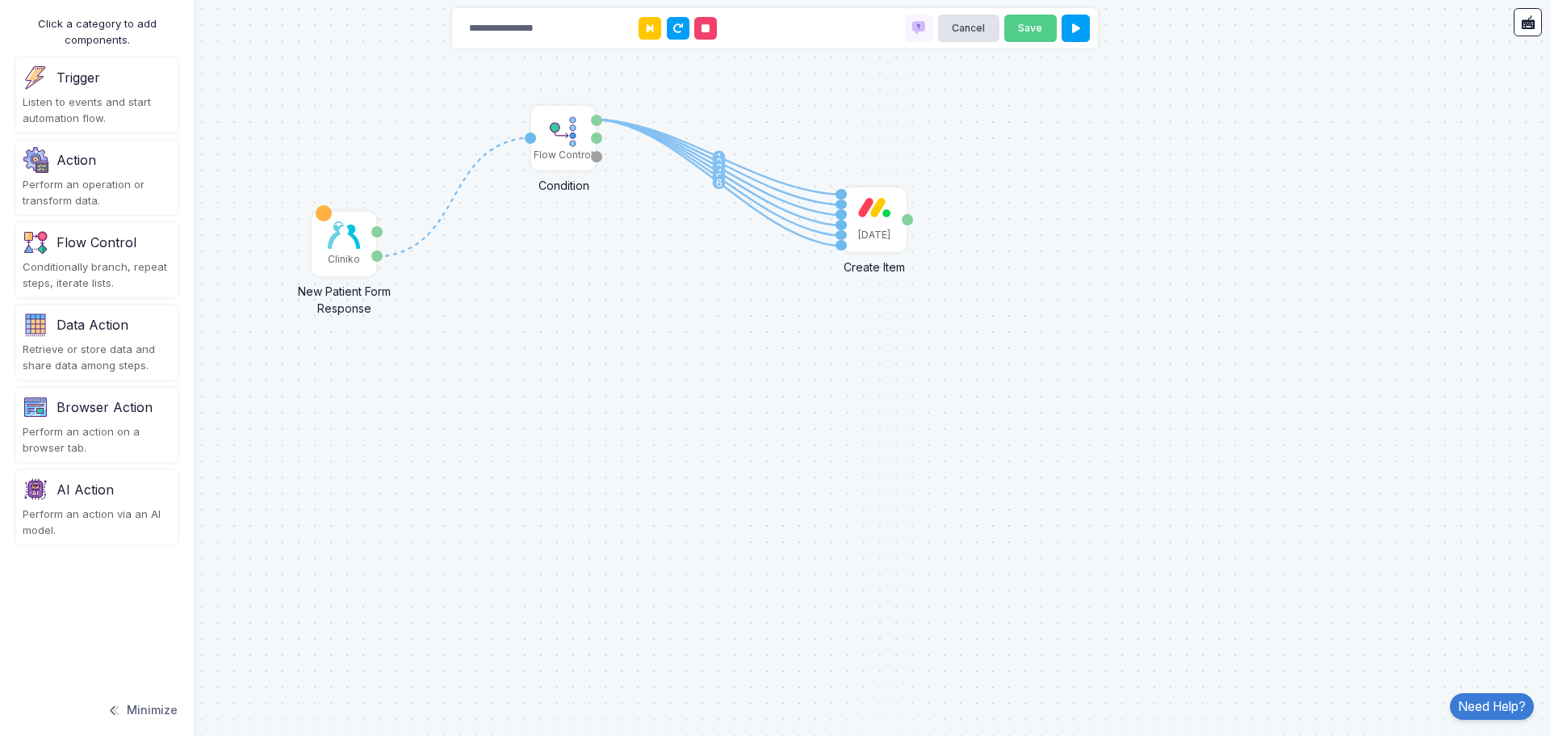
click at [115, 167] on div "Action" at bounding box center [97, 160] width 149 height 26
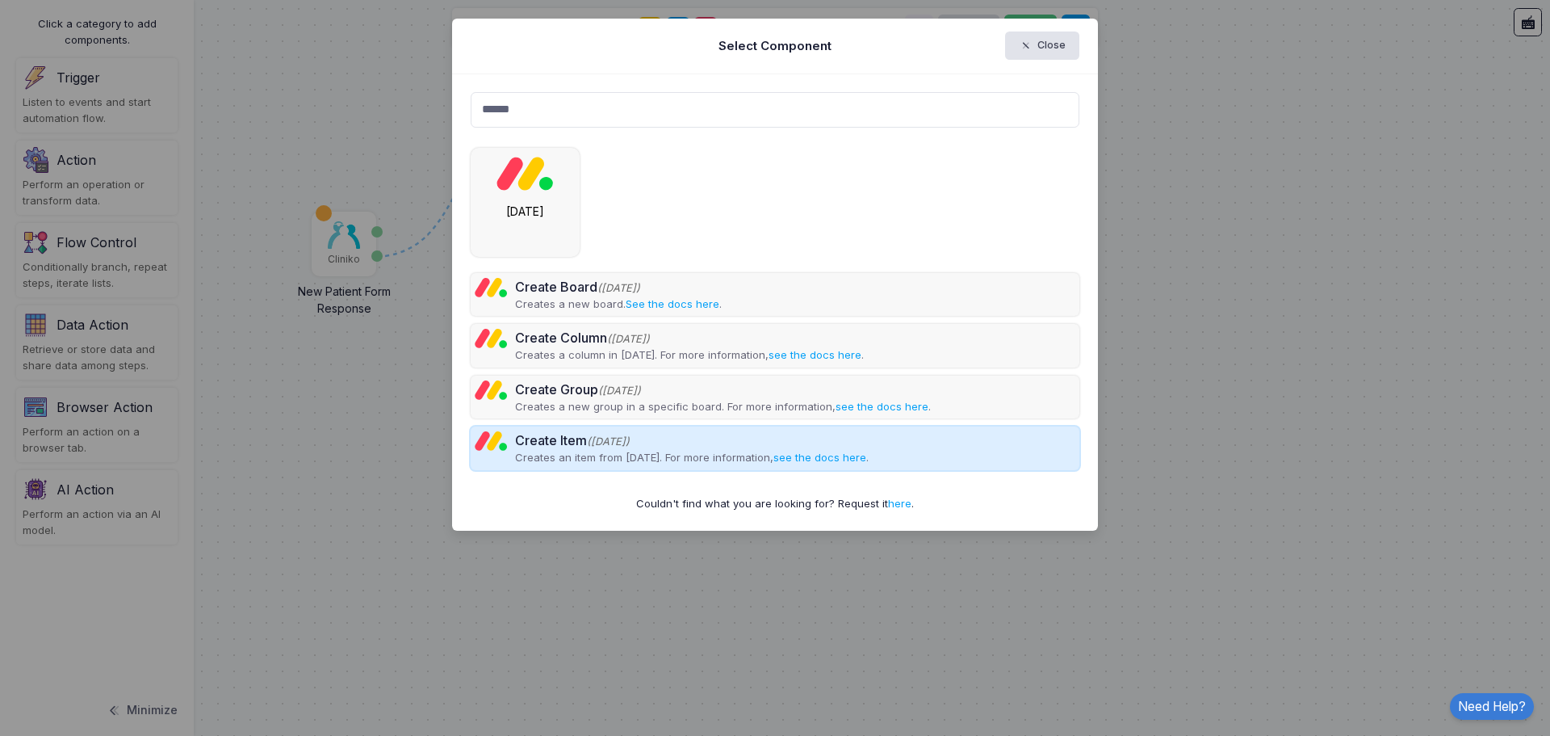
type input "******"
click at [652, 454] on p "Creates an item from Monday. For more information, see the docs here ." at bounding box center [692, 458] width 354 height 16
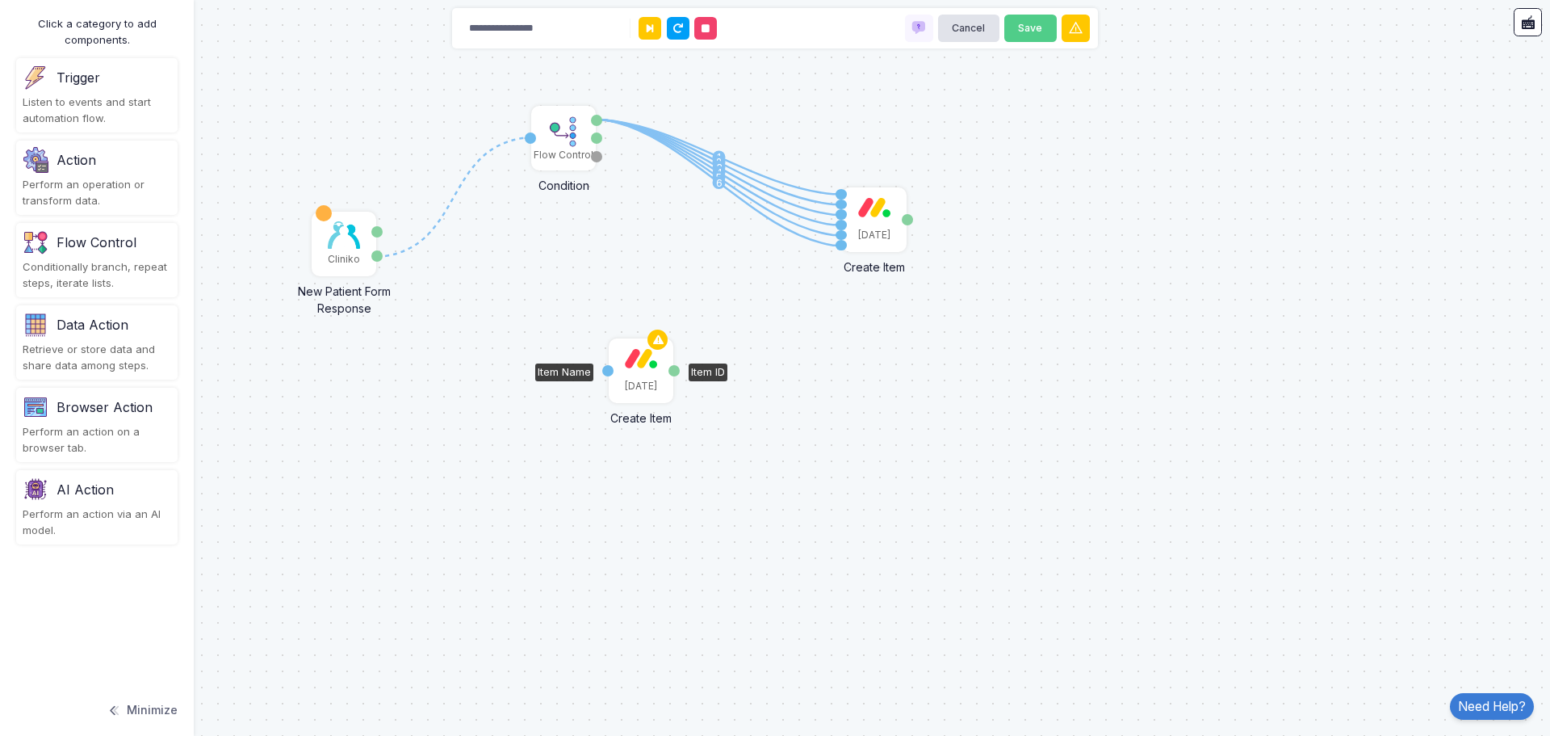
click at [642, 371] on div "[DATE]" at bounding box center [640, 370] width 61 height 61
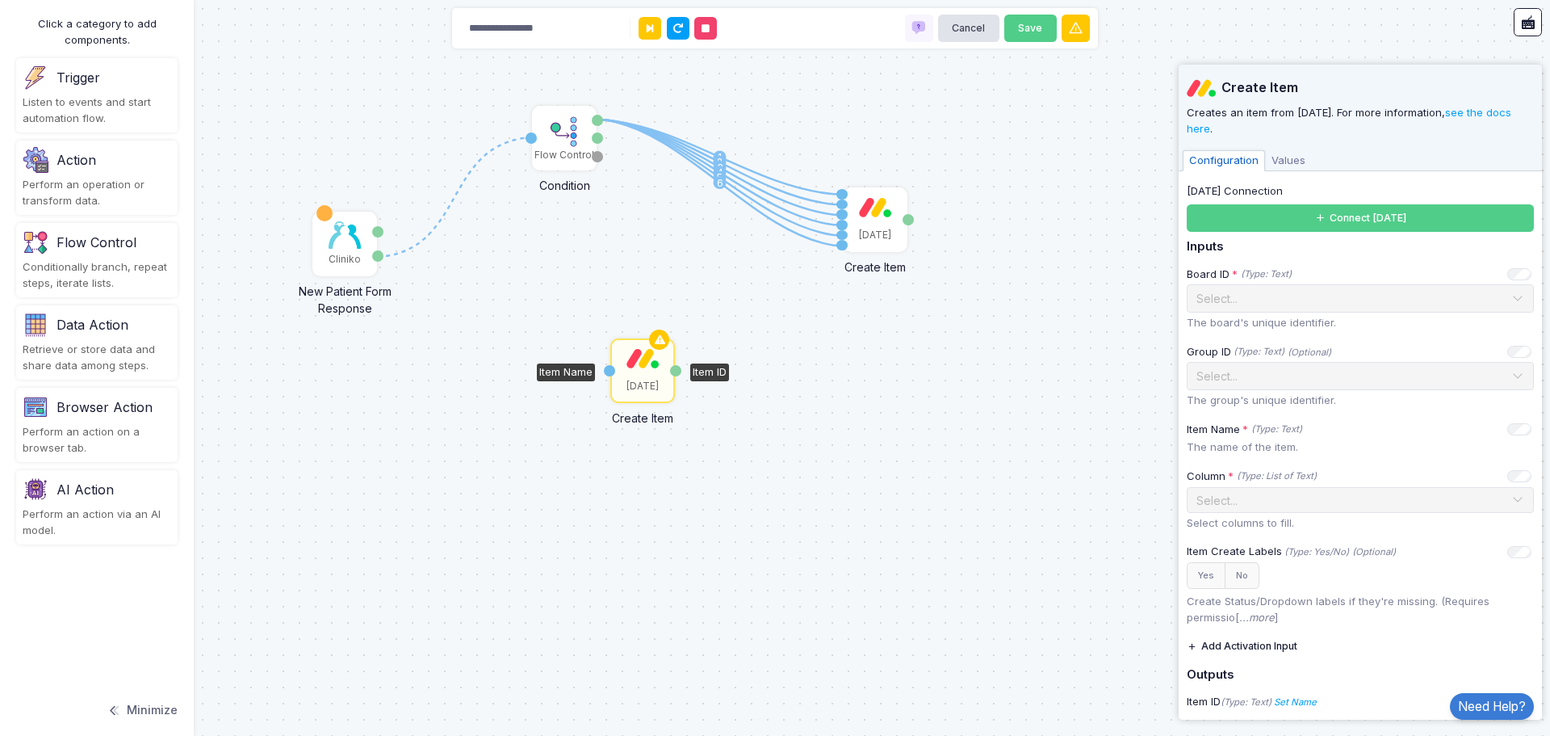
click at [812, 374] on div "1 1 2 3 4 5 6 Cliniko New Patient Form Response Patient ID Response Flow Contro…" at bounding box center [775, 368] width 1550 height 736
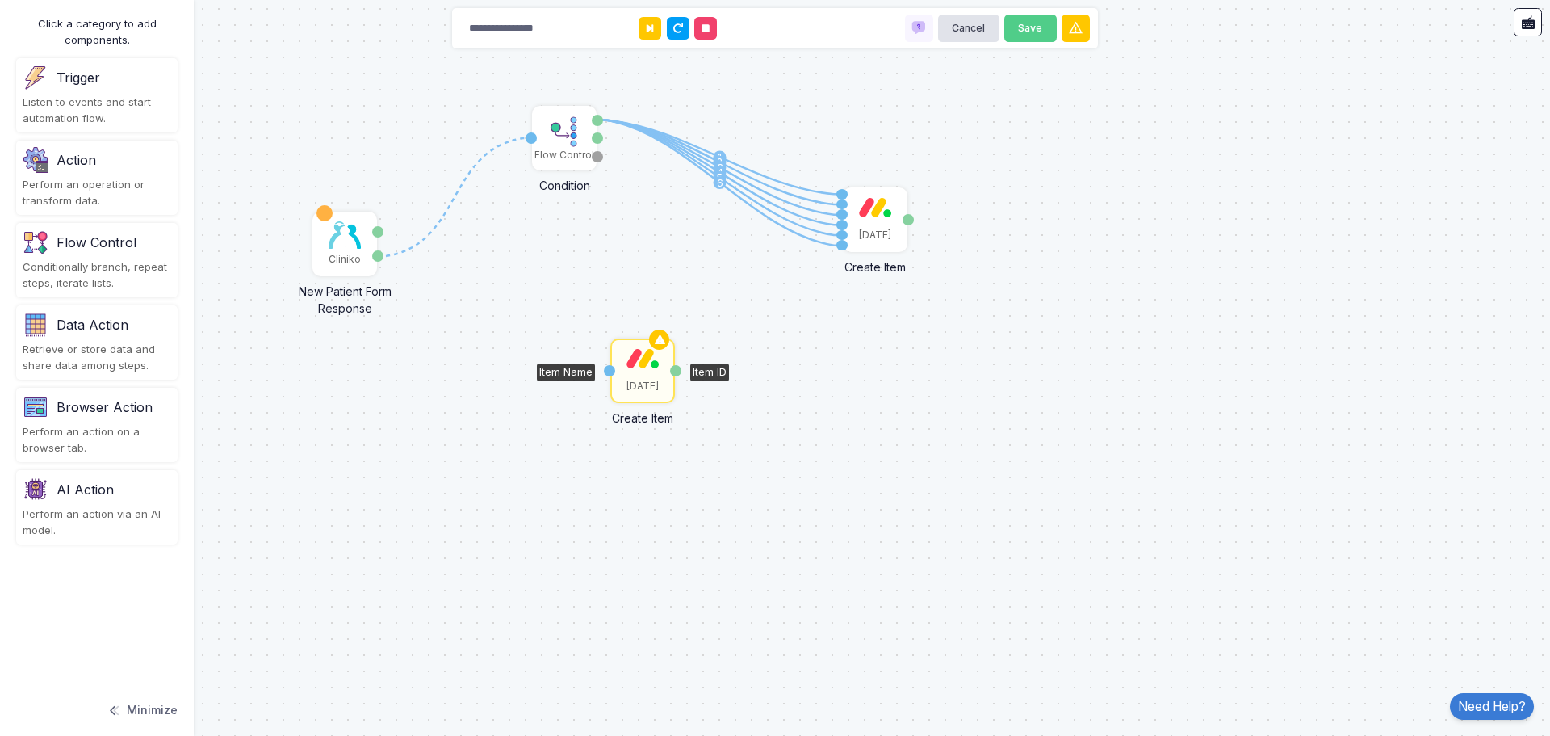
click at [631, 371] on div "[DATE]" at bounding box center [642, 370] width 61 height 61
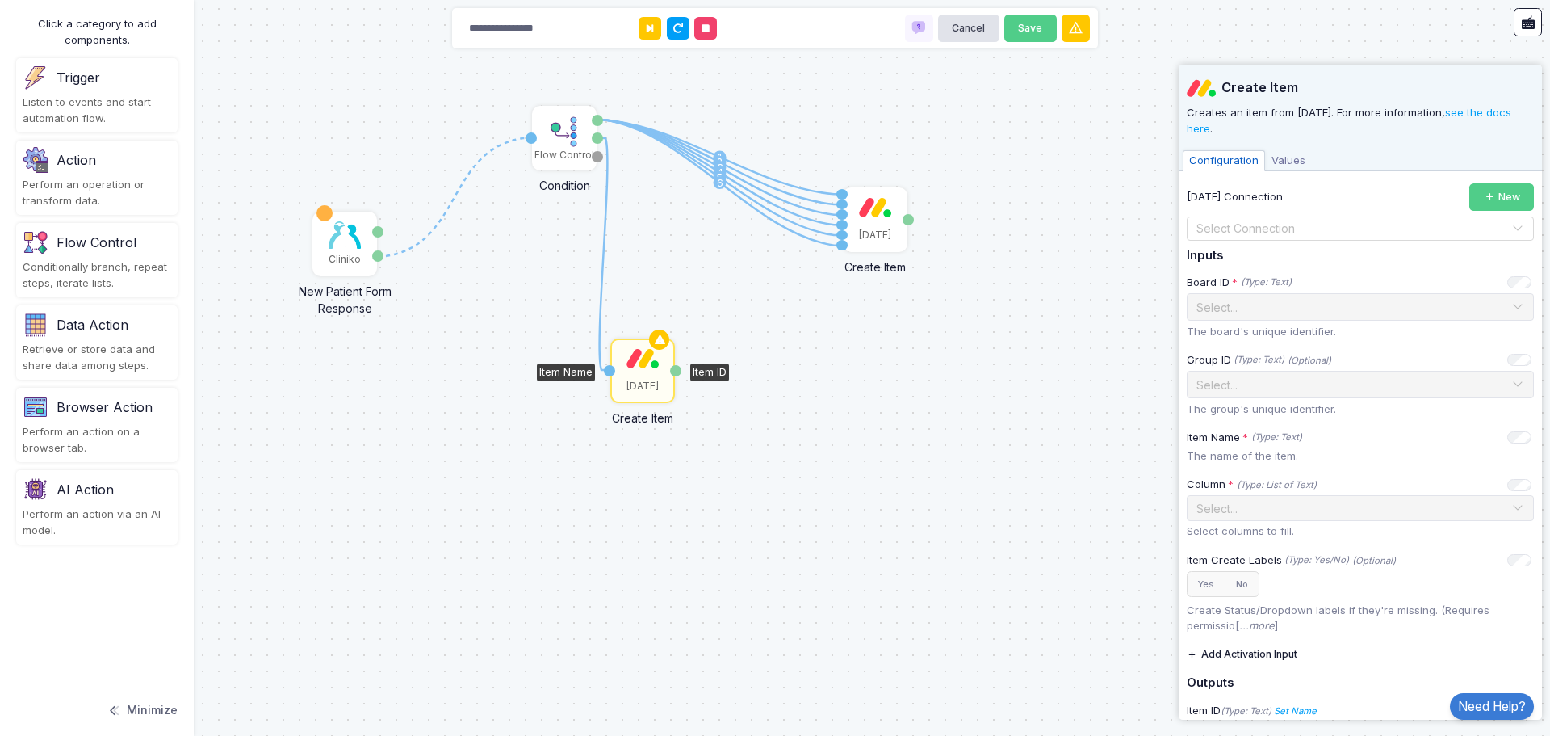
drag, startPoint x: 598, startPoint y: 136, endPoint x: 610, endPoint y: 370, distance: 234.5
click at [2, 2] on div "1 1 2 3 4 5 6 1 Cliniko New Patient Form Response Patient ID Response Flow Cont…" at bounding box center [1, 1] width 1 height 1
click at [643, 361] on img at bounding box center [643, 360] width 32 height 20
click at [643, 360] on img at bounding box center [644, 360] width 32 height 20
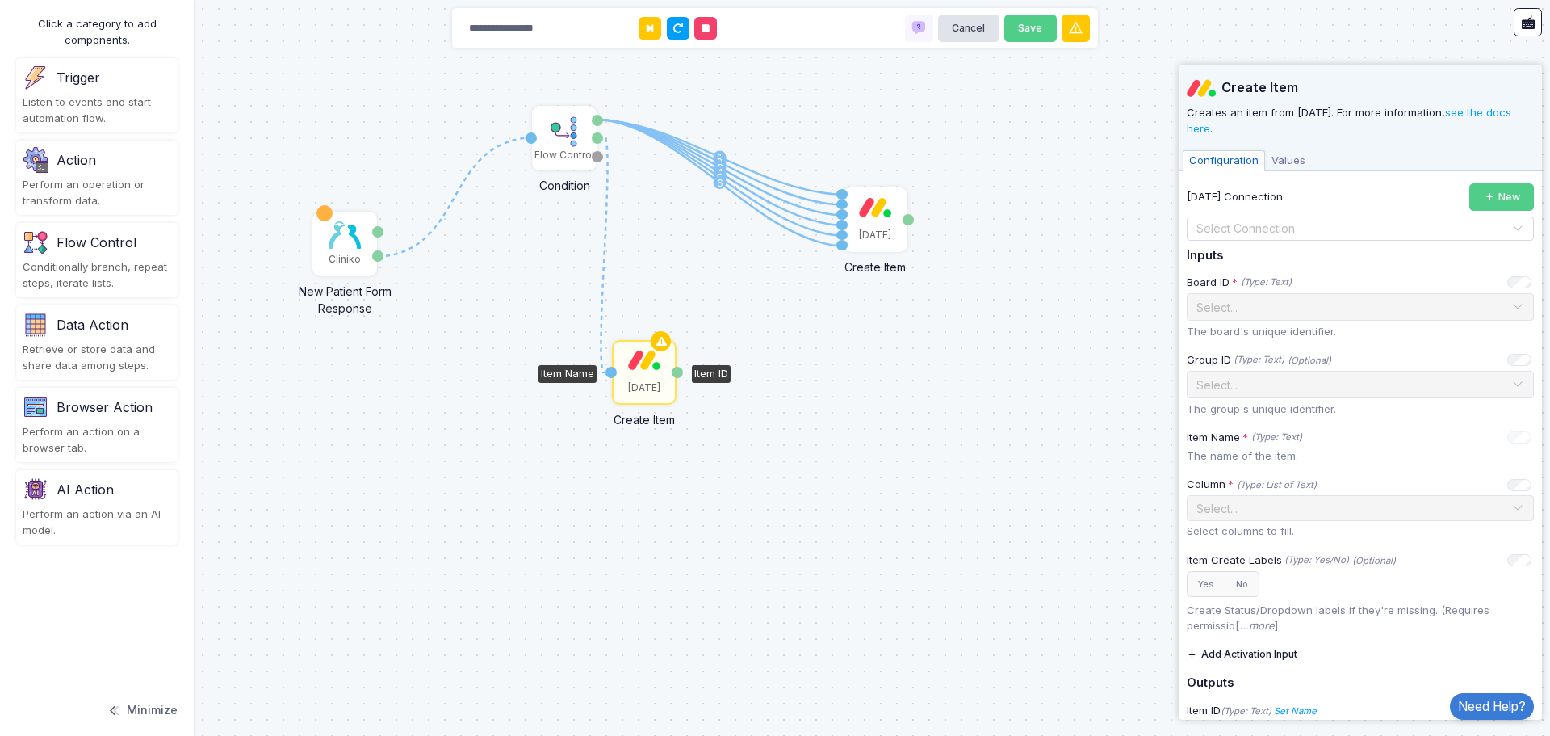
click at [1257, 228] on input "text" at bounding box center [1344, 229] width 297 height 18
click at [1242, 254] on div "[DATE]" at bounding box center [1354, 256] width 335 height 24
click at [1350, 310] on input "text" at bounding box center [1344, 306] width 297 height 18
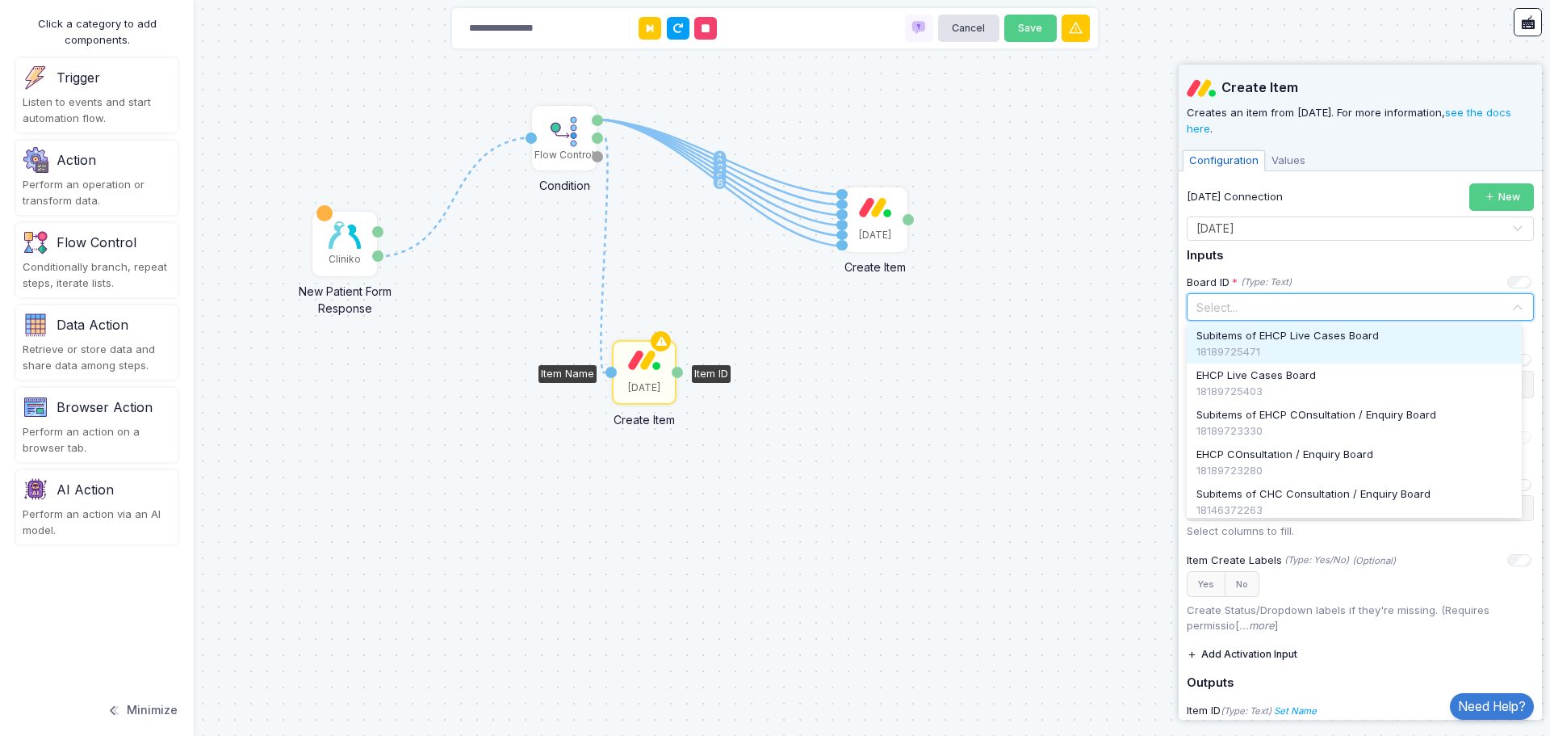
click at [1007, 488] on div "1 1 2 3 4 5 6 1 Cliniko New Patient Form Response Patient ID Response Flow Cont…" at bounding box center [775, 368] width 1550 height 736
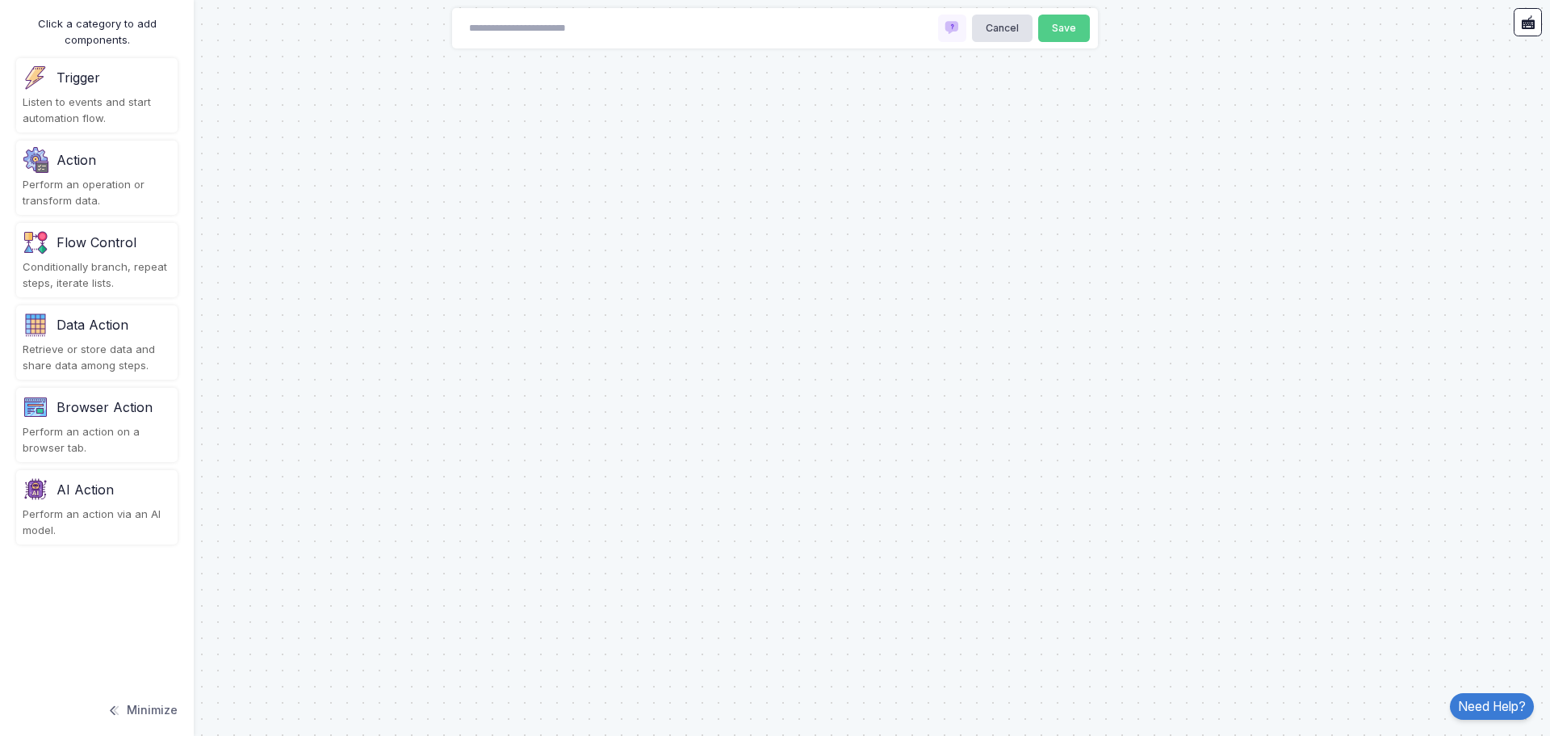
type input "**********"
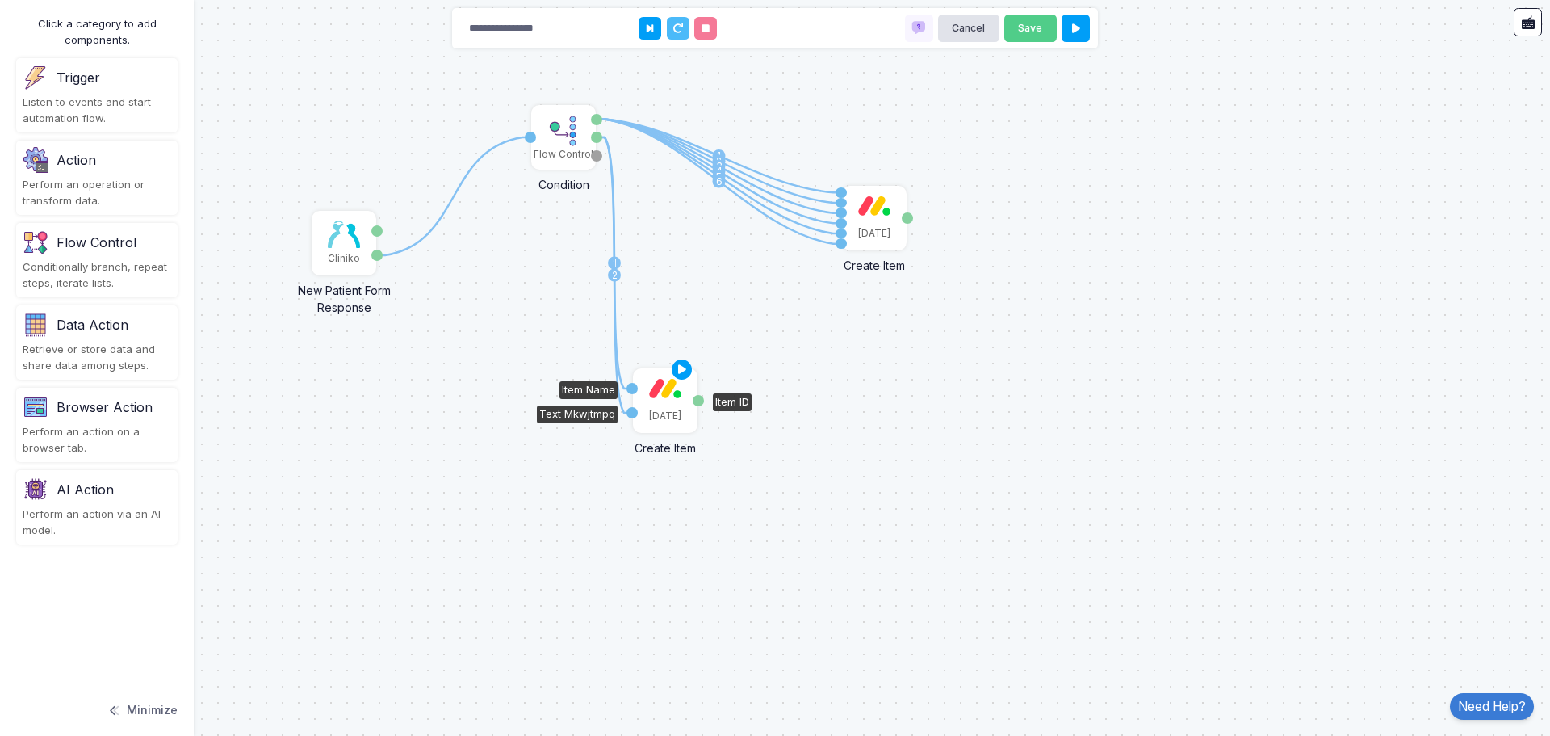
click at [652, 393] on img at bounding box center [665, 388] width 32 height 20
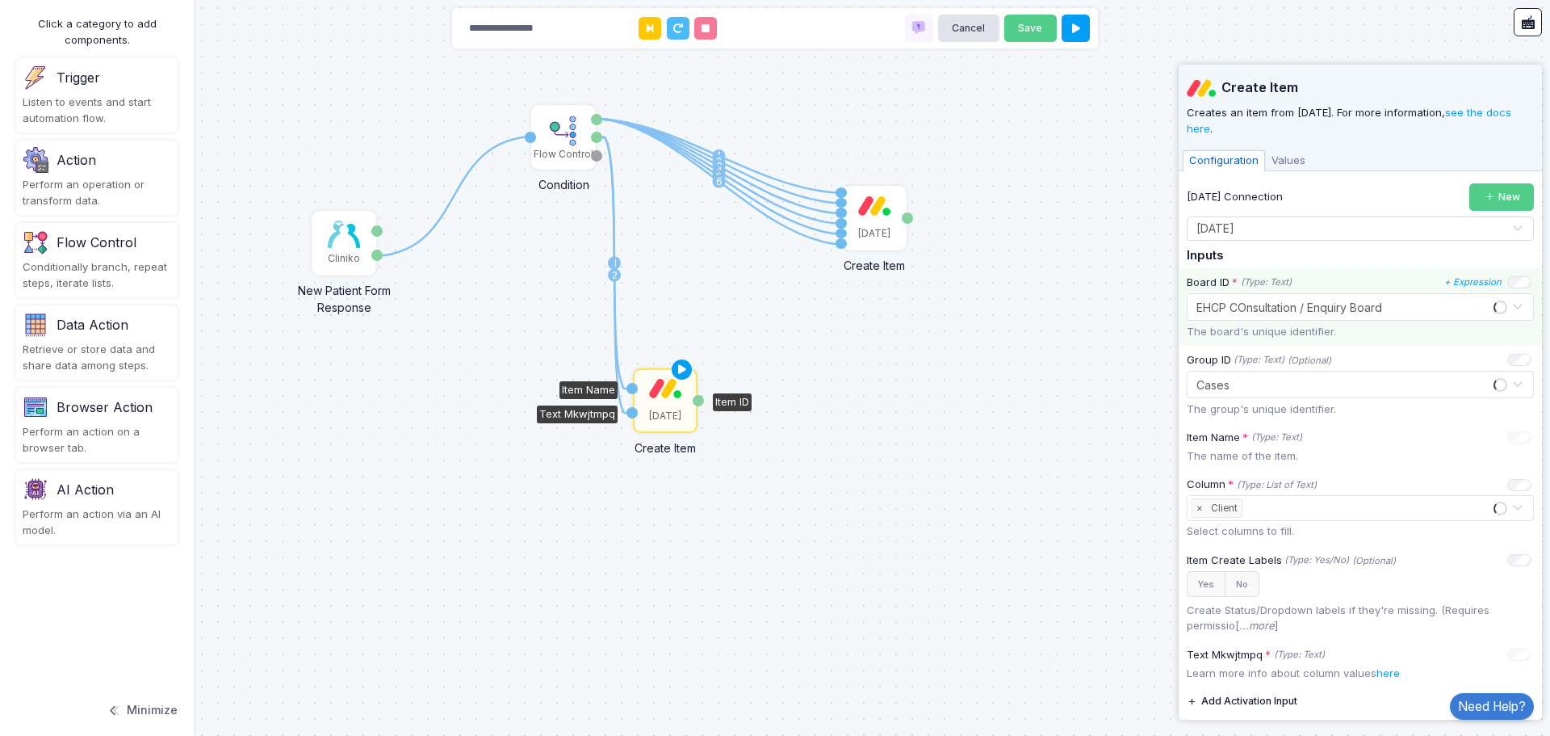
click at [1307, 313] on span "EHCP COnsultation / Enquiry Board" at bounding box center [1290, 307] width 186 height 14
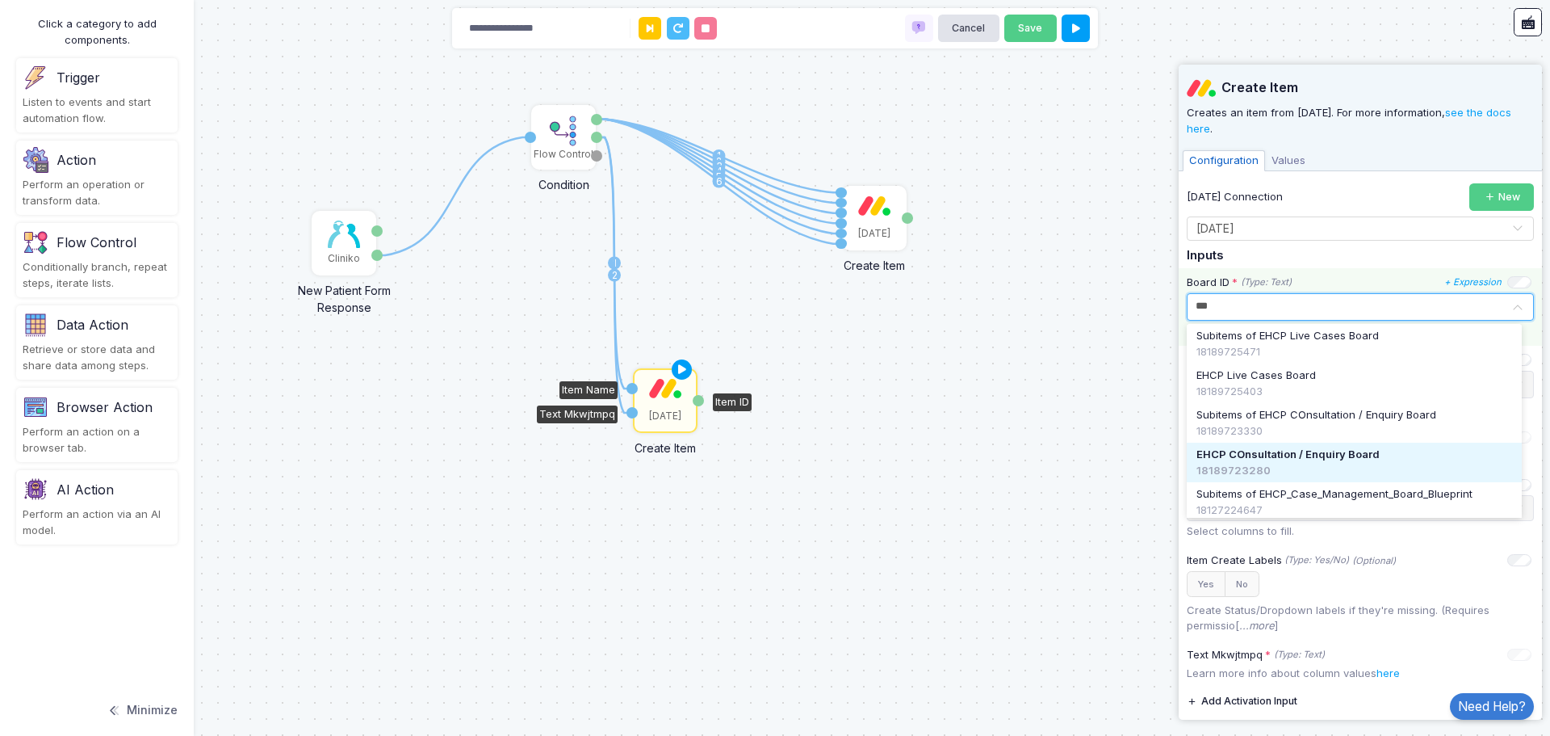
type input "****"
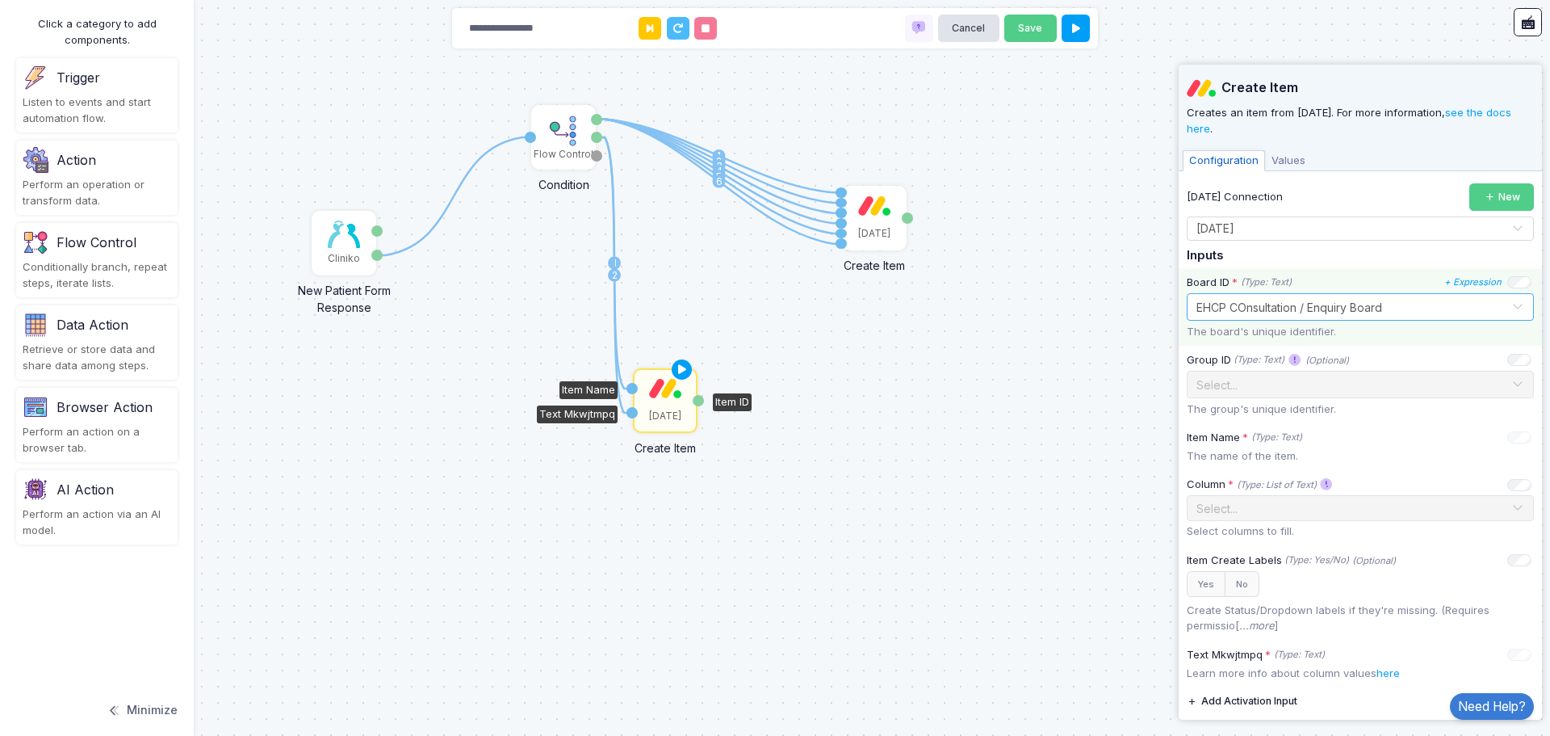
click at [1360, 313] on input "text" at bounding box center [1344, 306] width 297 height 18
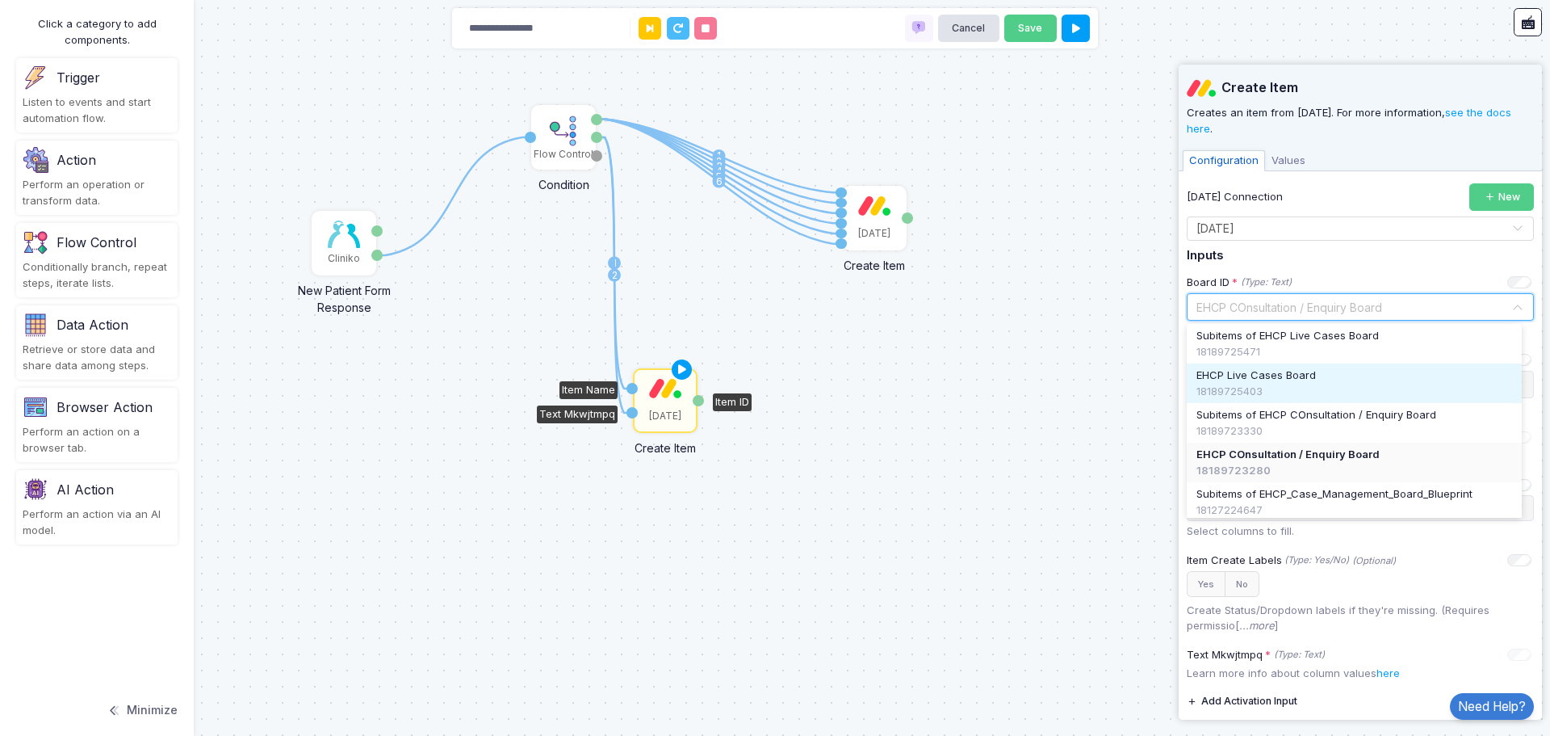
click at [1102, 451] on div "1 1 2 3 4 5 6 1 2 Cliniko New Patient Form Response Patient ID Response Flow Co…" at bounding box center [775, 368] width 1550 height 736
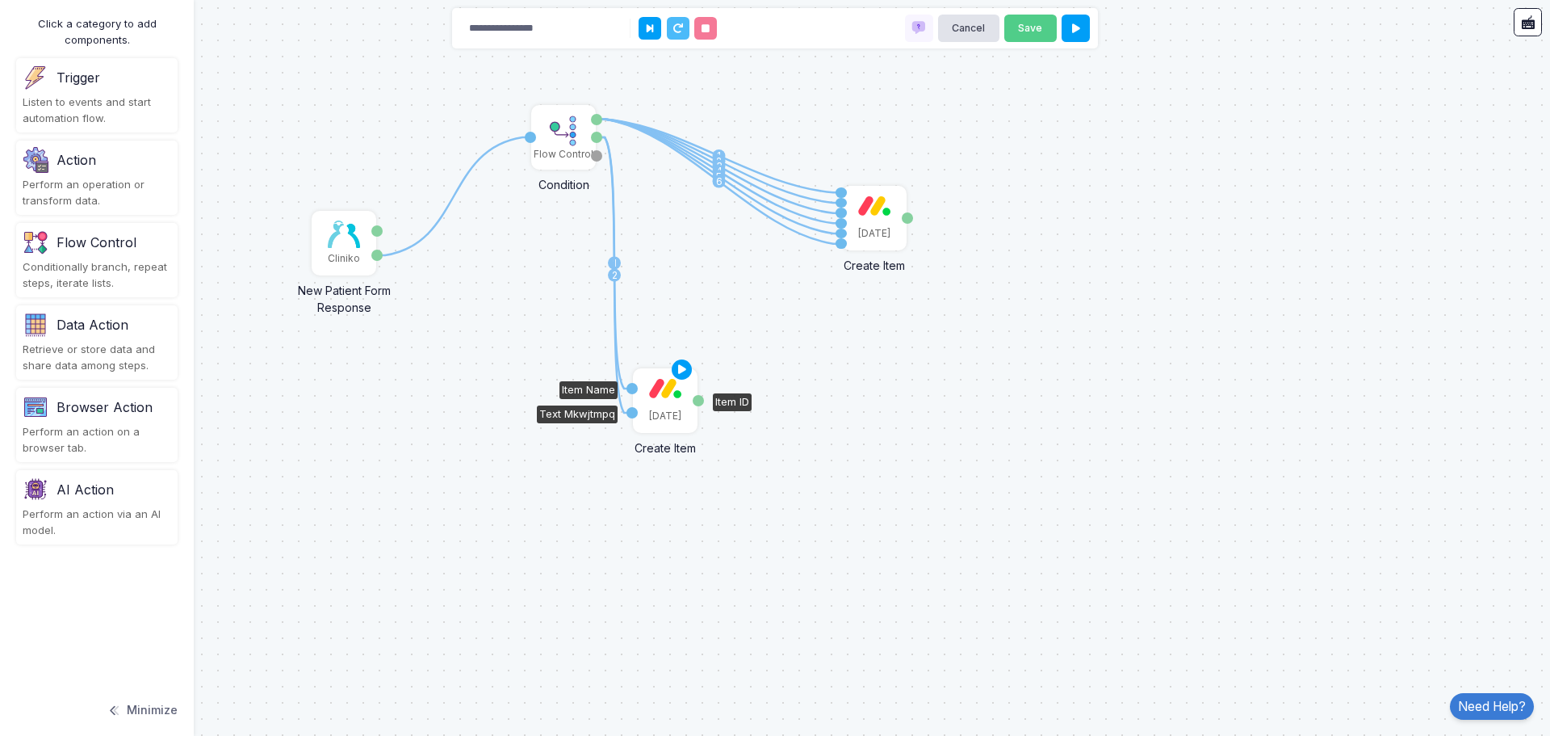
click at [671, 398] on div "Monday" at bounding box center [665, 400] width 61 height 61
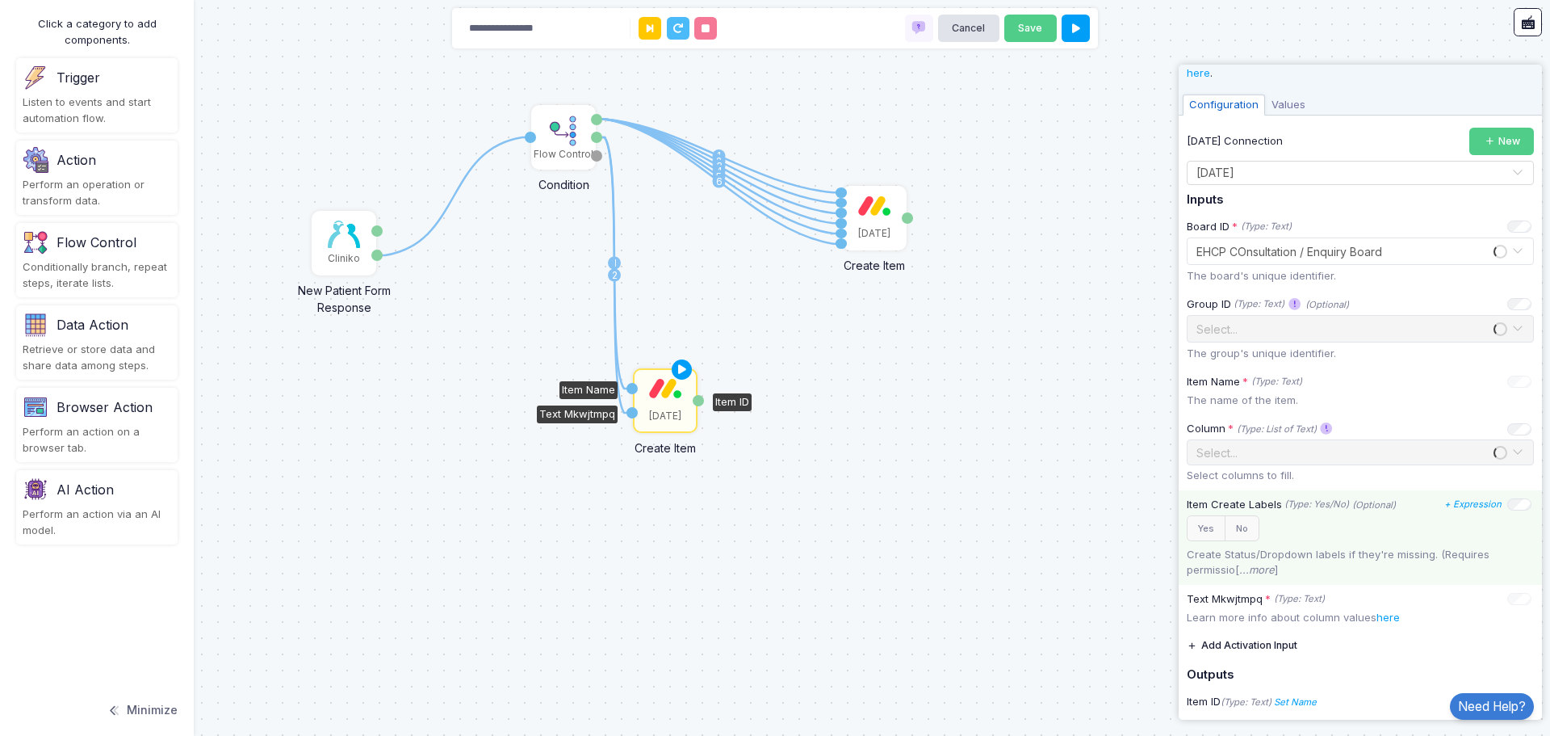
scroll to position [109, 0]
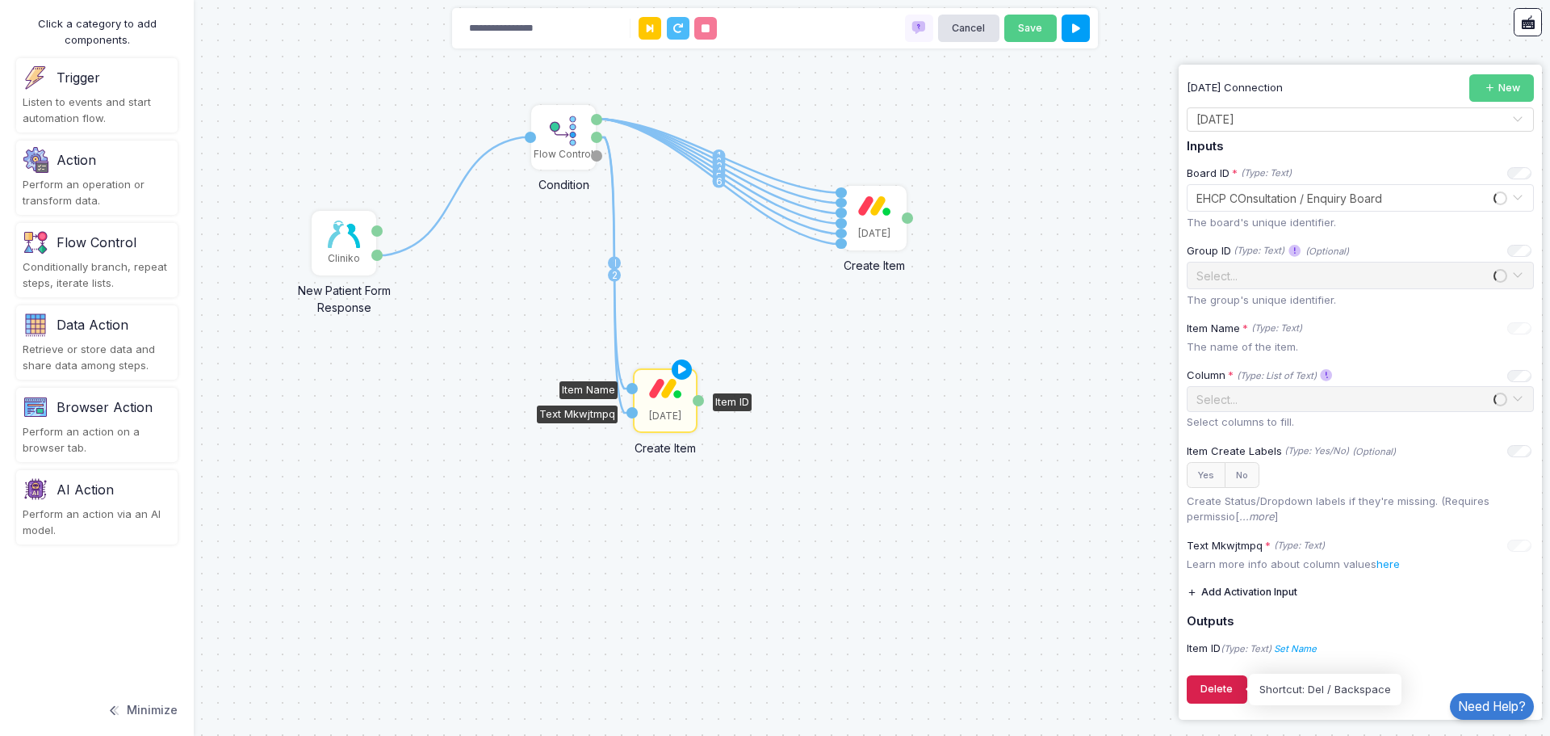
click at [1215, 684] on button "Delete" at bounding box center [1217, 689] width 61 height 28
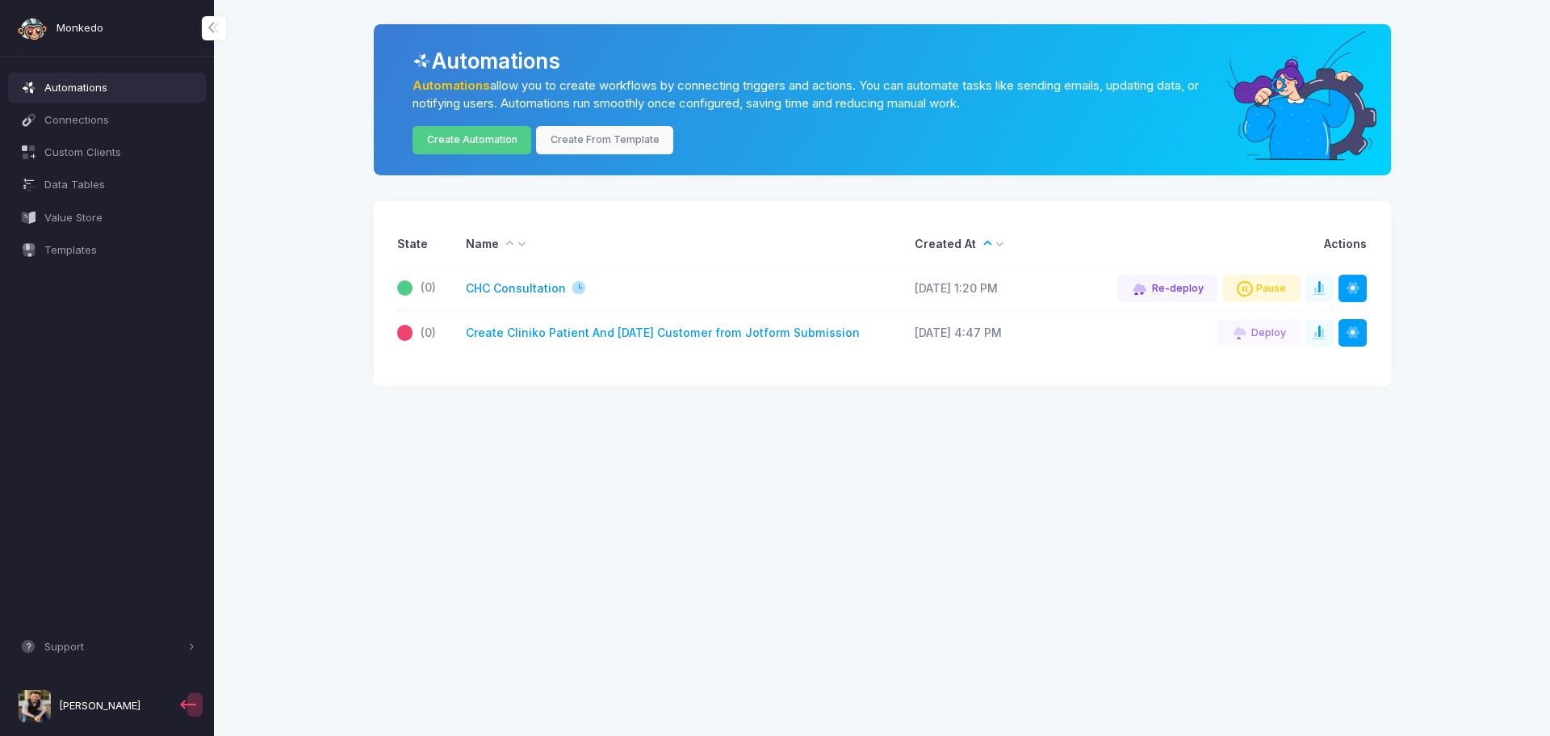
click at [527, 292] on link "CHC Consultation" at bounding box center [516, 288] width 100 height 17
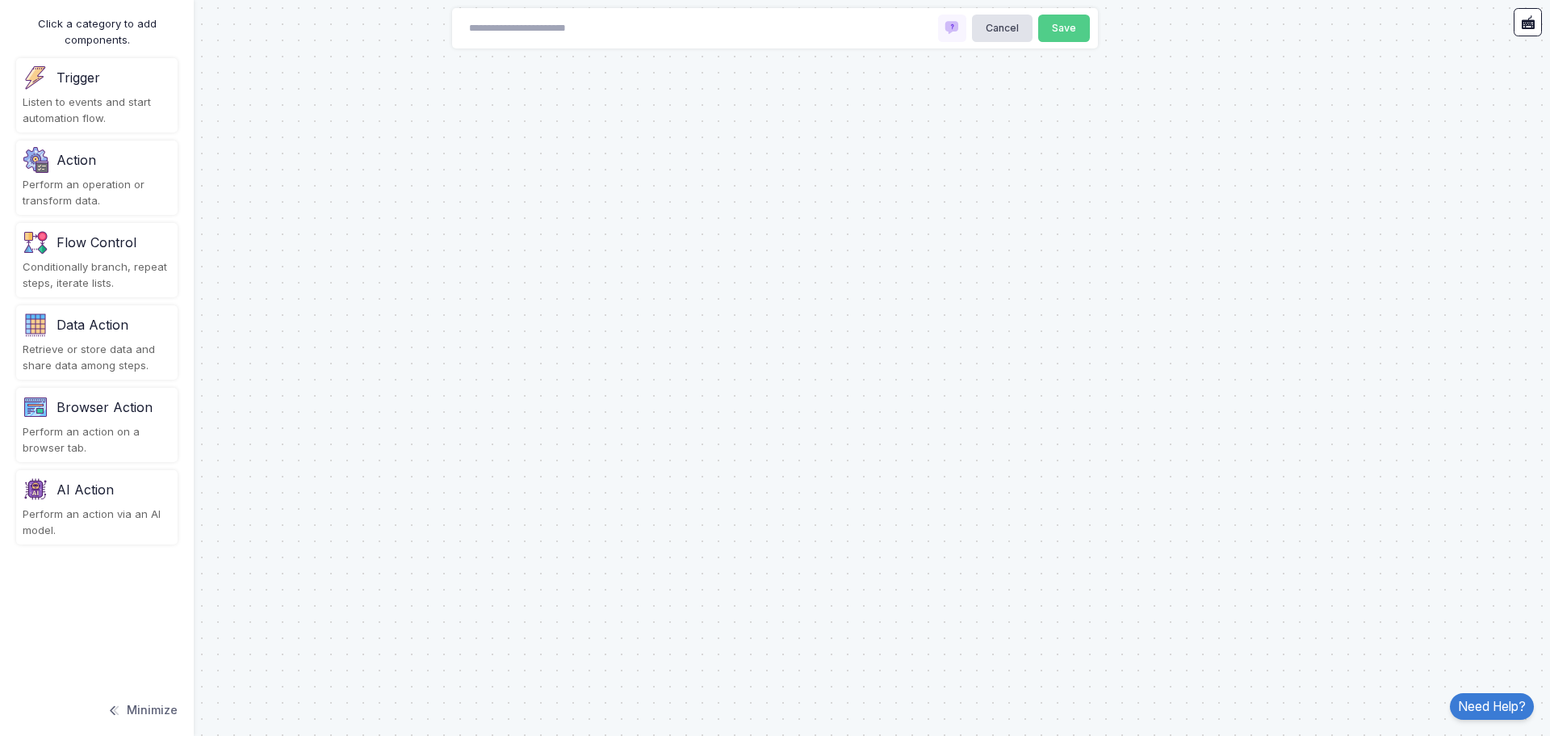
type input "**********"
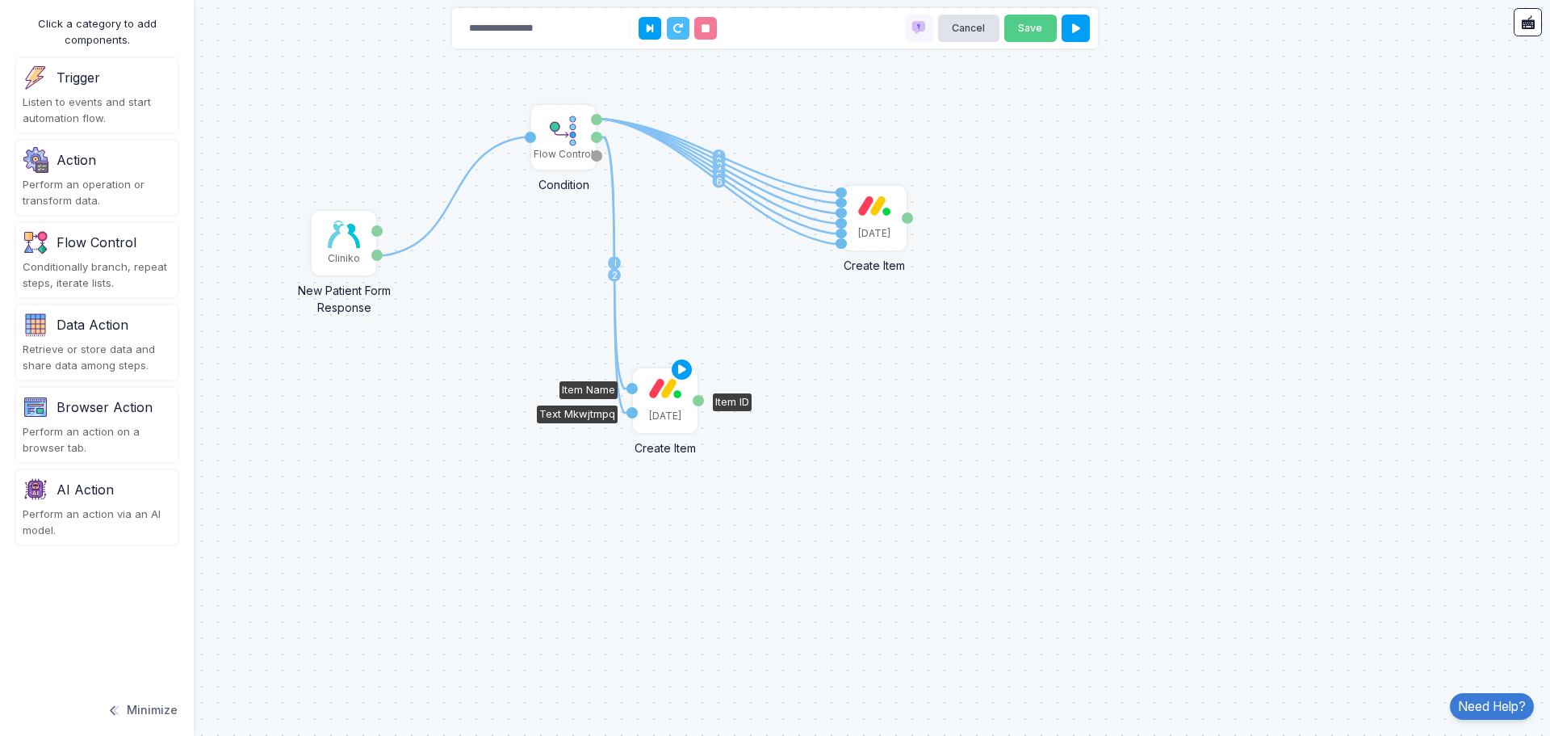
click at [662, 400] on div "[DATE]" at bounding box center [665, 400] width 61 height 61
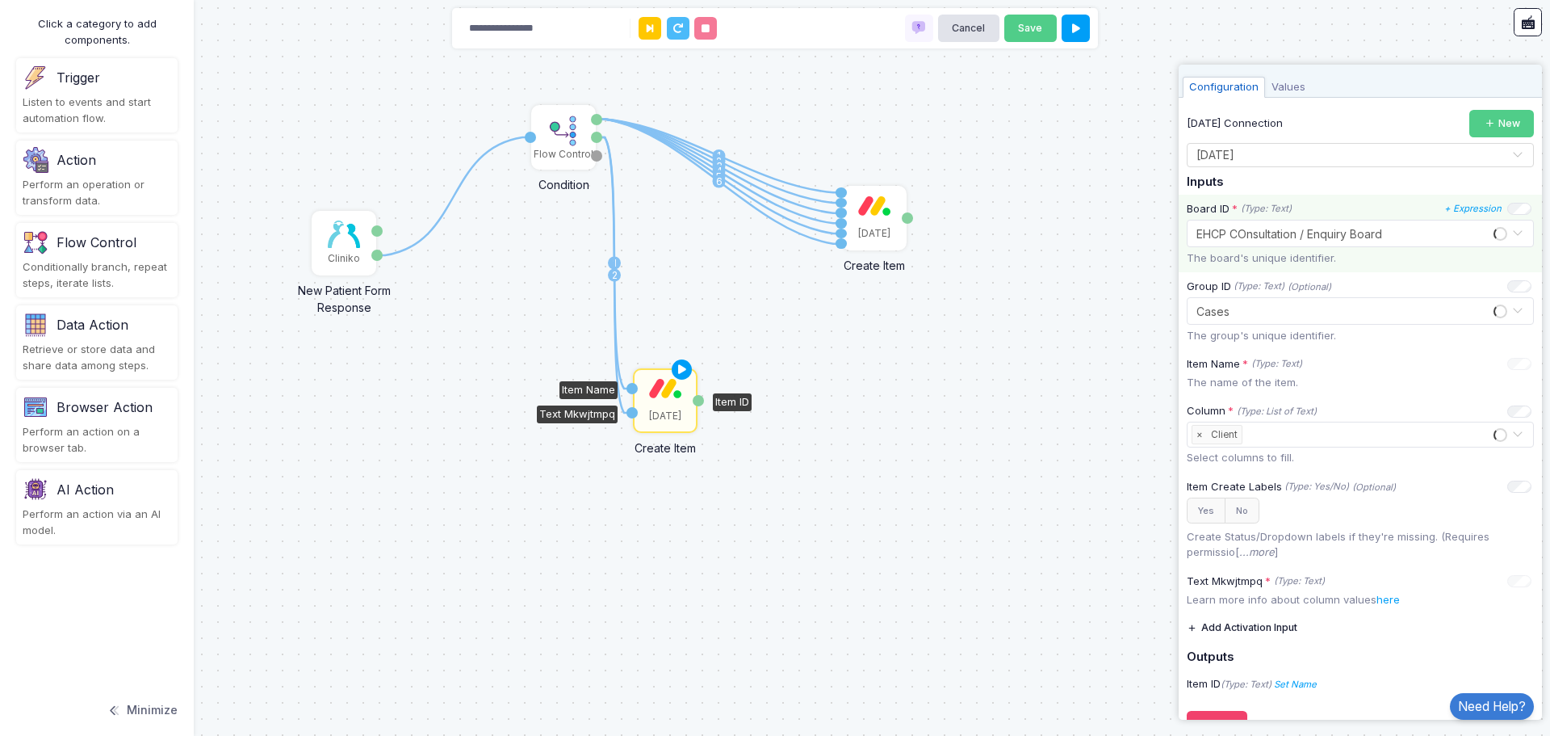
scroll to position [109, 0]
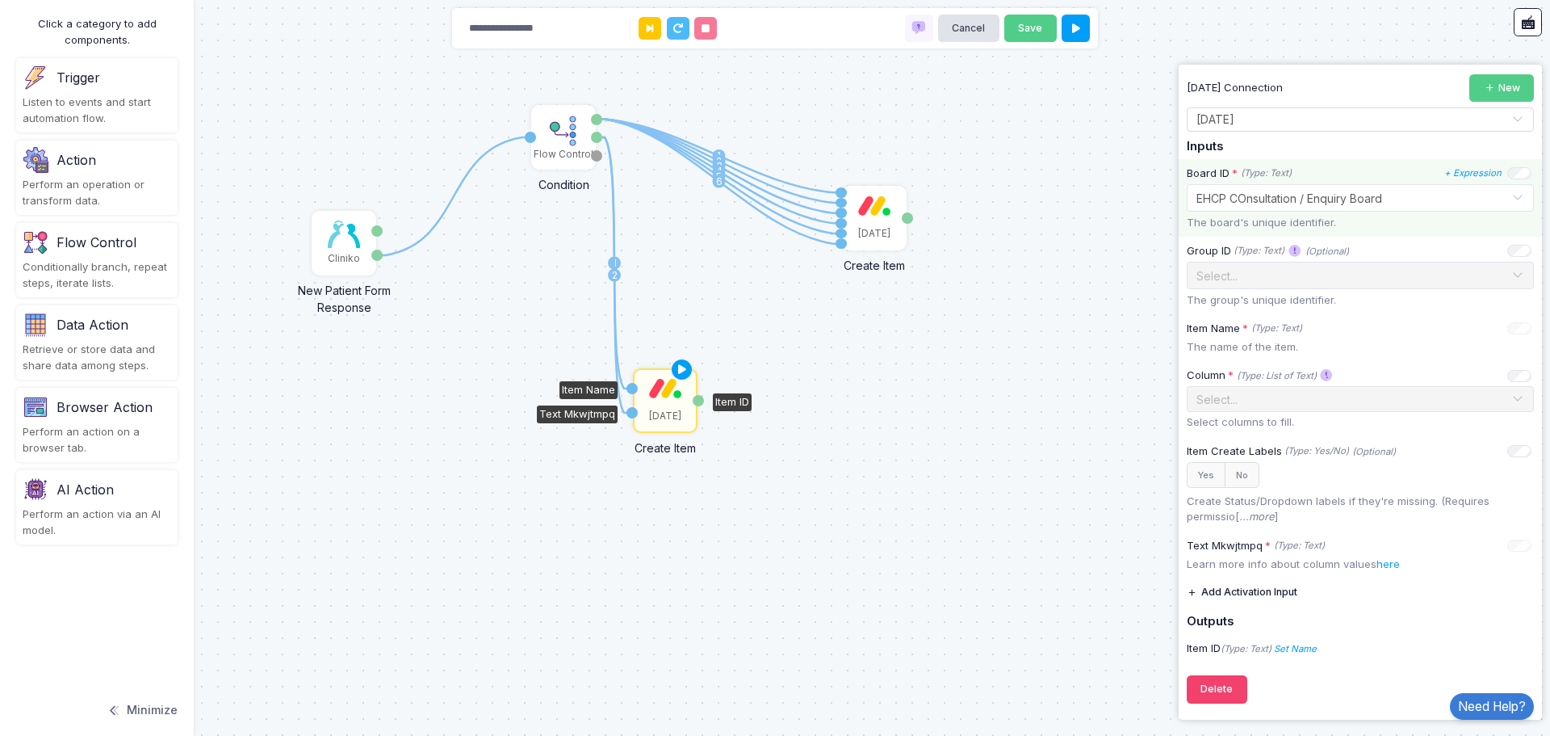
click at [1295, 197] on input "text" at bounding box center [1344, 197] width 297 height 18
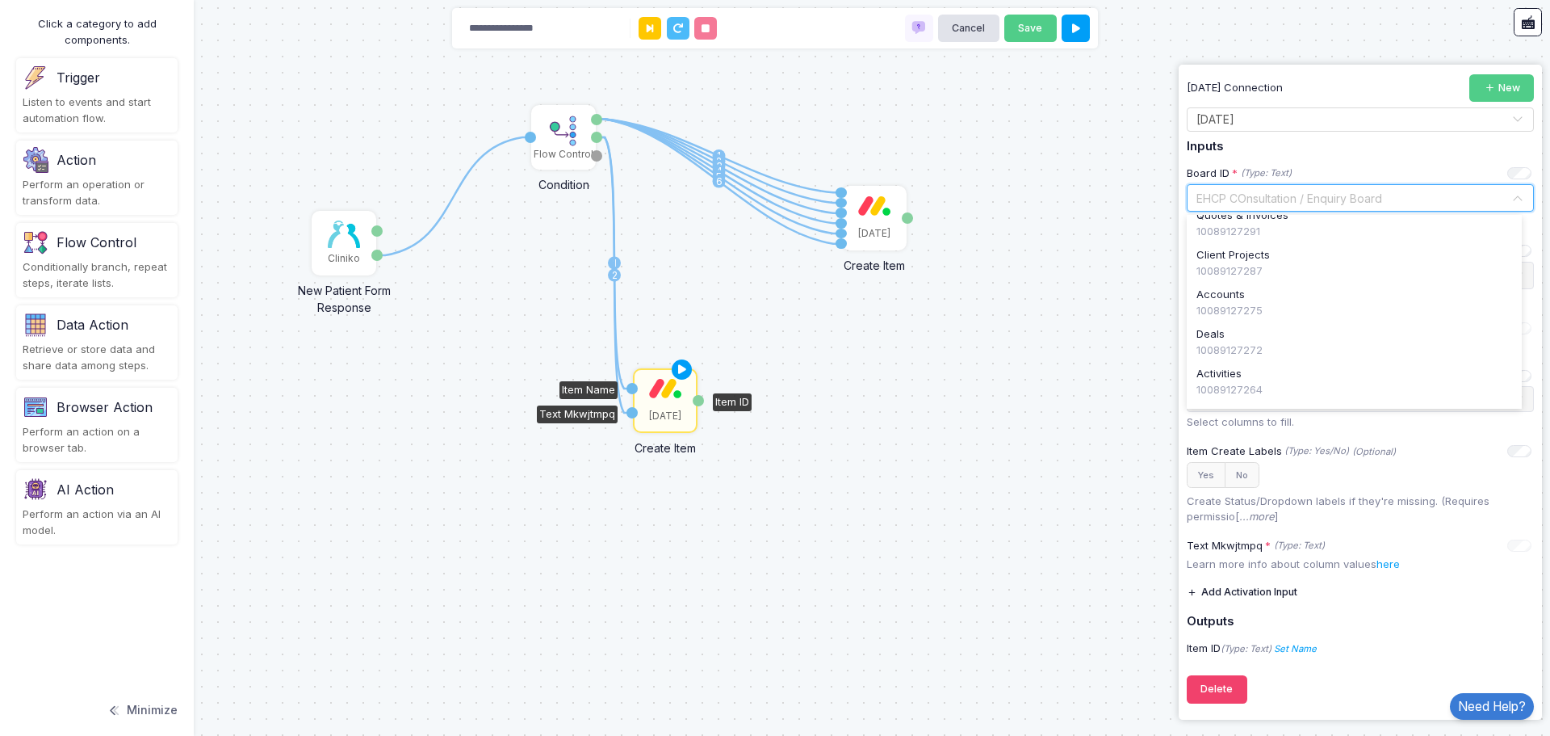
scroll to position [795, 0]
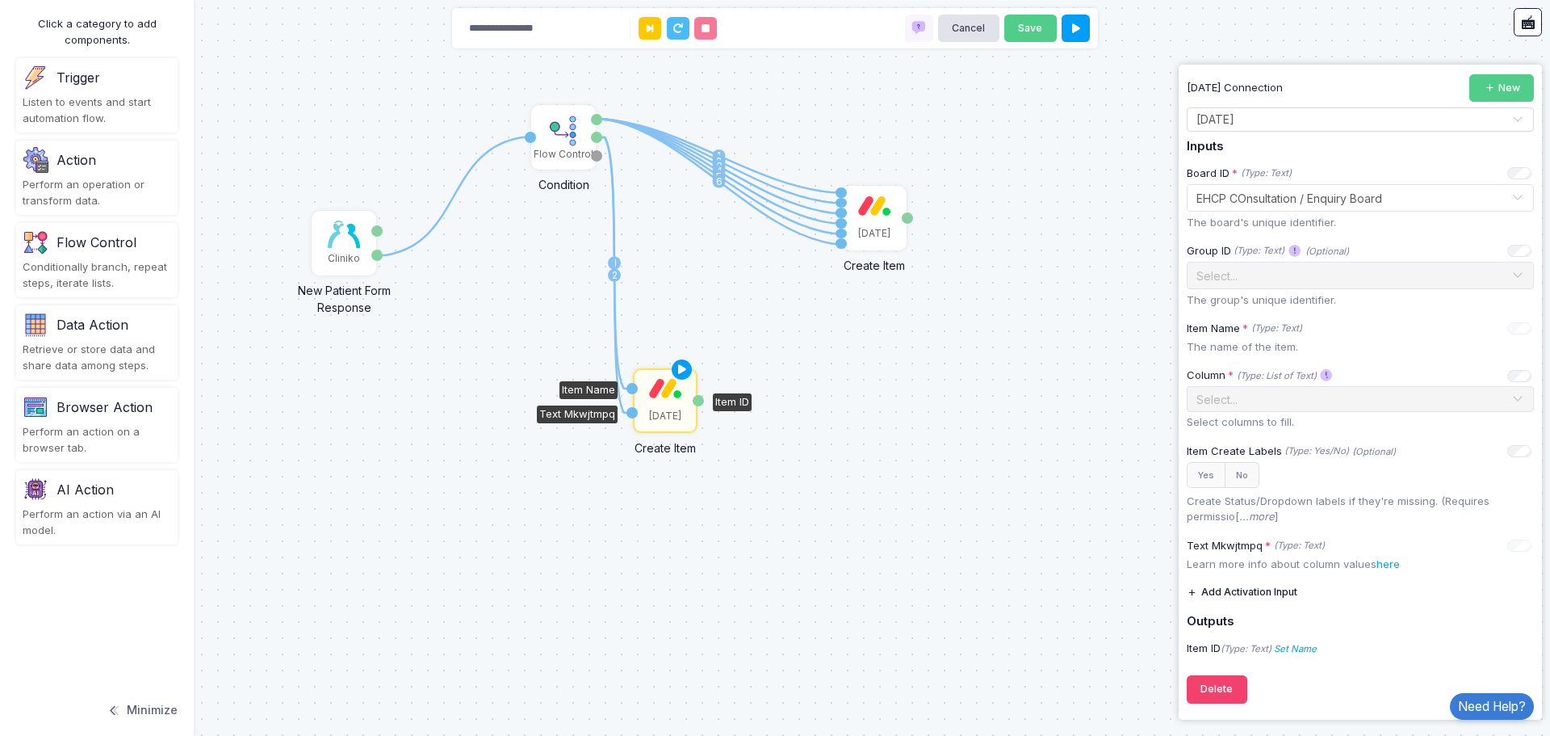
drag, startPoint x: 1098, startPoint y: 315, endPoint x: 1109, endPoint y: 329, distance: 17.3
click at [1098, 316] on div "1 1 2 3 4 5 6 1 2 Cliniko New Patient Form Response Patient ID Response Flow Co…" at bounding box center [775, 368] width 1550 height 736
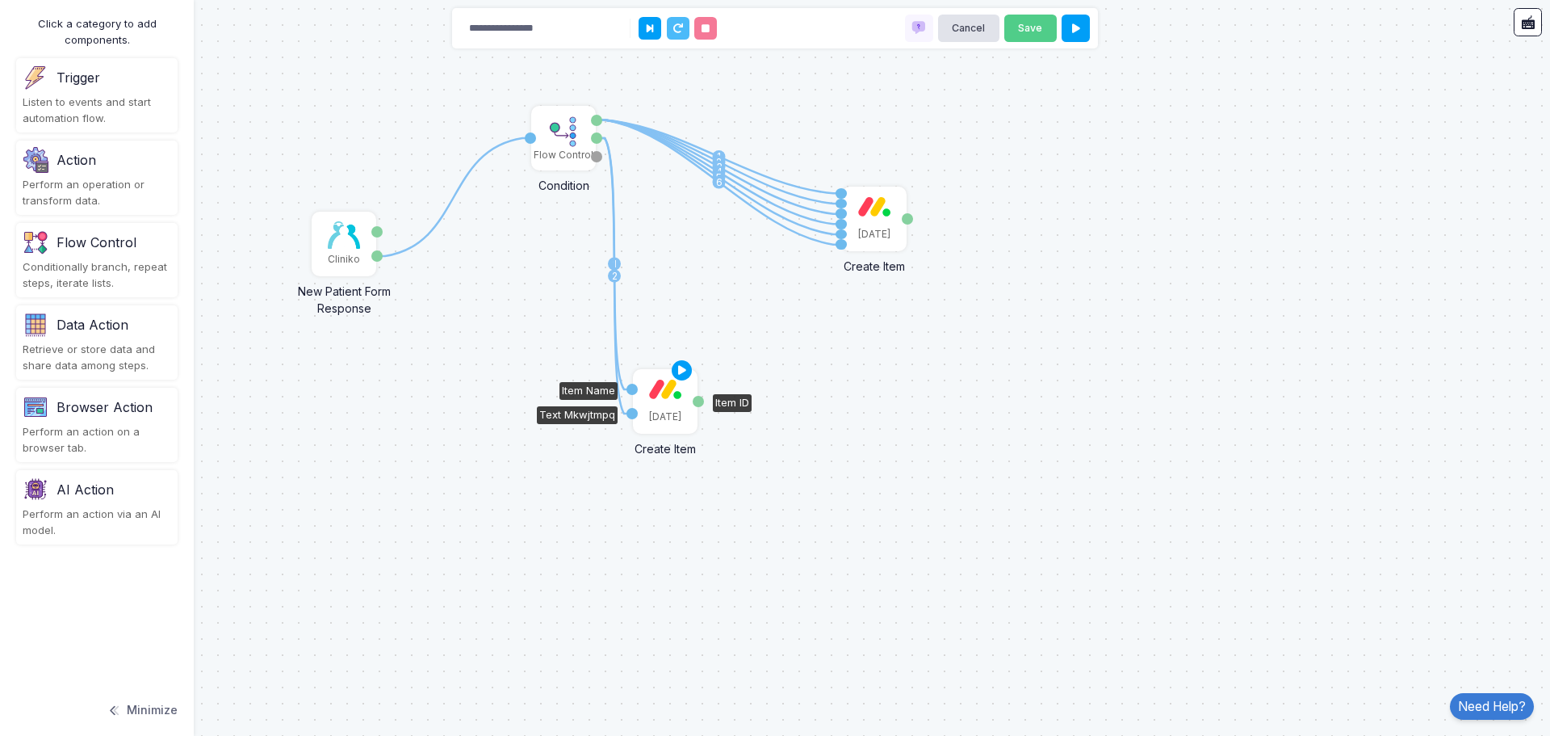
click at [663, 399] on div "[DATE]" at bounding box center [665, 401] width 61 height 61
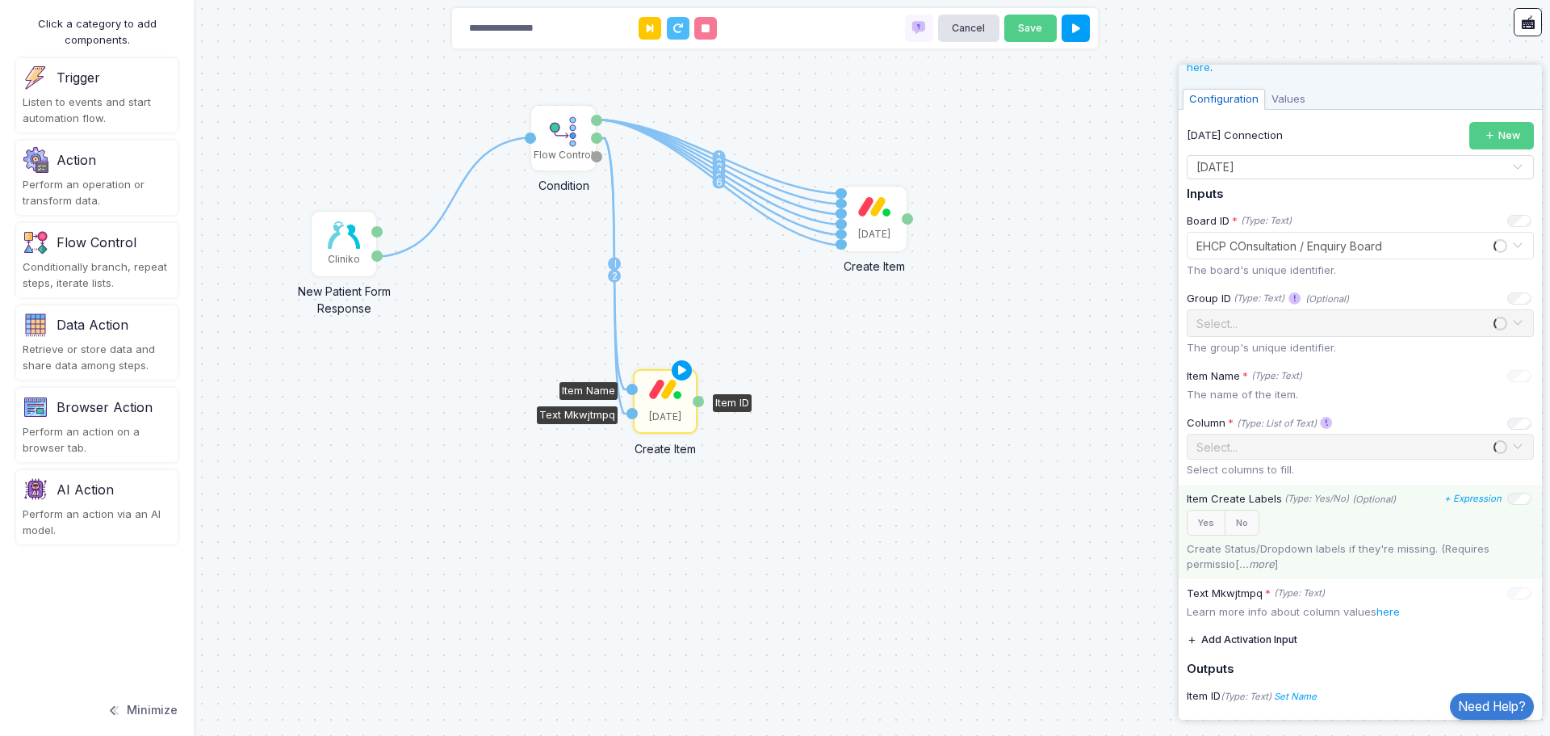
scroll to position [109, 0]
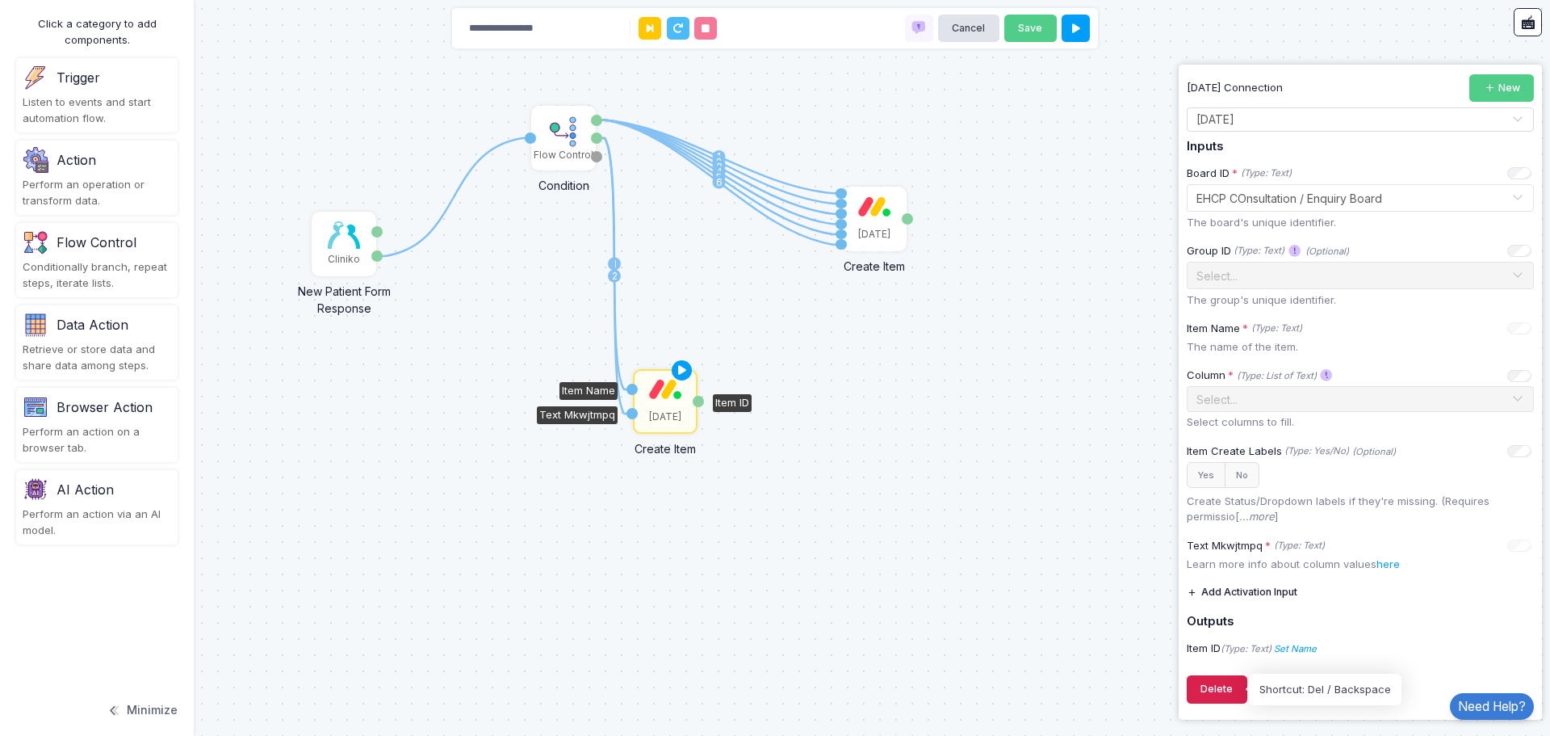
click at [1219, 690] on button "Delete" at bounding box center [1217, 689] width 61 height 28
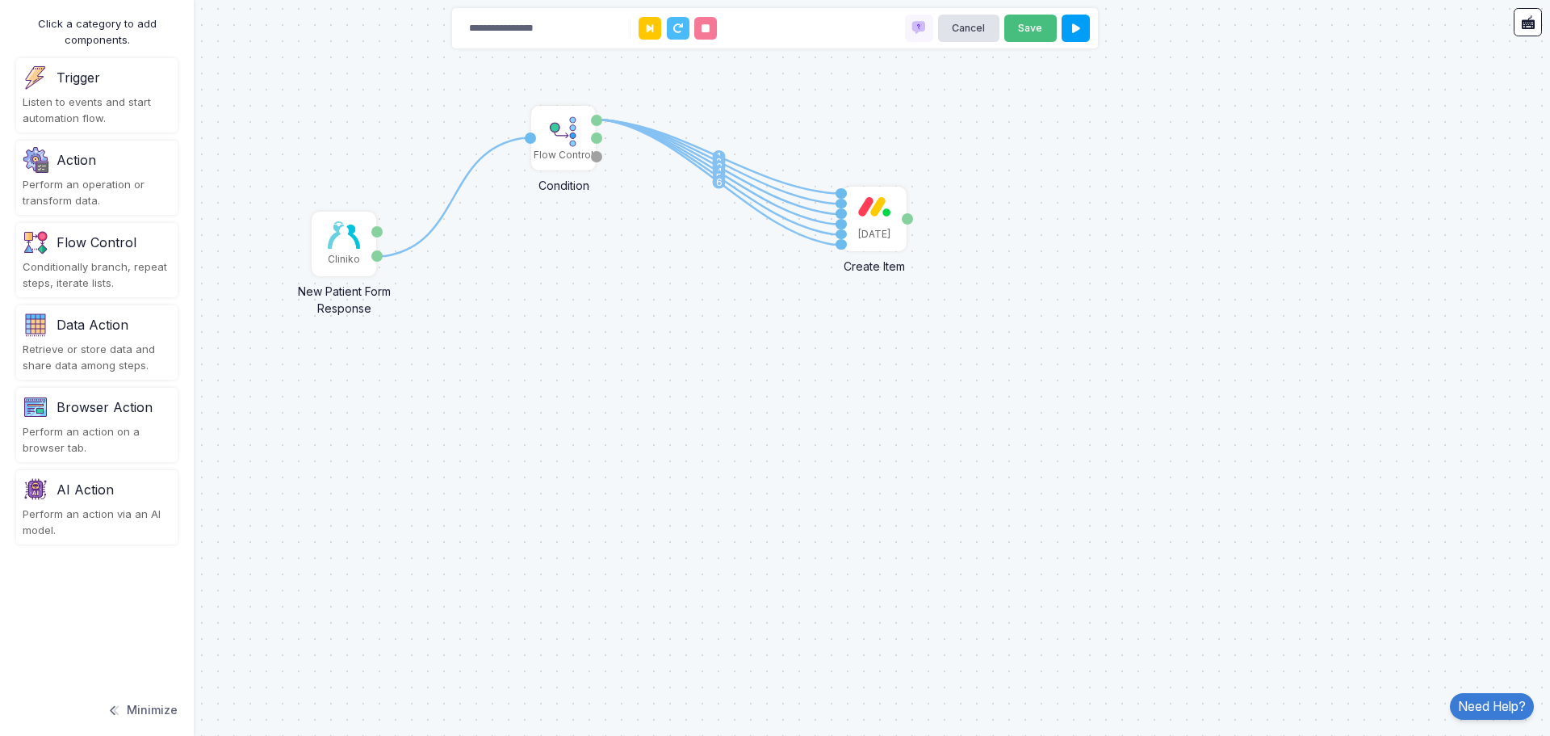
click at [1029, 34] on button "Save" at bounding box center [1031, 29] width 52 height 28
click at [1029, 27] on button "Save" at bounding box center [1031, 29] width 52 height 28
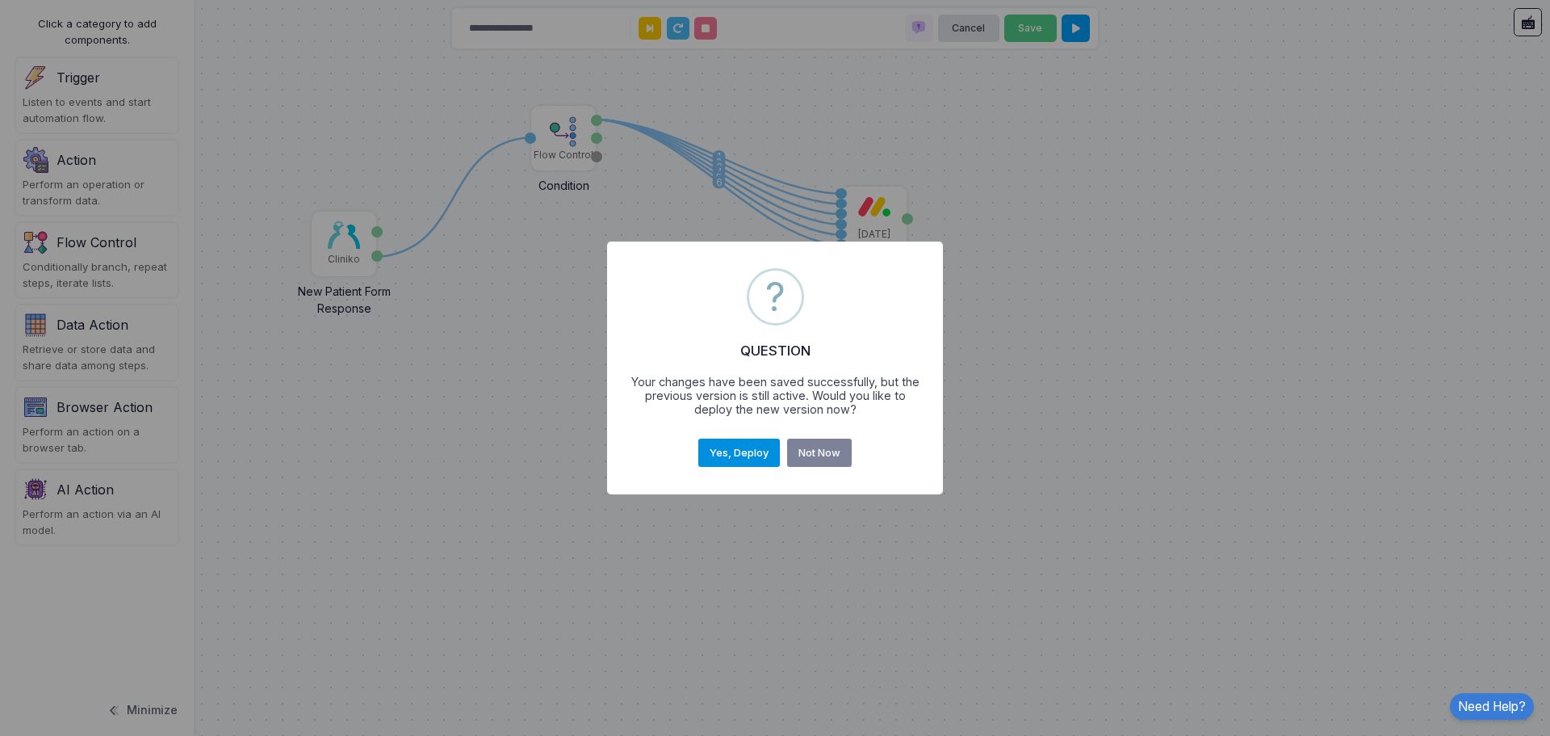
click at [738, 458] on button "Yes, Deploy" at bounding box center [740, 452] width 82 height 29
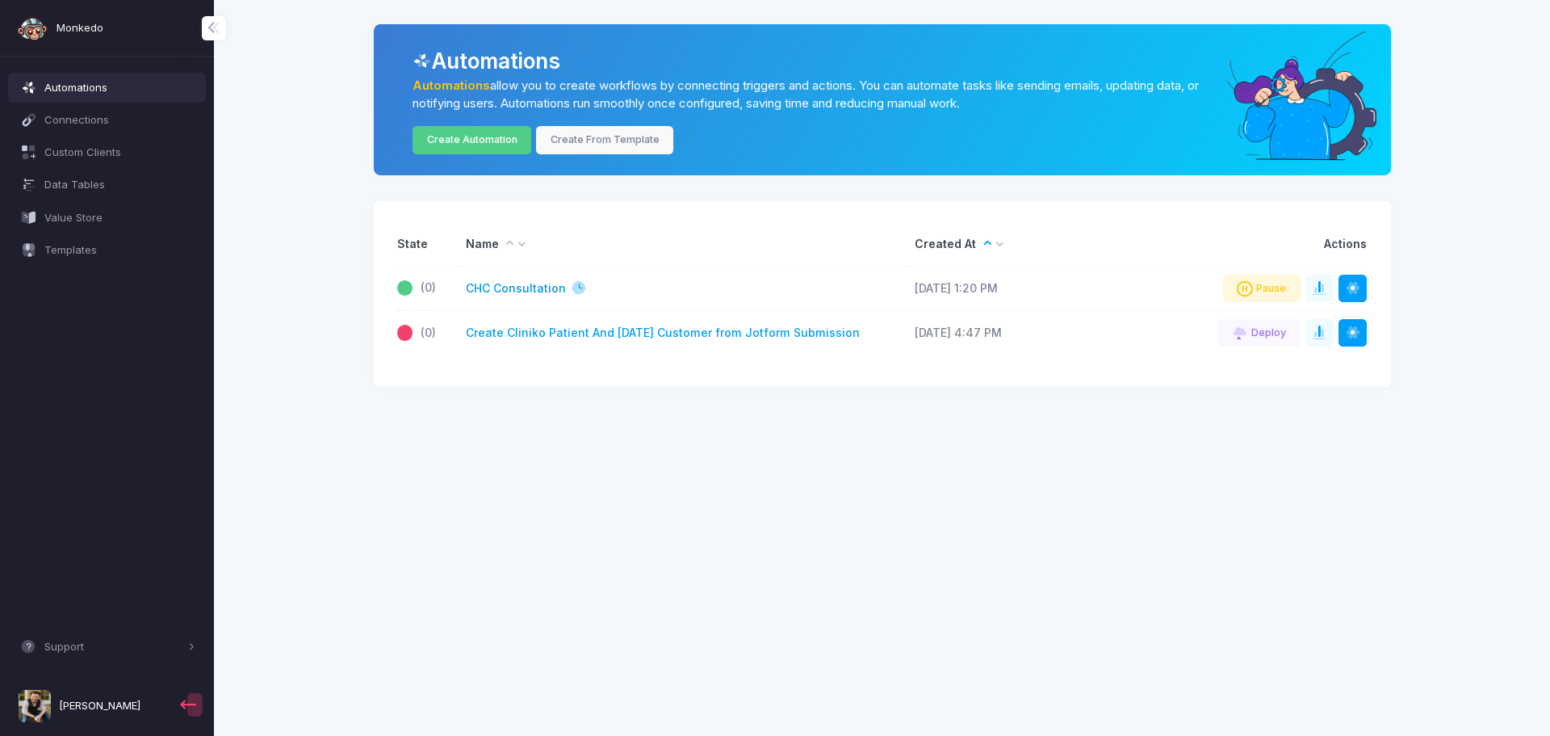
click at [542, 286] on link "CHC Consultation" at bounding box center [516, 288] width 100 height 17
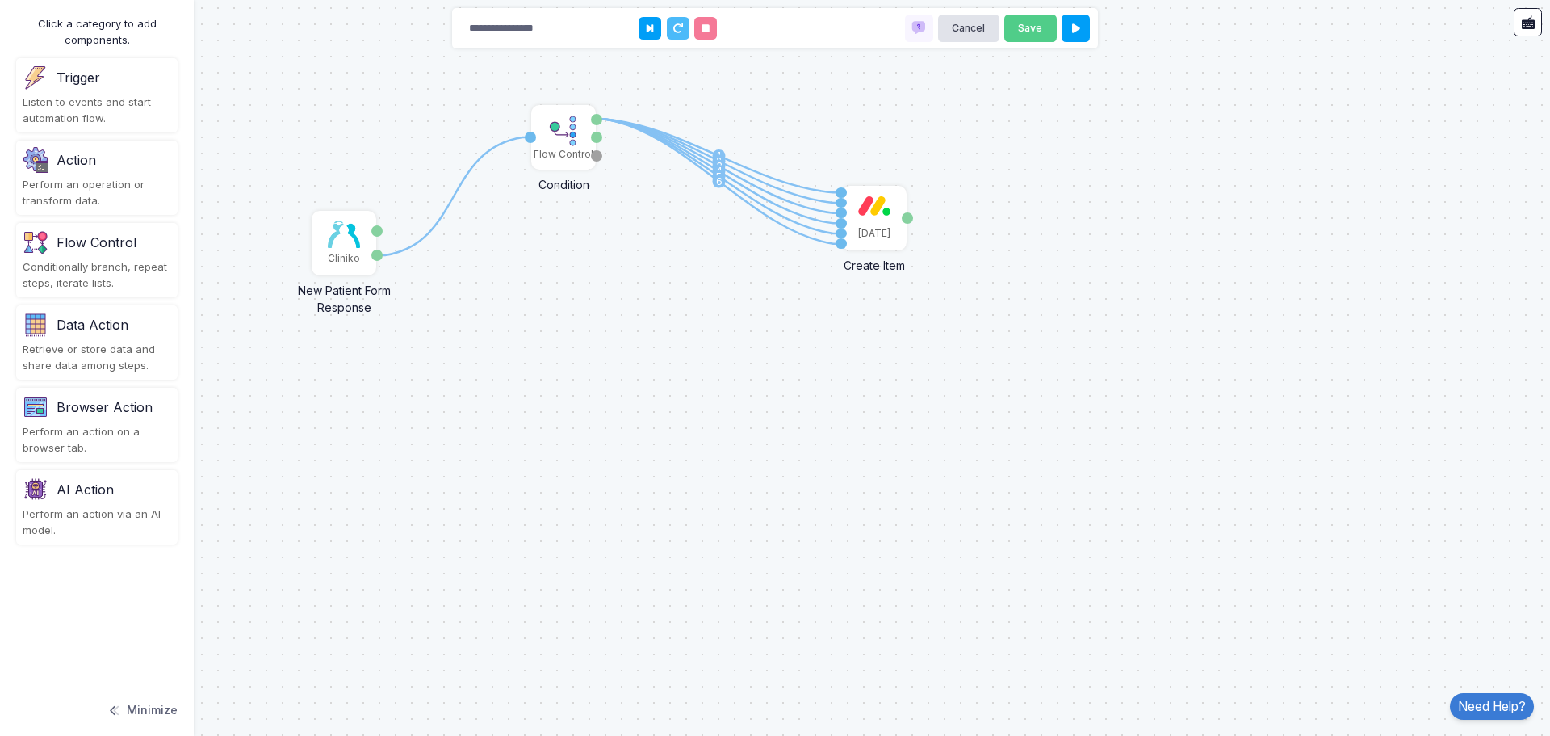
click at [90, 174] on div "Action Perform an operation or transform data." at bounding box center [97, 178] width 162 height 74
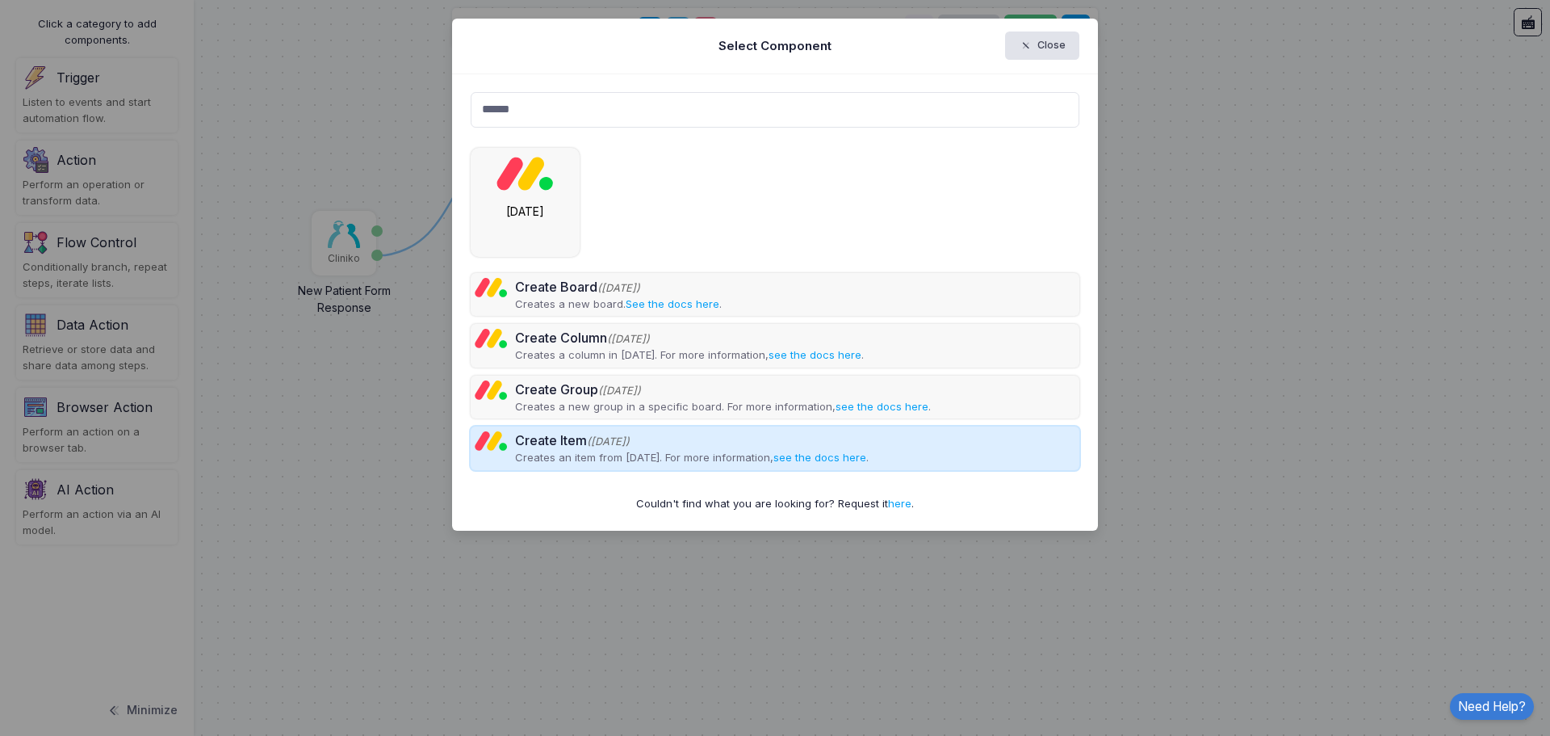
type input "******"
click at [602, 448] on div "Create Item ([DATE])" at bounding box center [692, 439] width 354 height 19
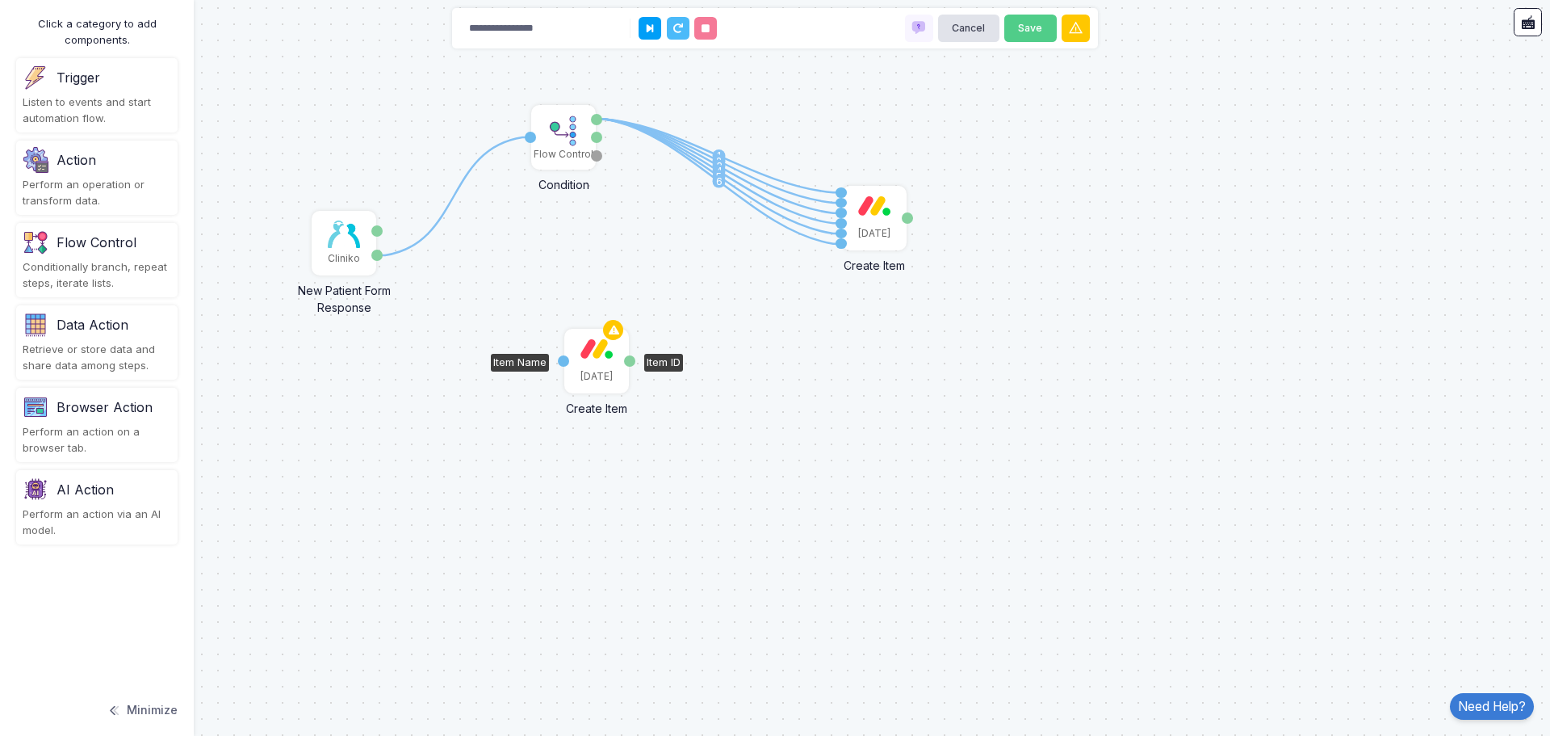
click at [597, 361] on div "[DATE]" at bounding box center [596, 360] width 61 height 61
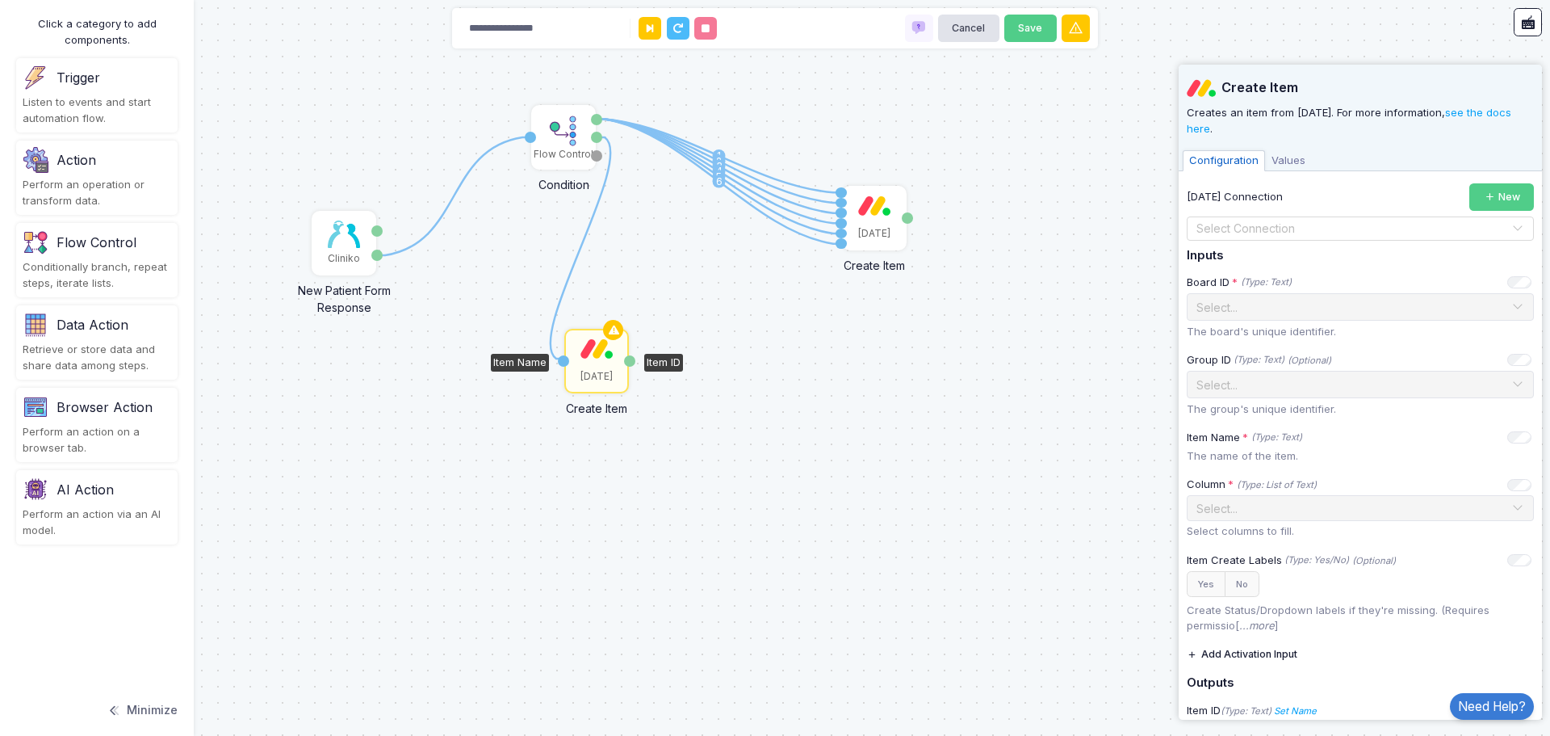
drag, startPoint x: 598, startPoint y: 136, endPoint x: 564, endPoint y: 359, distance: 224.6
click at [1, 1] on div "1 1 2 3 4 5 6 1 Cliniko New Patient Form Response Patient ID Response Flow Cont…" at bounding box center [0, 0] width 1 height 1
click at [1293, 233] on input "text" at bounding box center [1344, 229] width 297 height 18
click at [1254, 257] on div "[DATE]" at bounding box center [1354, 256] width 335 height 24
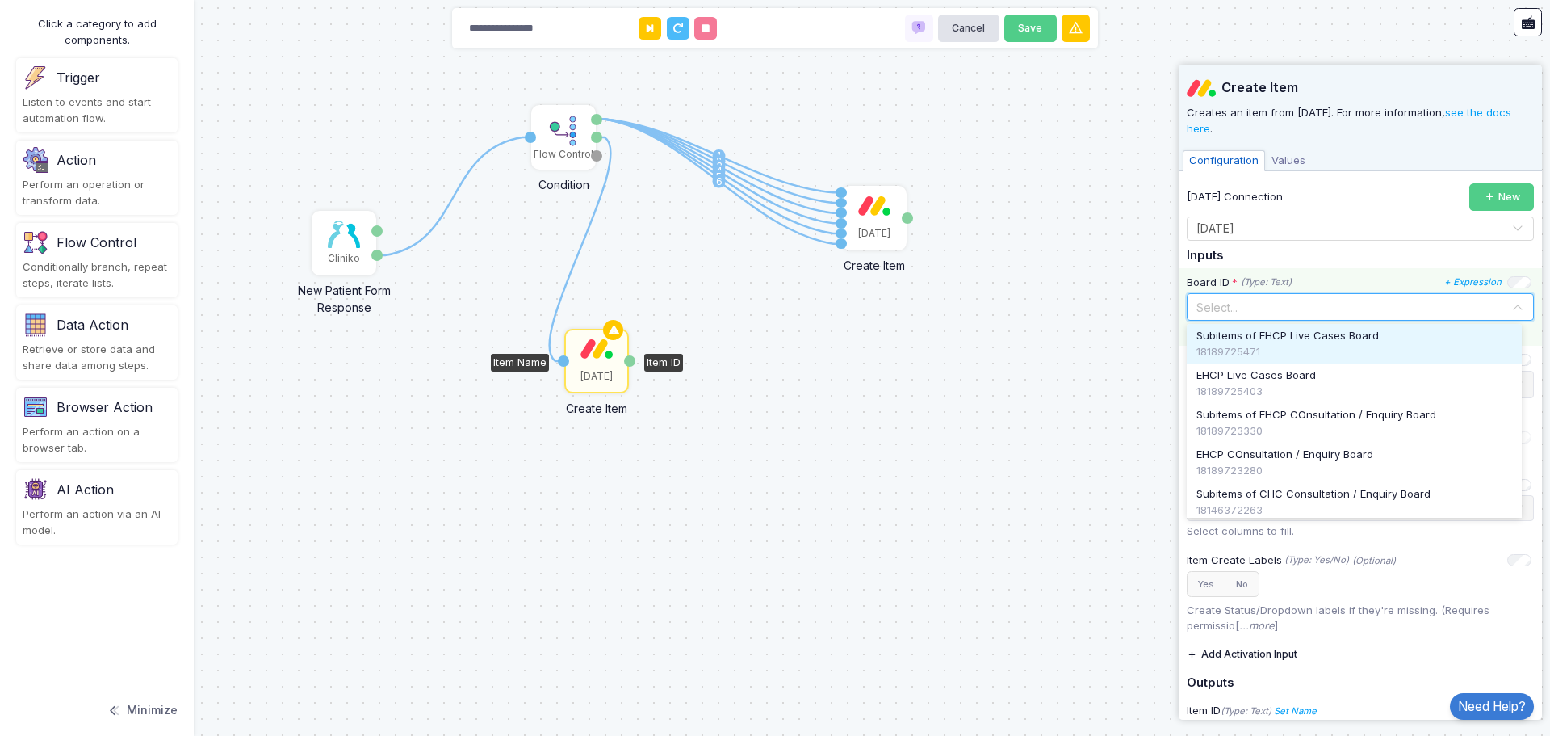
click at [1328, 312] on input "text" at bounding box center [1344, 306] width 297 height 18
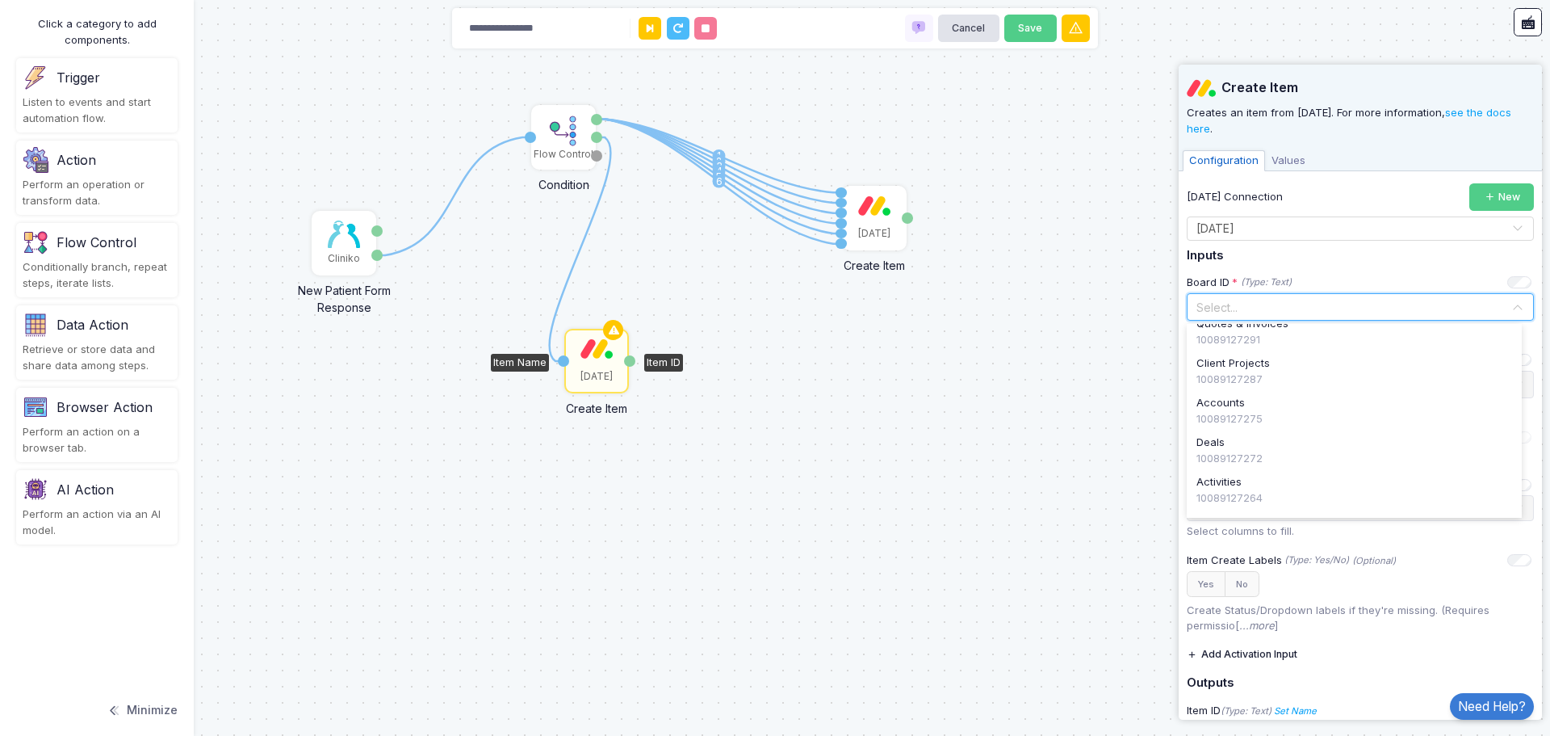
scroll to position [795, 0]
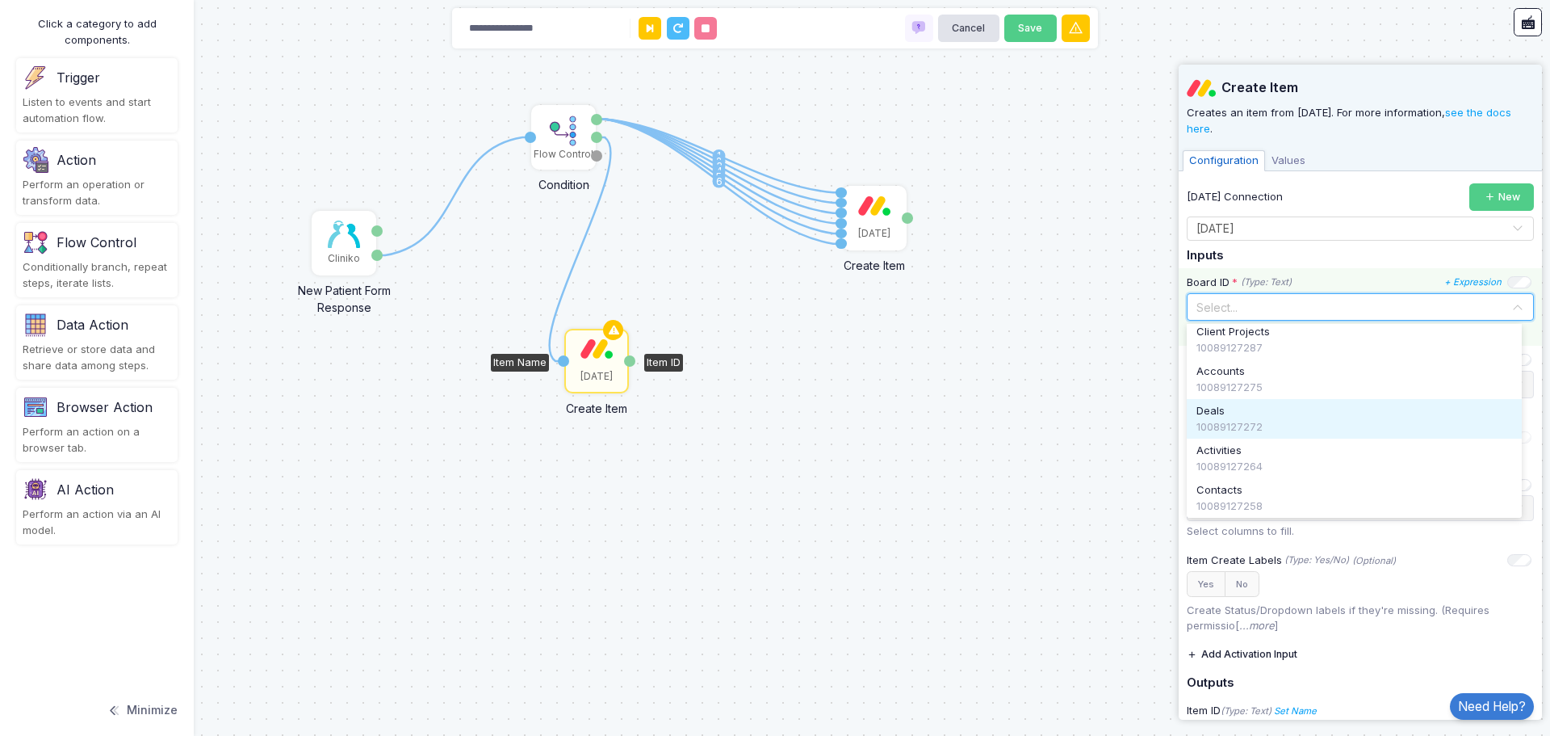
paste input "**********"
type input "**********"
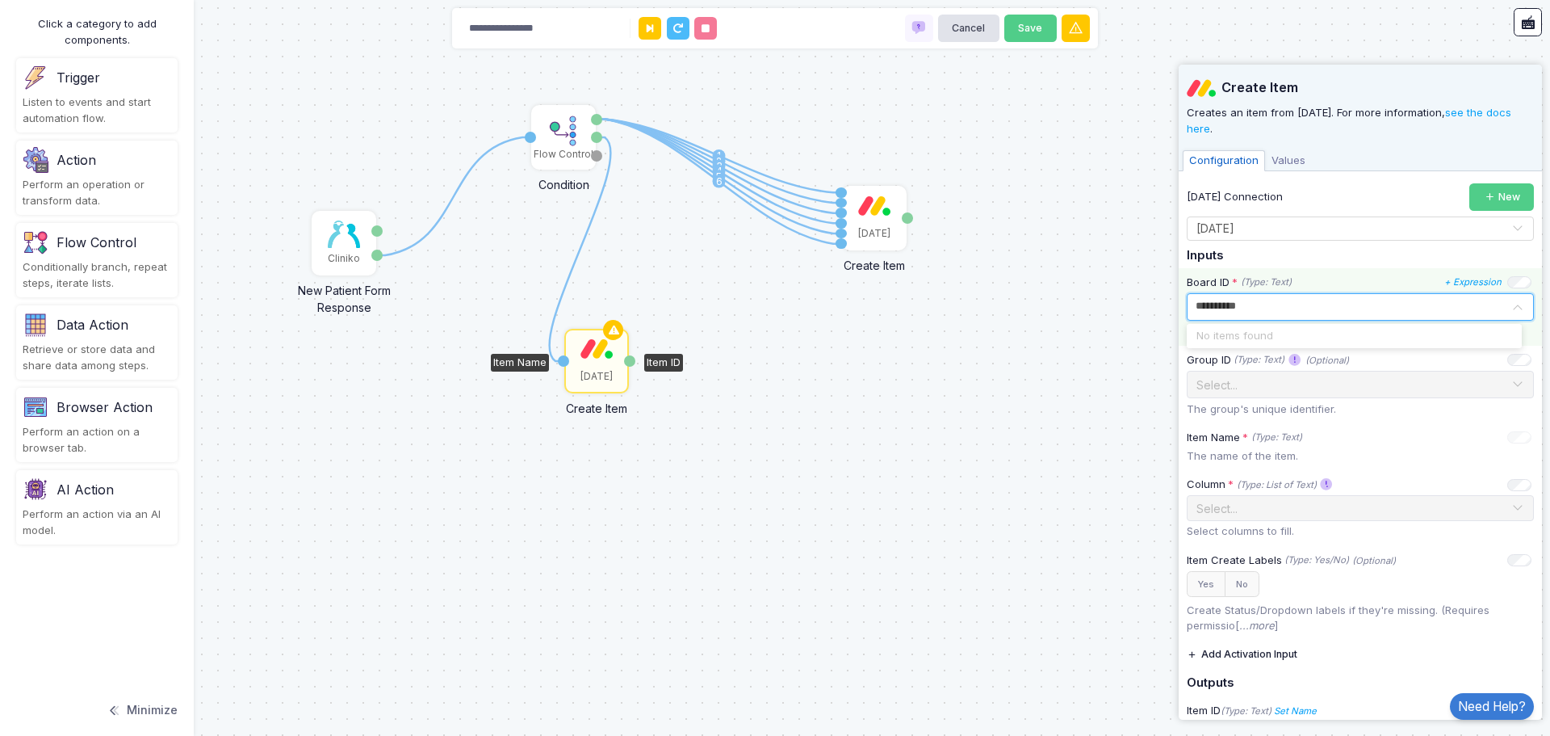
scroll to position [0, 0]
click at [1484, 200] on button "New" at bounding box center [1502, 197] width 65 height 28
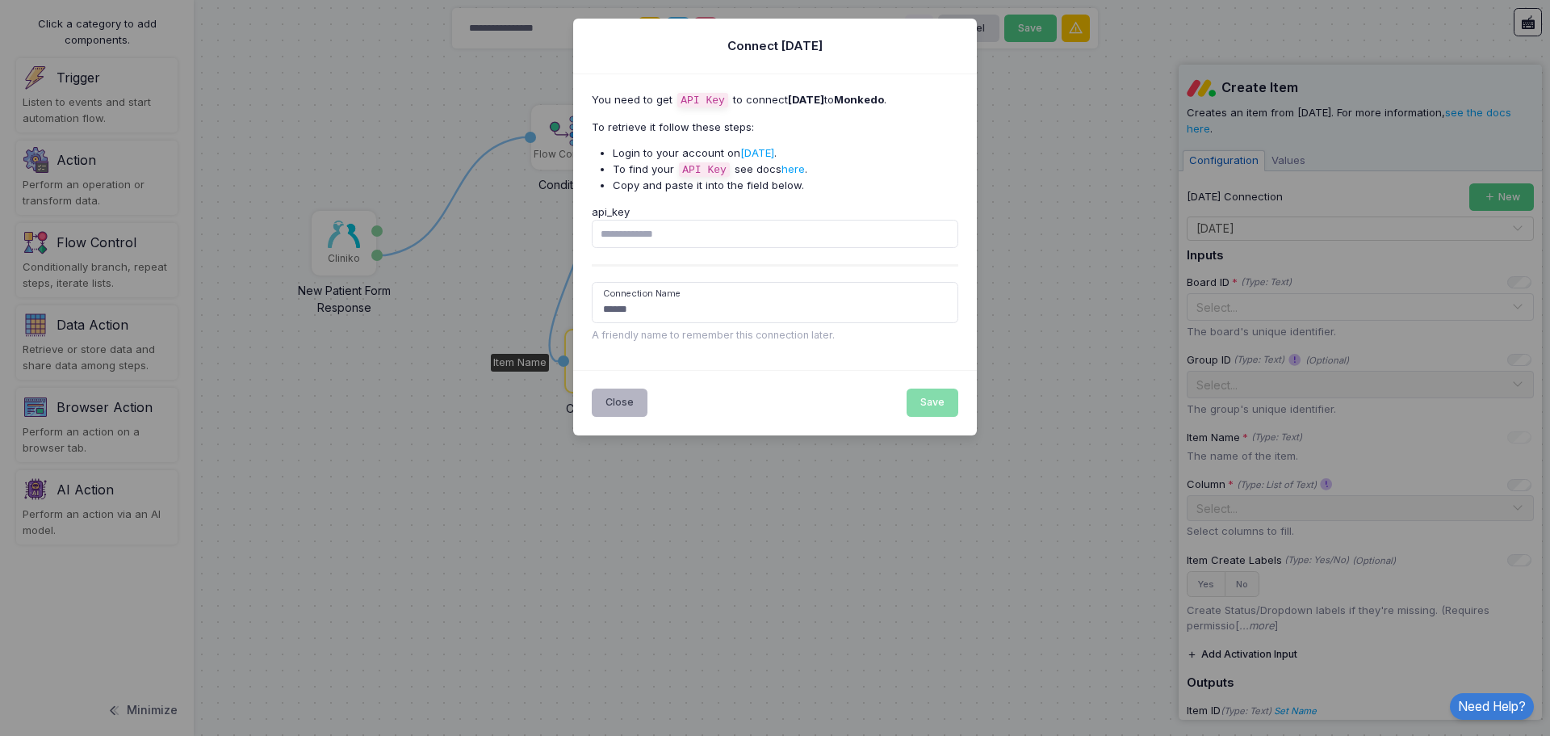
click at [632, 391] on button "Close" at bounding box center [620, 402] width 57 height 28
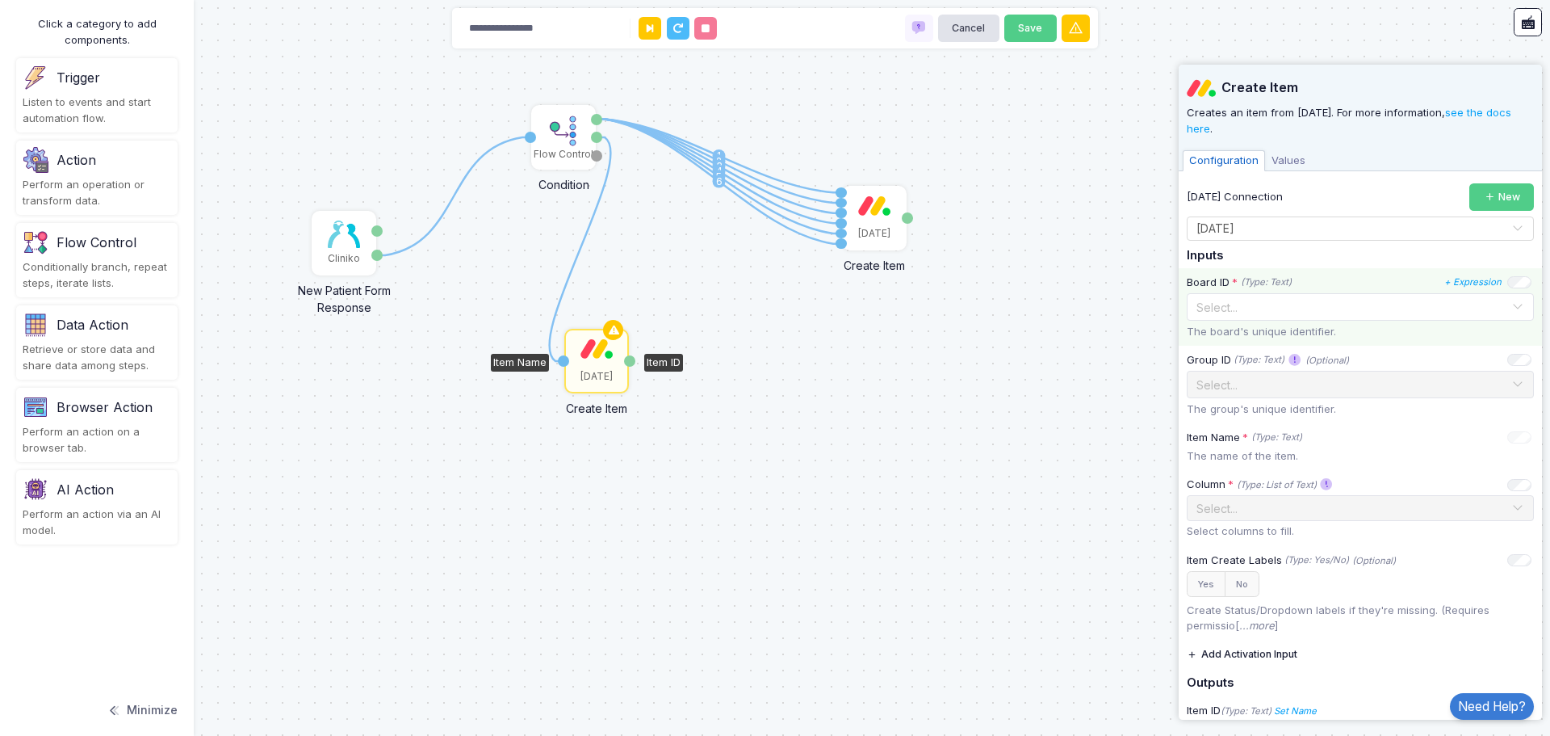
click at [1343, 298] on input "text" at bounding box center [1344, 306] width 297 height 18
click at [1290, 288] on icon "(Type: Text)" at bounding box center [1266, 282] width 51 height 14
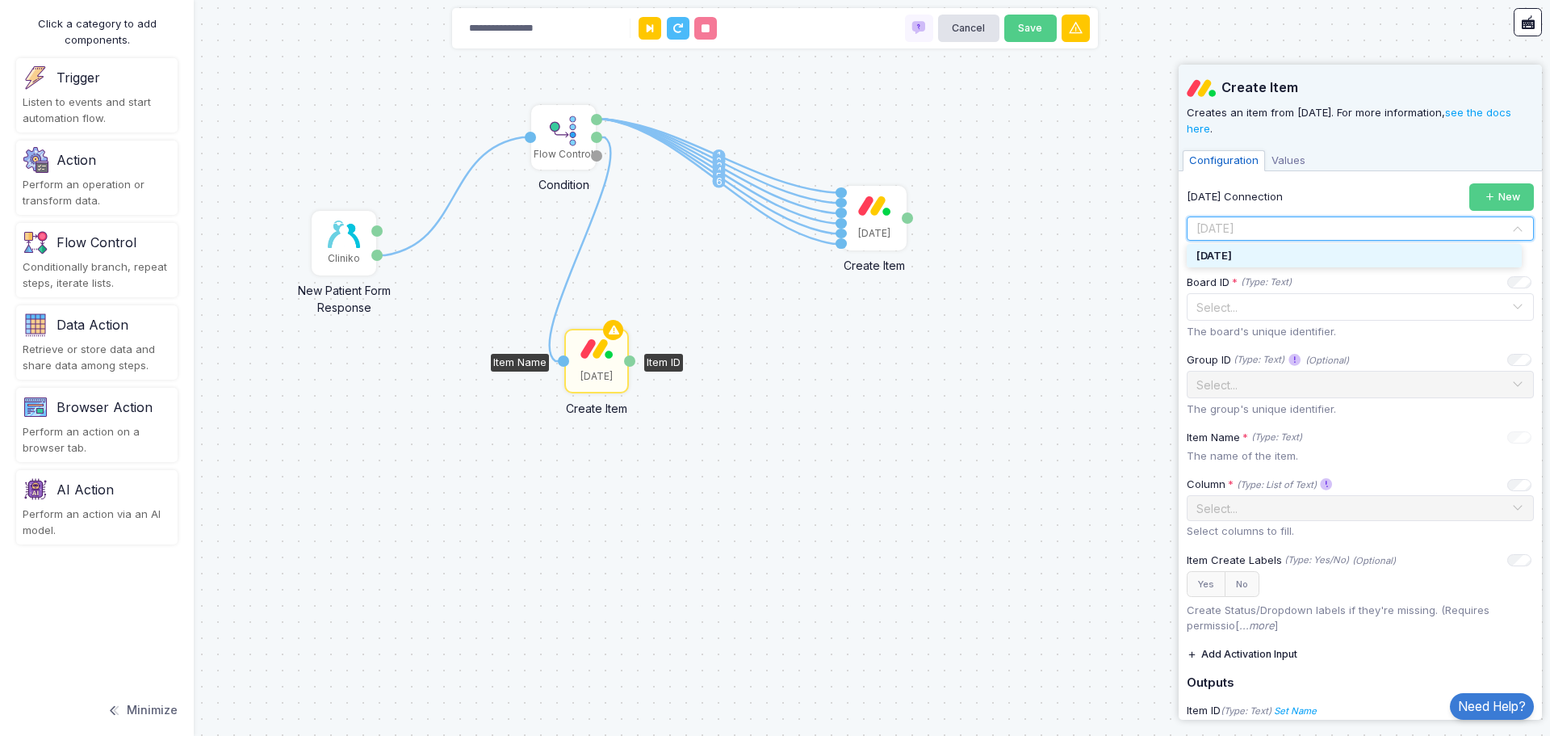
click at [1298, 227] on input "text" at bounding box center [1344, 229] width 297 height 18
click at [1293, 230] on input "text" at bounding box center [1344, 229] width 297 height 18
click at [582, 371] on div "[DATE]" at bounding box center [597, 376] width 32 height 15
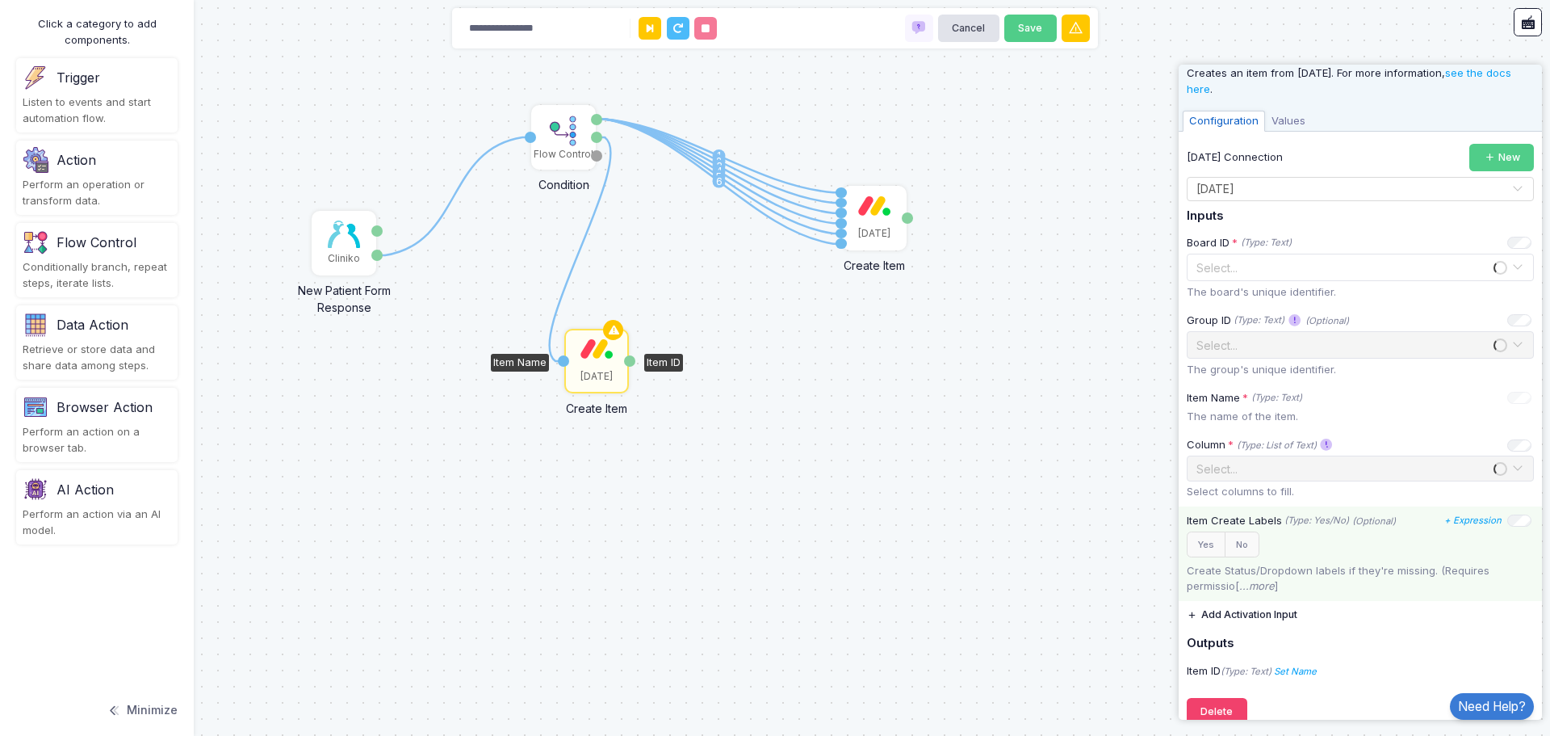
scroll to position [61, 0]
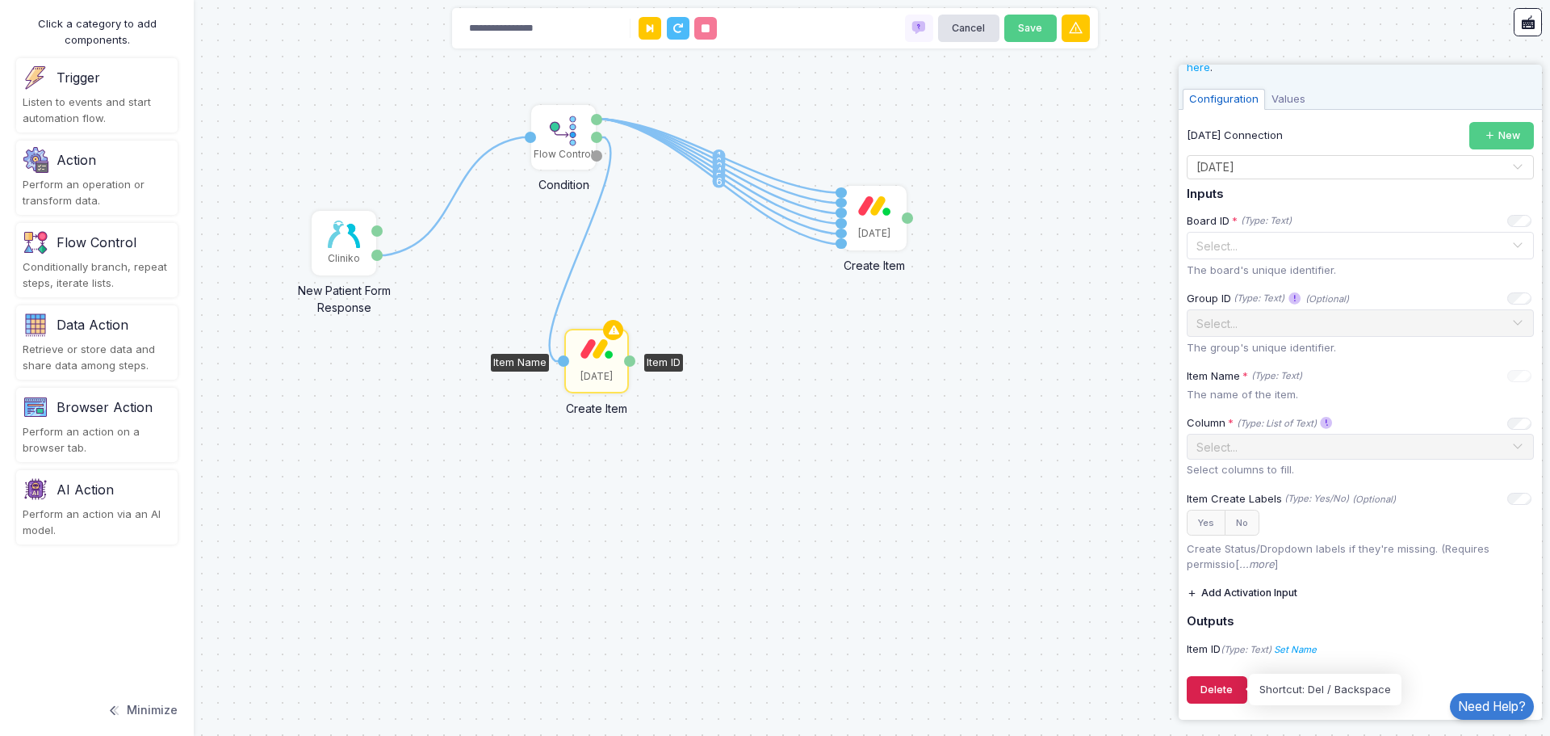
click at [1219, 691] on button "Delete" at bounding box center [1217, 690] width 61 height 28
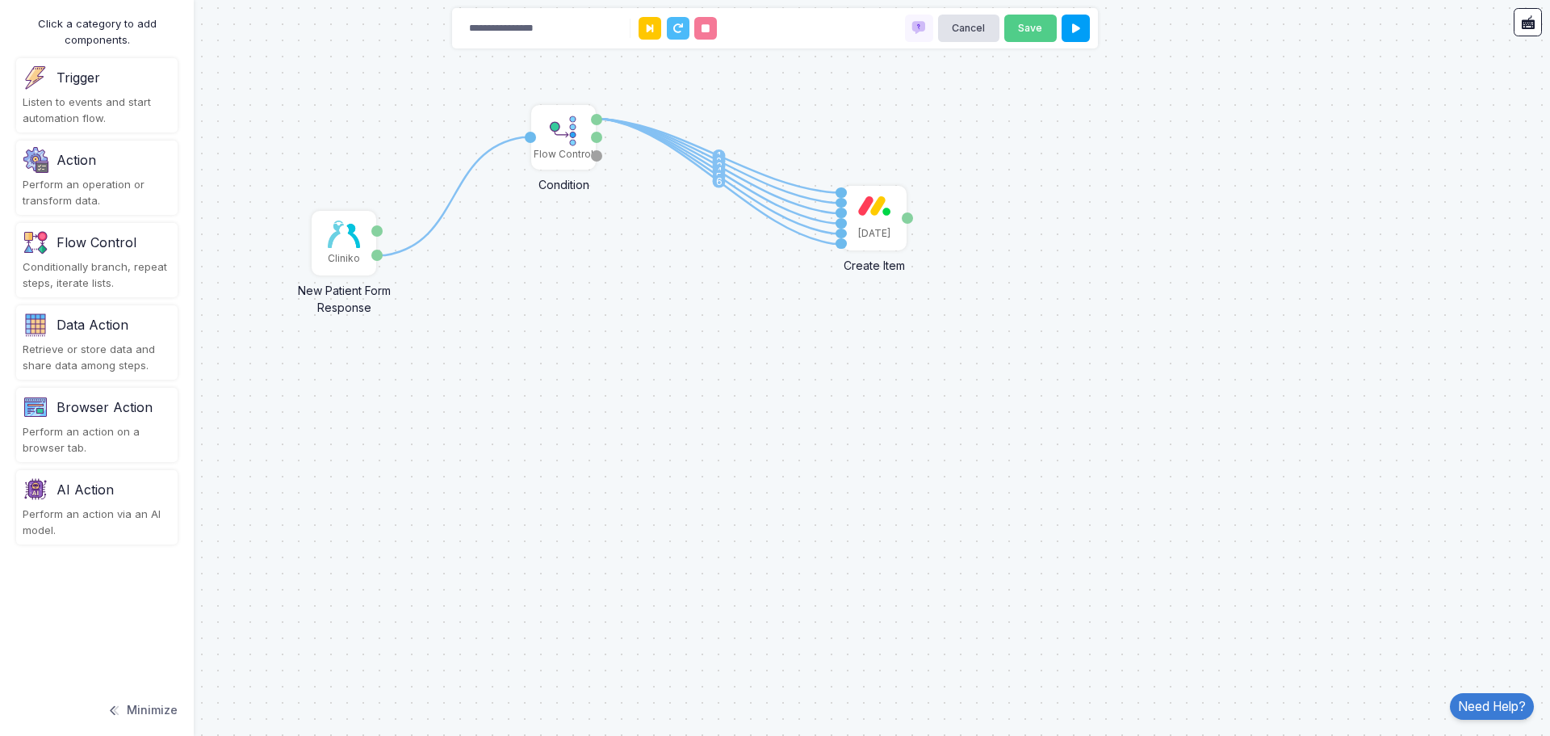
click at [77, 182] on div "Perform an operation or transform data." at bounding box center [97, 192] width 149 height 31
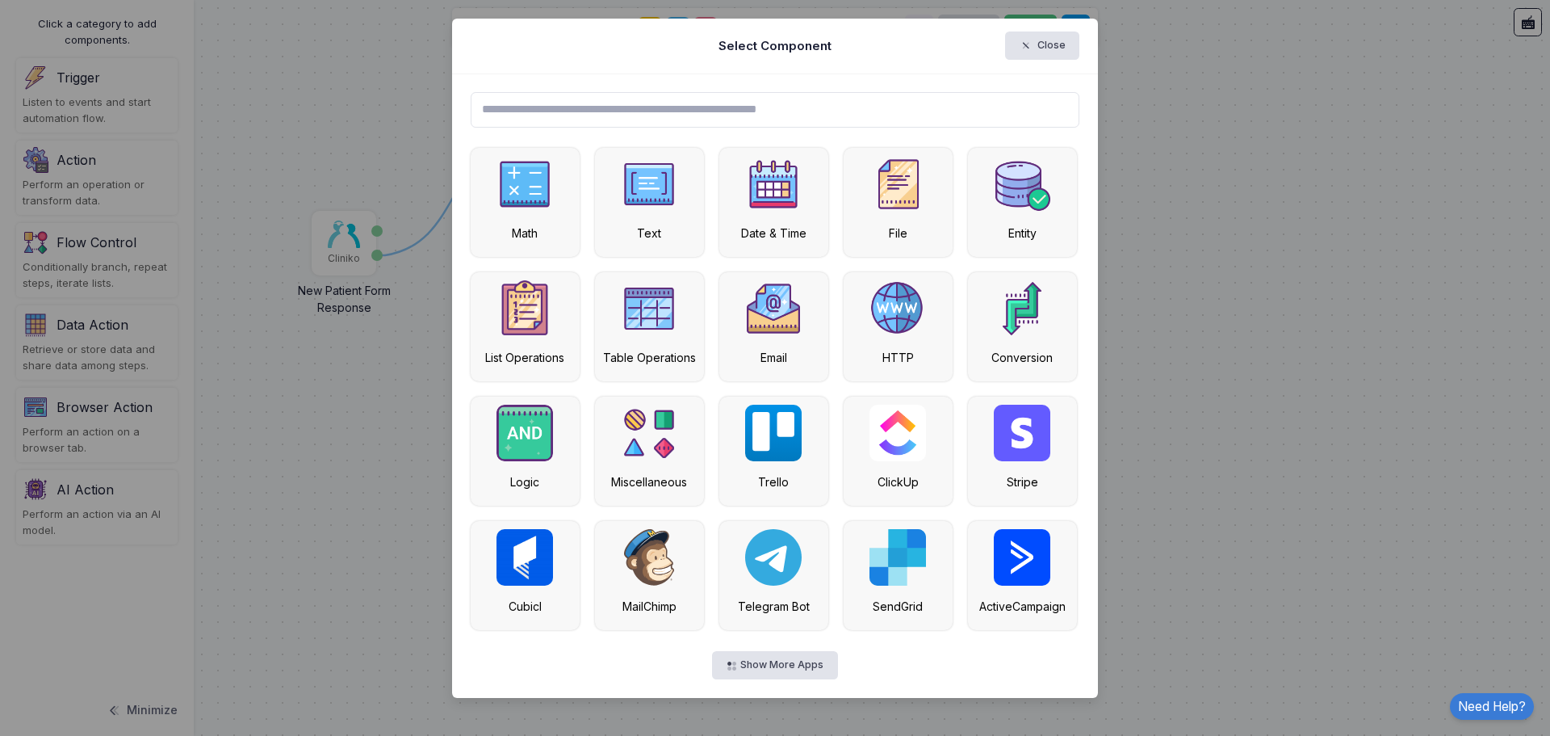
click at [593, 110] on input "text" at bounding box center [776, 110] width 610 height 36
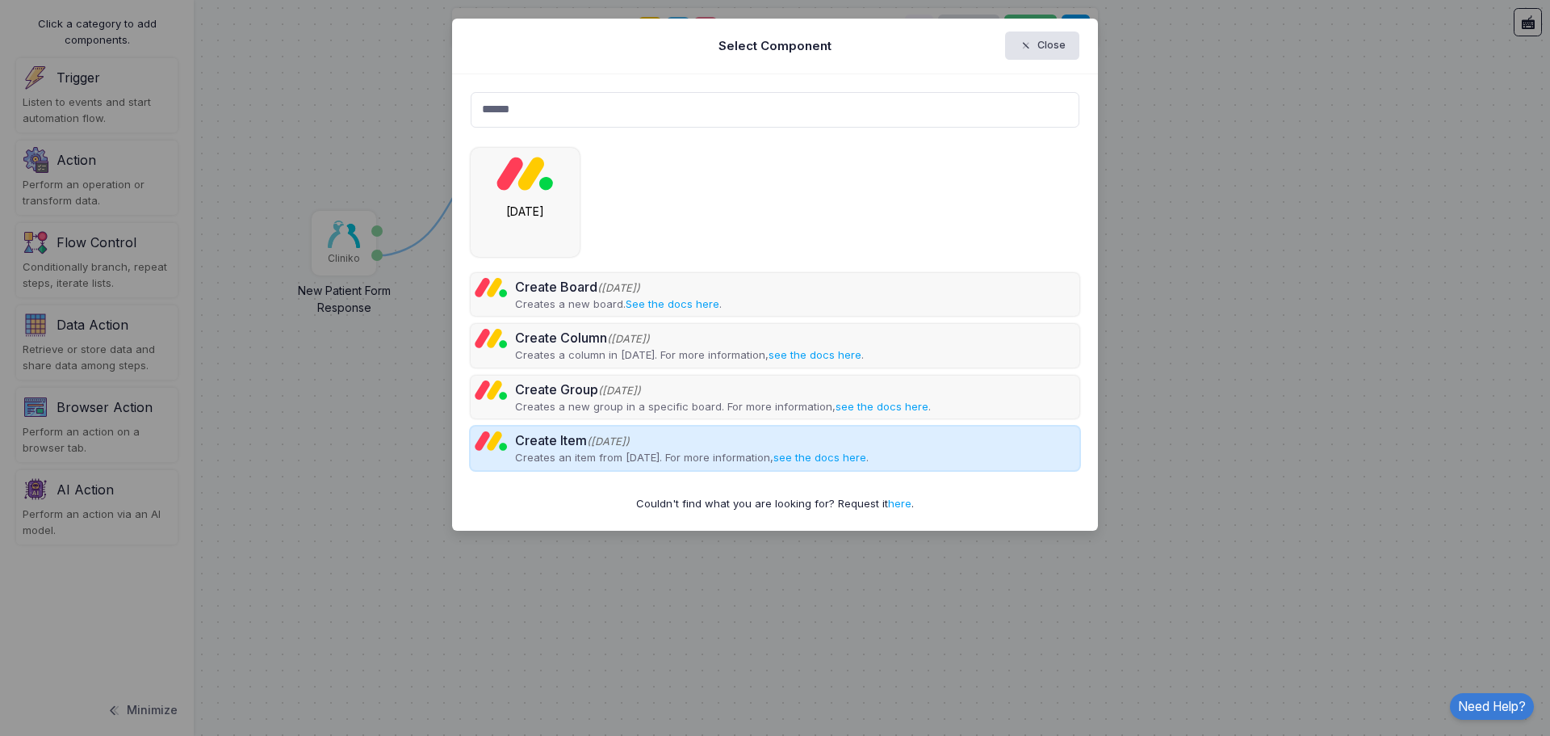
type input "******"
click at [577, 444] on div "Create Item (Monday)" at bounding box center [692, 439] width 354 height 19
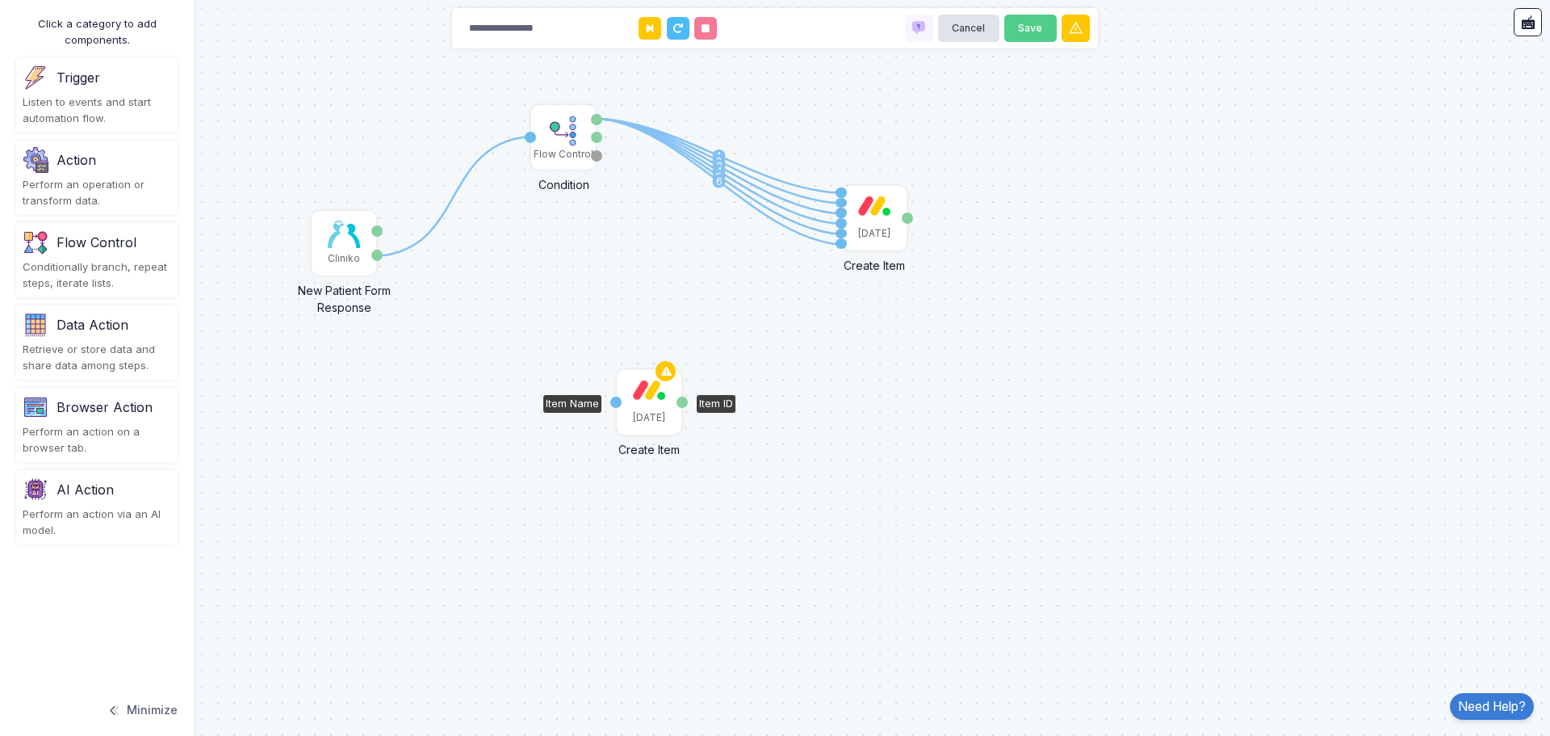
click at [649, 402] on div "[DATE]" at bounding box center [649, 401] width 61 height 61
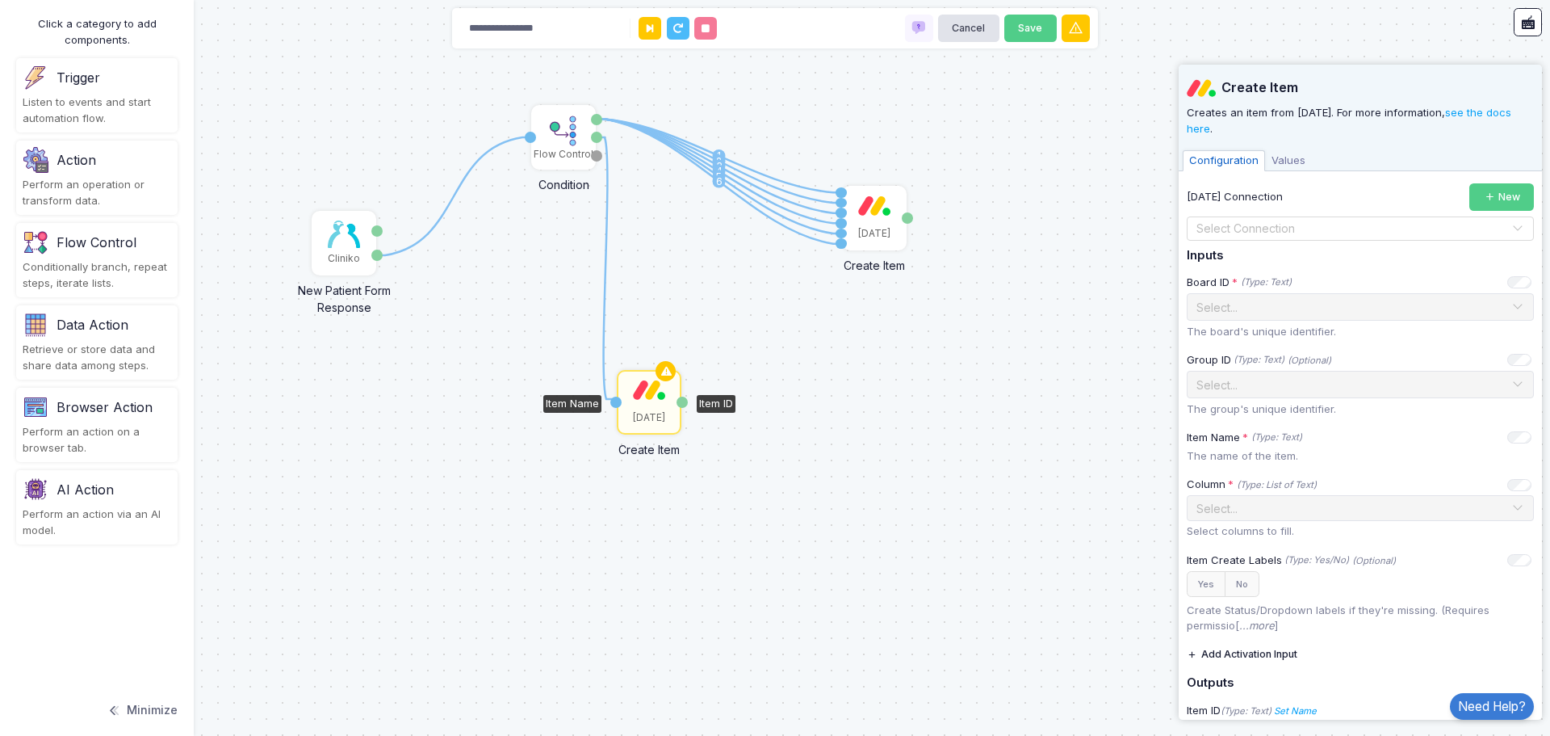
drag, startPoint x: 594, startPoint y: 137, endPoint x: 615, endPoint y: 399, distance: 262.4
click at [1, 1] on div "1 1 2 3 4 5 6 1 Cliniko New Patient Form Response Patient ID Response Flow Cont…" at bounding box center [0, 0] width 1 height 1
click at [1319, 232] on input "text" at bounding box center [1344, 229] width 297 height 18
click at [1292, 255] on div "[DATE]" at bounding box center [1354, 256] width 335 height 24
click at [1299, 311] on input "text" at bounding box center [1344, 306] width 297 height 18
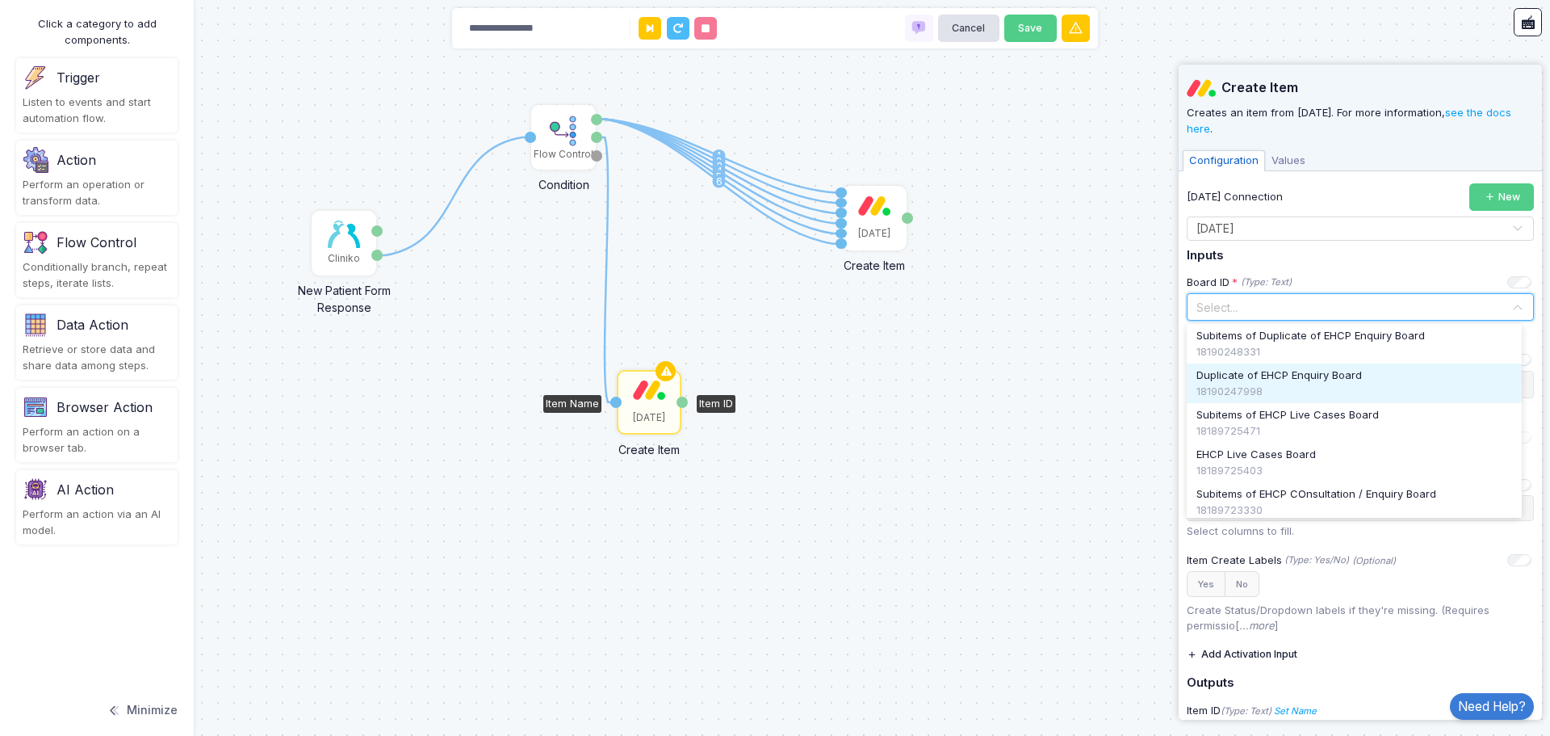
click at [1314, 384] on div "18190247998" at bounding box center [1355, 392] width 316 height 16
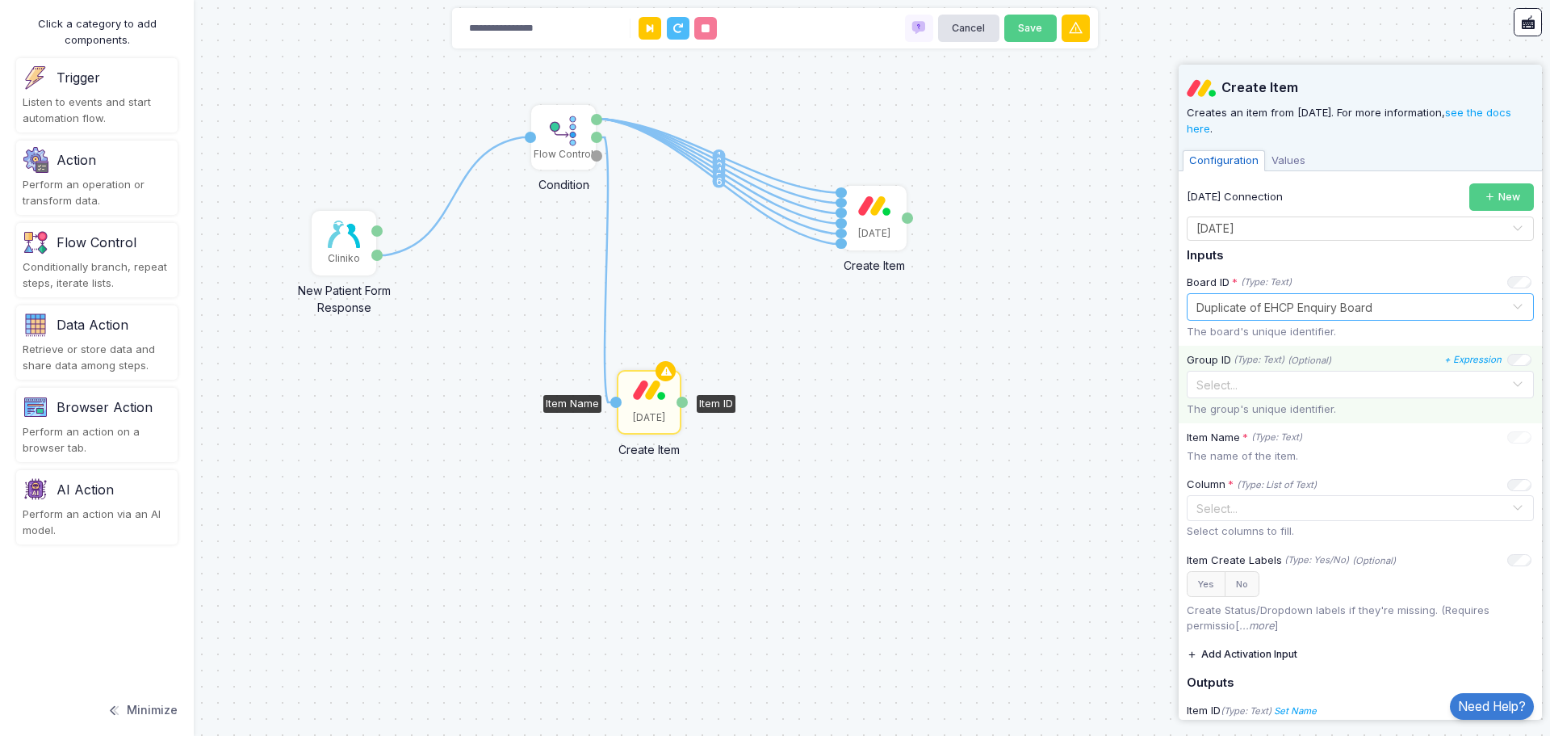
click at [1305, 378] on input "text" at bounding box center [1344, 384] width 297 height 18
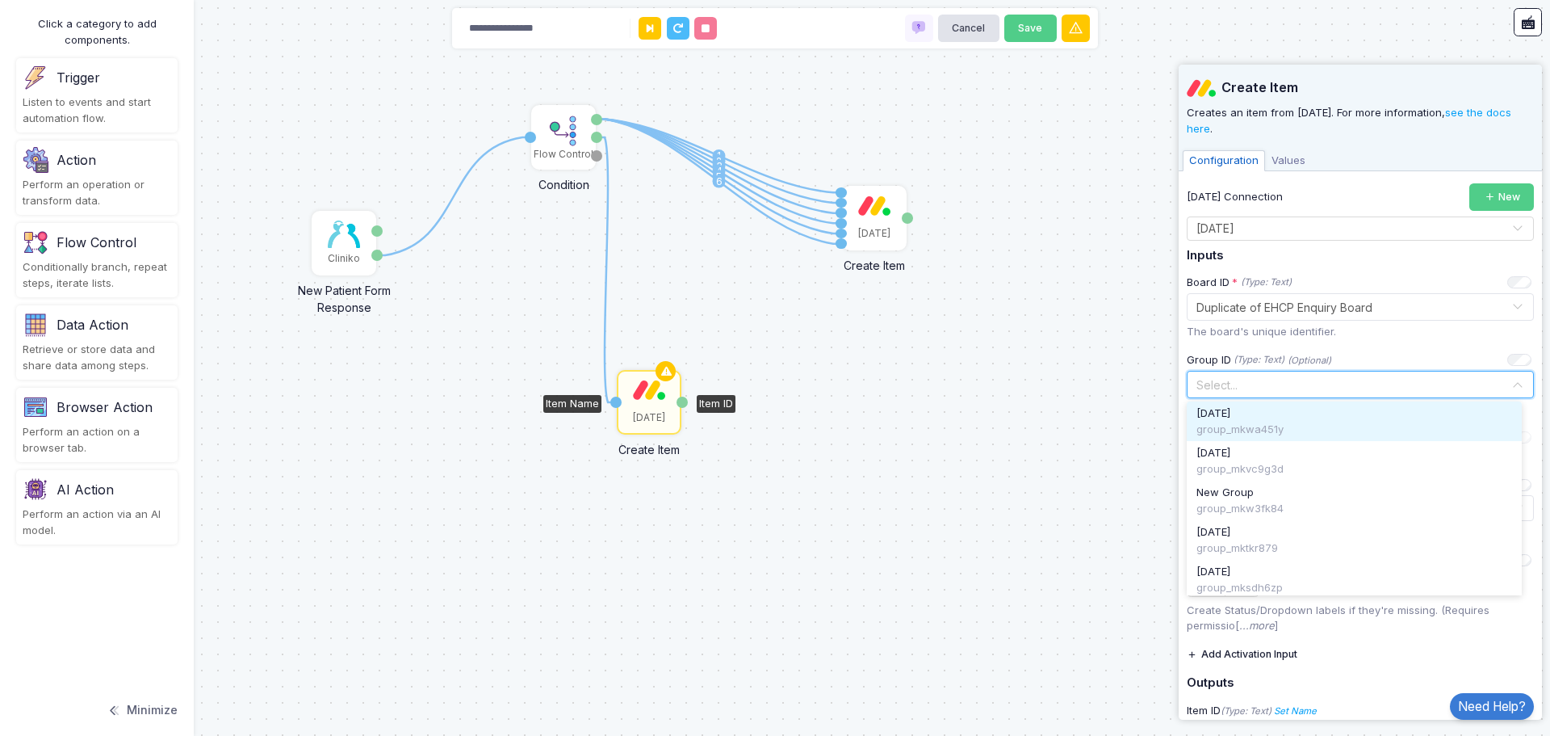
click at [1306, 411] on div "October 2025" at bounding box center [1355, 413] width 316 height 16
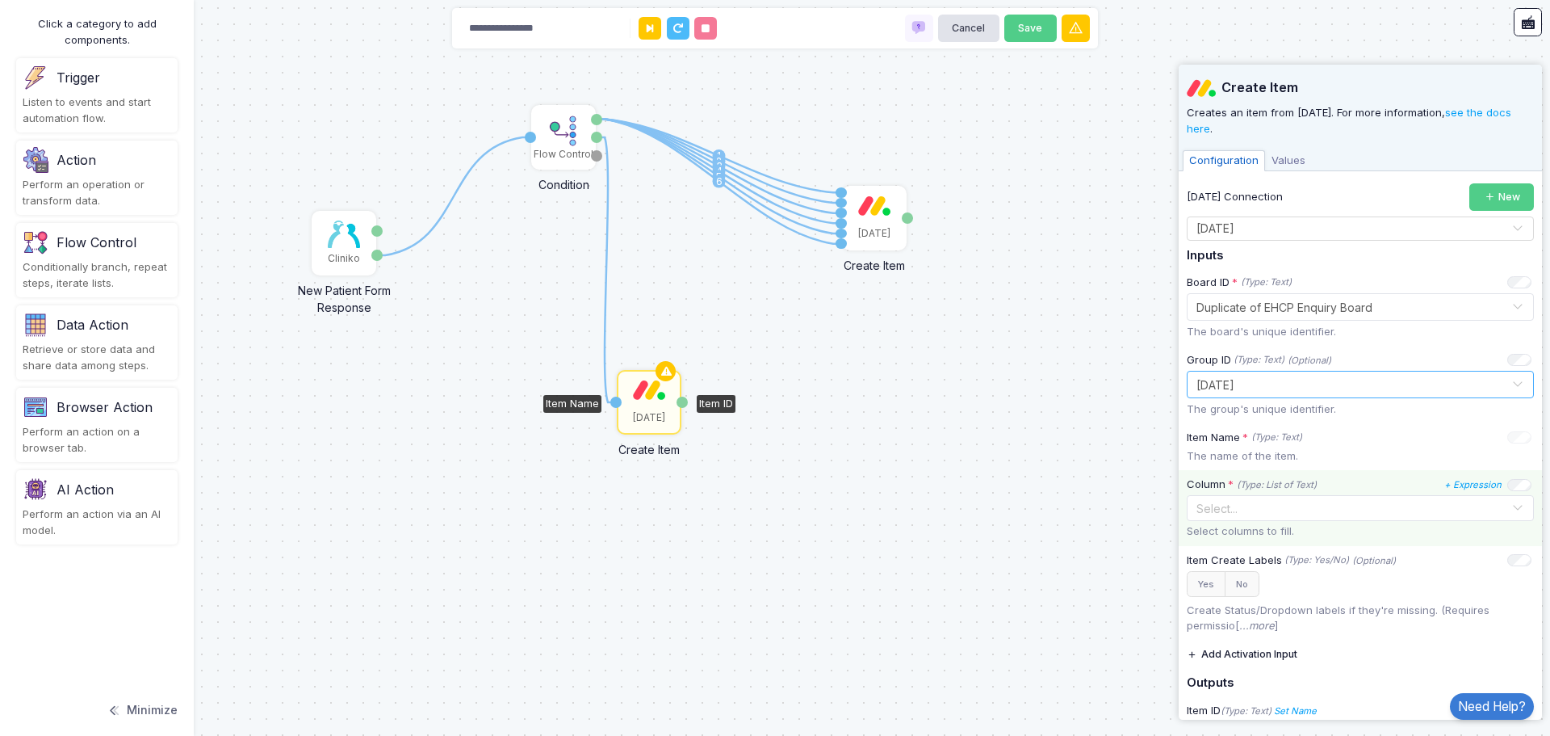
click at [1303, 511] on input "text" at bounding box center [1352, 509] width 320 height 18
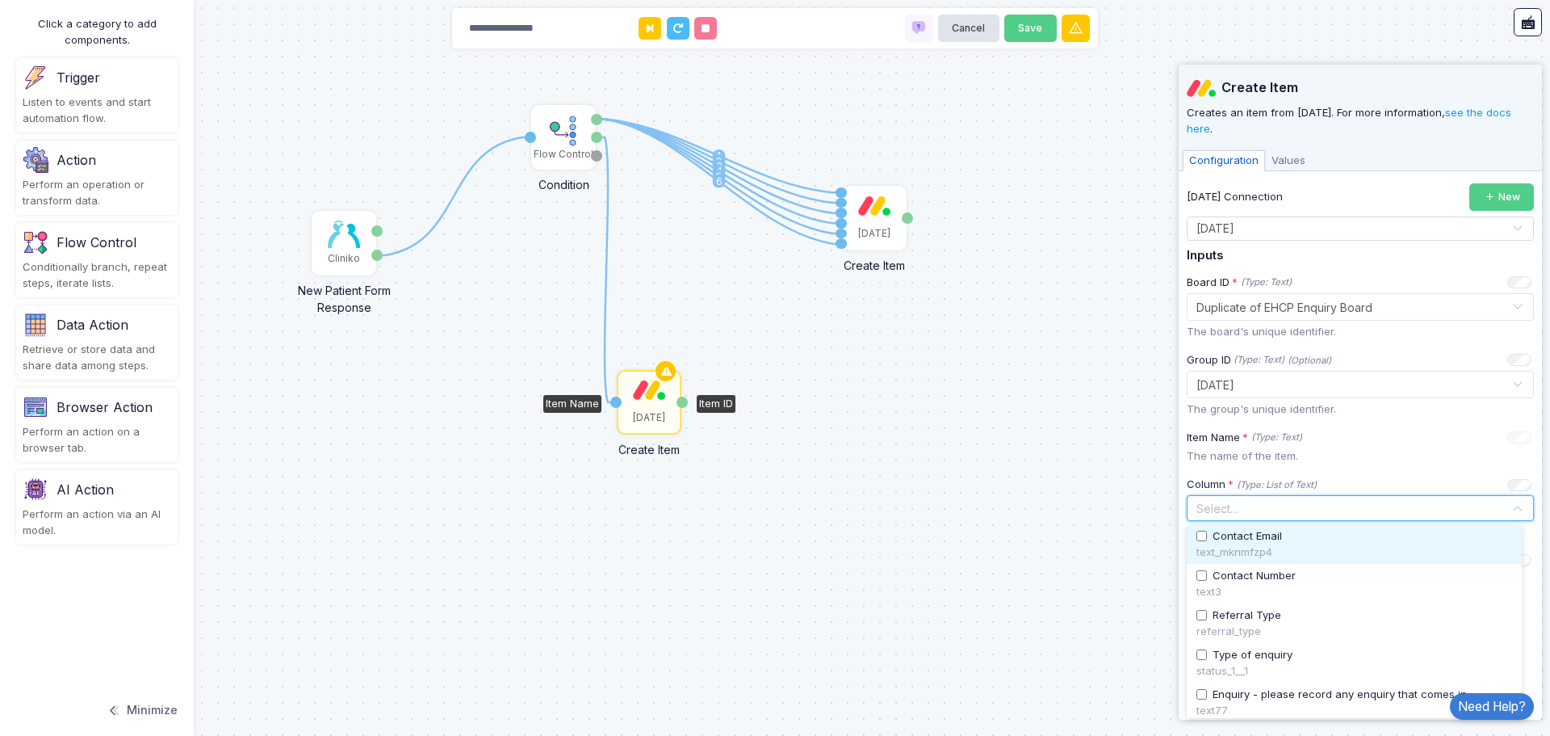
click at [1278, 533] on span "Contact Email" at bounding box center [1247, 536] width 69 height 16
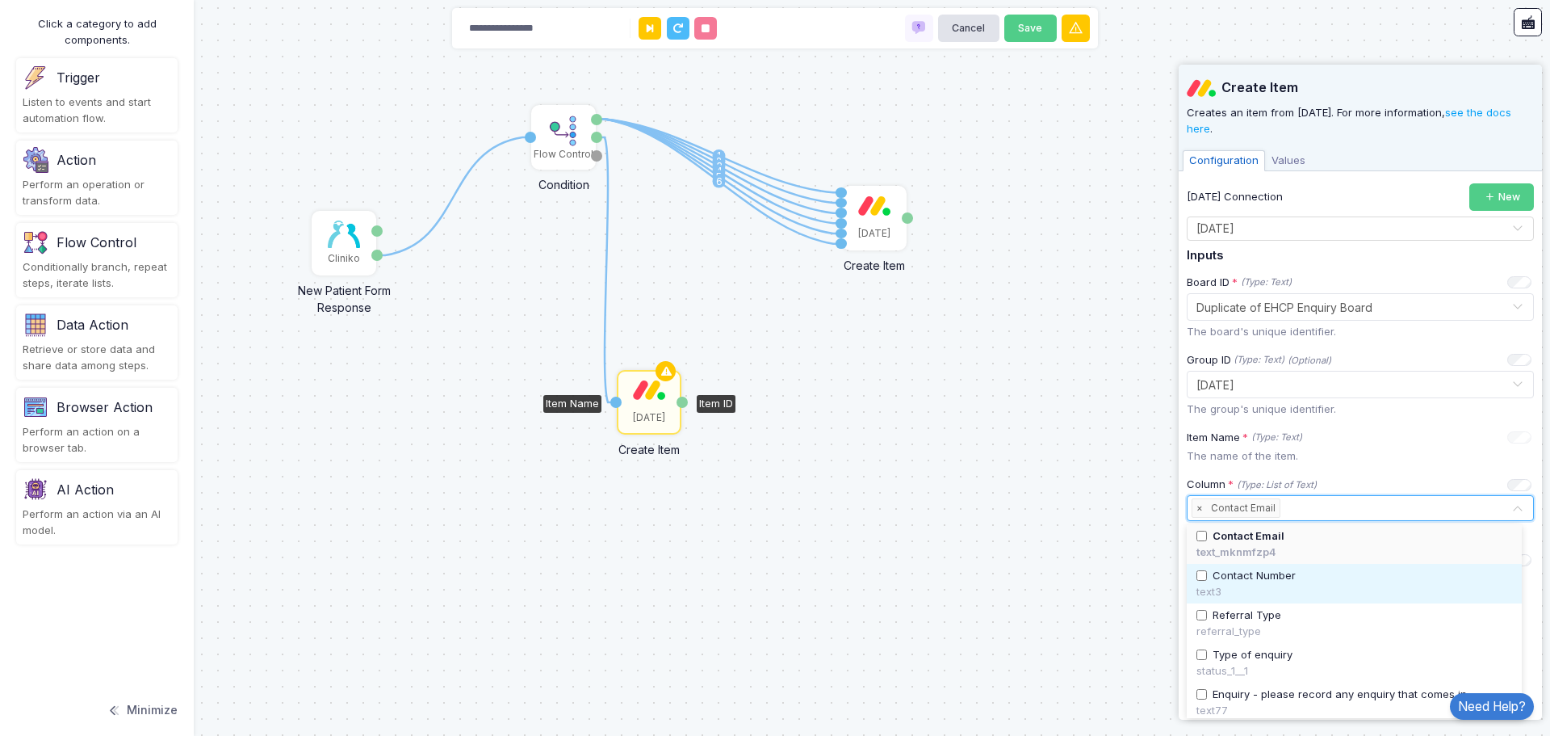
click at [1257, 582] on span "Contact Number" at bounding box center [1254, 576] width 83 height 16
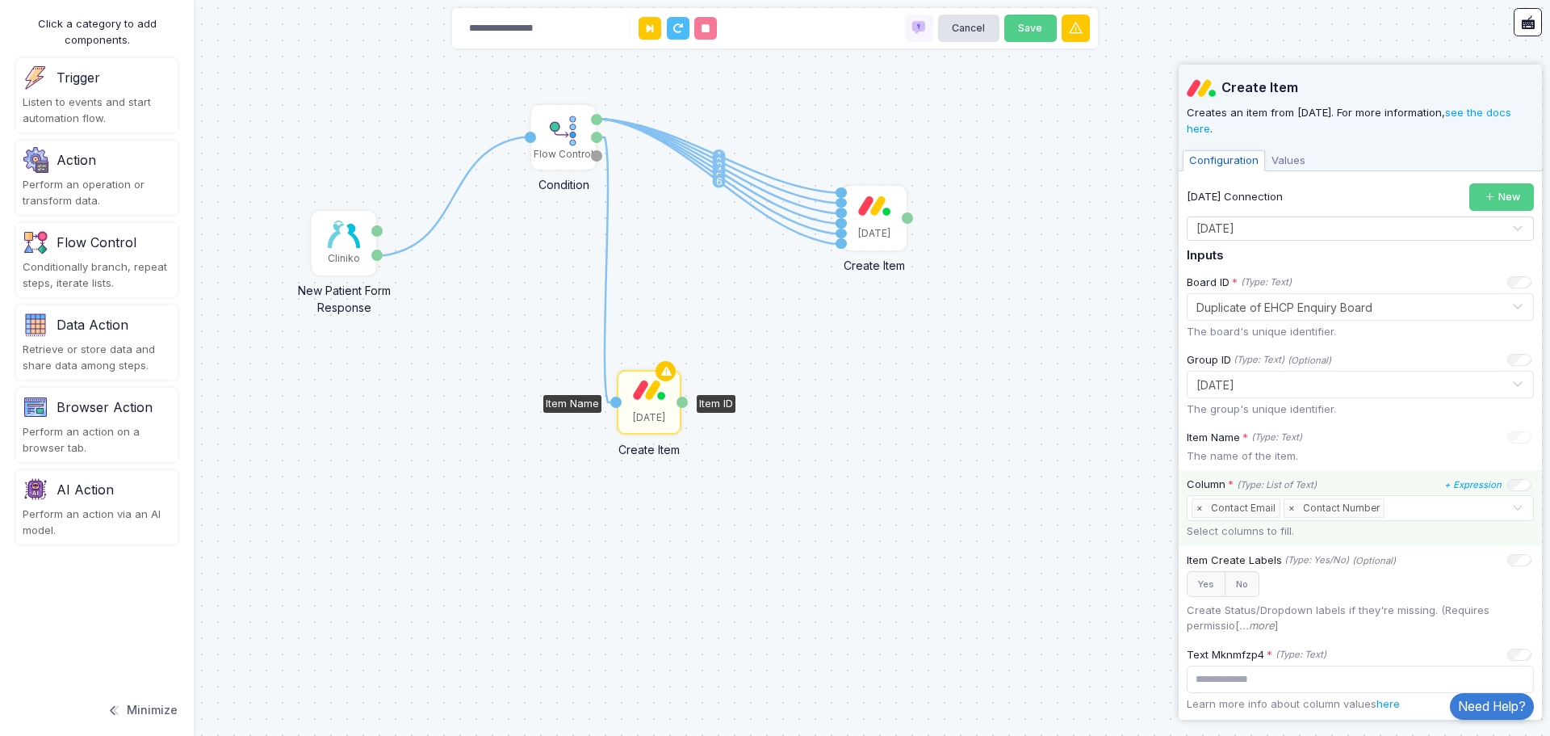
click at [1417, 504] on input "text" at bounding box center [1450, 509] width 124 height 18
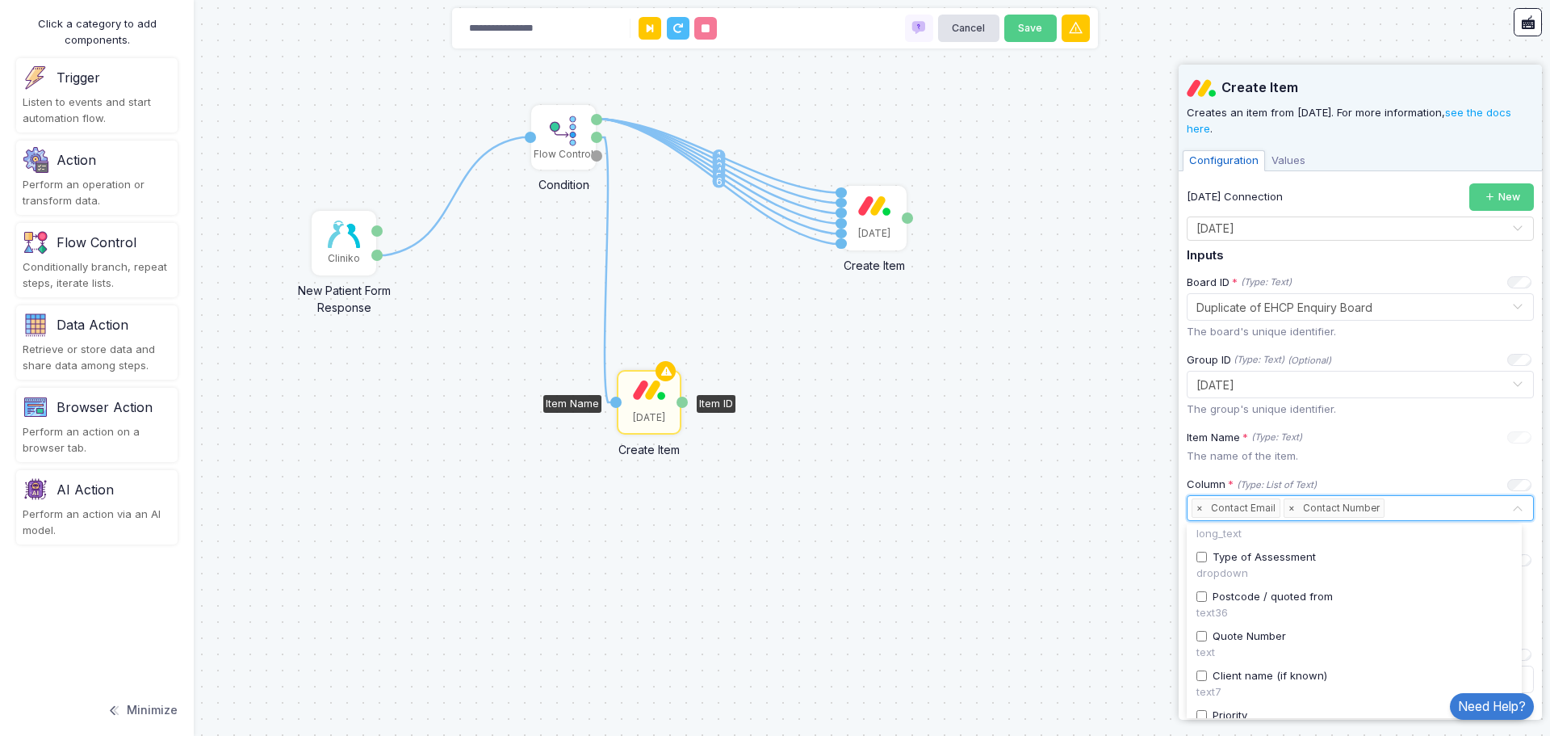
scroll to position [404, 0]
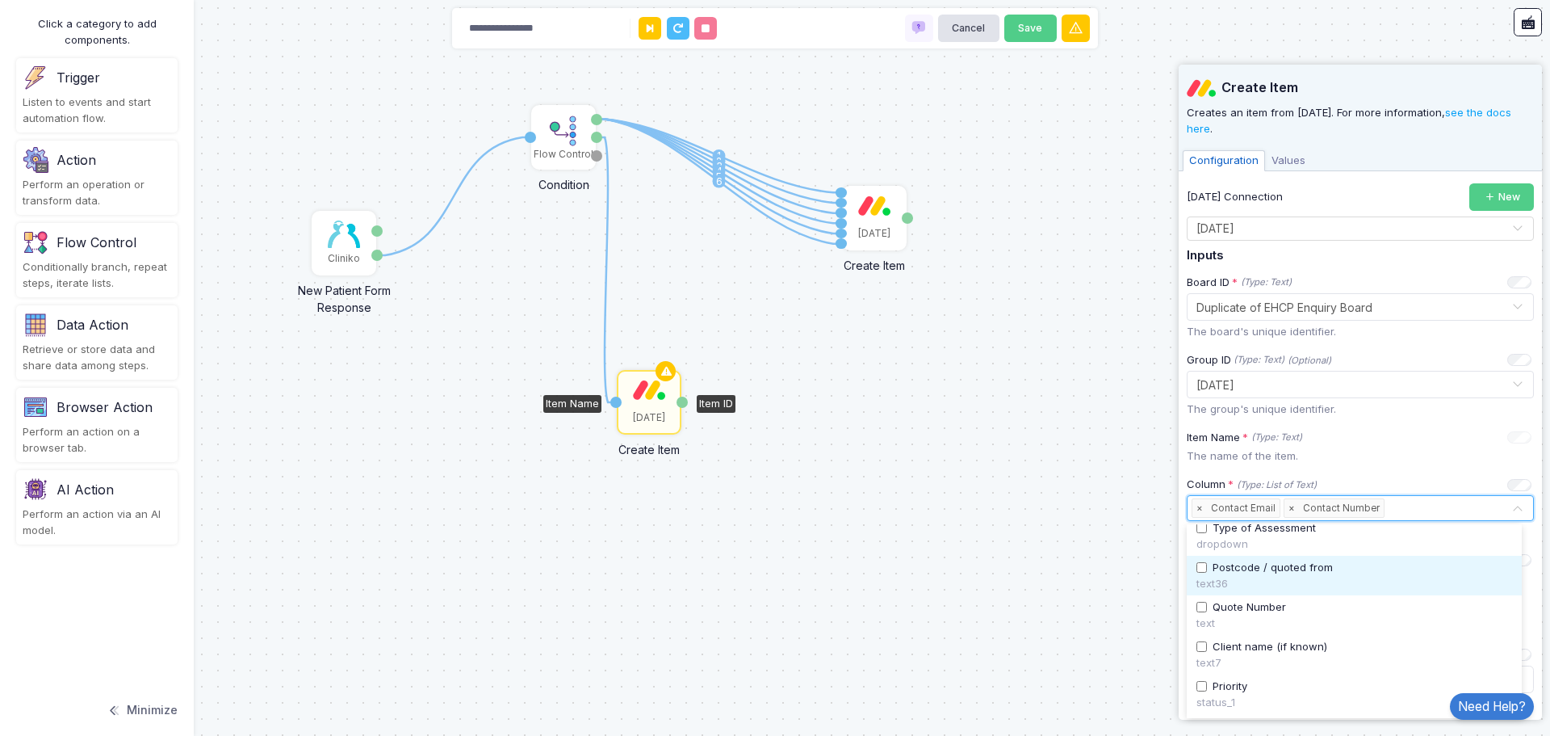
click at [1311, 568] on span "Postcode / quoted from" at bounding box center [1273, 568] width 120 height 16
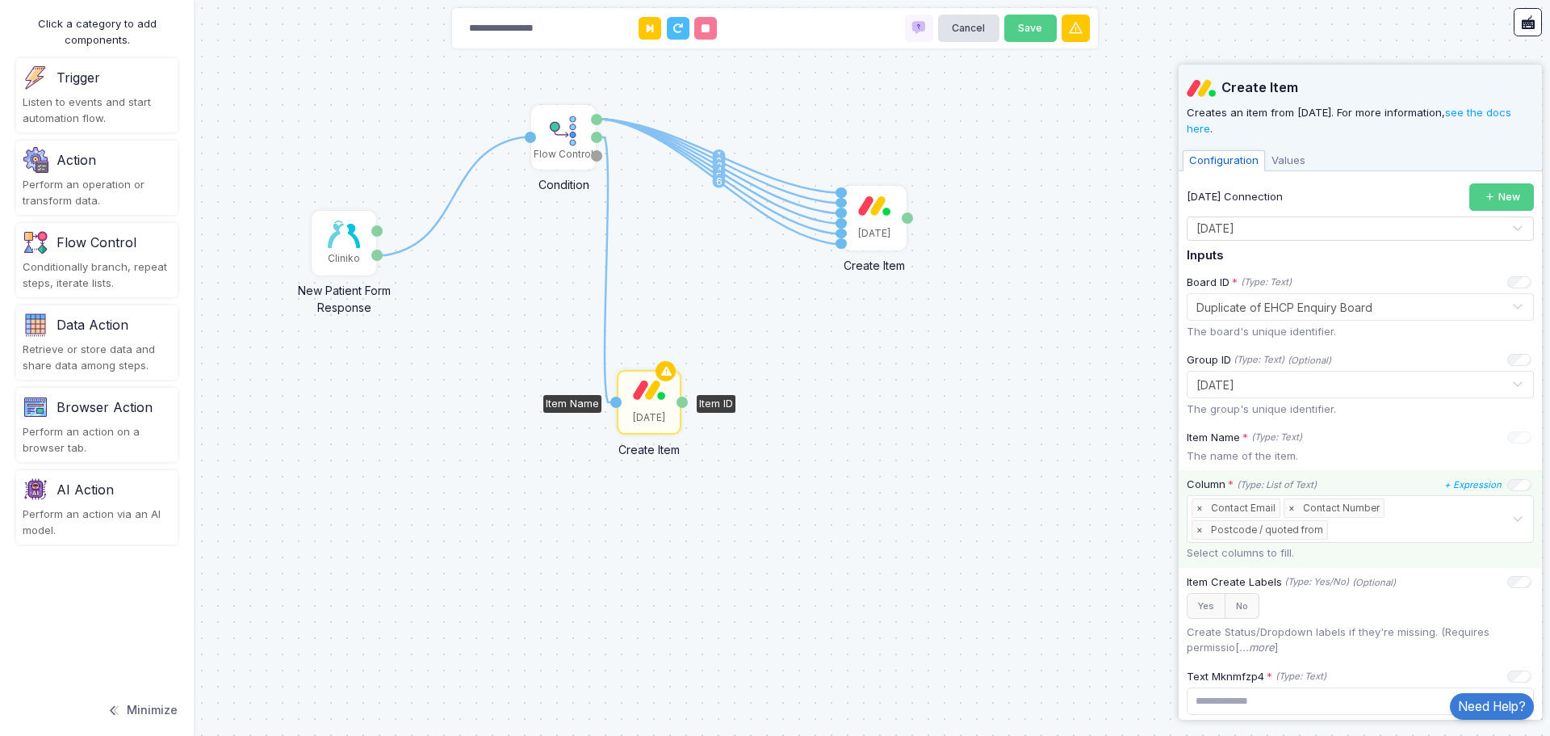
click at [1419, 522] on input "text" at bounding box center [1422, 531] width 180 height 18
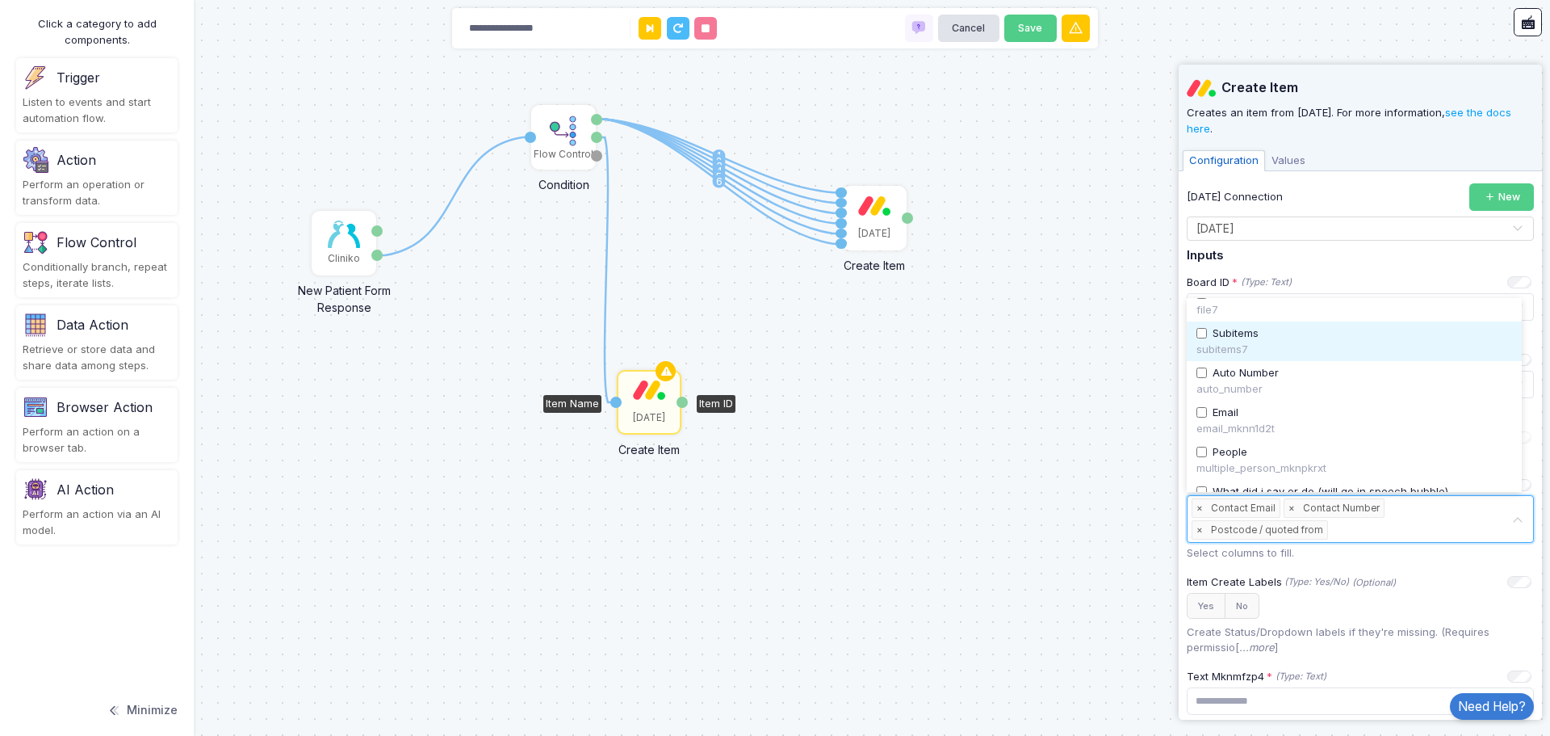
scroll to position [835, 0]
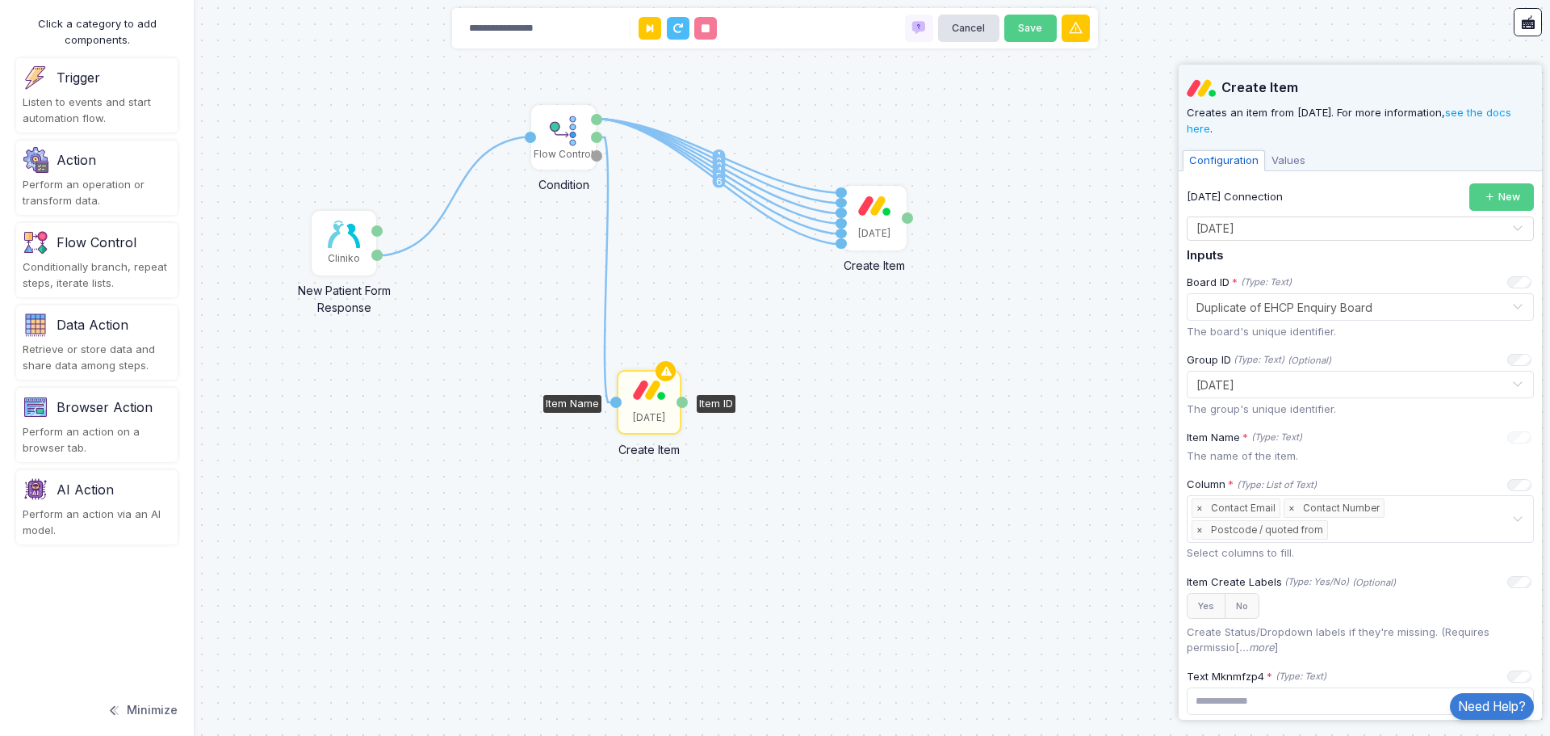
click at [1341, 258] on h5 "Inputs" at bounding box center [1360, 256] width 347 height 15
click at [1466, 434] on icon "+ Expression" at bounding box center [1473, 436] width 57 height 11
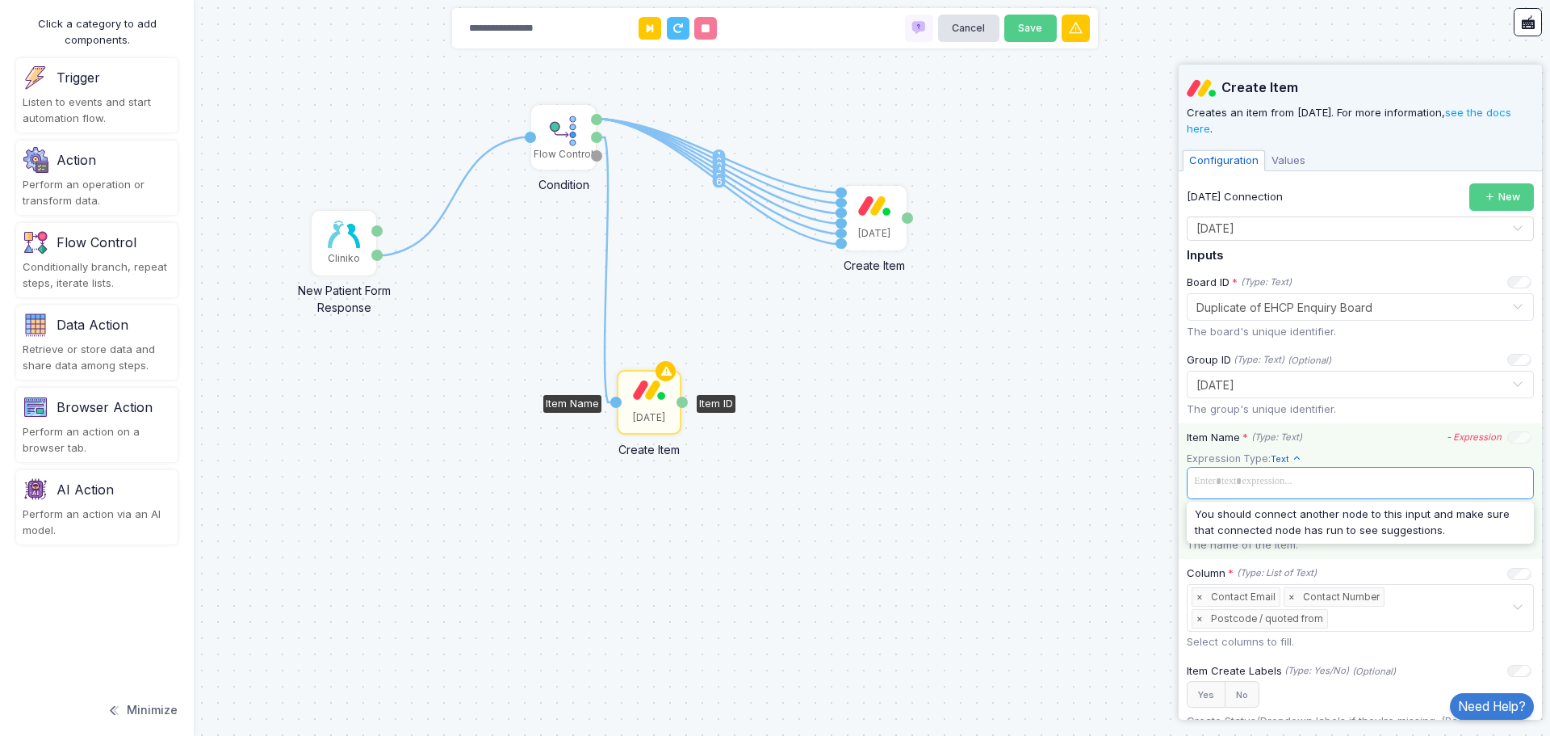
click at [1311, 482] on span at bounding box center [1360, 481] width 341 height 23
click at [1508, 435] on div at bounding box center [1520, 436] width 24 height 10
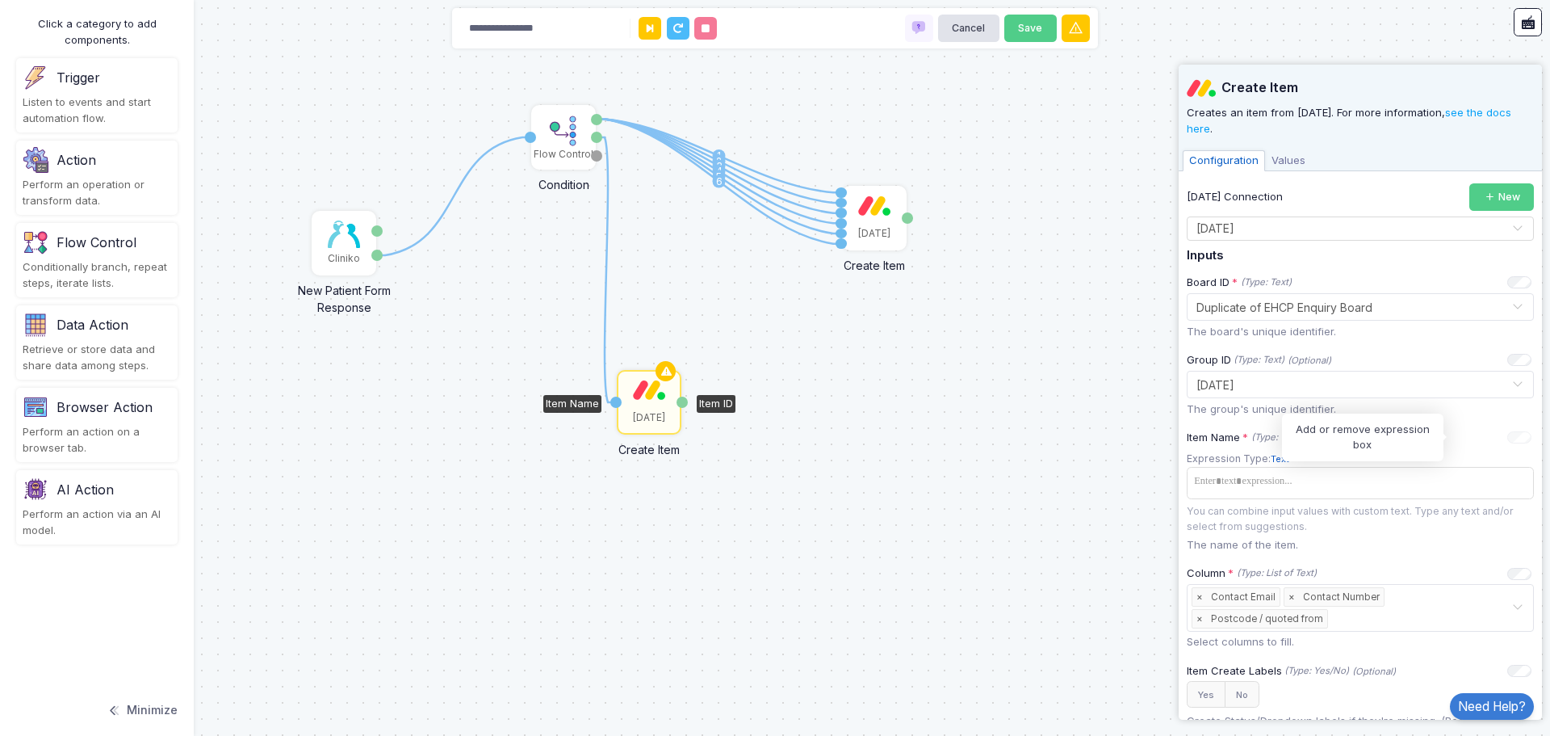
click at [0, 0] on icon "- Expression" at bounding box center [0, 0] width 0 height 0
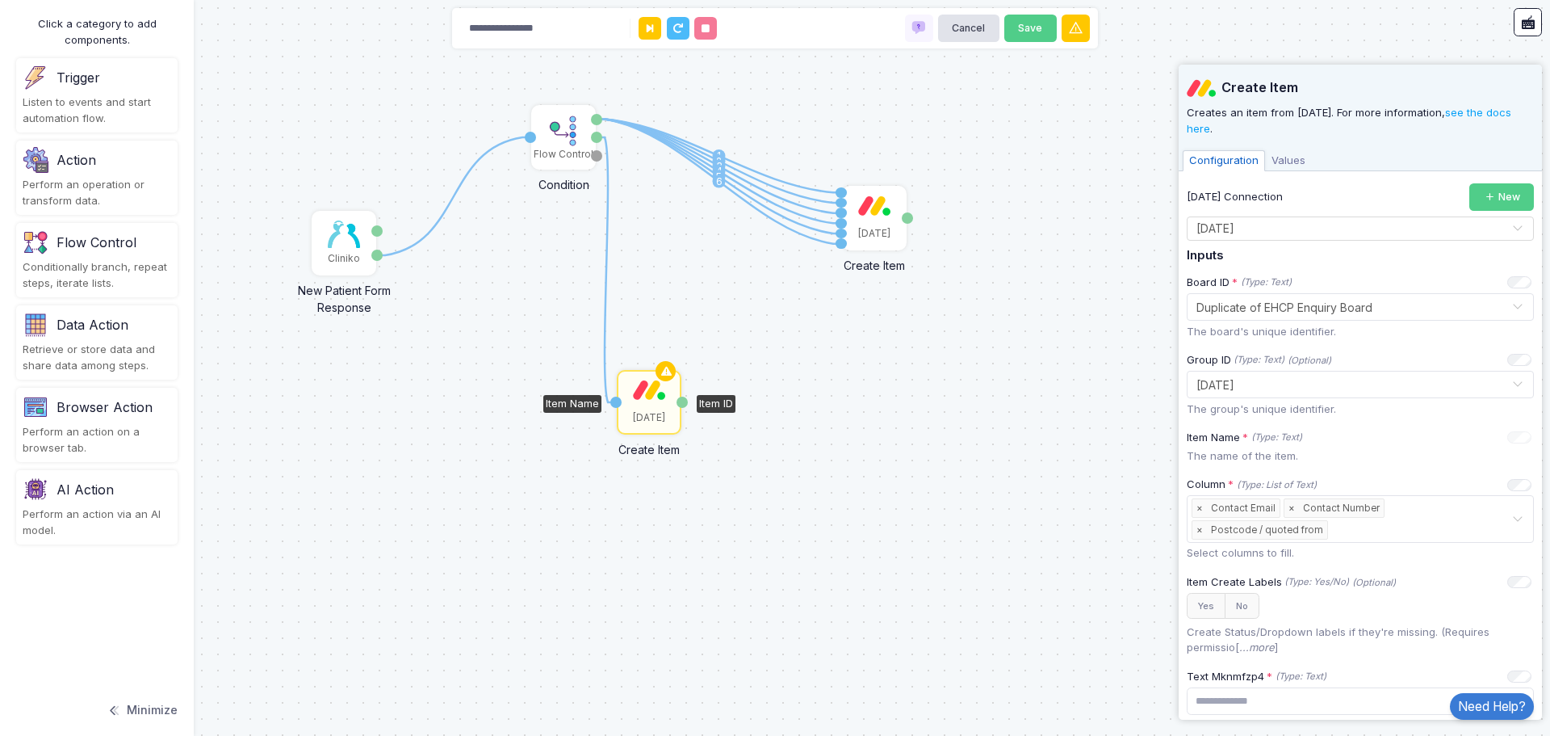
click at [0, 0] on icon "+ Expression" at bounding box center [0, 0] width 0 height 0
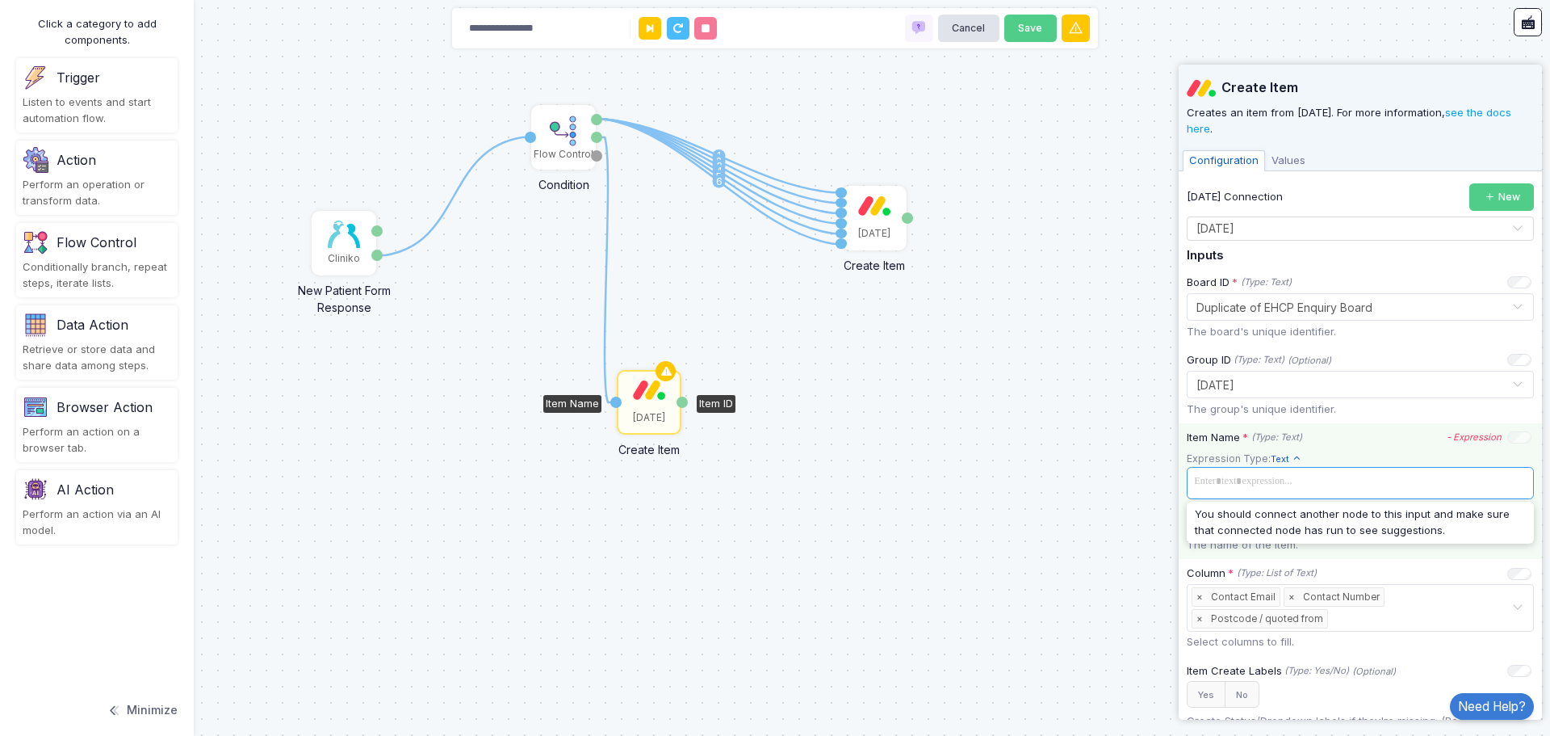
click at [1249, 492] on span at bounding box center [1360, 481] width 341 height 23
click at [1401, 447] on div "Item Name * (Type: Text) - Expression Expression Type: Text Text Allows you to …" at bounding box center [1360, 491] width 363 height 136
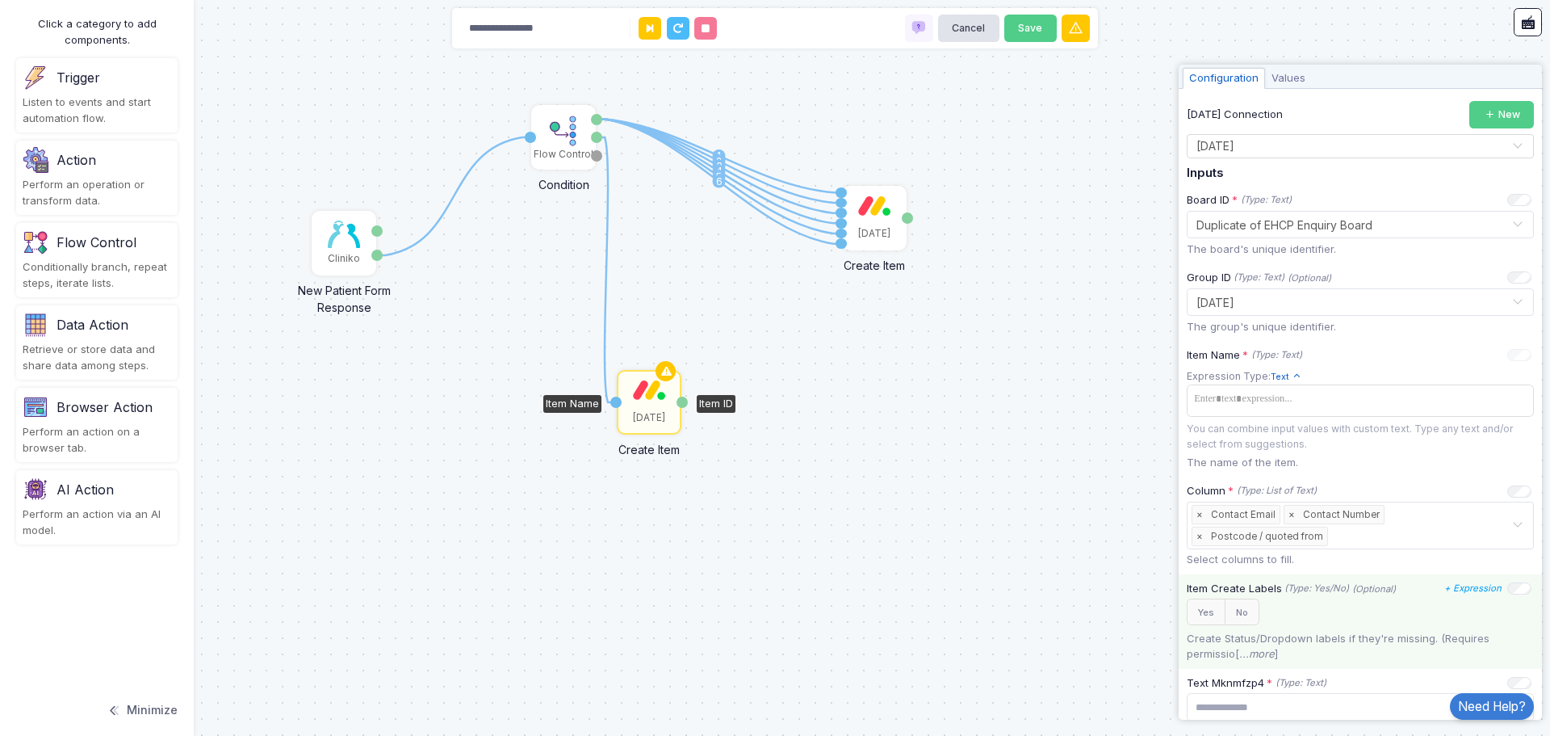
scroll to position [81, 0]
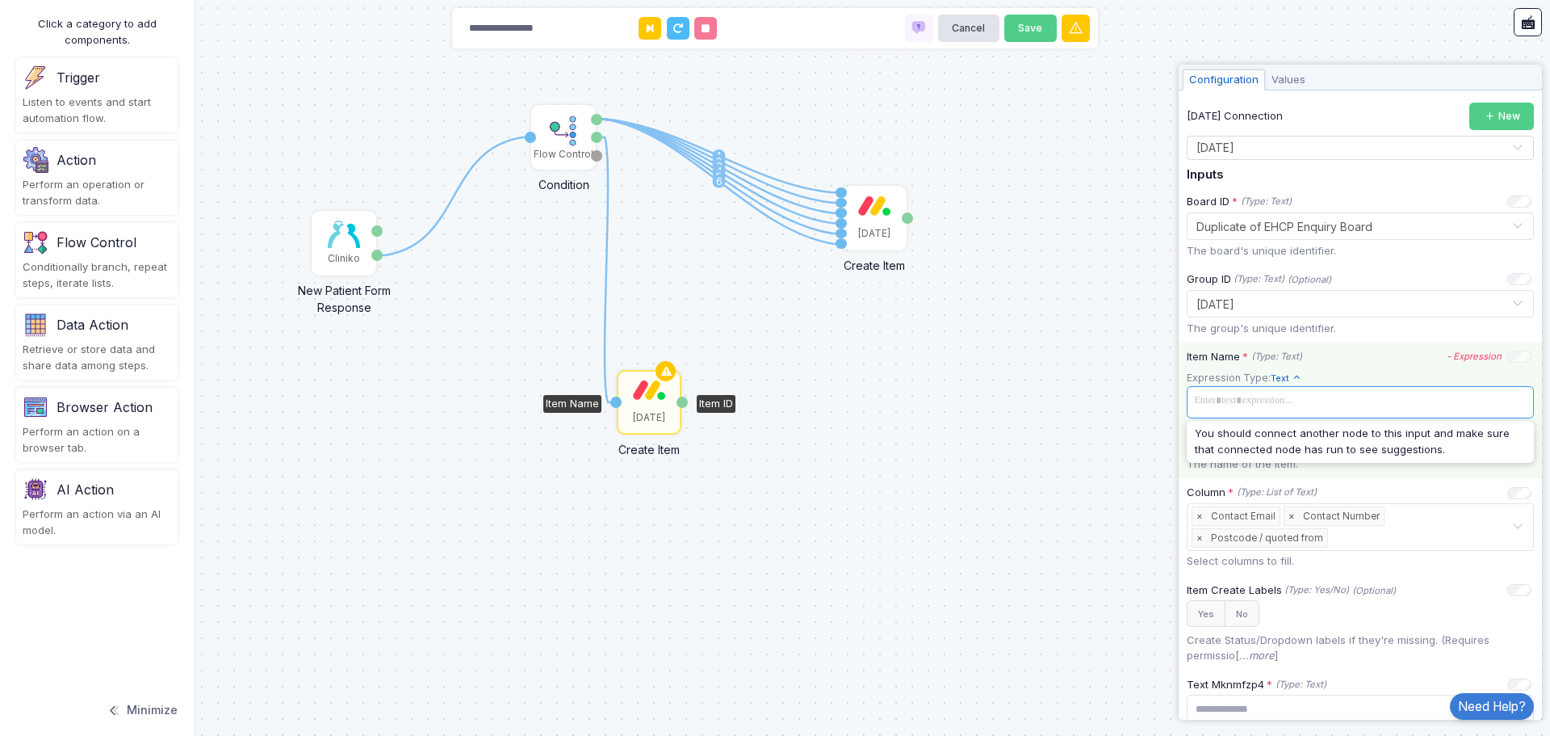
click at [1352, 398] on span at bounding box center [1360, 400] width 341 height 23
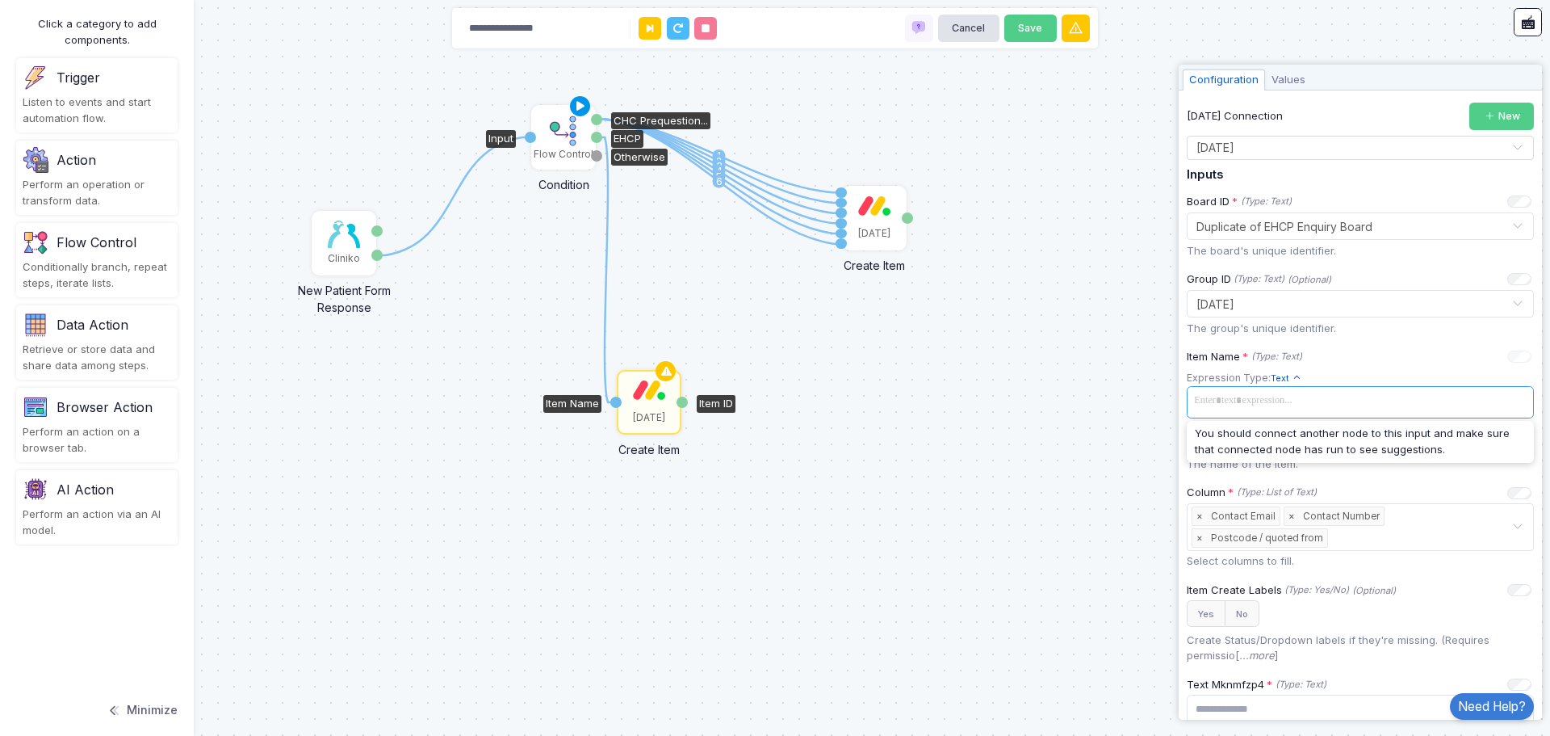
click at [581, 107] on icon at bounding box center [580, 106] width 19 height 23
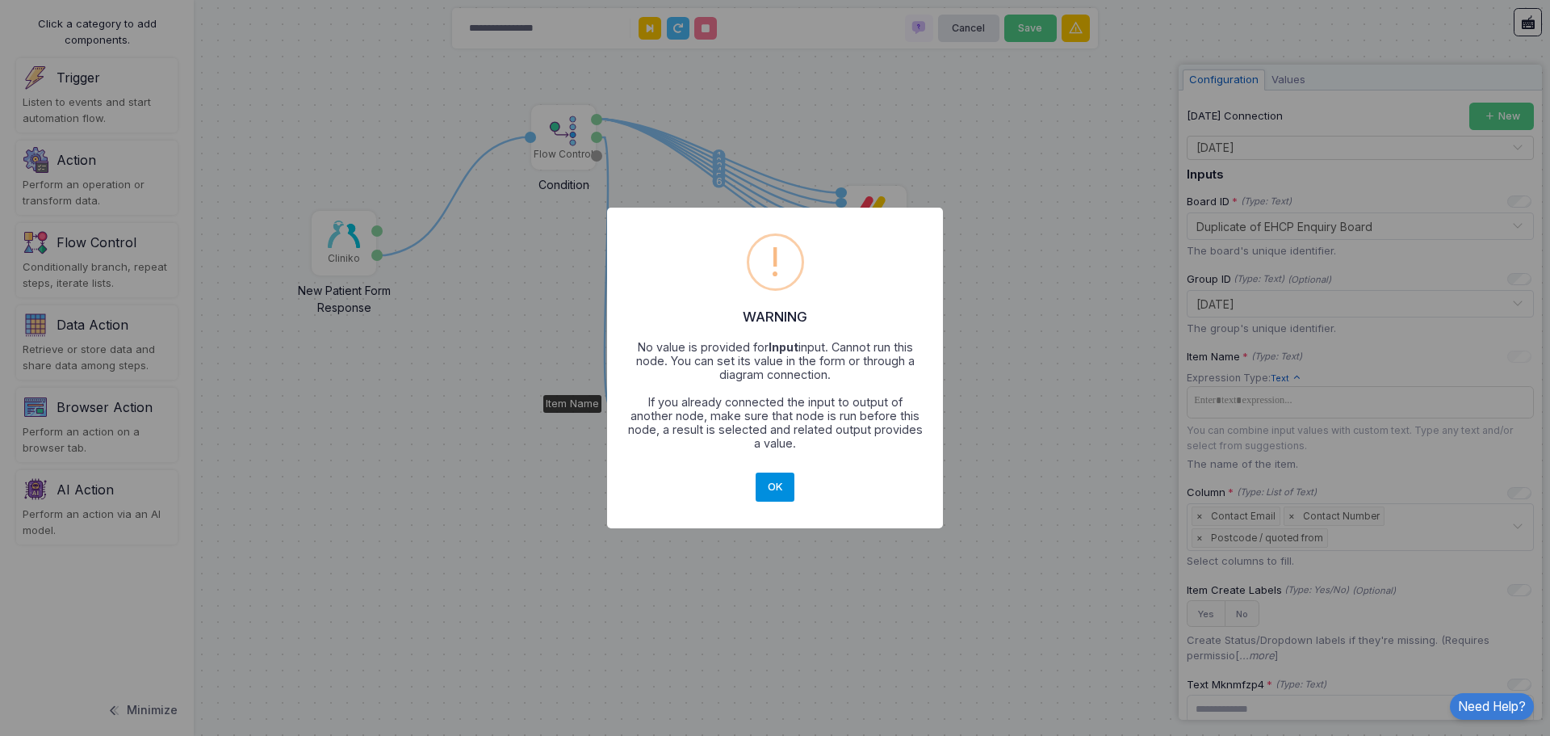
click at [783, 481] on button "OK" at bounding box center [775, 486] width 39 height 29
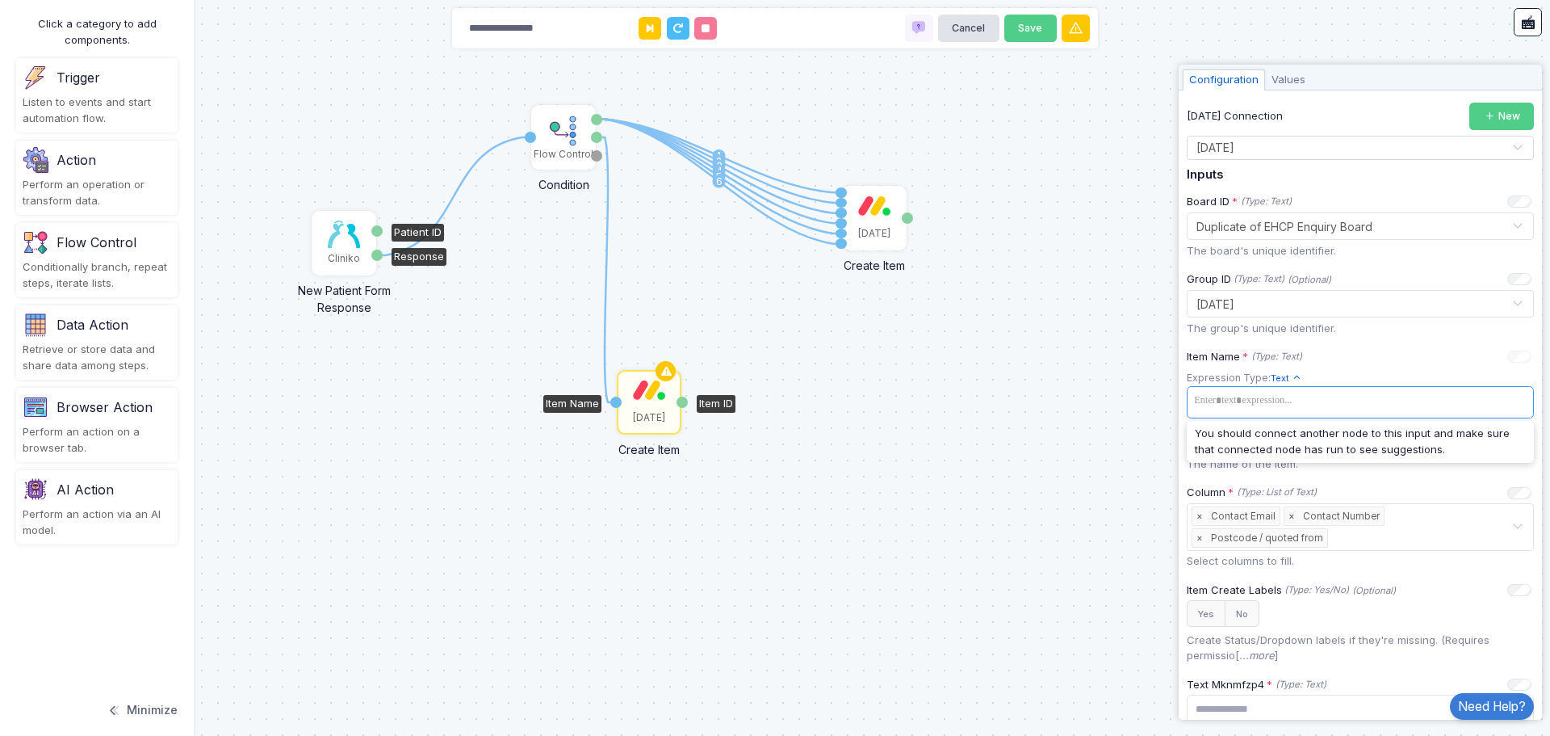
click at [325, 250] on div "Cliniko" at bounding box center [343, 242] width 61 height 61
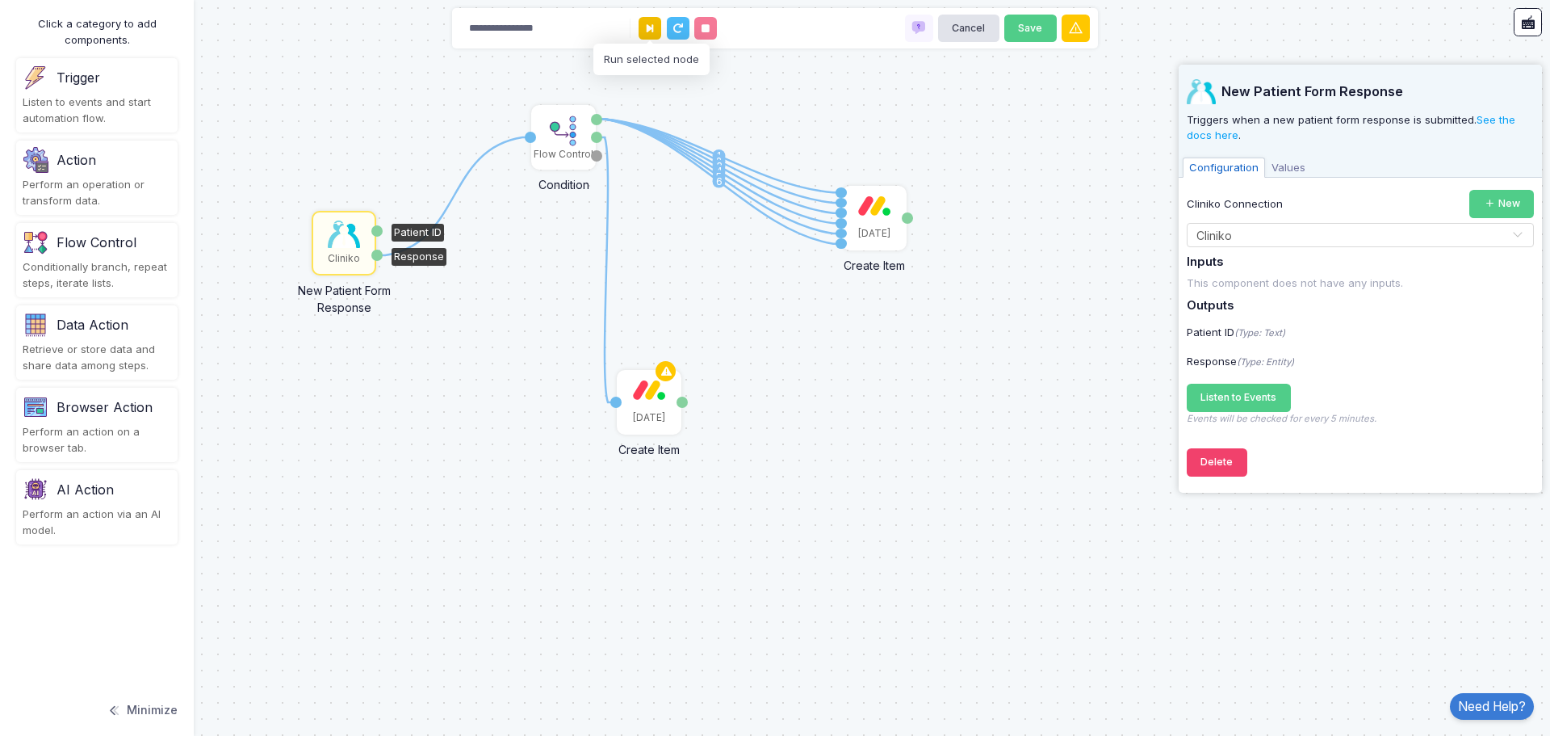
click at [645, 36] on button at bounding box center [650, 28] width 23 height 23
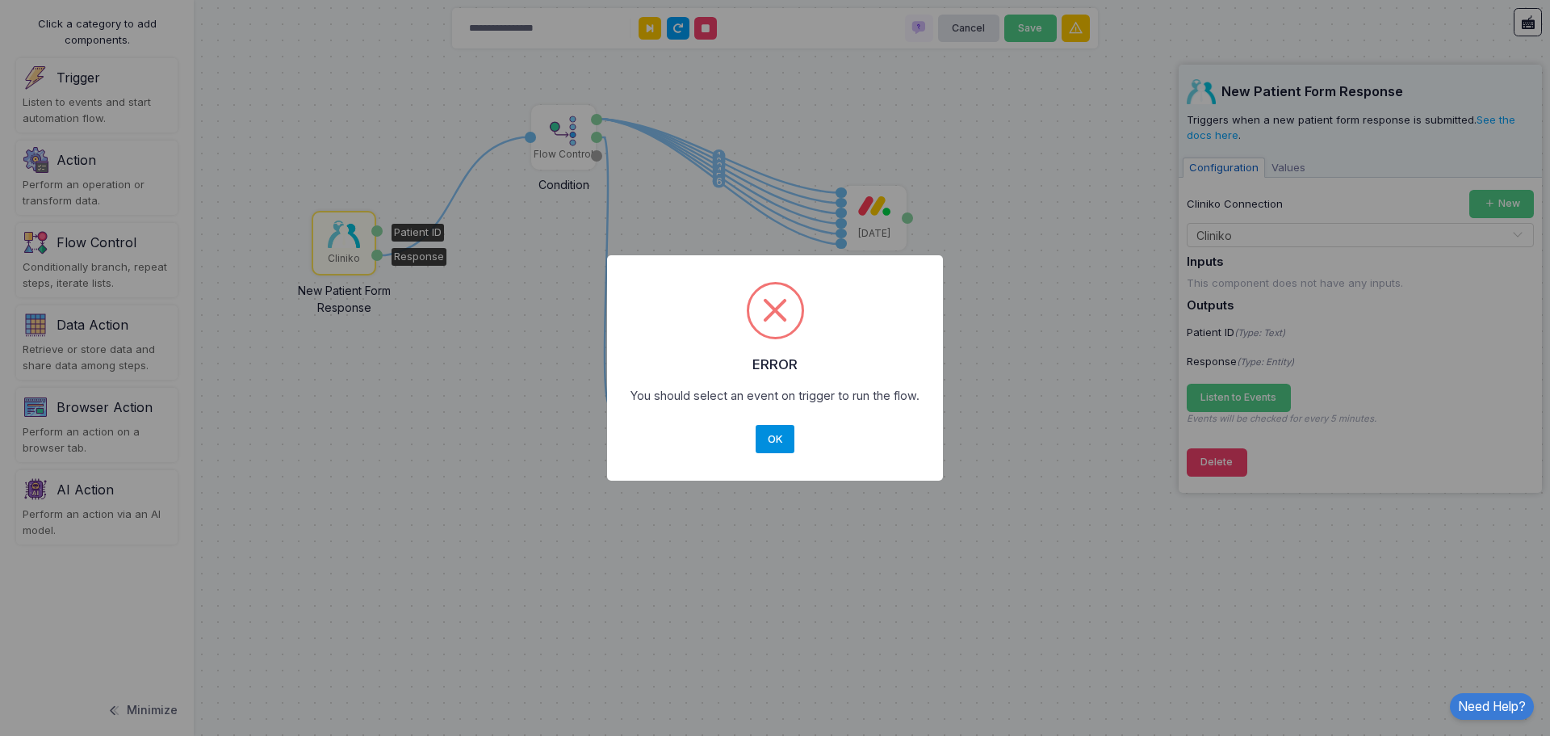
click at [766, 444] on button "OK" at bounding box center [775, 439] width 39 height 29
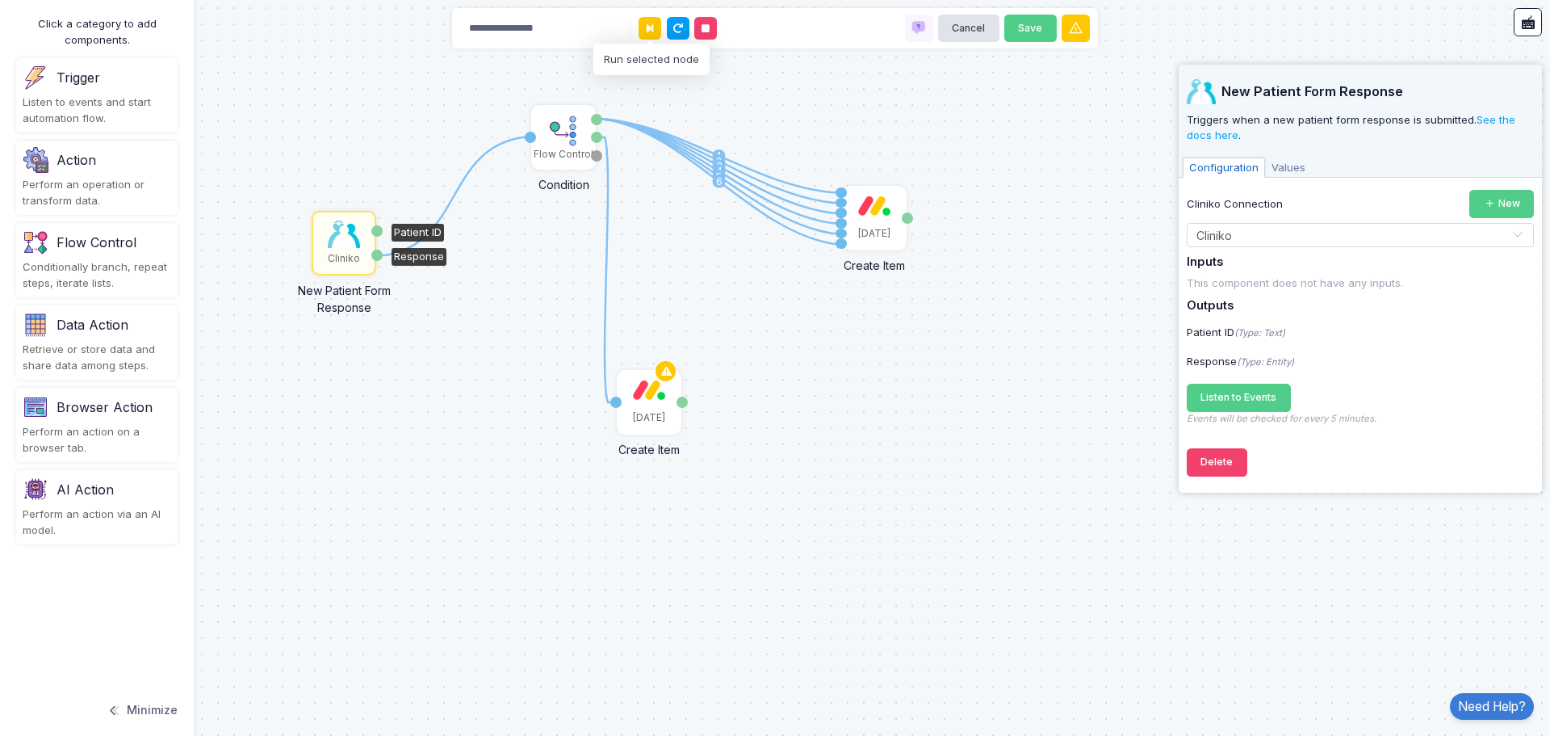
click at [340, 231] on img at bounding box center [344, 233] width 32 height 27
click at [1271, 392] on span "Listen to Events" at bounding box center [1239, 397] width 76 height 12
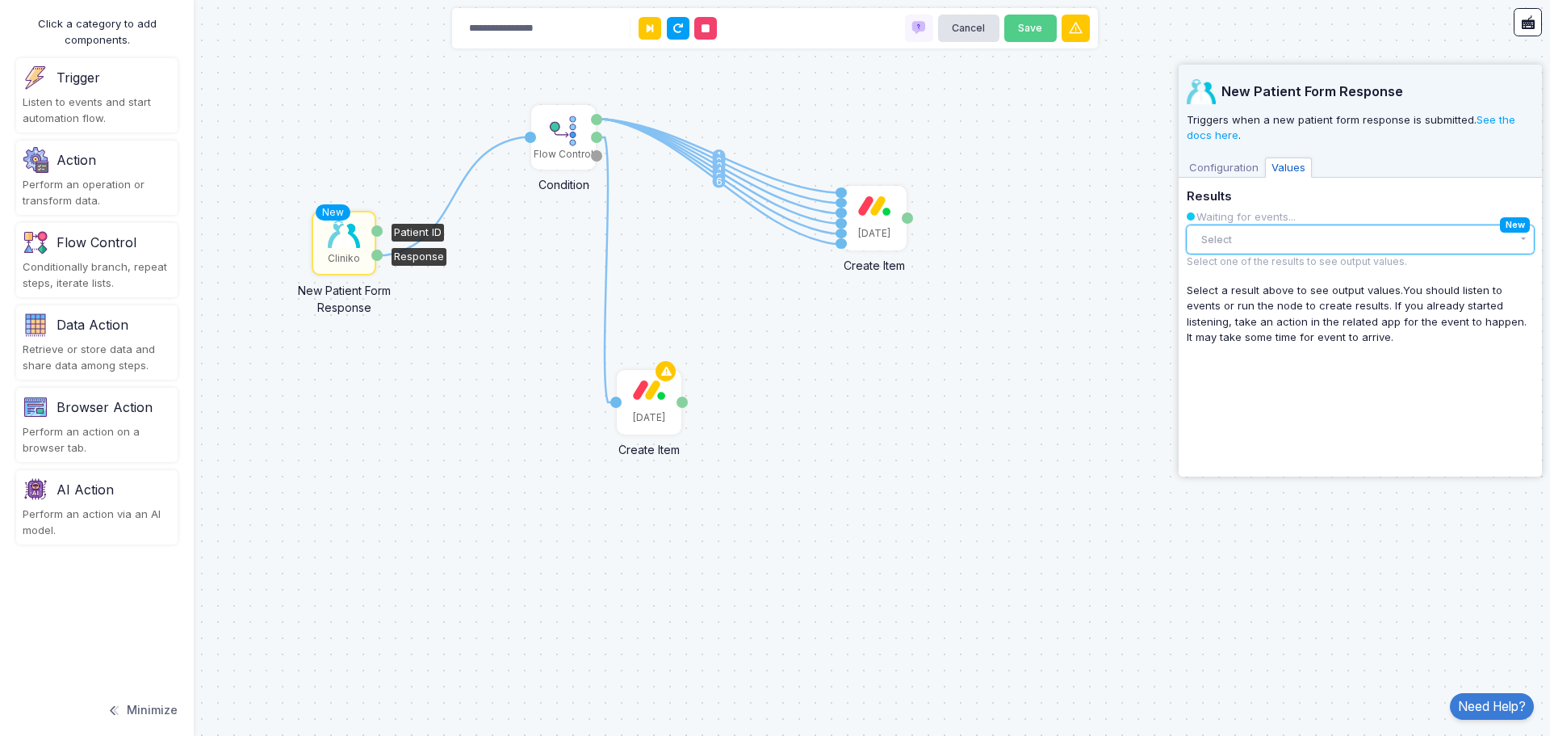
click at [1277, 245] on button "Select" at bounding box center [1360, 239] width 347 height 28
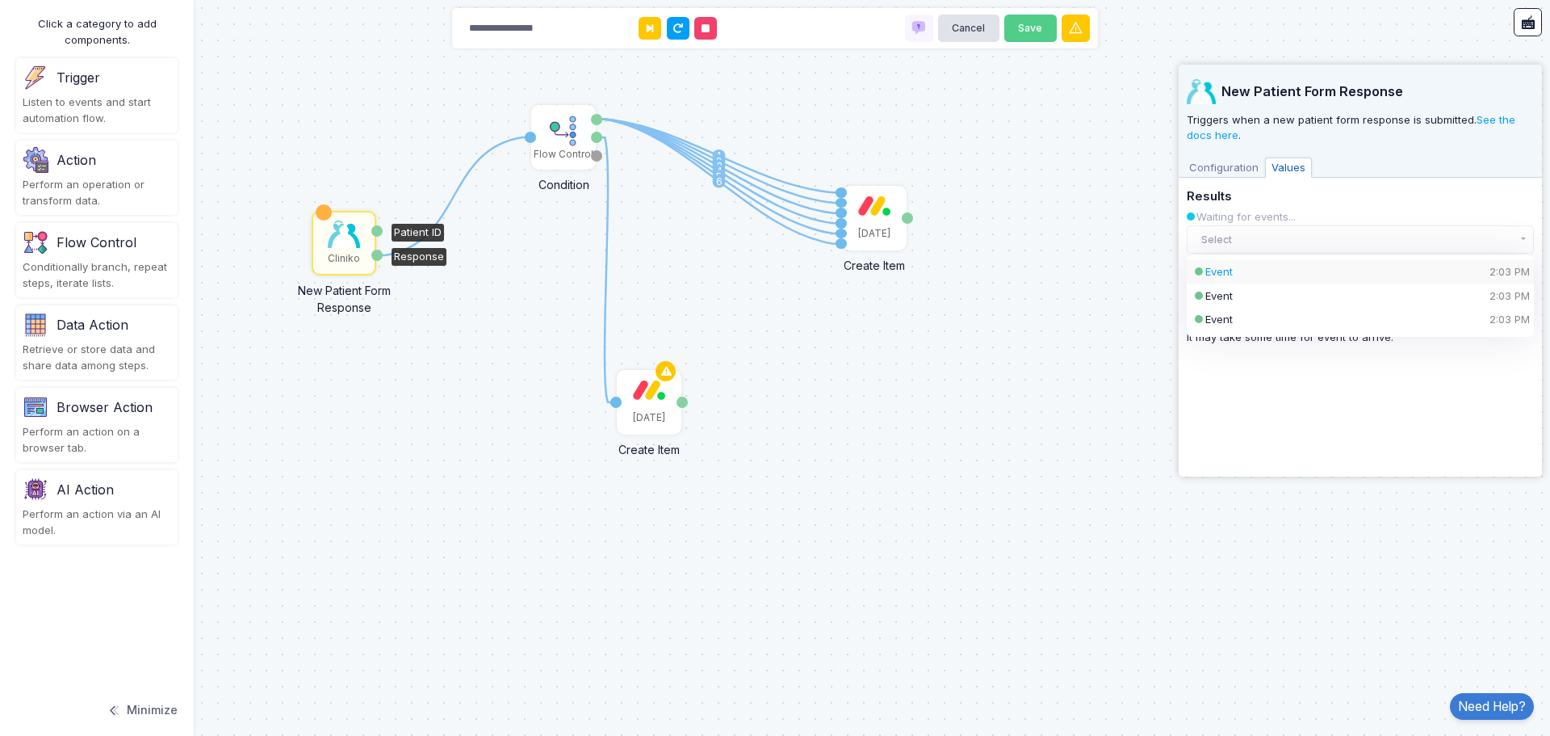
click at [1261, 271] on div "Event 2:03 PM" at bounding box center [1347, 272] width 283 height 16
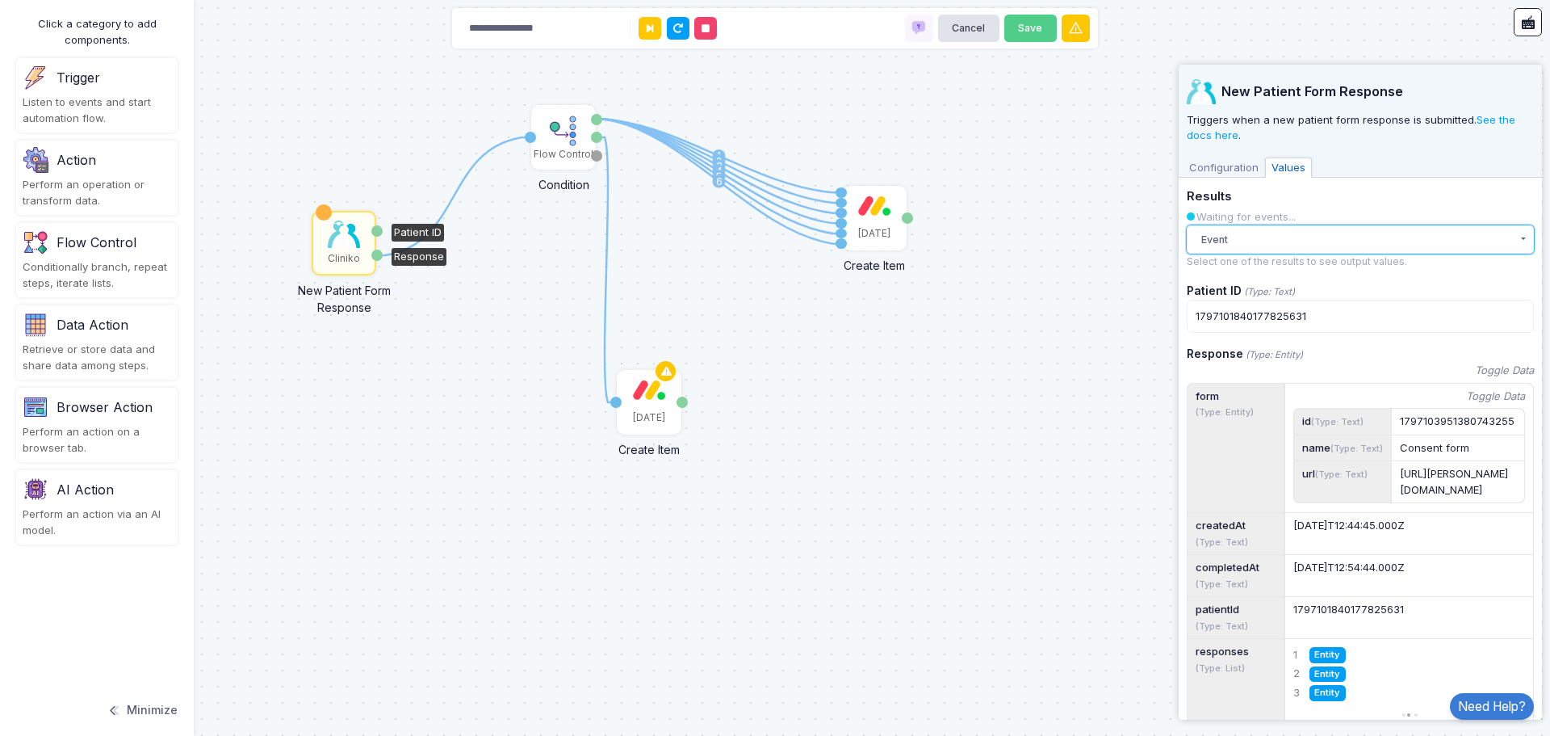
click at [1295, 241] on button "Event" at bounding box center [1360, 239] width 347 height 28
click at [1254, 297] on div "Event 2:03 PM" at bounding box center [1347, 296] width 283 height 16
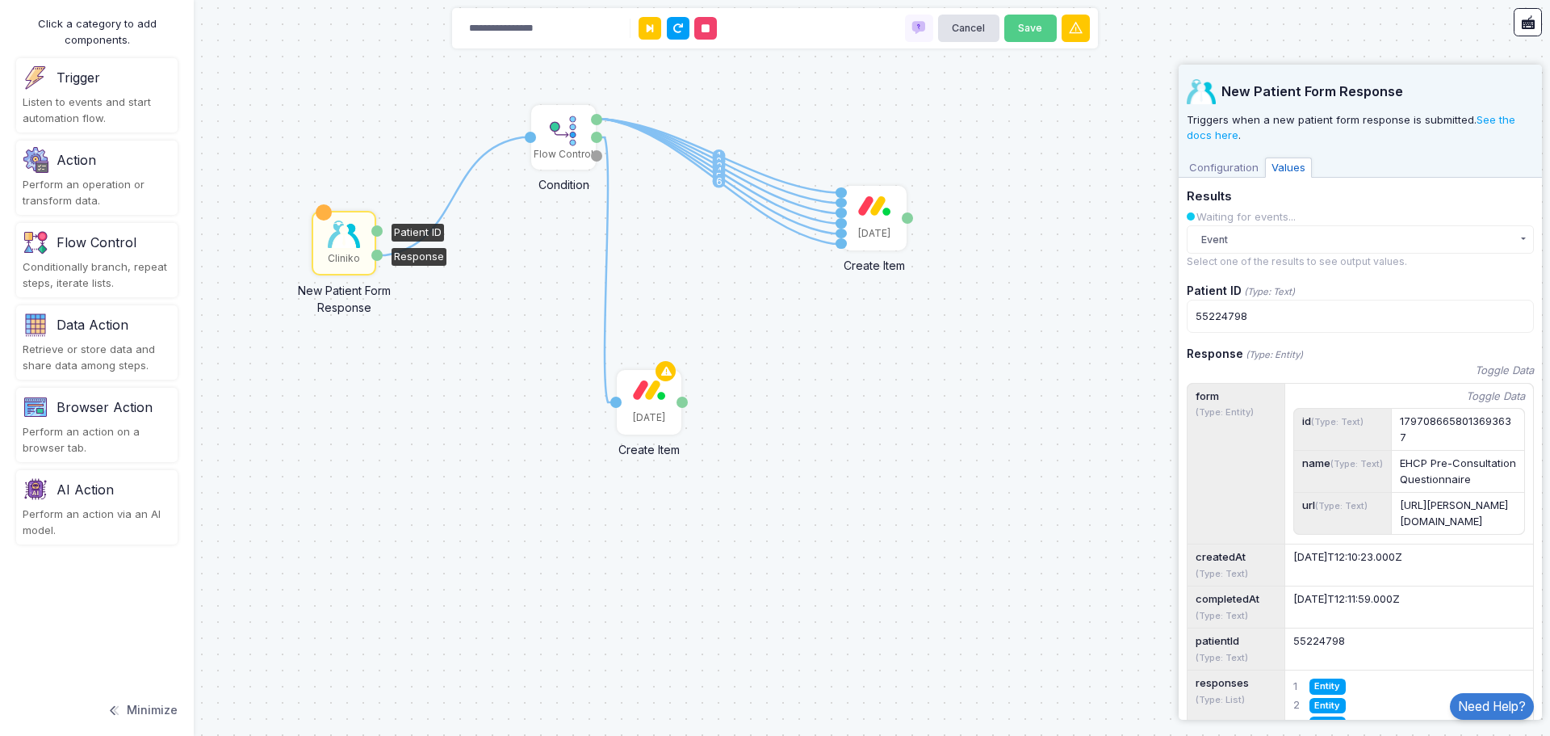
click at [330, 238] on img at bounding box center [344, 233] width 32 height 27
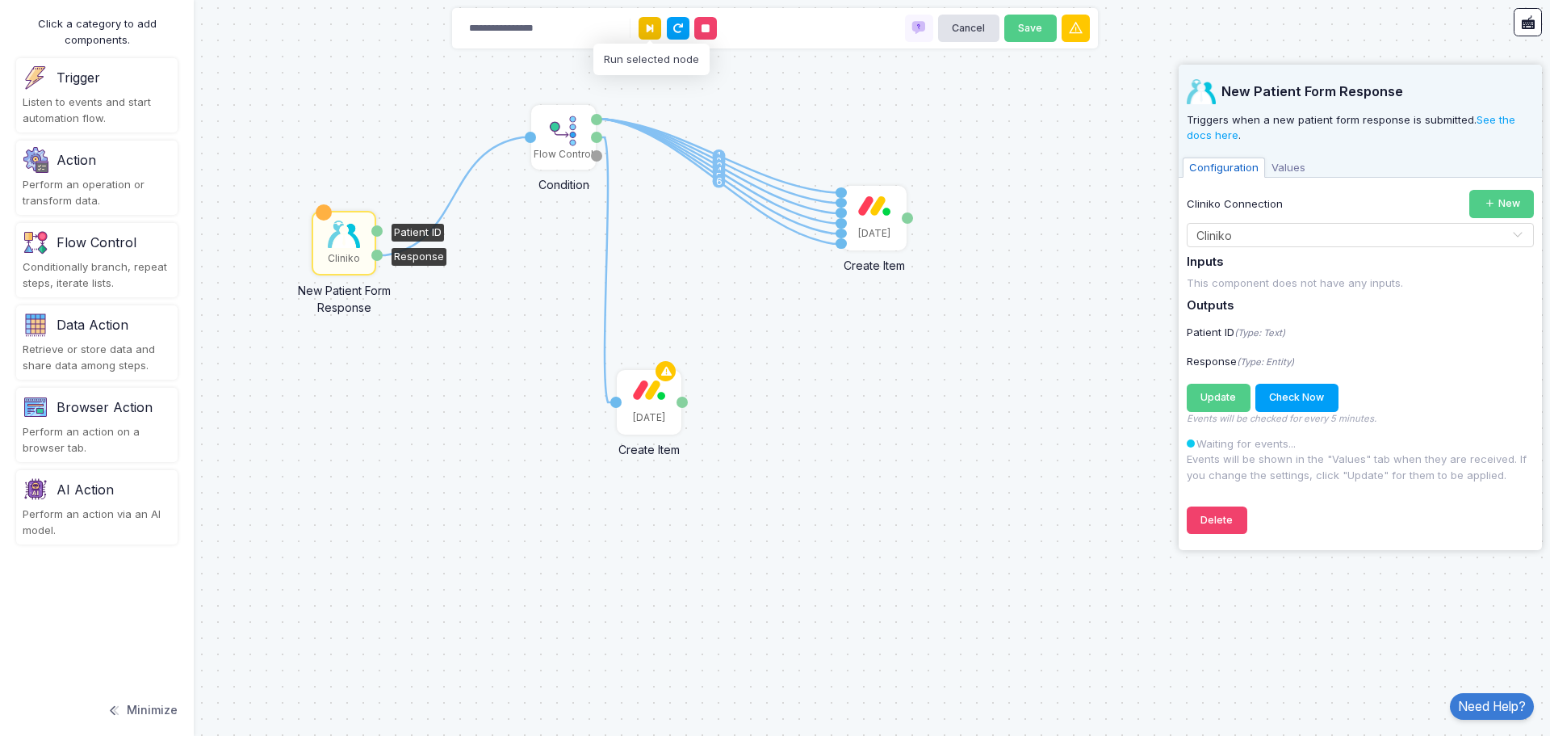
click at [645, 25] on button at bounding box center [650, 28] width 23 height 23
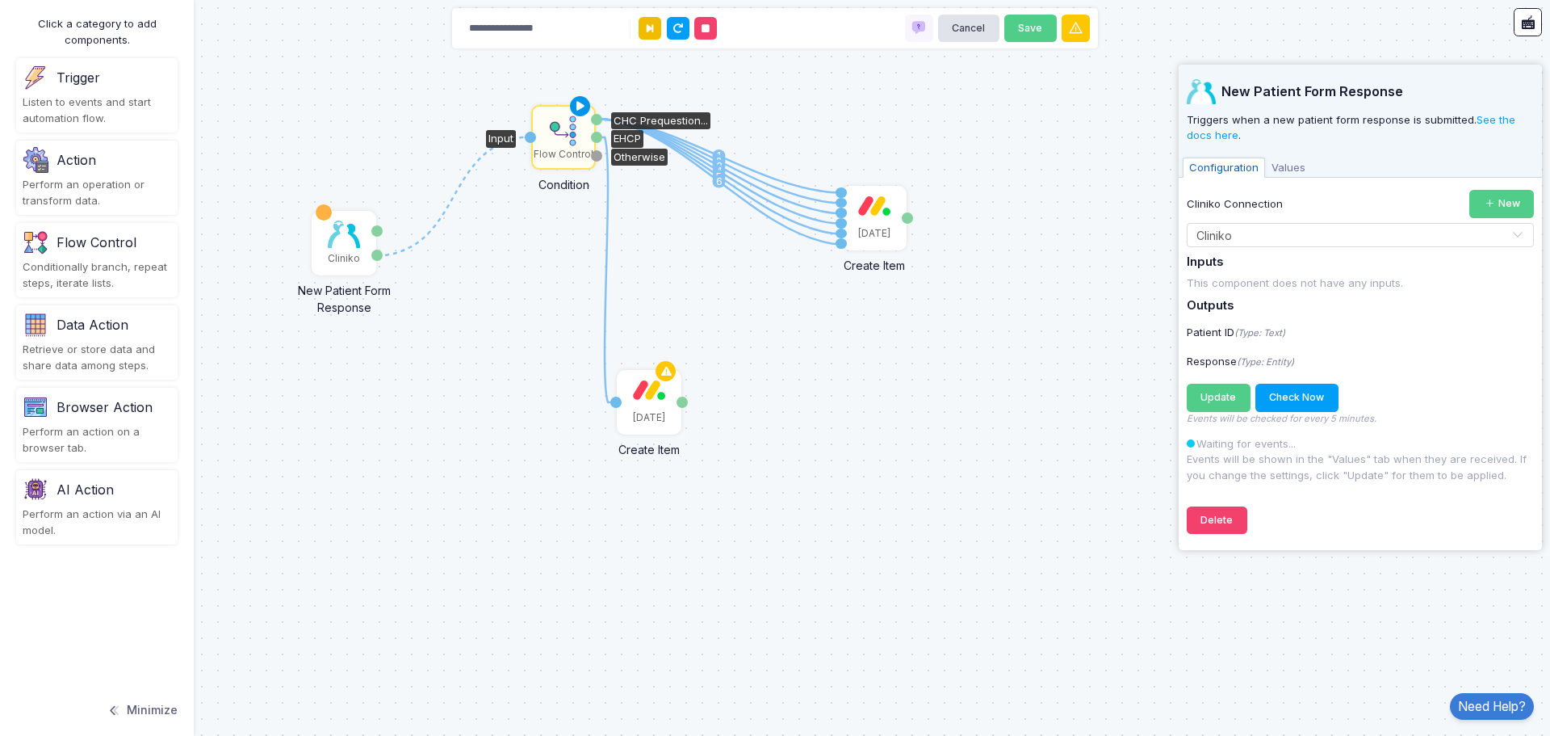
click at [582, 107] on icon at bounding box center [580, 106] width 19 height 23
click at [660, 402] on div "[DATE]" at bounding box center [649, 401] width 61 height 61
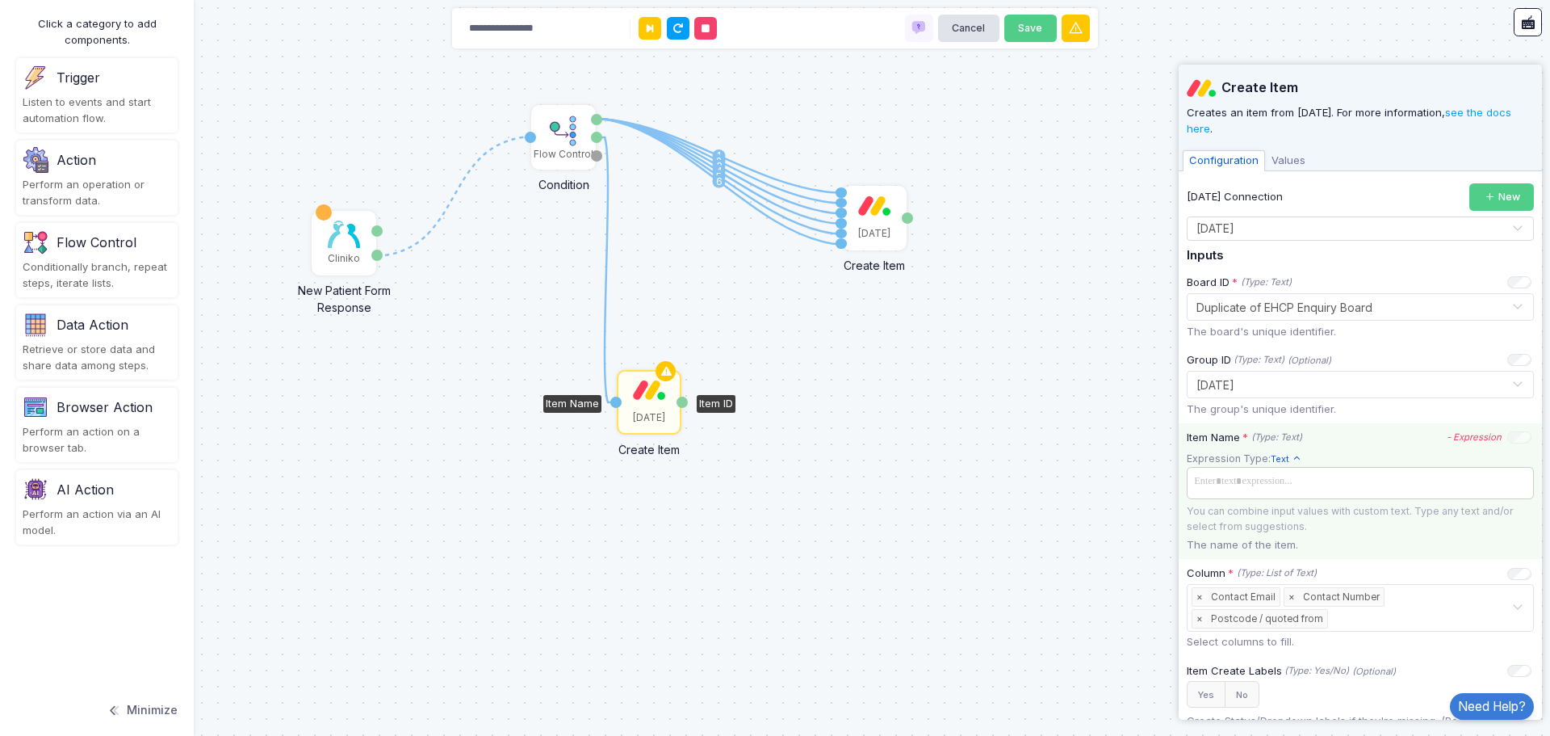
click at [1354, 485] on span at bounding box center [1360, 481] width 341 height 23
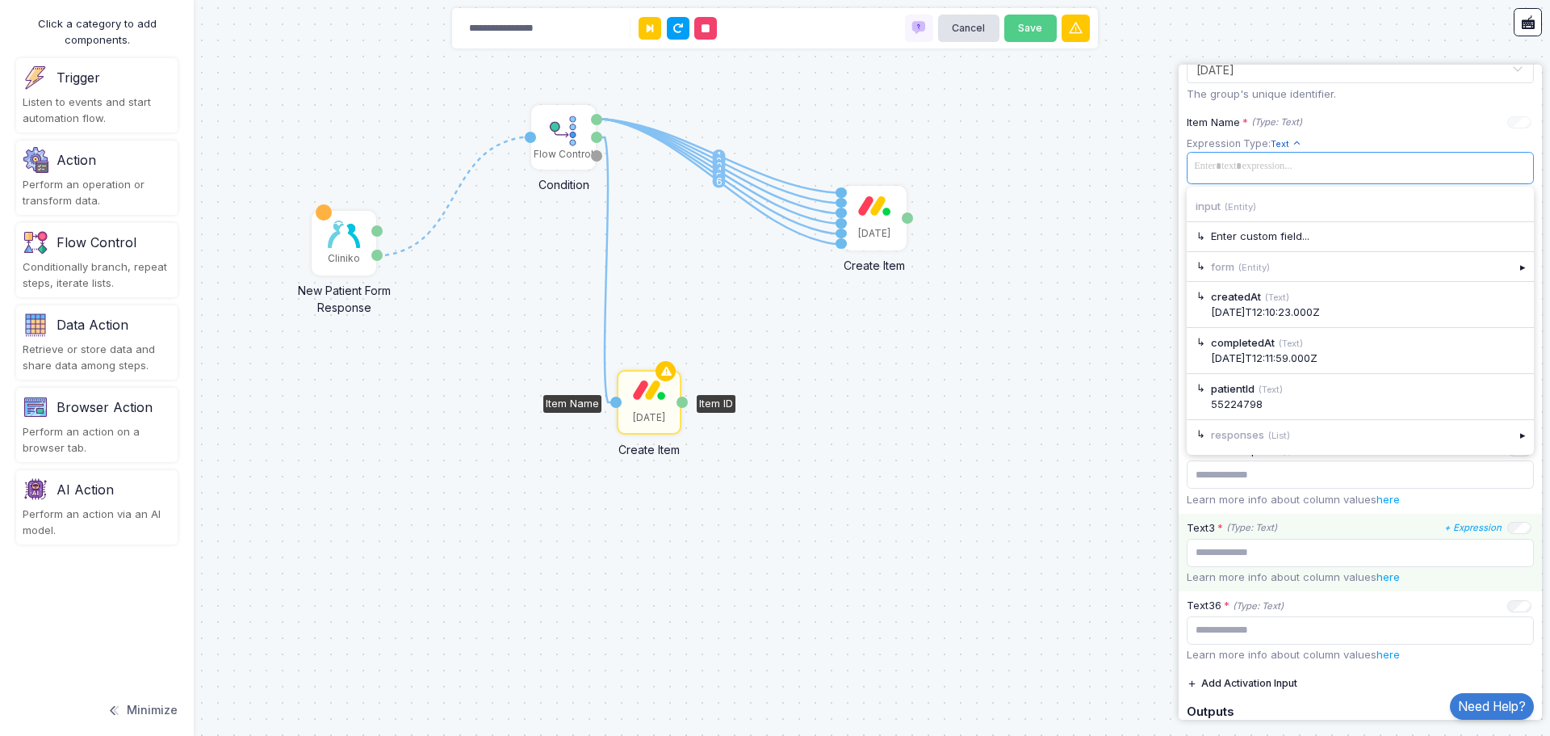
scroll to position [323, 0]
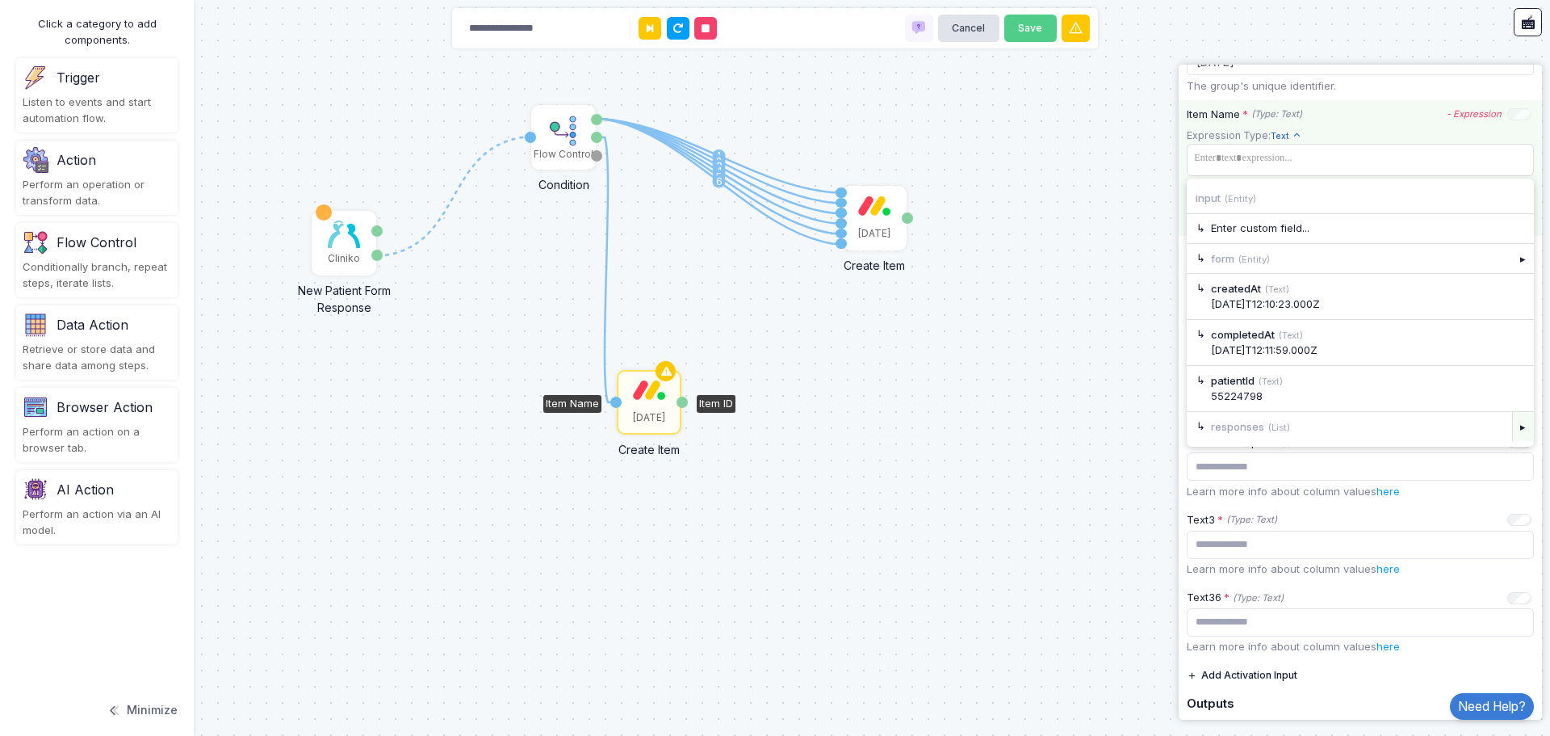
click at [1513, 431] on div "▸" at bounding box center [1524, 426] width 23 height 29
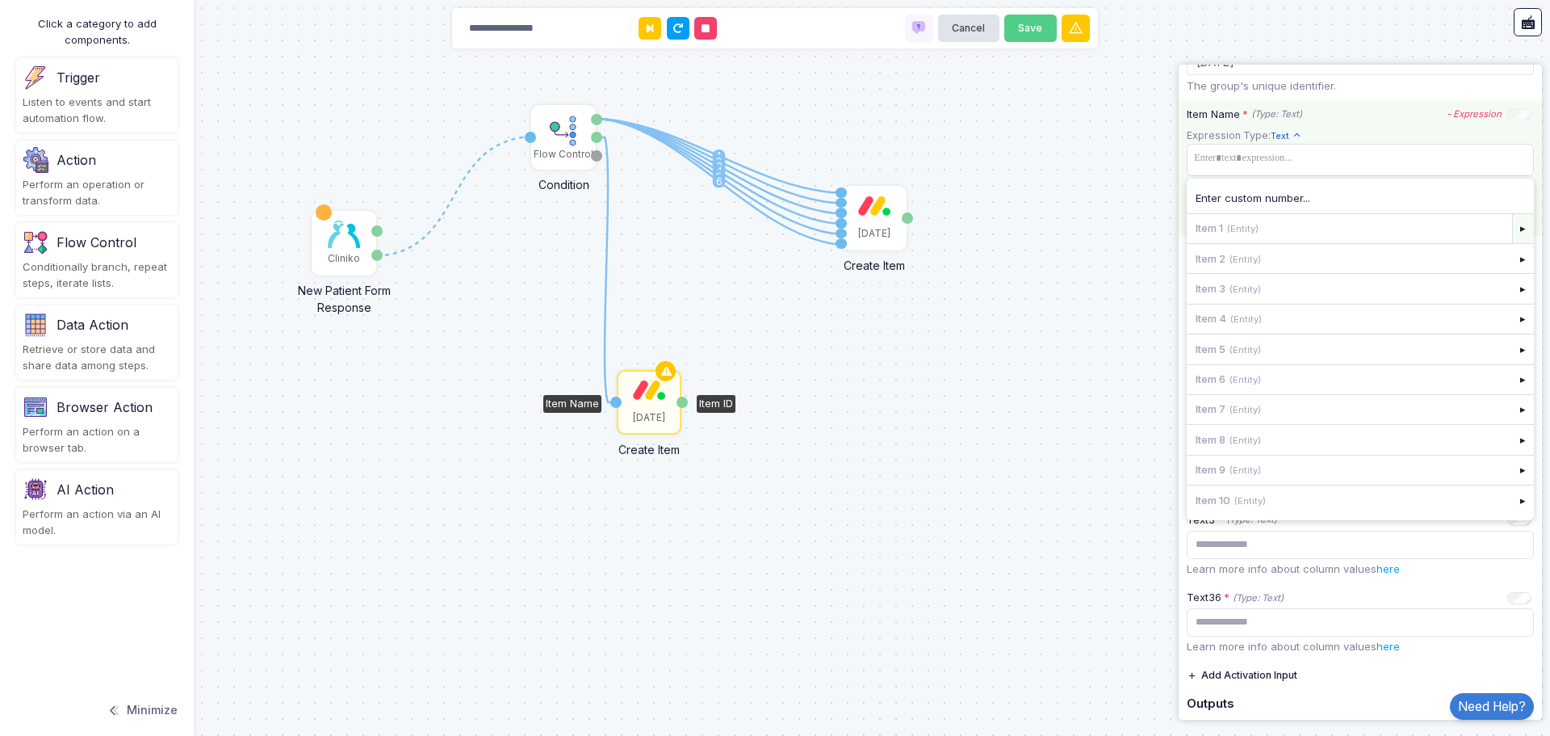
click at [1513, 226] on div "▸" at bounding box center [1524, 228] width 23 height 29
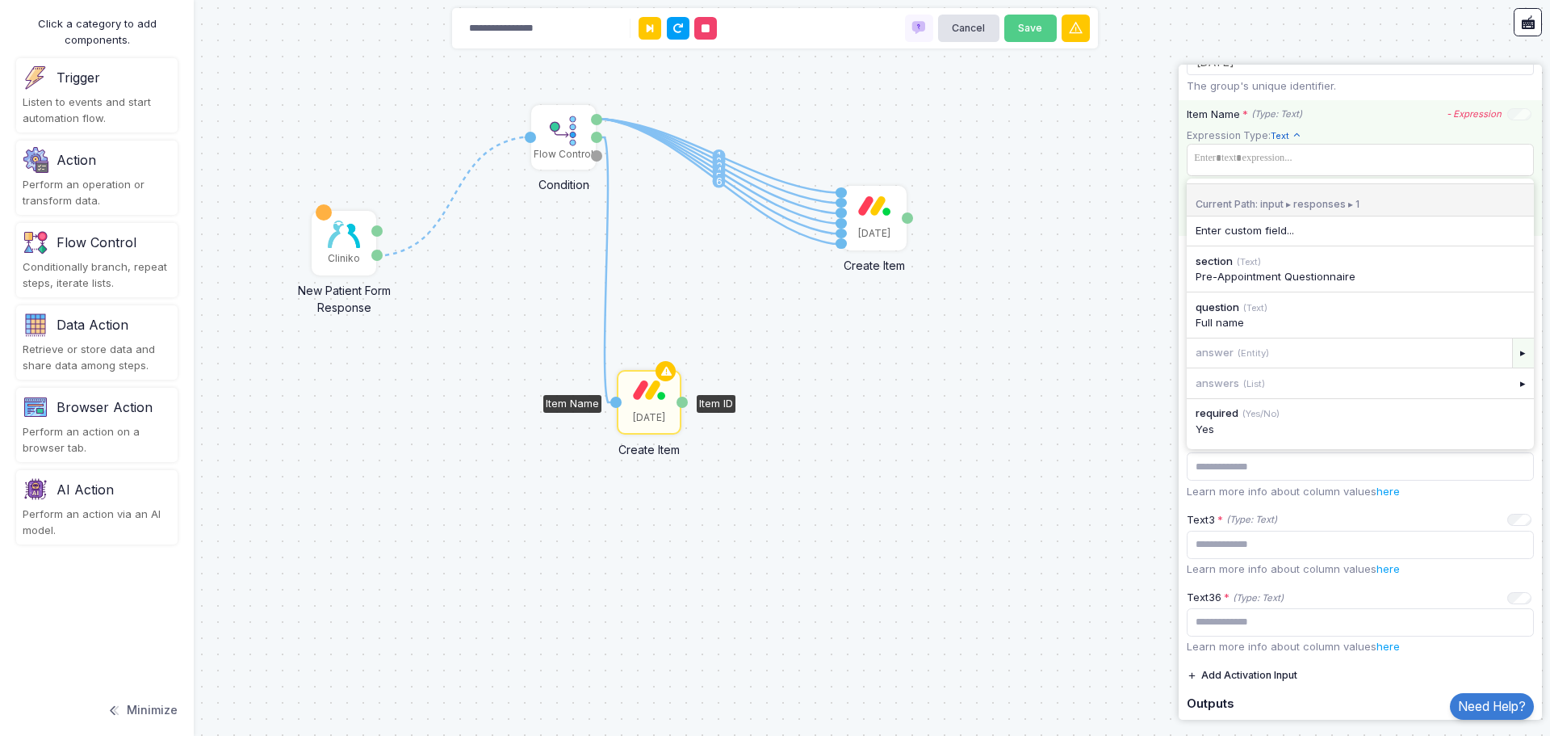
click at [1513, 356] on div "▸" at bounding box center [1524, 352] width 23 height 29
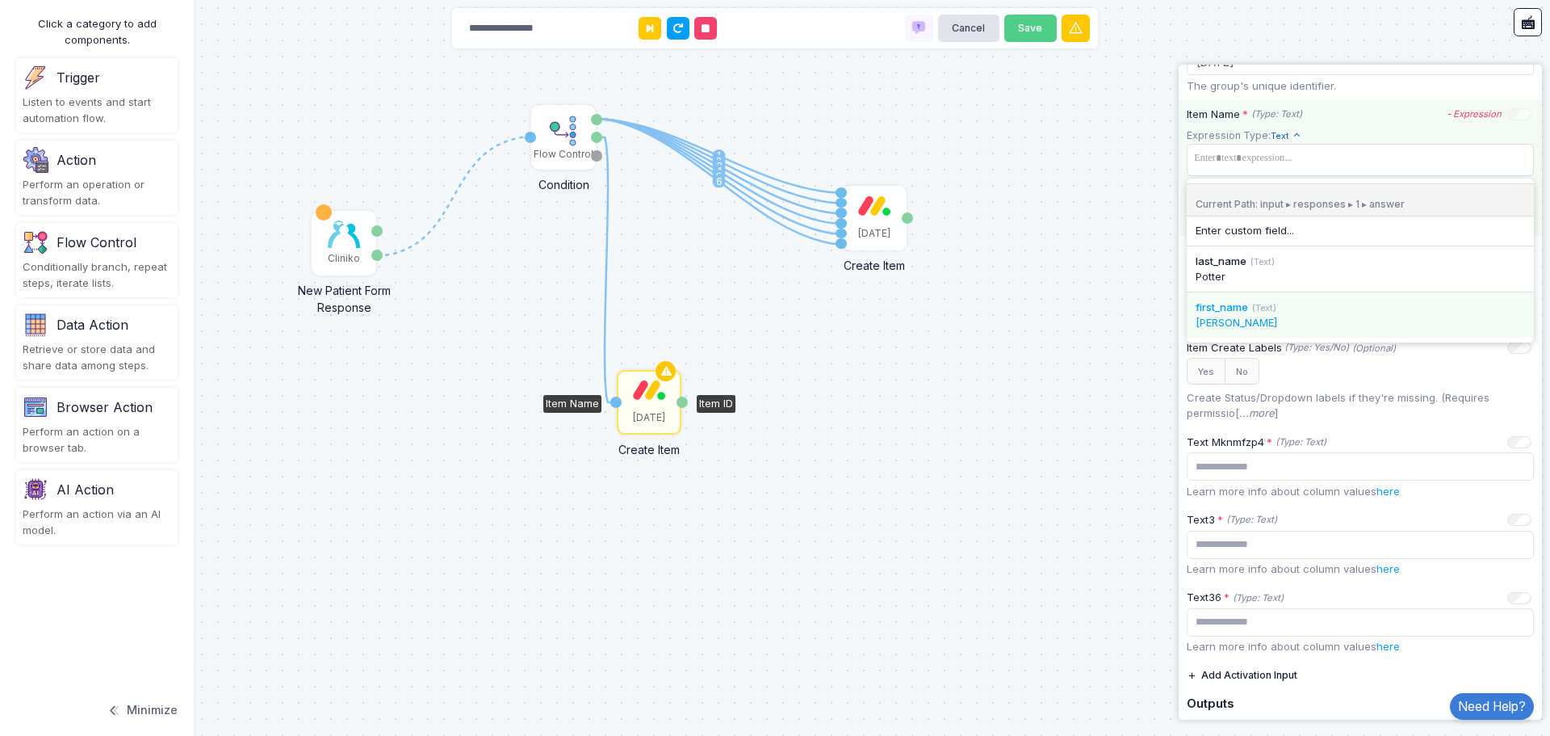
click at [1232, 310] on span "first_name" at bounding box center [1222, 306] width 52 height 13
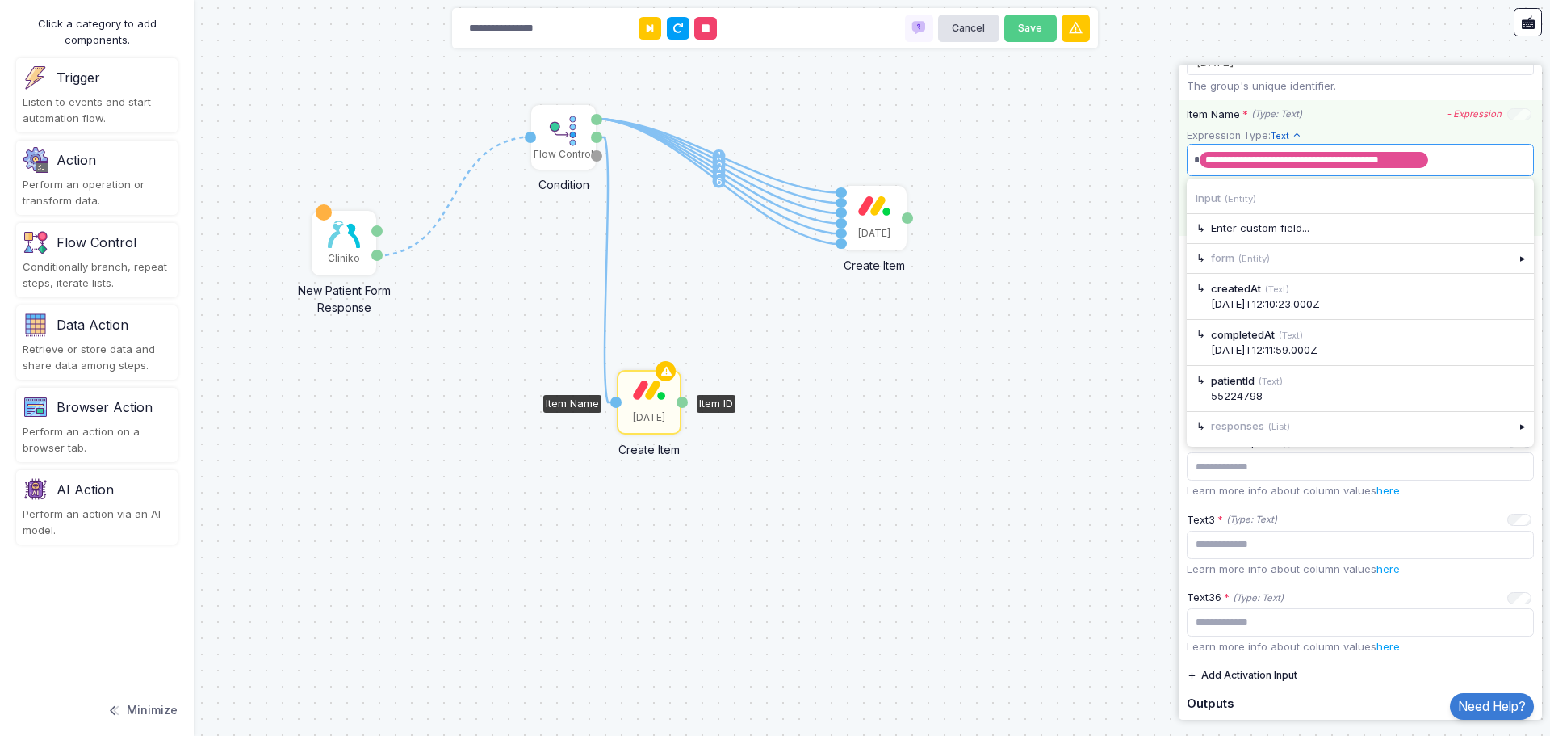
click at [1460, 160] on span "**********" at bounding box center [1354, 160] width 329 height 26
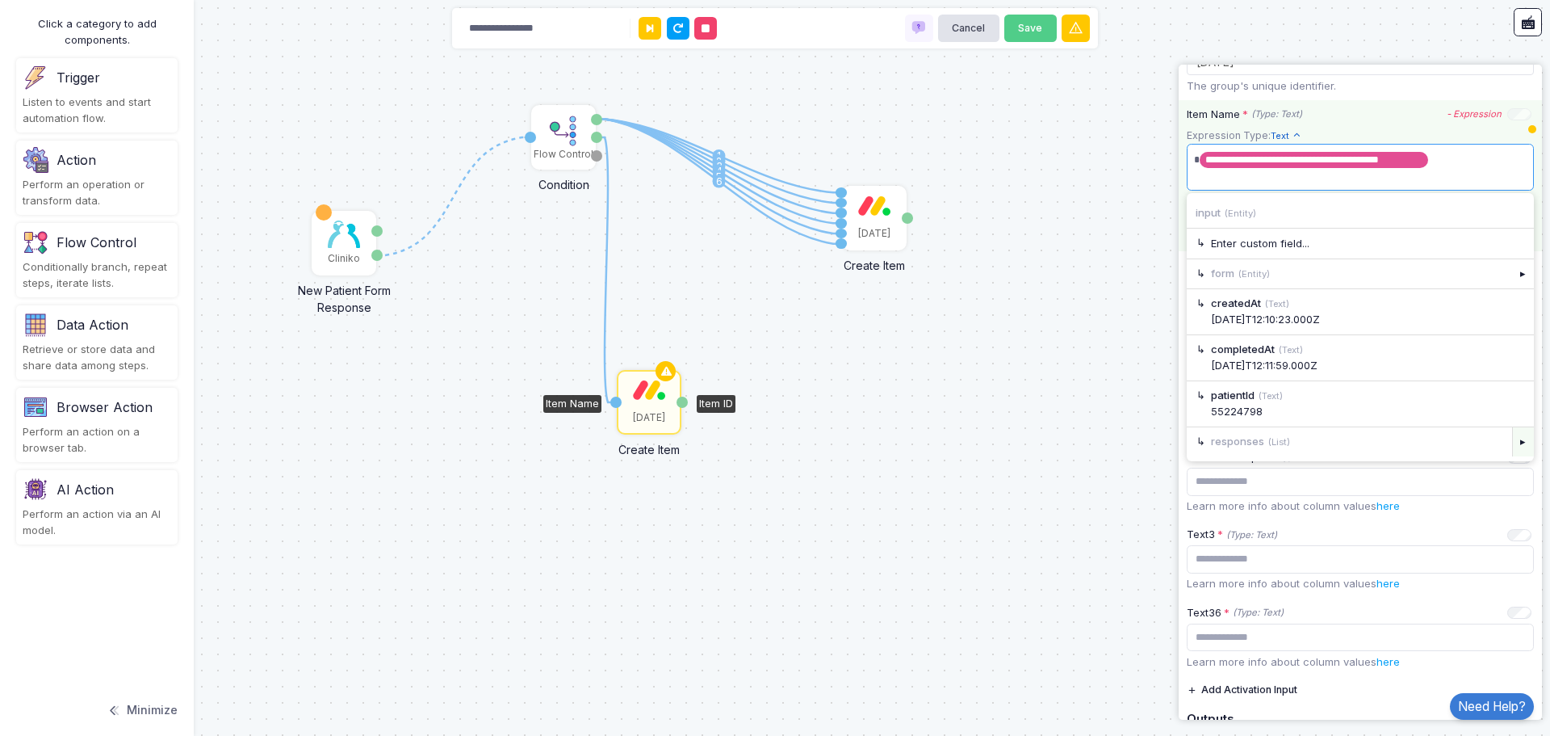
click at [1513, 447] on div "▸" at bounding box center [1524, 441] width 23 height 29
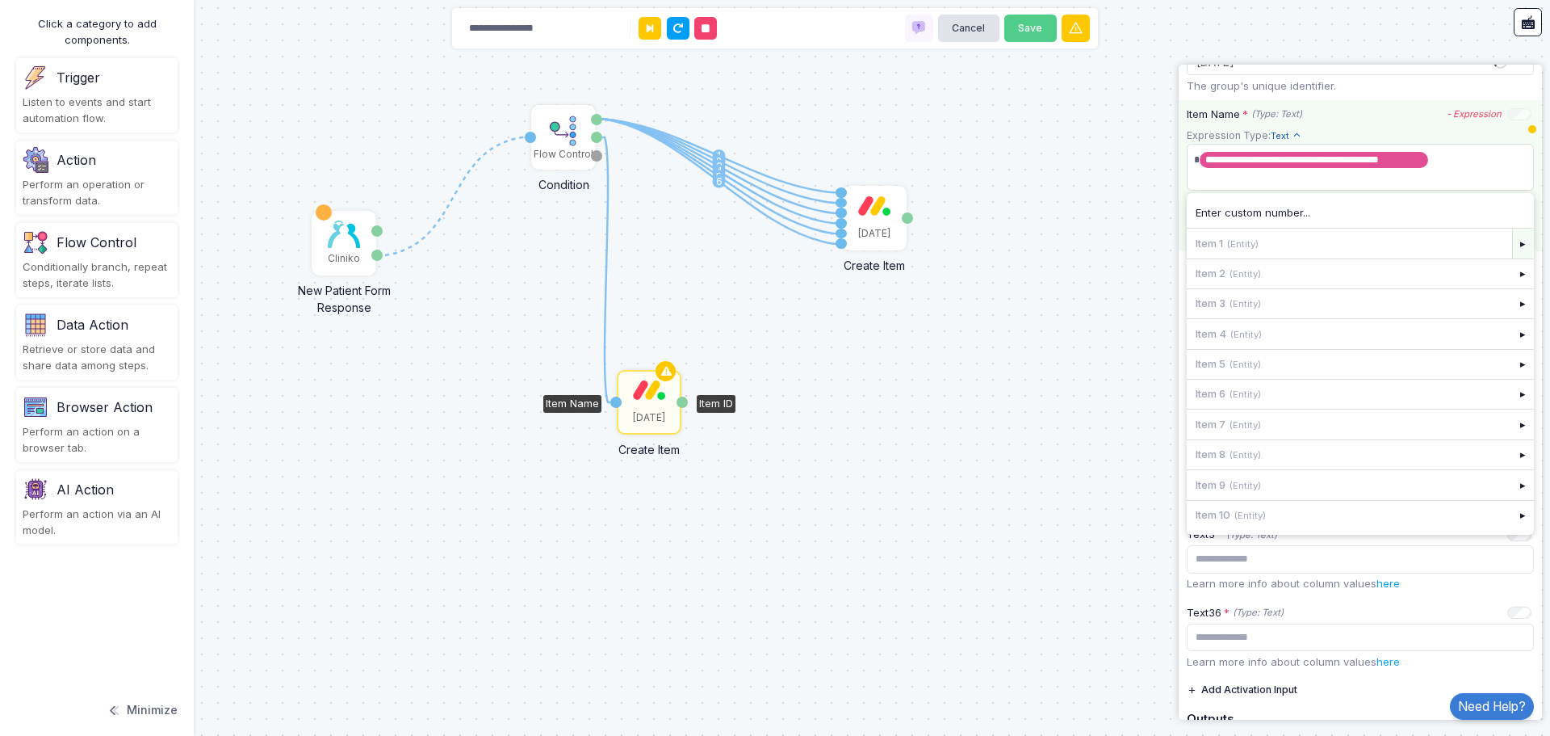
click at [1513, 246] on div "▸" at bounding box center [1524, 243] width 23 height 29
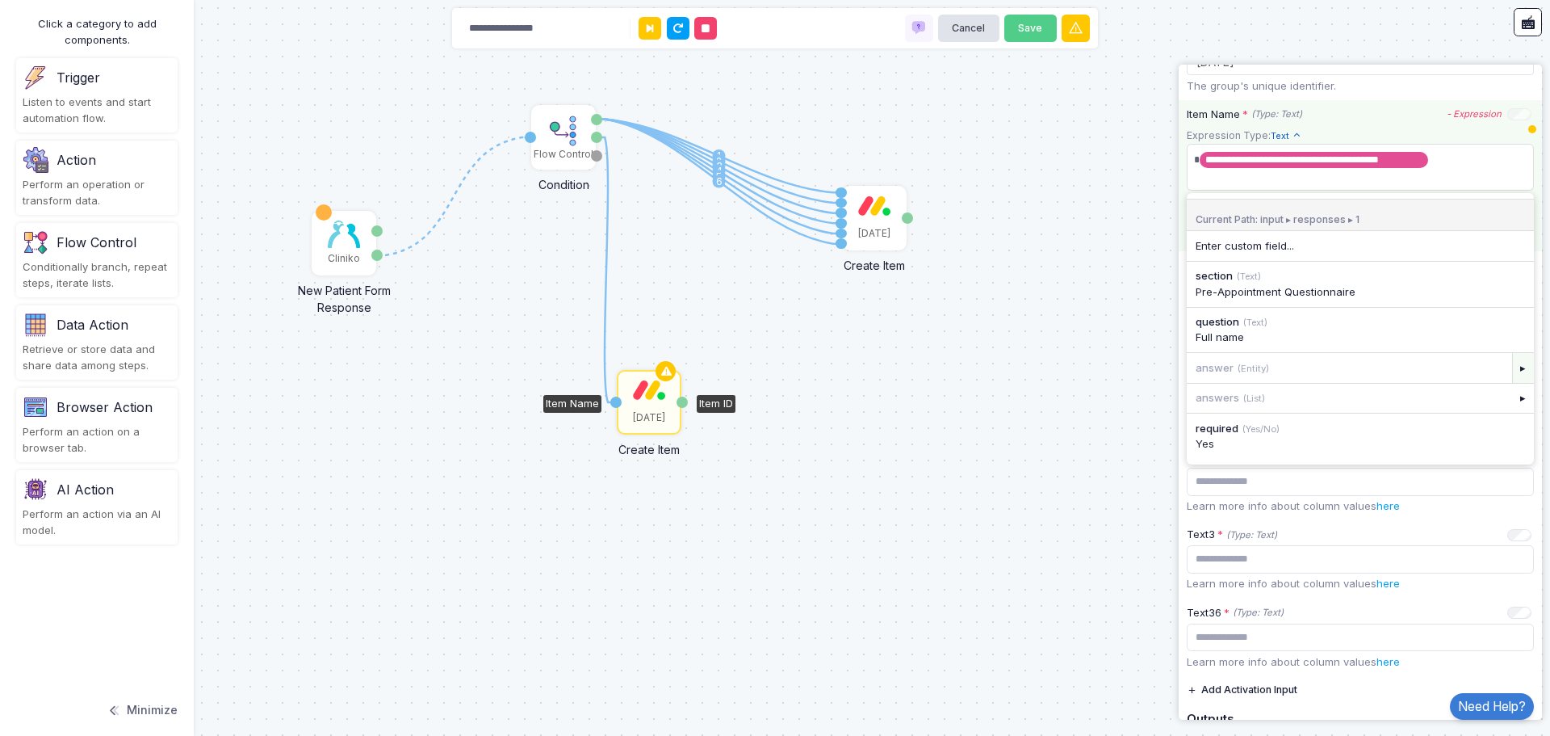
click at [1513, 374] on div "▸" at bounding box center [1524, 367] width 23 height 29
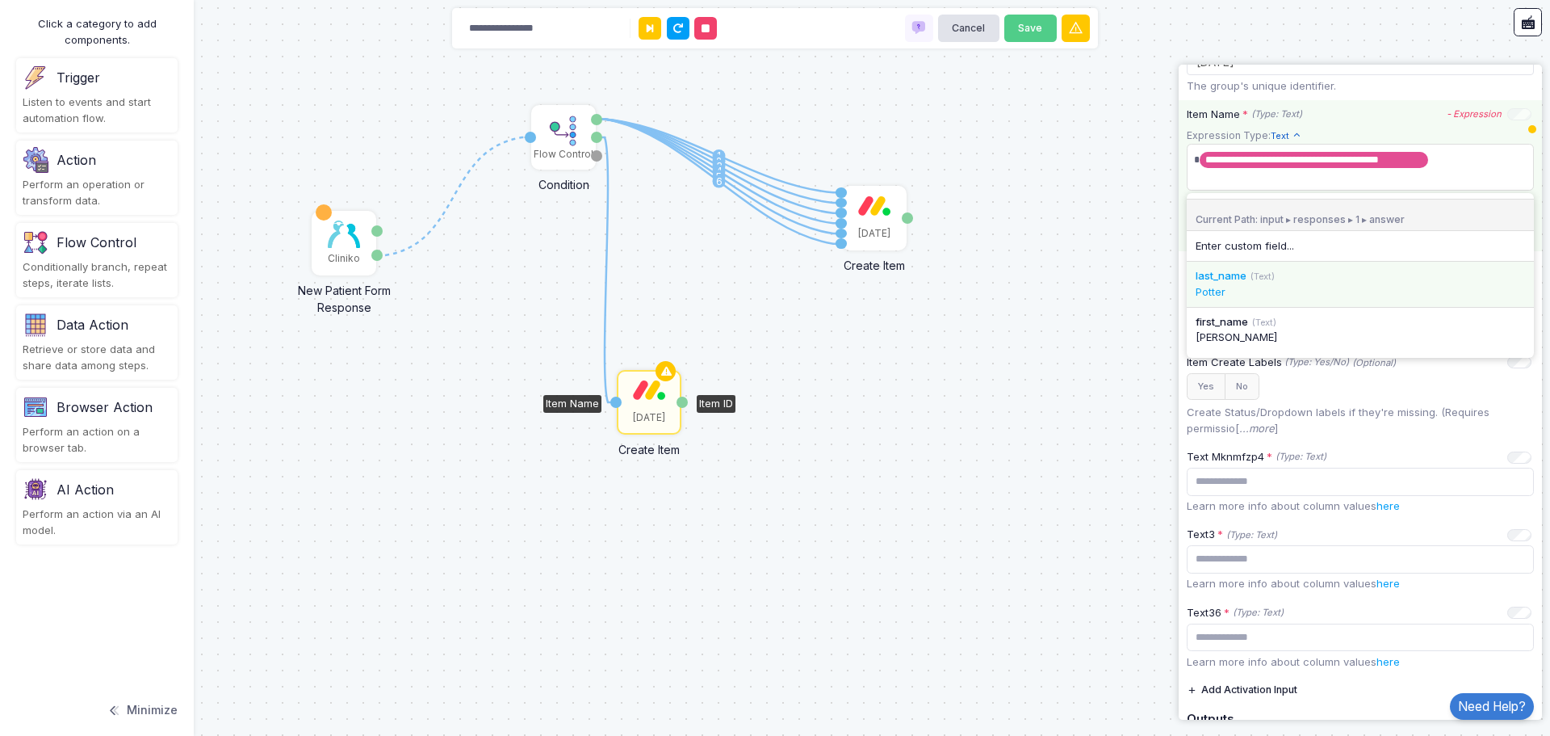
click at [1238, 279] on span "last_name" at bounding box center [1221, 275] width 51 height 13
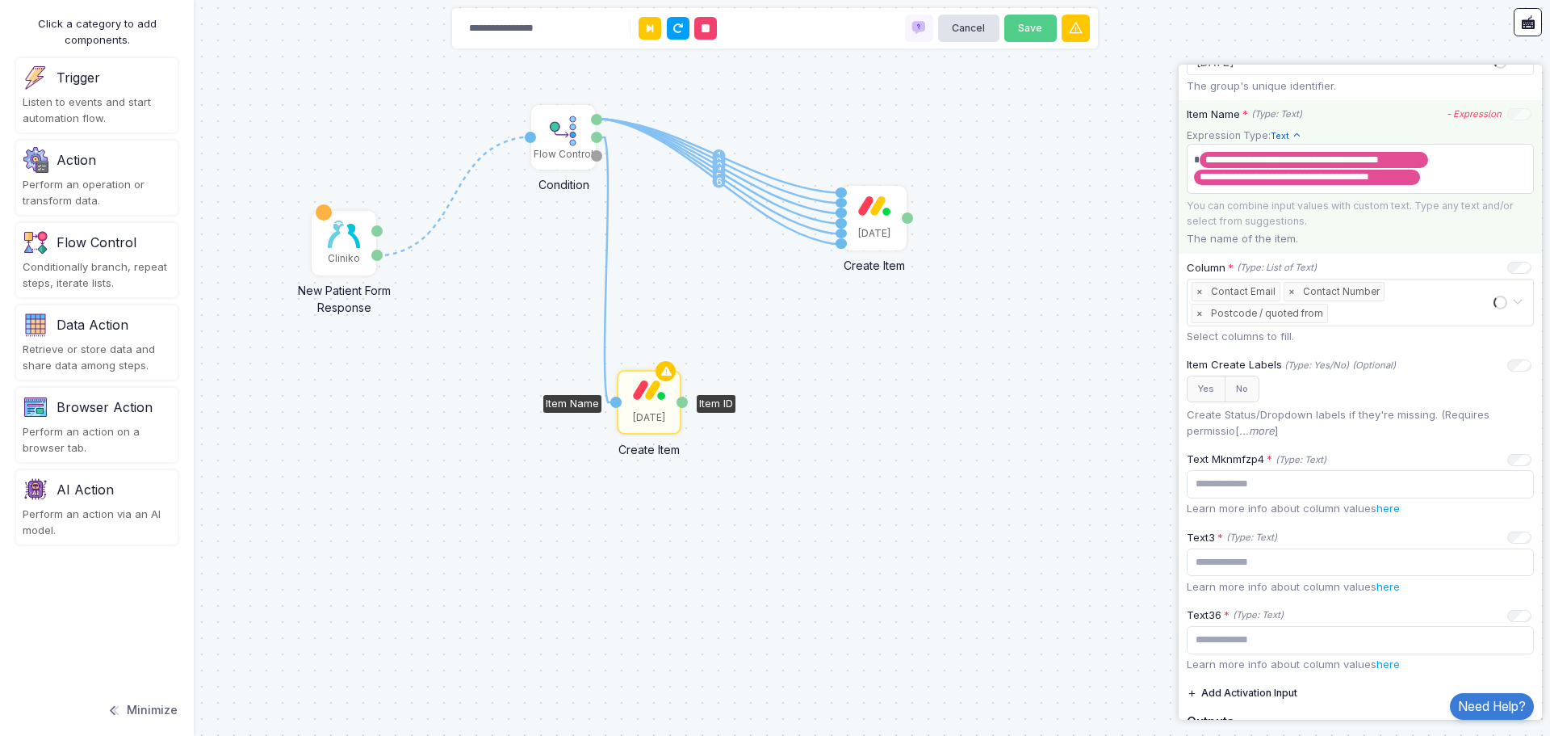
click at [1072, 310] on div "1 1 2 3 4 5 6 1 Cliniko New Patient Form Response Patient ID Response Flow Cont…" at bounding box center [775, 368] width 1550 height 736
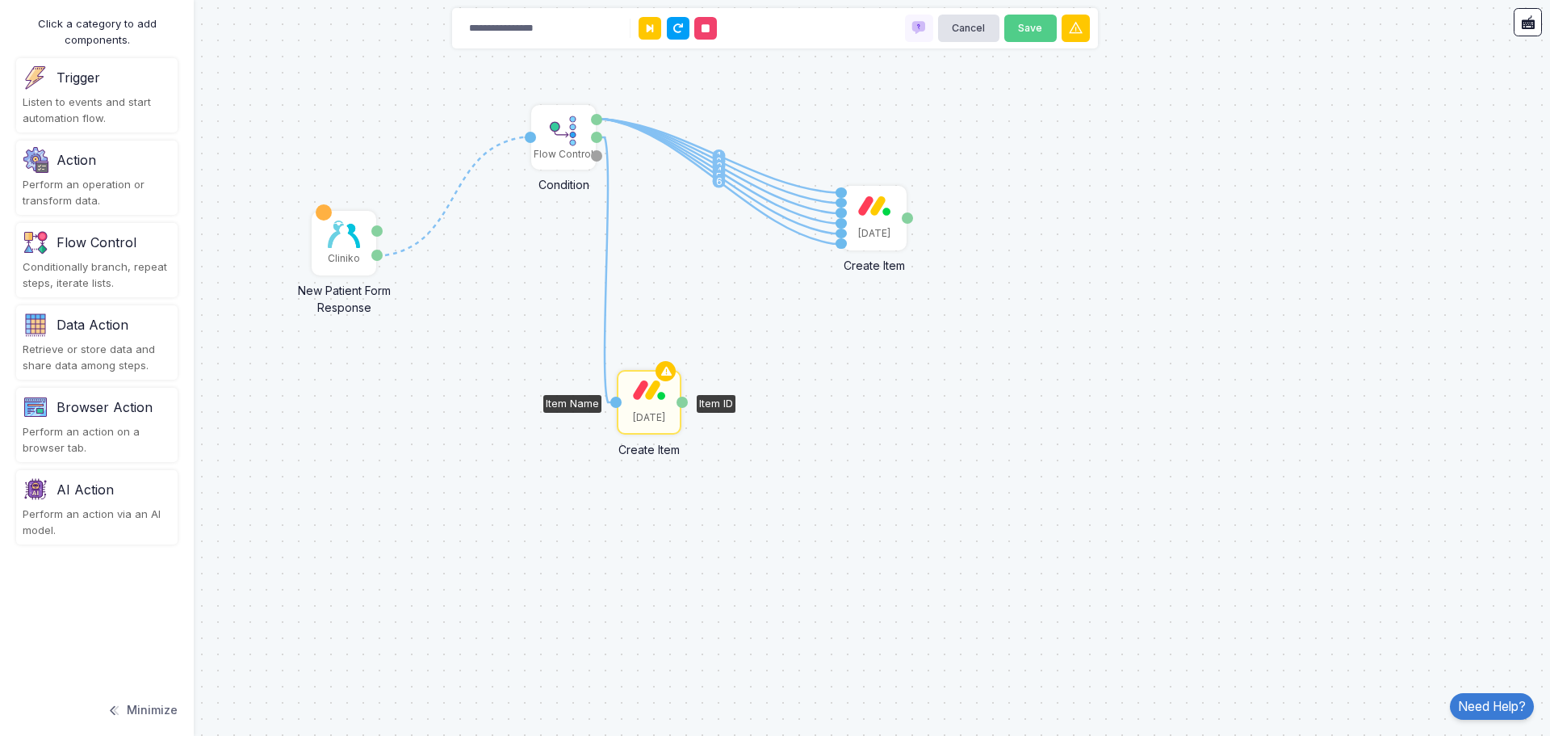
click at [652, 413] on div "[DATE]" at bounding box center [649, 417] width 32 height 15
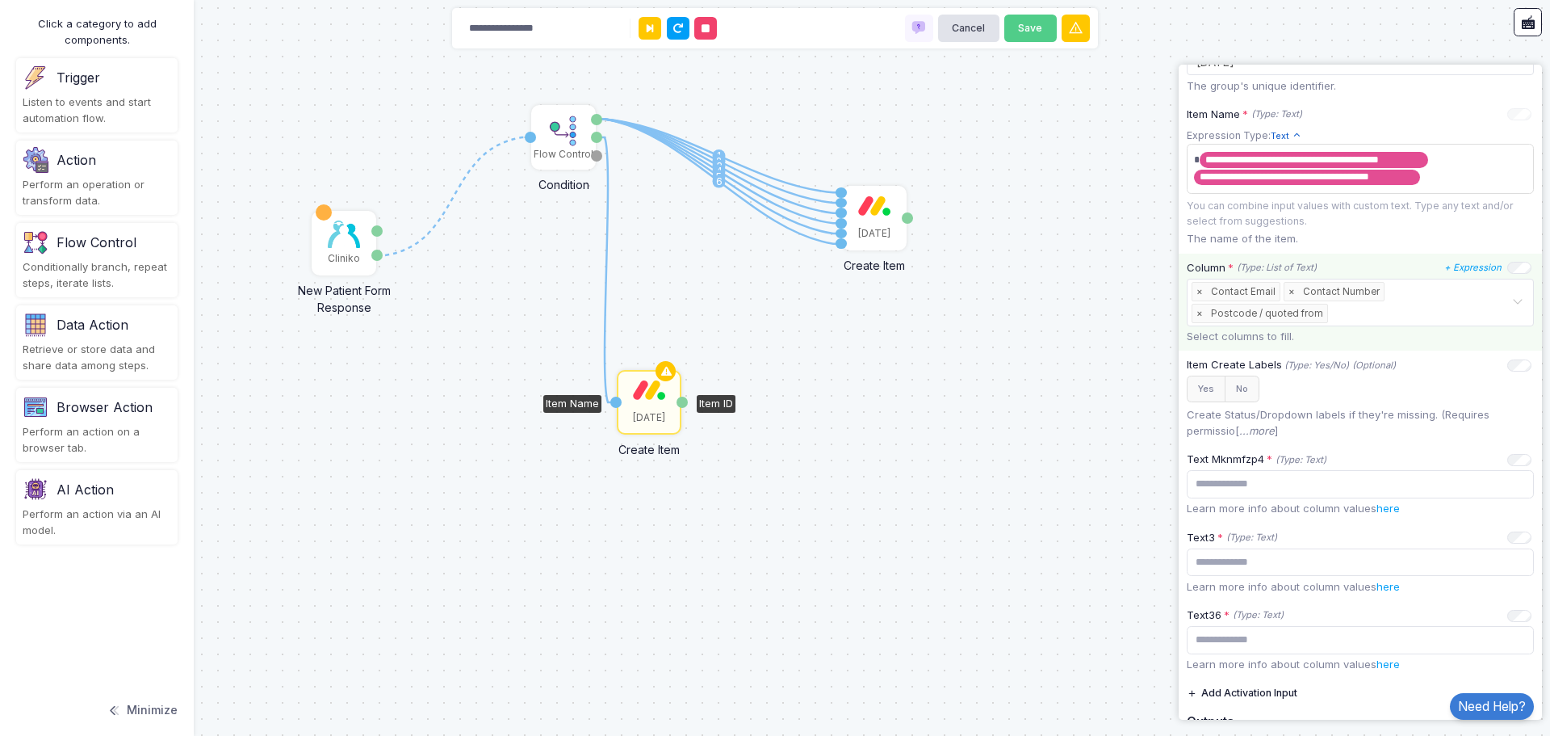
click at [1400, 310] on input "text" at bounding box center [1422, 314] width 180 height 18
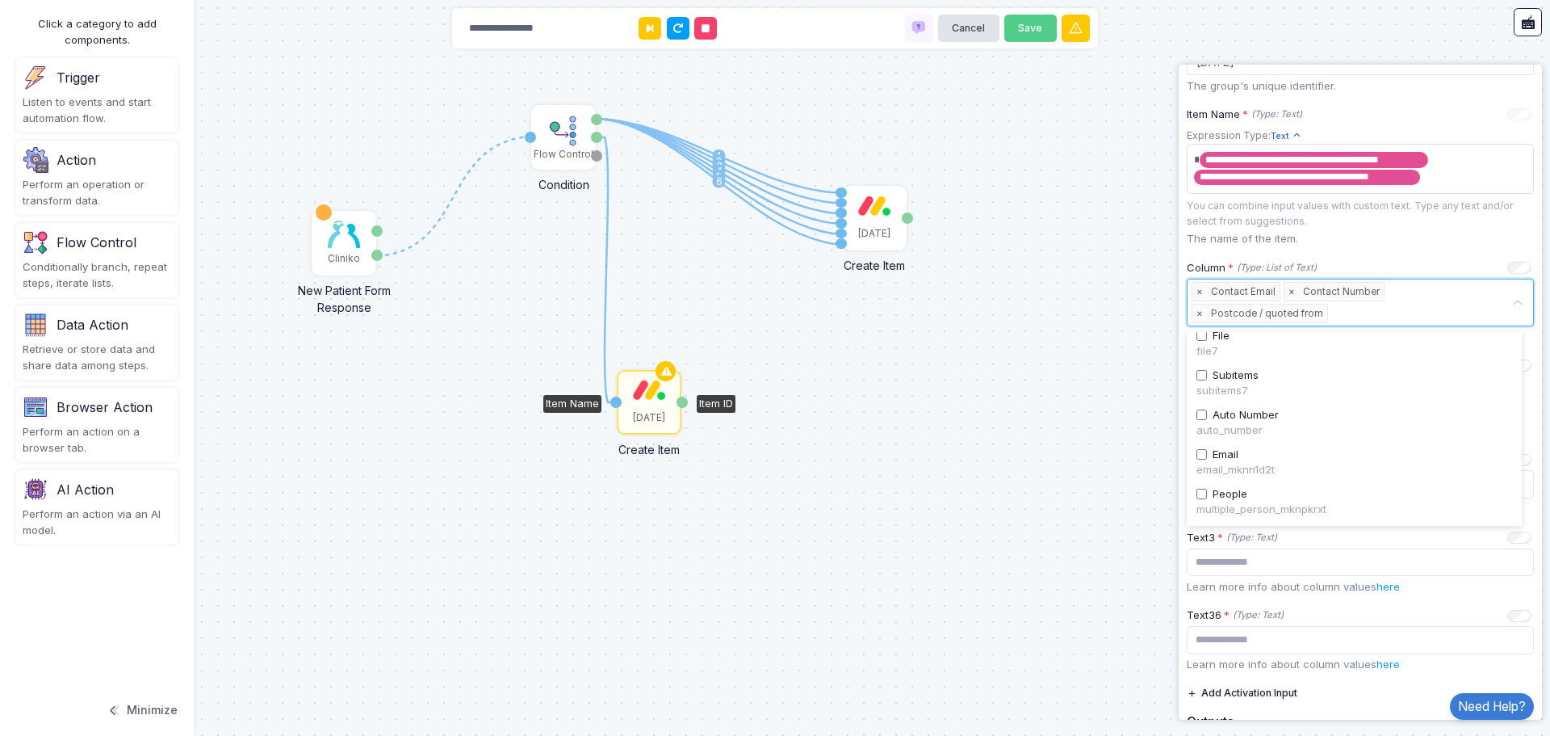
scroll to position [835, 0]
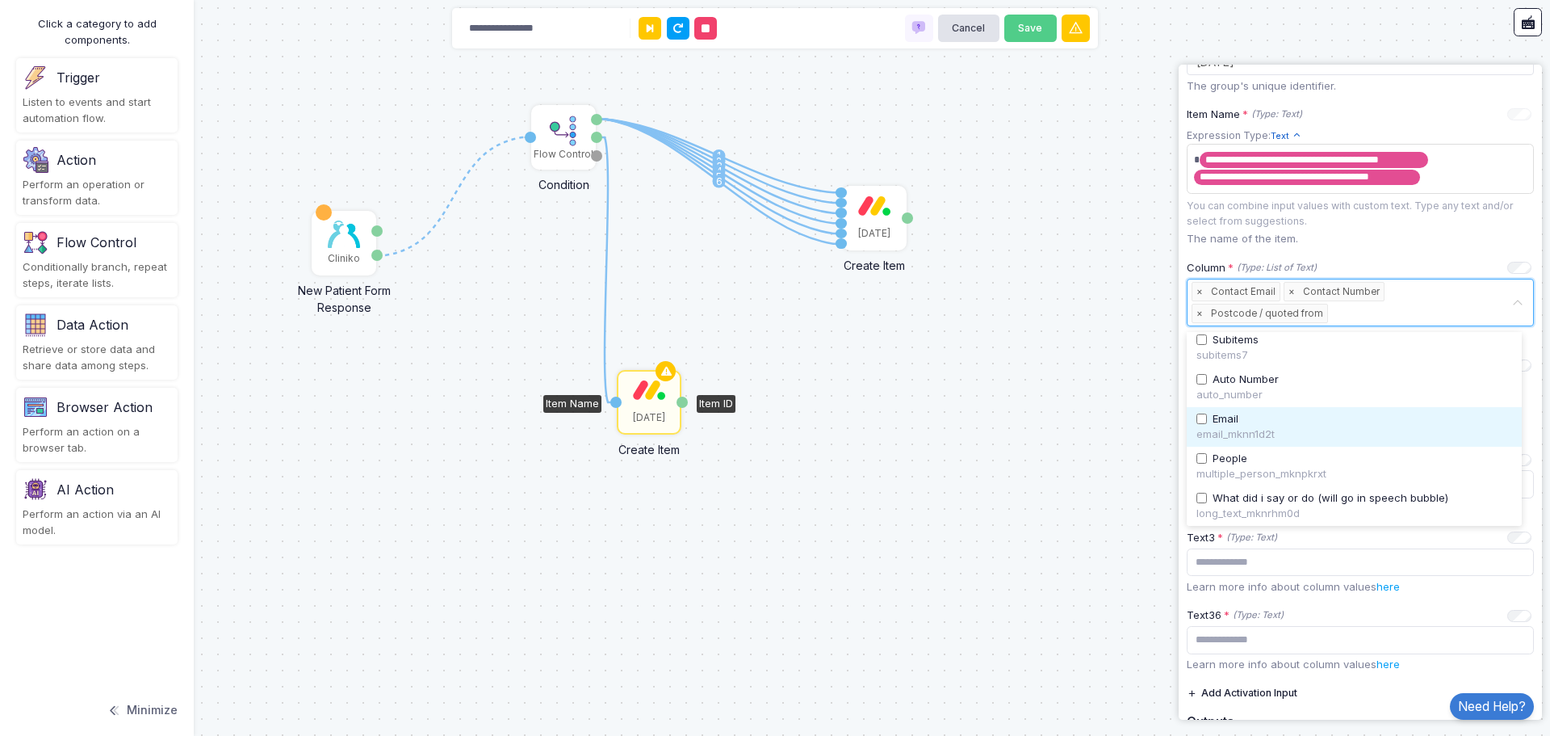
click at [1261, 430] on div "email_mknn1d2t" at bounding box center [1355, 434] width 316 height 16
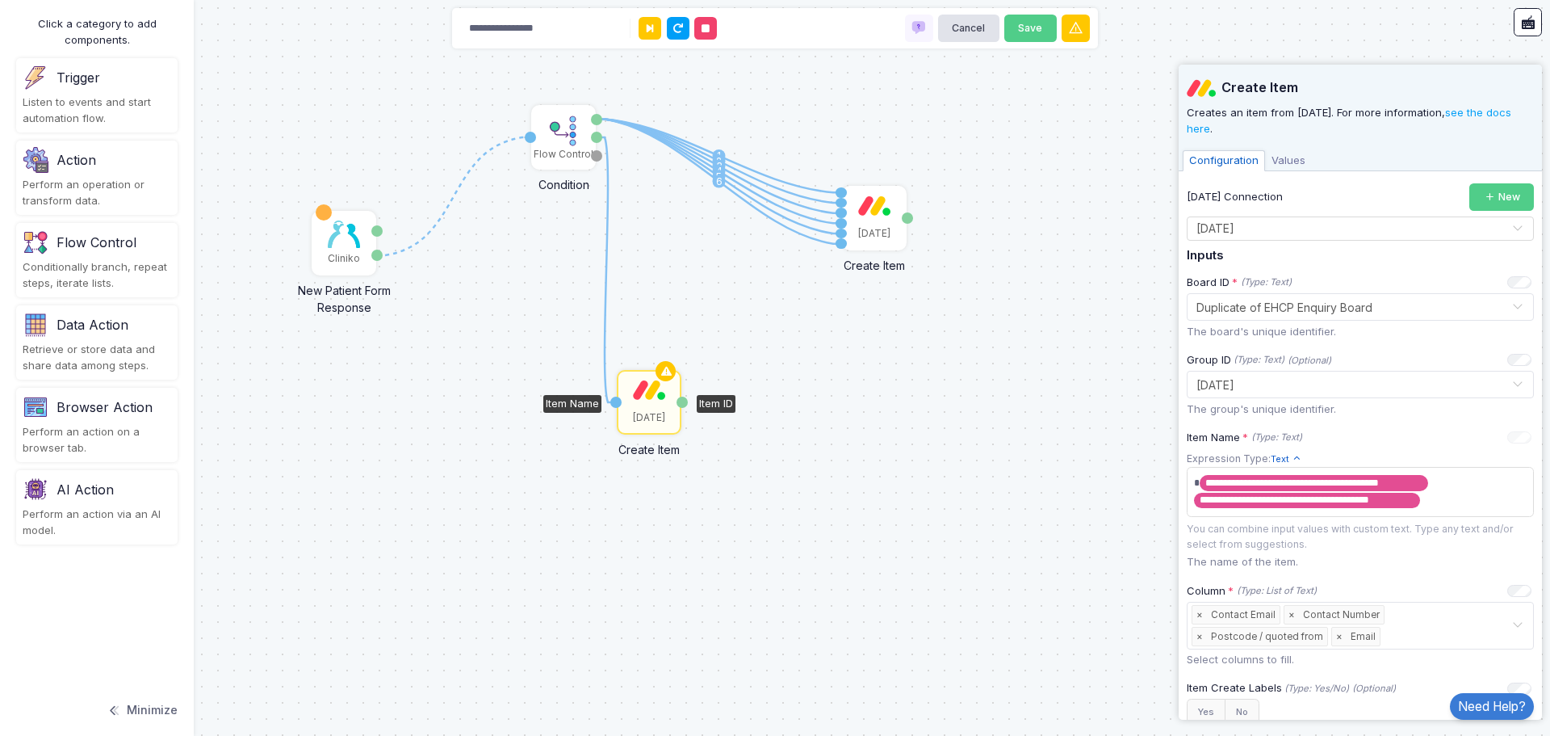
click at [1099, 401] on div "1 1 2 3 4 5 6 1 Cliniko New Patient Form Response Patient ID Response Flow Cont…" at bounding box center [775, 368] width 1550 height 736
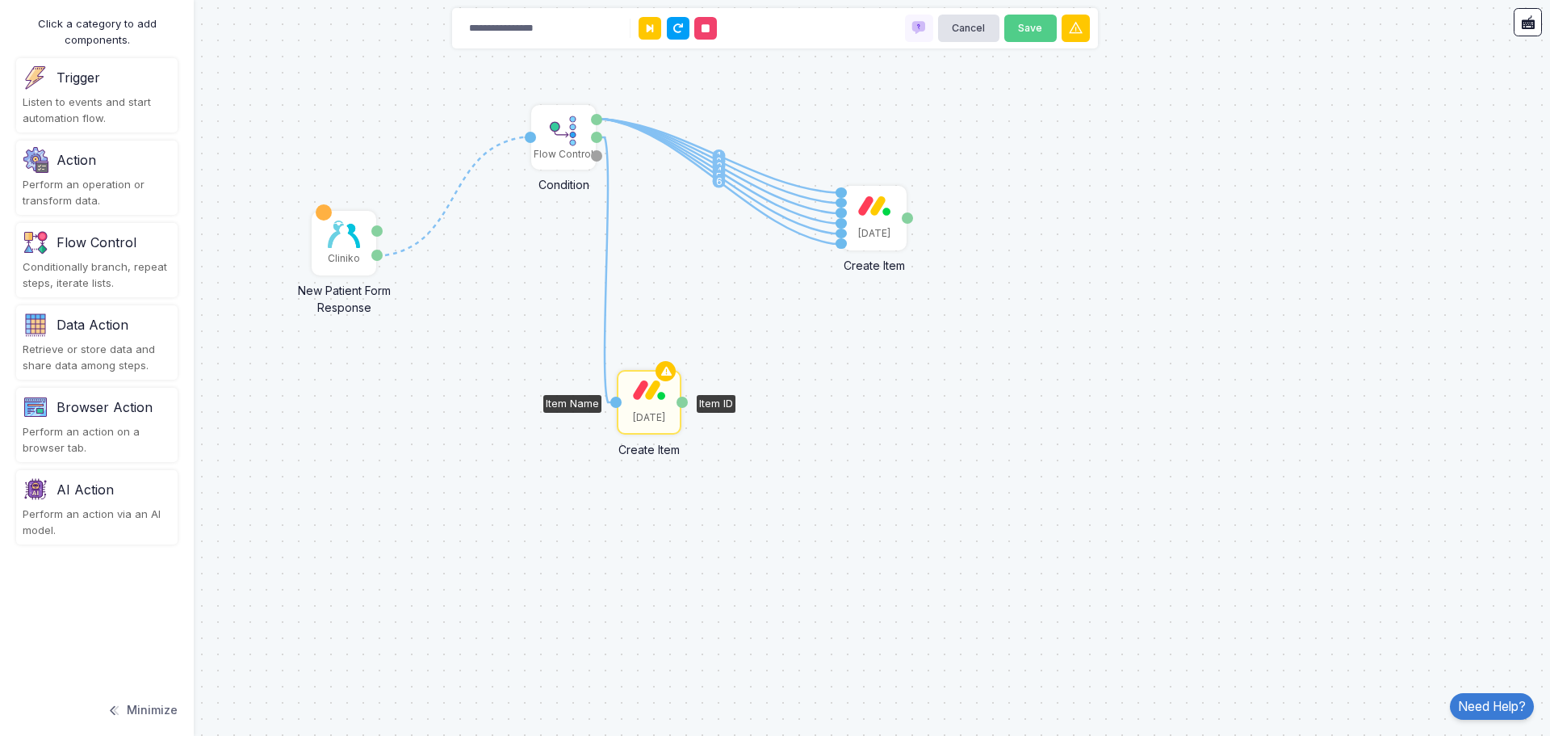
click at [648, 402] on div "[DATE]" at bounding box center [649, 401] width 61 height 61
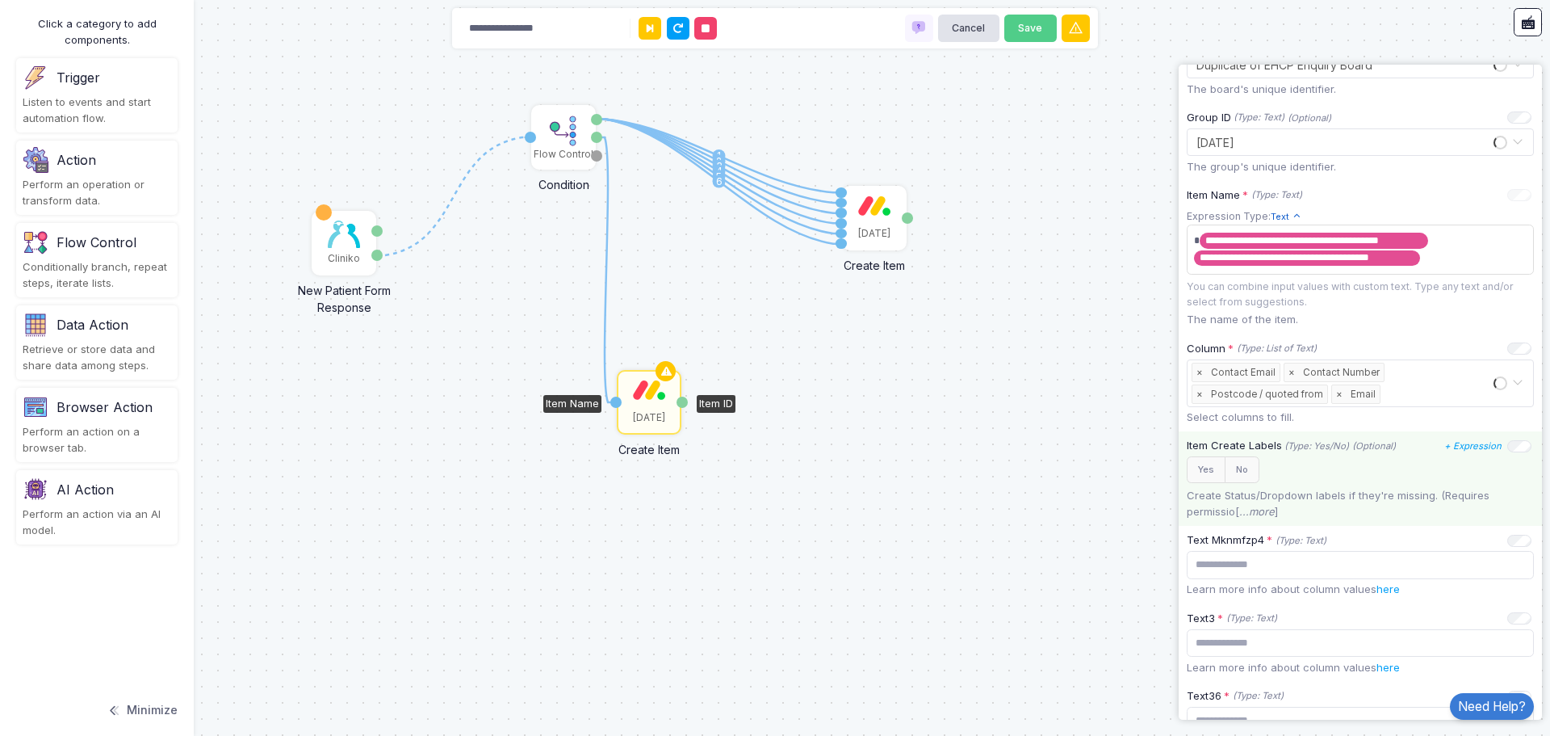
scroll to position [323, 0]
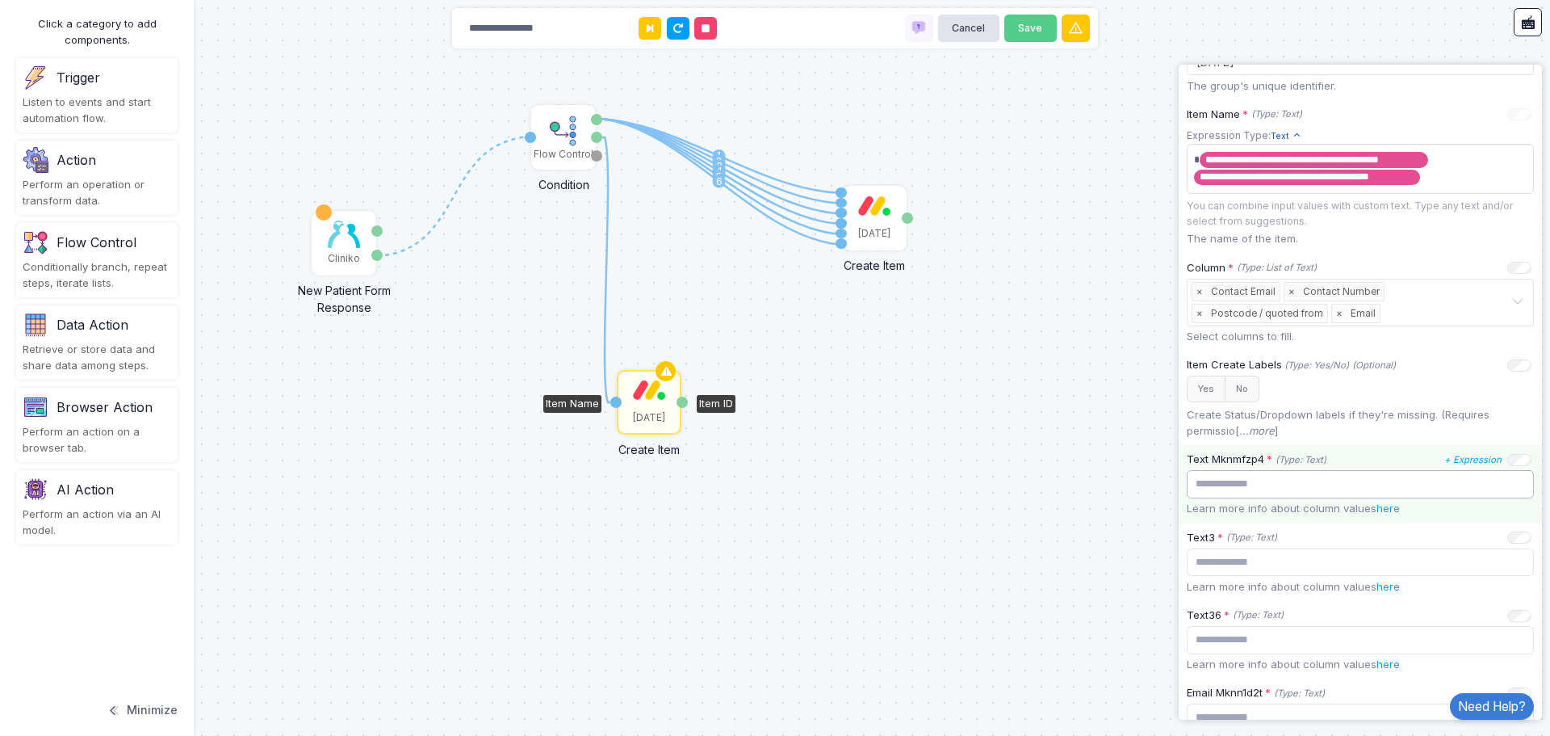
click at [1285, 488] on input "text" at bounding box center [1360, 484] width 347 height 28
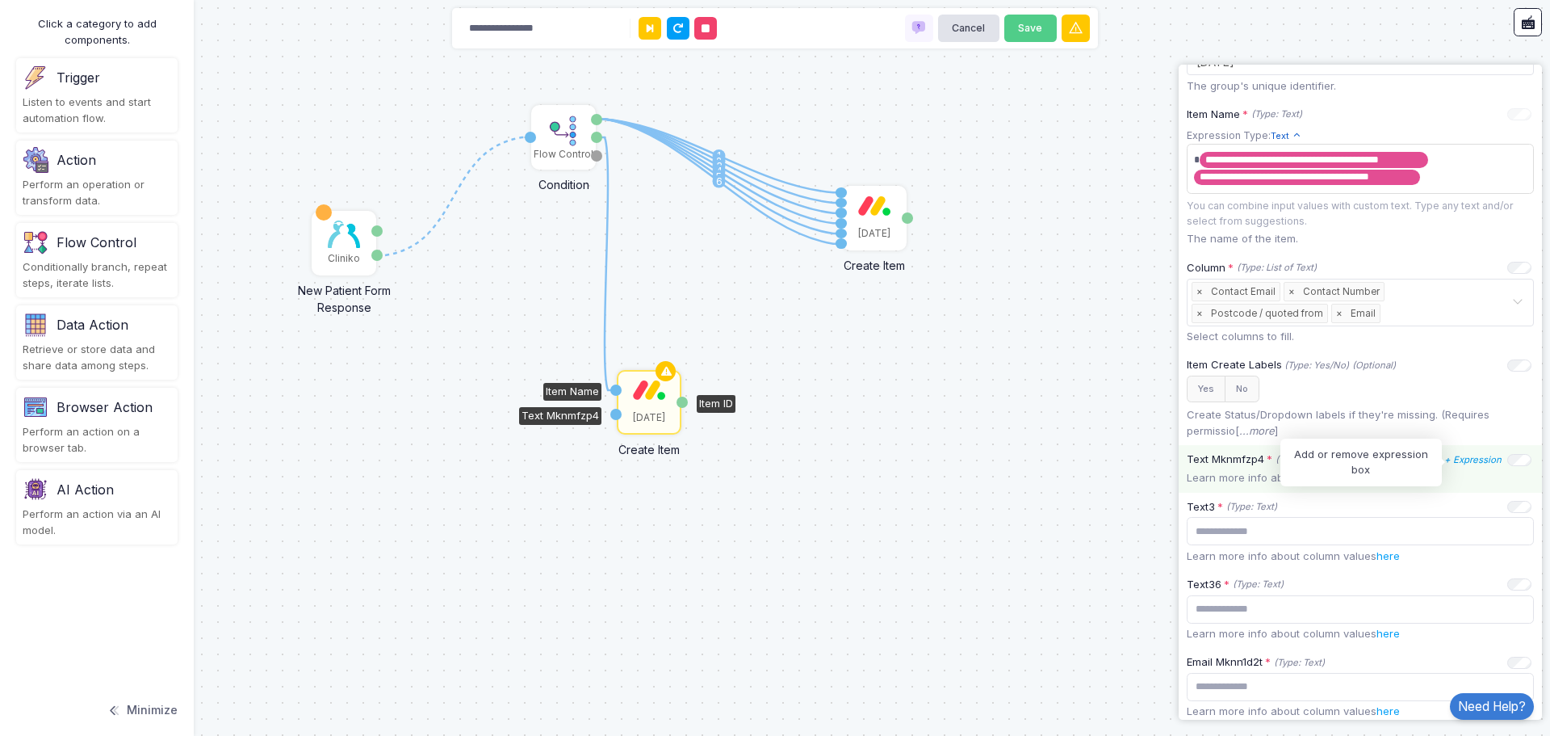
click at [1472, 464] on icon "+ Expression" at bounding box center [1473, 459] width 57 height 11
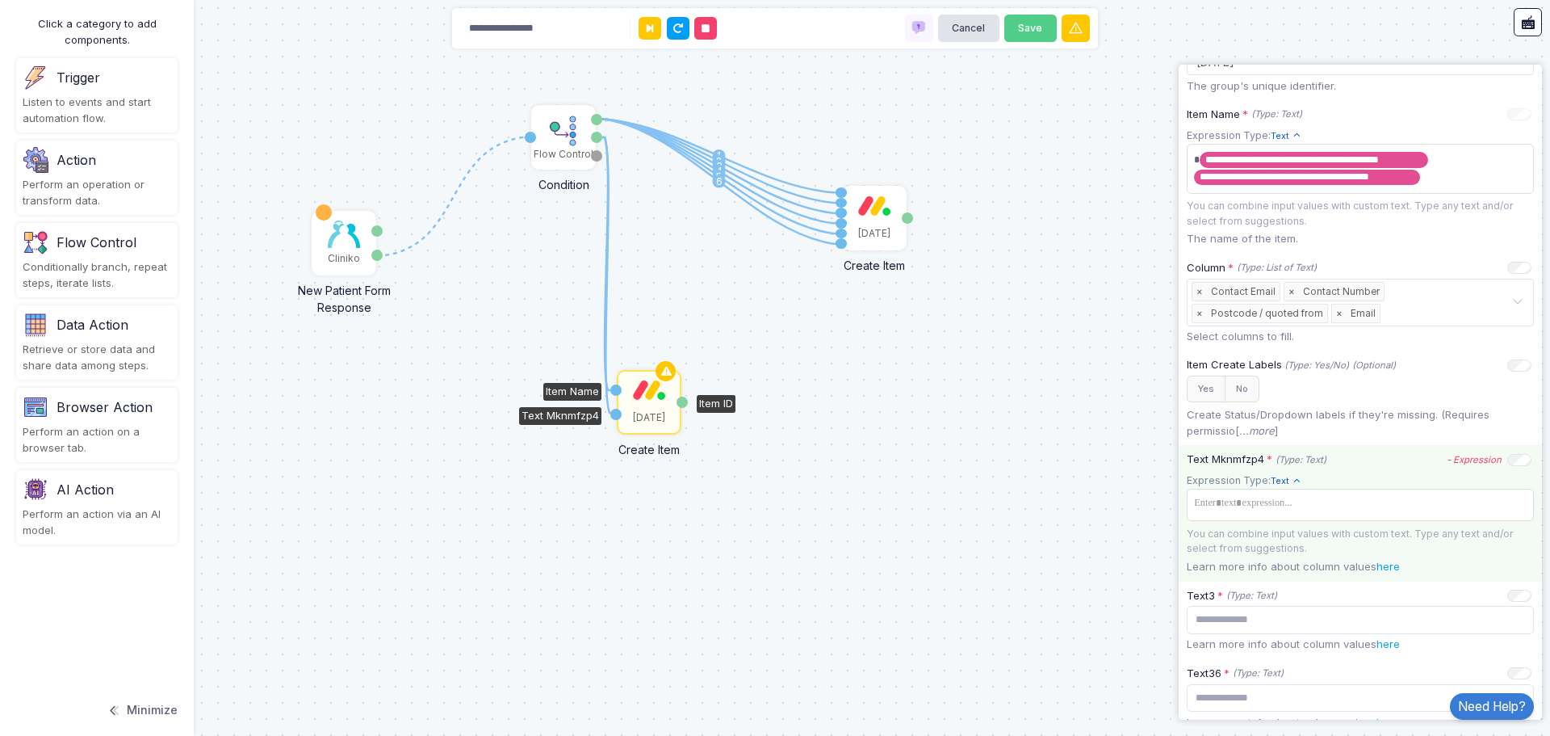
drag, startPoint x: 598, startPoint y: 141, endPoint x: 618, endPoint y: 413, distance: 272.9
click at [1, 1] on div "1 1 2 3 4 5 6 1 1 Cliniko New Patient Form Response Patient ID Response Flow Co…" at bounding box center [0, 0] width 1 height 1
click at [1341, 505] on span at bounding box center [1360, 503] width 341 height 23
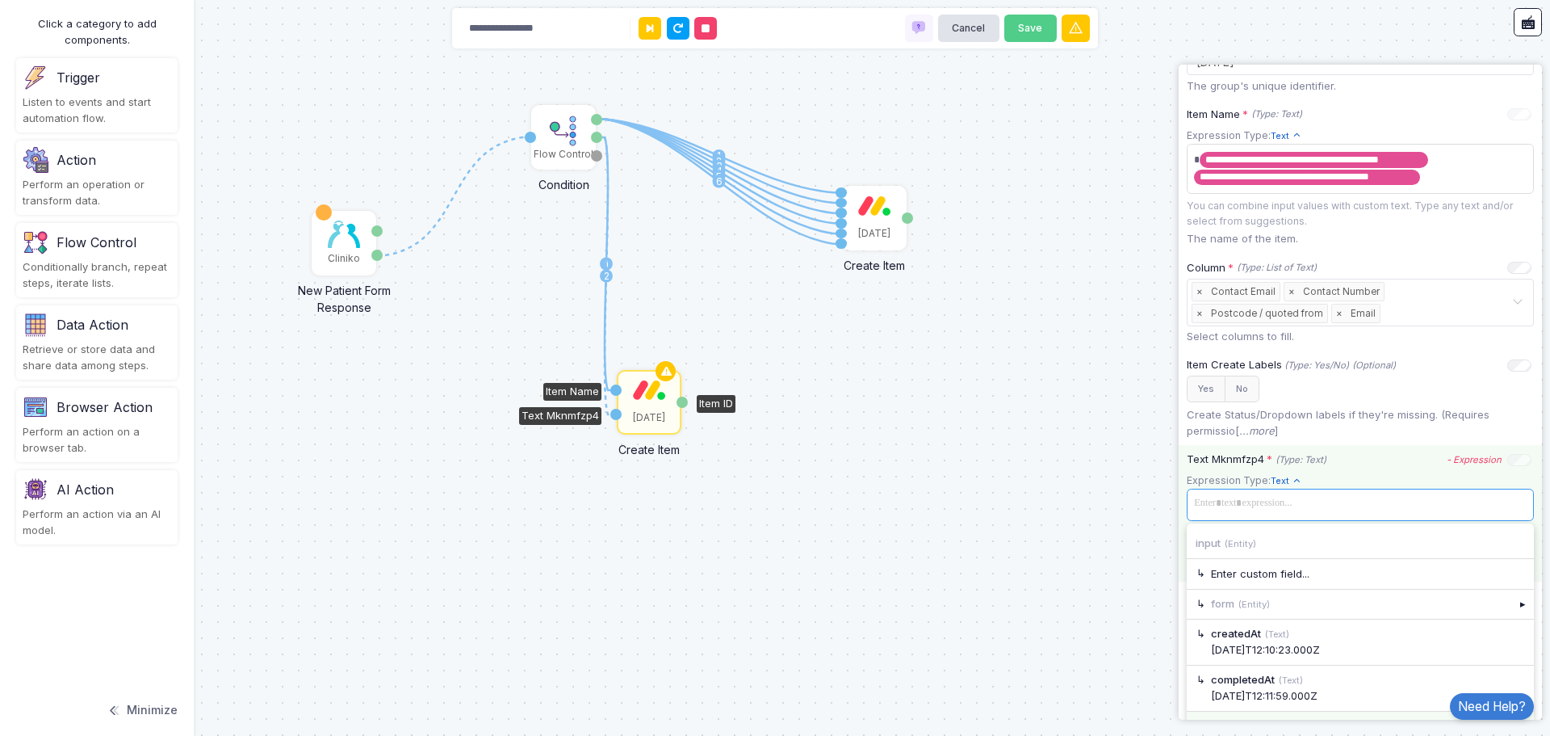
scroll to position [561, 0]
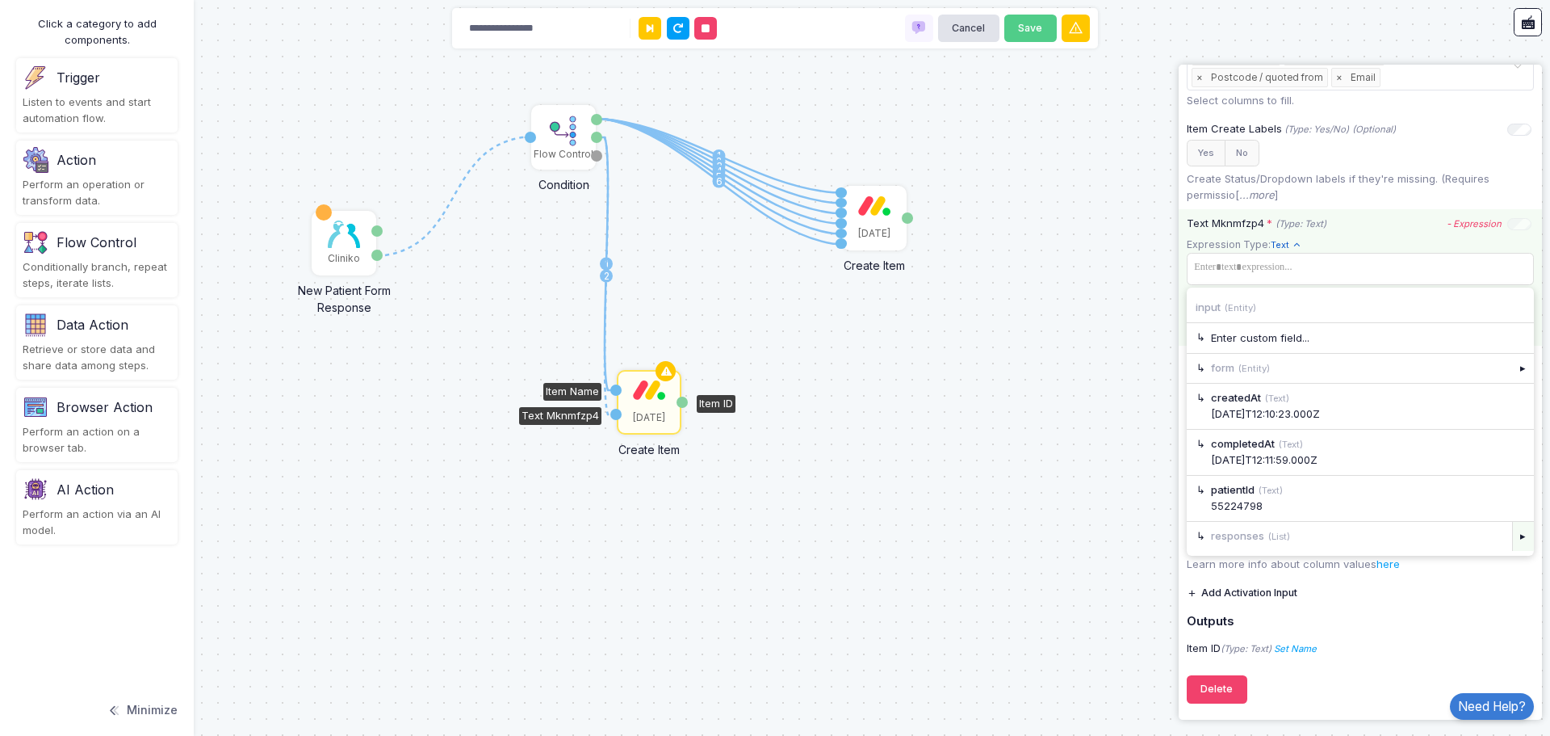
click at [1513, 545] on div "▸" at bounding box center [1524, 536] width 23 height 29
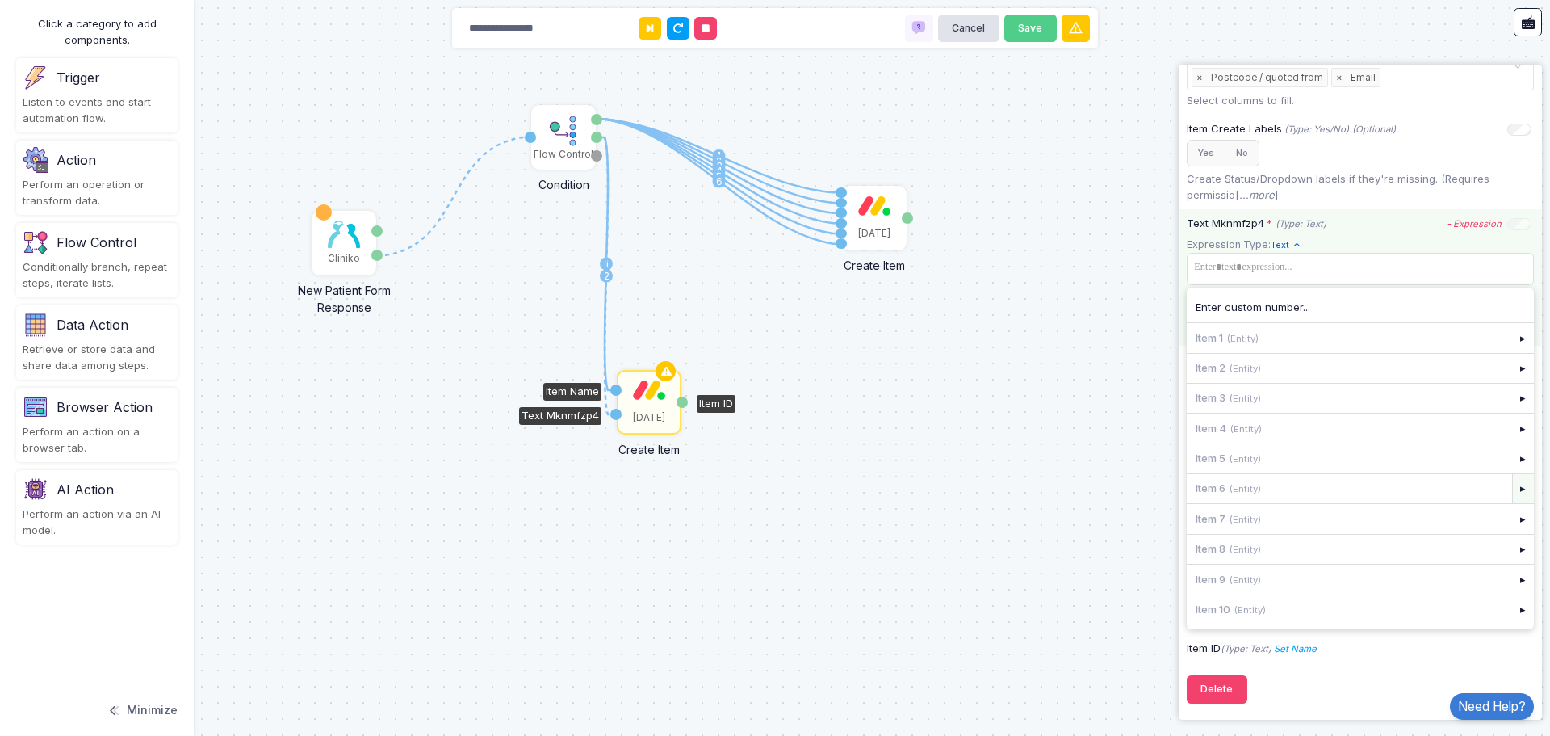
click at [1513, 488] on div "▸" at bounding box center [1524, 488] width 23 height 29
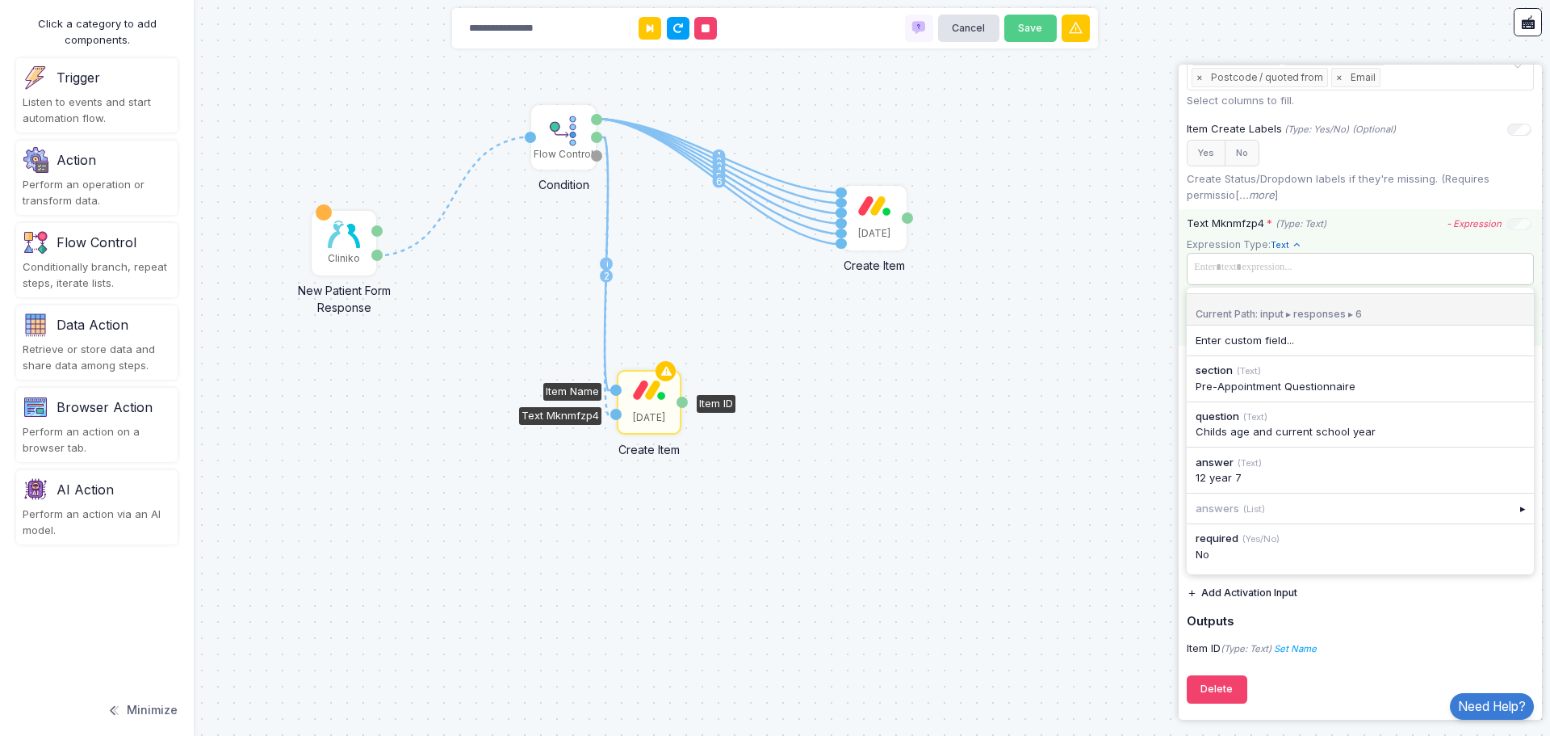
click at [1269, 278] on span at bounding box center [1360, 267] width 341 height 23
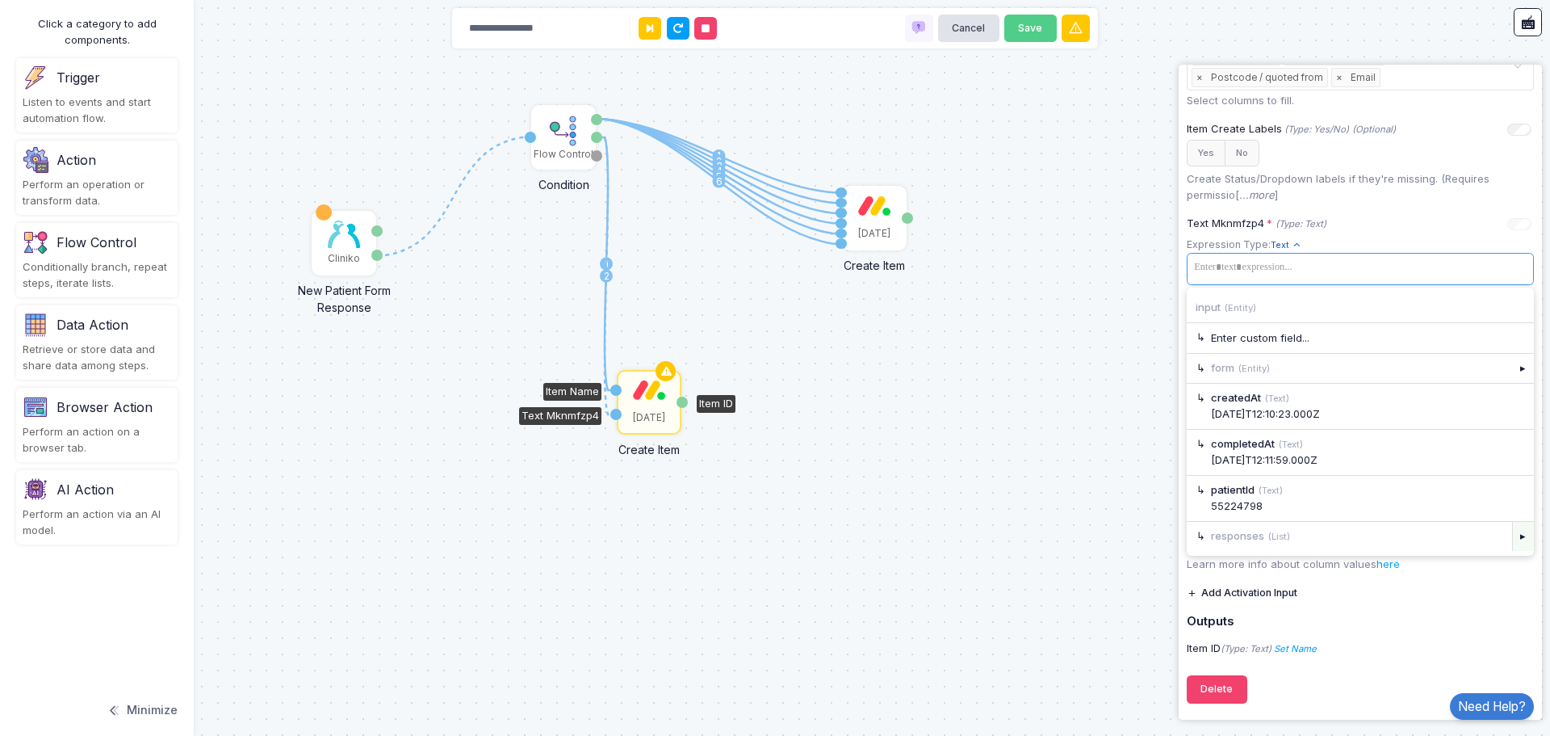
click at [1513, 539] on div "▸" at bounding box center [1524, 536] width 23 height 29
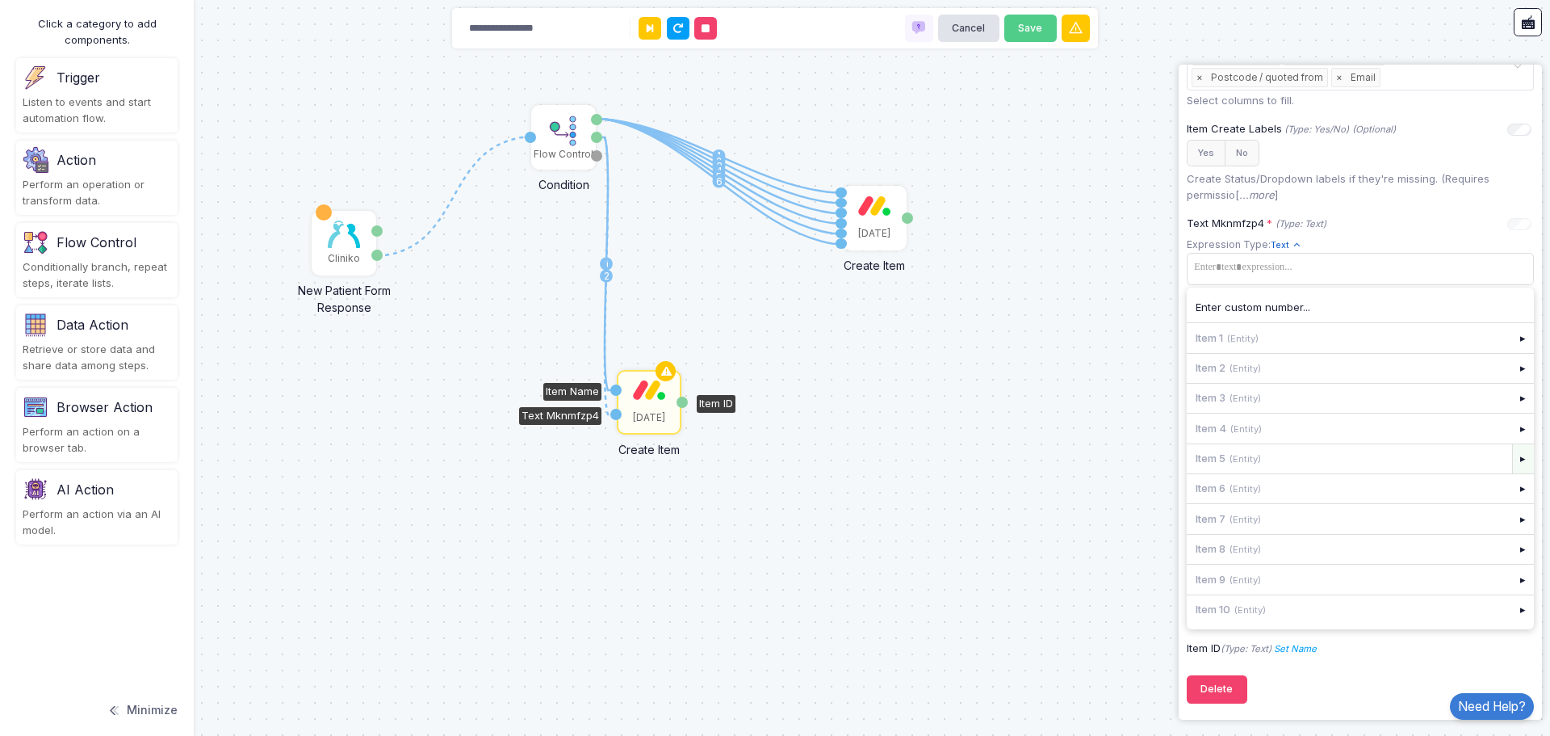
click at [1513, 459] on div "▸" at bounding box center [1524, 458] width 23 height 29
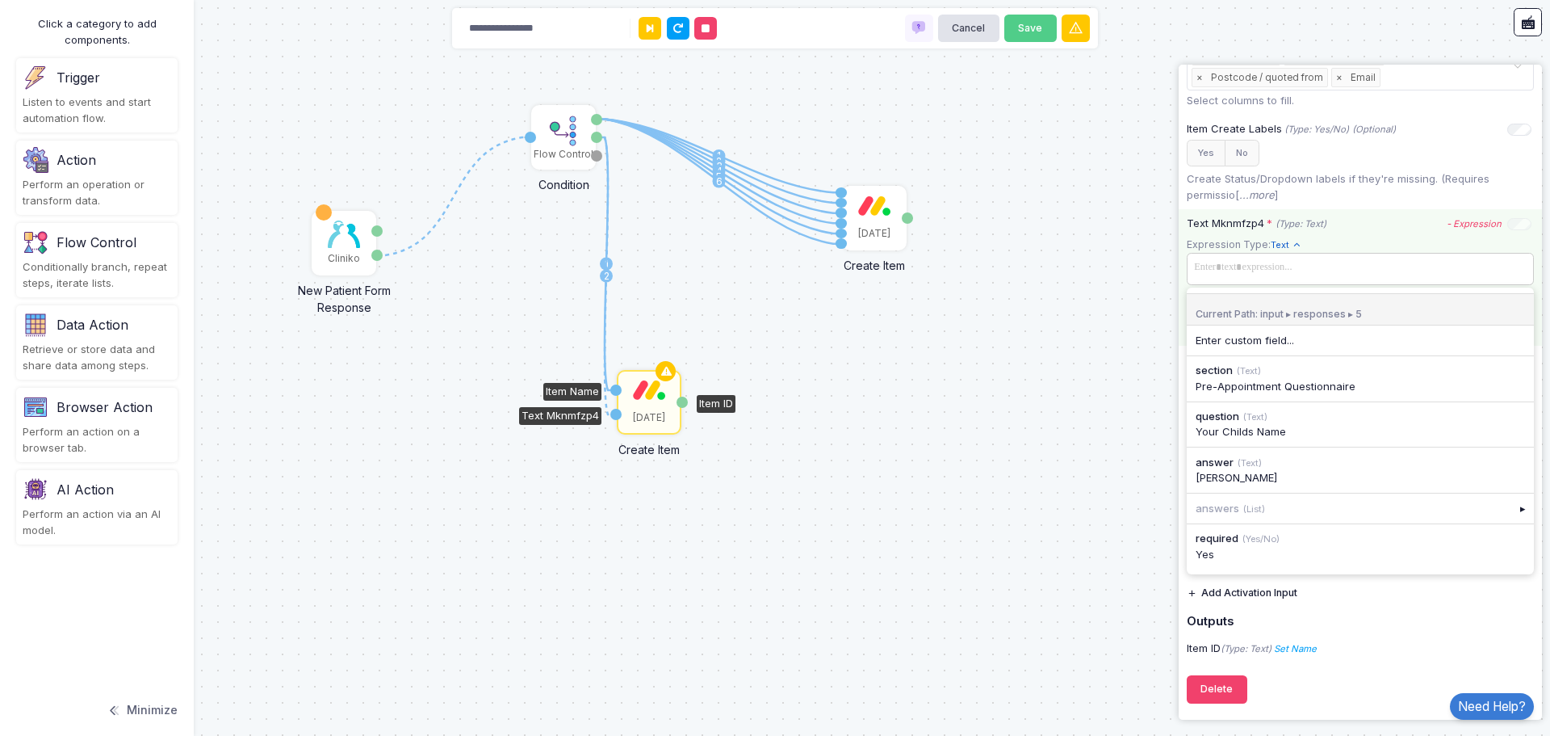
click at [1303, 275] on span at bounding box center [1360, 267] width 341 height 23
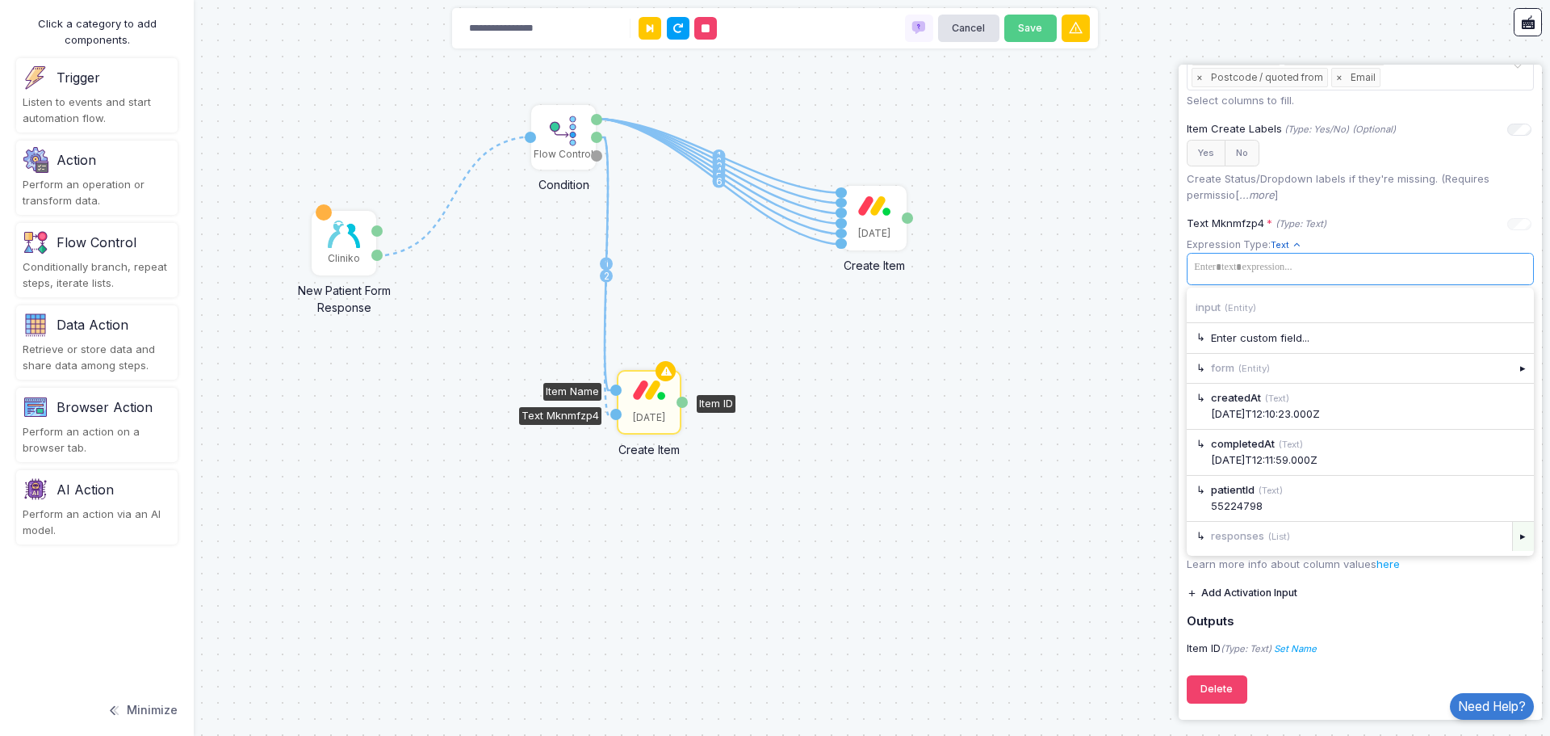
click at [1516, 538] on div "▸" at bounding box center [1524, 536] width 23 height 29
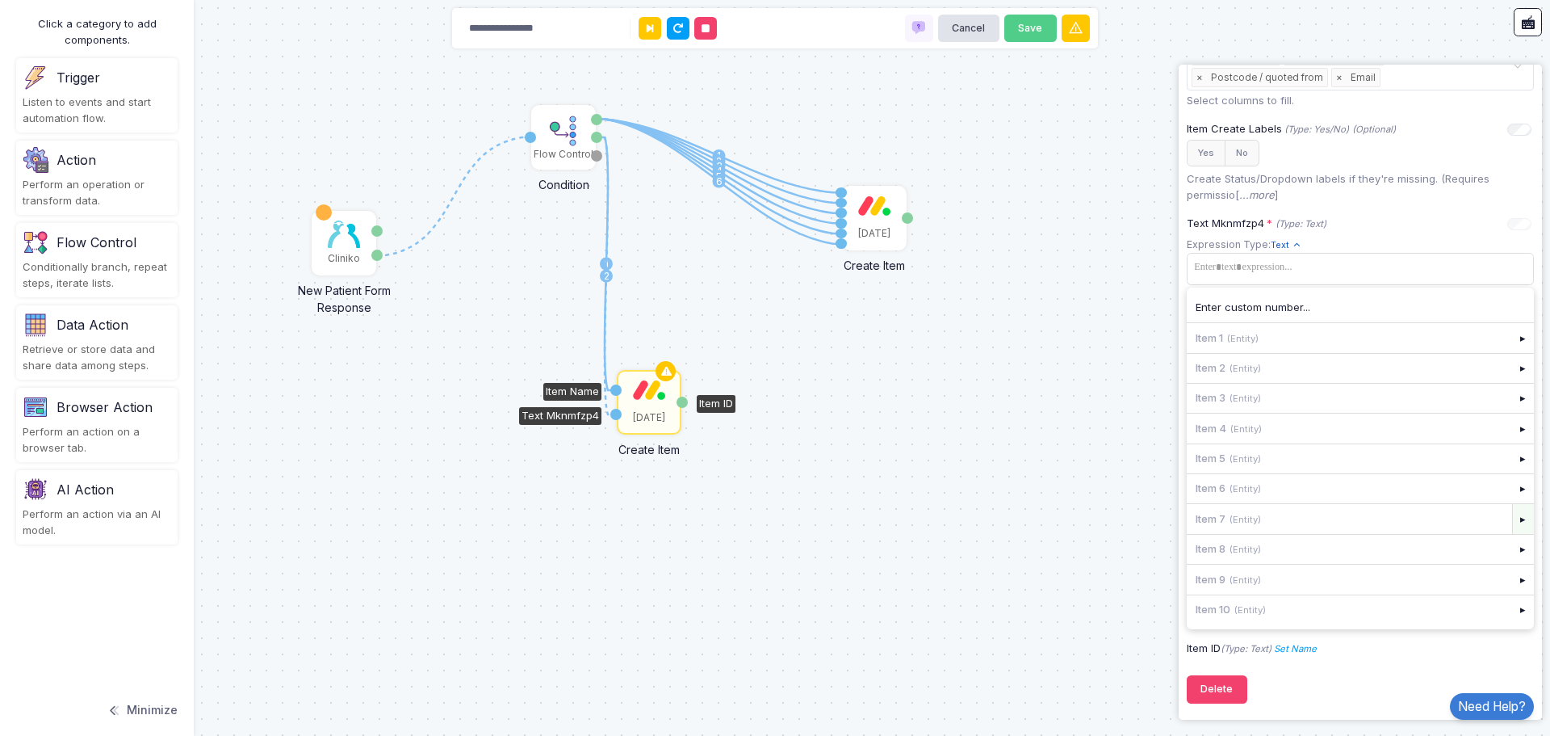
click at [1515, 521] on div "▸" at bounding box center [1524, 518] width 23 height 29
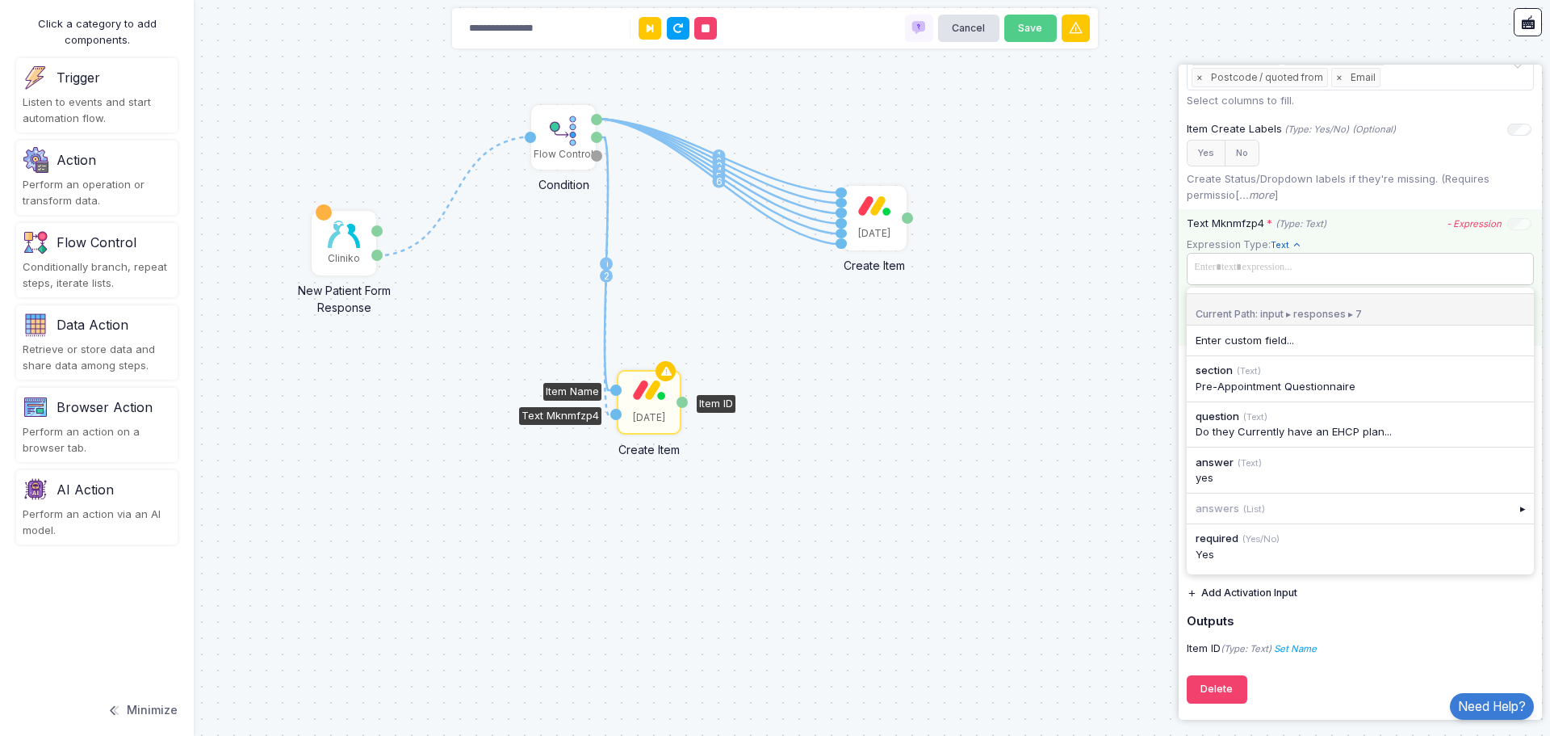
click at [1307, 275] on span at bounding box center [1360, 267] width 341 height 23
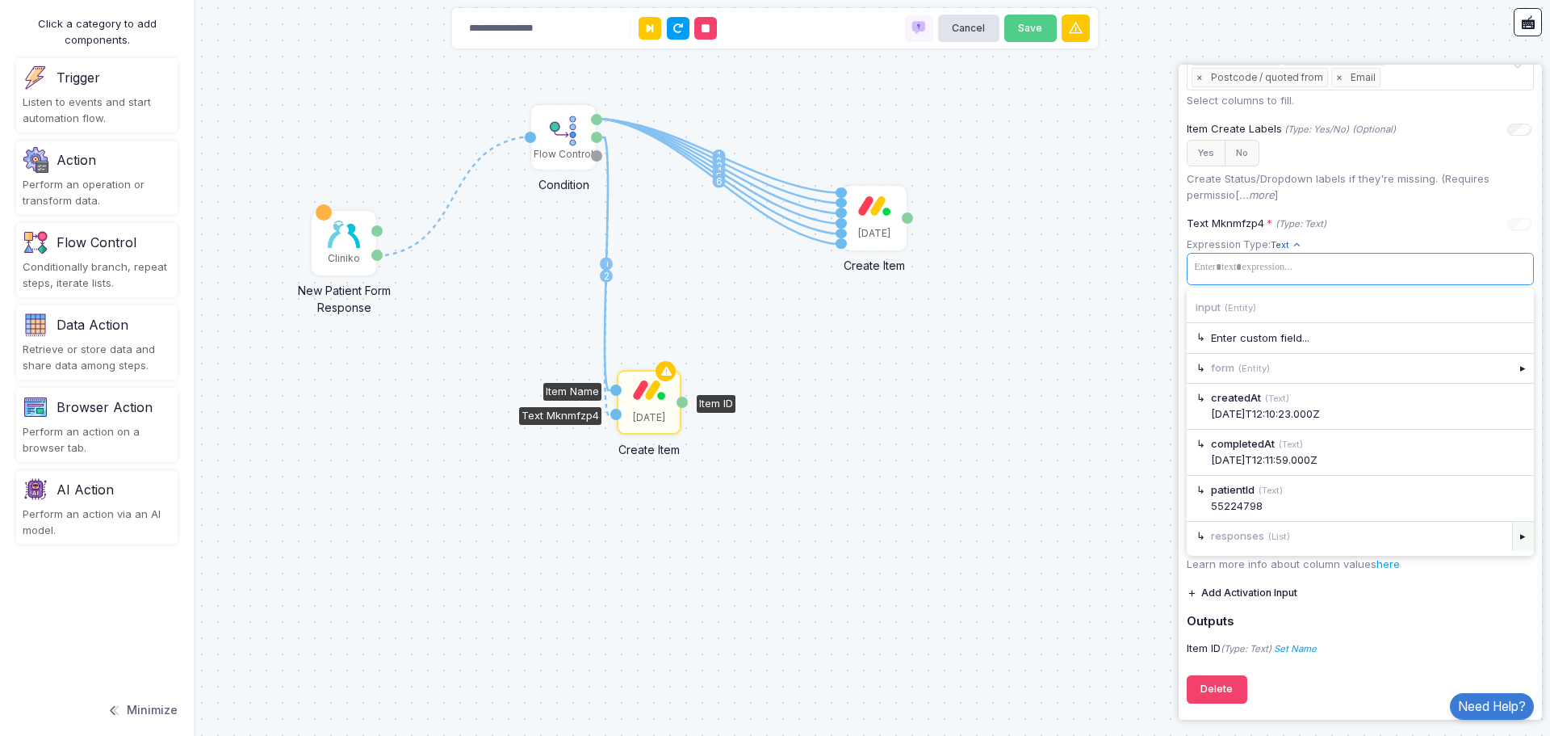
click at [1513, 539] on div "▸" at bounding box center [1524, 536] width 23 height 29
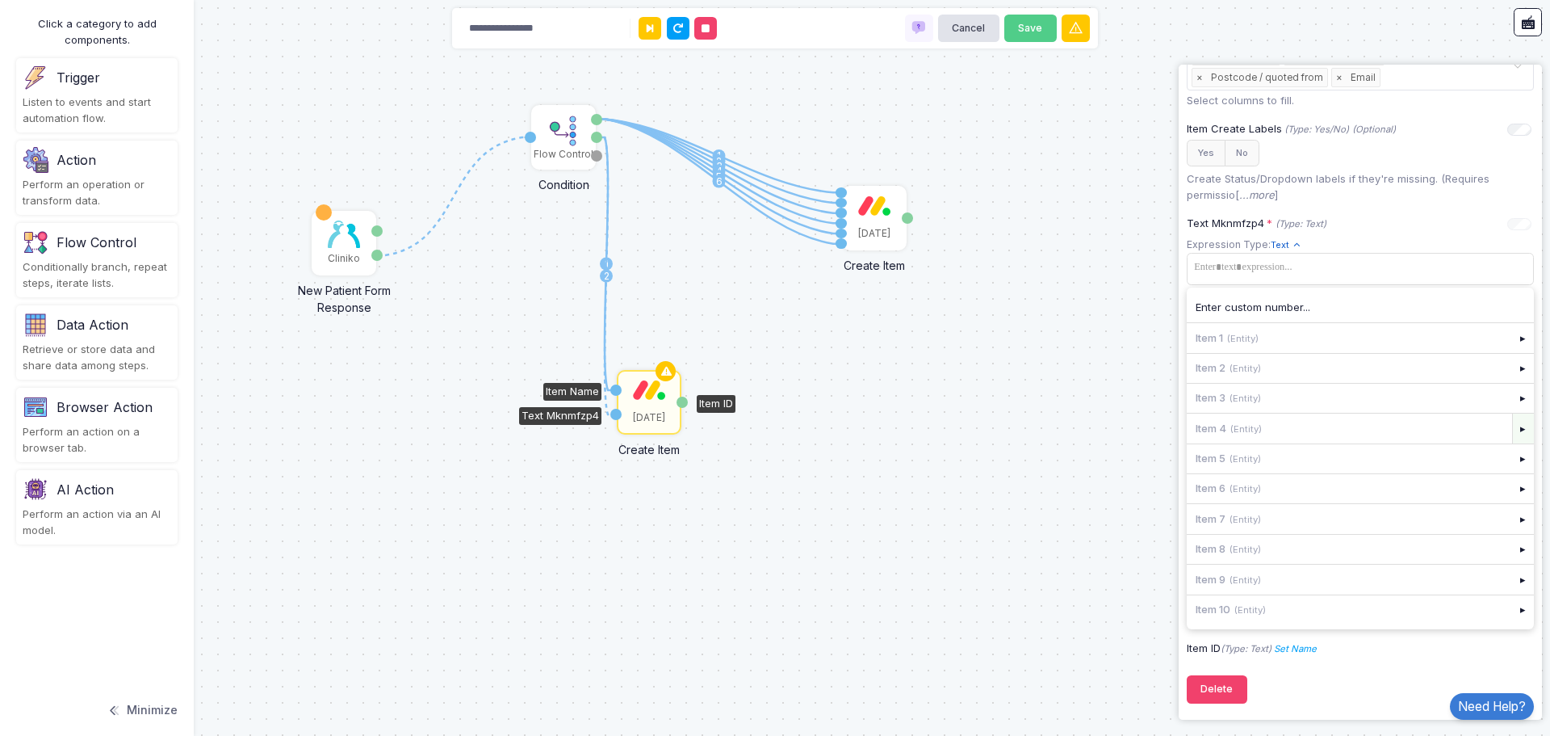
click at [1513, 428] on div "▸" at bounding box center [1524, 427] width 23 height 29
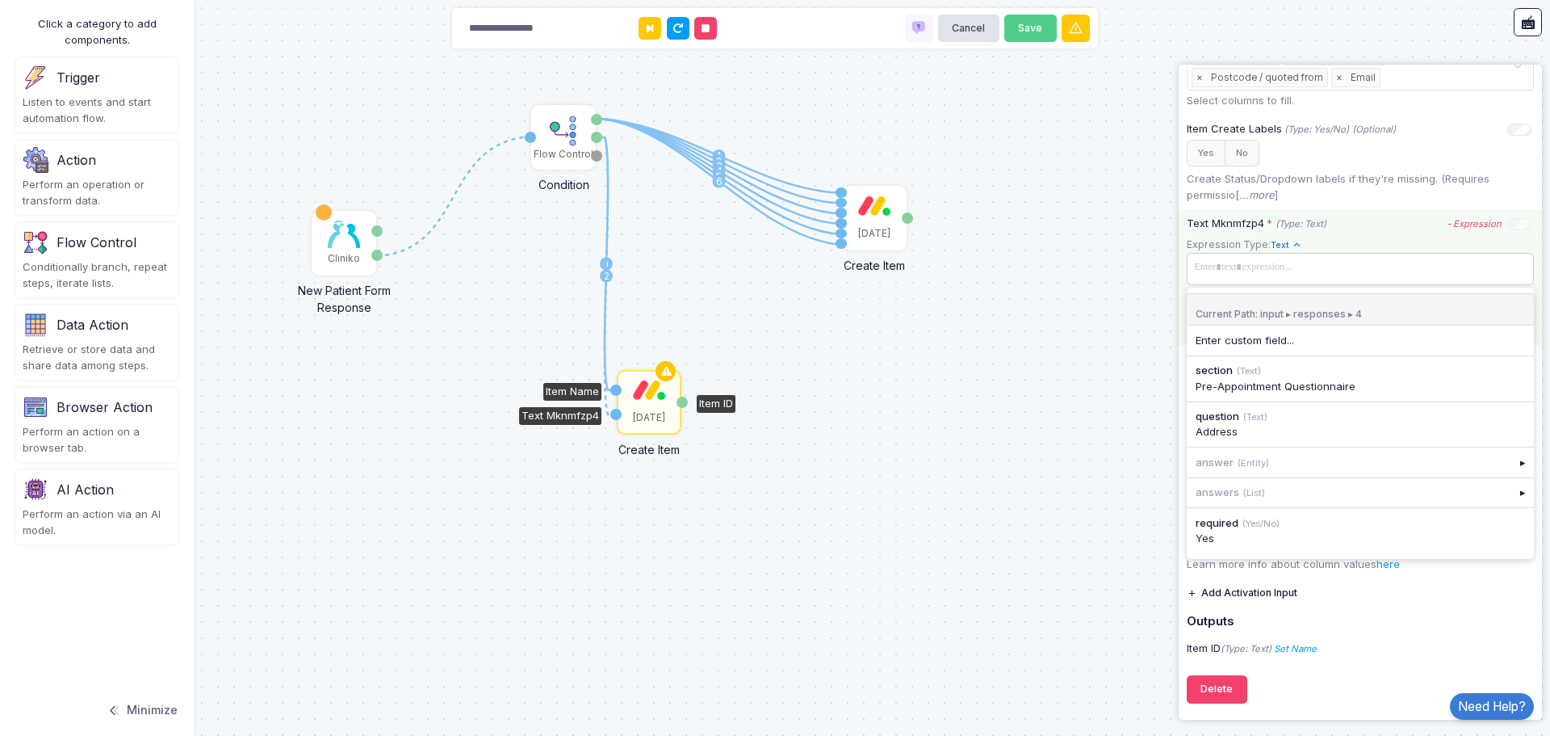
click at [1311, 274] on span at bounding box center [1360, 267] width 341 height 23
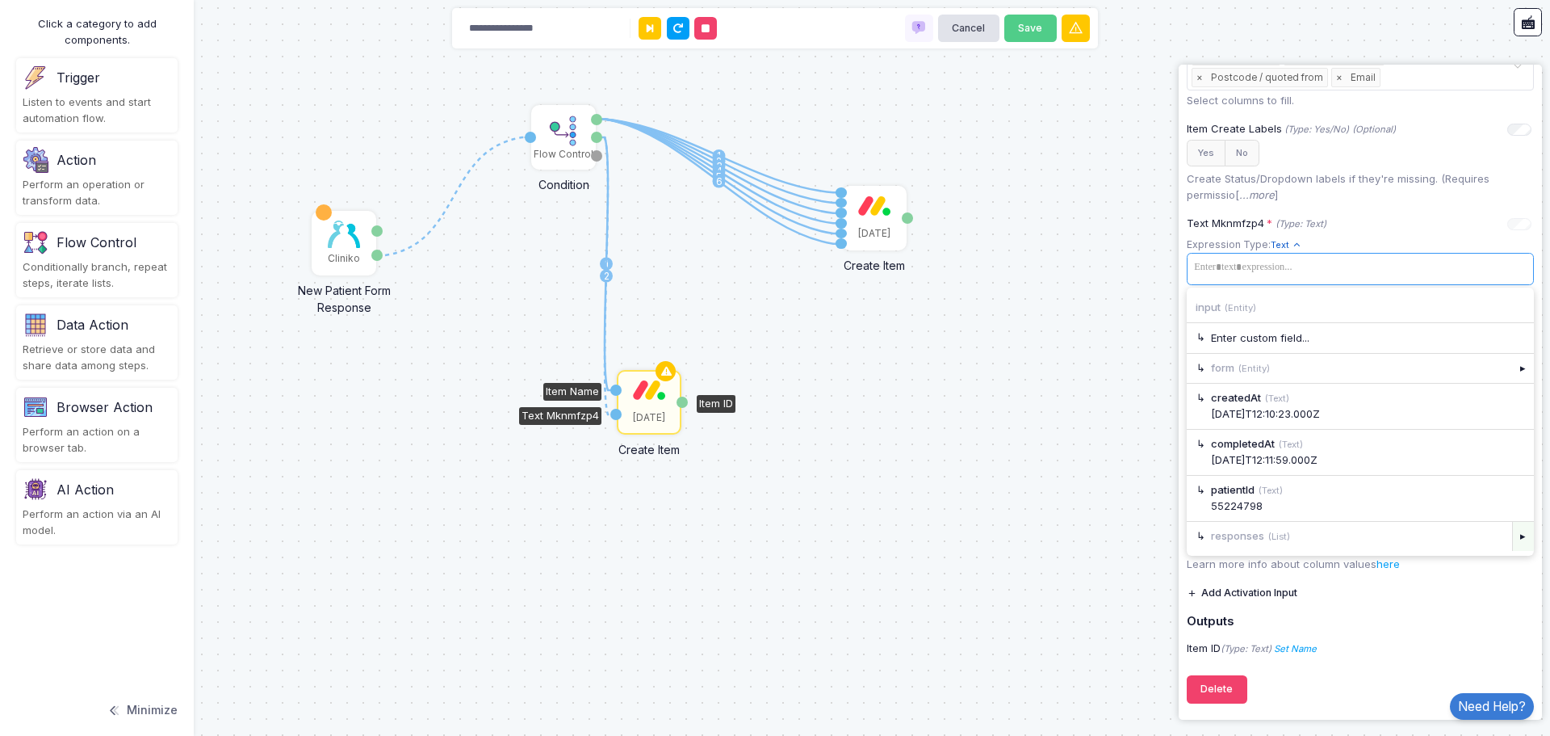
click at [1513, 541] on div "▸" at bounding box center [1524, 536] width 23 height 29
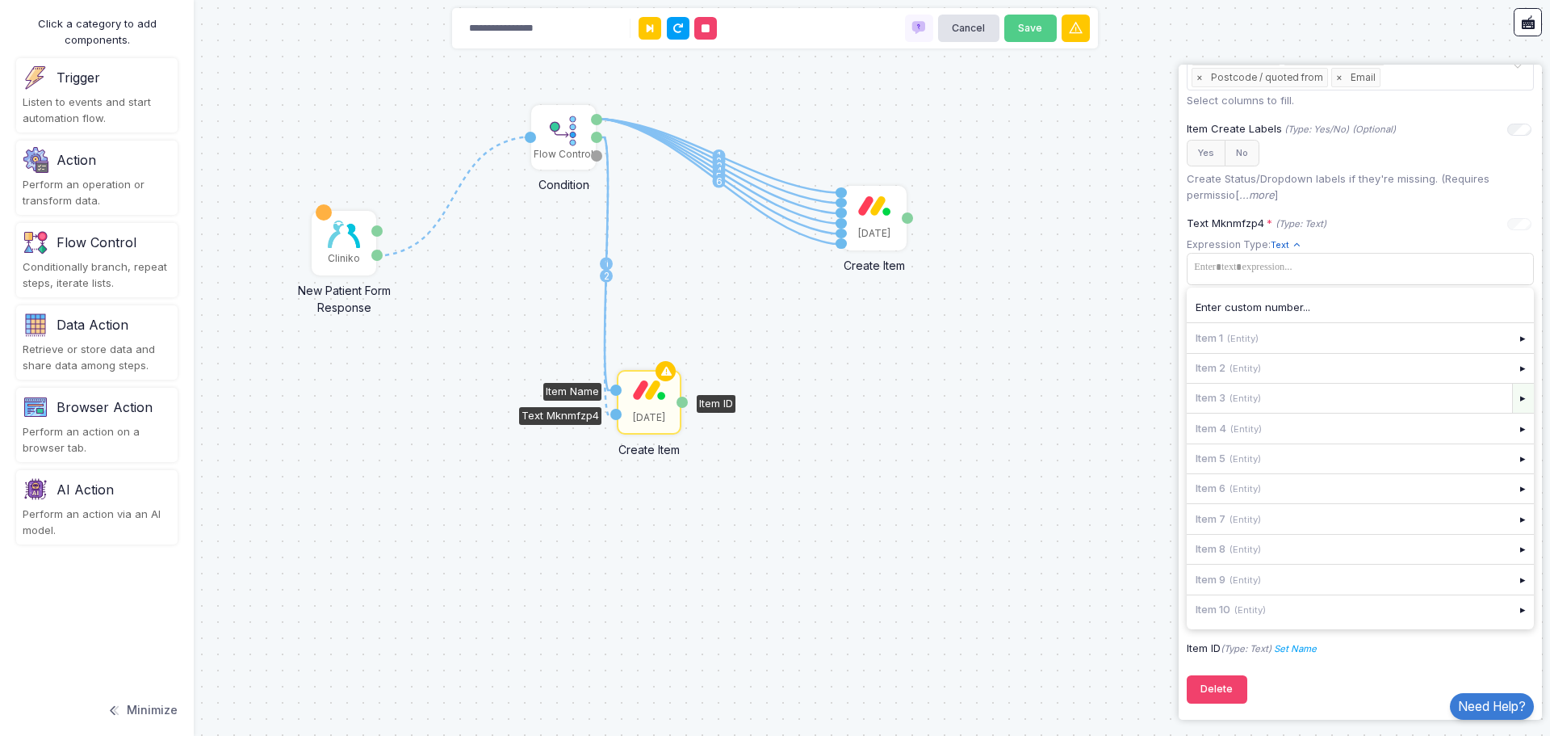
click at [1514, 396] on div "▸" at bounding box center [1524, 398] width 23 height 29
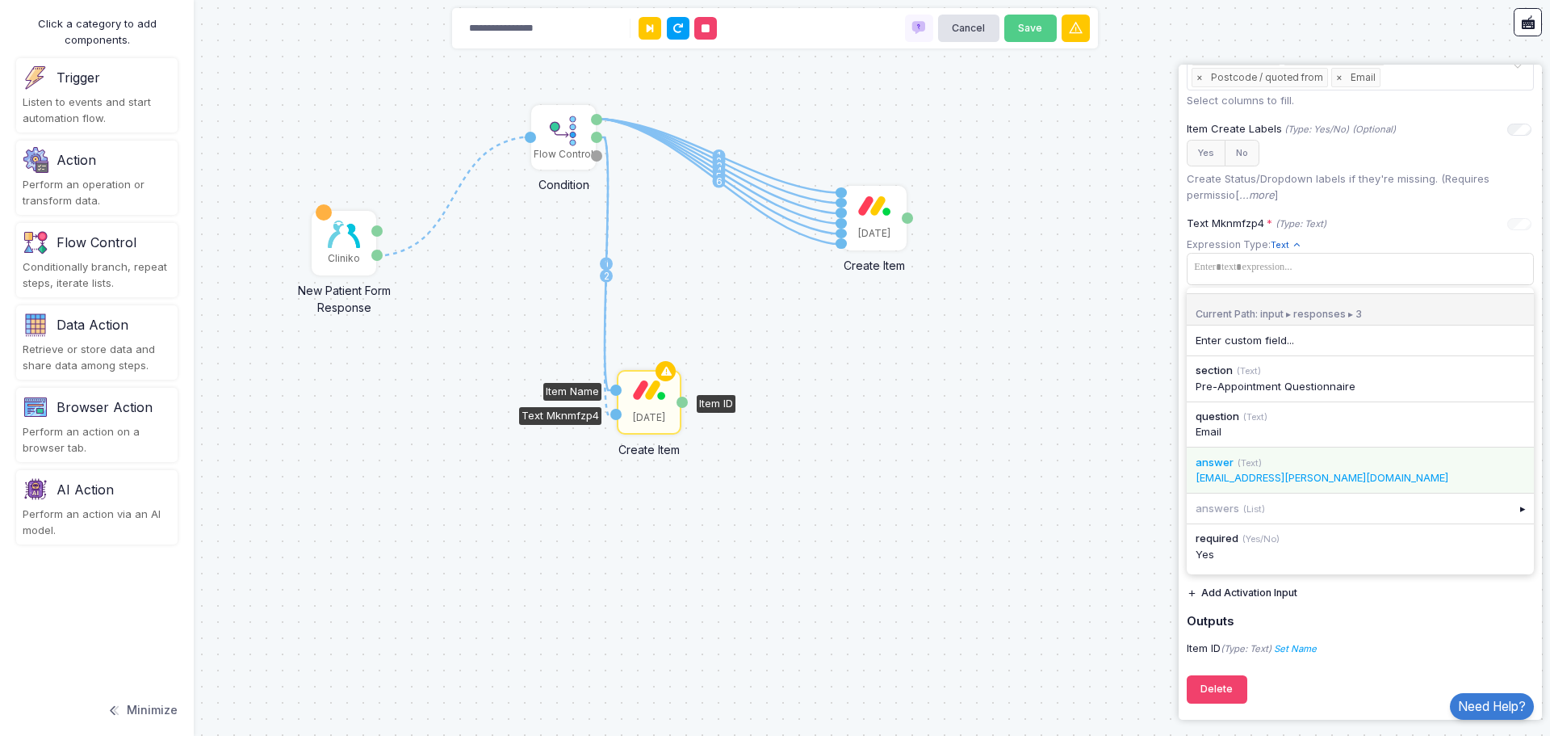
click at [1297, 480] on div "ben.slater@nelliesupports.com" at bounding box center [1360, 478] width 329 height 16
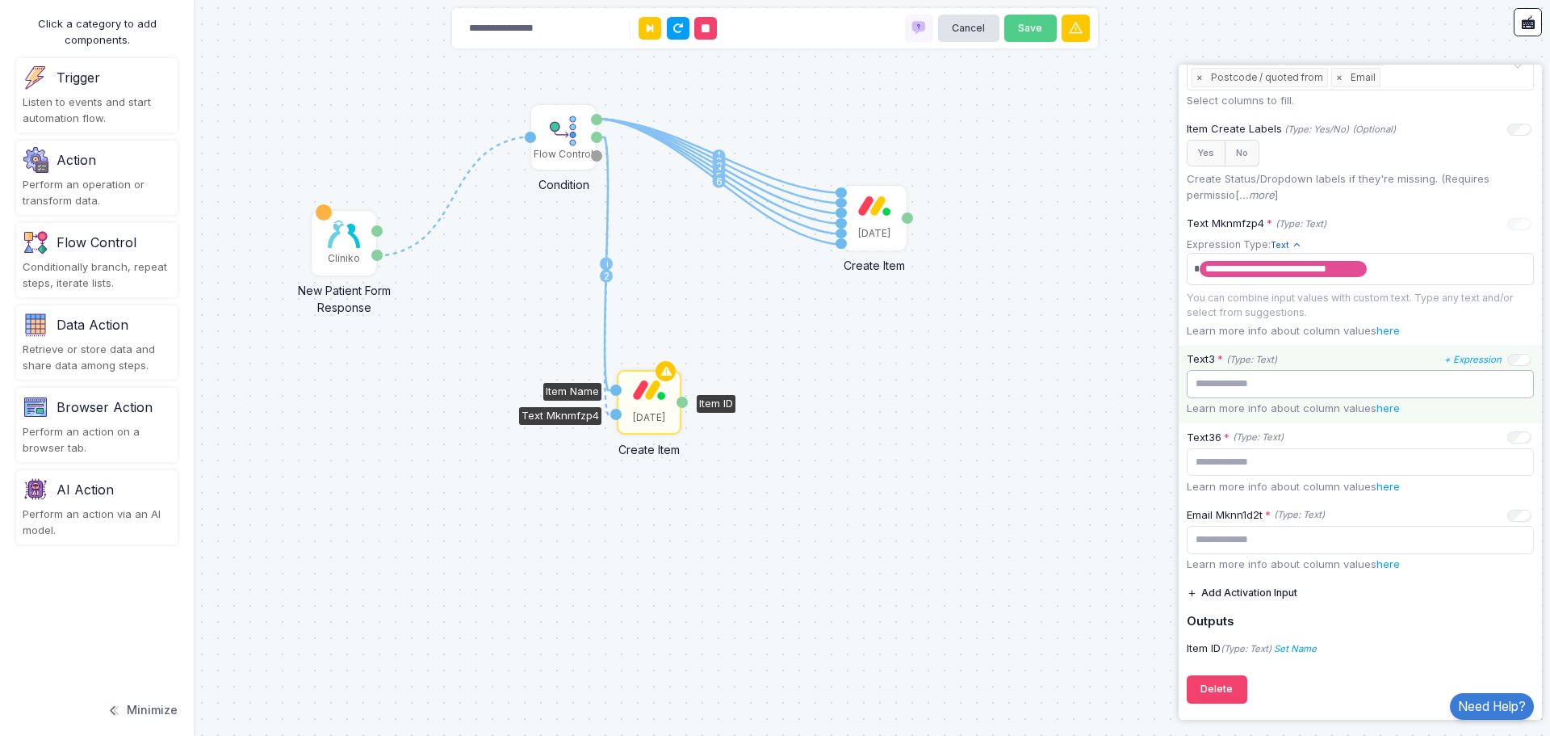
click at [1243, 385] on input "text" at bounding box center [1360, 384] width 347 height 28
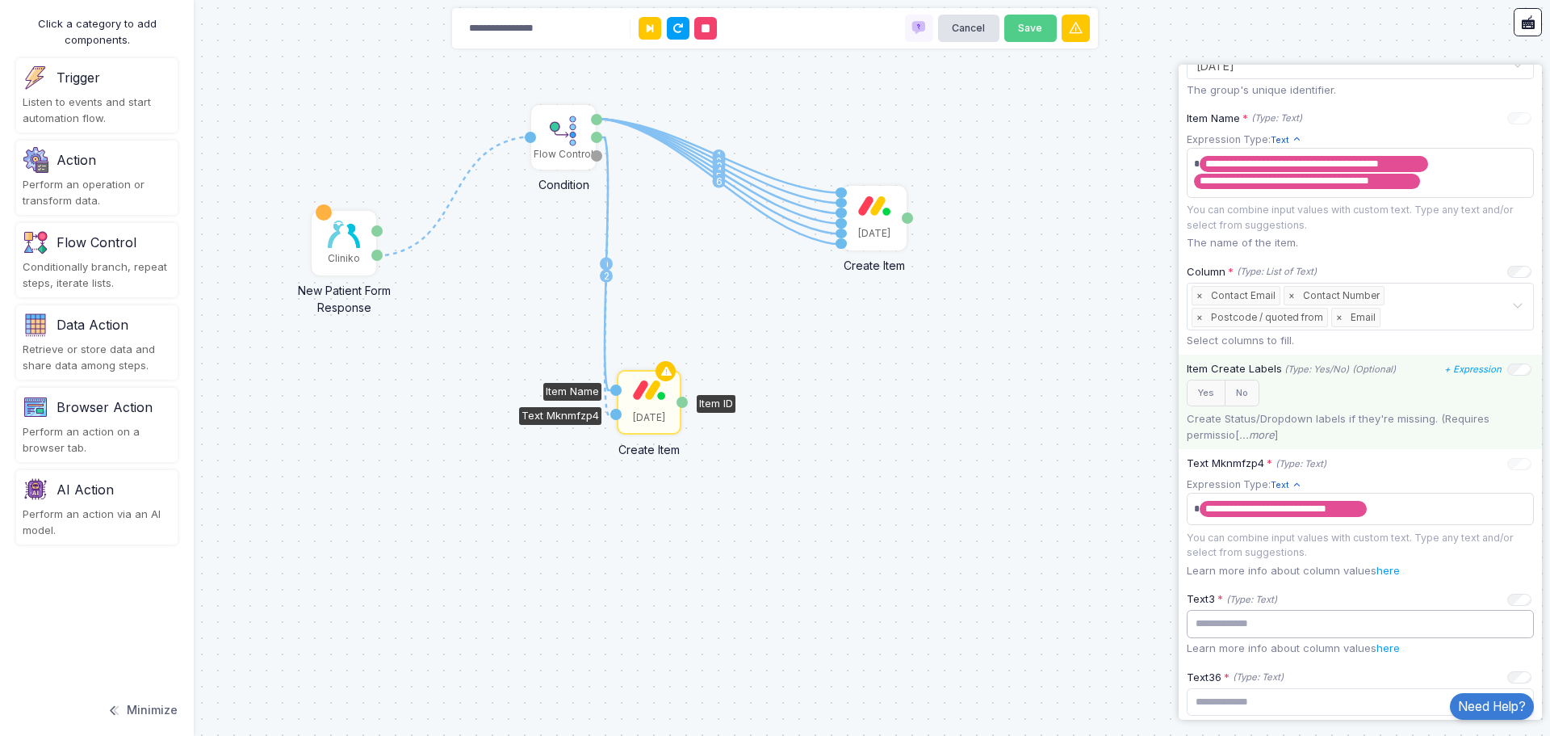
scroll to position [400, 0]
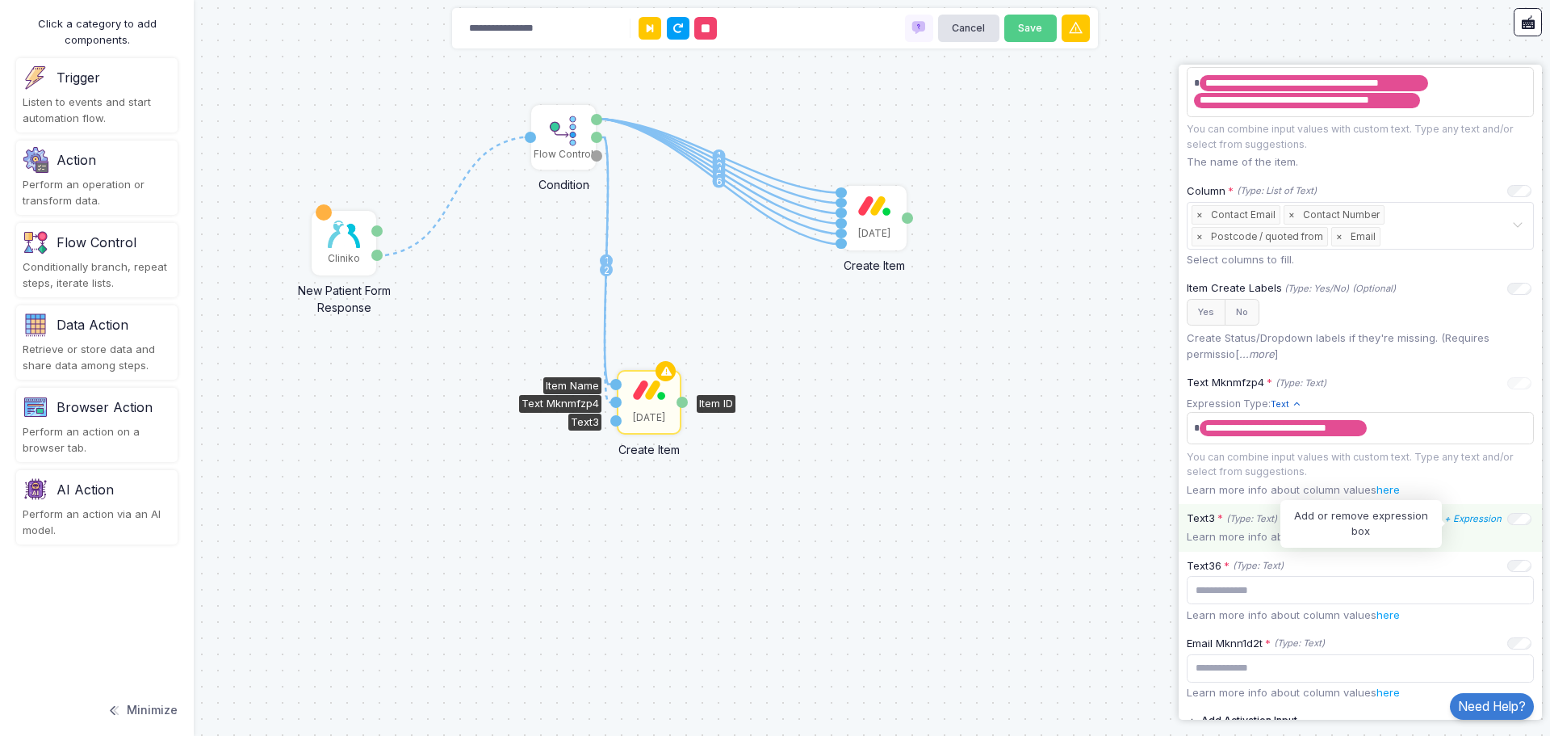
click at [1478, 519] on icon "+ Expression" at bounding box center [1473, 518] width 57 height 11
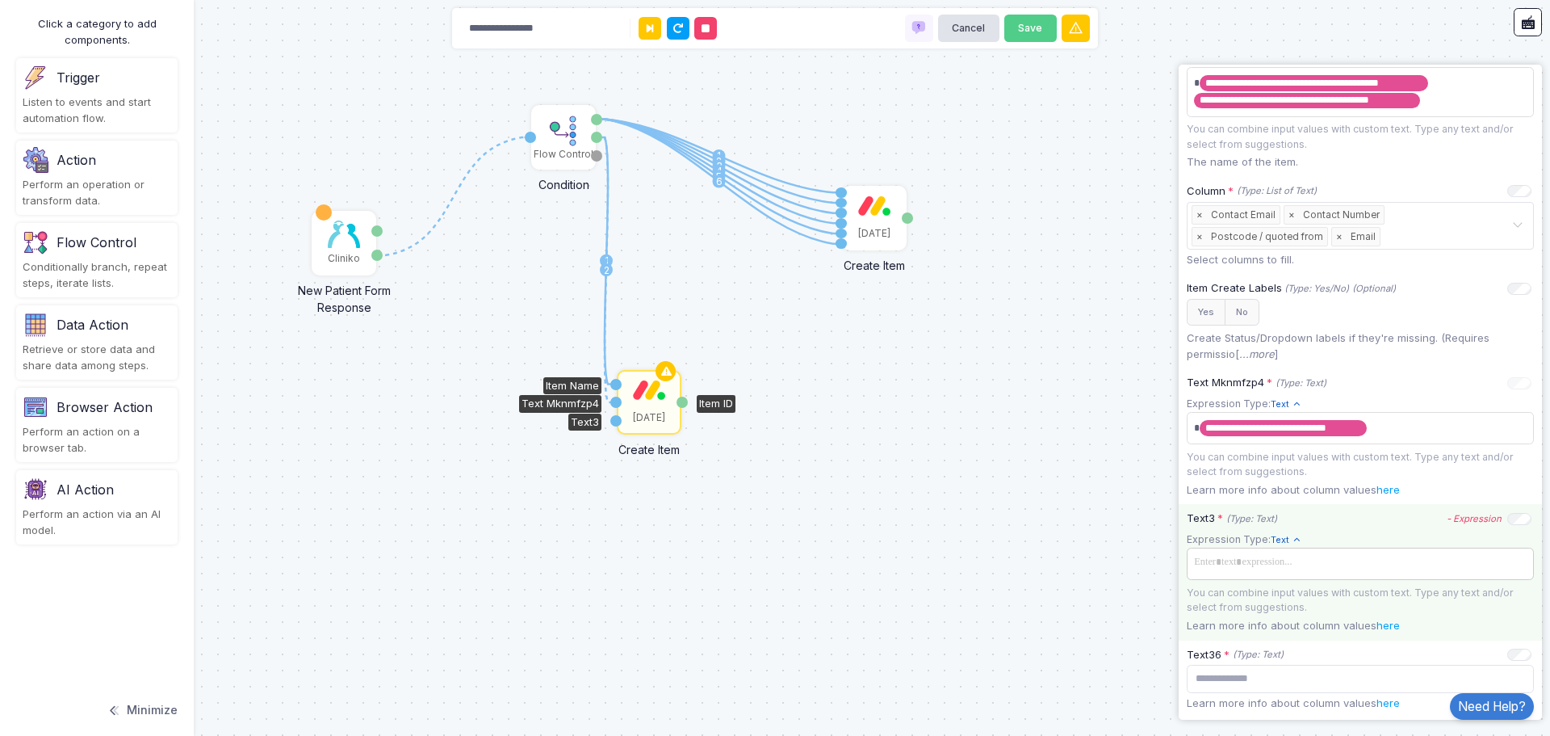
click at [1210, 561] on span at bounding box center [1360, 562] width 341 height 23
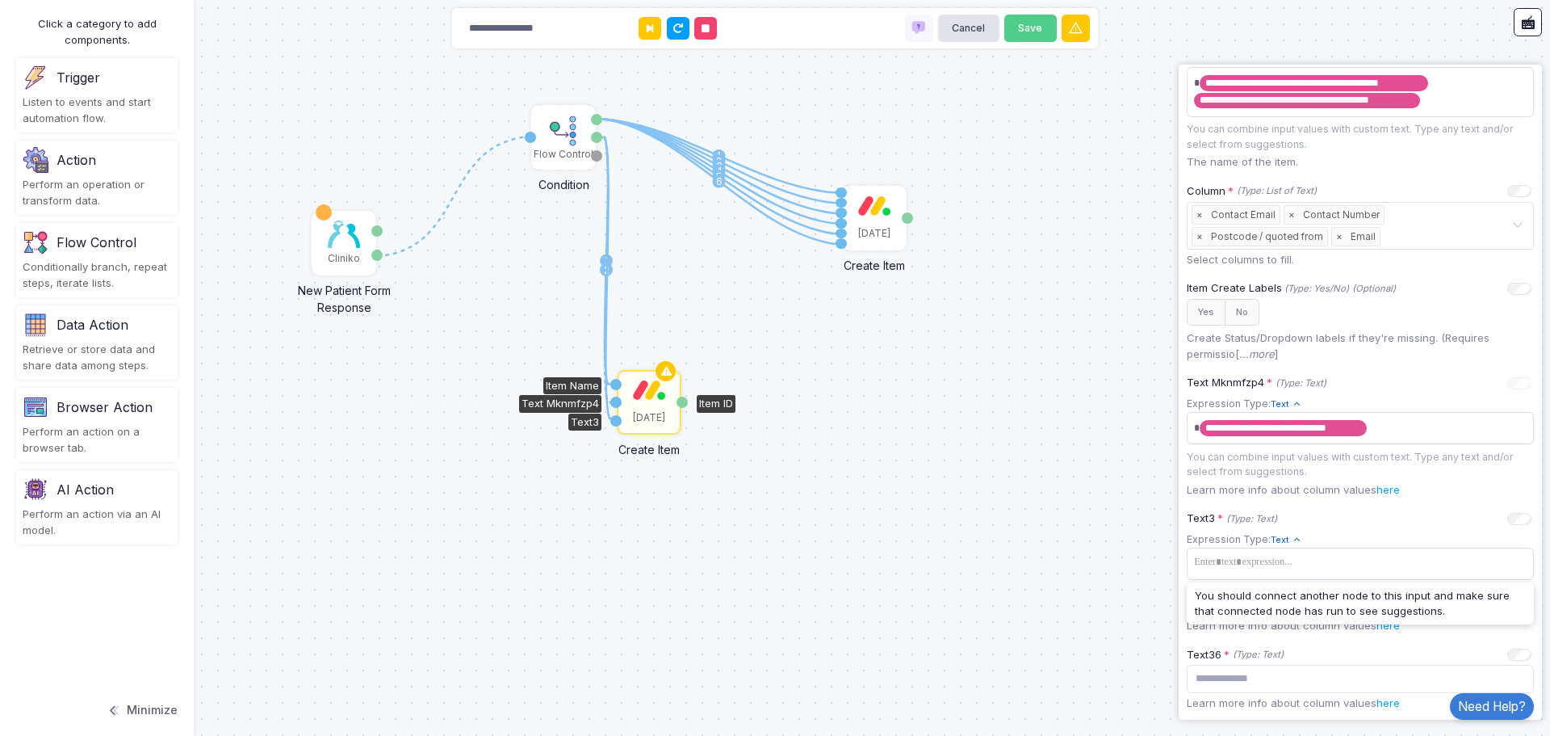
drag, startPoint x: 602, startPoint y: 136, endPoint x: 618, endPoint y: 418, distance: 283.1
click at [1, 1] on div "1 1 2 3 4 5 6 1 2 1 Cliniko New Patient Form Response Patient ID Response Flow …" at bounding box center [0, 0] width 1 height 1
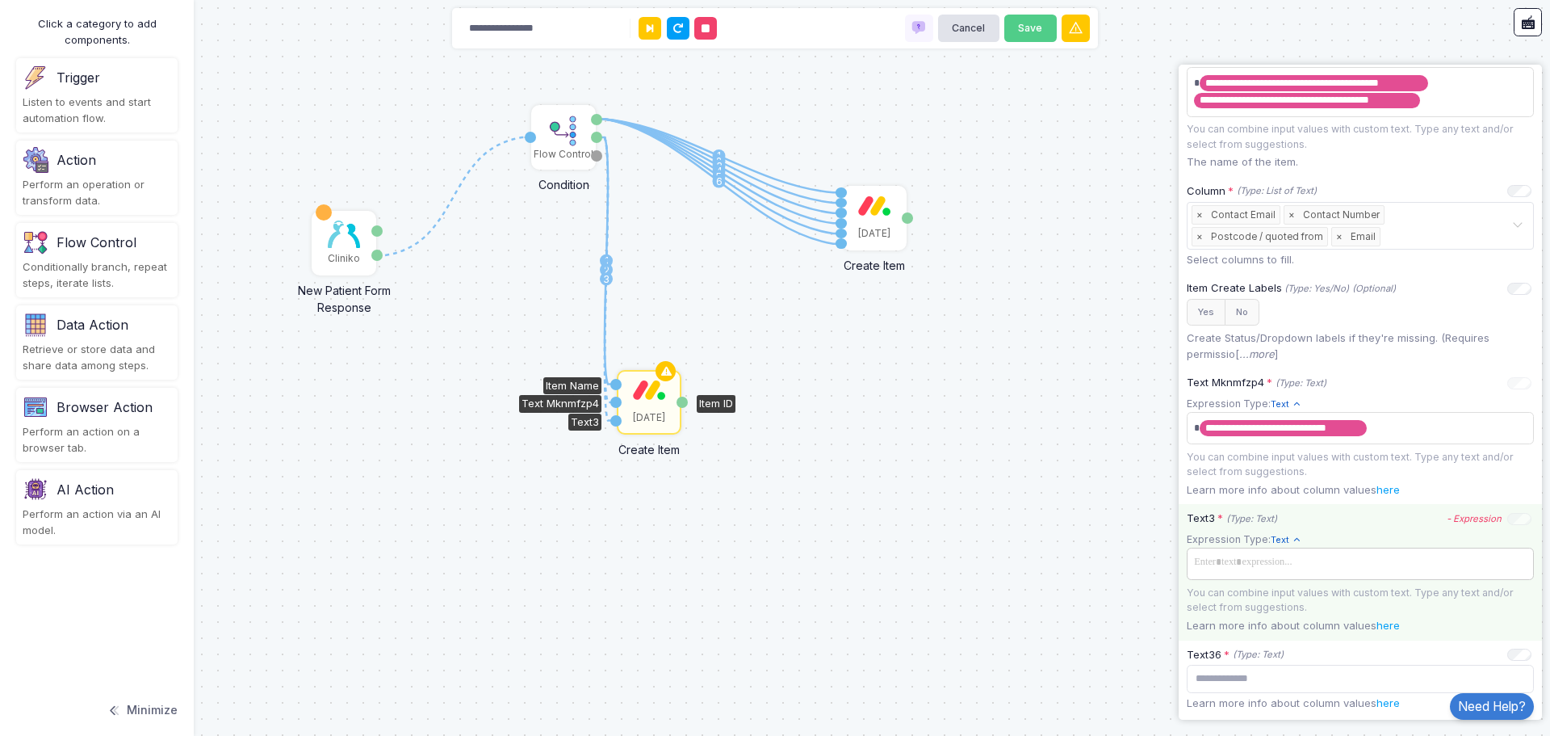
click at [1312, 568] on span at bounding box center [1360, 562] width 341 height 23
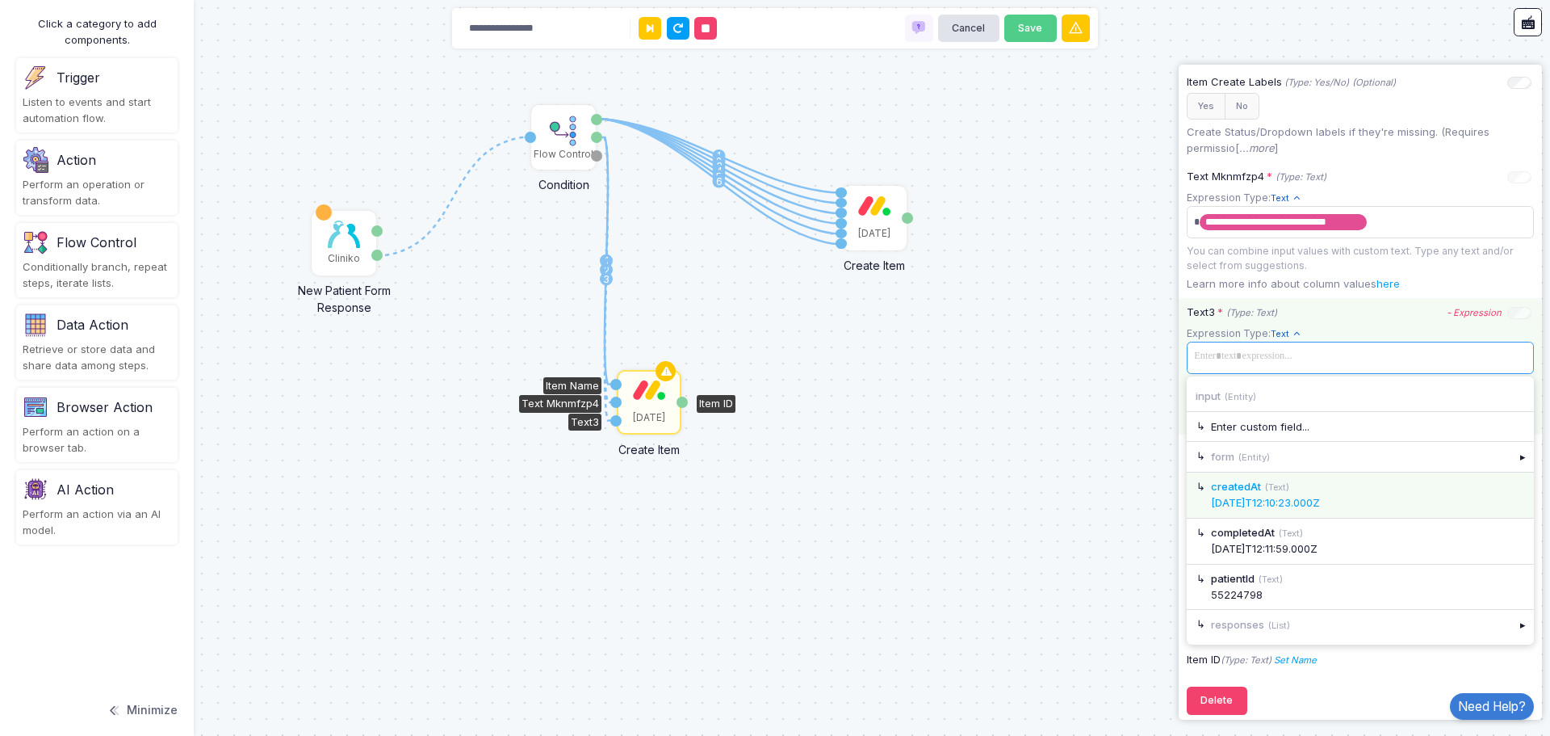
scroll to position [622, 0]
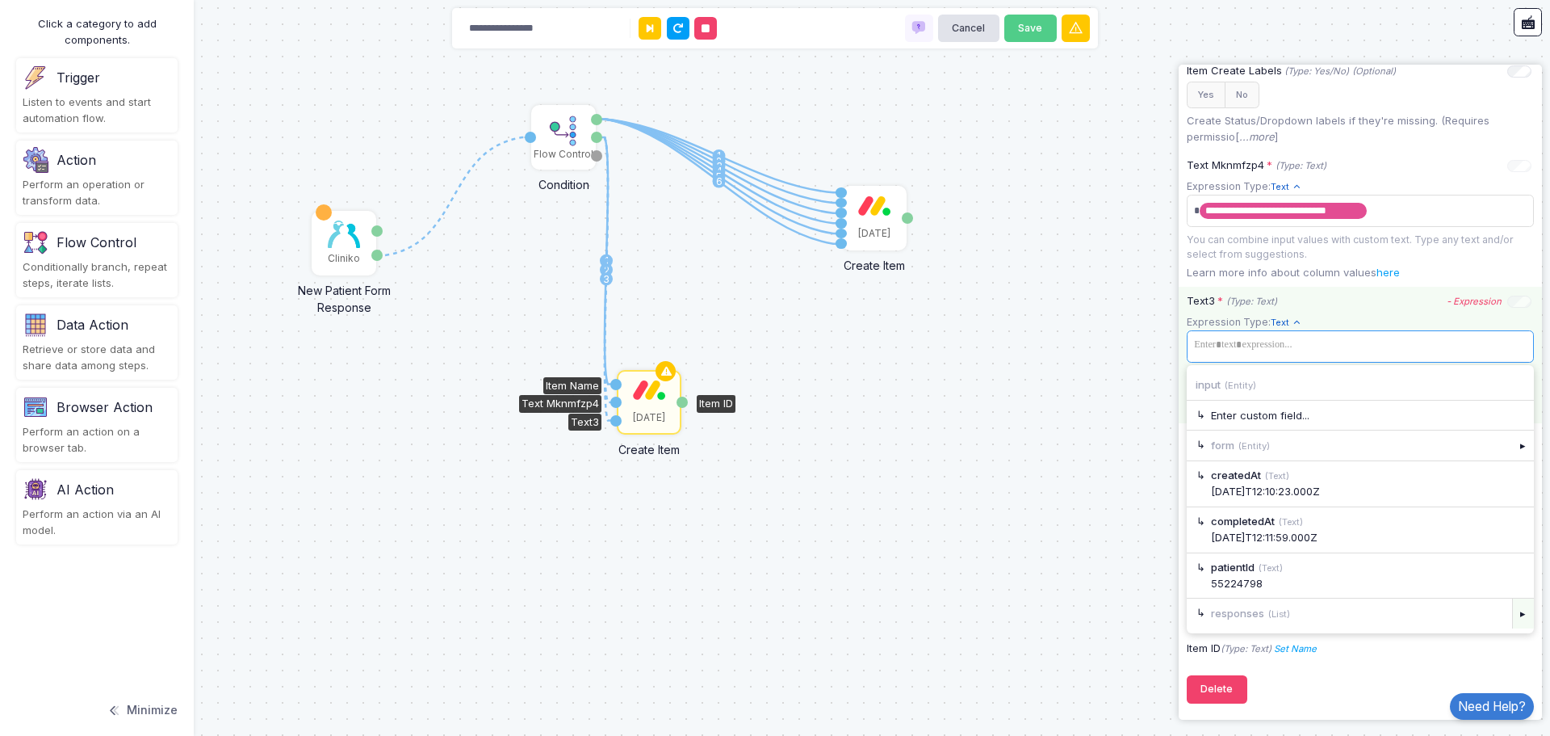
click at [1513, 617] on div "▸" at bounding box center [1524, 612] width 23 height 29
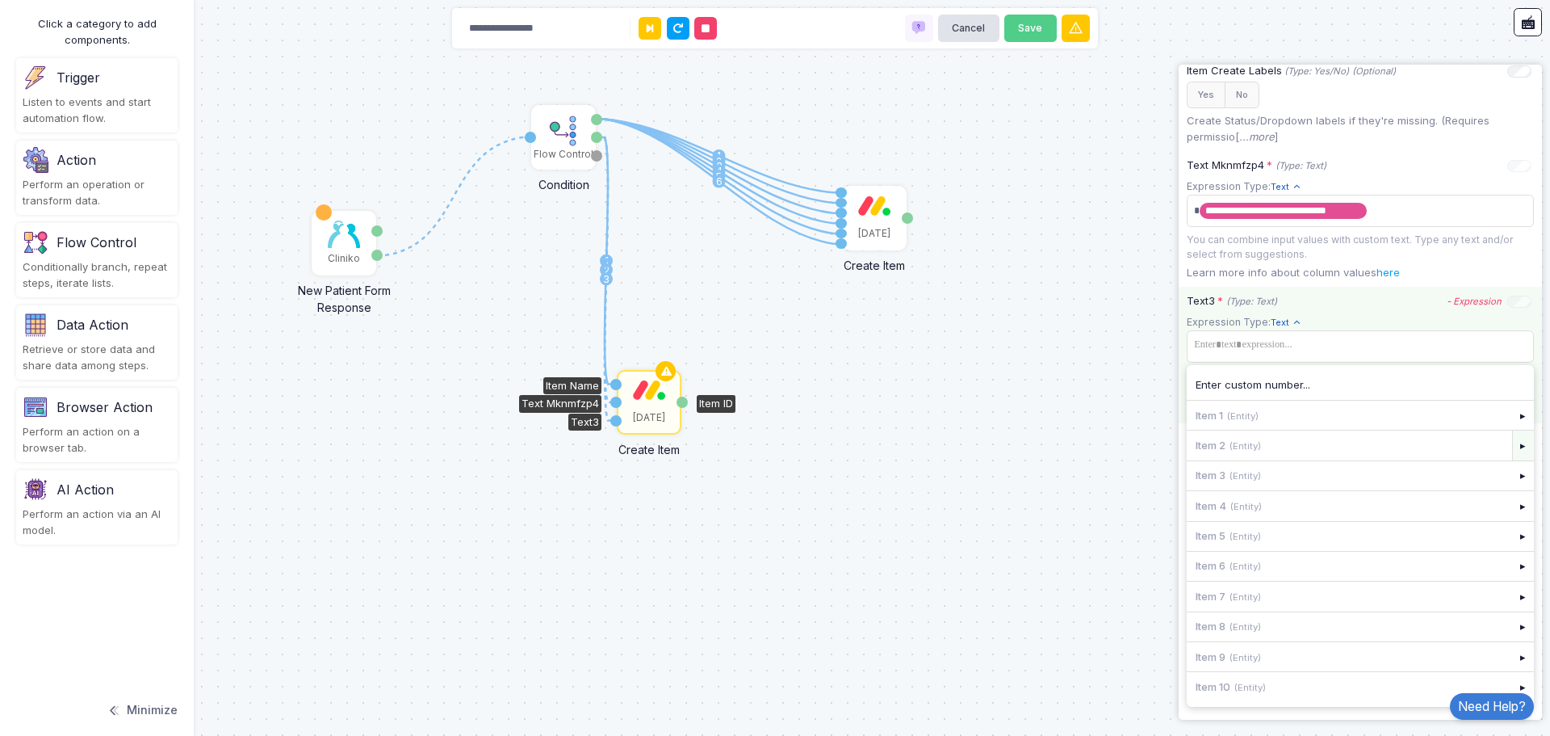
click at [1513, 442] on div "▸" at bounding box center [1524, 444] width 23 height 29
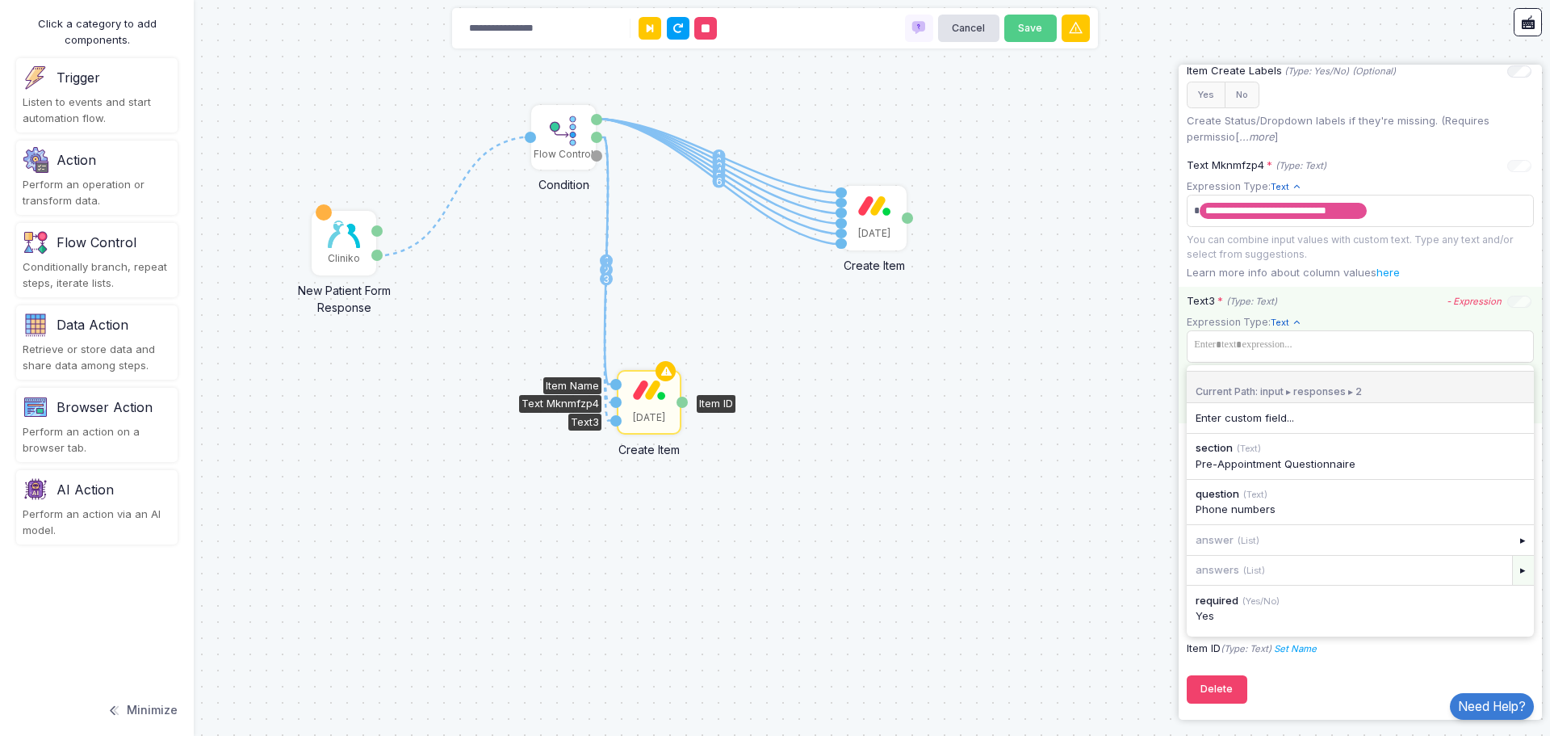
click at [1513, 571] on div "▸" at bounding box center [1524, 570] width 23 height 29
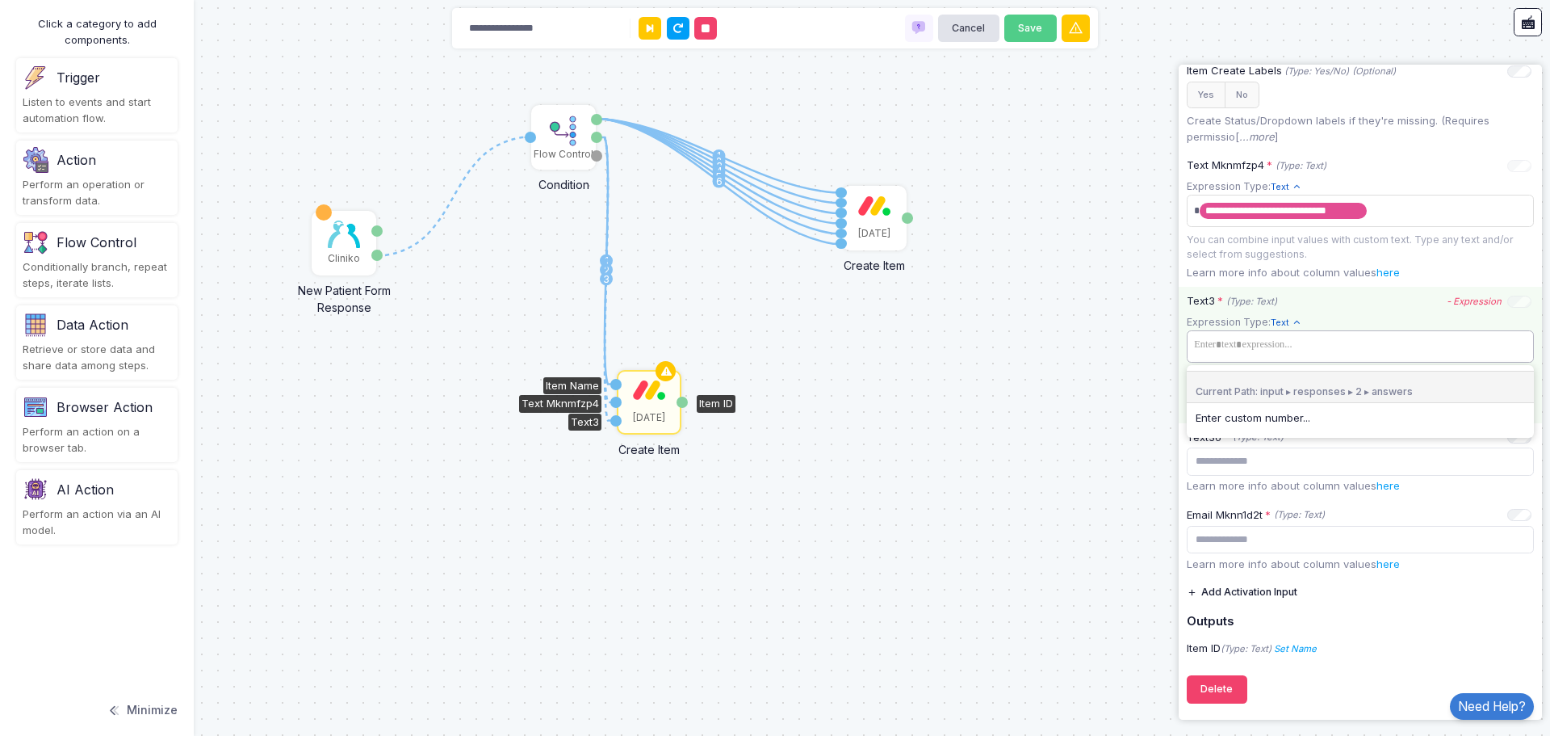
click at [1367, 358] on tags "​" at bounding box center [1360, 346] width 347 height 32
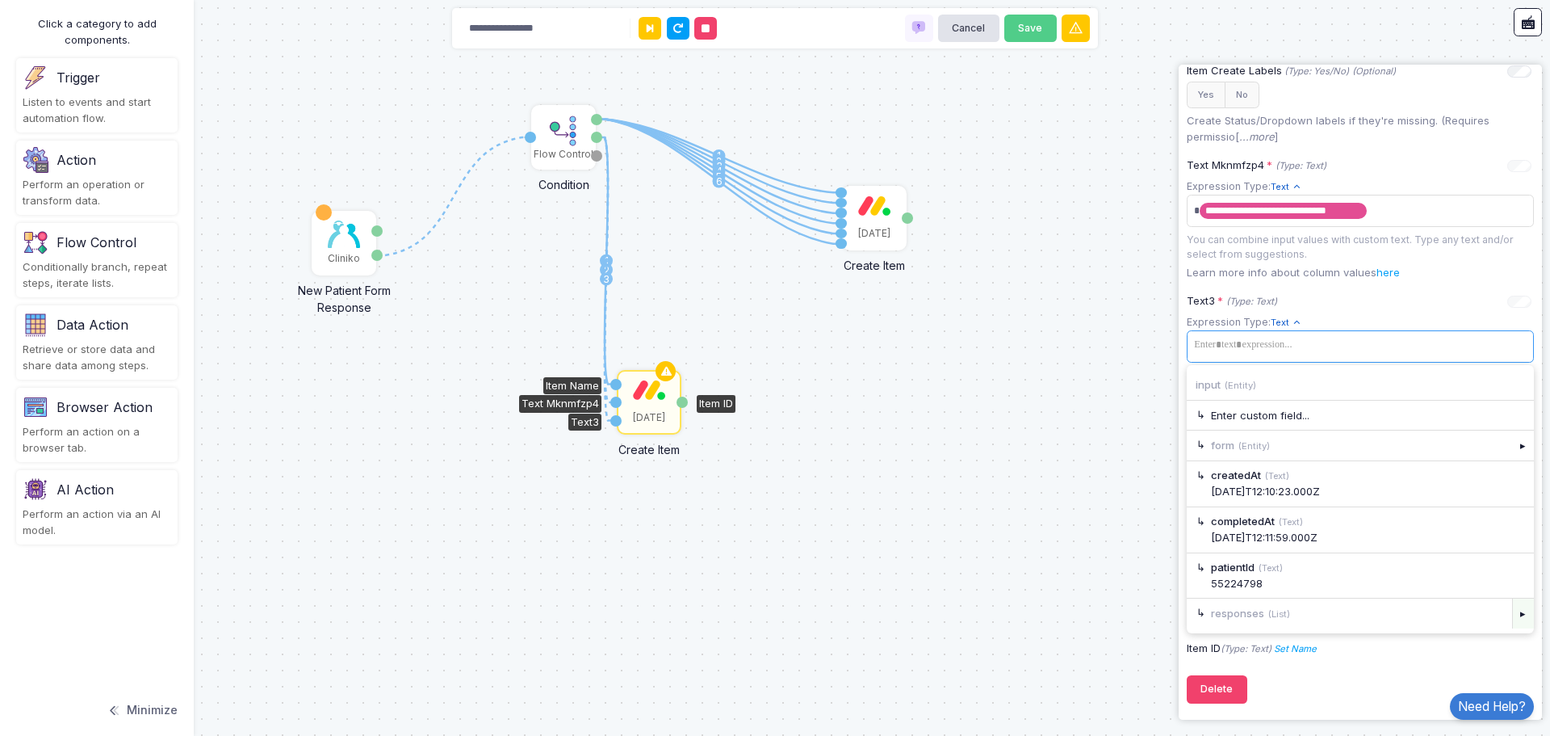
click at [1514, 621] on div "▸" at bounding box center [1524, 612] width 23 height 29
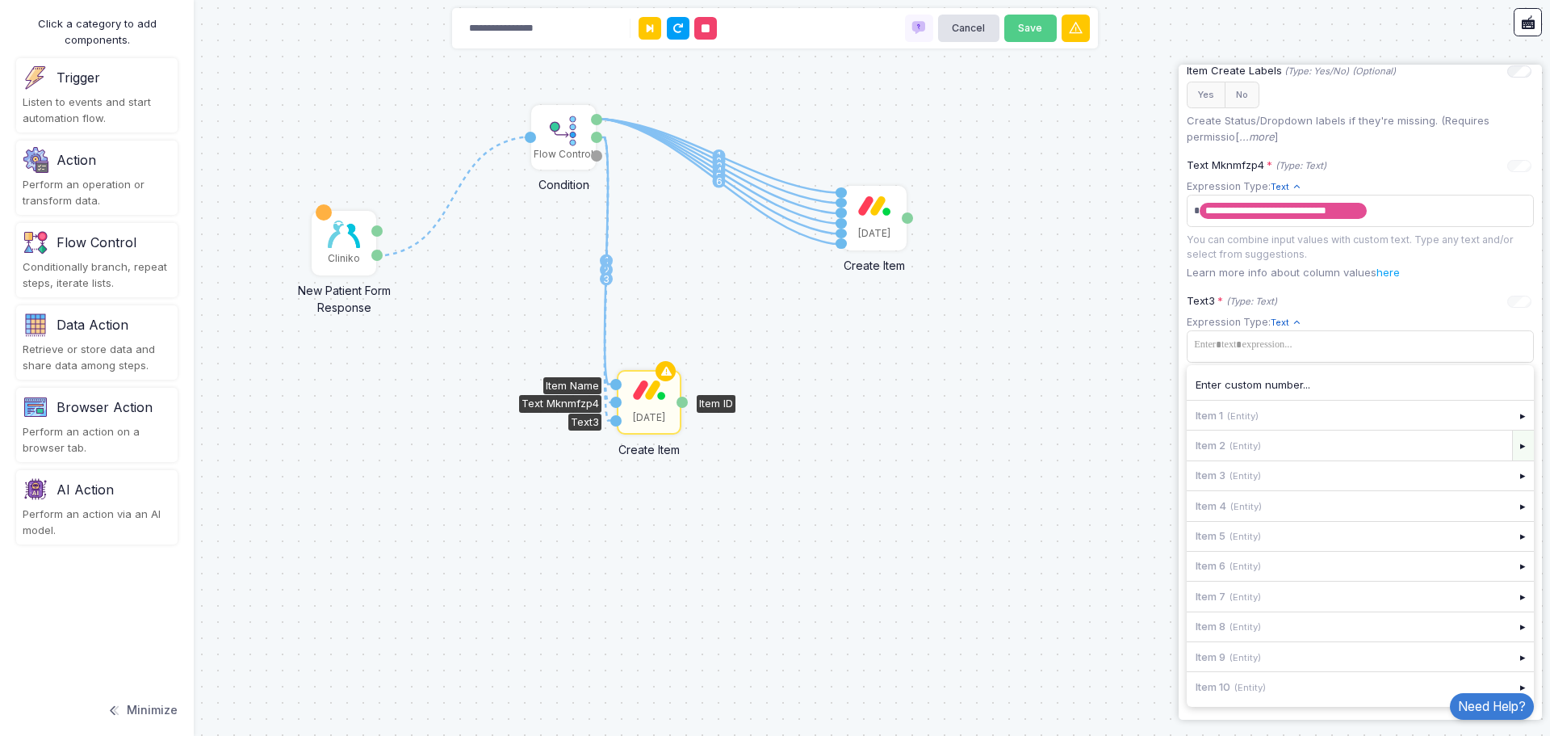
click at [1513, 450] on div "▸" at bounding box center [1524, 444] width 23 height 29
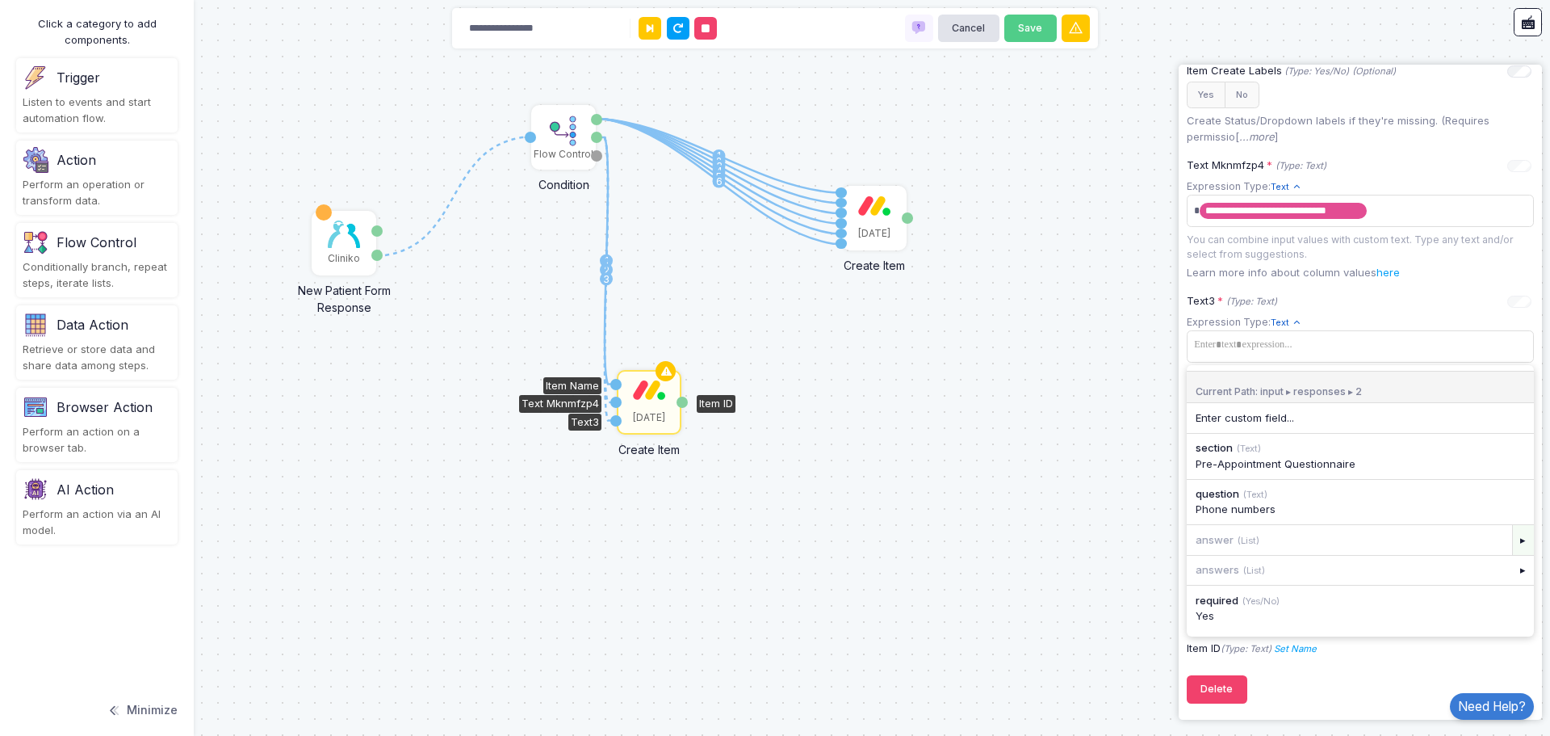
click at [1513, 534] on div "▸" at bounding box center [1524, 539] width 23 height 29
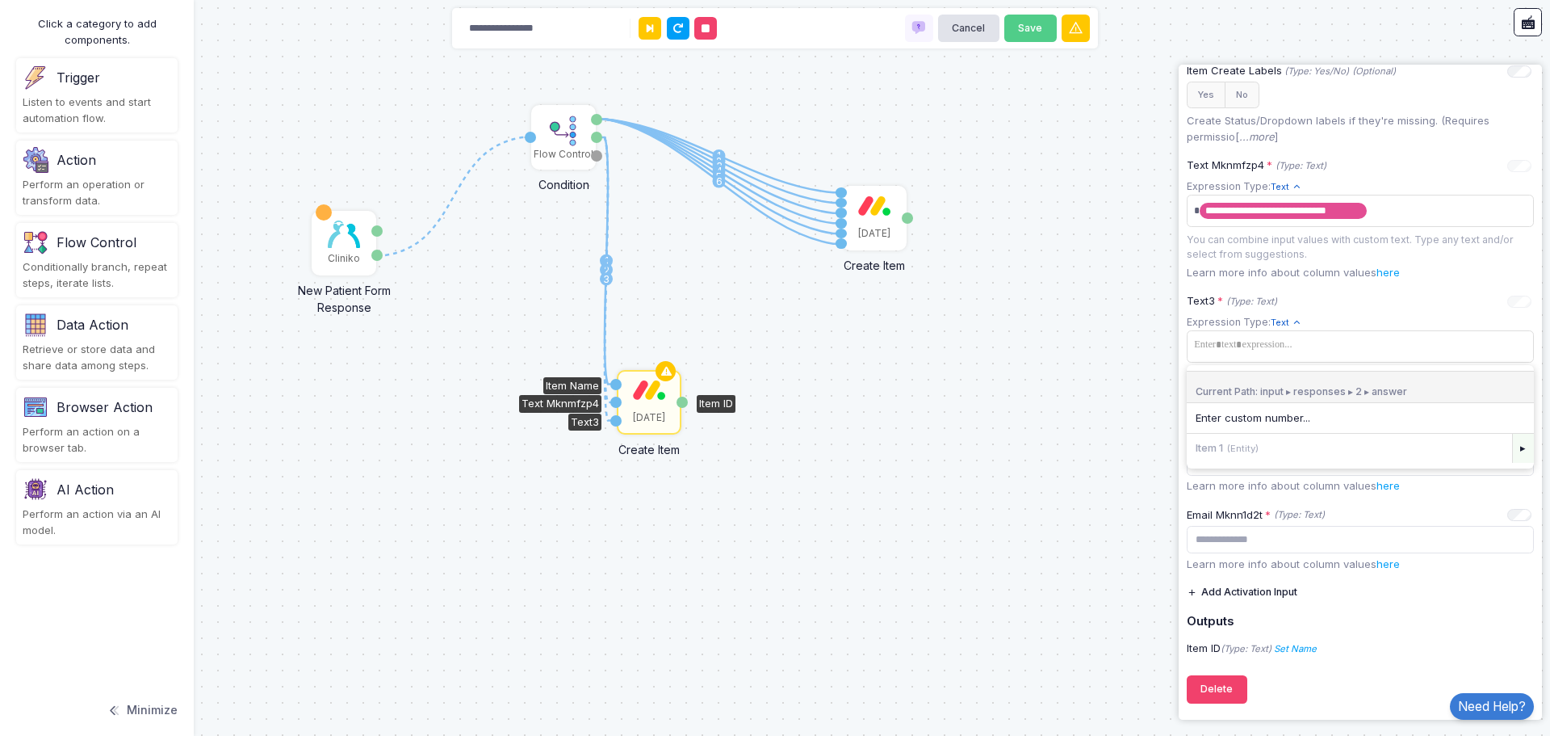
click at [1513, 450] on div "▸" at bounding box center [1524, 448] width 23 height 29
click at [1252, 458] on div "07817590535" at bounding box center [1360, 464] width 329 height 16
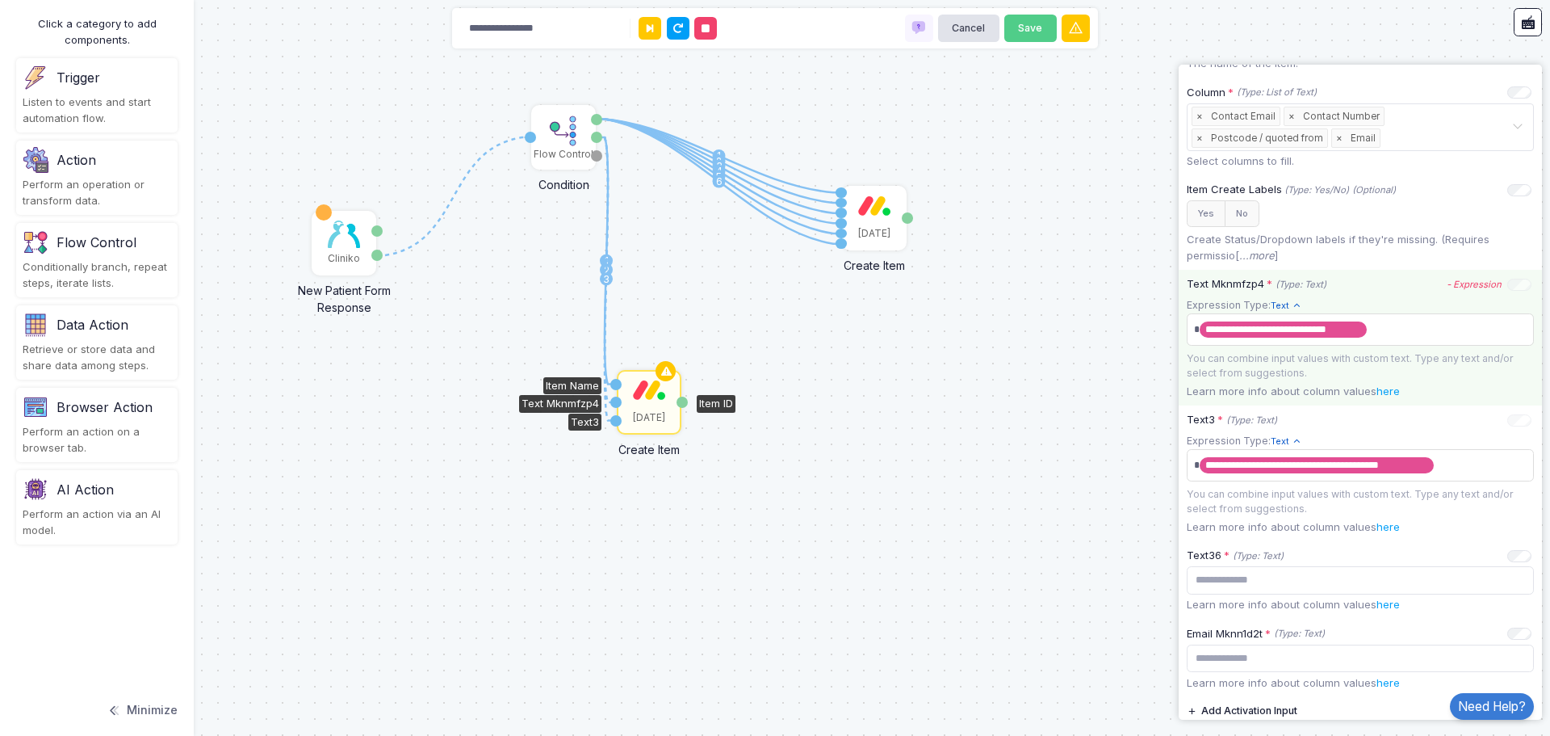
scroll to position [624, 0]
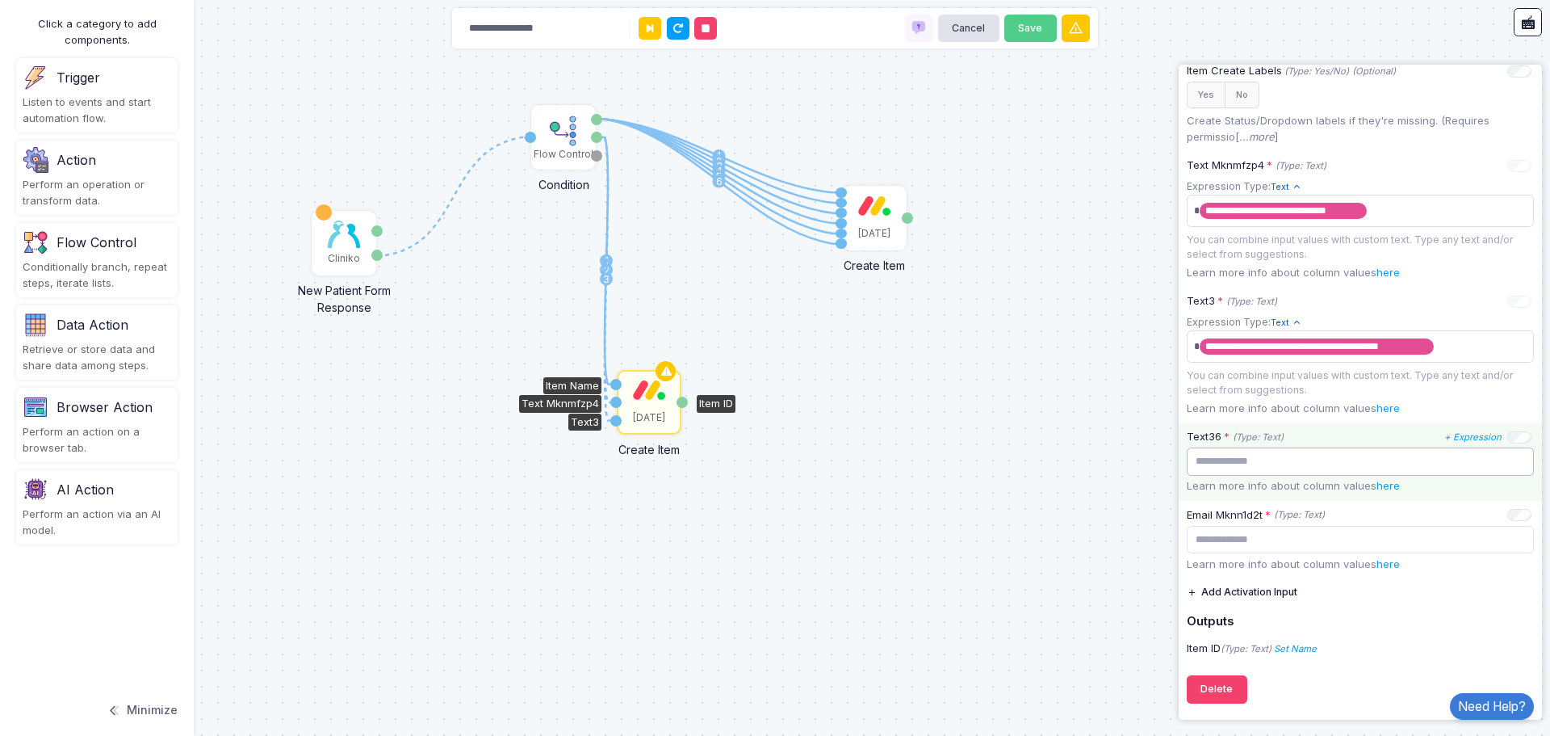
click at [1241, 475] on input "text" at bounding box center [1360, 461] width 347 height 28
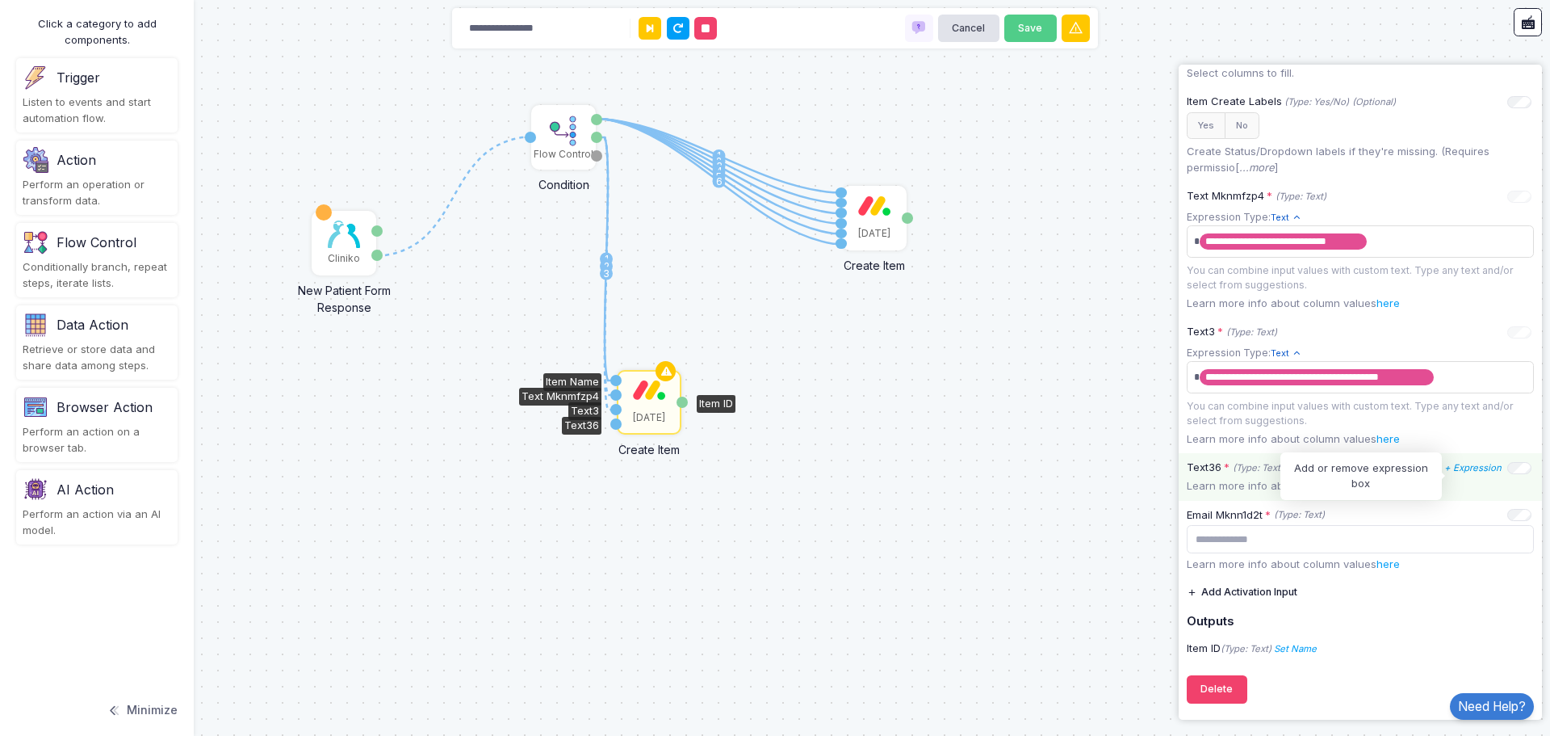
click at [1467, 464] on icon "+ Expression" at bounding box center [1473, 467] width 57 height 11
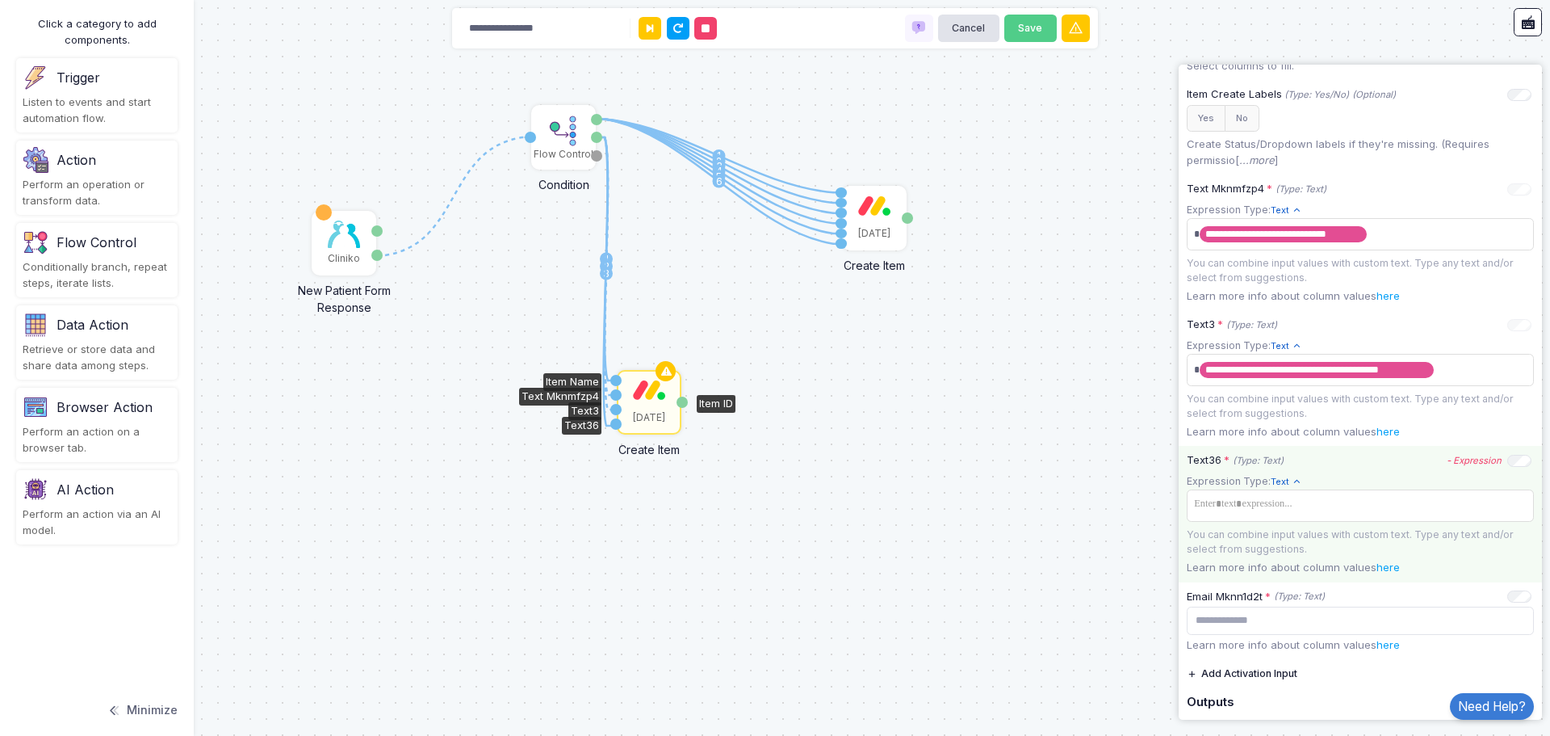
drag, startPoint x: 595, startPoint y: 137, endPoint x: 615, endPoint y: 426, distance: 288.9
click at [1, 1] on div "1 1 2 3 4 5 6 1 2 3 1 Cliniko New Patient Form Response Patient ID Response Flo…" at bounding box center [0, 0] width 1 height 1
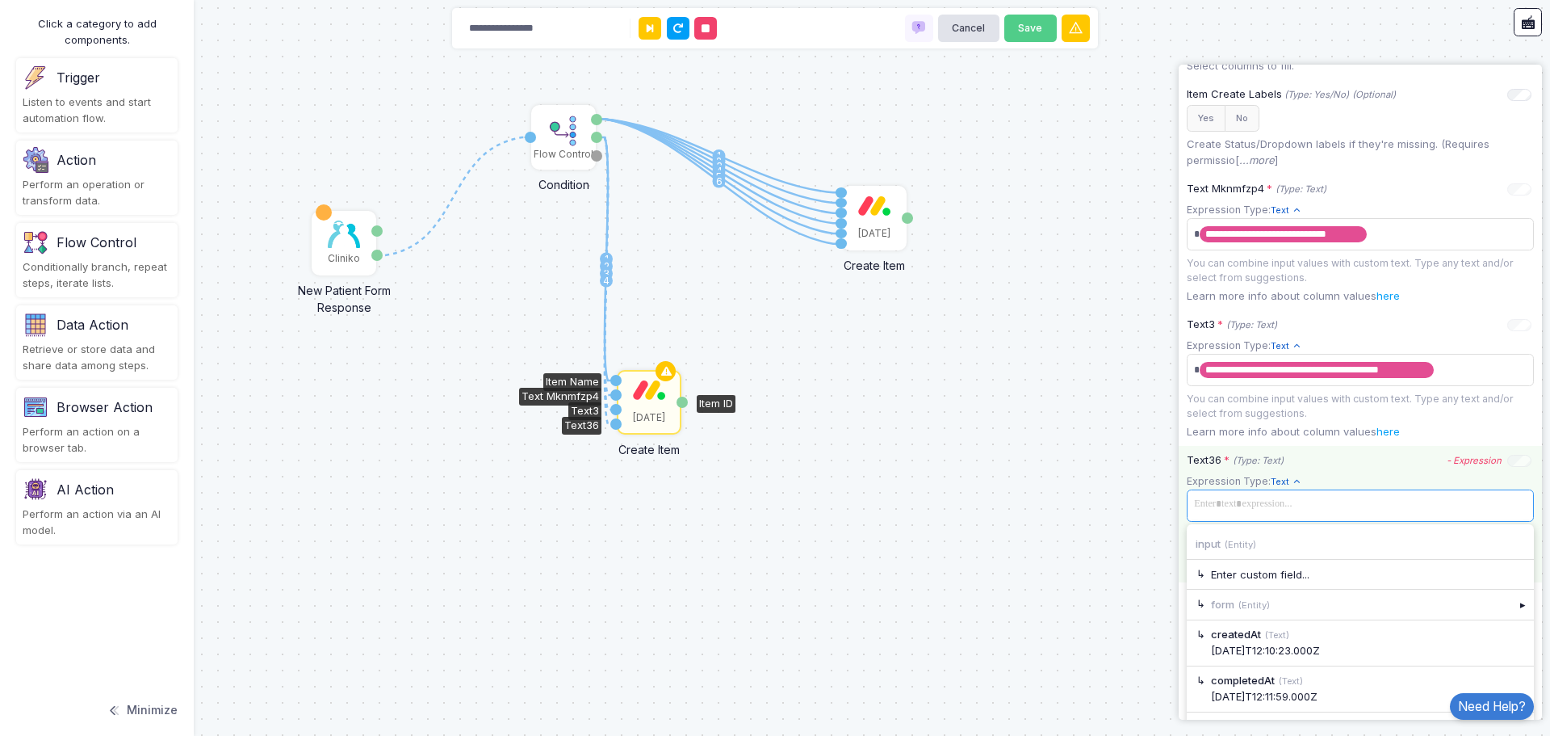
click at [1284, 516] on span at bounding box center [1360, 504] width 341 height 23
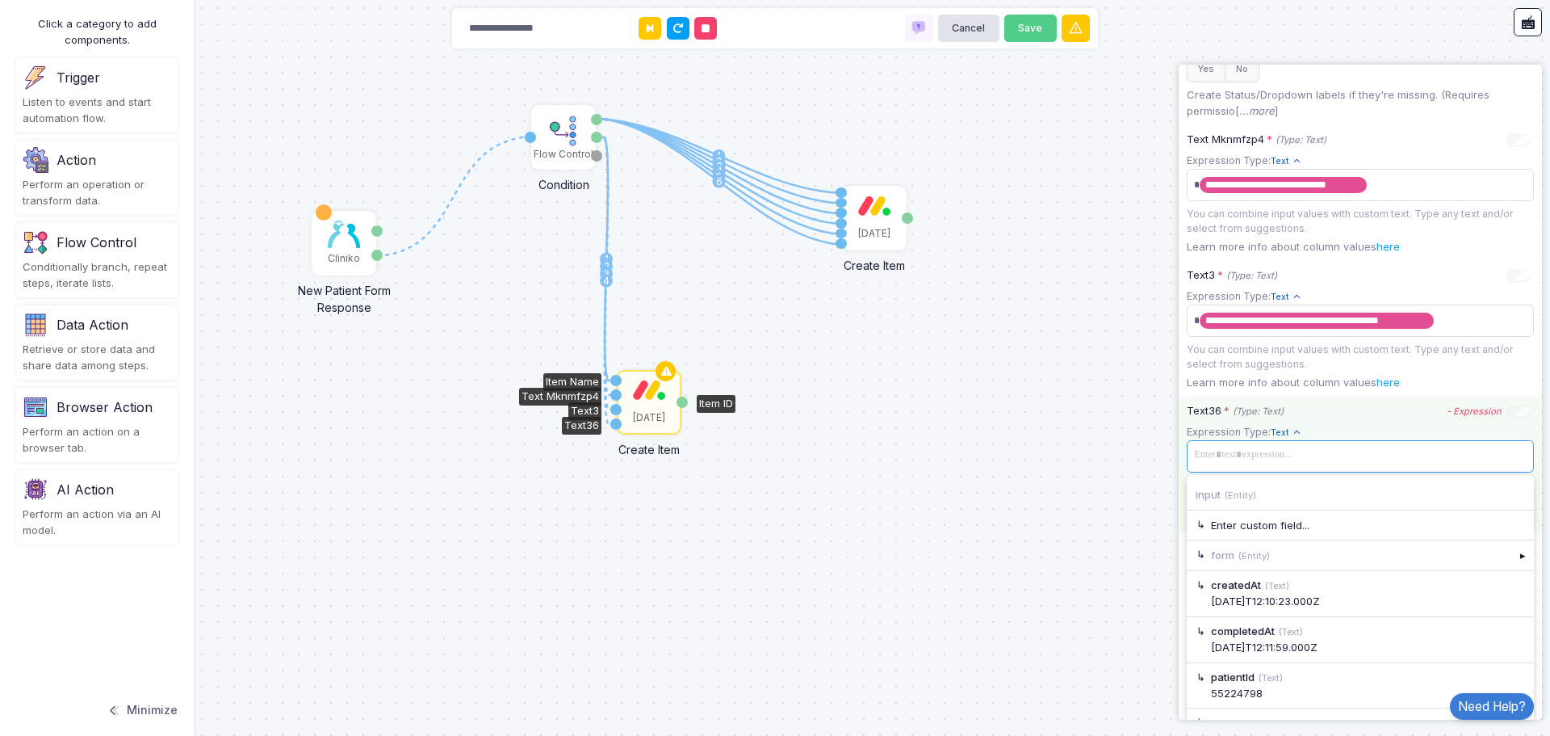
scroll to position [682, 0]
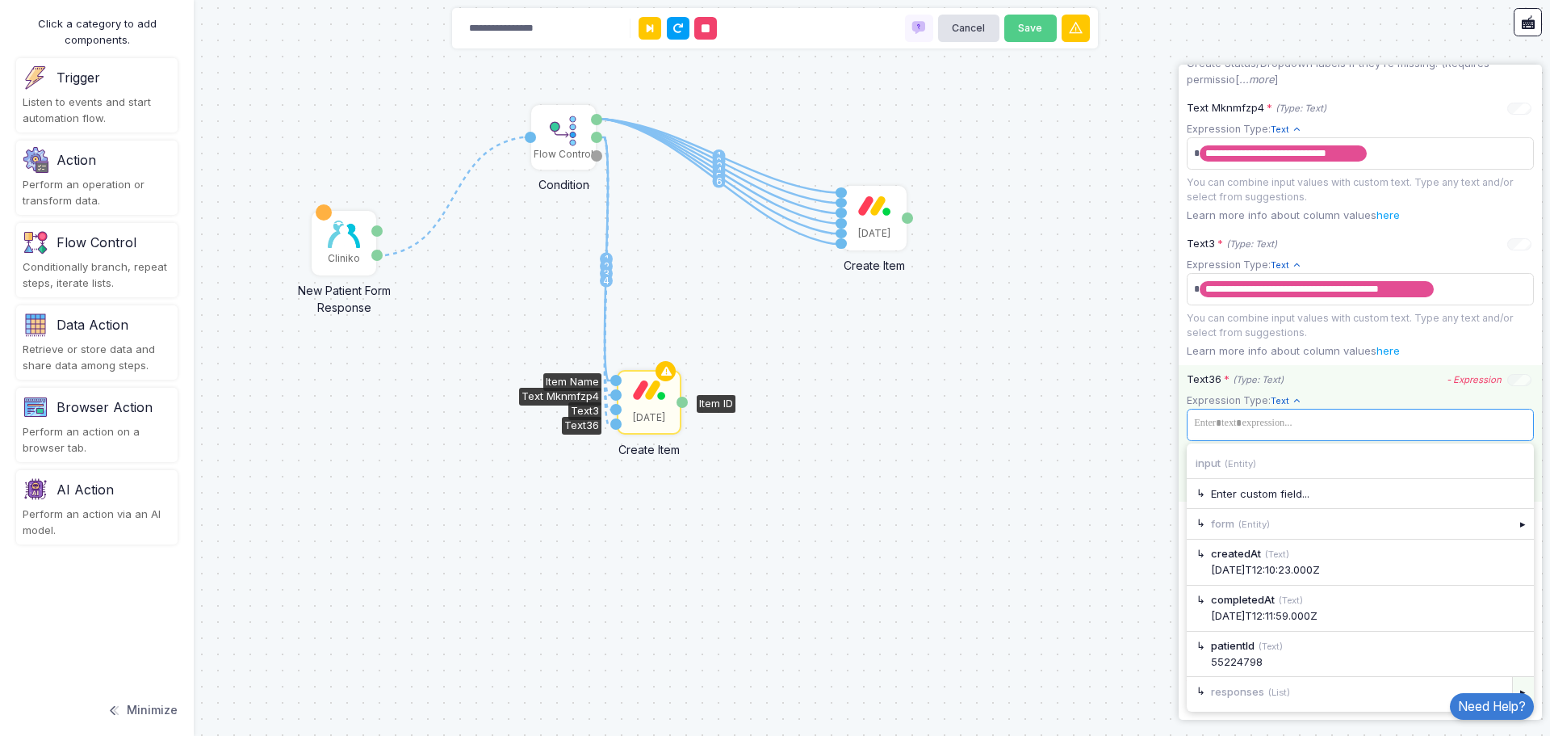
click at [1514, 686] on div "▸" at bounding box center [1524, 691] width 23 height 29
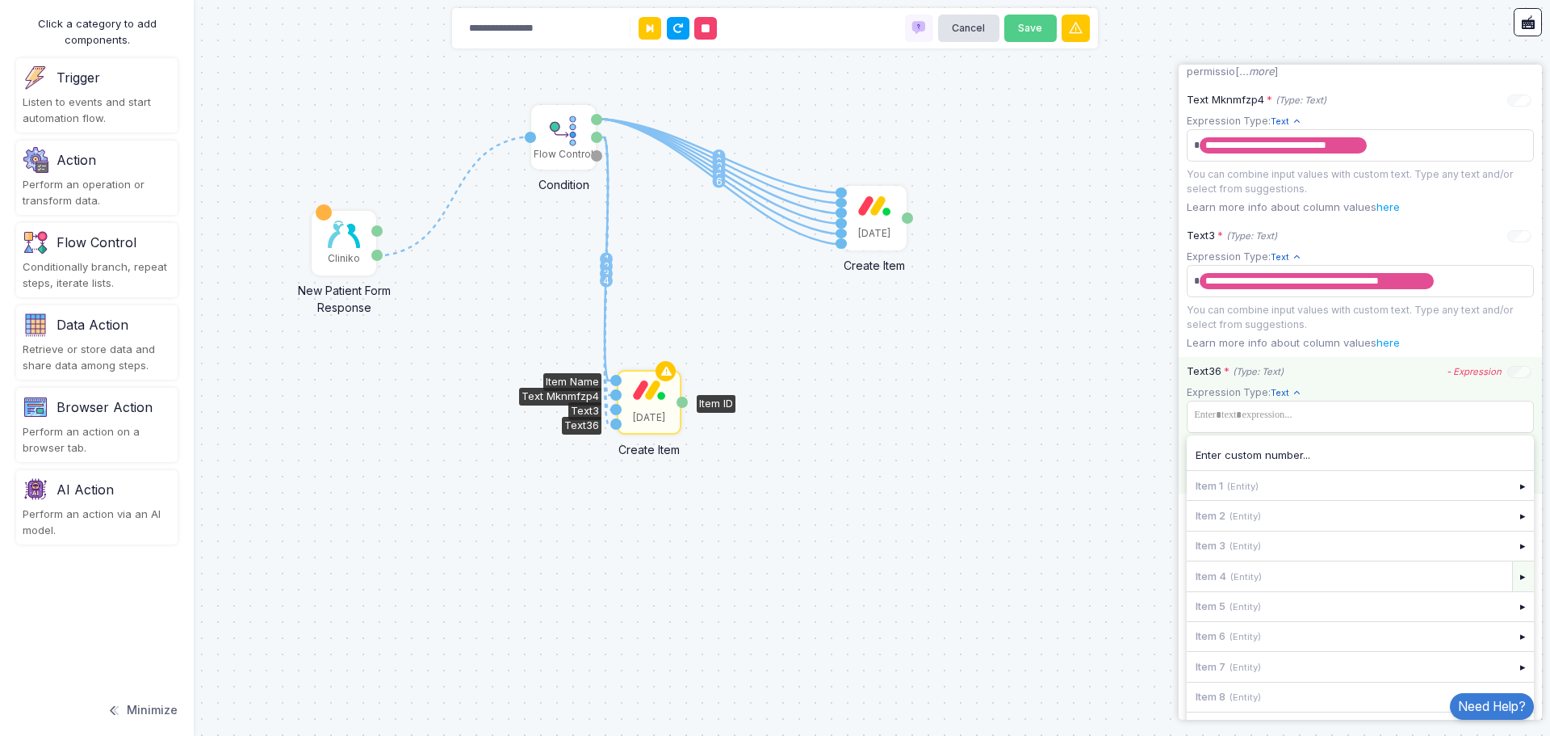
click at [1513, 584] on div "▸" at bounding box center [1524, 575] width 23 height 29
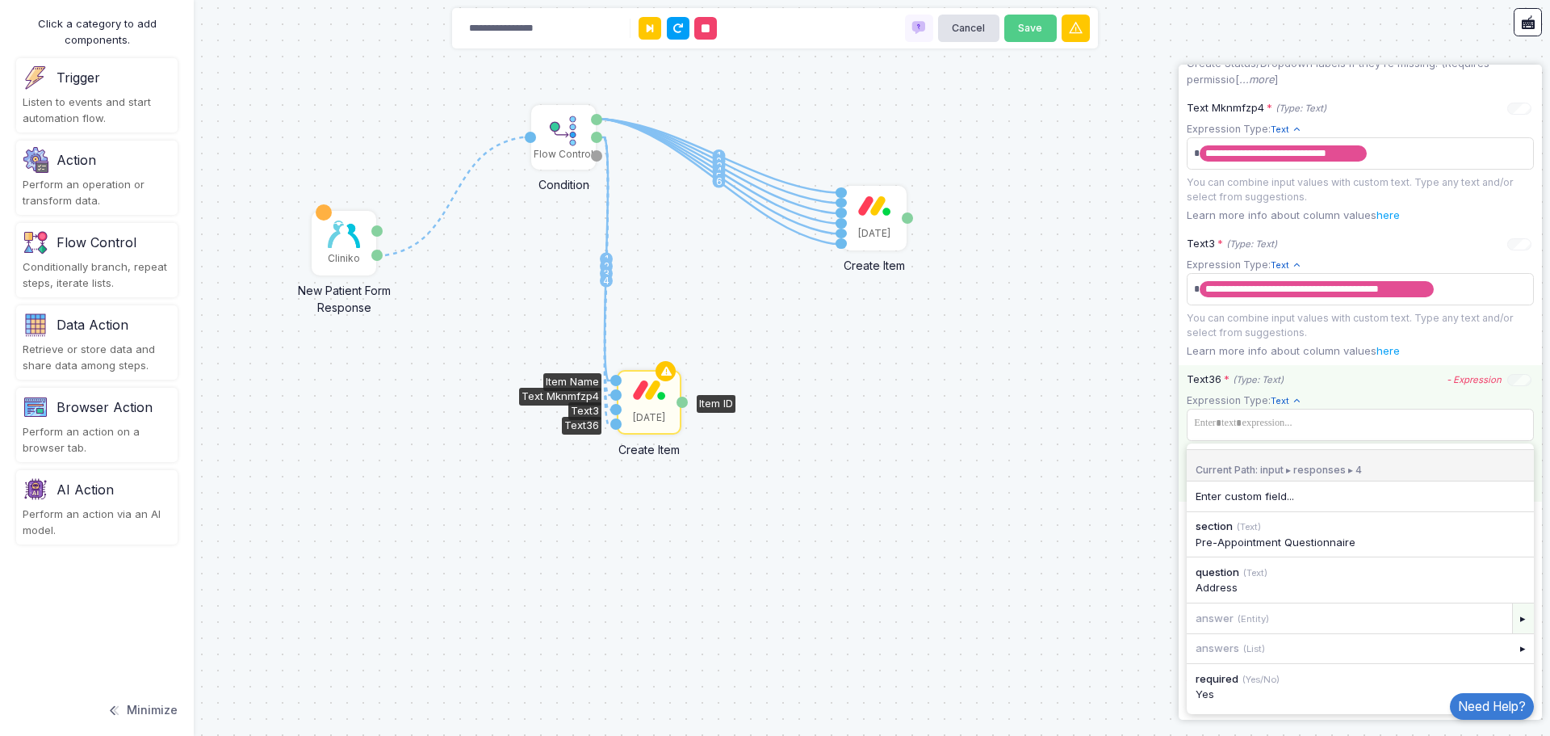
click at [1513, 623] on div "▸" at bounding box center [1524, 617] width 23 height 29
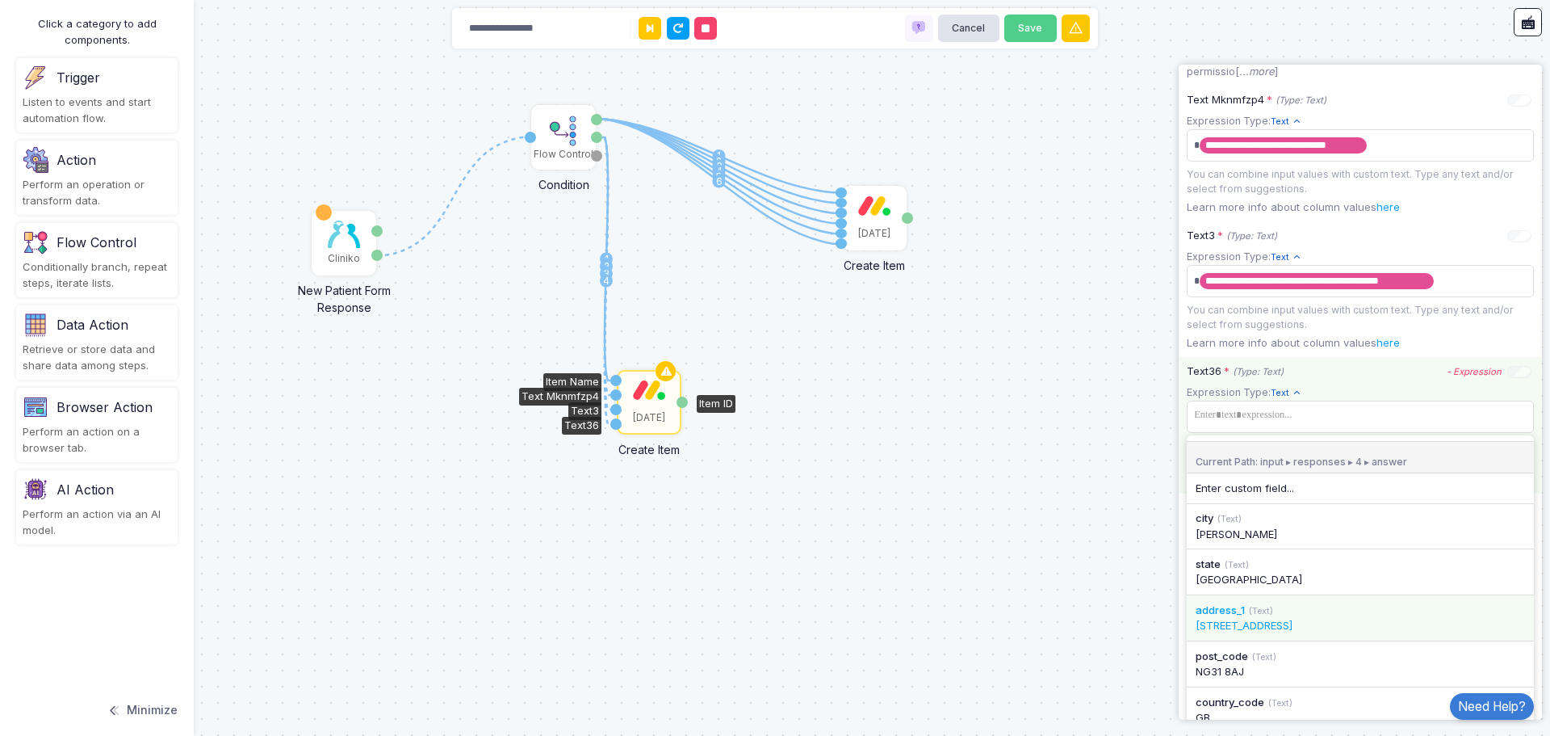
click at [1281, 634] on div "183 Barrowby Road" at bounding box center [1360, 626] width 329 height 16
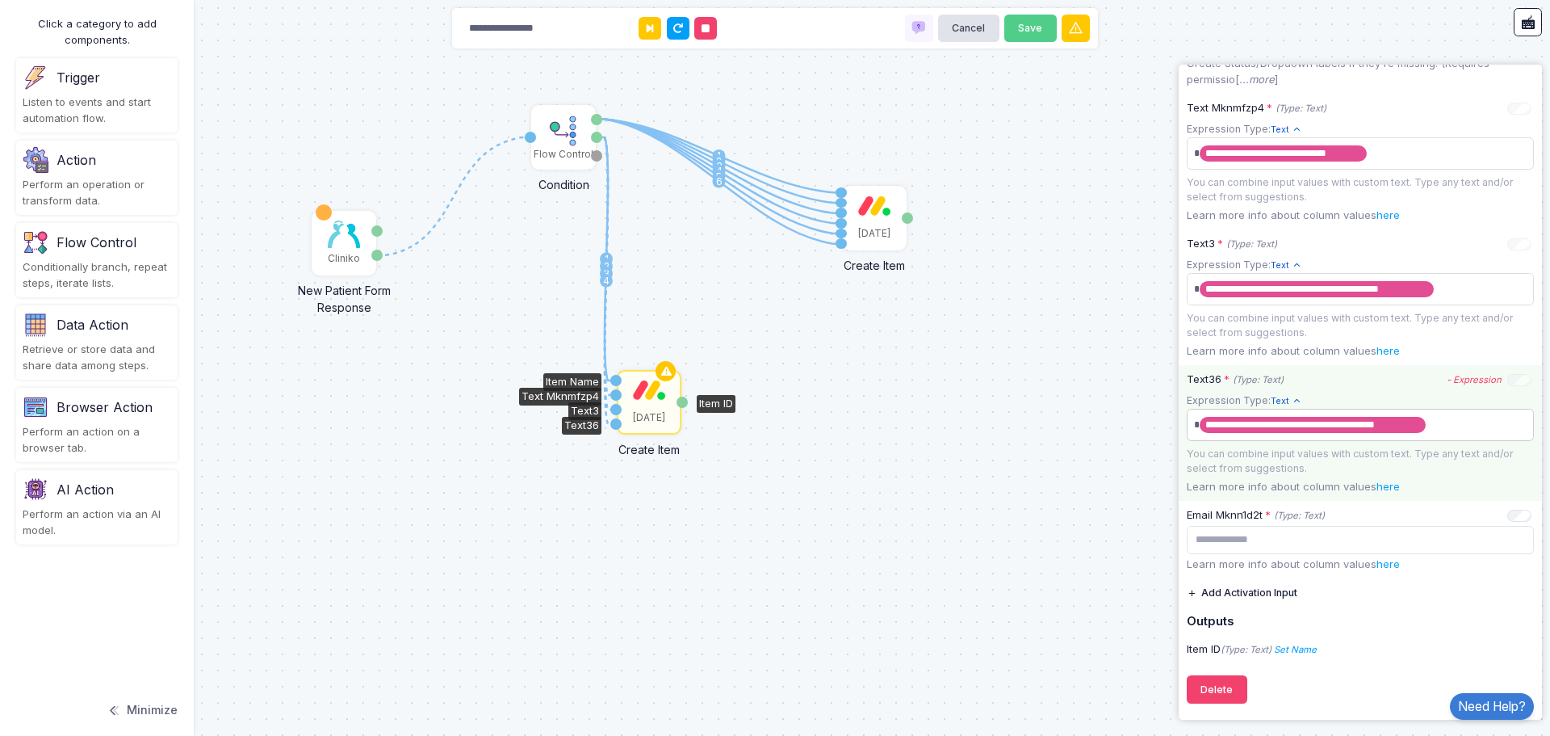
click at [1445, 434] on span "**********" at bounding box center [1354, 425] width 329 height 26
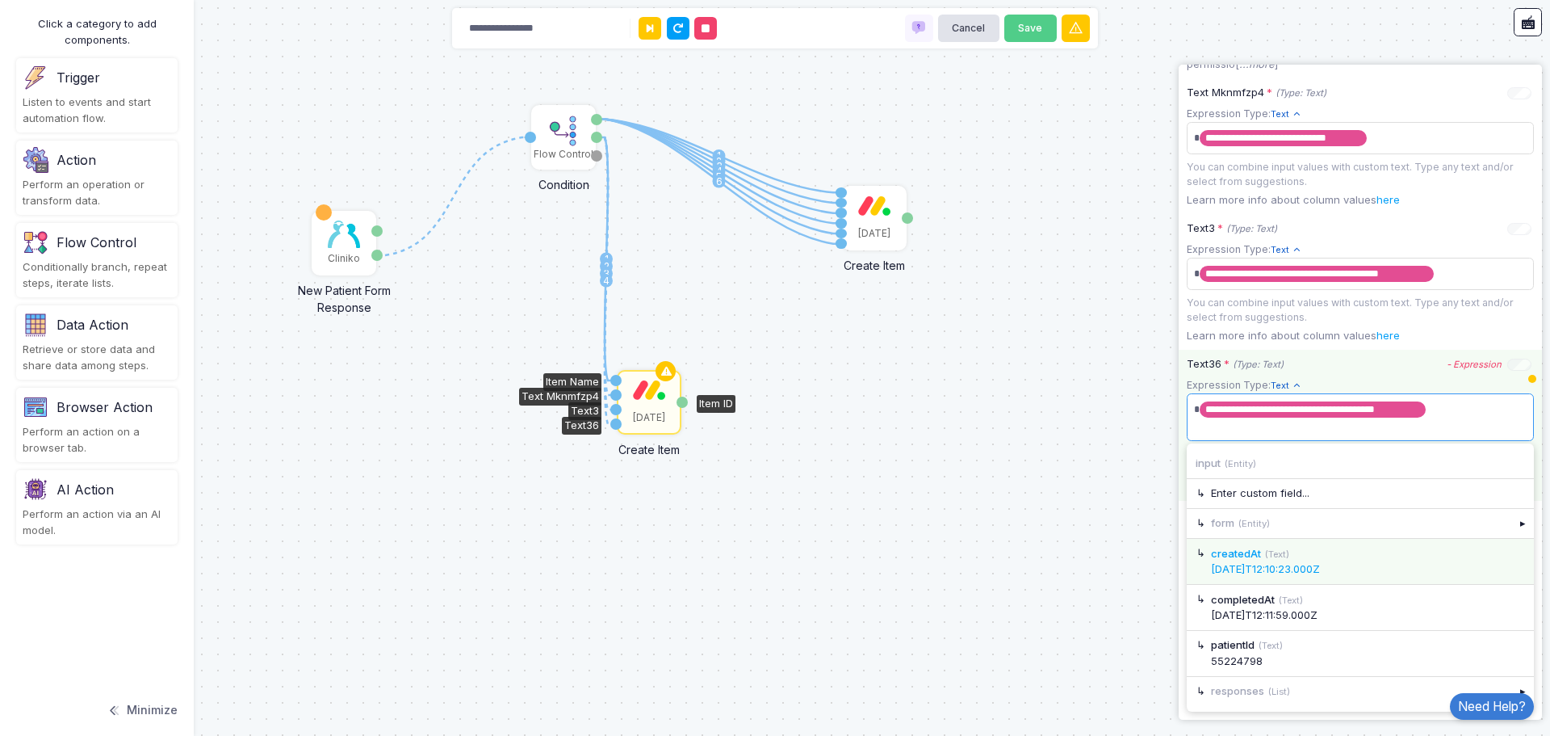
scroll to position [700, 0]
click at [1513, 686] on div "▸" at bounding box center [1524, 691] width 23 height 29
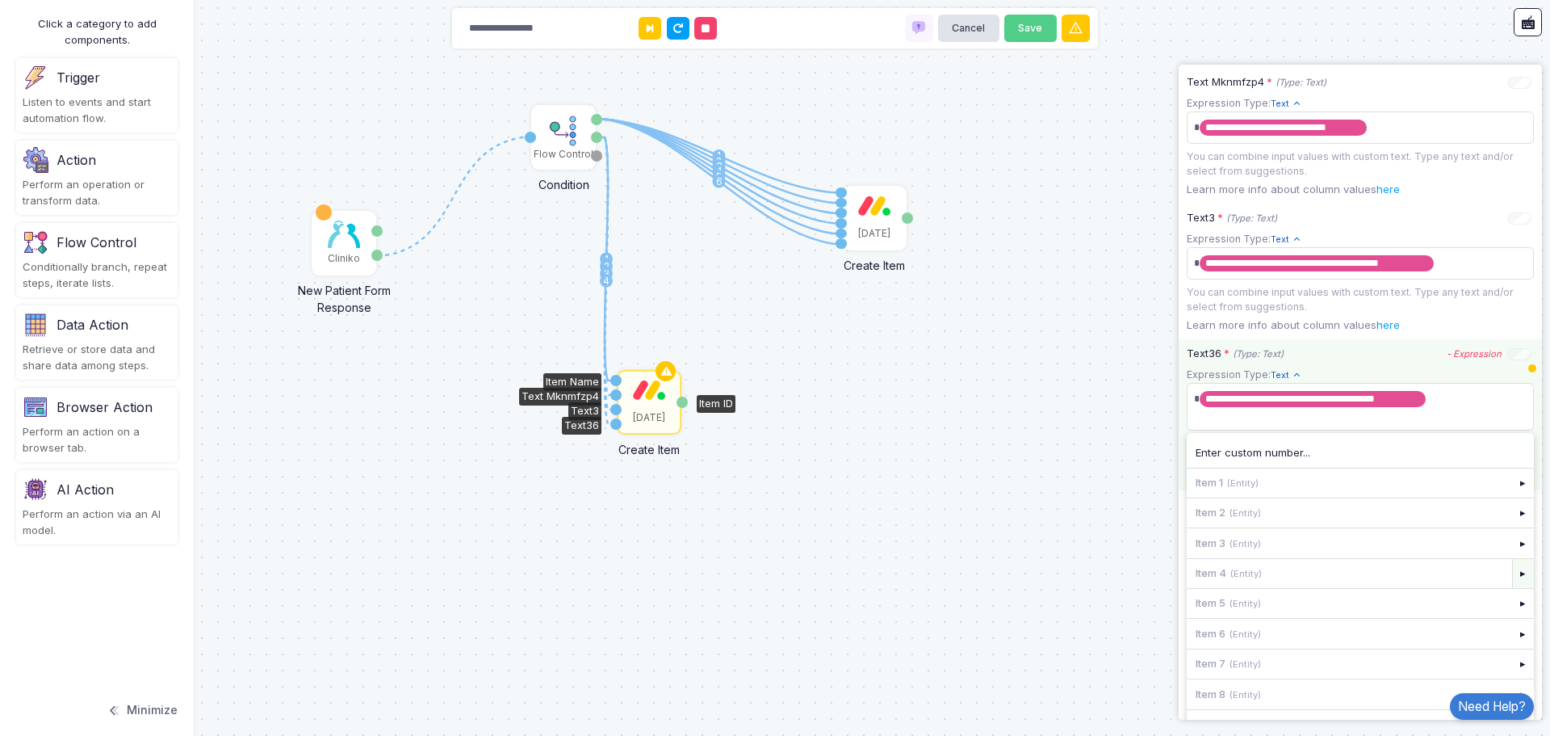
click at [1513, 583] on div "▸" at bounding box center [1524, 573] width 23 height 29
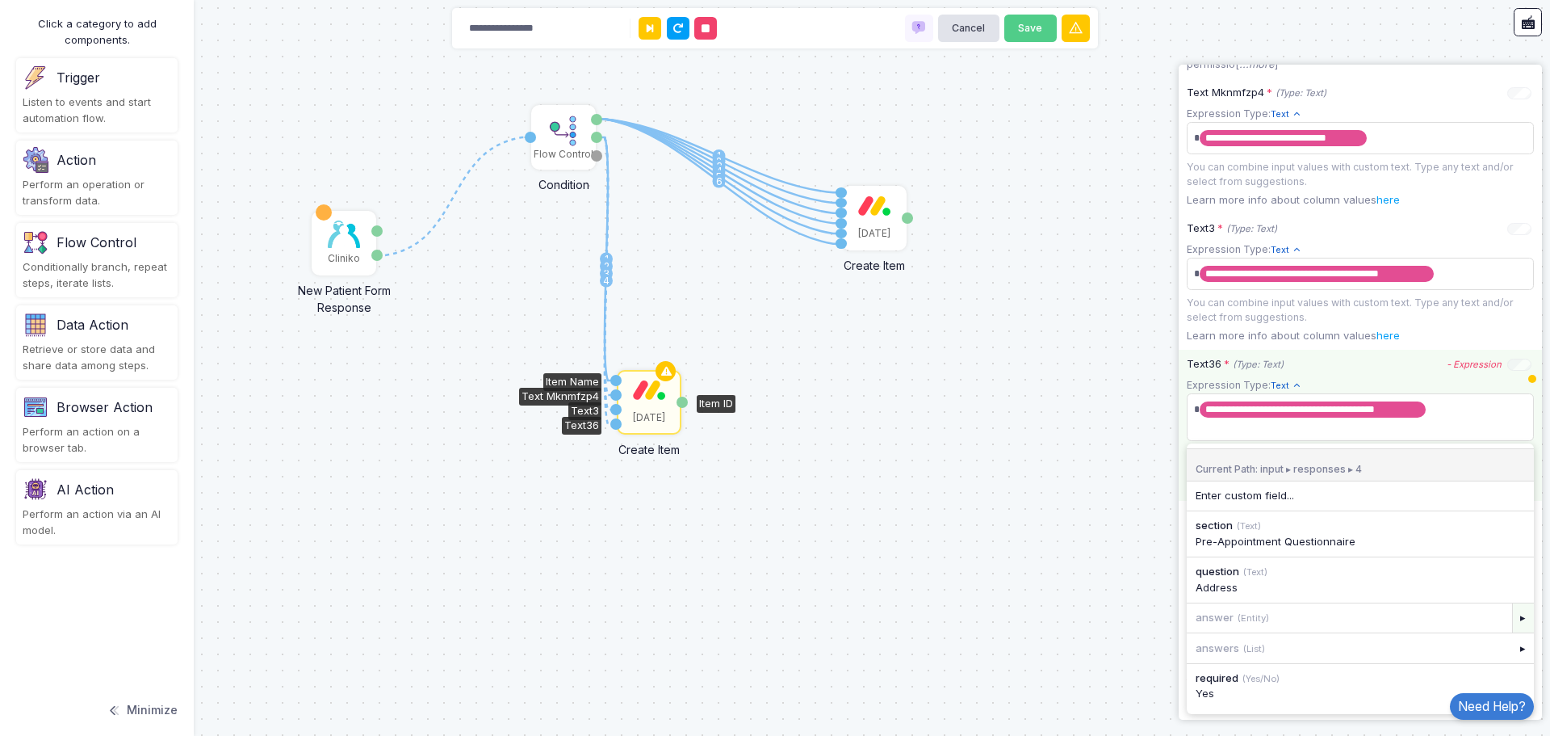
click at [1513, 629] on div "▸" at bounding box center [1524, 617] width 23 height 29
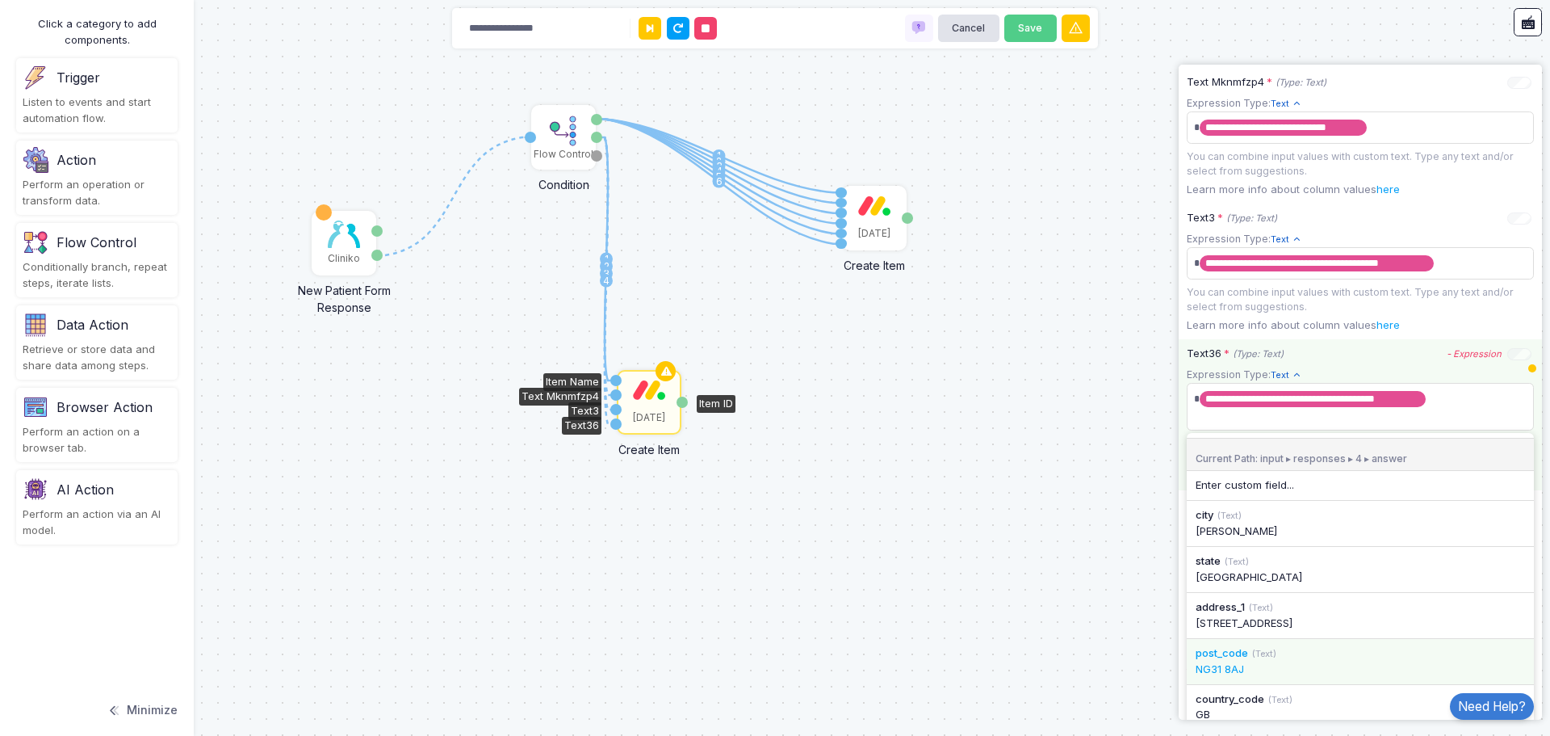
click at [1259, 677] on div "NG31 8AJ" at bounding box center [1360, 669] width 329 height 16
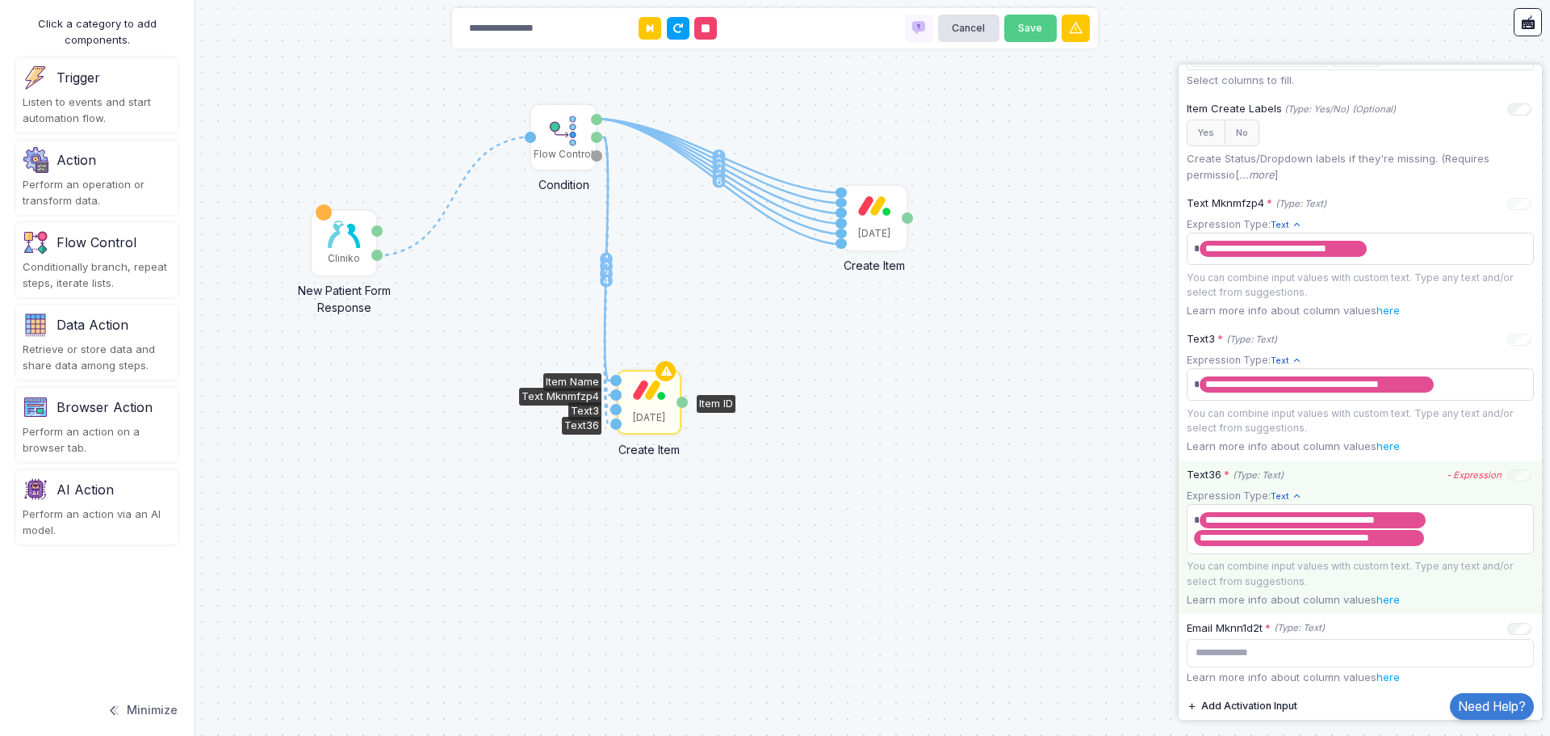
scroll to position [703, 0]
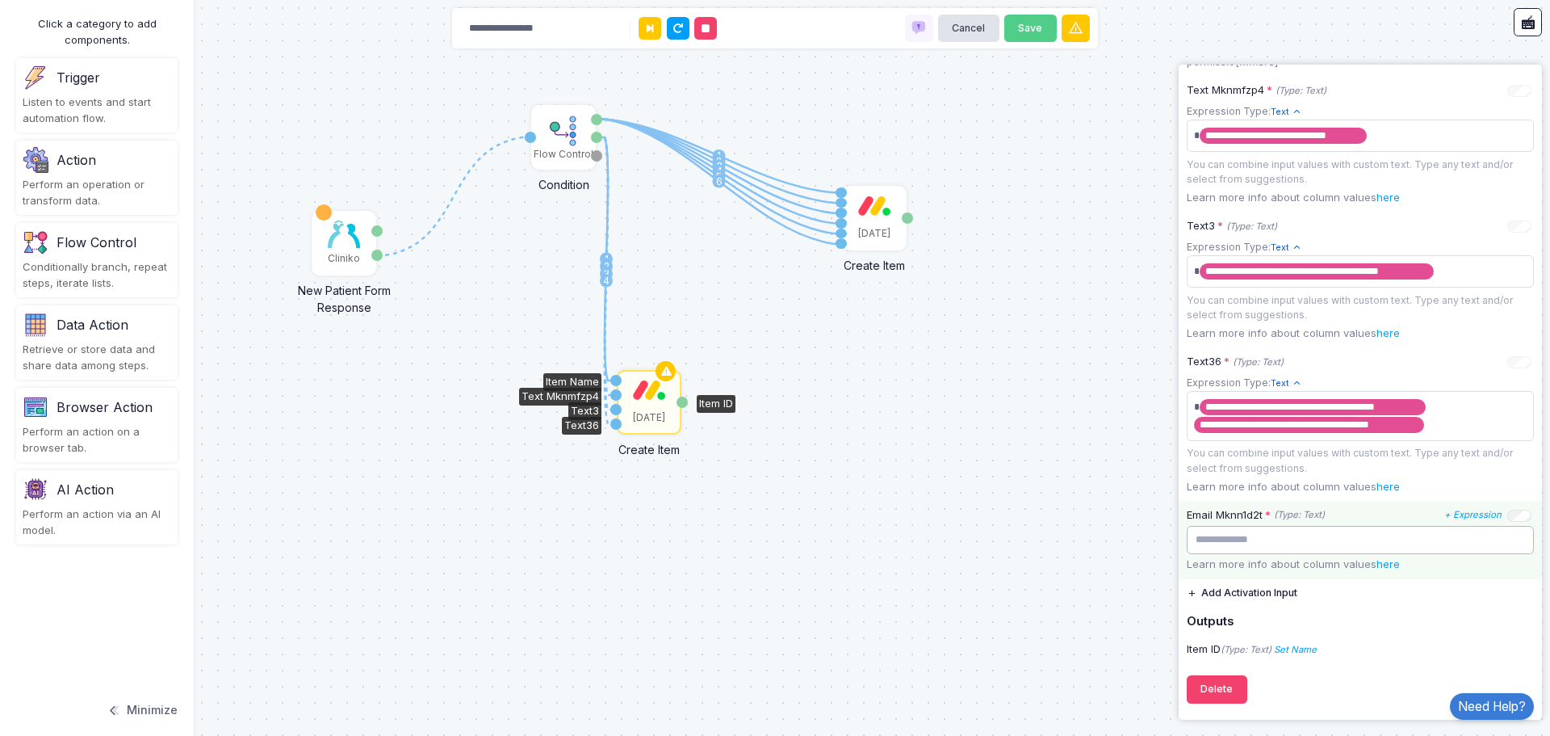
click at [1351, 549] on input "text" at bounding box center [1360, 540] width 347 height 28
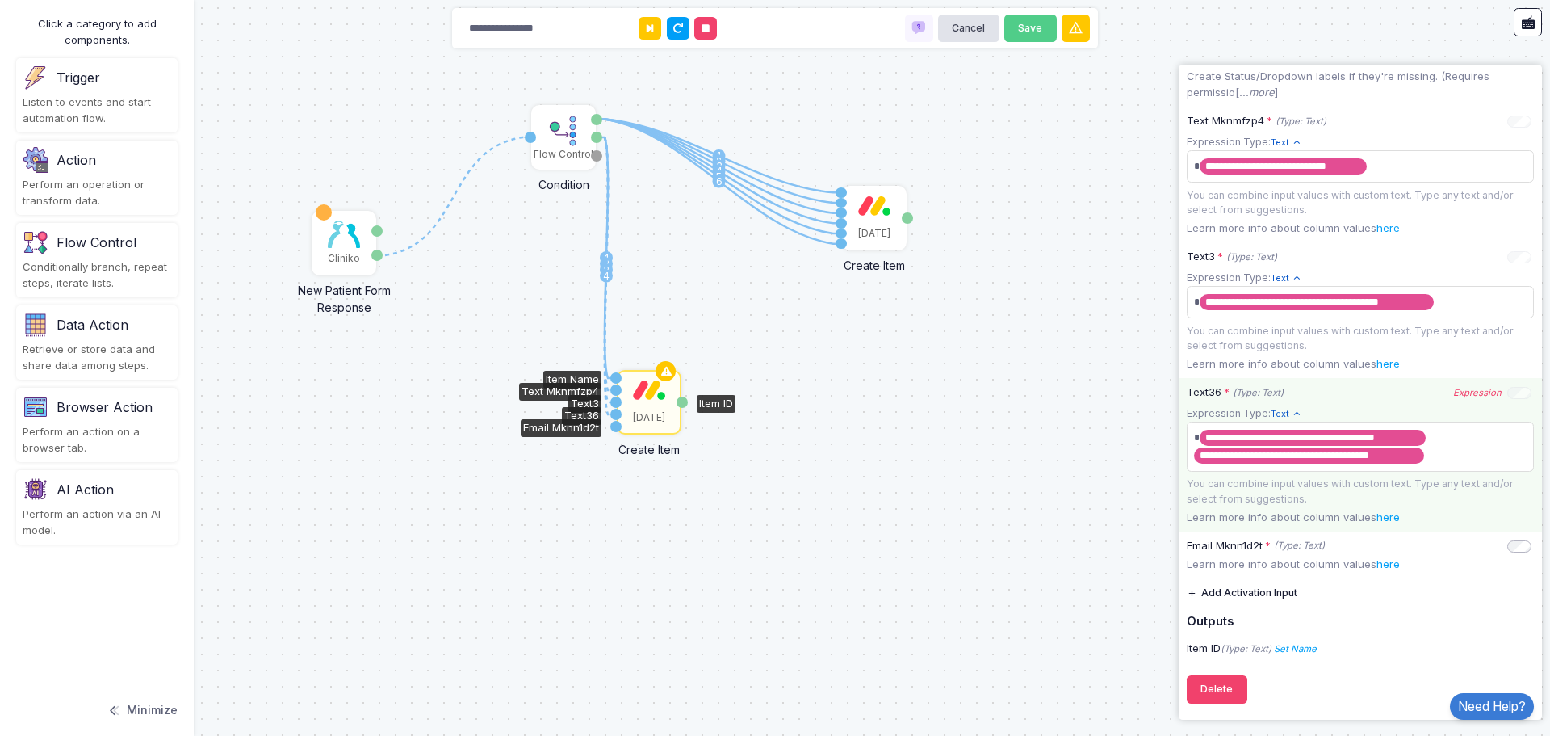
scroll to position [672, 0]
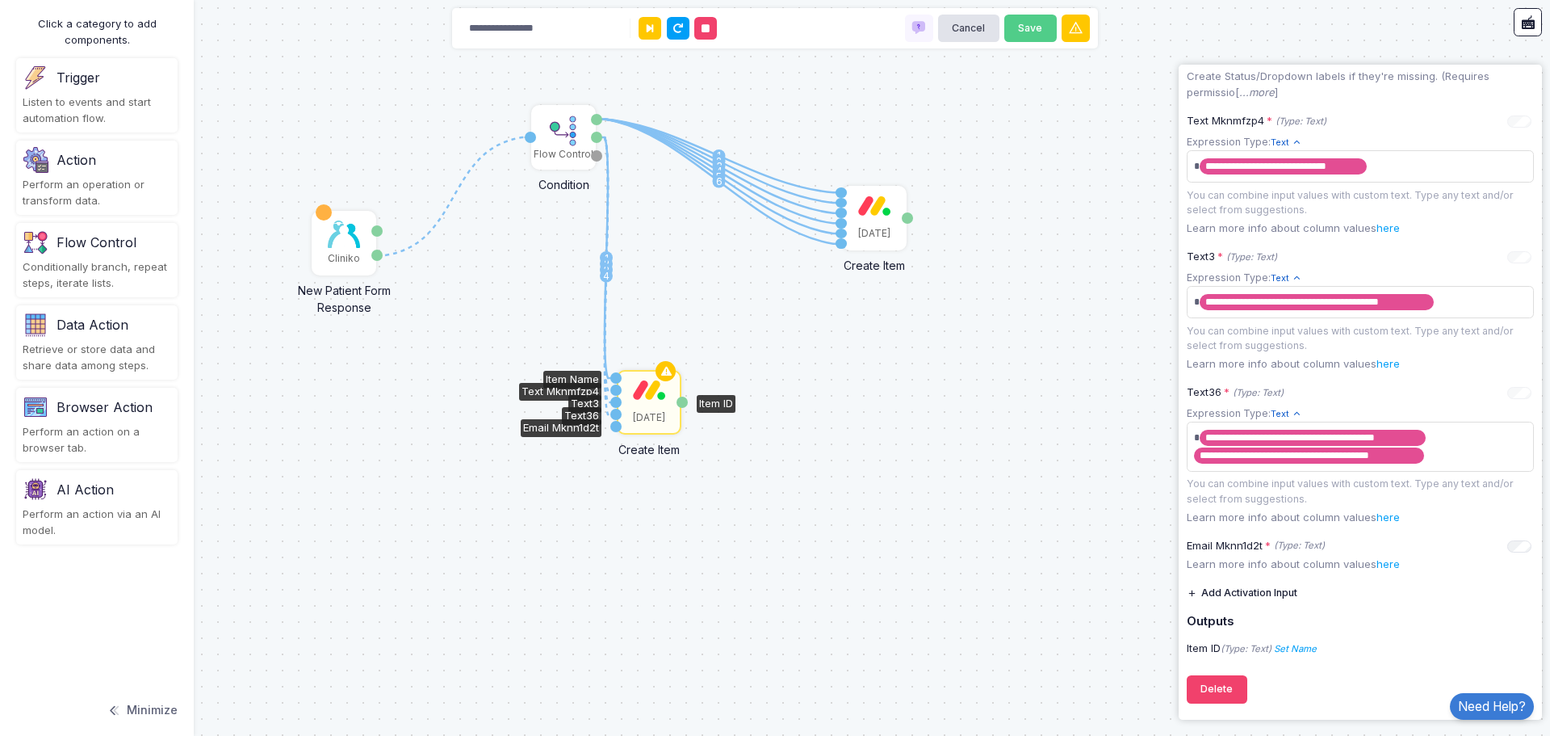
click at [0, 0] on icon "+ Expression" at bounding box center [0, 0] width 0 height 0
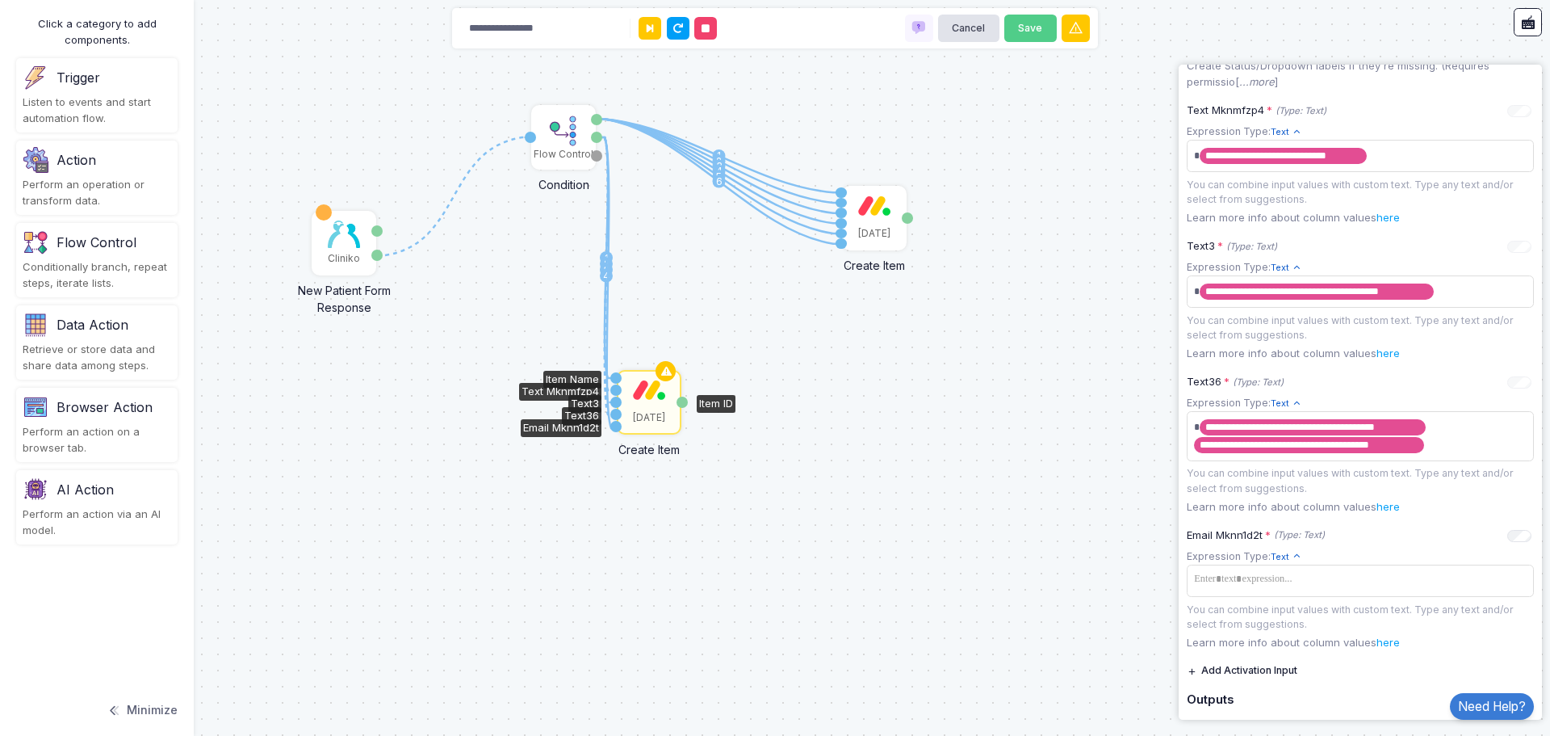
drag, startPoint x: 598, startPoint y: 138, endPoint x: 619, endPoint y: 428, distance: 290.7
click at [1, 1] on div "1 1 2 3 4 5 6 1 2 3 4 1 Cliniko New Patient Form Response Patient ID Response F…" at bounding box center [0, 0] width 1 height 1
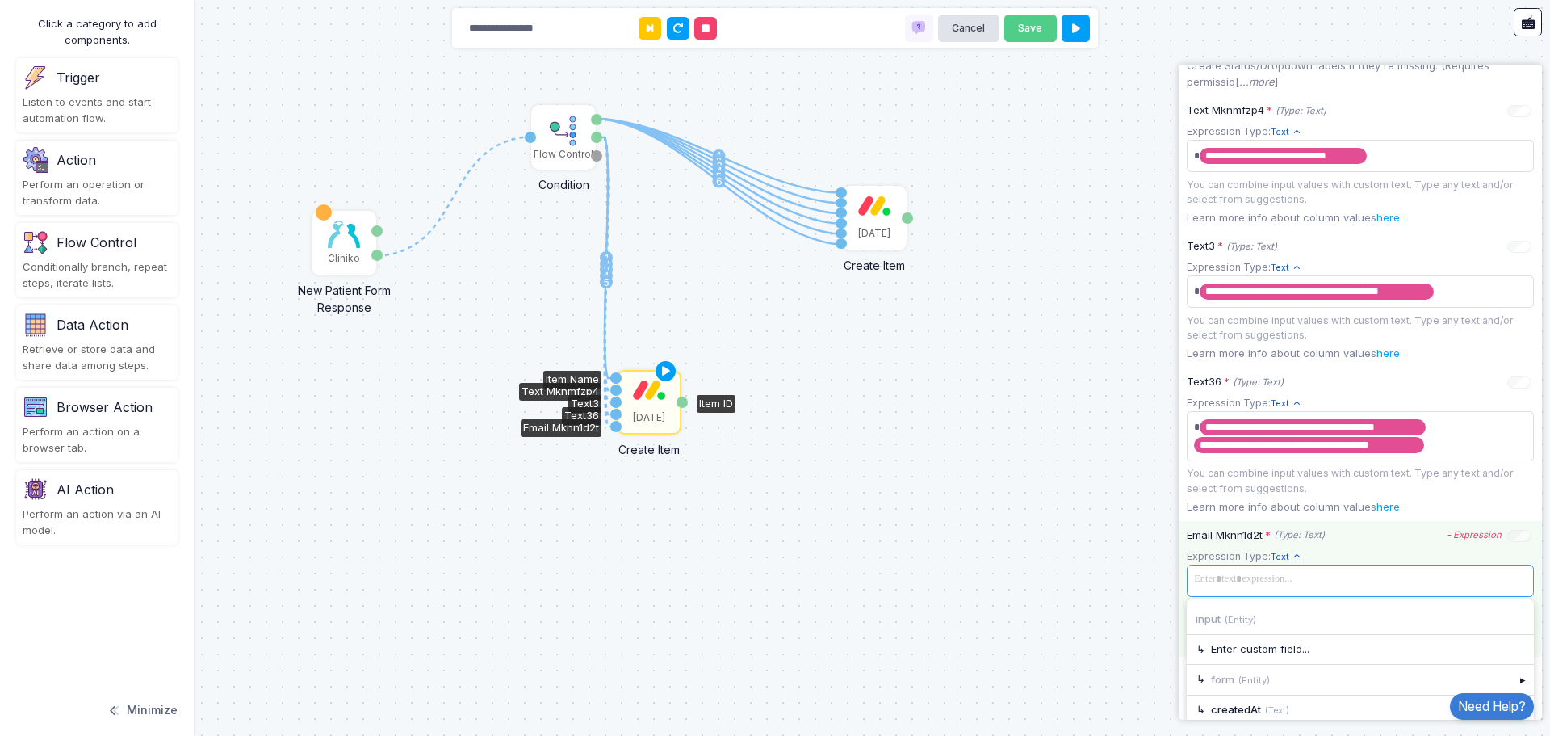
click at [1381, 585] on span at bounding box center [1360, 579] width 341 height 23
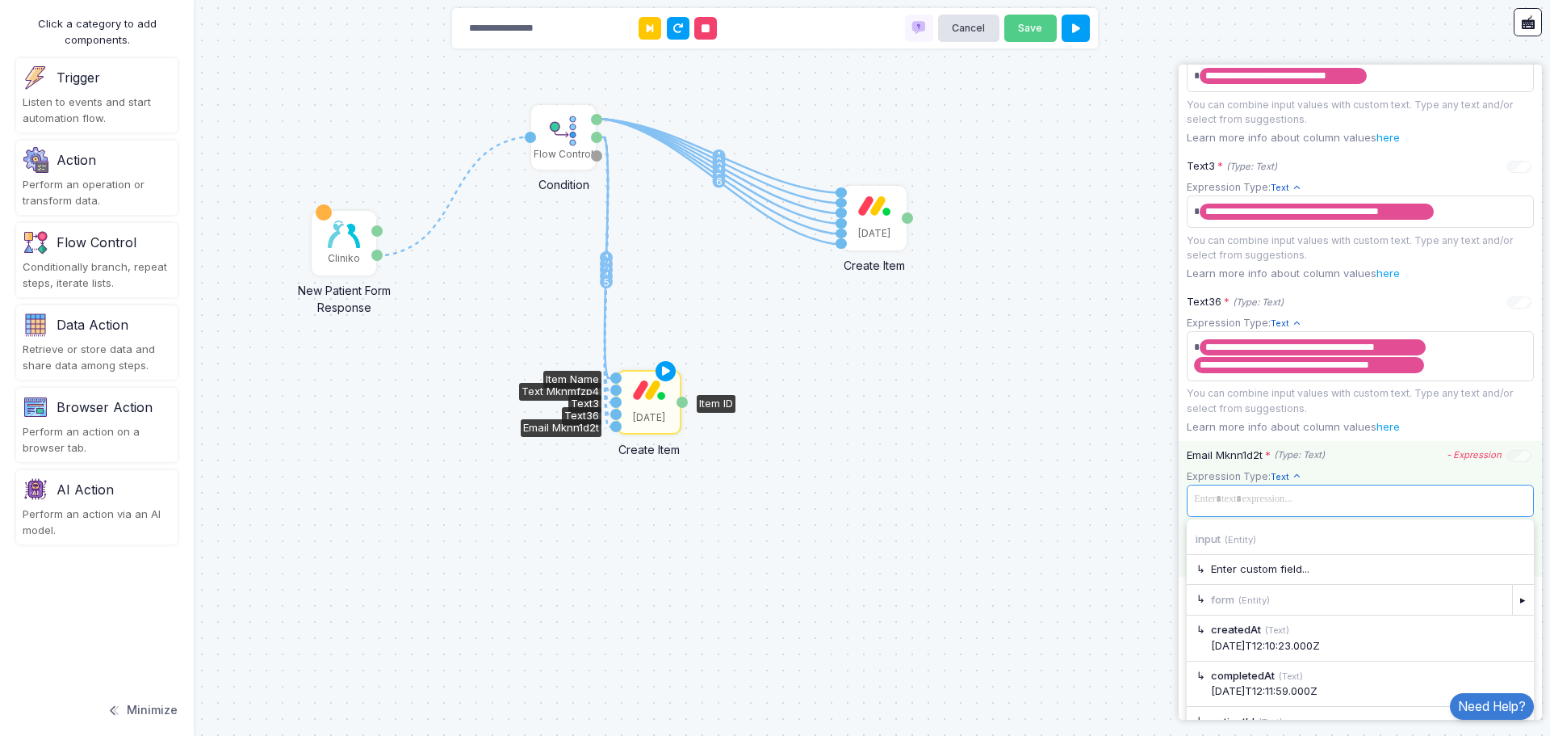
scroll to position [830, 0]
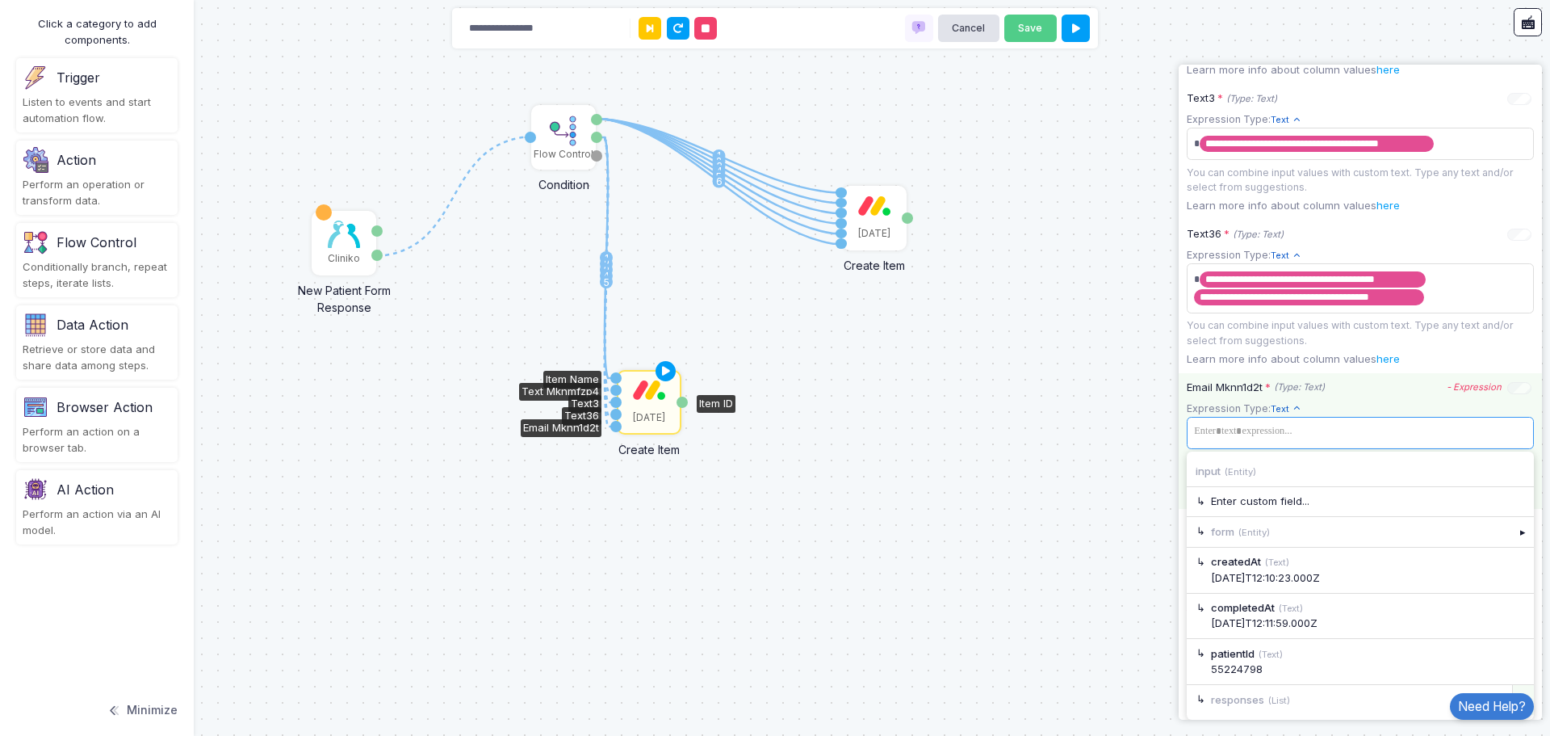
click at [1513, 686] on div "▸" at bounding box center [1524, 699] width 23 height 29
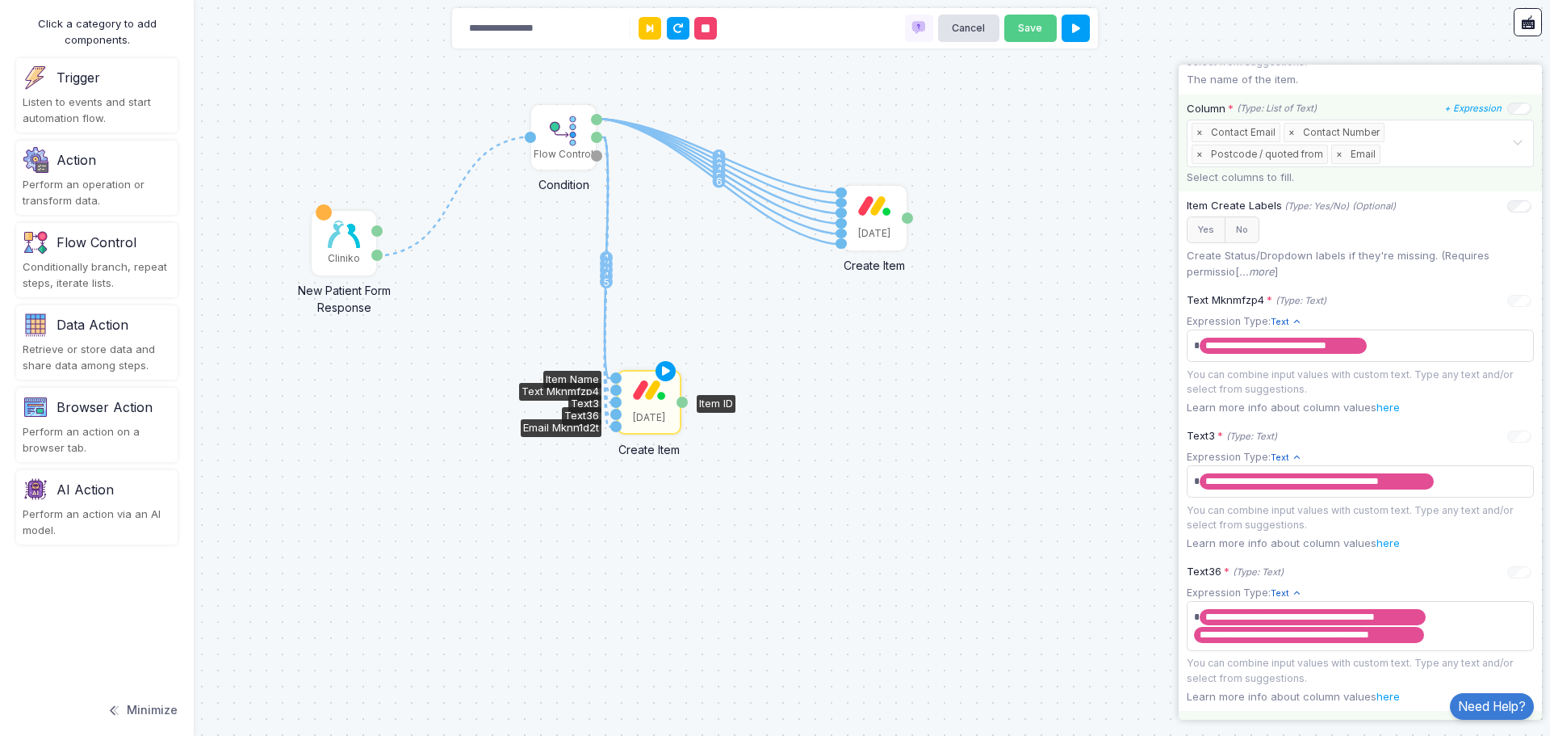
scroll to position [419, 0]
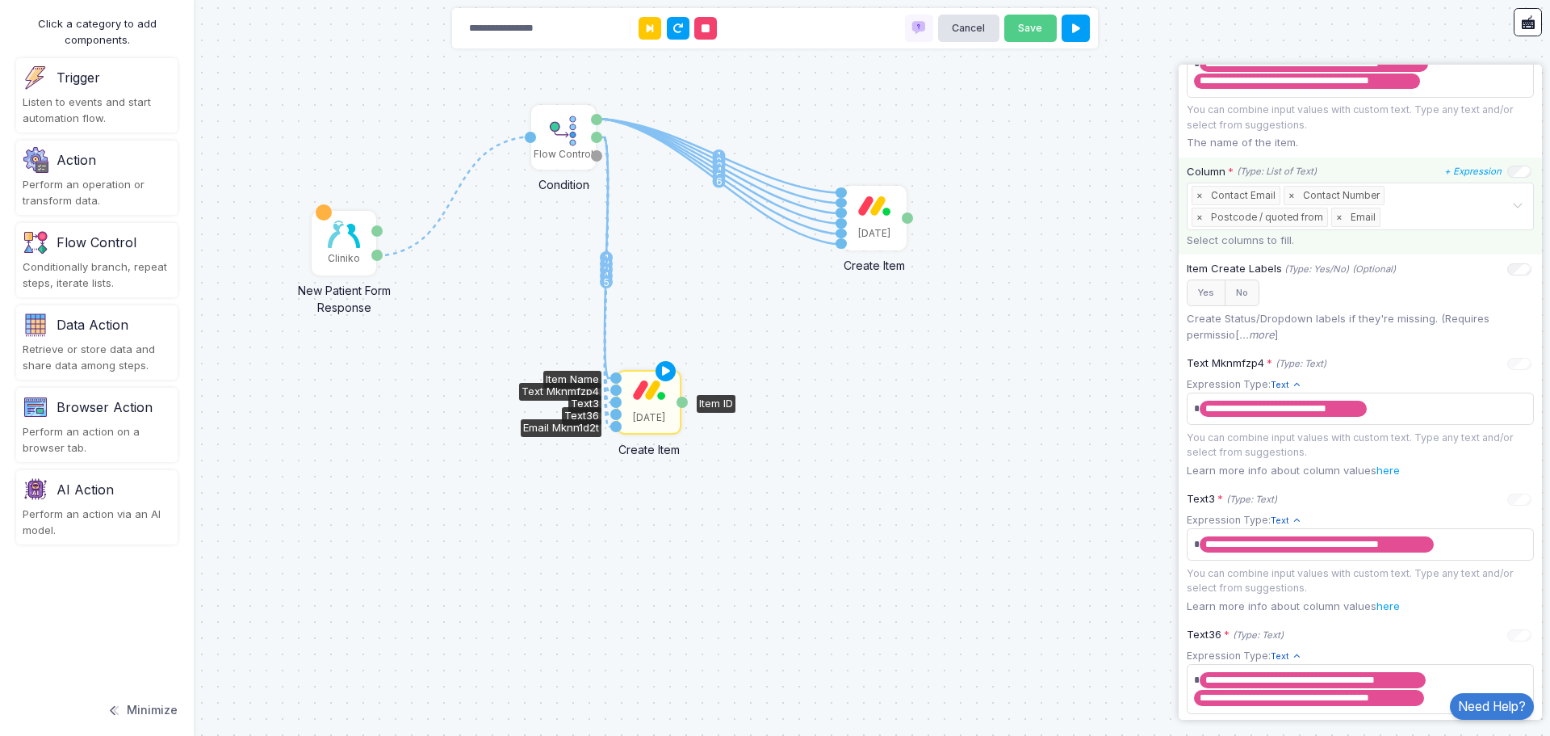
click at [1332, 221] on span "×" at bounding box center [1339, 217] width 15 height 18
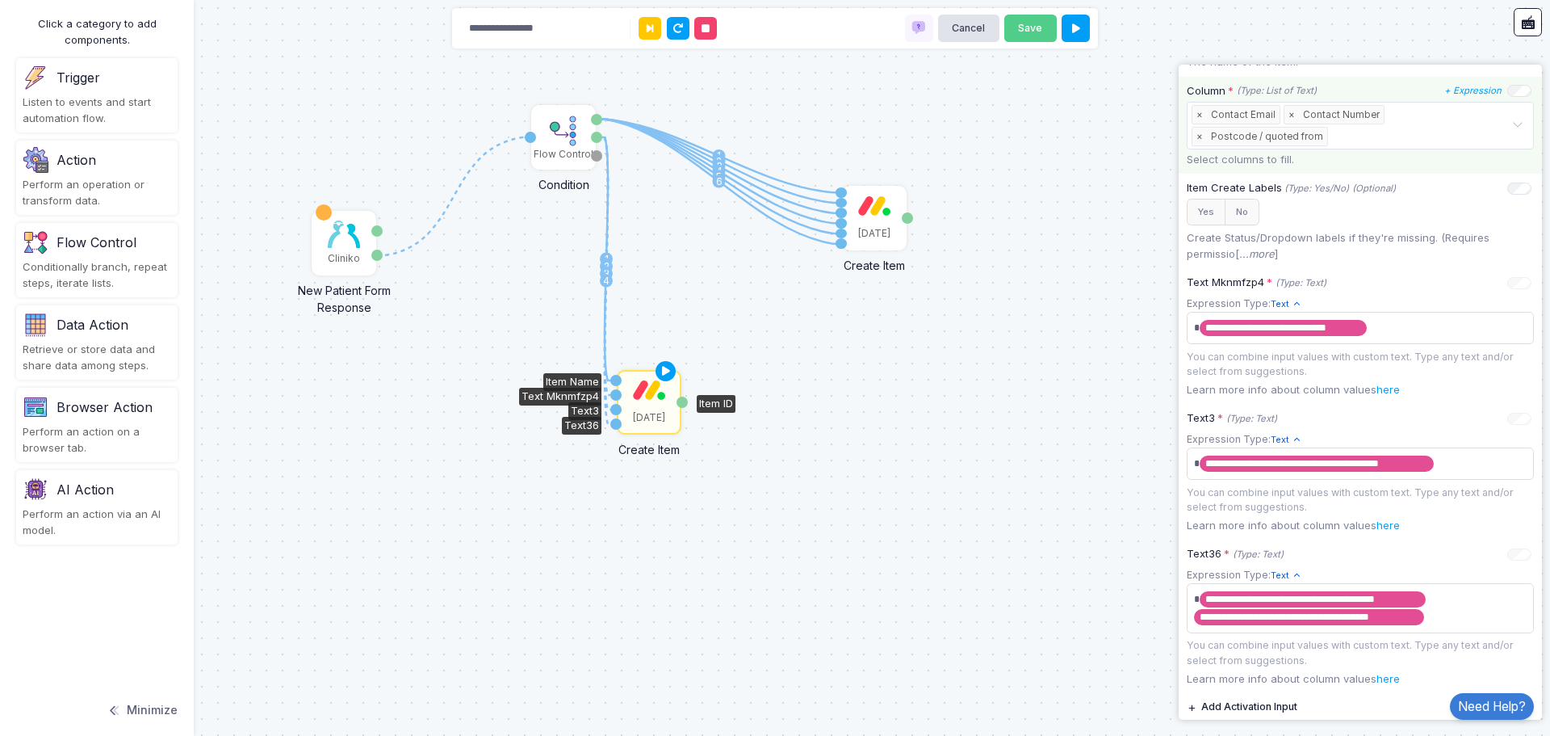
scroll to position [383, 0]
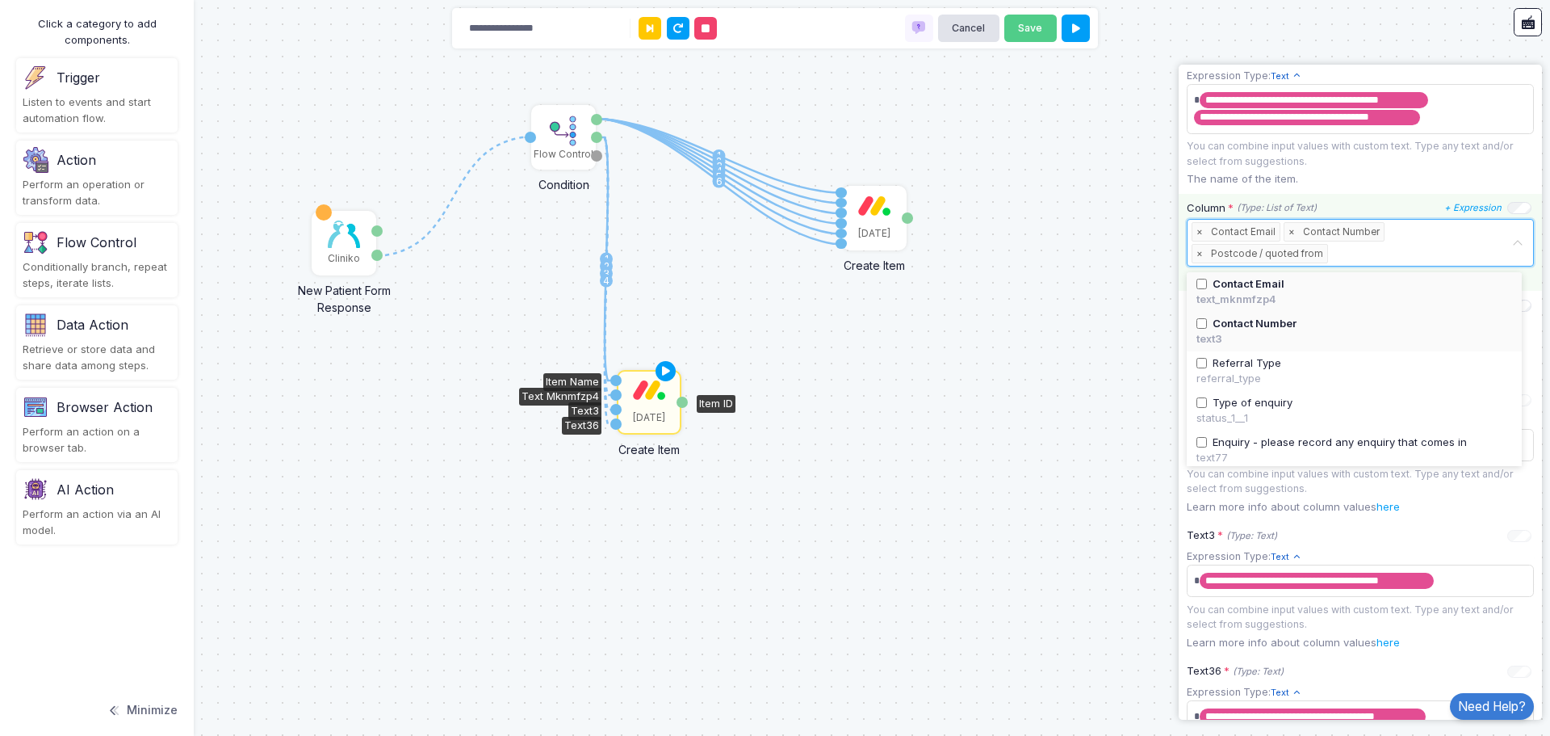
click at [1420, 251] on input "text" at bounding box center [1422, 254] width 180 height 18
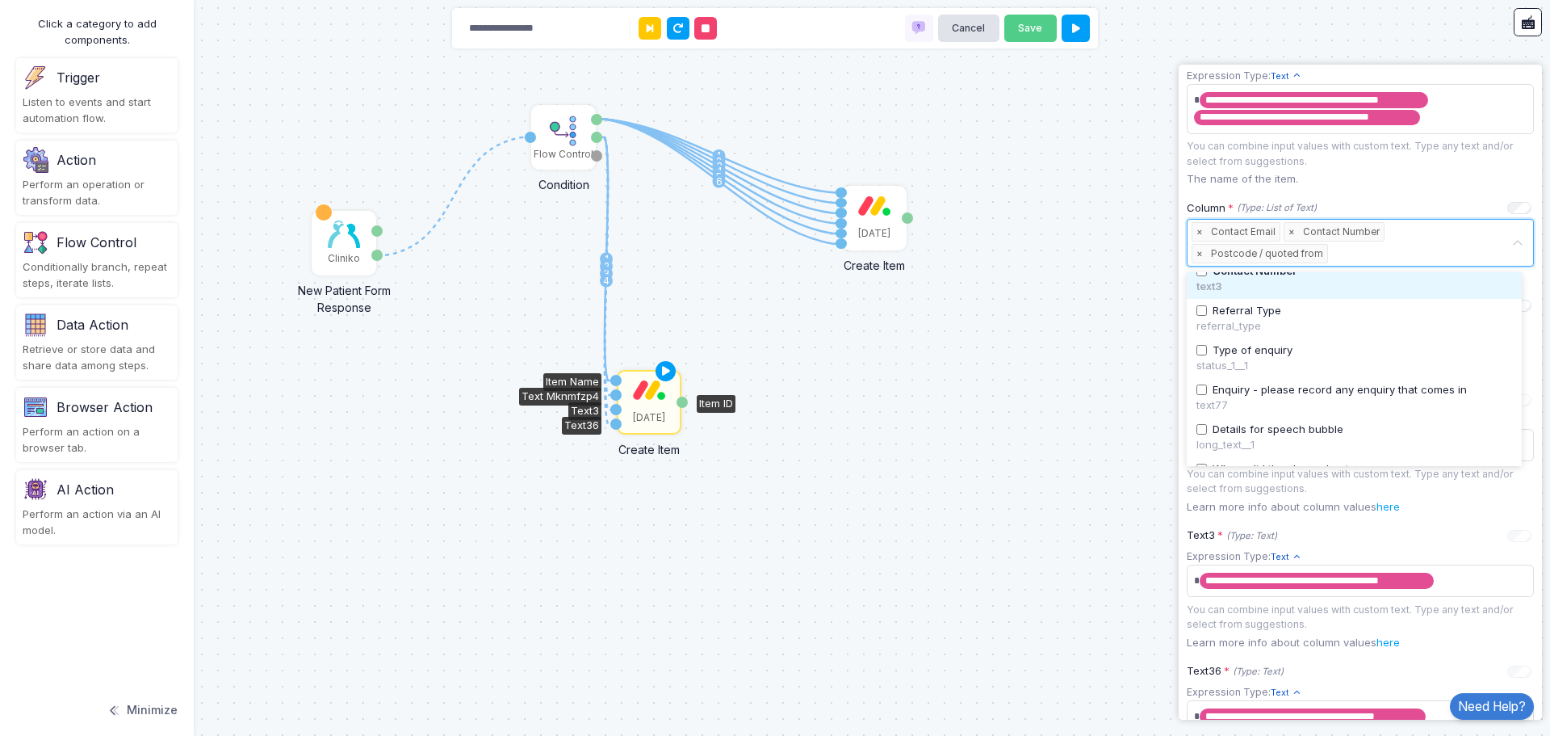
scroll to position [81, 0]
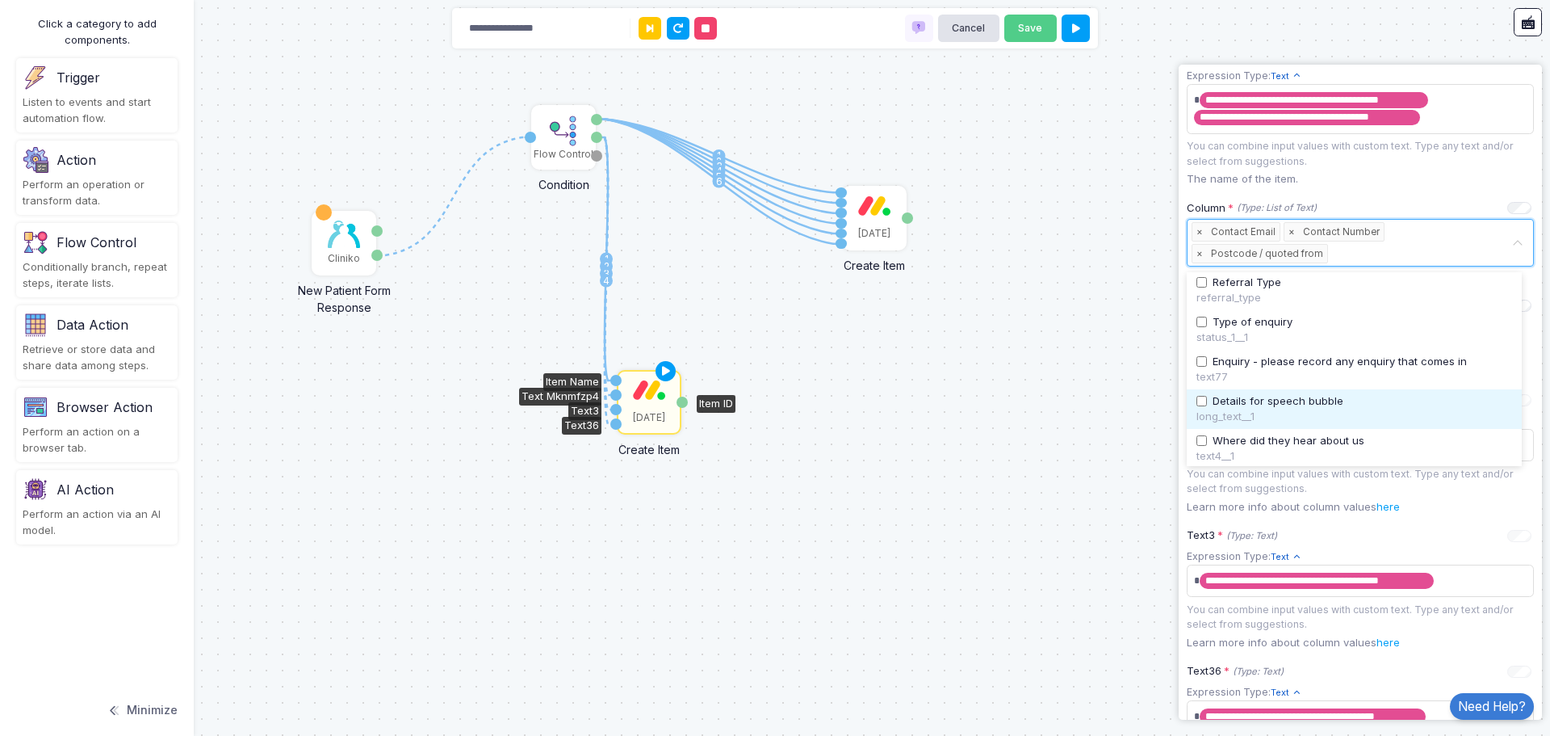
click at [1313, 400] on span "Details for speech bubble" at bounding box center [1278, 401] width 131 height 16
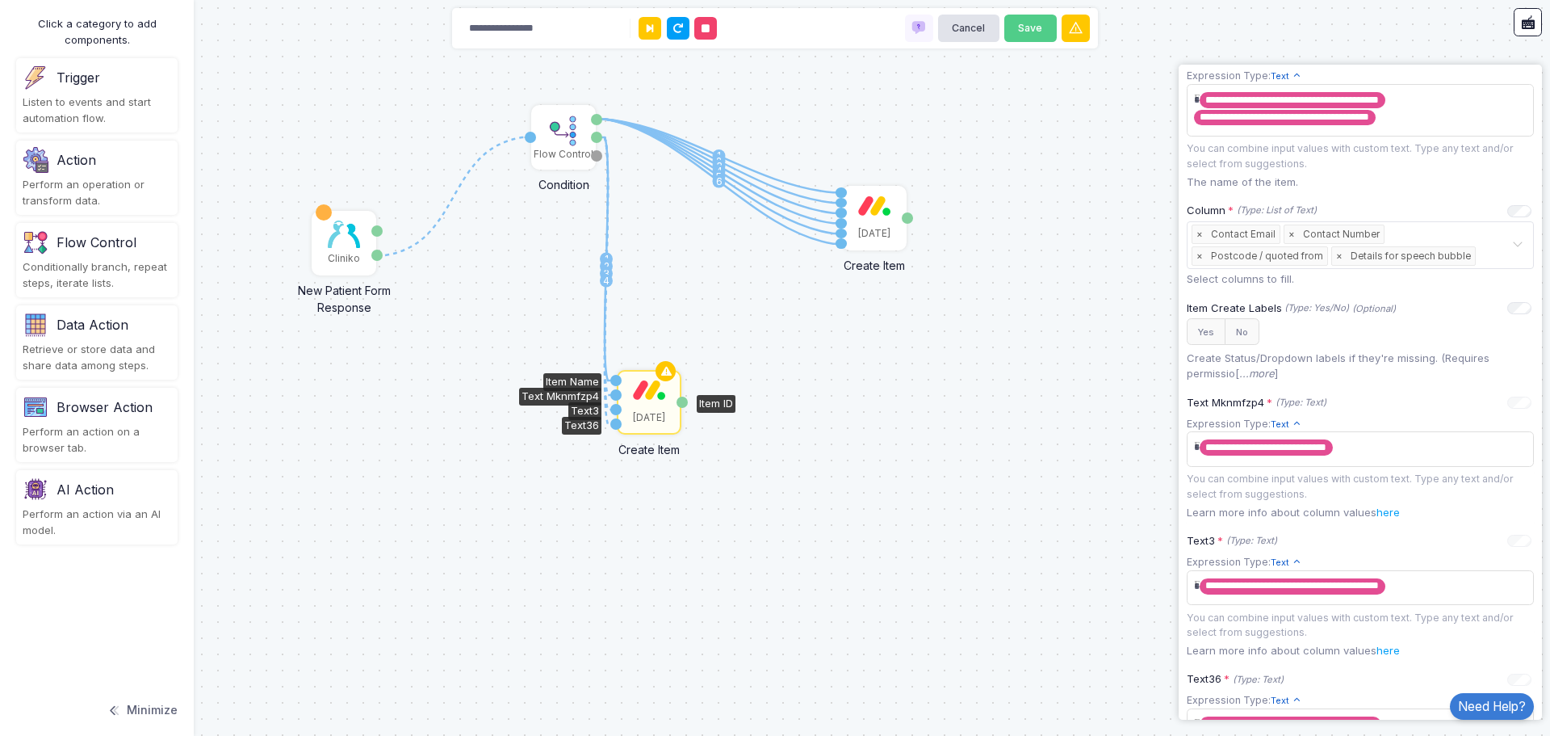
click at [1080, 371] on div "1 1 2 3 4 5 6 1 2 3 4 Cliniko New Patient Form Response Patient ID Response Flo…" at bounding box center [775, 368] width 1550 height 736
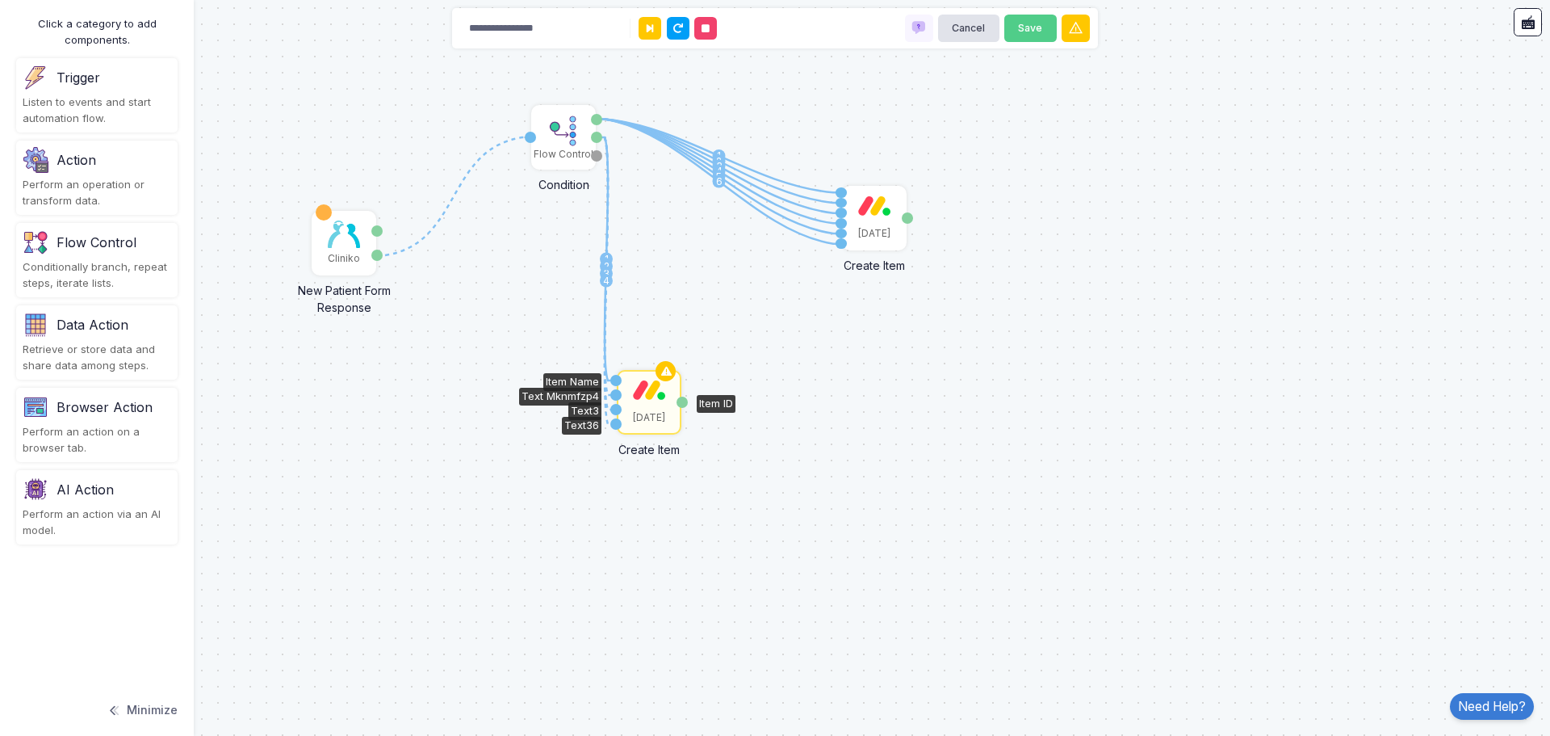
click at [635, 396] on img at bounding box center [649, 390] width 32 height 20
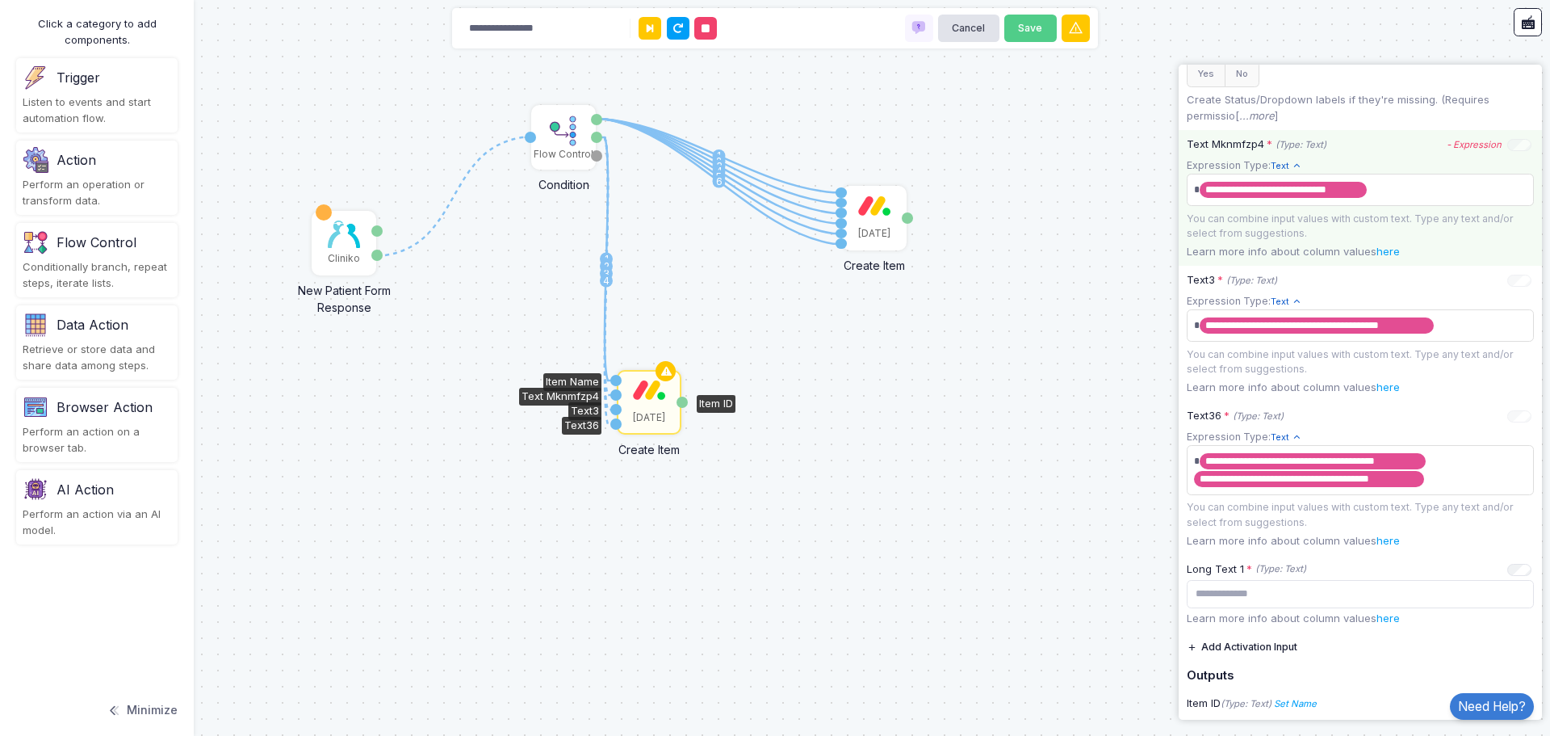
scroll to position [703, 0]
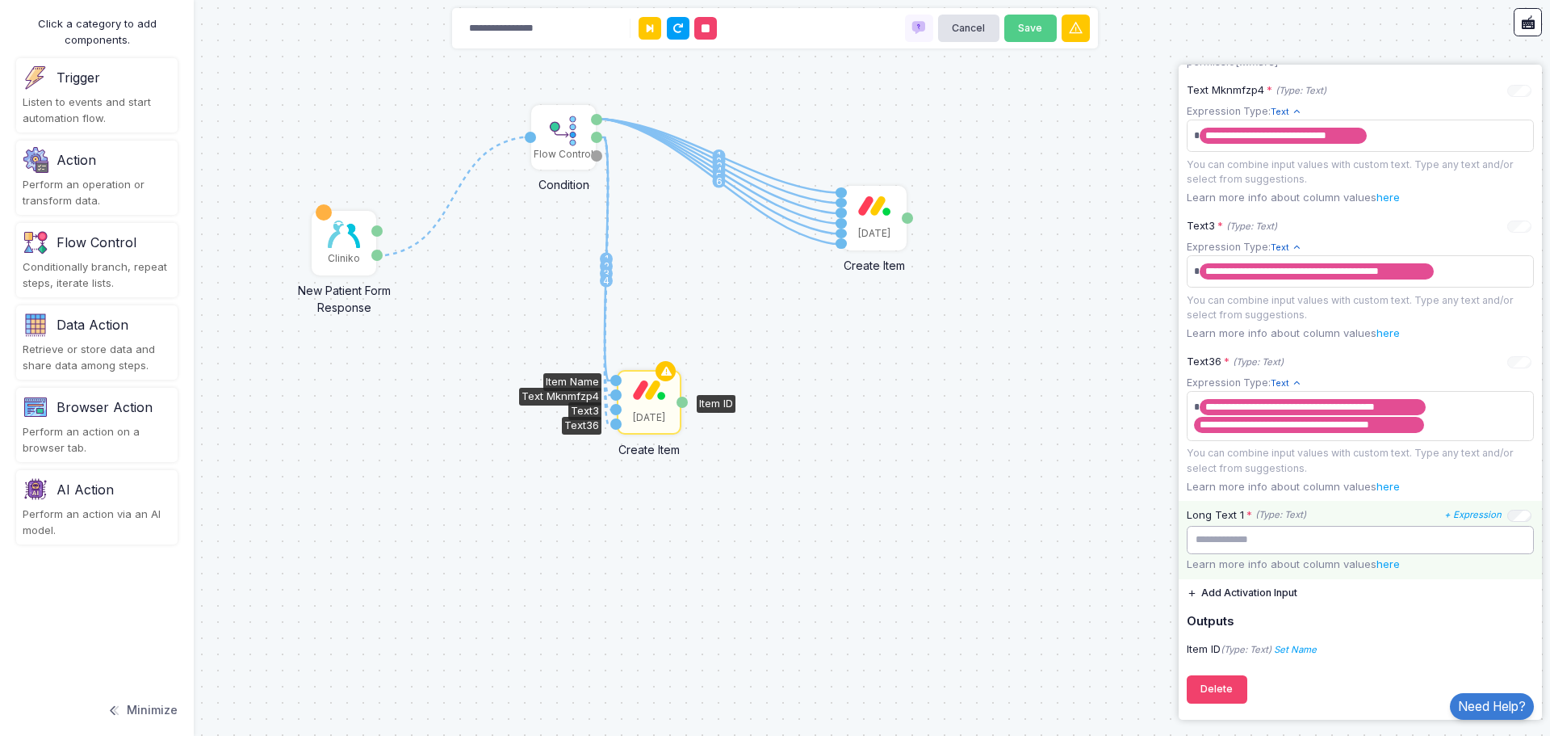
click at [1310, 544] on input "text" at bounding box center [1360, 540] width 347 height 28
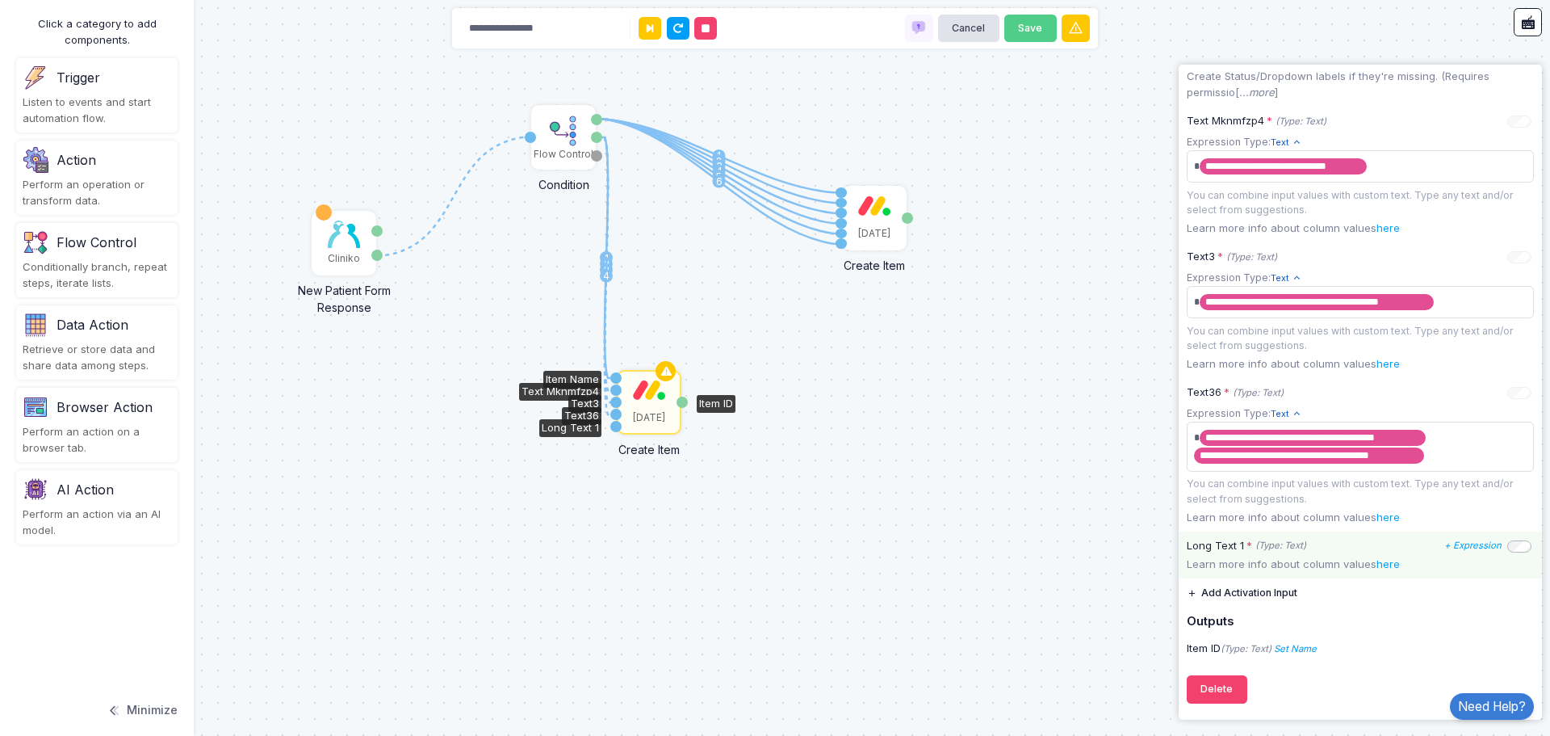
scroll to position [672, 0]
click at [1464, 548] on icon "+ Expression" at bounding box center [1473, 544] width 57 height 11
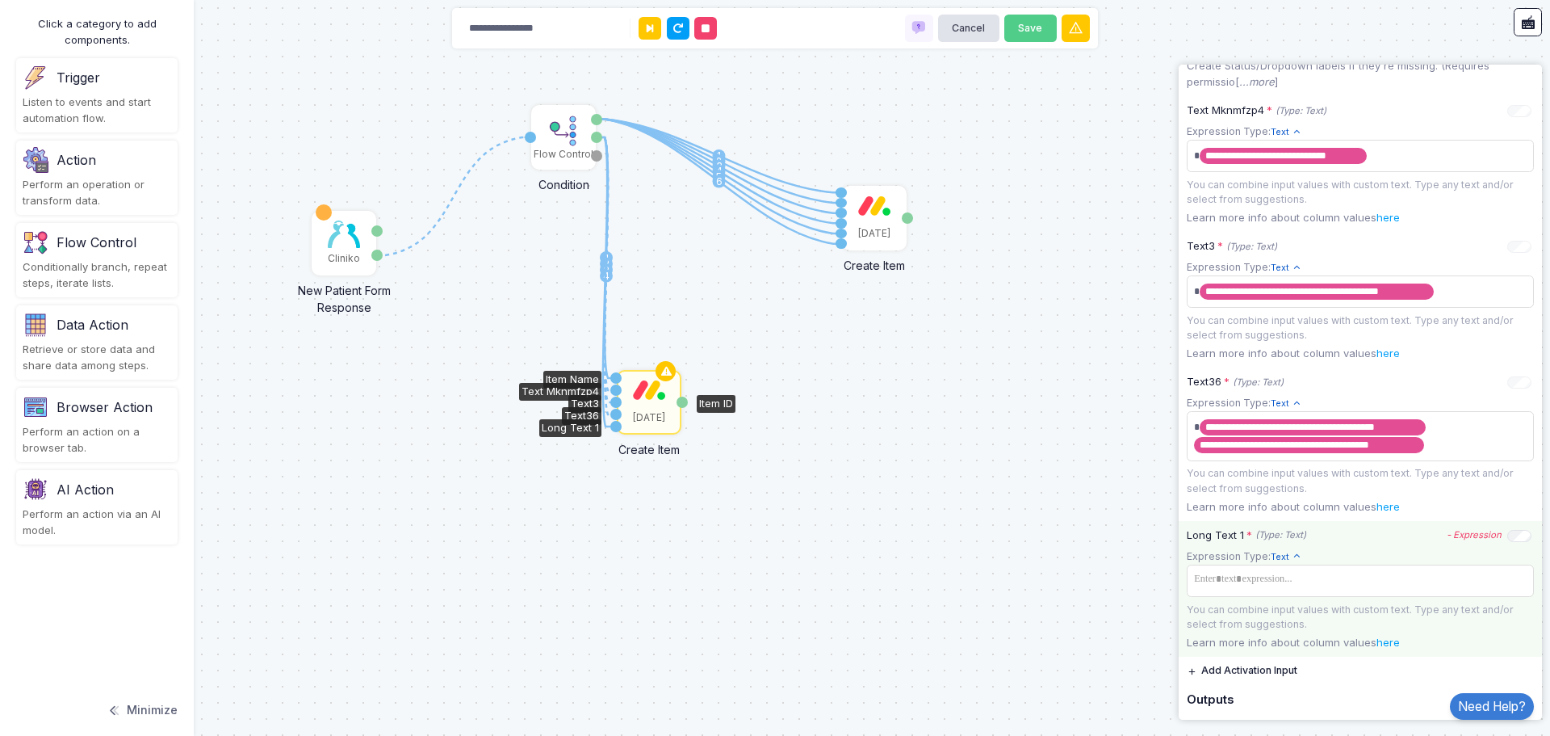
drag, startPoint x: 596, startPoint y: 136, endPoint x: 614, endPoint y: 426, distance: 290.4
click at [1, 1] on div "1 1 2 3 4 5 6 1 2 3 4 1 Cliniko New Patient Form Response Patient ID Response F…" at bounding box center [0, 0] width 1 height 1
click at [1390, 597] on tags "​" at bounding box center [1360, 580] width 347 height 32
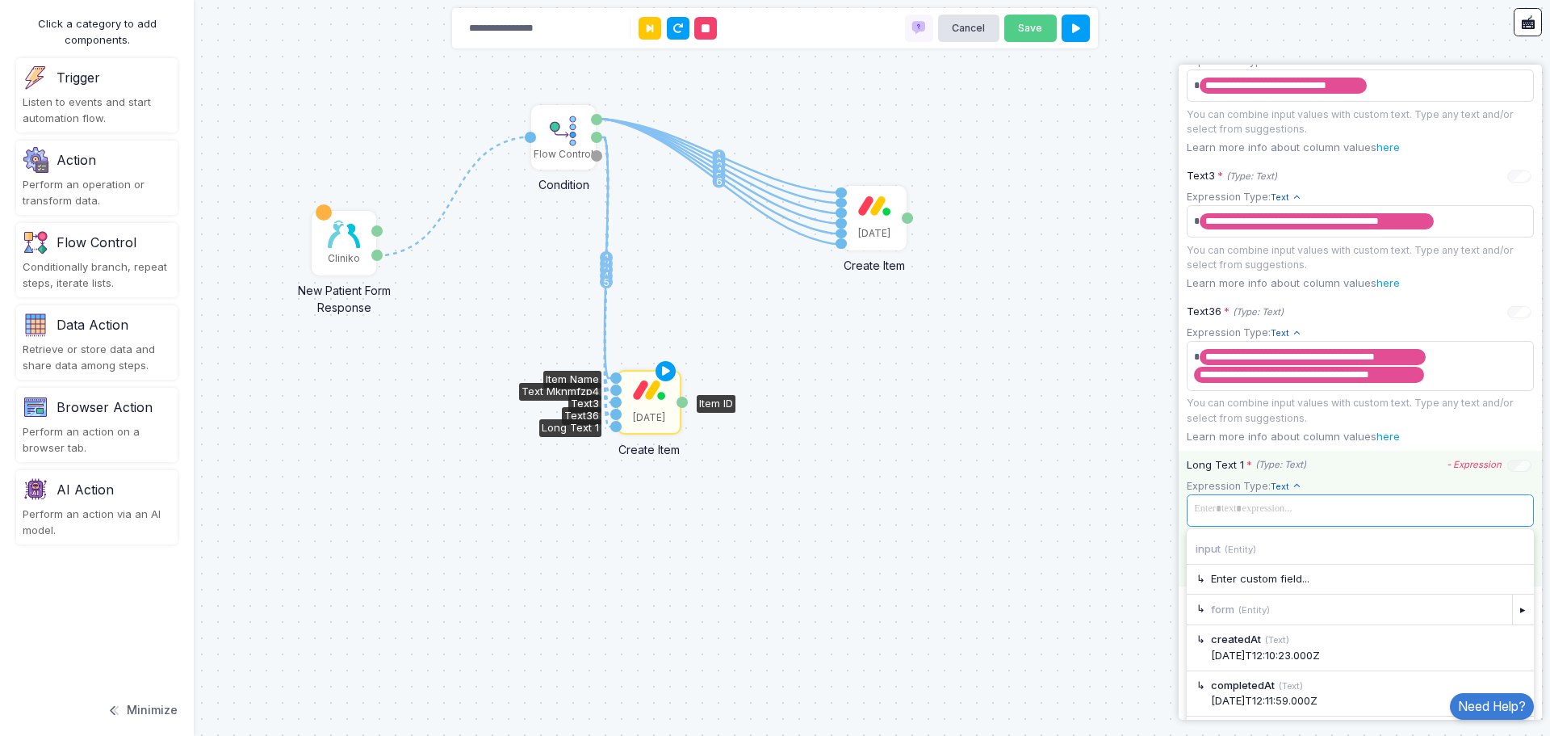
scroll to position [830, 0]
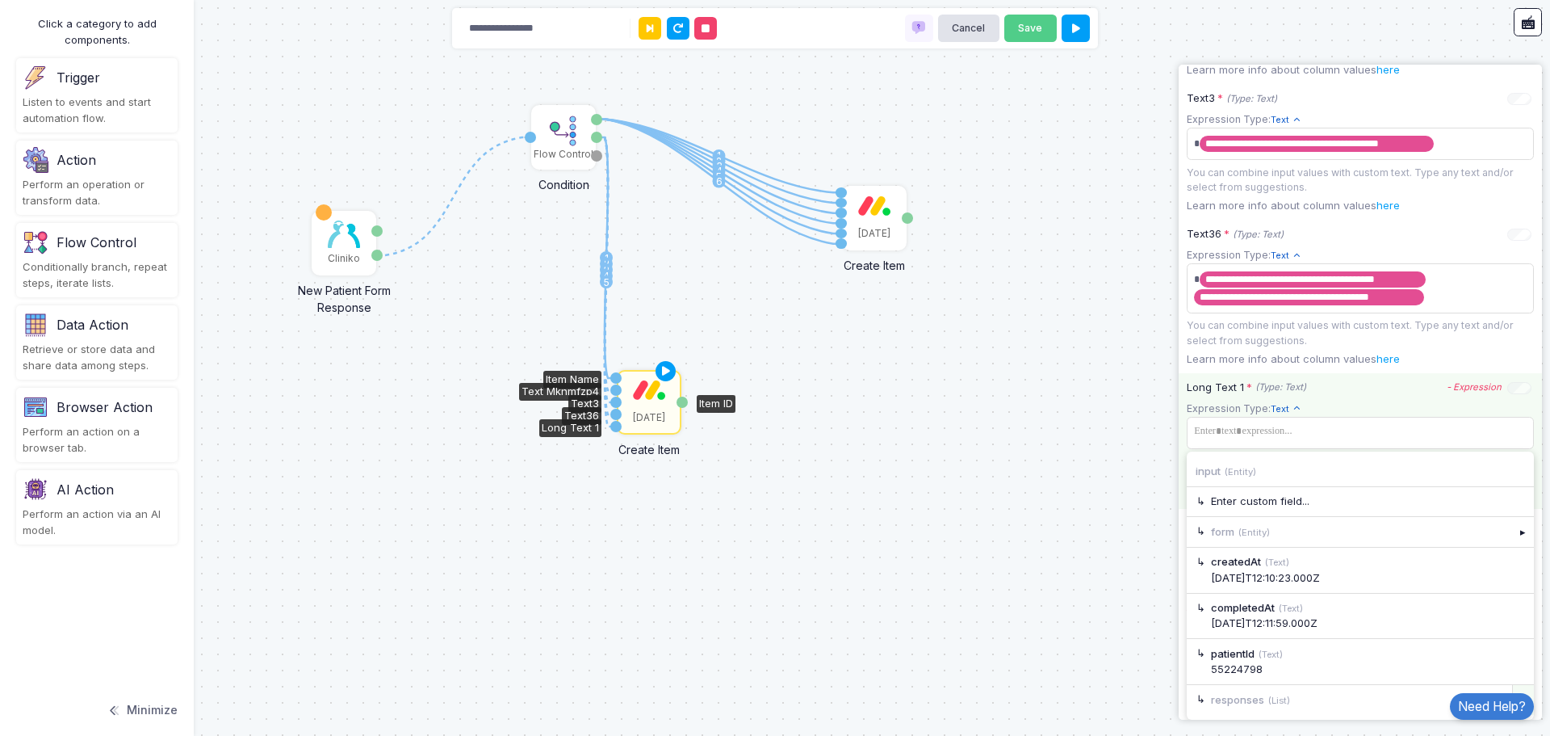
click at [1513, 691] on div "▸" at bounding box center [1524, 699] width 23 height 29
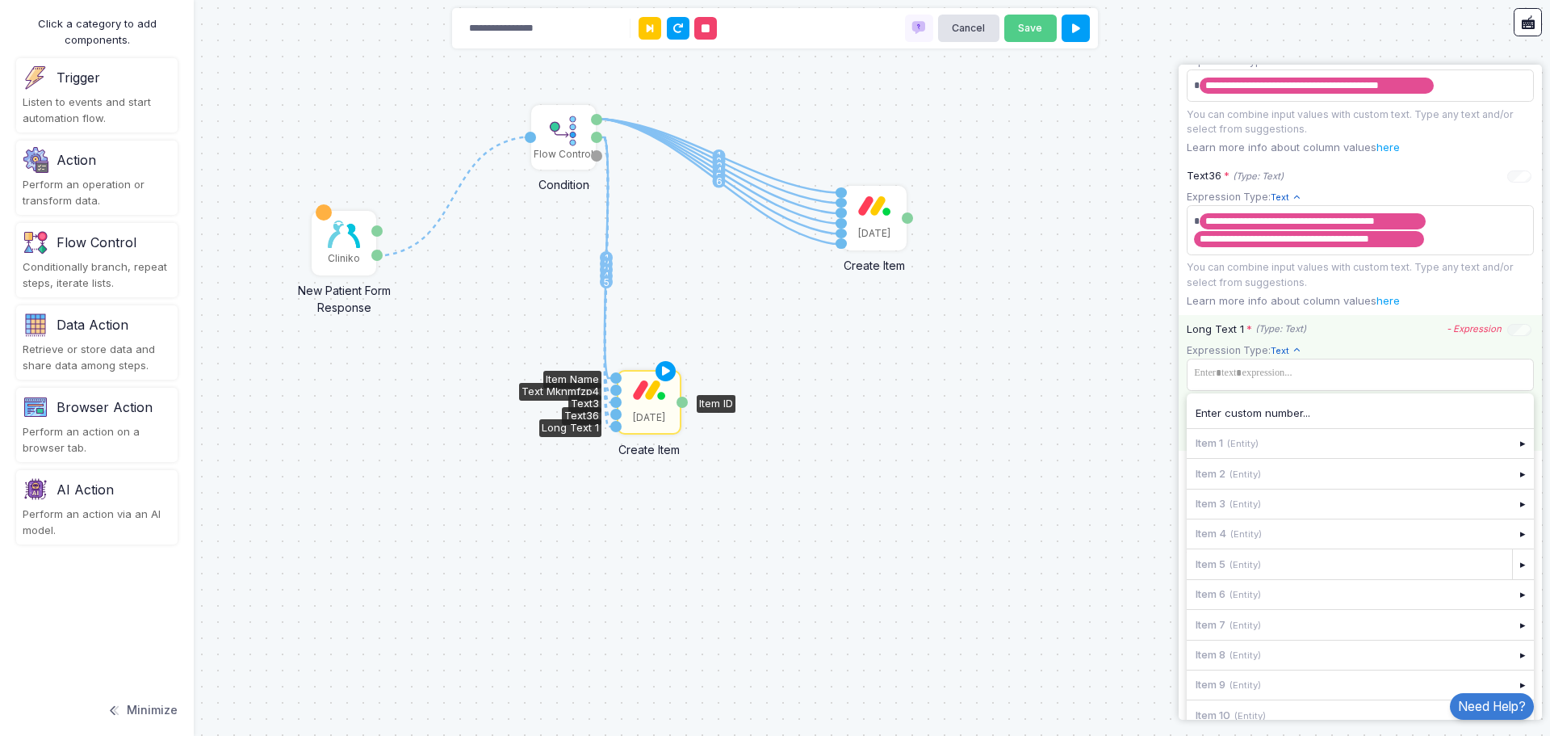
scroll to position [904, 0]
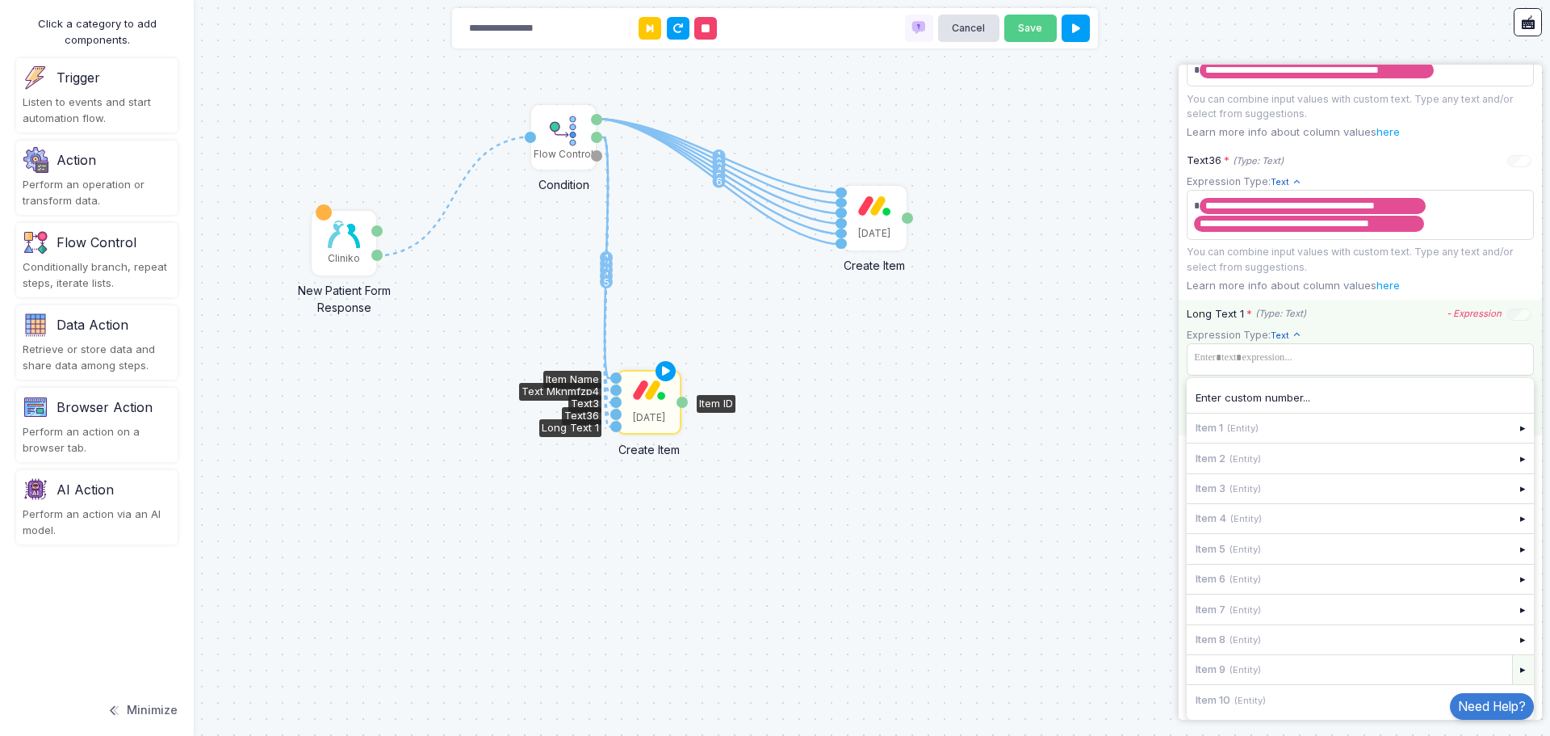
click at [1515, 668] on div "▸" at bounding box center [1524, 669] width 23 height 29
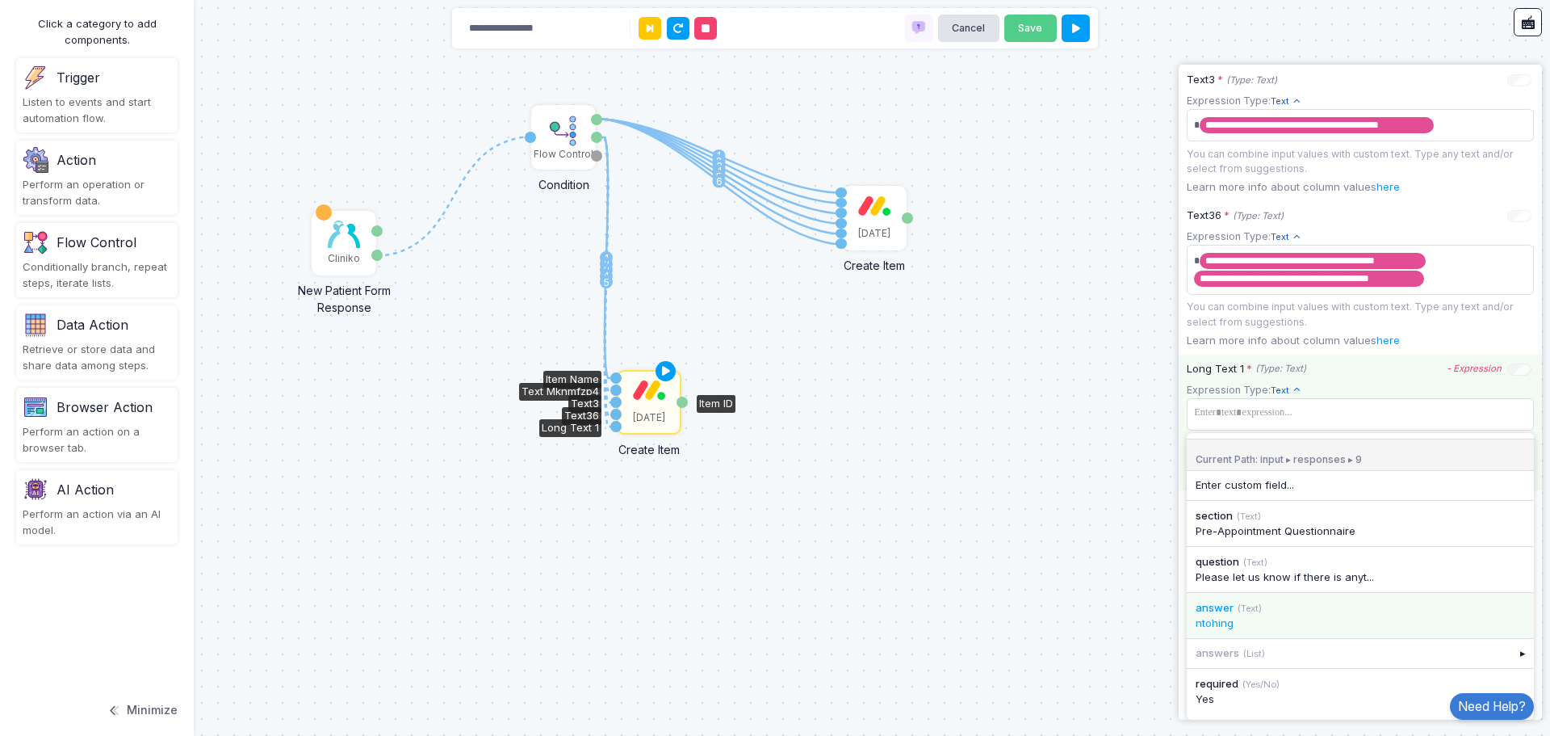
click at [1389, 623] on div "ntohing" at bounding box center [1360, 623] width 329 height 16
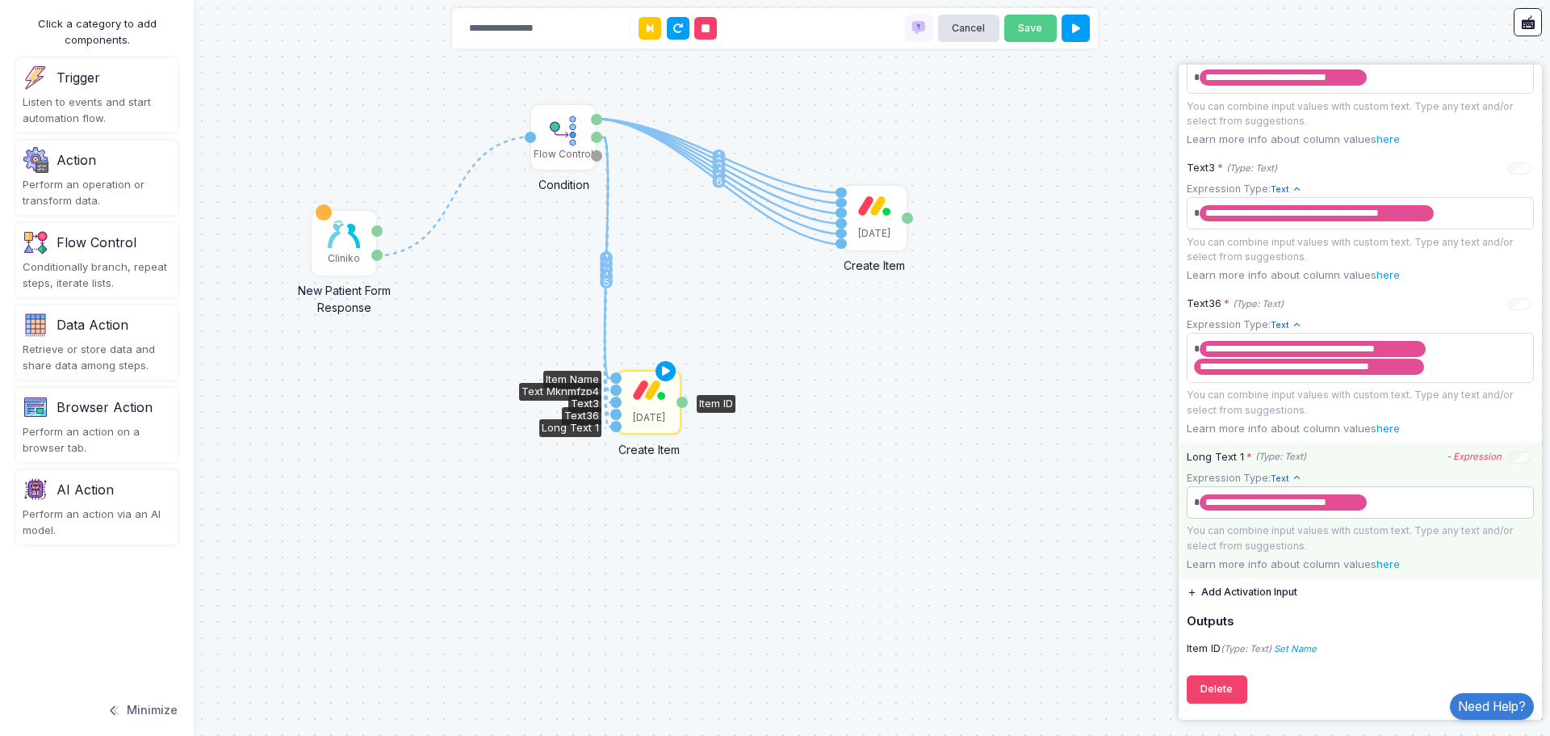
click at [1402, 497] on app-expression-input "**********" at bounding box center [1360, 511] width 347 height 83
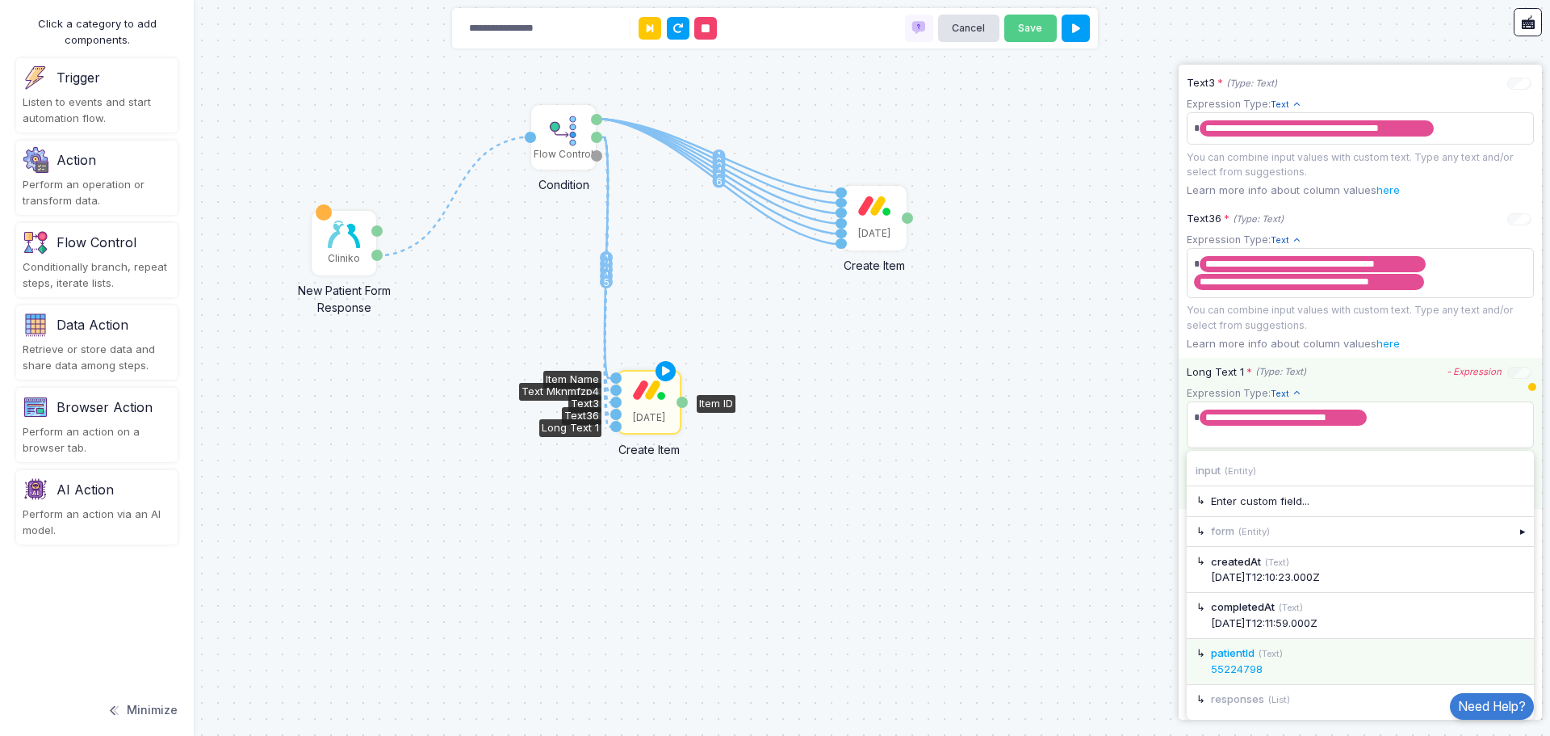
scroll to position [848, 0]
click at [1513, 686] on div "▸" at bounding box center [1524, 699] width 23 height 29
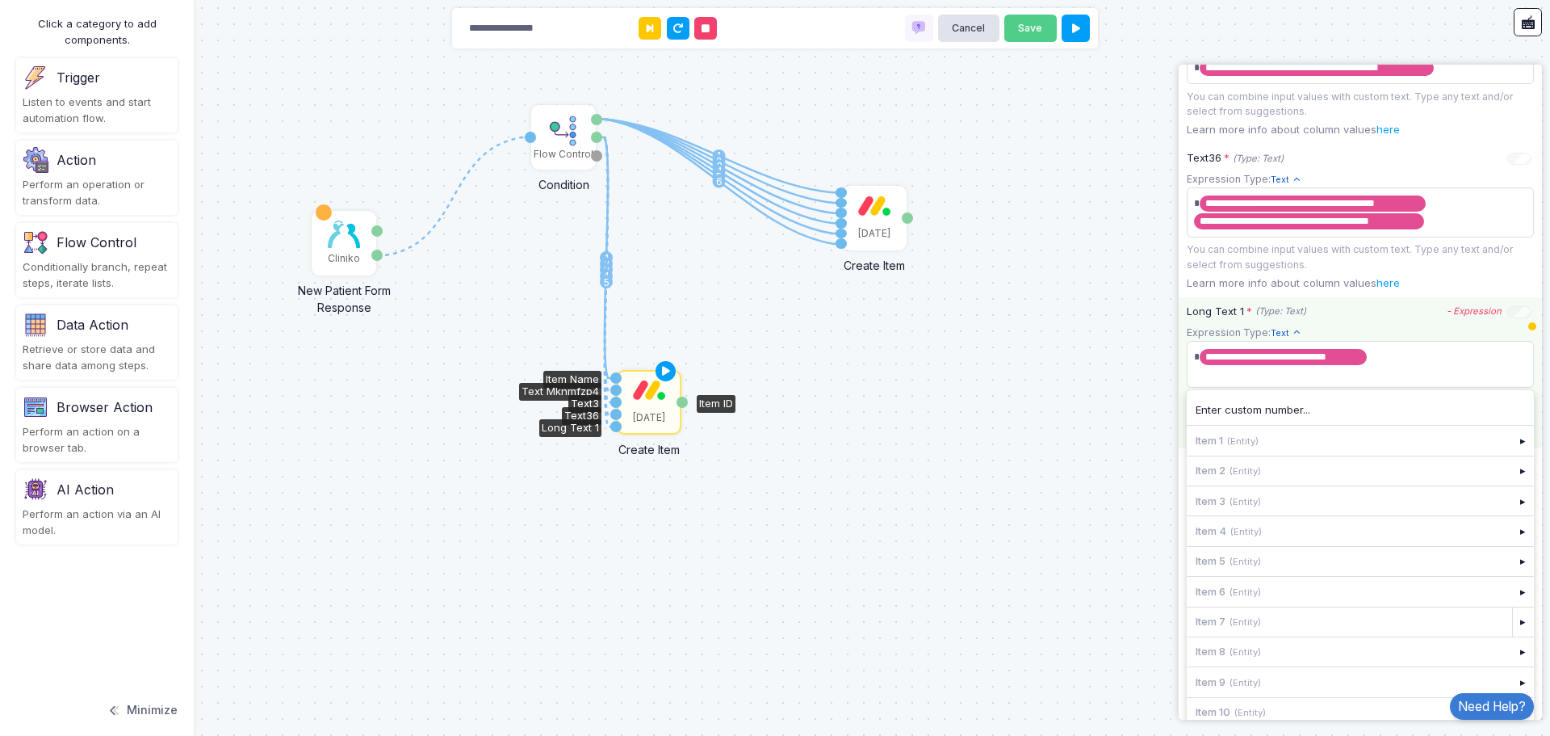
scroll to position [921, 0]
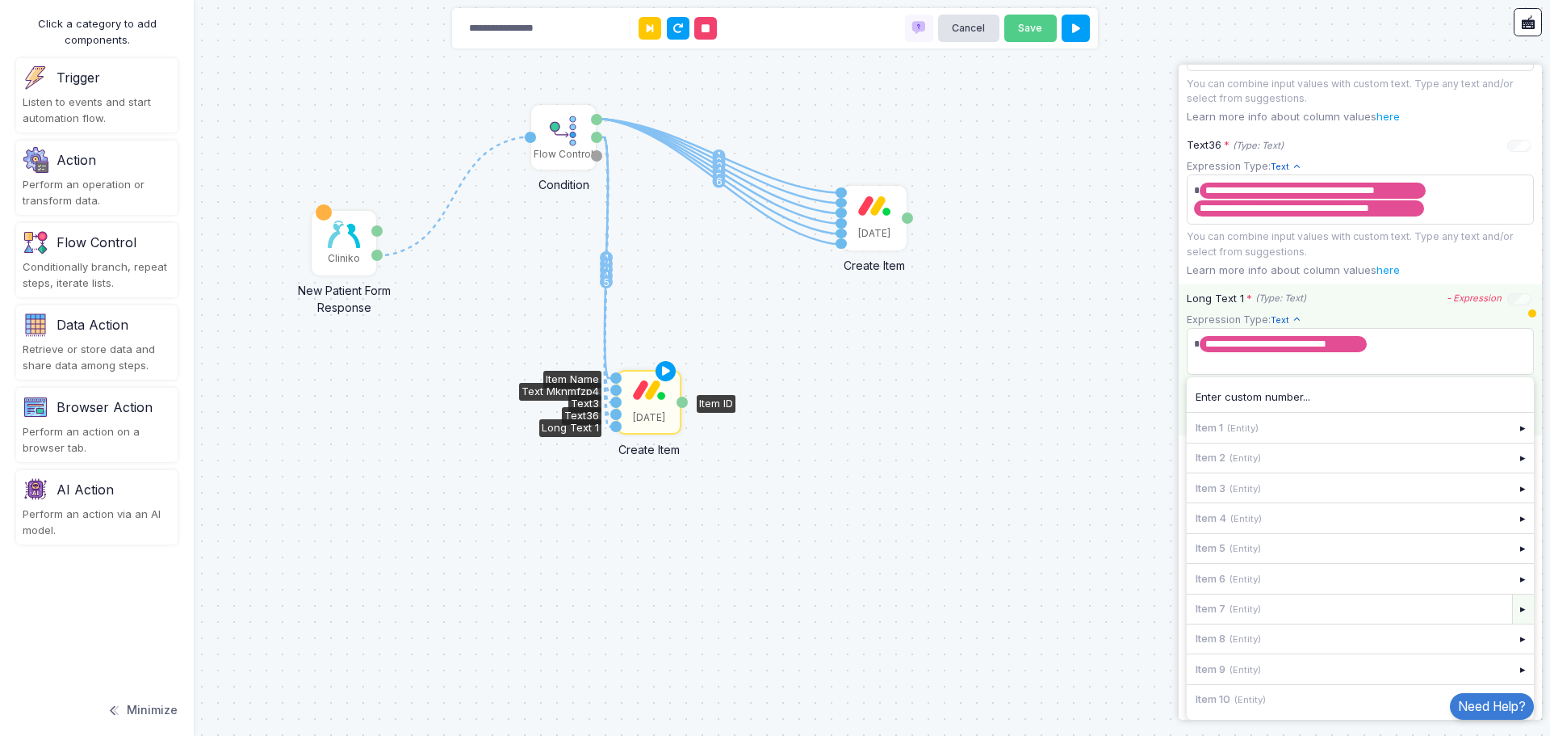
click at [1513, 608] on div "▸" at bounding box center [1524, 608] width 23 height 29
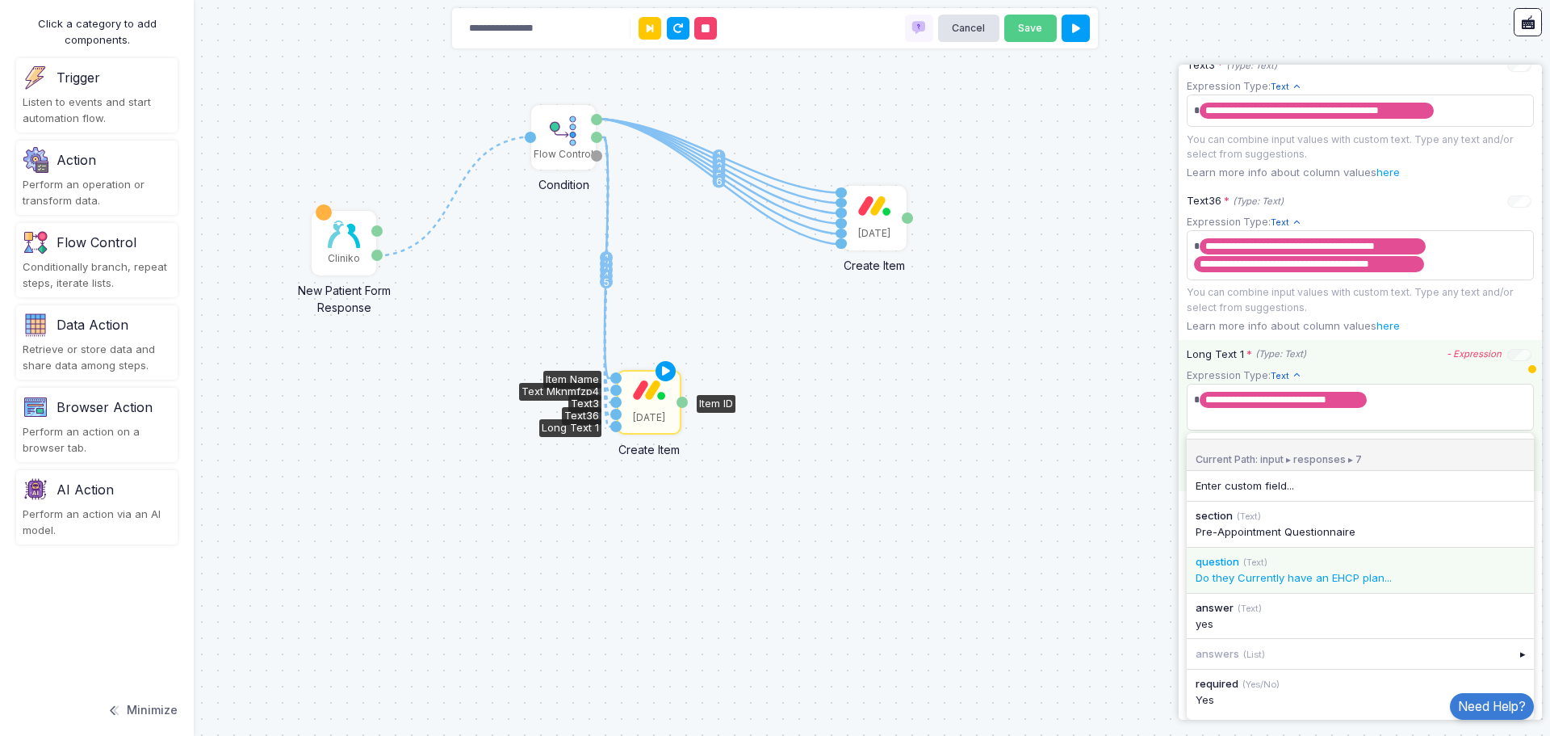
click at [1325, 585] on div "question (Text) Do they Currently have an EHCP plan..." at bounding box center [1360, 570] width 347 height 45
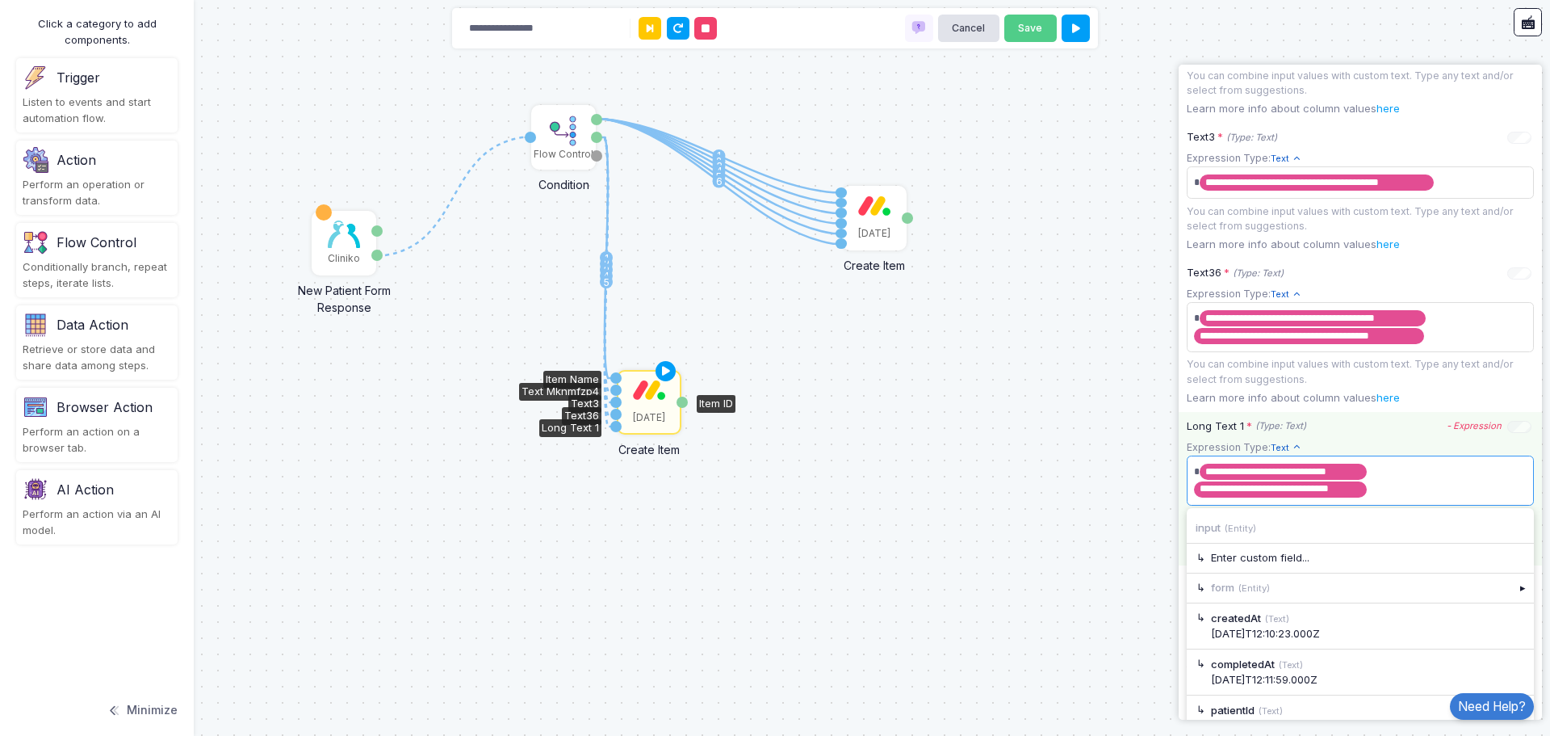
click at [1399, 509] on app-expression-input "**********" at bounding box center [1360, 489] width 347 height 101
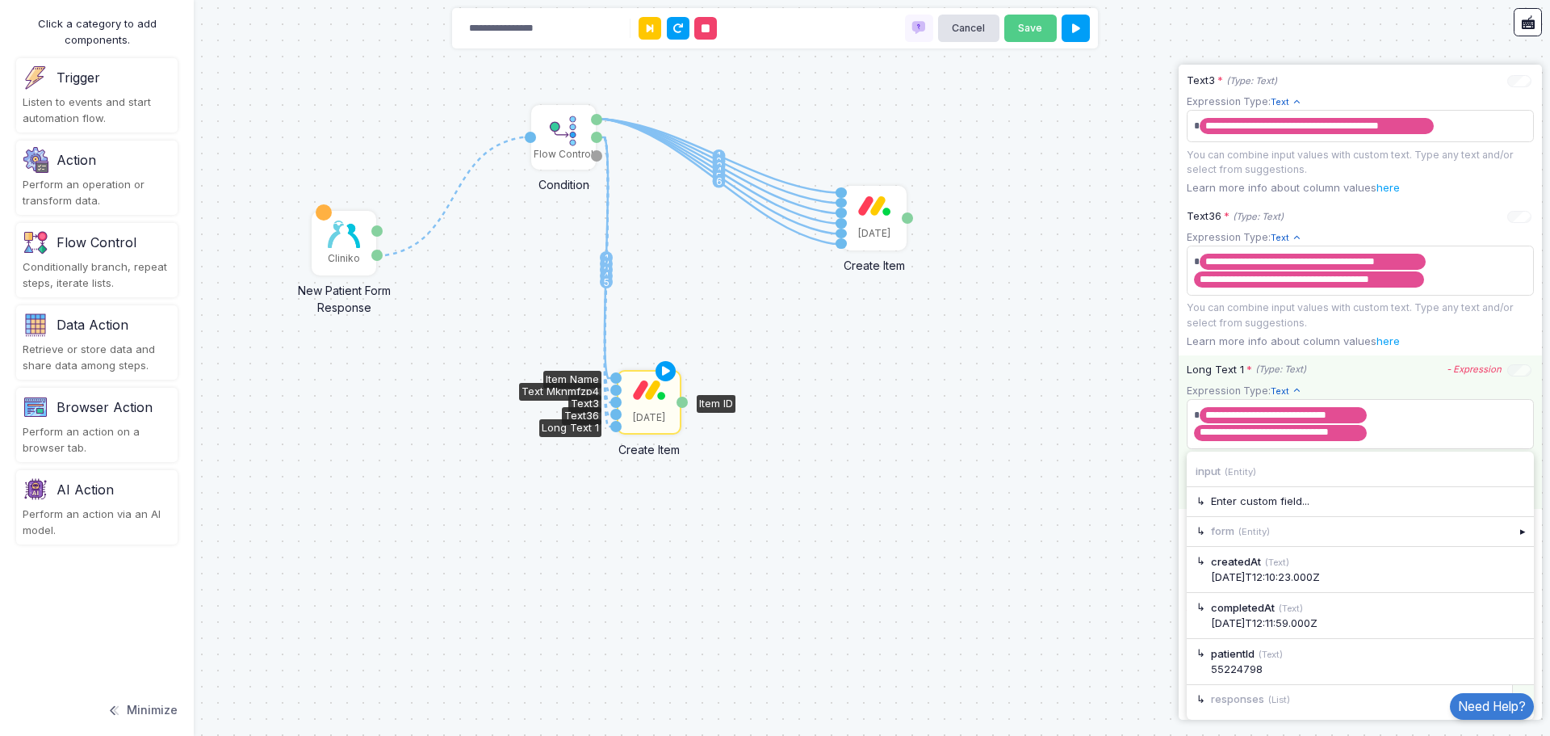
click at [1513, 690] on div "▸" at bounding box center [1524, 699] width 23 height 29
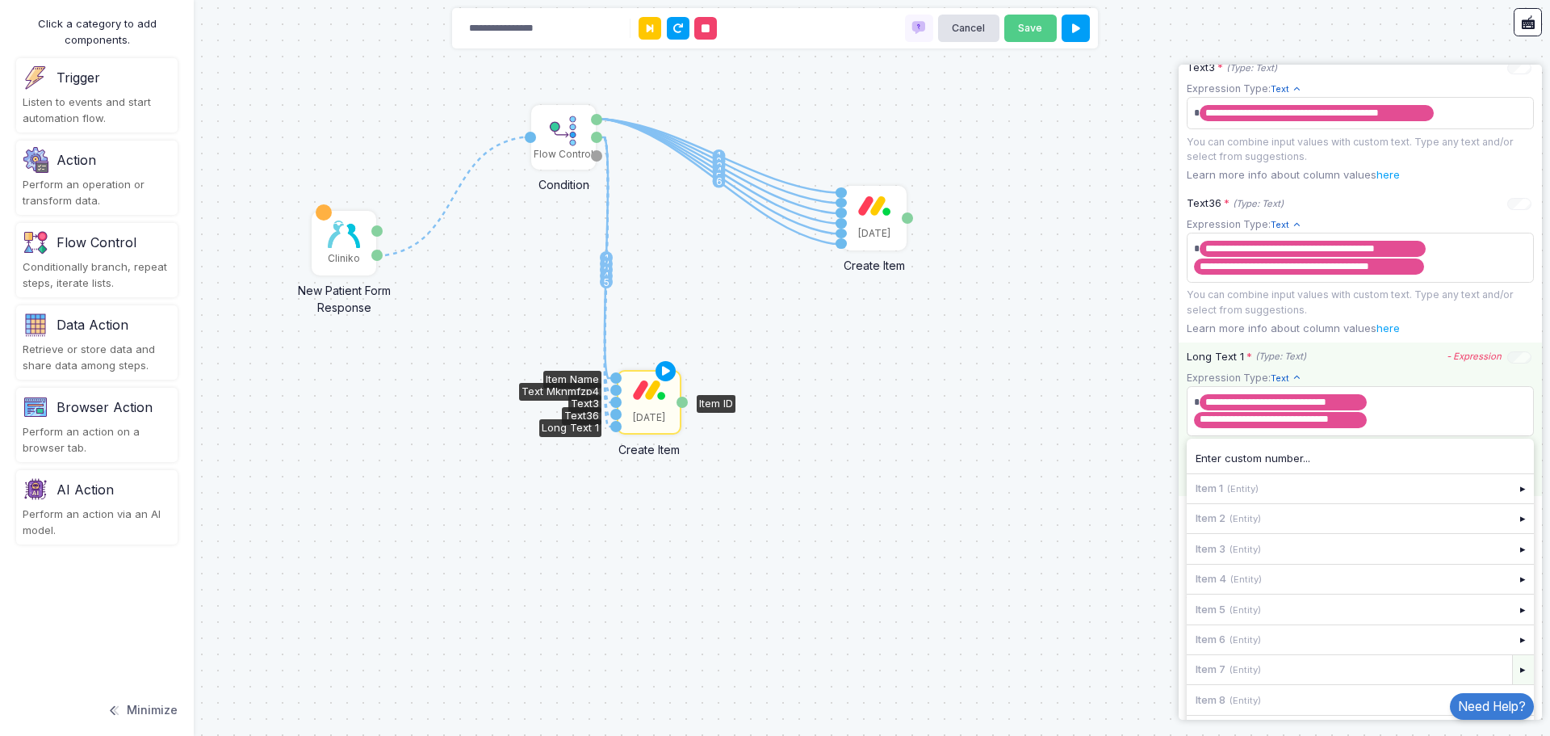
click at [1513, 678] on div "▸" at bounding box center [1524, 669] width 23 height 29
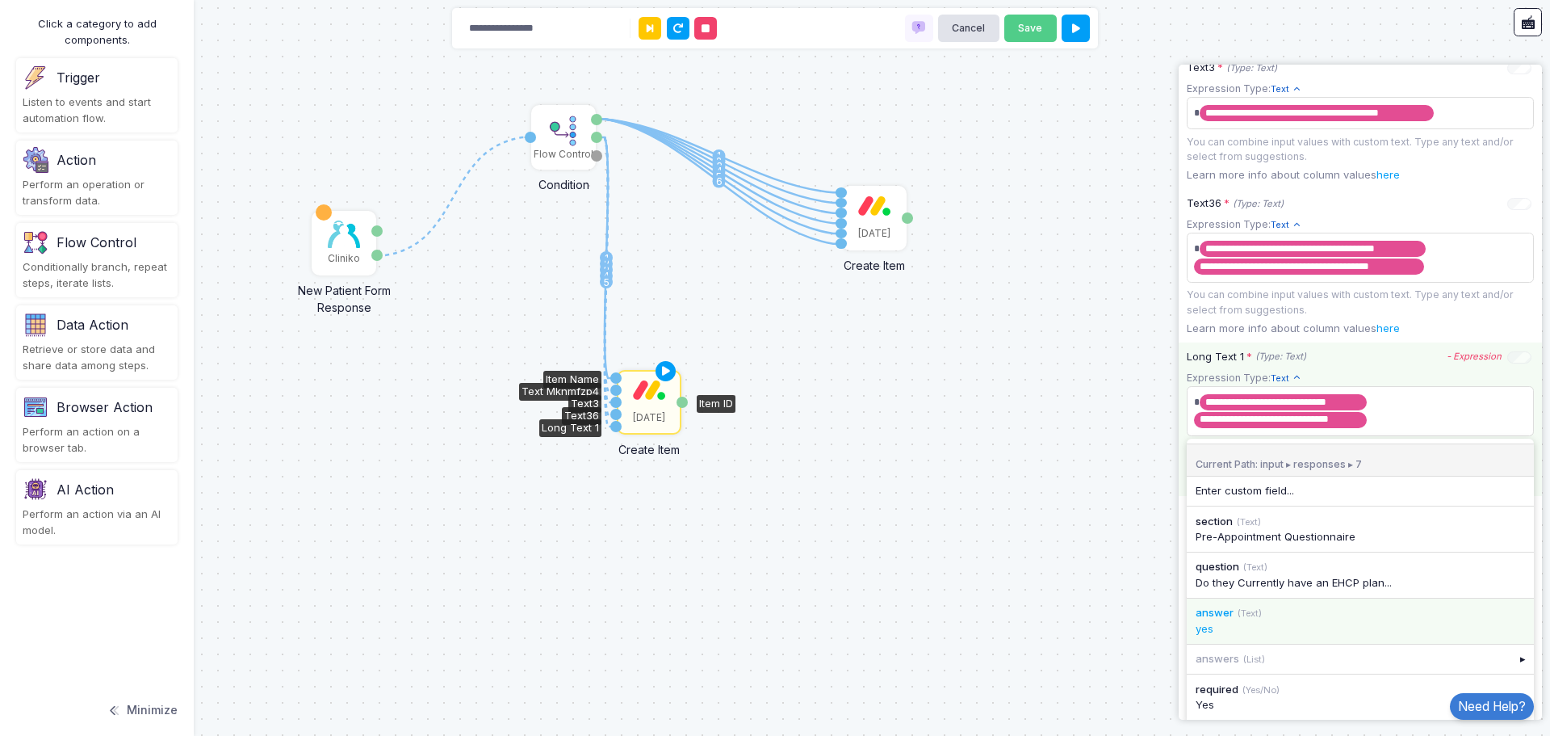
click at [1305, 637] on div "yes" at bounding box center [1360, 629] width 329 height 16
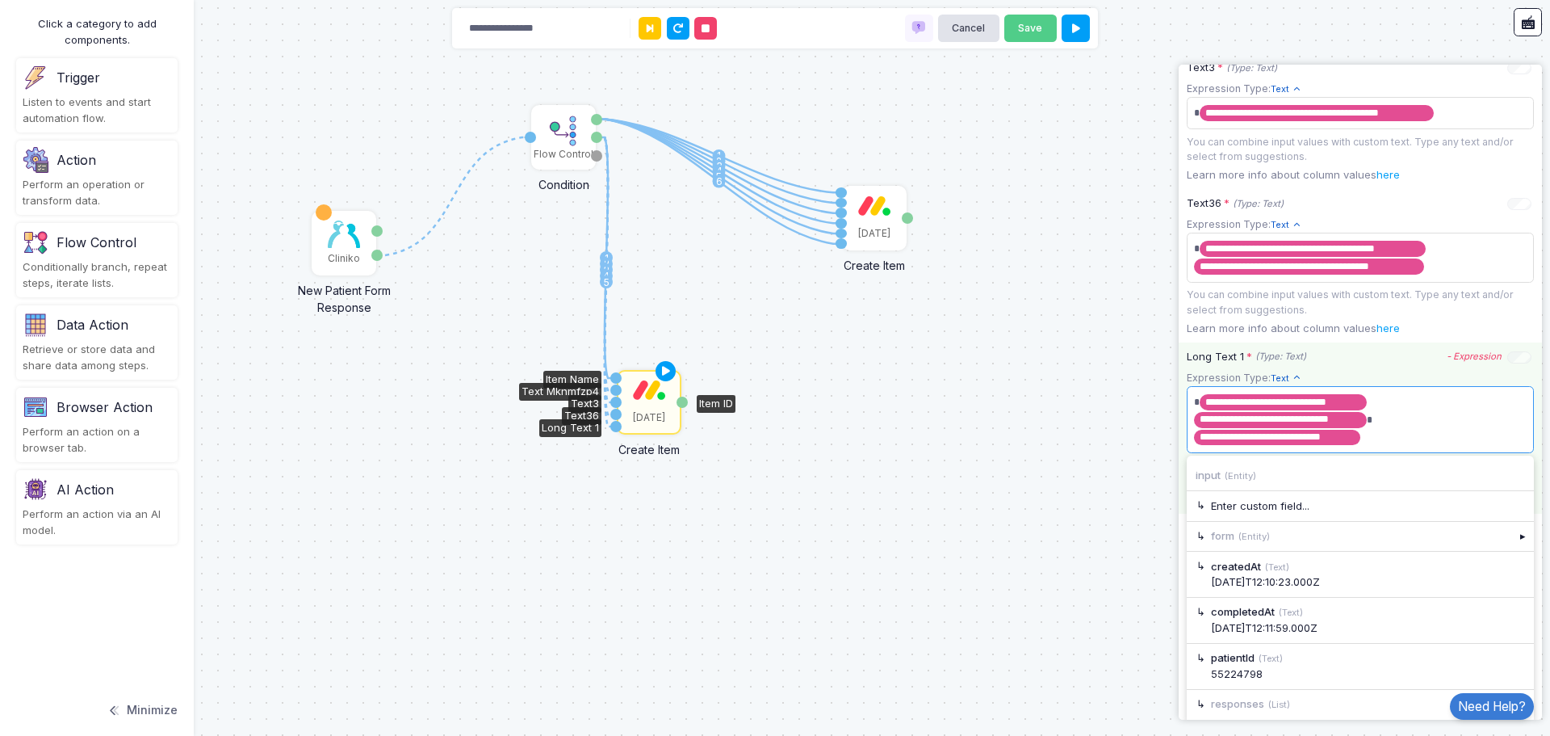
click at [1391, 489] on app-expression-input "**********" at bounding box center [1360, 429] width 347 height 119
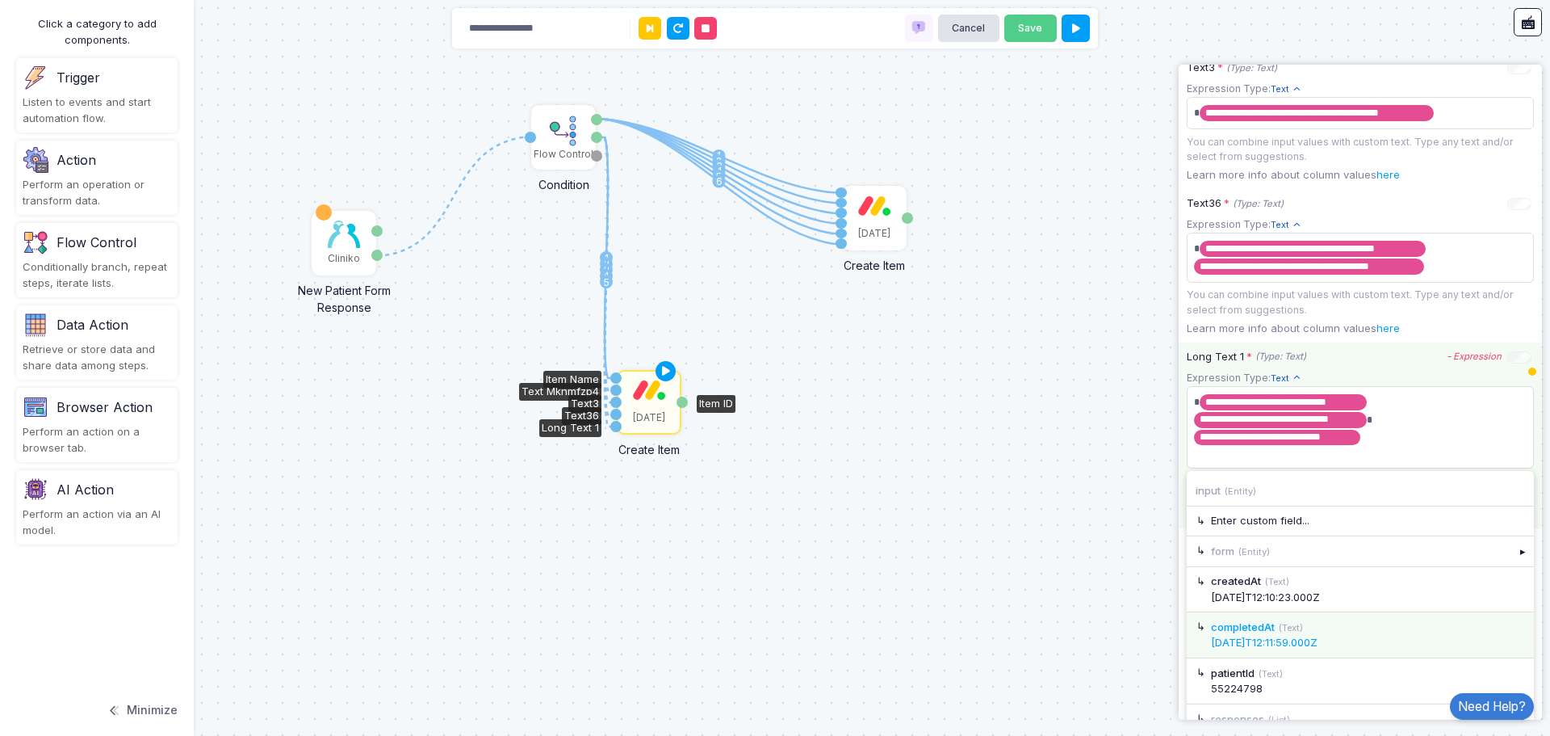
scroll to position [883, 0]
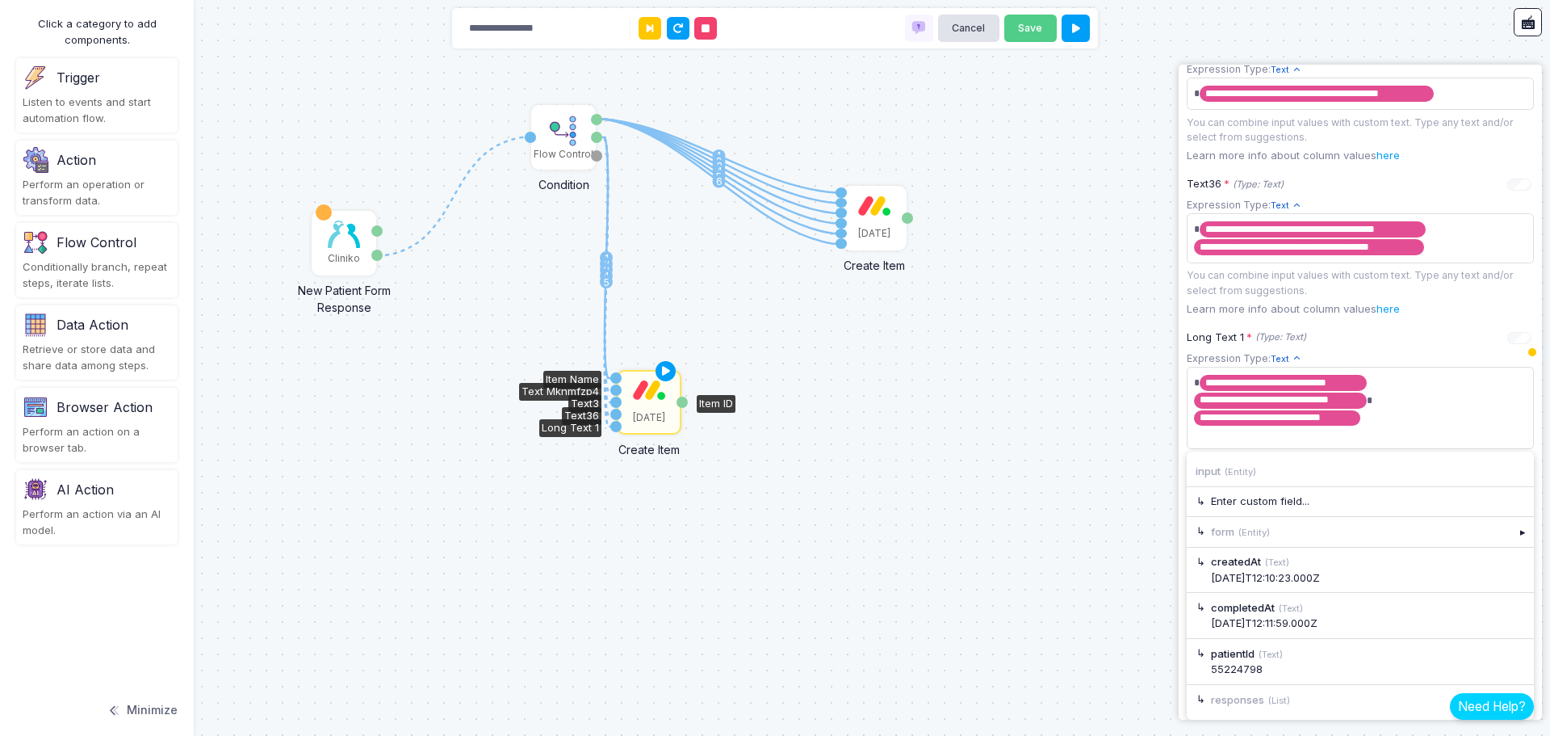
click at [1511, 693] on link "Need Help?" at bounding box center [1492, 706] width 84 height 27
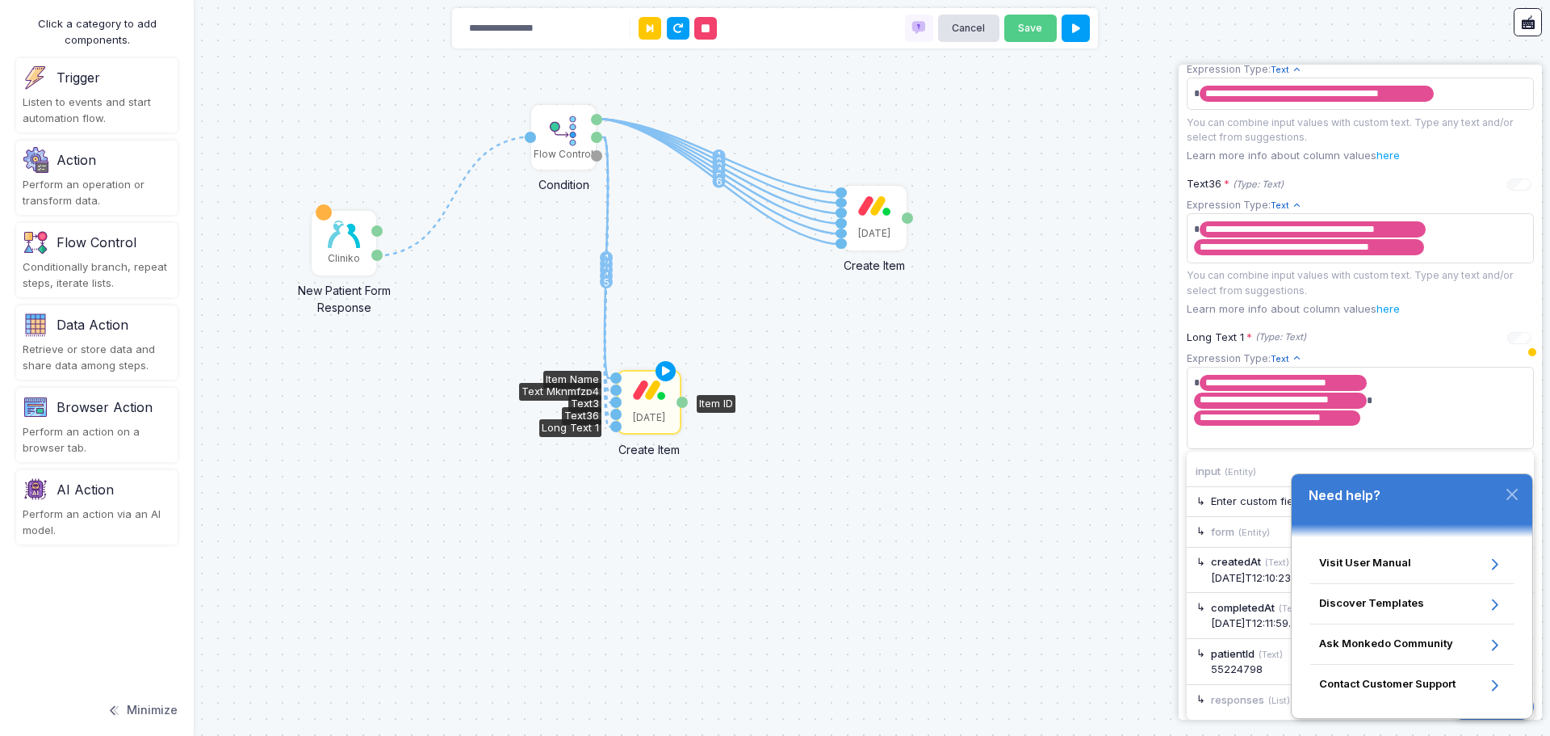
click at [1519, 492] on button "button" at bounding box center [1512, 494] width 32 height 32
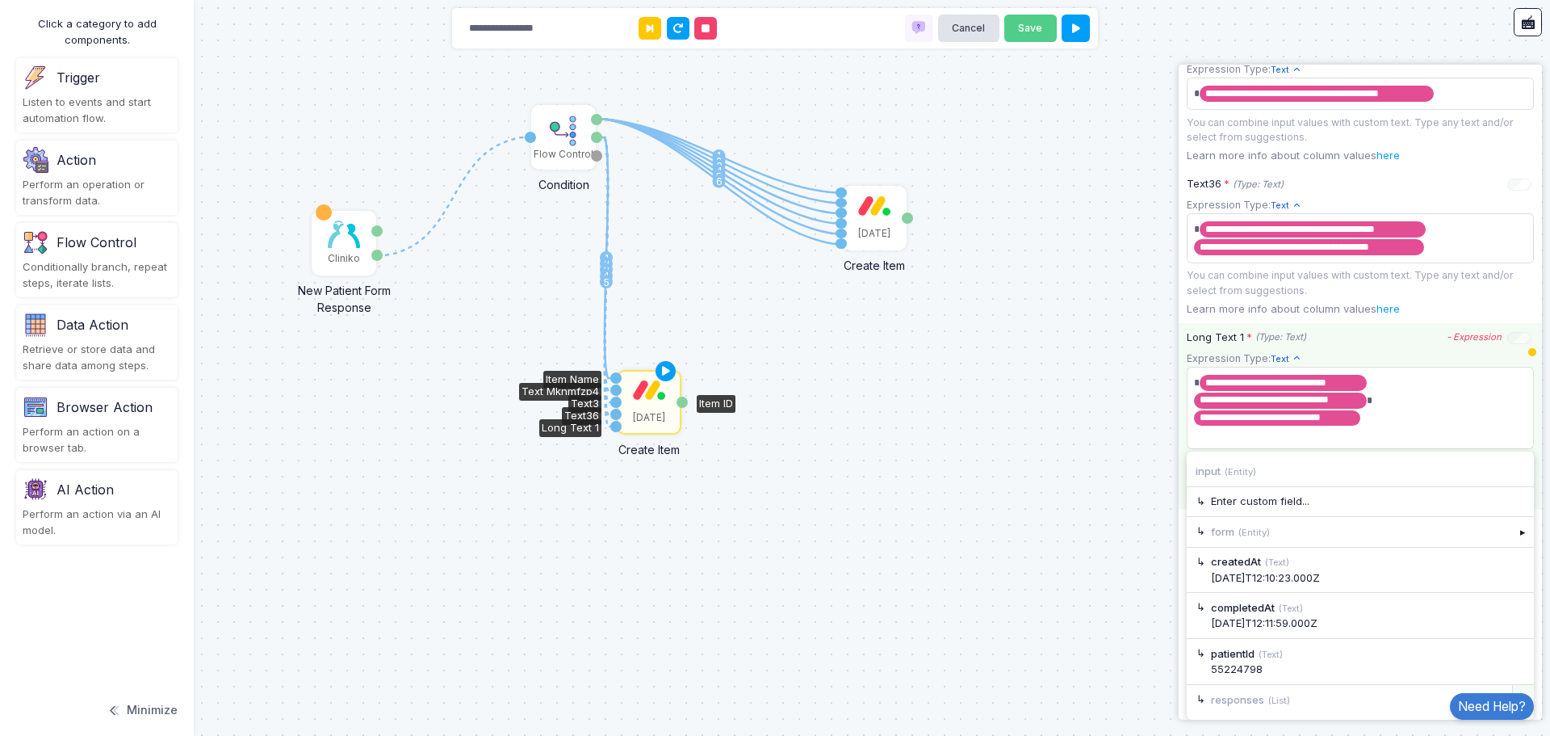
click at [1516, 690] on div "▸" at bounding box center [1524, 699] width 23 height 29
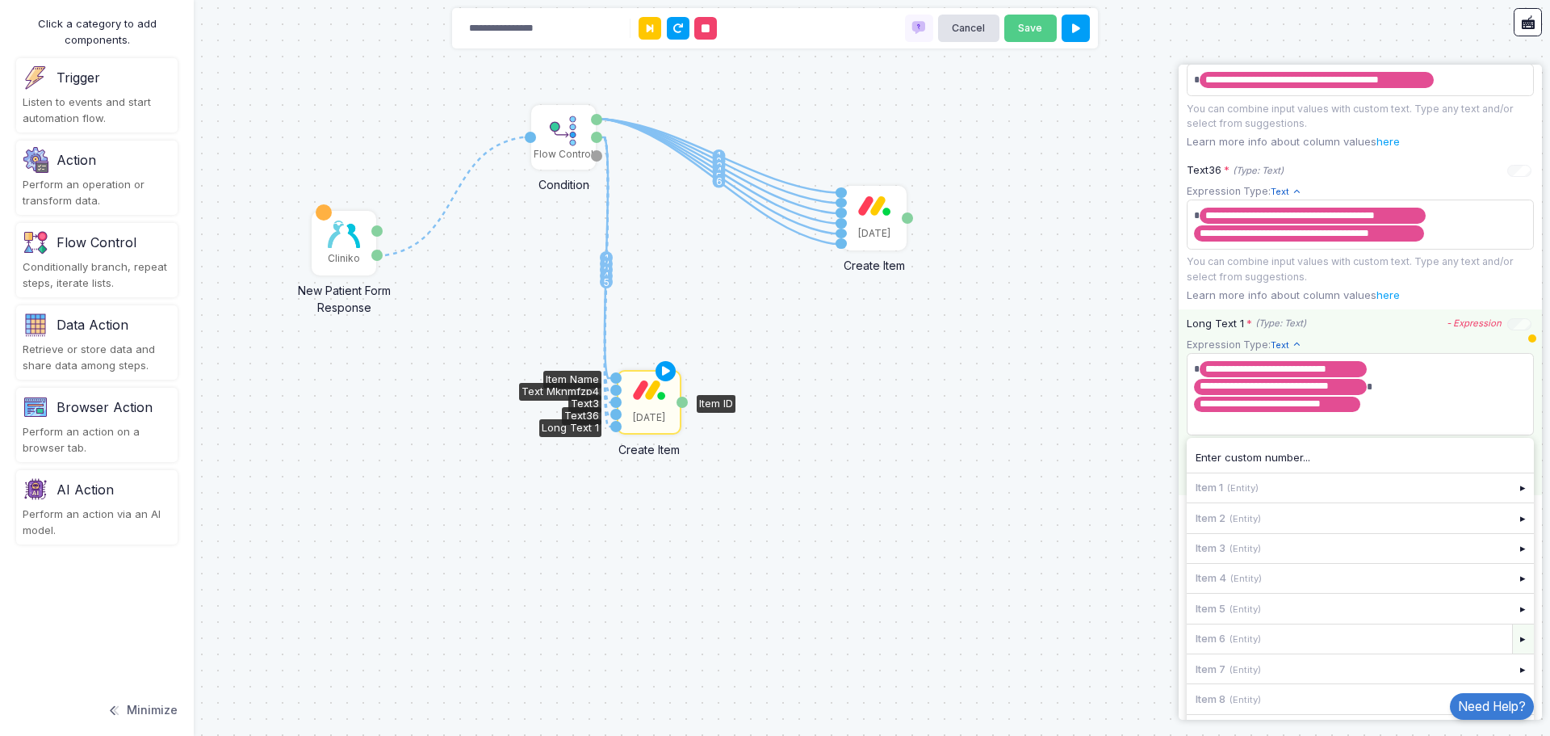
click at [1514, 652] on div "▸" at bounding box center [1524, 638] width 23 height 29
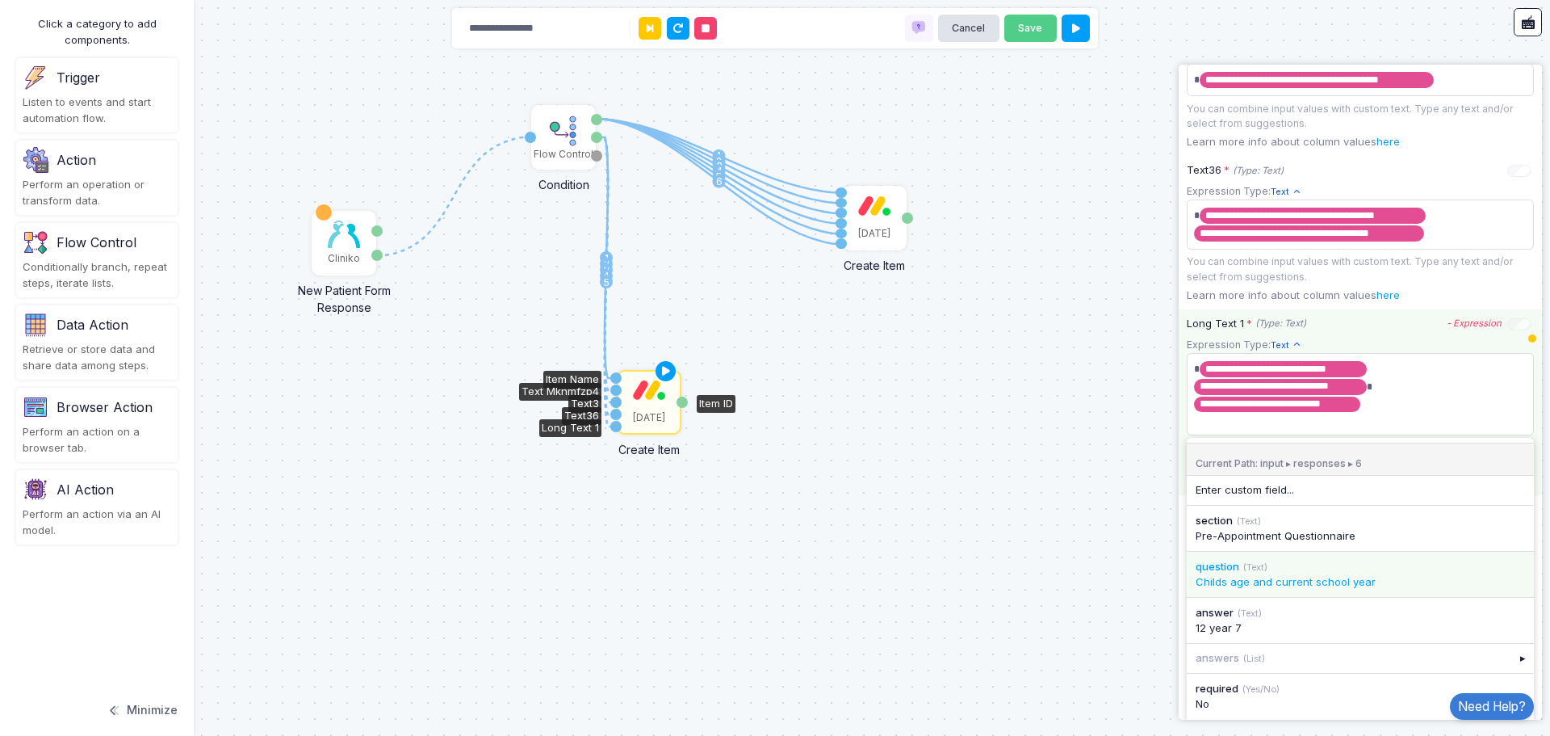
click at [1366, 590] on div "Childs age and current school year" at bounding box center [1360, 582] width 329 height 16
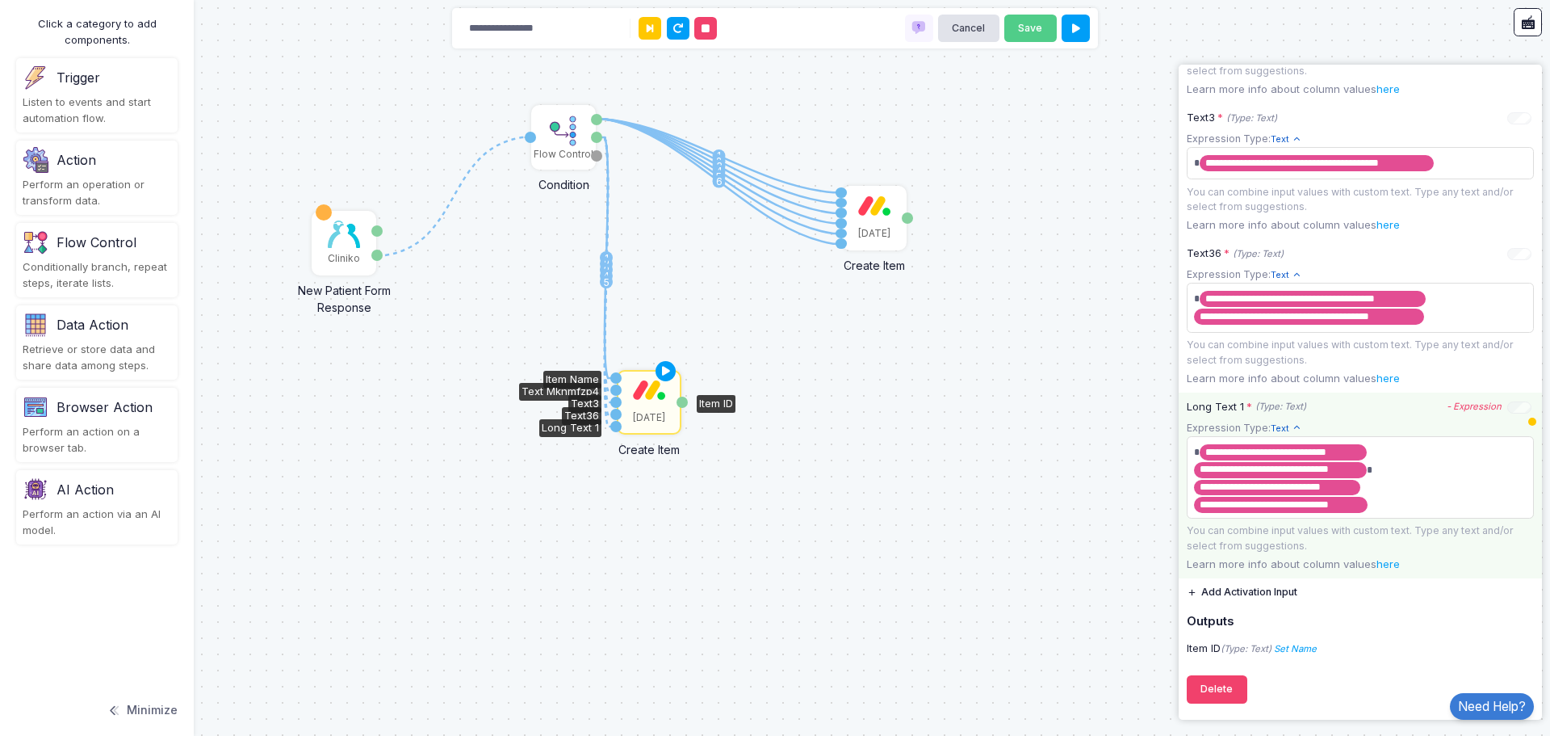
scroll to position [816, 0]
click at [1401, 510] on app-expression-input "**********" at bounding box center [1360, 485] width 347 height 136
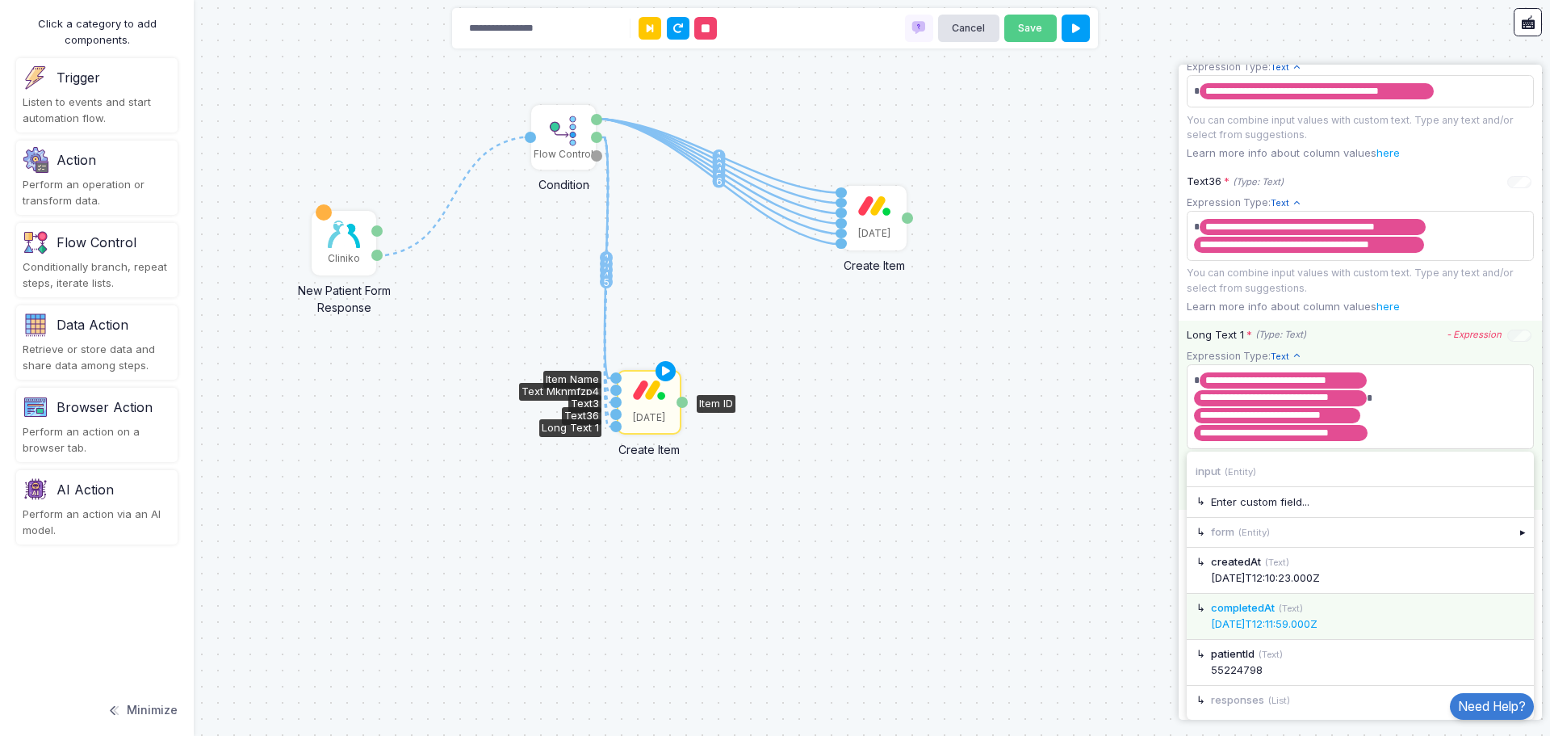
scroll to position [886, 0]
click at [1515, 686] on div "▸" at bounding box center [1524, 700] width 23 height 29
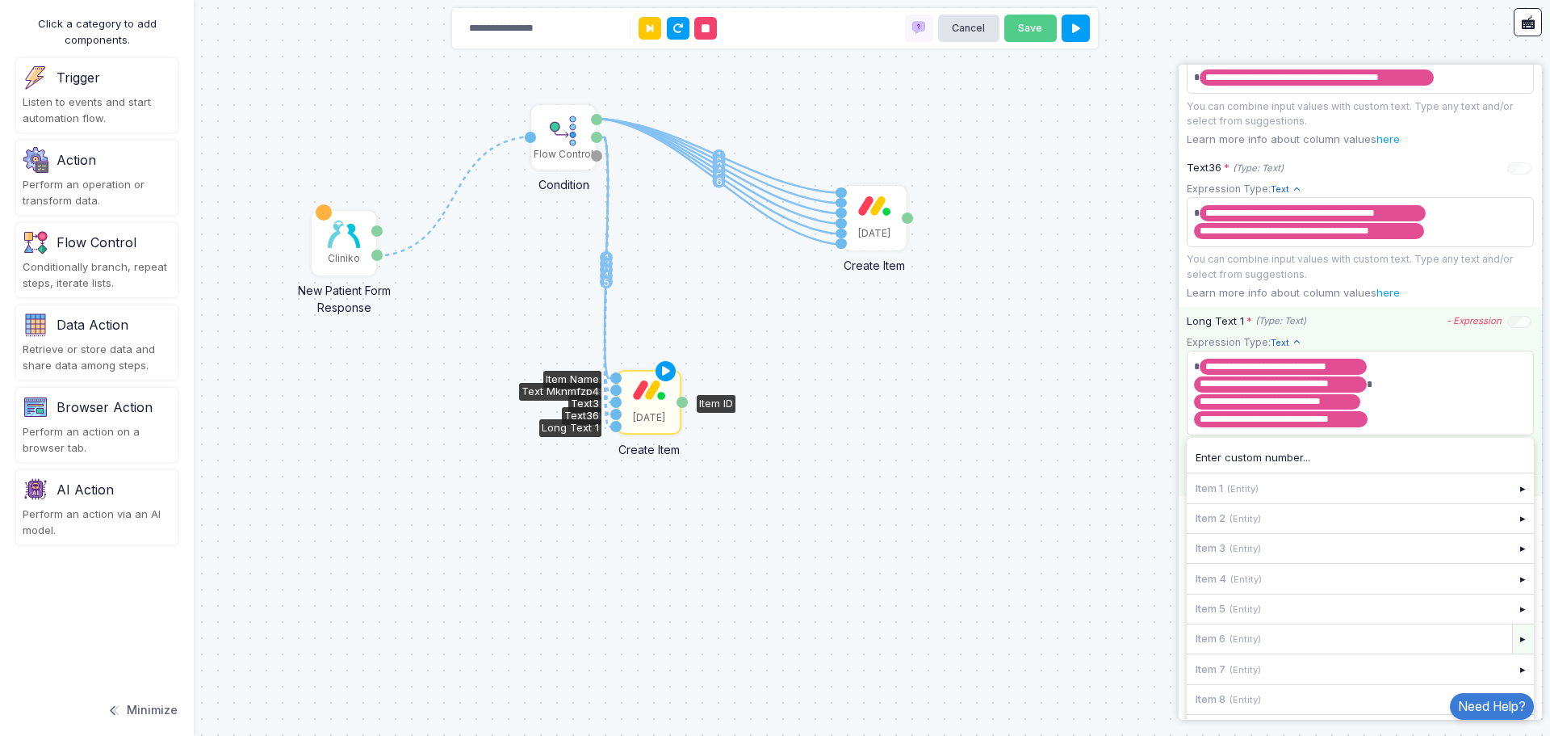
click at [1516, 649] on div "▸" at bounding box center [1524, 638] width 23 height 29
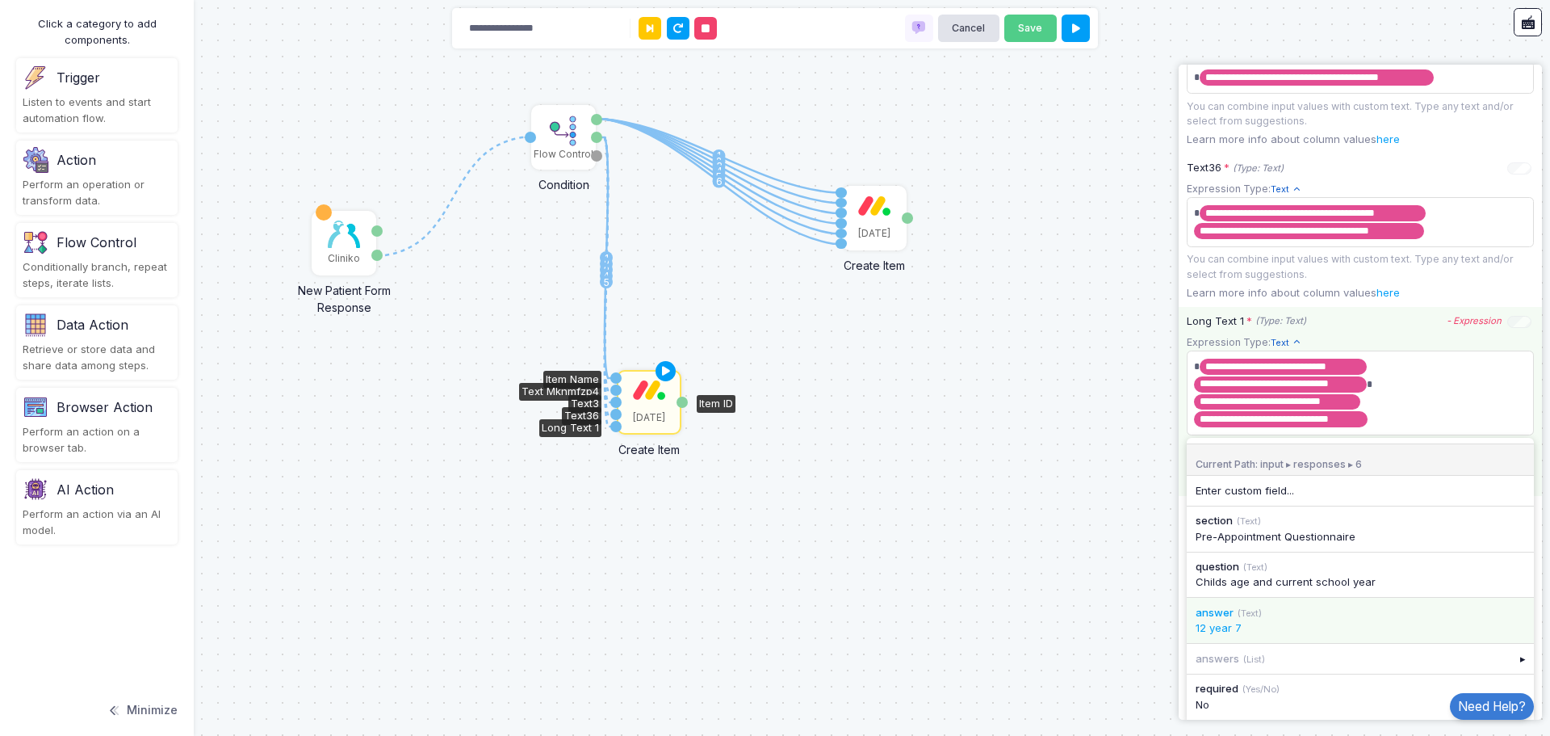
click at [1342, 636] on div "12 year 7" at bounding box center [1360, 628] width 329 height 16
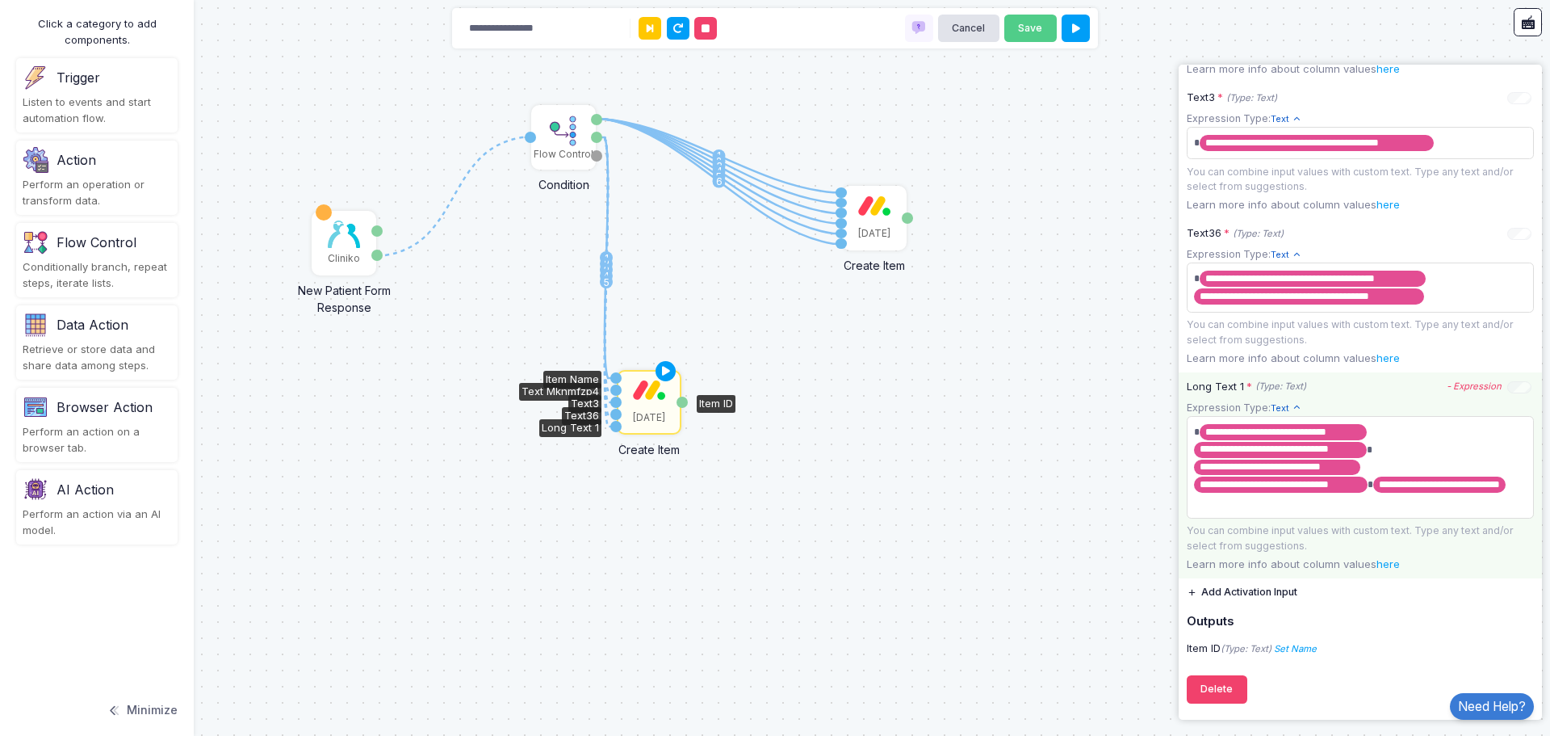
scroll to position [833, 0]
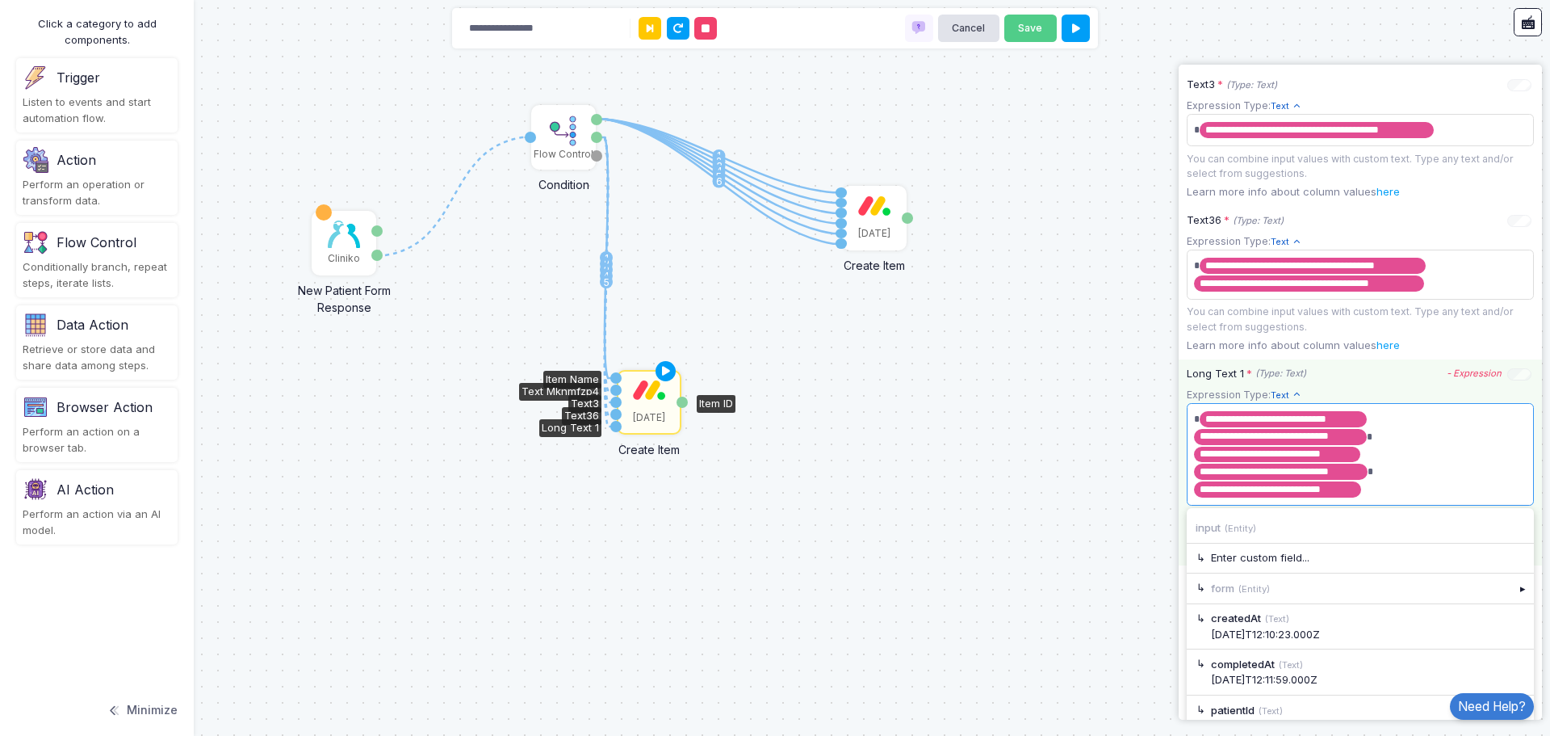
click at [1394, 508] on app-expression-input "**********" at bounding box center [1360, 463] width 347 height 153
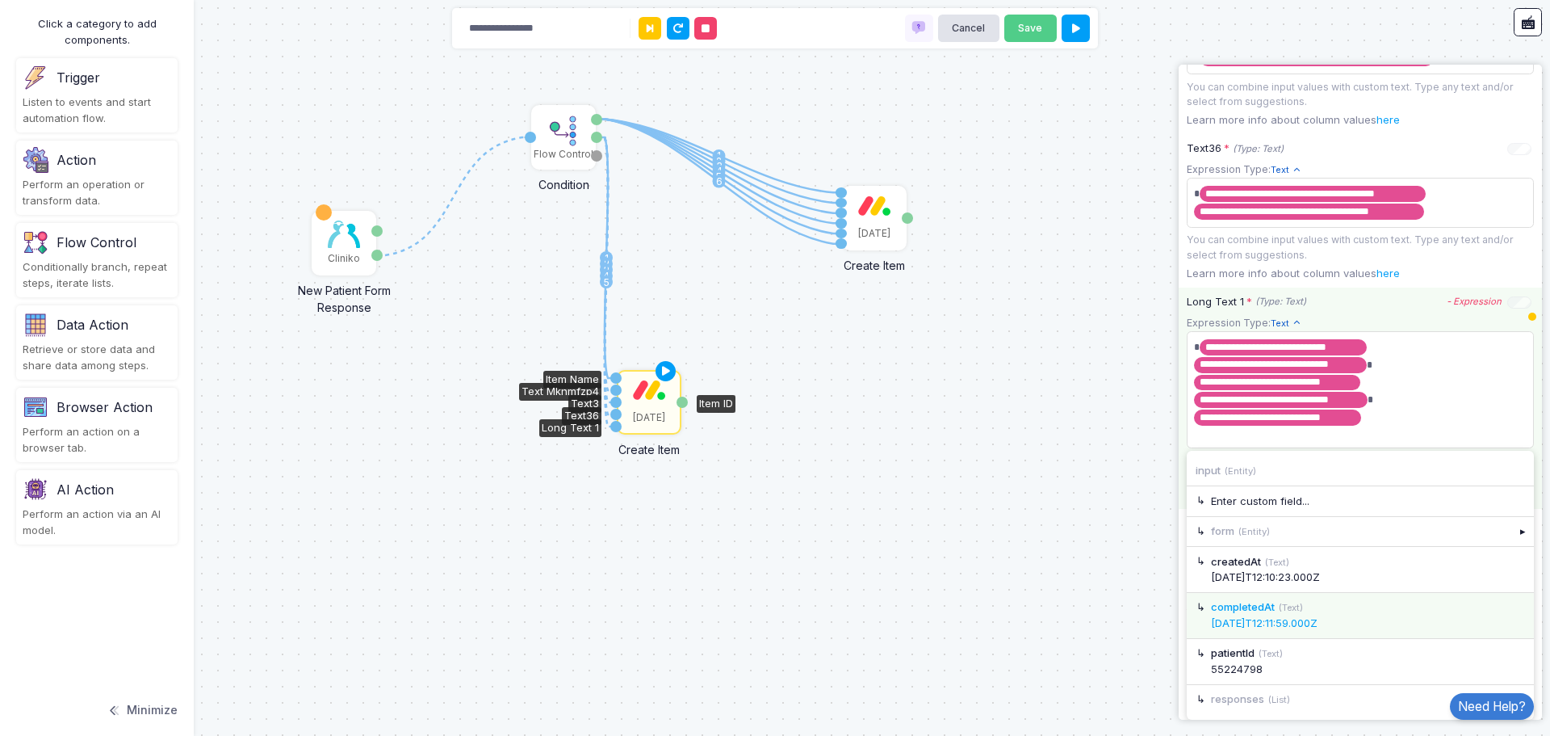
scroll to position [918, 0]
click at [1513, 689] on div "▸" at bounding box center [1524, 699] width 23 height 29
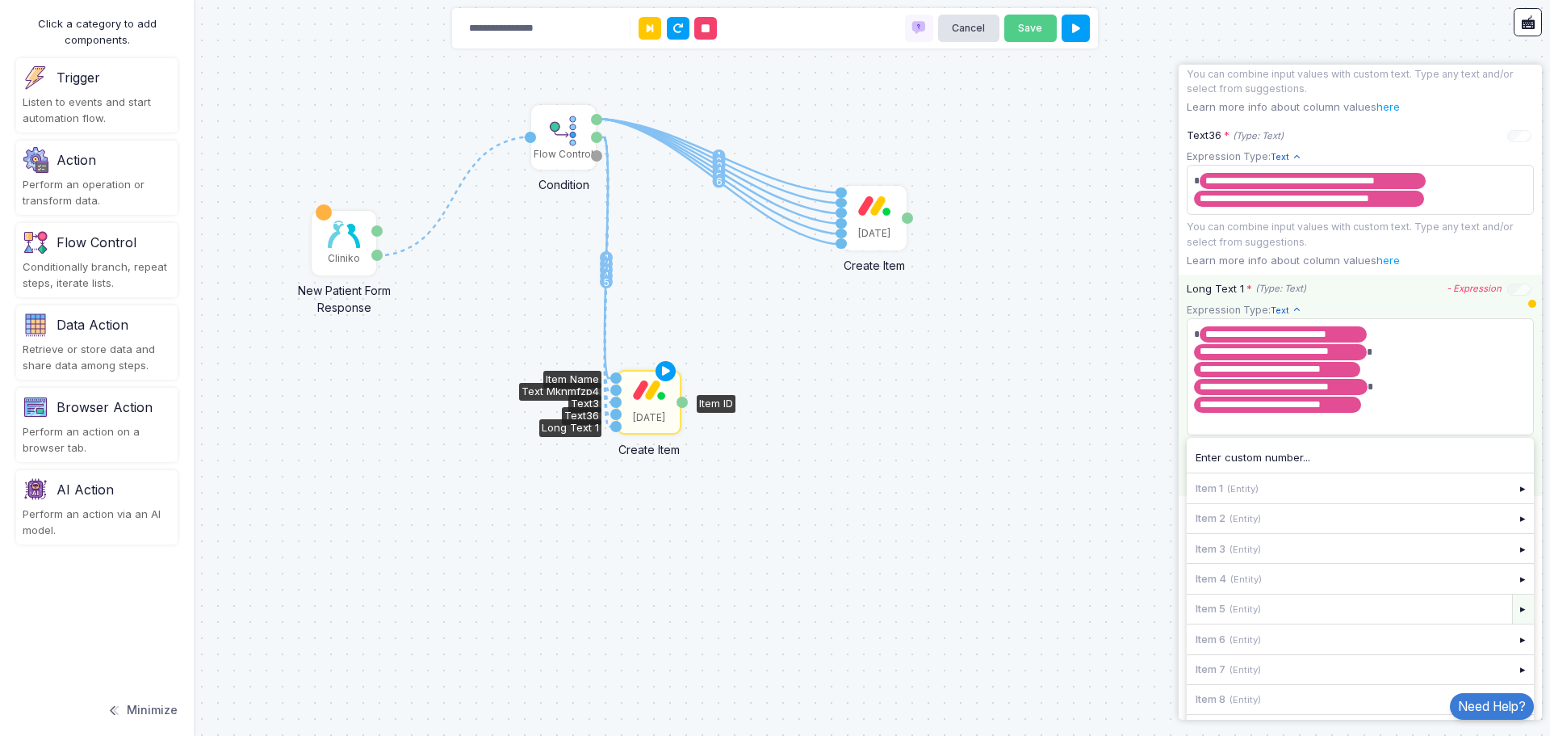
click at [1517, 623] on div "▸" at bounding box center [1524, 608] width 23 height 29
click at [1457, 410] on span "**********" at bounding box center [1354, 376] width 329 height 111
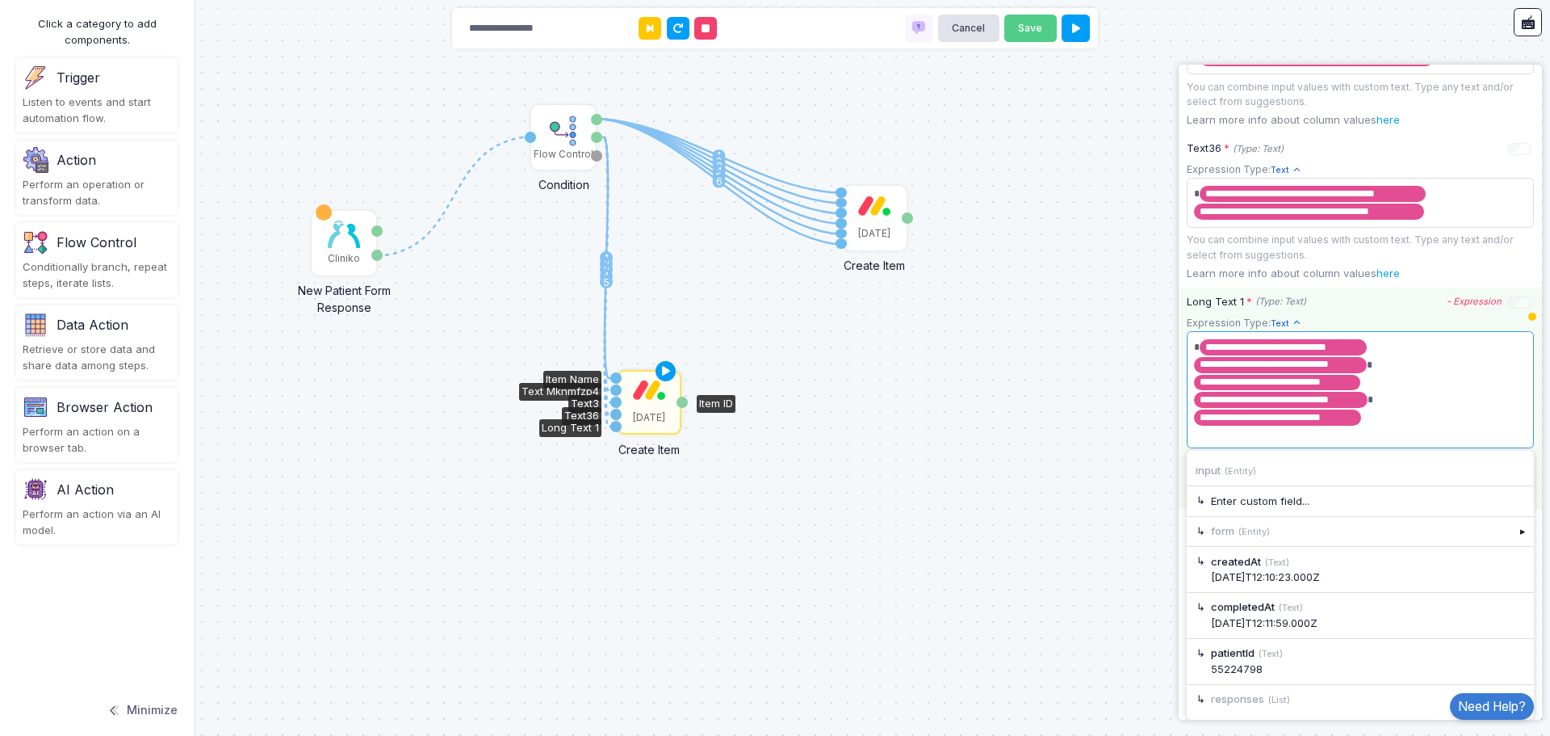
click at [1395, 416] on span "**********" at bounding box center [1354, 389] width 329 height 111
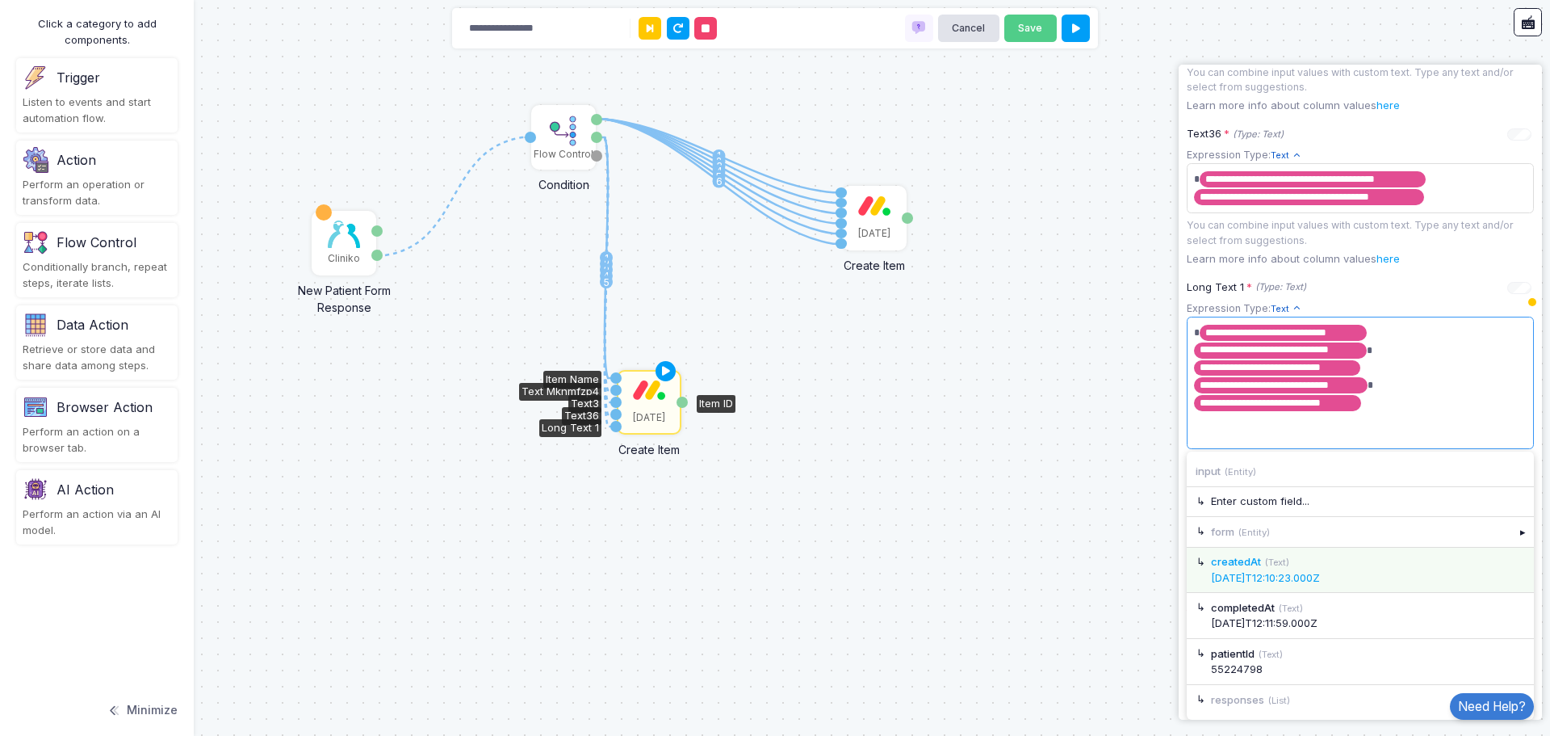
scroll to position [934, 0]
click at [1514, 685] on div "▸" at bounding box center [1524, 699] width 23 height 29
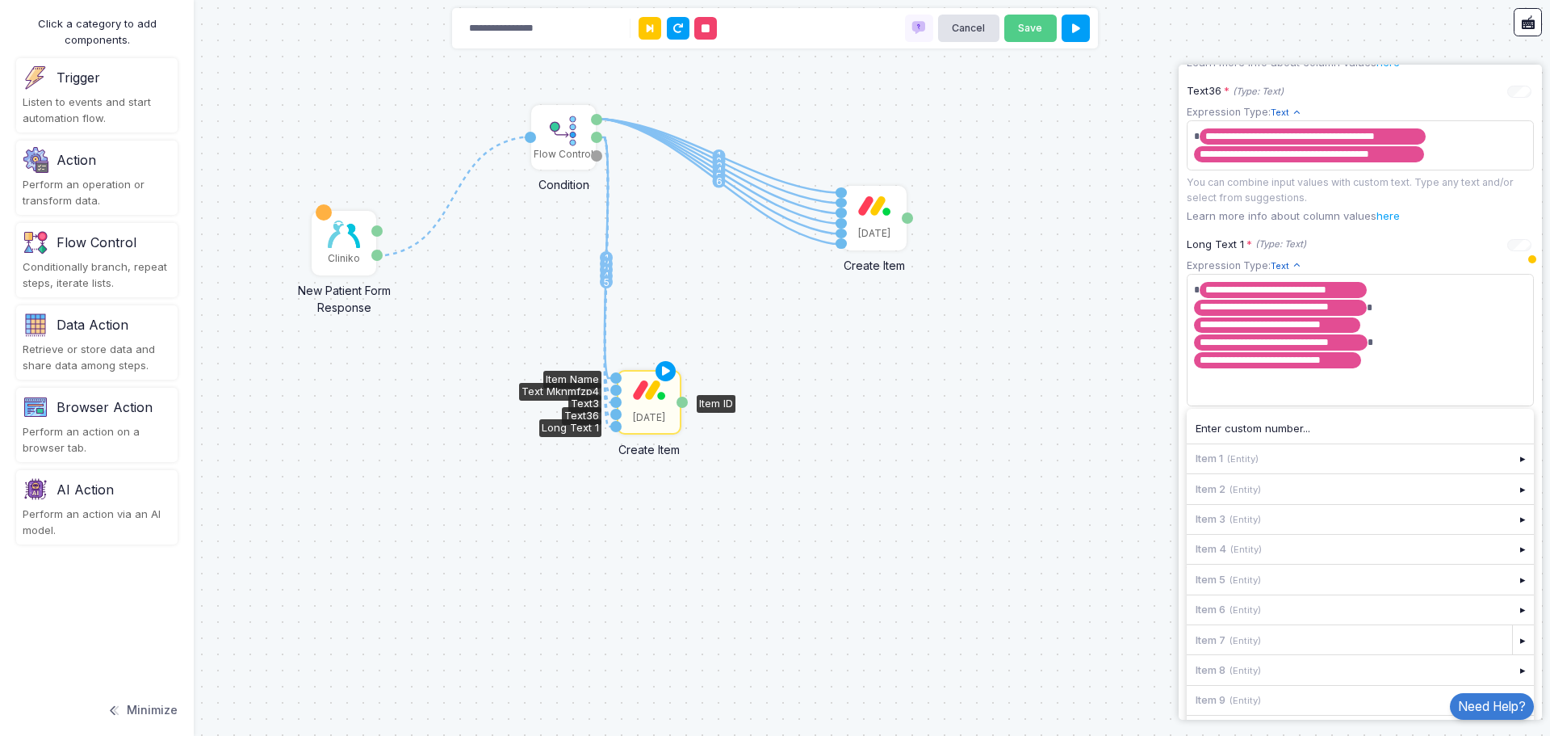
scroll to position [1007, 0]
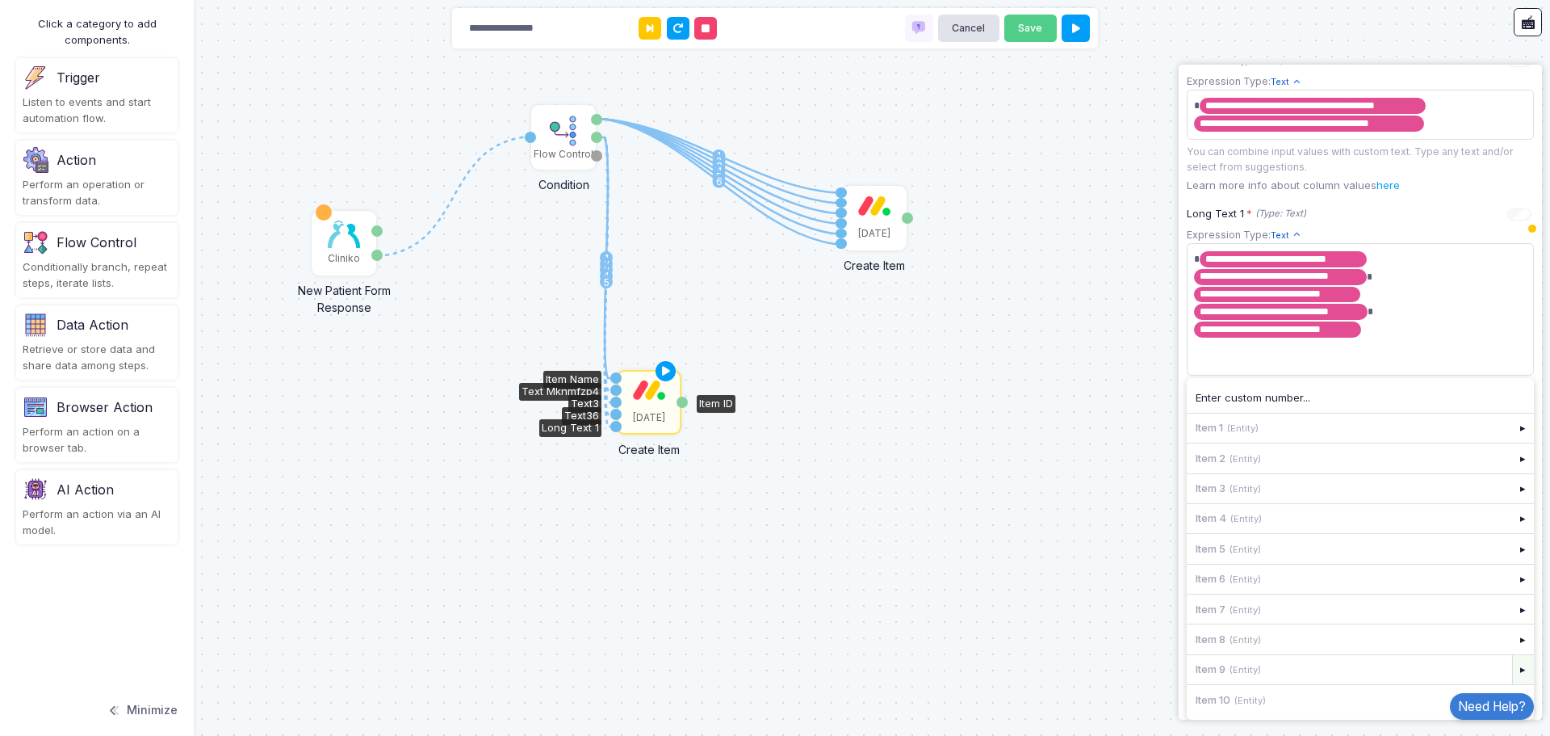
click at [1515, 665] on div "▸" at bounding box center [1524, 669] width 23 height 29
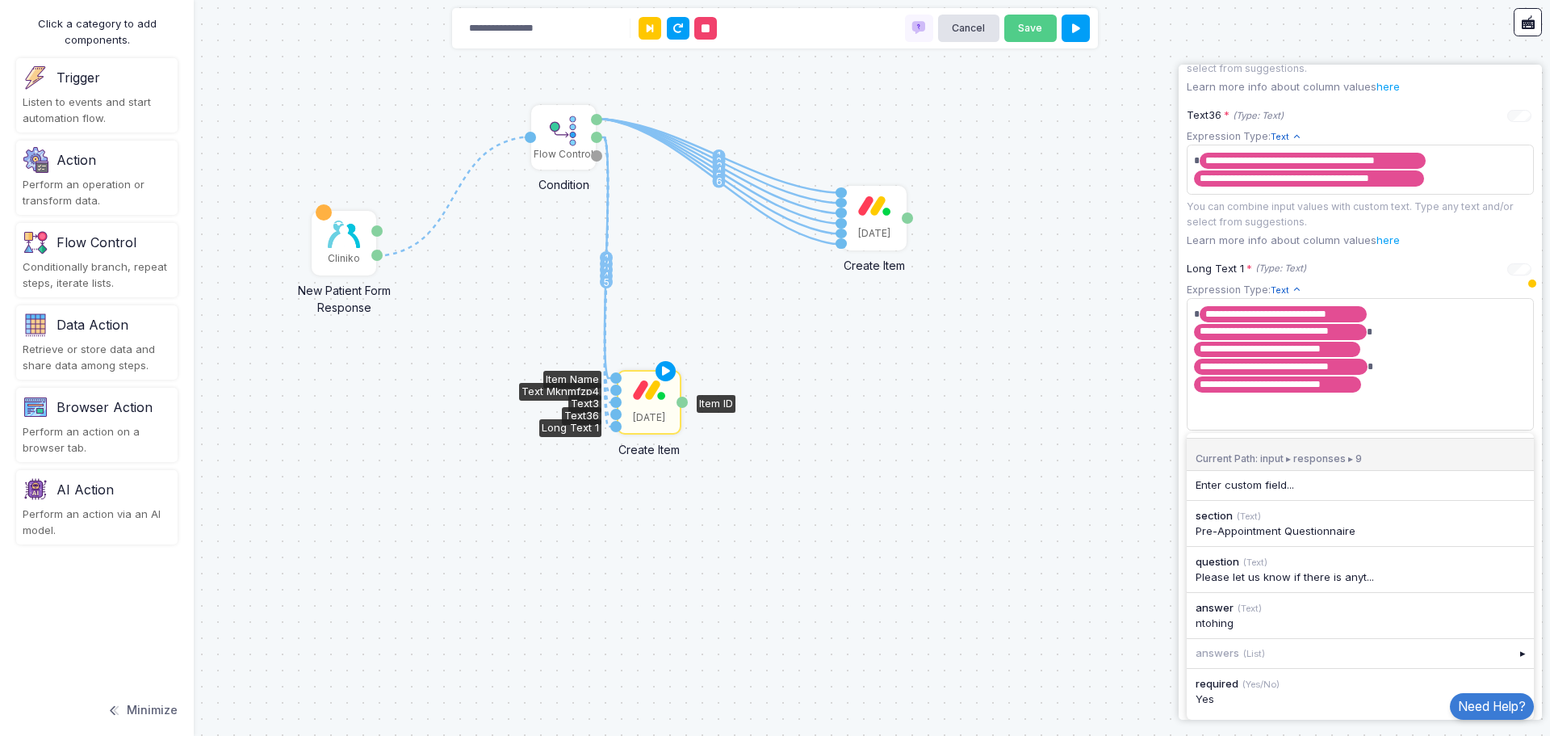
click at [1240, 451] on div "Current Path: input ▸ responses ▸ 9" at bounding box center [1360, 454] width 347 height 33
click at [1376, 434] on div "Current Path: input ▸ responses ▸ 9 ↳ Enter custom field... ↳ section (Text) Pr…" at bounding box center [1360, 576] width 347 height 287
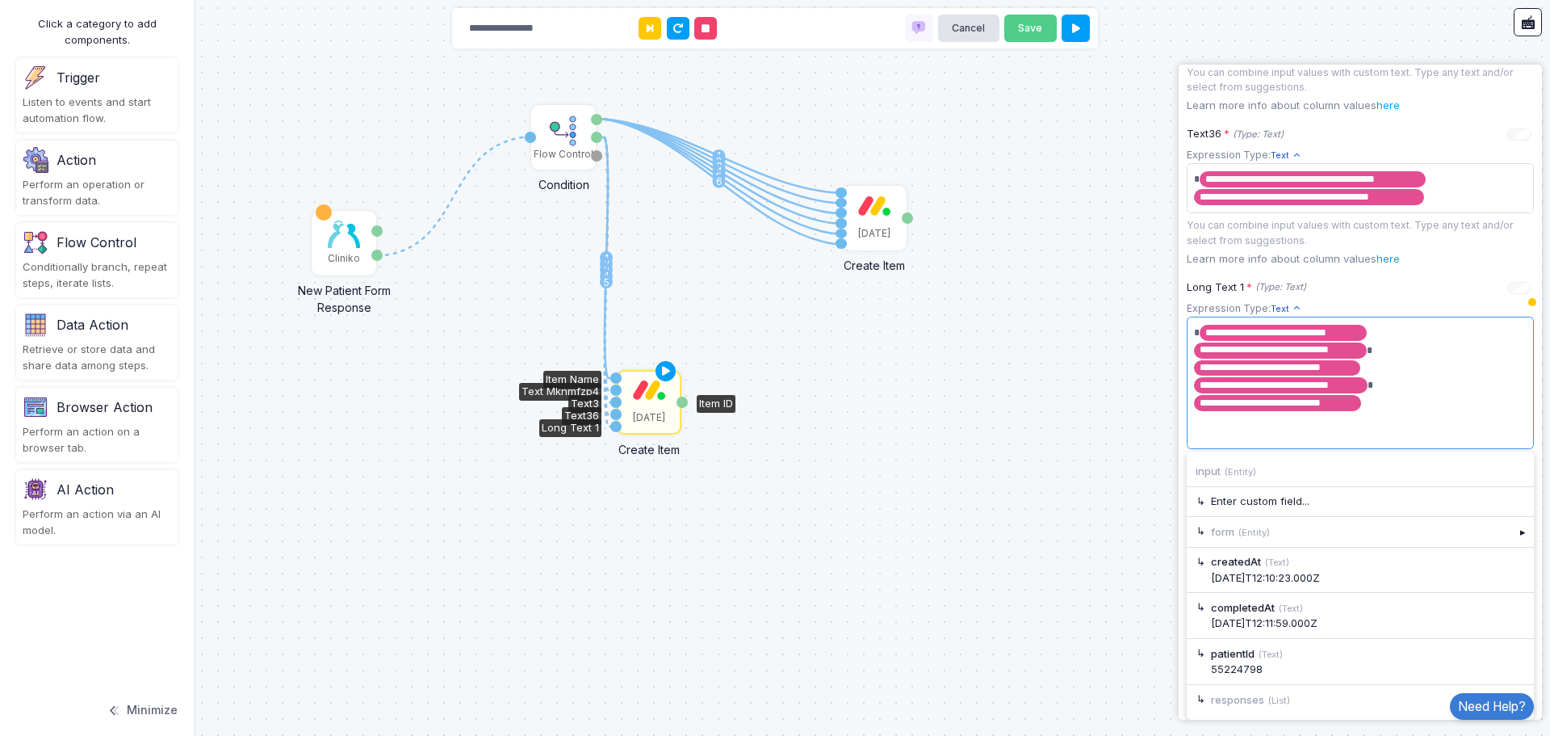
click at [1387, 407] on span "**********" at bounding box center [1354, 383] width 329 height 126
click at [1517, 688] on div "▸" at bounding box center [1524, 699] width 23 height 29
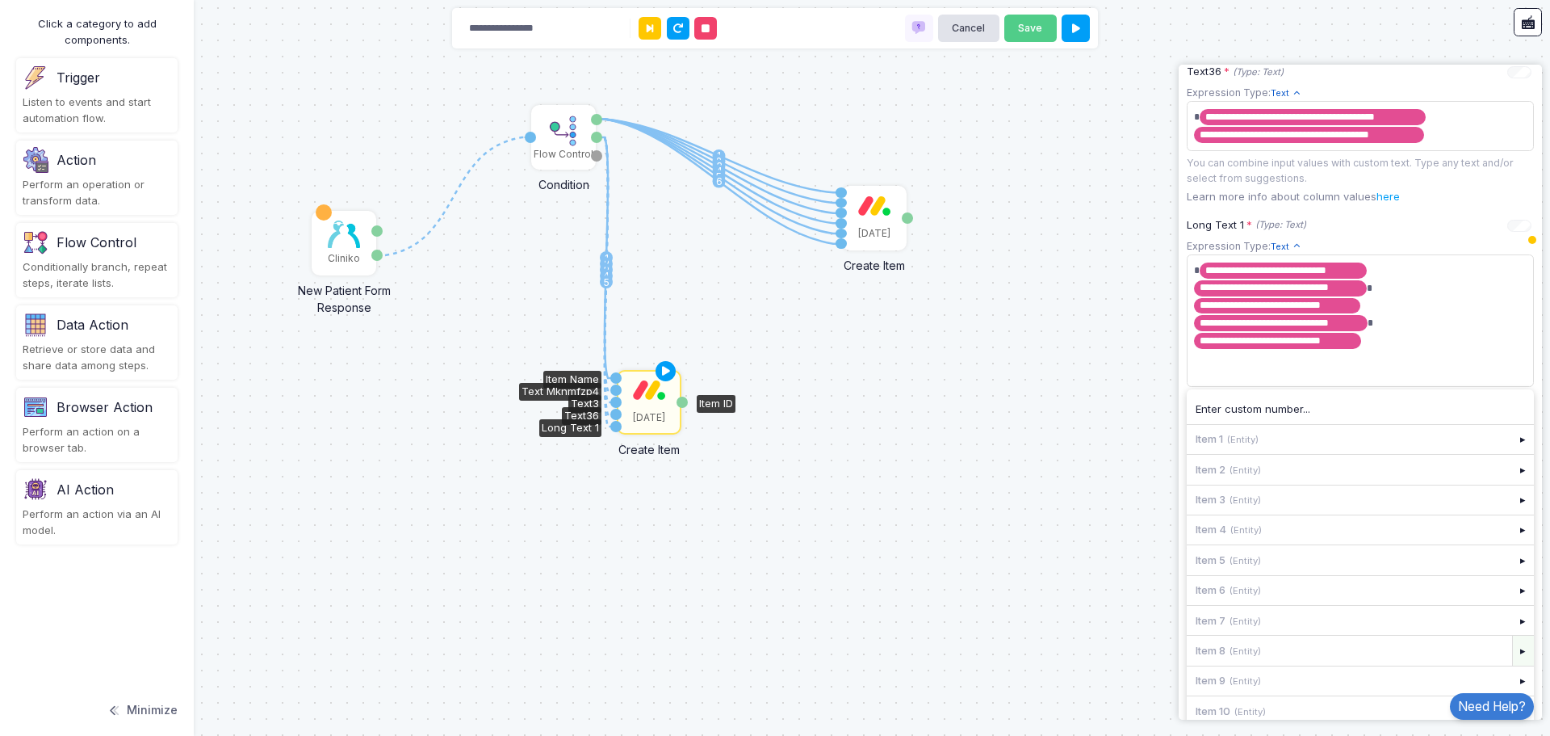
scroll to position [1007, 0]
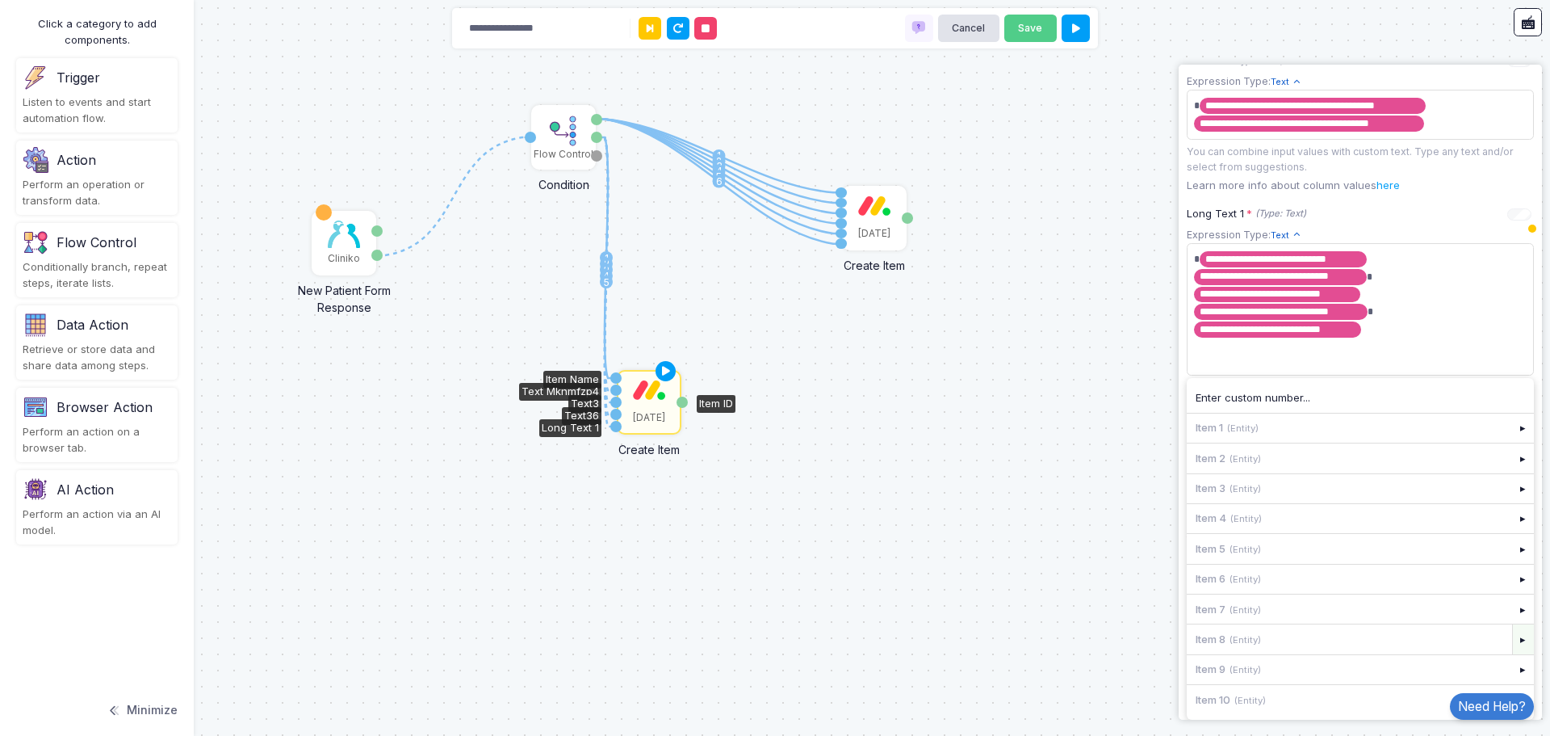
click at [1513, 642] on div "▸" at bounding box center [1524, 638] width 23 height 29
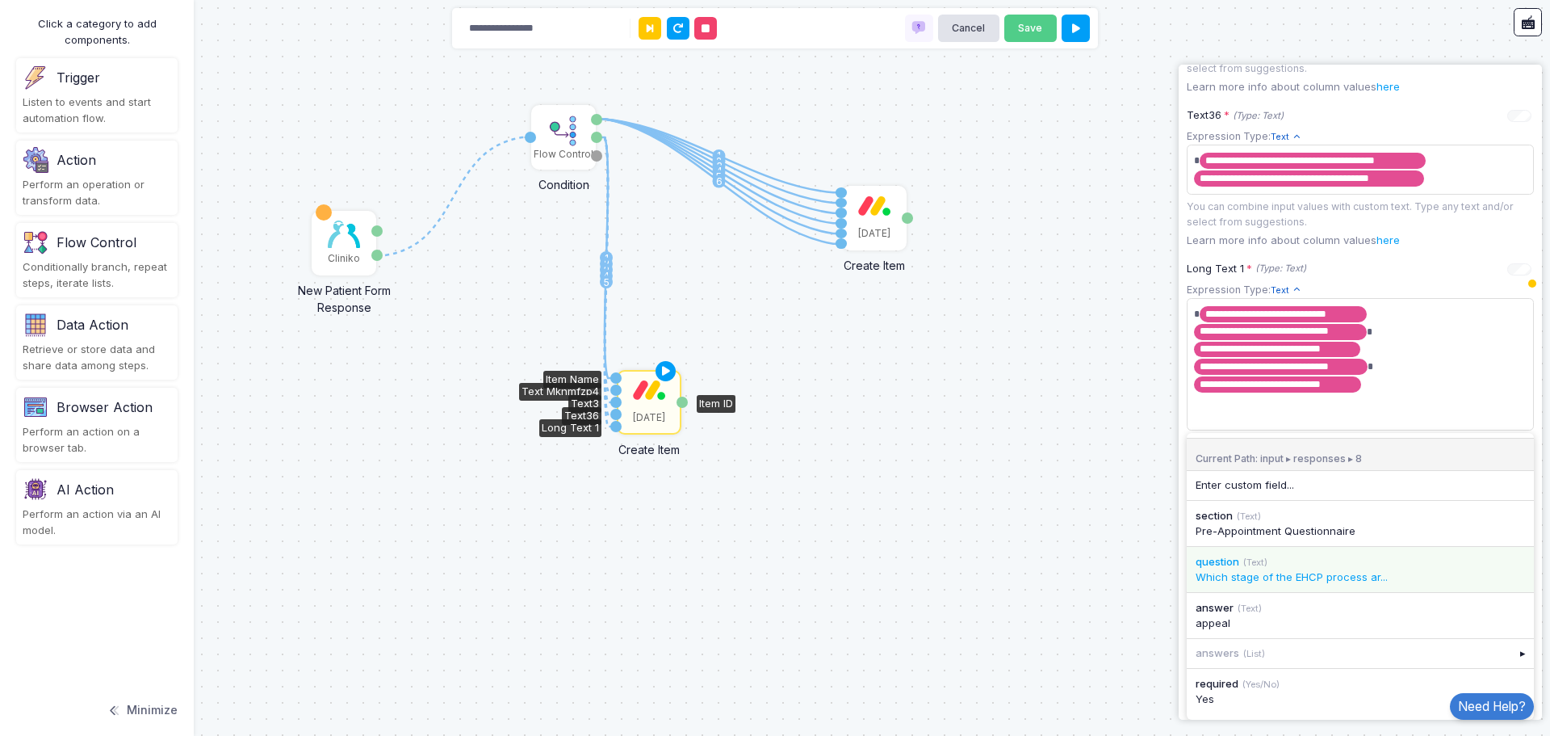
click at [1317, 580] on div "Which stage of the EHCP process ar..." at bounding box center [1360, 577] width 329 height 16
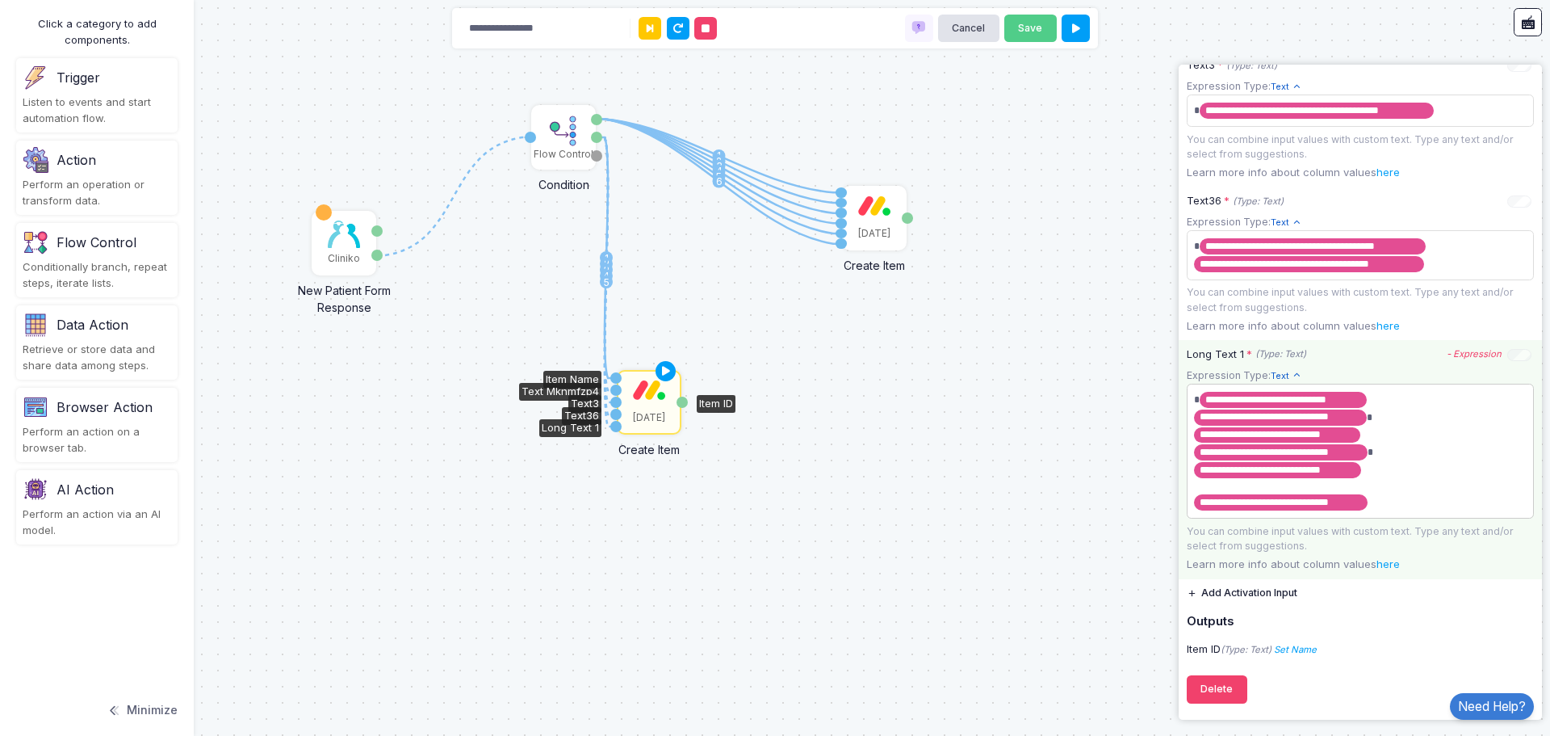
scroll to position [936, 0]
click at [1383, 508] on app-expression-input "**********" at bounding box center [1360, 460] width 347 height 187
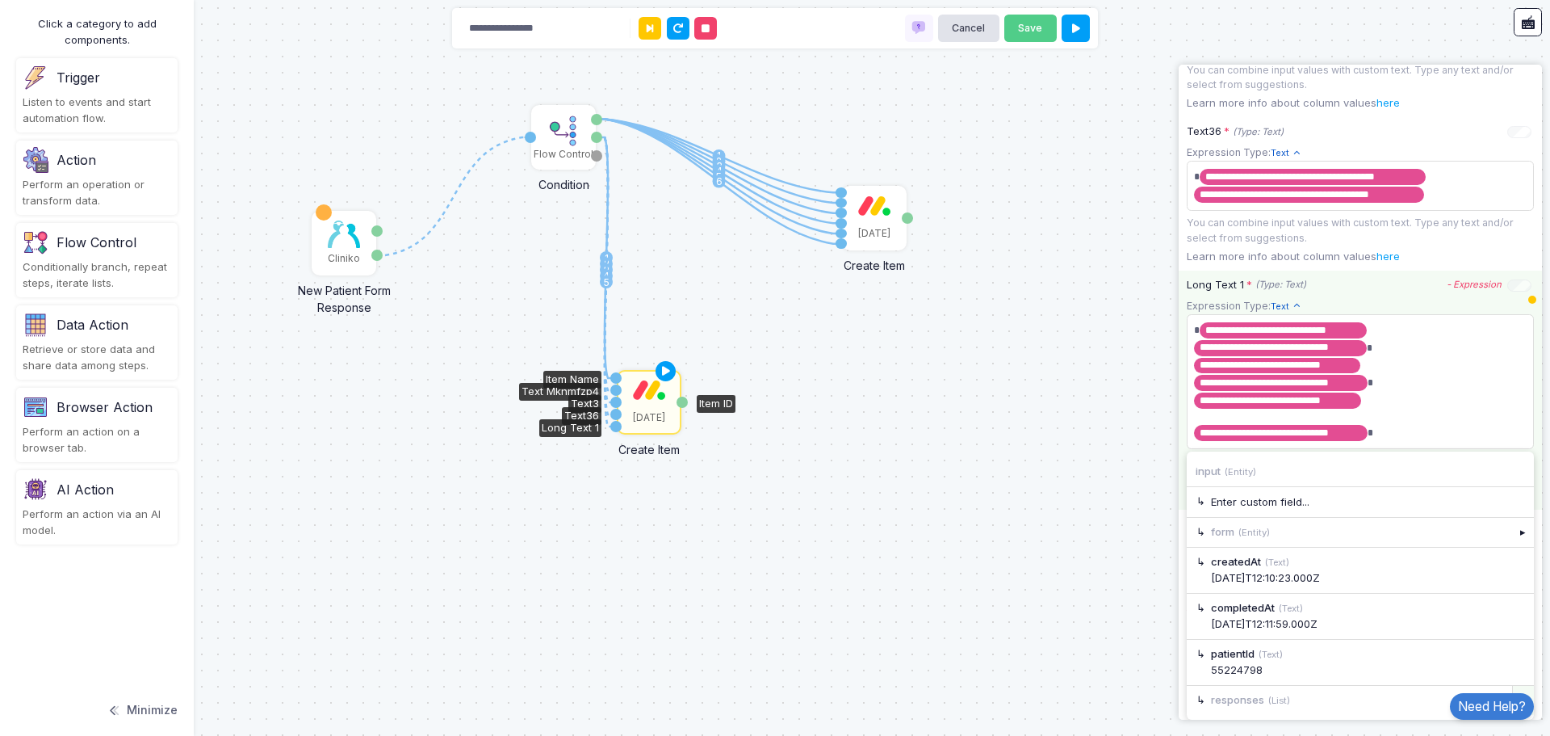
click at [1513, 687] on div "▸" at bounding box center [1524, 700] width 23 height 29
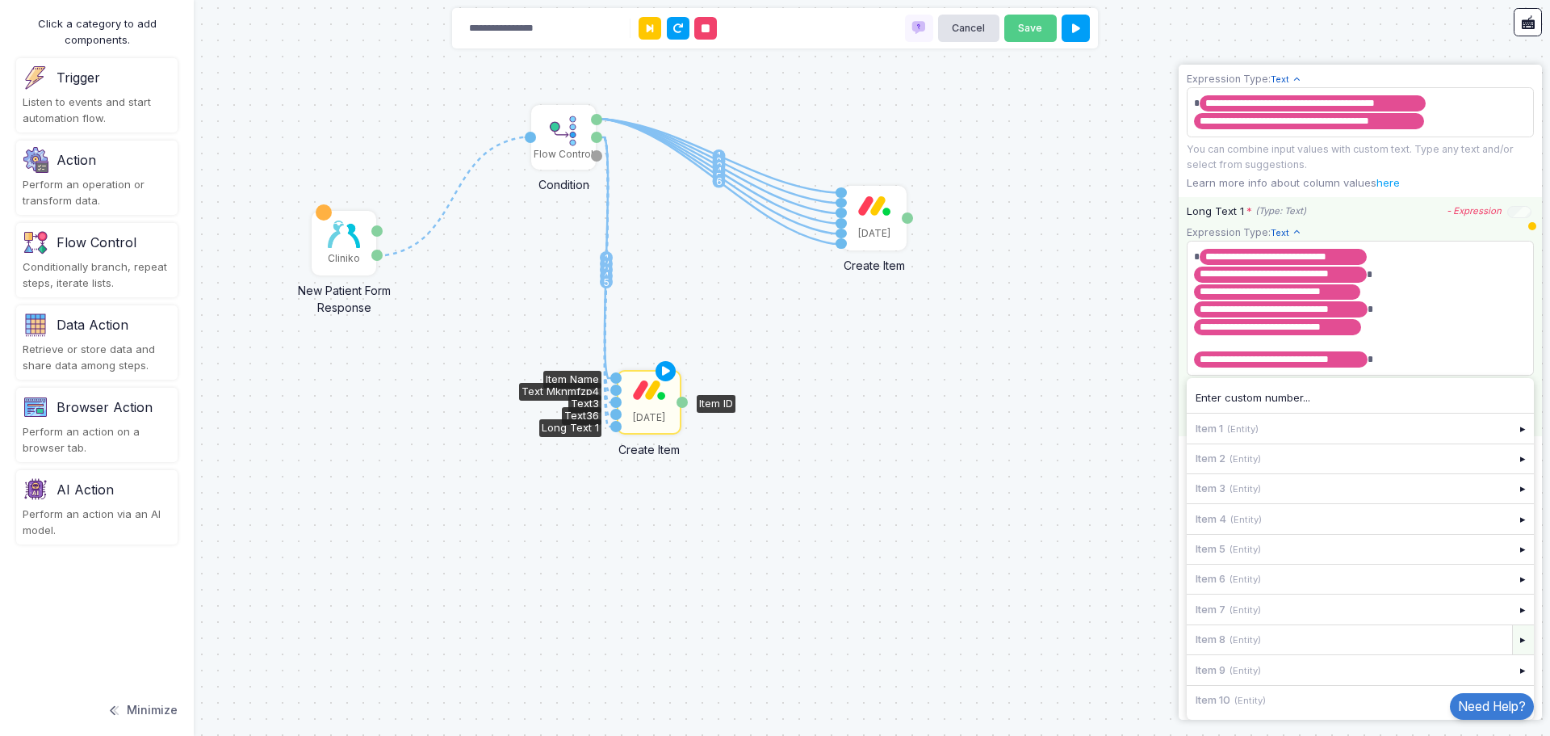
click at [1513, 643] on div "▸" at bounding box center [1524, 639] width 23 height 29
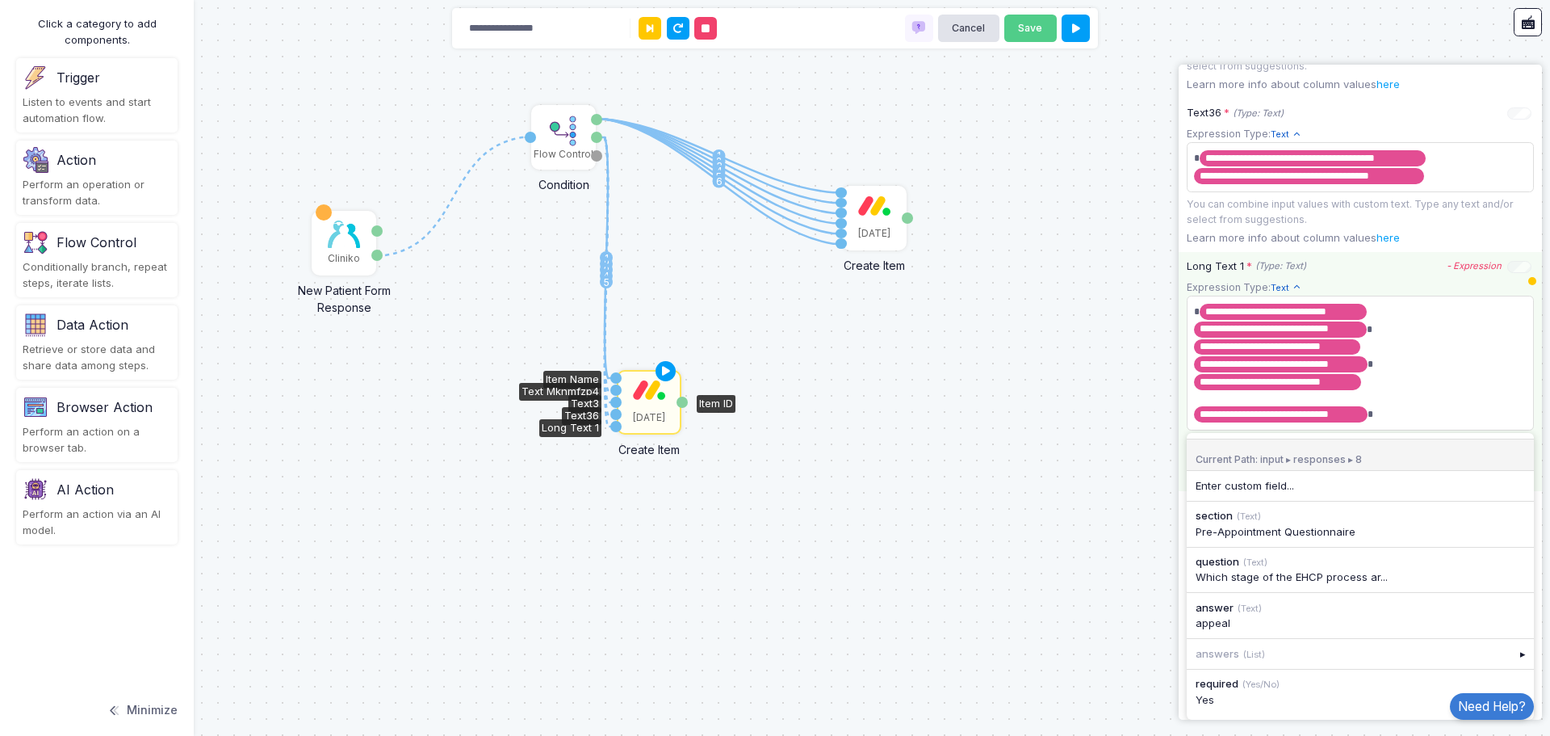
scroll to position [954, 0]
click at [1224, 617] on div "appeal" at bounding box center [1360, 623] width 329 height 16
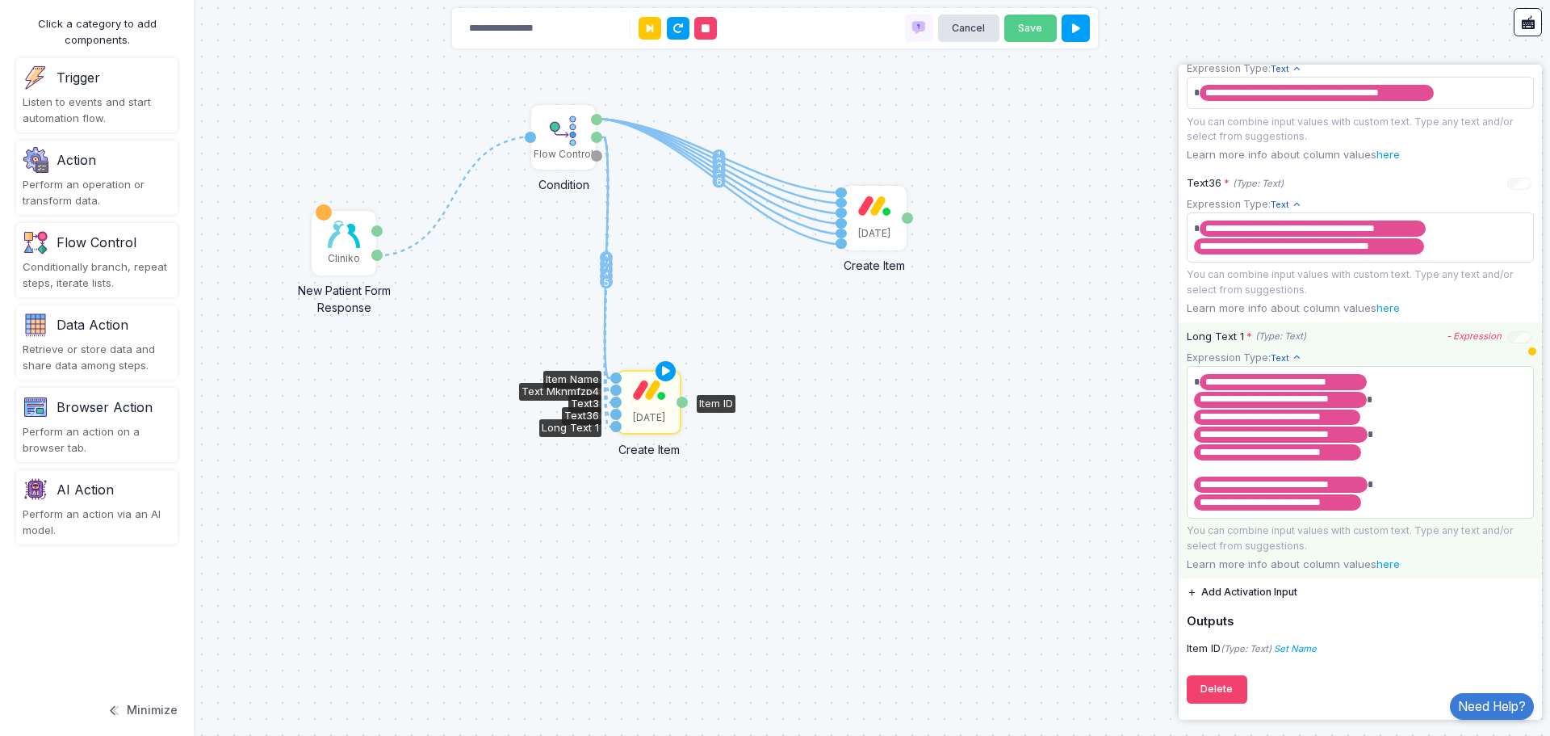
scroll to position [883, 0]
click at [811, 439] on div "1 1 2 3 4 5 6 1 2 3 4 5 Cliniko New Patient Form Response Patient ID Response F…" at bounding box center [775, 368] width 1550 height 736
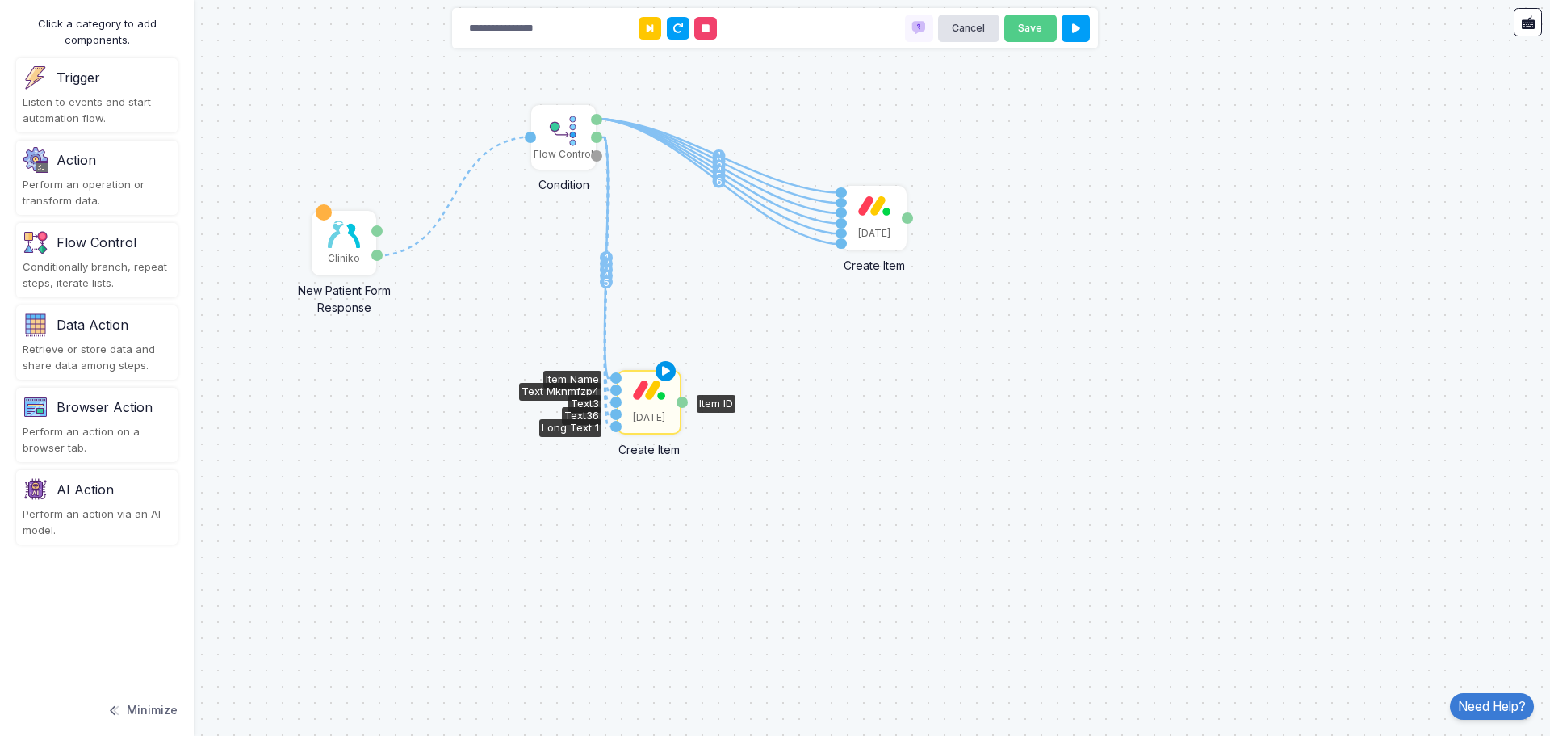
click at [667, 371] on icon at bounding box center [666, 371] width 19 height 23
click at [656, 408] on div "[DATE]" at bounding box center [649, 401] width 61 height 61
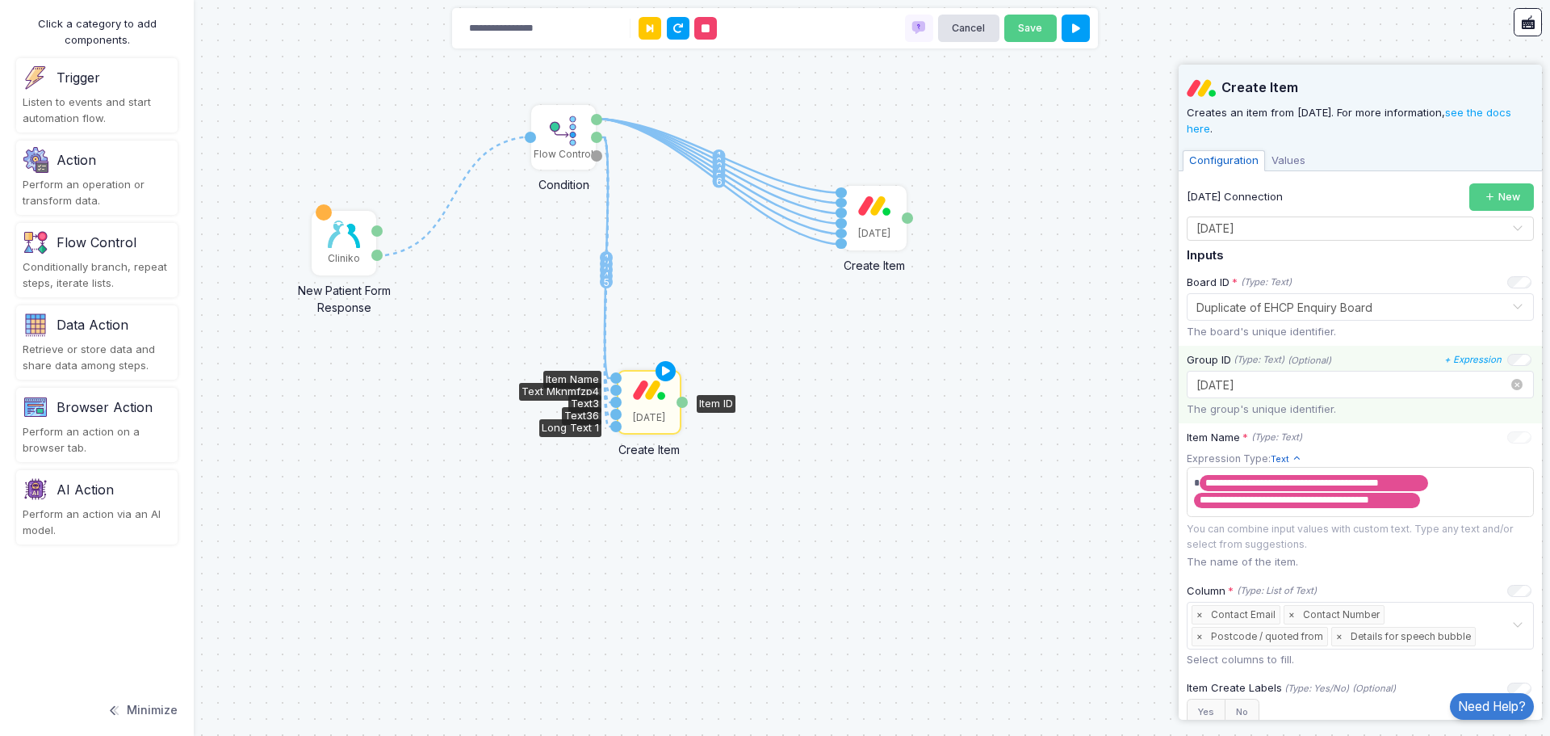
scroll to position [81, 0]
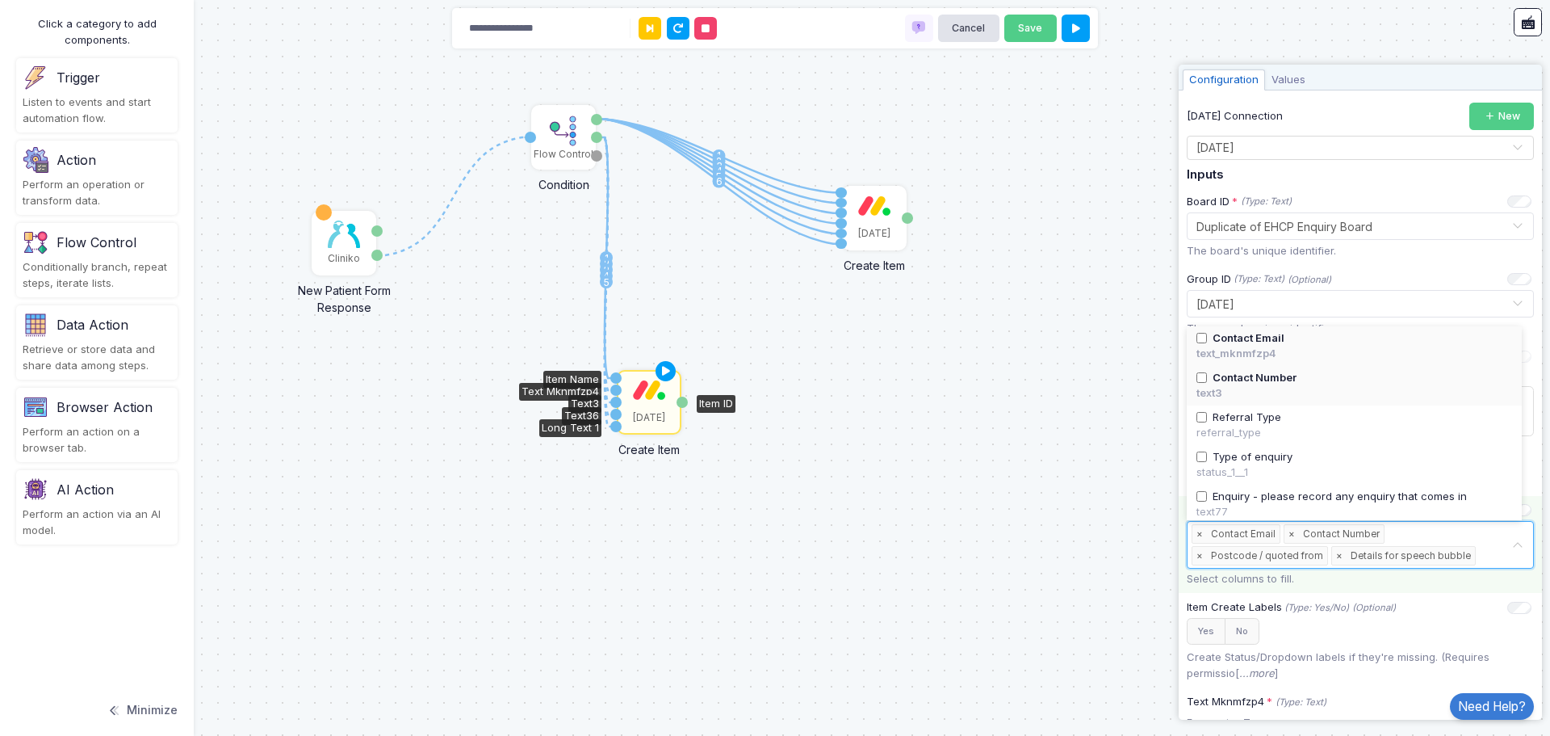
click at [1483, 538] on div "Select... × Contact Email × Contact Number × Postcode / quoted from × Details f…" at bounding box center [1352, 545] width 320 height 46
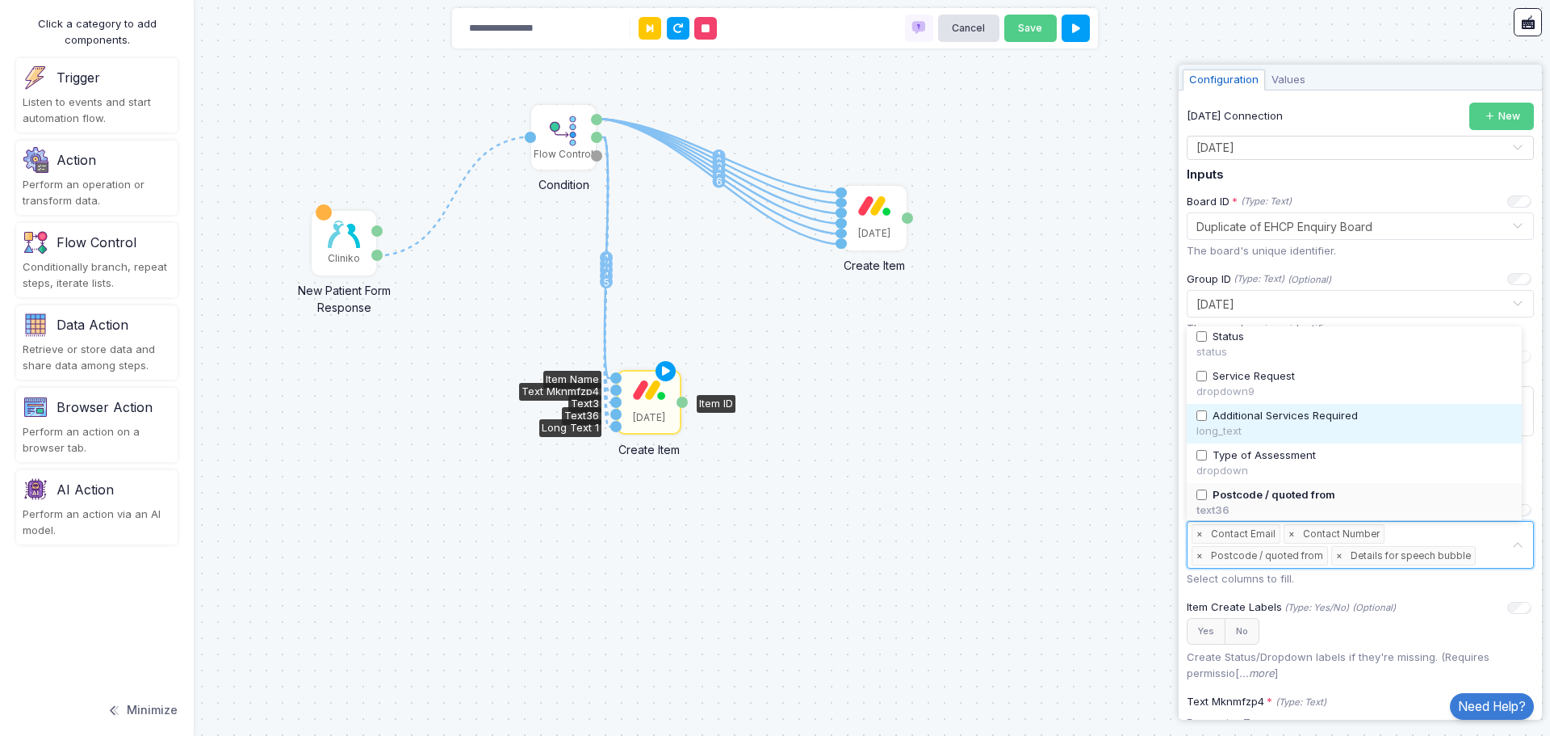
scroll to position [359, 0]
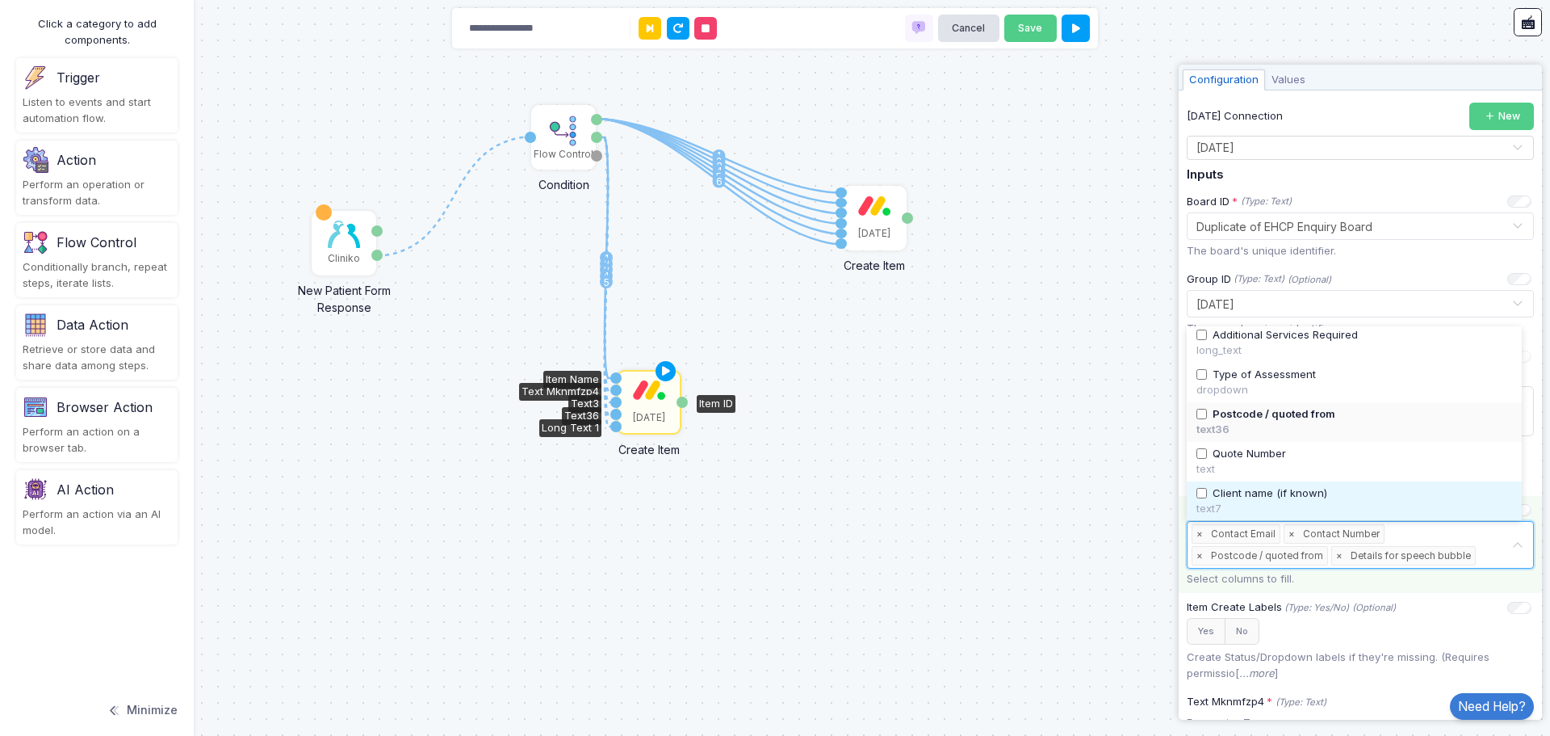
click at [1470, 545] on div "Select... × Contact Email × Contact Number × Postcode / quoted from × Details f…" at bounding box center [1352, 545] width 320 height 46
click at [1452, 539] on div "Select... × Contact Email × Contact Number × Postcode / quoted from × Details f…" at bounding box center [1352, 545] width 320 height 46
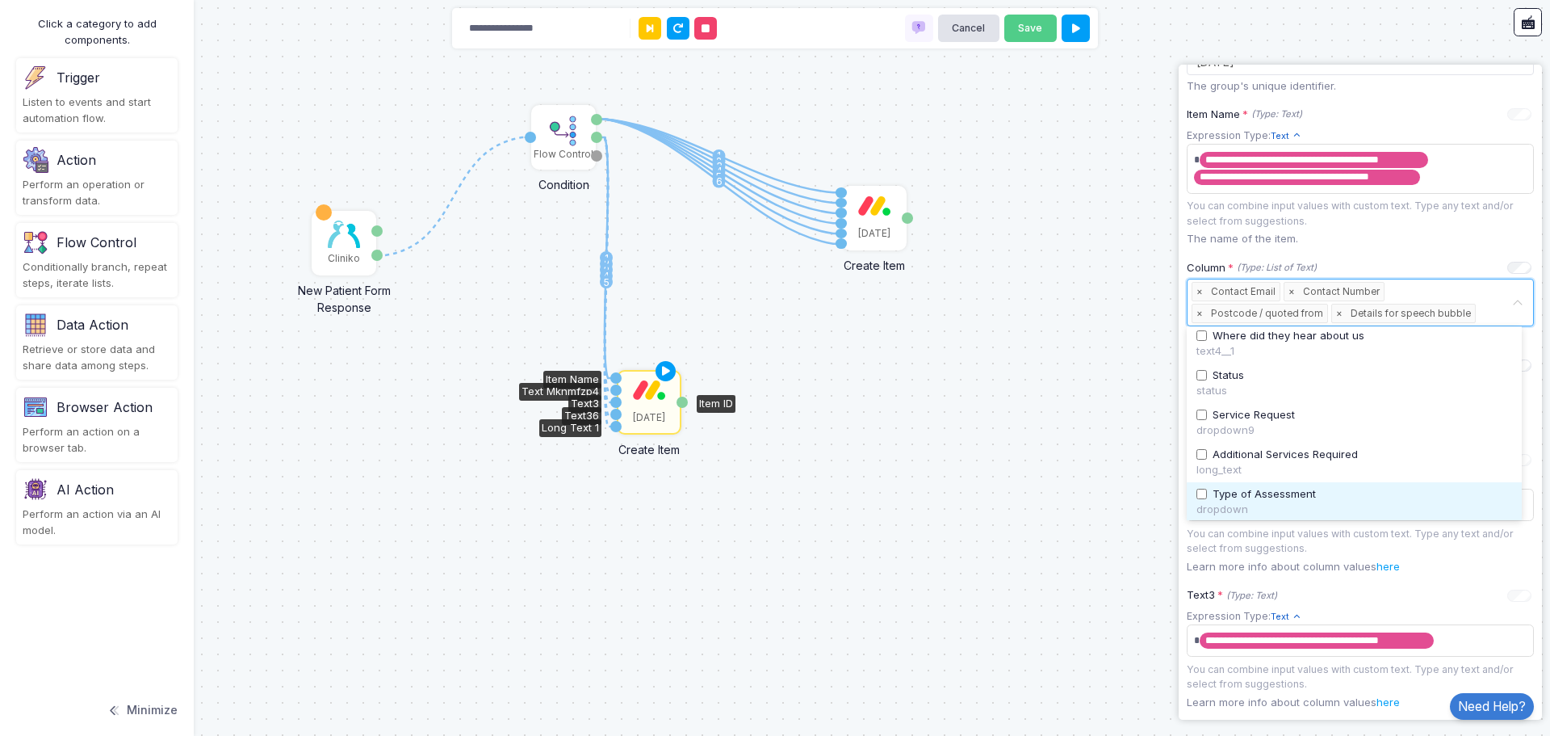
scroll to position [117, 0]
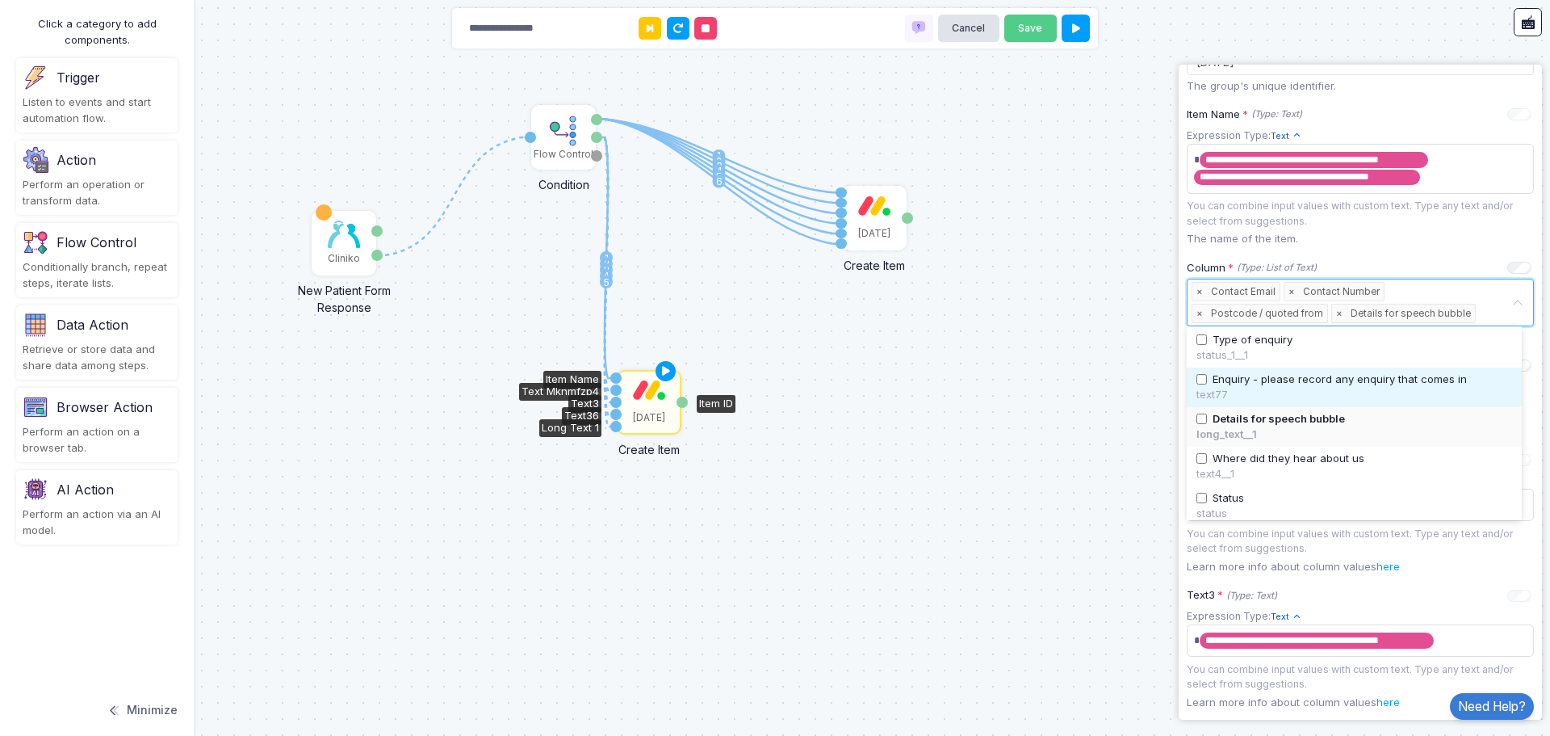
click at [1282, 375] on span "Enquiry - please record any enquiry that comes in" at bounding box center [1340, 379] width 254 height 16
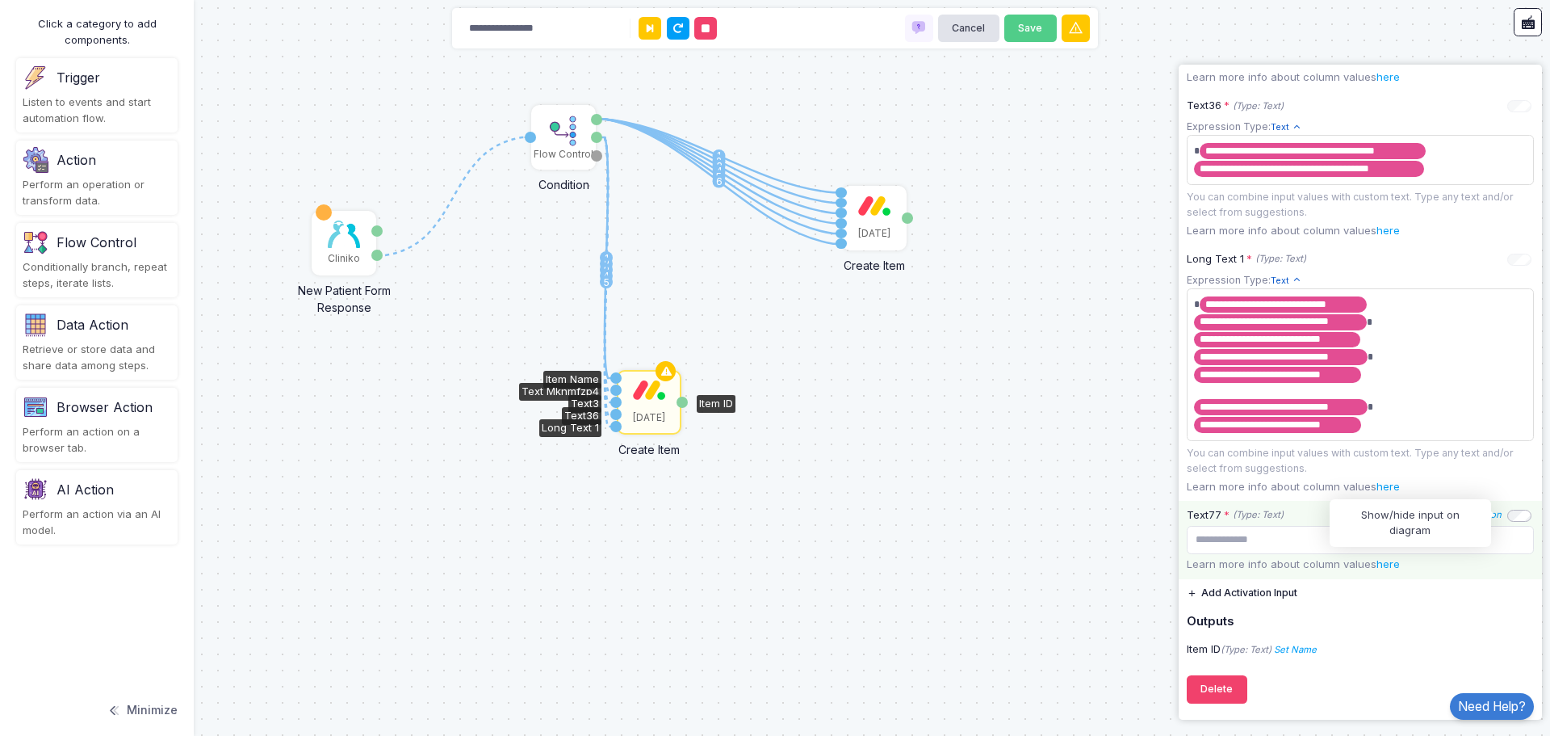
scroll to position [952, 0]
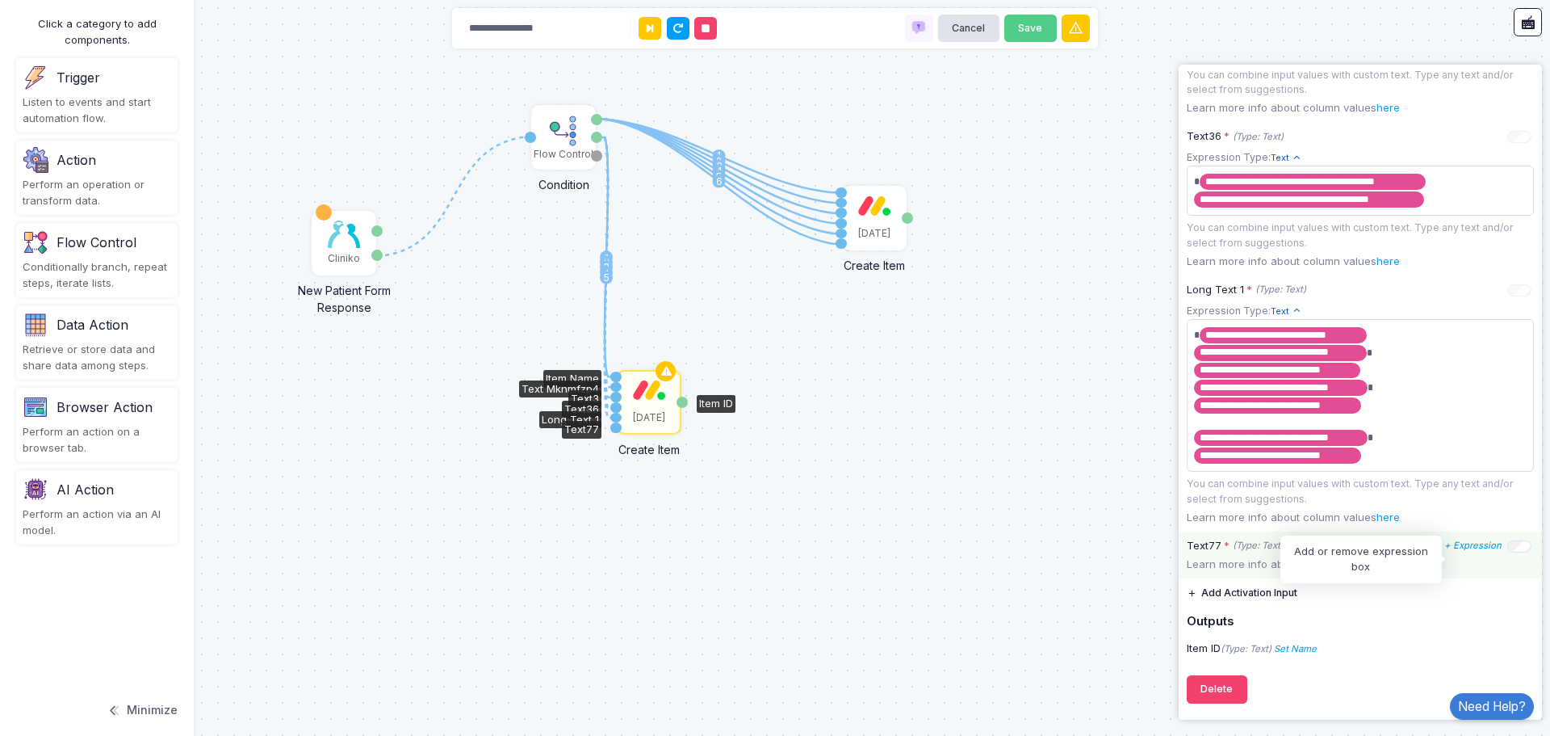
click at [1479, 549] on icon "+ Expression" at bounding box center [1473, 544] width 57 height 11
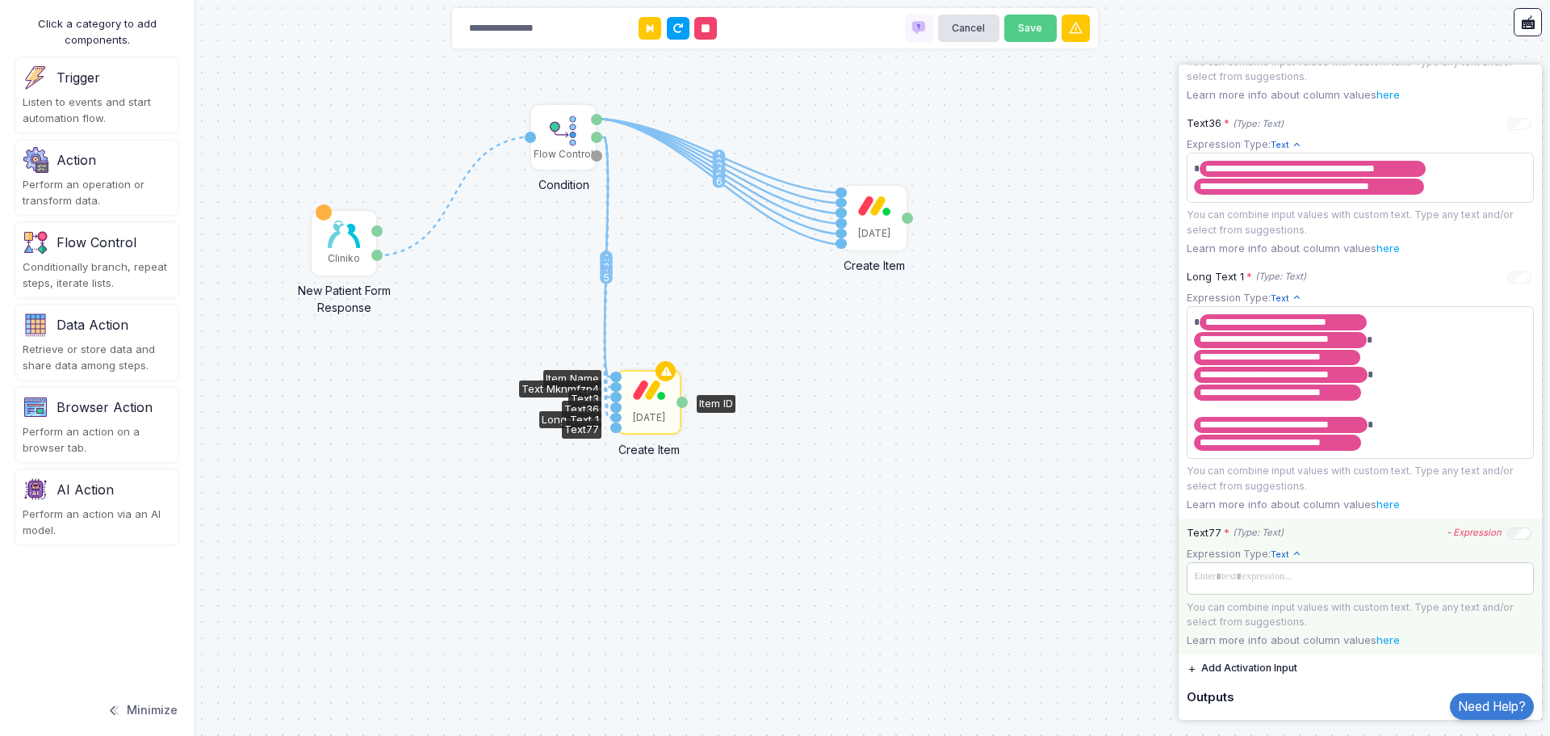
click at [1264, 589] on span at bounding box center [1360, 576] width 341 height 23
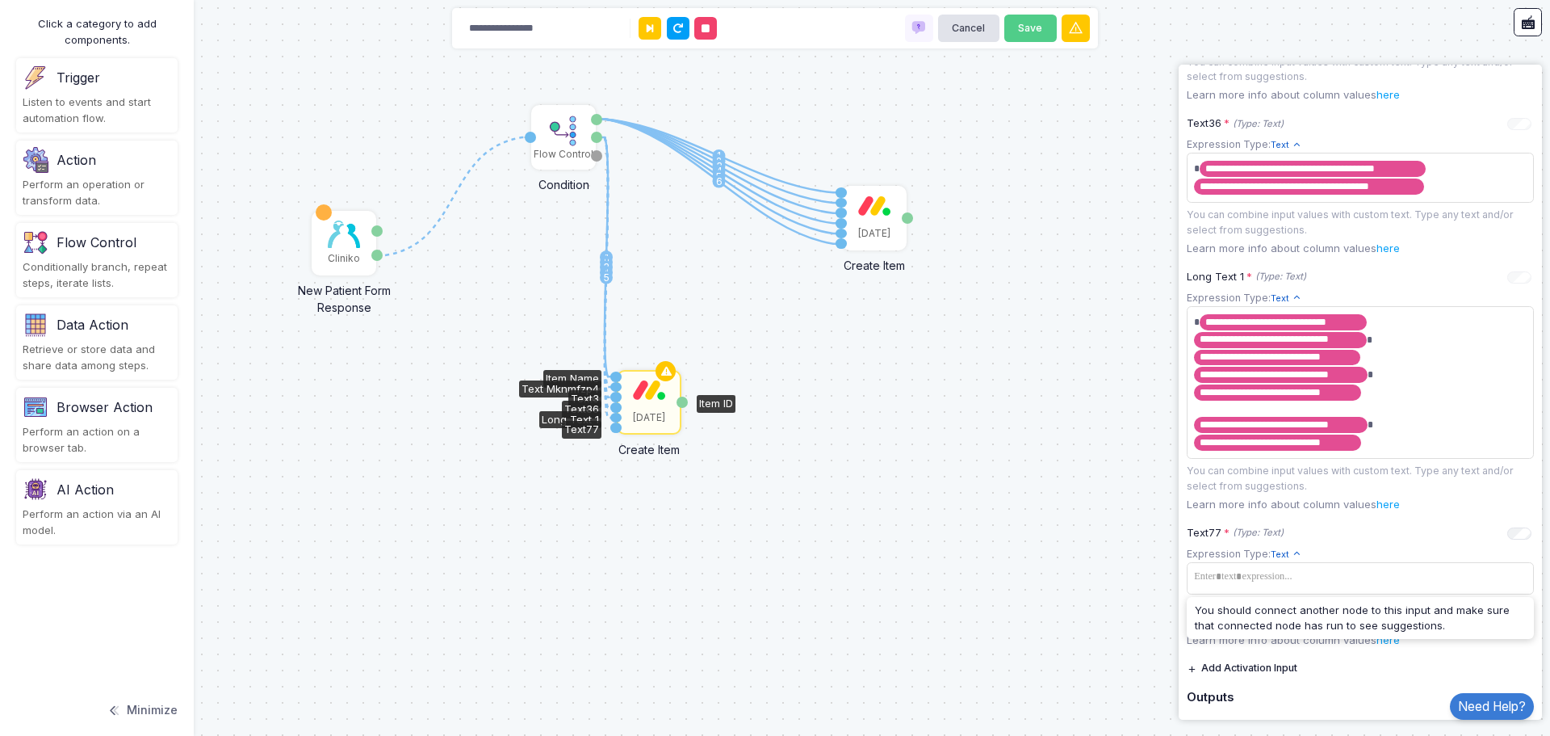
drag, startPoint x: 602, startPoint y: 136, endPoint x: 606, endPoint y: 360, distance: 224.5
click at [609, 426] on div "1 1 2 3 4 5 6 1 2 3 4 5 Cliniko New Patient Form Response Patient ID Response F…" at bounding box center [775, 368] width 1550 height 736
drag, startPoint x: 598, startPoint y: 140, endPoint x: 617, endPoint y: 426, distance: 286.5
click at [1, 1] on div "1 1 2 3 4 5 6 1 2 3 4 5 1 Cliniko New Patient Form Response Patient ID Response…" at bounding box center [0, 0] width 1 height 1
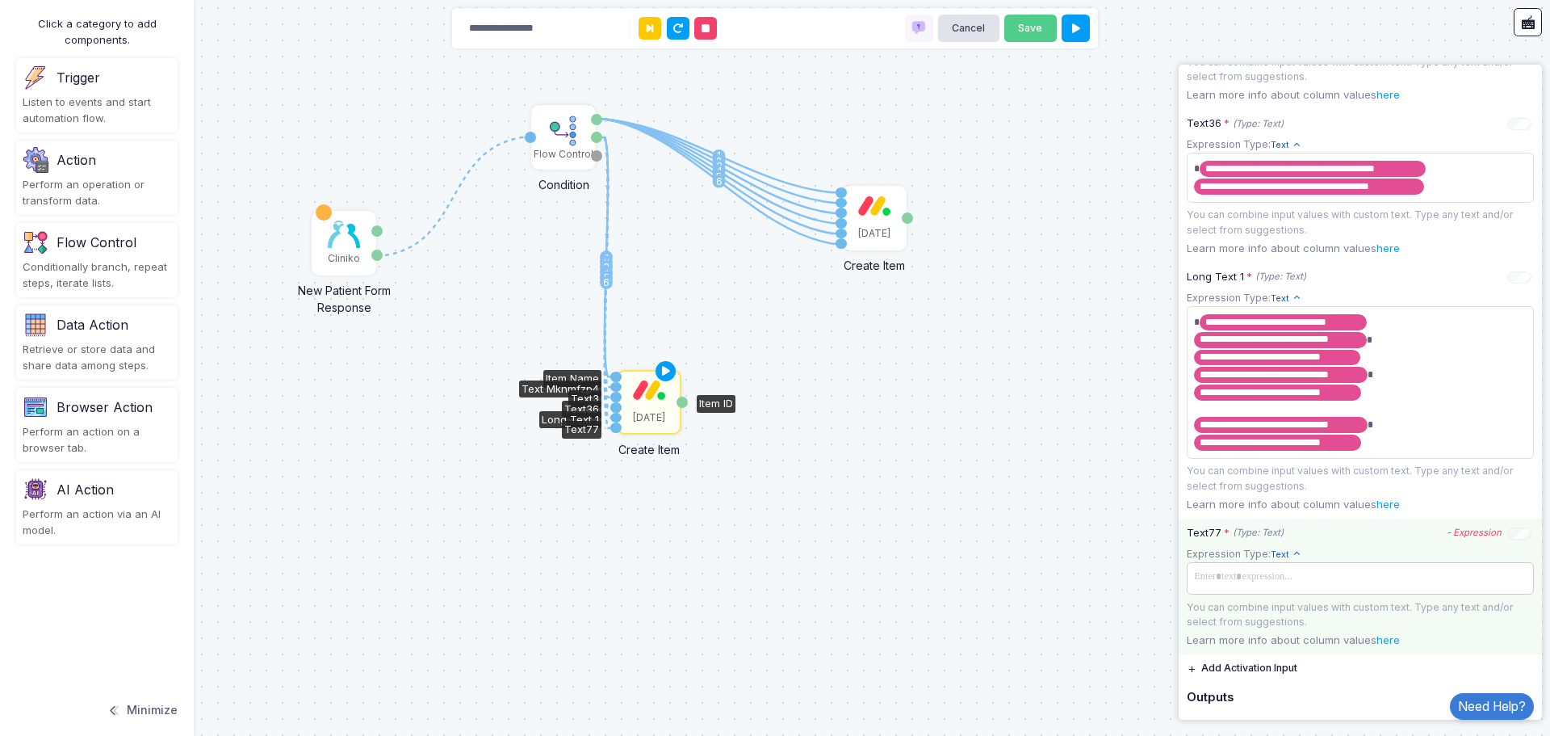
click at [1299, 589] on span at bounding box center [1360, 576] width 341 height 23
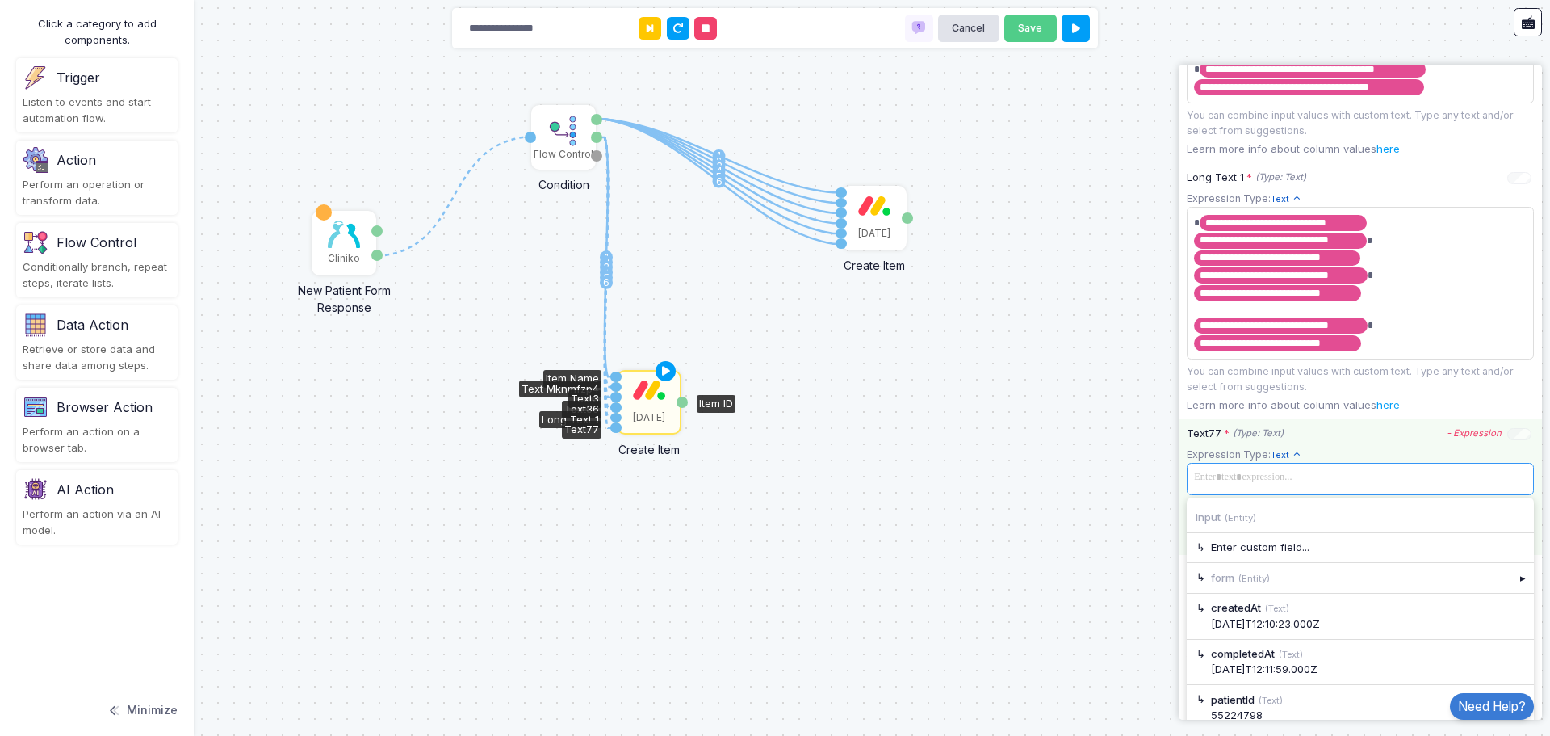
scroll to position [1111, 0]
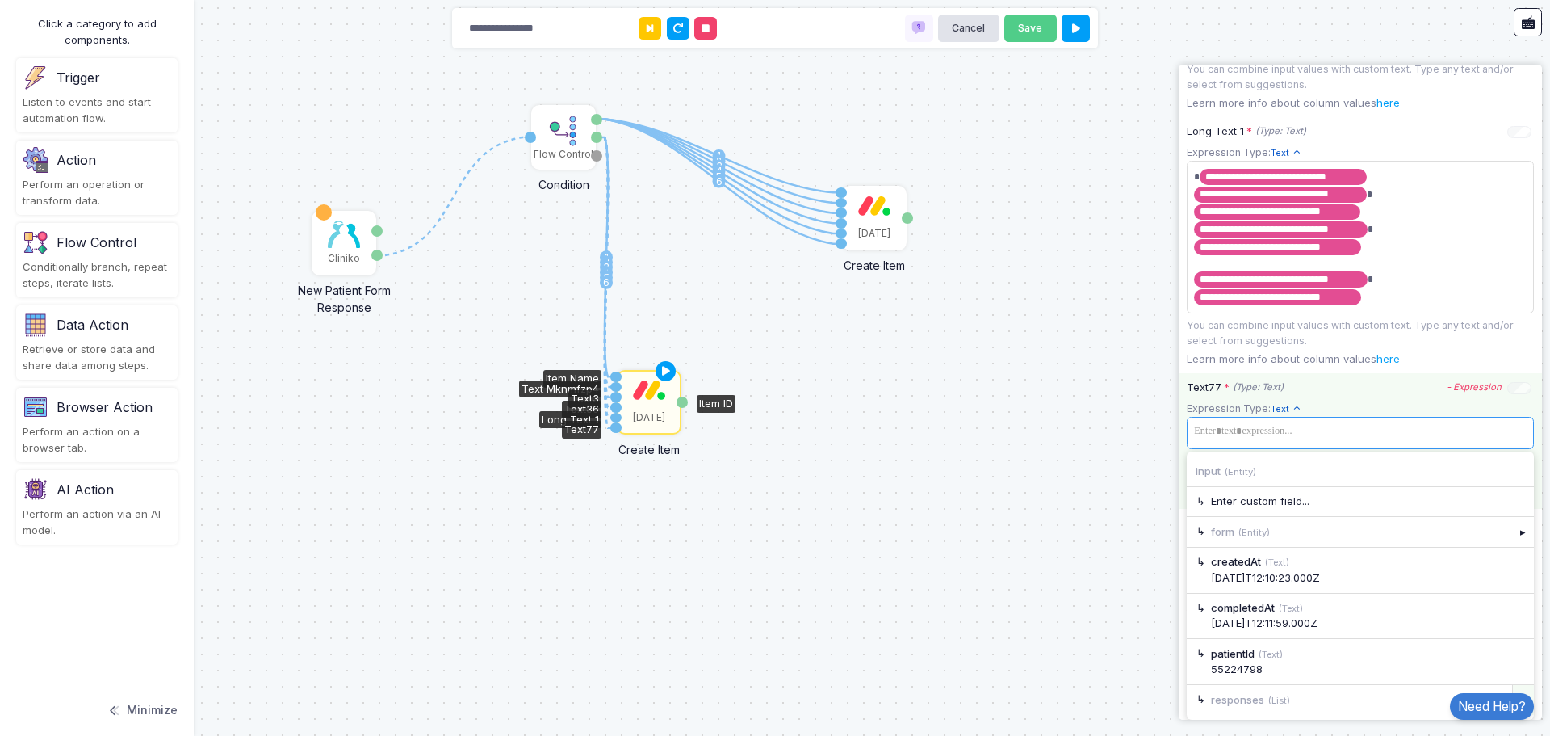
click at [1513, 688] on div "▸" at bounding box center [1524, 699] width 23 height 29
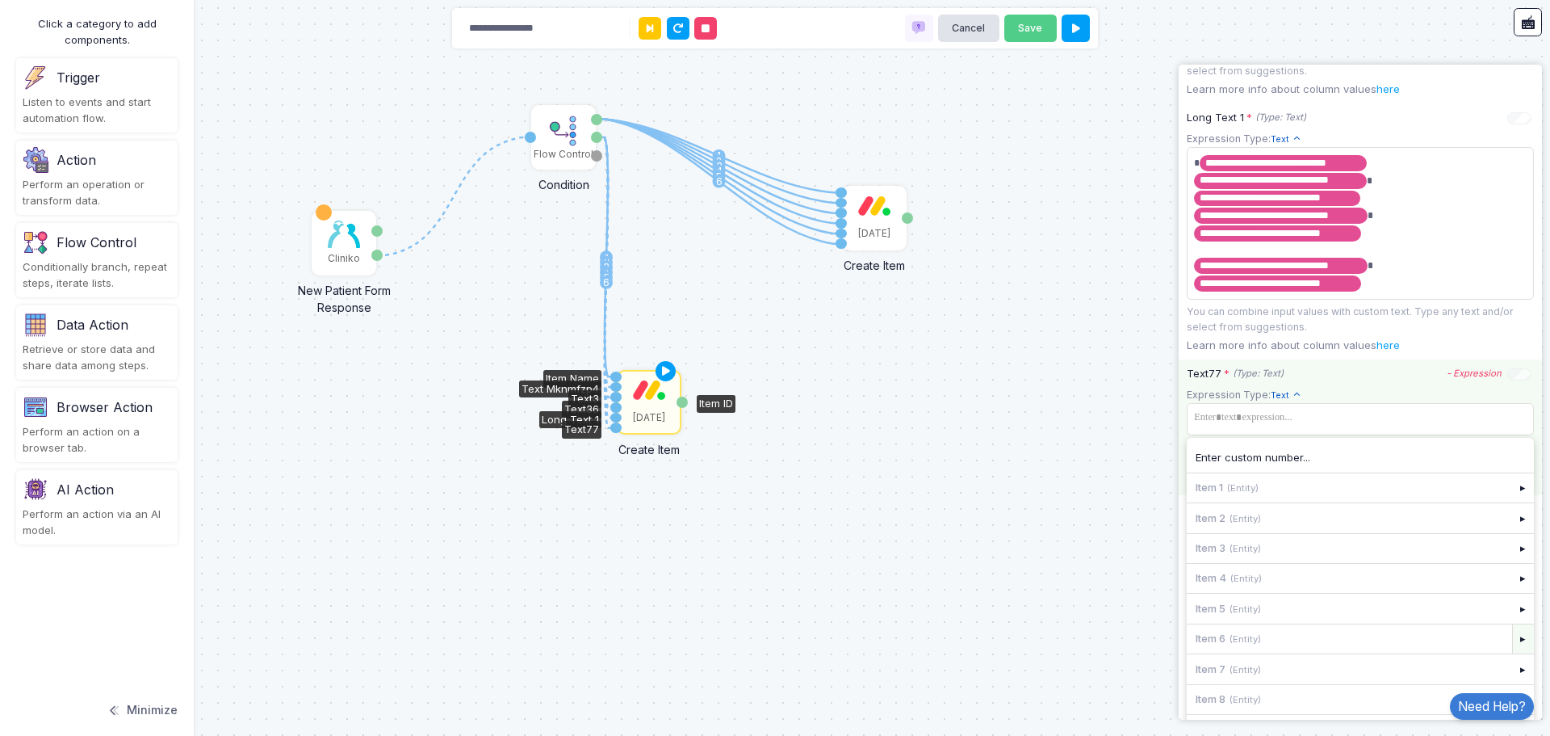
click at [1513, 653] on div "▸" at bounding box center [1524, 638] width 23 height 29
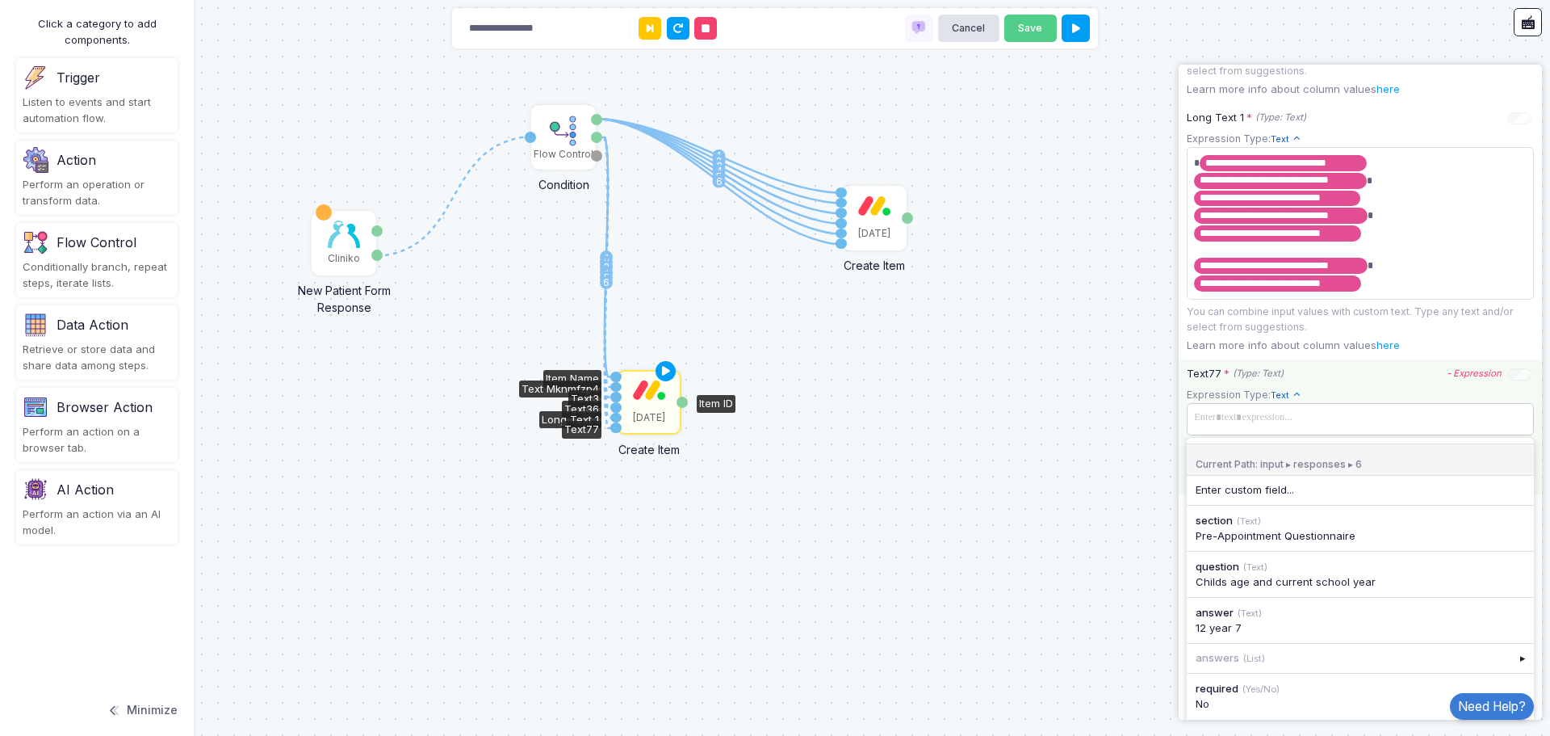
click at [1361, 426] on span at bounding box center [1360, 417] width 341 height 23
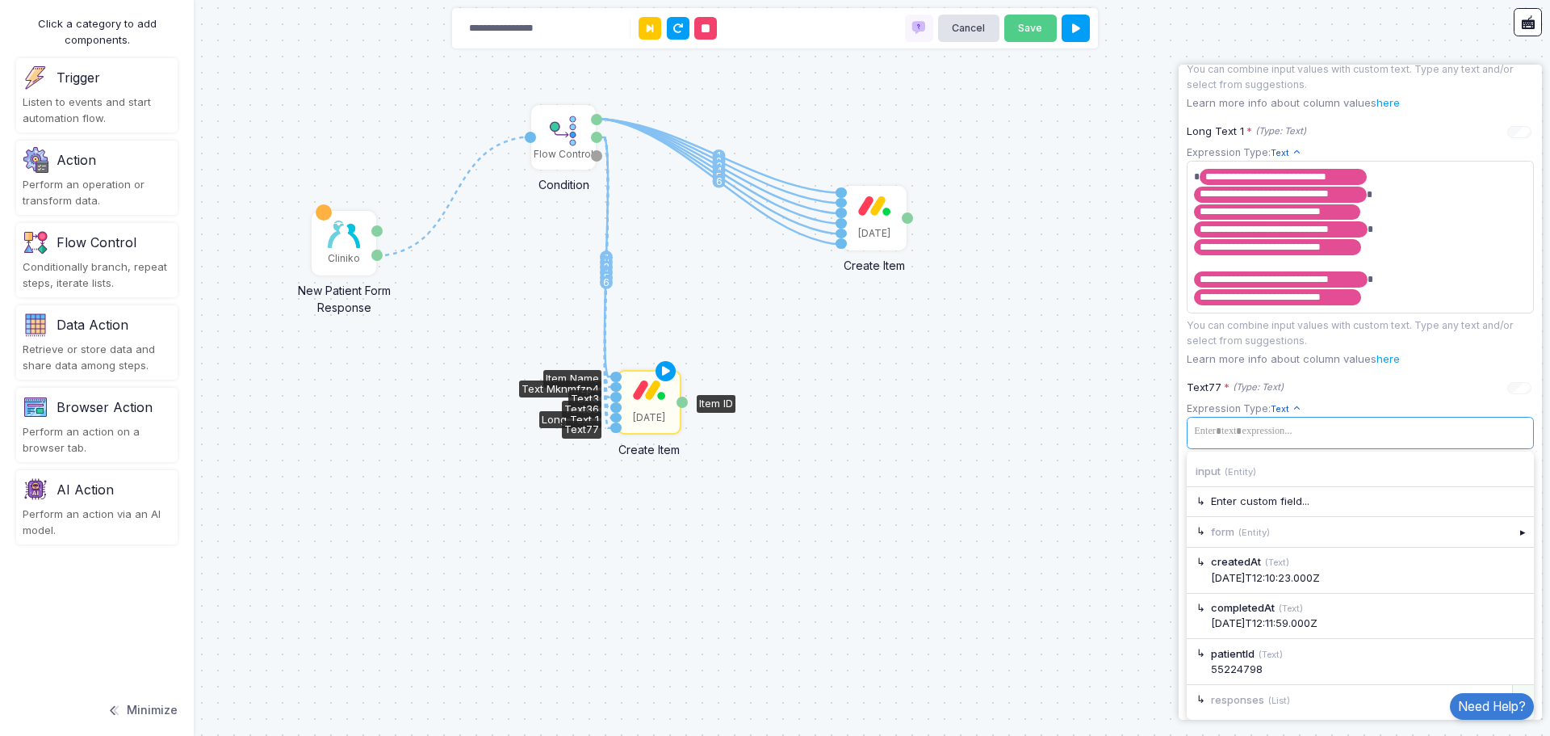
click at [1516, 688] on div "▸" at bounding box center [1524, 699] width 23 height 29
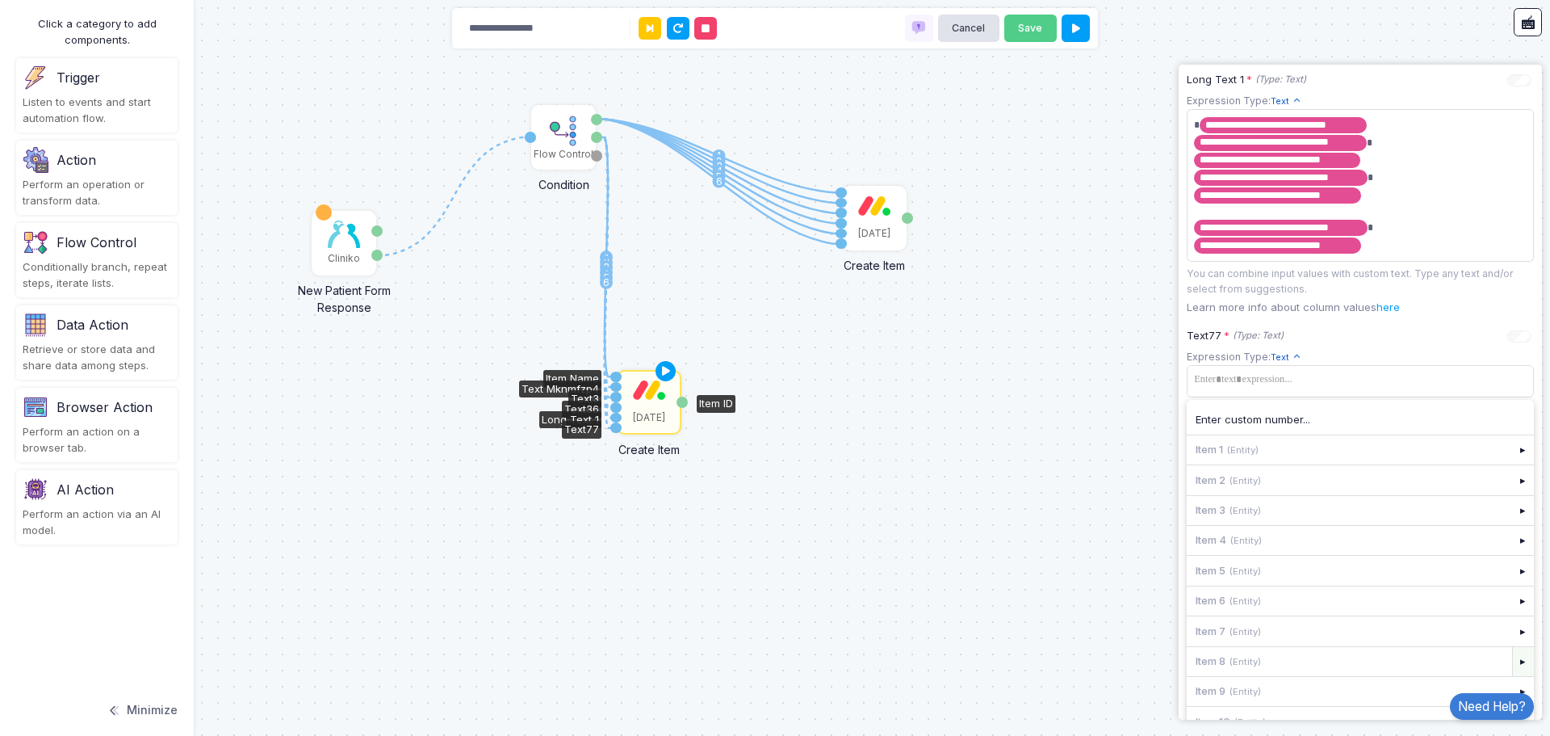
scroll to position [1185, 0]
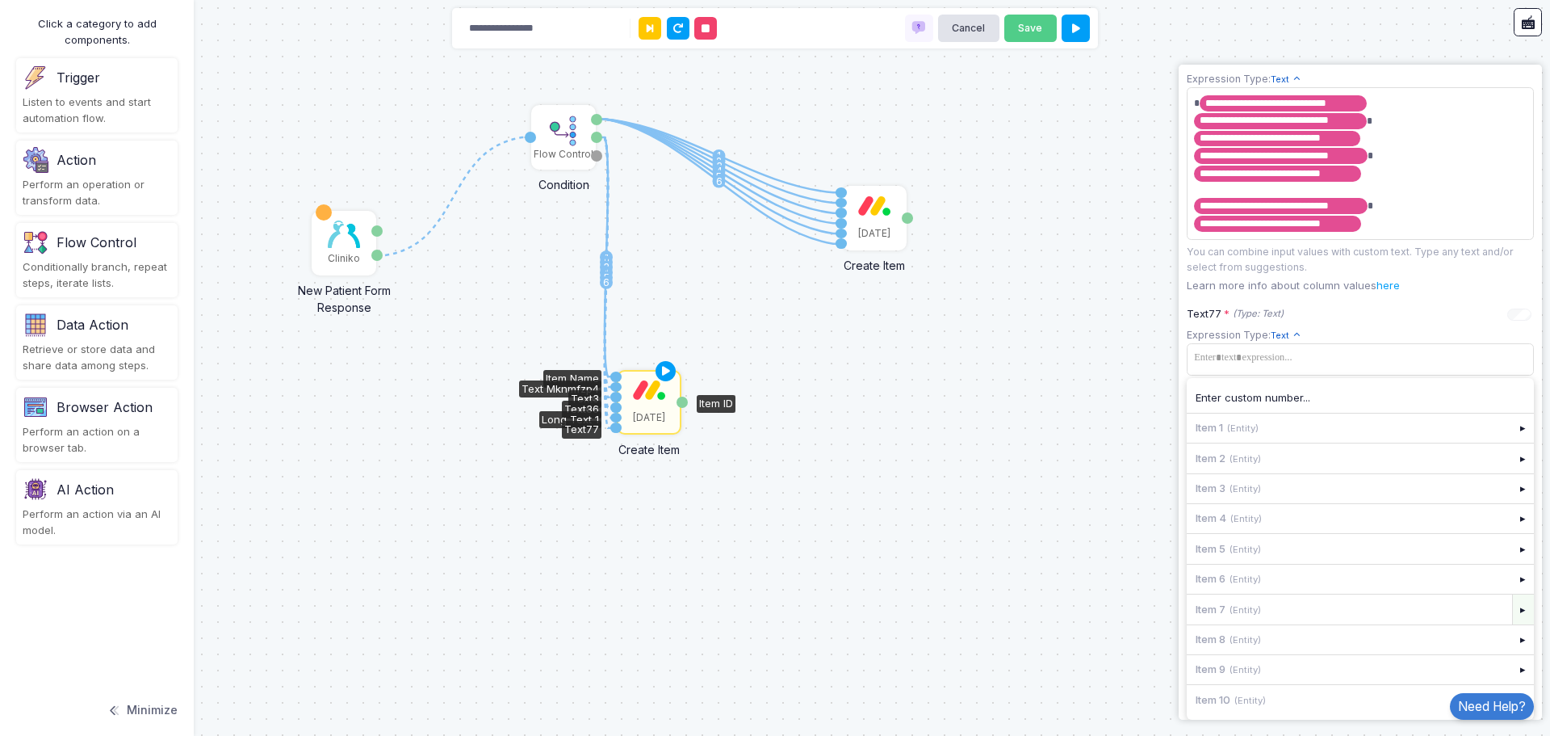
click at [1513, 609] on div "▸" at bounding box center [1524, 608] width 23 height 29
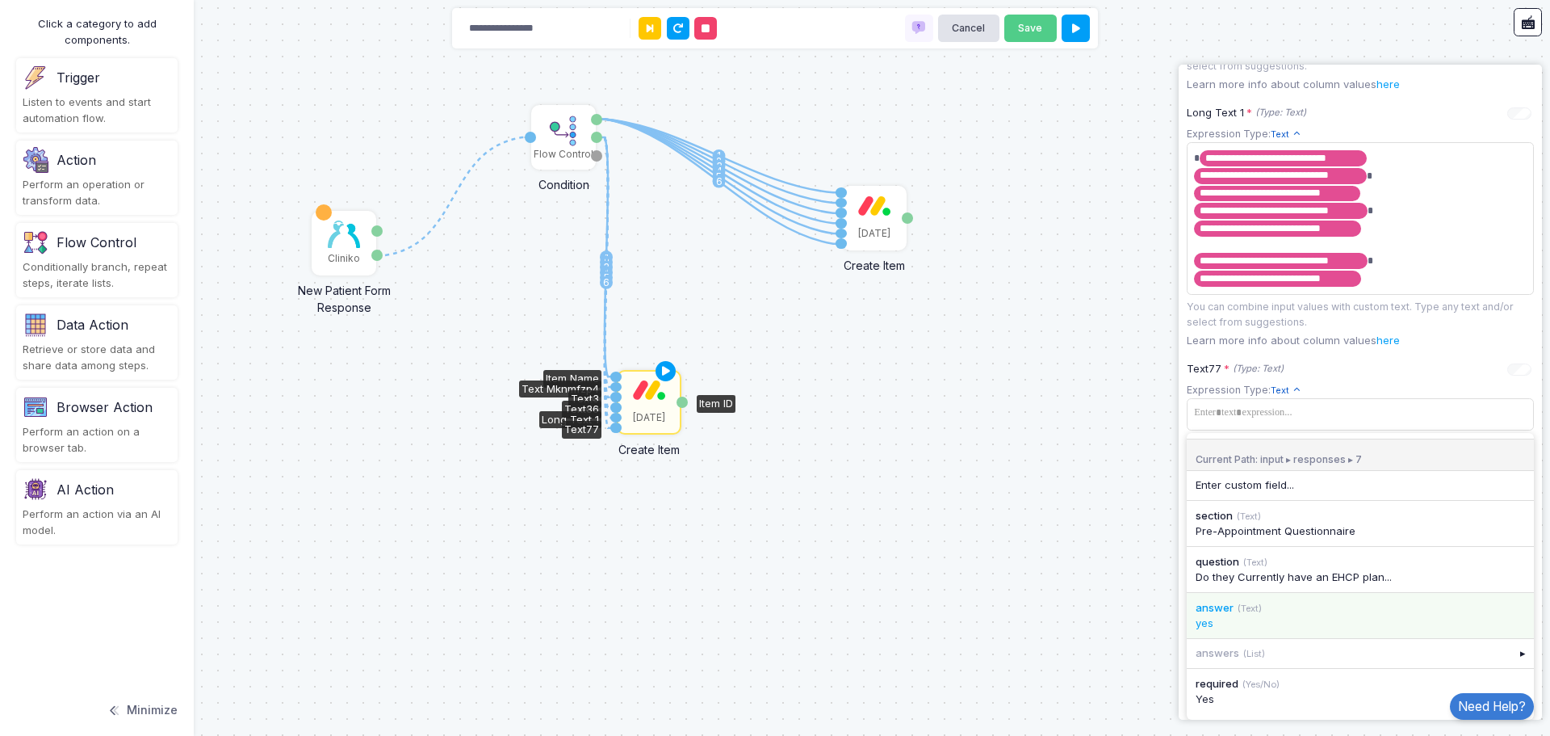
scroll to position [1129, 0]
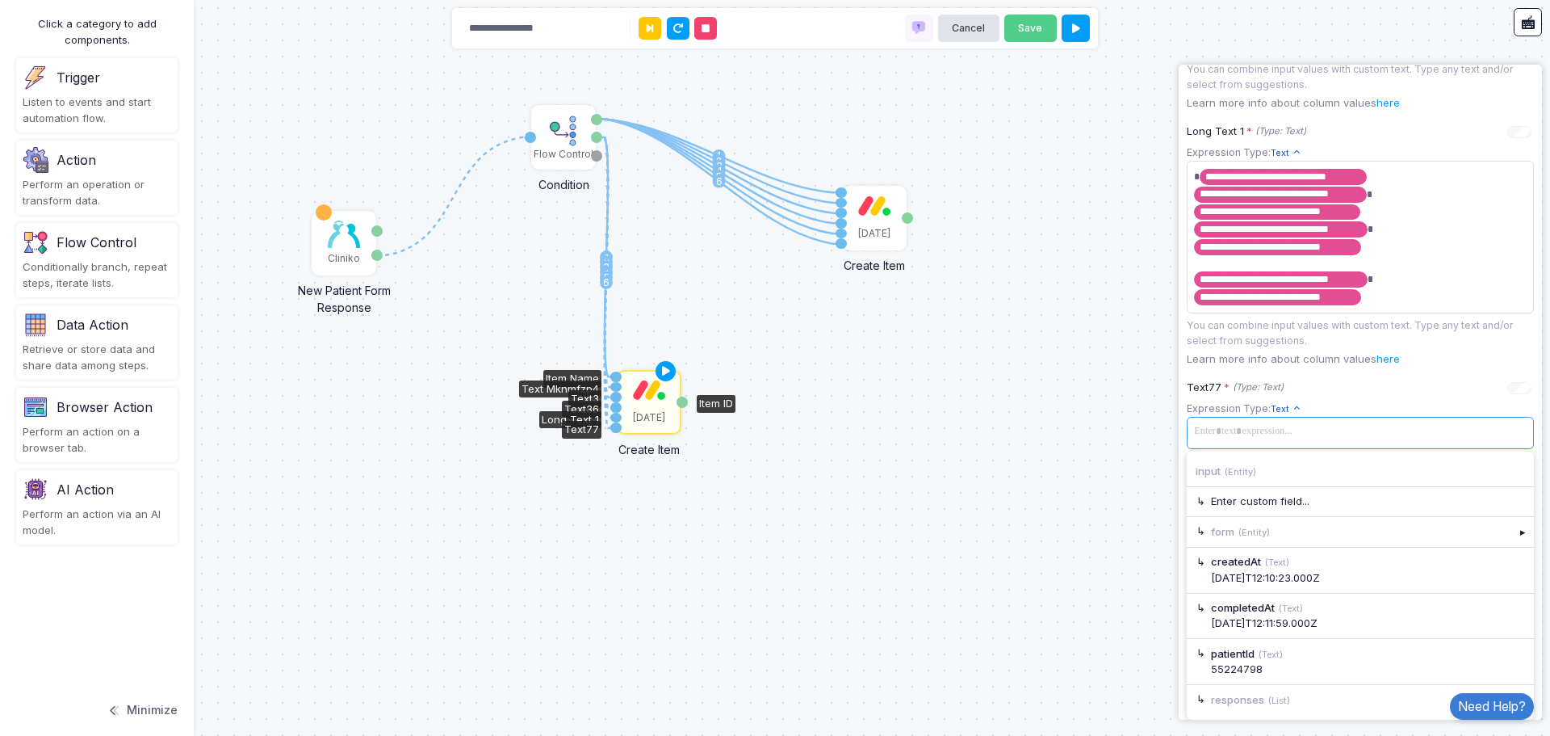
click at [1321, 408] on app-expression-input "Expression Type: Text Text Allows you to create a new text by combining text va…" at bounding box center [1360, 442] width 347 height 83
click at [1517, 689] on div "▸" at bounding box center [1524, 699] width 23 height 29
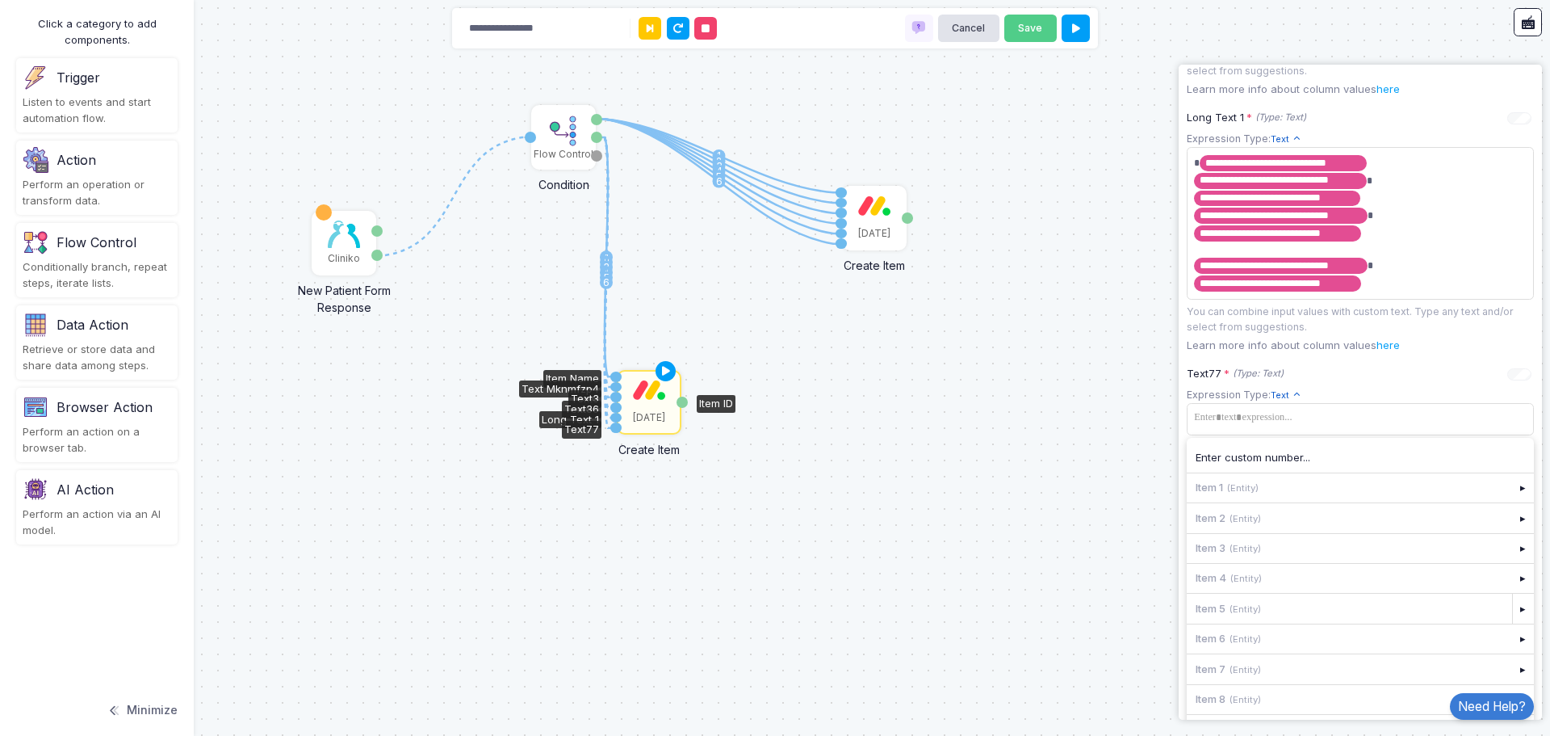
scroll to position [1185, 0]
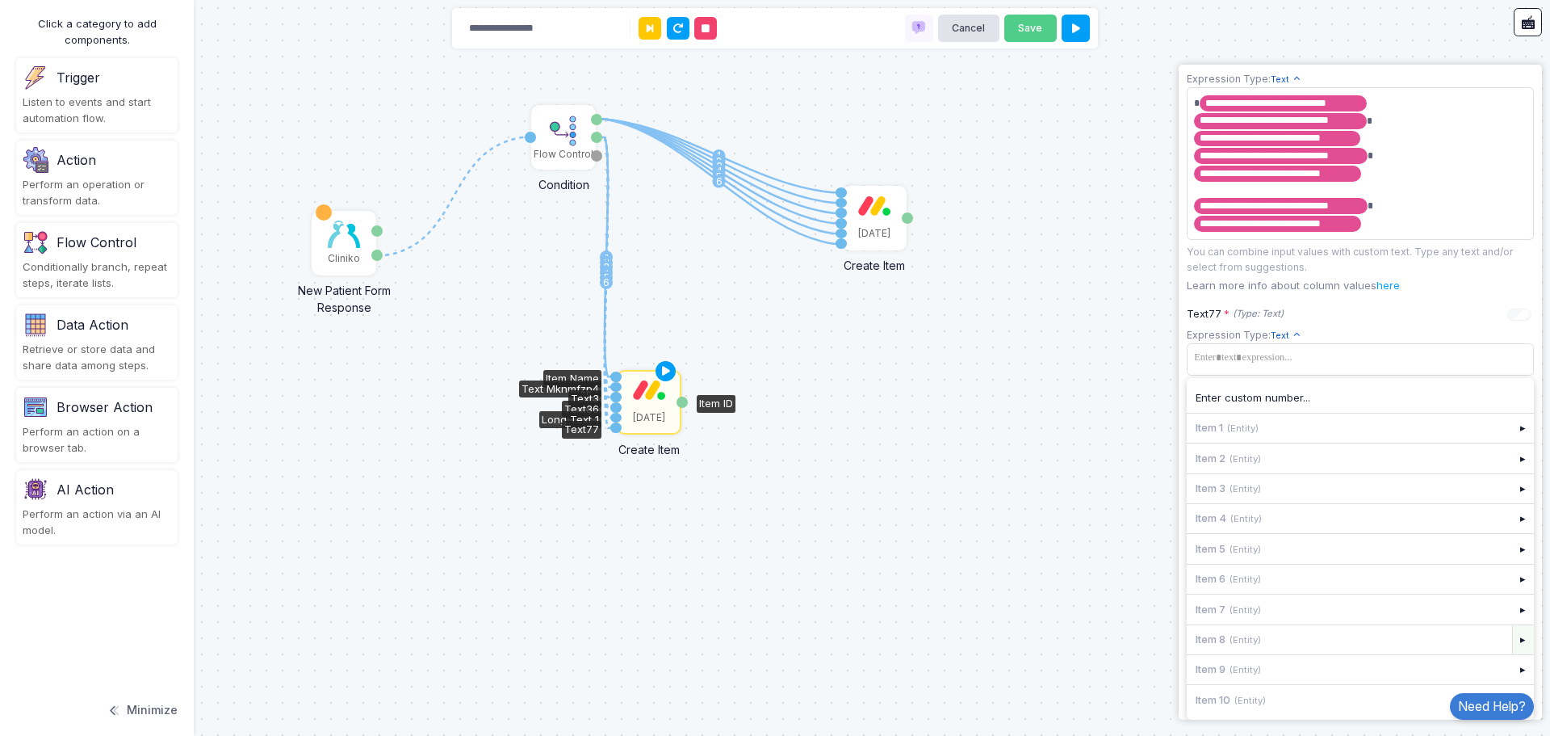
click at [1513, 634] on div "▸" at bounding box center [1524, 639] width 23 height 29
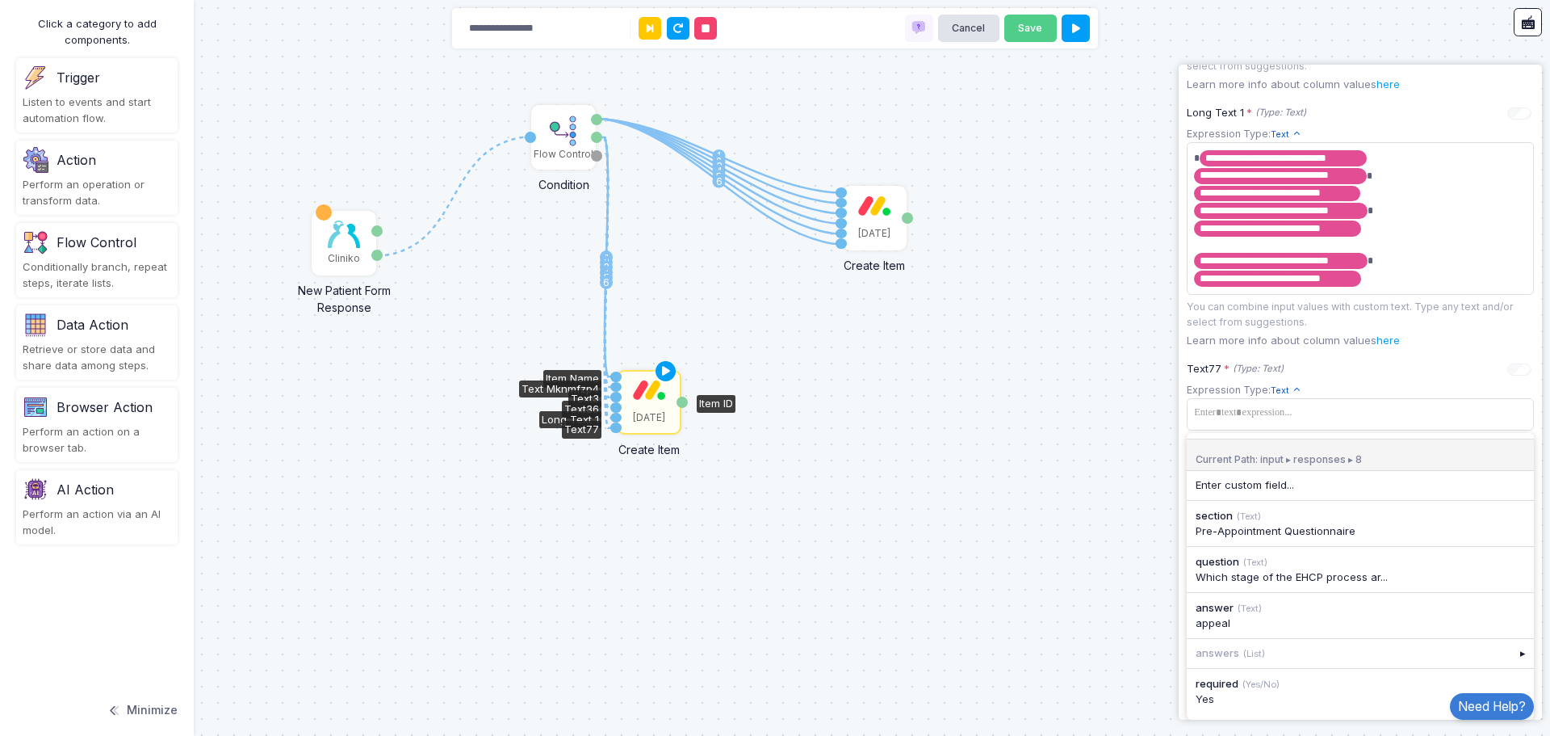
scroll to position [1129, 0]
click at [1345, 573] on div "Which stage of the EHCP process ar..." at bounding box center [1360, 577] width 329 height 16
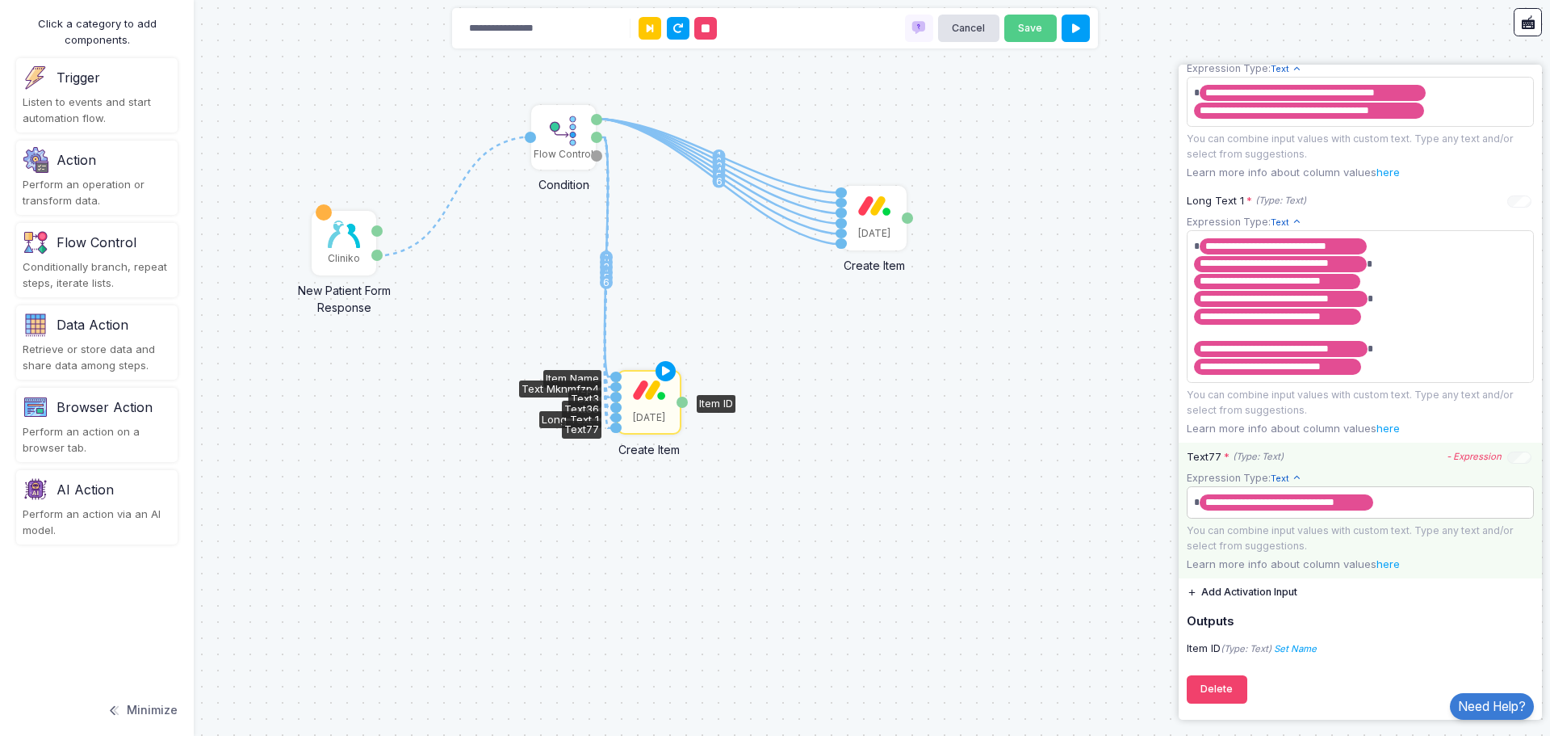
click at [1387, 501] on app-expression-input "**********" at bounding box center [1360, 511] width 347 height 83
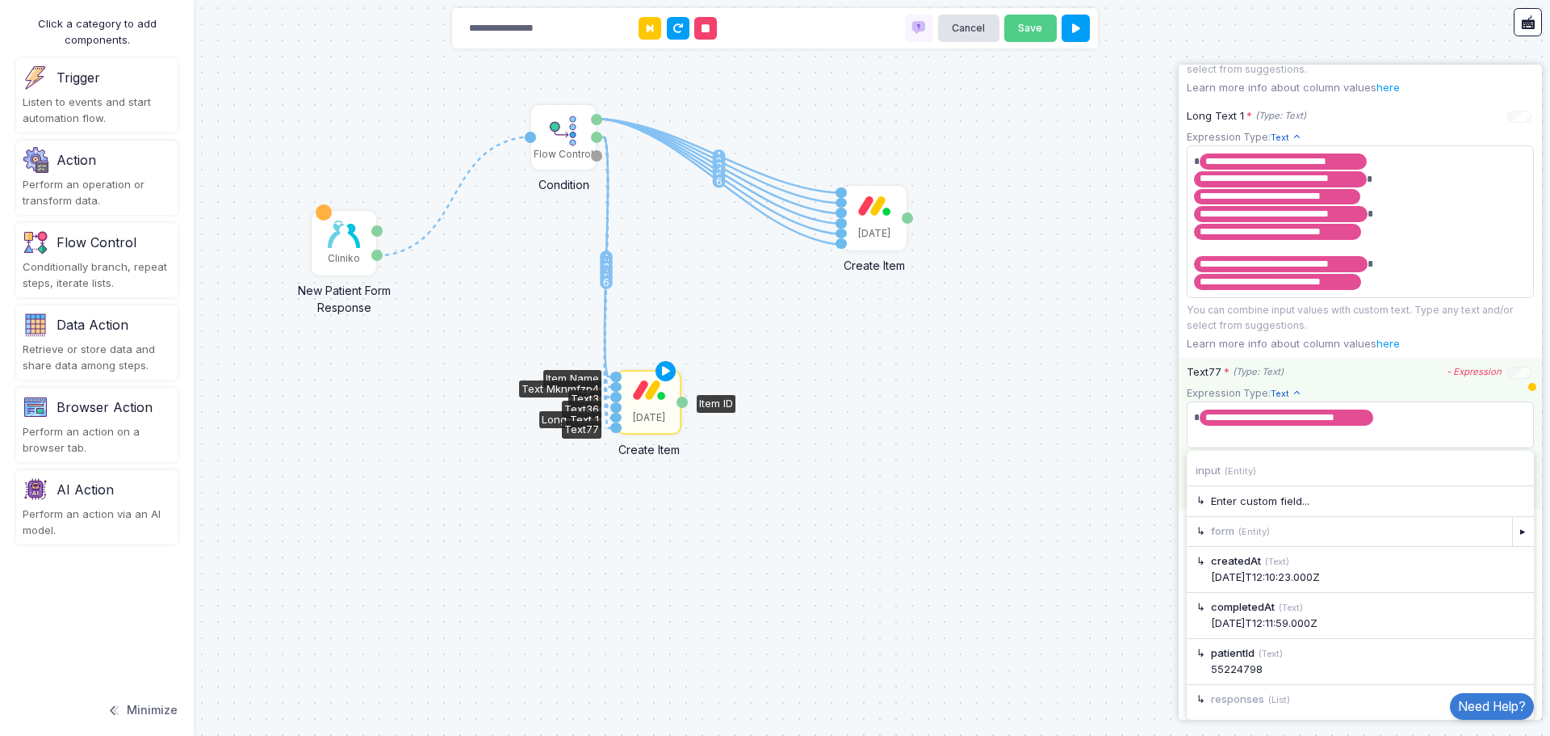
scroll to position [1128, 0]
click at [1513, 687] on div "▸" at bounding box center [1524, 699] width 23 height 29
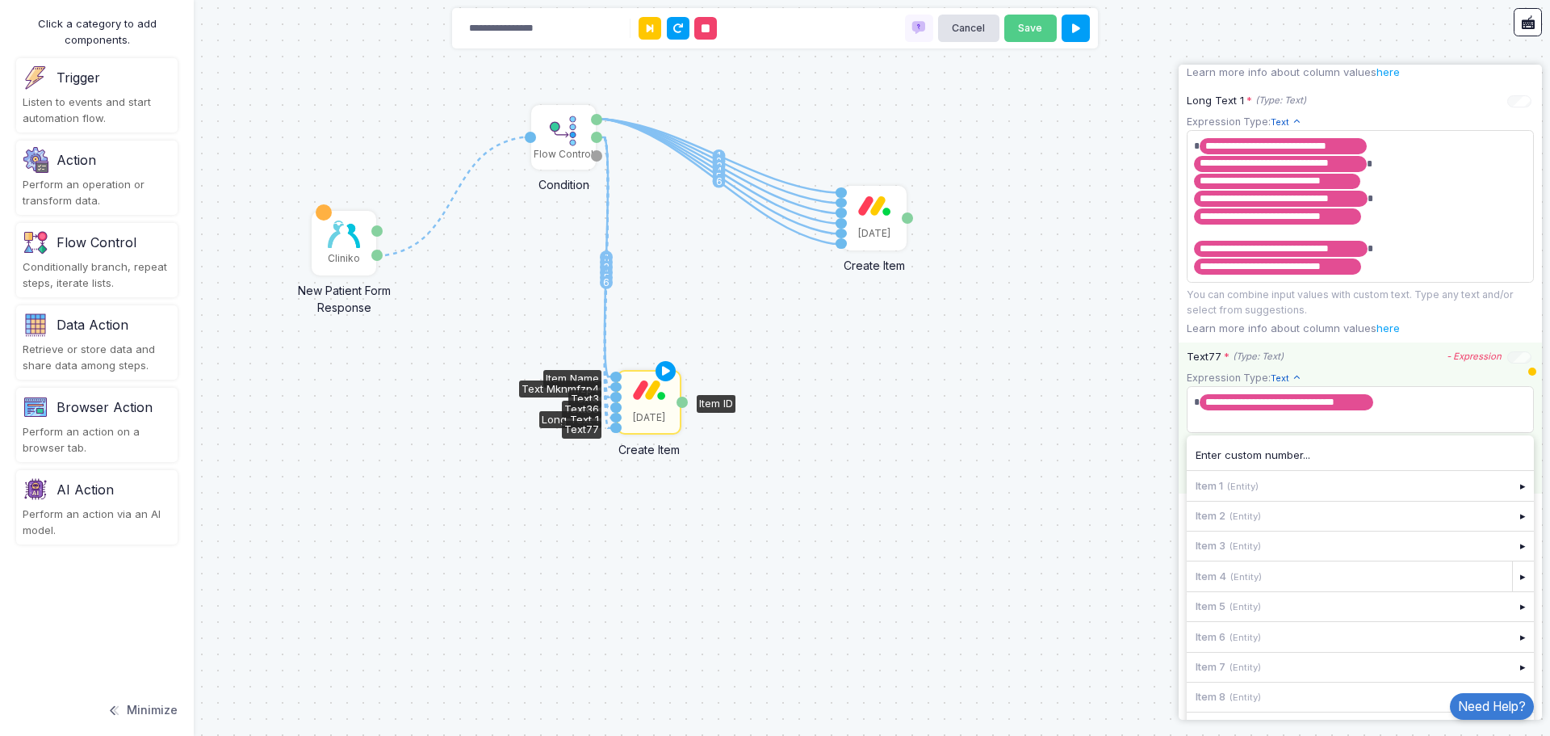
scroll to position [1202, 0]
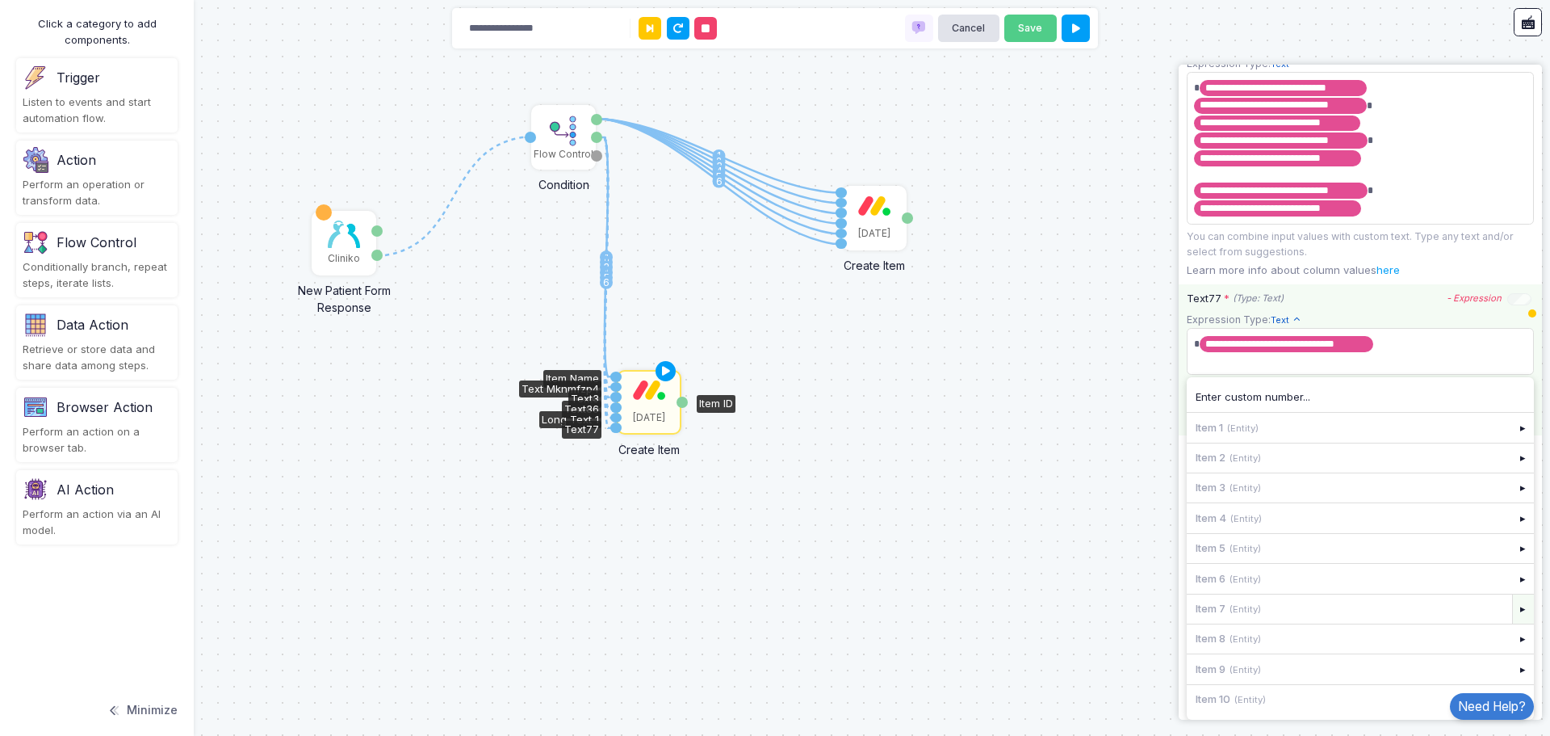
click at [1513, 614] on div "▸" at bounding box center [1524, 608] width 23 height 29
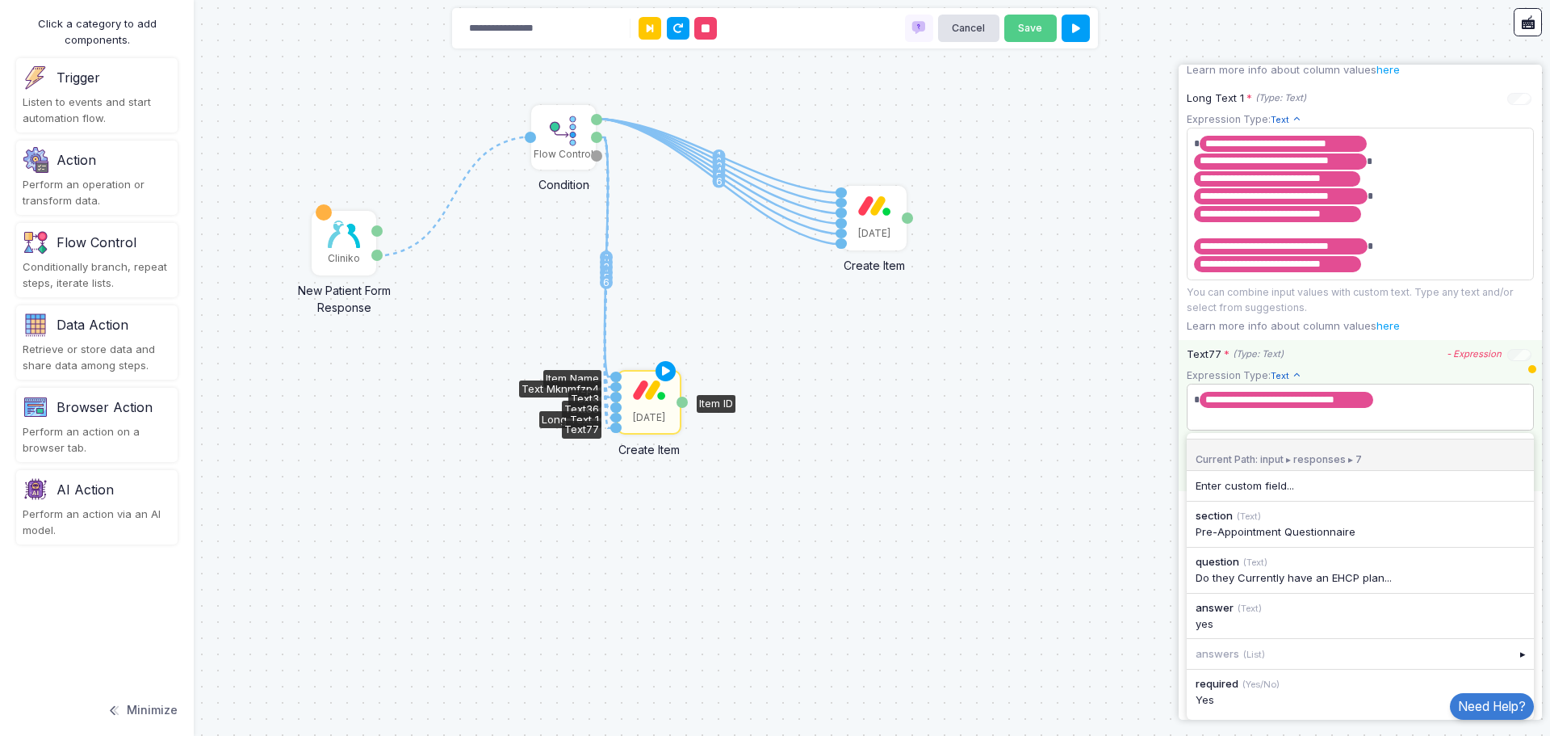
click at [1432, 413] on span "**********" at bounding box center [1354, 407] width 329 height 40
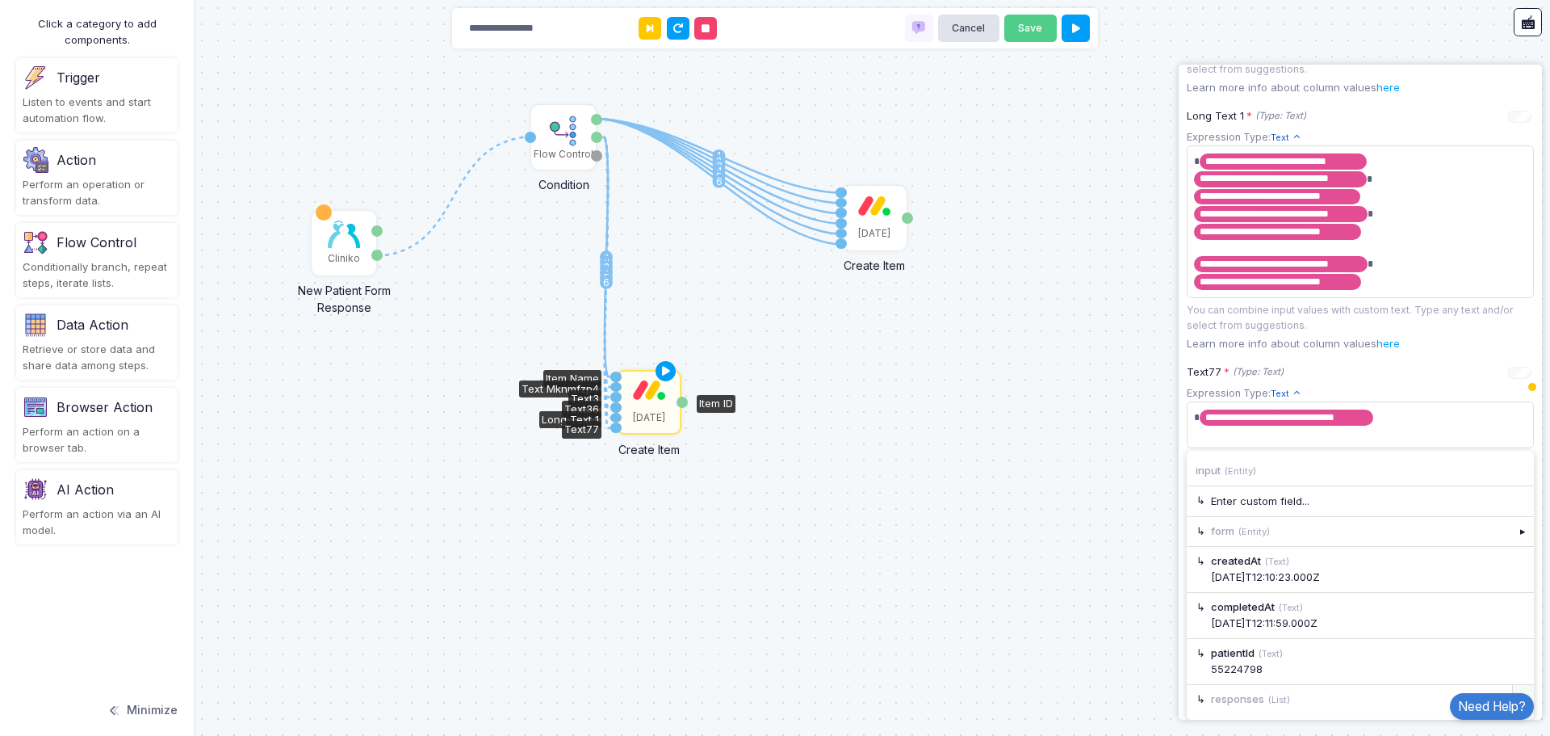
click at [1513, 689] on div "▸" at bounding box center [1524, 699] width 23 height 29
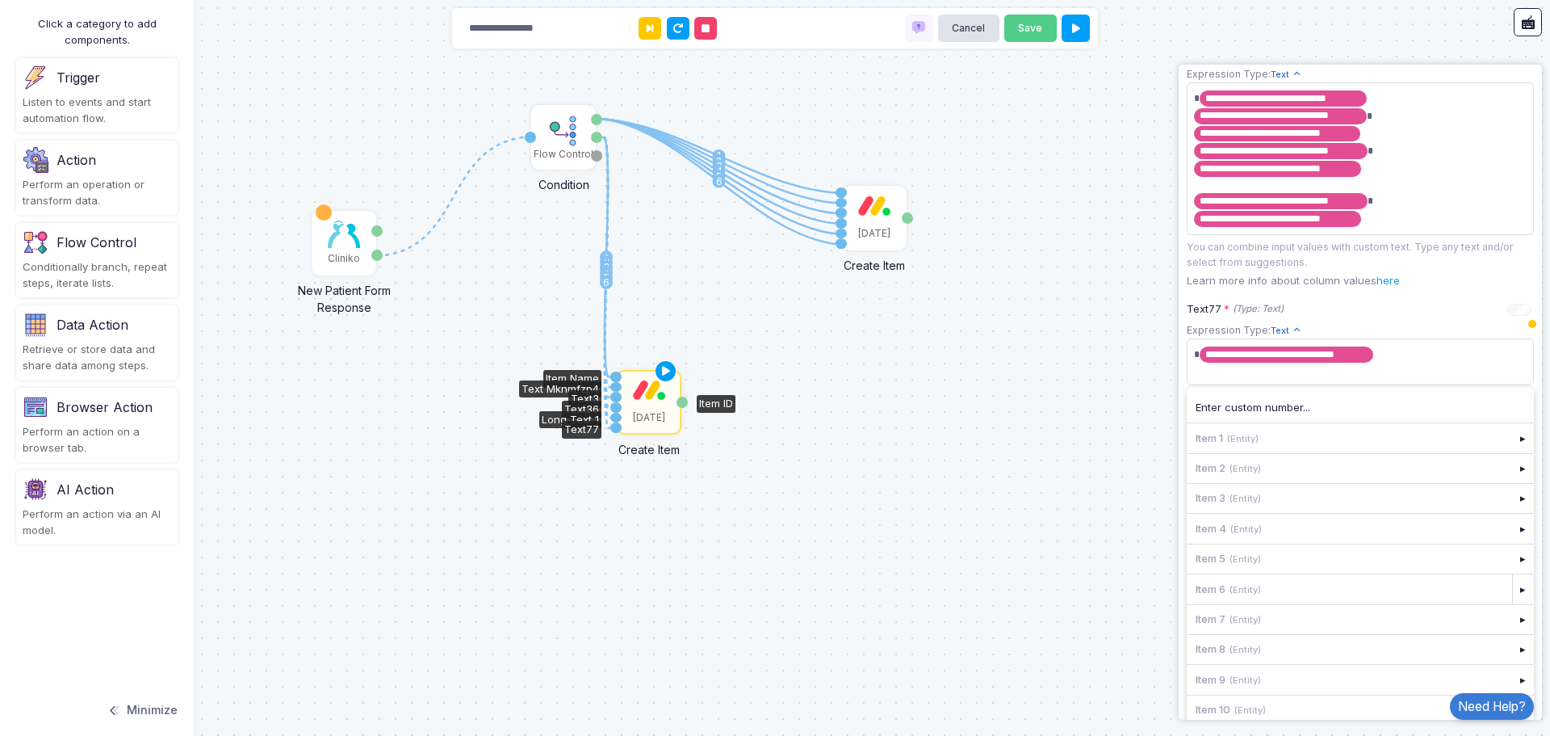
scroll to position [1202, 0]
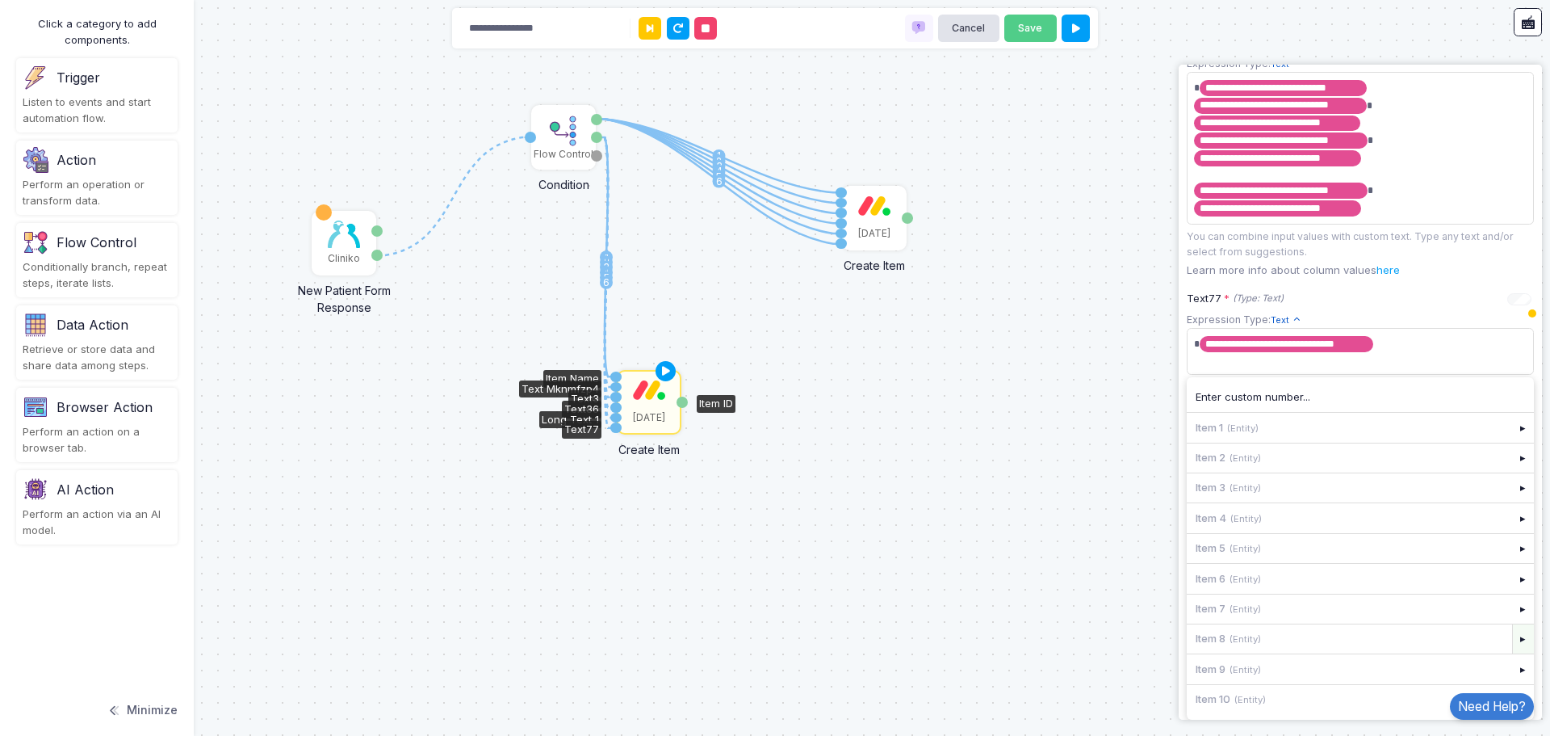
click at [1513, 634] on div "▸" at bounding box center [1524, 638] width 23 height 29
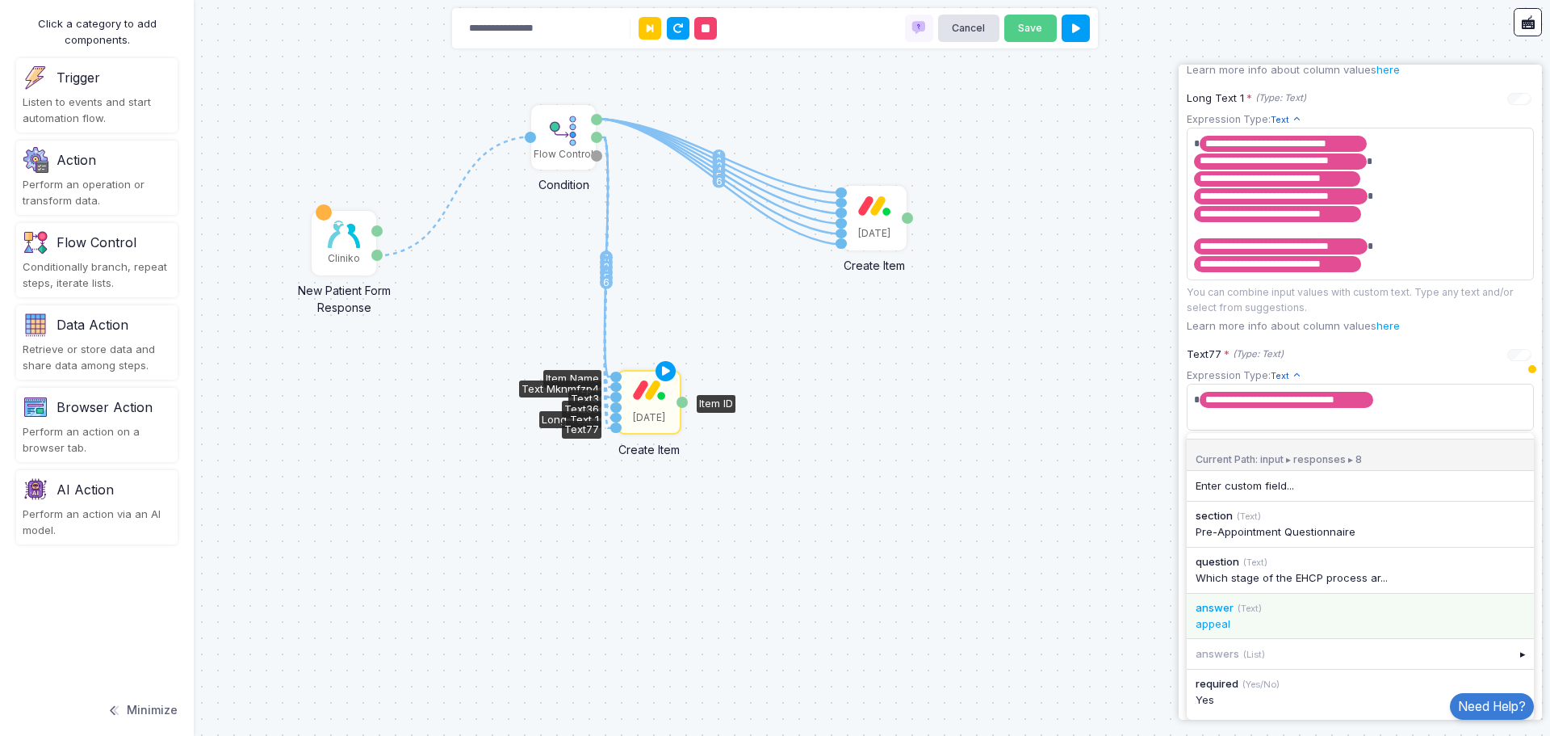
scroll to position [1147, 0]
click at [1248, 615] on div "answer (Text)" at bounding box center [1360, 608] width 329 height 16
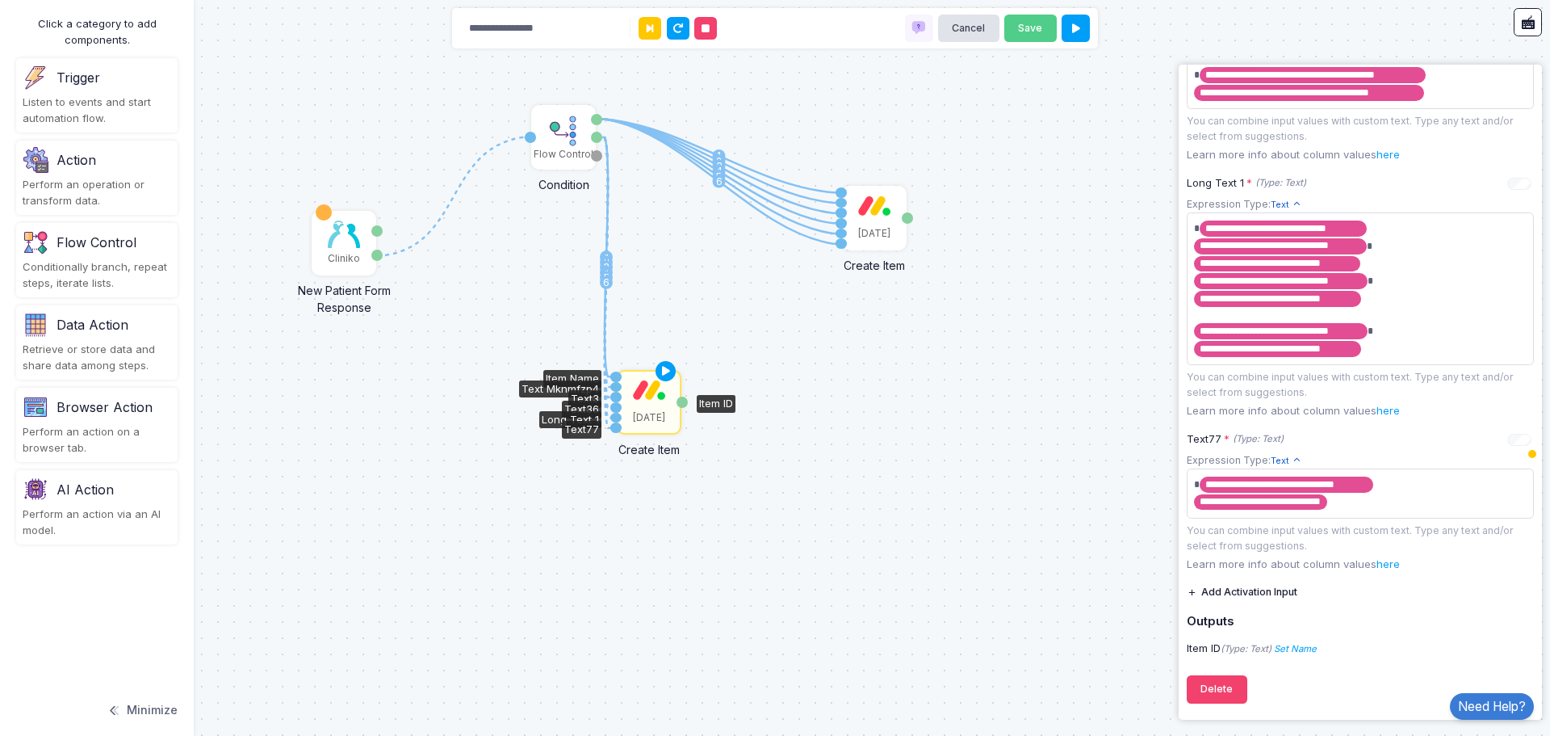
scroll to position [1061, 0]
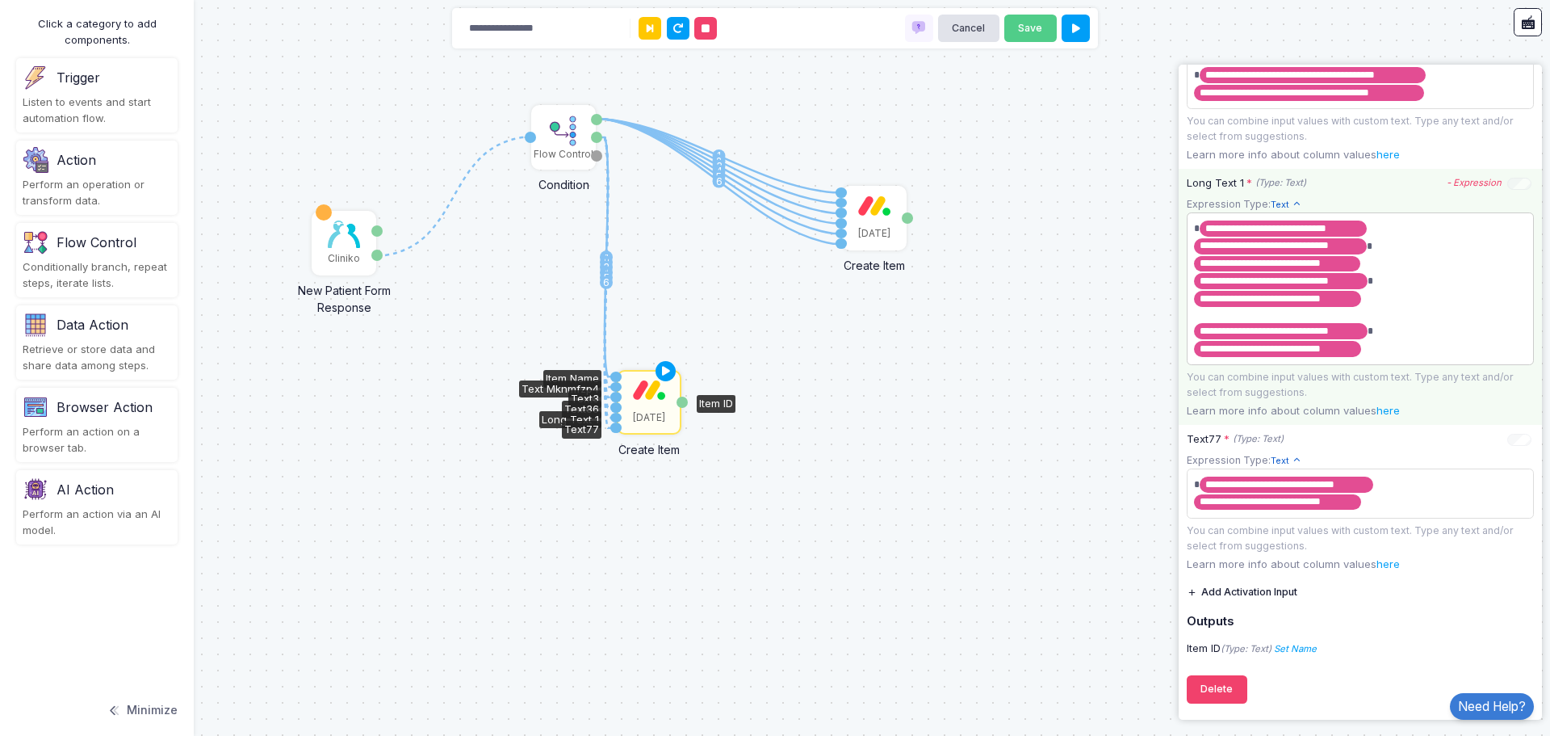
click at [1399, 343] on span "**********" at bounding box center [1354, 289] width 329 height 146
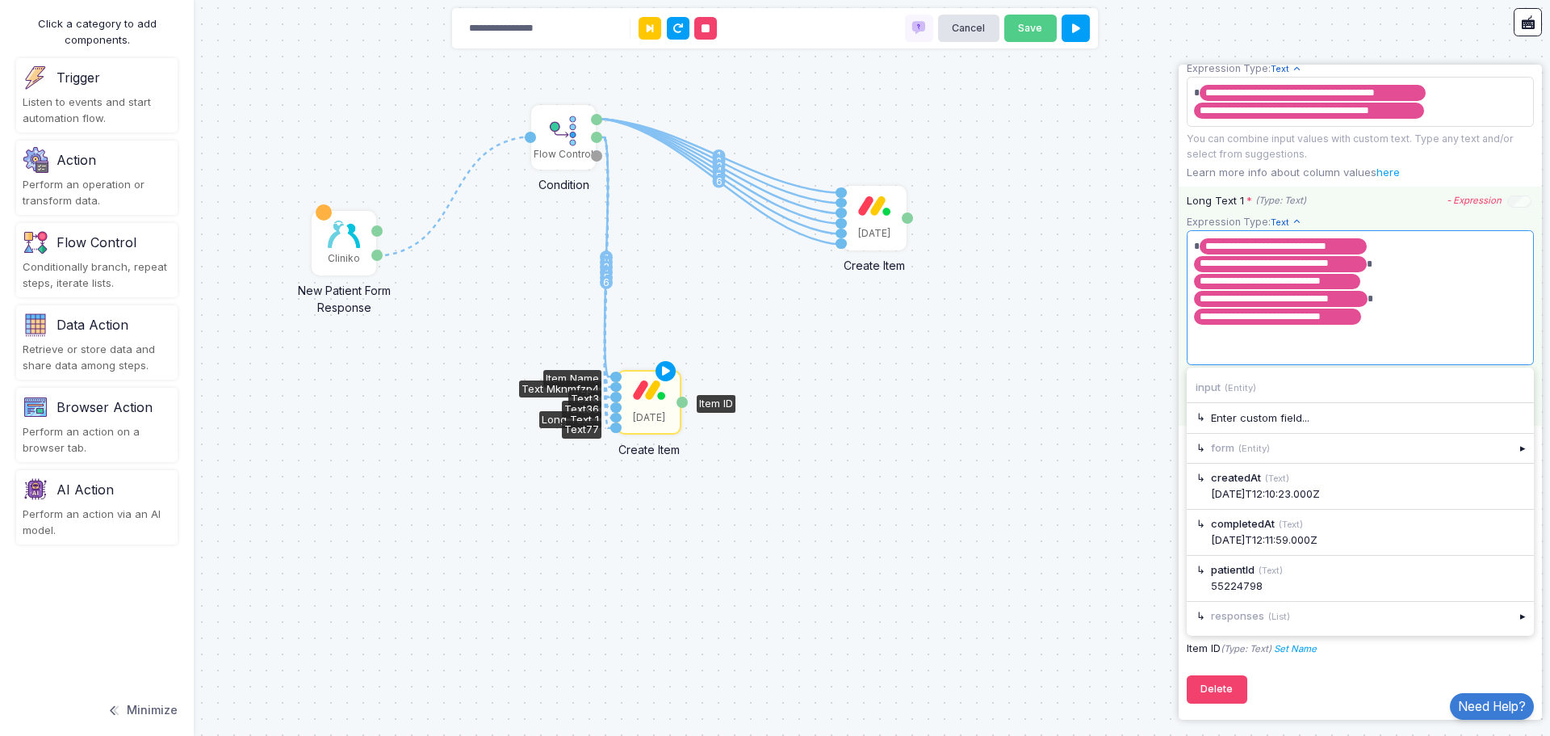
scroll to position [1026, 0]
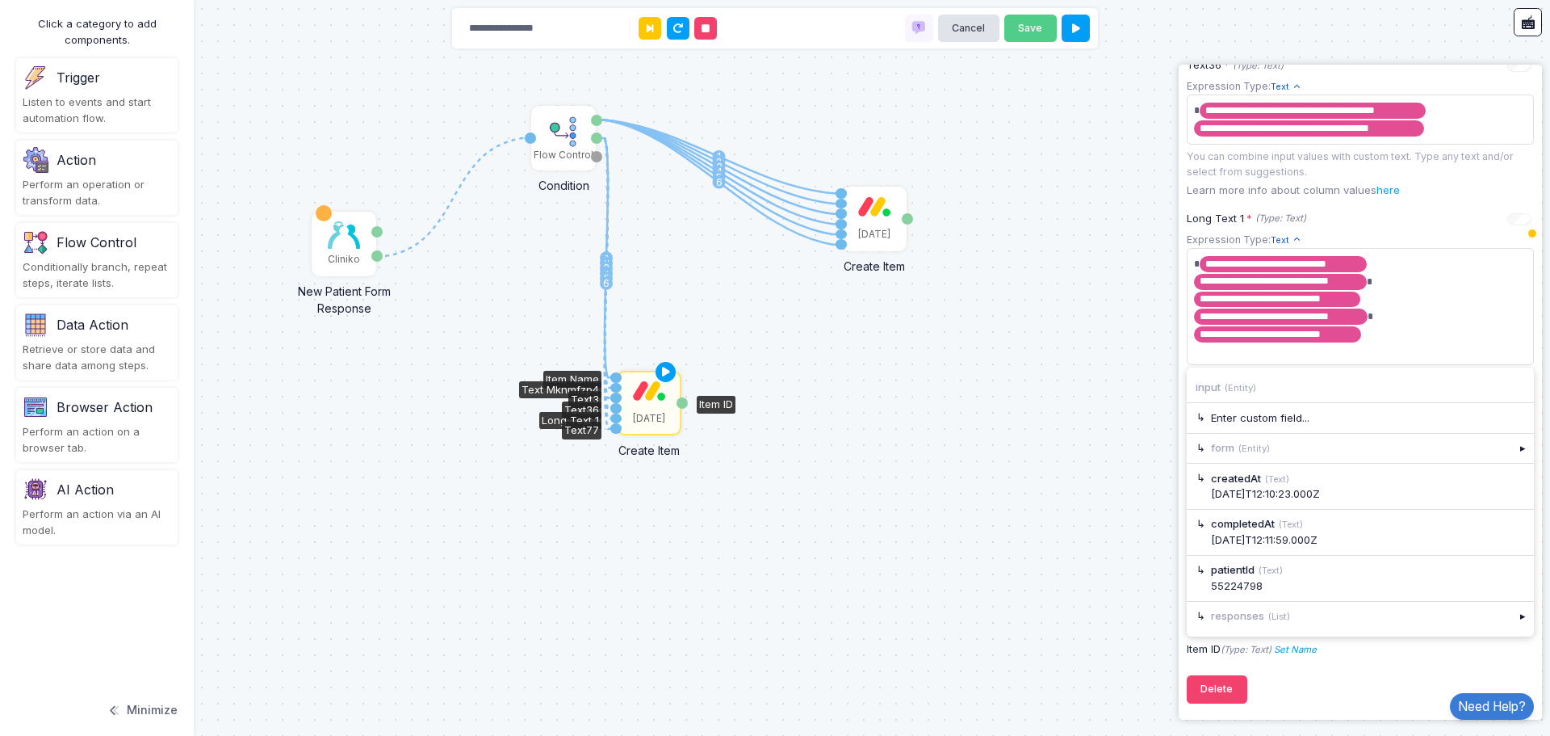
click at [929, 418] on div "1 1 2 3 4 5 6 1 2 3 4 5 6 Cliniko New Patient Form Response Patient ID Response…" at bounding box center [775, 368] width 1550 height 736
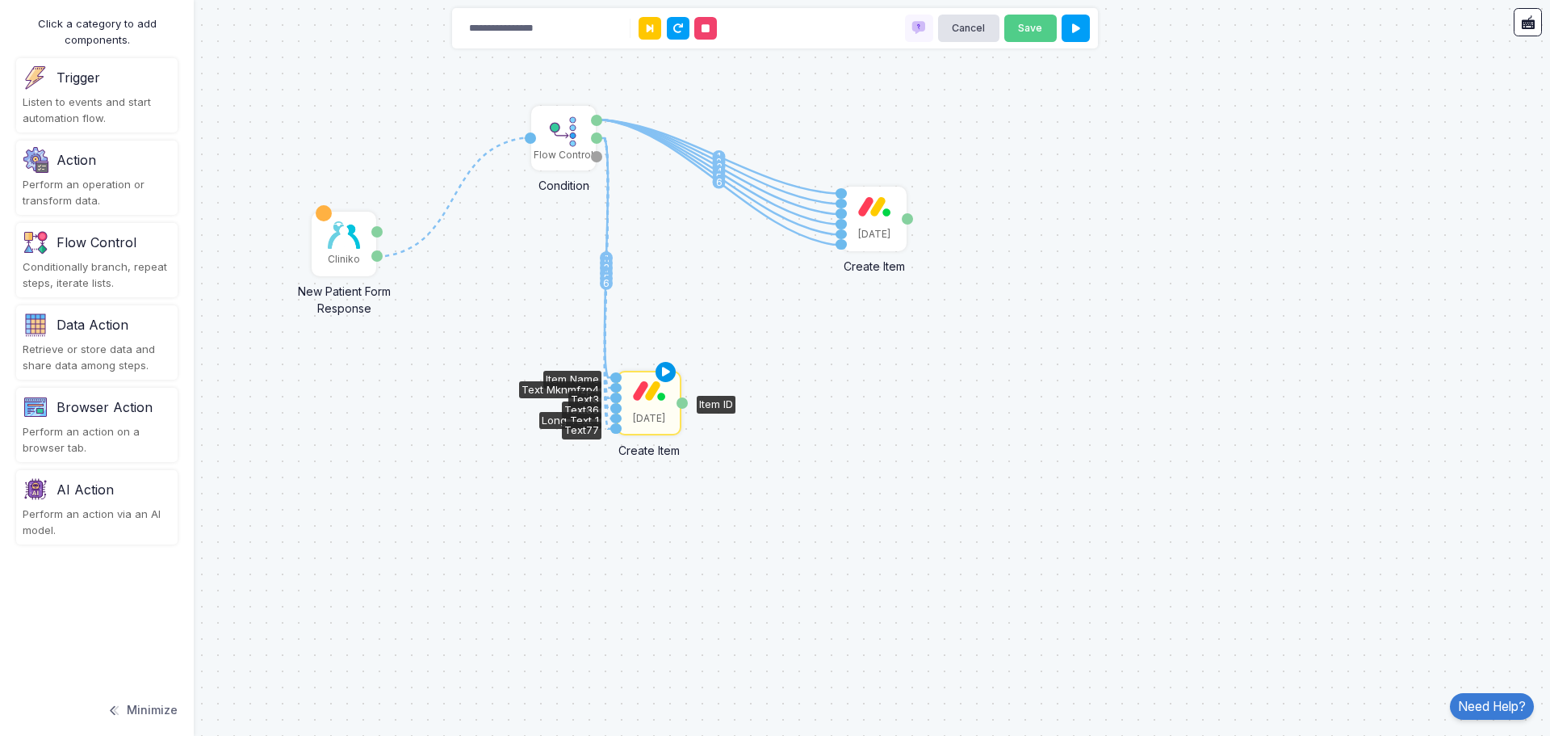
click at [668, 376] on icon at bounding box center [666, 372] width 19 height 23
click at [640, 399] on img at bounding box center [649, 390] width 32 height 20
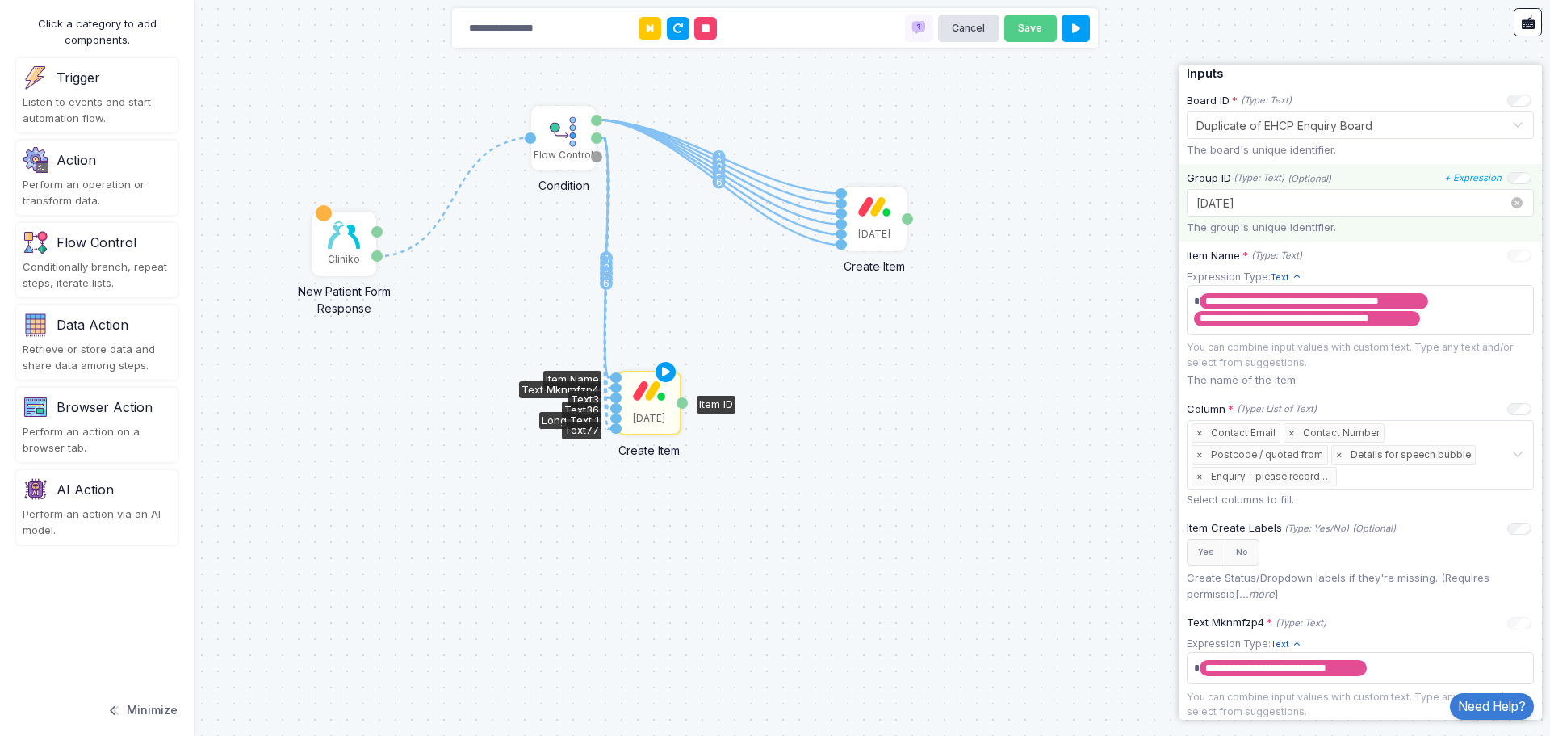
scroll to position [323, 0]
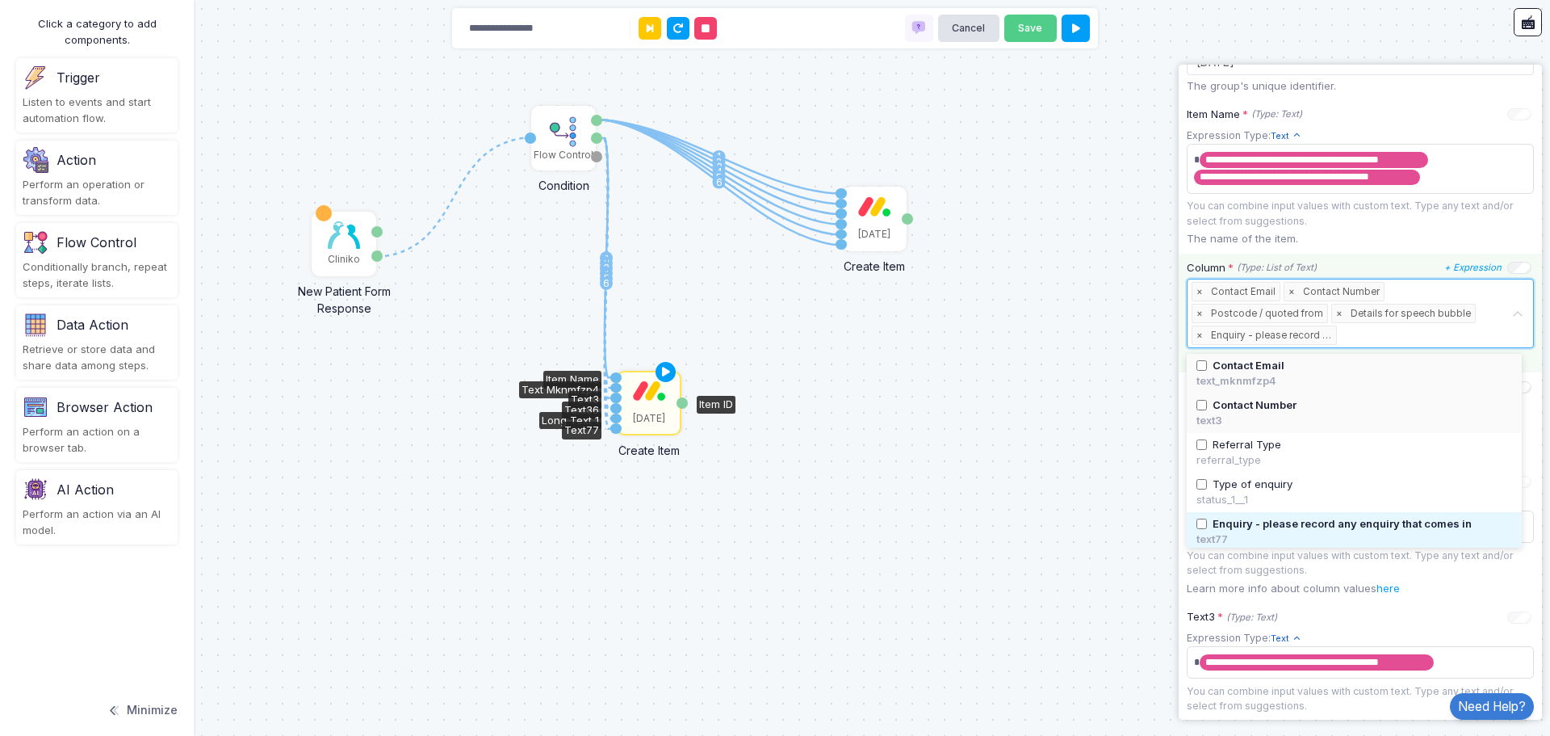
click at [1402, 338] on input "text" at bounding box center [1426, 336] width 171 height 18
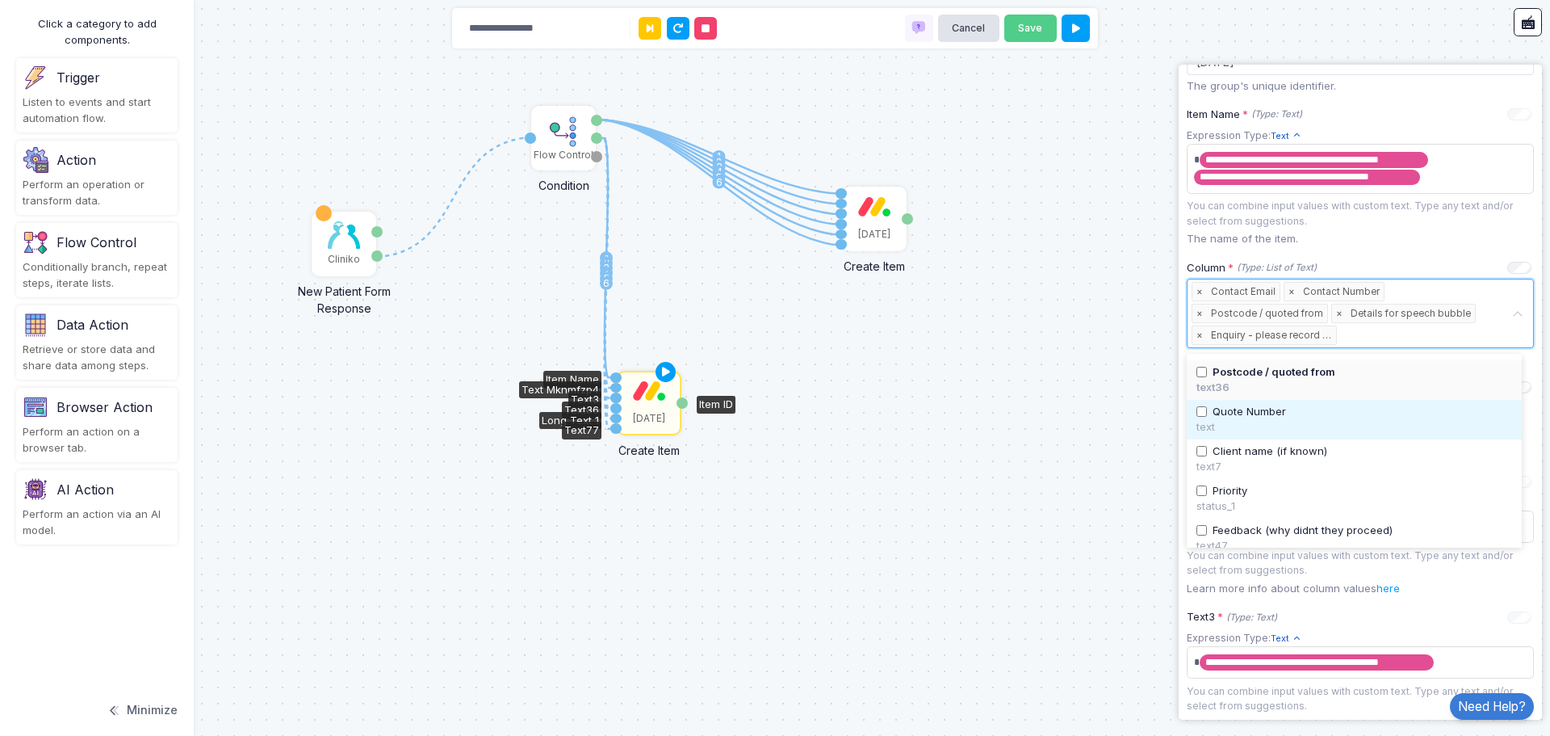
scroll to position [401, 0]
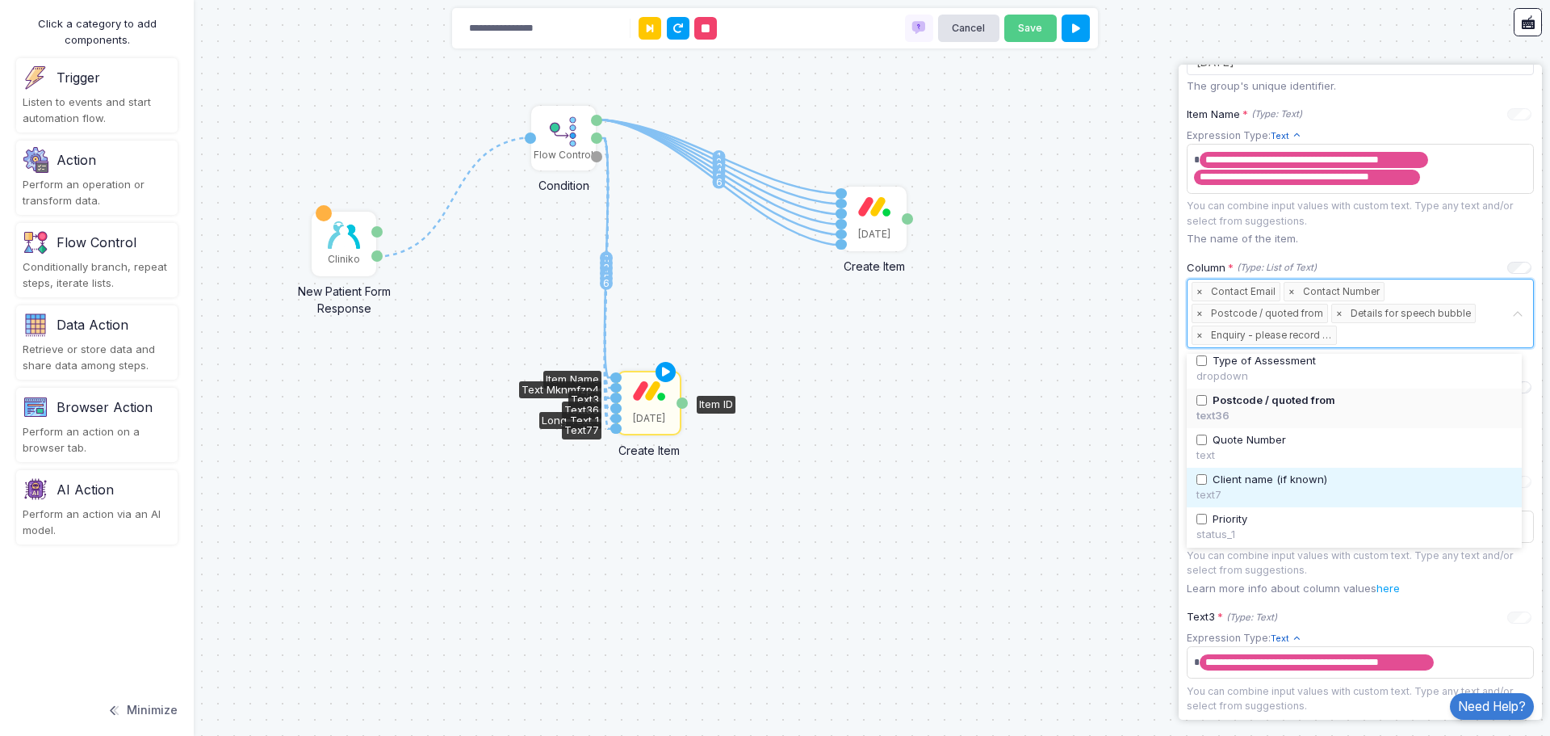
click at [1299, 477] on span "Client name (if known)" at bounding box center [1270, 480] width 115 height 16
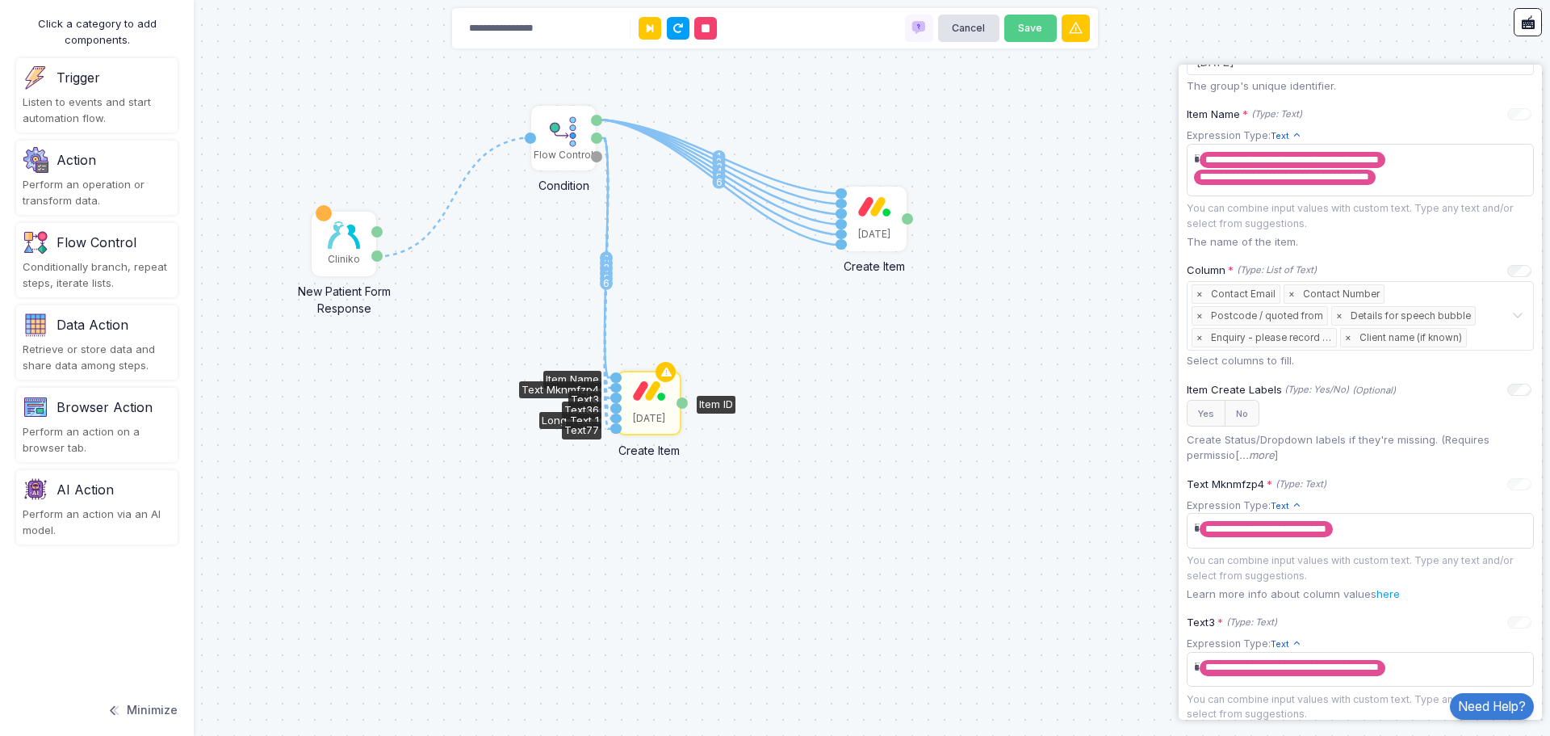
click at [1076, 476] on div "1 1 2 3 4 5 6 1 2 3 4 5 6 Cliniko New Patient Form Response Patient ID Response…" at bounding box center [775, 368] width 1550 height 736
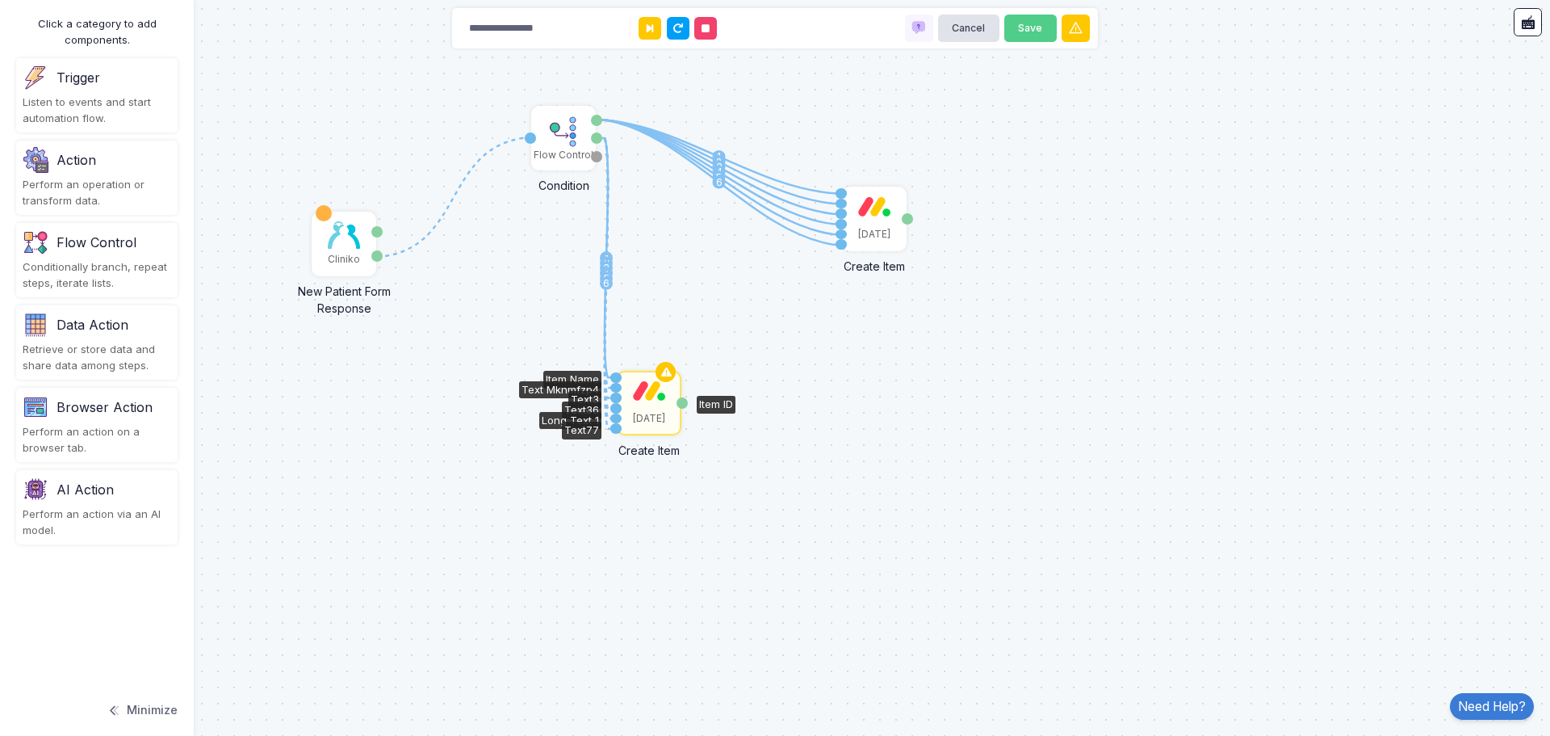
click at [646, 419] on div "[DATE]" at bounding box center [649, 418] width 32 height 15
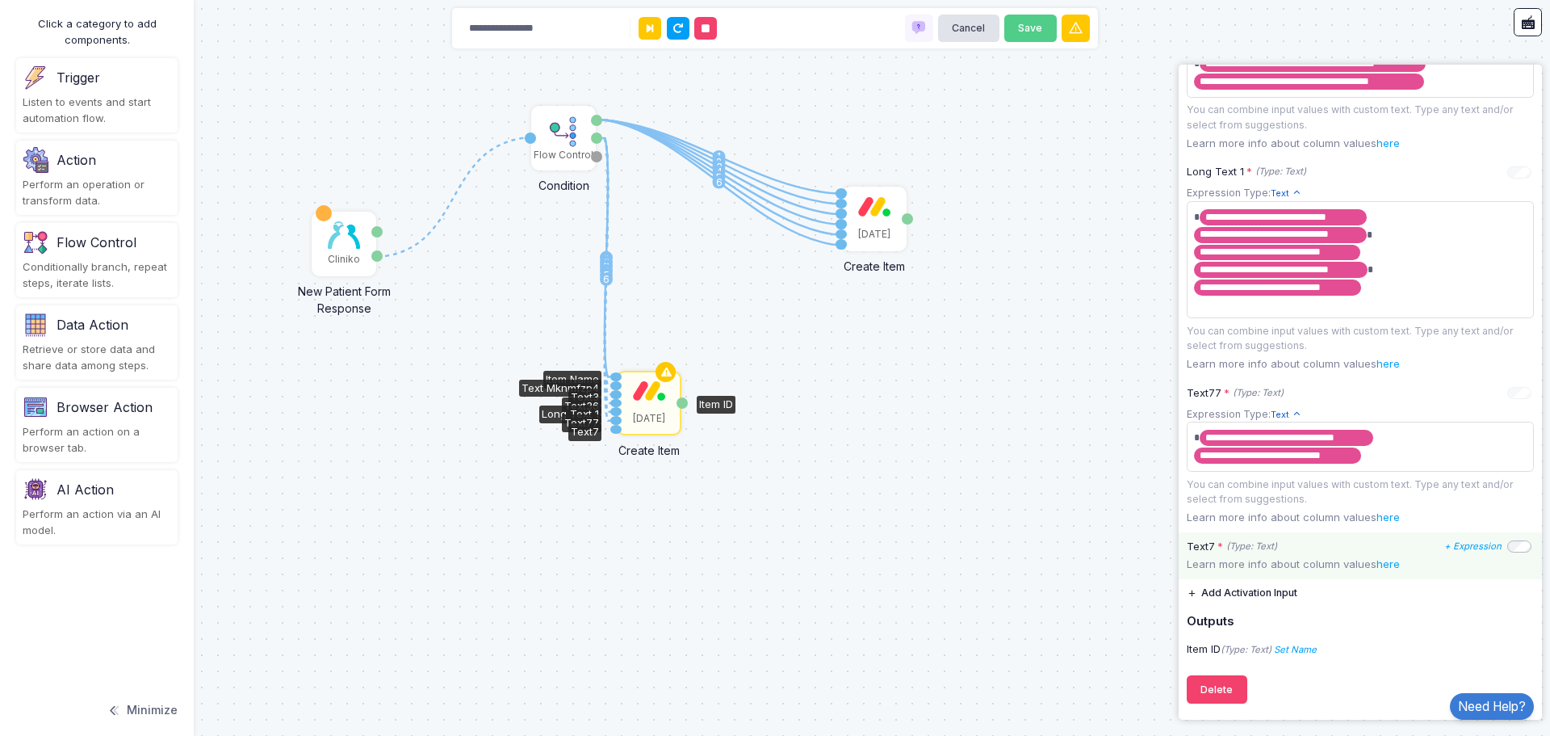
scroll to position [1073, 0]
click at [1468, 548] on icon "+ Expression" at bounding box center [1473, 545] width 57 height 11
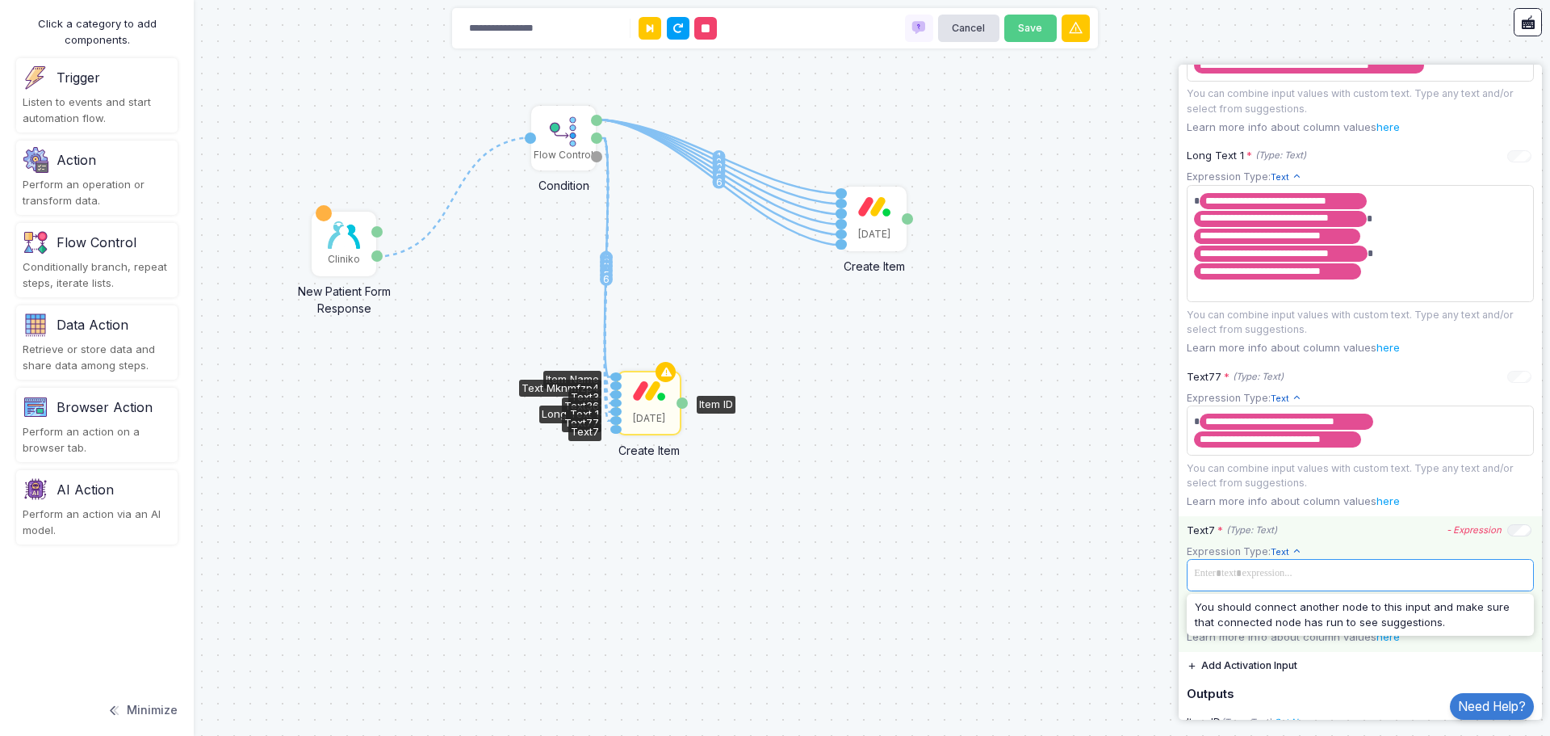
click at [1245, 585] on span at bounding box center [1360, 573] width 341 height 23
drag, startPoint x: 597, startPoint y: 137, endPoint x: 613, endPoint y: 429, distance: 292.0
click at [1, 2] on div "1 1 2 3 4 5 6 1 2 3 4 5 6 1 Cliniko New Patient Form Response Patient ID Respon…" at bounding box center [0, 1] width 1 height 1
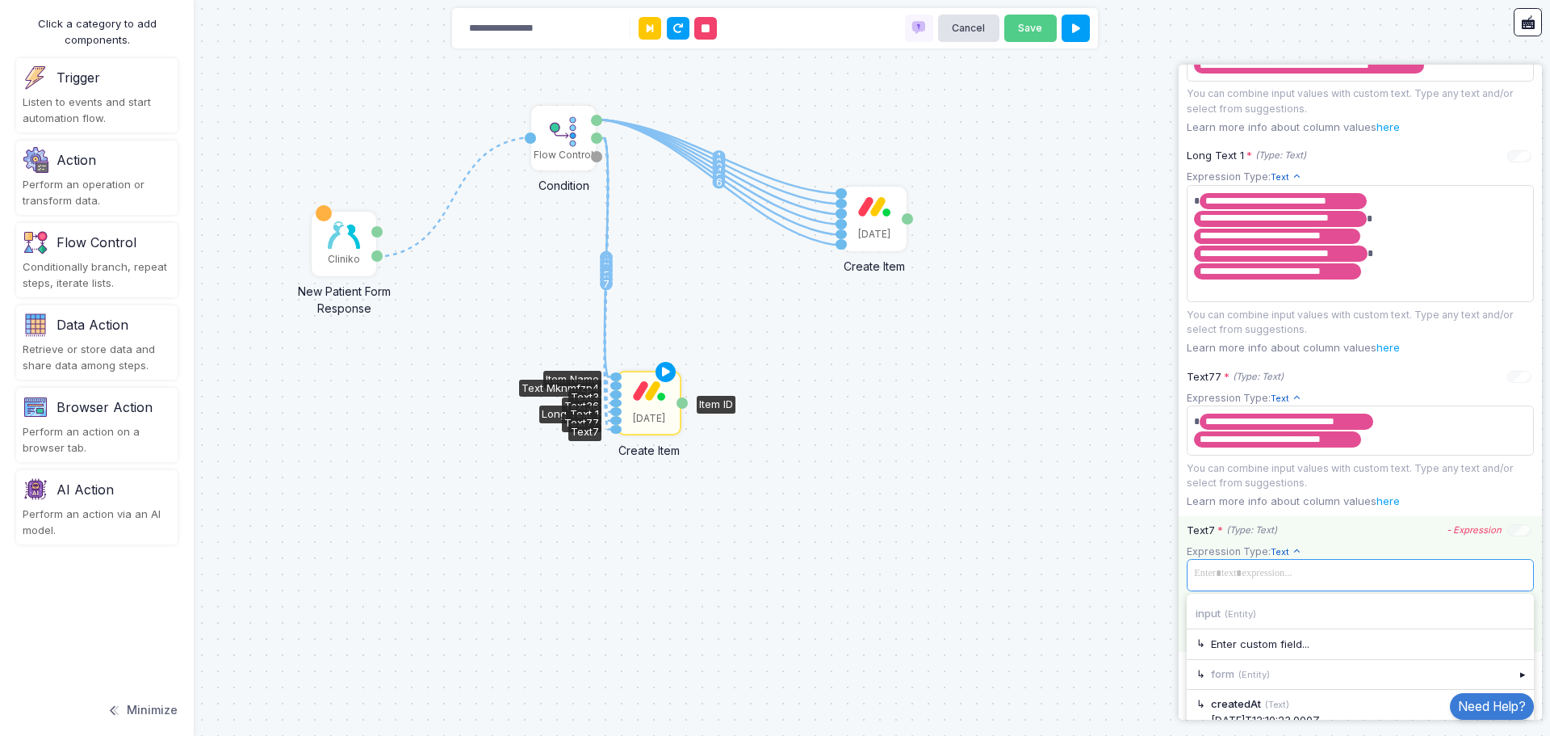
click at [1315, 585] on span at bounding box center [1360, 573] width 341 height 23
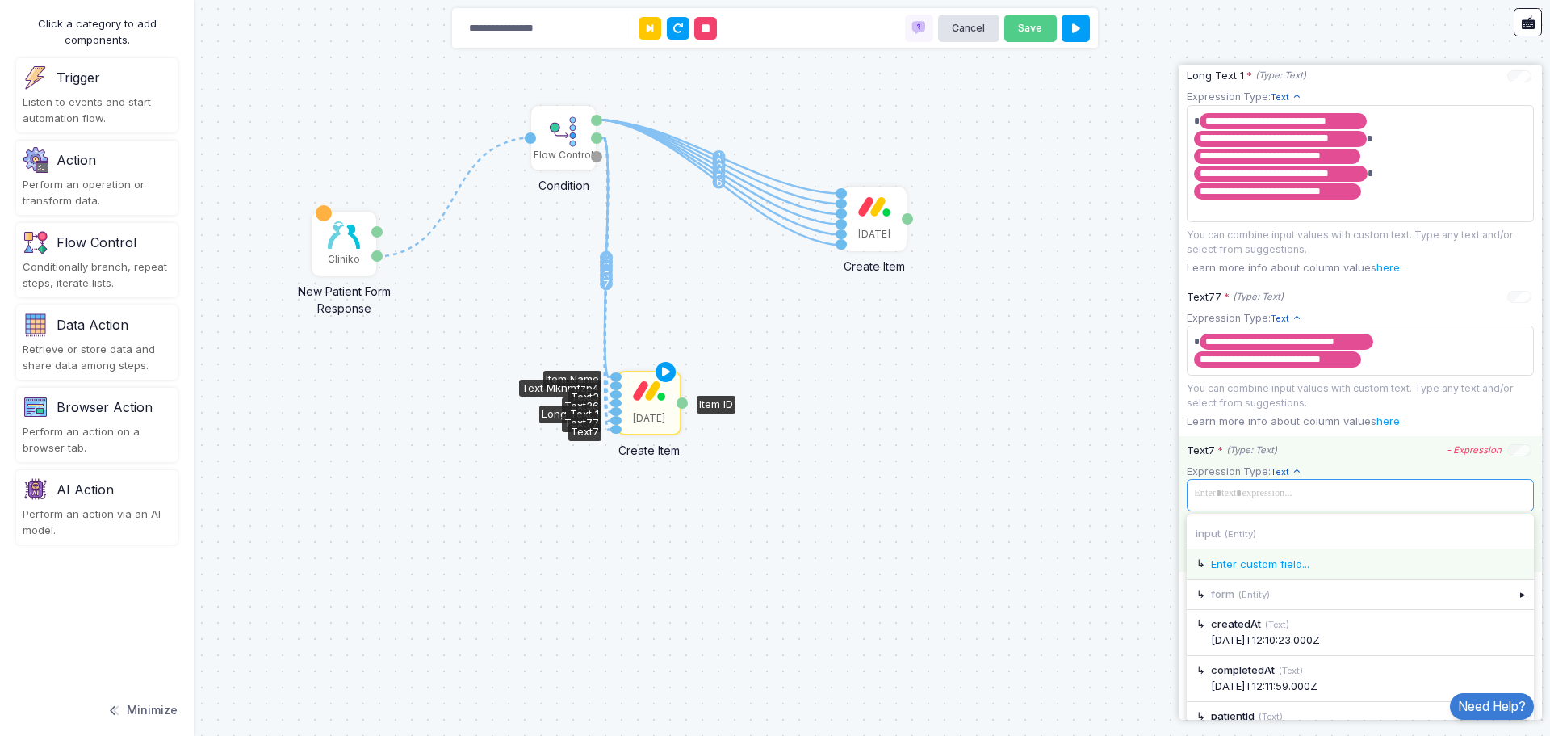
scroll to position [1231, 0]
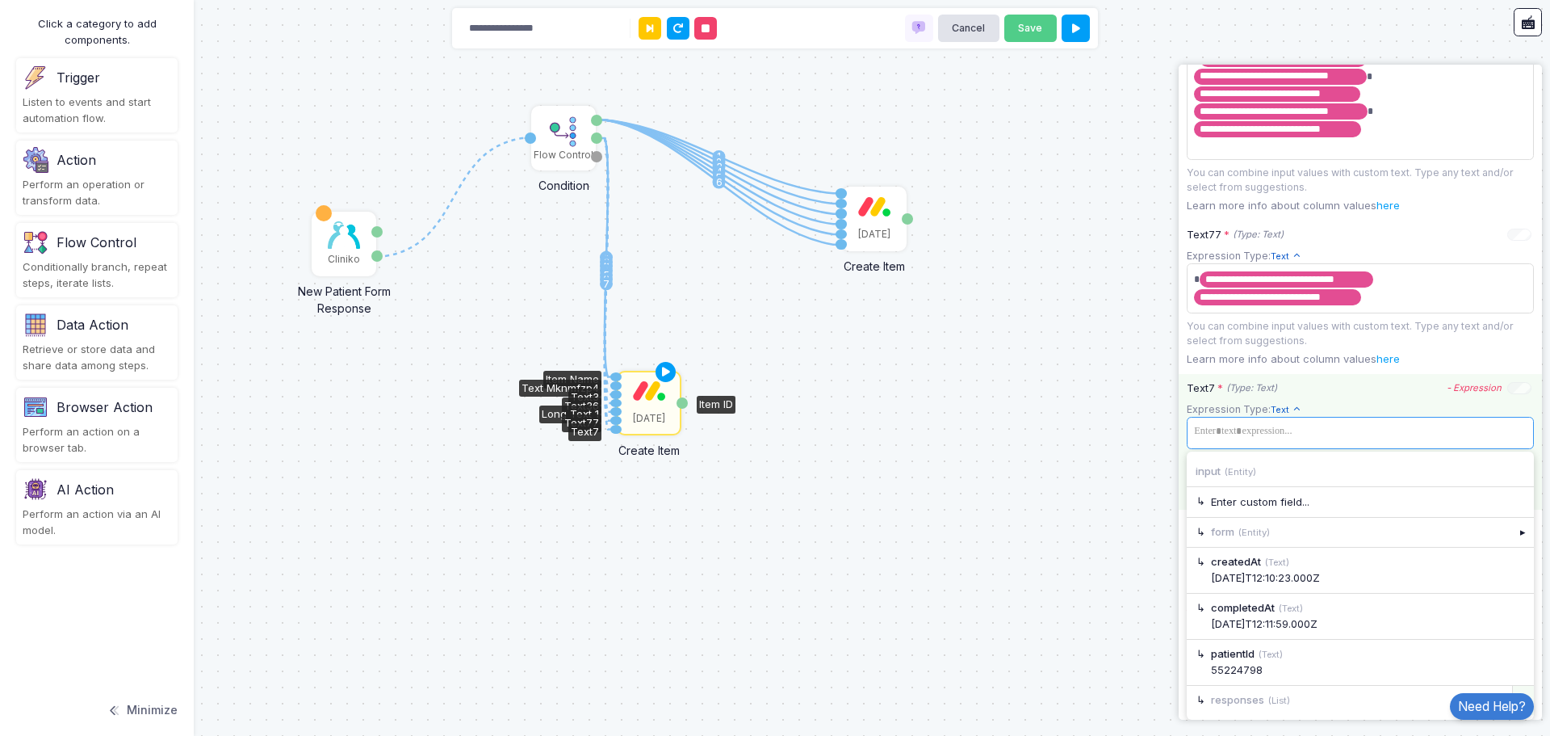
click at [1513, 687] on div "▸" at bounding box center [1524, 700] width 23 height 29
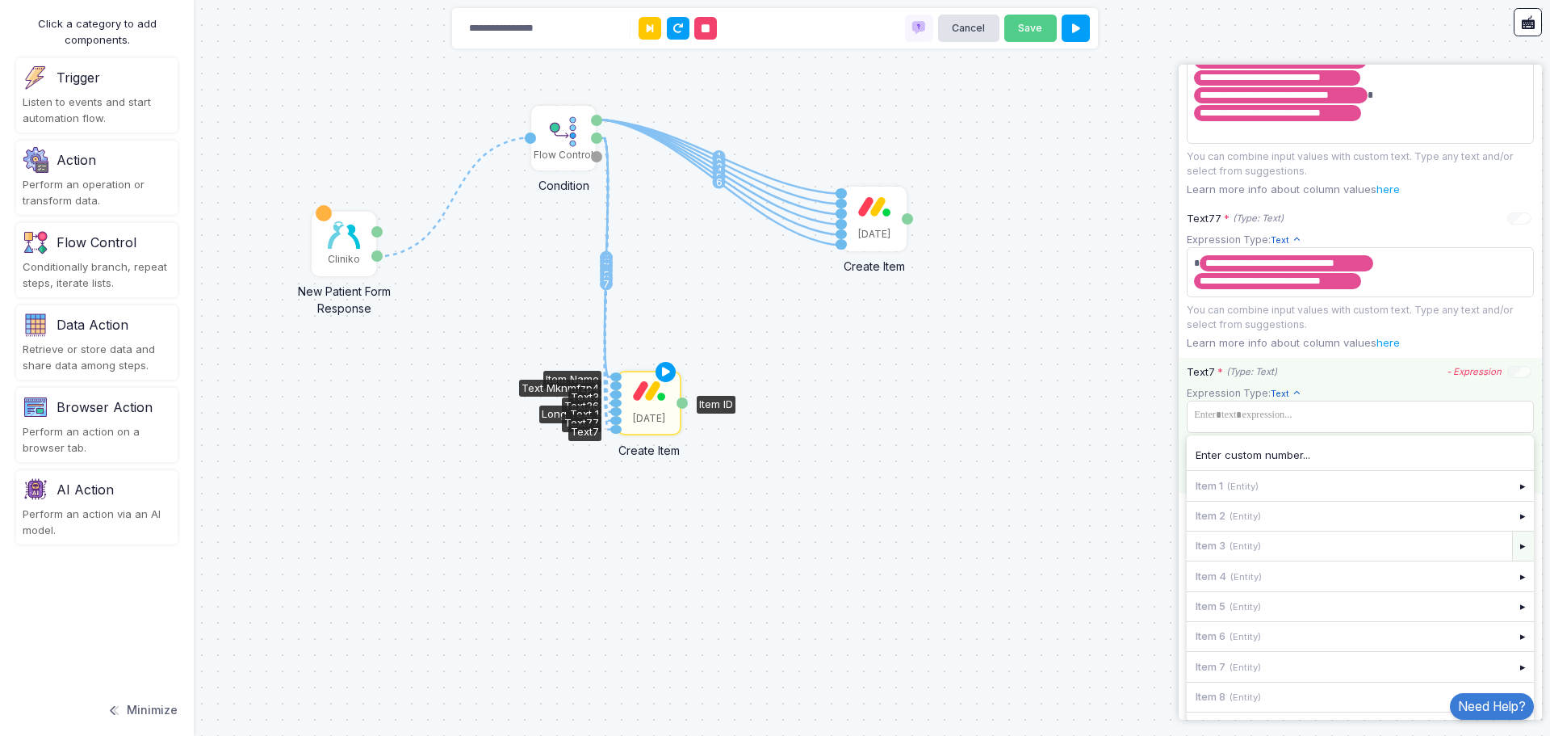
click at [1513, 560] on div "▸" at bounding box center [1524, 545] width 23 height 29
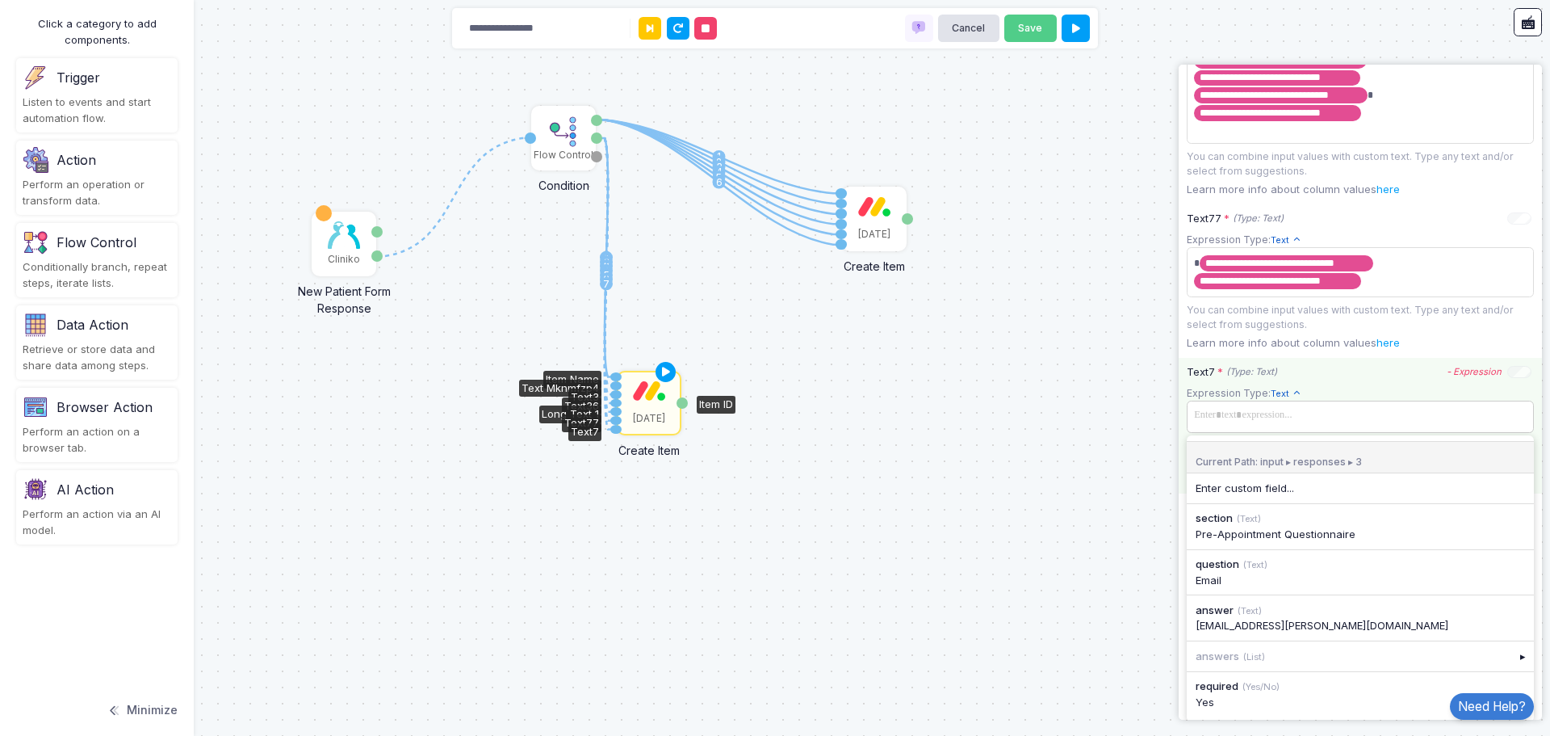
click at [1383, 427] on span at bounding box center [1360, 415] width 341 height 23
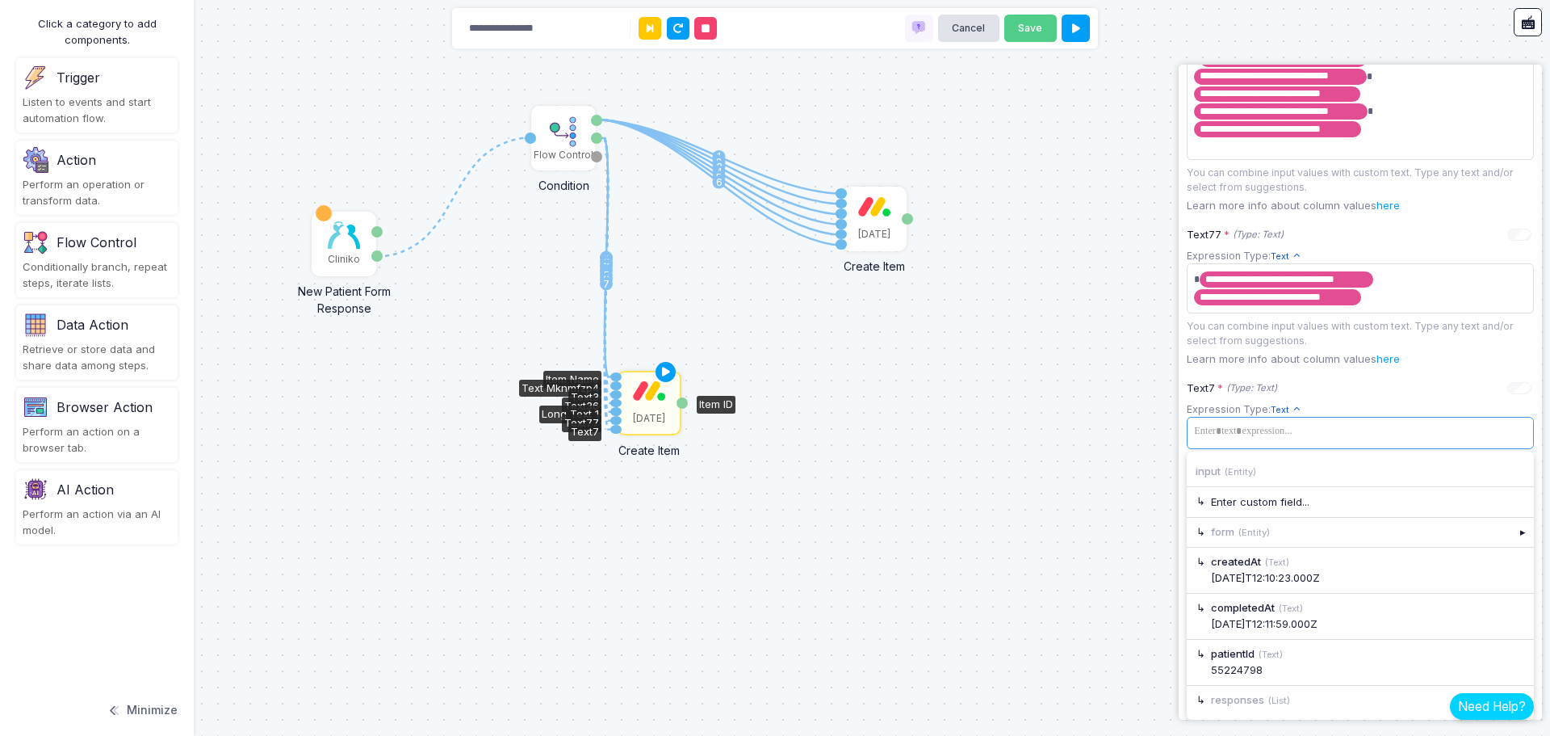
click at [1513, 693] on link "Need Help?" at bounding box center [1492, 706] width 84 height 27
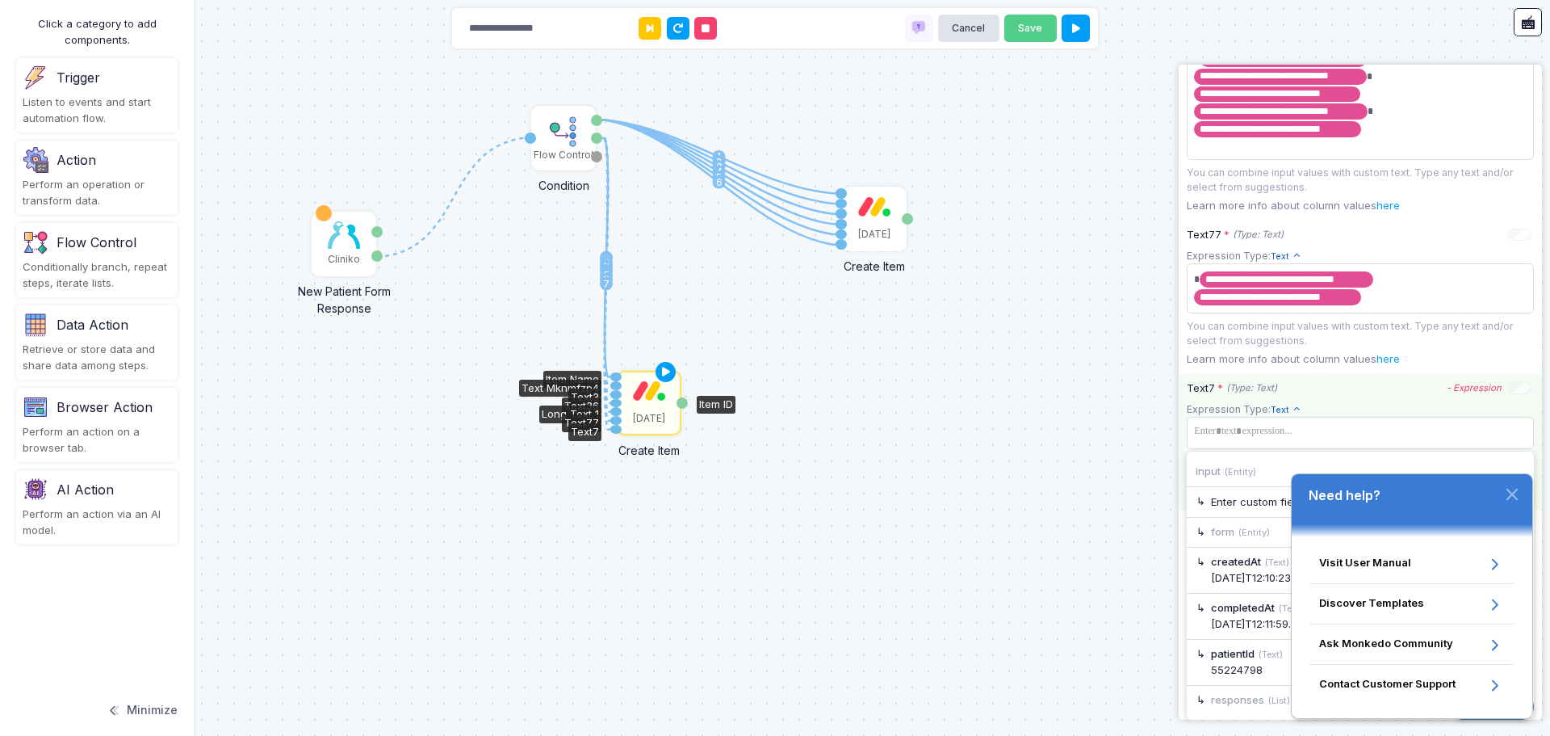
click at [1327, 450] on app-expression-input "Expression Type: Text Text Allows you to create a new text by combining text va…" at bounding box center [1360, 442] width 347 height 83
click at [1356, 430] on span at bounding box center [1360, 431] width 341 height 23
click at [1510, 497] on icon "button" at bounding box center [1513, 494] width 10 height 10
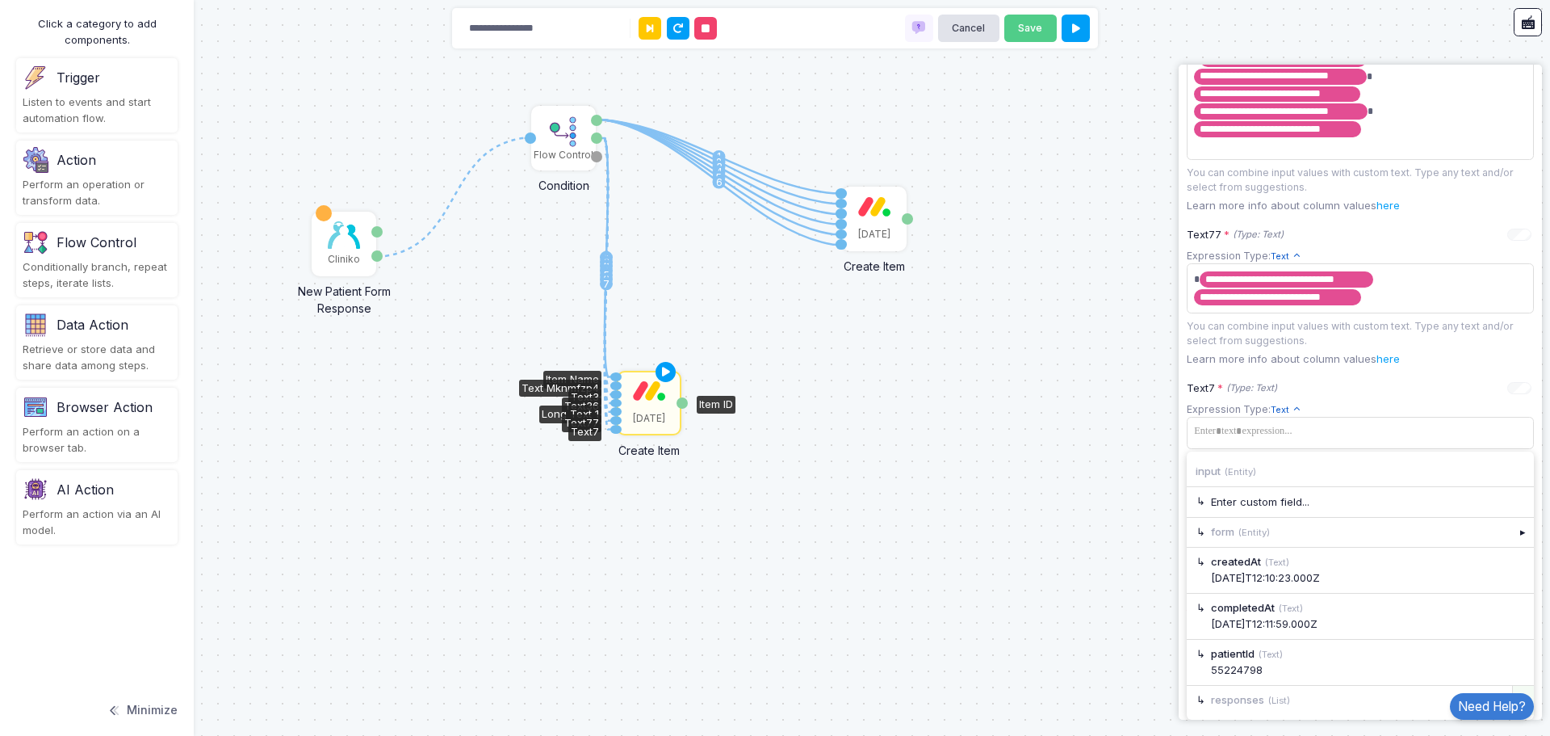
click at [1517, 686] on div "▸" at bounding box center [1524, 700] width 23 height 29
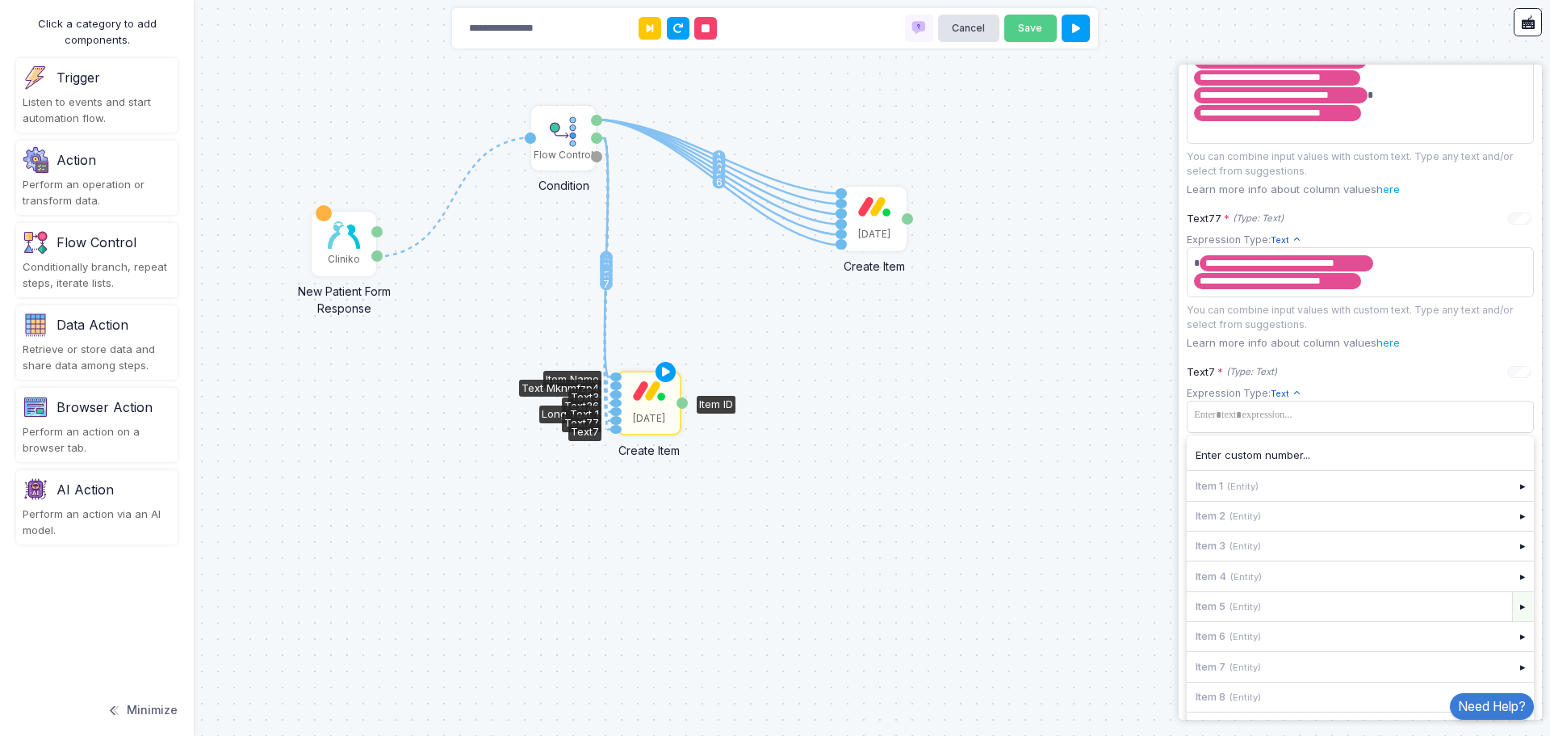
click at [1513, 621] on div "▸" at bounding box center [1524, 606] width 23 height 29
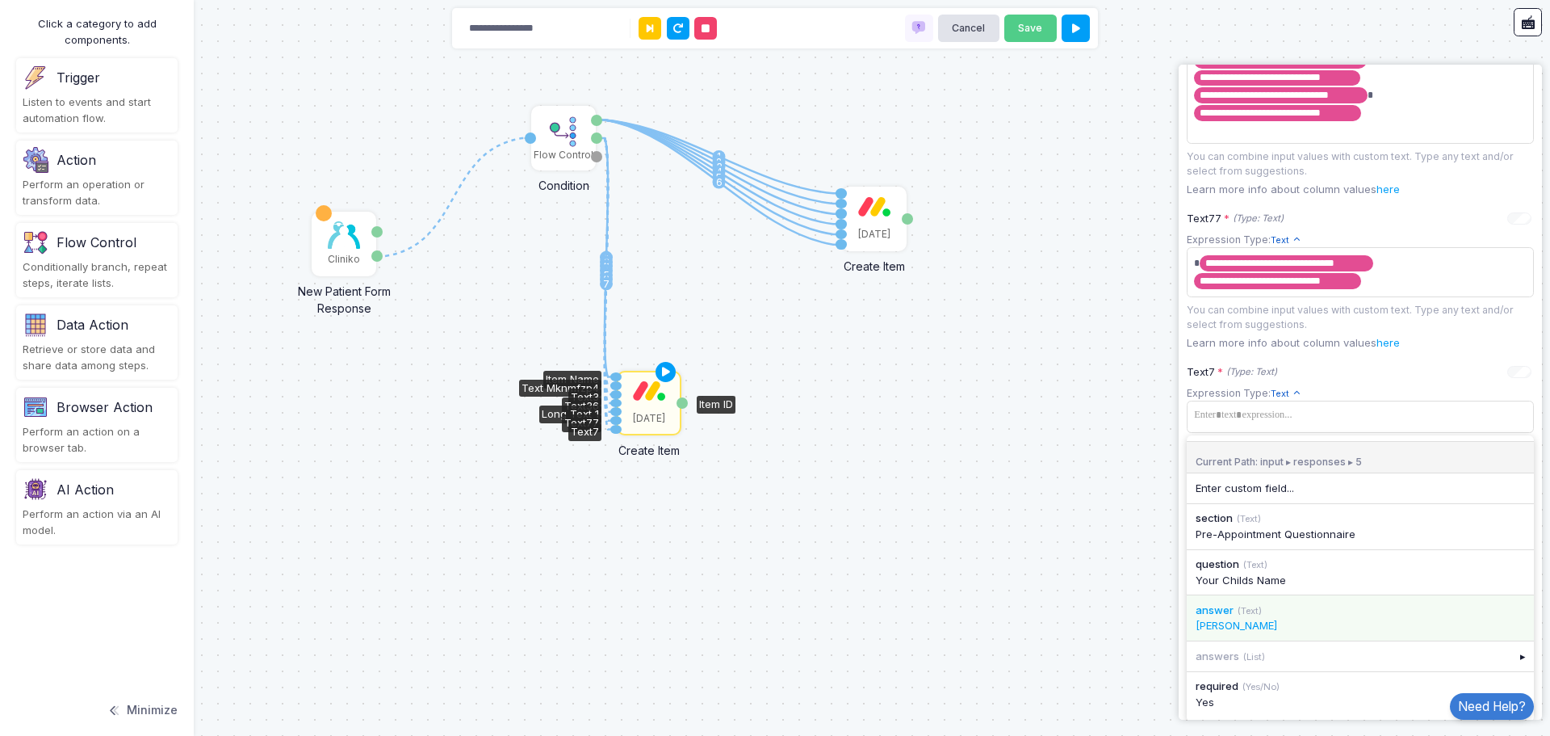
click at [1289, 634] on div "dave smith" at bounding box center [1360, 626] width 329 height 16
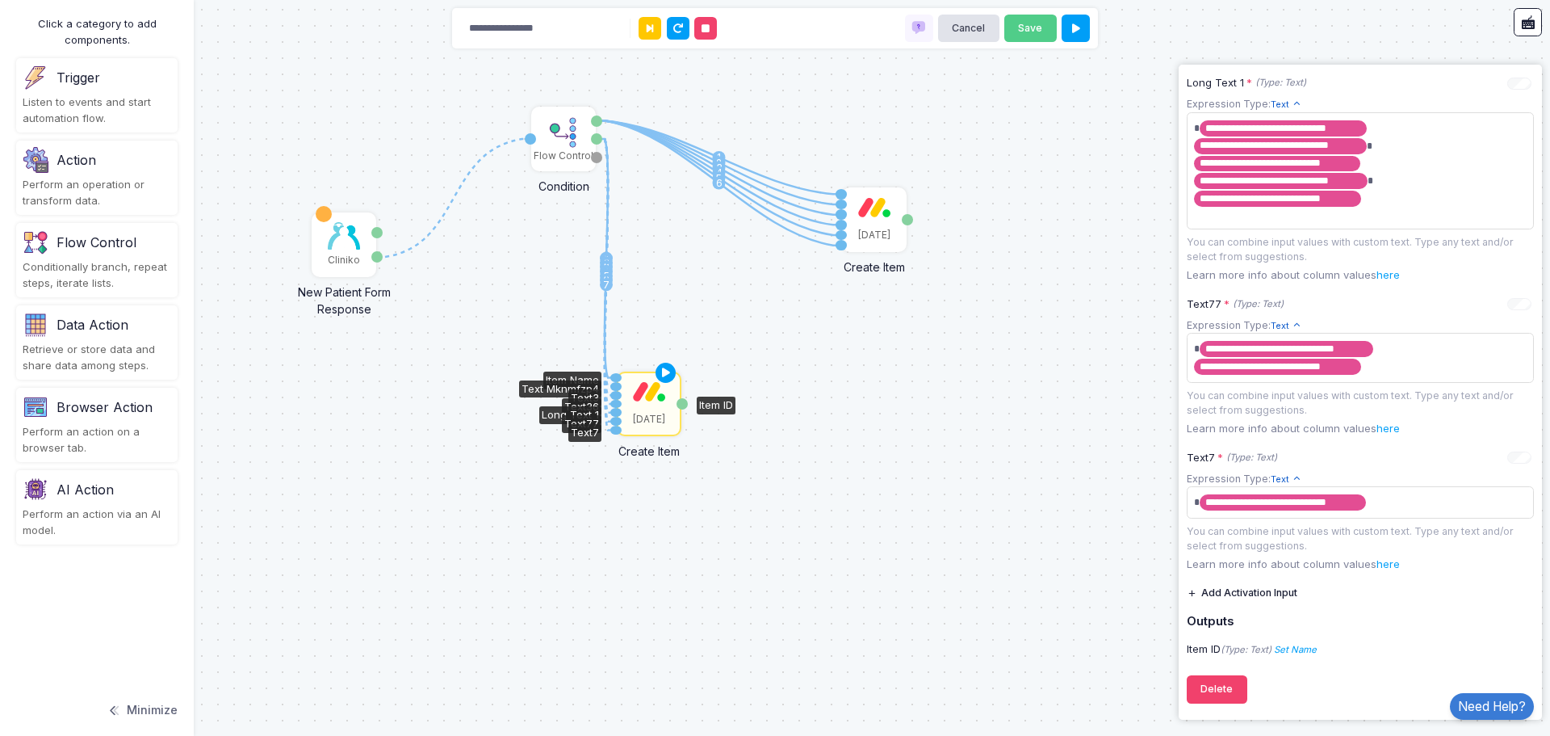
click at [841, 487] on div "1 1 2 3 4 5 6 1 2 3 4 5 6 7 Cliniko New Patient Form Response Patient ID Respon…" at bounding box center [775, 368] width 1550 height 736
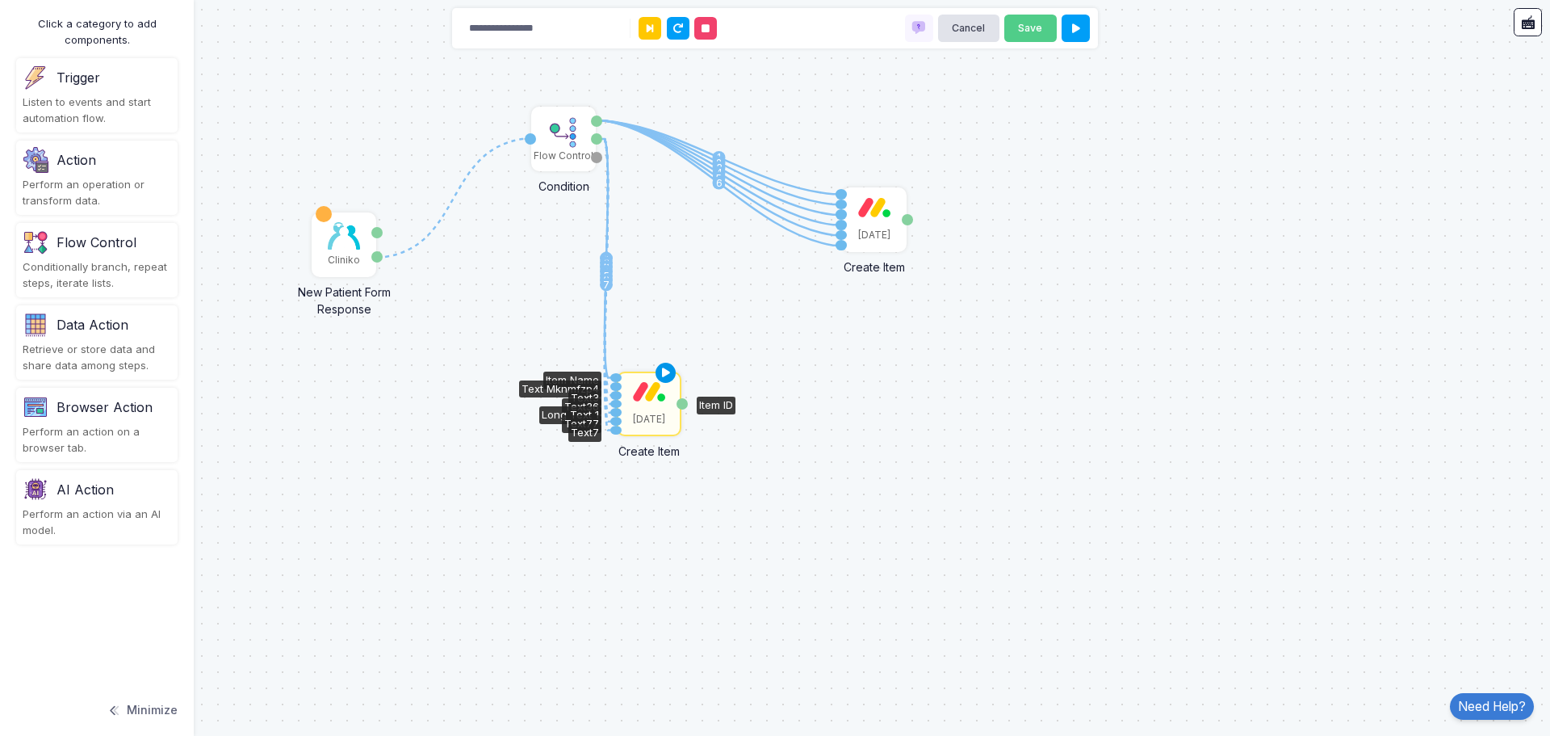
click at [670, 372] on icon at bounding box center [666, 373] width 19 height 23
click at [1033, 33] on button "Save" at bounding box center [1031, 29] width 52 height 28
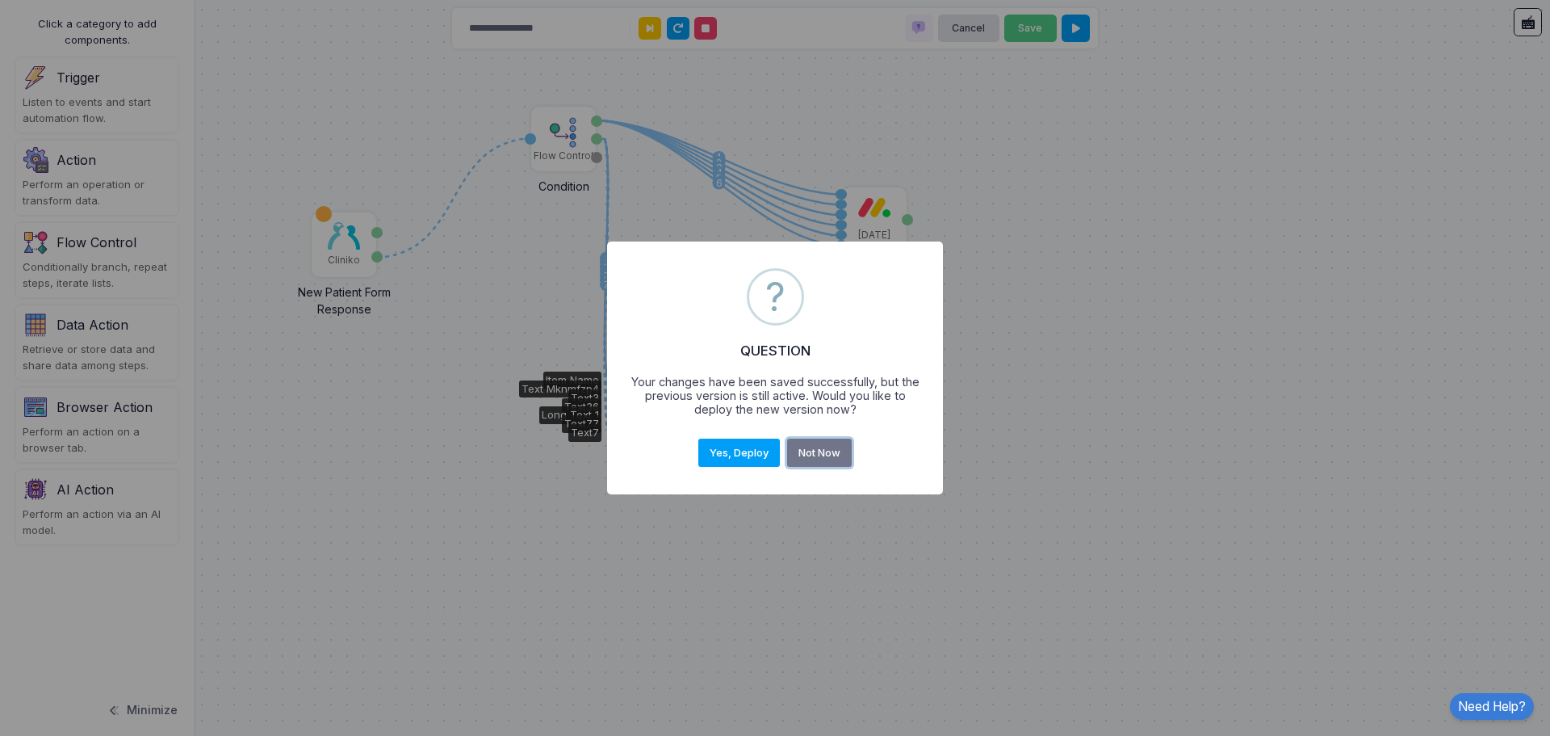
click at [809, 455] on button "Not Now" at bounding box center [819, 452] width 65 height 29
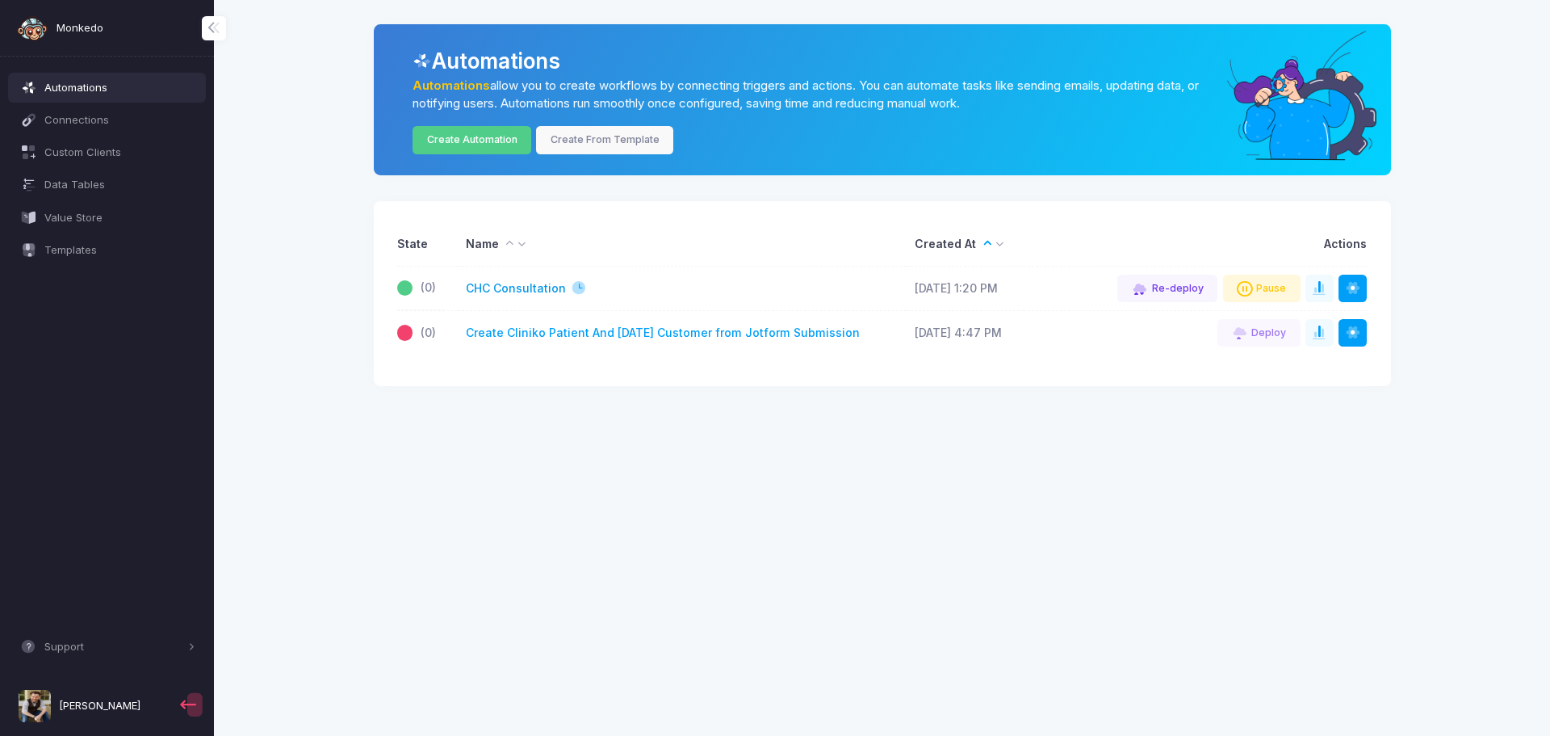
click at [545, 286] on link "CHC Consultation" at bounding box center [516, 288] width 100 height 17
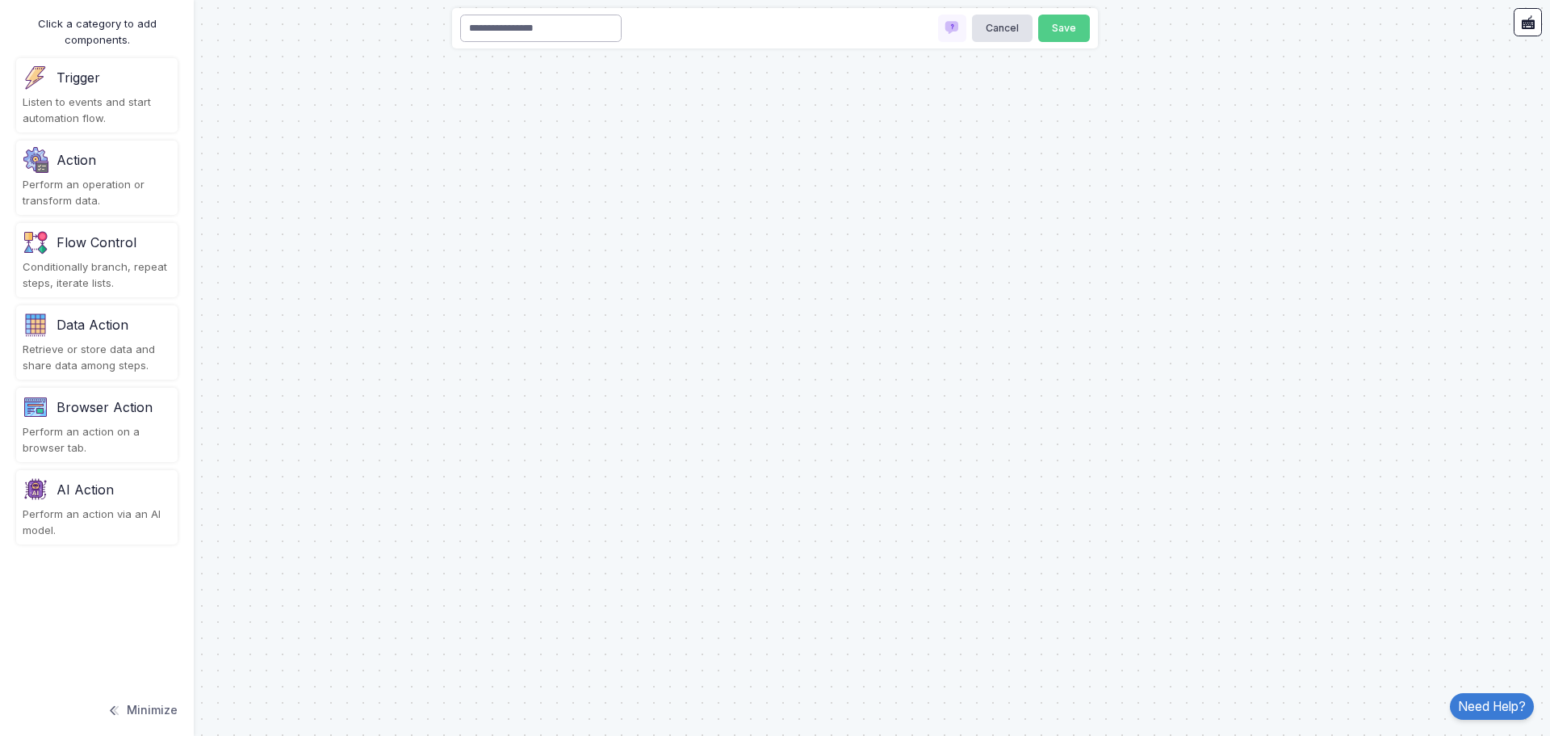
click at [500, 26] on input "**********" at bounding box center [541, 29] width 162 height 28
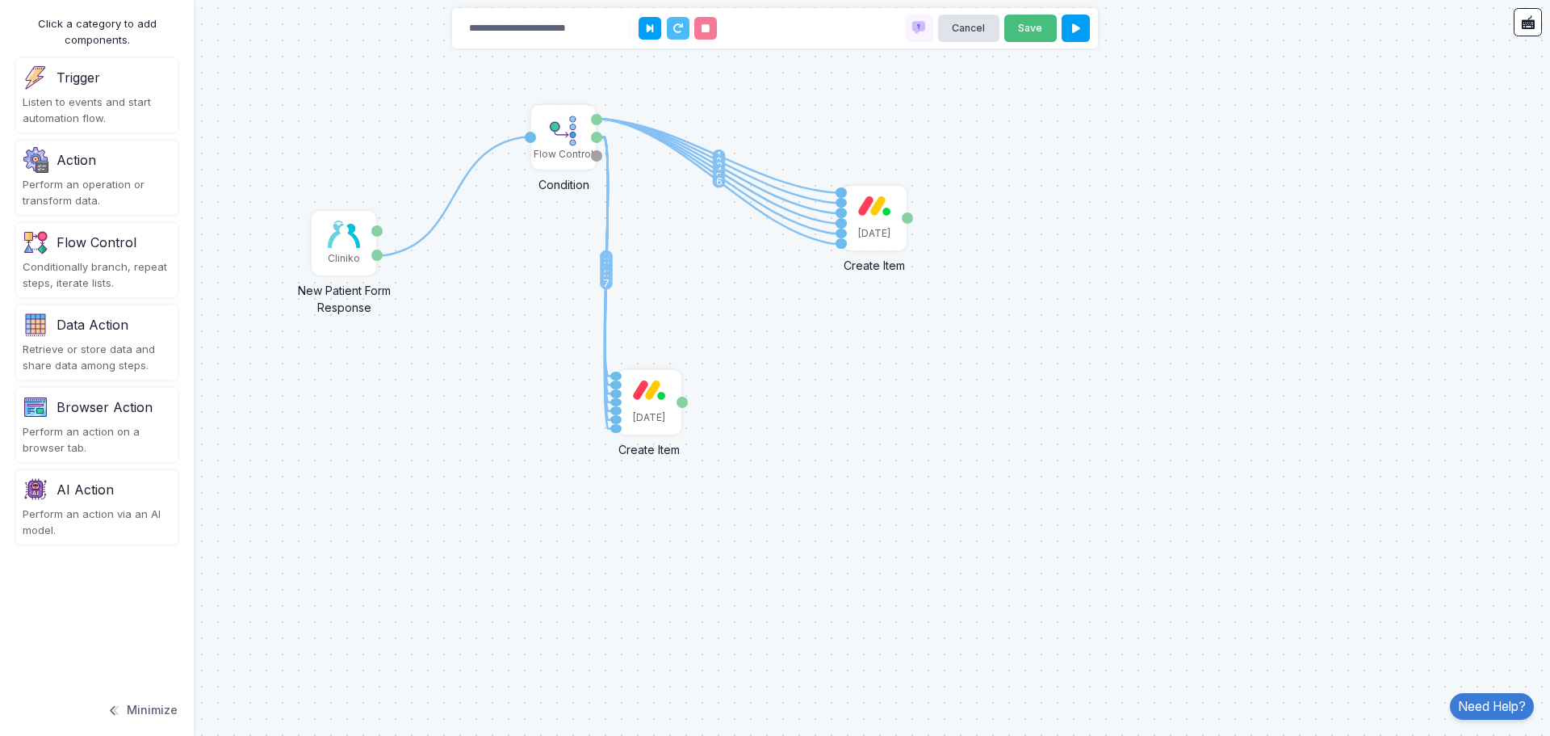
click at [1043, 29] on button "Save" at bounding box center [1031, 29] width 52 height 28
type input "**********"
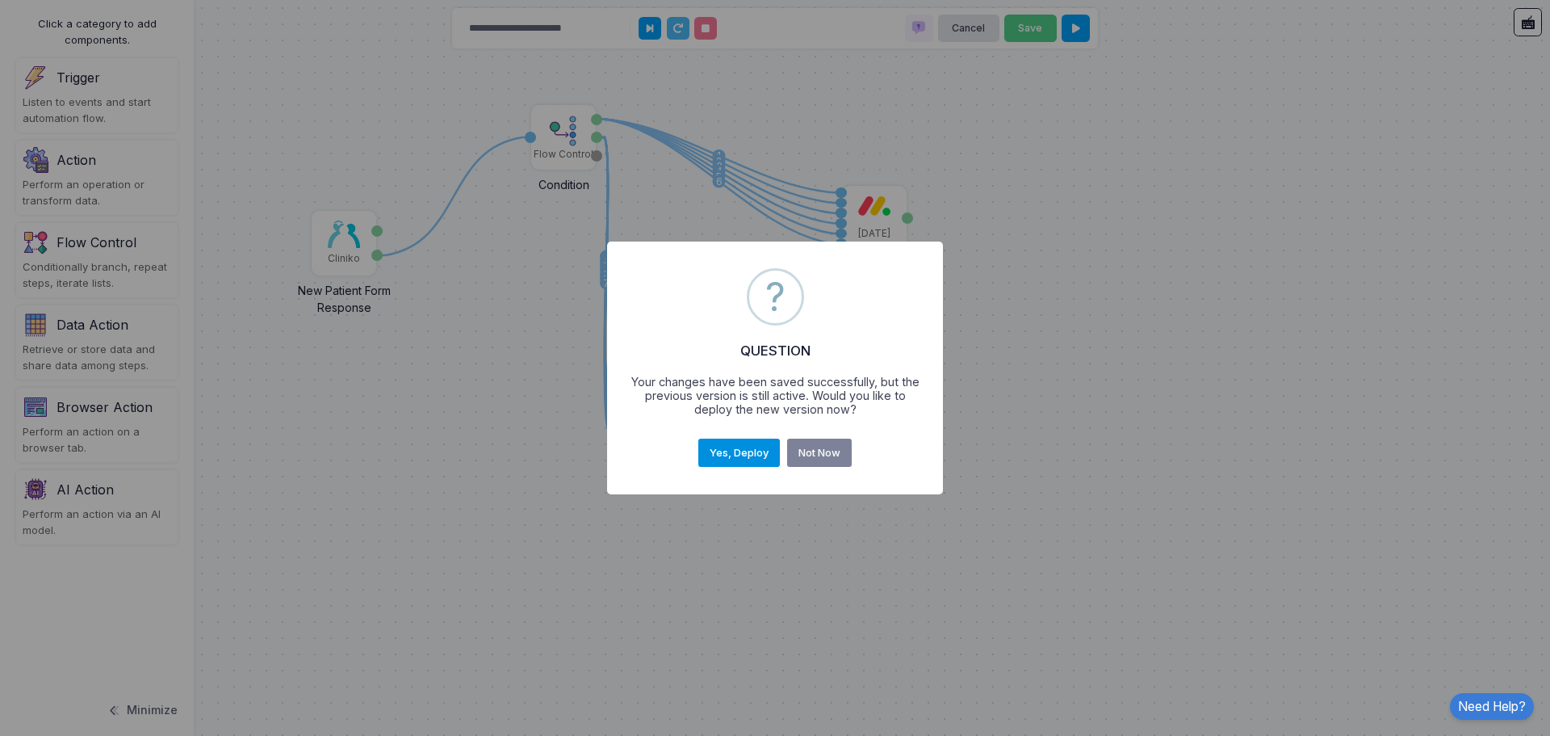
click at [744, 453] on button "Yes, Deploy" at bounding box center [740, 452] width 82 height 29
